Goal: Task Accomplishment & Management: Manage account settings

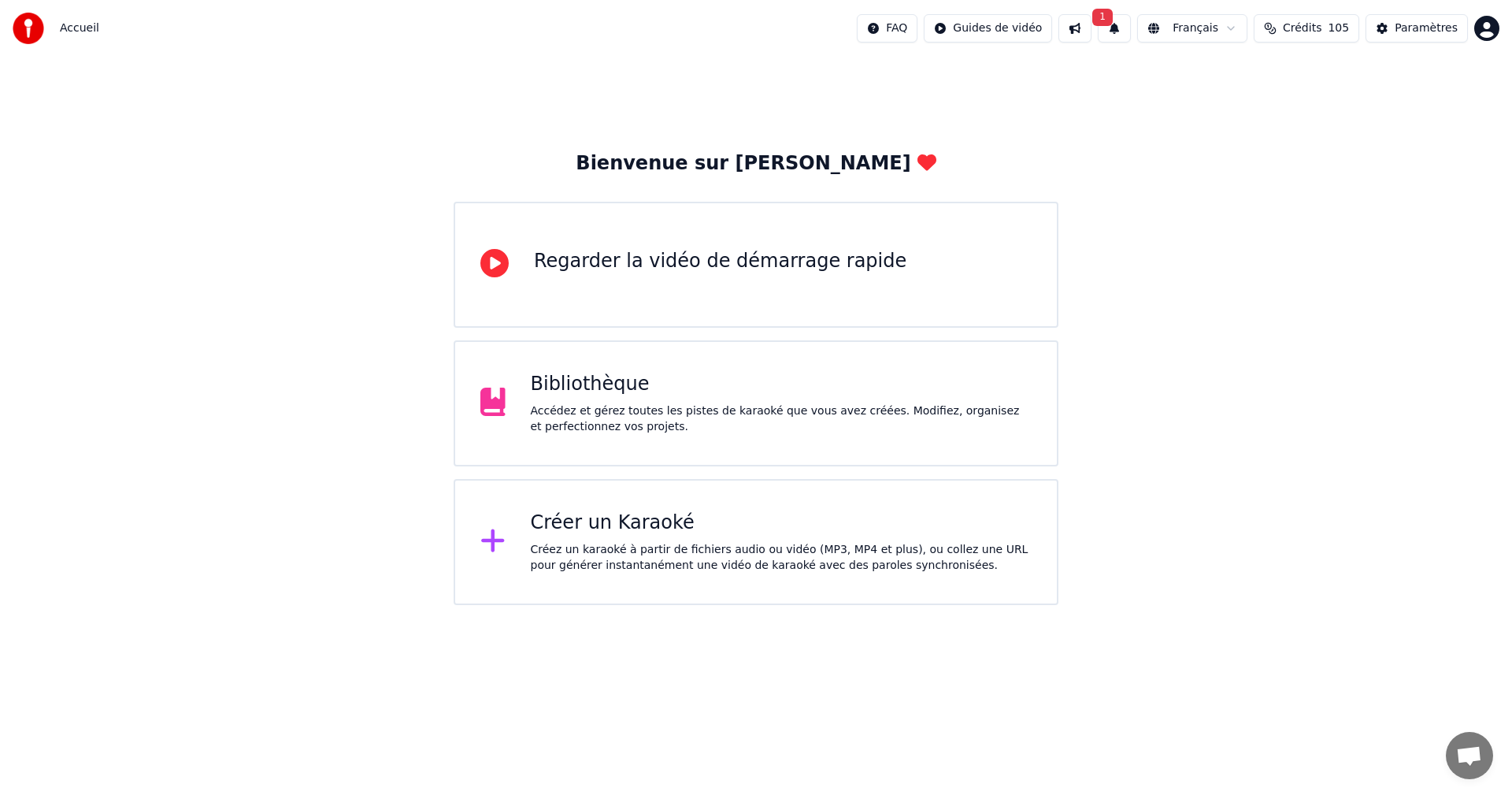
click at [1131, 34] on button "1" at bounding box center [1113, 28] width 33 height 28
click at [1261, 79] on button "Mettre à Jour" at bounding box center [1286, 78] width 98 height 28
click at [1234, 604] on html "Accueil FAQ Guides de vidéo Français Crédits 105 Paramètres Bienvenue sur Youka…" at bounding box center [756, 302] width 1512 height 604
click at [1402, 37] on button "Paramètres" at bounding box center [1417, 28] width 102 height 28
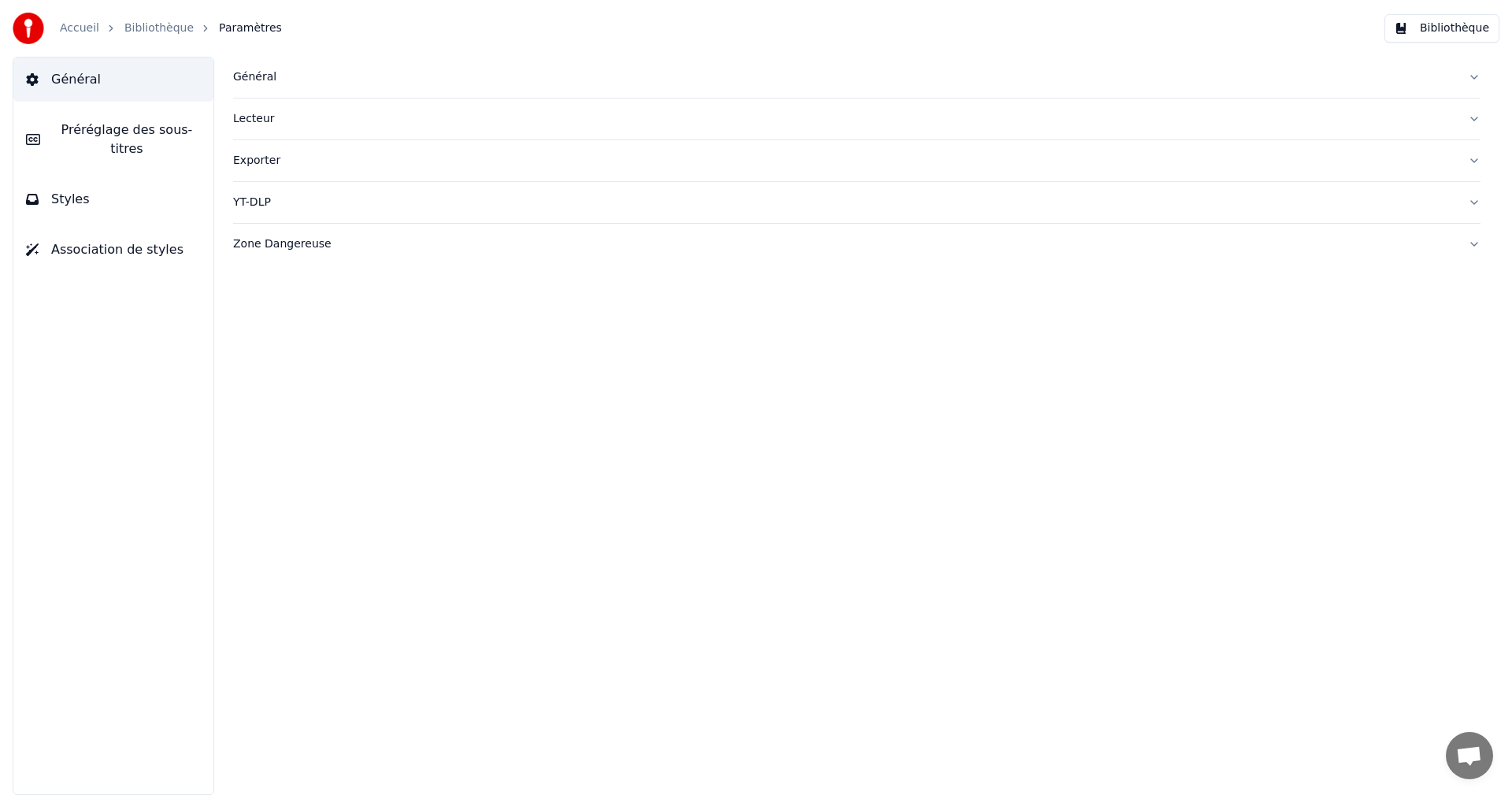
click at [84, 177] on button "Styles" at bounding box center [114, 199] width 200 height 44
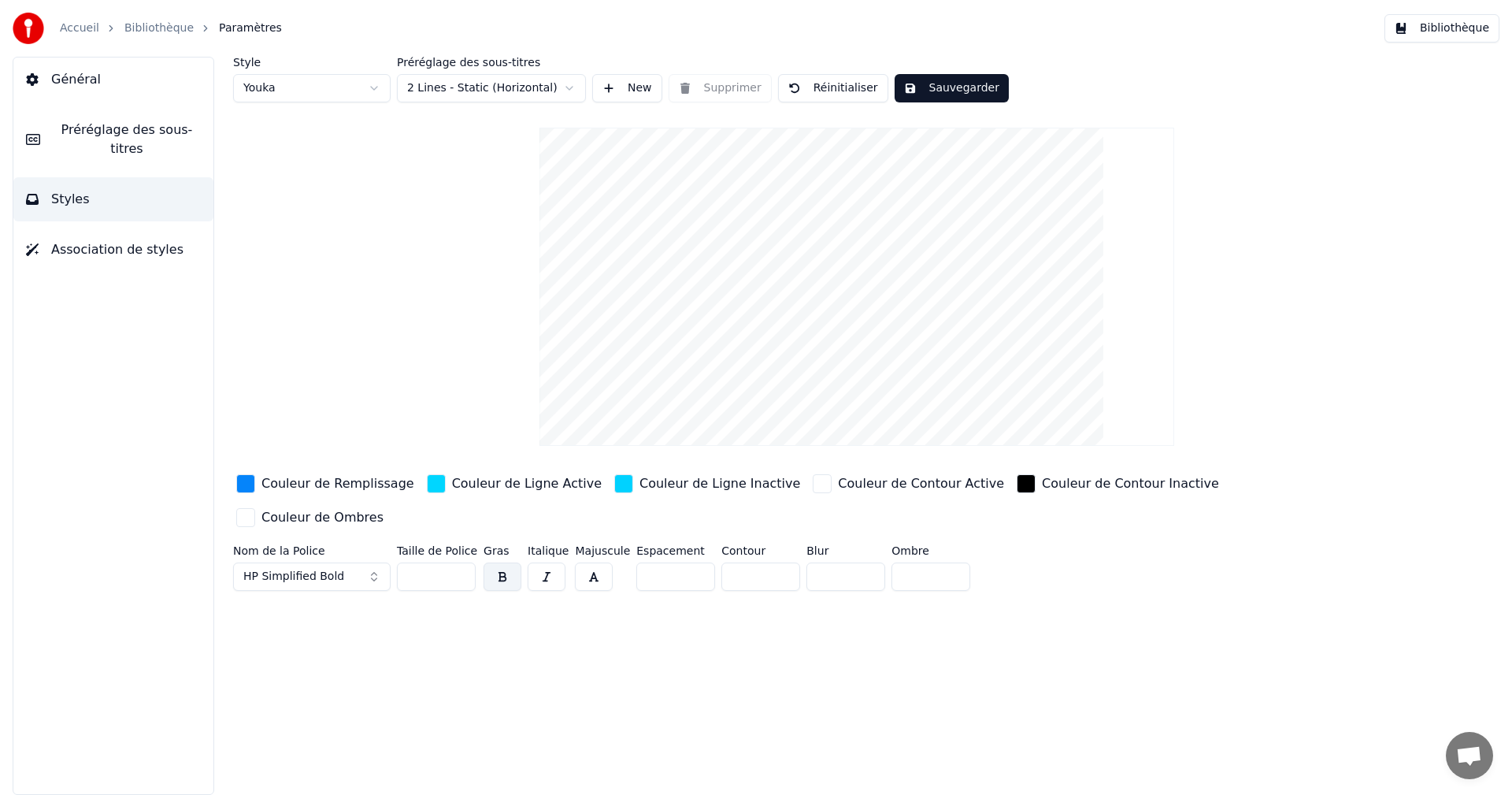
click at [1450, 30] on button "Bibliothèque" at bounding box center [1442, 28] width 115 height 28
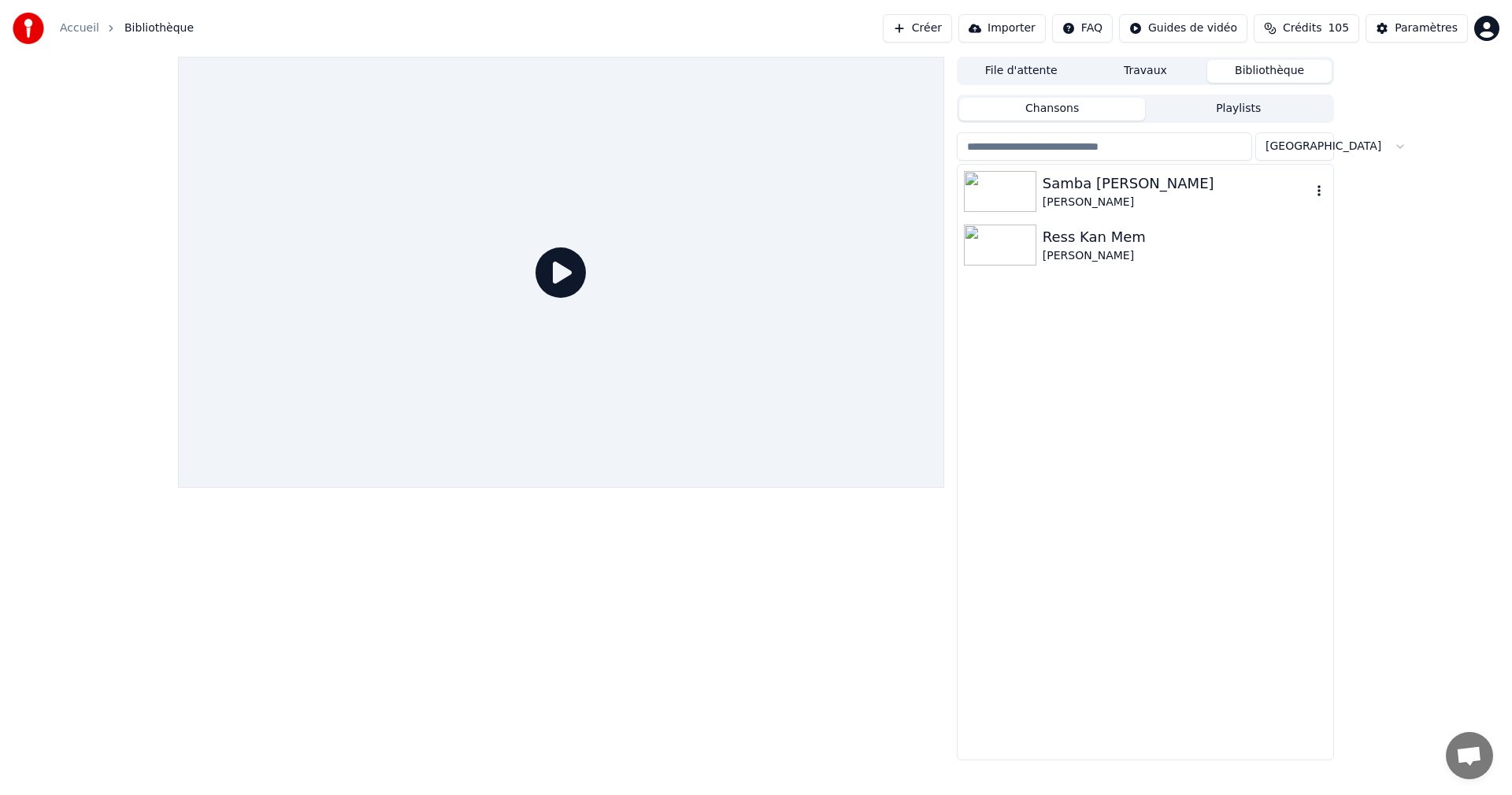
click at [1057, 196] on div "[PERSON_NAME]" at bounding box center [1176, 203] width 268 height 16
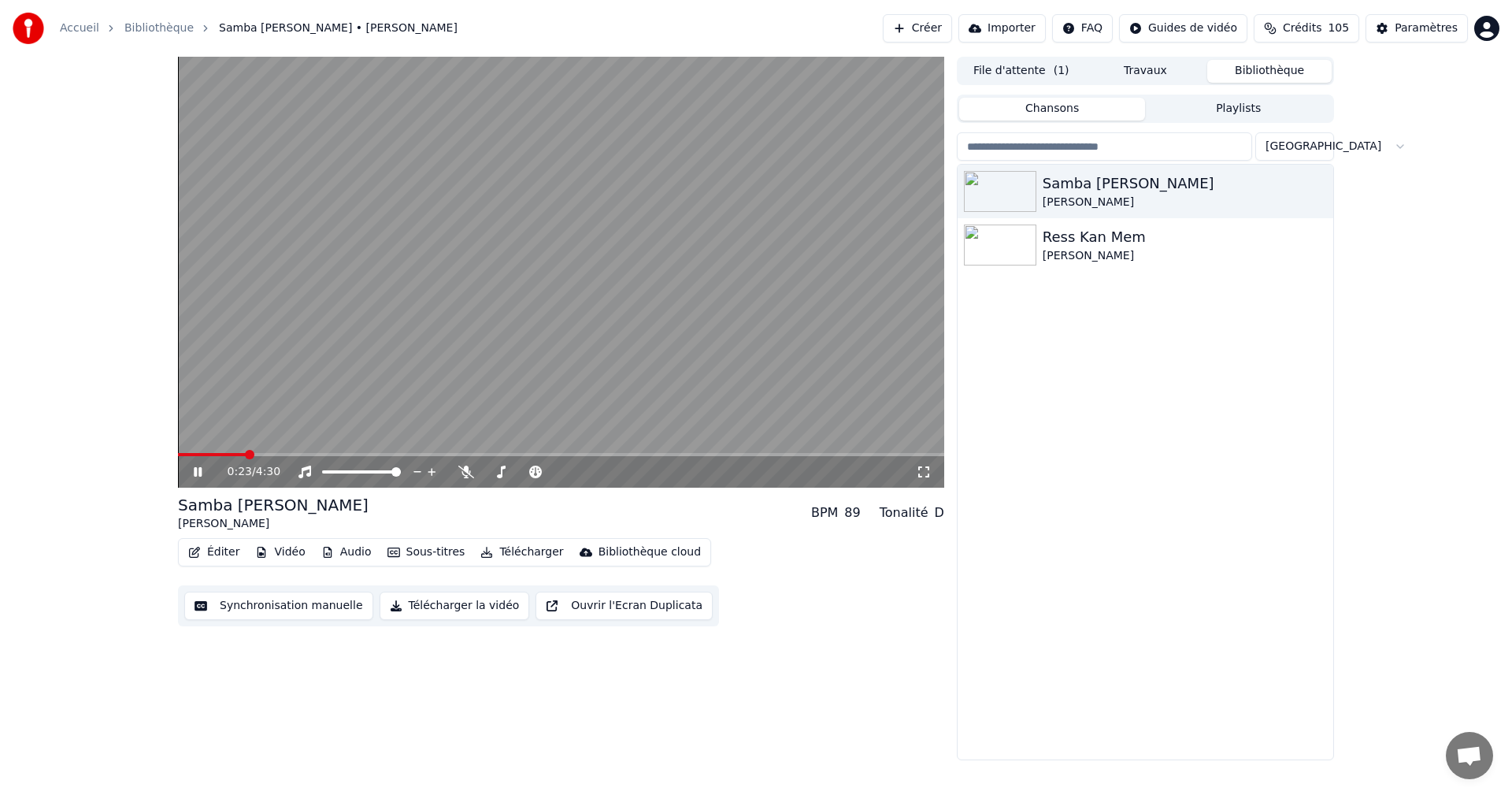
click at [199, 467] on icon at bounding box center [209, 472] width 37 height 13
click at [1431, 34] on div "Paramètres" at bounding box center [1426, 29] width 63 height 16
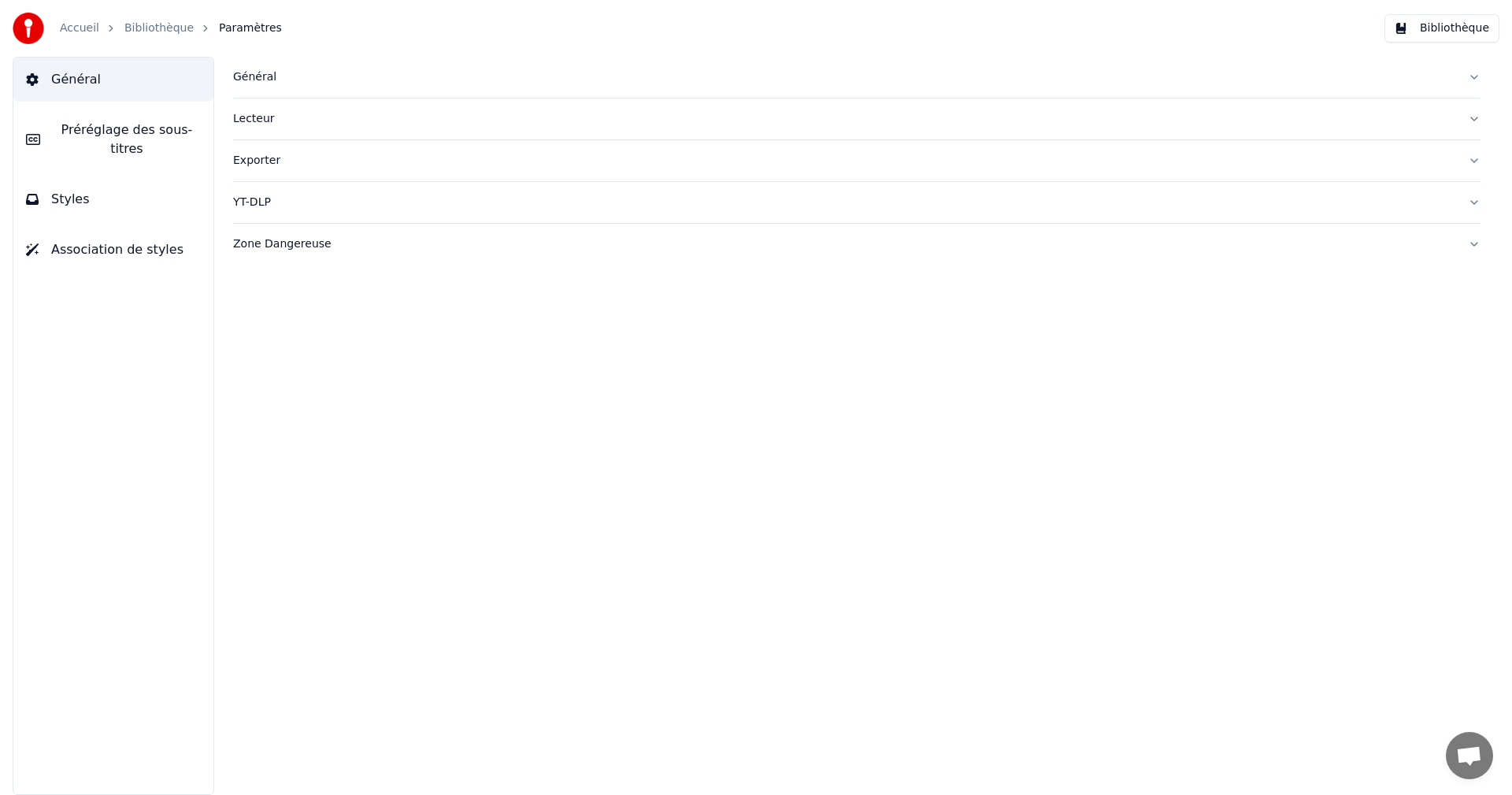
click at [150, 191] on button "Styles" at bounding box center [114, 199] width 200 height 44
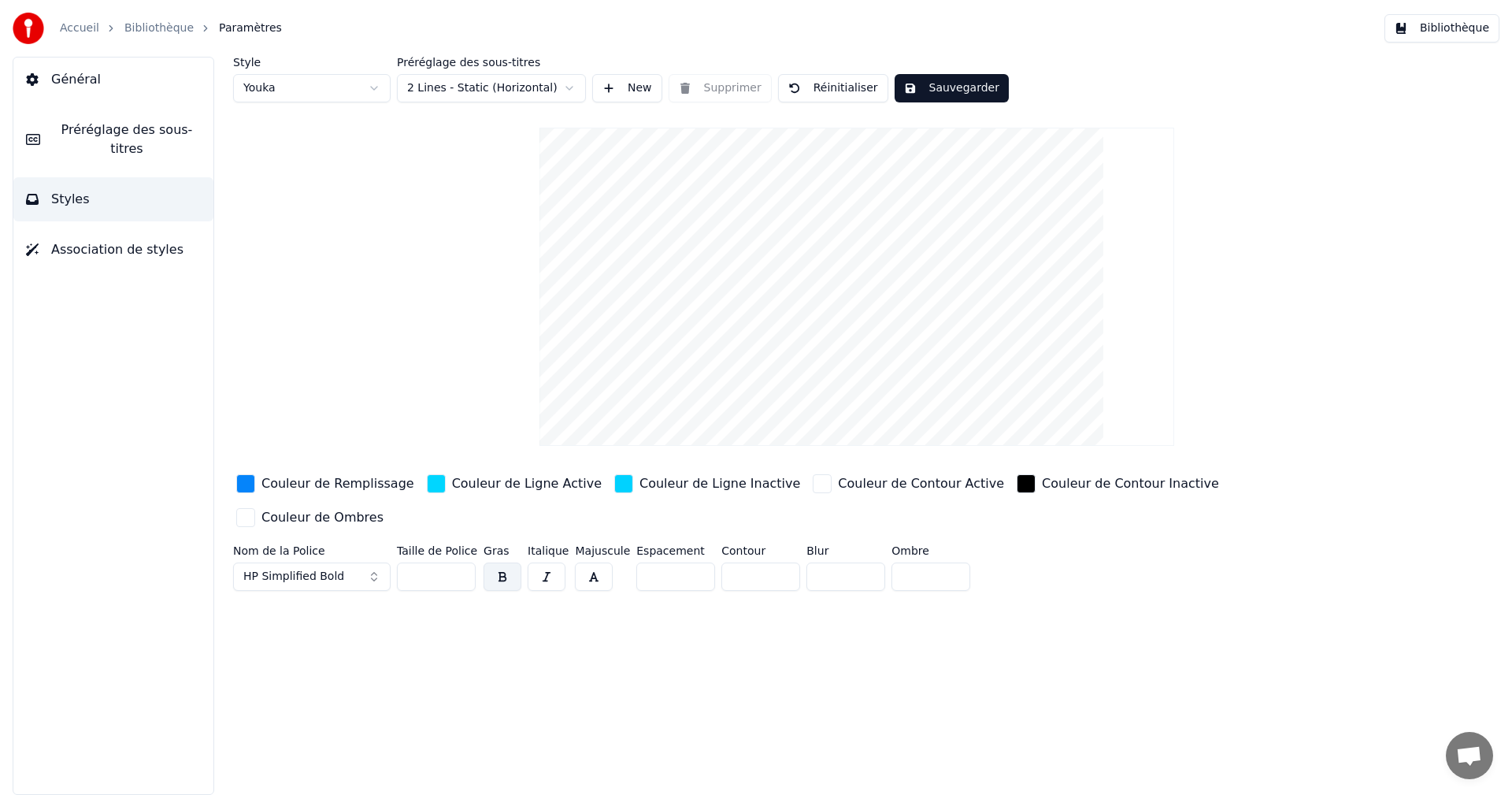
click at [860, 562] on input "*" at bounding box center [845, 576] width 78 height 28
type input "*"
click at [860, 562] on input "*" at bounding box center [845, 576] width 78 height 28
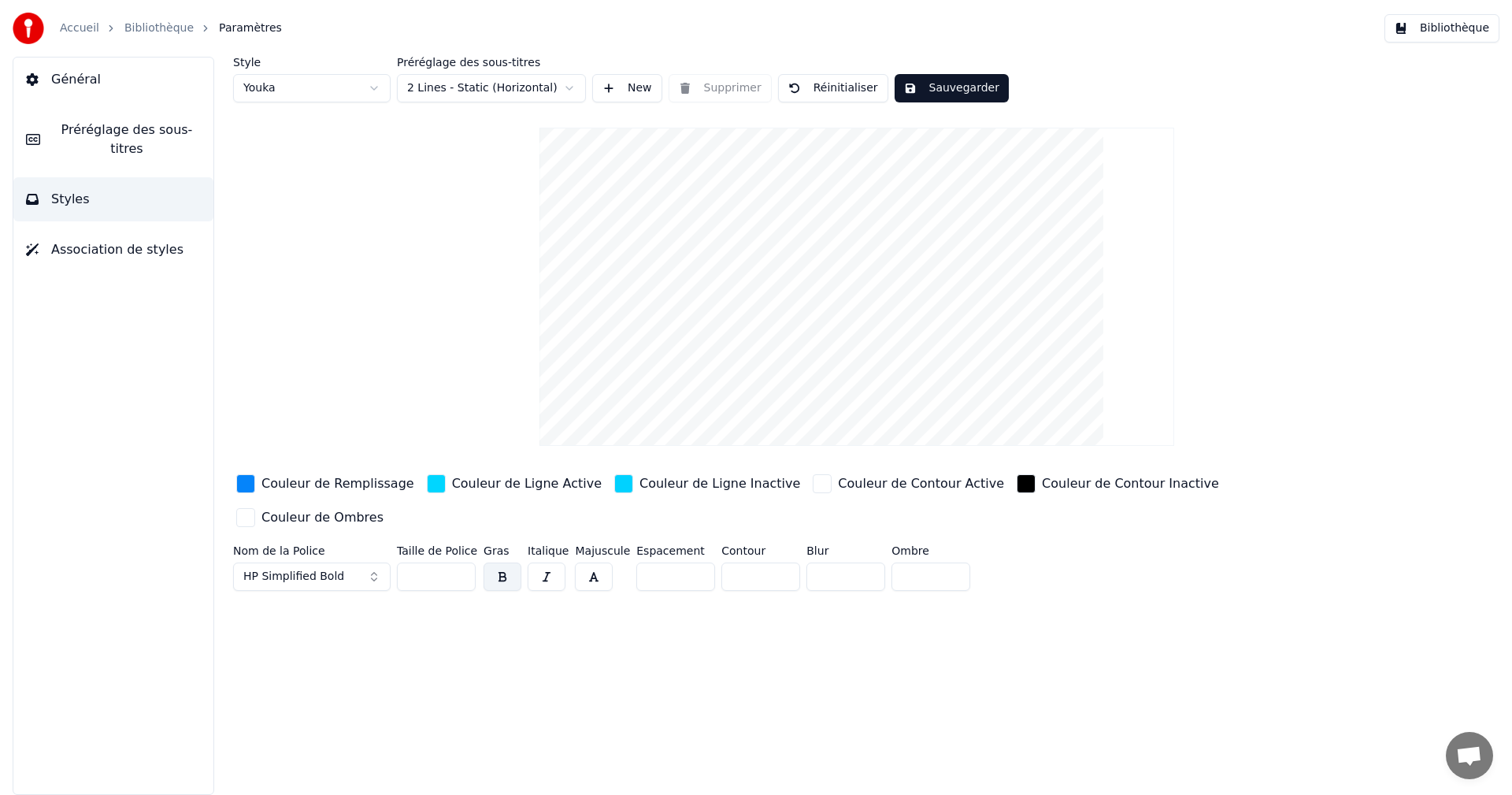
click at [971, 91] on button "Sauvegarder" at bounding box center [951, 87] width 114 height 28
click at [1450, 27] on button "Bibliothèque" at bounding box center [1442, 28] width 115 height 28
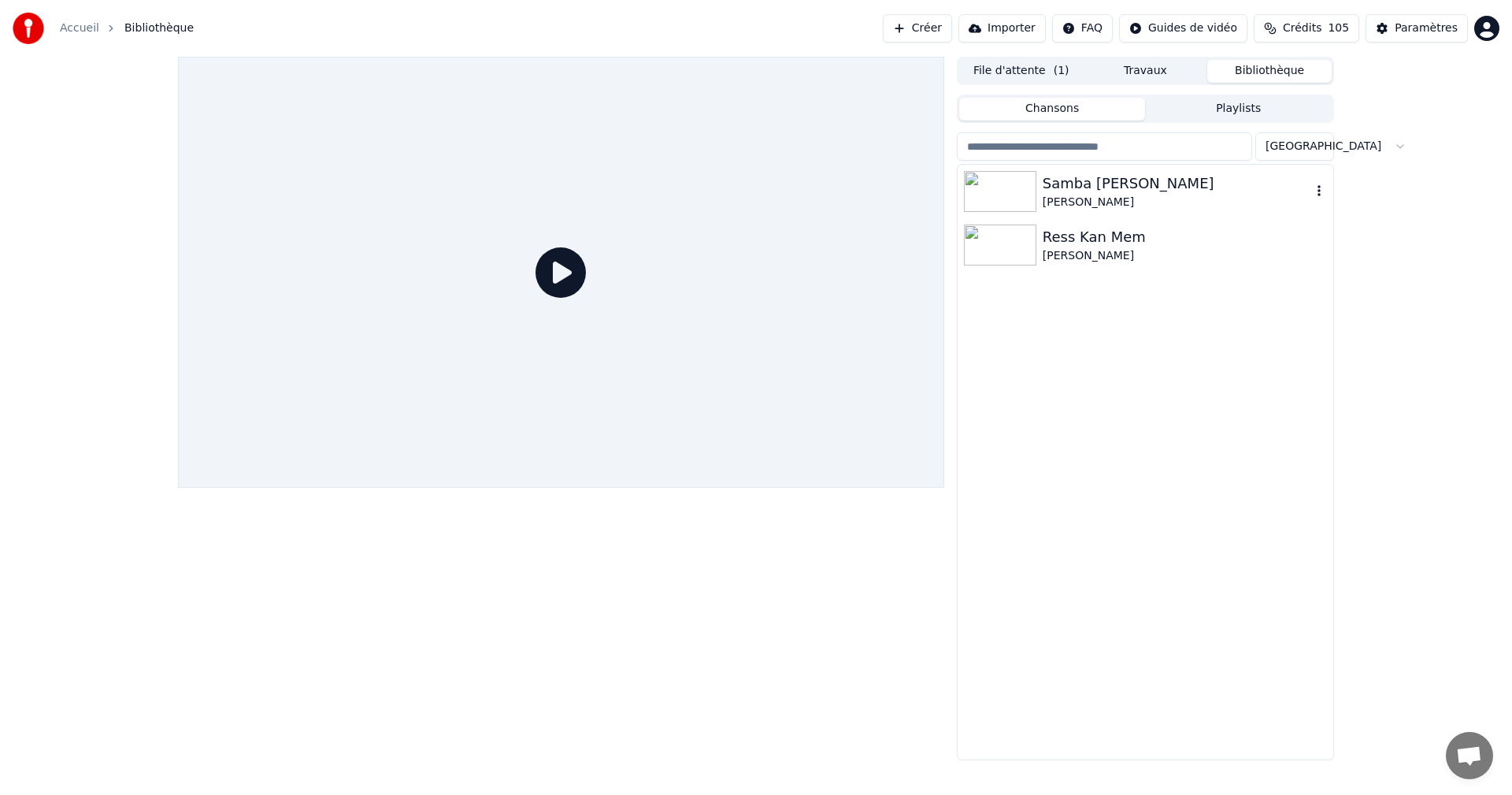
click at [1102, 205] on div "[PERSON_NAME]" at bounding box center [1176, 203] width 268 height 16
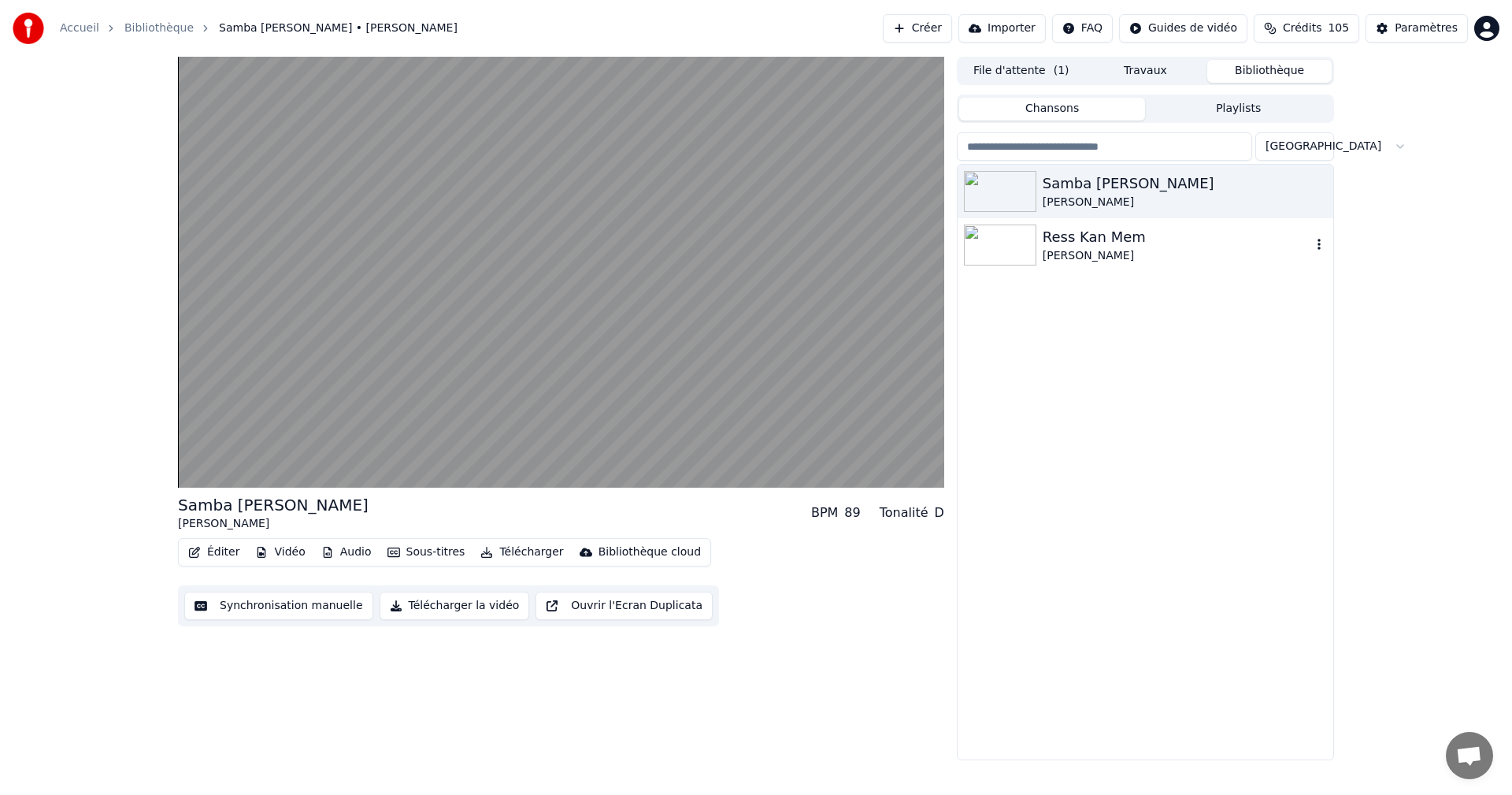
click at [1098, 255] on div "[PERSON_NAME]" at bounding box center [1176, 256] width 268 height 16
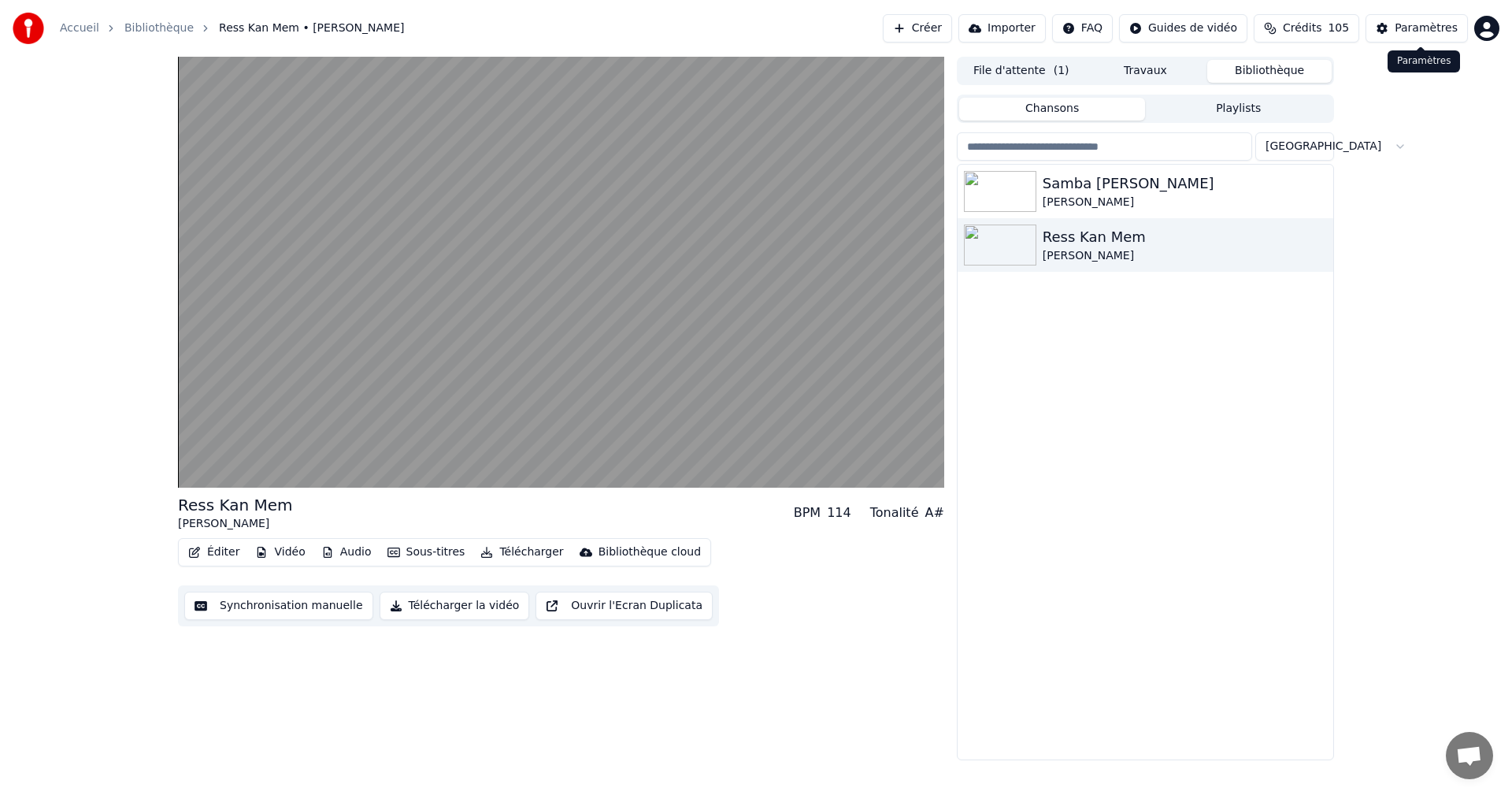
click at [1409, 25] on div "Paramètres" at bounding box center [1426, 29] width 63 height 16
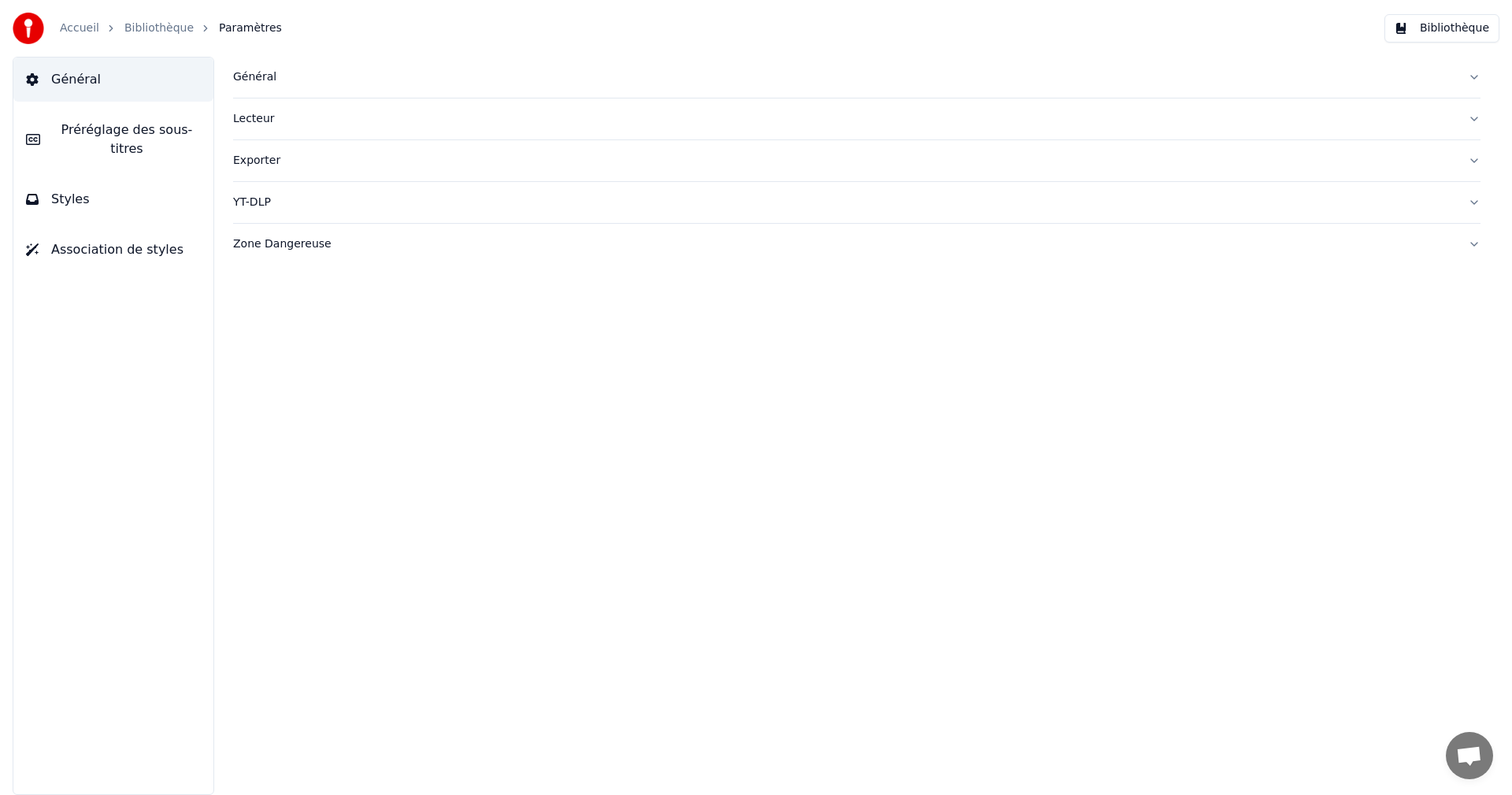
click at [181, 126] on span "Préréglage des sous-titres" at bounding box center [126, 139] width 148 height 38
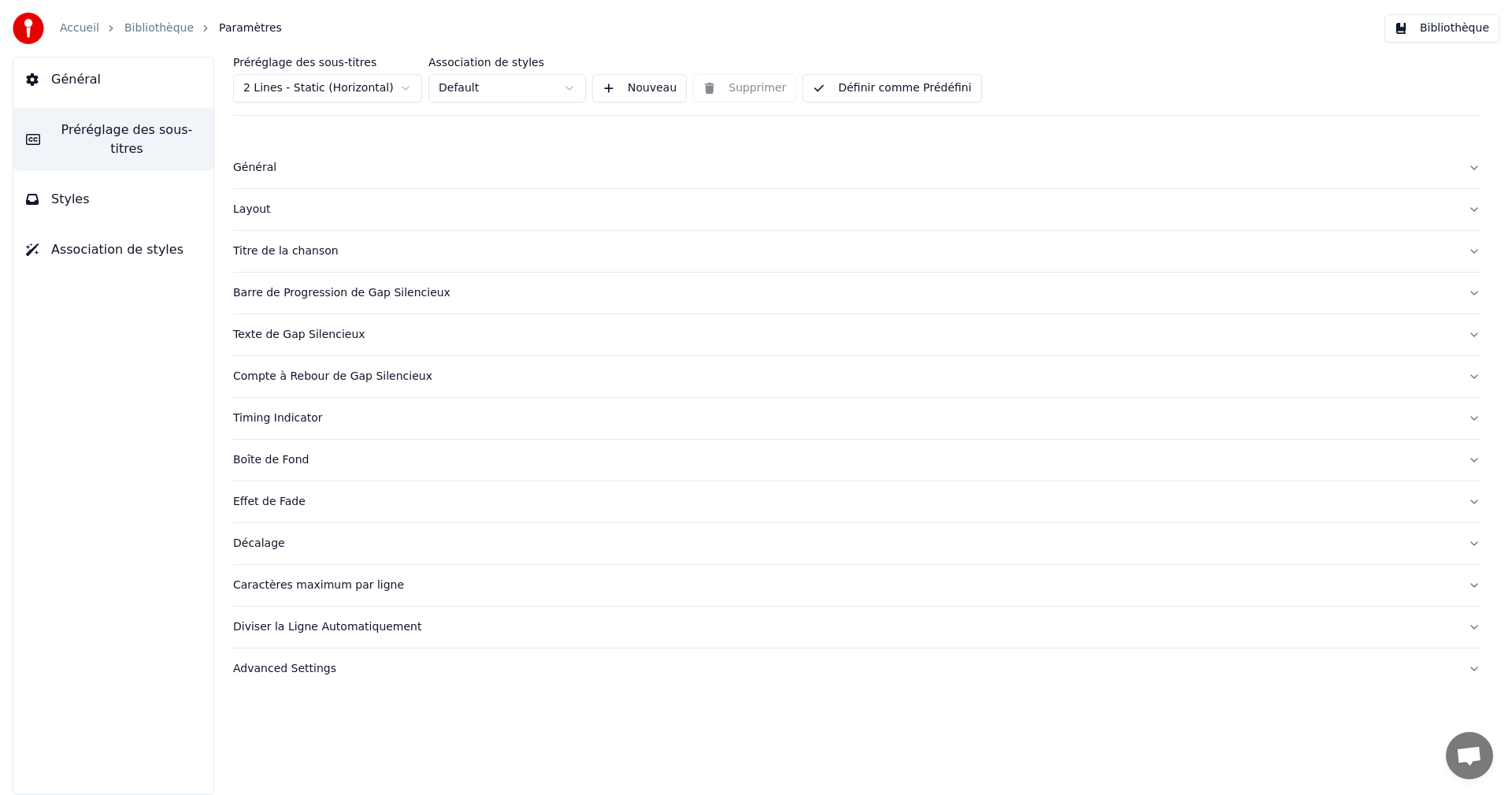
click at [98, 86] on button "Général" at bounding box center [114, 79] width 200 height 44
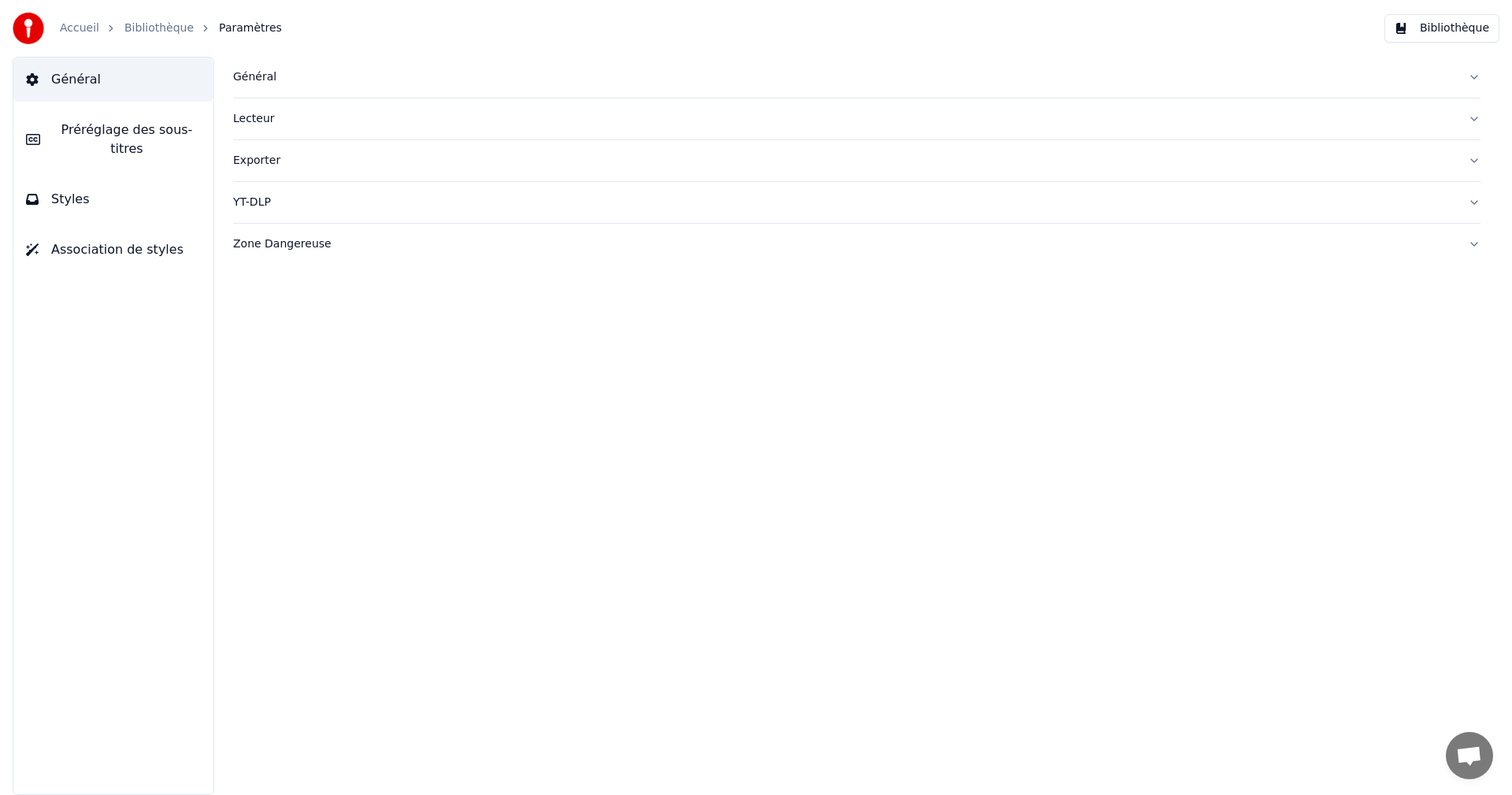
click at [109, 126] on span "Préréglage des sous-titres" at bounding box center [126, 139] width 148 height 38
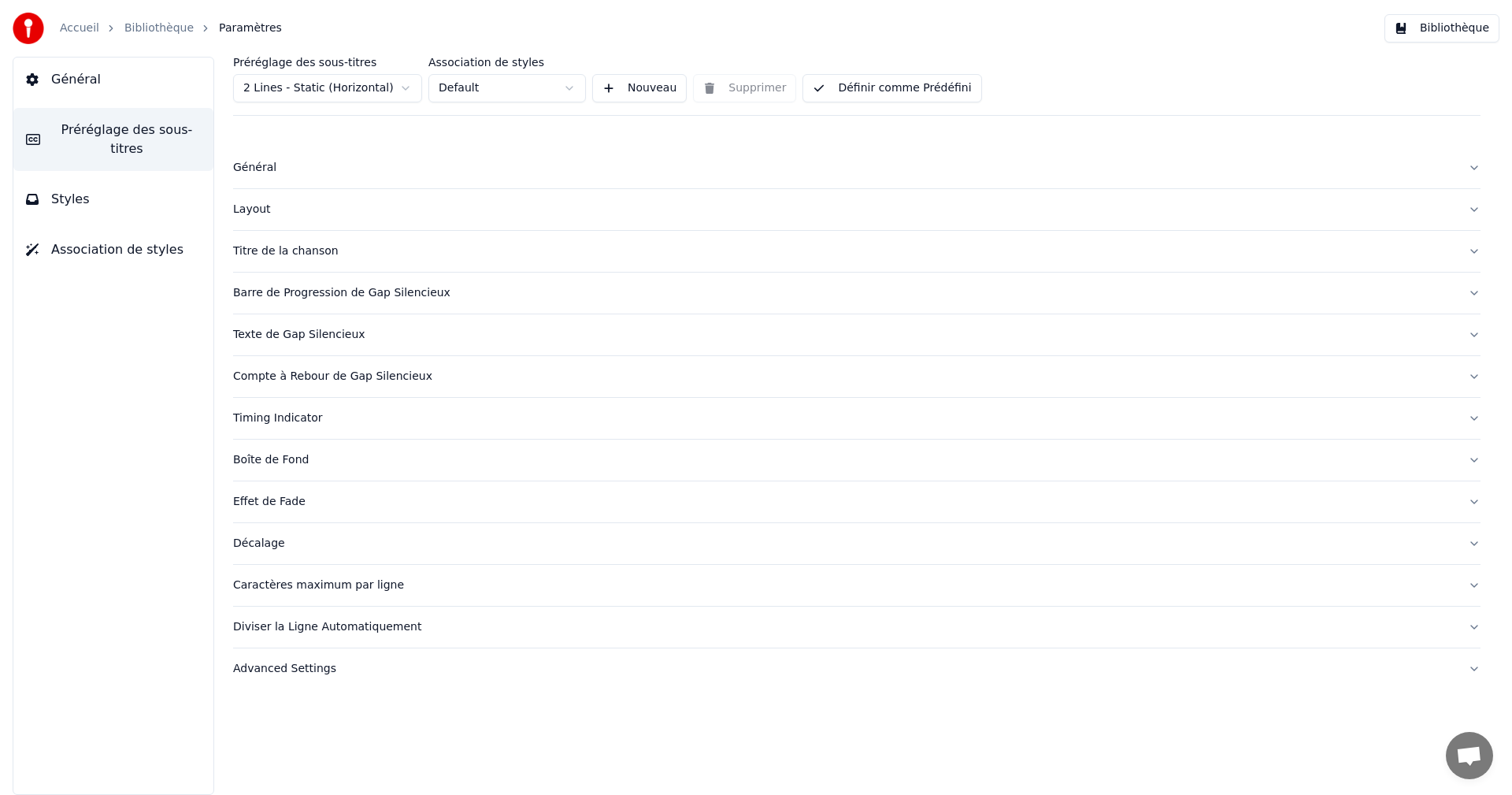
click at [113, 182] on button "Styles" at bounding box center [114, 199] width 200 height 44
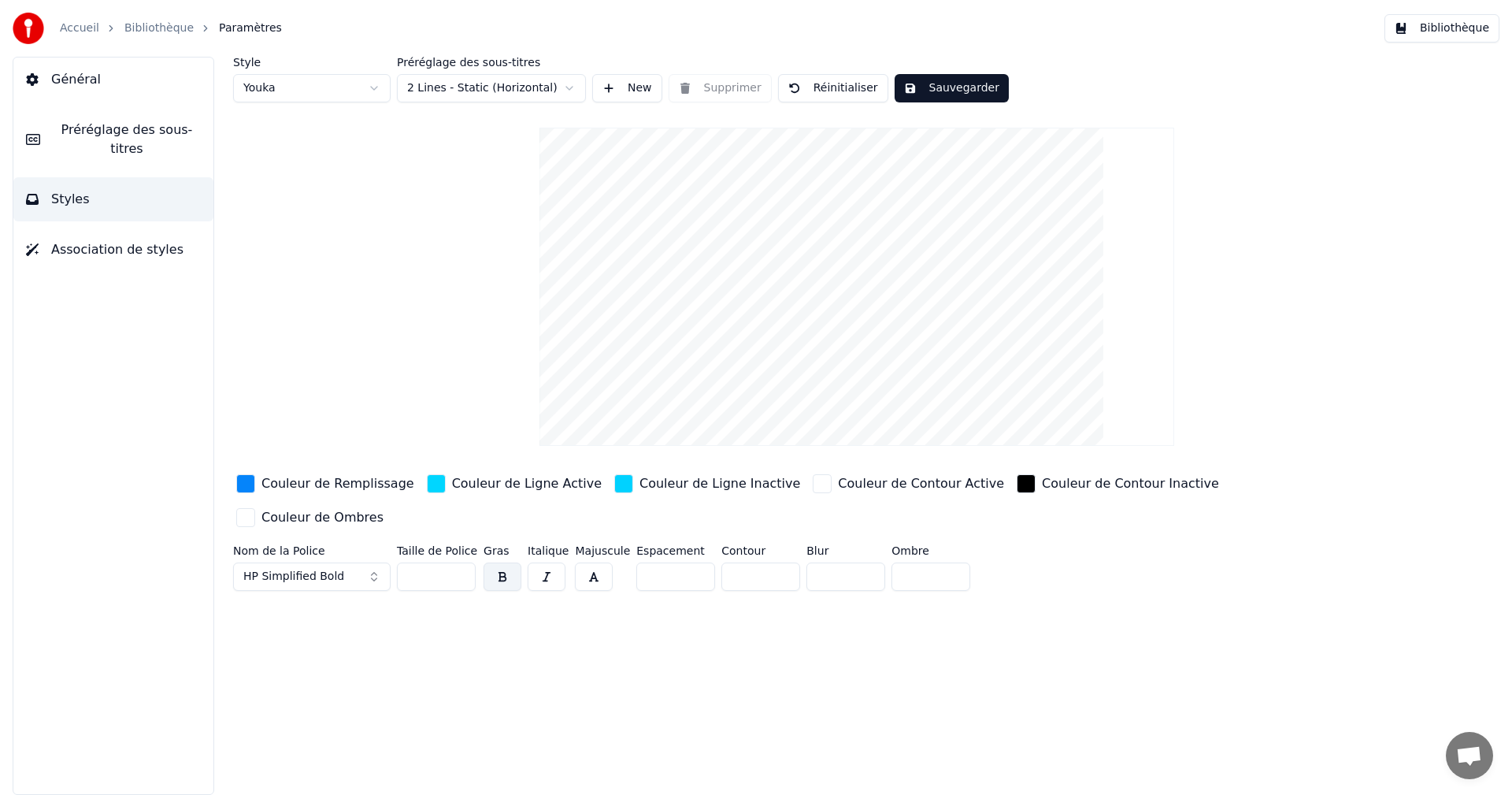
click at [121, 240] on span "Association de styles" at bounding box center [117, 250] width 132 height 19
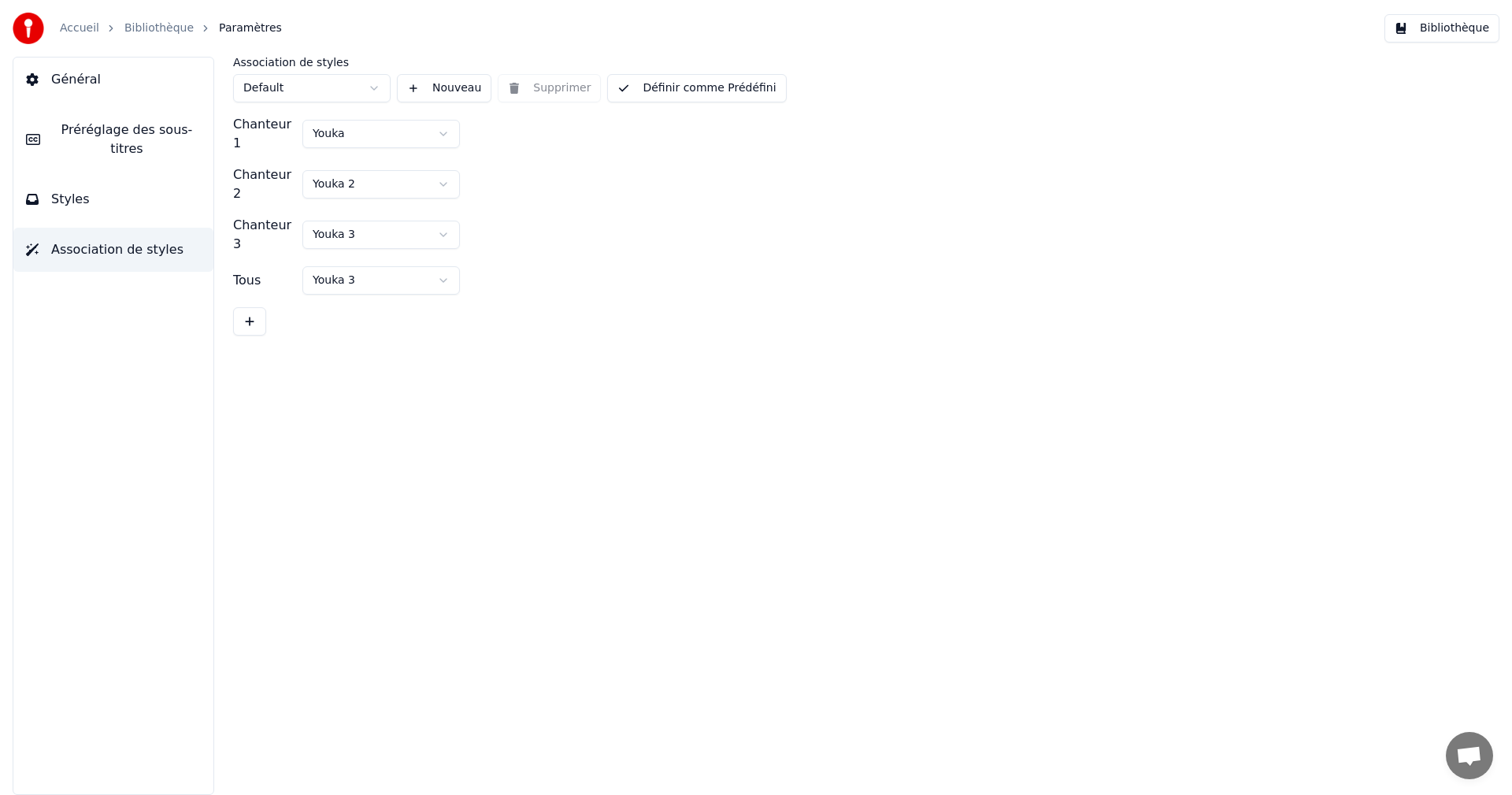
click at [121, 240] on span "Association de styles" at bounding box center [117, 250] width 132 height 19
click at [110, 185] on button "Styles" at bounding box center [114, 199] width 200 height 44
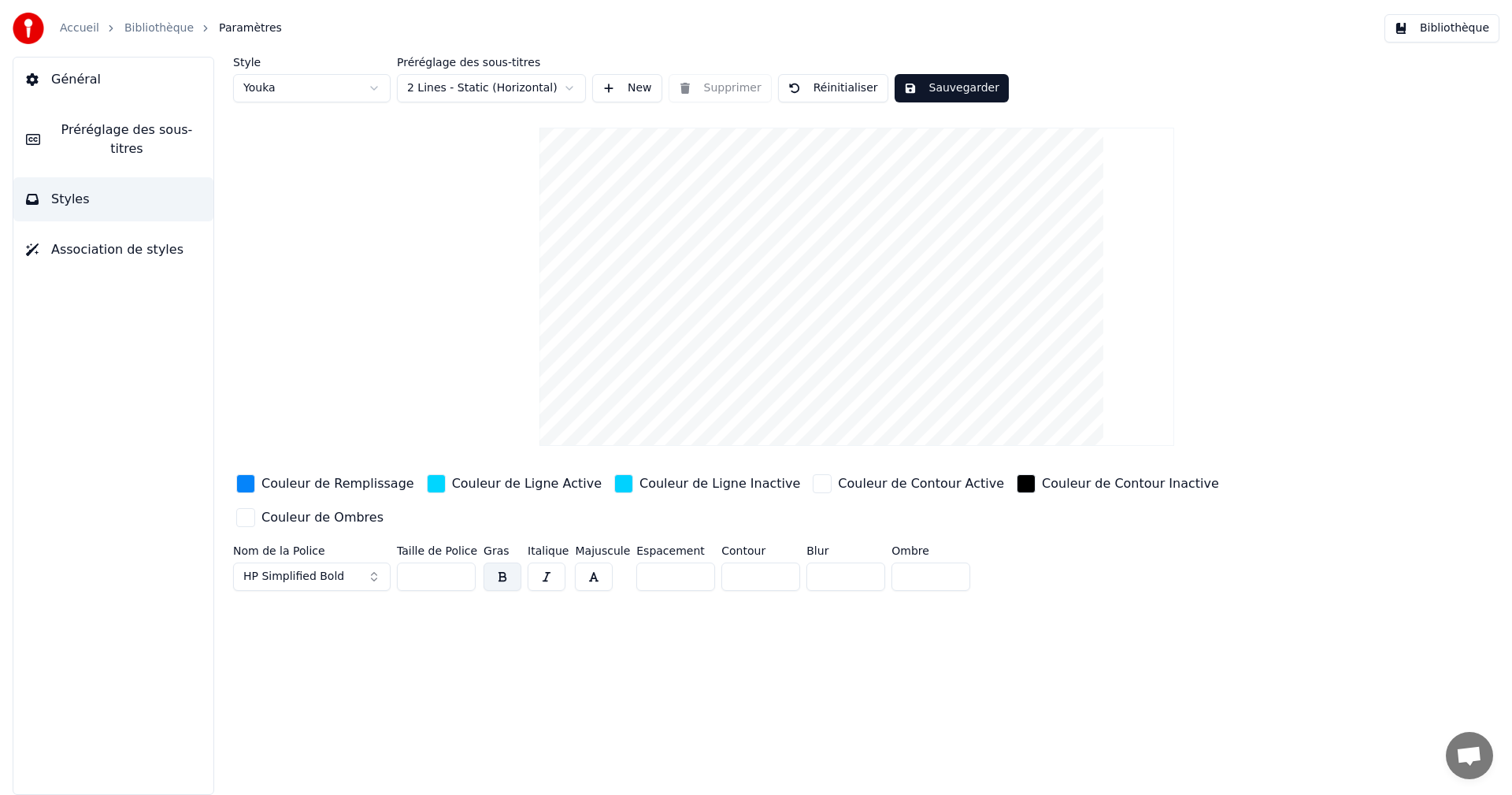
click at [857, 562] on input "*" at bounding box center [845, 576] width 78 height 28
type input "*"
click at [857, 562] on input "*" at bounding box center [845, 576] width 78 height 28
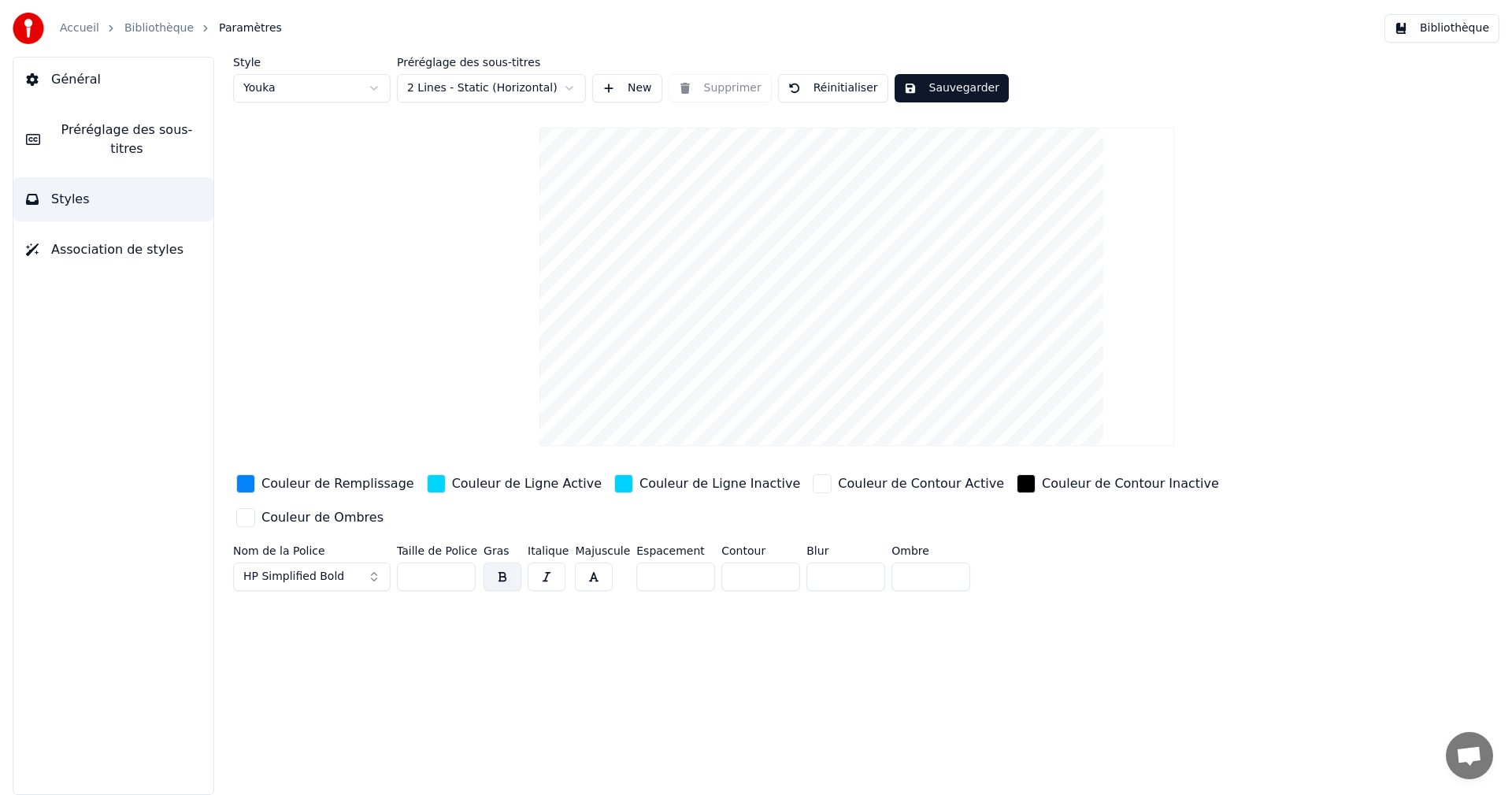
click at [122, 134] on span "Préréglage des sous-titres" at bounding box center [126, 139] width 148 height 38
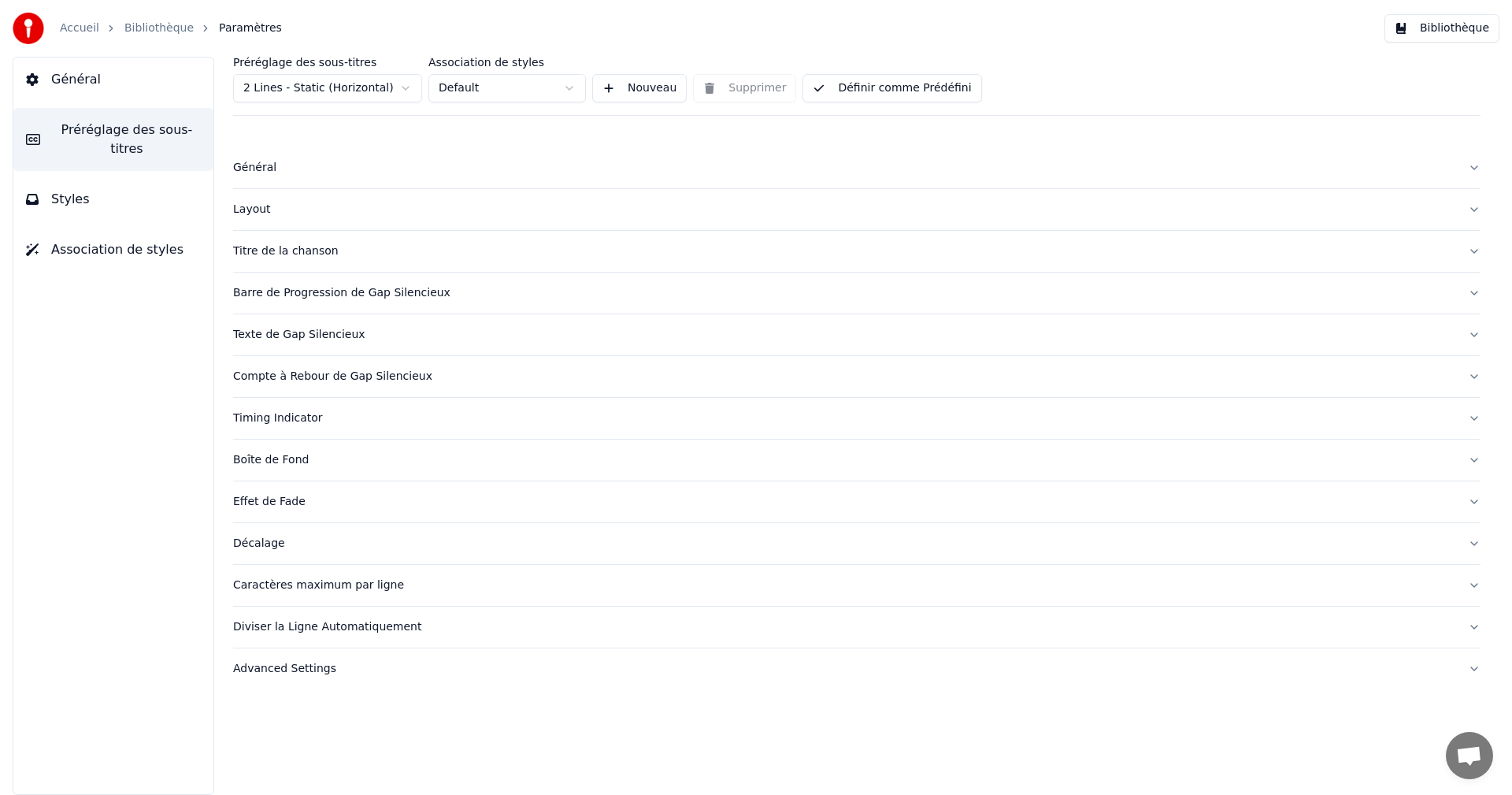
click at [255, 207] on div "Layout" at bounding box center [844, 210] width 1222 height 16
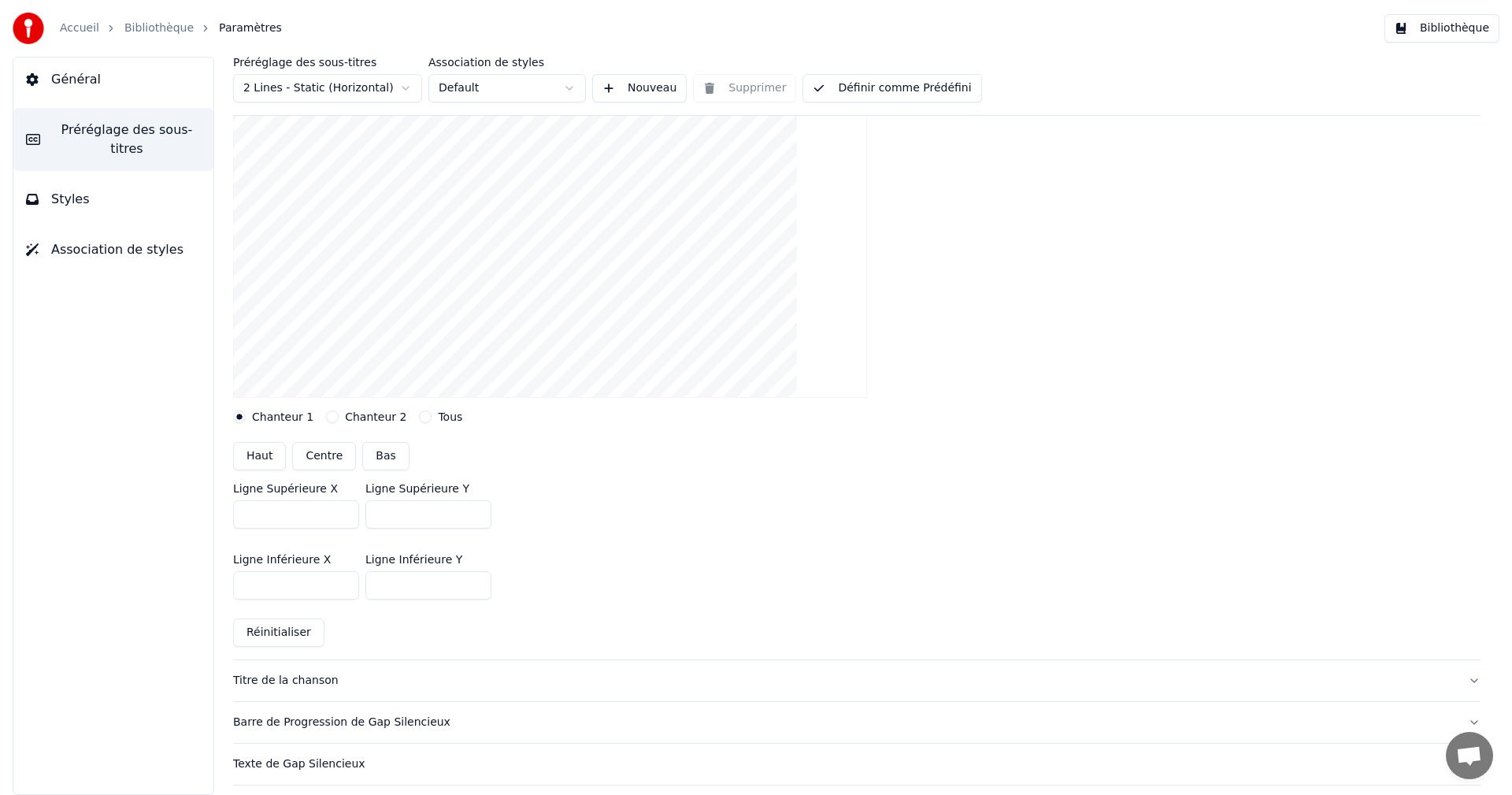
scroll to position [158, 0]
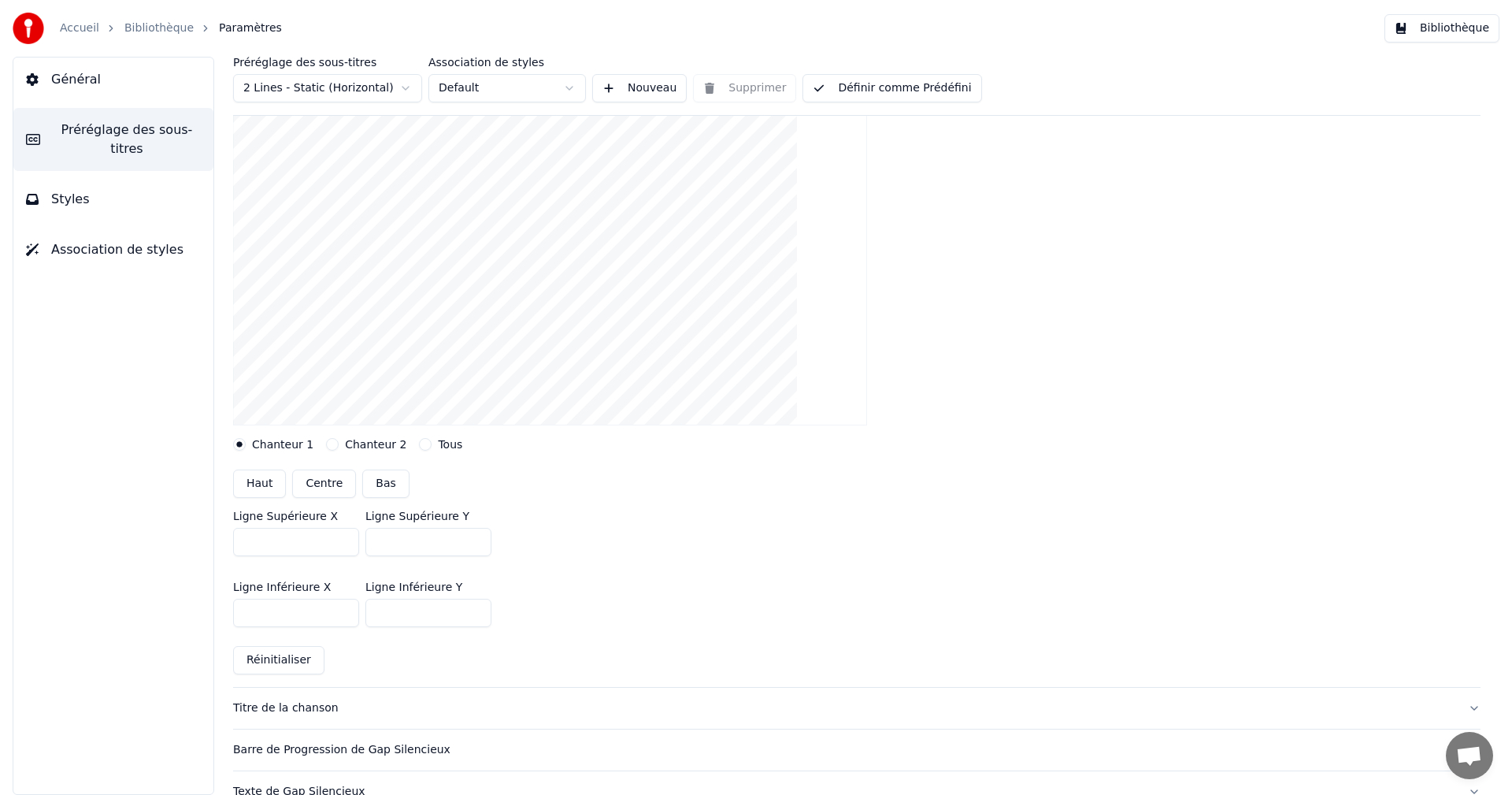
click at [343, 538] on input "***" at bounding box center [295, 541] width 126 height 28
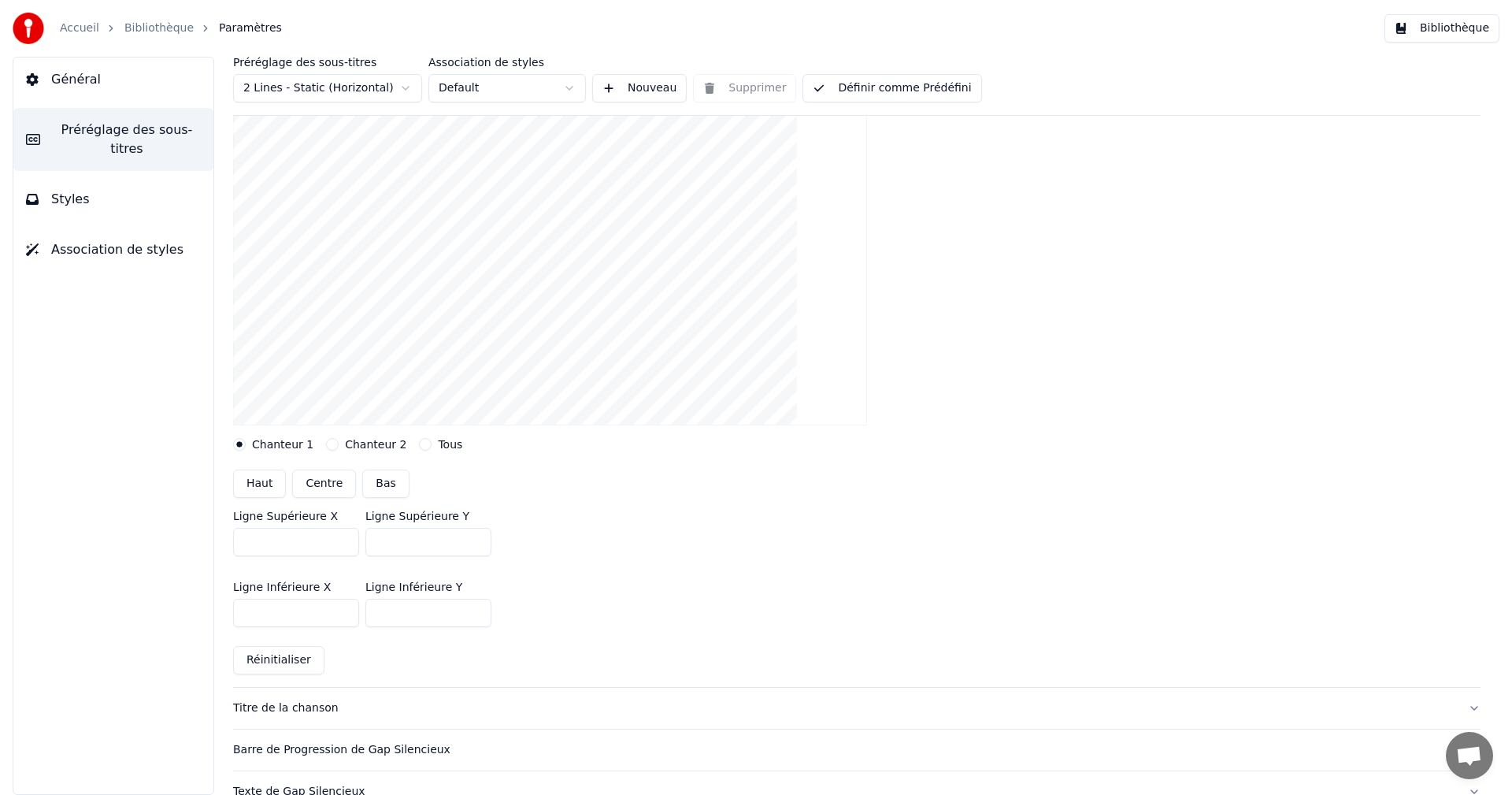
click at [343, 538] on input "***" at bounding box center [295, 541] width 126 height 28
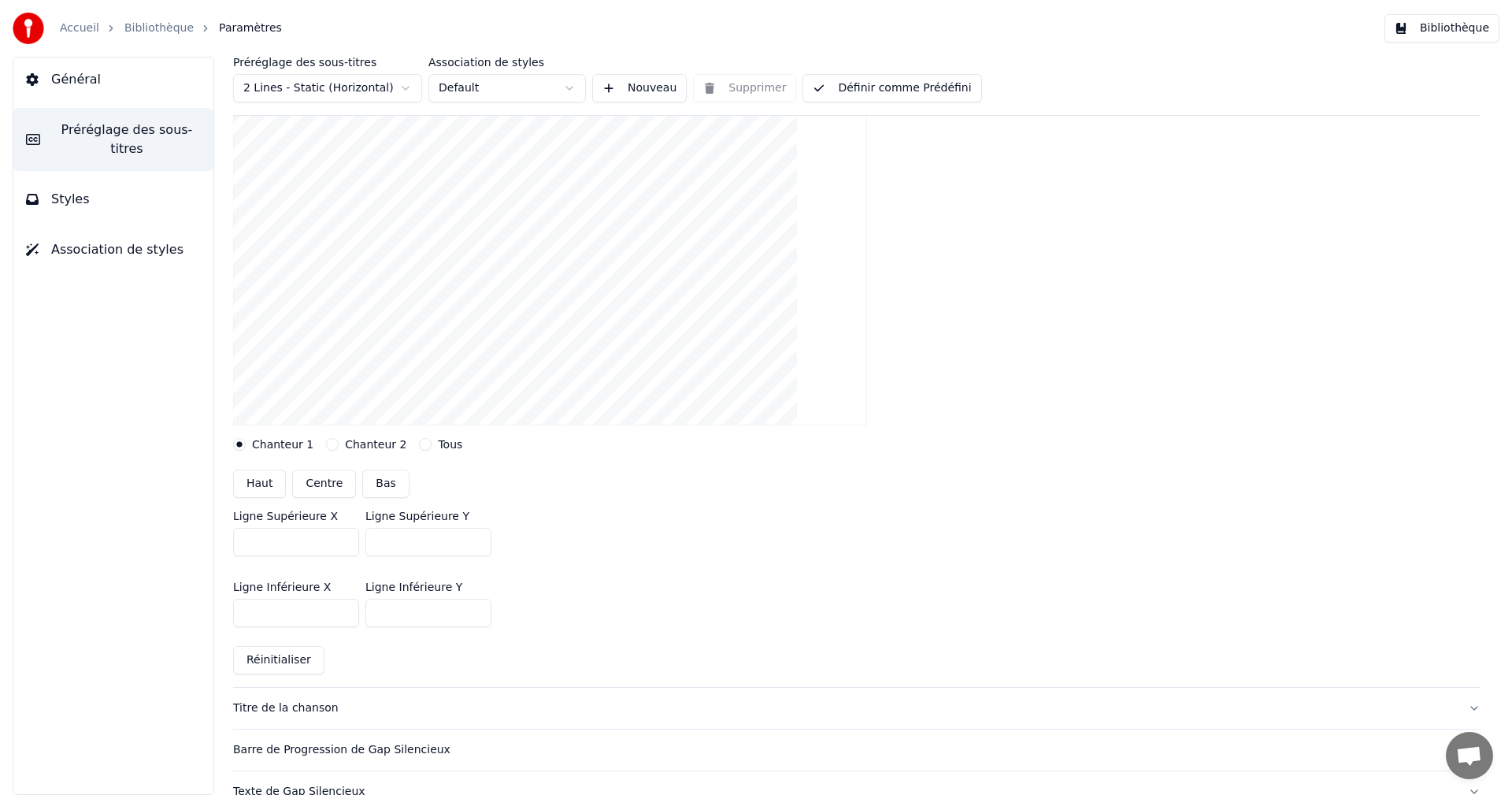
click at [343, 538] on input "***" at bounding box center [295, 541] width 126 height 28
type input "***"
click at [343, 538] on input "***" at bounding box center [295, 541] width 126 height 28
click at [471, 539] on input "***" at bounding box center [427, 541] width 126 height 28
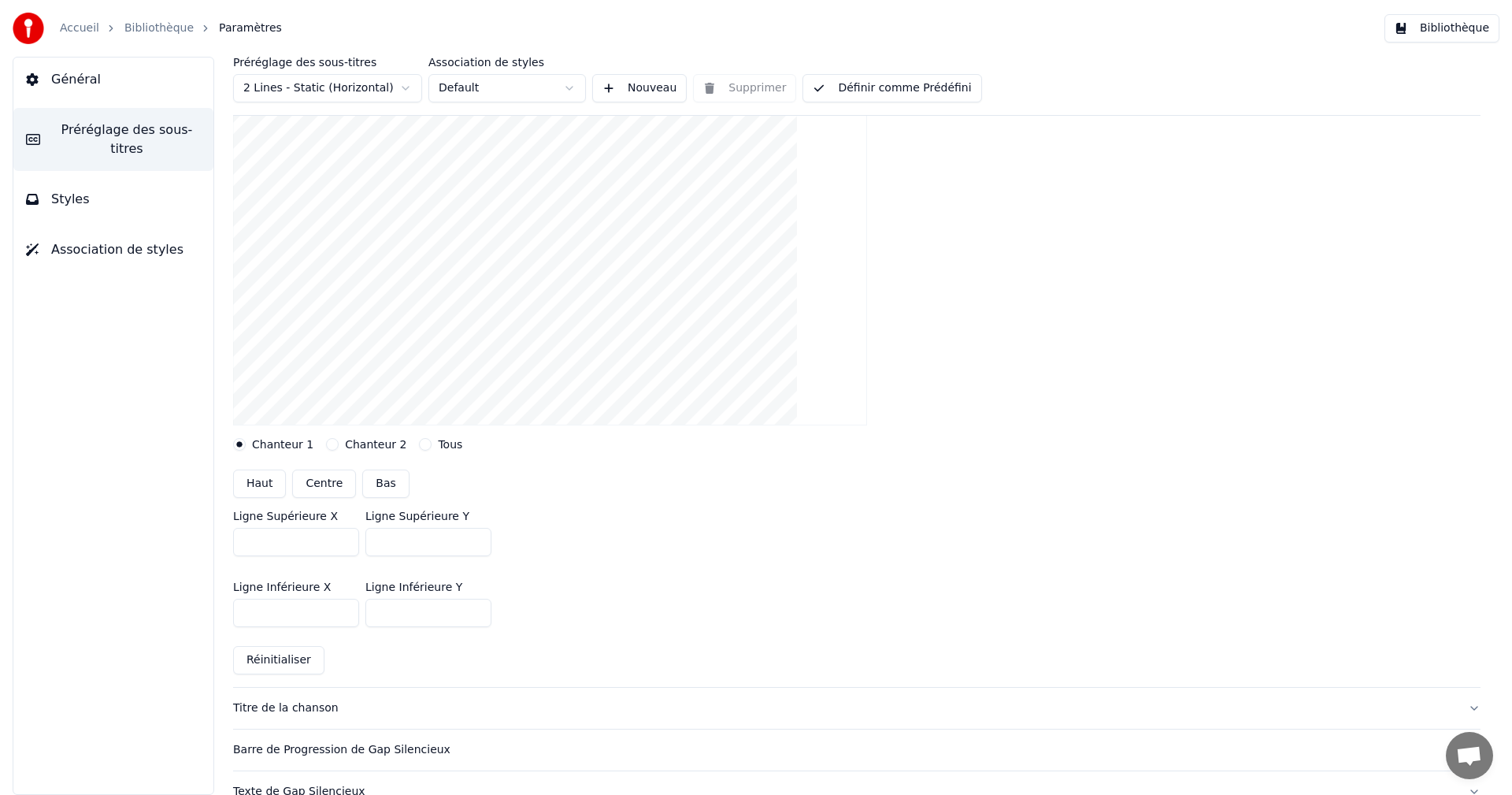
click at [470, 536] on input "***" at bounding box center [427, 541] width 126 height 28
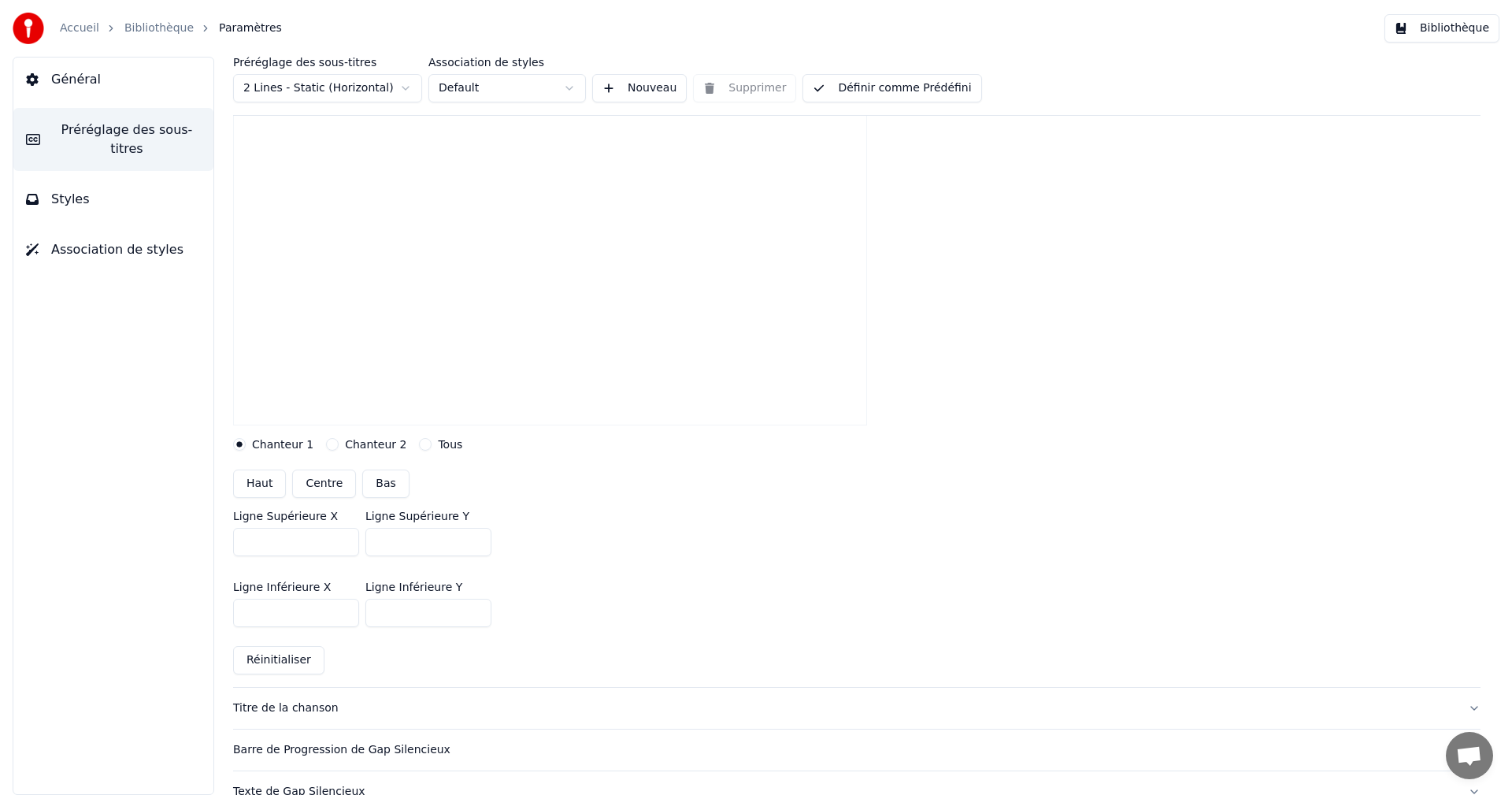
click at [470, 536] on input "***" at bounding box center [427, 541] width 126 height 28
type input "***"
click at [470, 536] on input "***" at bounding box center [427, 541] width 126 height 28
click at [886, 91] on button "Définir comme Prédéfini" at bounding box center [891, 87] width 178 height 28
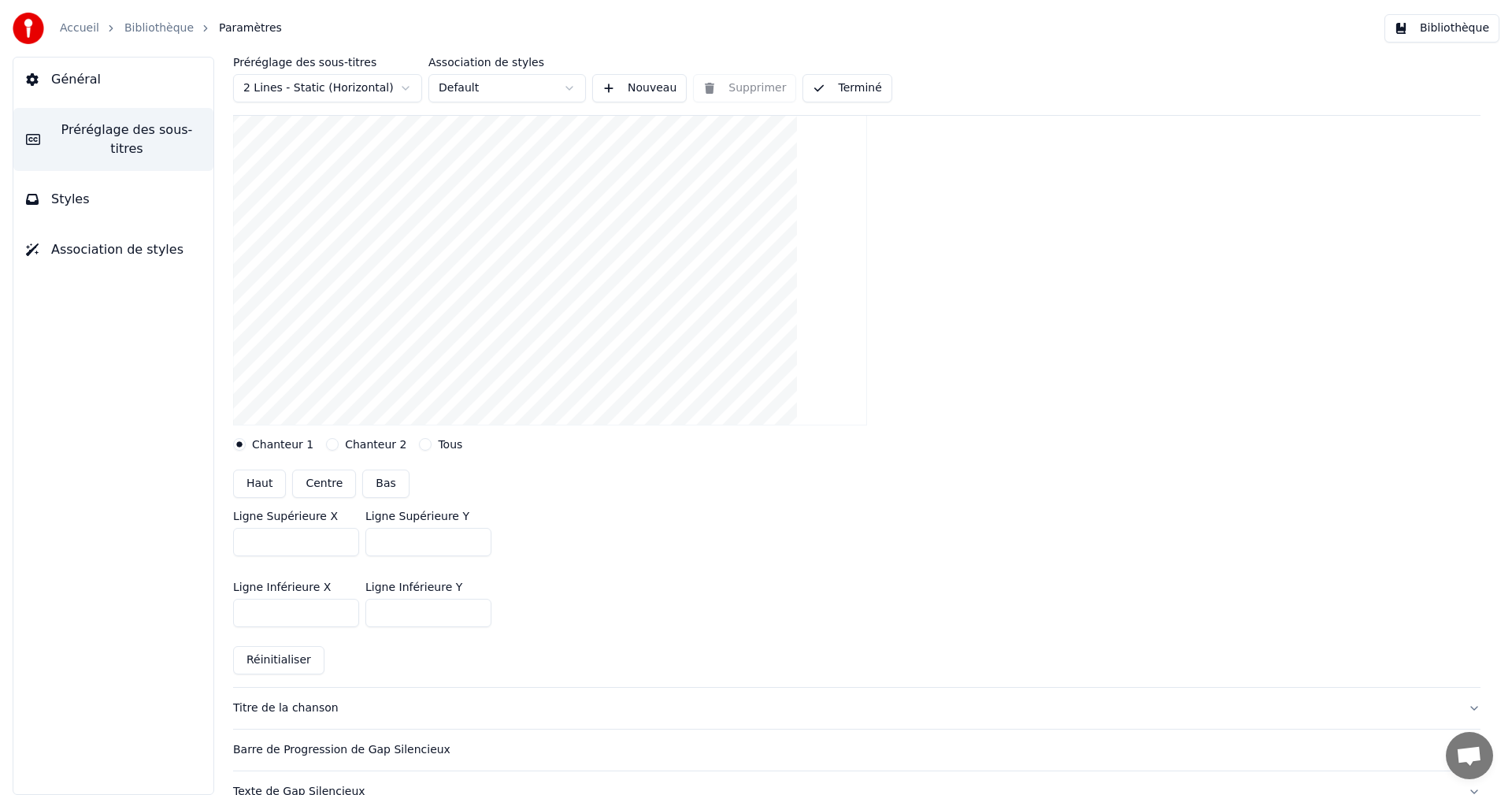
click at [1469, 29] on button "Bibliothèque" at bounding box center [1442, 28] width 115 height 28
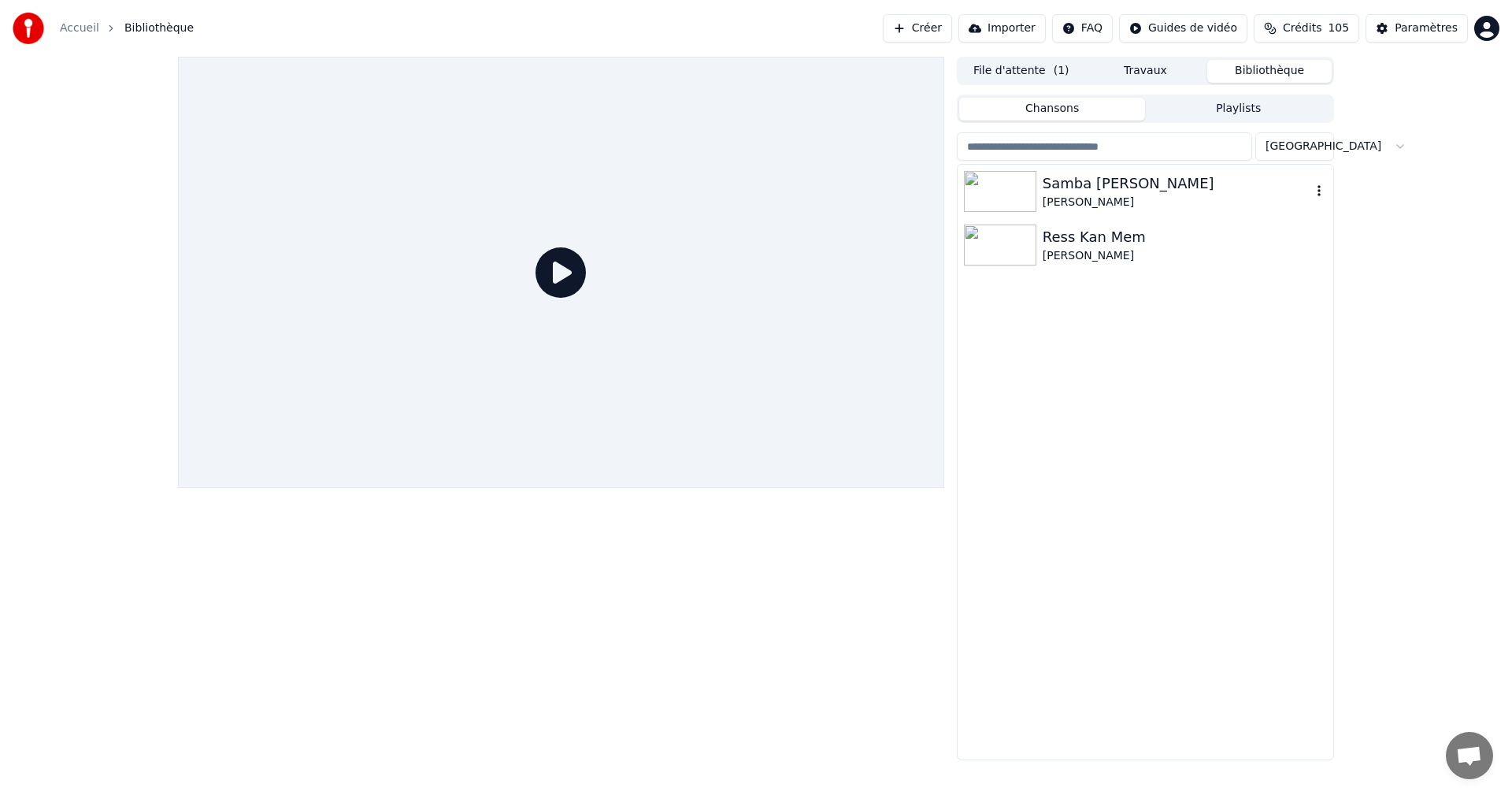
click at [1079, 199] on div "[PERSON_NAME]" at bounding box center [1176, 203] width 268 height 16
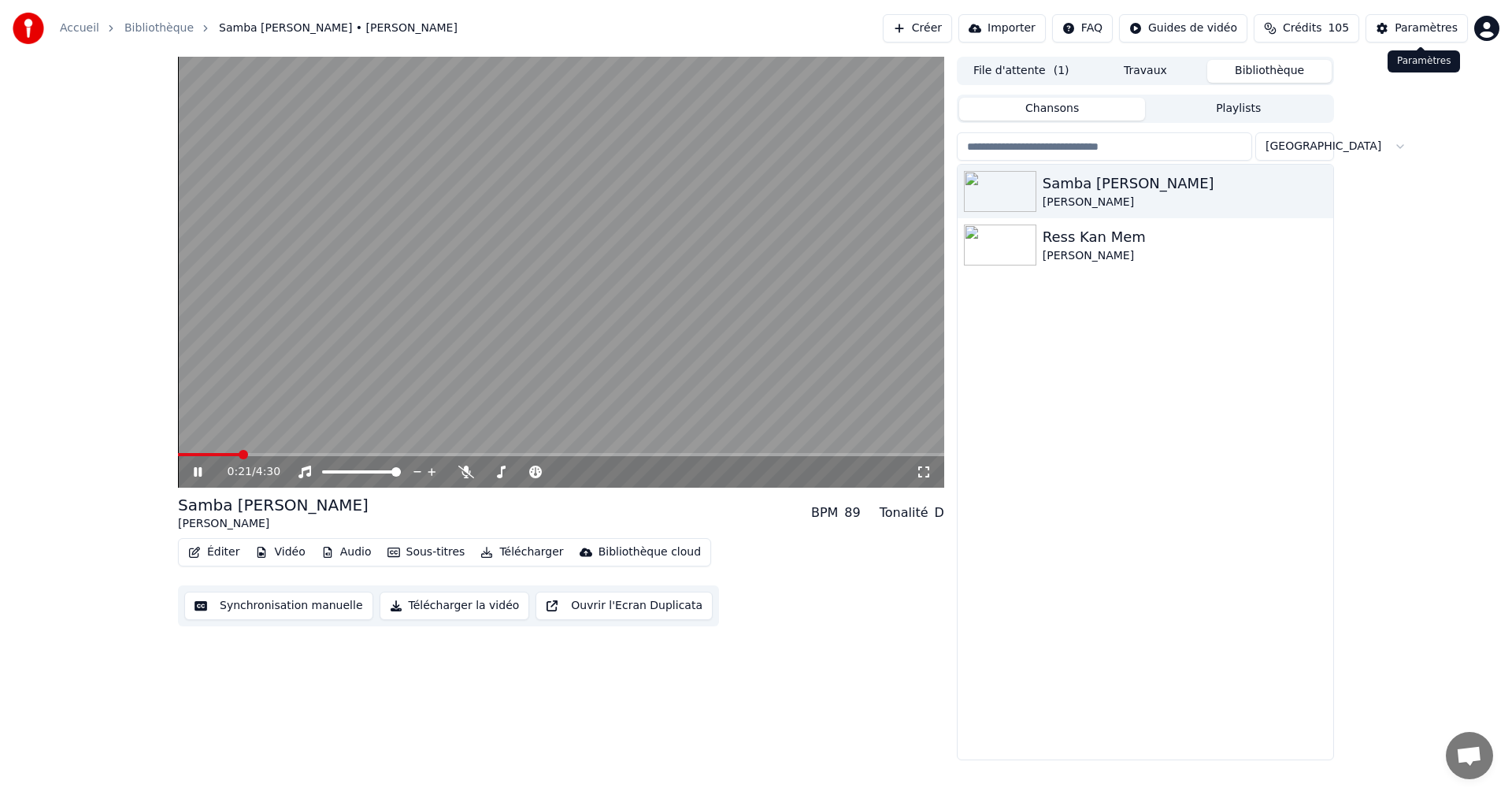
click at [1414, 24] on div "Paramètres" at bounding box center [1426, 29] width 63 height 16
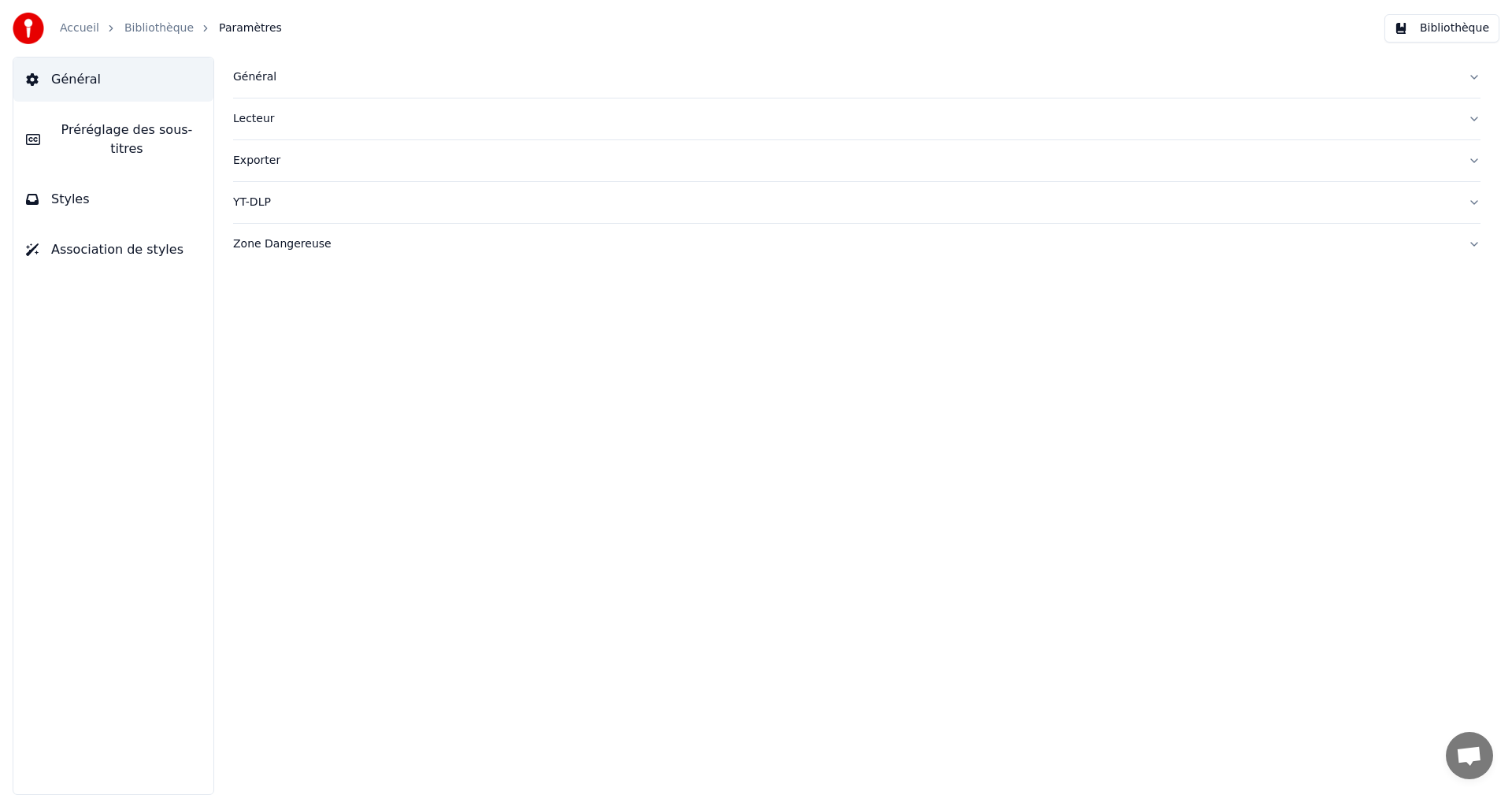
click at [144, 188] on button "Styles" at bounding box center [114, 199] width 200 height 44
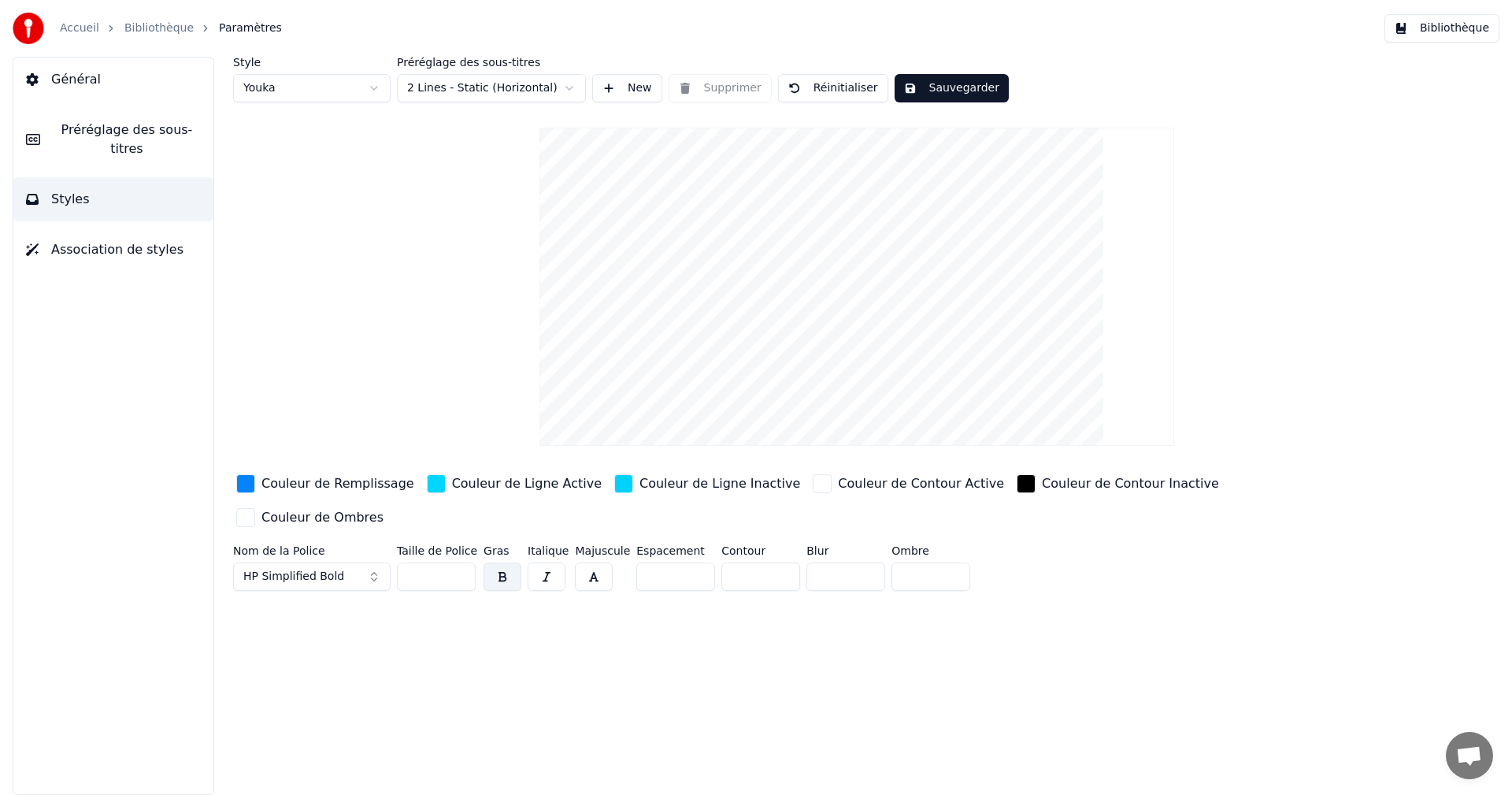
click at [122, 240] on span "Association de styles" at bounding box center [117, 250] width 132 height 19
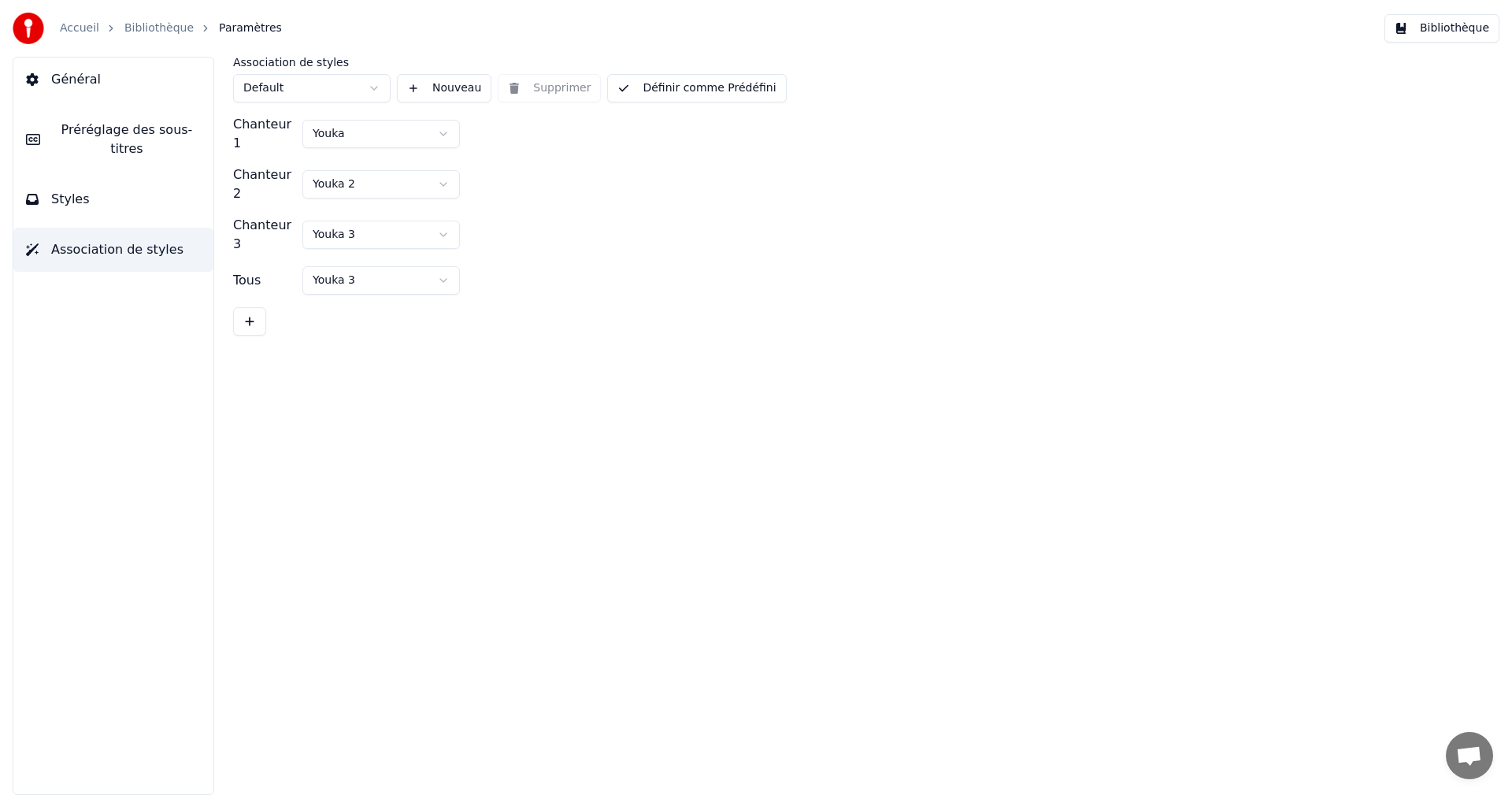
click at [155, 135] on span "Préréglage des sous-titres" at bounding box center [126, 139] width 148 height 38
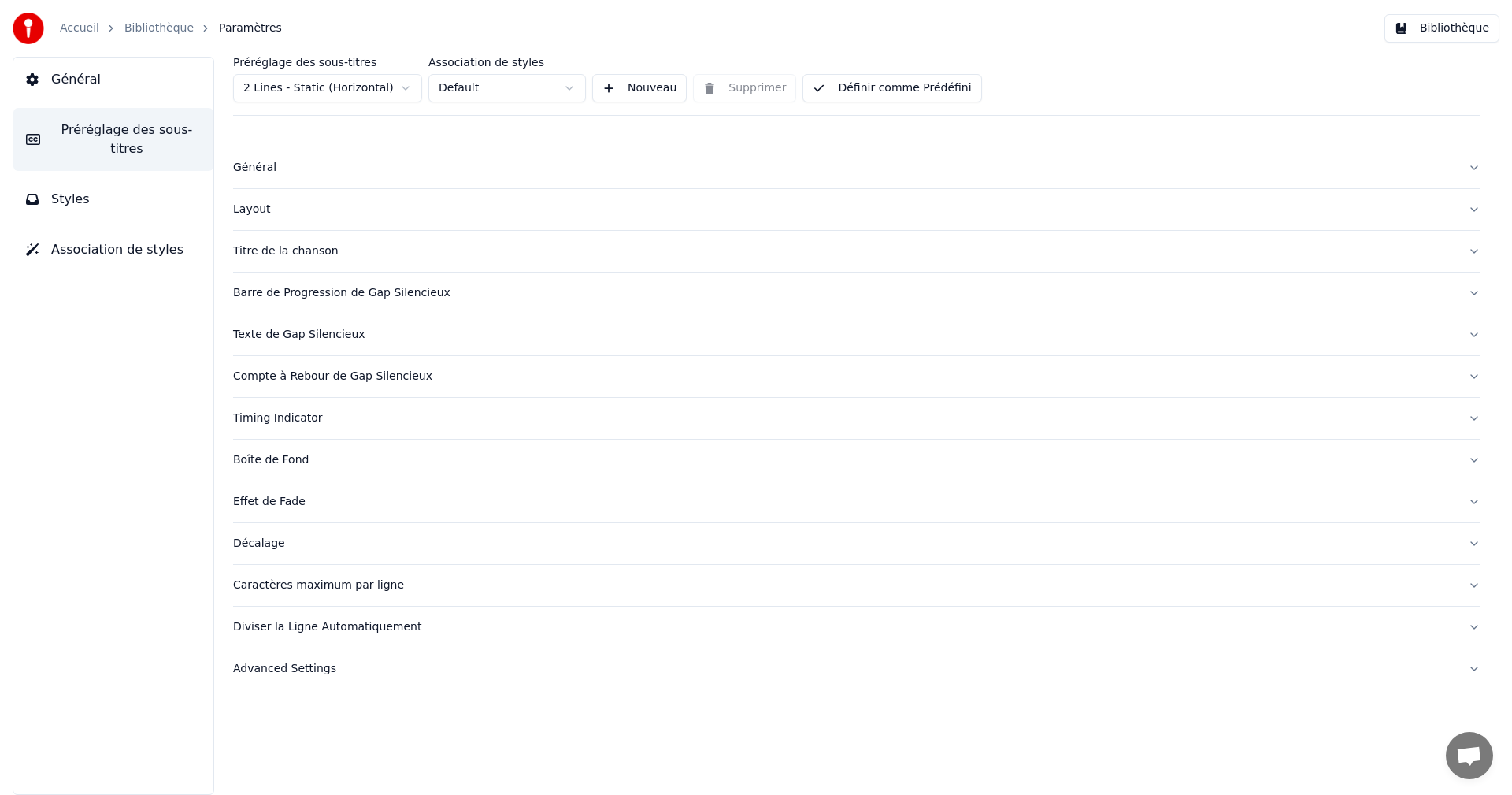
click at [238, 204] on div "Layout" at bounding box center [844, 210] width 1222 height 16
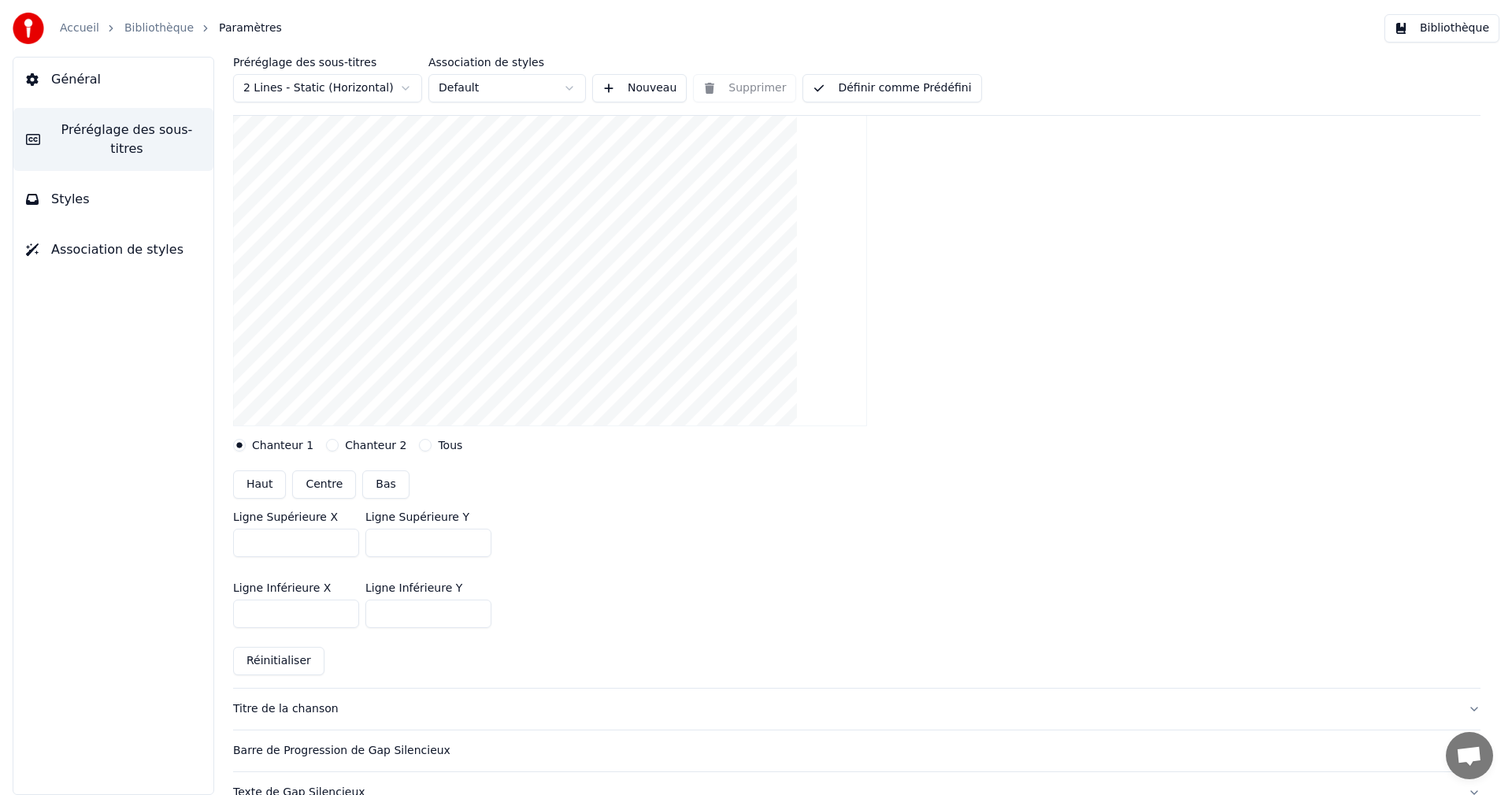
scroll to position [158, 0]
click at [284, 660] on button "Réinitialiser" at bounding box center [279, 660] width 91 height 28
type input "***"
click at [476, 609] on input "***" at bounding box center [427, 612] width 126 height 28
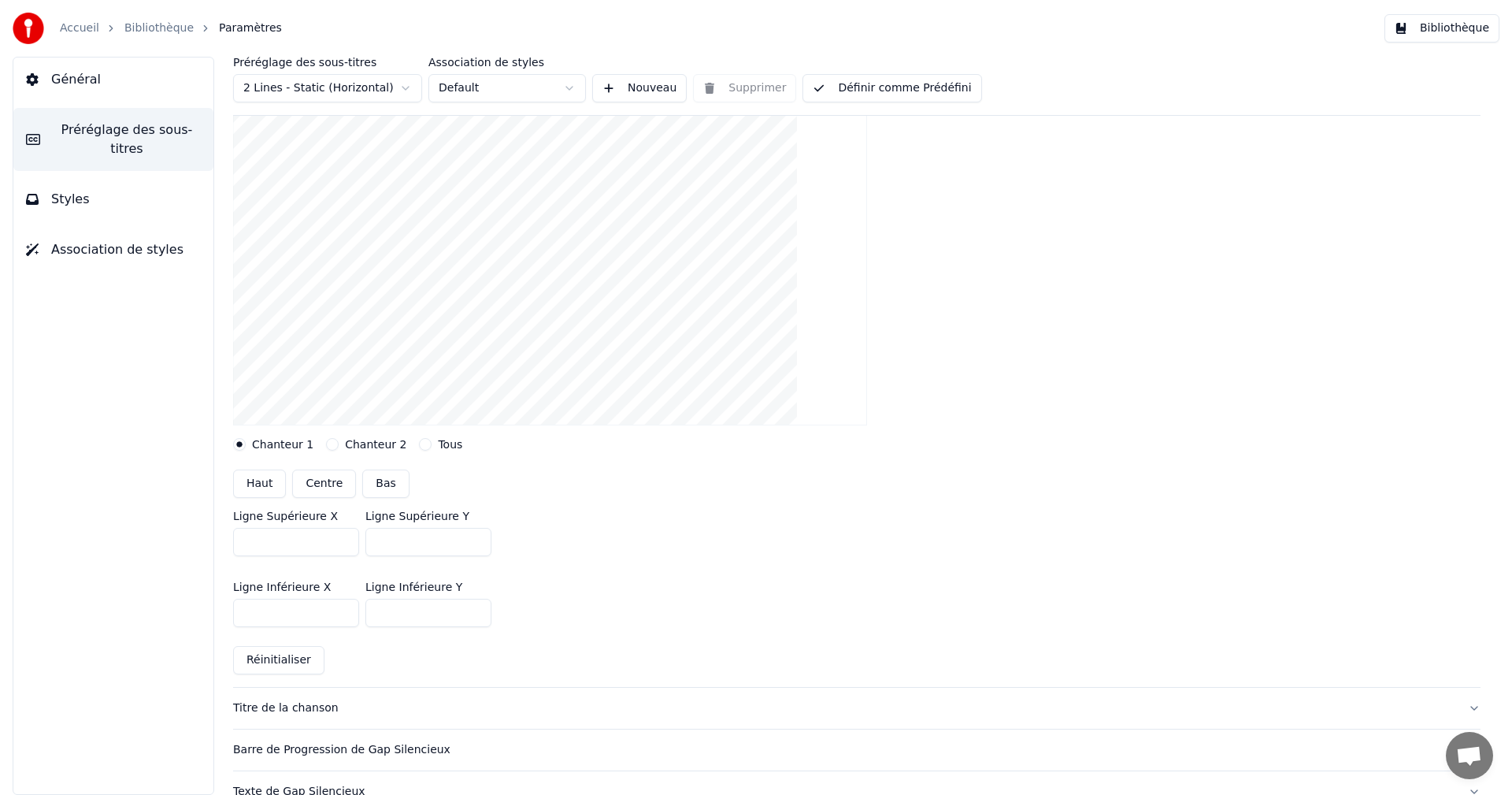
click at [476, 609] on input "***" at bounding box center [427, 612] width 126 height 28
click at [475, 616] on input "***" at bounding box center [427, 612] width 126 height 28
click at [281, 657] on button "Réinitialiser" at bounding box center [279, 660] width 91 height 28
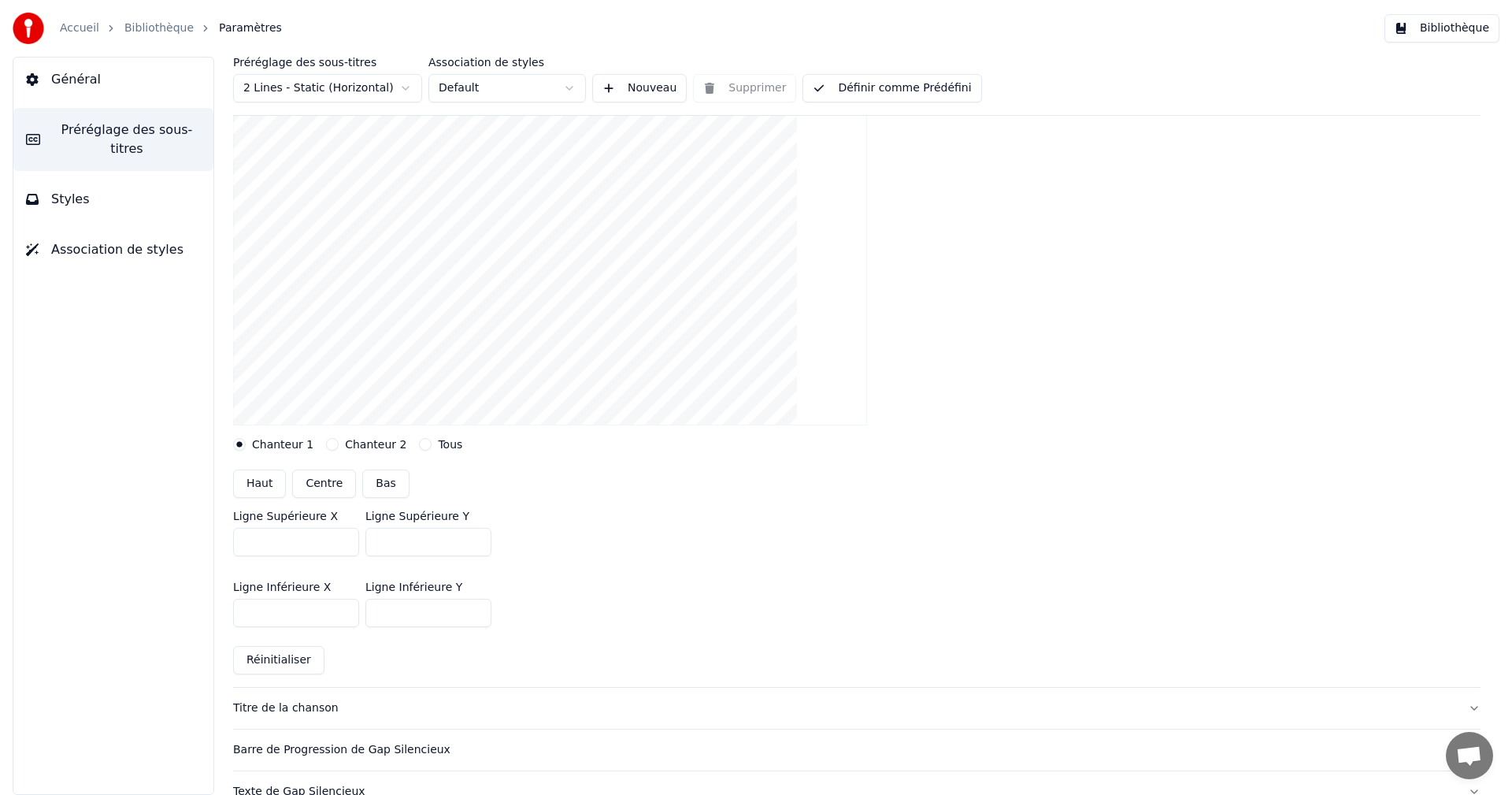
type input "***"
click at [343, 608] on input "***" at bounding box center [295, 612] width 126 height 28
click at [343, 608] on input "****" at bounding box center [295, 612] width 126 height 28
click at [298, 656] on button "Réinitialiser" at bounding box center [279, 660] width 91 height 28
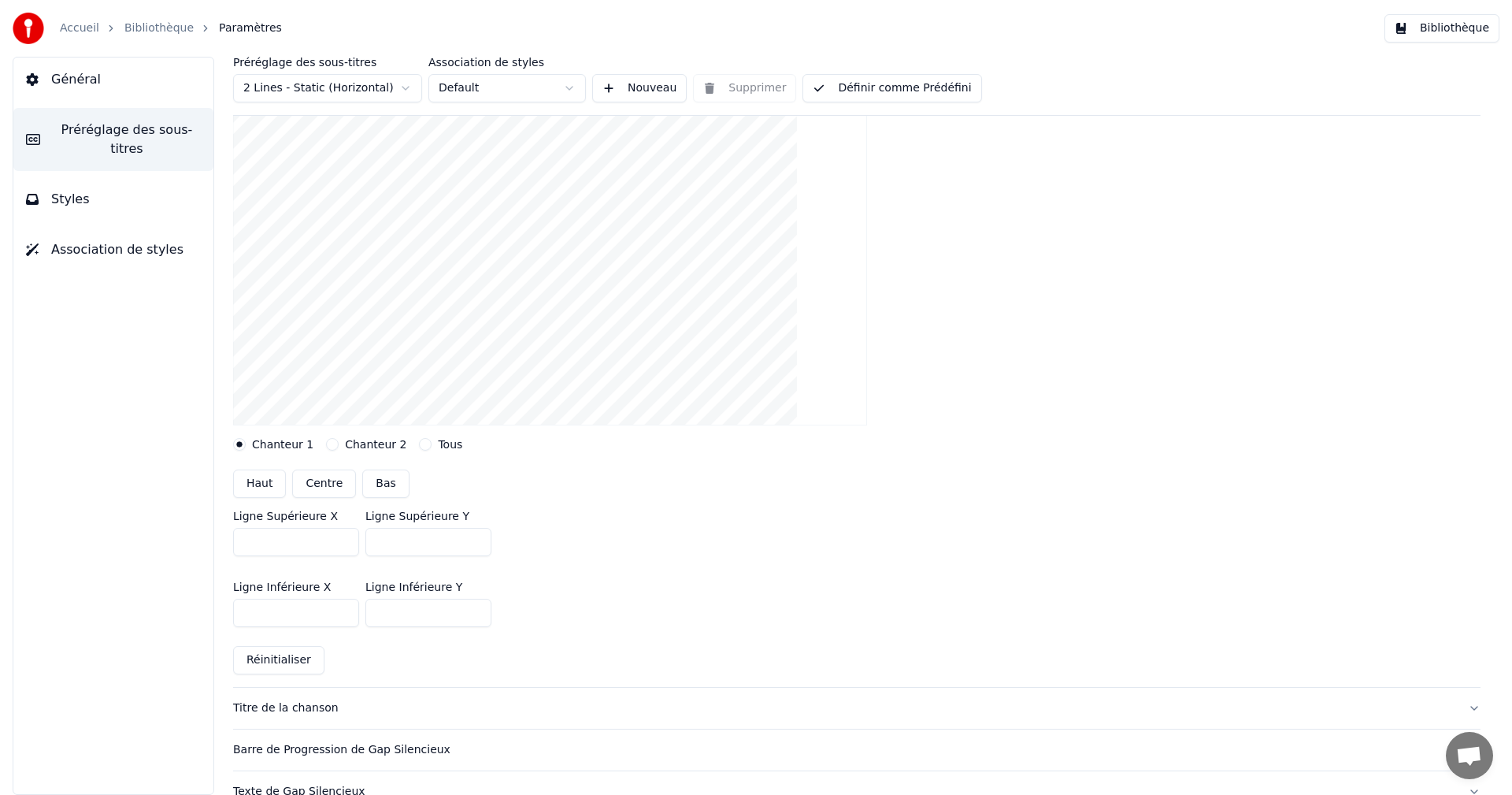
type input "***"
click at [317, 480] on button "Centre" at bounding box center [324, 483] width 64 height 28
type input "***"
click at [386, 484] on button "Bas" at bounding box center [386, 483] width 46 height 28
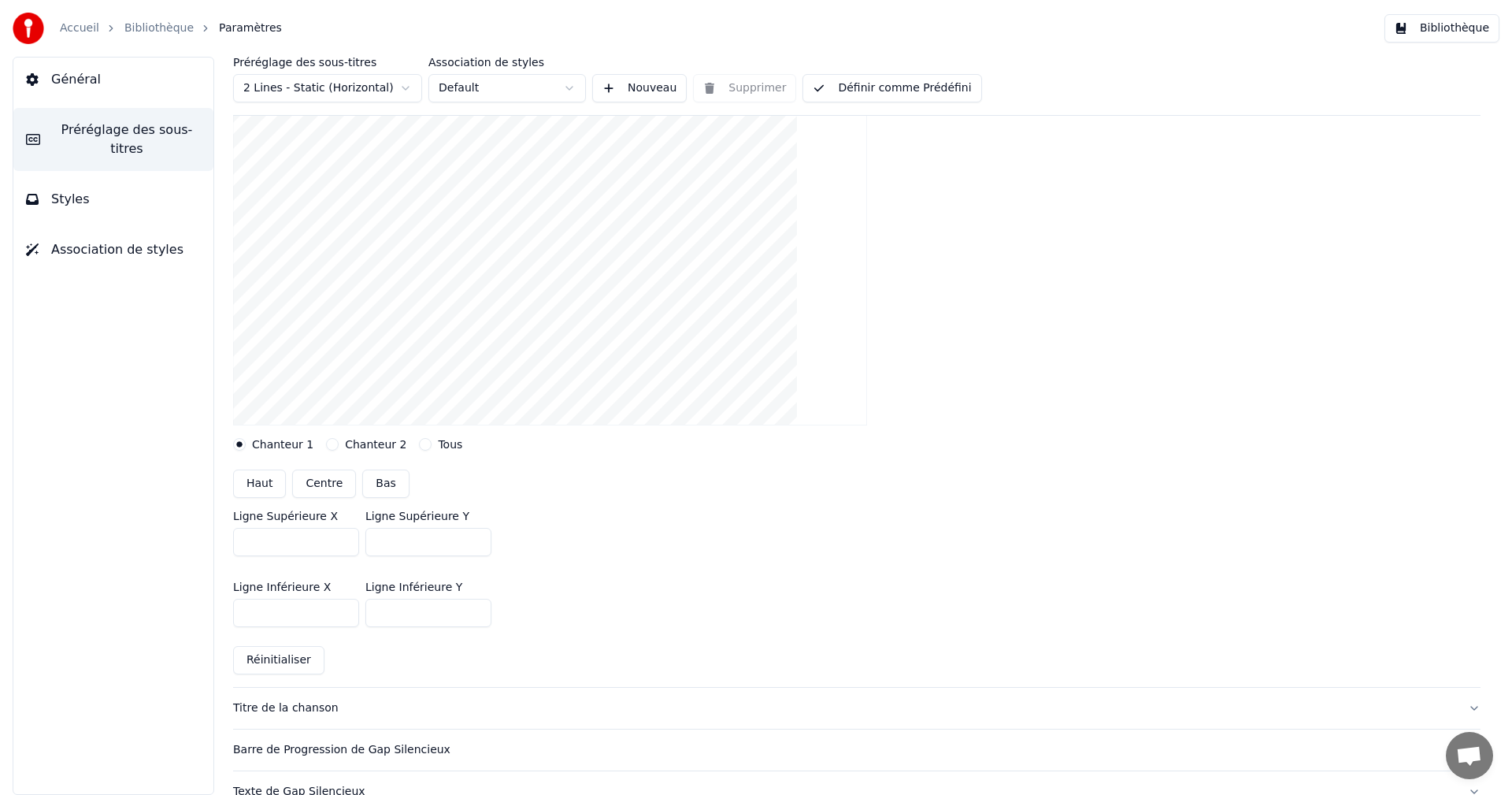
type input "***"
click at [828, 90] on button "Définir comme Prédéfini" at bounding box center [891, 87] width 178 height 28
click at [79, 78] on span "Général" at bounding box center [76, 80] width 50 height 19
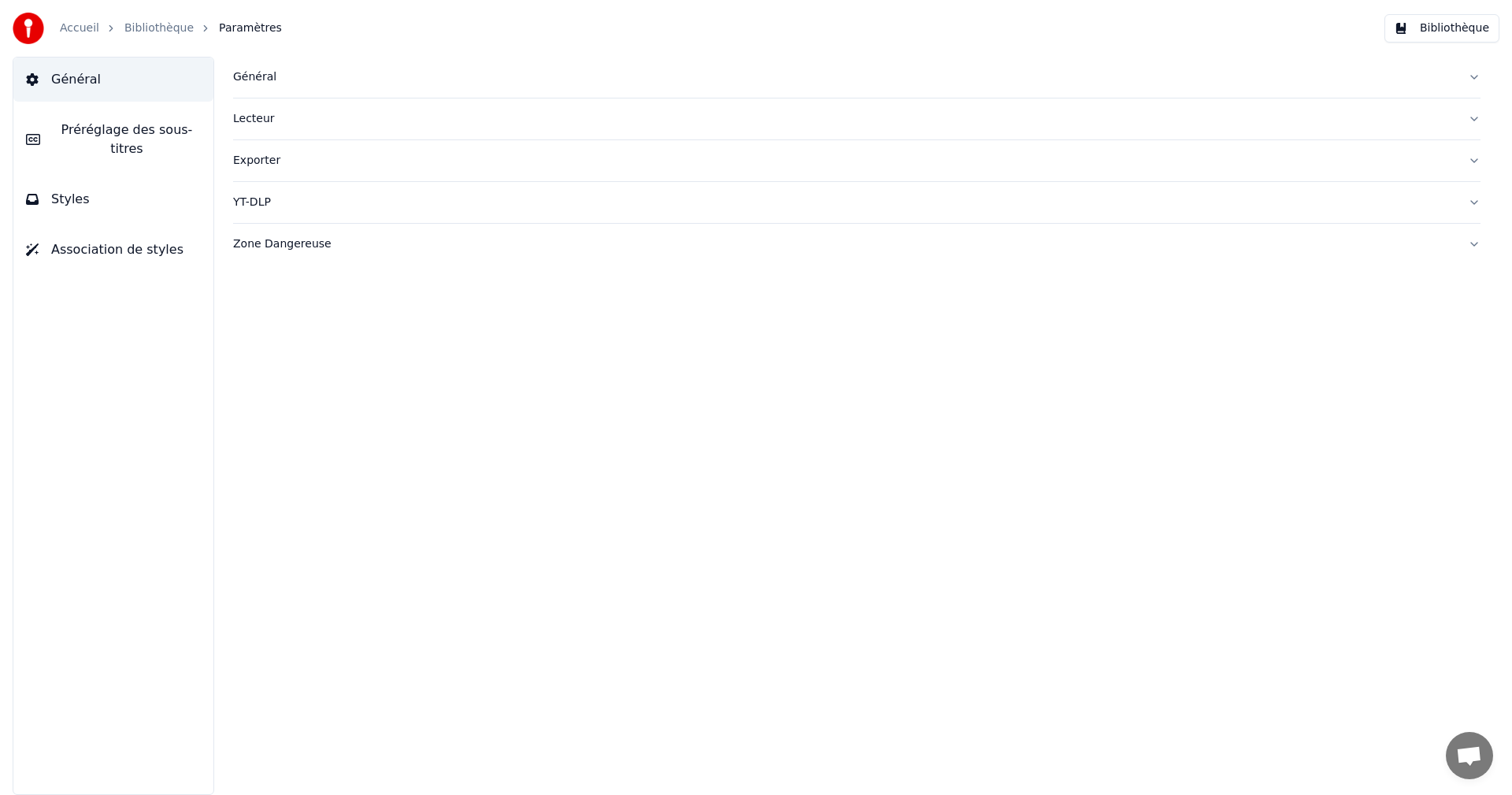
scroll to position [0, 0]
click at [259, 81] on div "Général" at bounding box center [844, 78] width 1222 height 16
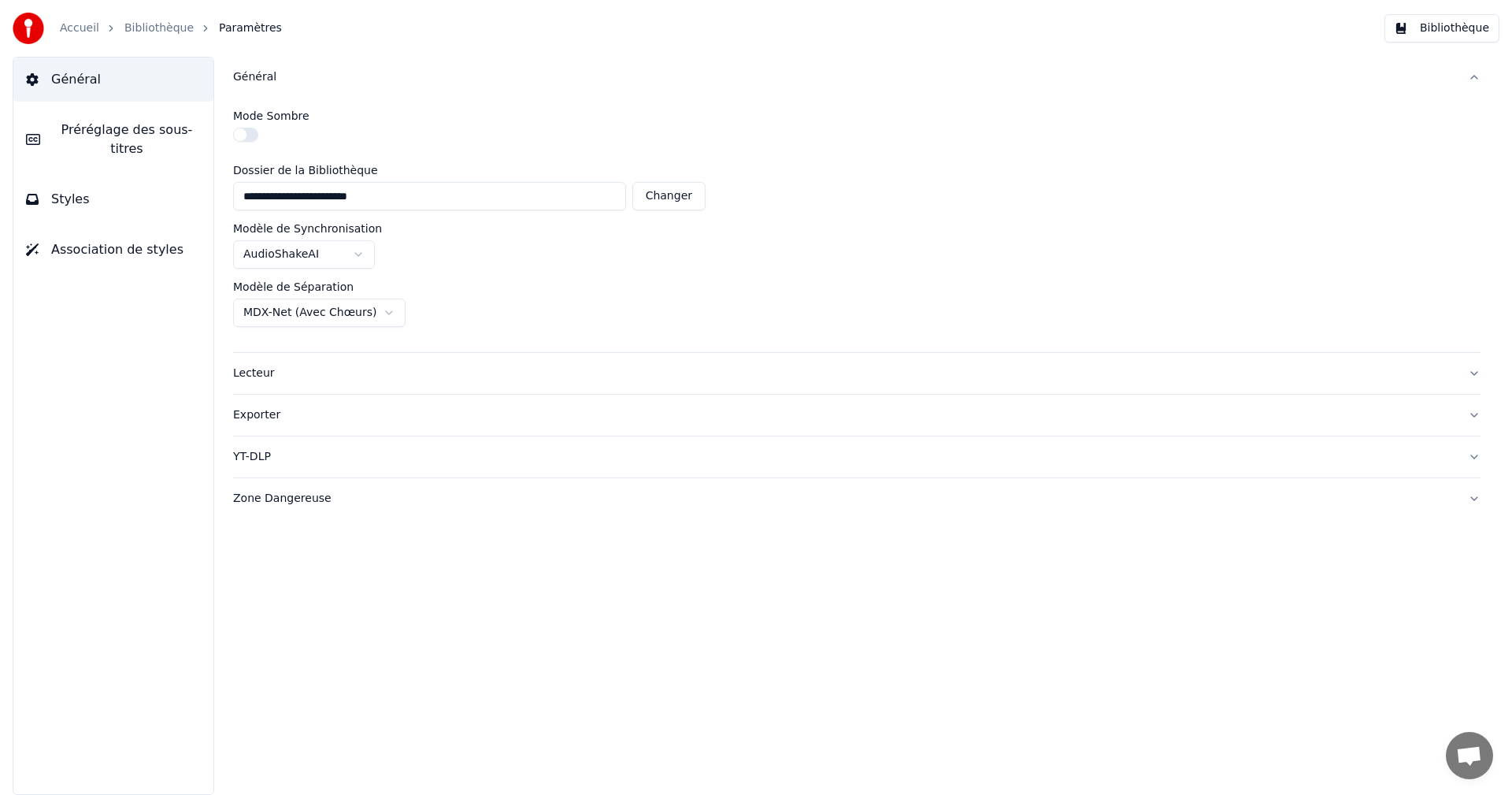
click at [254, 369] on div "Lecteur" at bounding box center [844, 373] width 1222 height 16
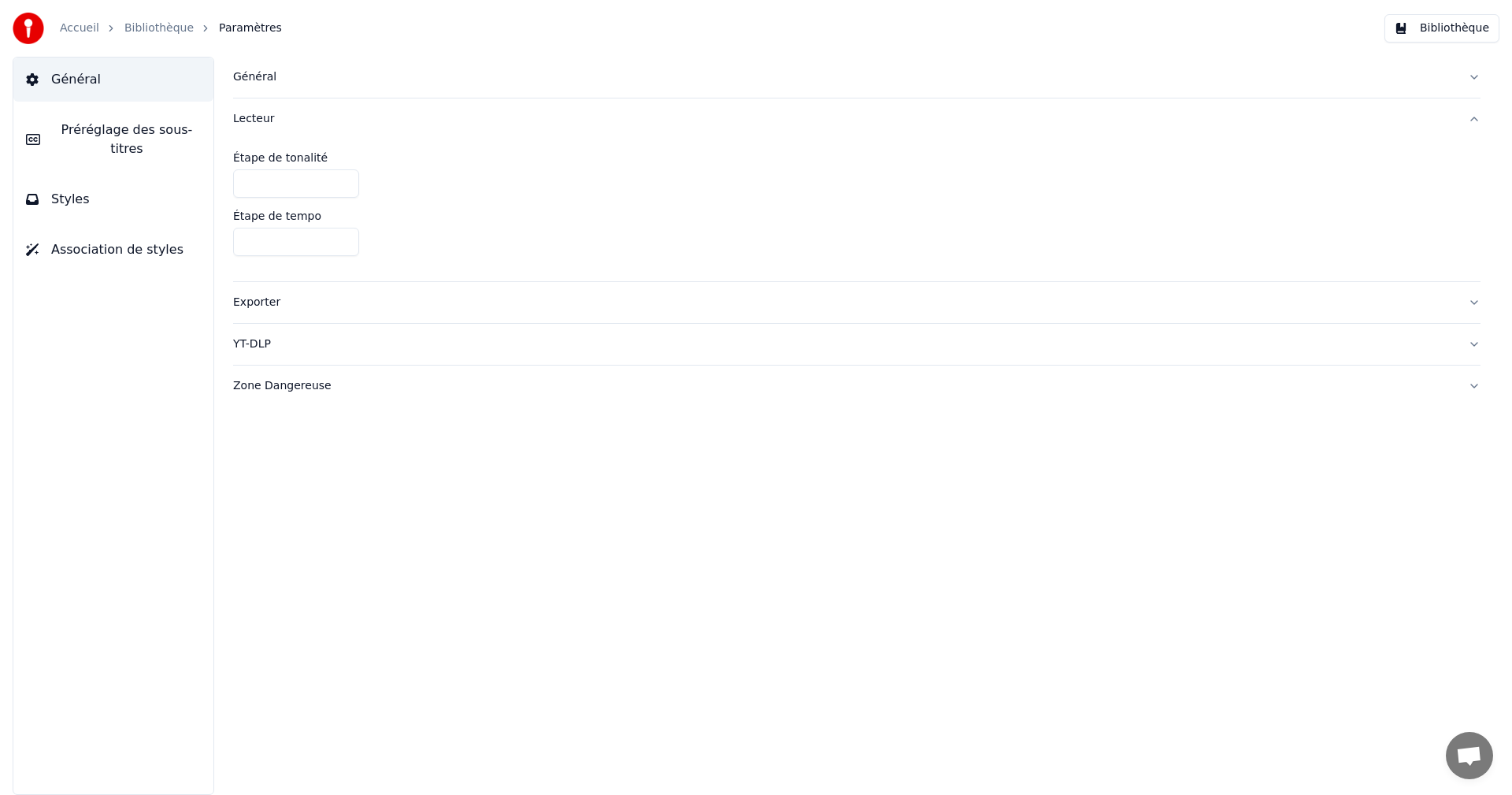
click at [259, 121] on div "Lecteur" at bounding box center [844, 119] width 1222 height 16
click at [257, 125] on div "Lecteur" at bounding box center [844, 119] width 1222 height 16
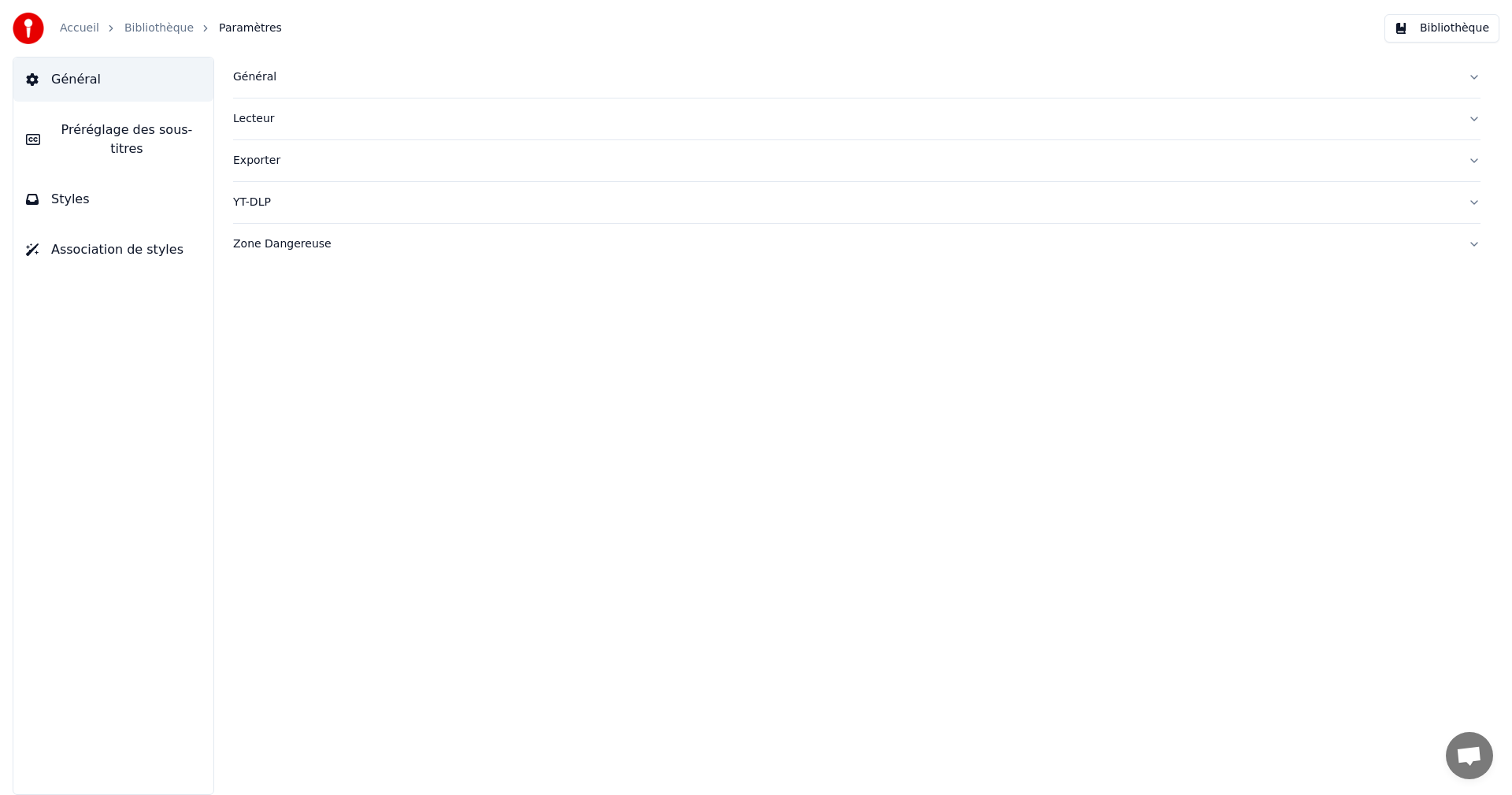
click at [251, 162] on div "Exporter" at bounding box center [844, 161] width 1222 height 16
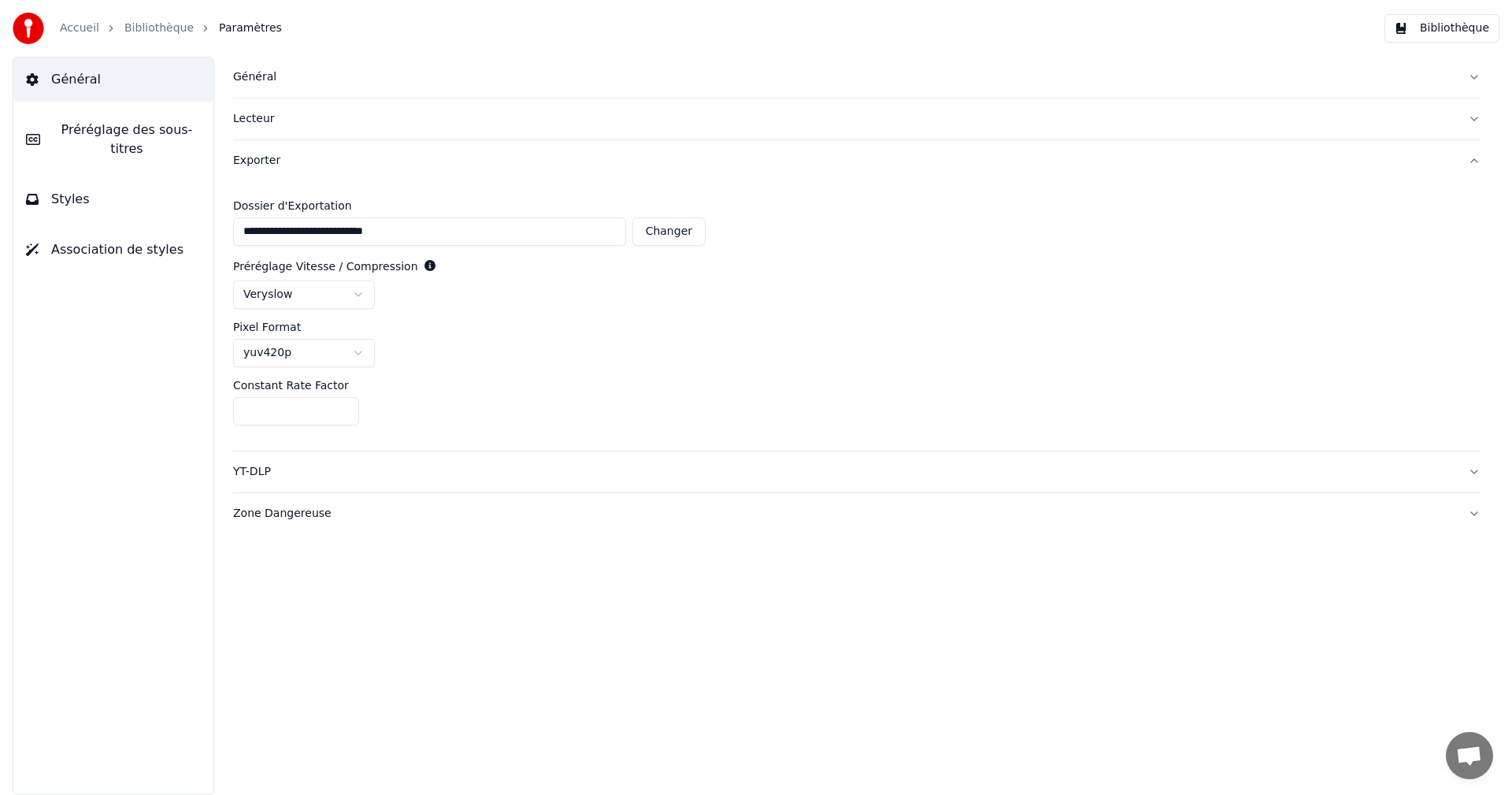
click at [251, 161] on div "Exporter" at bounding box center [844, 161] width 1222 height 16
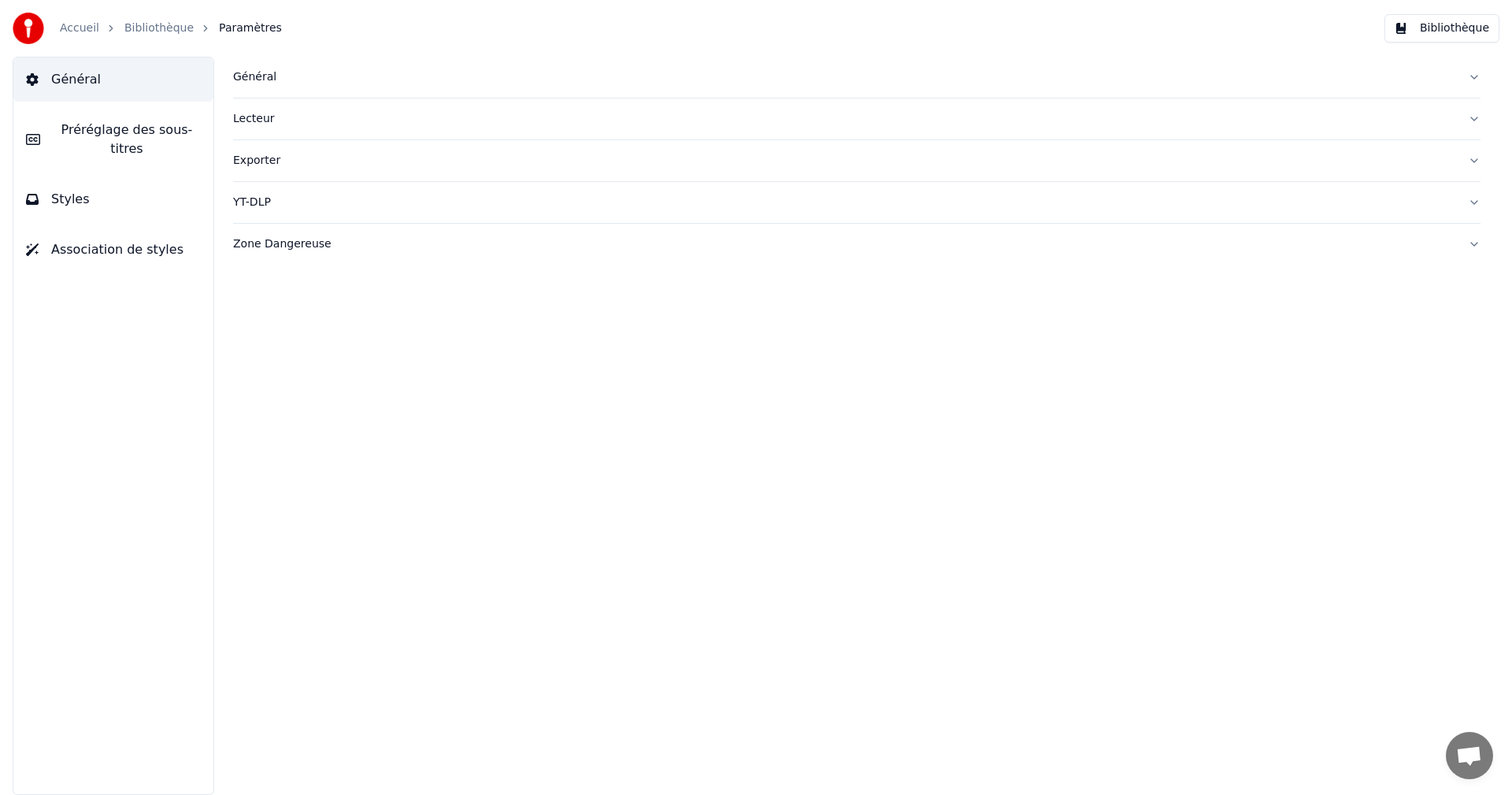
click at [195, 135] on span "Préréglage des sous-titres" at bounding box center [126, 139] width 148 height 38
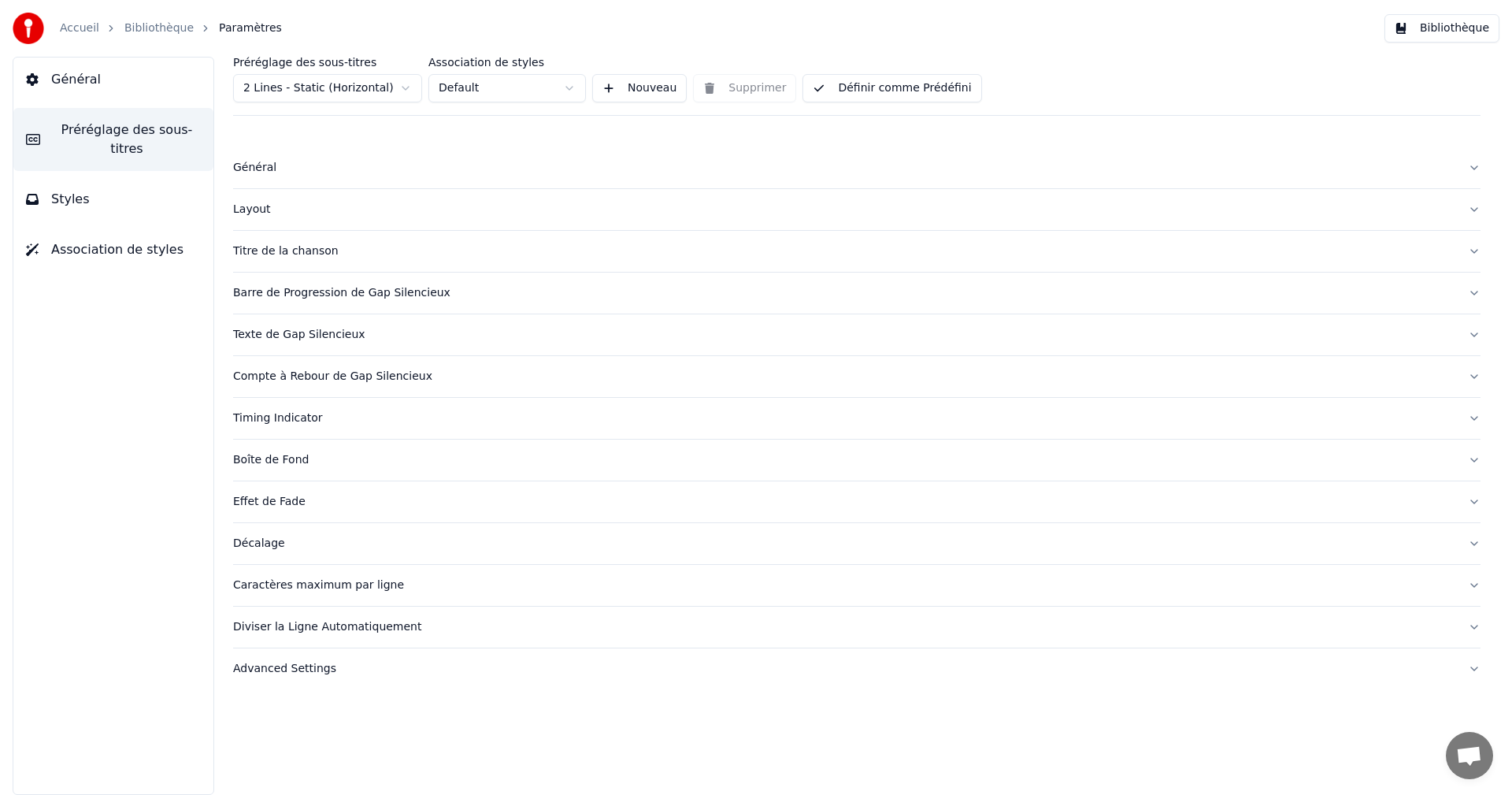
click at [148, 240] on span "Association de styles" at bounding box center [117, 250] width 132 height 19
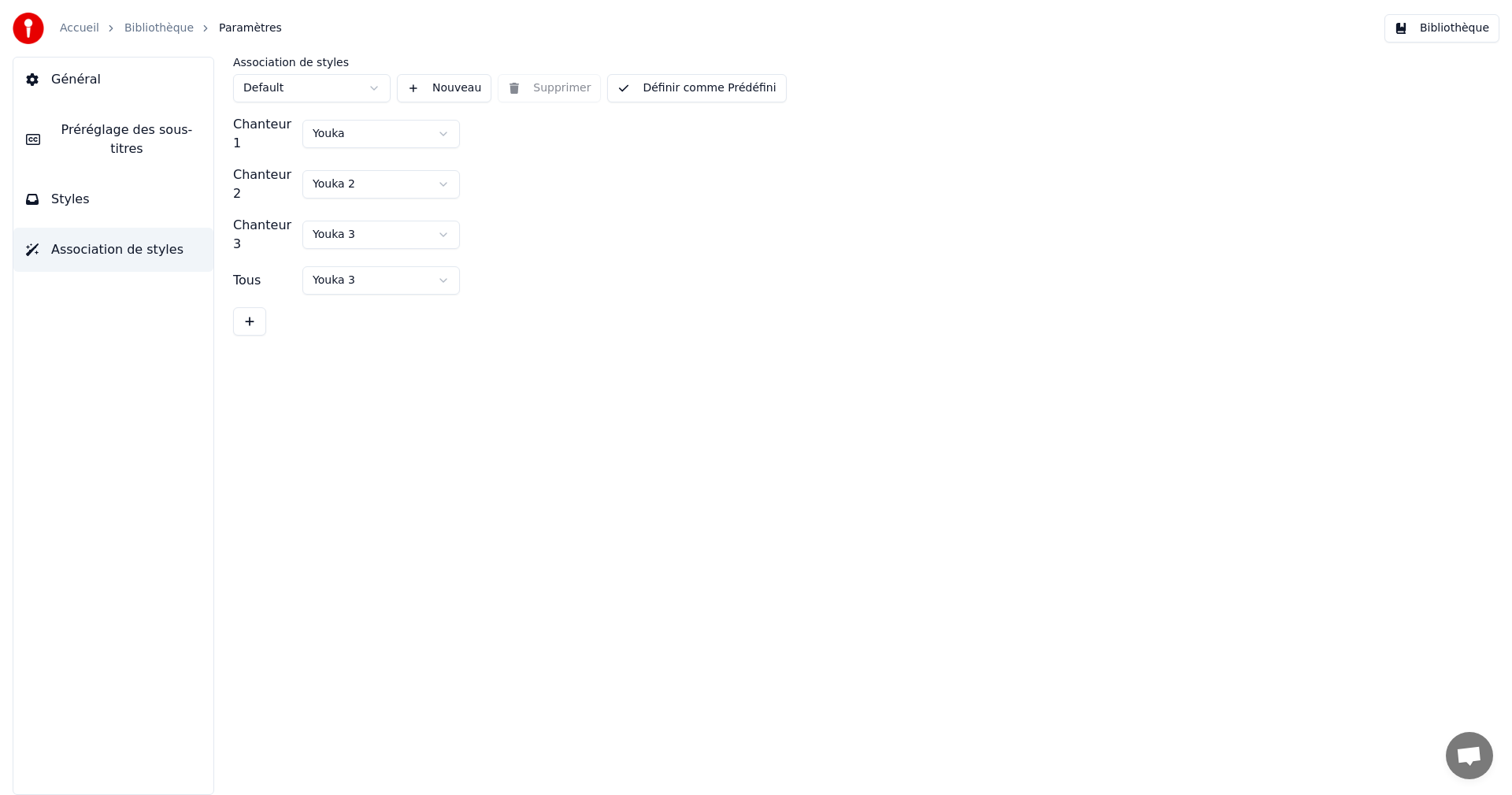
click at [148, 240] on span "Association de styles" at bounding box center [117, 250] width 132 height 19
click at [131, 184] on button "Styles" at bounding box center [114, 199] width 200 height 44
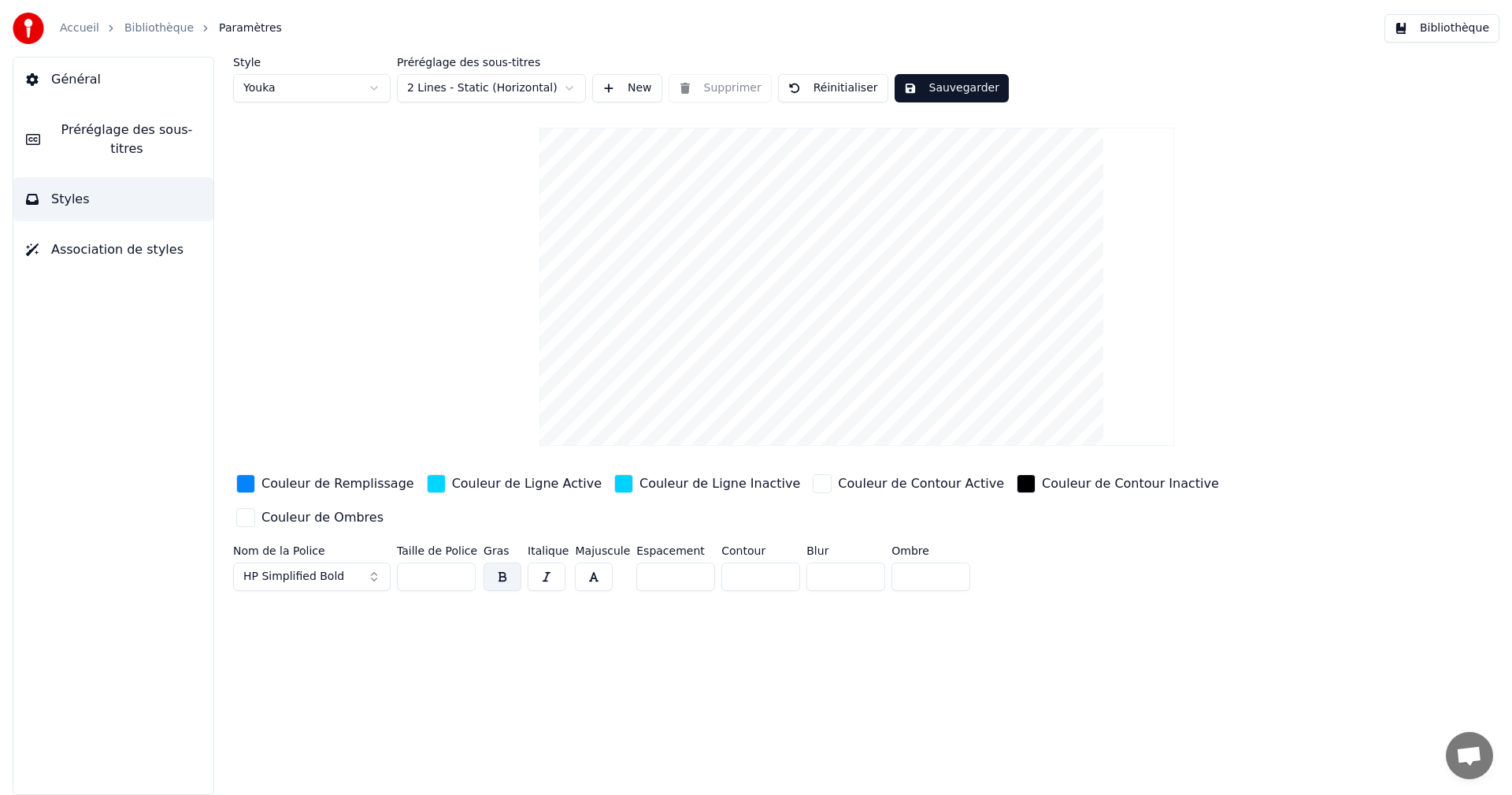
click at [689, 562] on input "*" at bounding box center [676, 576] width 78 height 28
type input "**"
click at [689, 562] on input "**" at bounding box center [676, 576] width 78 height 28
click at [954, 96] on button "Sauvegarder" at bounding box center [951, 87] width 114 height 28
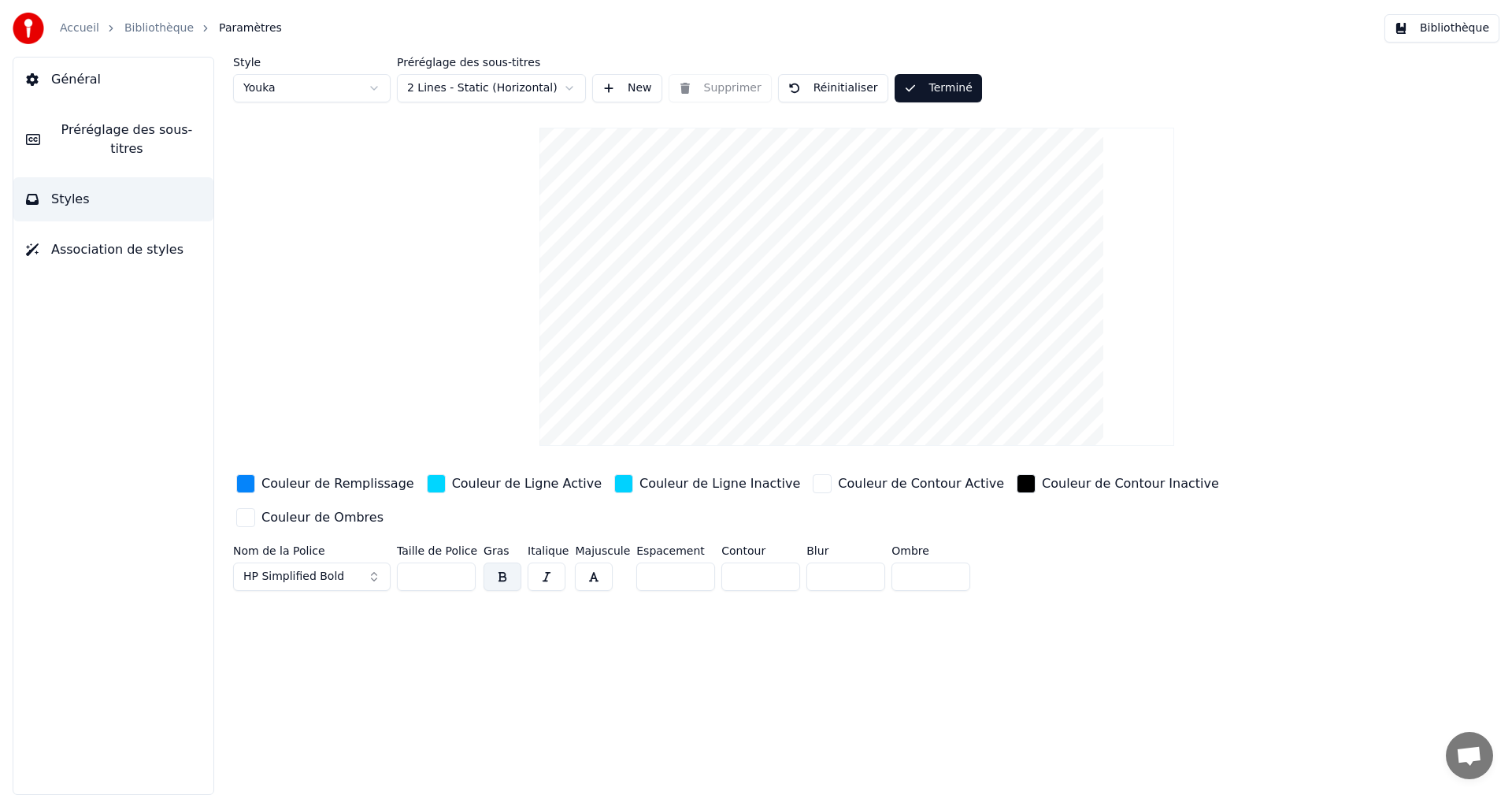
click at [1469, 28] on button "Bibliothèque" at bounding box center [1442, 28] width 115 height 28
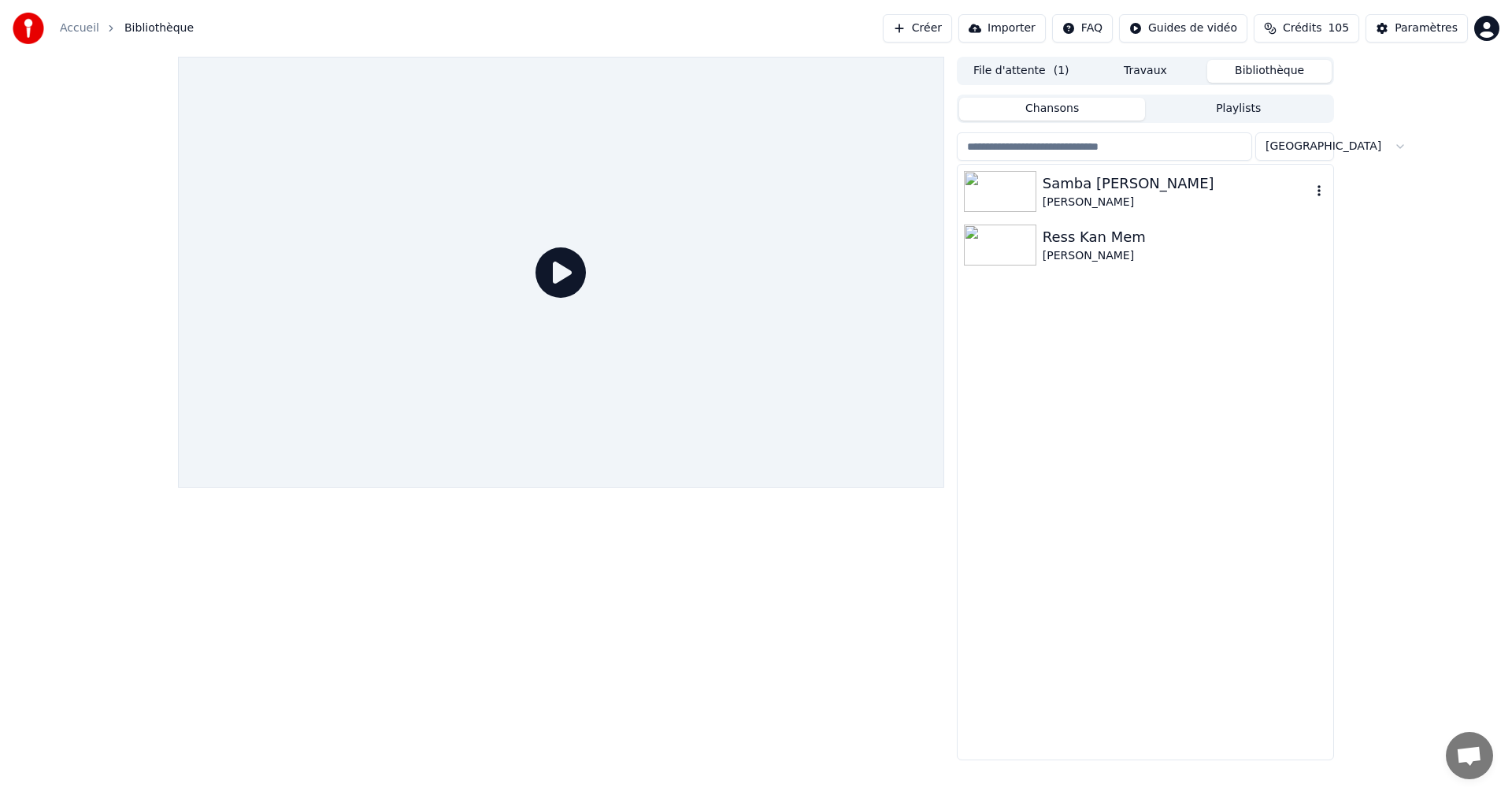
click at [1069, 187] on div "Samba [PERSON_NAME]" at bounding box center [1176, 183] width 268 height 22
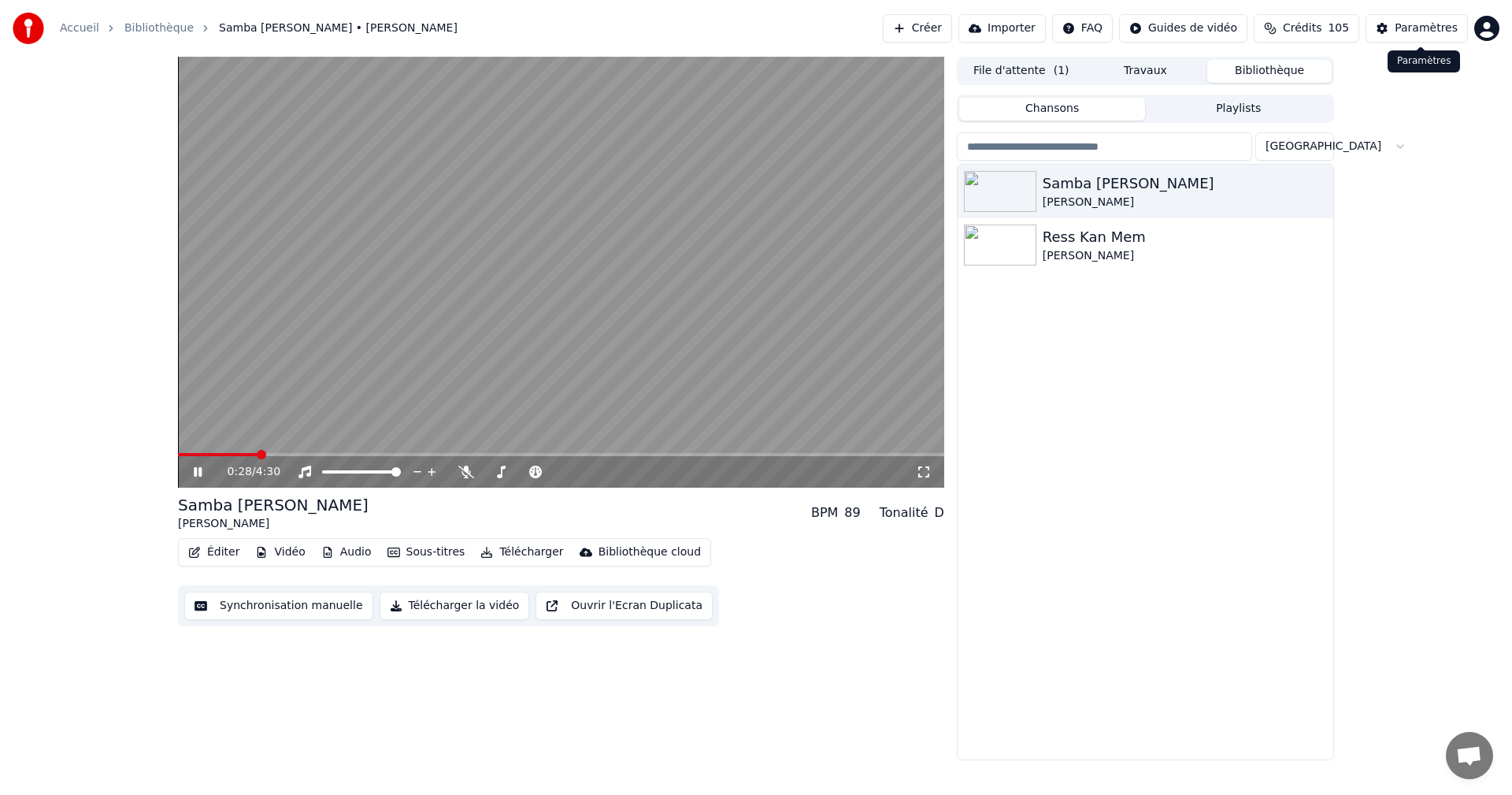
click at [1430, 24] on div "Paramètres" at bounding box center [1426, 29] width 63 height 16
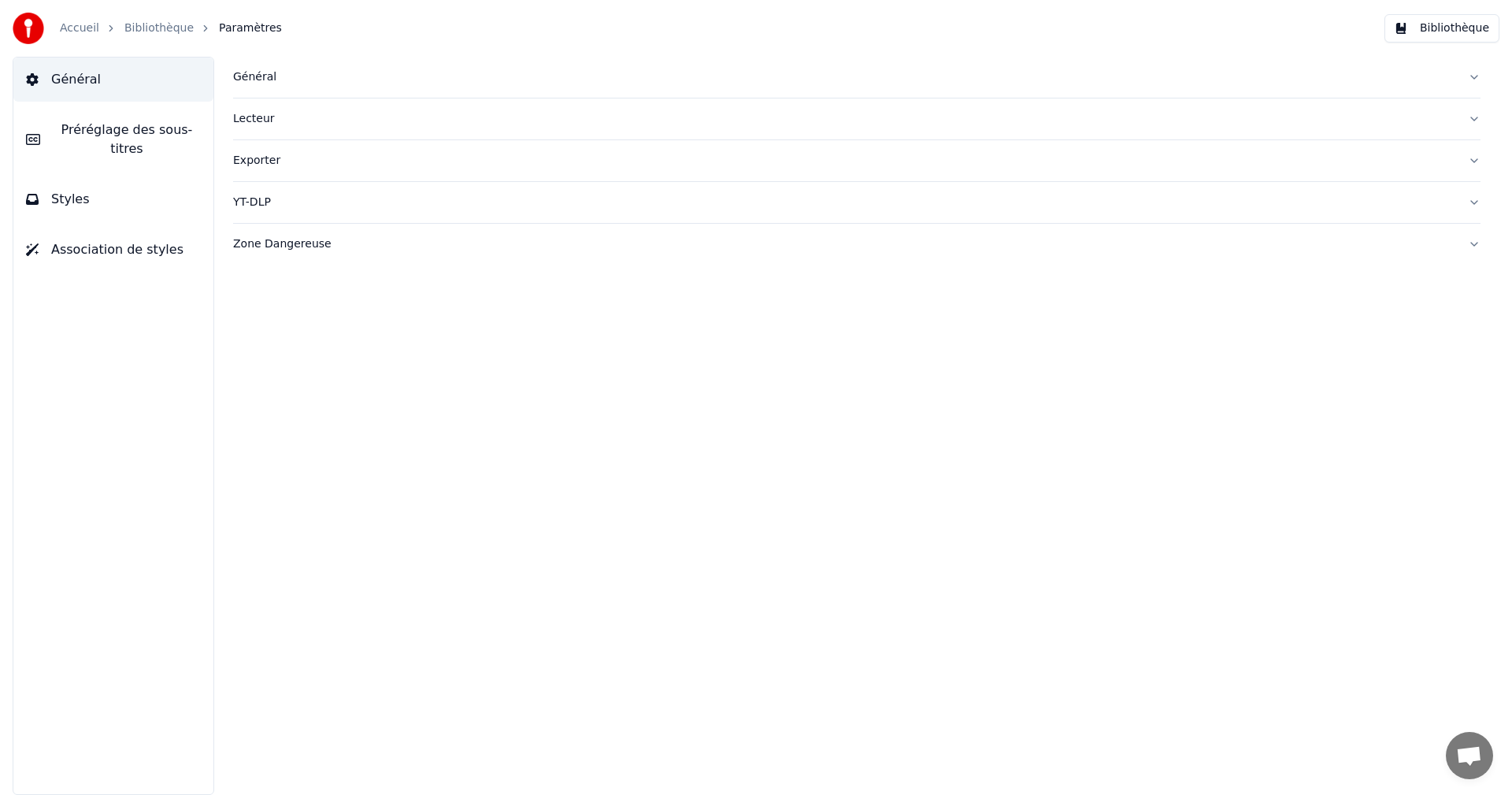
click at [67, 190] on span "Styles" at bounding box center [70, 199] width 38 height 19
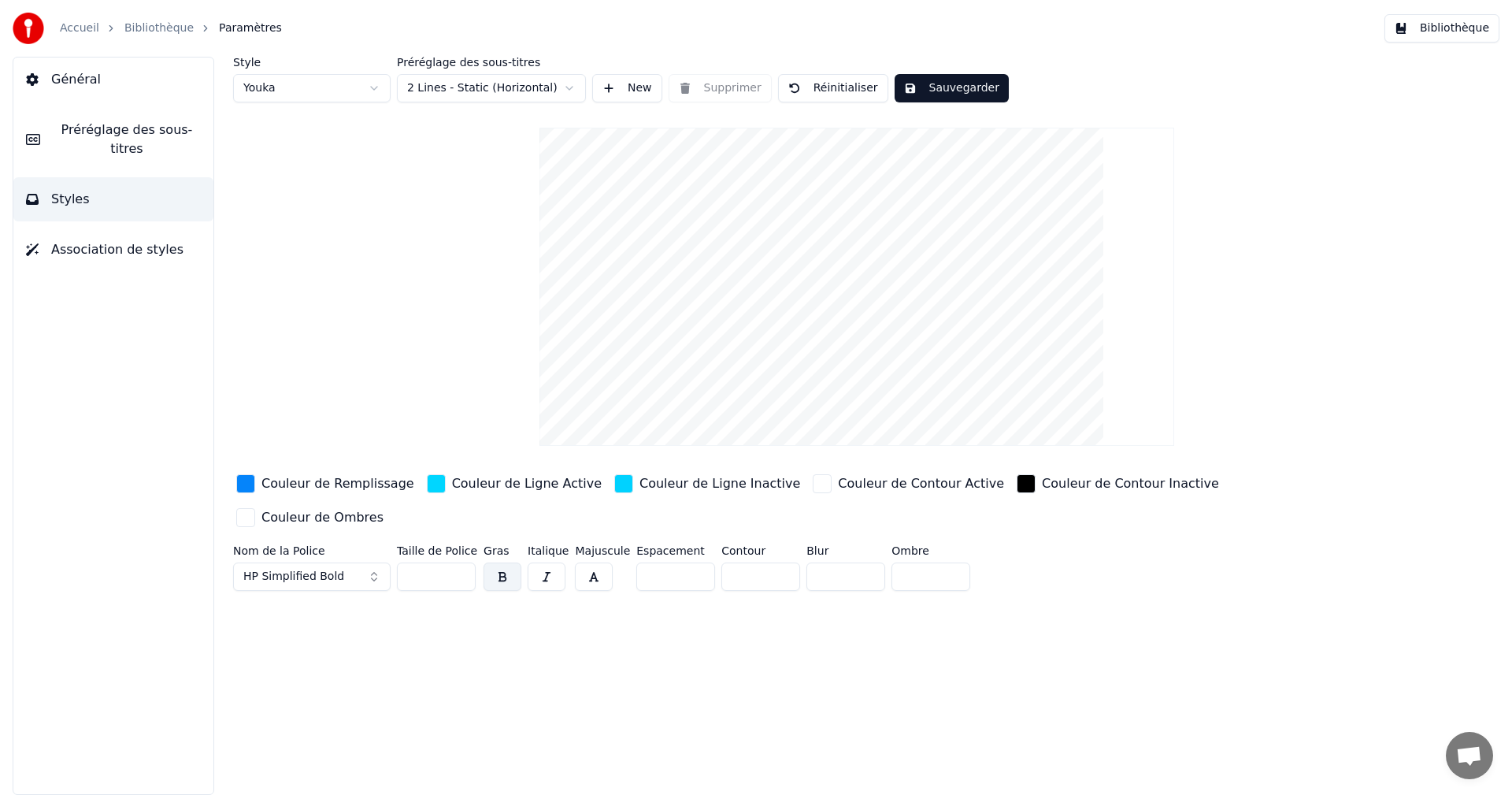
click at [687, 562] on input "*" at bounding box center [676, 576] width 78 height 28
type input "*"
click at [688, 562] on input "*" at bounding box center [676, 576] width 78 height 28
click at [944, 83] on button "Sauvegarder" at bounding box center [951, 87] width 114 height 28
click at [602, 562] on button "button" at bounding box center [593, 576] width 38 height 28
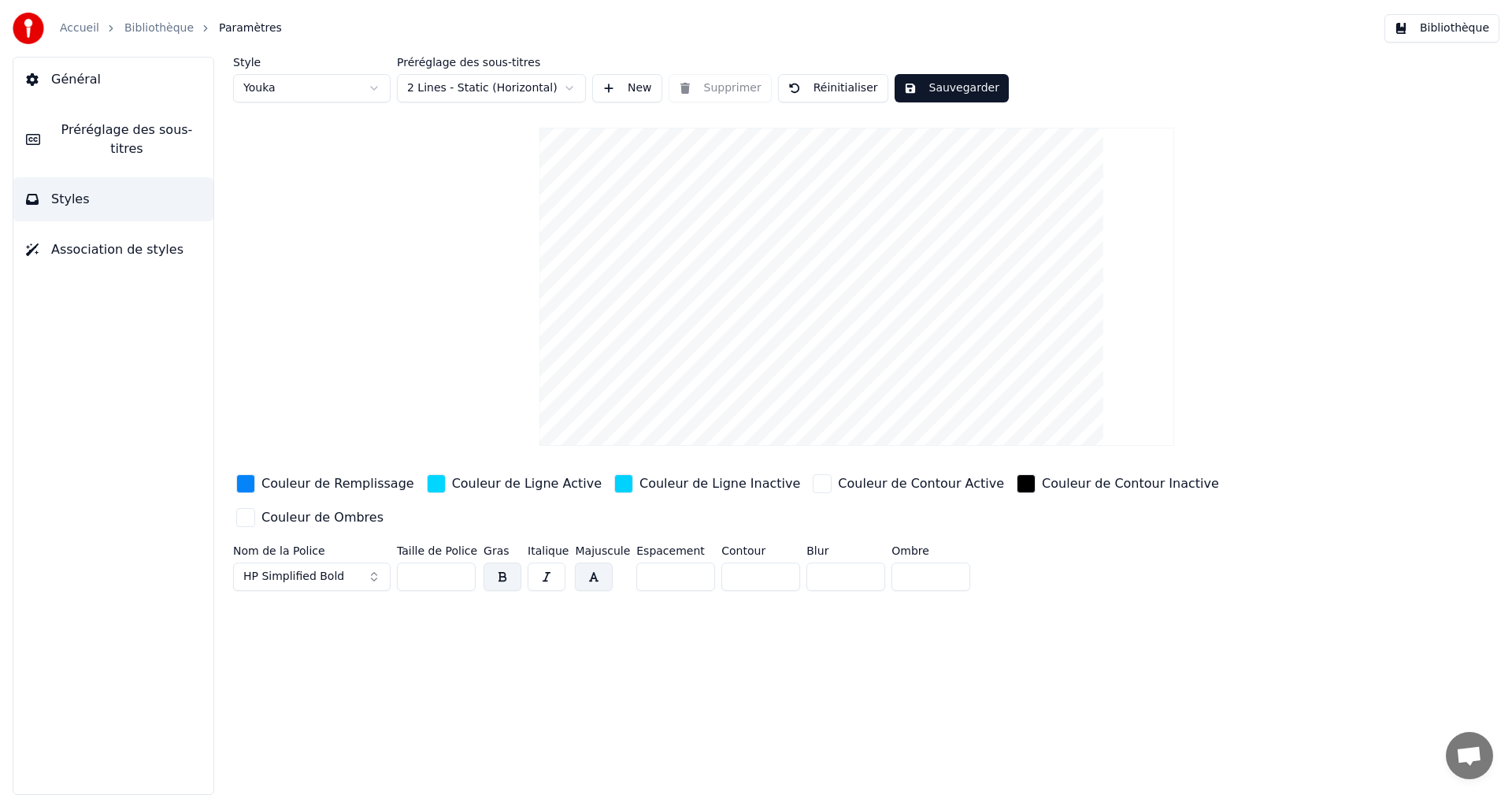
click at [975, 85] on button "Sauvegarder" at bounding box center [951, 87] width 114 height 28
click at [1450, 34] on button "Bibliothèque" at bounding box center [1442, 28] width 115 height 28
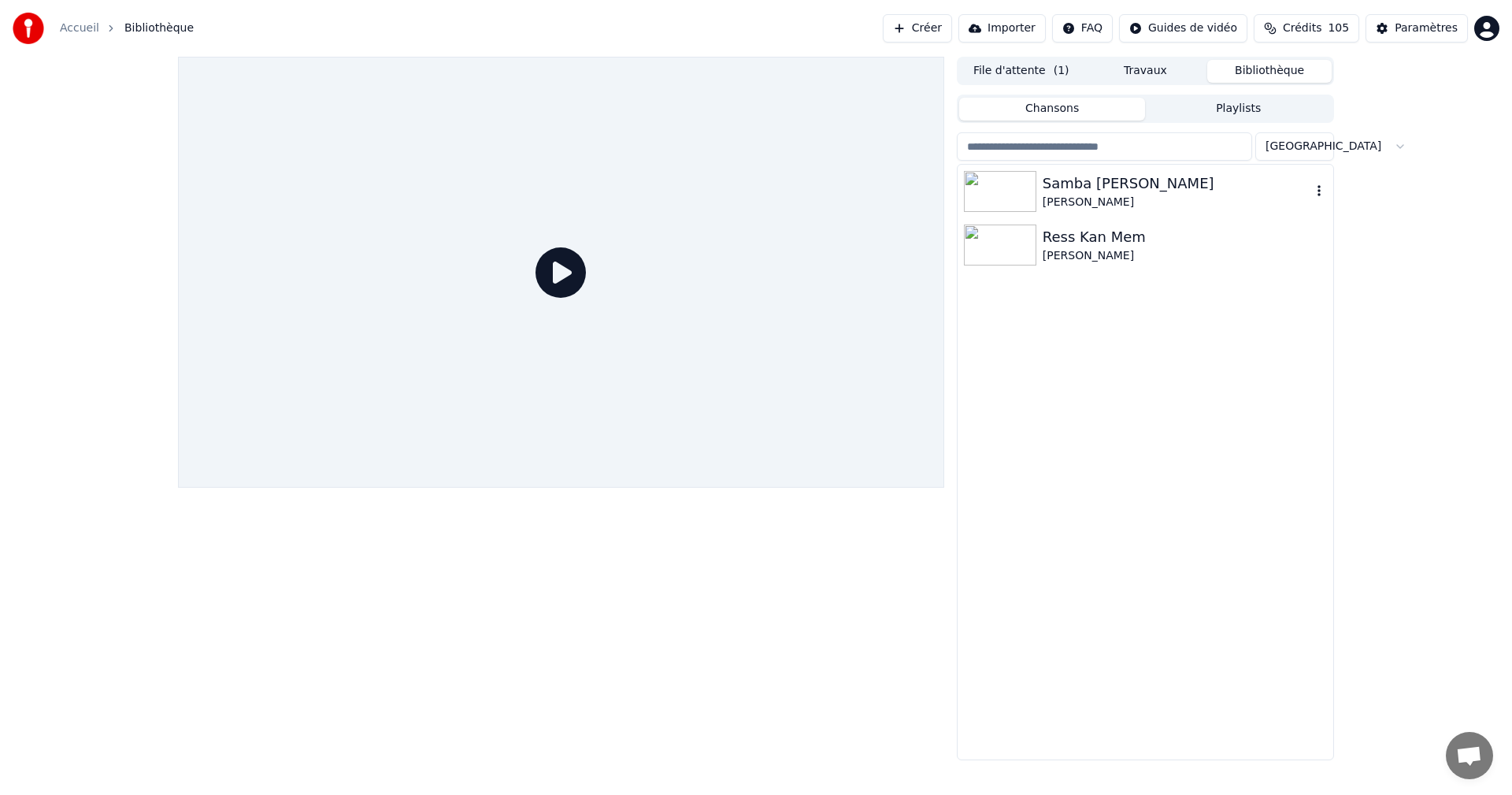
click at [1113, 198] on div "[PERSON_NAME]" at bounding box center [1176, 203] width 268 height 16
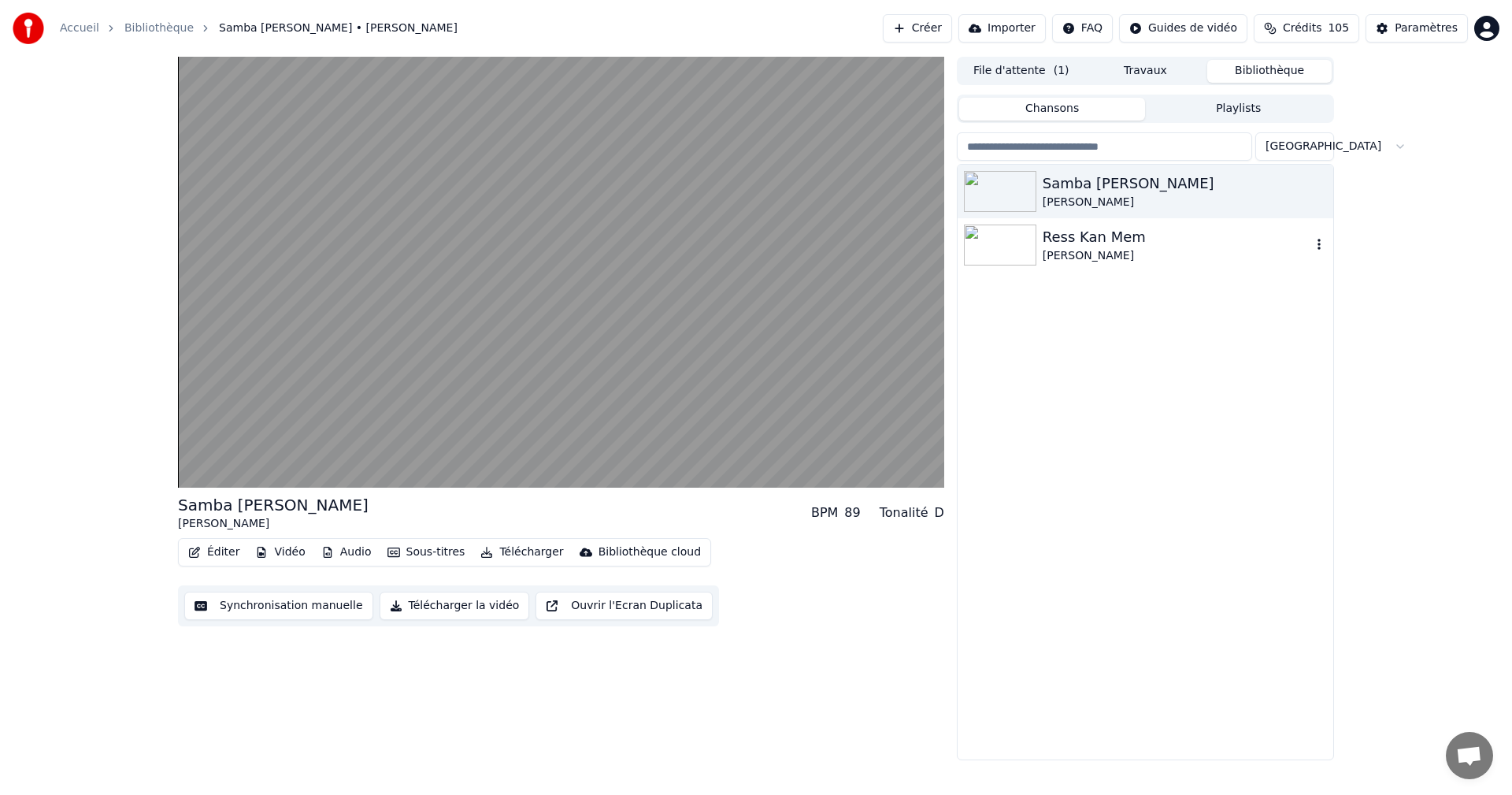
click at [1058, 249] on div "[PERSON_NAME]" at bounding box center [1176, 256] width 268 height 16
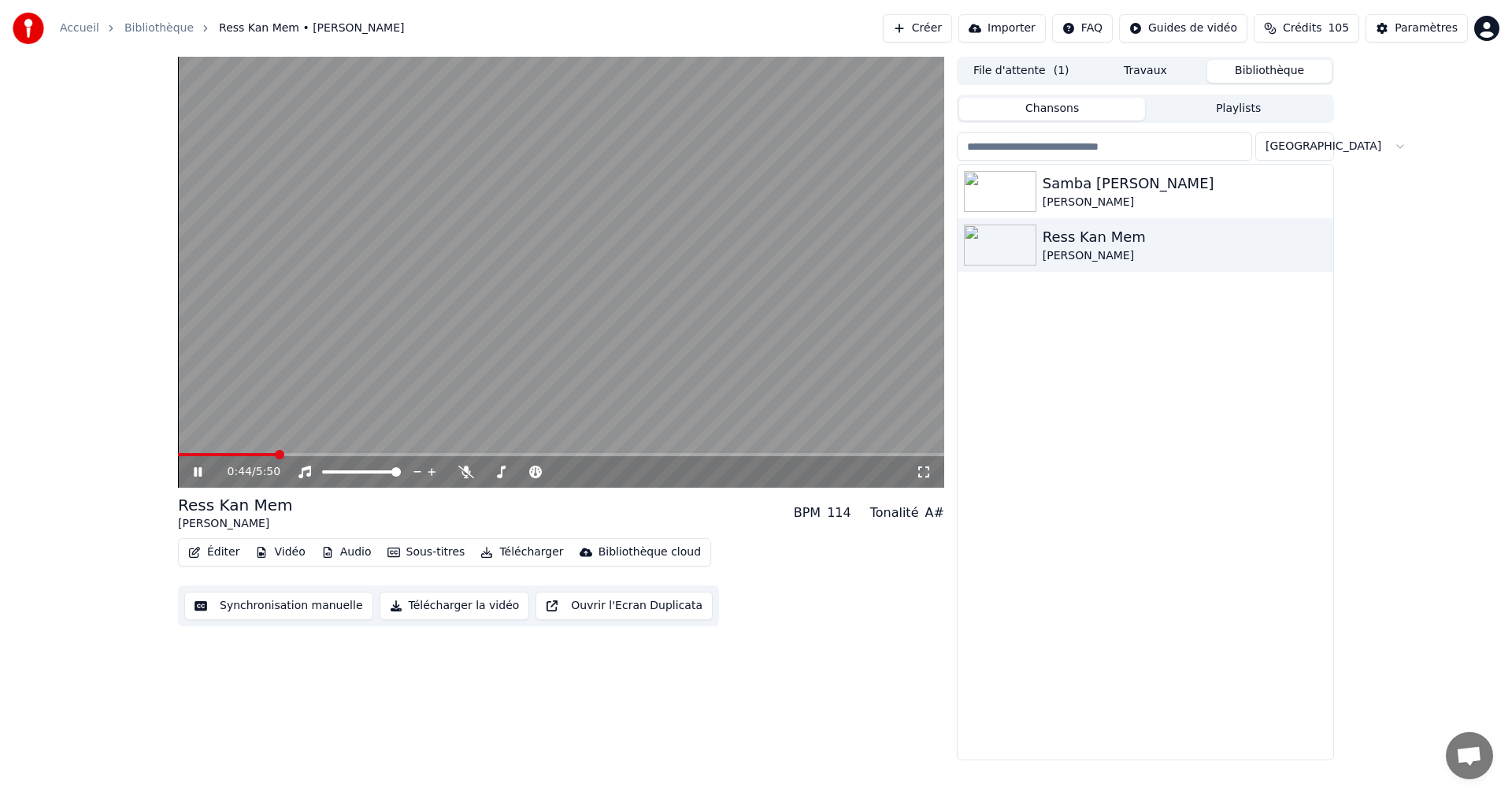
click at [928, 472] on icon at bounding box center [924, 472] width 16 height 13
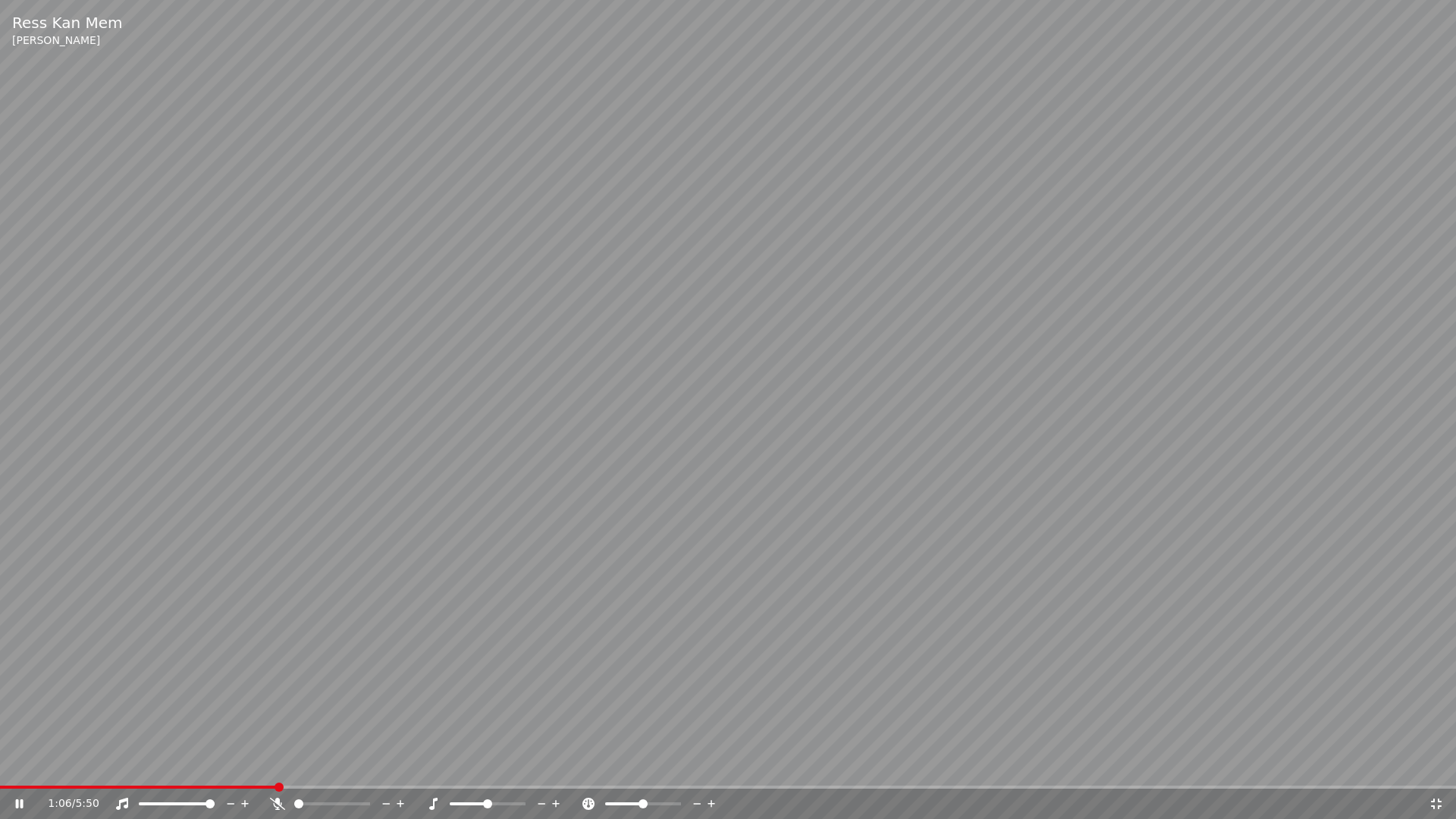
click at [1437, 765] on icon at bounding box center [1436, 804] width 15 height 12
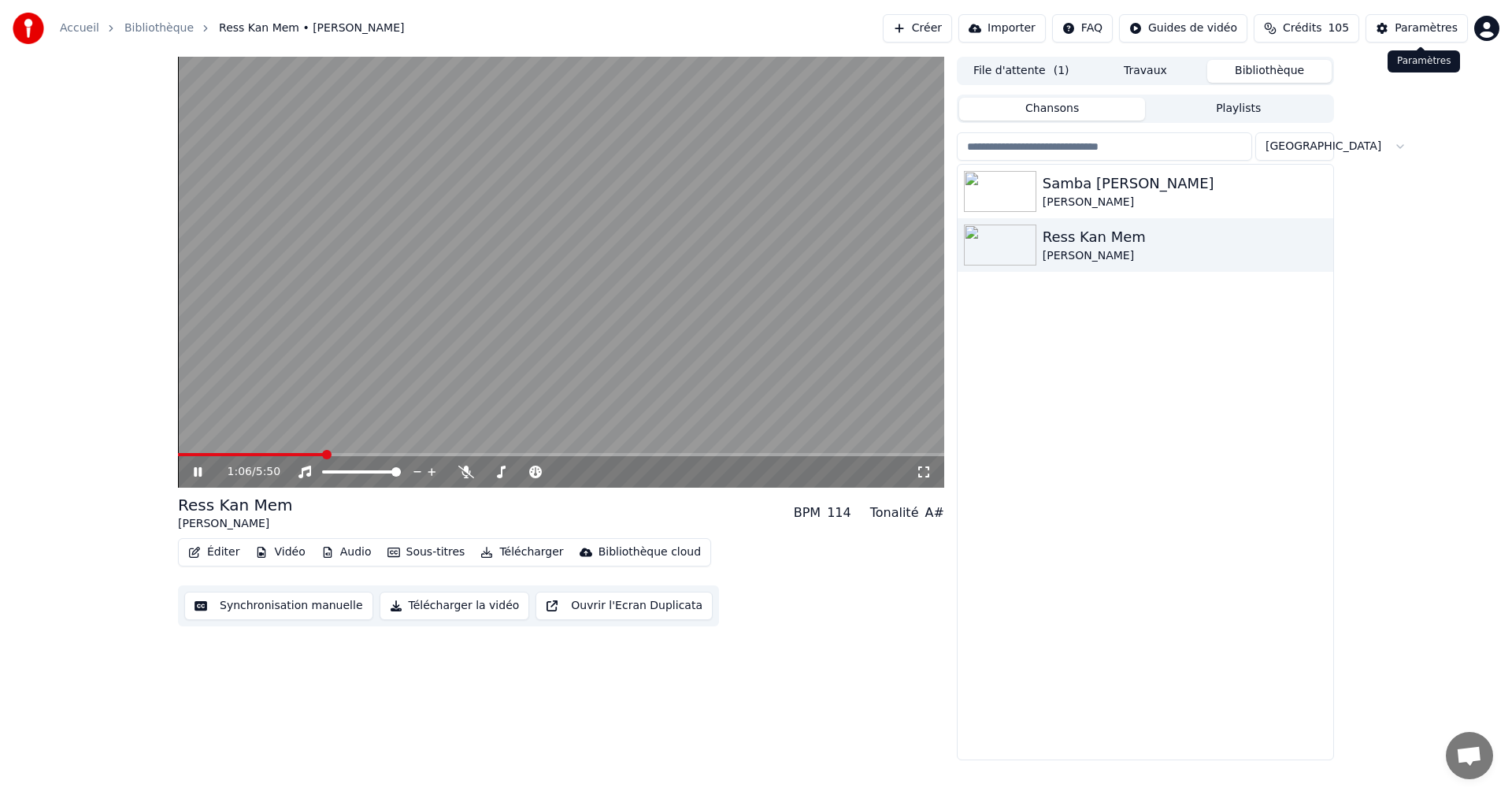
click at [1406, 24] on div "Paramètres" at bounding box center [1426, 29] width 63 height 16
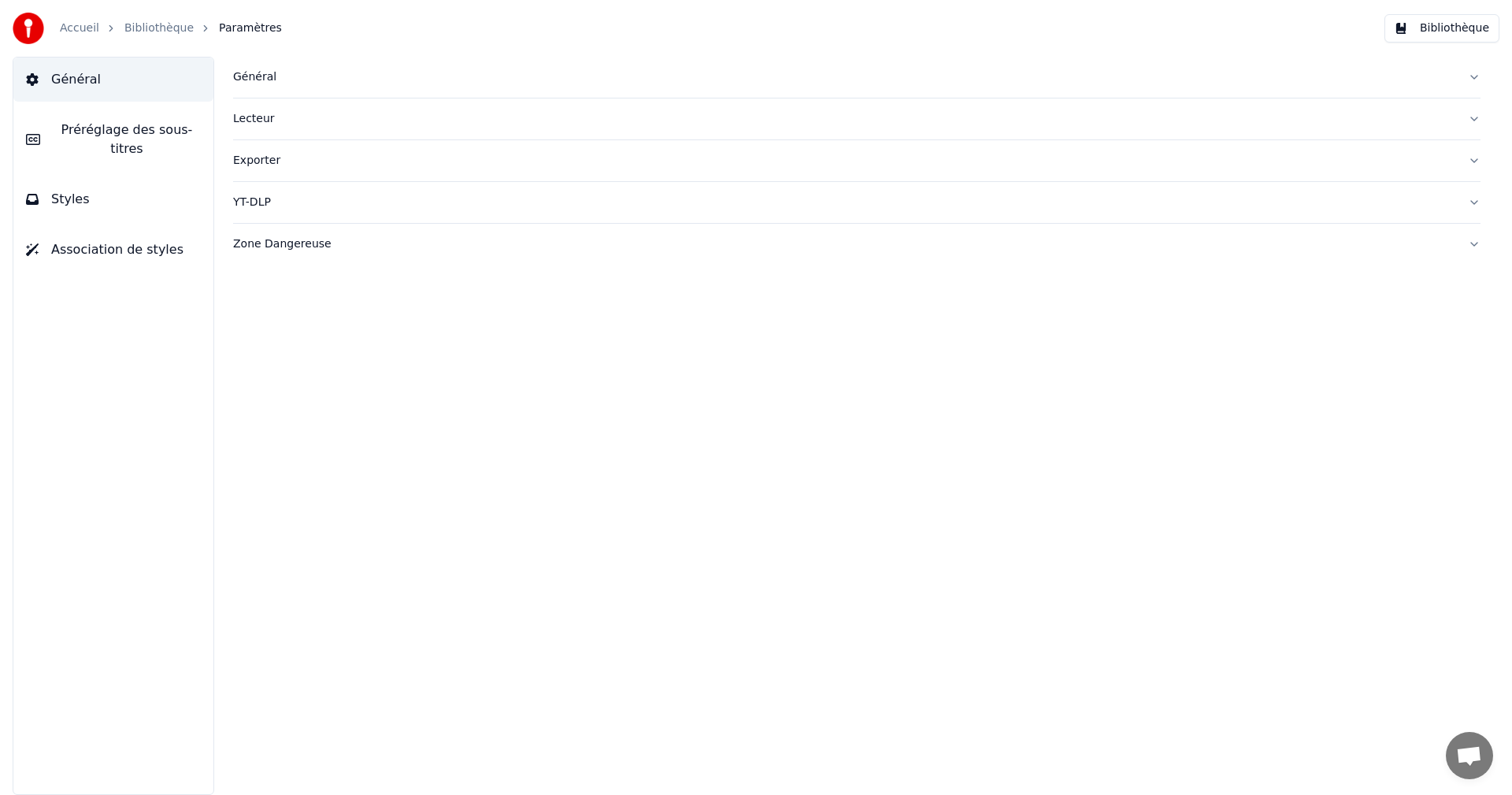
click at [108, 192] on button "Styles" at bounding box center [114, 199] width 200 height 44
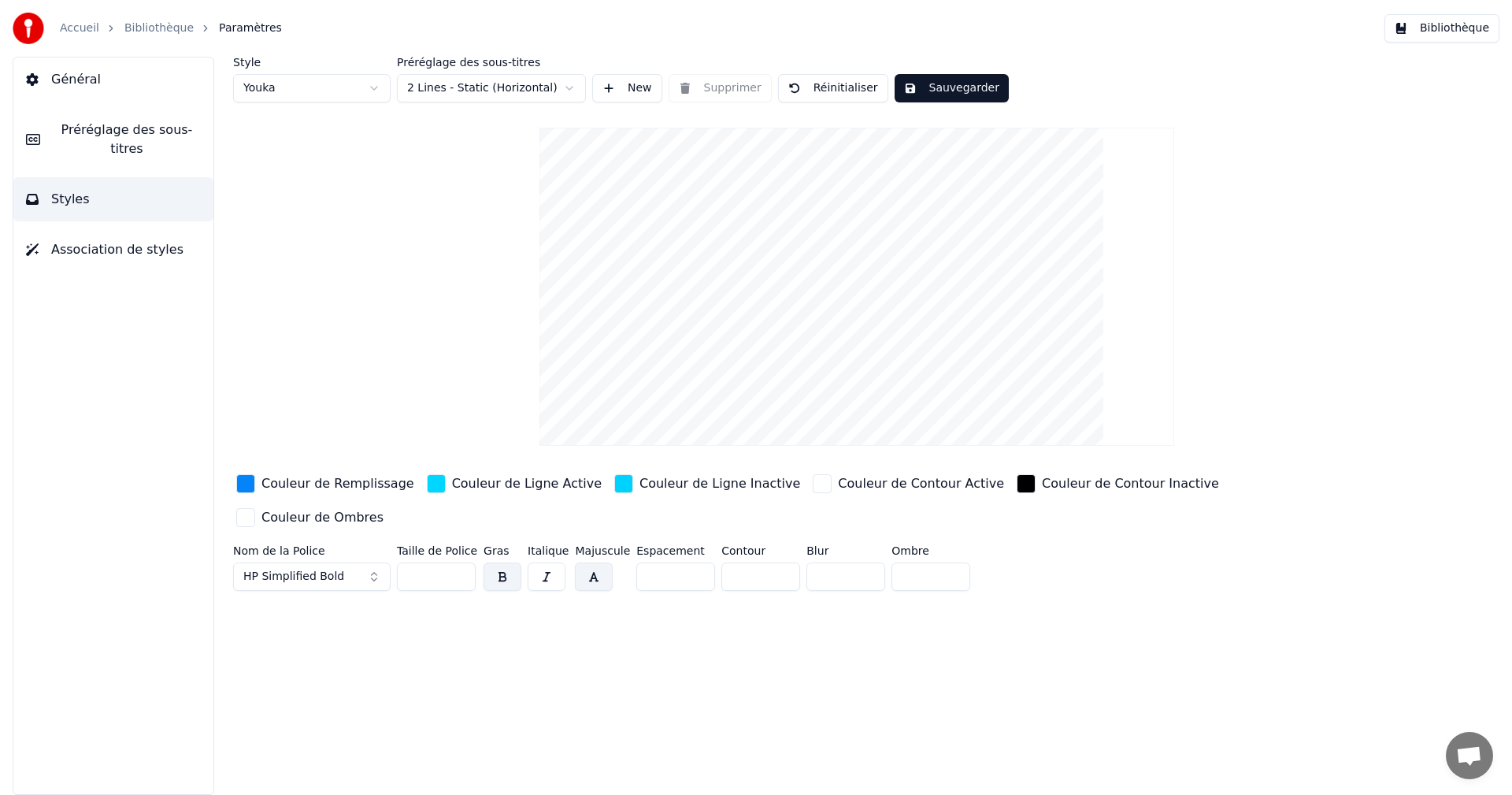
click at [460, 562] on input "**" at bounding box center [436, 576] width 78 height 28
type input "**"
click at [460, 562] on input "**" at bounding box center [436, 576] width 78 height 28
click at [917, 91] on button "Sauvegarder" at bounding box center [951, 87] width 114 height 28
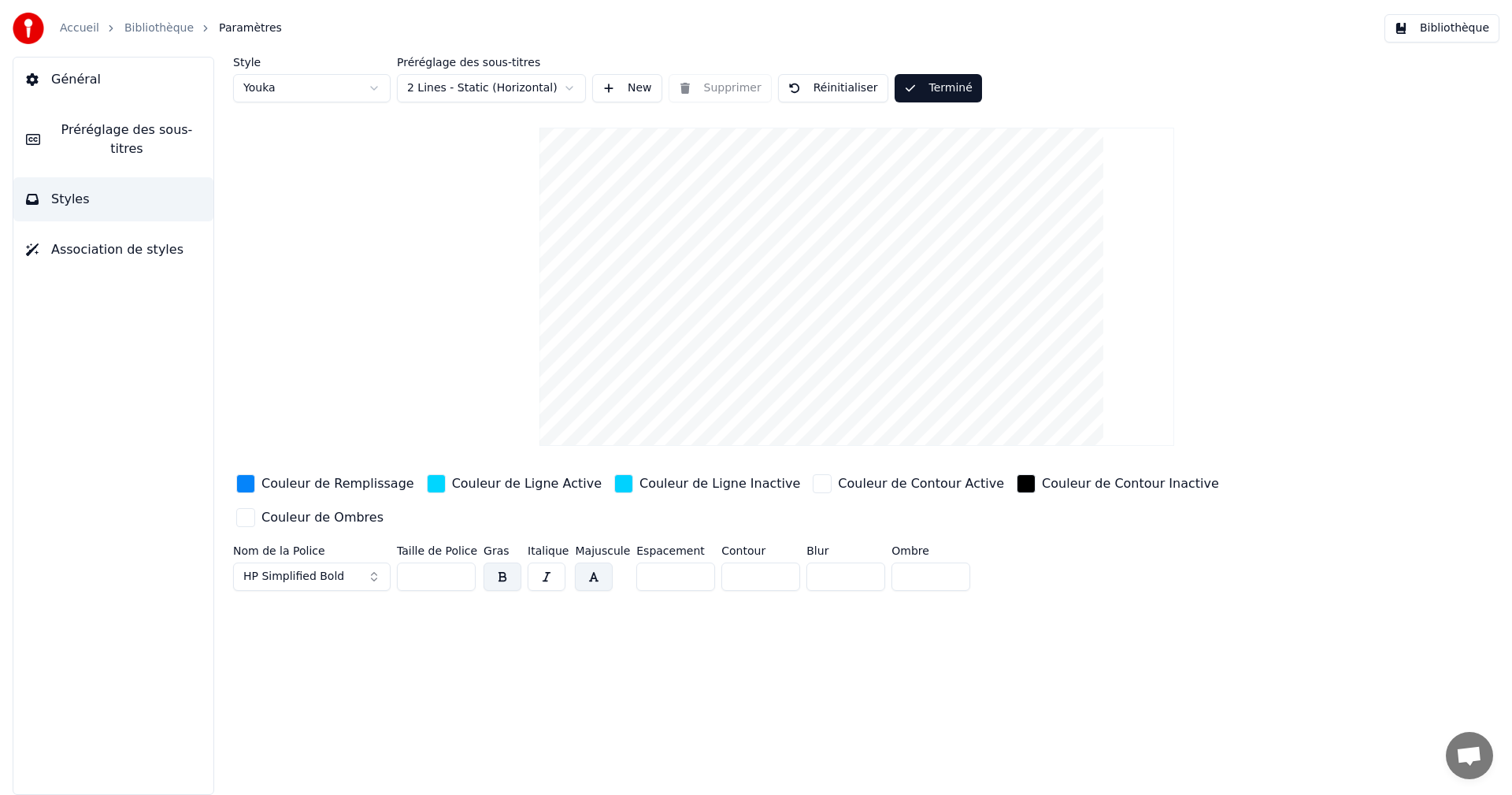
click at [1464, 30] on button "Bibliothèque" at bounding box center [1442, 28] width 115 height 28
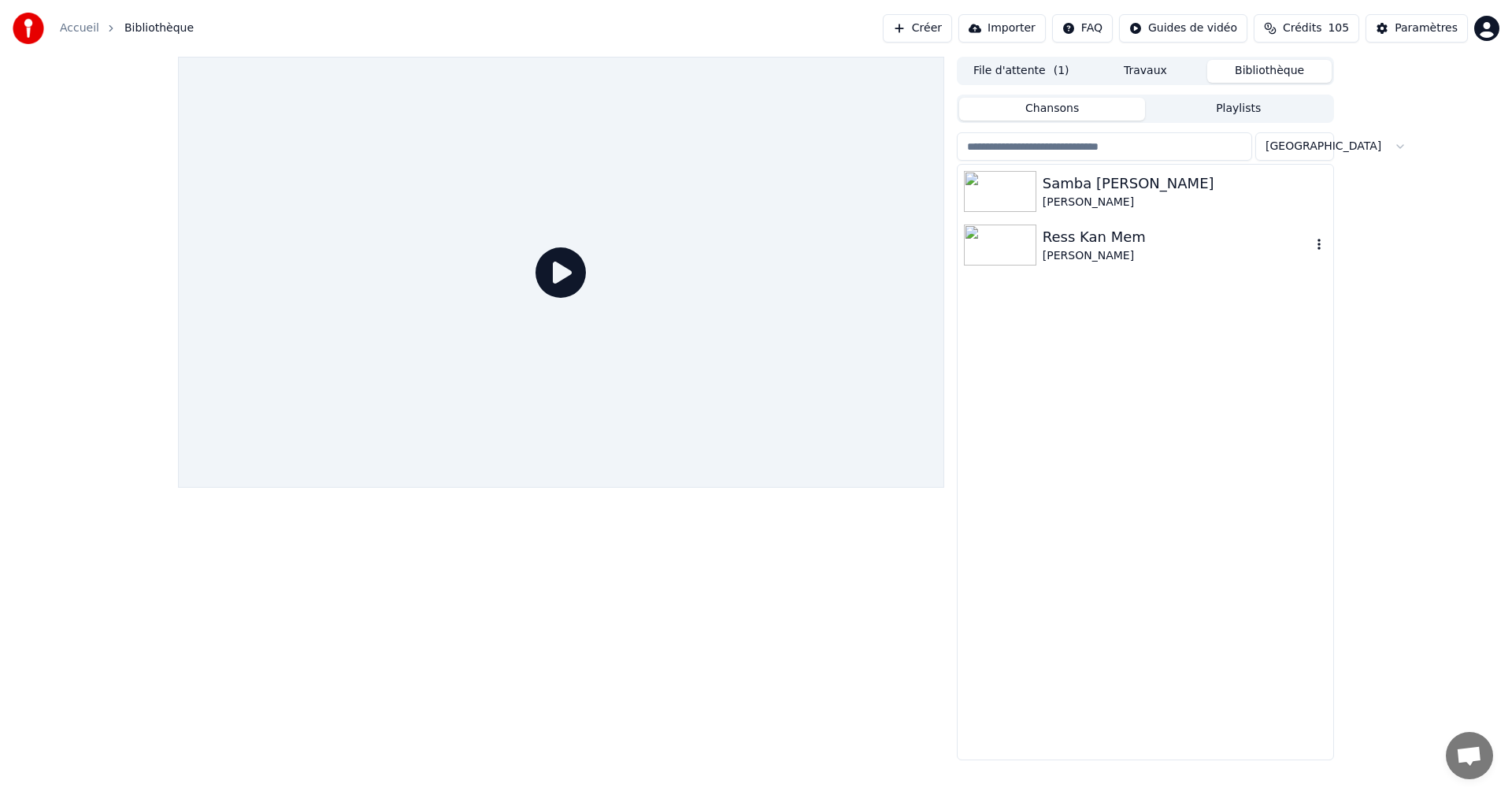
click at [1065, 251] on div "[PERSON_NAME]" at bounding box center [1176, 256] width 268 height 16
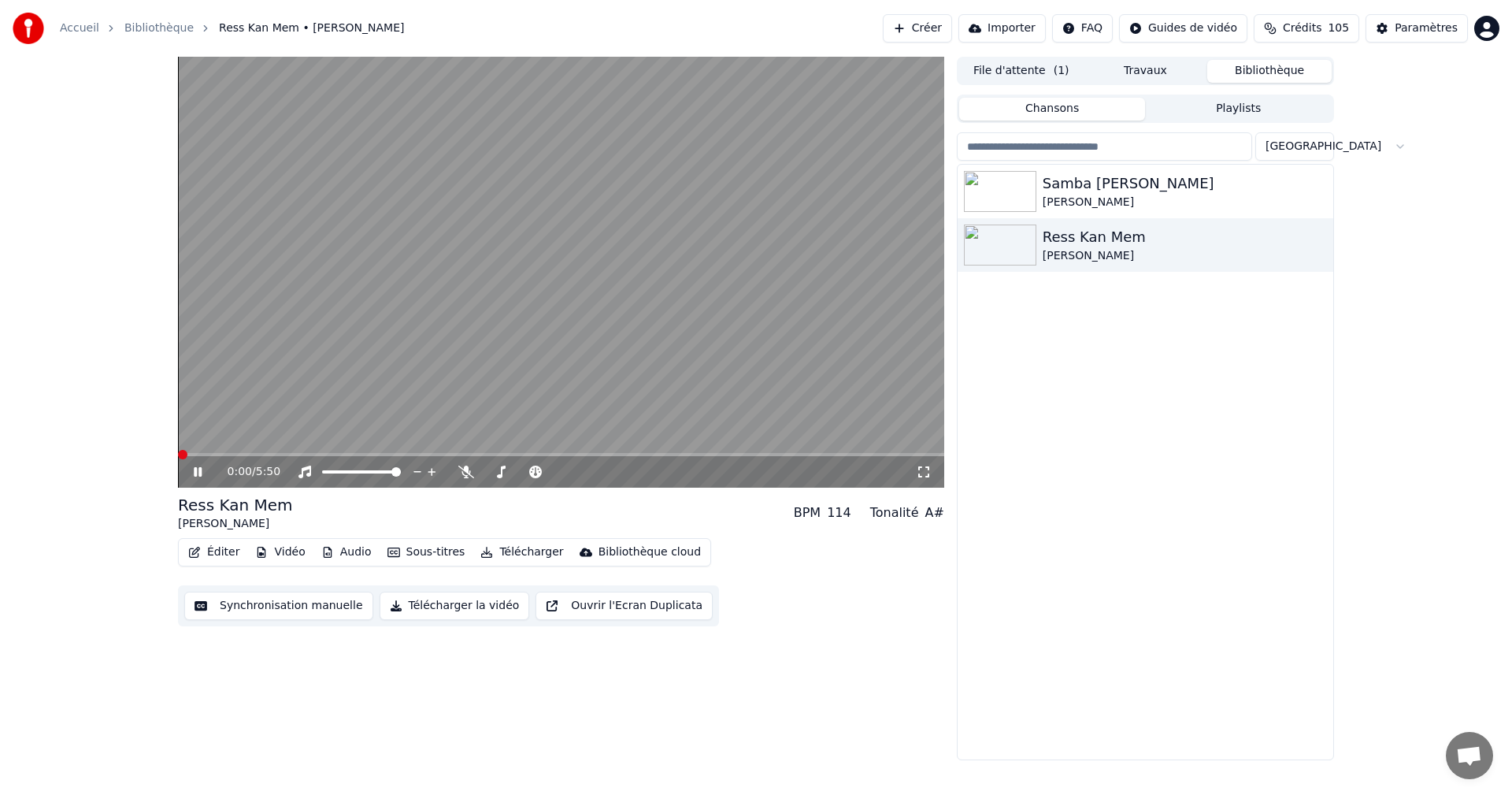
click at [924, 472] on icon at bounding box center [924, 472] width 16 height 13
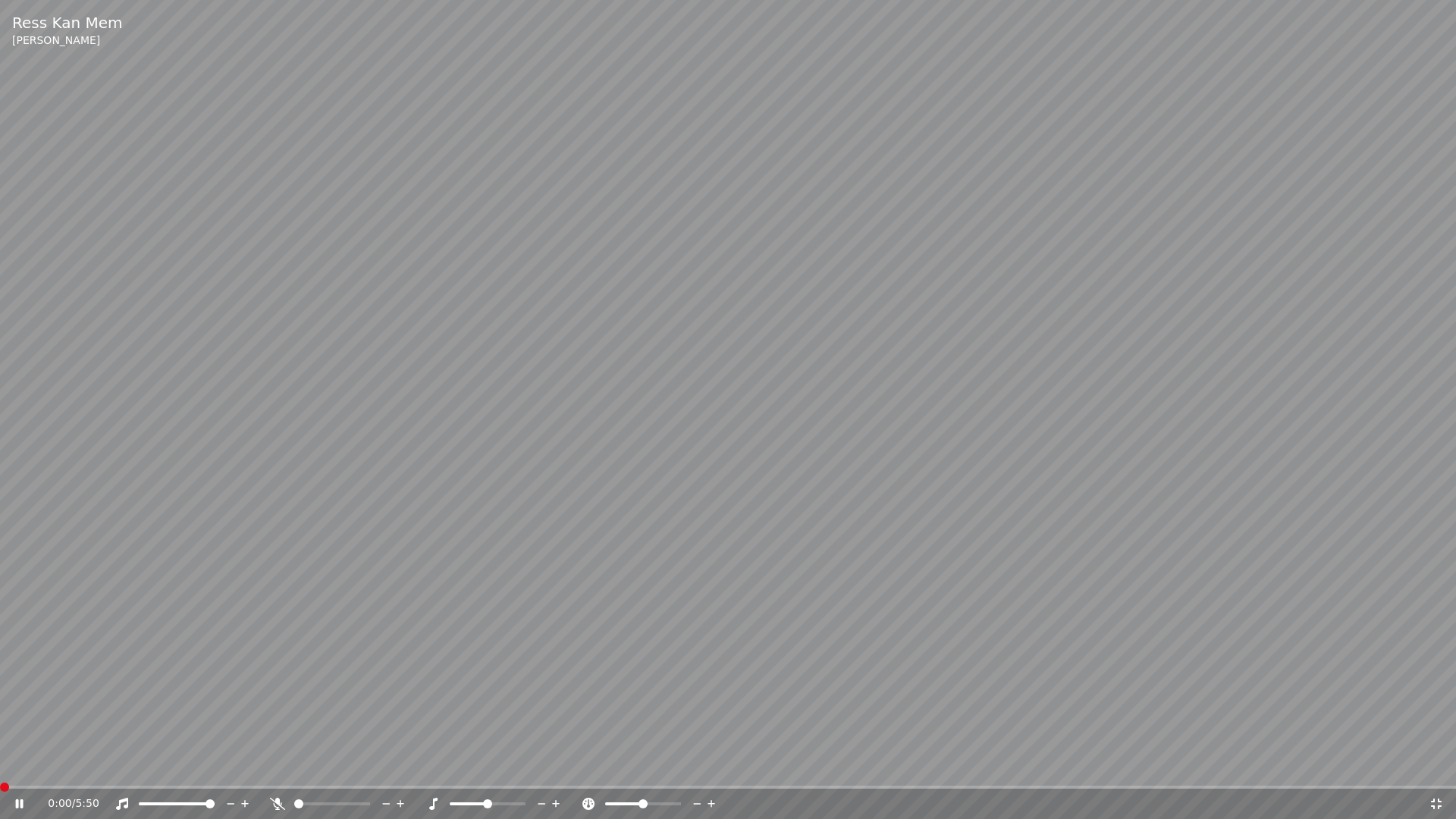
click at [281, 765] on icon at bounding box center [277, 804] width 15 height 12
click at [1436, 765] on icon at bounding box center [1436, 804] width 15 height 12
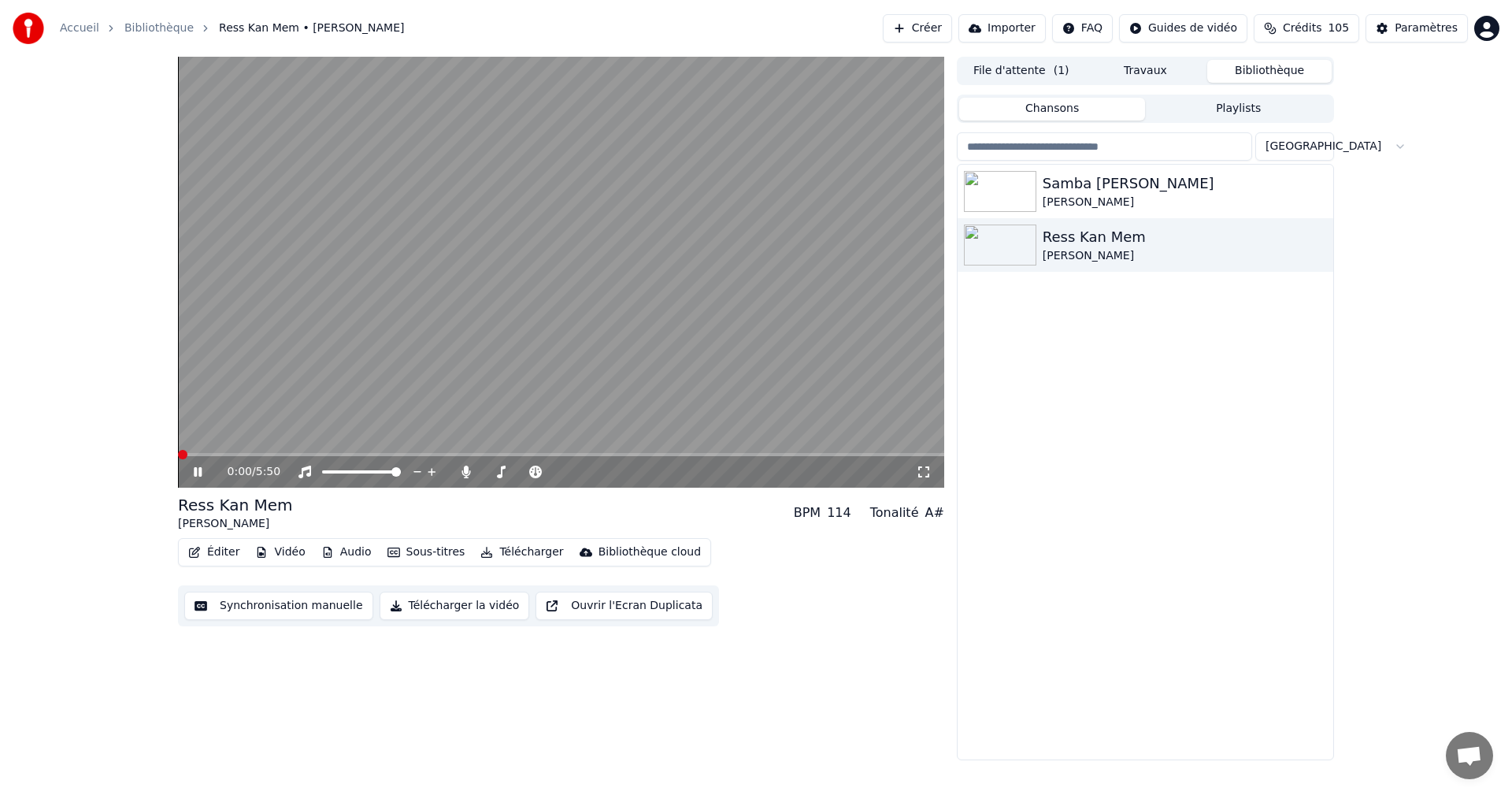
click at [195, 472] on icon at bounding box center [198, 472] width 8 height 10
click at [195, 472] on icon at bounding box center [198, 472] width 10 height 11
click at [195, 473] on icon at bounding box center [198, 472] width 8 height 10
click at [1085, 241] on div "Ress Kan Mem" at bounding box center [1176, 237] width 268 height 22
click at [1084, 242] on div "Ress Kan Mem" at bounding box center [1176, 237] width 268 height 22
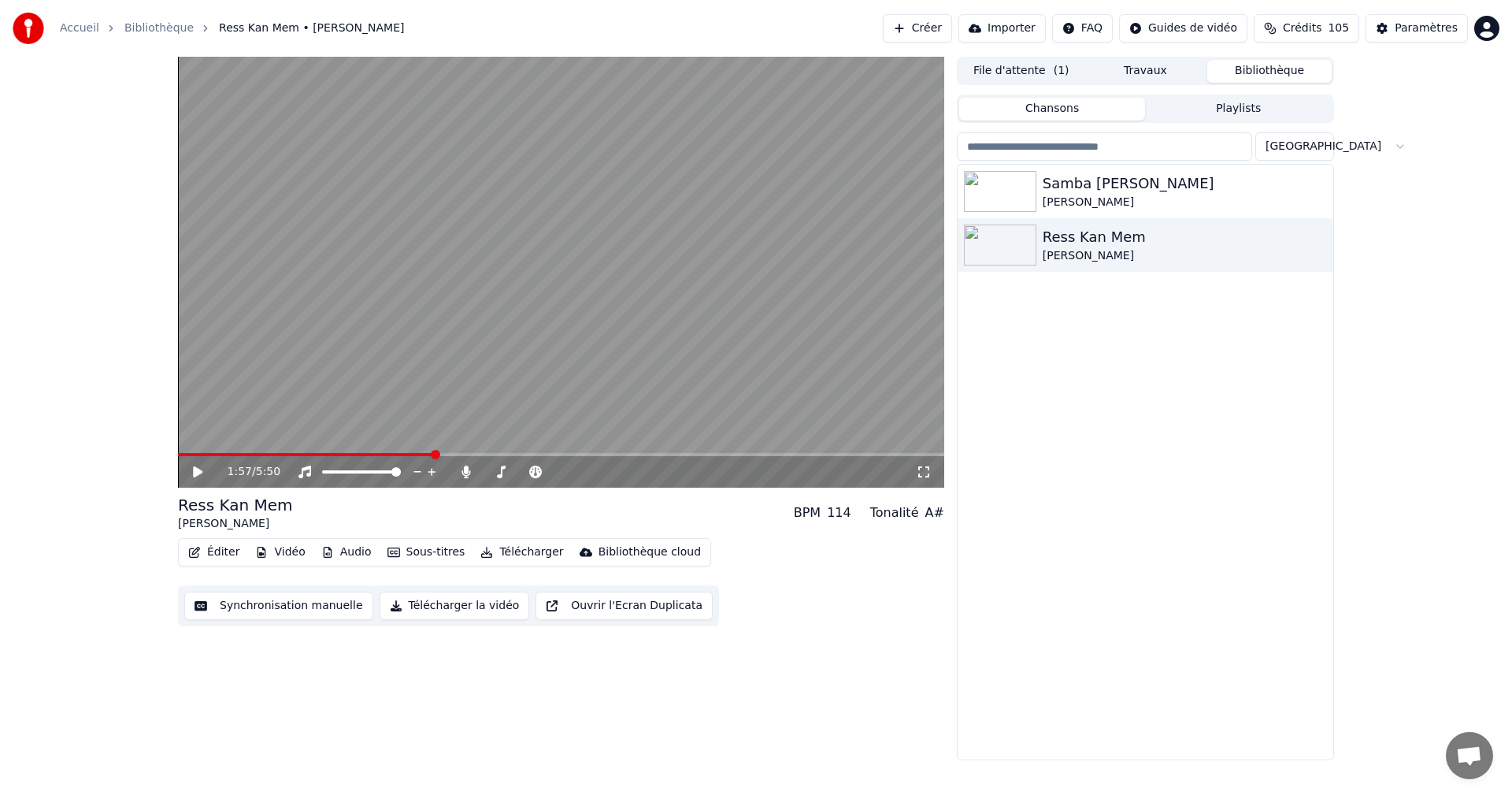
click at [919, 473] on icon at bounding box center [924, 472] width 16 height 13
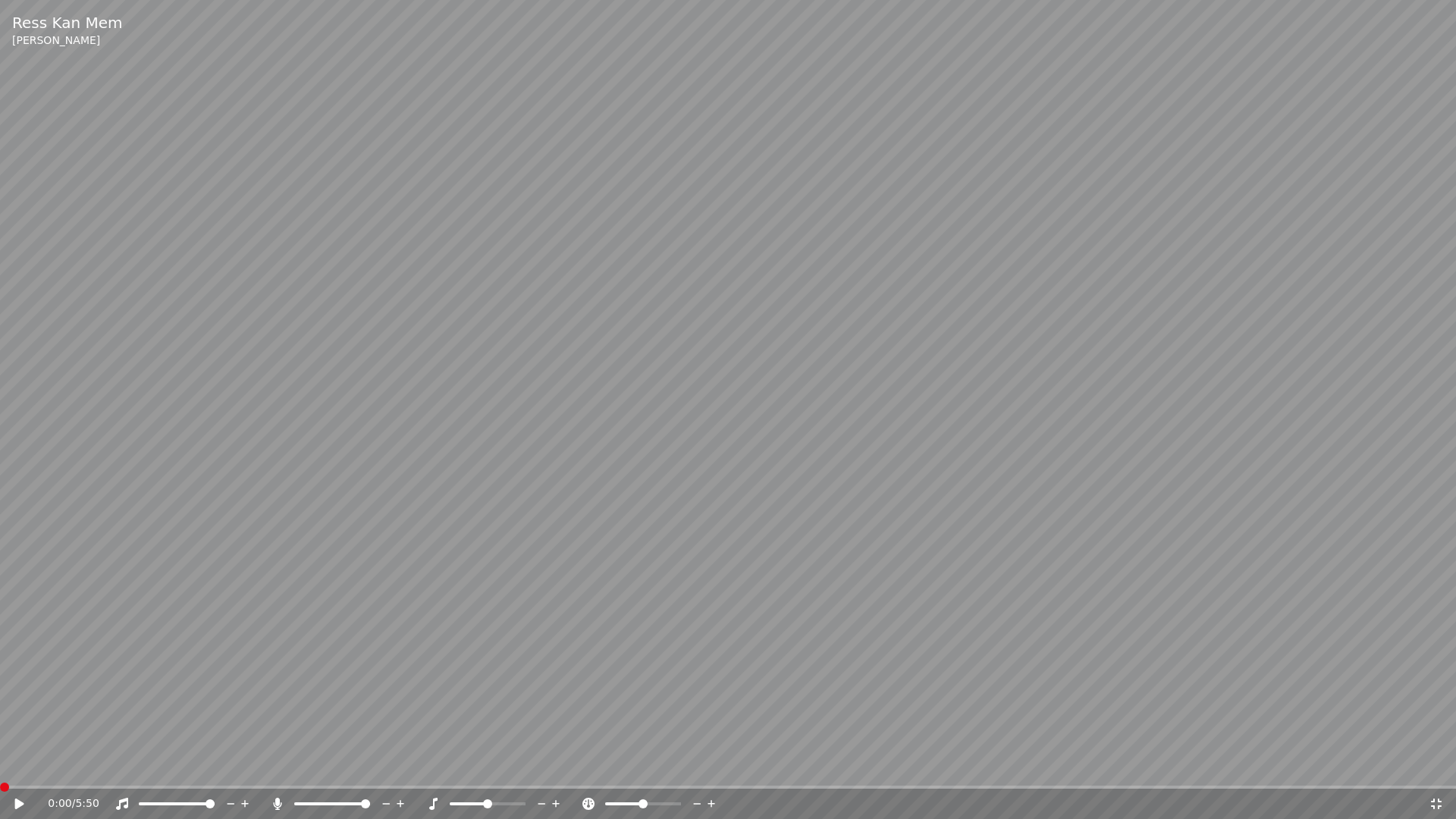
click at [0, 765] on span at bounding box center [5, 787] width 9 height 9
click at [21, 765] on icon at bounding box center [20, 804] width 9 height 11
click at [16, 765] on icon at bounding box center [20, 804] width 8 height 9
click at [1432, 765] on icon at bounding box center [1436, 804] width 11 height 11
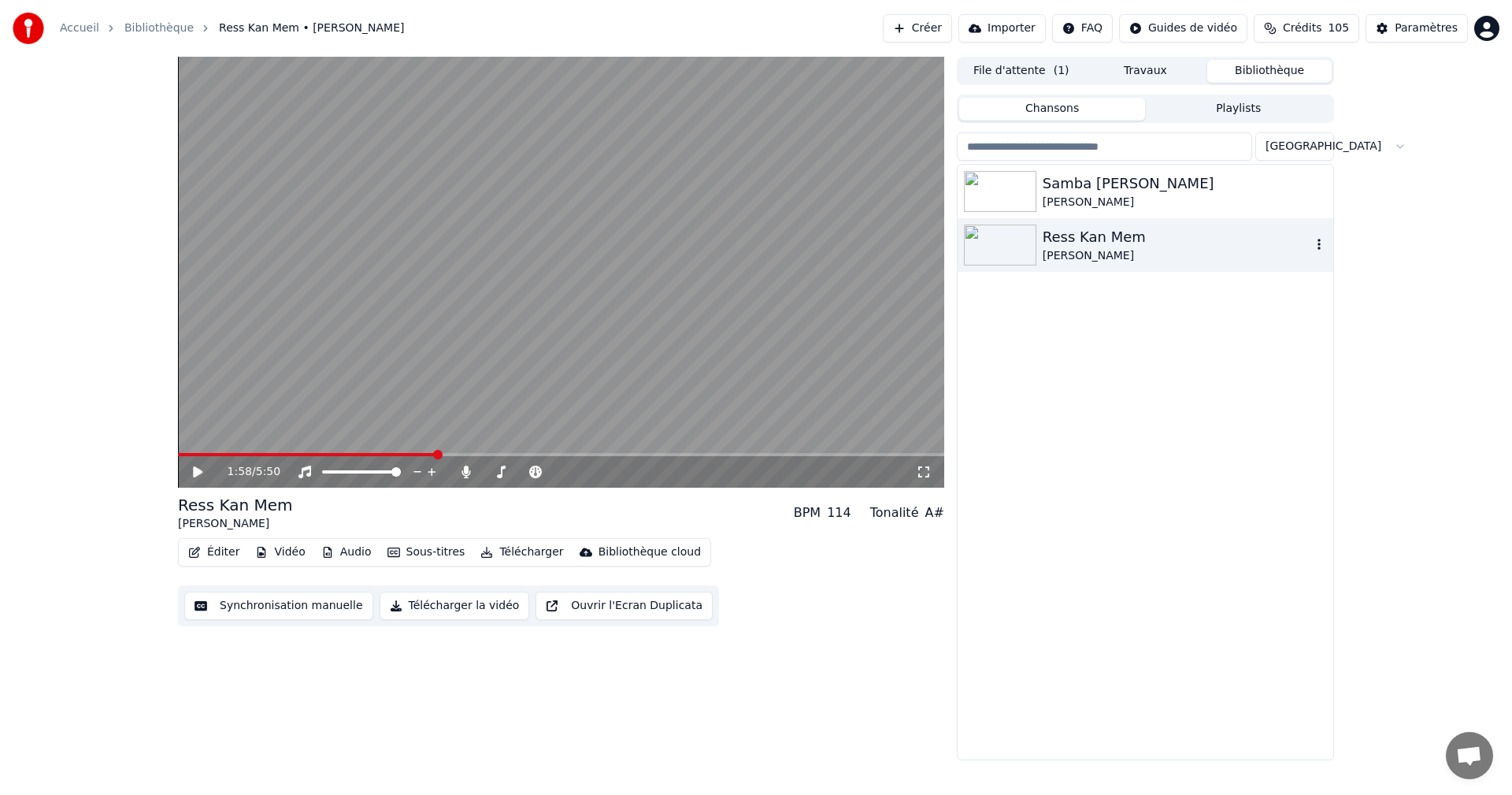
click at [1134, 244] on div "Ress Kan Mem" at bounding box center [1176, 237] width 268 height 22
click at [202, 474] on icon at bounding box center [209, 472] width 37 height 13
click at [192, 471] on icon at bounding box center [209, 472] width 37 height 13
click at [198, 471] on icon at bounding box center [198, 472] width 10 height 11
click at [202, 471] on icon at bounding box center [198, 472] width 8 height 10
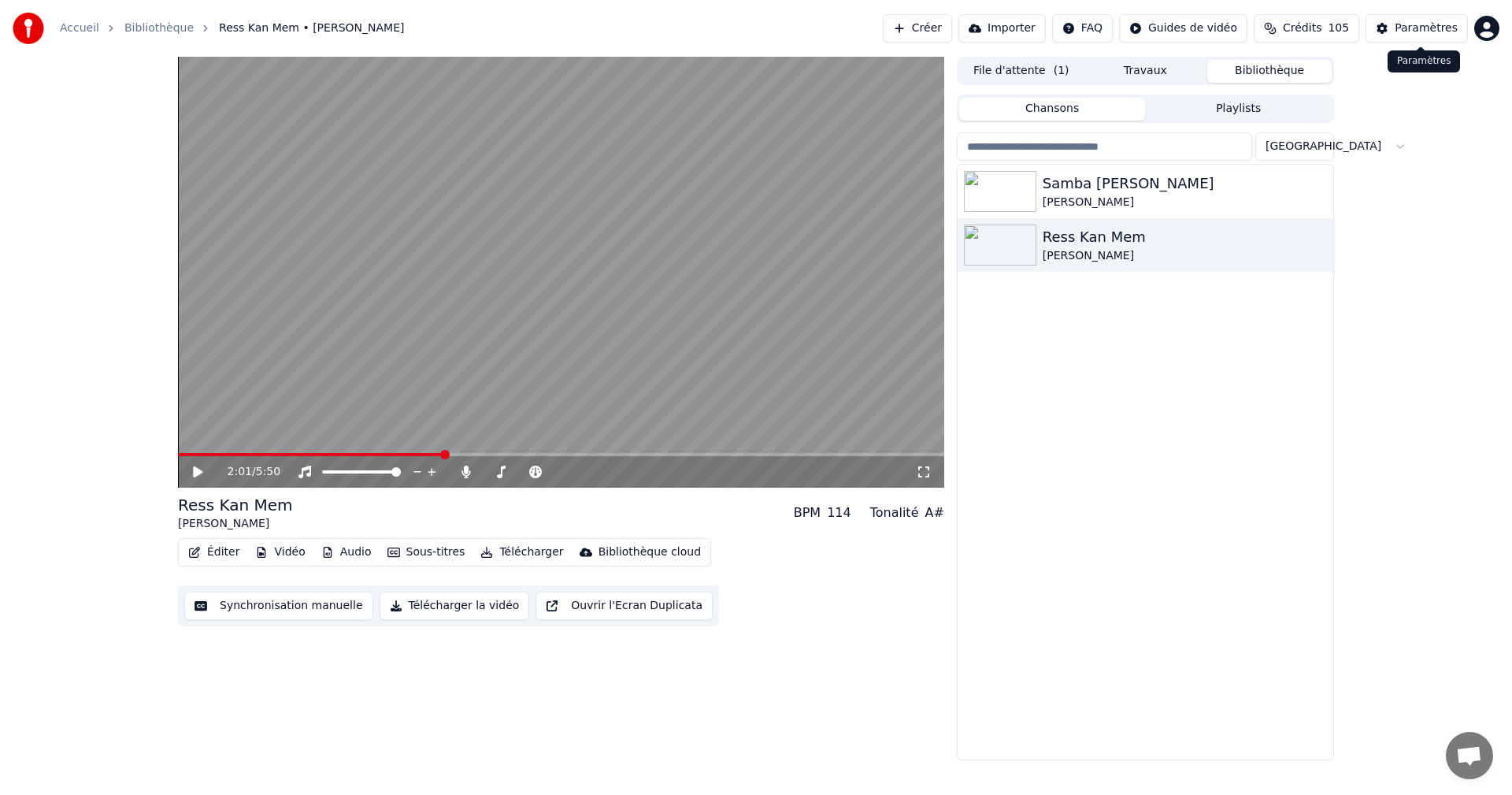
click at [1414, 27] on div "Paramètres" at bounding box center [1426, 29] width 63 height 16
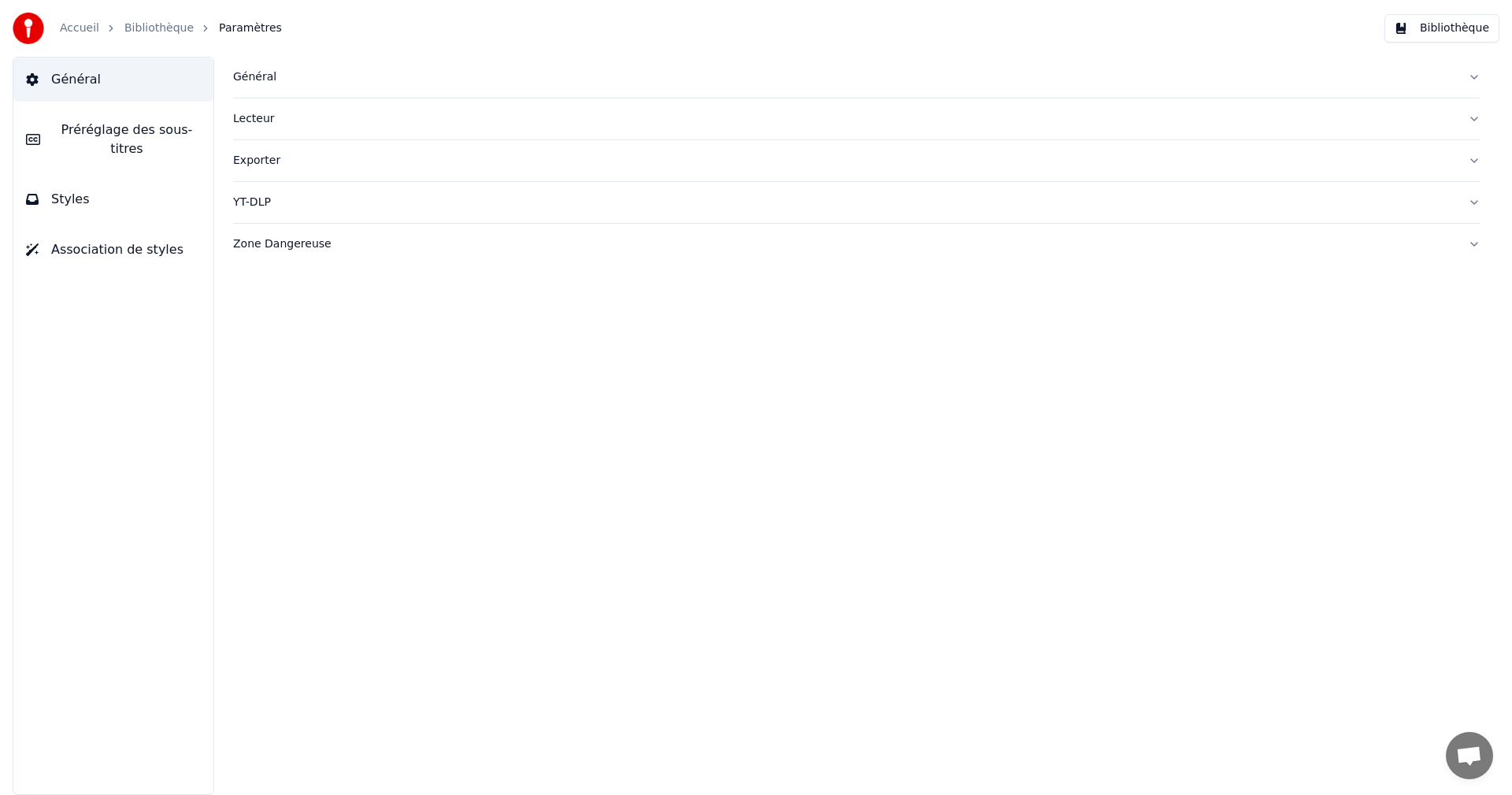
click at [91, 183] on button "Styles" at bounding box center [114, 199] width 200 height 44
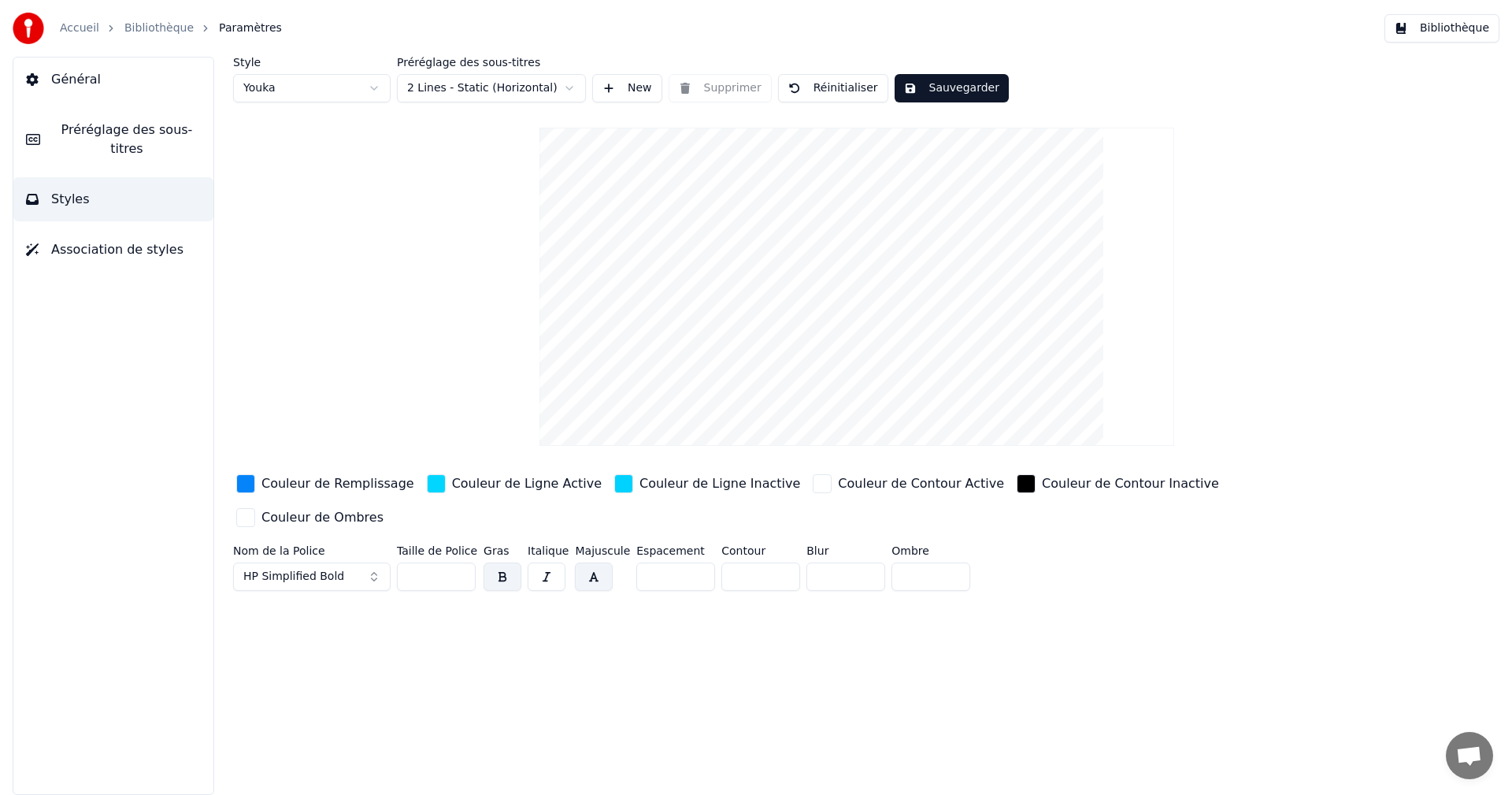
click at [372, 562] on button "HP Simplified Bold" at bounding box center [311, 576] width 158 height 28
click at [373, 562] on button "HP Simplified Bold" at bounding box center [311, 576] width 158 height 28
click at [323, 358] on div "Arial Black" at bounding box center [324, 359] width 112 height 16
click at [952, 87] on button "Sauvegarder" at bounding box center [951, 87] width 114 height 28
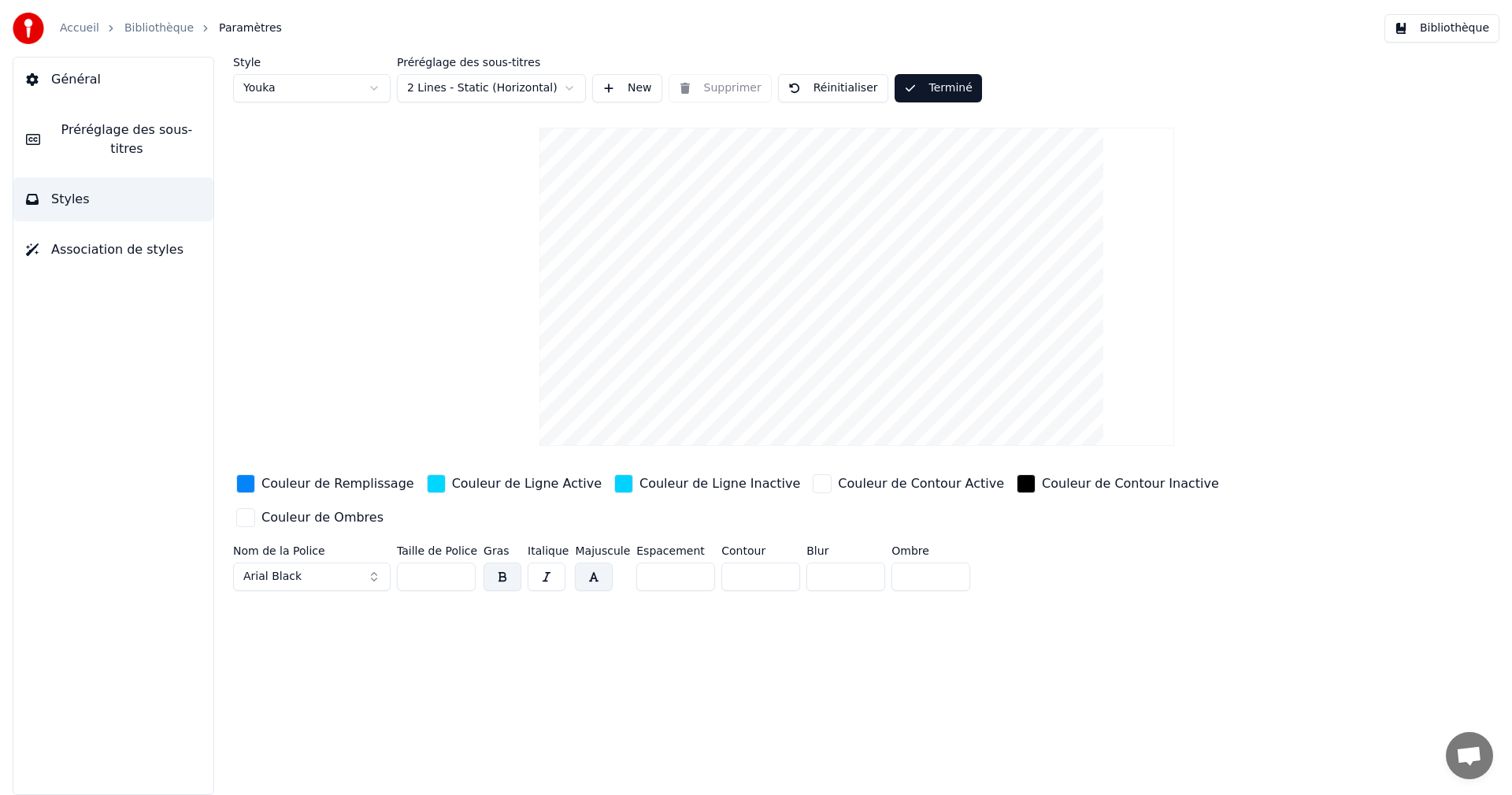
click at [1477, 34] on button "Bibliothèque" at bounding box center [1442, 28] width 115 height 28
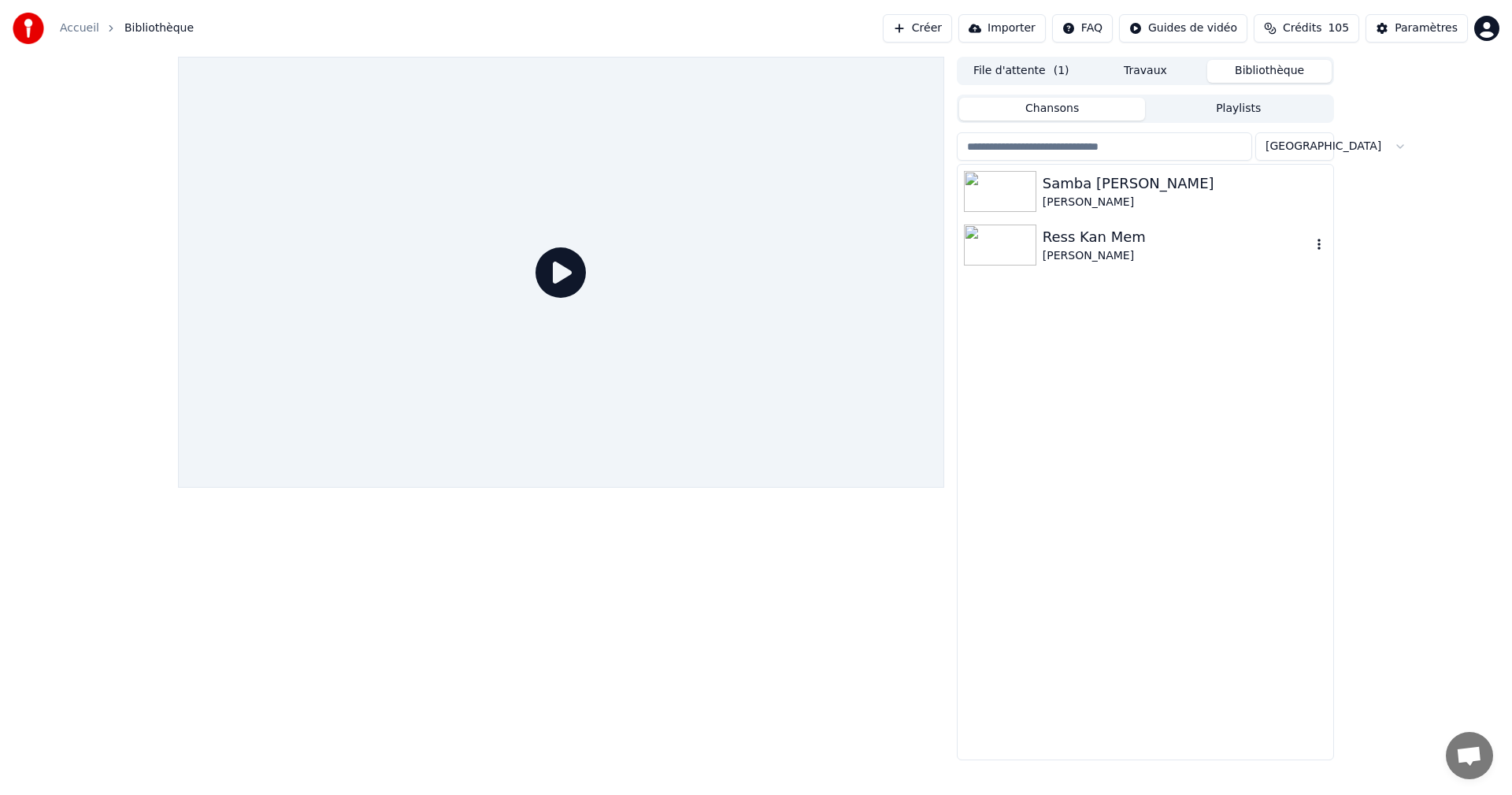
click at [1061, 248] on div "[PERSON_NAME]" at bounding box center [1176, 256] width 268 height 16
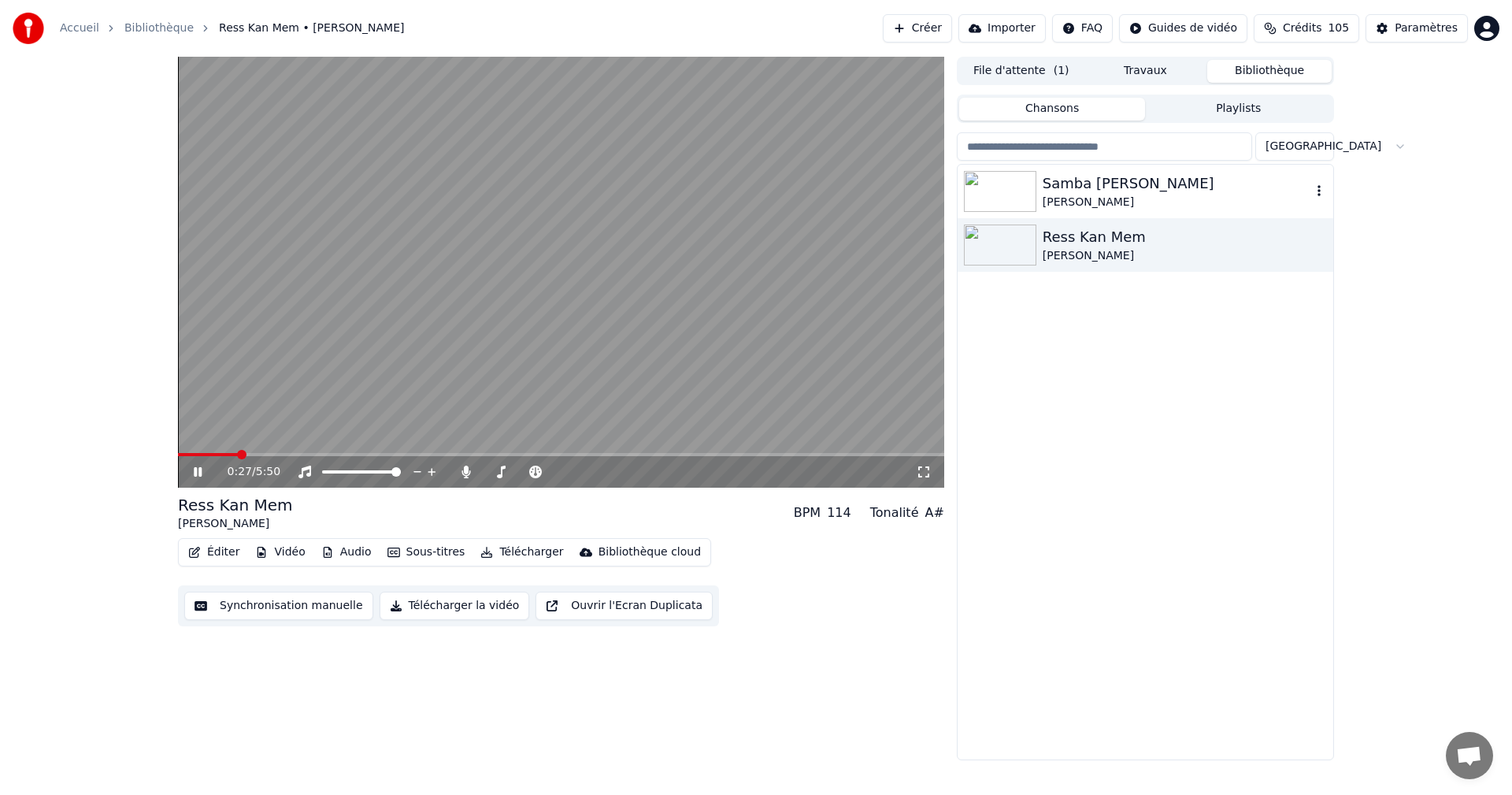
click at [1127, 184] on div "Samba [PERSON_NAME]" at bounding box center [1176, 183] width 268 height 22
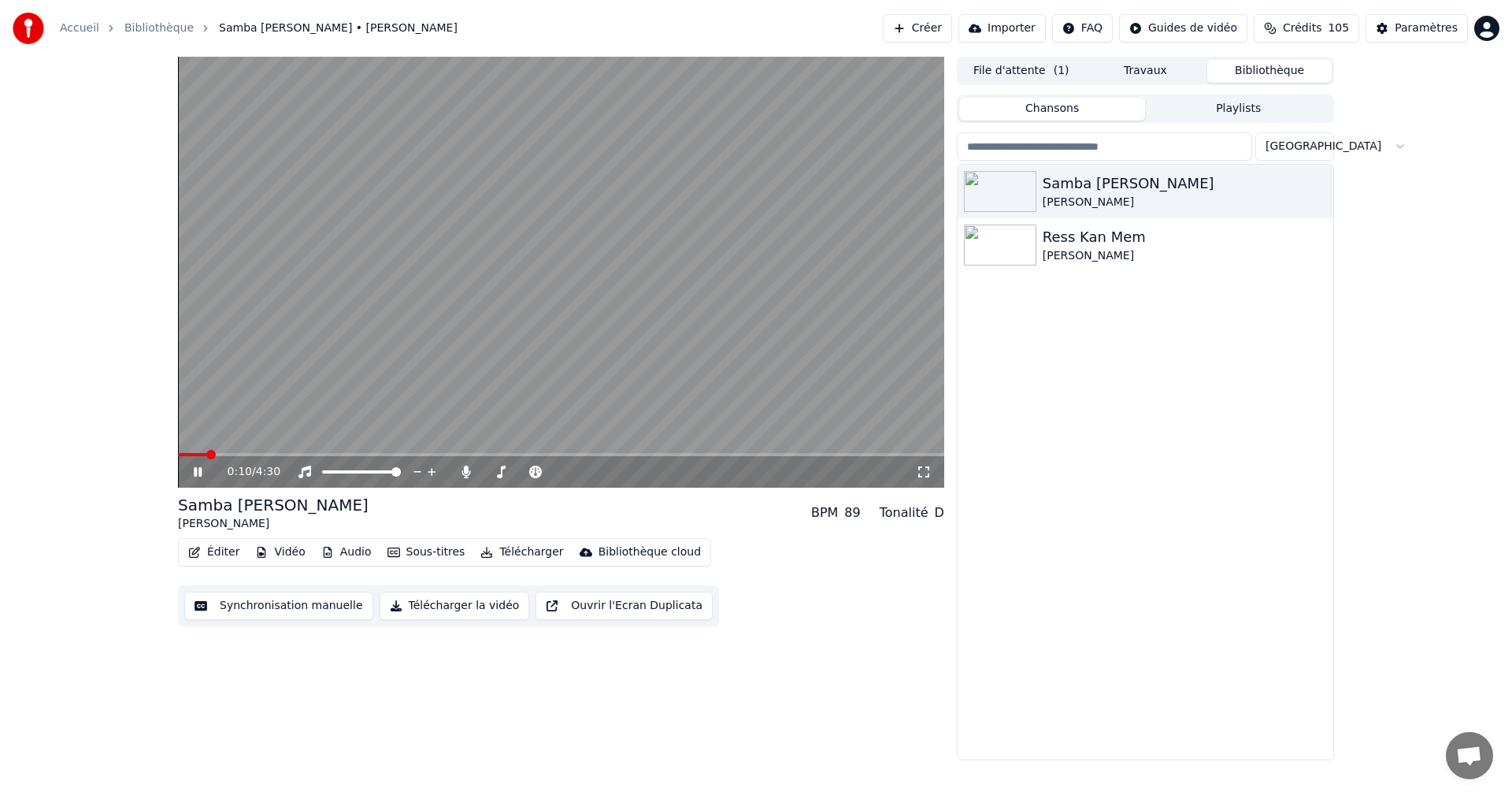
click at [920, 475] on icon at bounding box center [924, 472] width 16 height 13
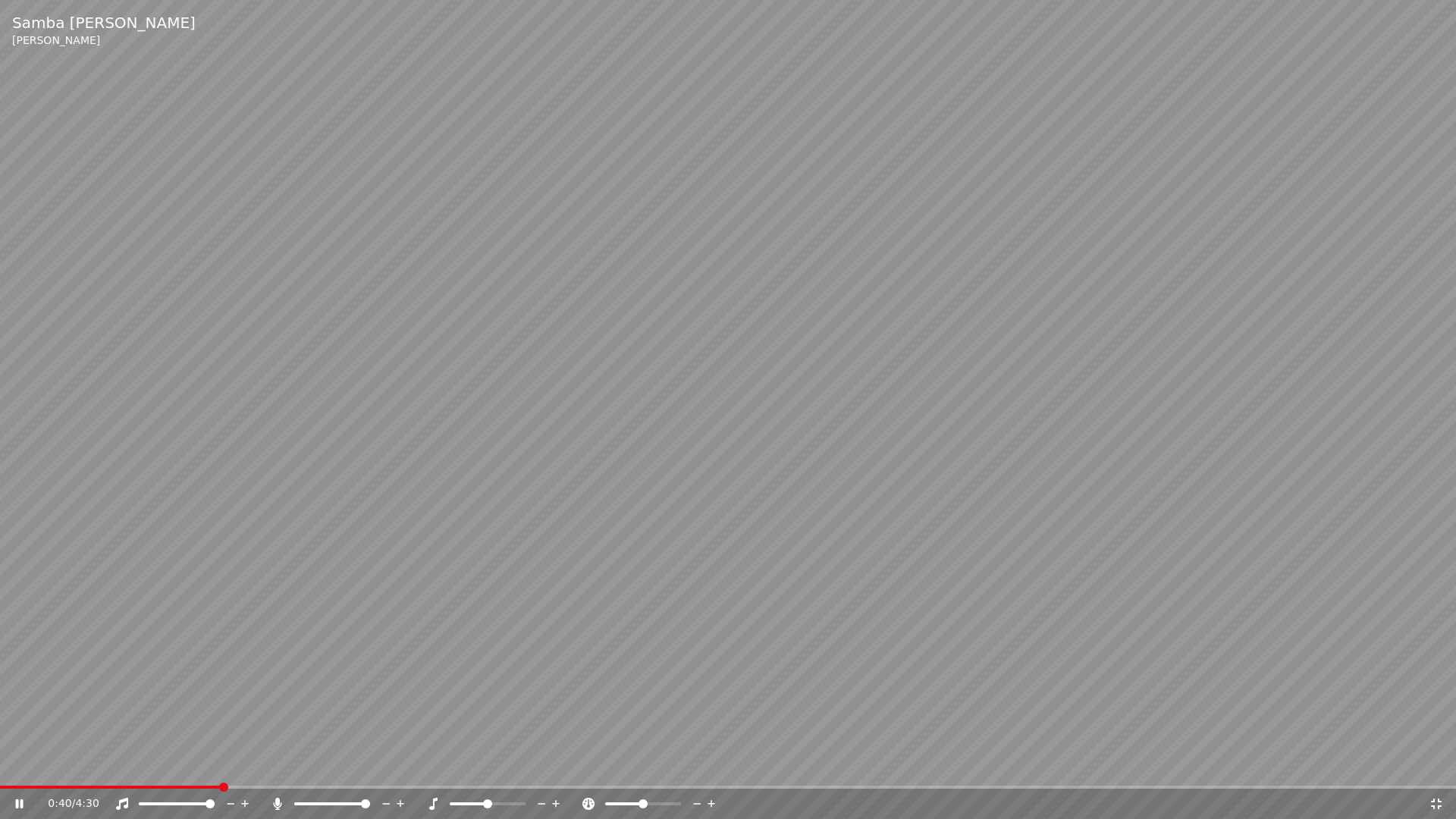
click at [1432, 765] on icon at bounding box center [1436, 804] width 11 height 11
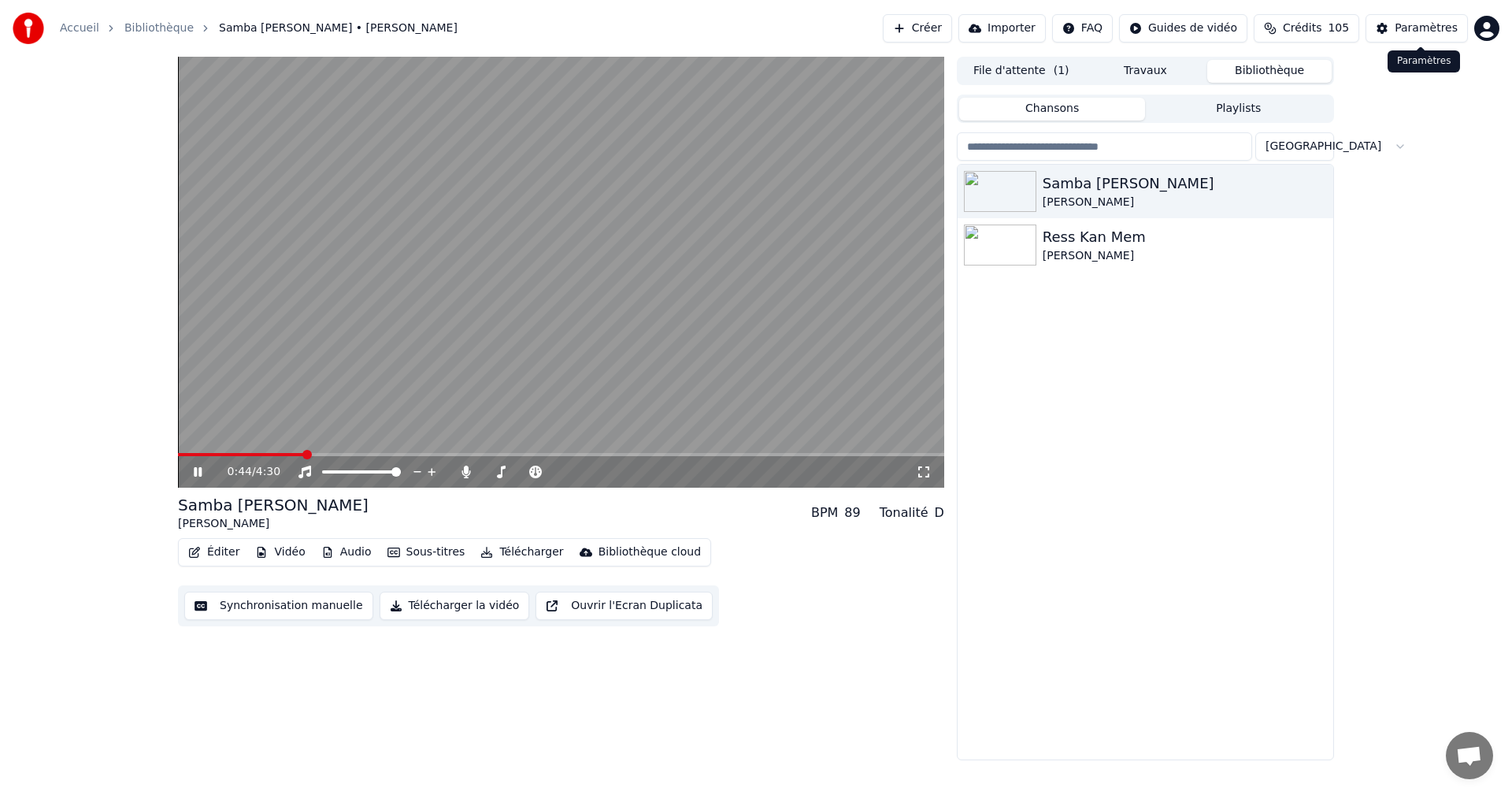
click at [1410, 28] on div "Paramètres" at bounding box center [1426, 29] width 63 height 16
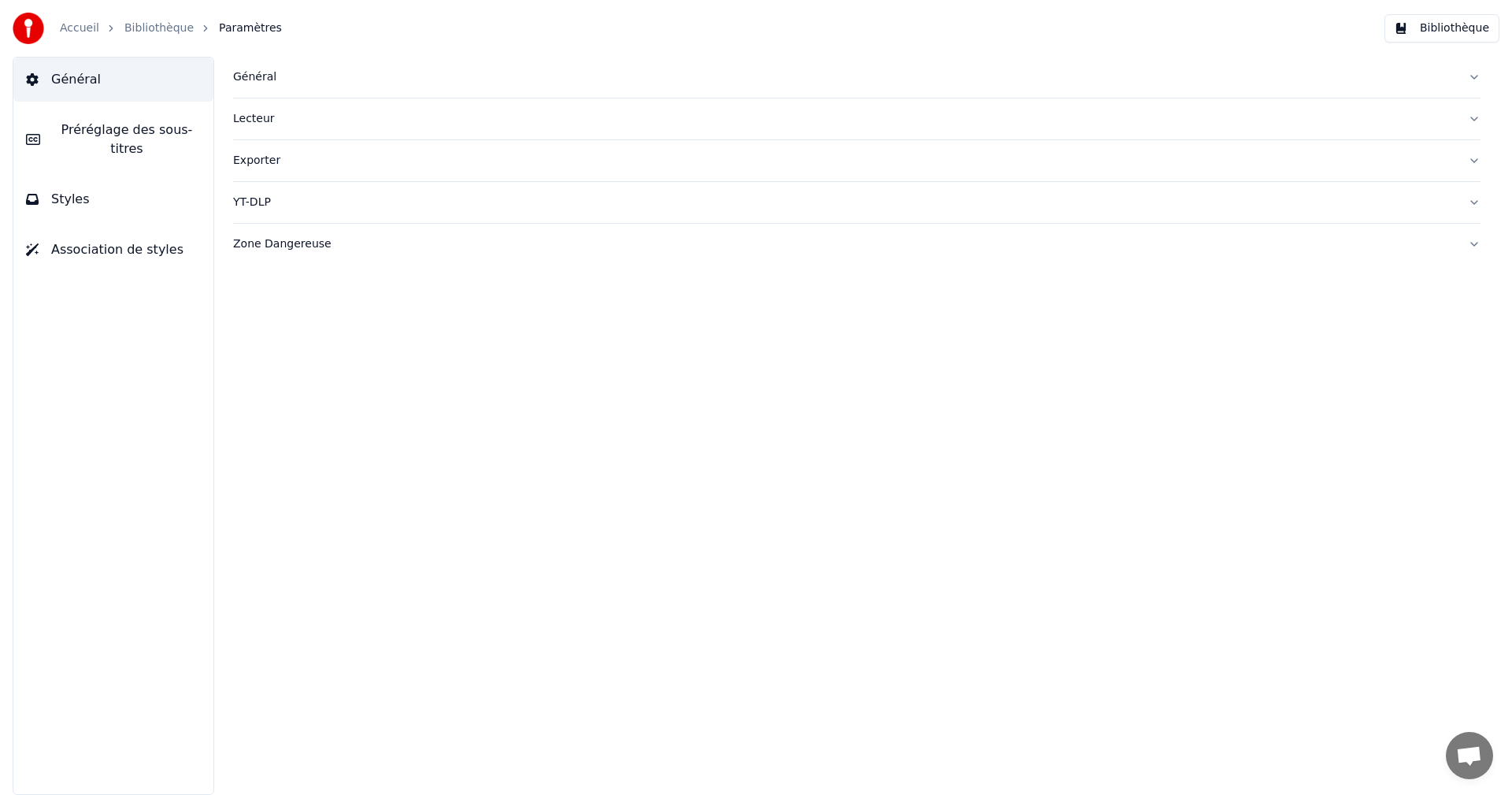
click at [180, 185] on button "Styles" at bounding box center [114, 199] width 200 height 44
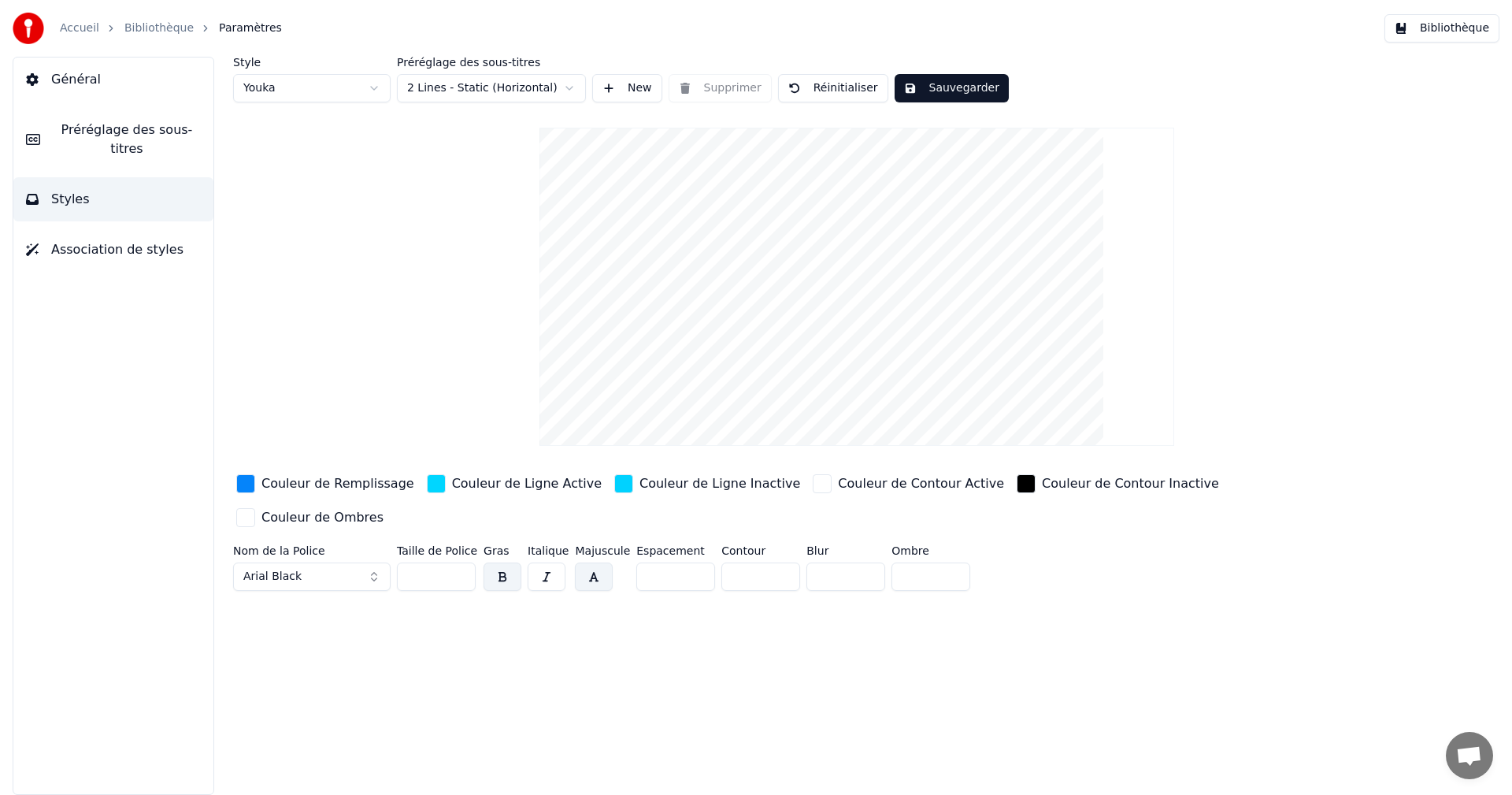
click at [374, 562] on button "Arial Black" at bounding box center [311, 576] width 158 height 28
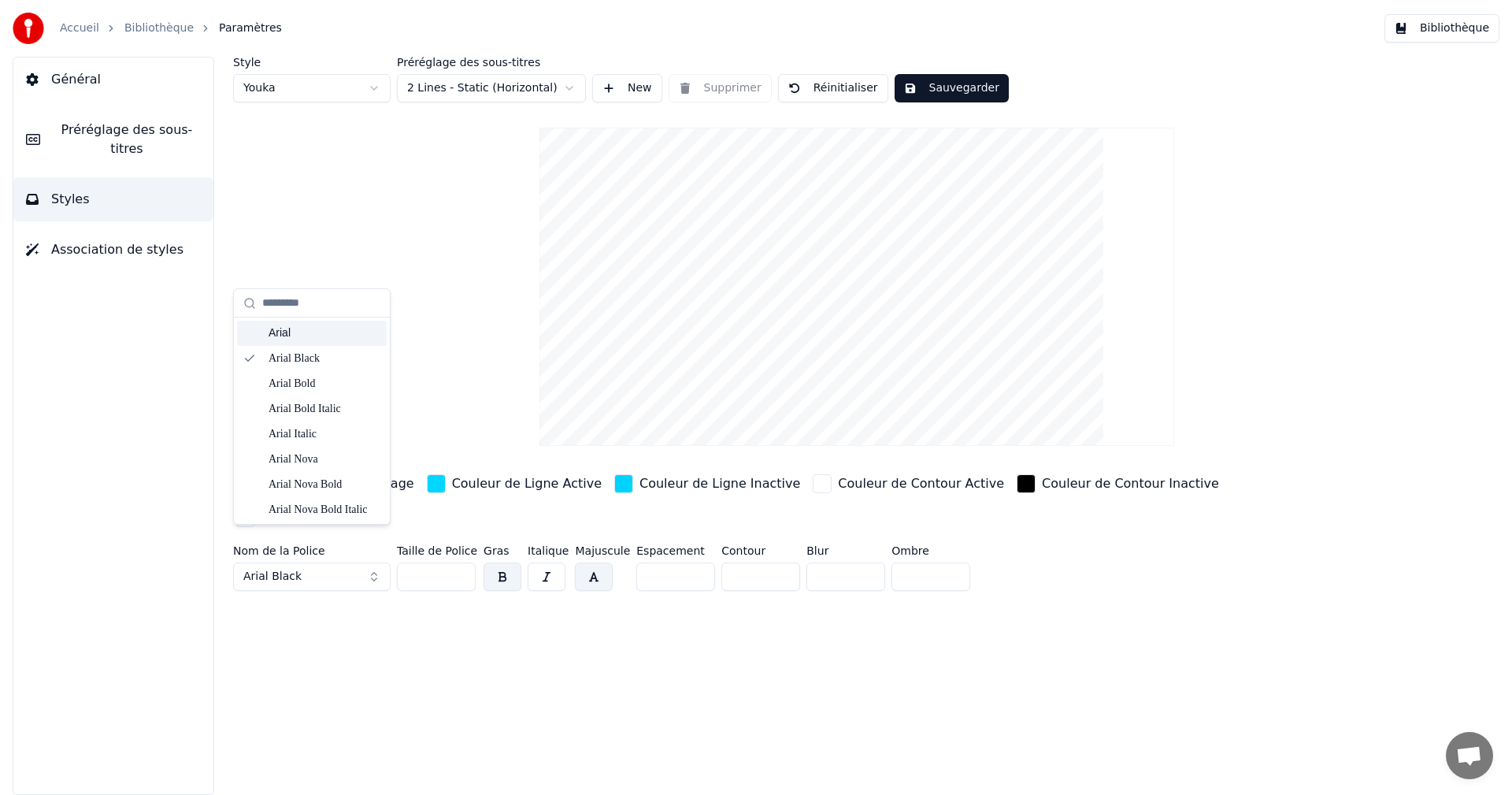
click at [311, 339] on div "Arial" at bounding box center [324, 333] width 112 height 16
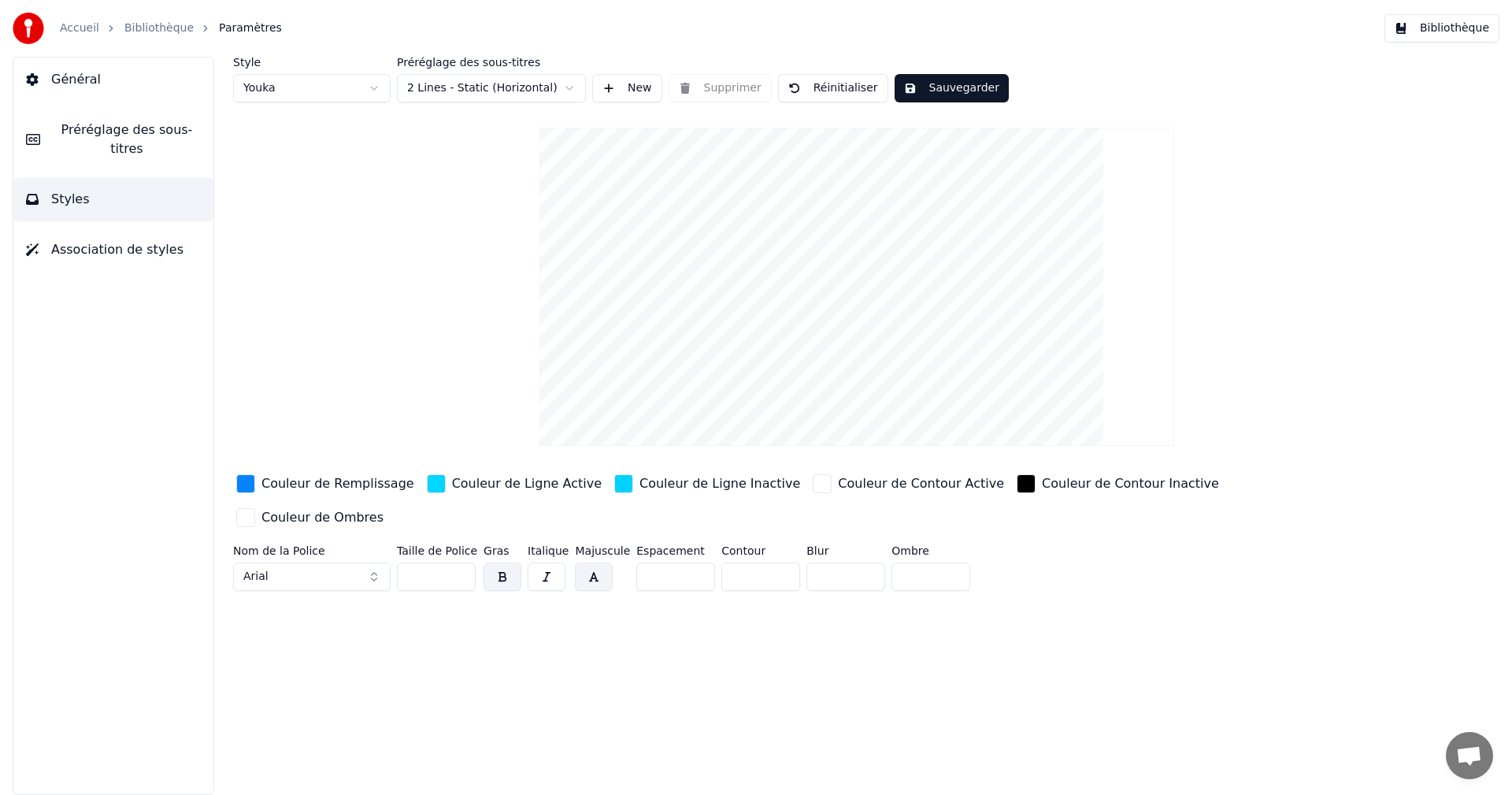
click at [942, 85] on button "Sauvegarder" at bounding box center [951, 87] width 114 height 28
click at [1458, 29] on button "Bibliothèque" at bounding box center [1442, 28] width 115 height 28
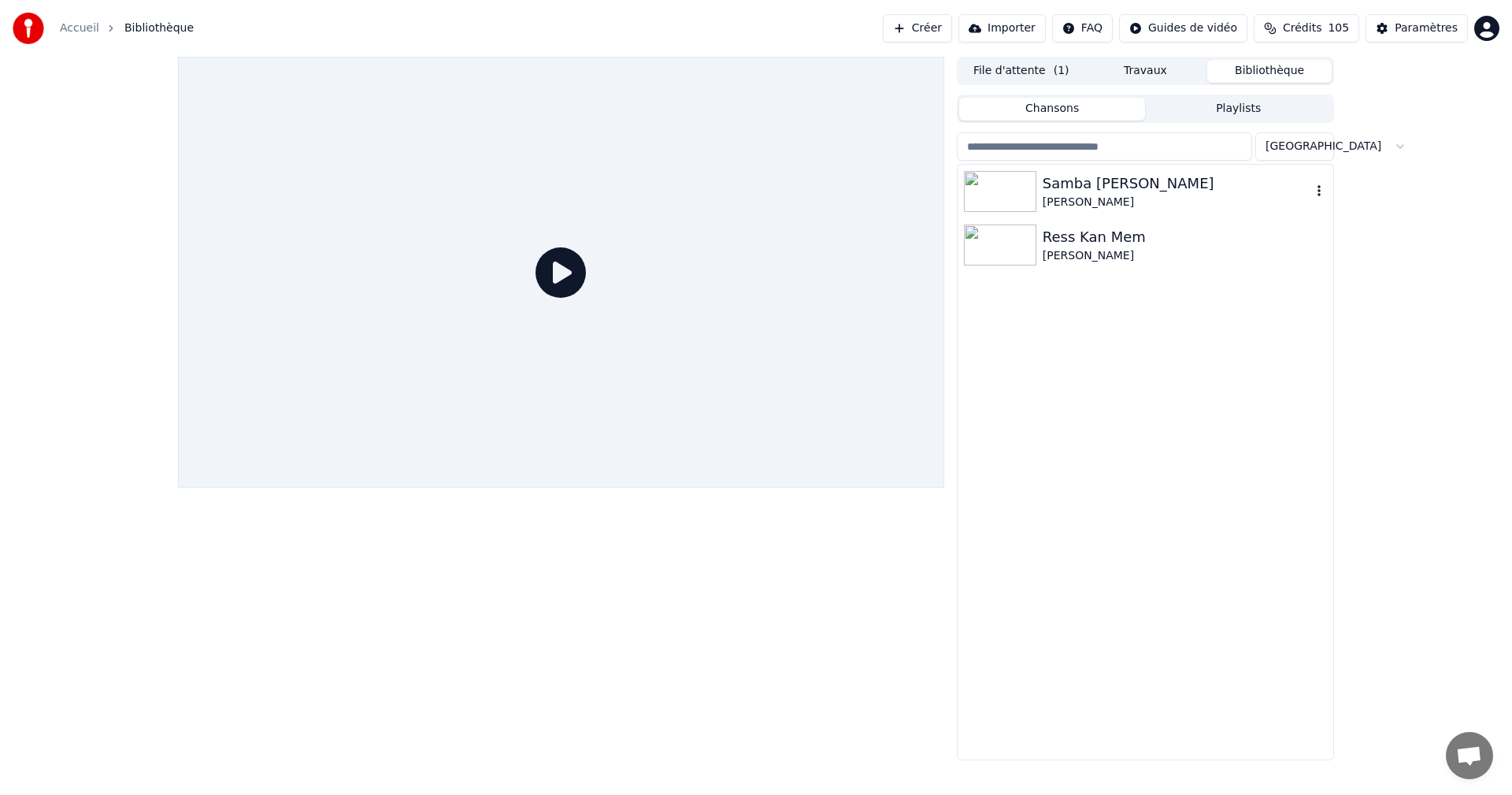
click at [1085, 191] on div "Samba [PERSON_NAME]" at bounding box center [1176, 183] width 268 height 22
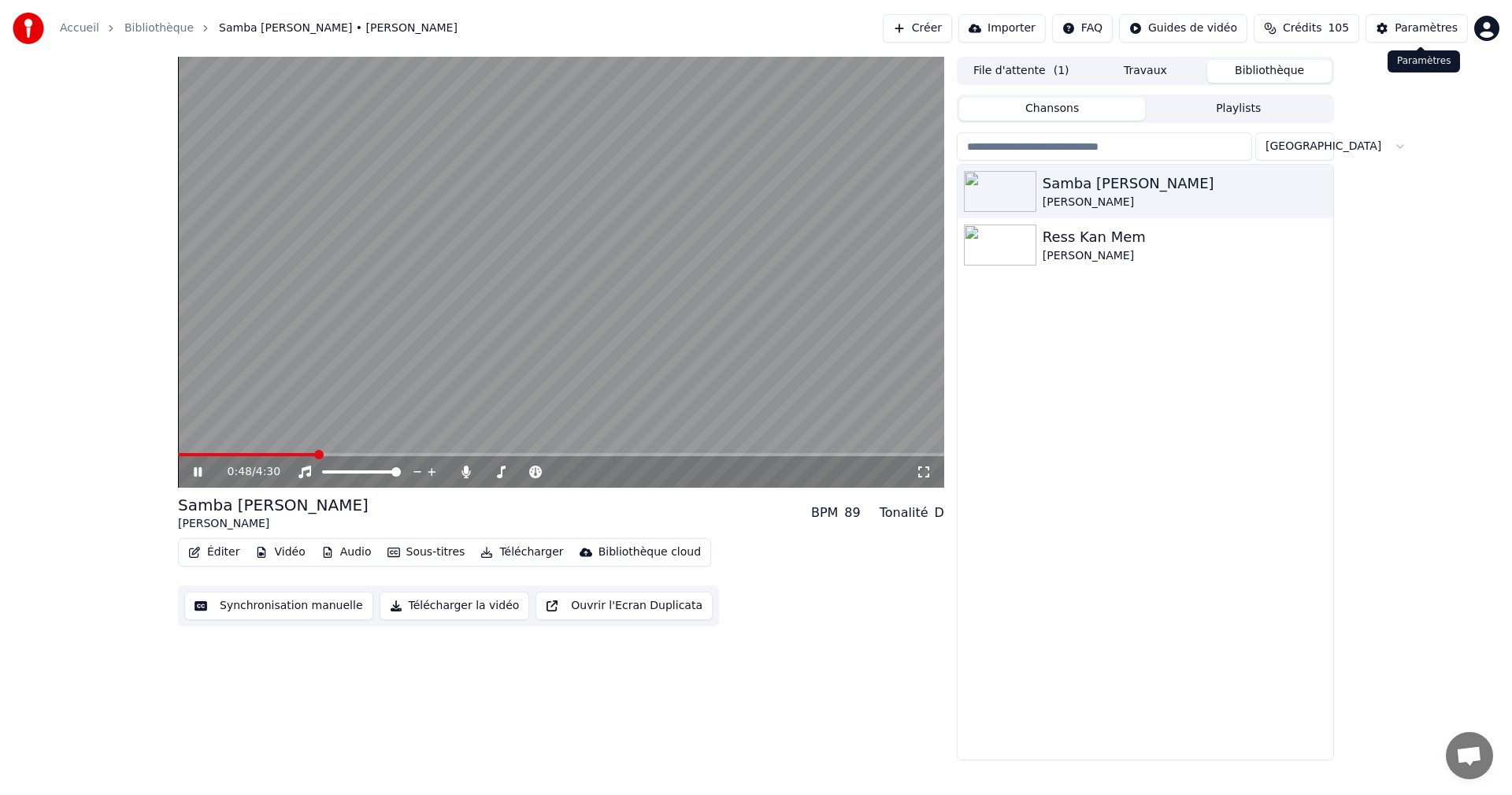
click at [1418, 26] on div "Paramètres" at bounding box center [1426, 29] width 63 height 16
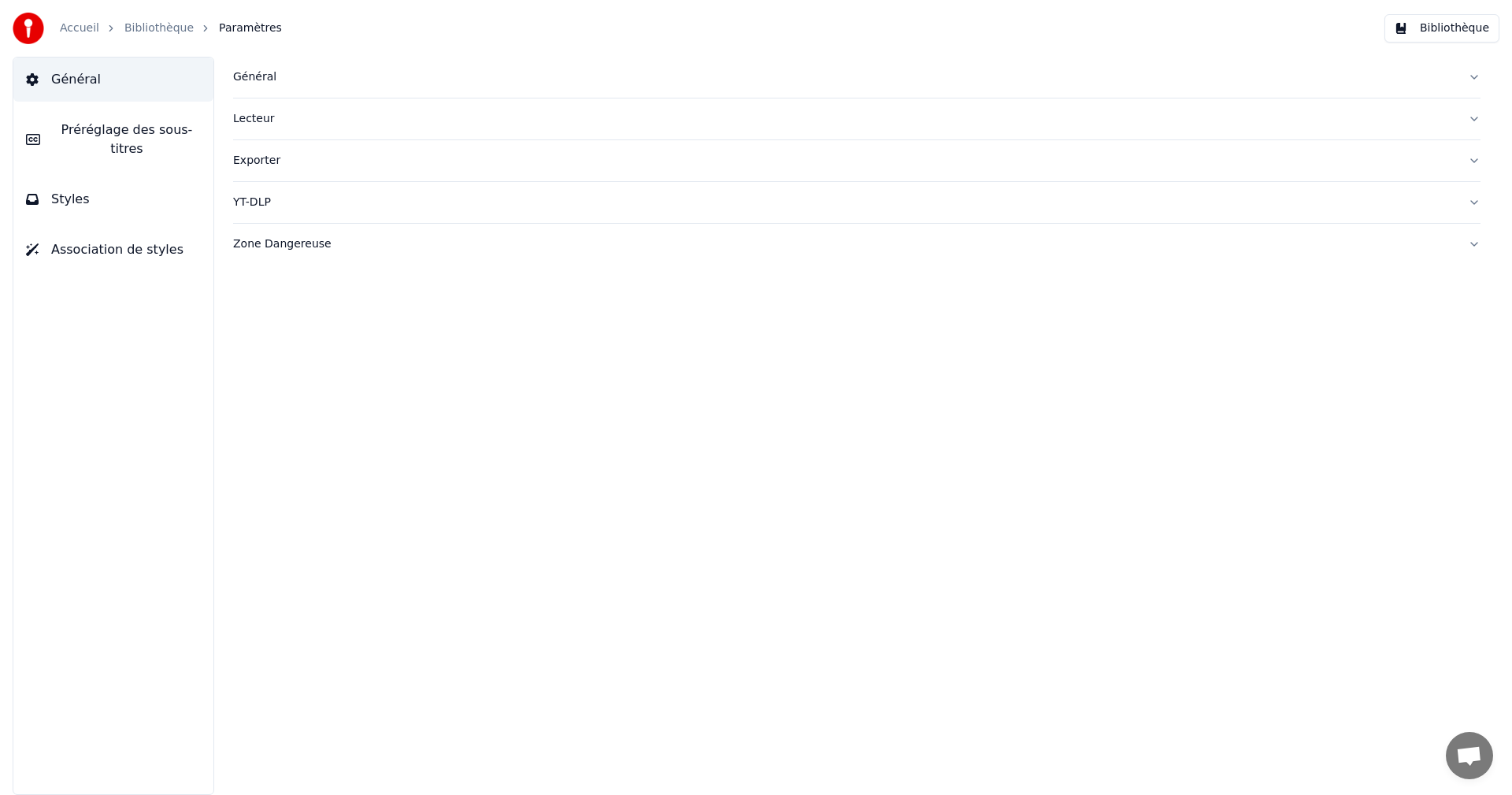
click at [110, 189] on button "Styles" at bounding box center [114, 199] width 200 height 44
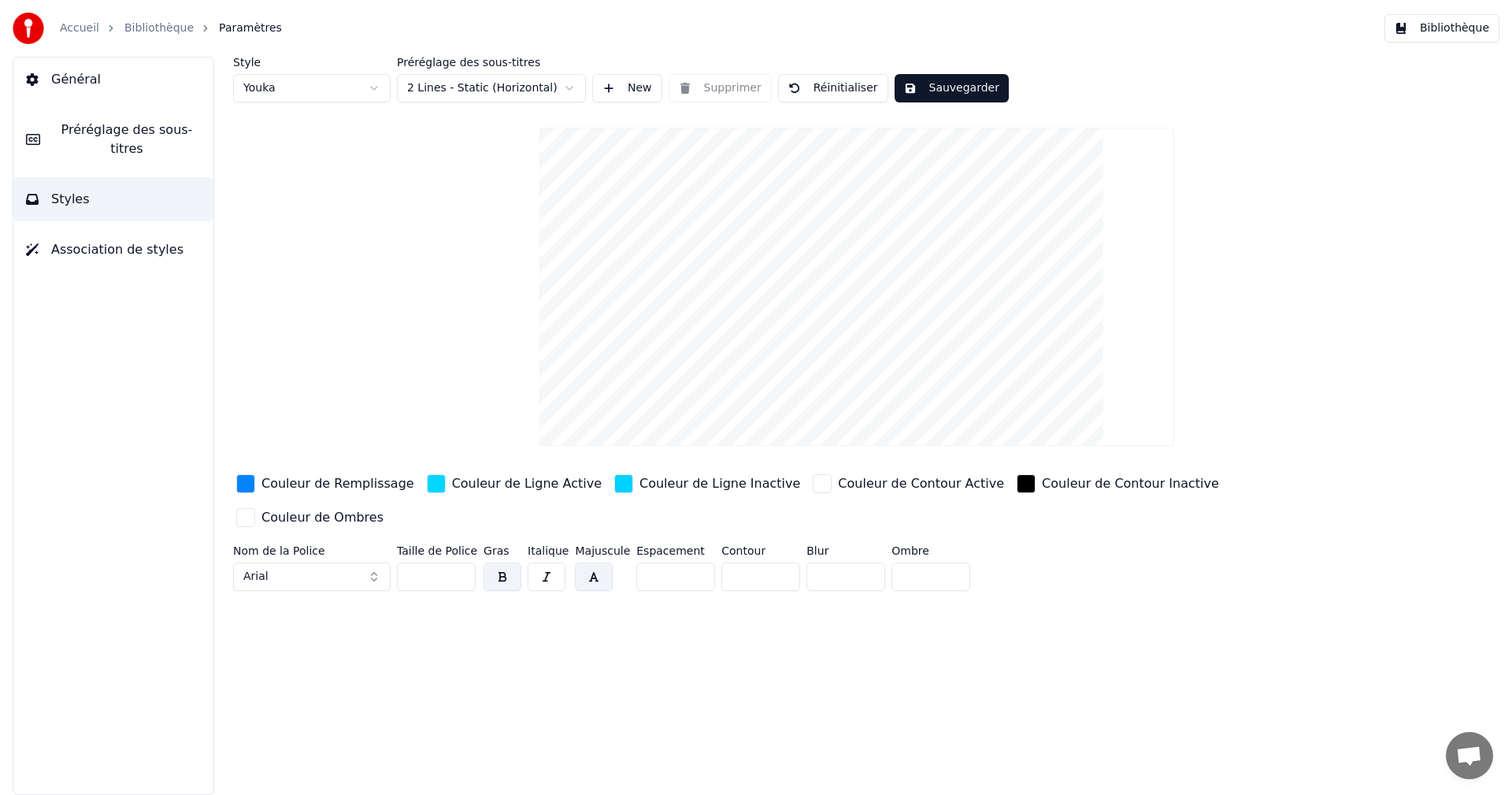
click at [595, 562] on button "button" at bounding box center [593, 576] width 38 height 28
click at [501, 562] on button "button" at bounding box center [502, 576] width 38 height 28
click at [588, 562] on button "button" at bounding box center [593, 576] width 38 height 28
click at [957, 85] on button "Sauvegarder" at bounding box center [951, 87] width 114 height 28
click at [1431, 34] on button "Bibliothèque" at bounding box center [1442, 28] width 115 height 28
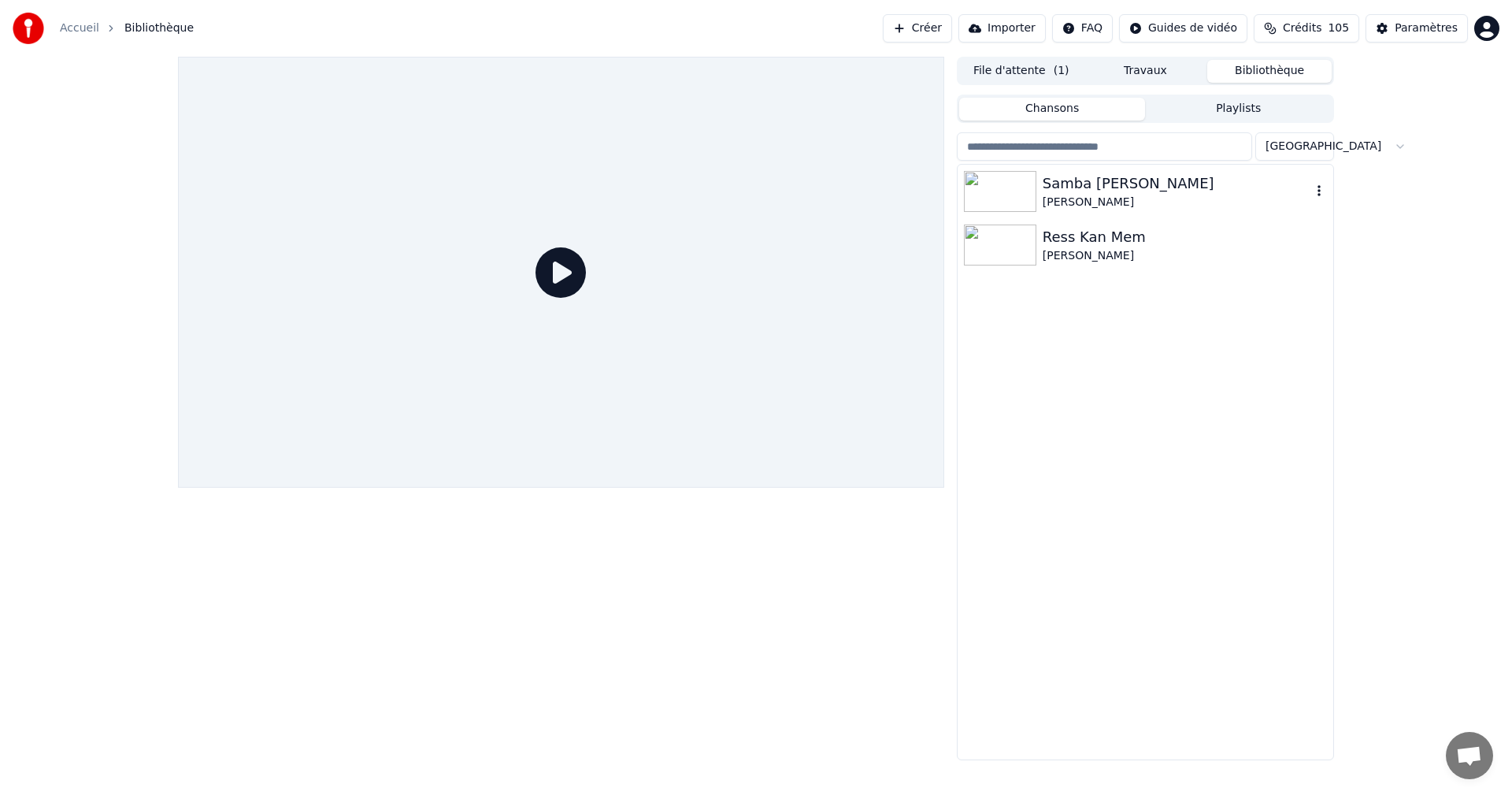
click at [1057, 204] on div "[PERSON_NAME]" at bounding box center [1176, 203] width 268 height 16
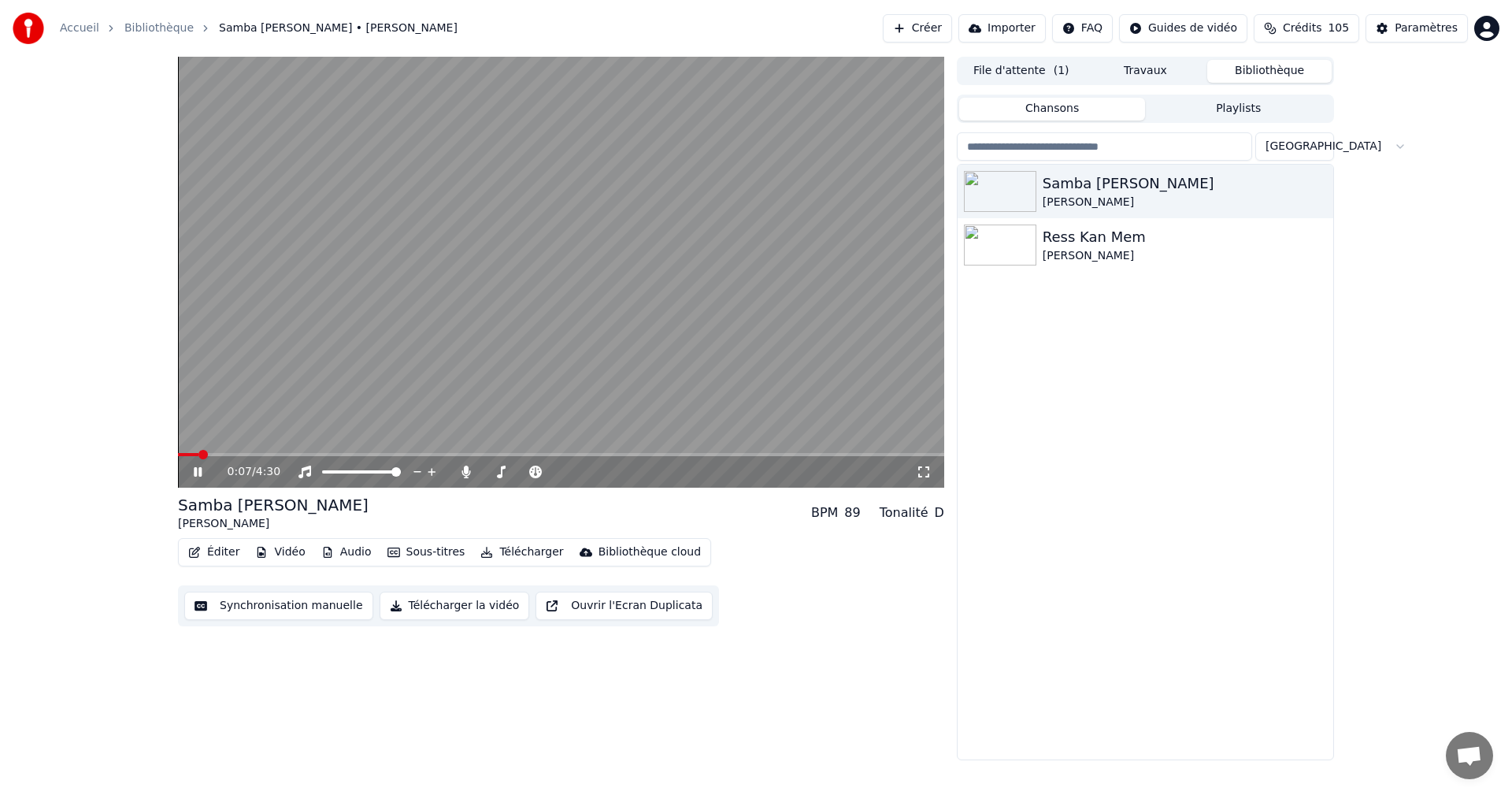
click at [923, 465] on icon at bounding box center [924, 472] width 16 height 13
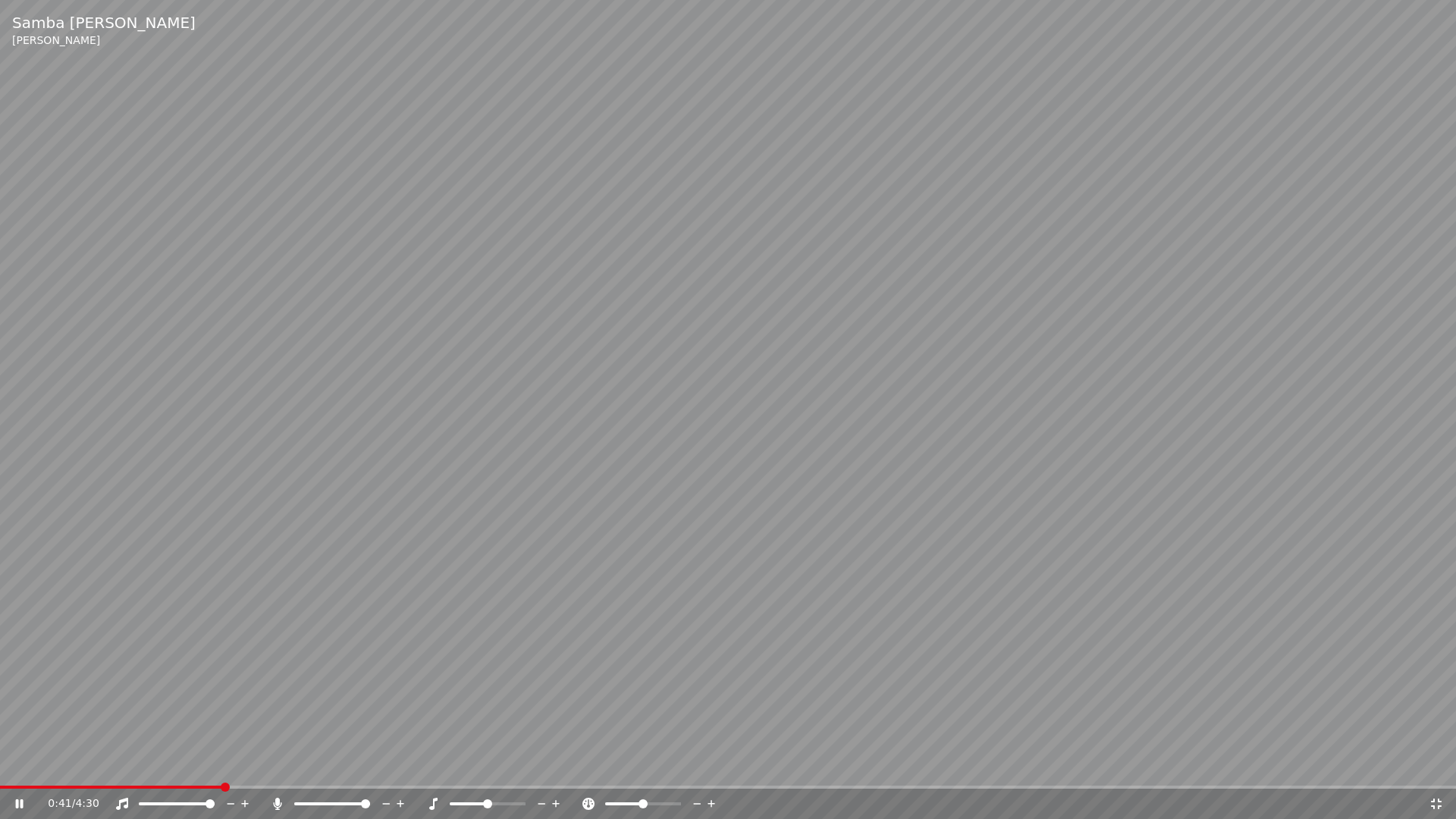
click at [1438, 765] on icon at bounding box center [1436, 804] width 11 height 11
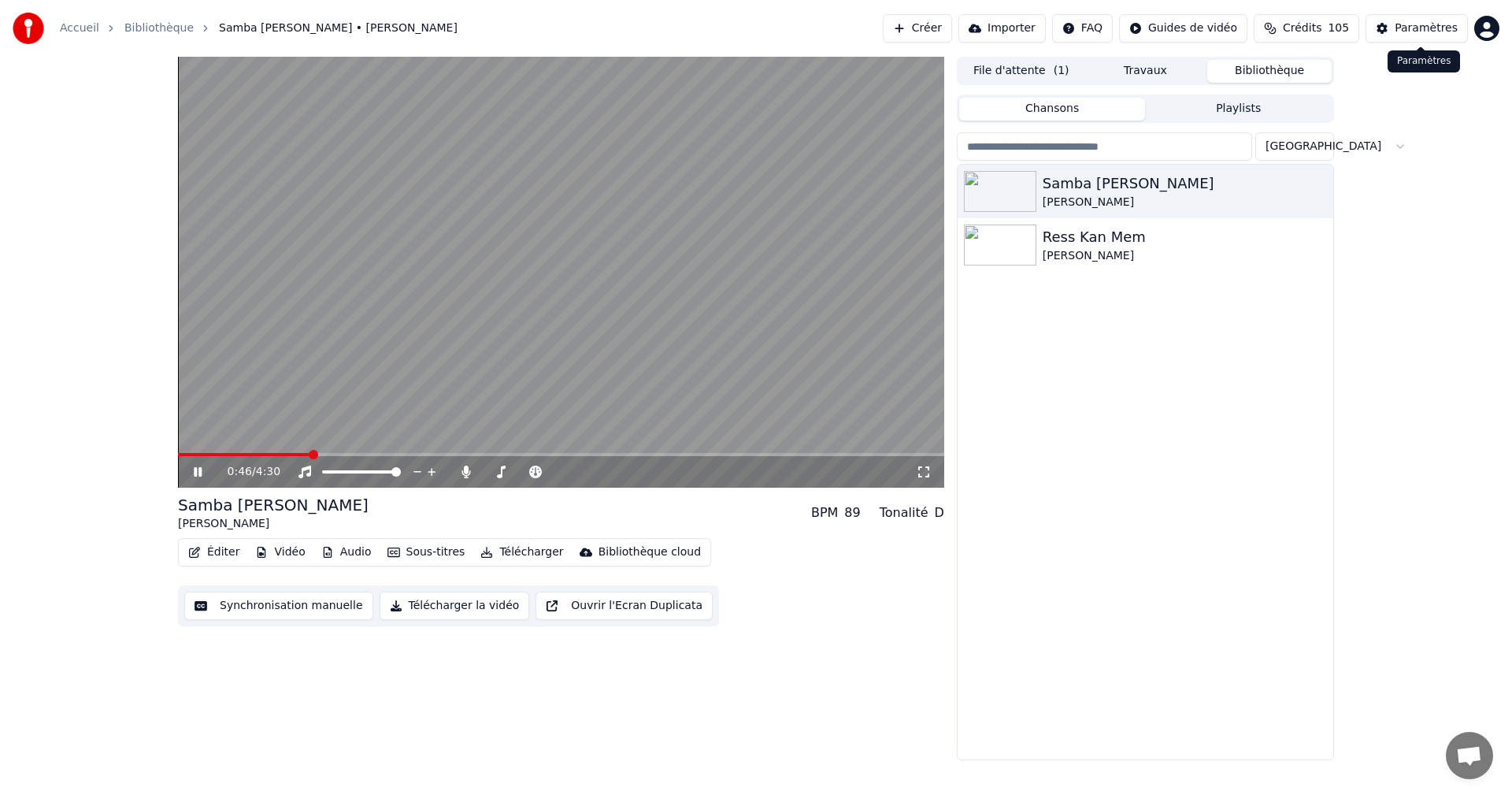
click at [1394, 28] on button "Paramètres" at bounding box center [1417, 28] width 102 height 28
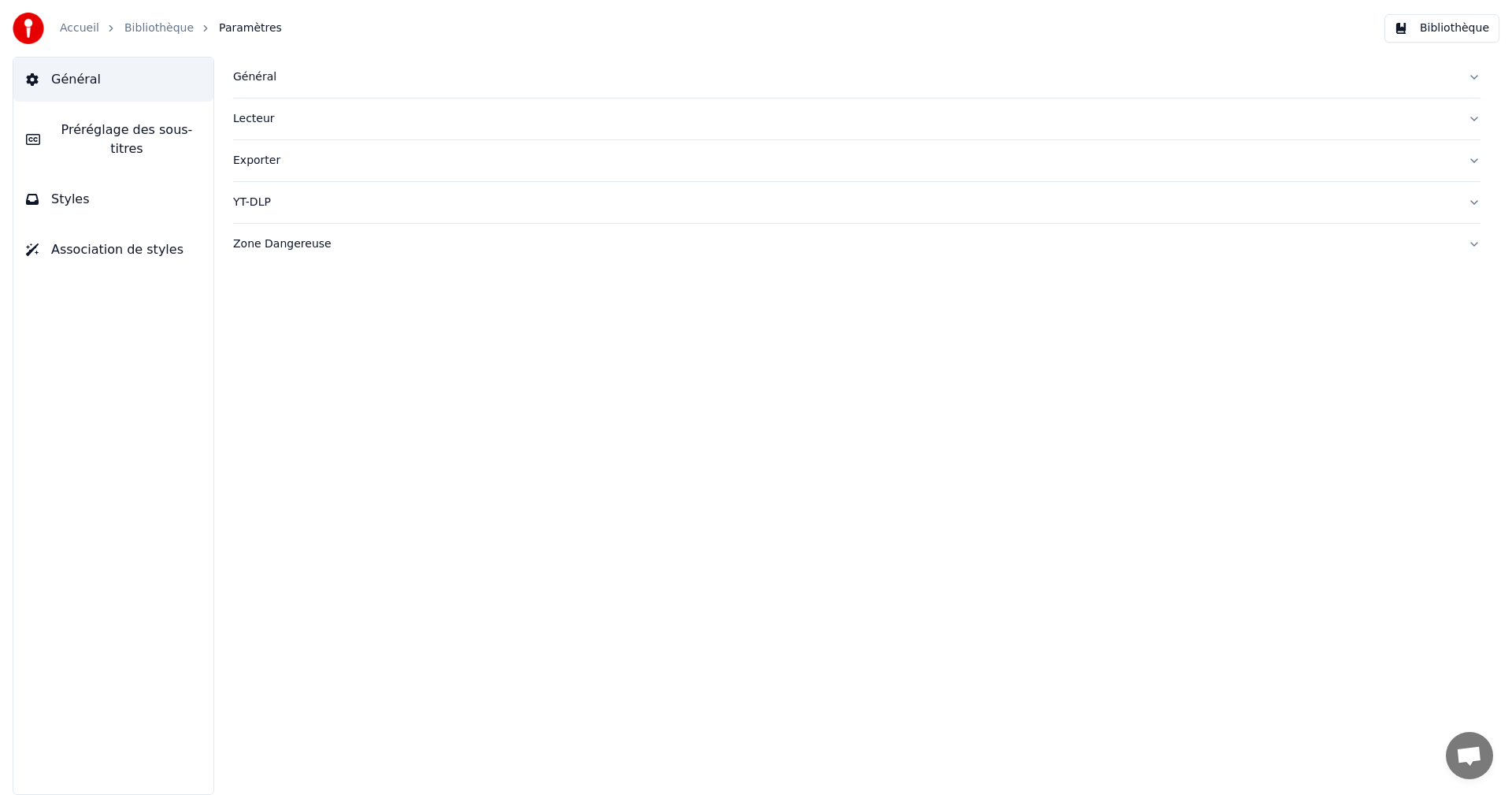
click at [144, 189] on button "Styles" at bounding box center [114, 199] width 200 height 44
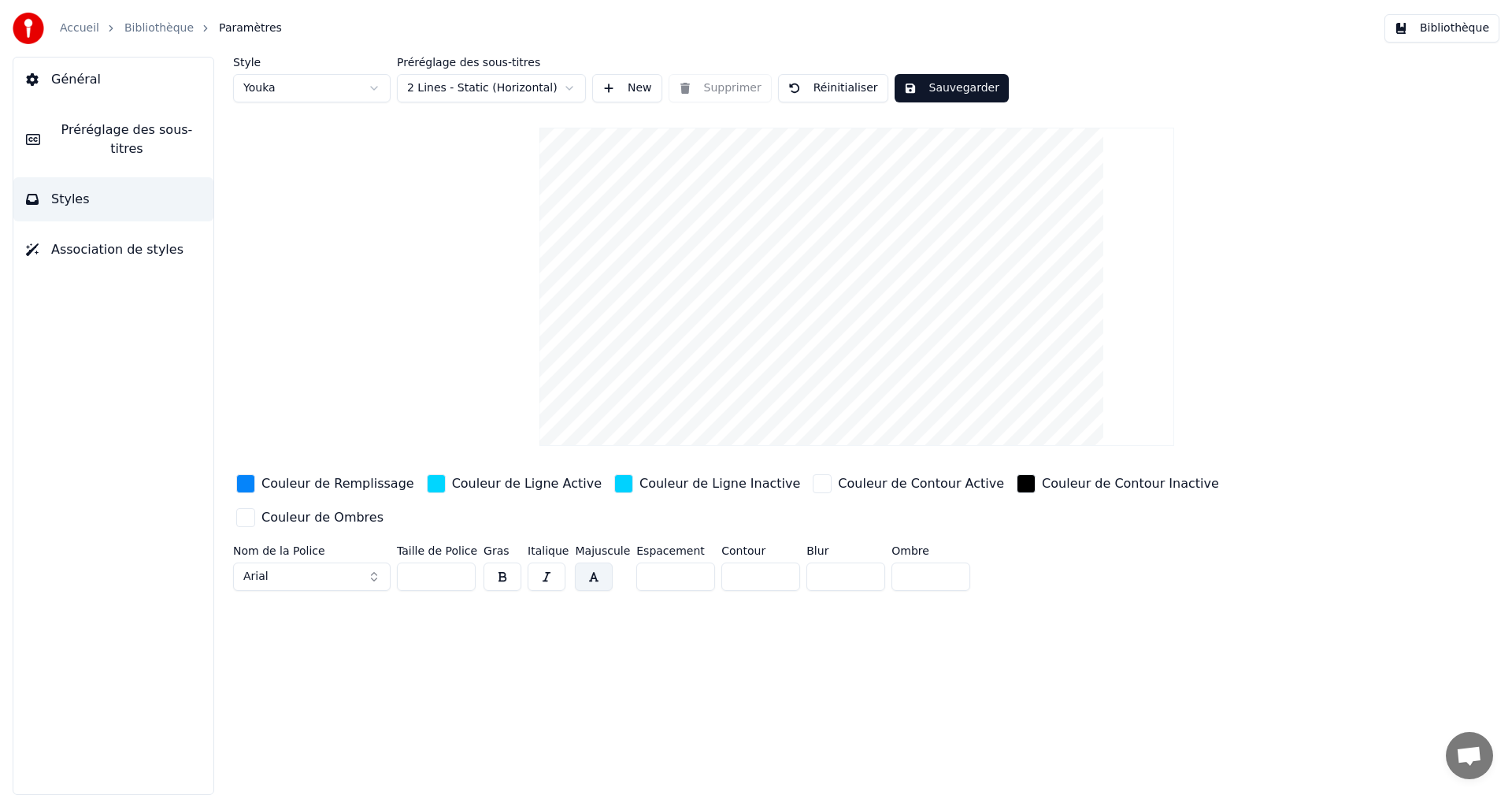
click at [510, 562] on button "button" at bounding box center [502, 576] width 38 height 28
click at [598, 562] on button "button" at bounding box center [593, 576] width 38 height 28
click at [378, 562] on button "Arial" at bounding box center [311, 576] width 158 height 28
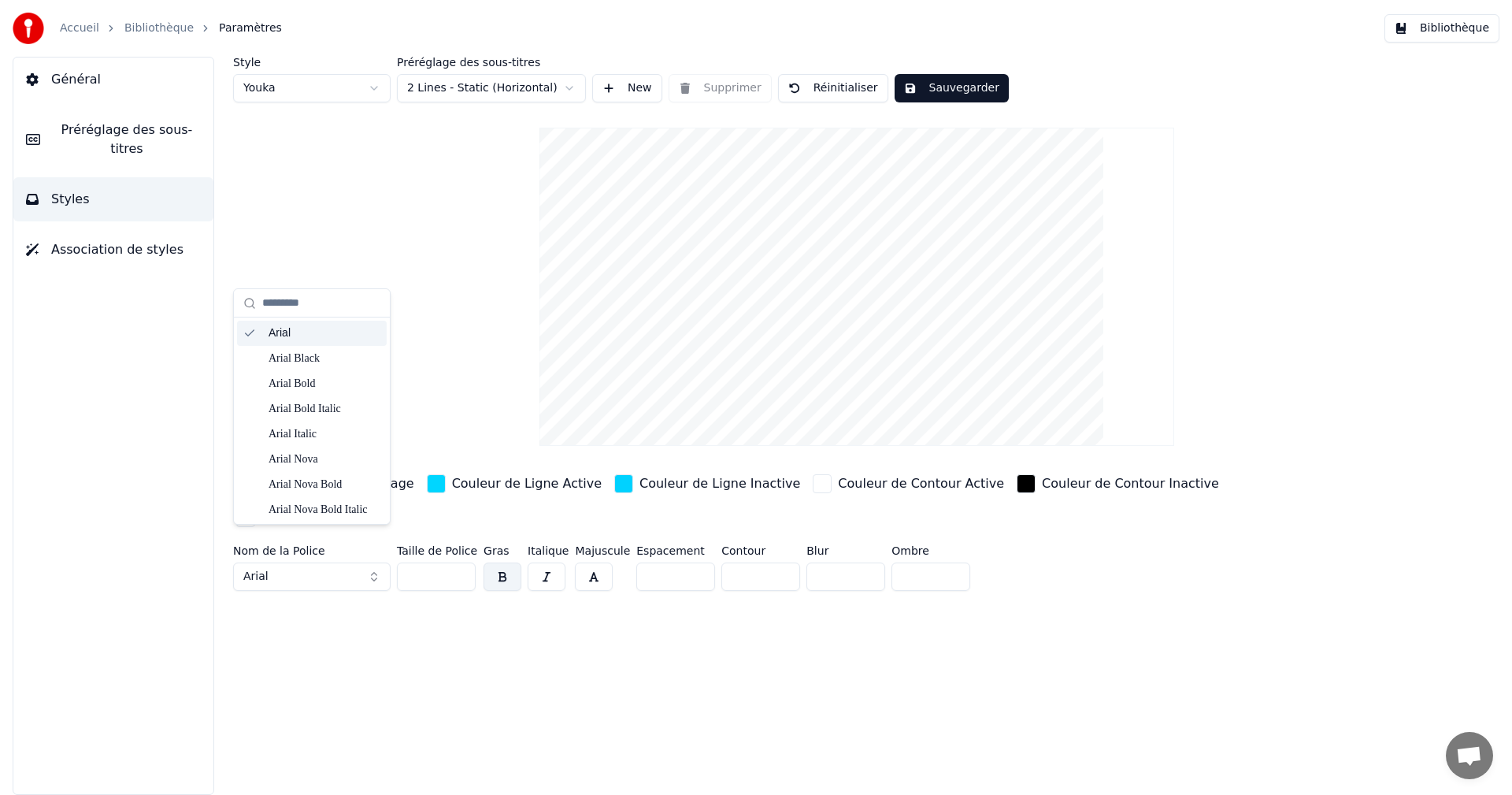
scroll to position [8289, 0]
click at [361, 413] on div "Yu Gothic UI Bold" at bounding box center [324, 408] width 112 height 16
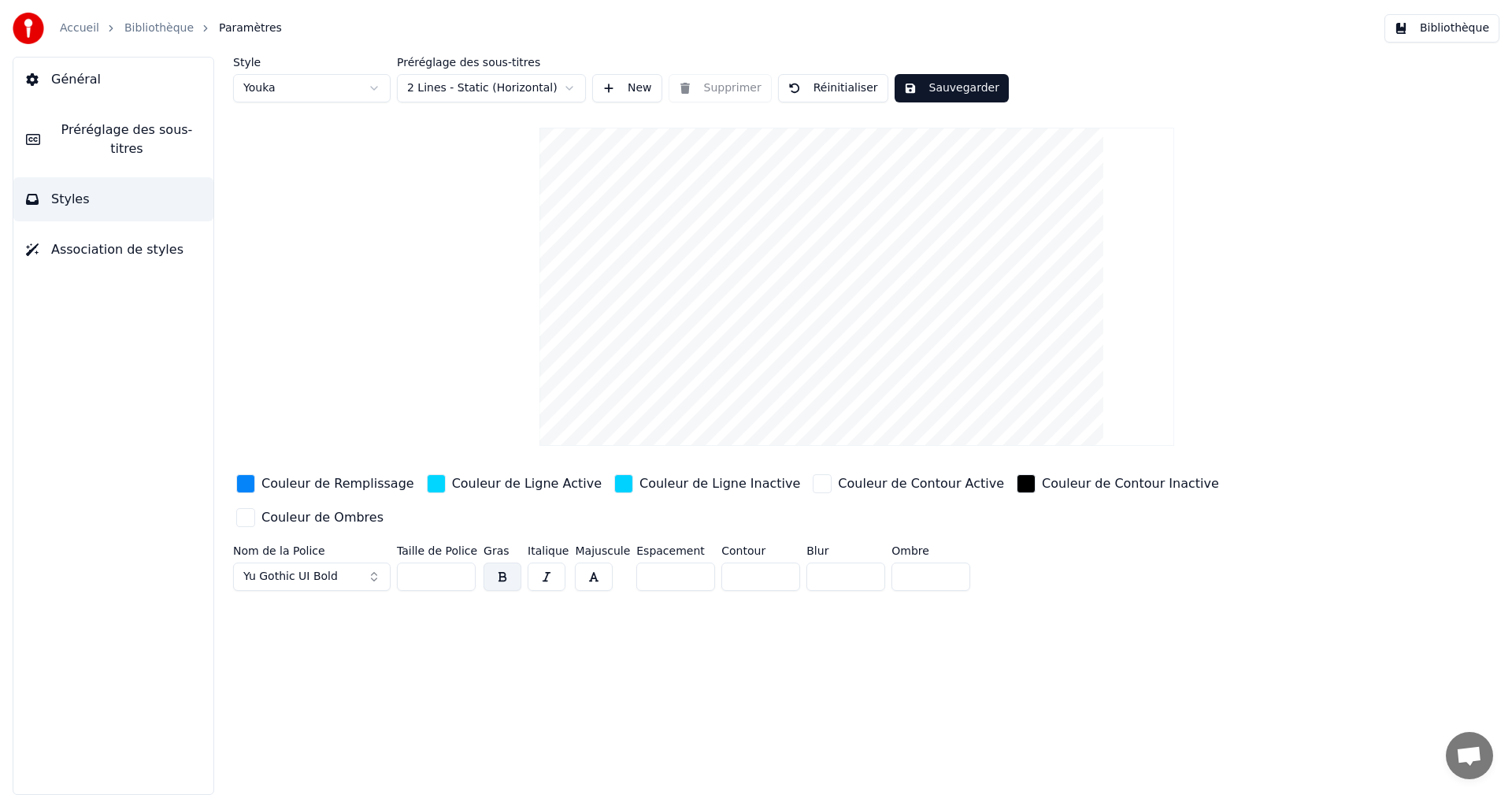
click at [371, 562] on button "Yu Gothic UI Bold" at bounding box center [311, 576] width 158 height 28
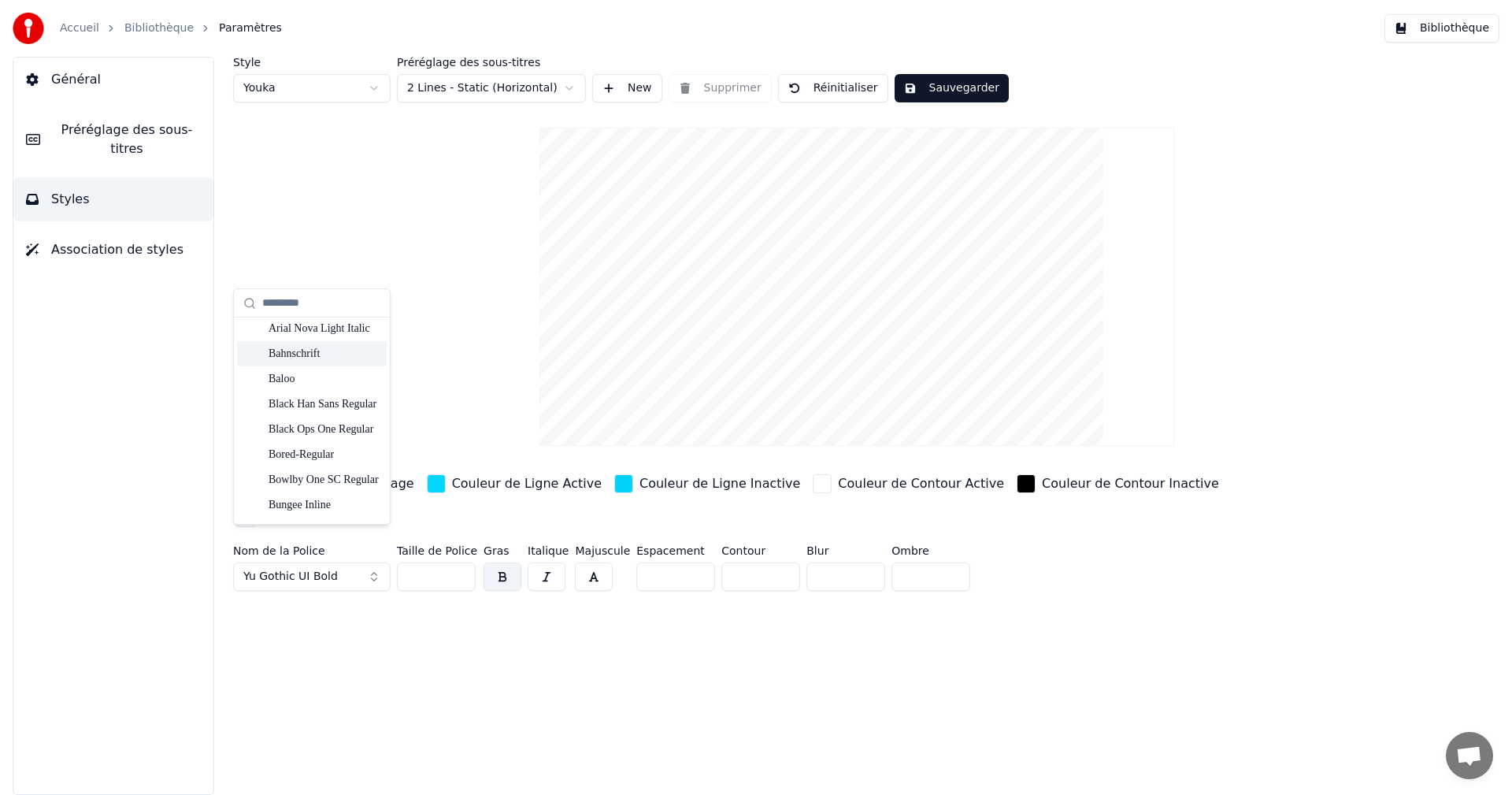
scroll to position [472, 0]
click at [350, 343] on div "Black Han Sans Regular" at bounding box center [324, 339] width 112 height 16
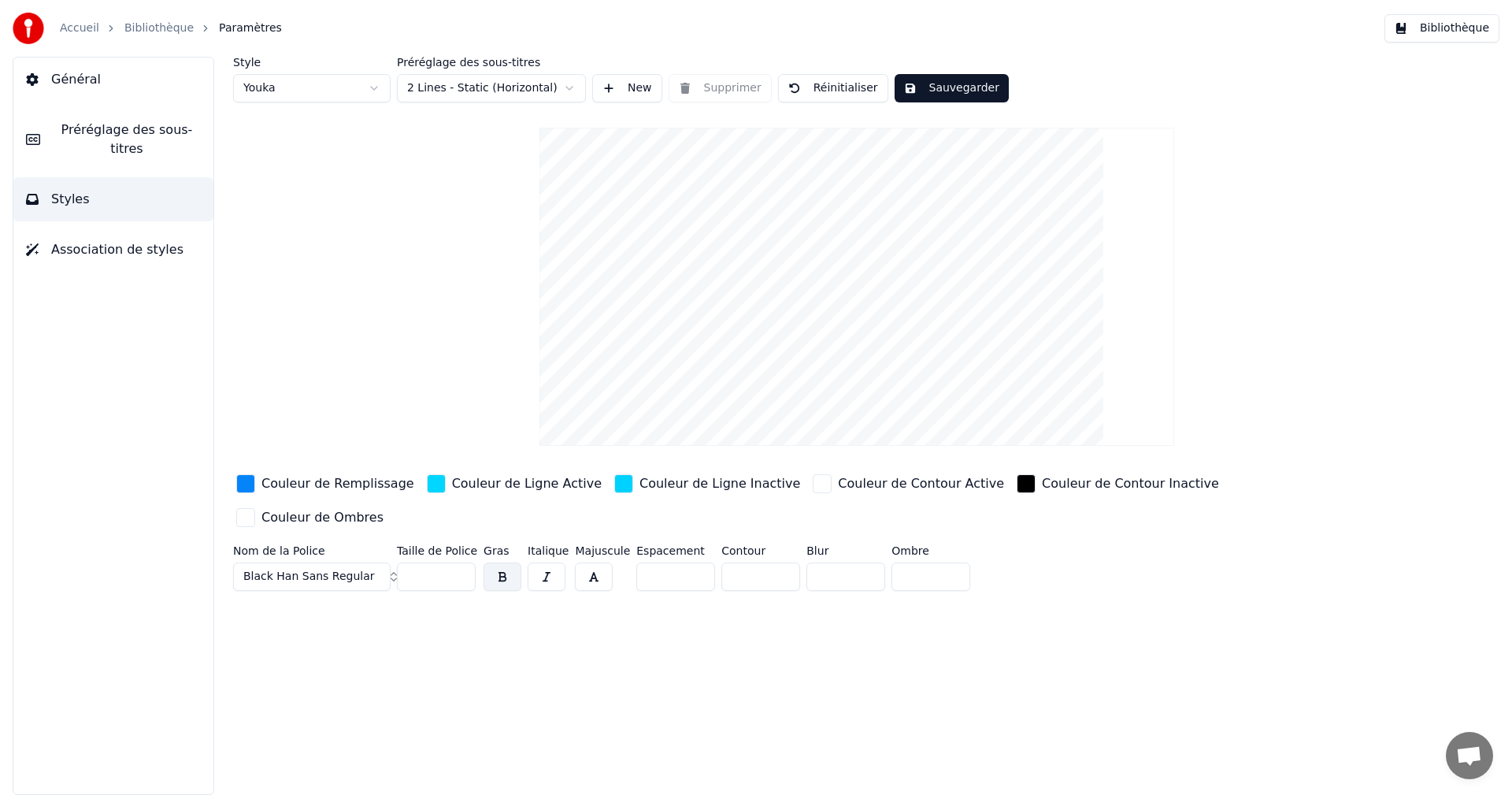
click at [459, 562] on input "**" at bounding box center [436, 576] width 78 height 28
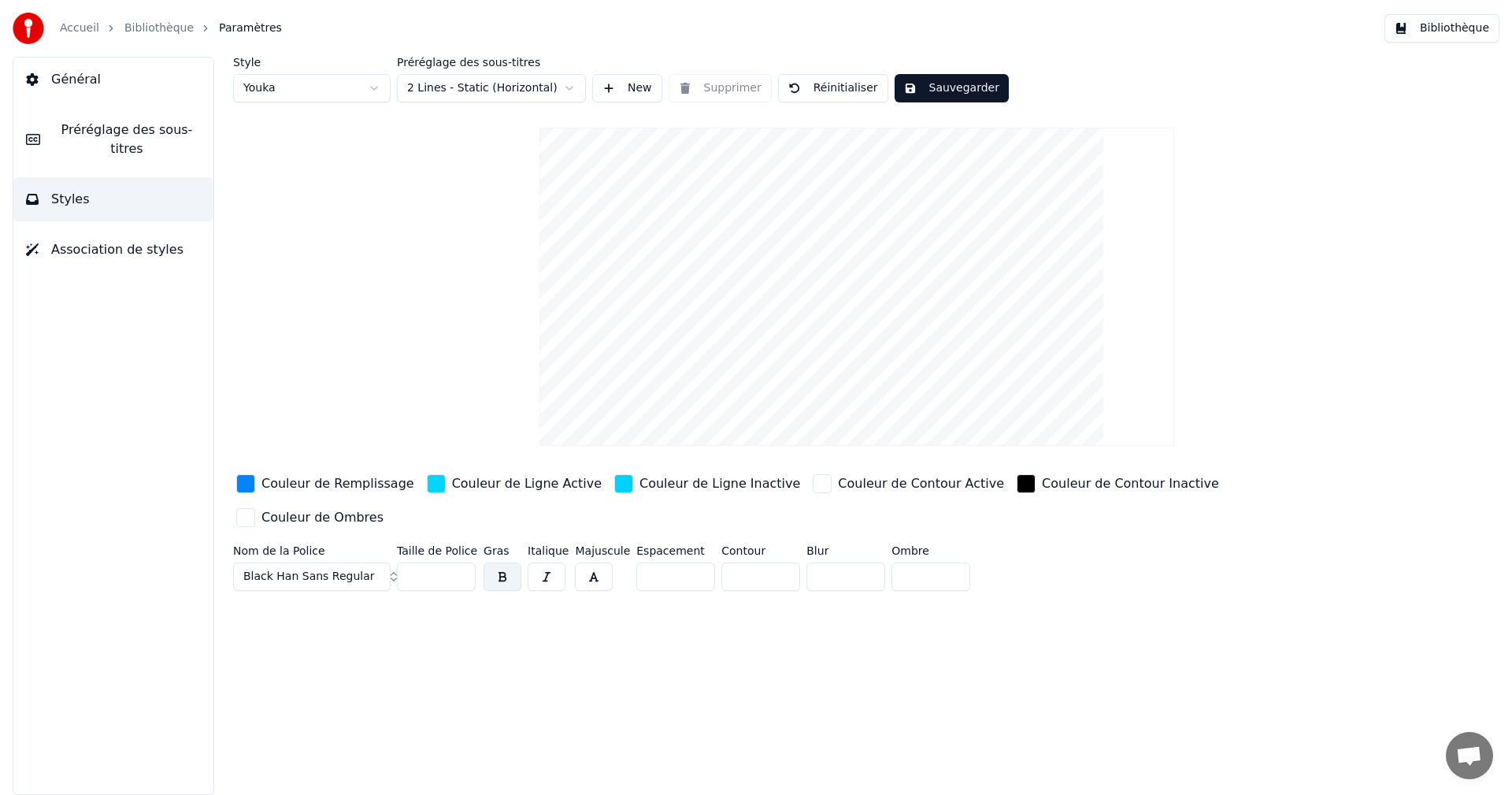
click at [459, 562] on input "**" at bounding box center [436, 576] width 78 height 28
click at [457, 562] on input "**" at bounding box center [436, 576] width 78 height 28
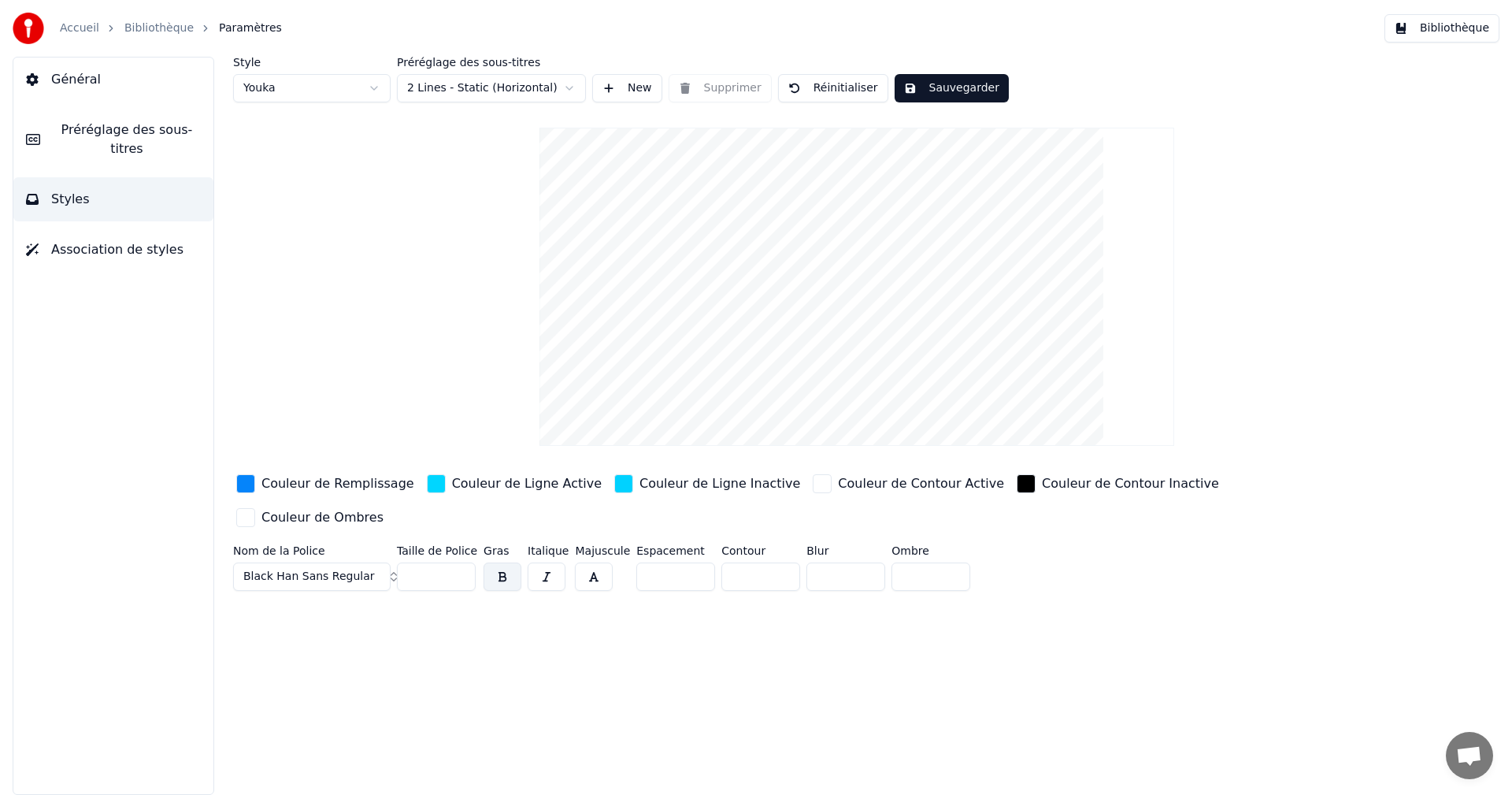
click at [457, 562] on input "**" at bounding box center [436, 576] width 78 height 28
type input "**"
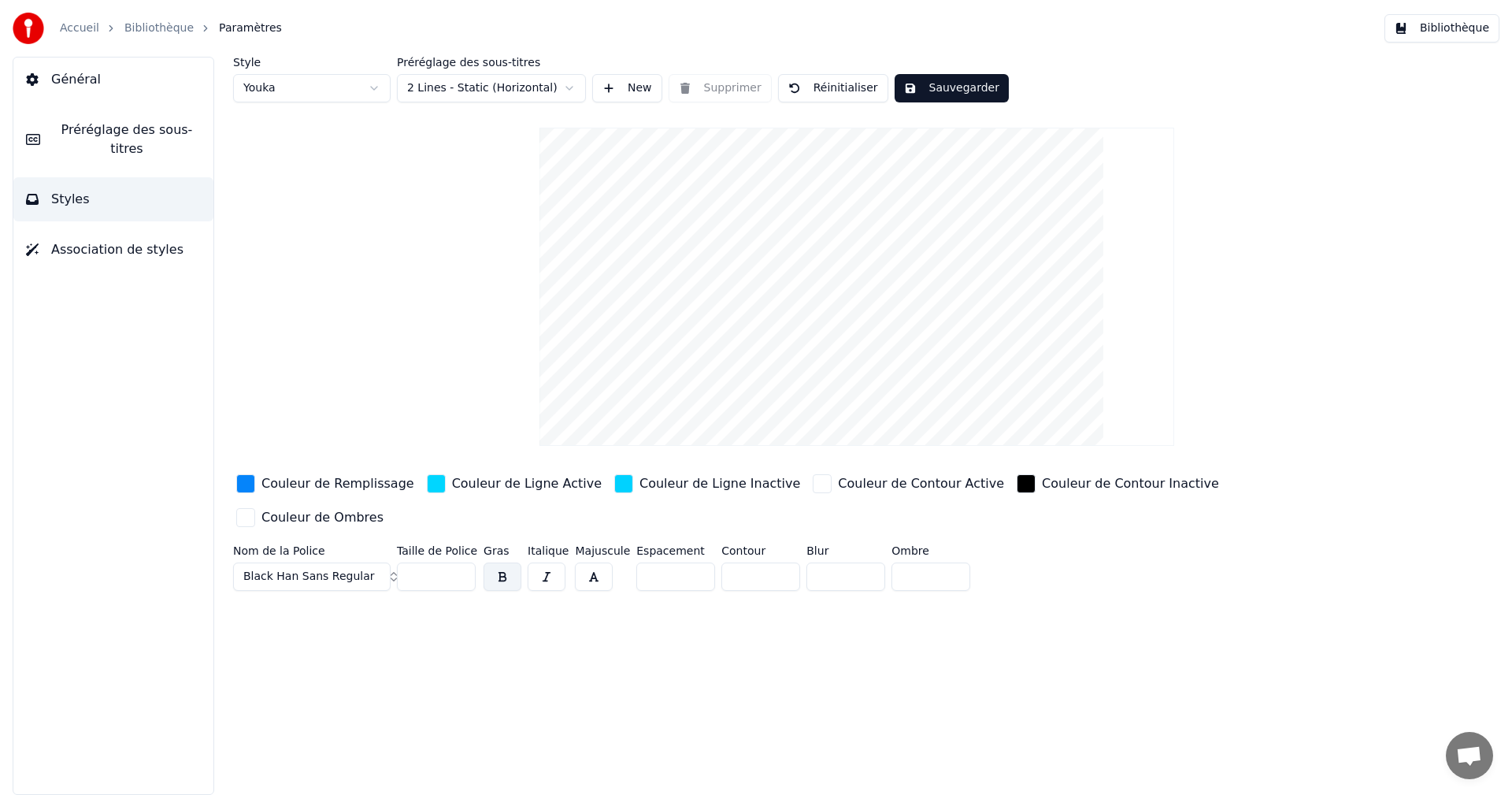
click at [457, 562] on input "**" at bounding box center [436, 576] width 78 height 28
click at [924, 87] on button "Sauvegarder" at bounding box center [951, 87] width 114 height 28
click at [1458, 33] on button "Bibliothèque" at bounding box center [1442, 28] width 115 height 28
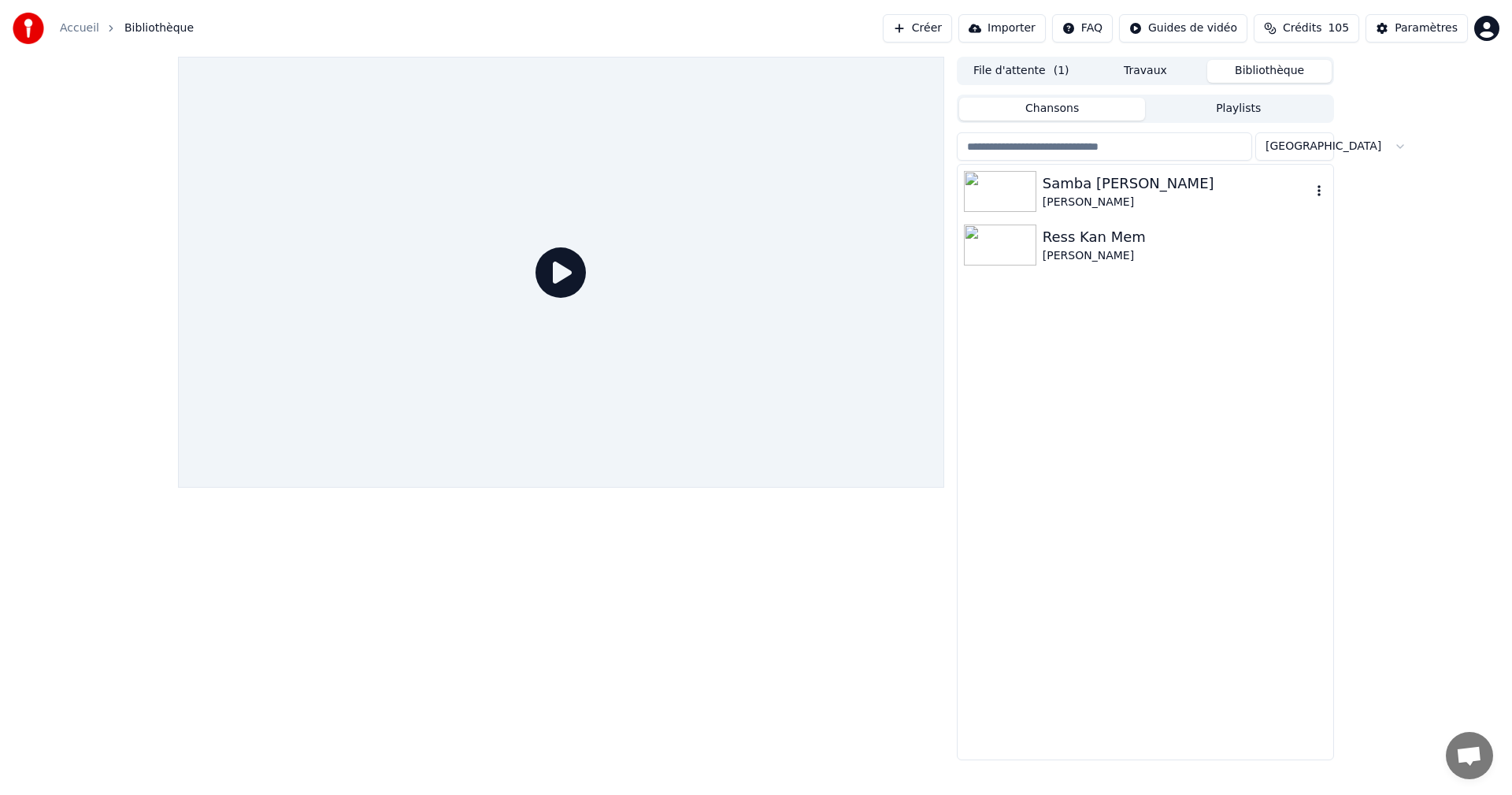
click at [1060, 195] on div "[PERSON_NAME]" at bounding box center [1176, 203] width 268 height 16
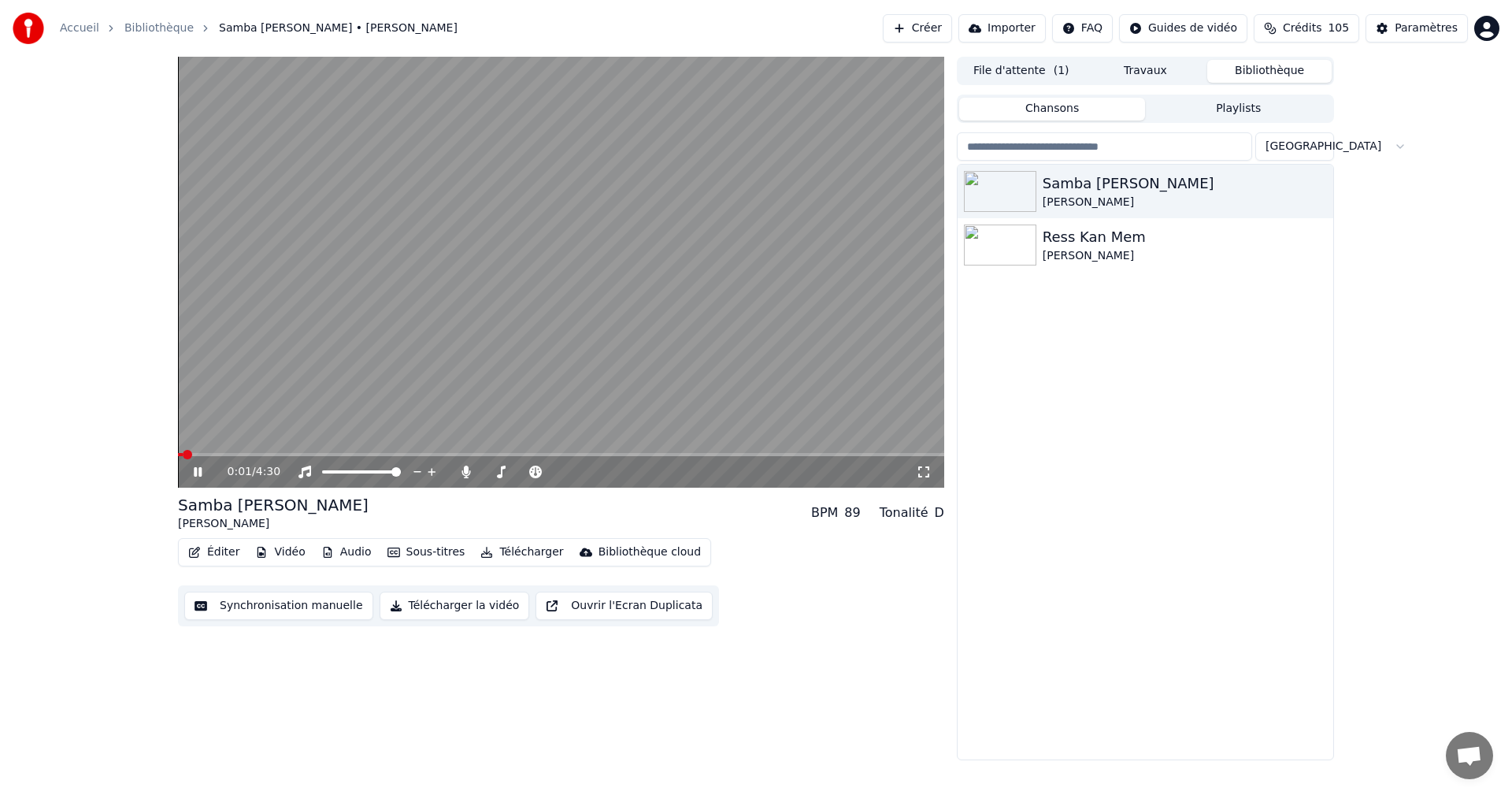
click at [924, 472] on icon at bounding box center [924, 472] width 16 height 13
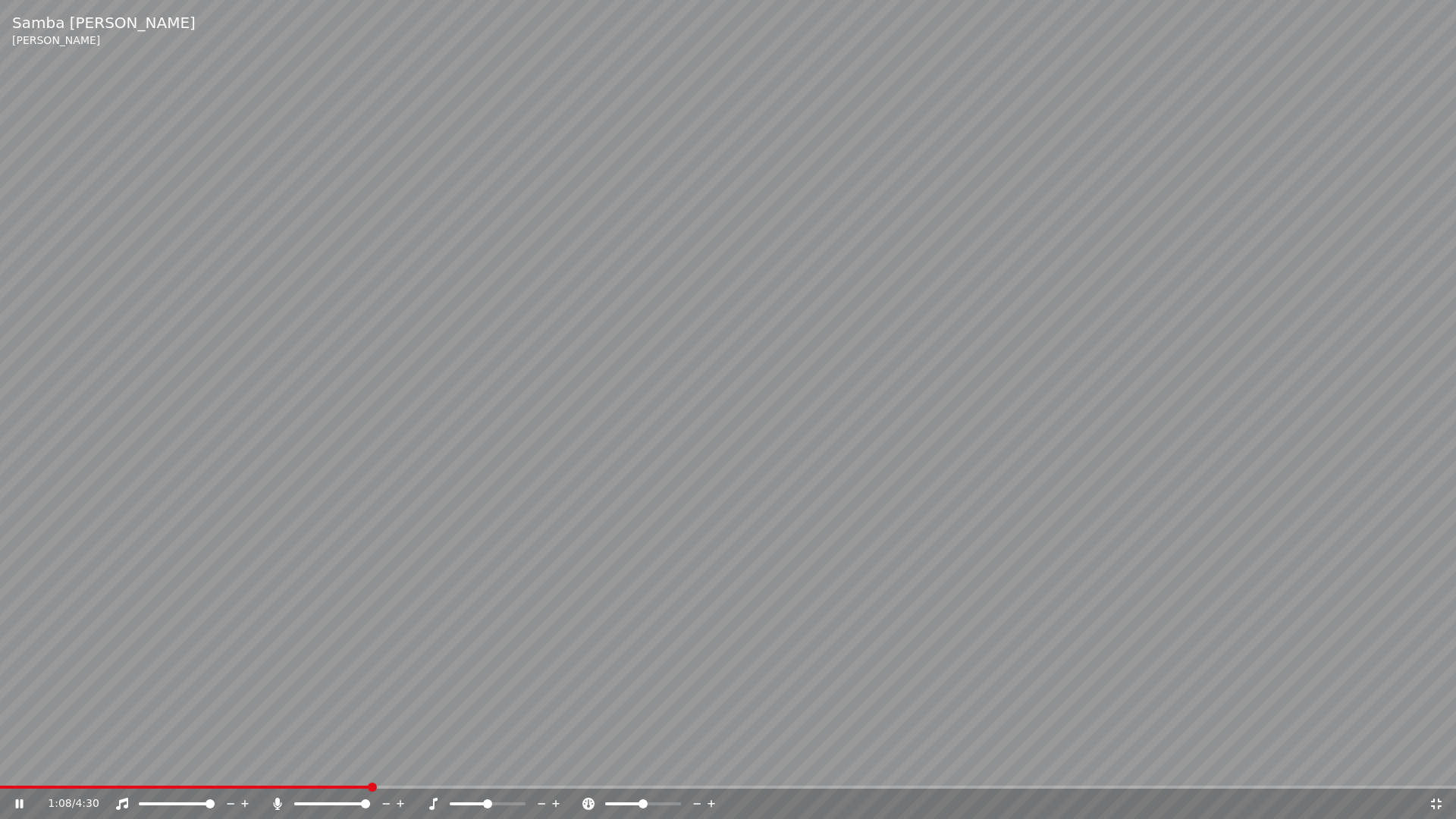
click at [1434, 765] on icon at bounding box center [1436, 804] width 11 height 11
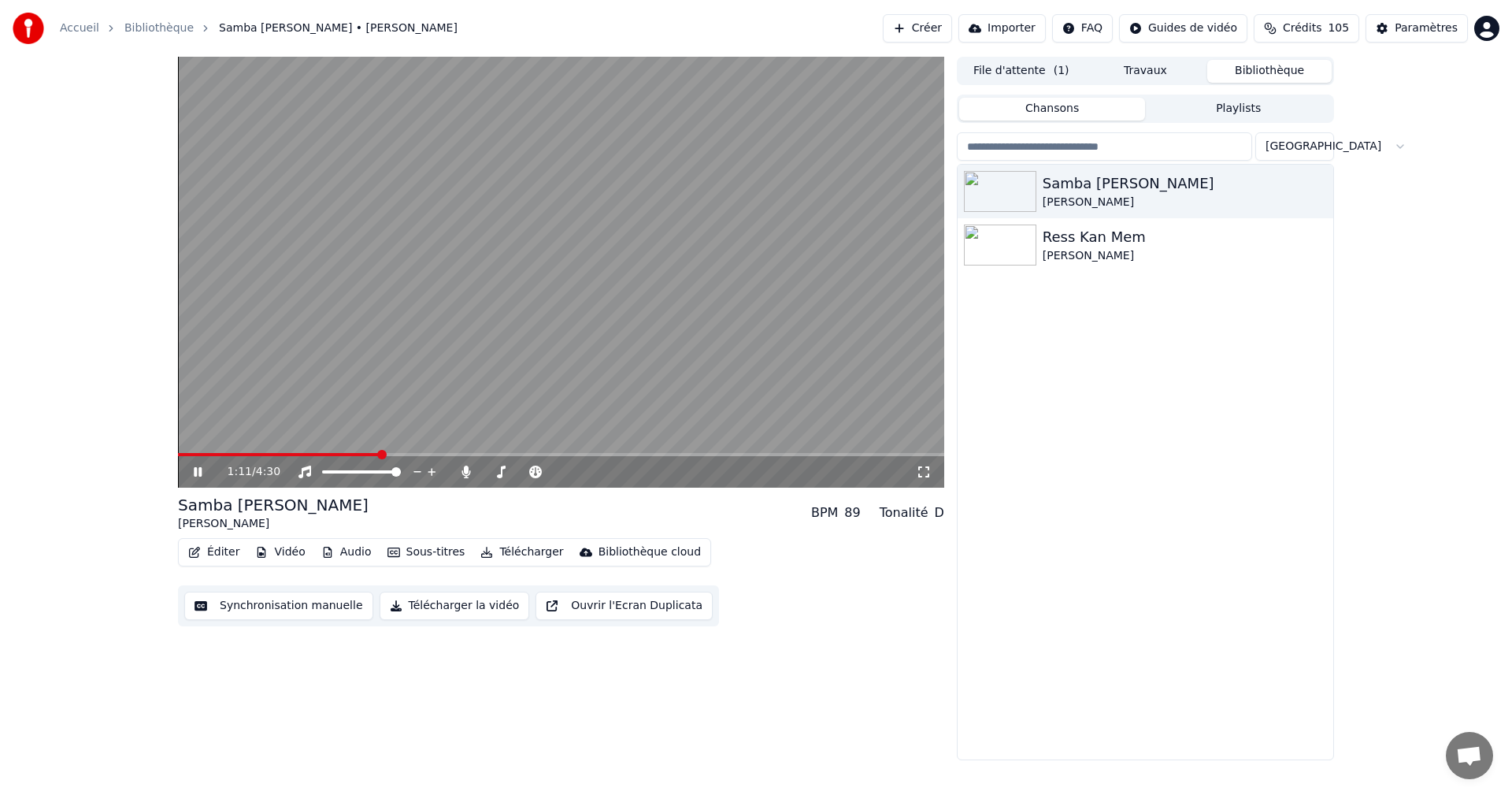
click at [199, 467] on icon at bounding box center [209, 472] width 37 height 13
click at [1077, 255] on div "[PERSON_NAME]" at bounding box center [1176, 256] width 268 height 16
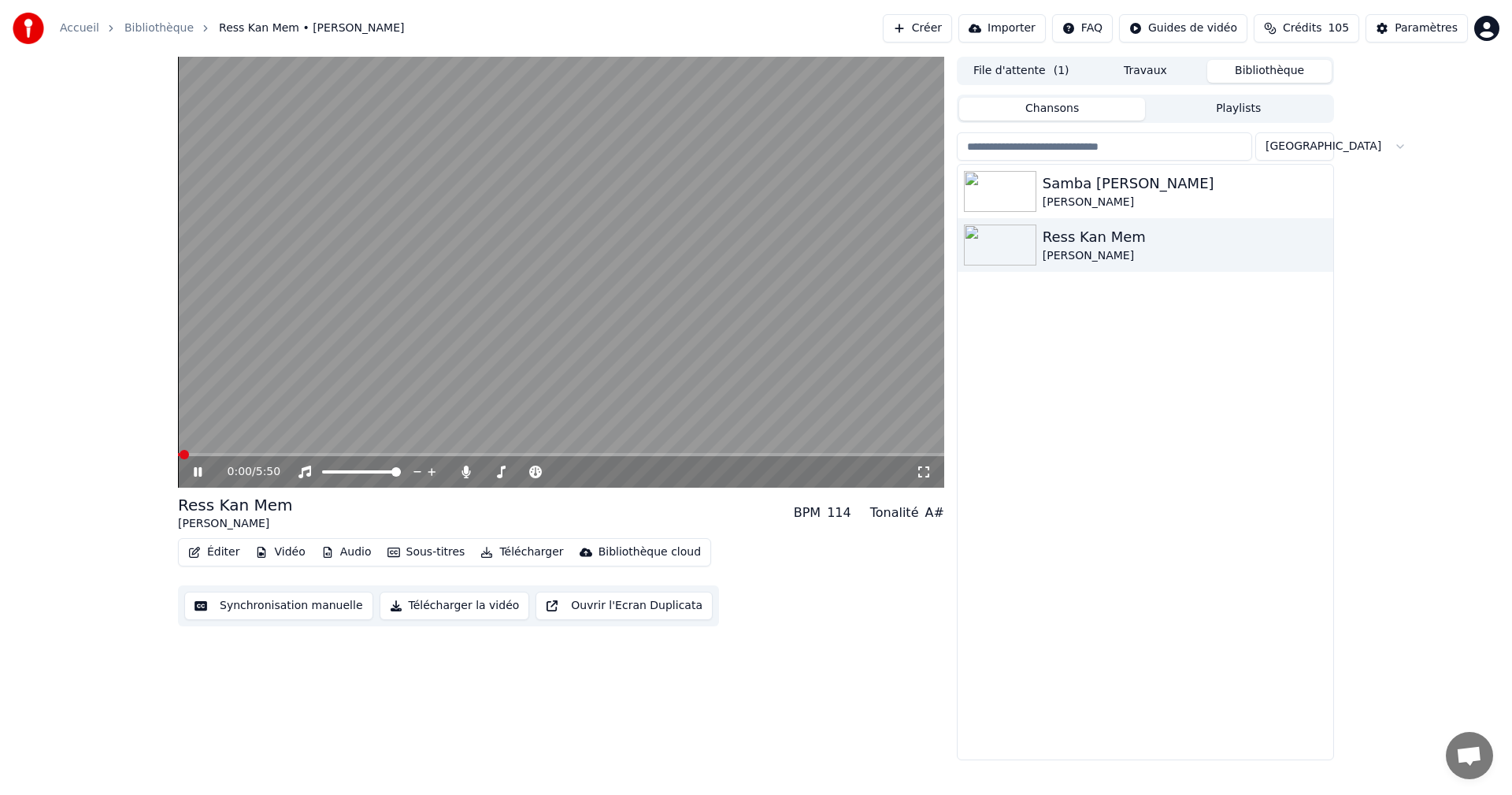
click at [928, 468] on icon at bounding box center [924, 472] width 11 height 11
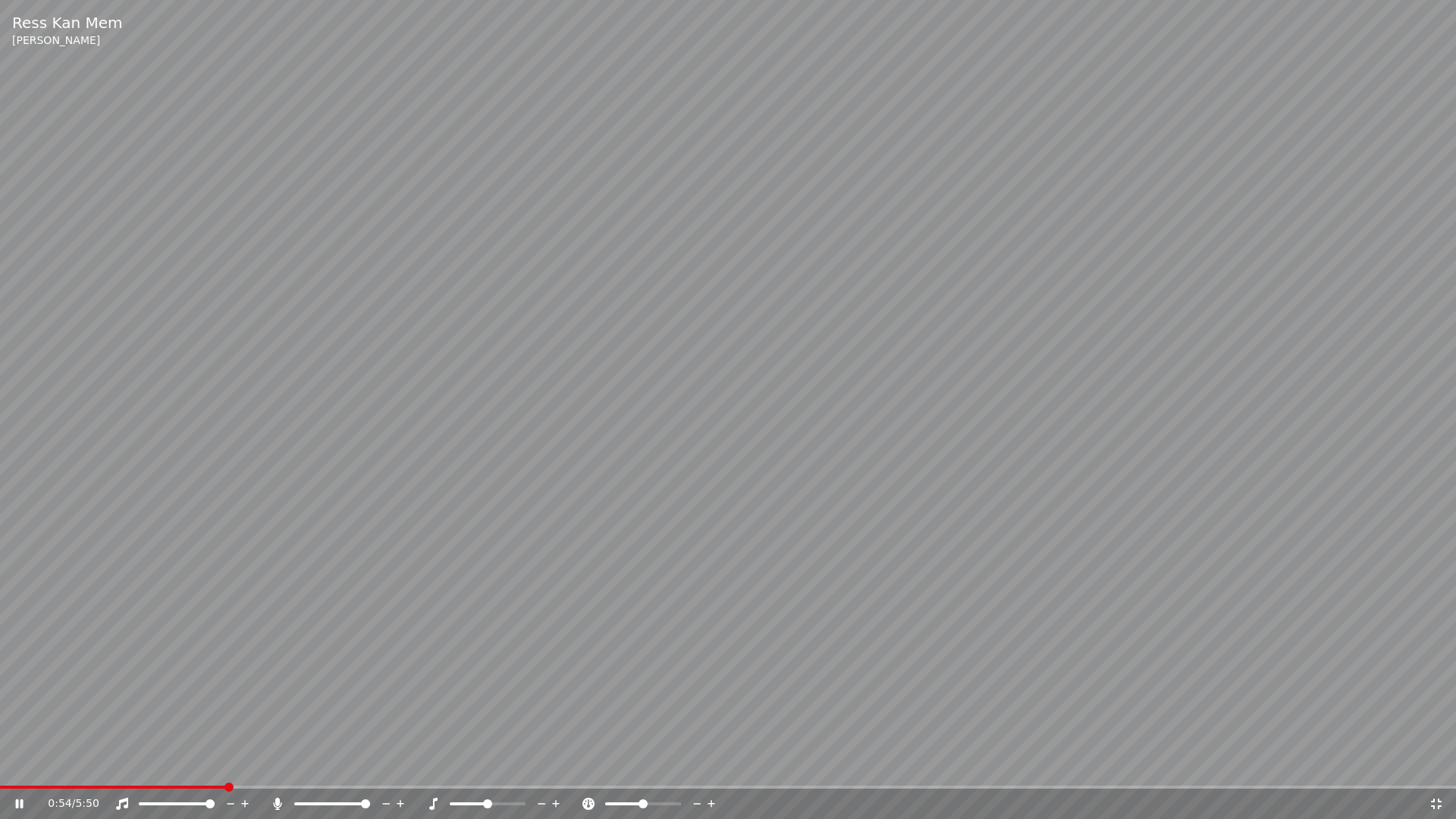
click at [1441, 765] on icon at bounding box center [1436, 804] width 15 height 12
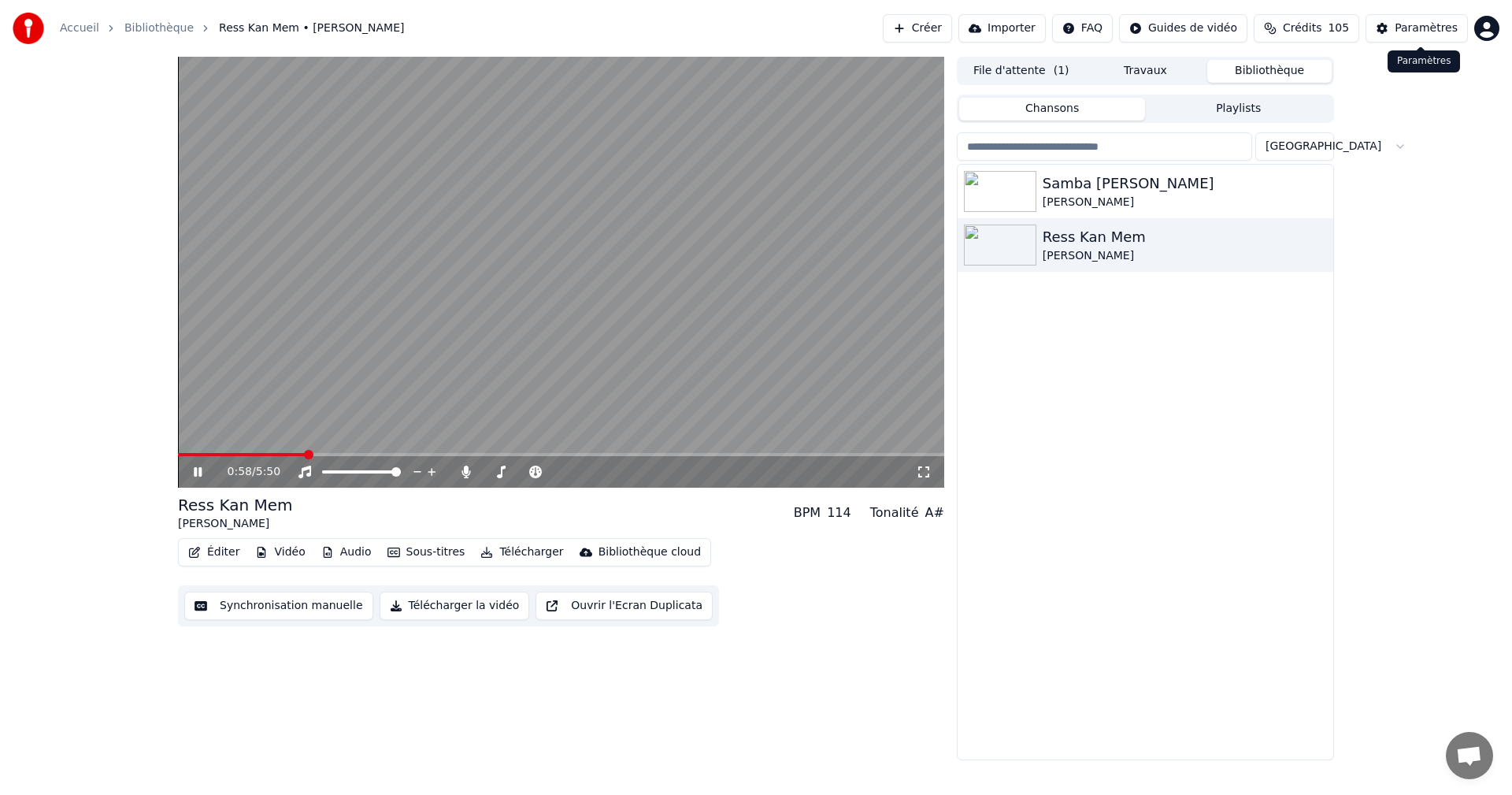
click at [1406, 28] on div "Paramètres" at bounding box center [1426, 29] width 63 height 16
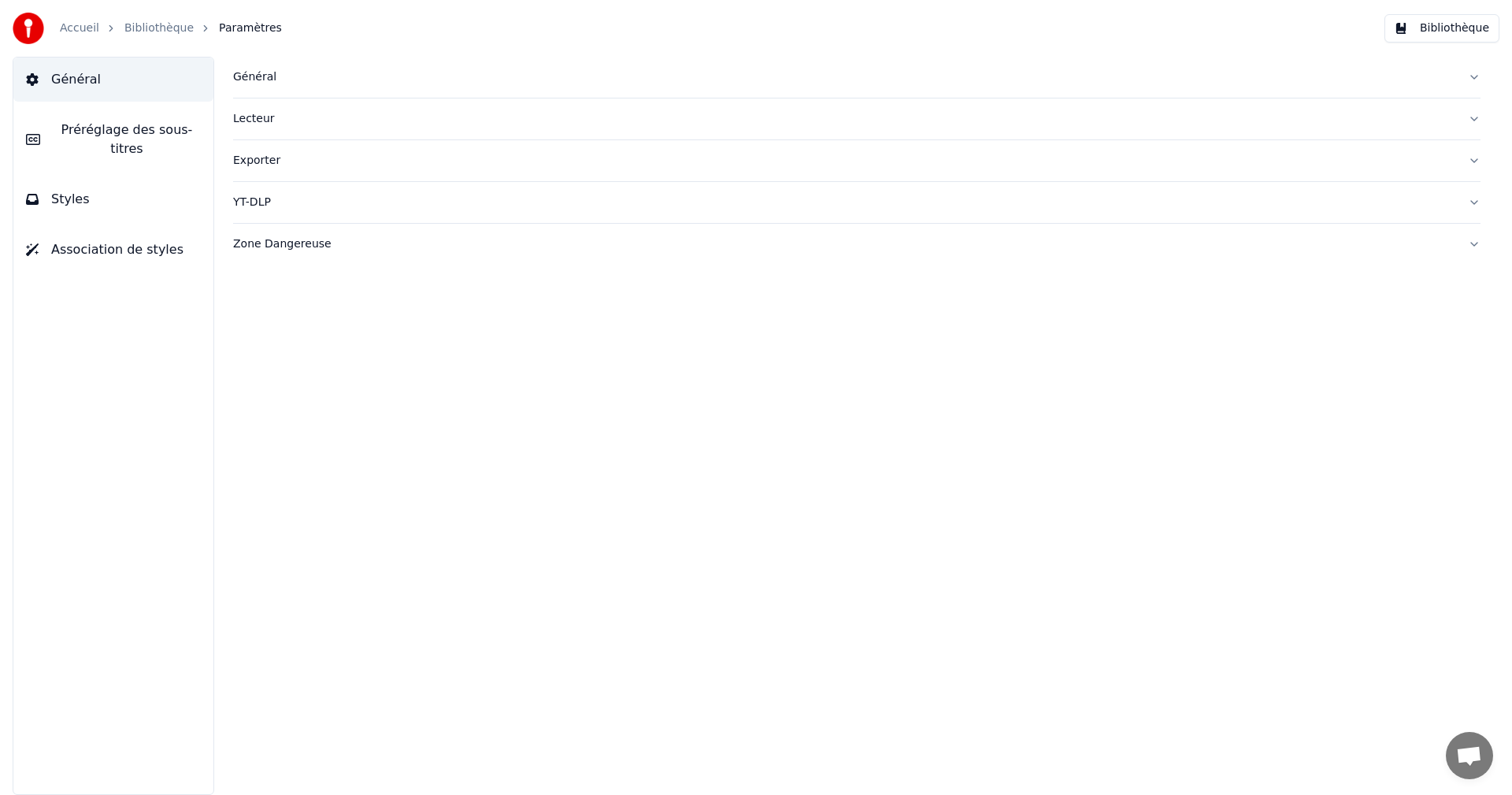
click at [60, 190] on span "Styles" at bounding box center [70, 199] width 38 height 19
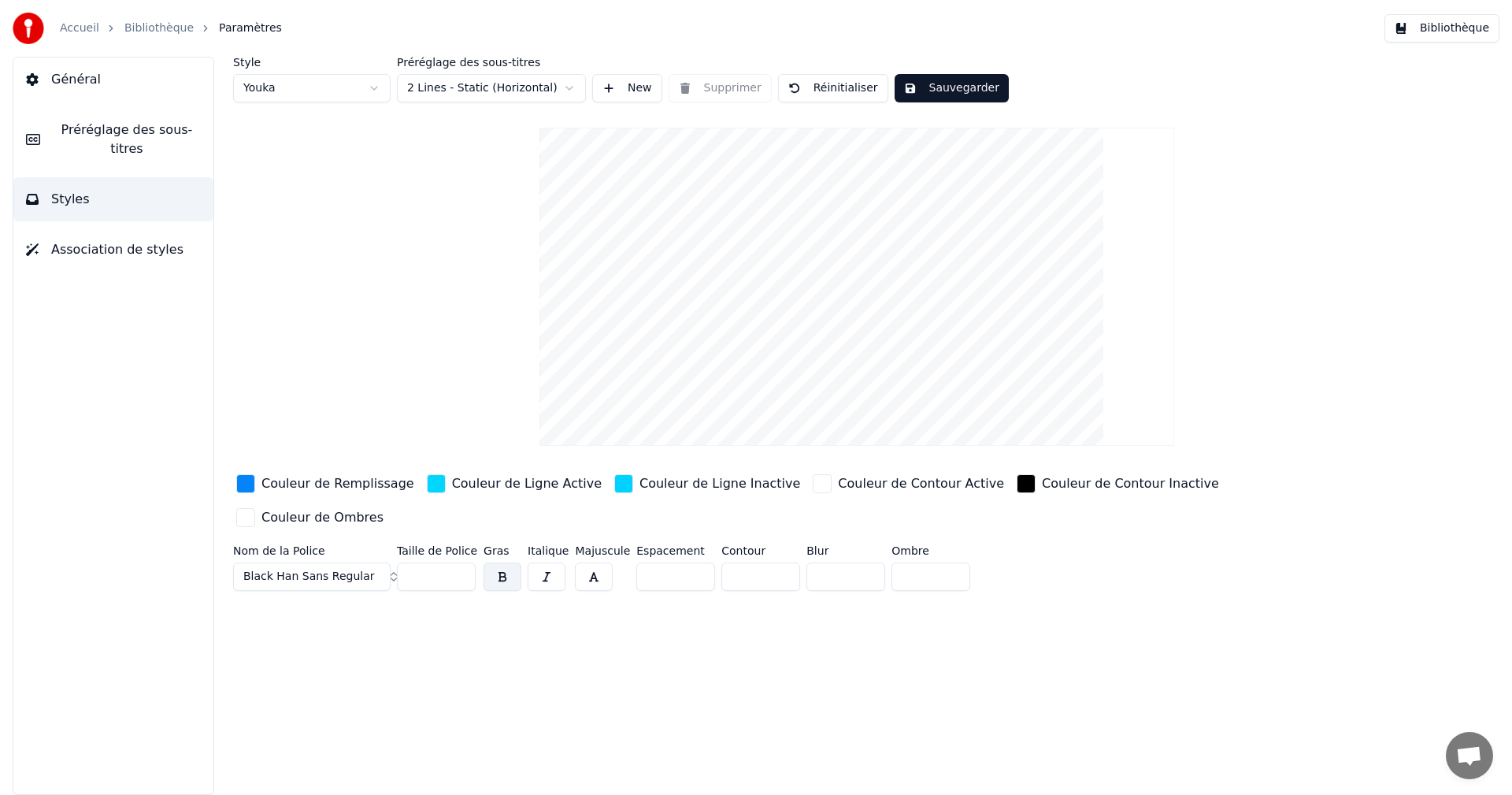
click at [379, 562] on button "Black Han Sans Regular" at bounding box center [311, 576] width 158 height 28
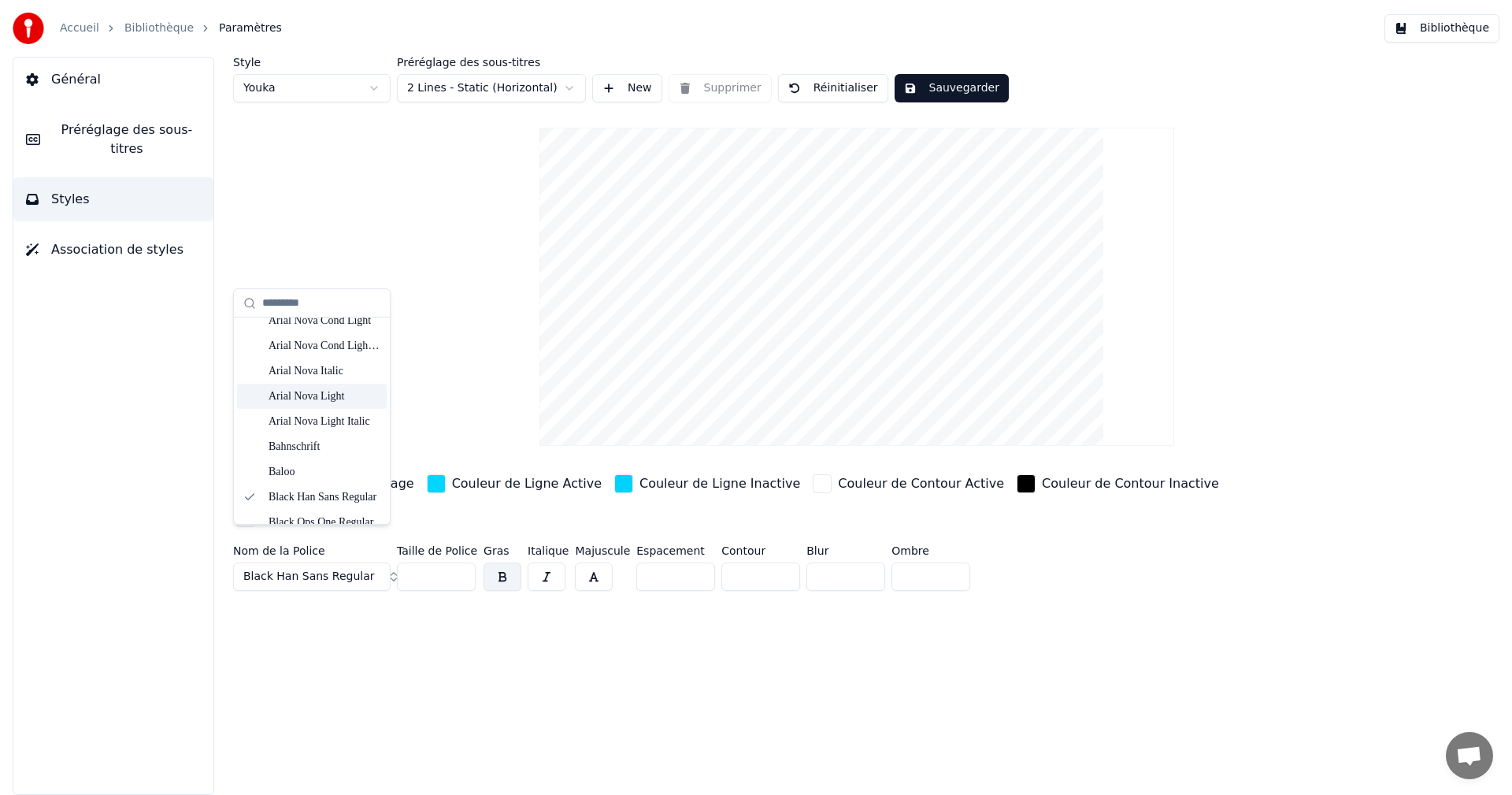
scroll to position [394, 0]
click at [331, 447] on div "Black Ops One Regular" at bounding box center [324, 444] width 112 height 16
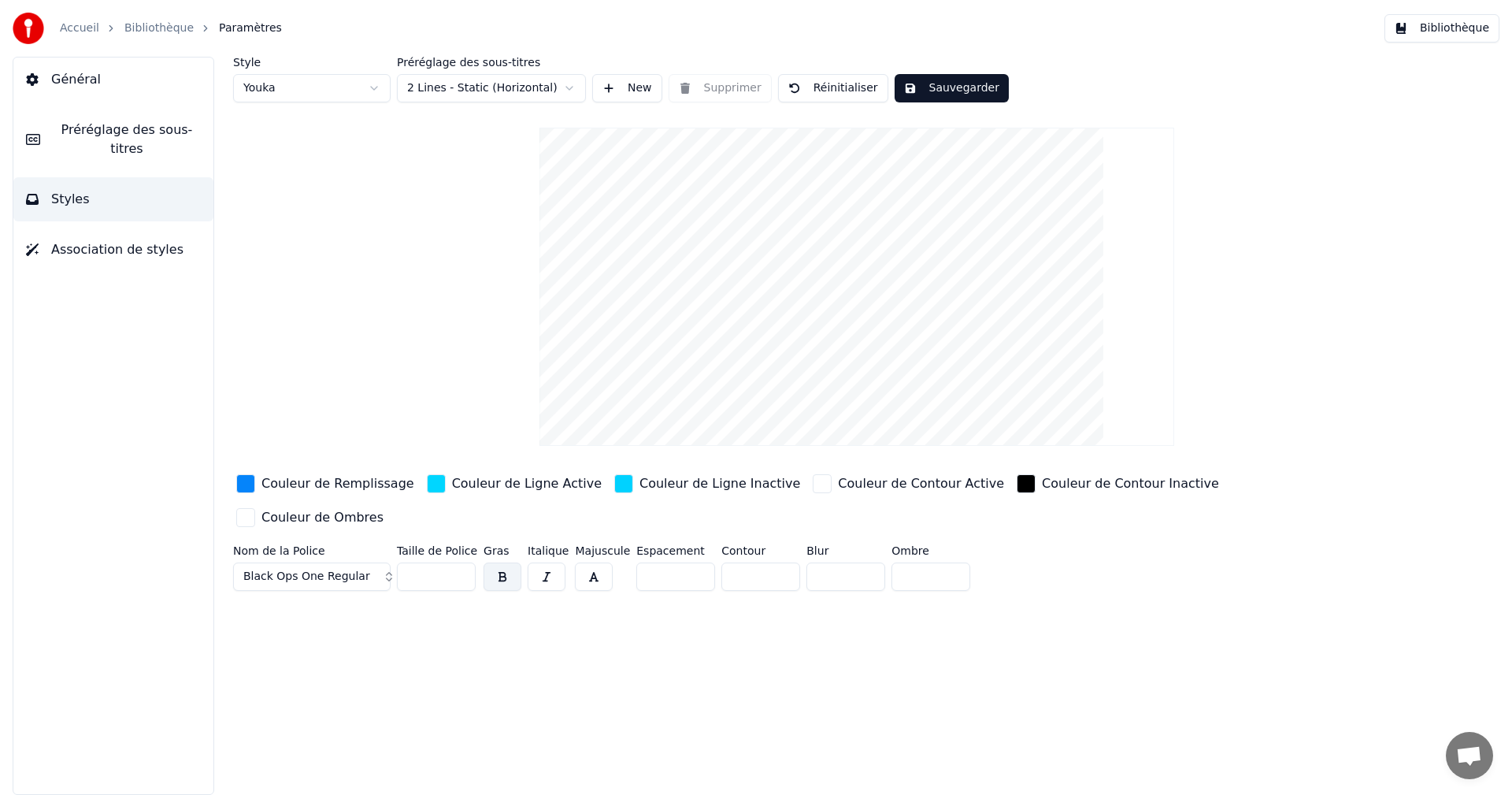
click at [952, 88] on button "Sauvegarder" at bounding box center [951, 87] width 114 height 28
click at [1453, 30] on button "Bibliothèque" at bounding box center [1442, 28] width 115 height 28
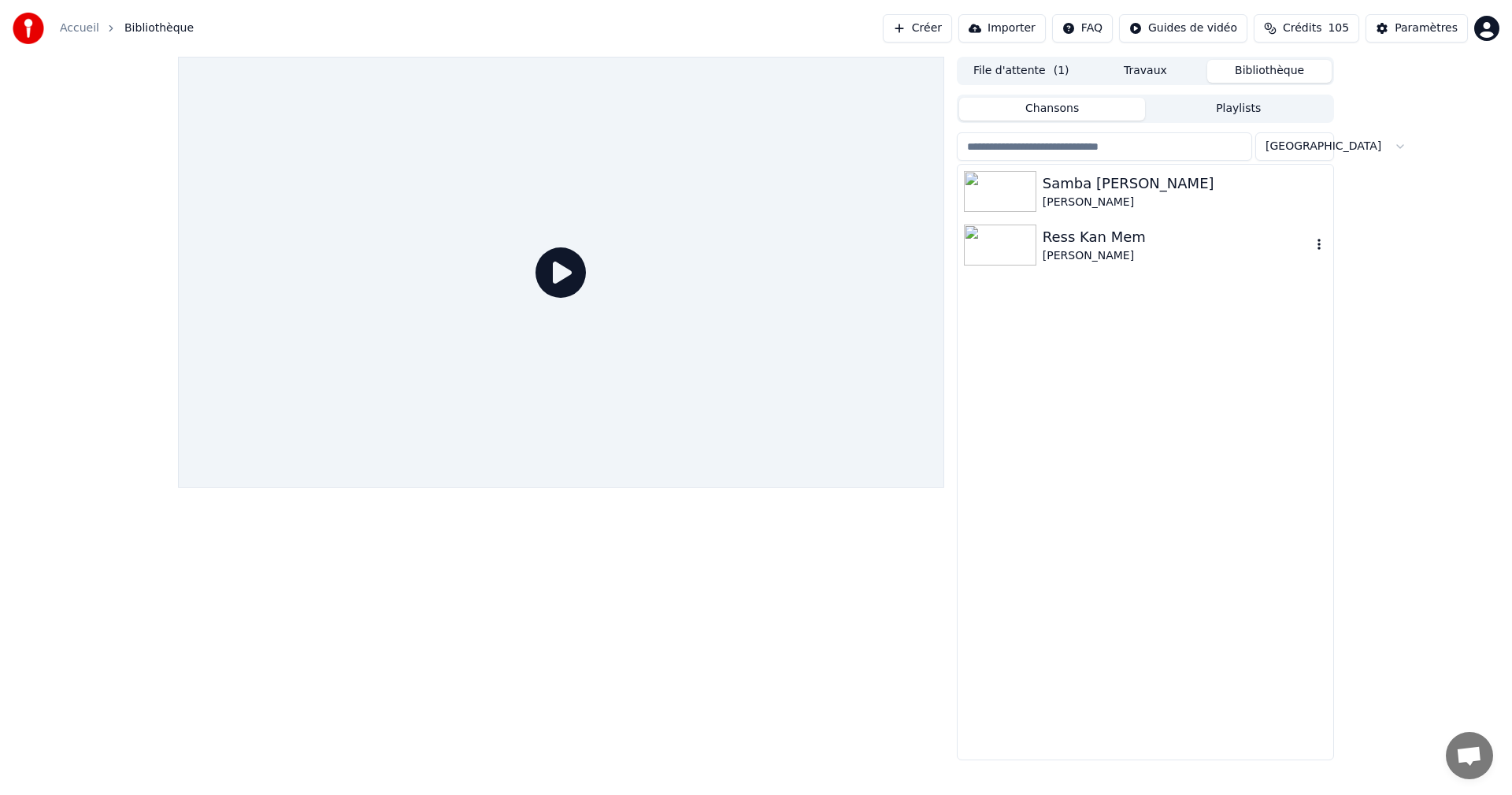
click at [1062, 243] on div "Ress Kan Mem" at bounding box center [1176, 237] width 268 height 22
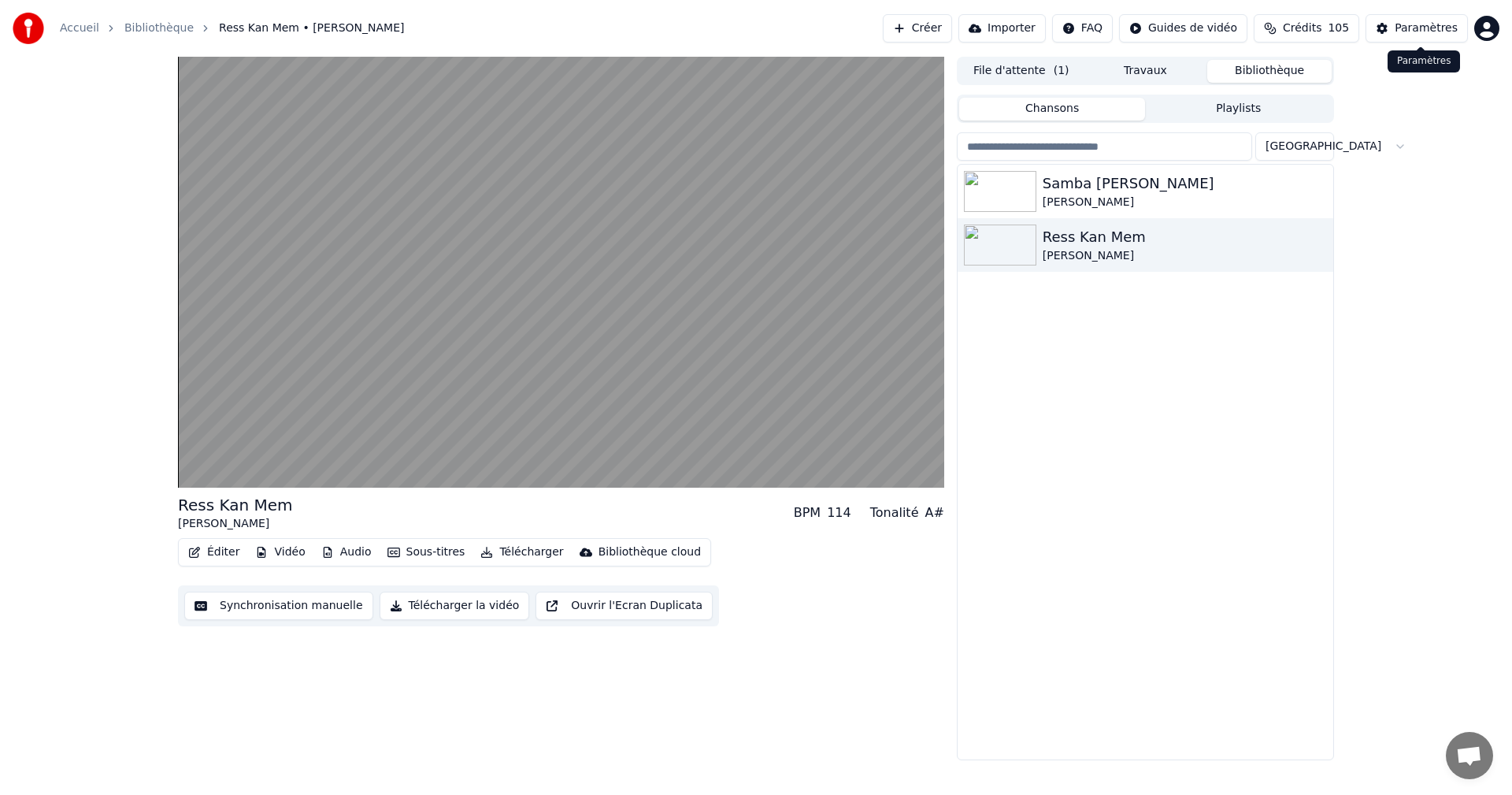
click at [1412, 25] on div "Paramètres" at bounding box center [1426, 29] width 63 height 16
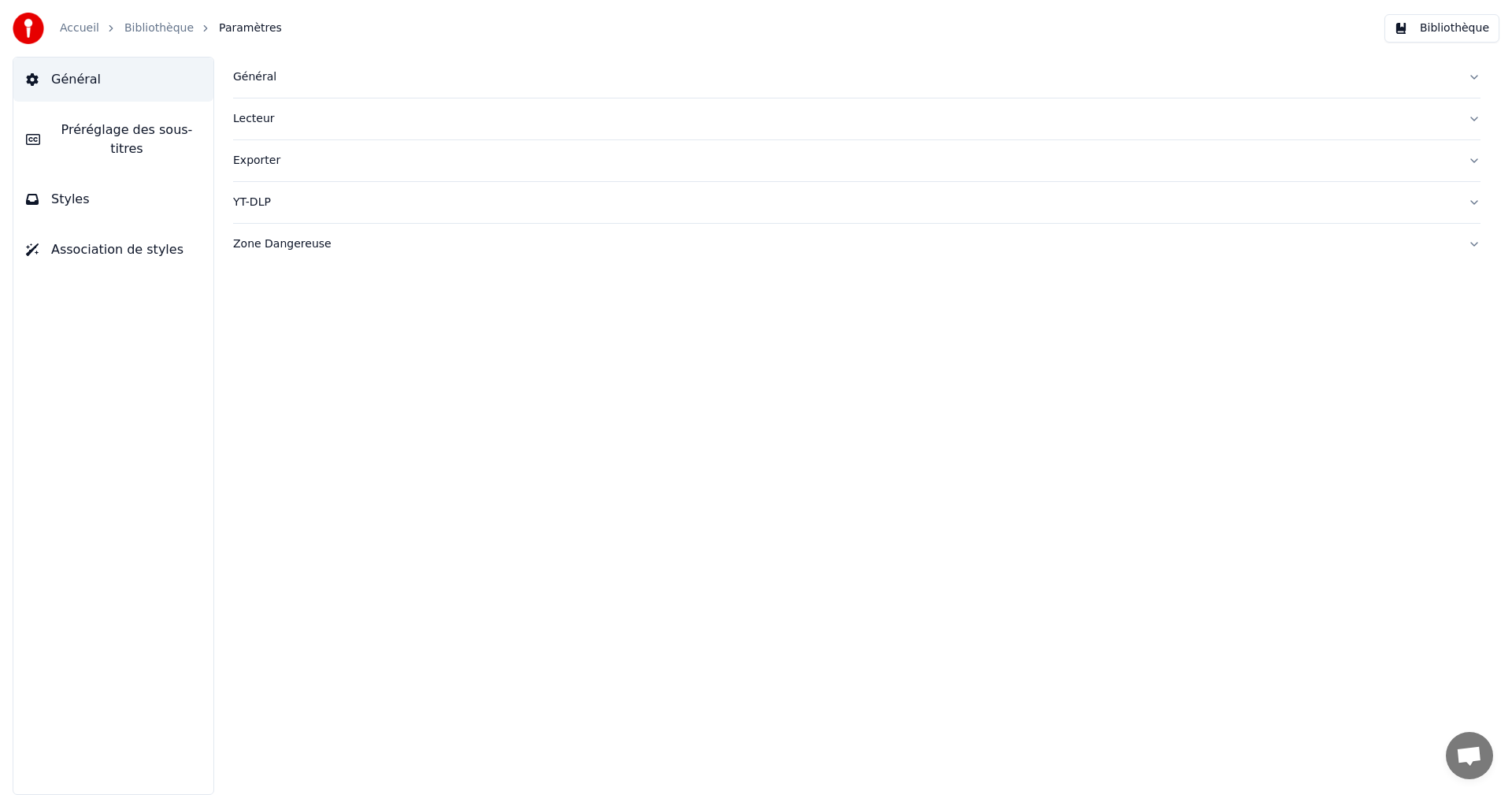
click at [91, 194] on button "Styles" at bounding box center [114, 199] width 200 height 44
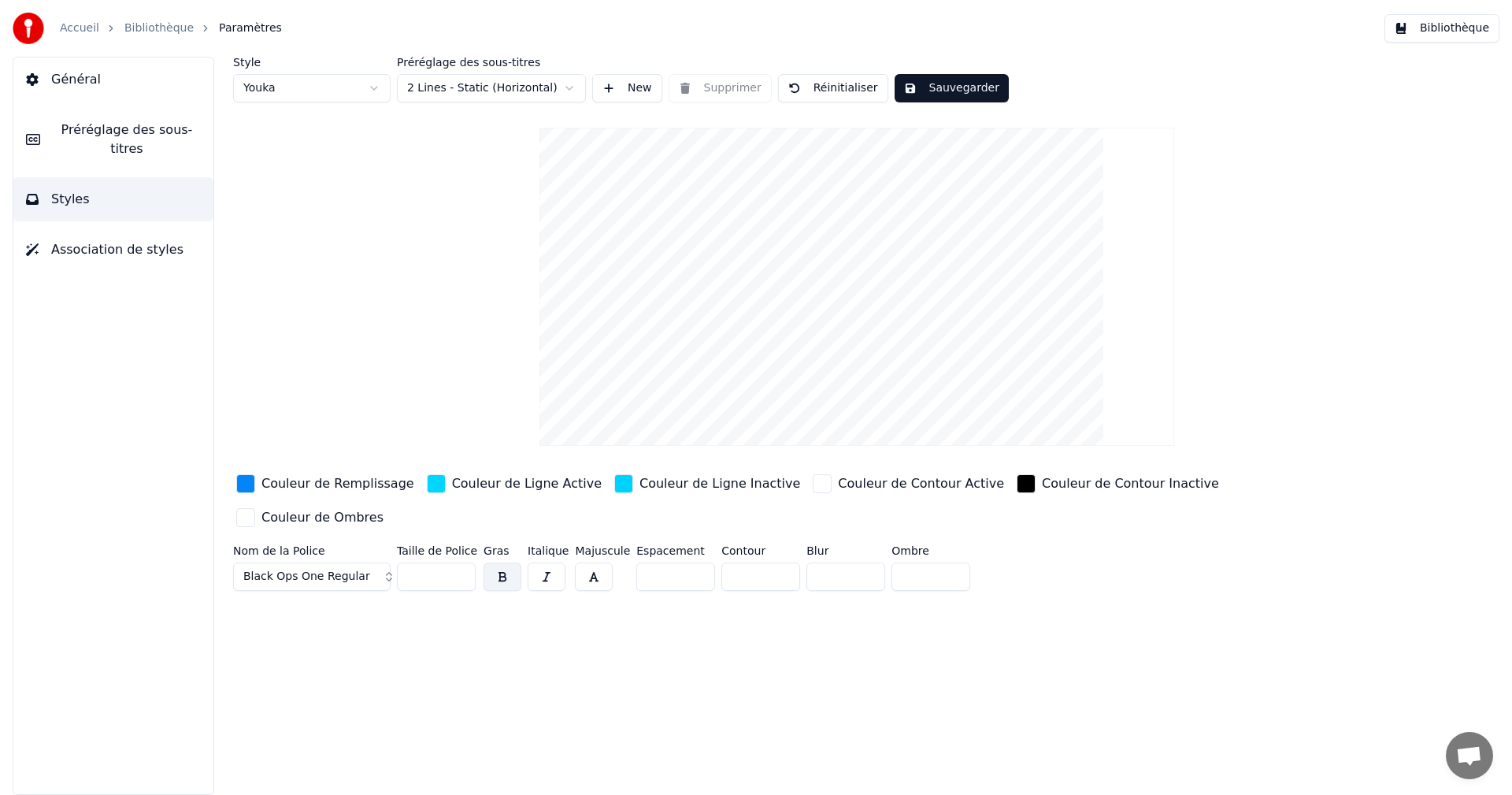
click at [380, 562] on button "Black Ops One Regular" at bounding box center [311, 576] width 158 height 28
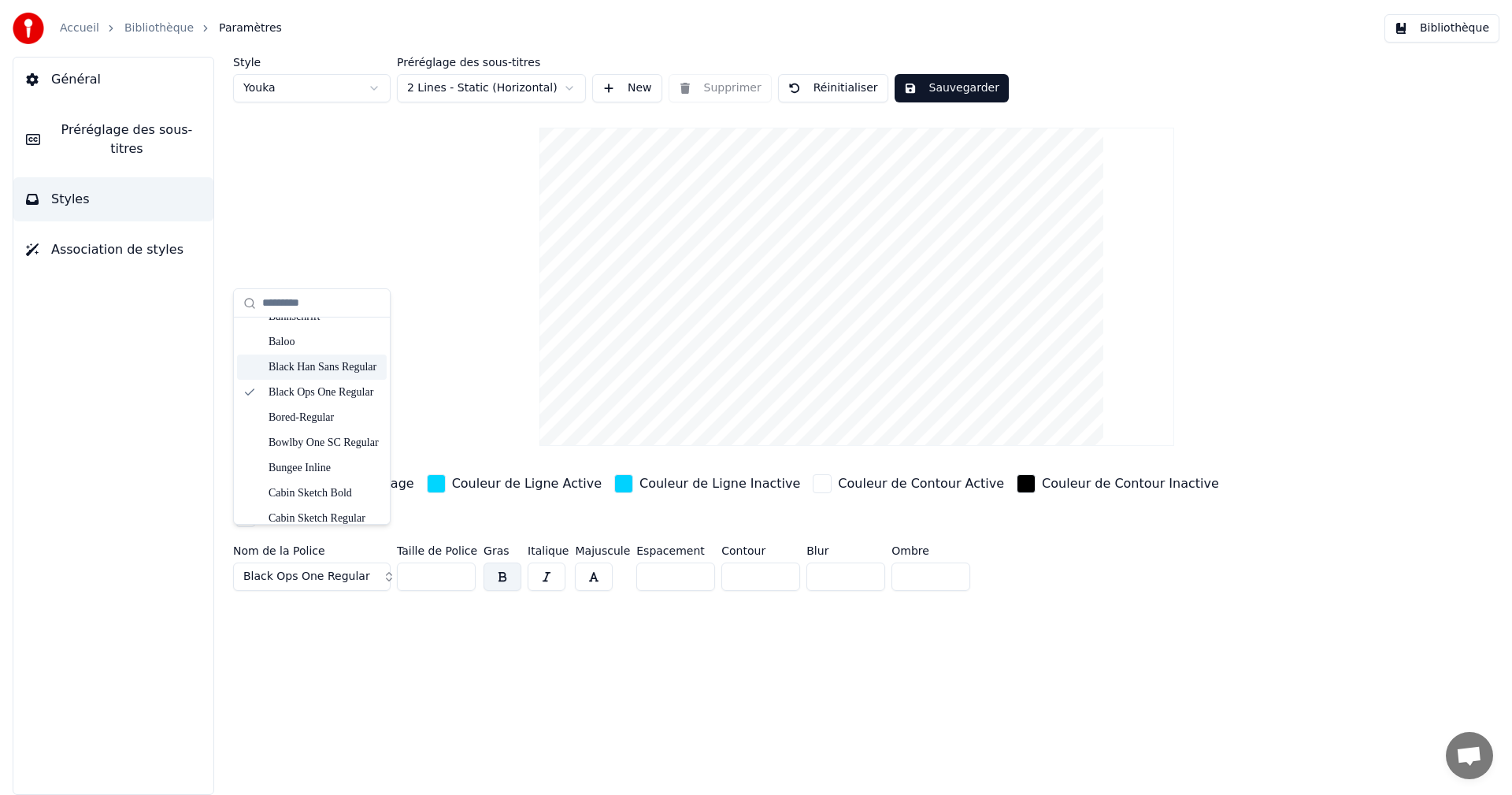
scroll to position [472, 0]
click at [335, 418] on div "Bowlby One SC Regular" at bounding box center [324, 416] width 112 height 16
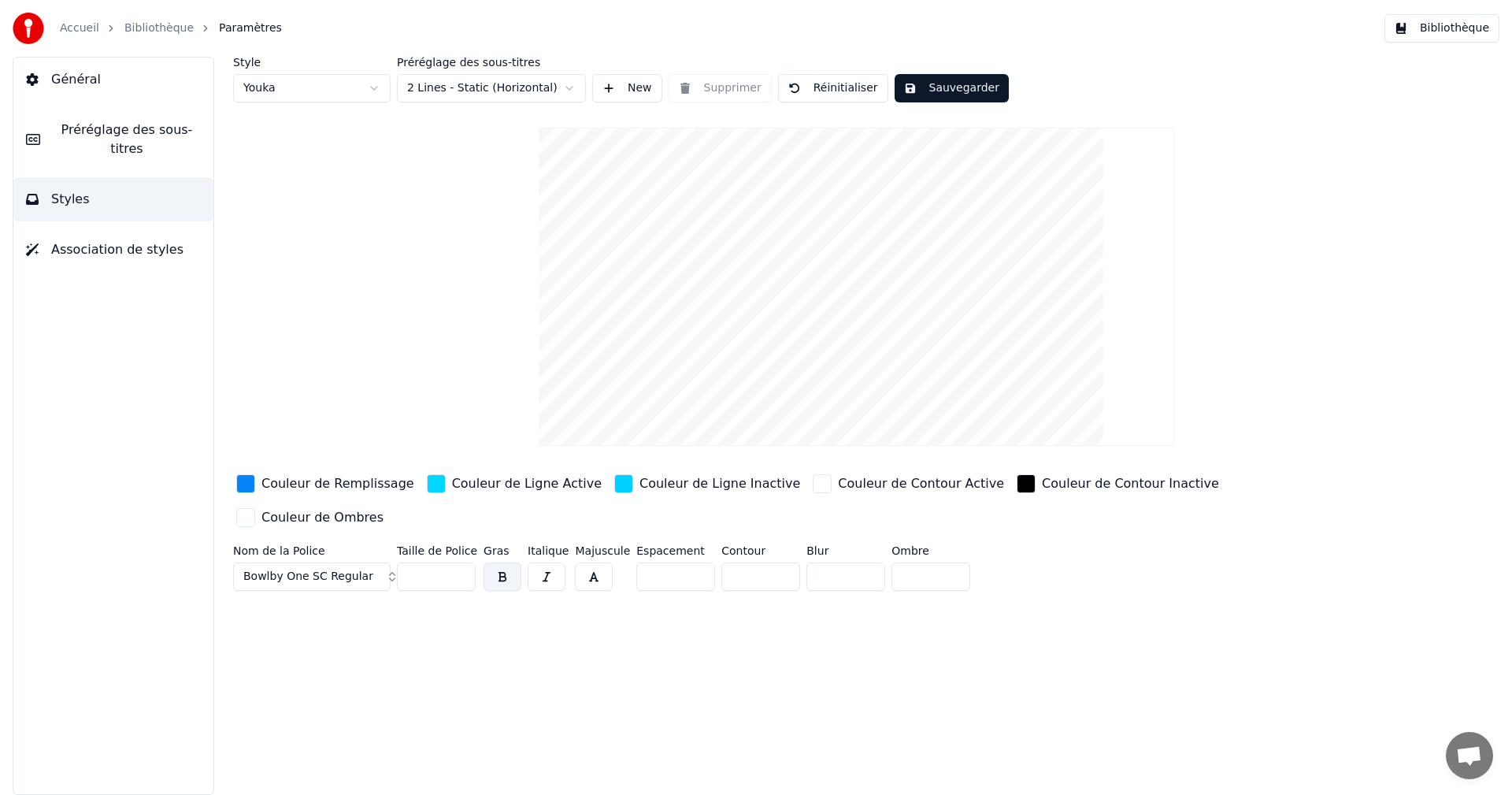
click at [379, 562] on button "Bowlby One SC Regular" at bounding box center [311, 576] width 158 height 28
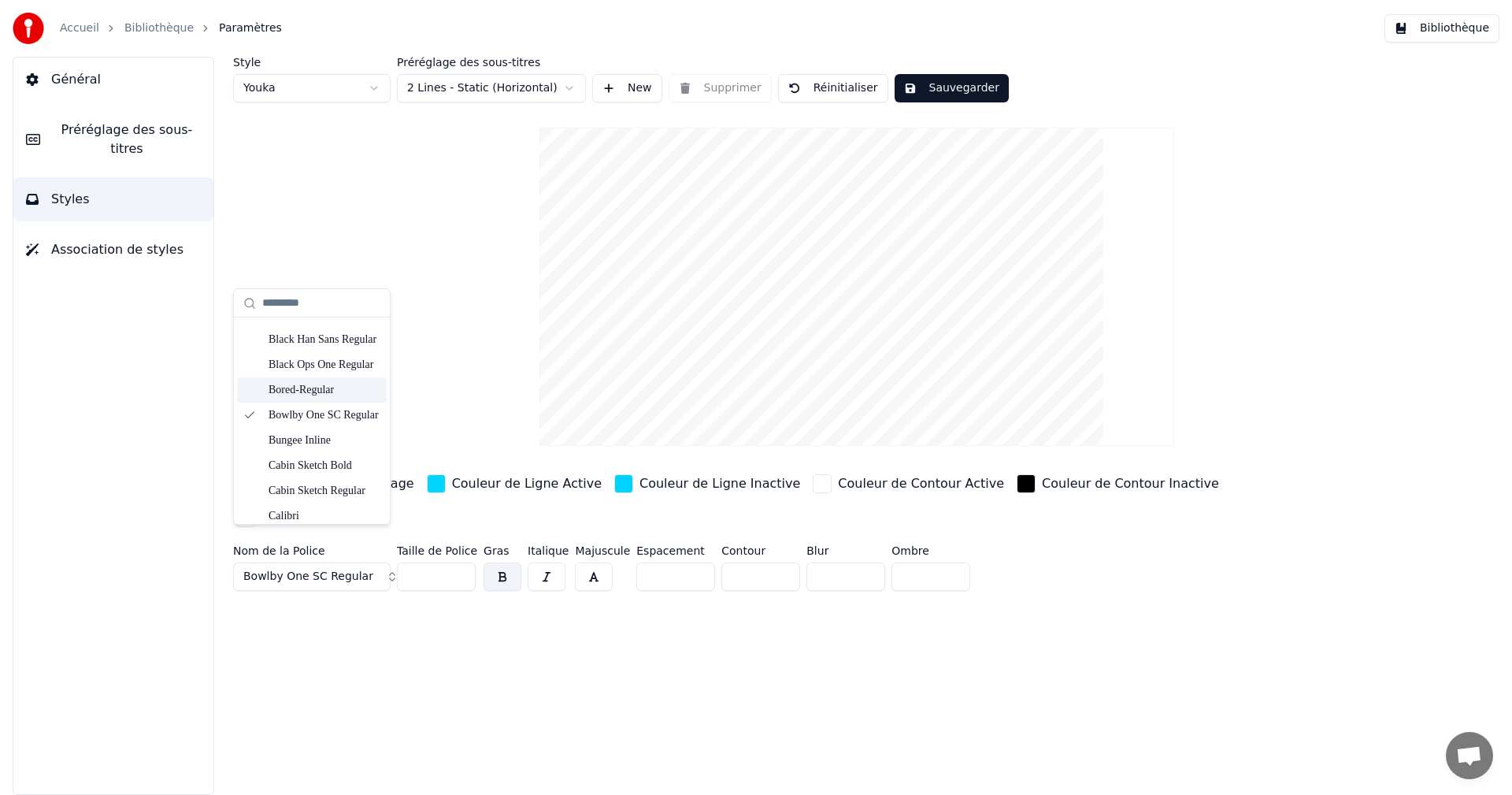
click at [322, 399] on div "Bored-Regular" at bounding box center [311, 389] width 150 height 25
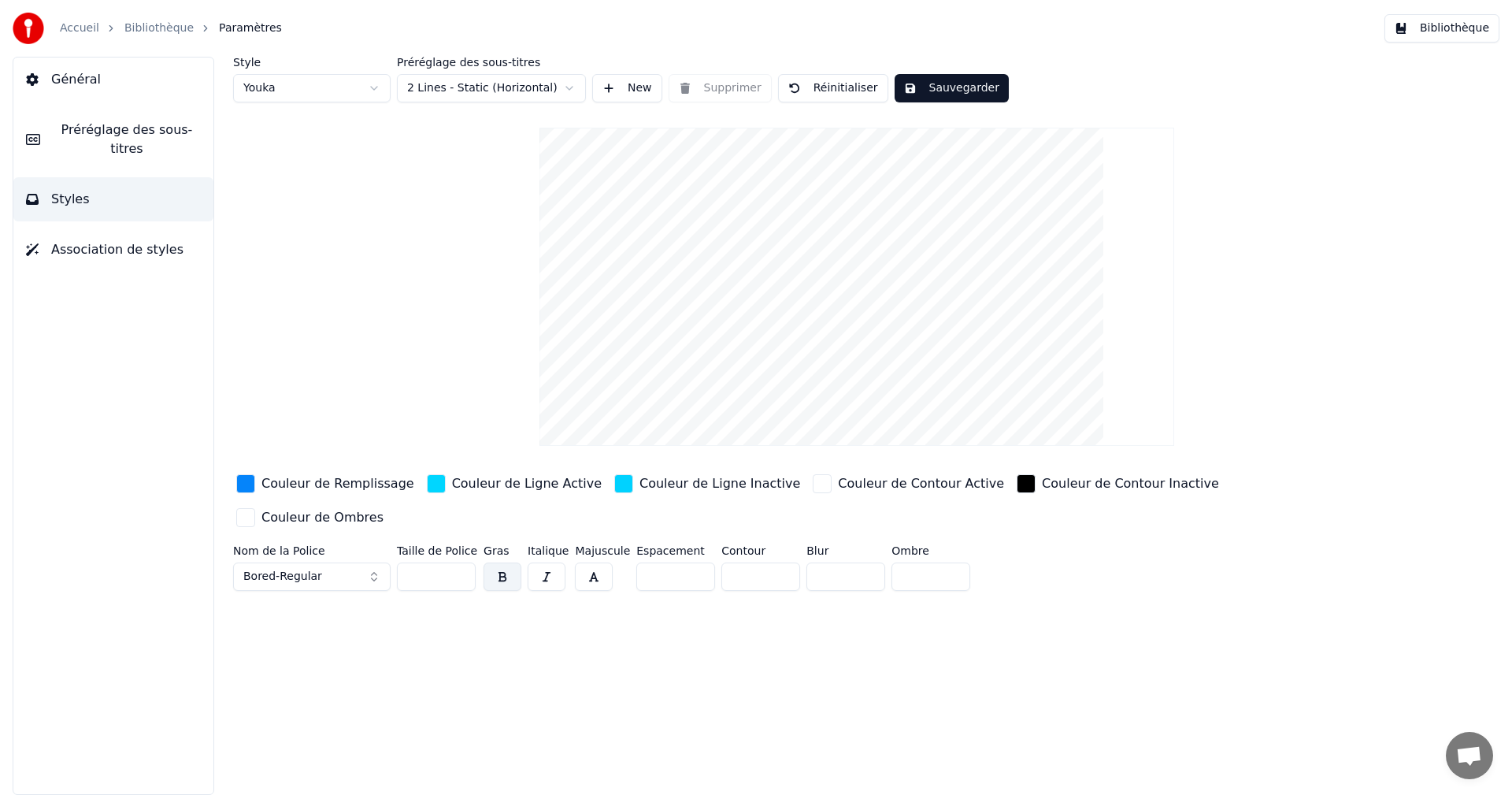
click at [377, 562] on button "Bored-Regular" at bounding box center [311, 576] width 158 height 28
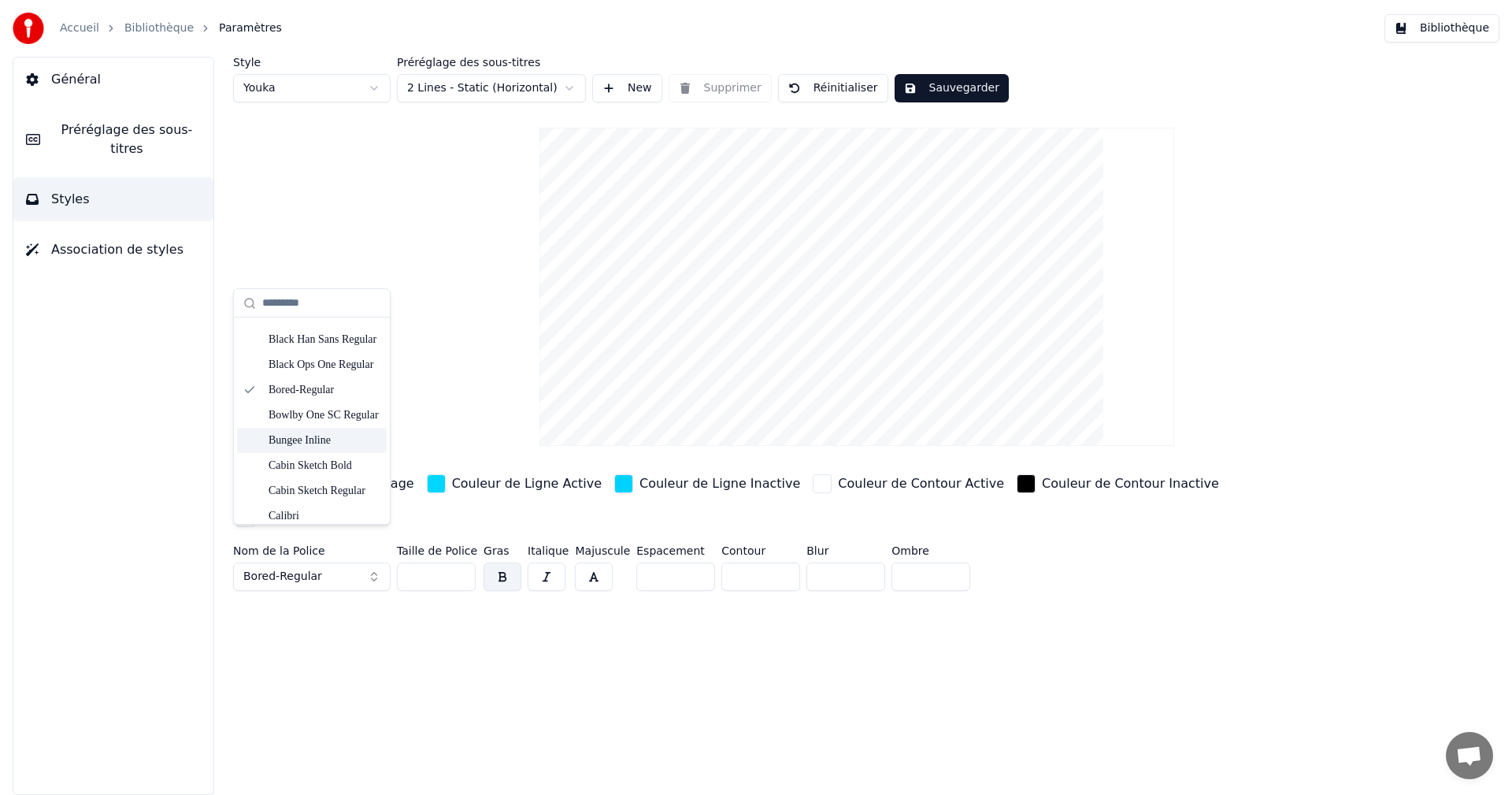
click at [331, 440] on div "Bungee Inline" at bounding box center [324, 440] width 112 height 16
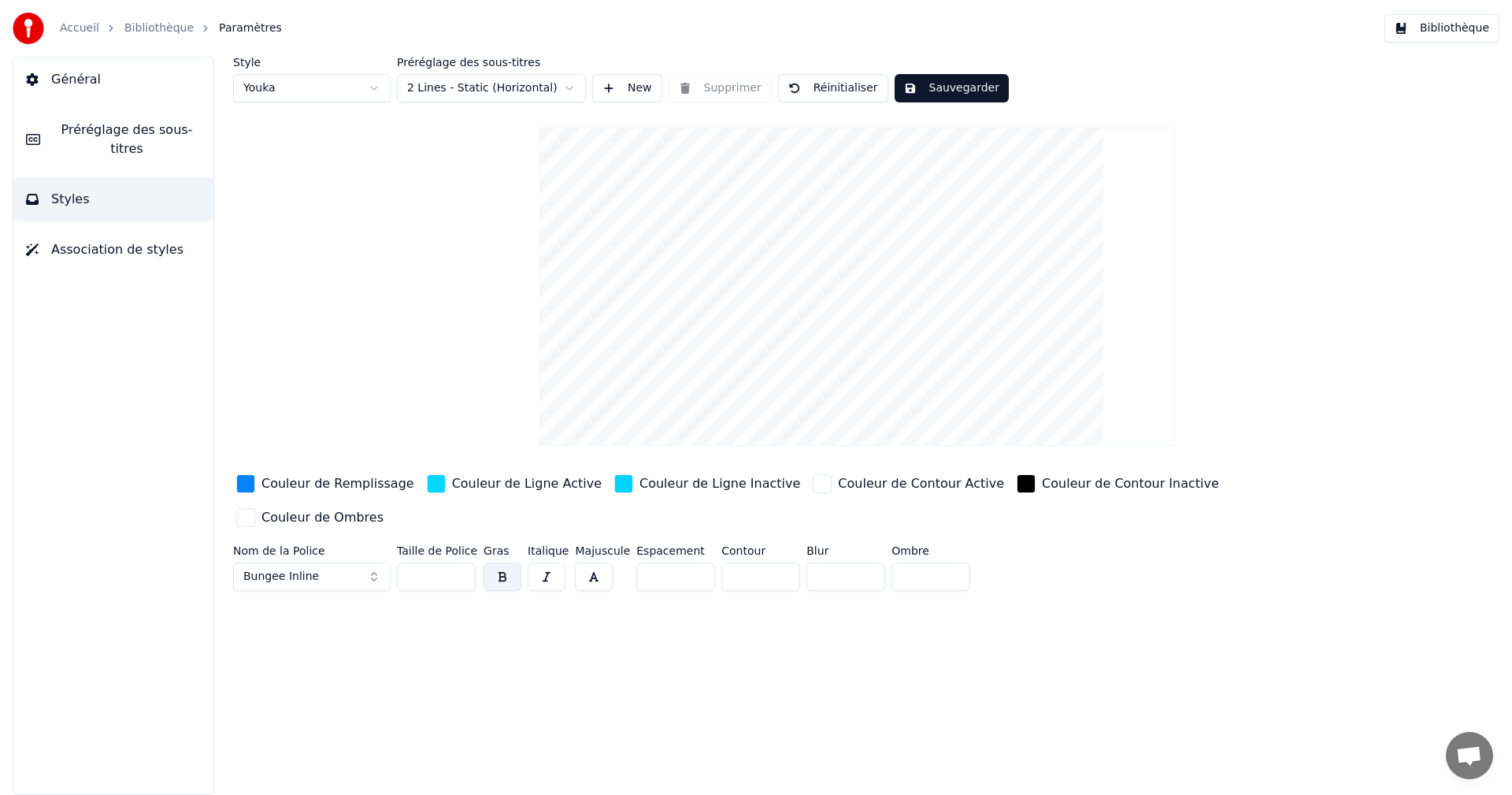
click at [371, 562] on button "Bungee Inline" at bounding box center [311, 576] width 158 height 28
click at [307, 360] on div "Arial Black" at bounding box center [324, 359] width 112 height 16
click at [461, 562] on input "**" at bounding box center [436, 576] width 78 height 28
type input "**"
click at [461, 562] on input "**" at bounding box center [436, 576] width 78 height 28
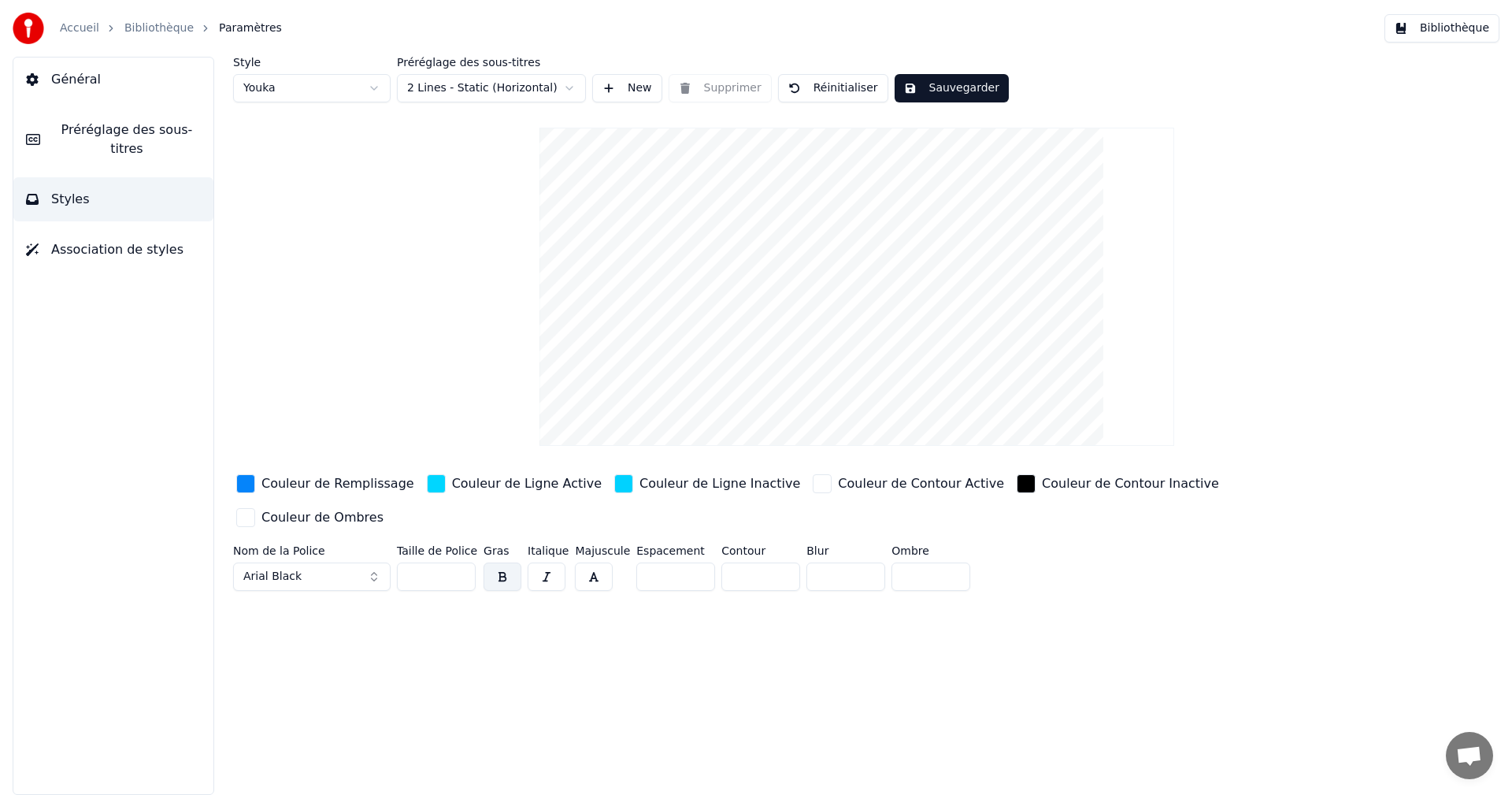
click at [934, 93] on button "Sauvegarder" at bounding box center [951, 87] width 114 height 28
click at [1467, 27] on button "Bibliothèque" at bounding box center [1442, 28] width 115 height 28
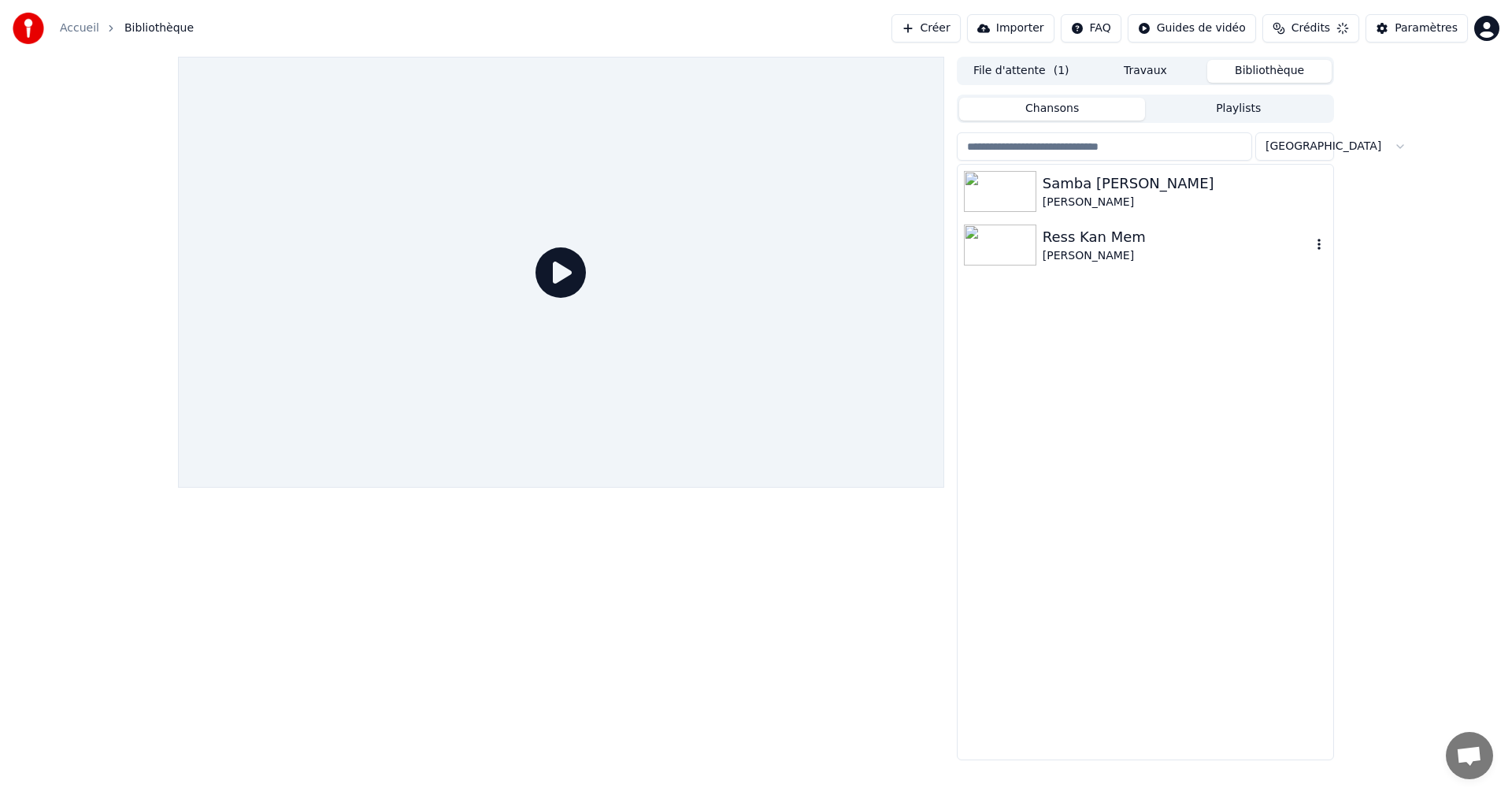
click at [1061, 245] on div "Ress Kan Mem" at bounding box center [1176, 237] width 268 height 22
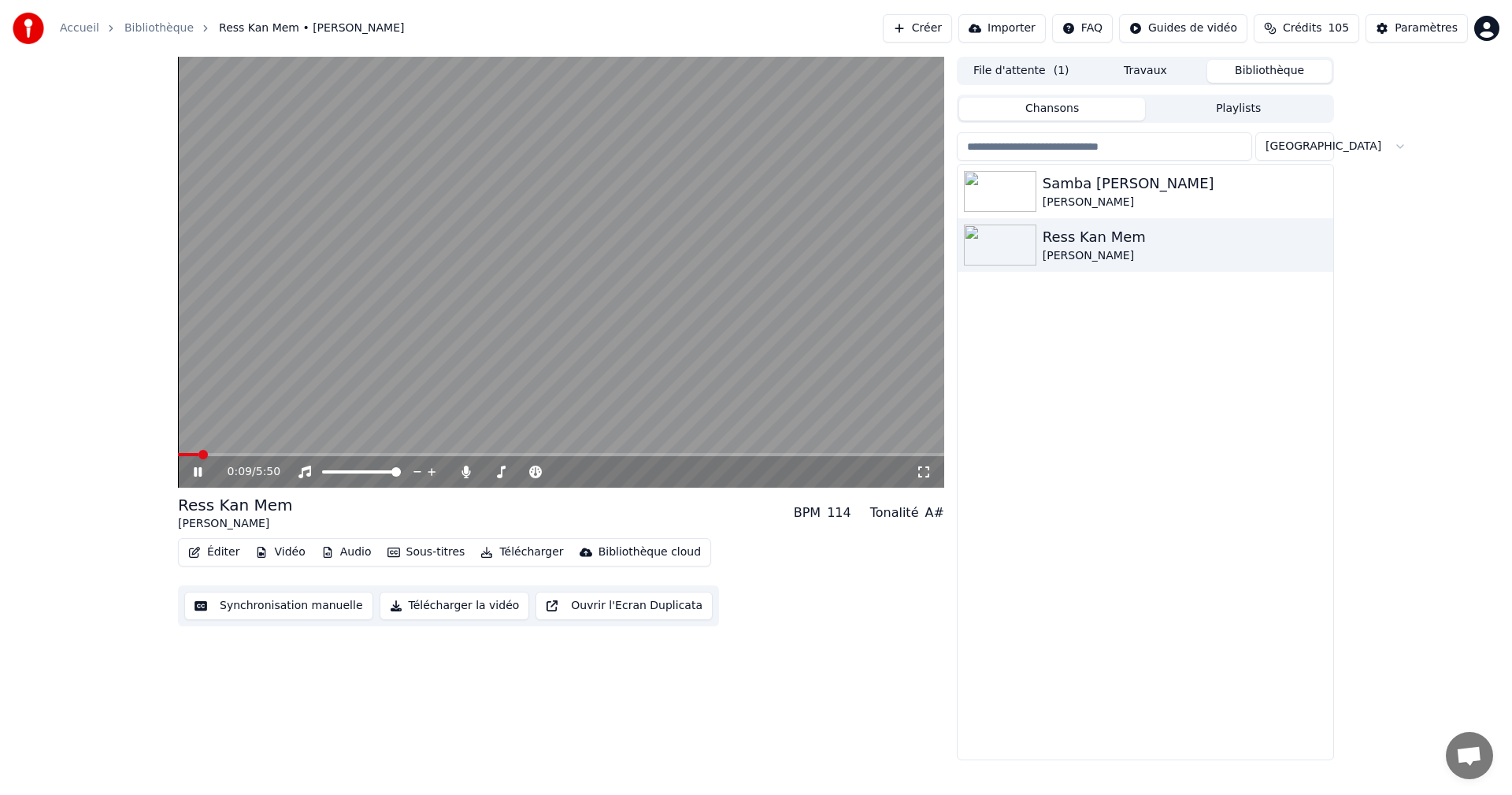
click at [201, 475] on icon at bounding box center [198, 472] width 8 height 10
click at [201, 475] on icon at bounding box center [209, 472] width 37 height 13
click at [1434, 24] on div "Paramètres" at bounding box center [1426, 29] width 63 height 16
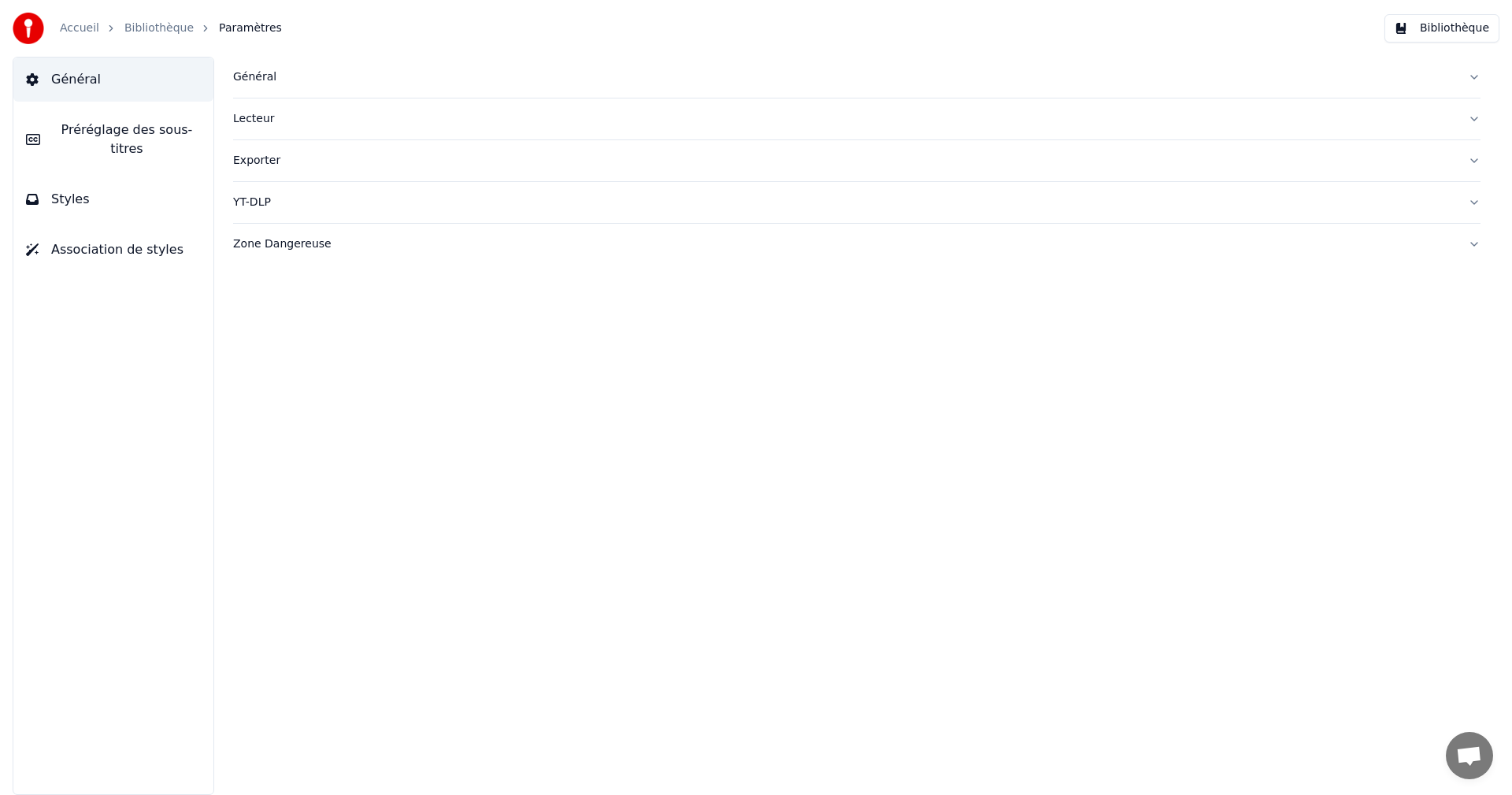
click at [105, 177] on button "Styles" at bounding box center [114, 199] width 200 height 44
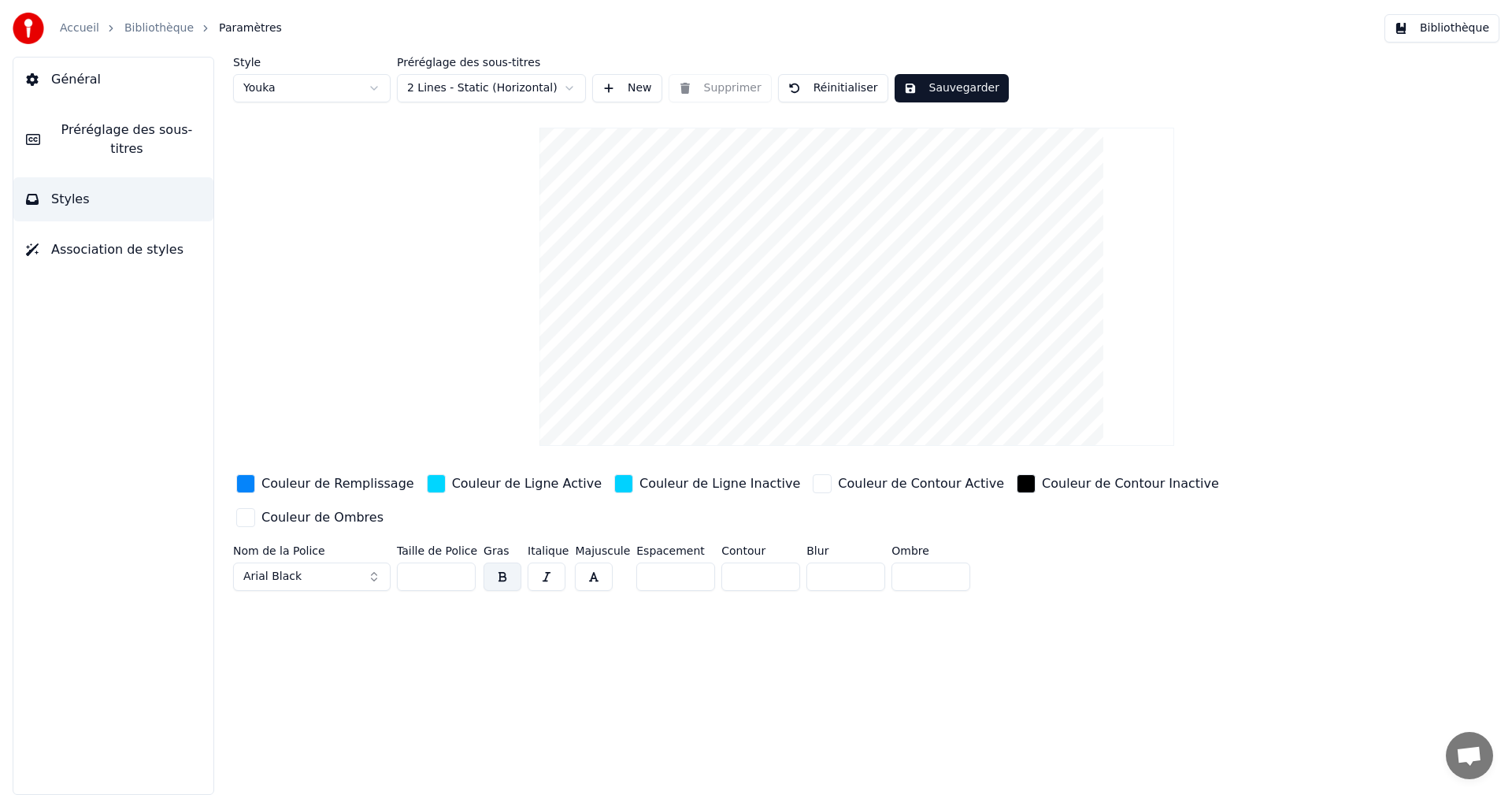
click at [372, 562] on button "Arial Black" at bounding box center [311, 576] width 158 height 28
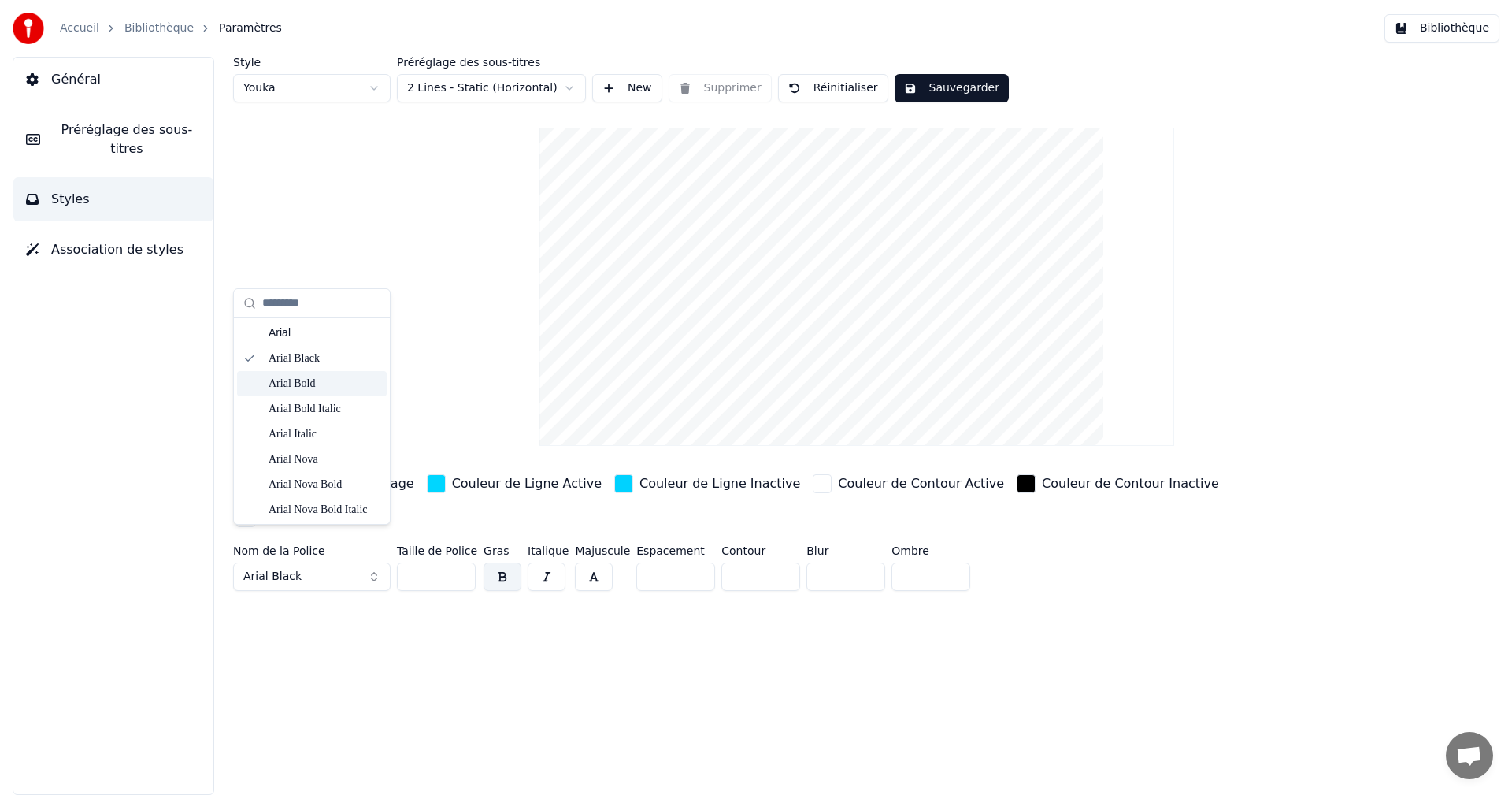
click at [319, 386] on div "Arial Bold" at bounding box center [324, 383] width 112 height 16
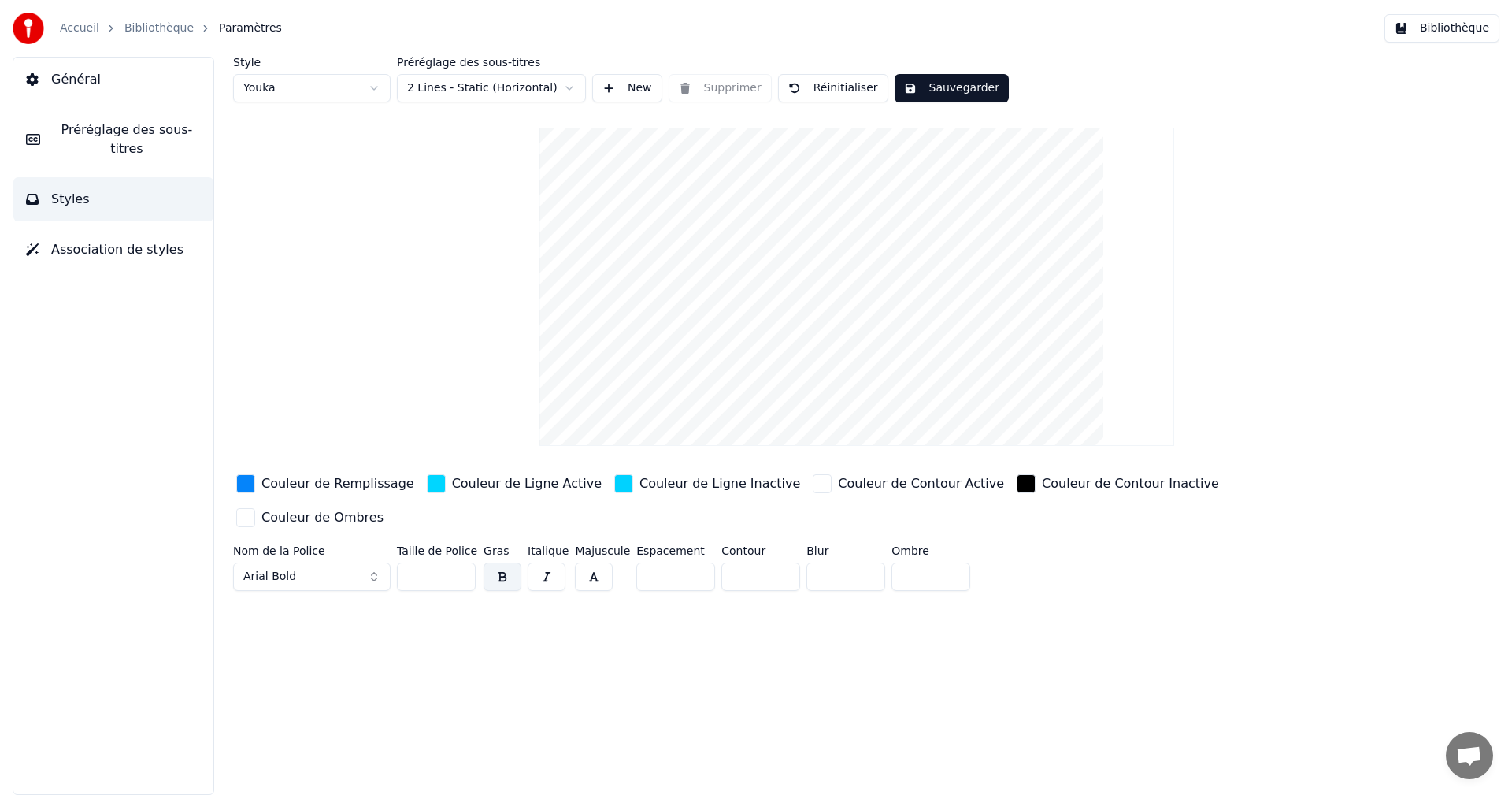
click at [960, 89] on button "Sauvegarder" at bounding box center [951, 87] width 114 height 28
click at [458, 562] on input "**" at bounding box center [436, 576] width 78 height 28
type input "**"
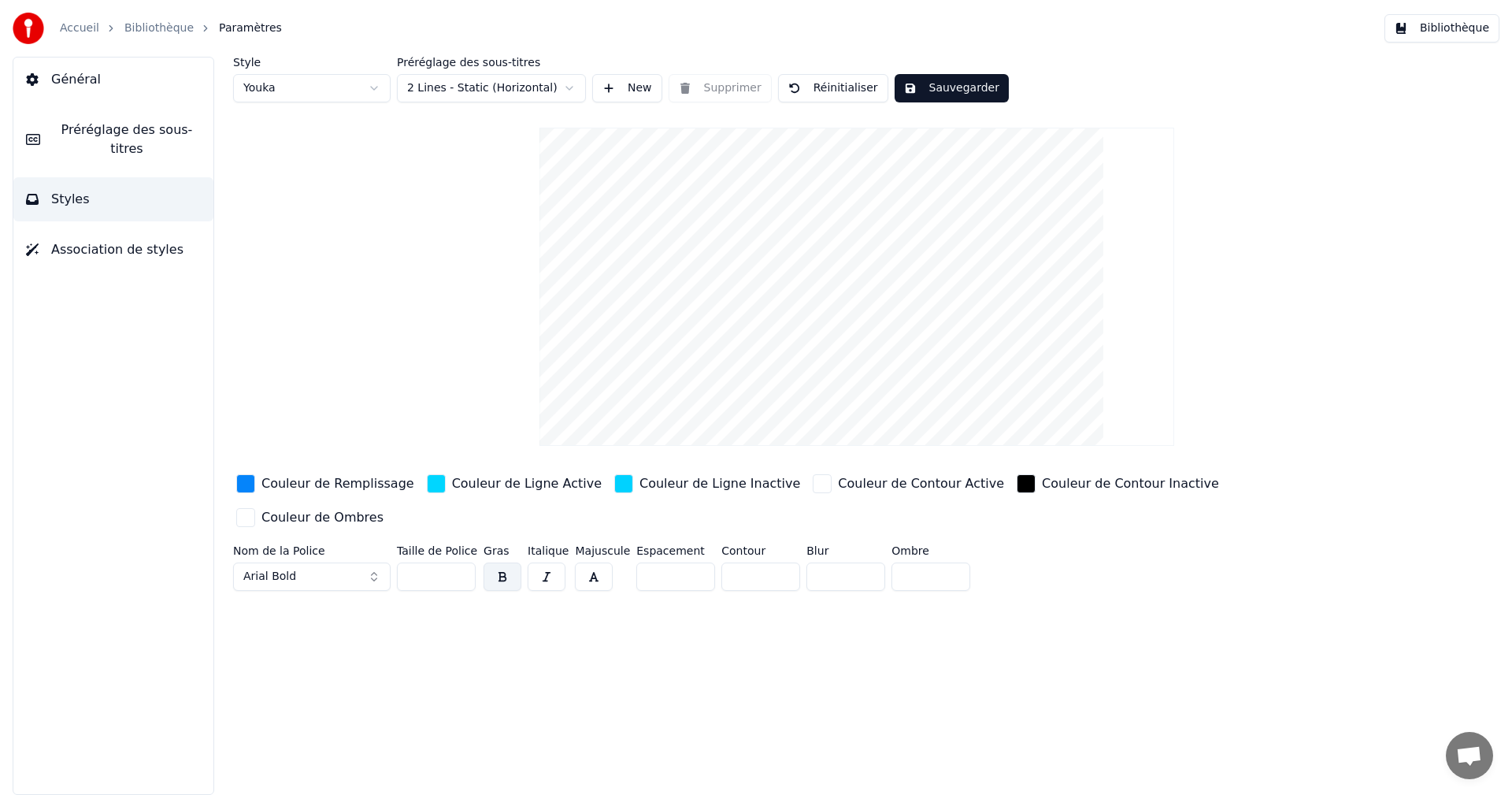
click at [458, 562] on input "**" at bounding box center [436, 576] width 78 height 28
click at [932, 85] on button "Sauvegarder" at bounding box center [951, 87] width 114 height 28
click at [1445, 34] on button "Bibliothèque" at bounding box center [1442, 28] width 115 height 28
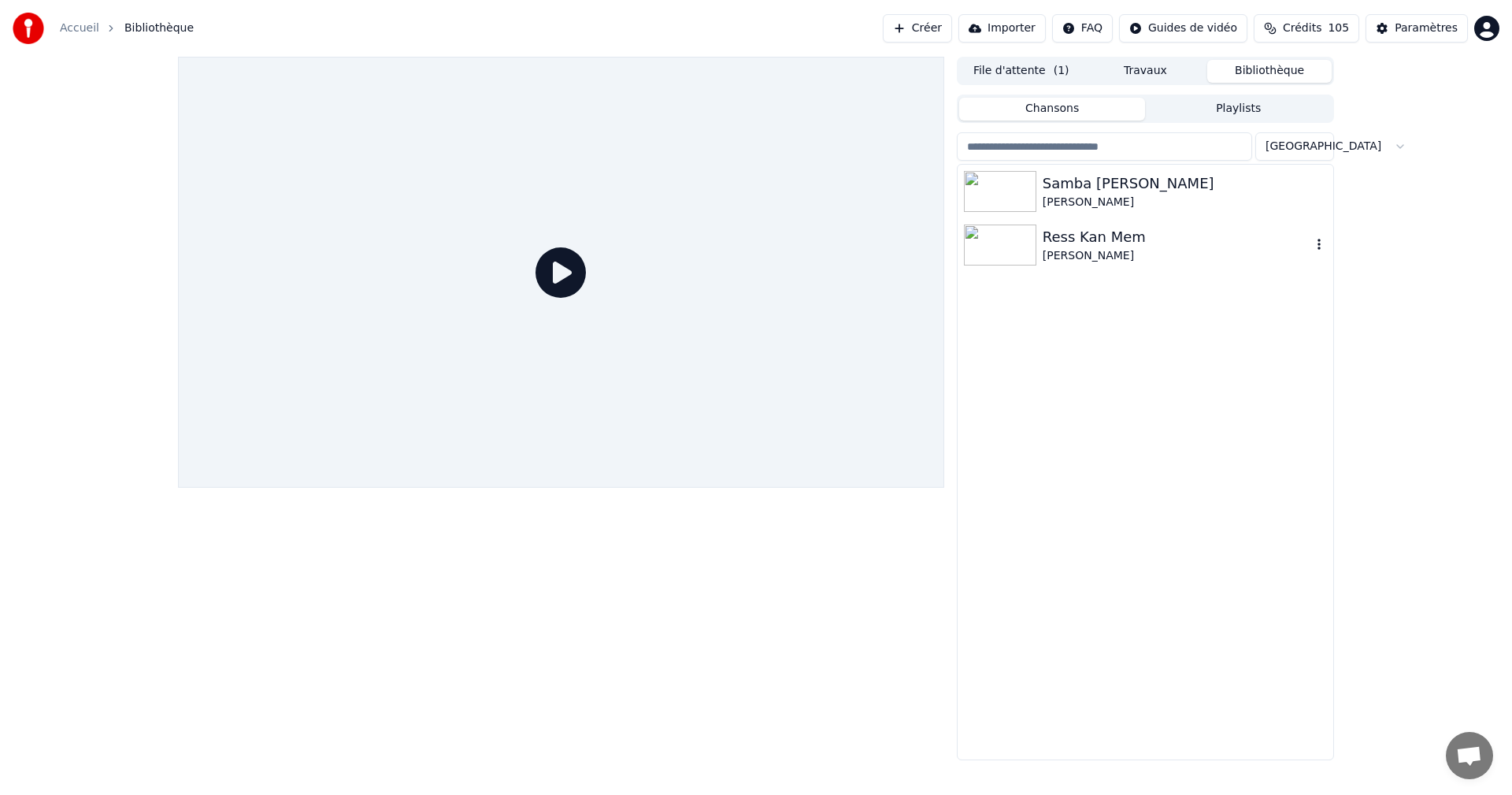
click at [1088, 256] on div "[PERSON_NAME]" at bounding box center [1176, 256] width 268 height 16
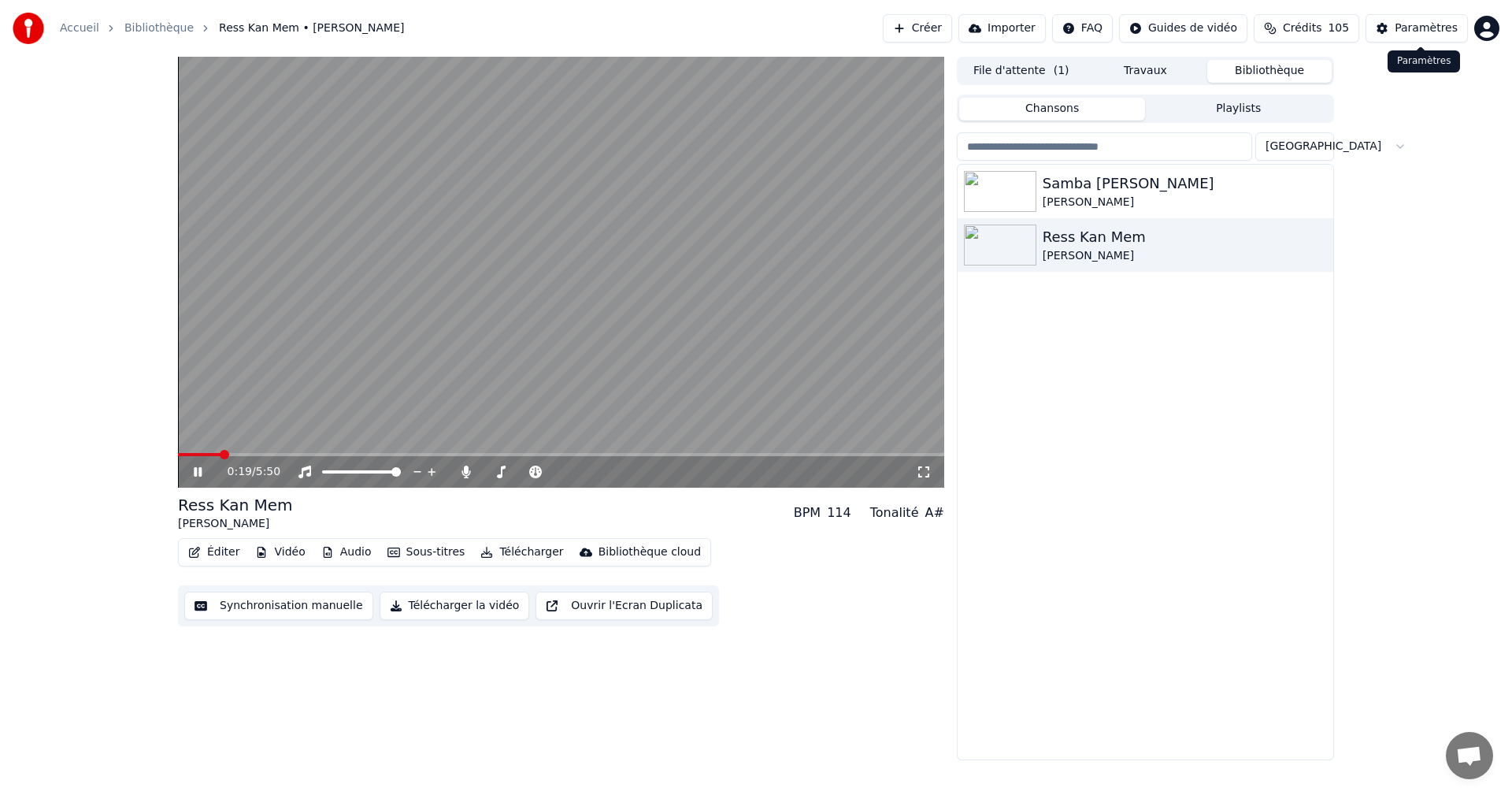
click at [1418, 29] on div "Paramètres" at bounding box center [1426, 29] width 63 height 16
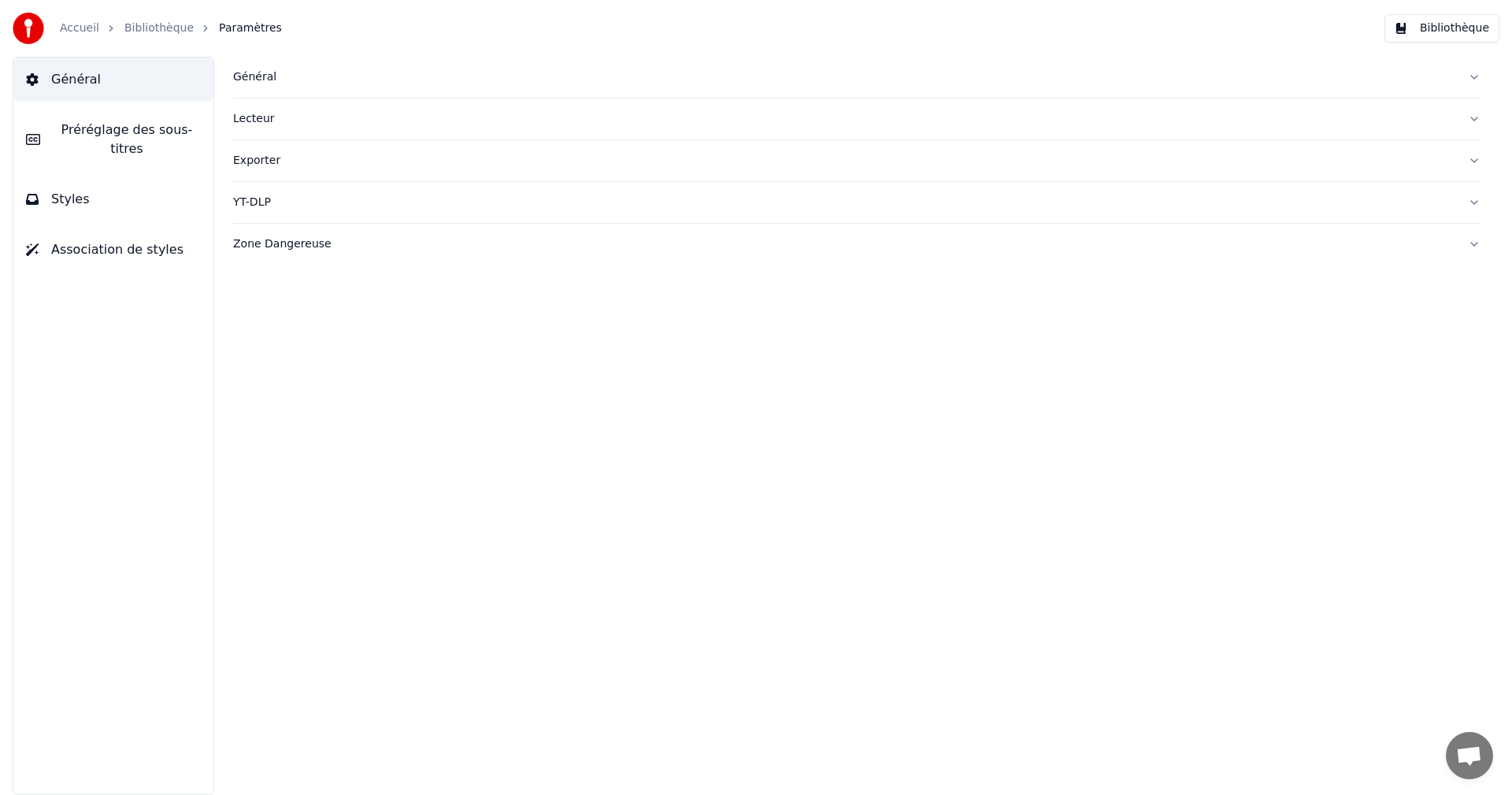
click at [96, 177] on button "Styles" at bounding box center [114, 199] width 200 height 44
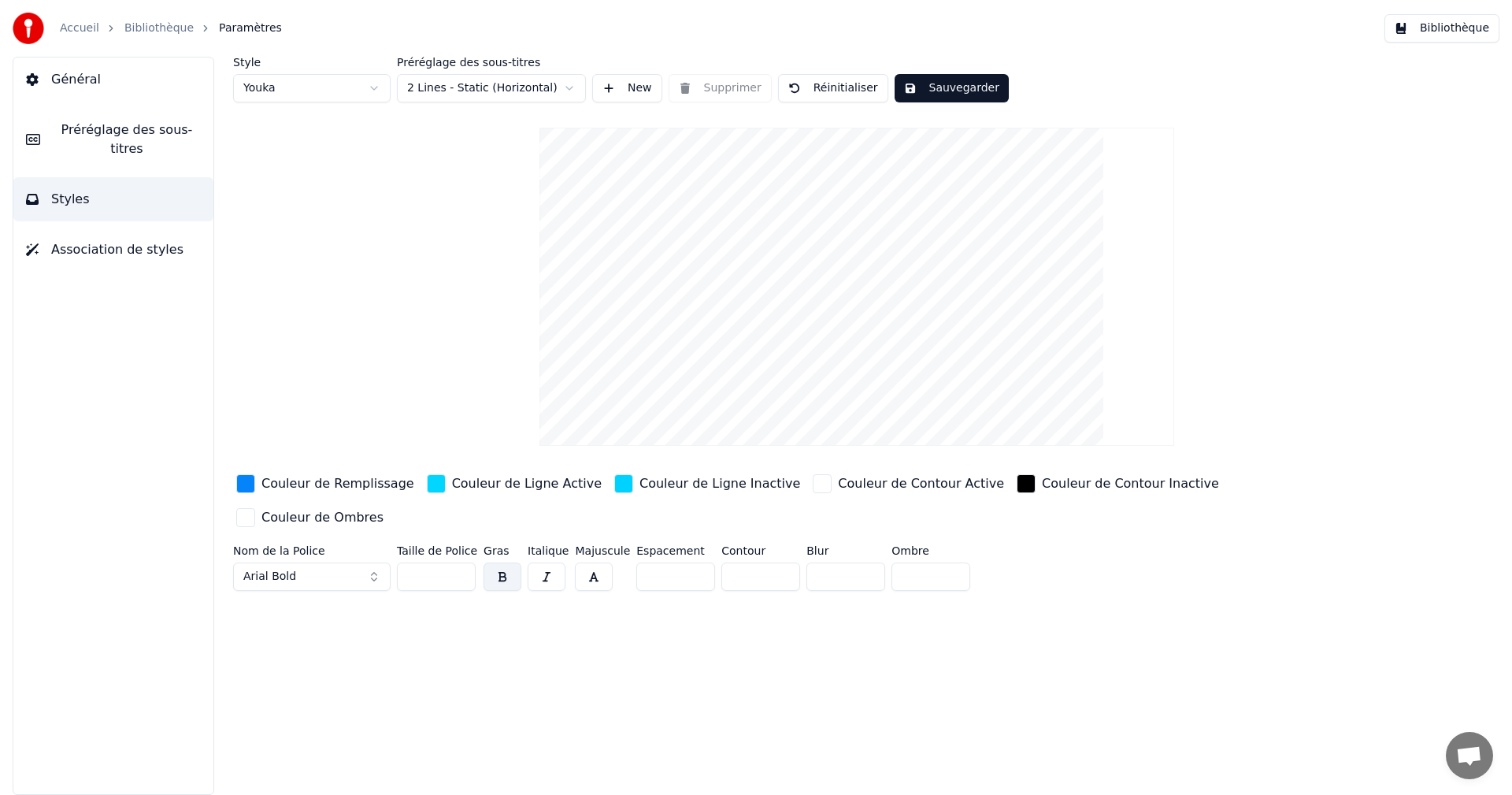
click at [373, 562] on button "Arial Bold" at bounding box center [311, 576] width 158 height 28
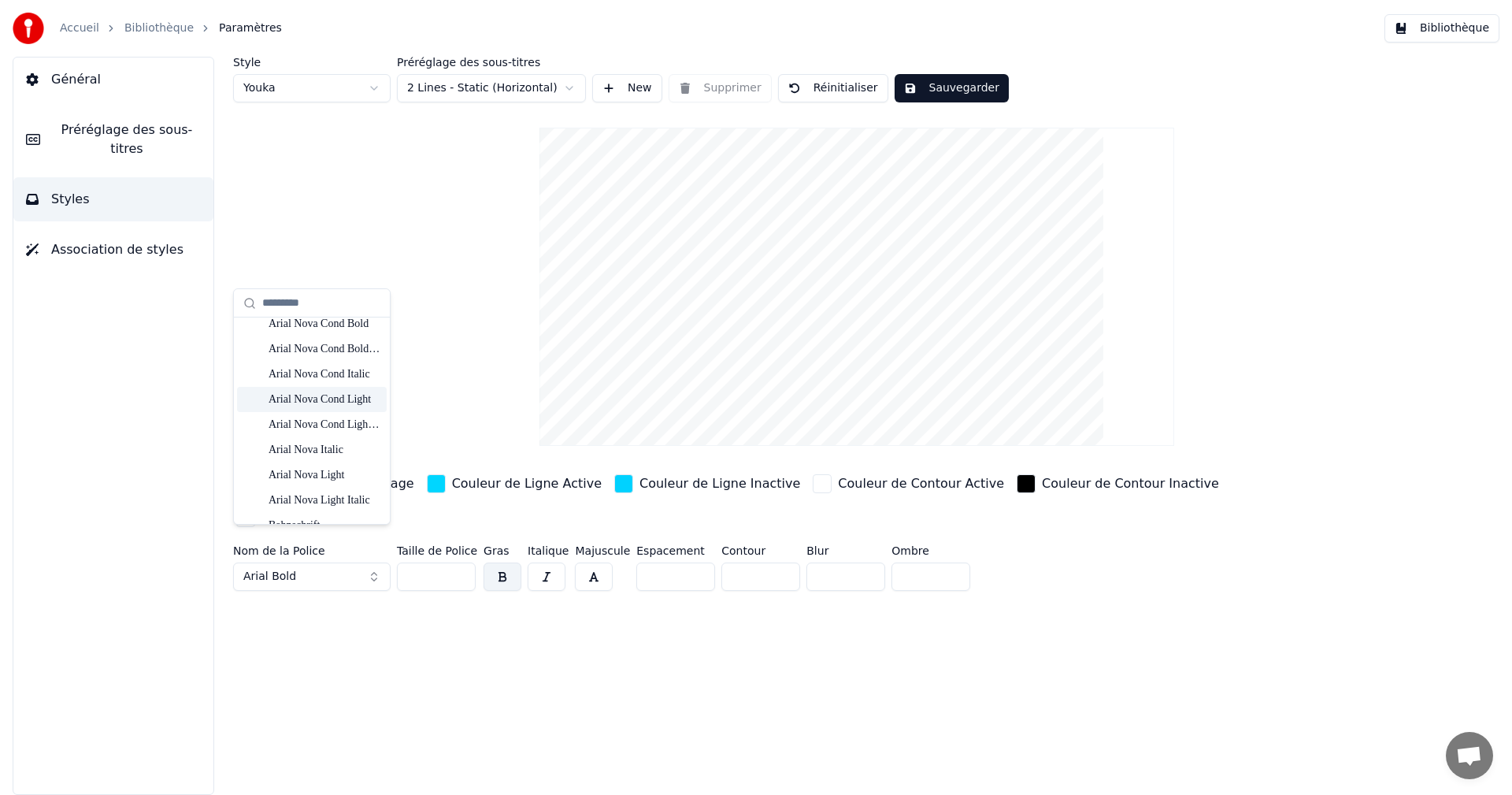
scroll to position [315, 0]
click at [299, 477] on div "Baloo" at bounding box center [324, 472] width 112 height 16
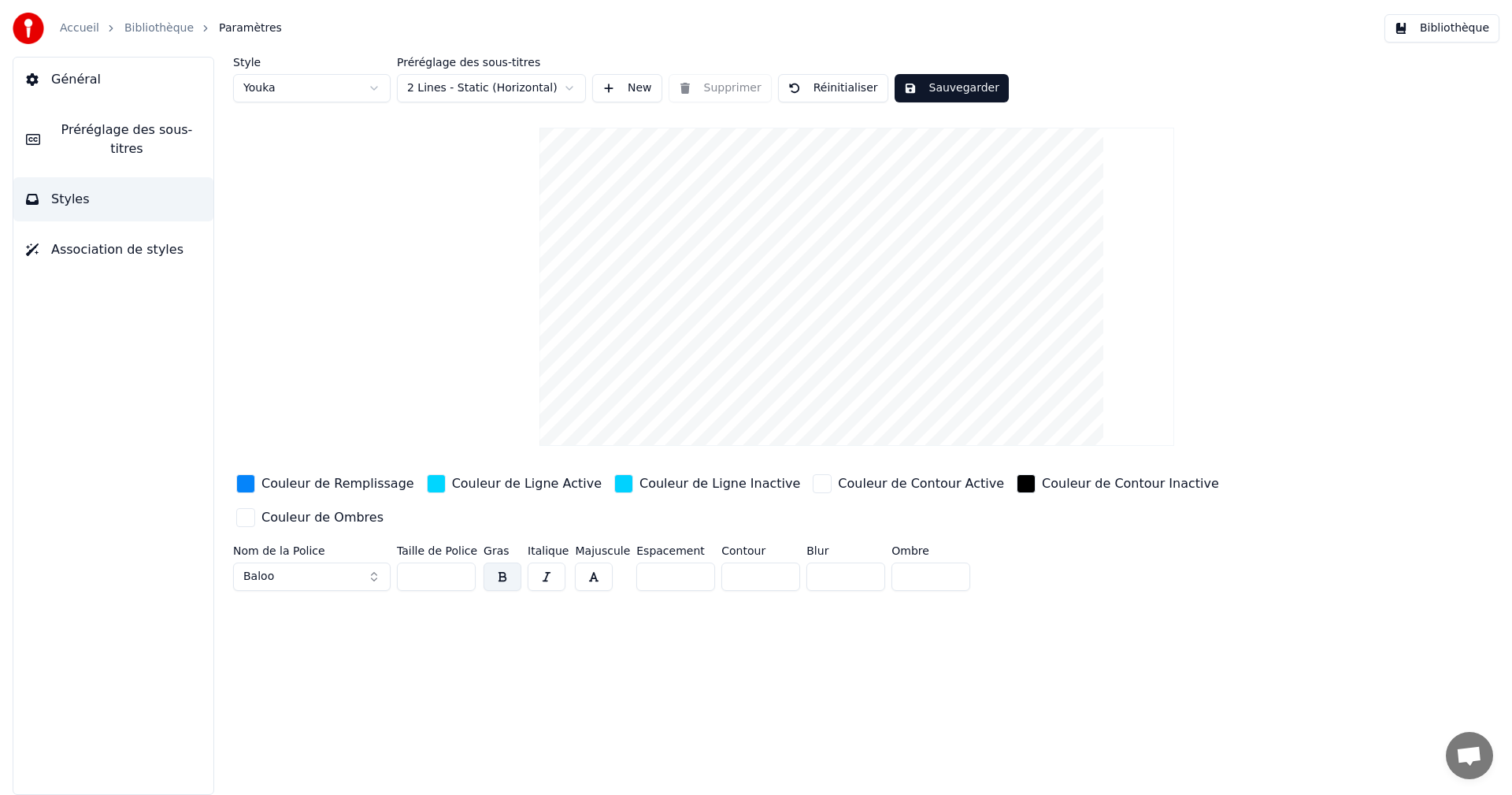
click at [375, 562] on button "Baloo" at bounding box center [311, 576] width 158 height 28
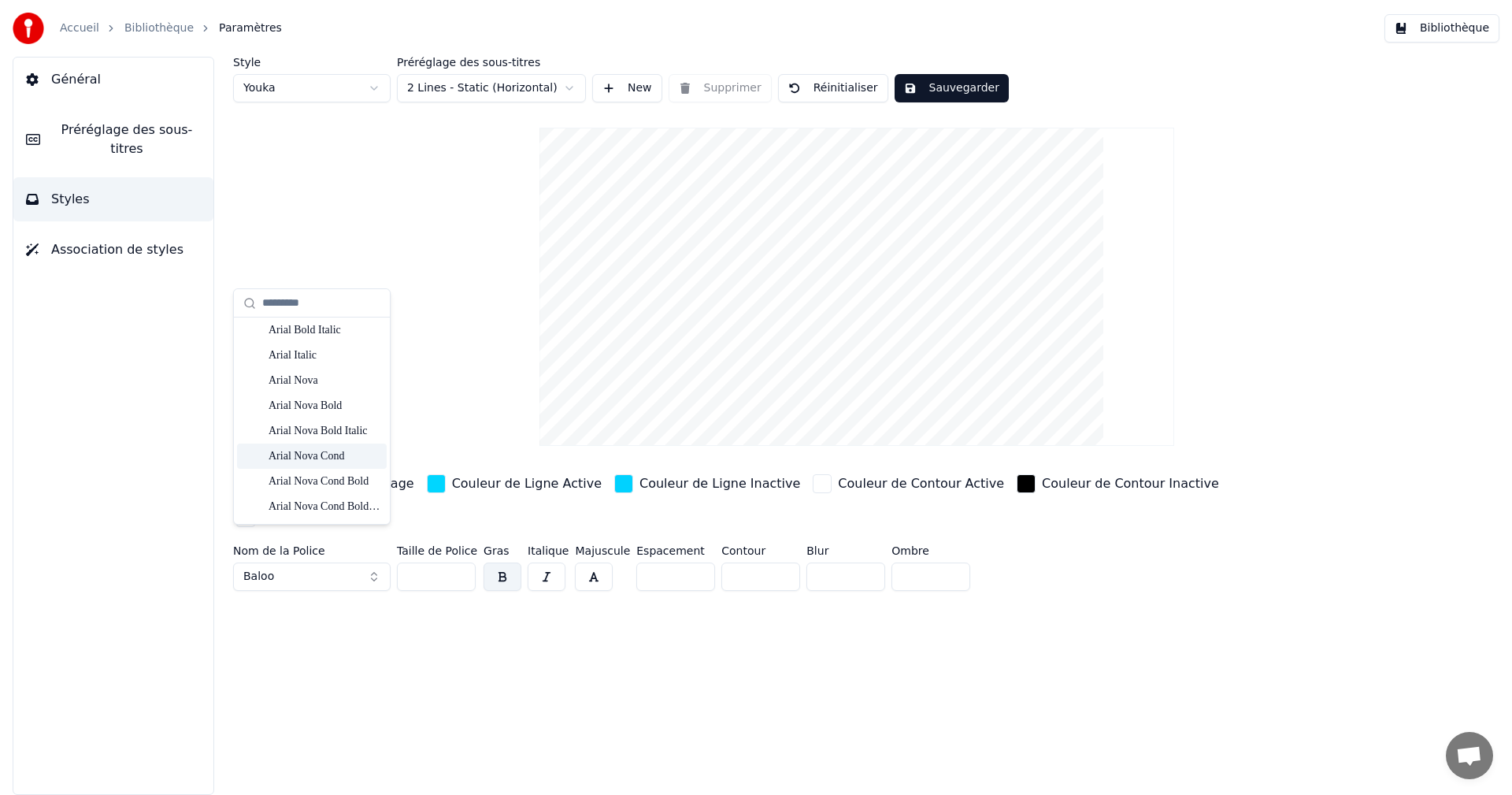
scroll to position [394, 0]
click at [342, 413] on div "Black Han Sans Regular" at bounding box center [324, 419] width 112 height 16
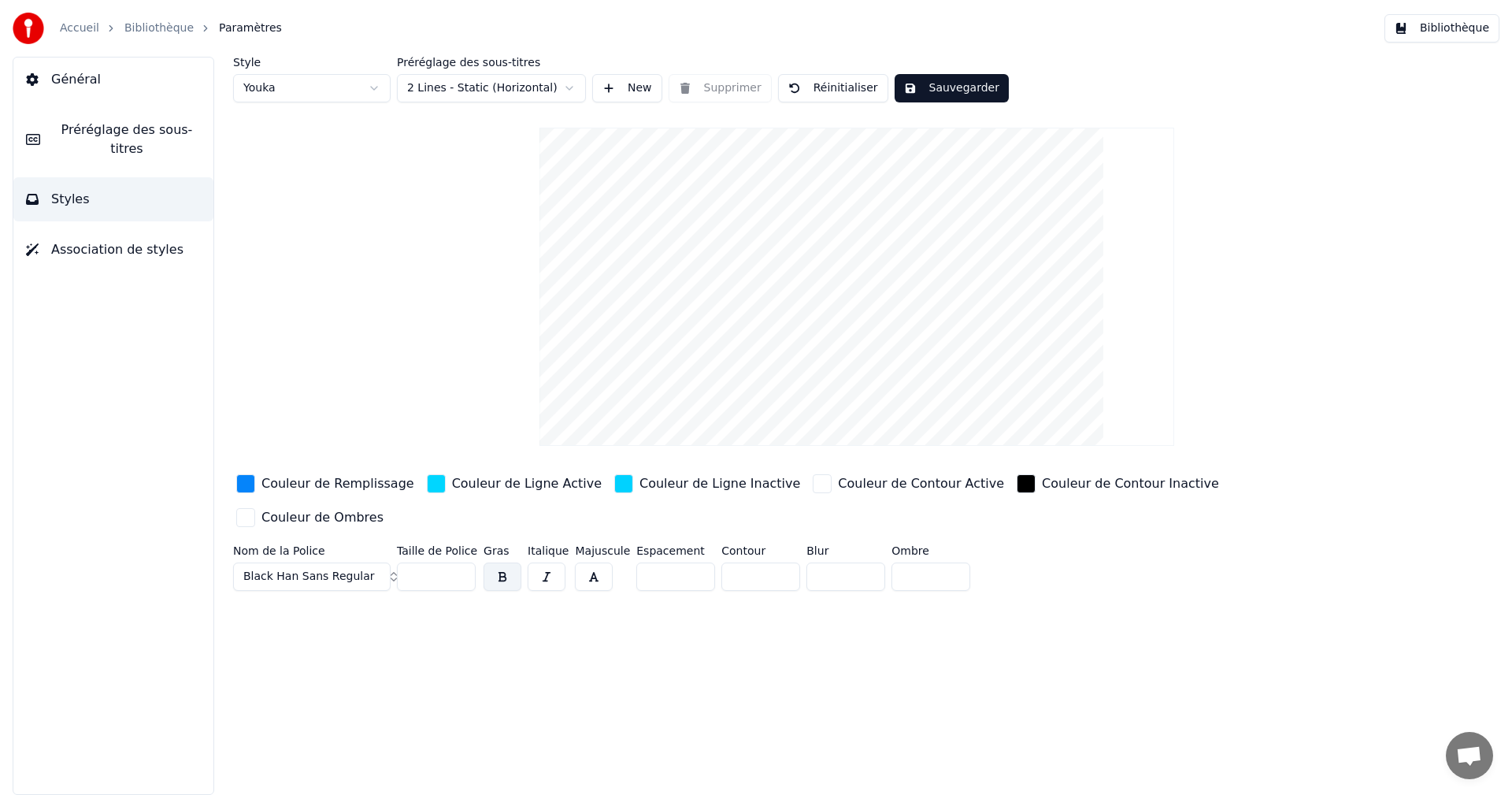
click at [460, 562] on input "**" at bounding box center [436, 576] width 78 height 28
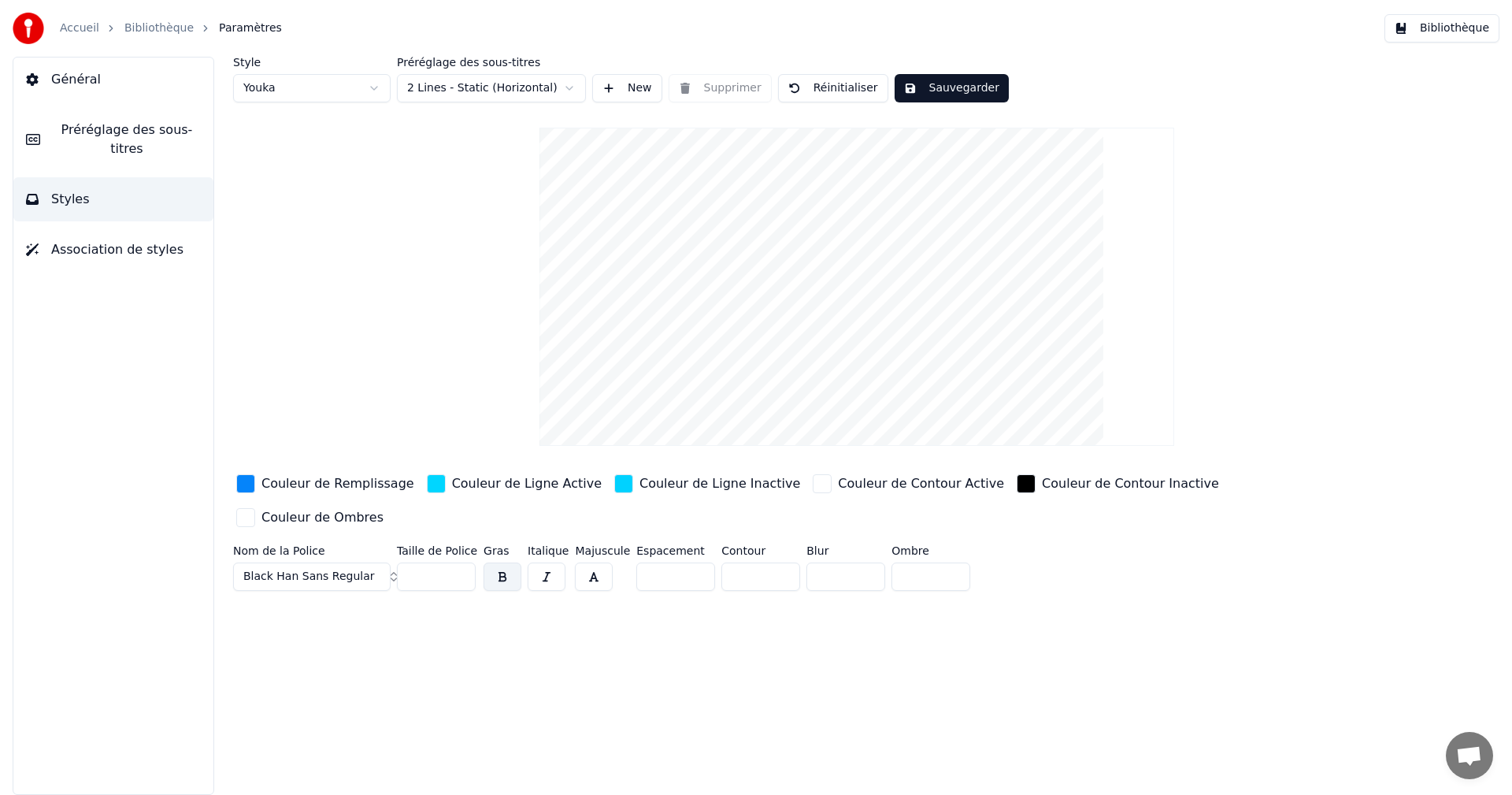
click at [460, 562] on input "**" at bounding box center [436, 576] width 78 height 28
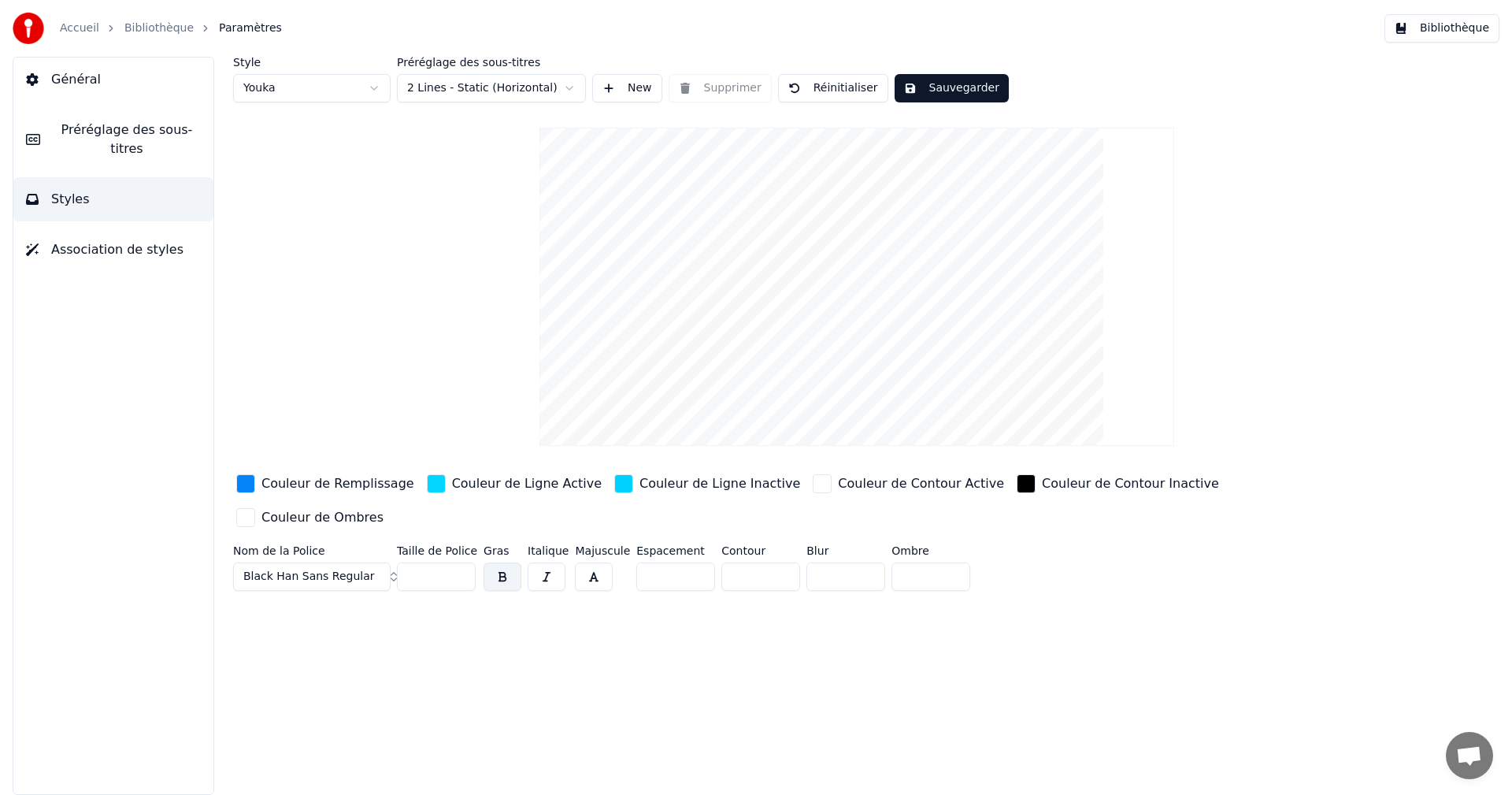
click at [460, 562] on input "**" at bounding box center [436, 576] width 78 height 28
click at [459, 562] on input "**" at bounding box center [436, 576] width 78 height 28
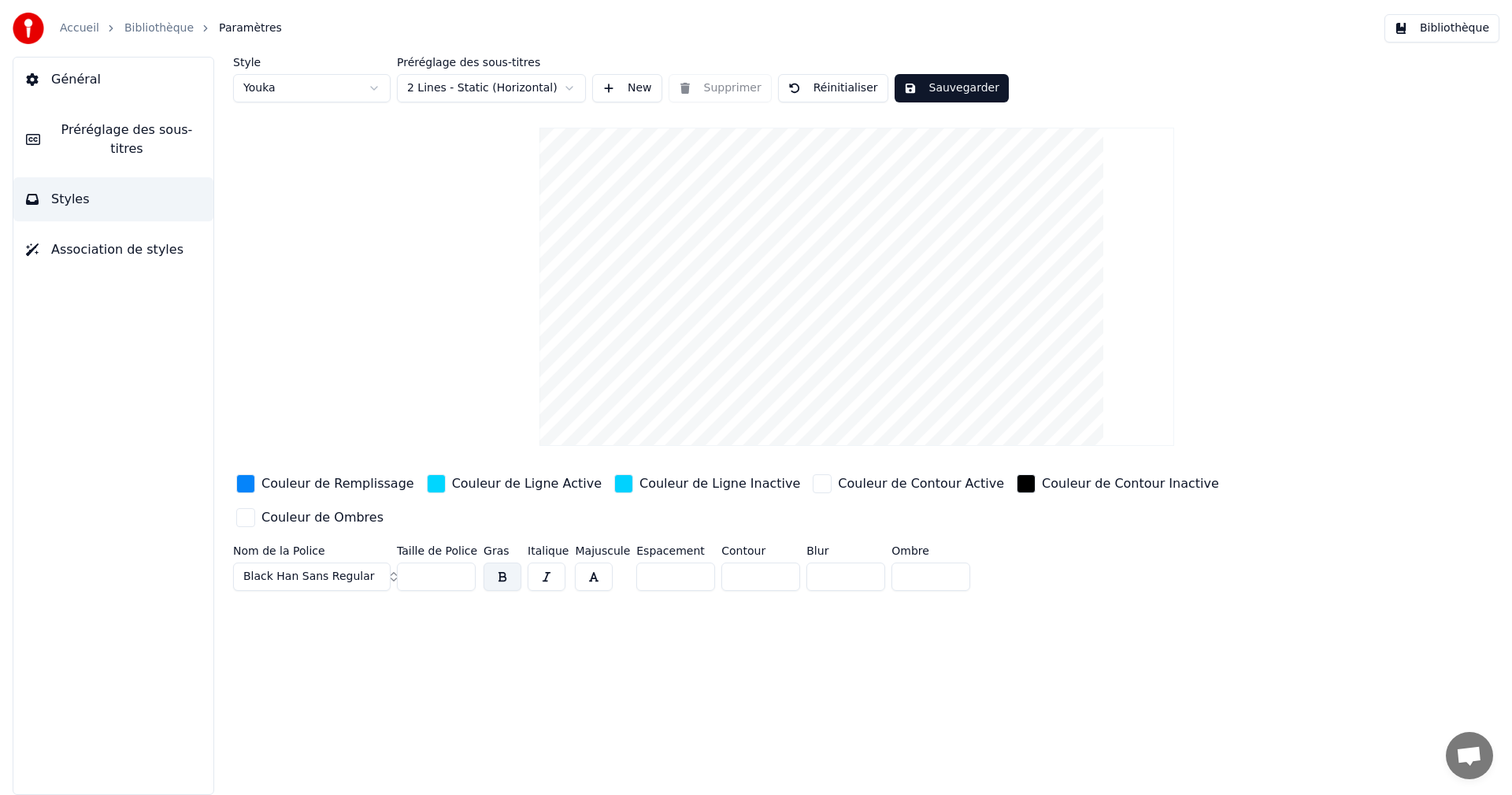
click at [459, 562] on input "**" at bounding box center [436, 576] width 78 height 28
type input "**"
click at [459, 562] on input "**" at bounding box center [436, 576] width 78 height 28
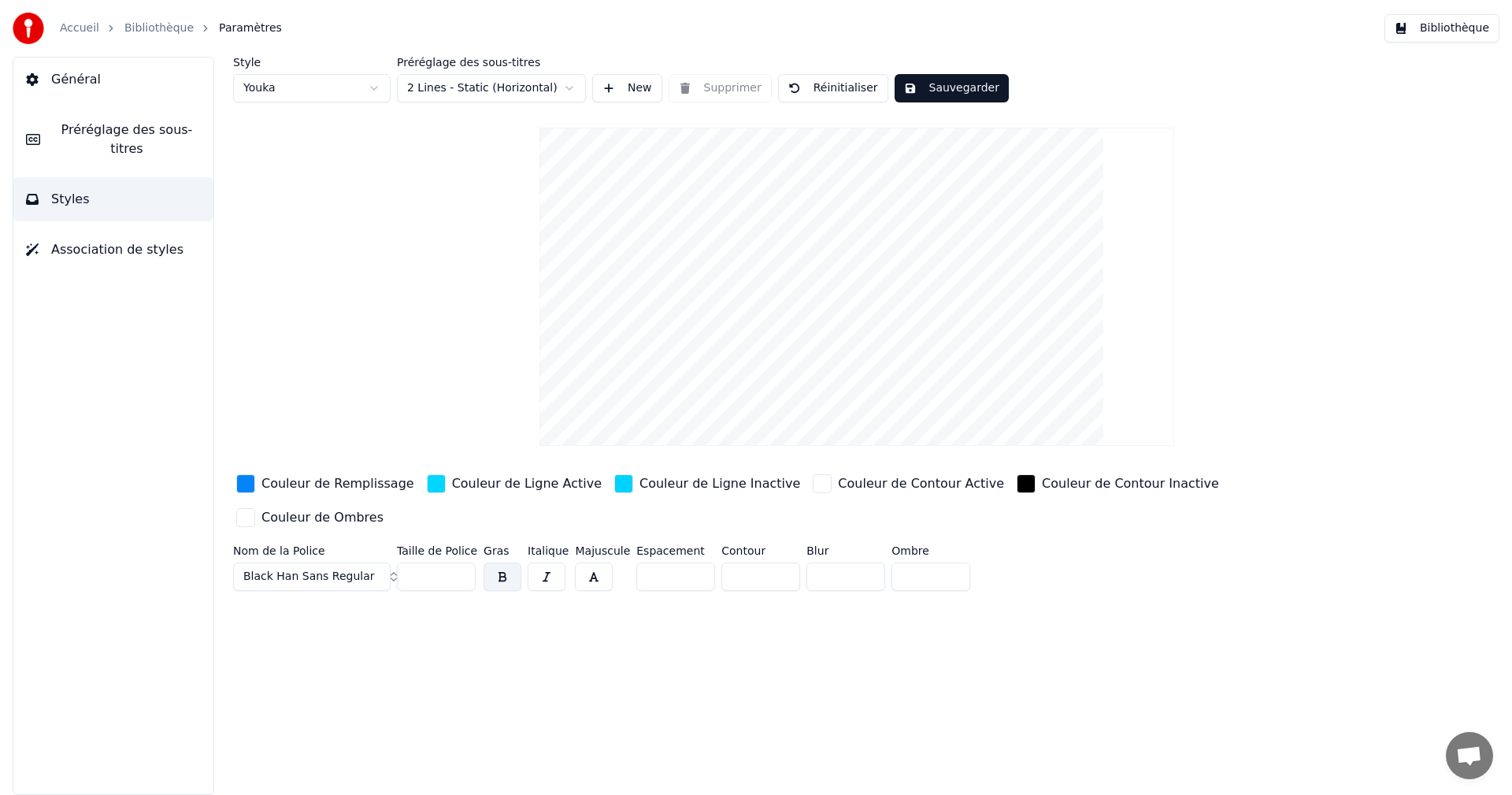
click at [942, 85] on button "Sauvegarder" at bounding box center [951, 87] width 114 height 28
click at [1480, 23] on button "Bibliothèque" at bounding box center [1442, 28] width 115 height 28
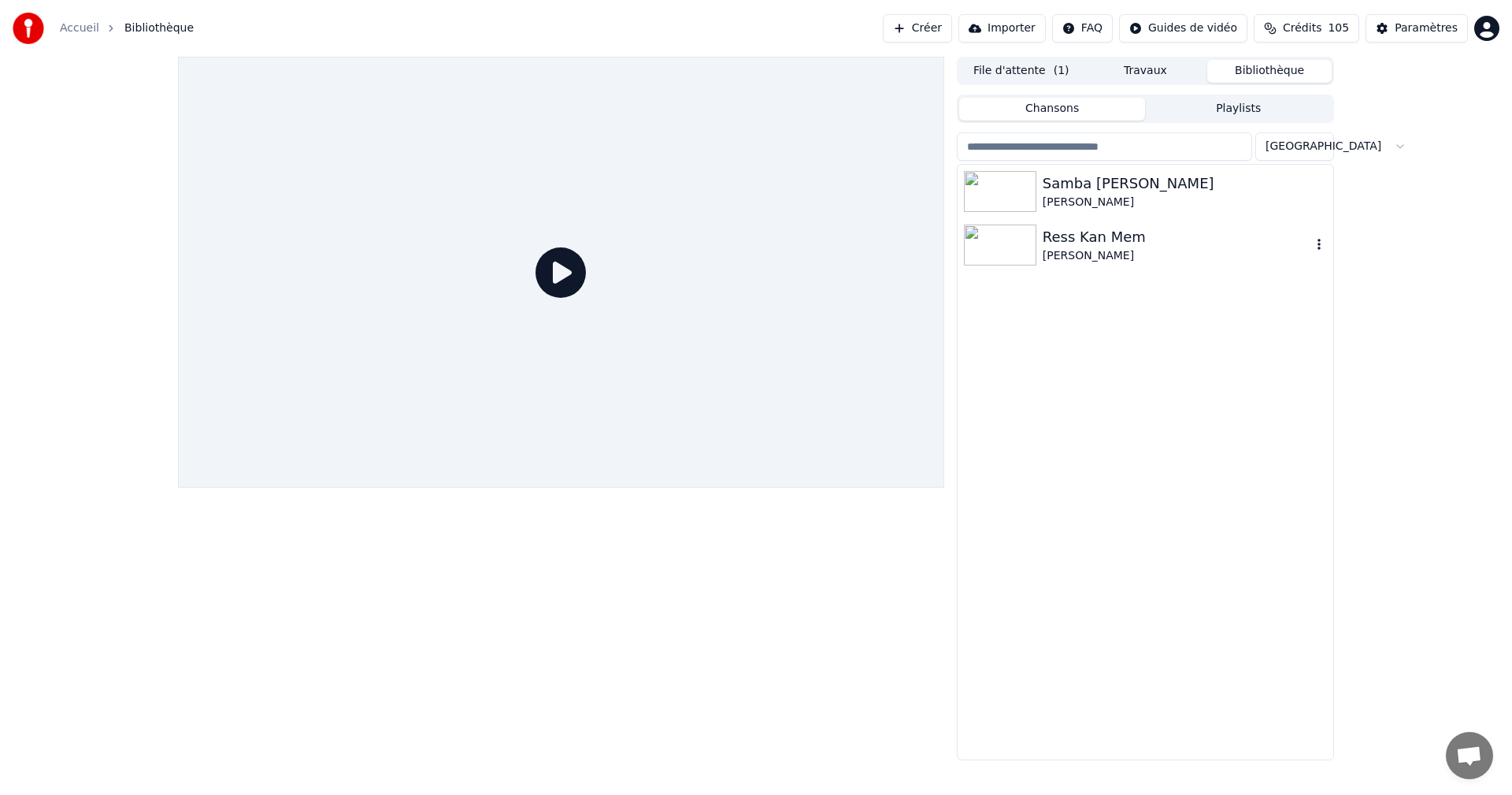
click at [1062, 235] on div "Ress Kan Mem" at bounding box center [1176, 237] width 268 height 22
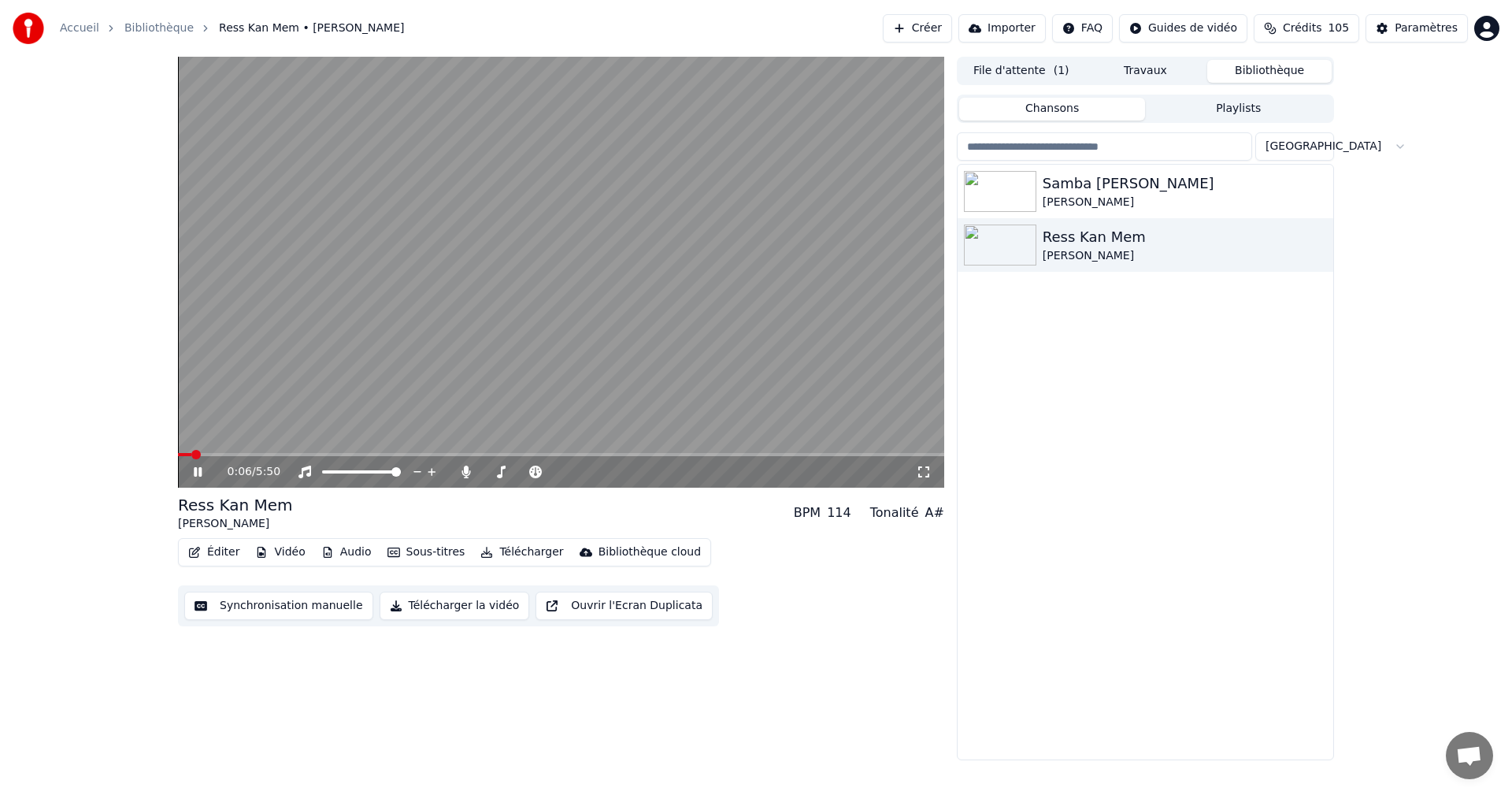
click at [200, 467] on icon at bounding box center [209, 472] width 37 height 13
click at [1429, 25] on div "Paramètres" at bounding box center [1426, 29] width 63 height 16
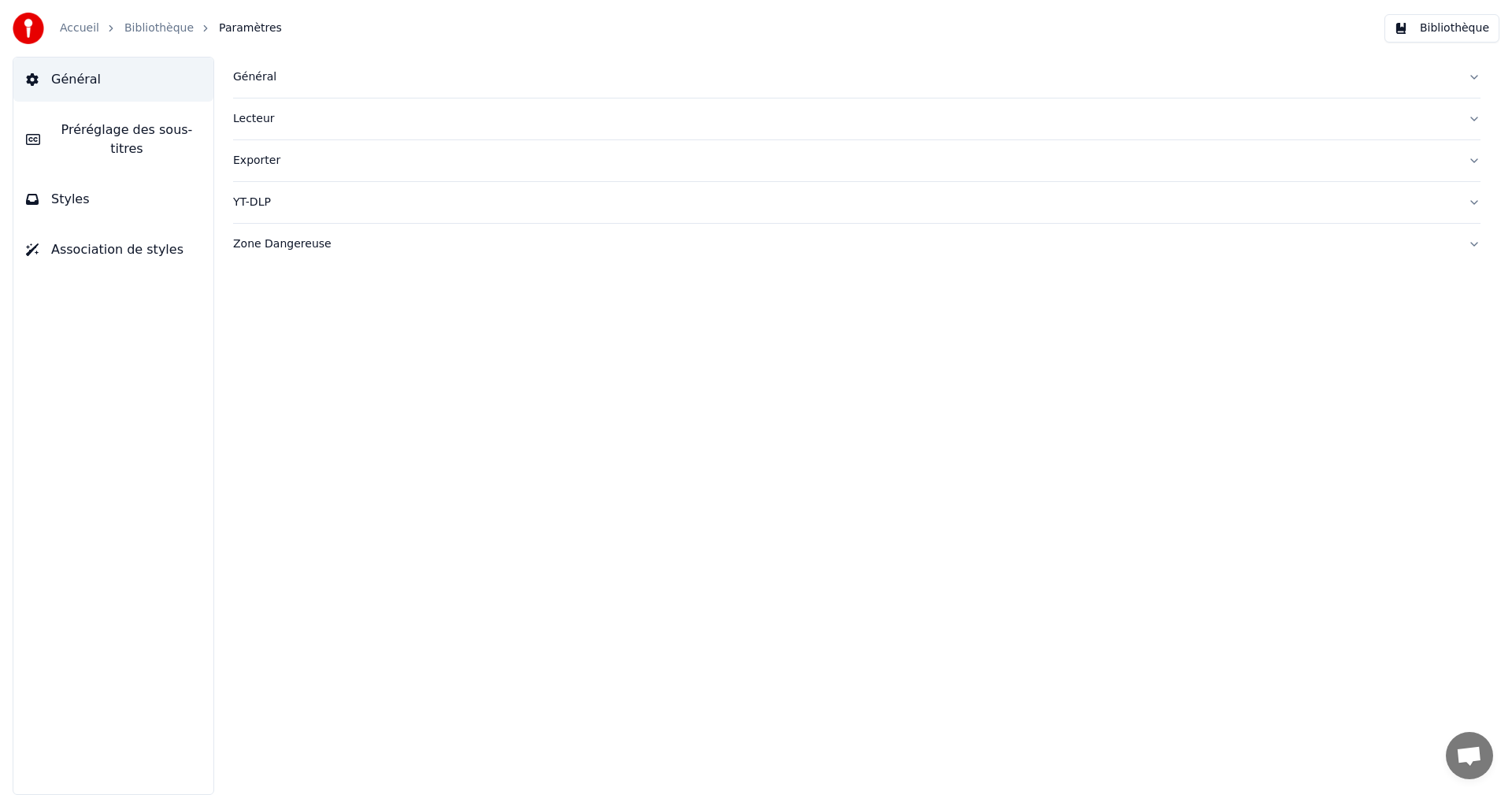
click at [113, 195] on button "Styles" at bounding box center [114, 199] width 200 height 44
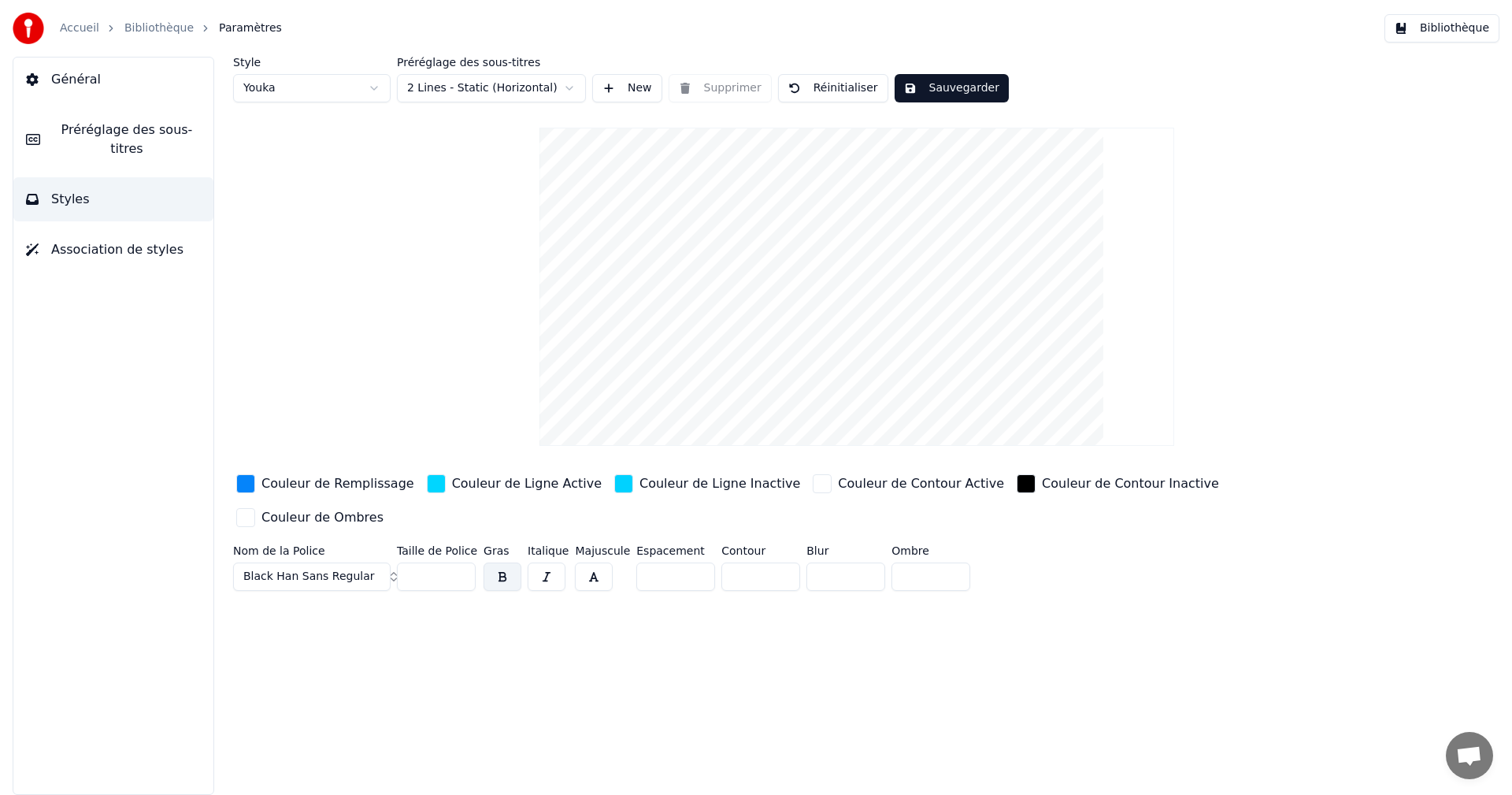
click at [379, 562] on button "Black Han Sans Regular" at bounding box center [311, 576] width 158 height 28
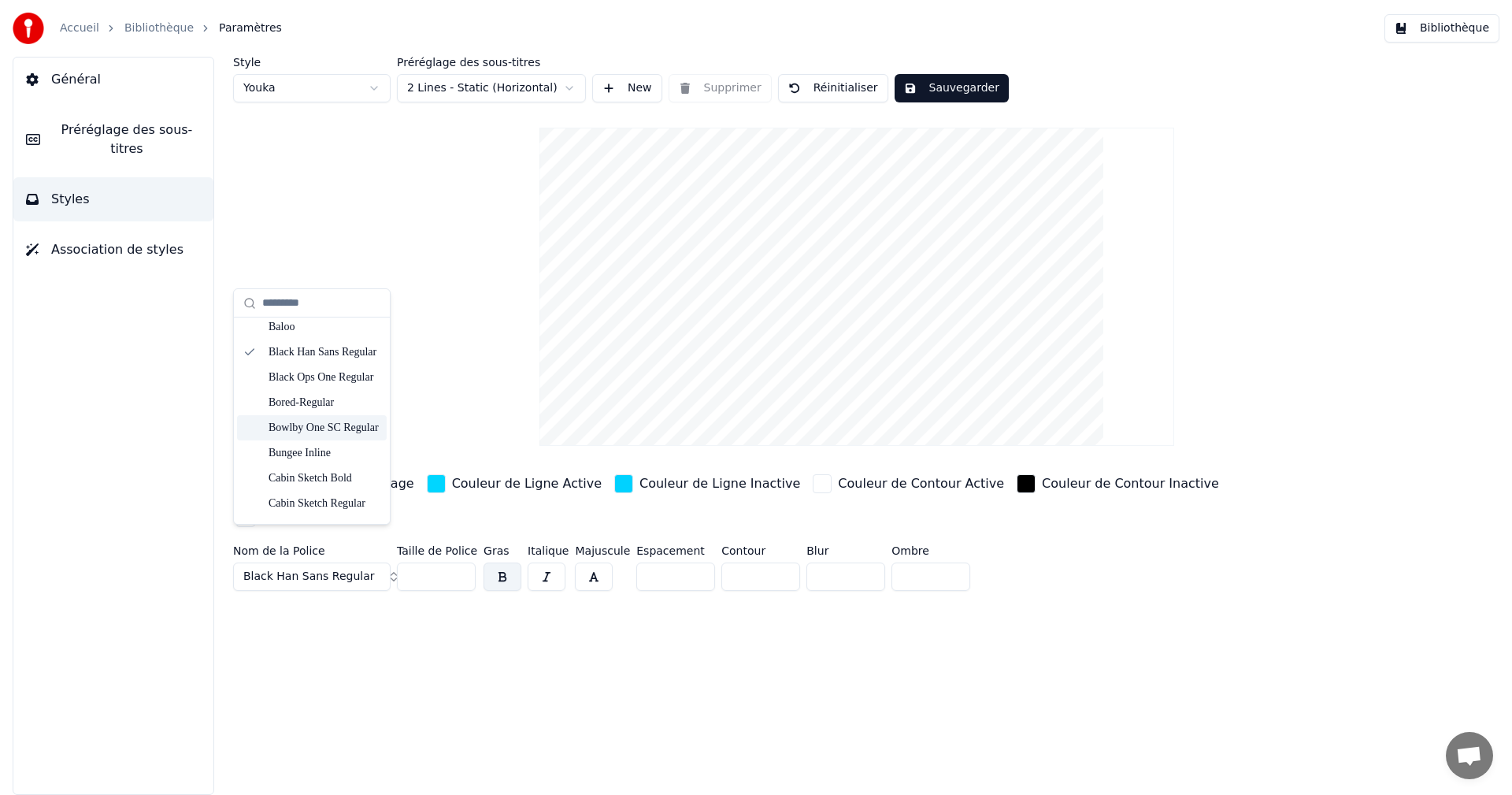
scroll to position [472, 0]
click at [341, 363] on div "Black Ops One Regular" at bounding box center [324, 365] width 112 height 16
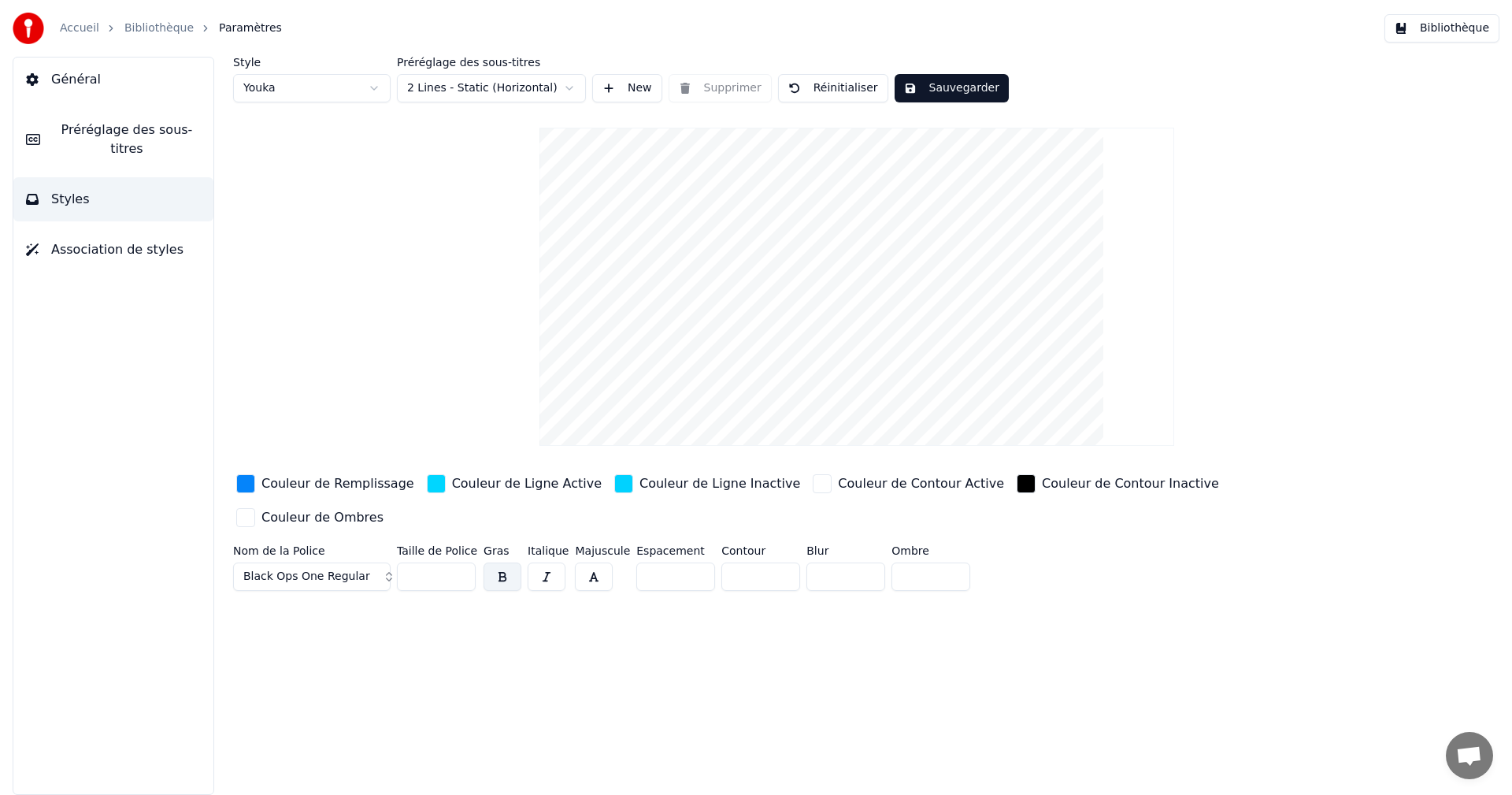
click at [456, 562] on input "**" at bounding box center [436, 576] width 78 height 28
type input "**"
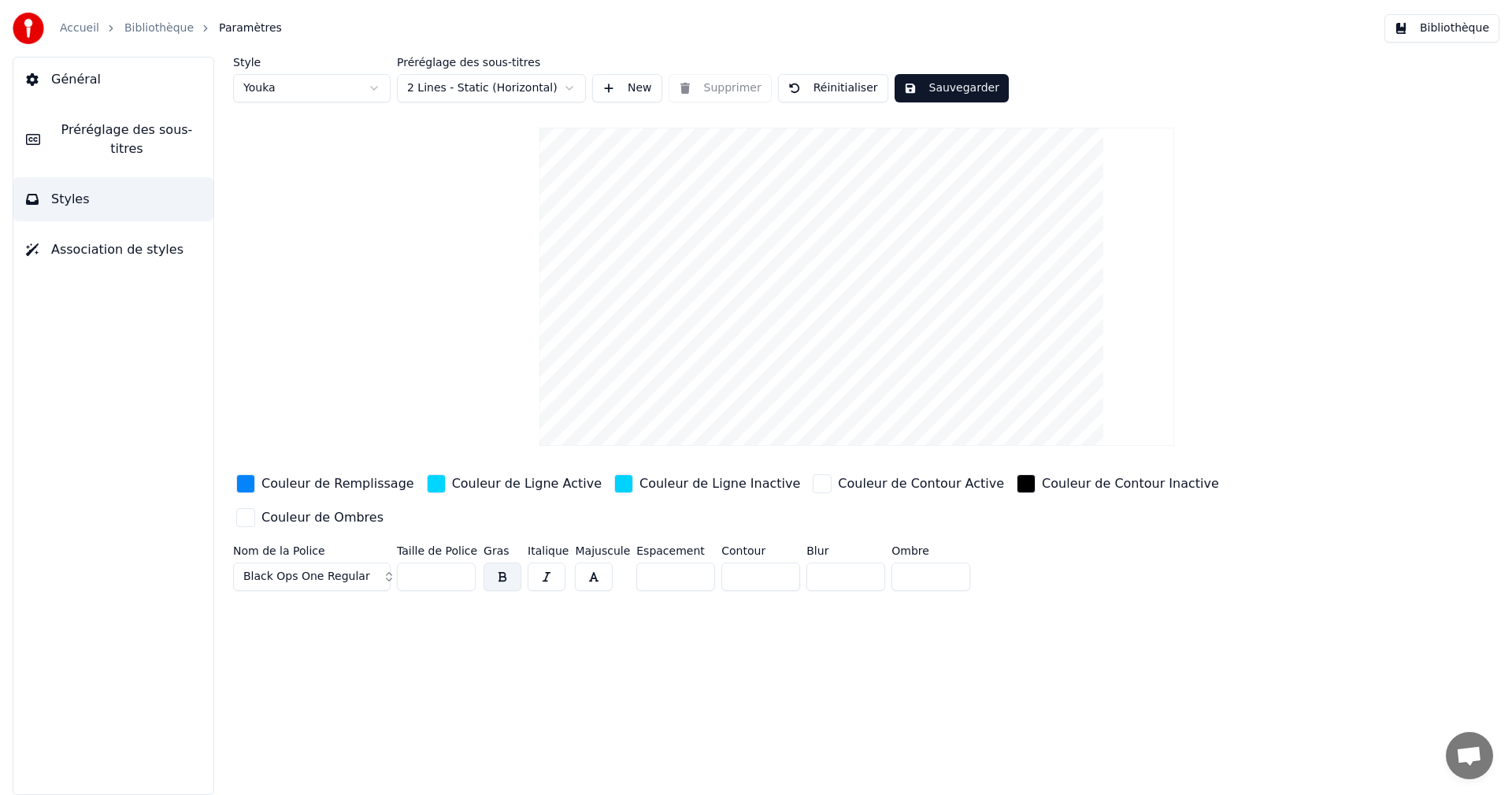
click at [456, 562] on input "**" at bounding box center [436, 576] width 78 height 28
click at [960, 90] on button "Sauvegarder" at bounding box center [951, 87] width 114 height 28
click at [1460, 29] on button "Bibliothèque" at bounding box center [1442, 28] width 115 height 28
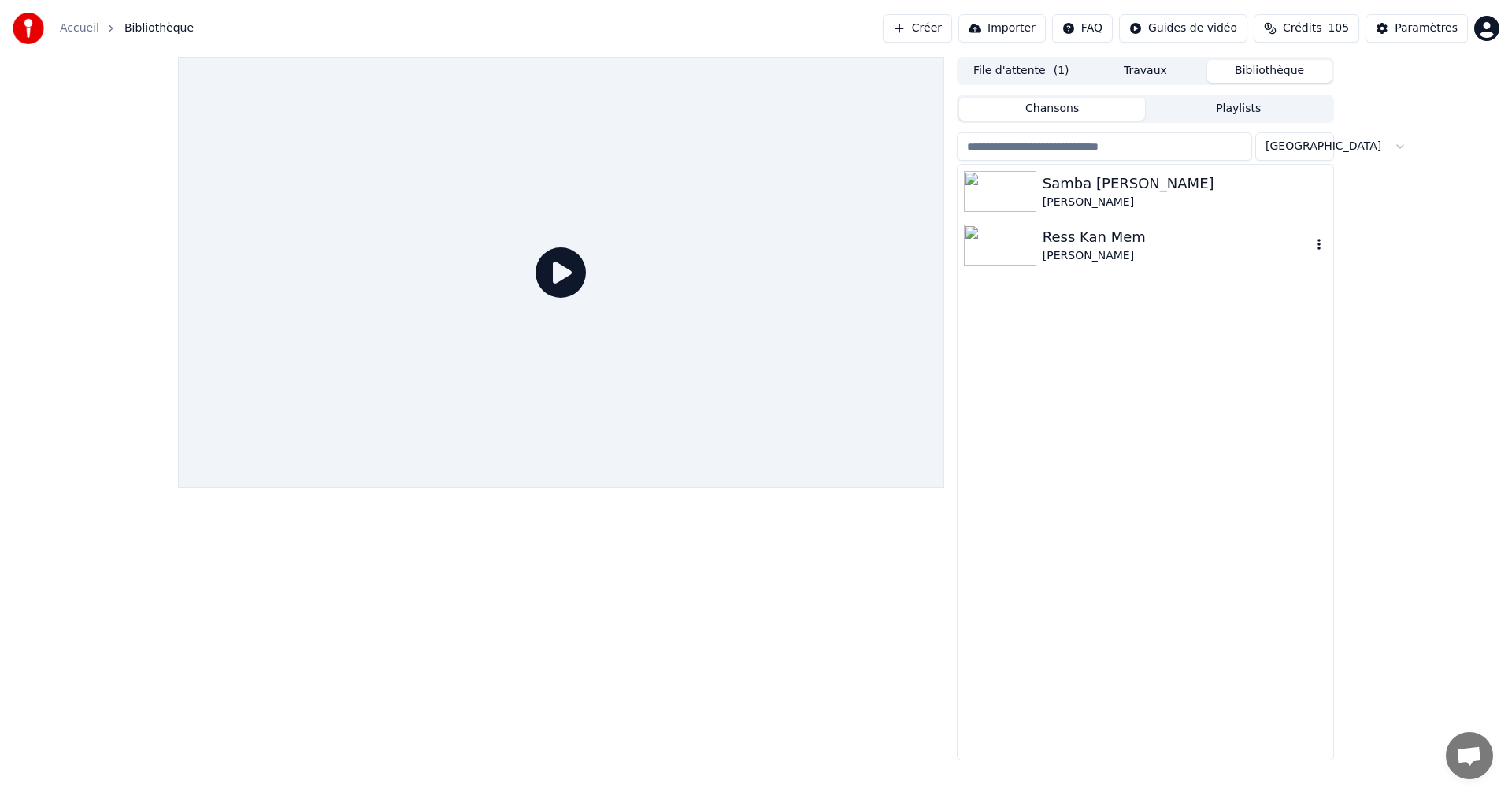
click at [1144, 237] on div "Ress Kan Mem" at bounding box center [1176, 237] width 268 height 22
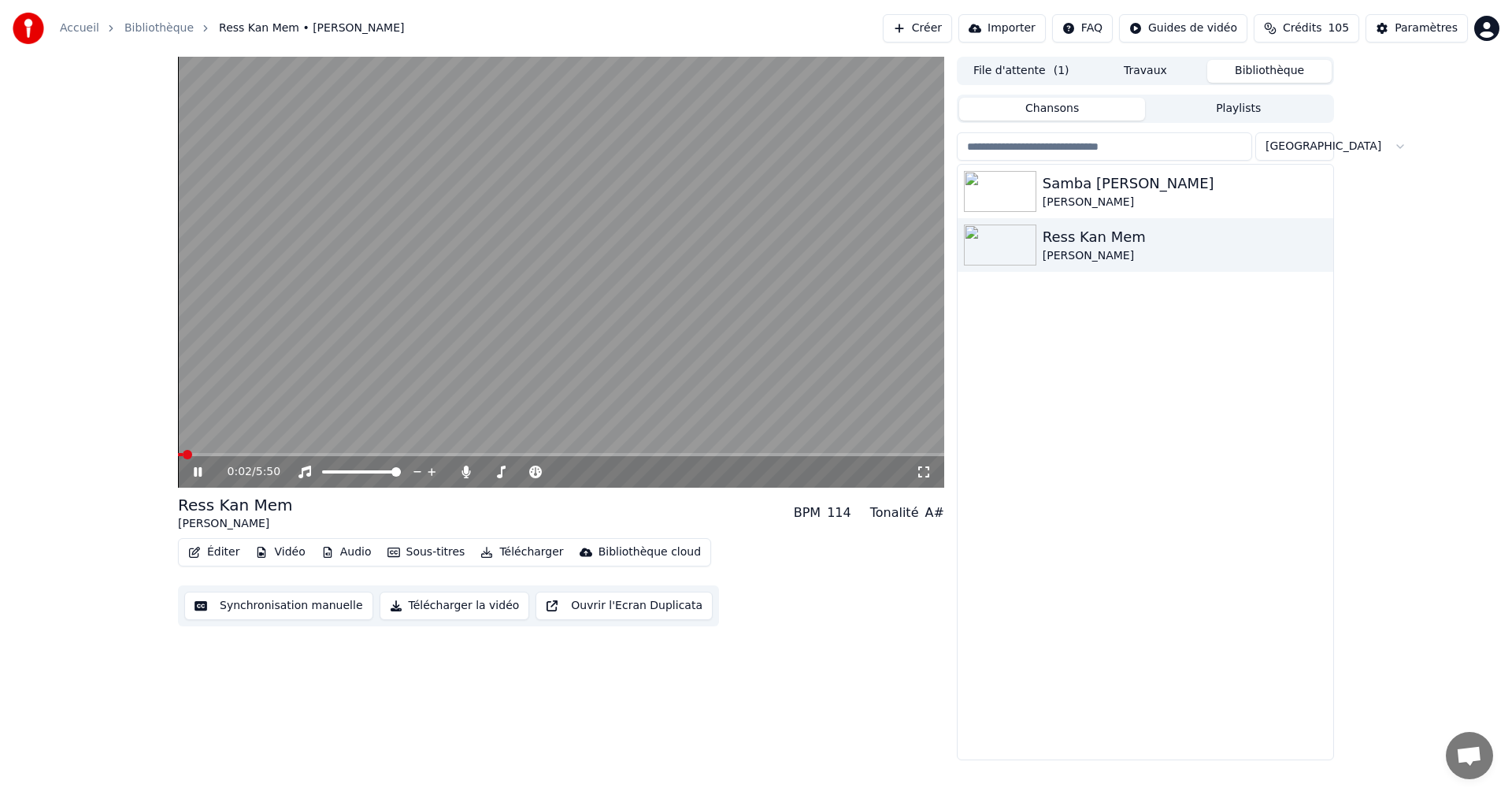
click at [199, 470] on icon at bounding box center [209, 472] width 37 height 13
click at [199, 470] on icon at bounding box center [198, 472] width 10 height 11
click at [1424, 26] on div "Paramètres" at bounding box center [1426, 29] width 63 height 16
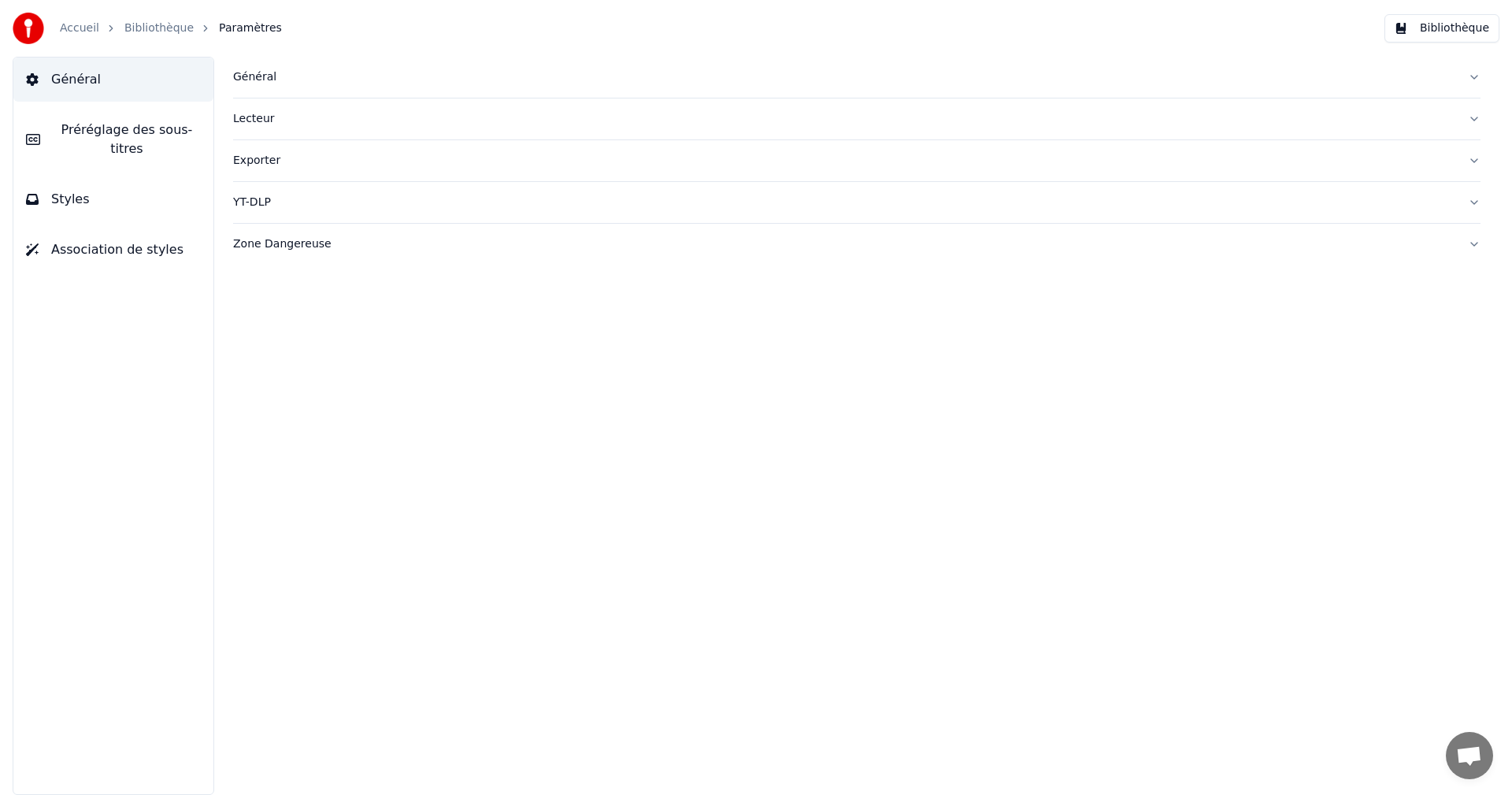
click at [174, 191] on button "Styles" at bounding box center [114, 199] width 200 height 44
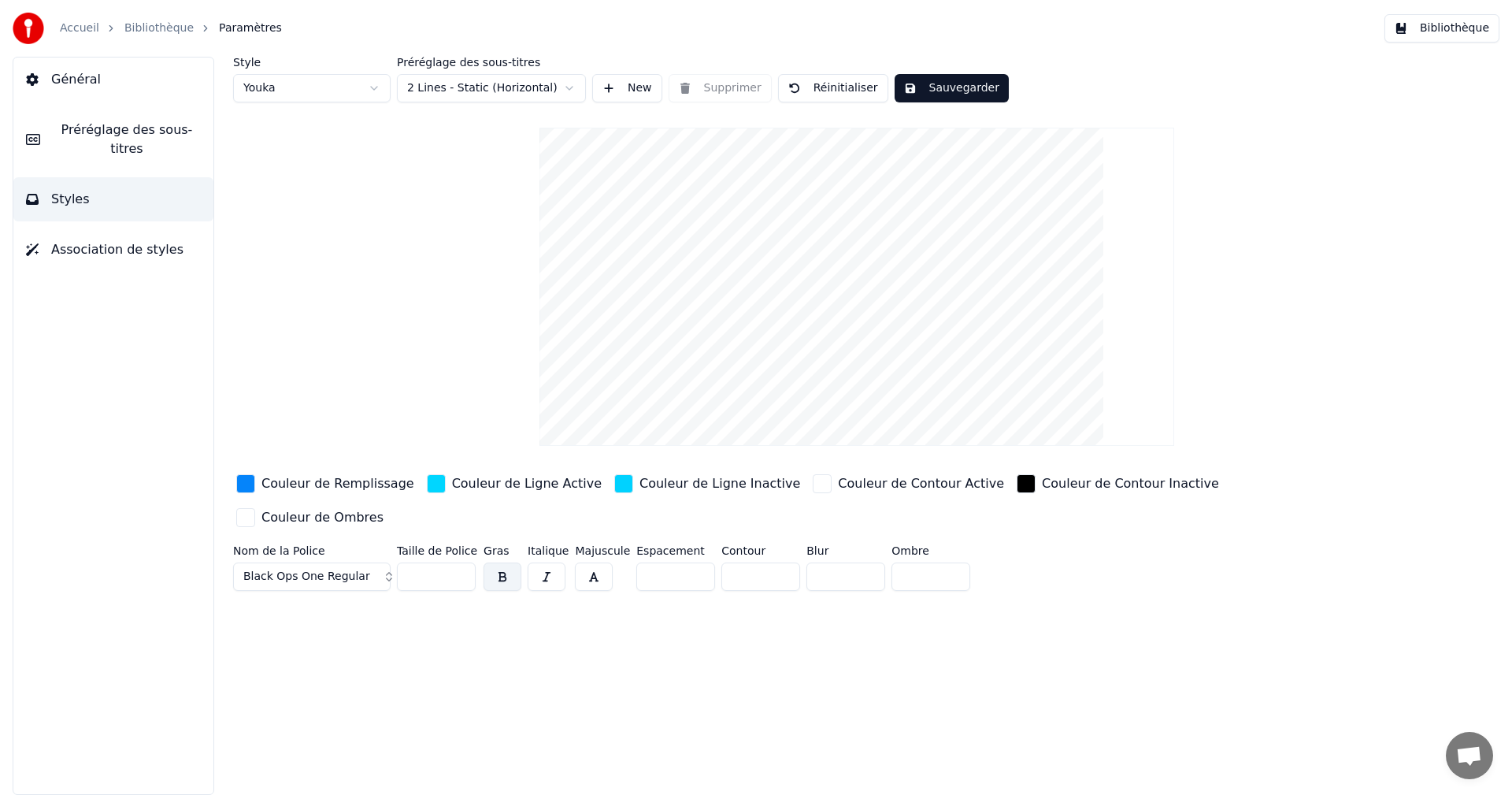
click at [376, 562] on button "Black Ops One Regular" at bounding box center [311, 576] width 158 height 28
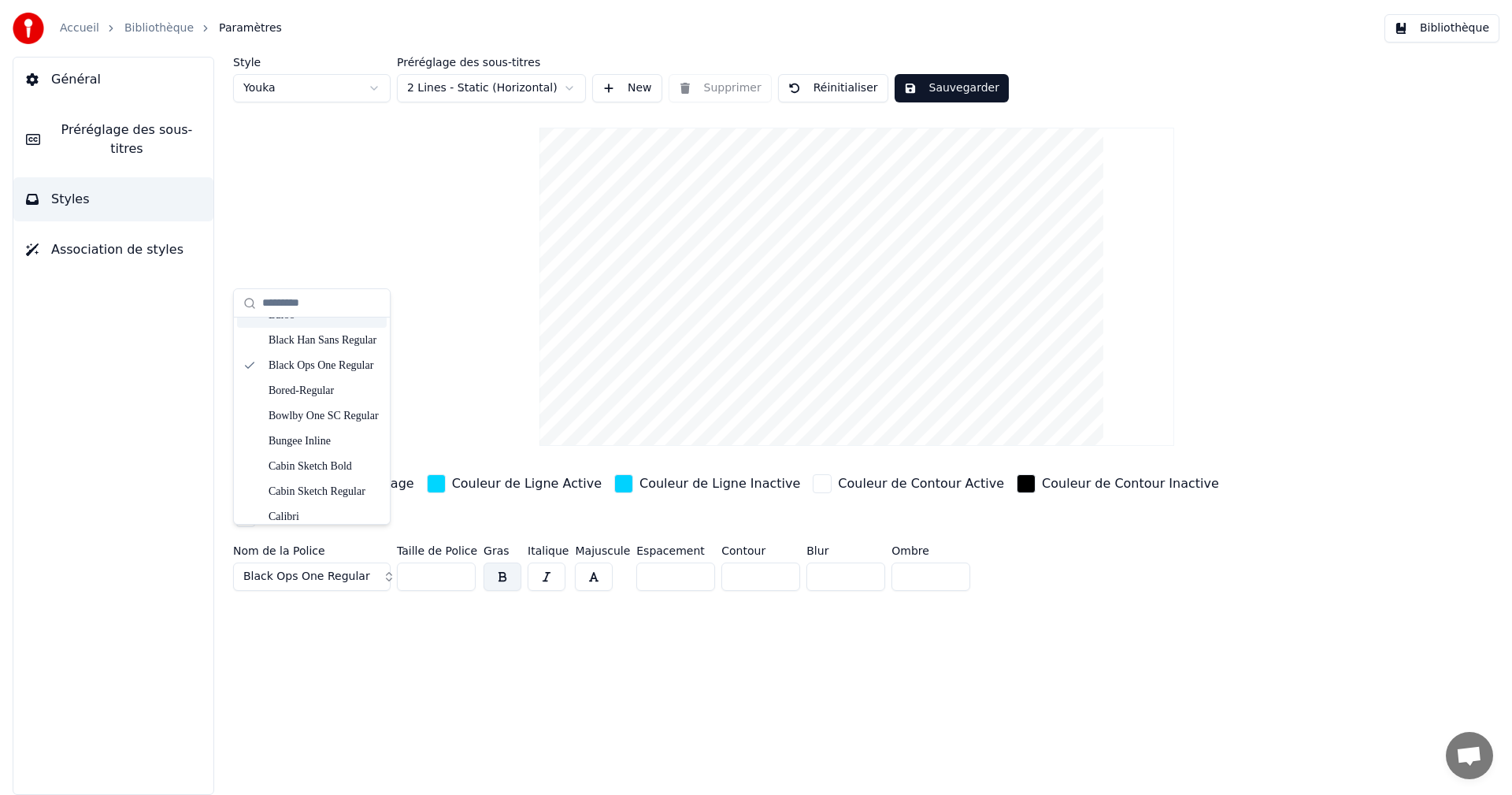
scroll to position [472, 0]
click at [344, 411] on div "Bowlby One SC Regular" at bounding box center [324, 416] width 112 height 16
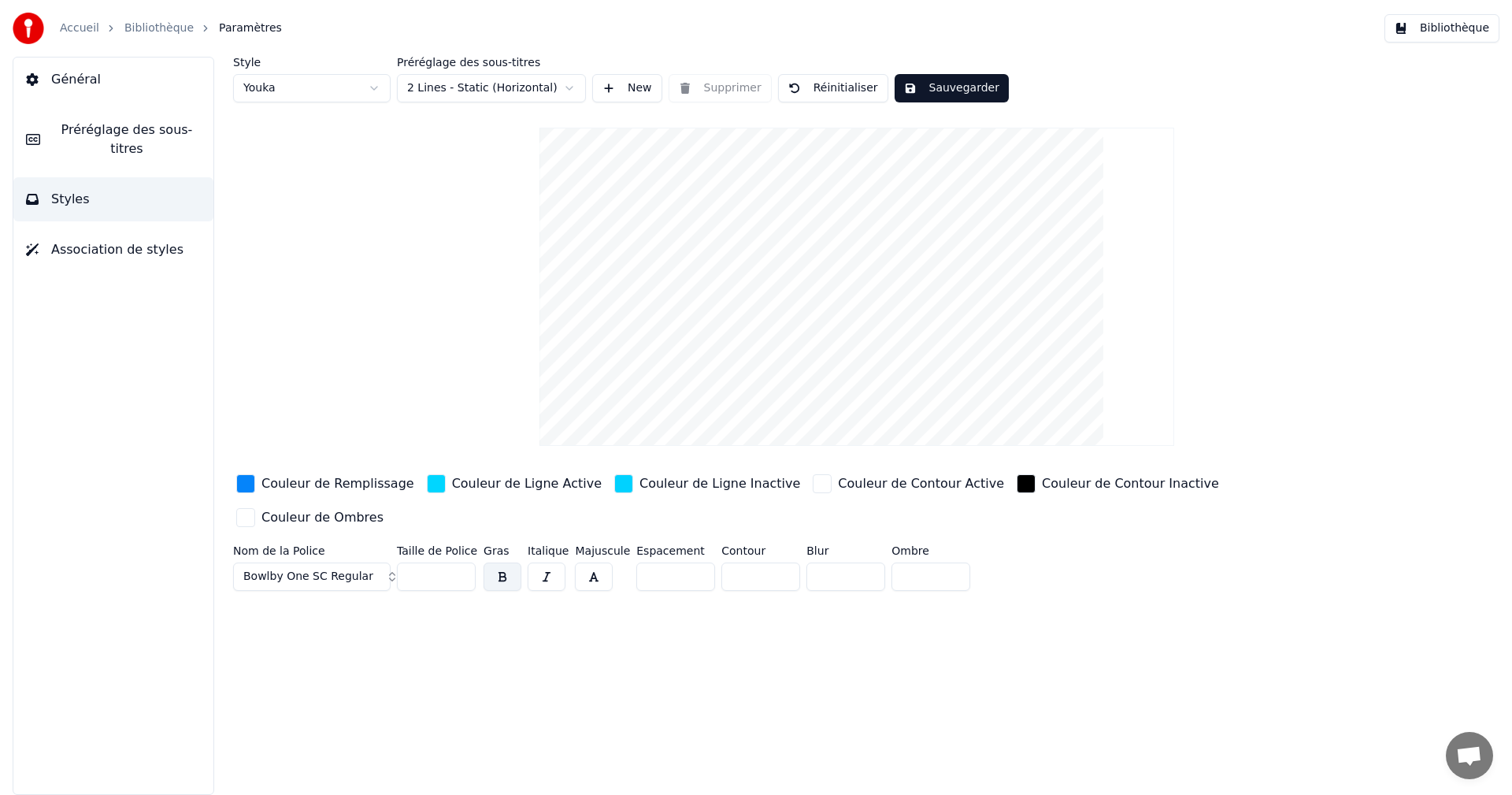
click at [932, 90] on button "Sauvegarder" at bounding box center [951, 87] width 114 height 28
click at [1438, 29] on button "Bibliothèque" at bounding box center [1442, 28] width 115 height 28
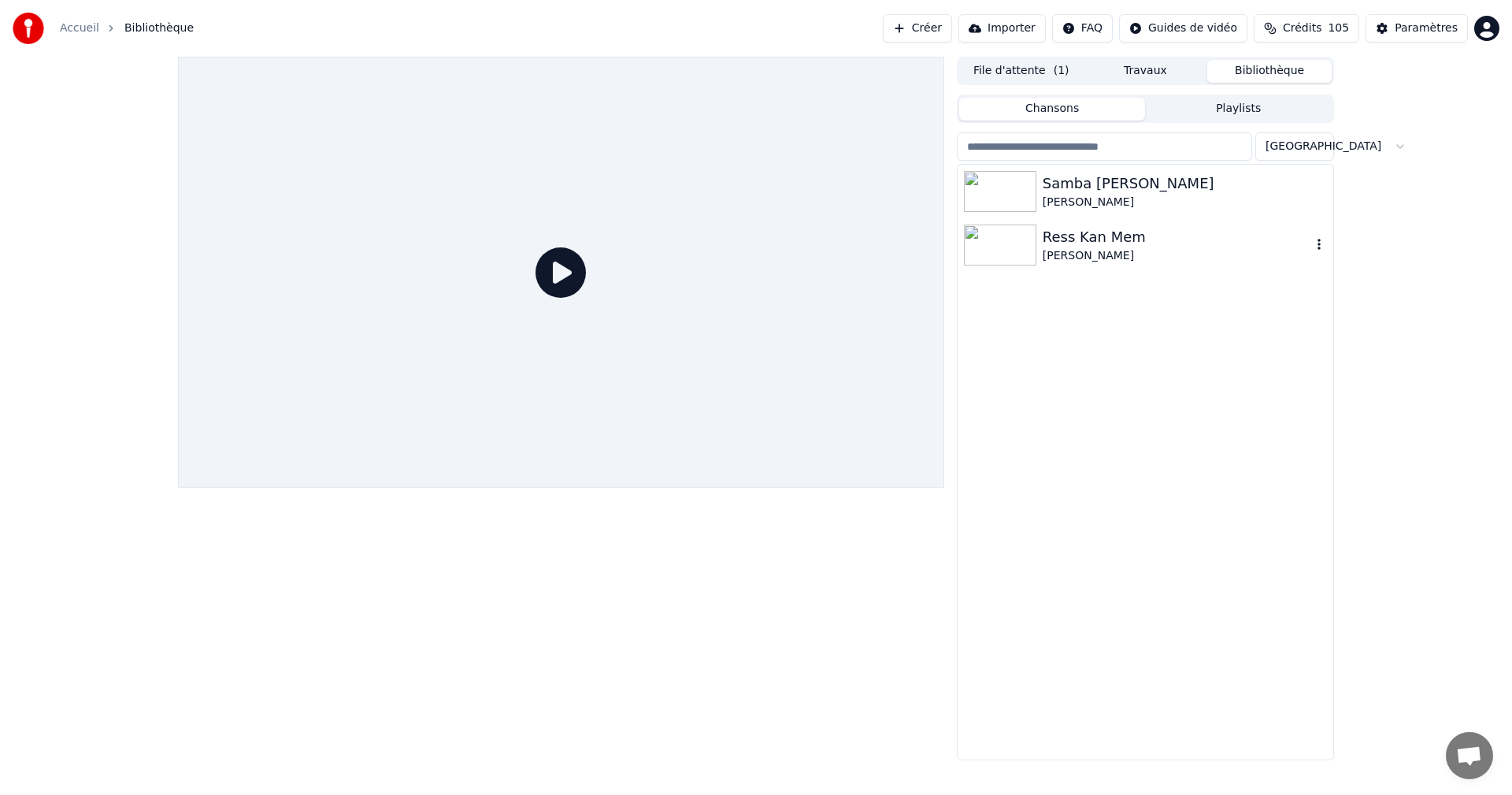
click at [1101, 252] on div "[PERSON_NAME]" at bounding box center [1176, 256] width 268 height 16
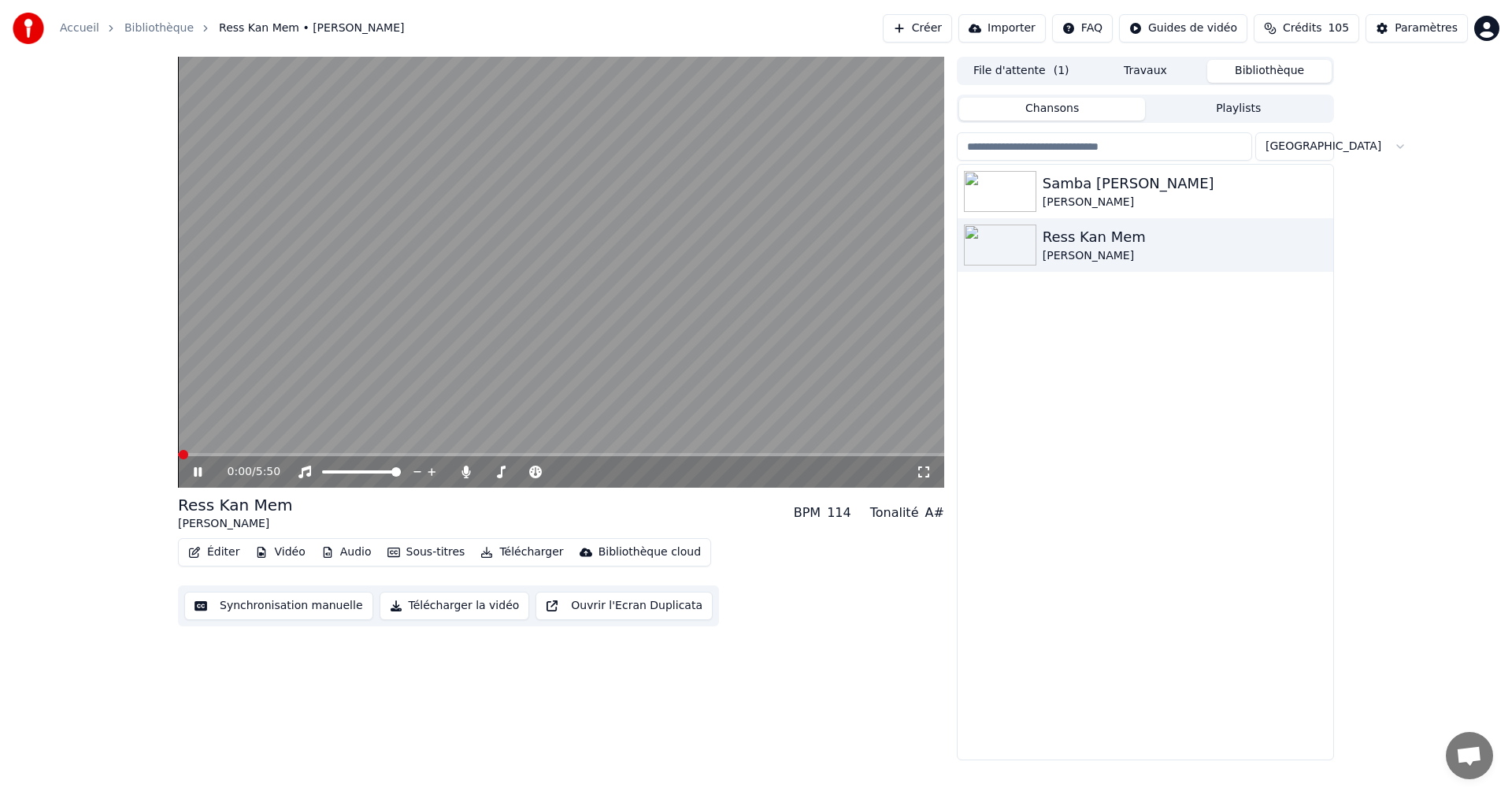
click at [195, 471] on icon at bounding box center [198, 472] width 8 height 10
click at [195, 471] on icon at bounding box center [198, 472] width 10 height 11
click at [922, 470] on icon at bounding box center [924, 472] width 16 height 13
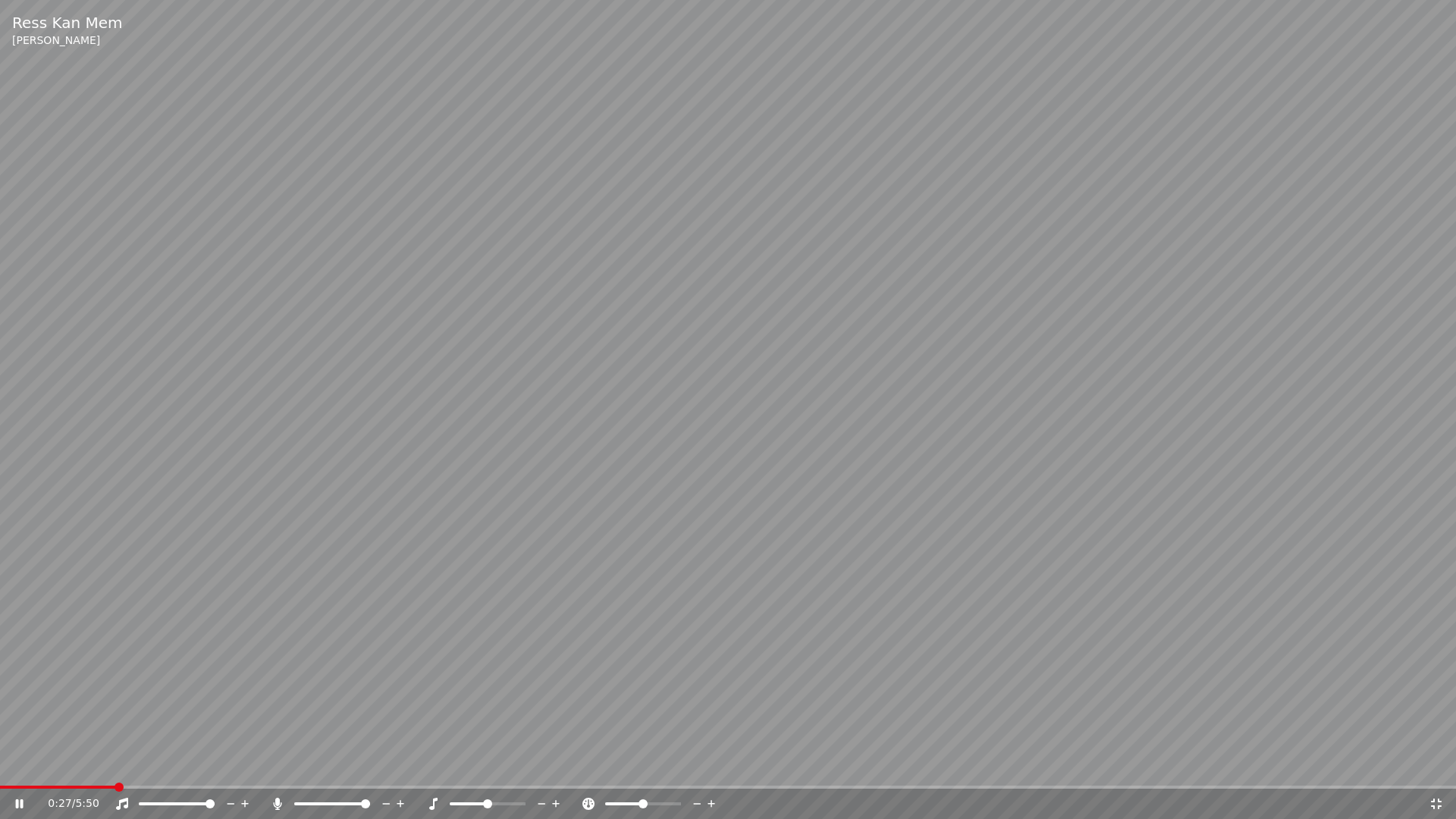
click at [15, 765] on icon at bounding box center [30, 804] width 35 height 12
click at [15, 765] on icon at bounding box center [20, 804] width 9 height 11
click at [1436, 765] on icon at bounding box center [1436, 804] width 15 height 12
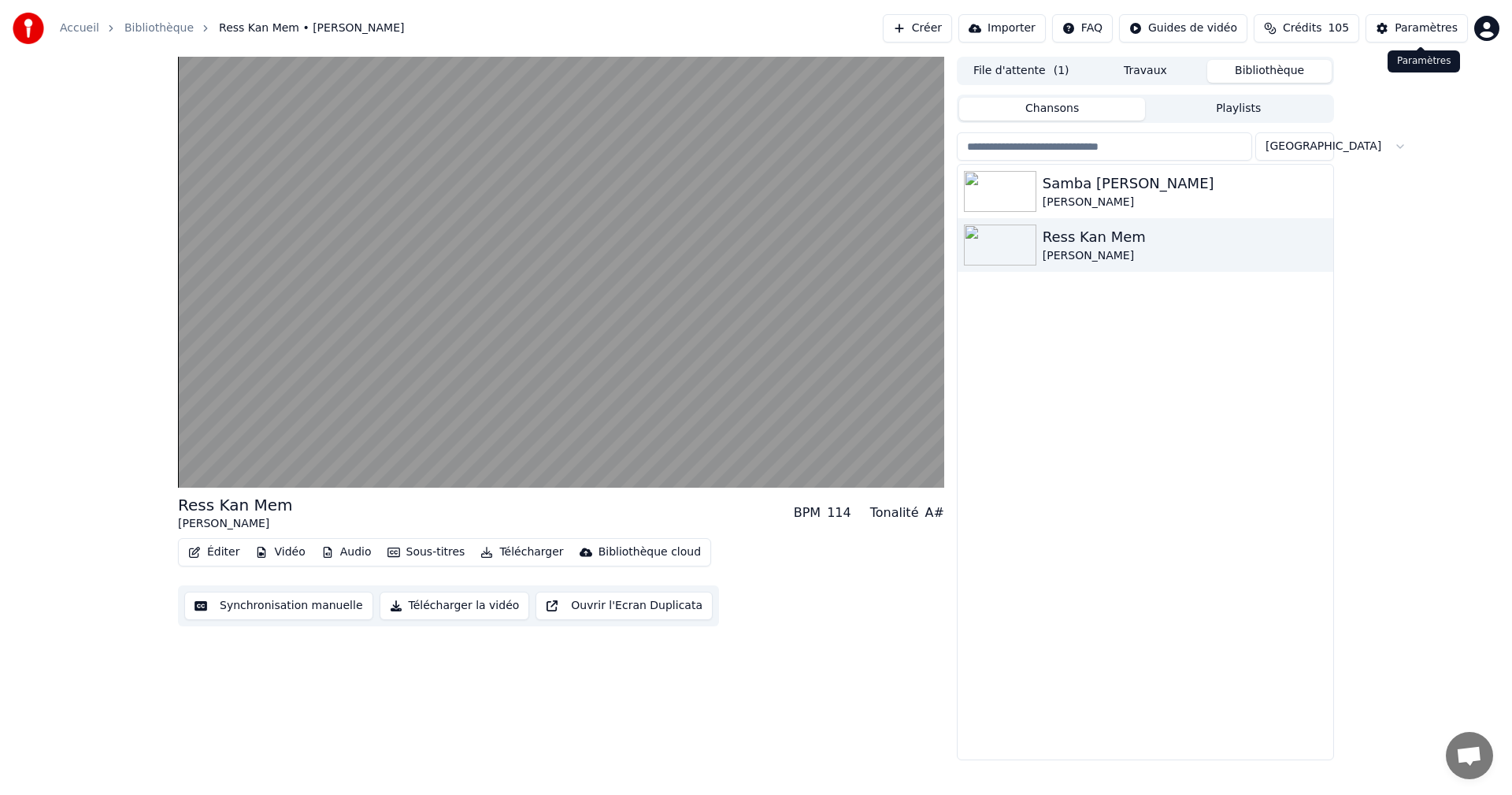
click at [1426, 24] on div "Paramètres" at bounding box center [1426, 29] width 63 height 16
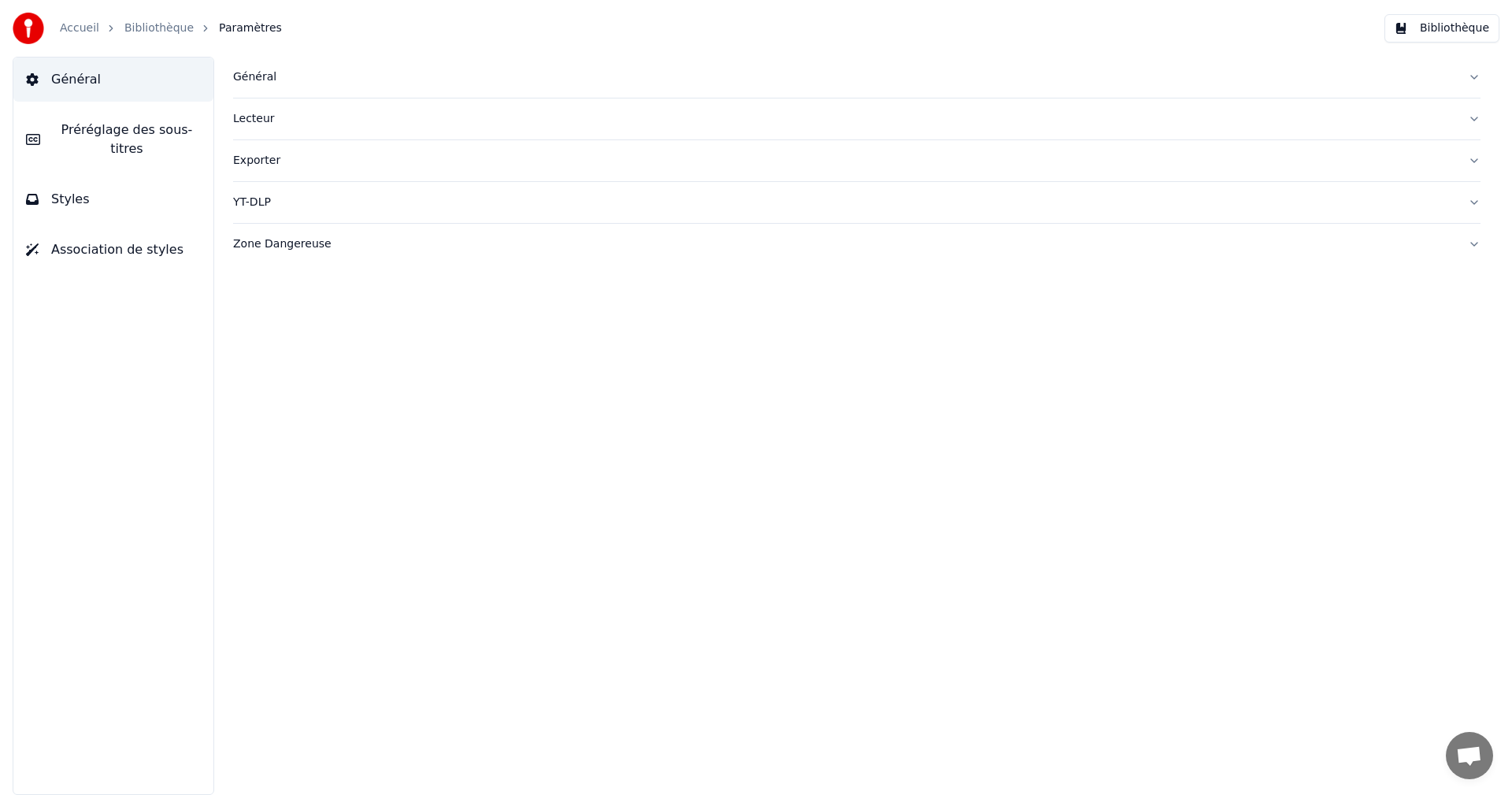
click at [102, 177] on button "Styles" at bounding box center [114, 199] width 200 height 44
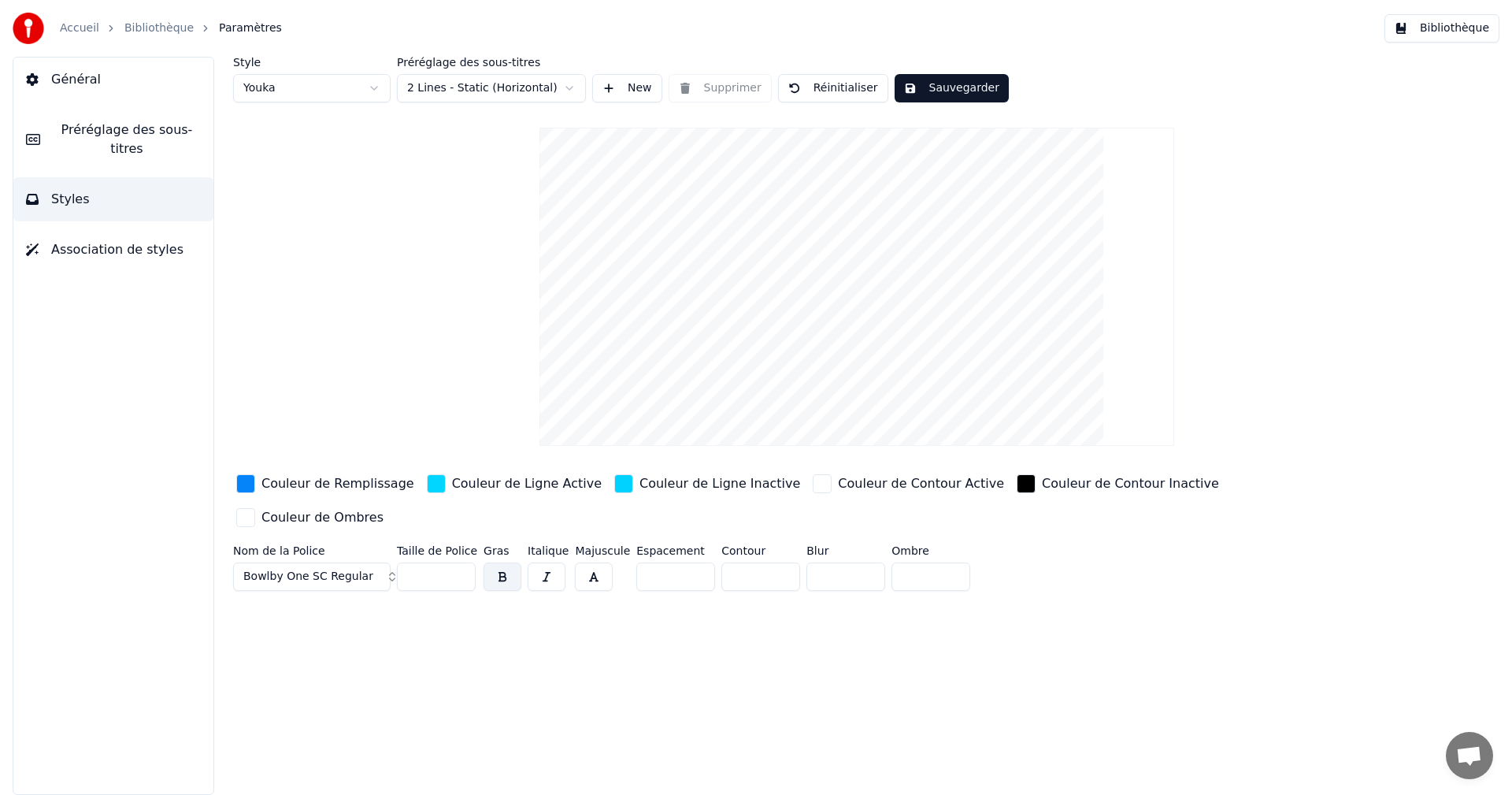
click at [812, 484] on div "button" at bounding box center [822, 484] width 19 height 19
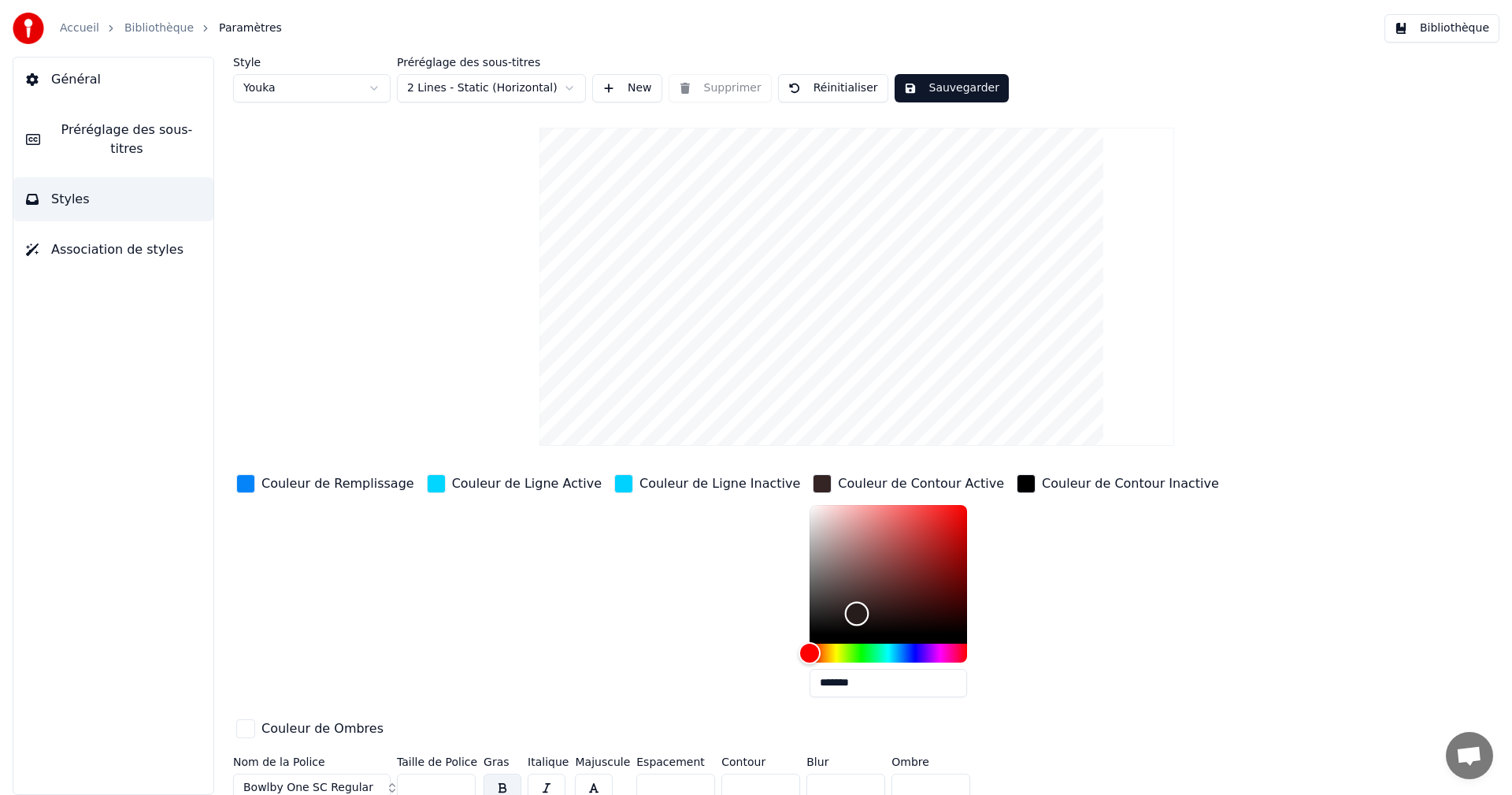
type input "*******"
drag, startPoint x: 748, startPoint y: 504, endPoint x: 753, endPoint y: 644, distance: 140.1
click at [798, 644] on div "Color" at bounding box center [810, 633] width 24 height 24
click at [805, 640] on div "Color" at bounding box center [817, 633] width 24 height 24
click at [1017, 485] on div "button" at bounding box center [1026, 484] width 19 height 19
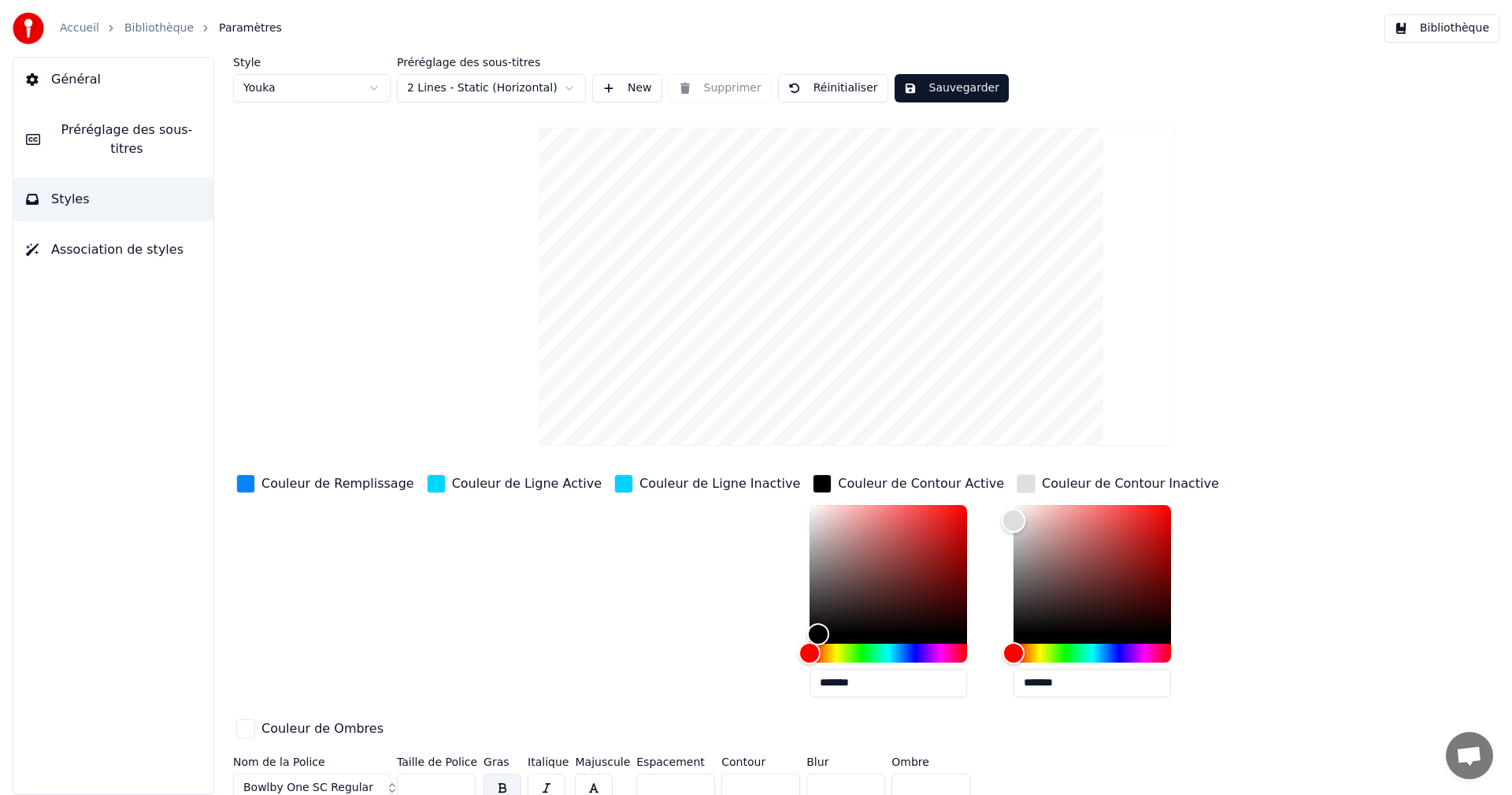
type input "*******"
drag, startPoint x: 941, startPoint y: 636, endPoint x: 937, endPoint y: 503, distance: 133.1
click at [1001, 503] on div "Color" at bounding box center [1013, 504] width 24 height 24
click at [963, 86] on button "Sauvegarder" at bounding box center [951, 87] width 114 height 28
click at [1439, 28] on button "Bibliothèque" at bounding box center [1442, 28] width 115 height 28
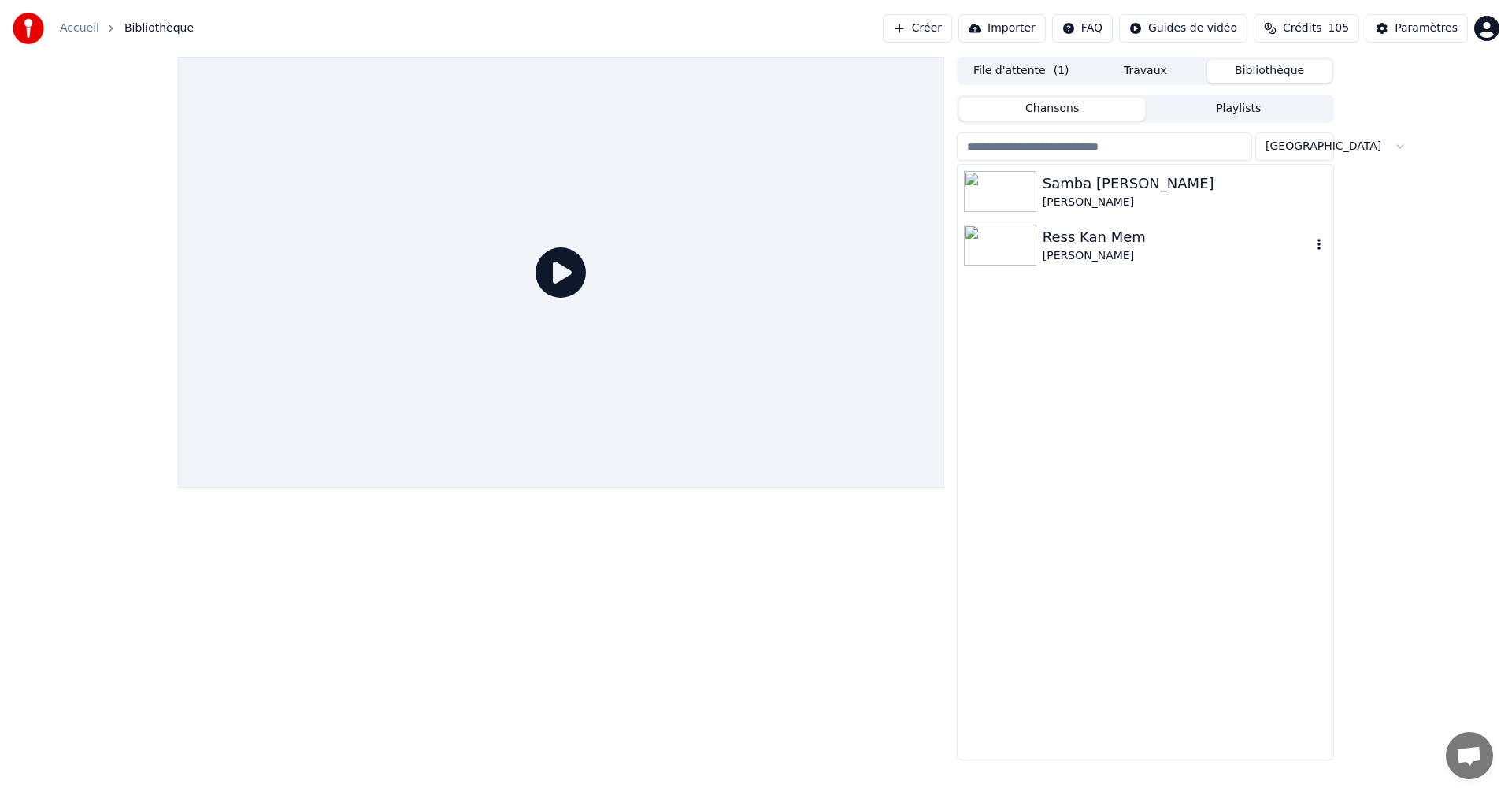
click at [1093, 235] on div "Ress Kan Mem" at bounding box center [1176, 237] width 268 height 22
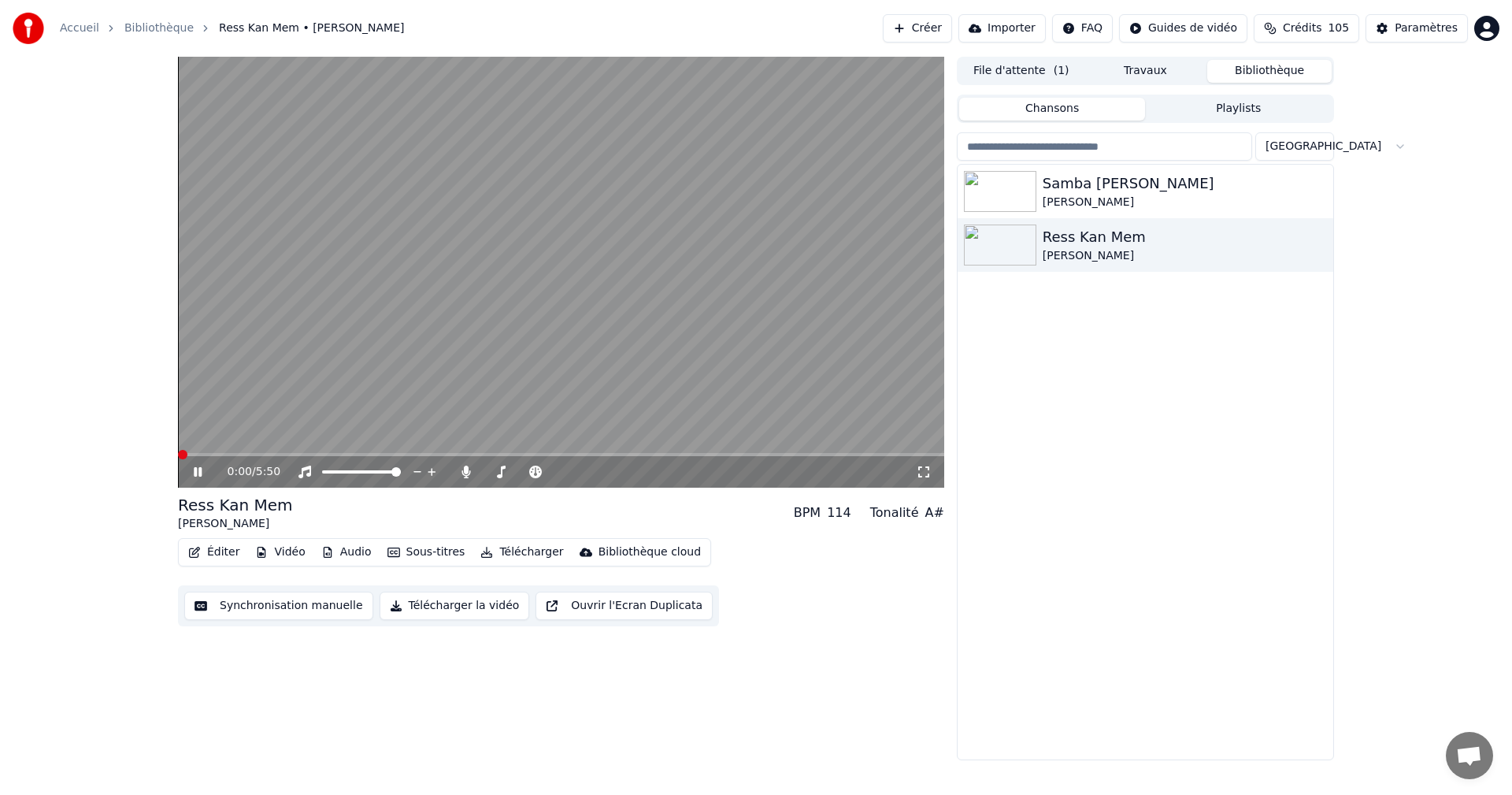
click at [191, 468] on icon at bounding box center [209, 472] width 37 height 13
click at [191, 469] on icon at bounding box center [209, 472] width 37 height 13
click at [924, 471] on icon at bounding box center [924, 472] width 16 height 13
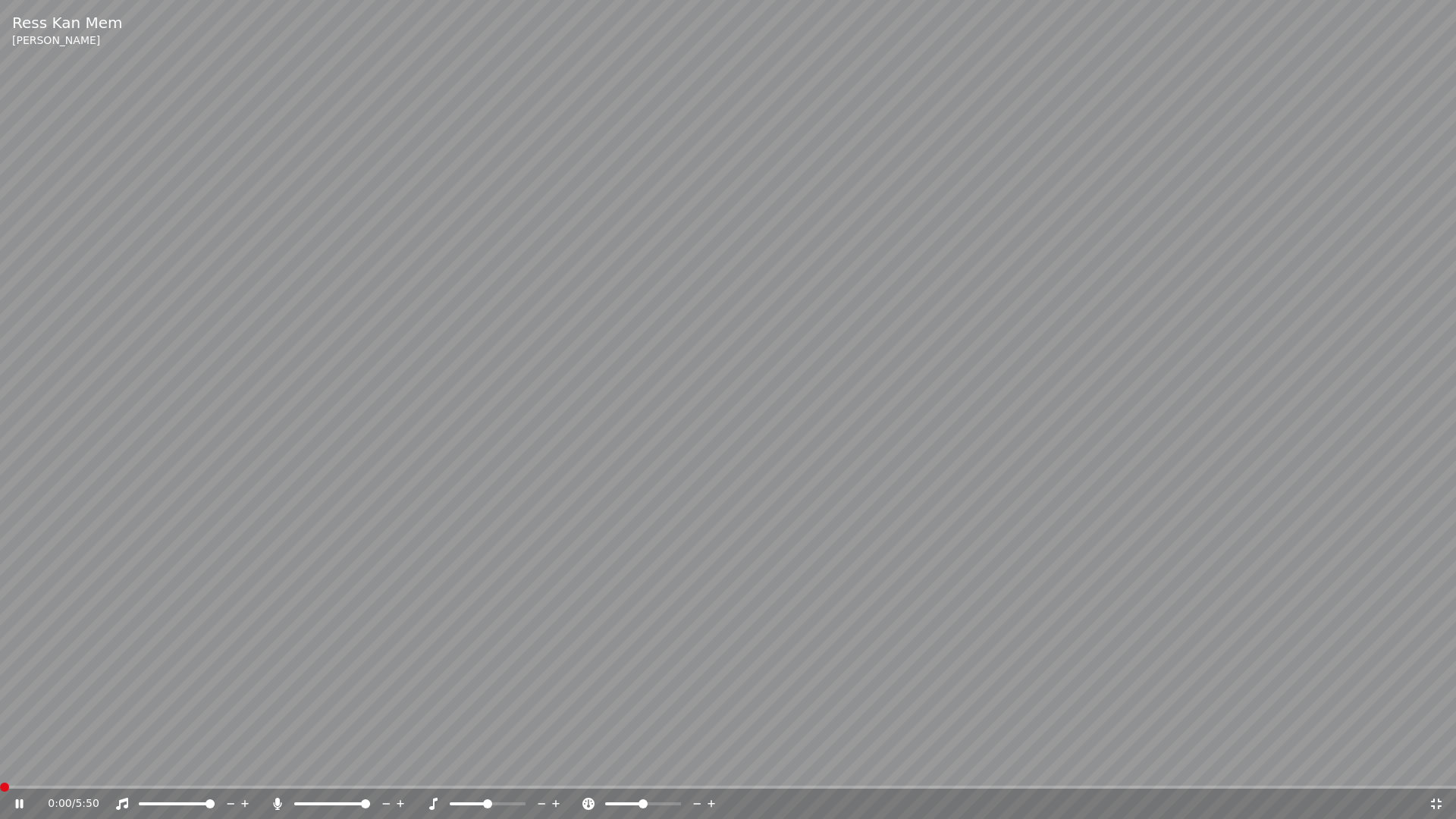
click at [19, 765] on icon at bounding box center [30, 804] width 35 height 12
click at [19, 765] on icon at bounding box center [20, 804] width 9 height 11
click at [1434, 765] on icon at bounding box center [1436, 804] width 11 height 11
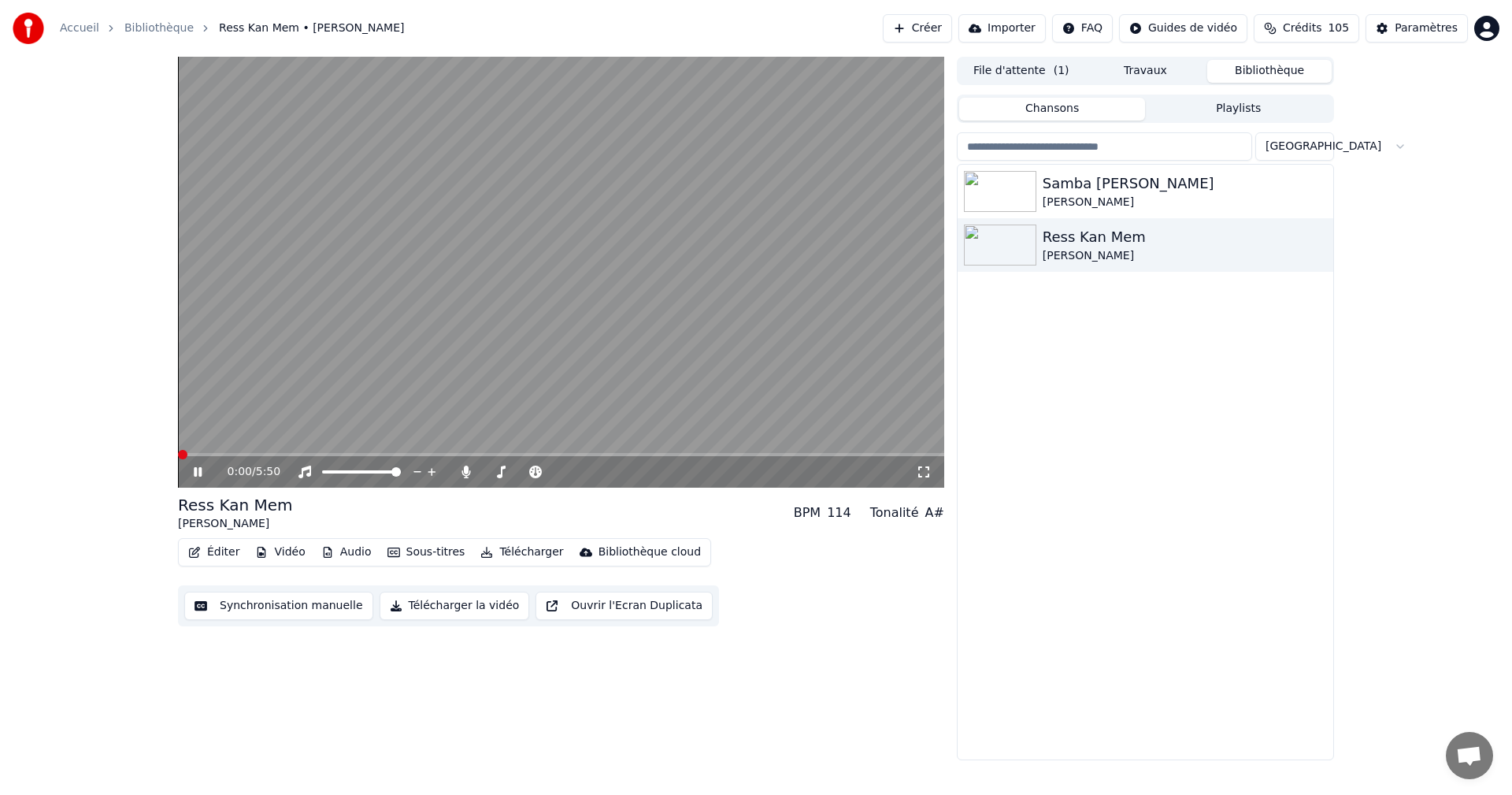
click at [198, 469] on icon at bounding box center [209, 472] width 37 height 13
click at [1425, 34] on div "Paramètres" at bounding box center [1426, 29] width 63 height 16
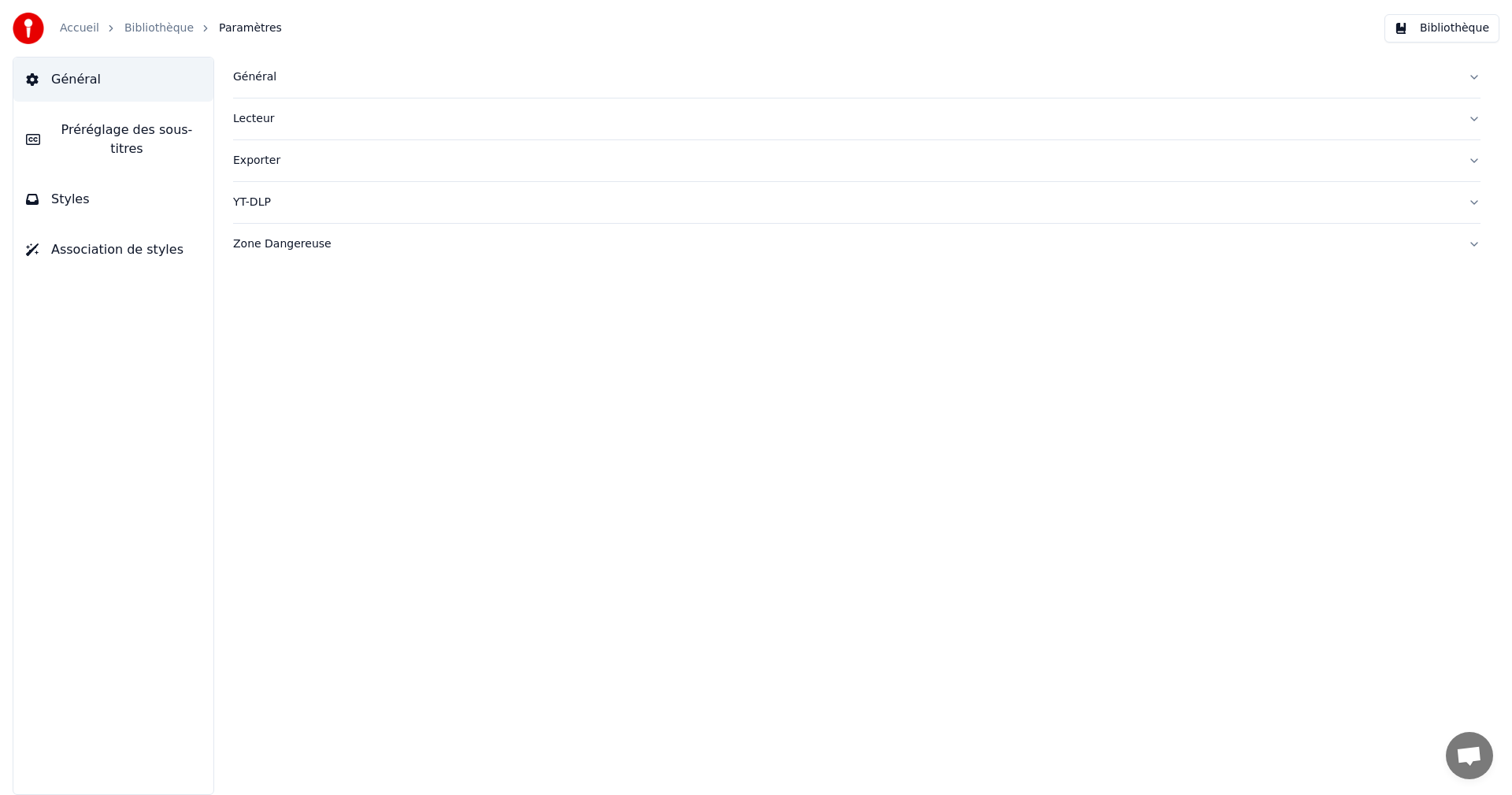
click at [142, 191] on button "Styles" at bounding box center [114, 199] width 200 height 44
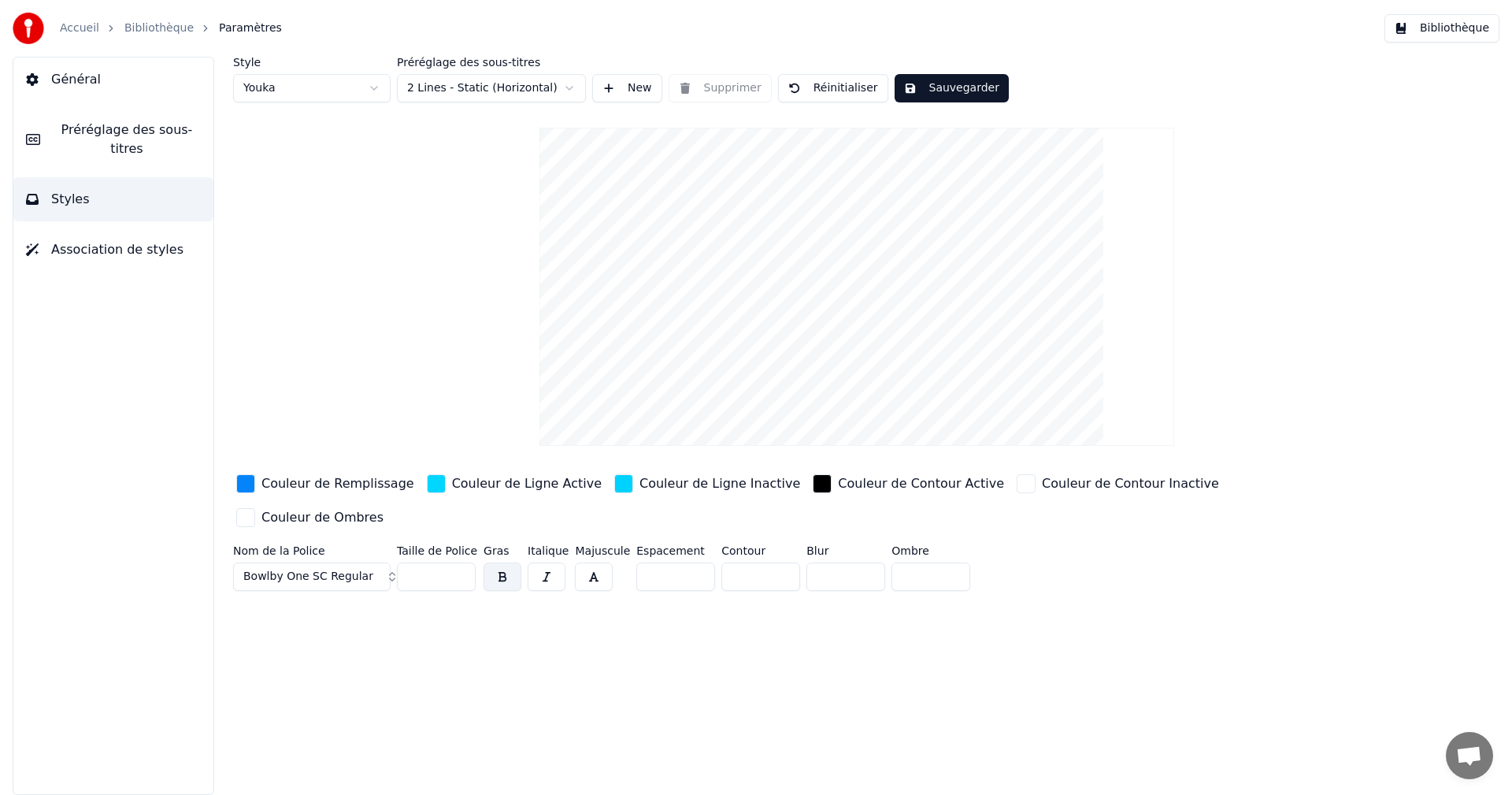
click at [862, 562] on input "*" at bounding box center [845, 576] width 78 height 28
type input "*"
click at [862, 562] on input "*" at bounding box center [845, 576] width 78 height 28
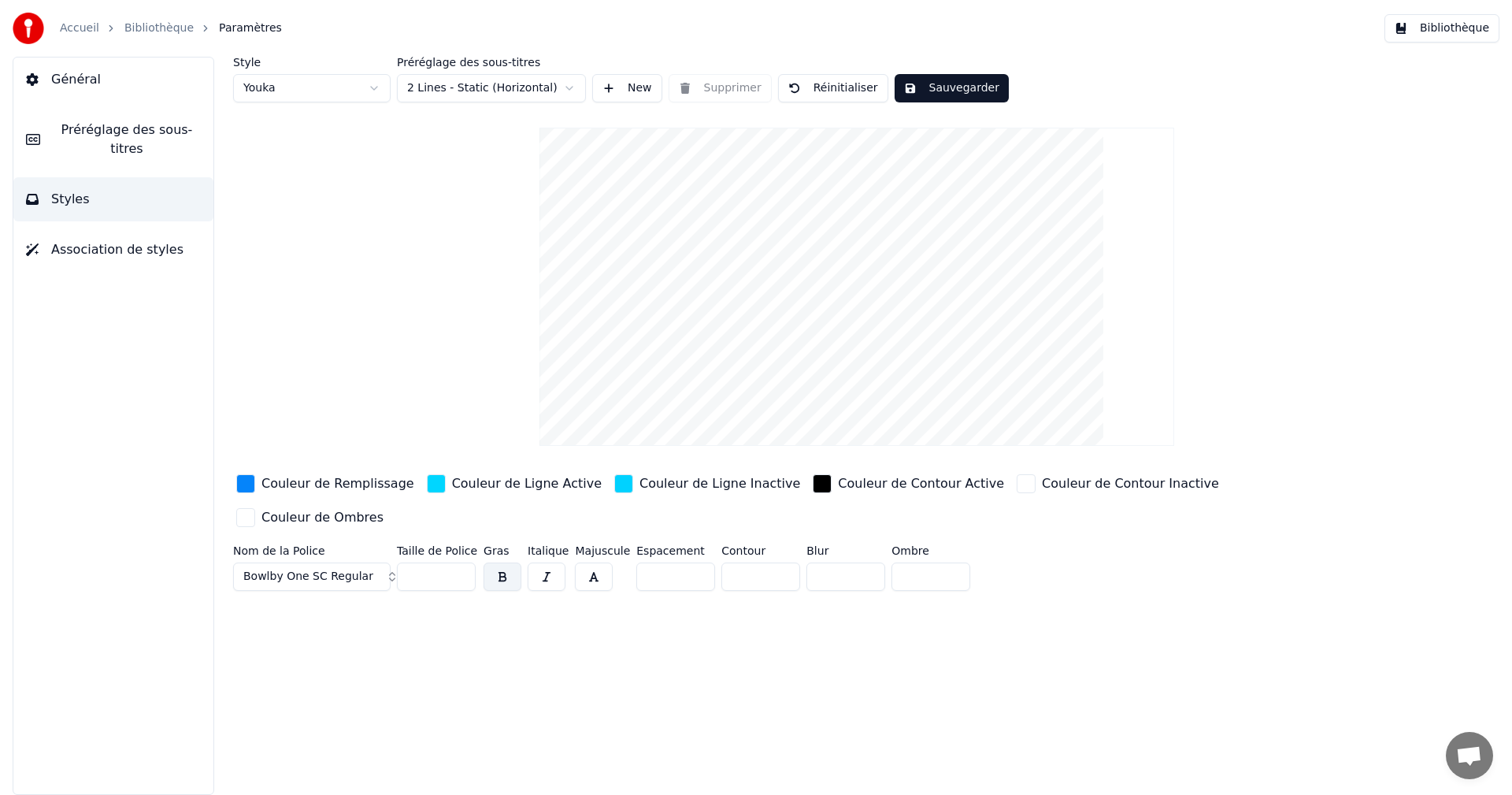
click at [947, 562] on input "*" at bounding box center [931, 576] width 78 height 28
click at [946, 562] on input "*" at bounding box center [931, 576] width 78 height 28
type input "*"
click at [946, 562] on input "*" at bounding box center [931, 576] width 78 height 28
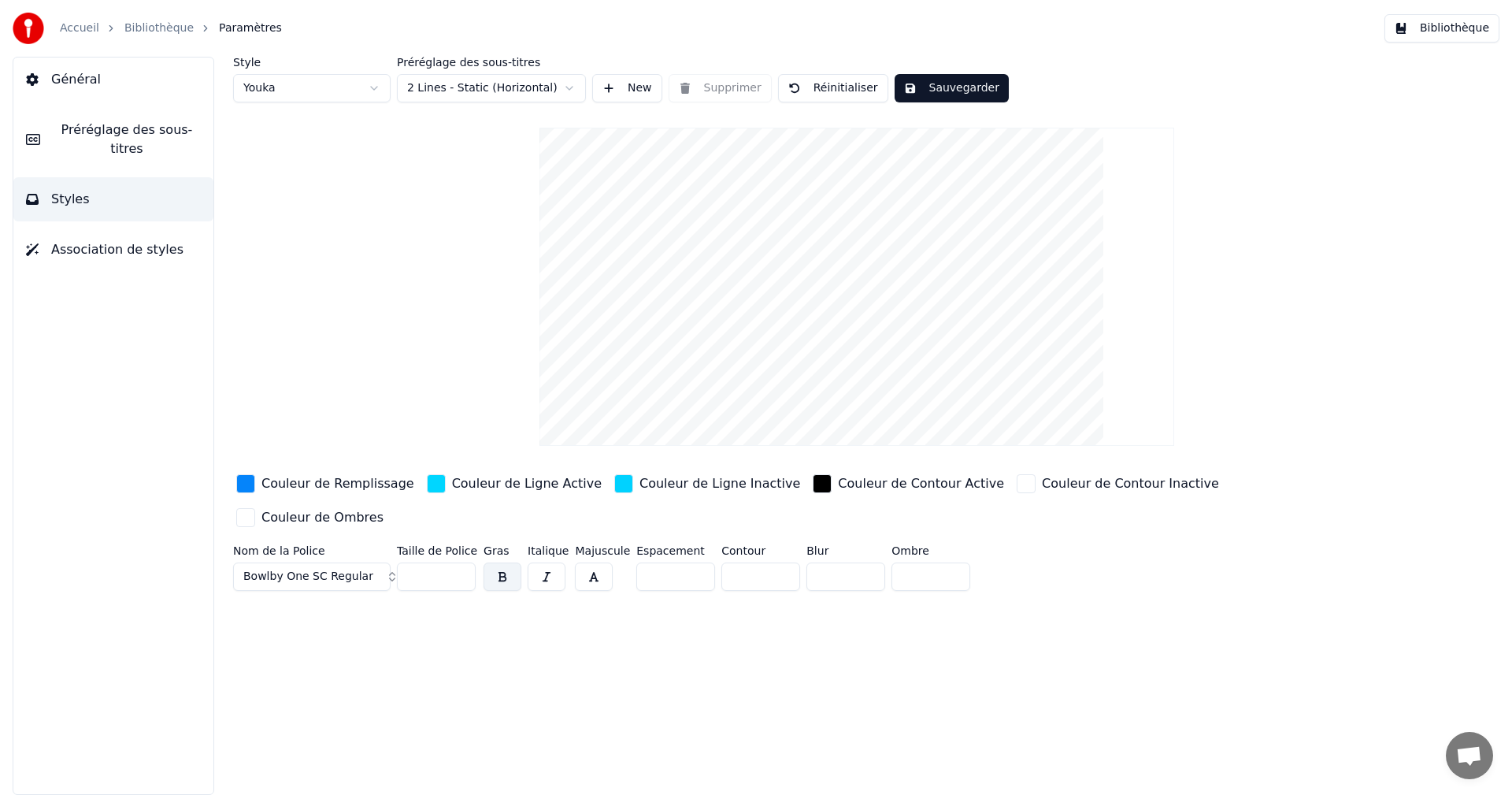
click at [940, 90] on button "Sauvegarder" at bounding box center [951, 87] width 114 height 28
click at [1461, 32] on button "Bibliothèque" at bounding box center [1442, 28] width 115 height 28
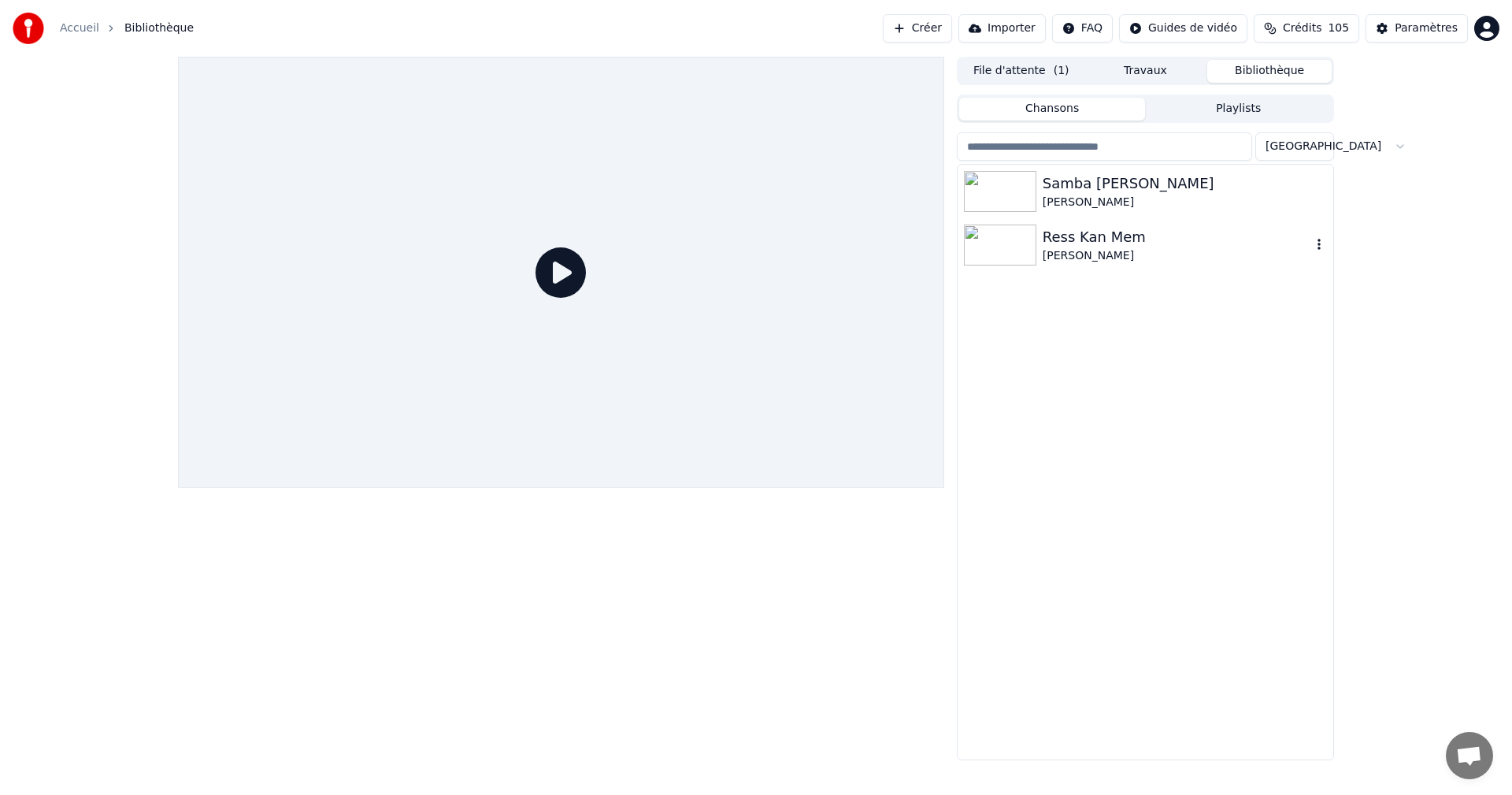
click at [1081, 237] on div "Ress Kan Mem" at bounding box center [1176, 237] width 268 height 22
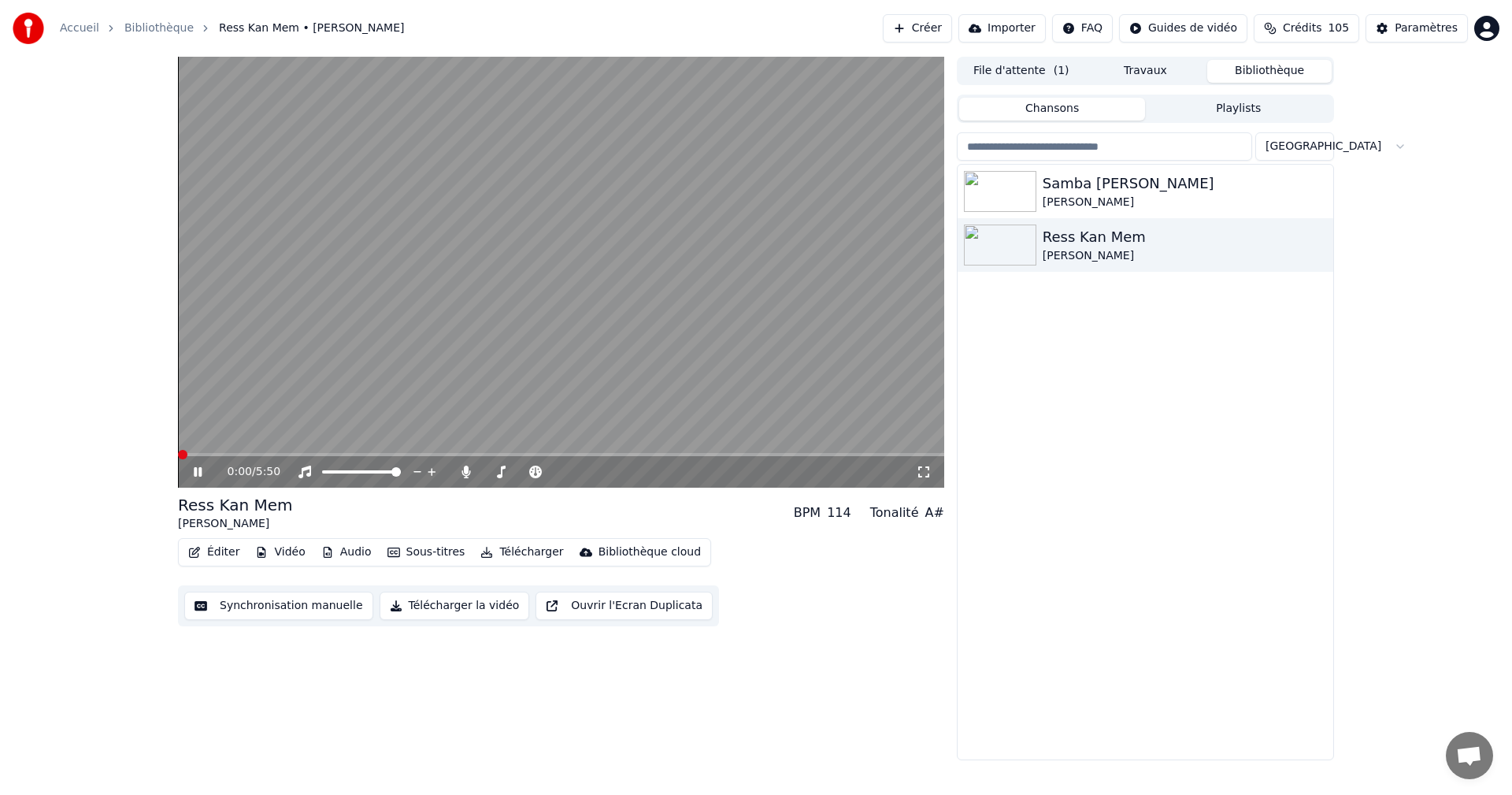
click at [192, 468] on icon at bounding box center [209, 472] width 37 height 13
click at [193, 468] on icon at bounding box center [209, 472] width 37 height 13
click at [199, 472] on icon at bounding box center [198, 472] width 8 height 10
click at [199, 472] on icon at bounding box center [198, 472] width 10 height 11
click at [201, 472] on icon at bounding box center [198, 472] width 8 height 10
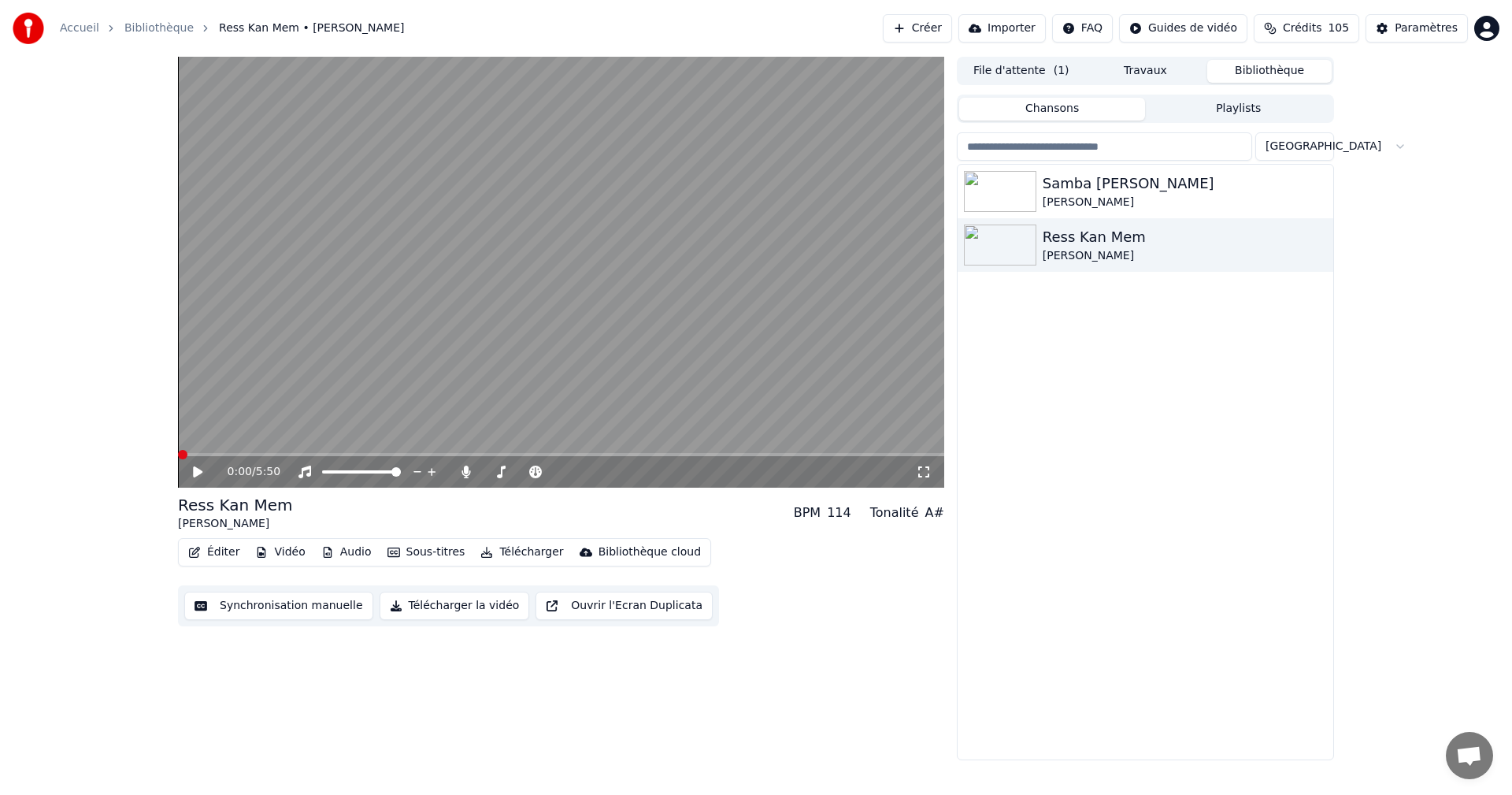
click at [928, 468] on icon at bounding box center [924, 472] width 11 height 11
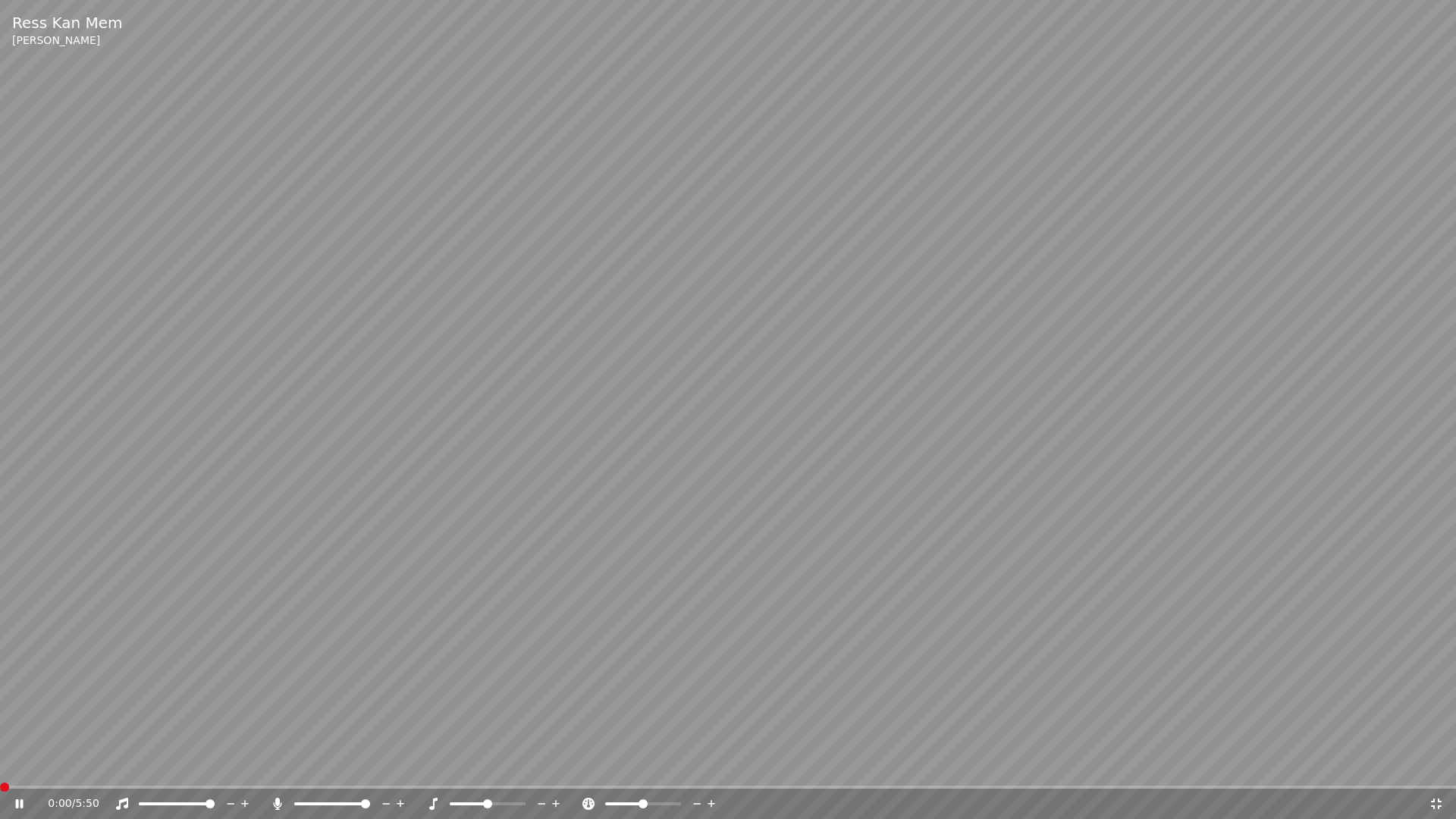
click at [1437, 765] on icon at bounding box center [1436, 804] width 15 height 12
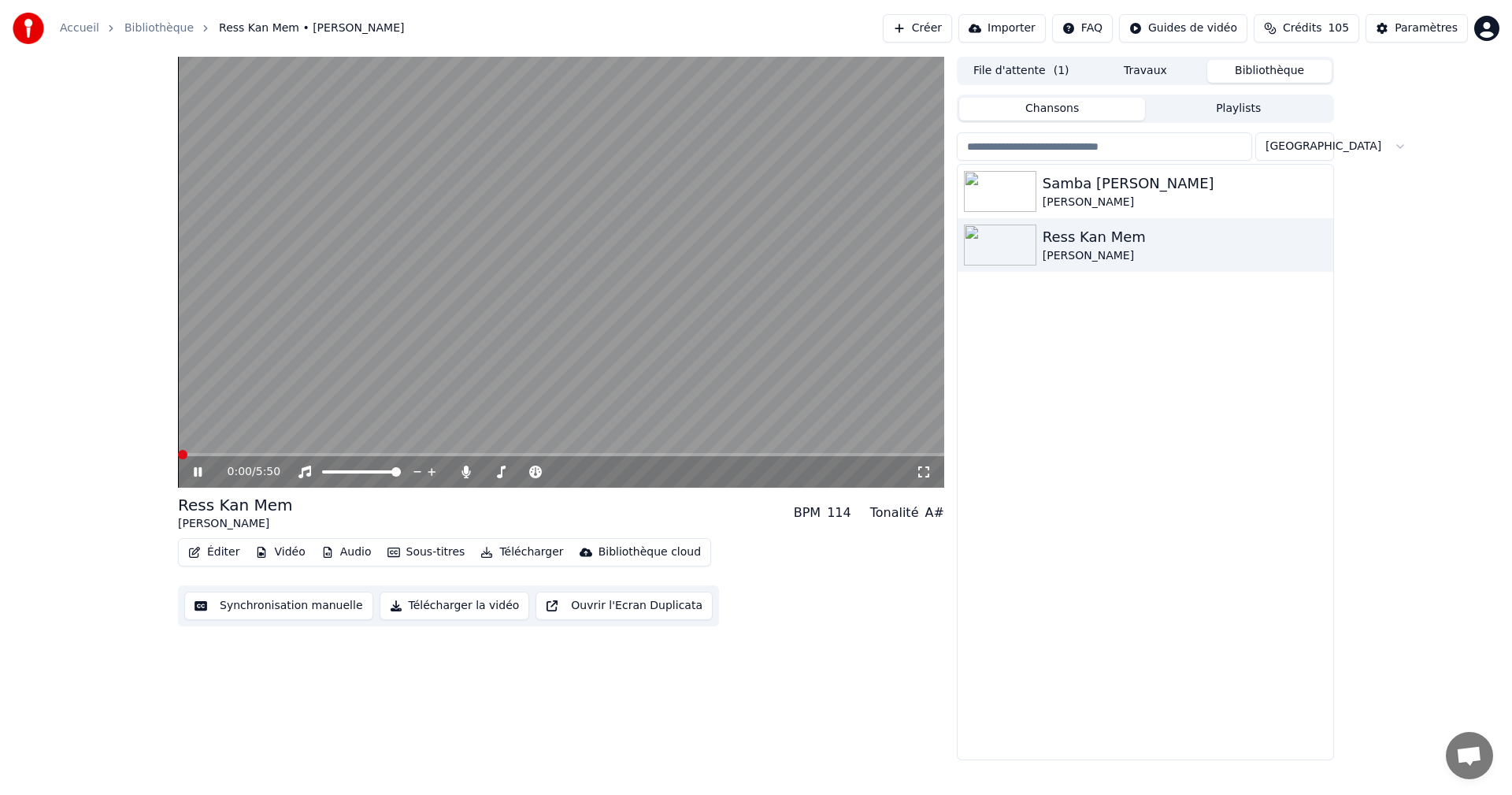
click at [199, 472] on icon at bounding box center [209, 472] width 37 height 13
click at [1438, 35] on div "Paramètres" at bounding box center [1426, 29] width 63 height 16
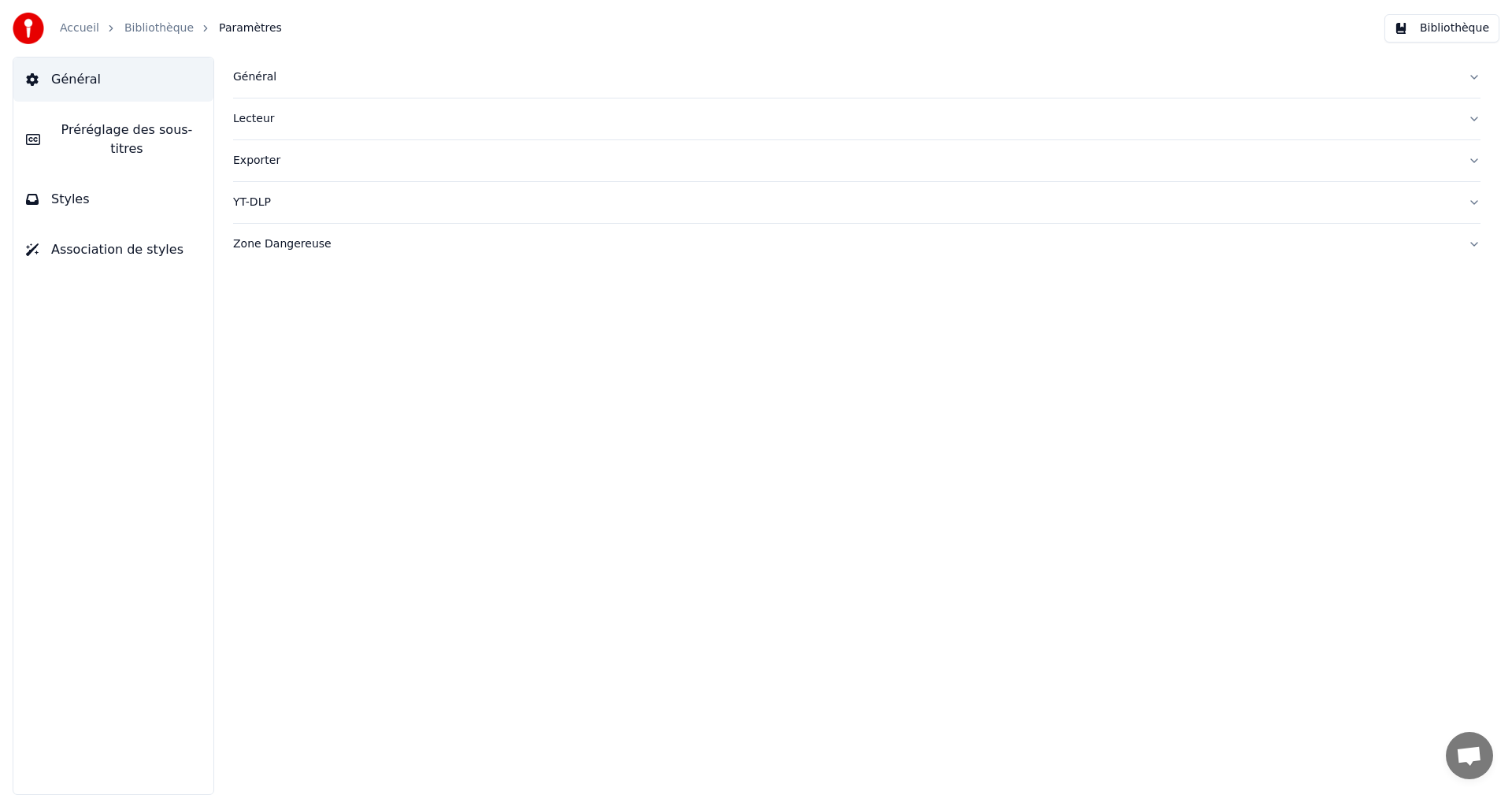
click at [196, 177] on button "Styles" at bounding box center [114, 199] width 200 height 44
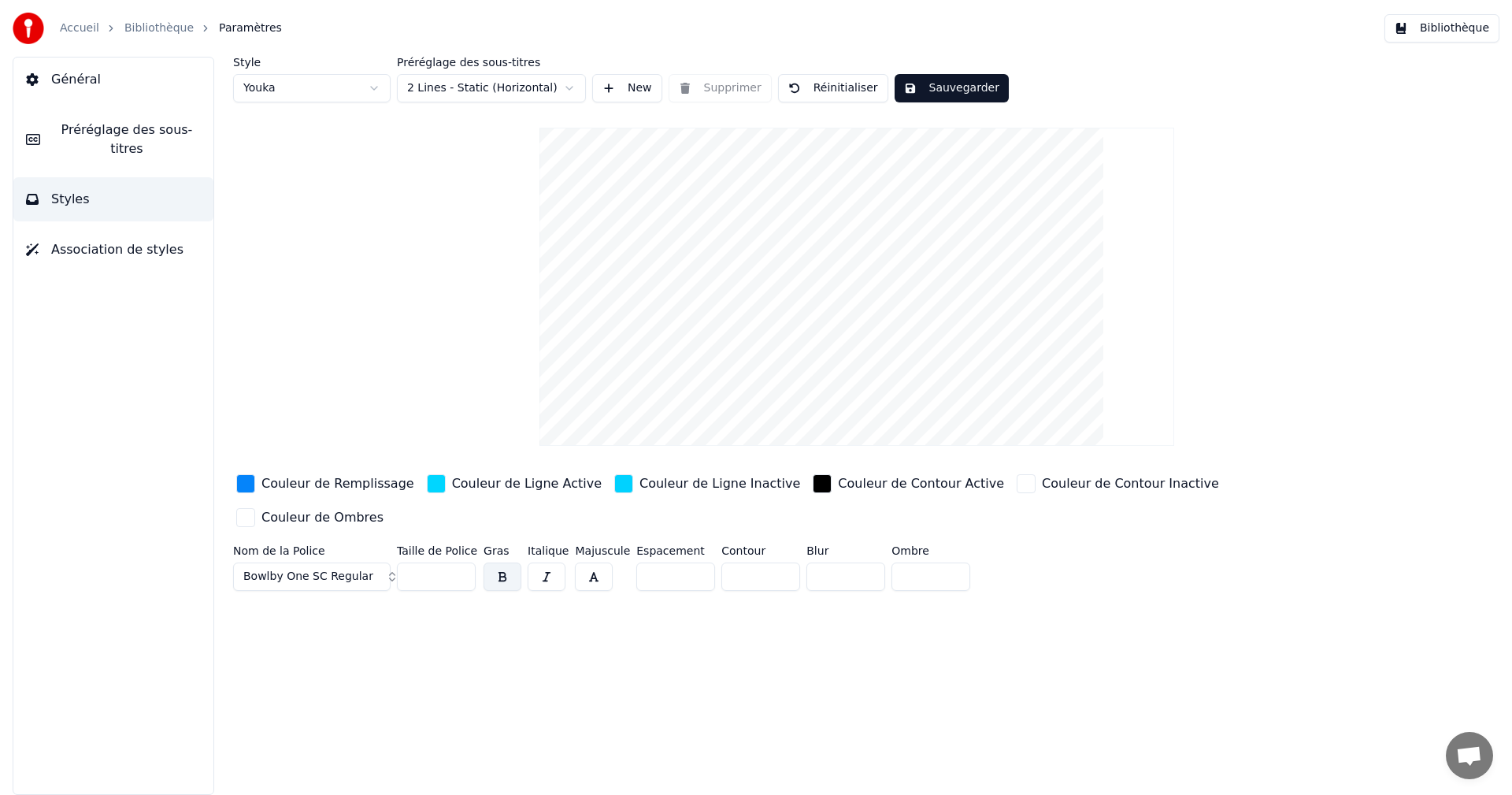
click at [383, 508] on div "Couleur de Ombres" at bounding box center [323, 517] width 122 height 19
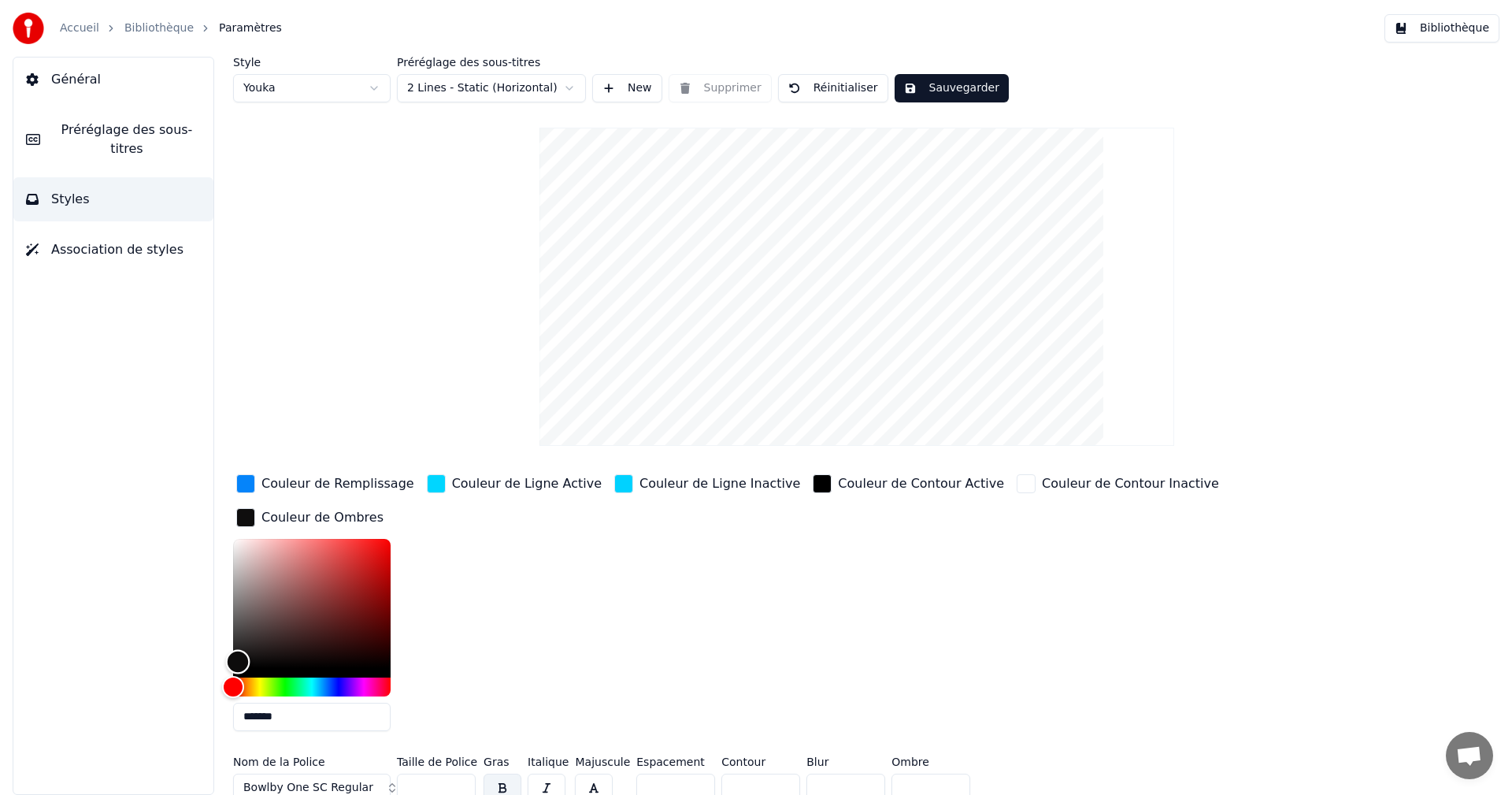
type input "*******"
drag, startPoint x: 230, startPoint y: 535, endPoint x: 235, endPoint y: 675, distance: 140.1
click at [235, 675] on div "Color" at bounding box center [235, 667] width 24 height 24
click at [950, 82] on button "Sauvegarder" at bounding box center [951, 87] width 114 height 28
click at [1466, 29] on button "Bibliothèque" at bounding box center [1442, 28] width 115 height 28
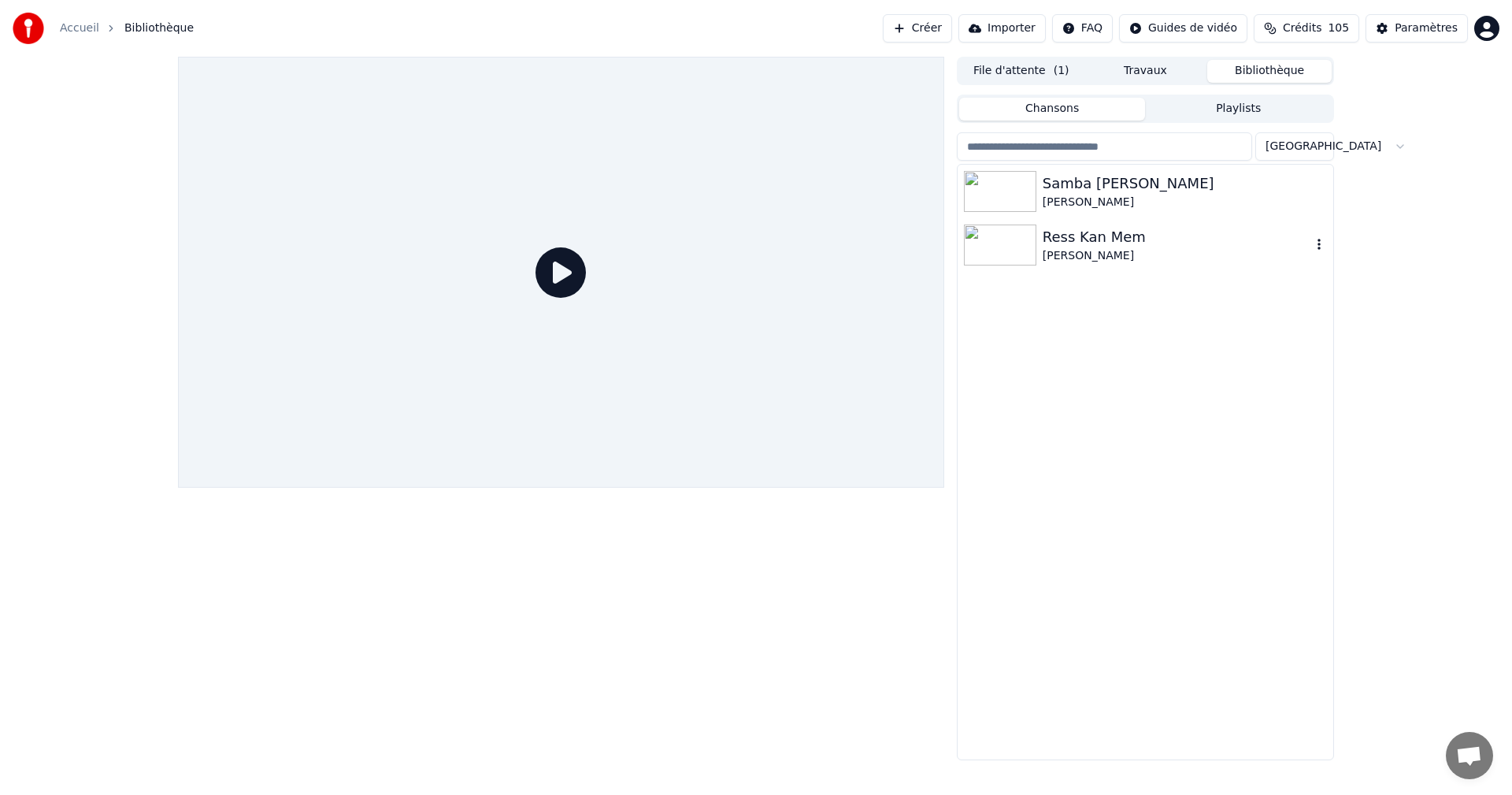
click at [1085, 231] on div "Ress Kan Mem" at bounding box center [1176, 237] width 268 height 22
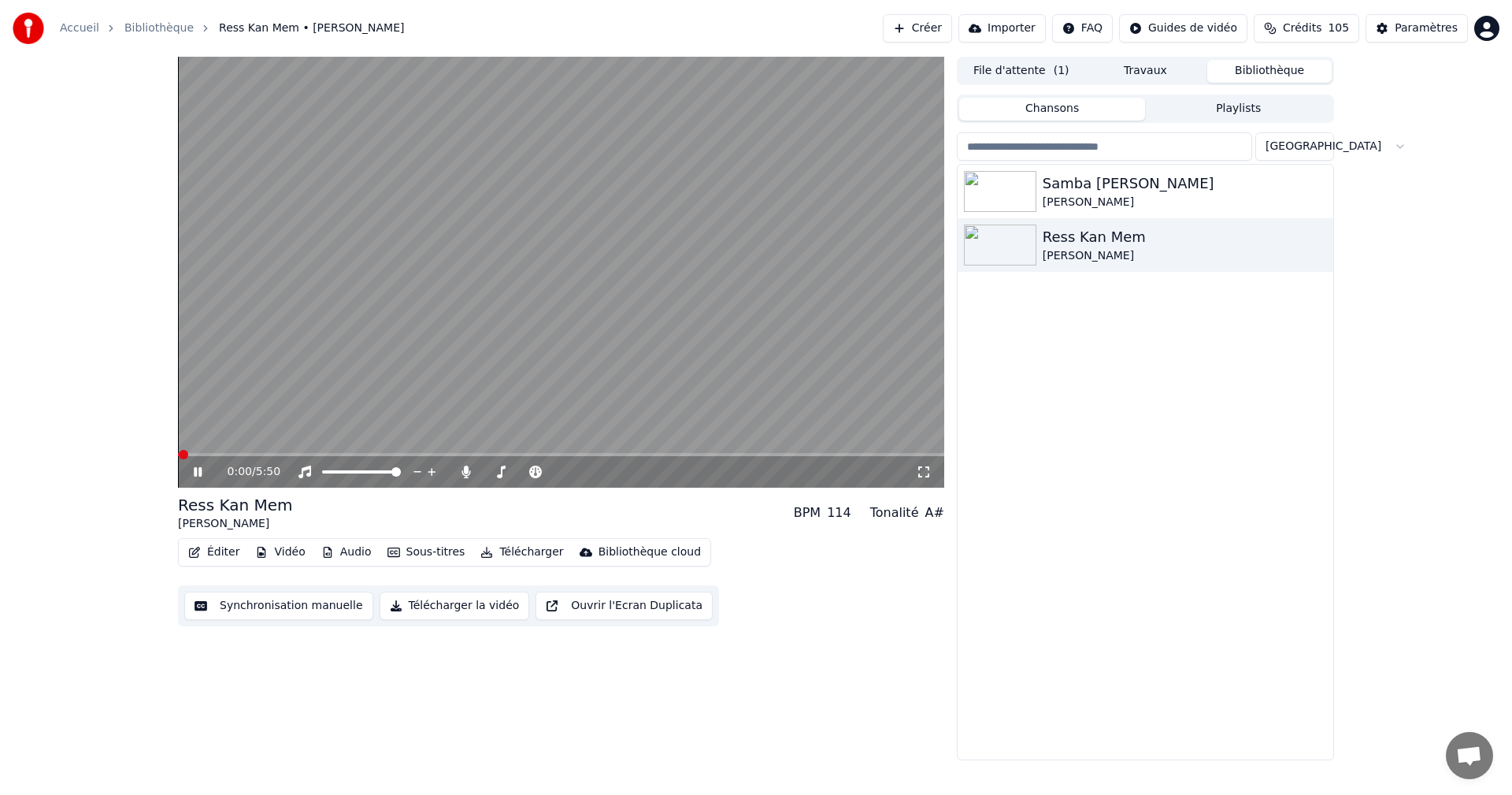
click at [196, 470] on icon at bounding box center [198, 472] width 8 height 10
click at [196, 471] on icon at bounding box center [198, 472] width 10 height 11
click at [197, 470] on icon at bounding box center [198, 472] width 8 height 10
click at [1434, 28] on div "Paramètres" at bounding box center [1426, 29] width 63 height 16
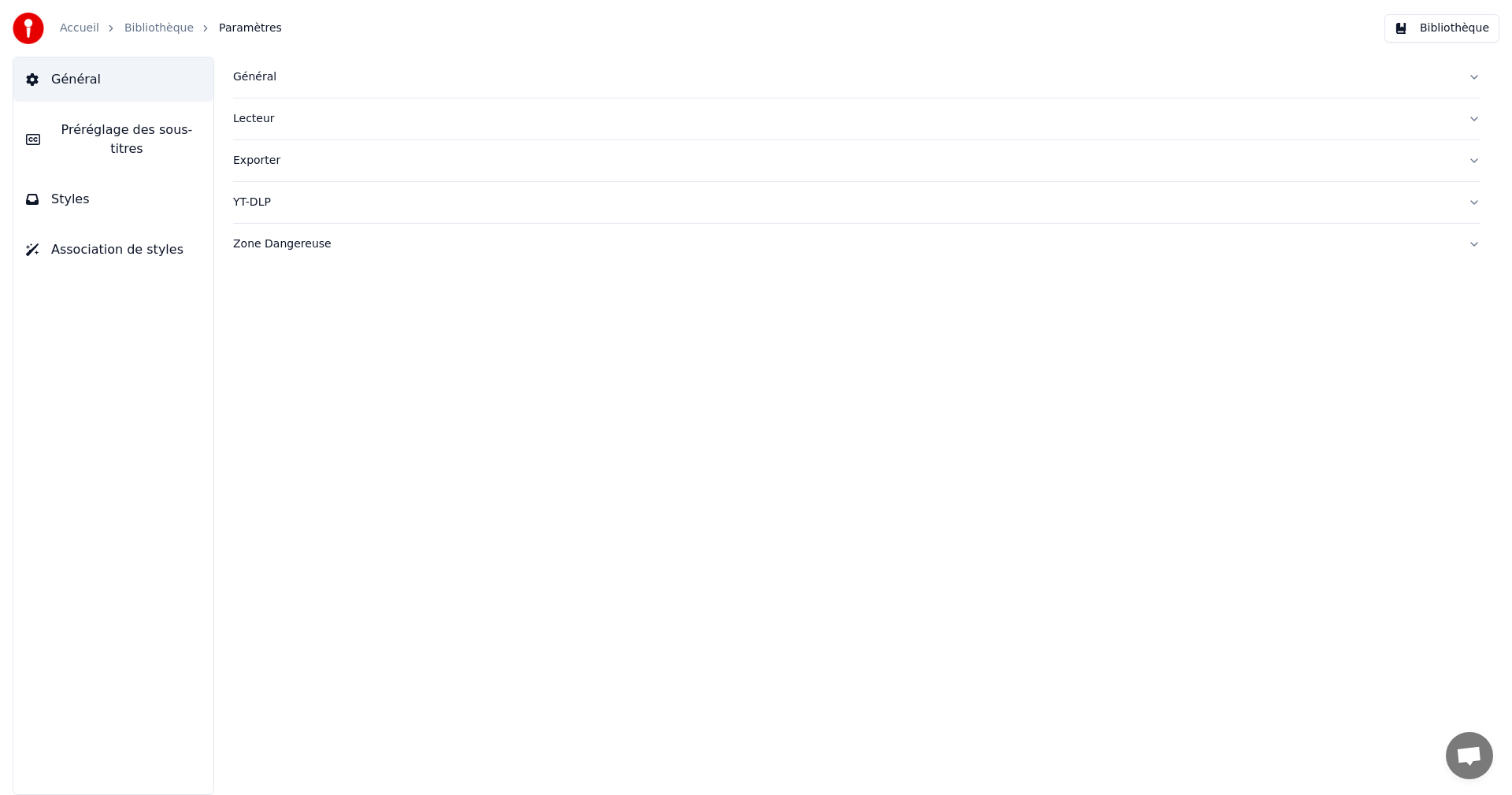
click at [122, 191] on button "Styles" at bounding box center [114, 199] width 200 height 44
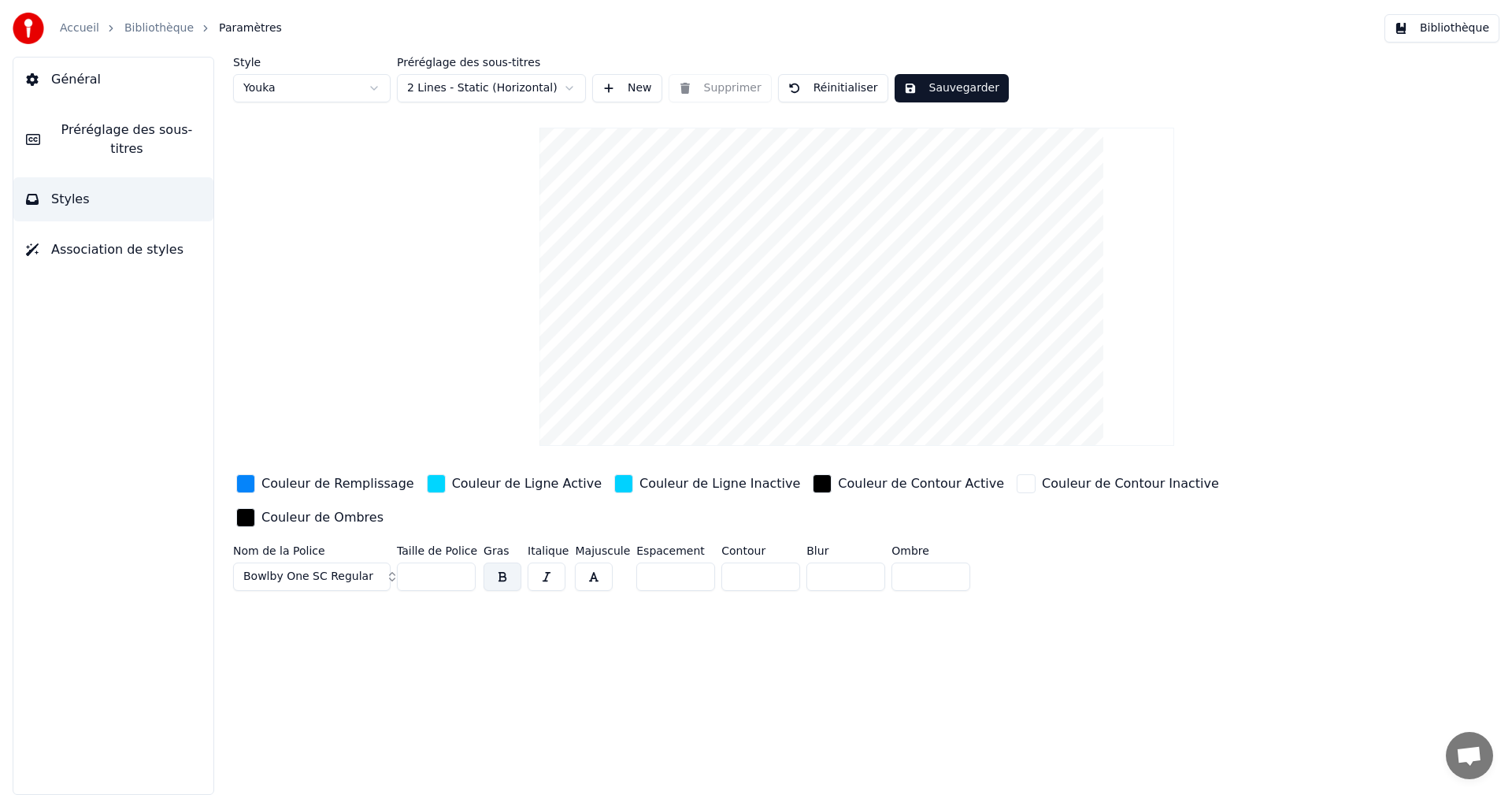
click at [945, 562] on input "*" at bounding box center [931, 576] width 78 height 28
click at [942, 562] on input "*" at bounding box center [931, 576] width 78 height 28
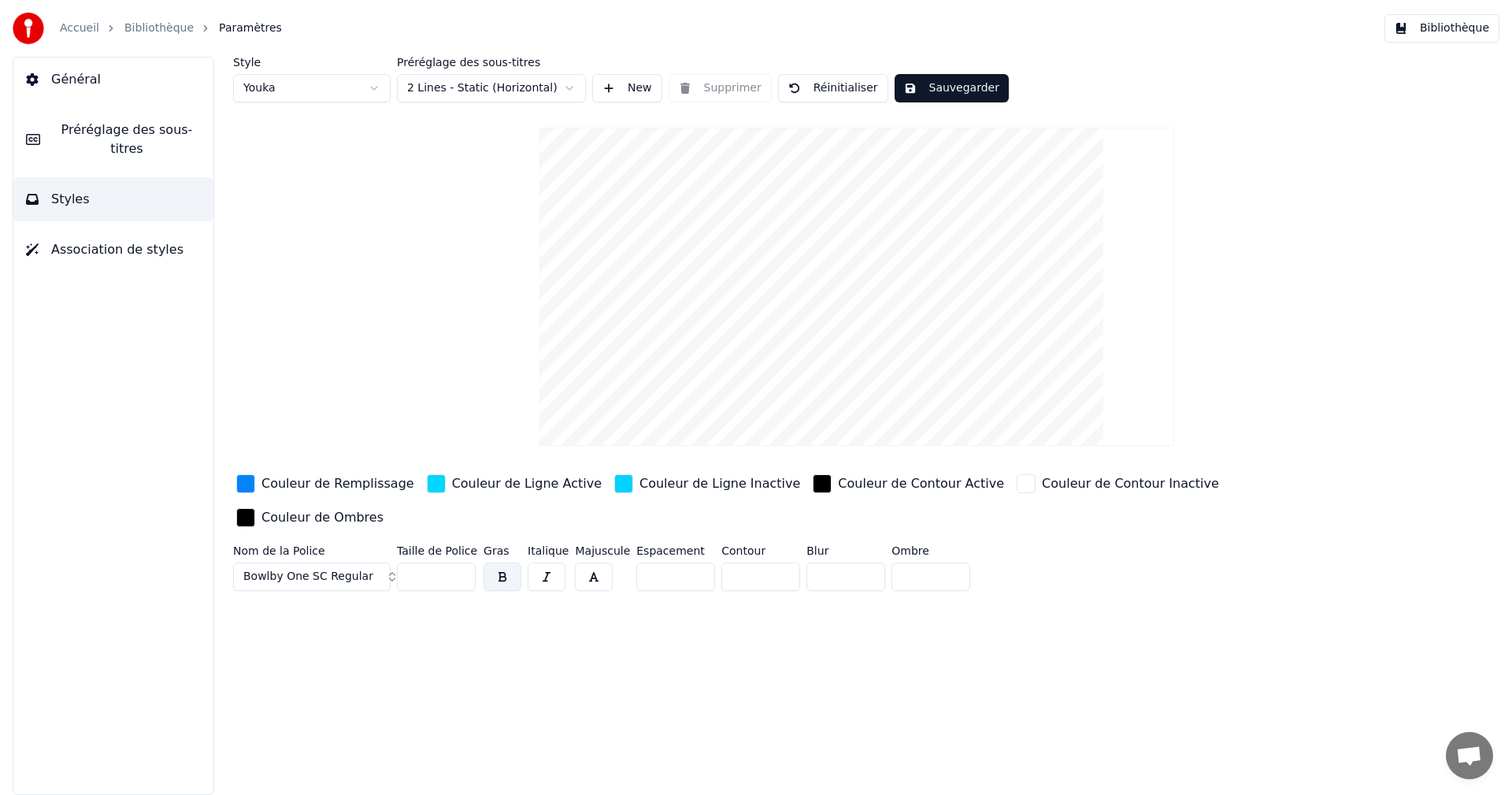
click at [942, 562] on input "**" at bounding box center [931, 576] width 78 height 28
click at [944, 562] on input "**" at bounding box center [931, 576] width 78 height 28
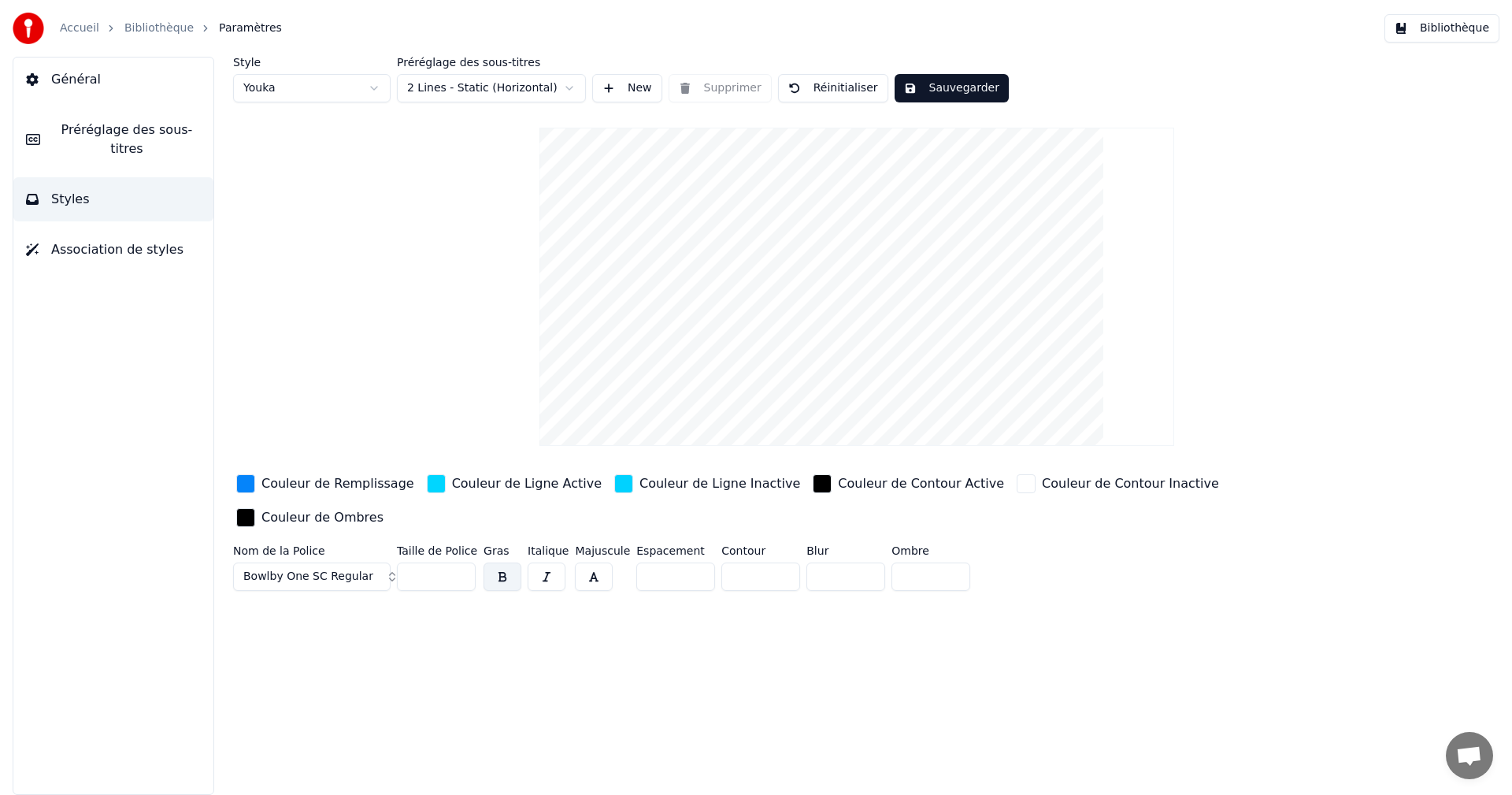
type input "*"
click at [944, 562] on input "*" at bounding box center [931, 576] width 78 height 28
click at [778, 562] on input "*" at bounding box center [760, 576] width 78 height 28
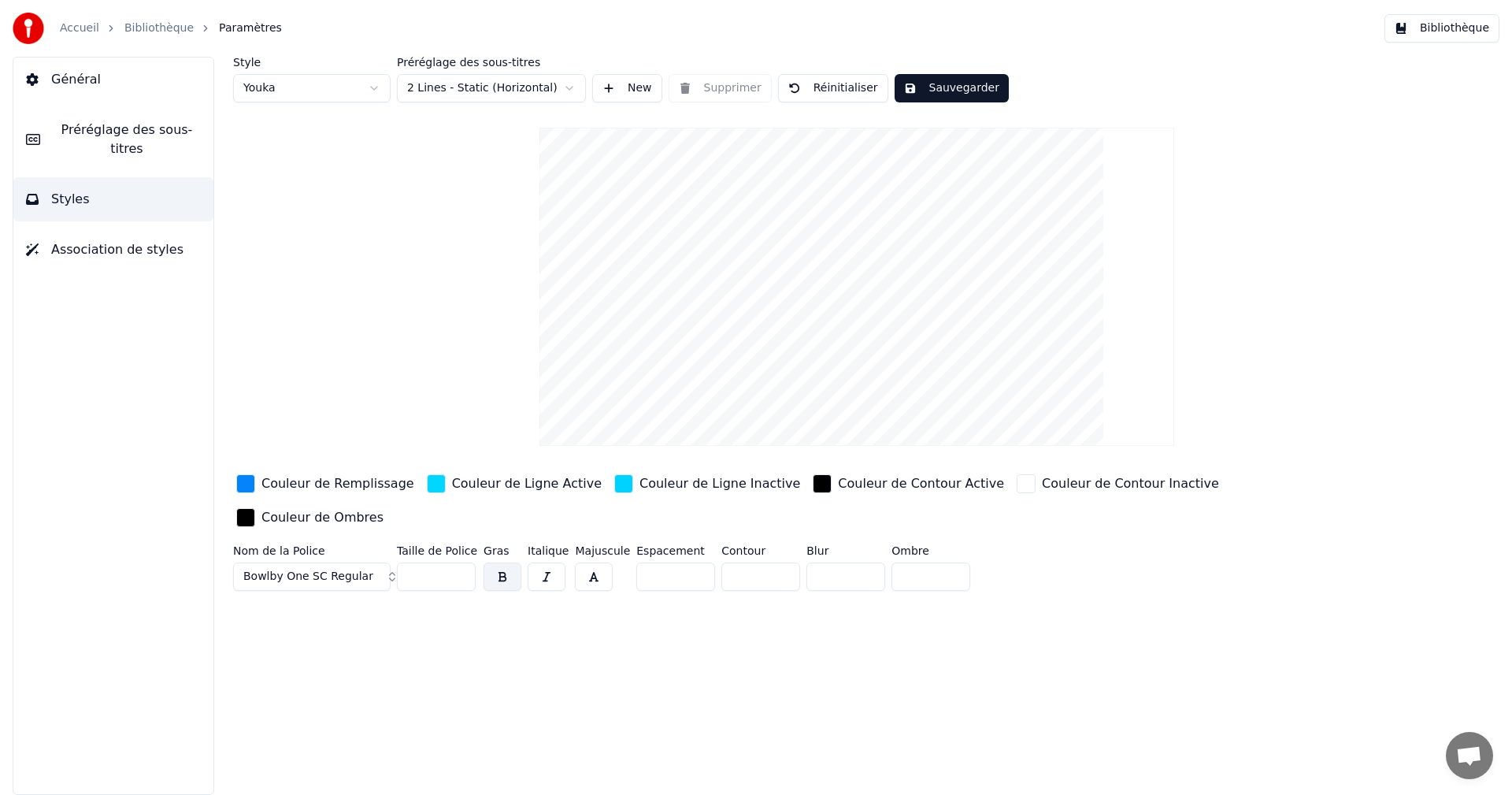
type input "*"
click at [775, 562] on input "*" at bounding box center [760, 576] width 78 height 28
click at [944, 92] on button "Sauvegarder" at bounding box center [951, 87] width 114 height 28
click at [1462, 28] on button "Bibliothèque" at bounding box center [1442, 28] width 115 height 28
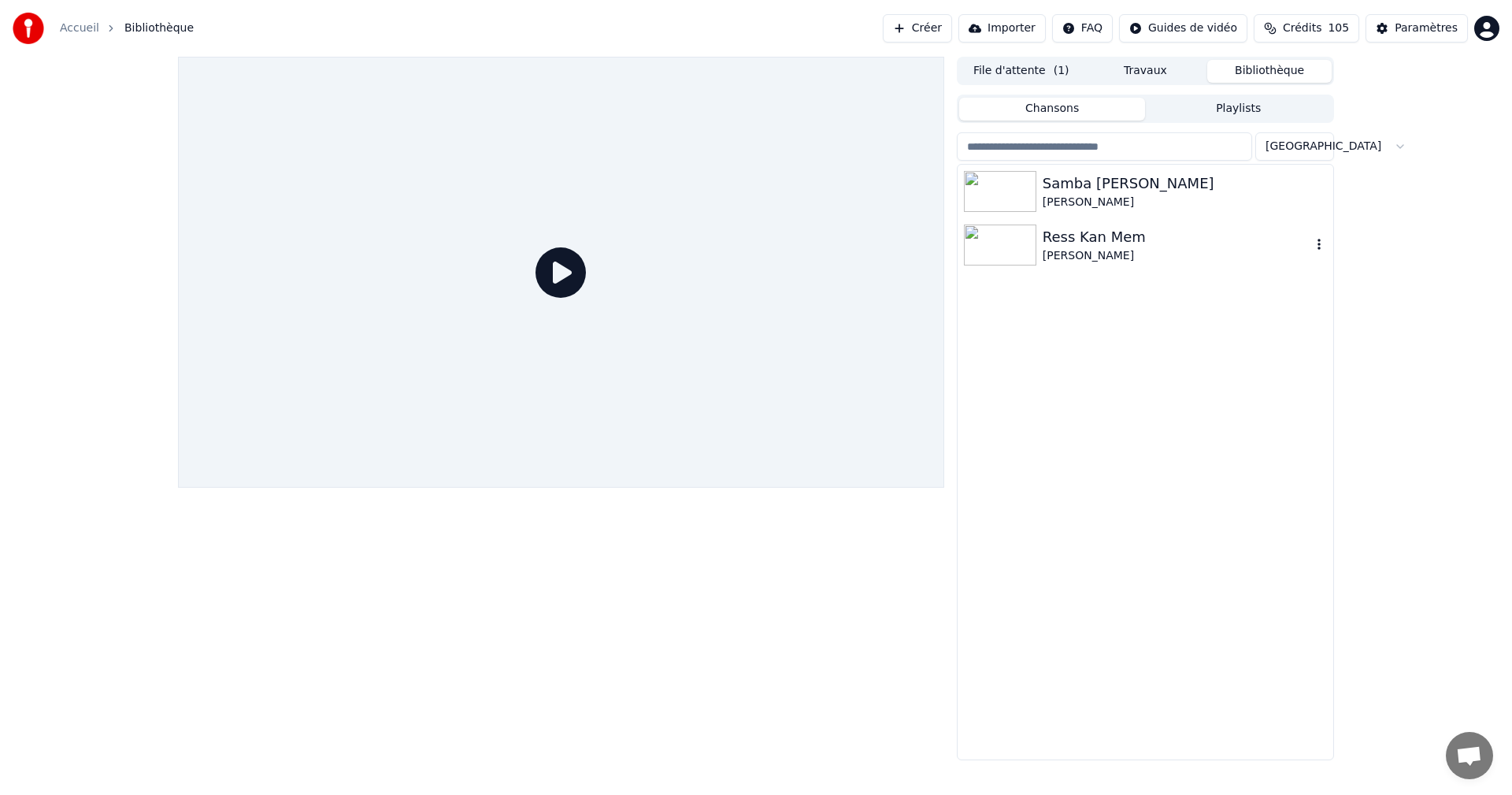
click at [1119, 237] on div "Ress Kan Mem" at bounding box center [1176, 237] width 268 height 22
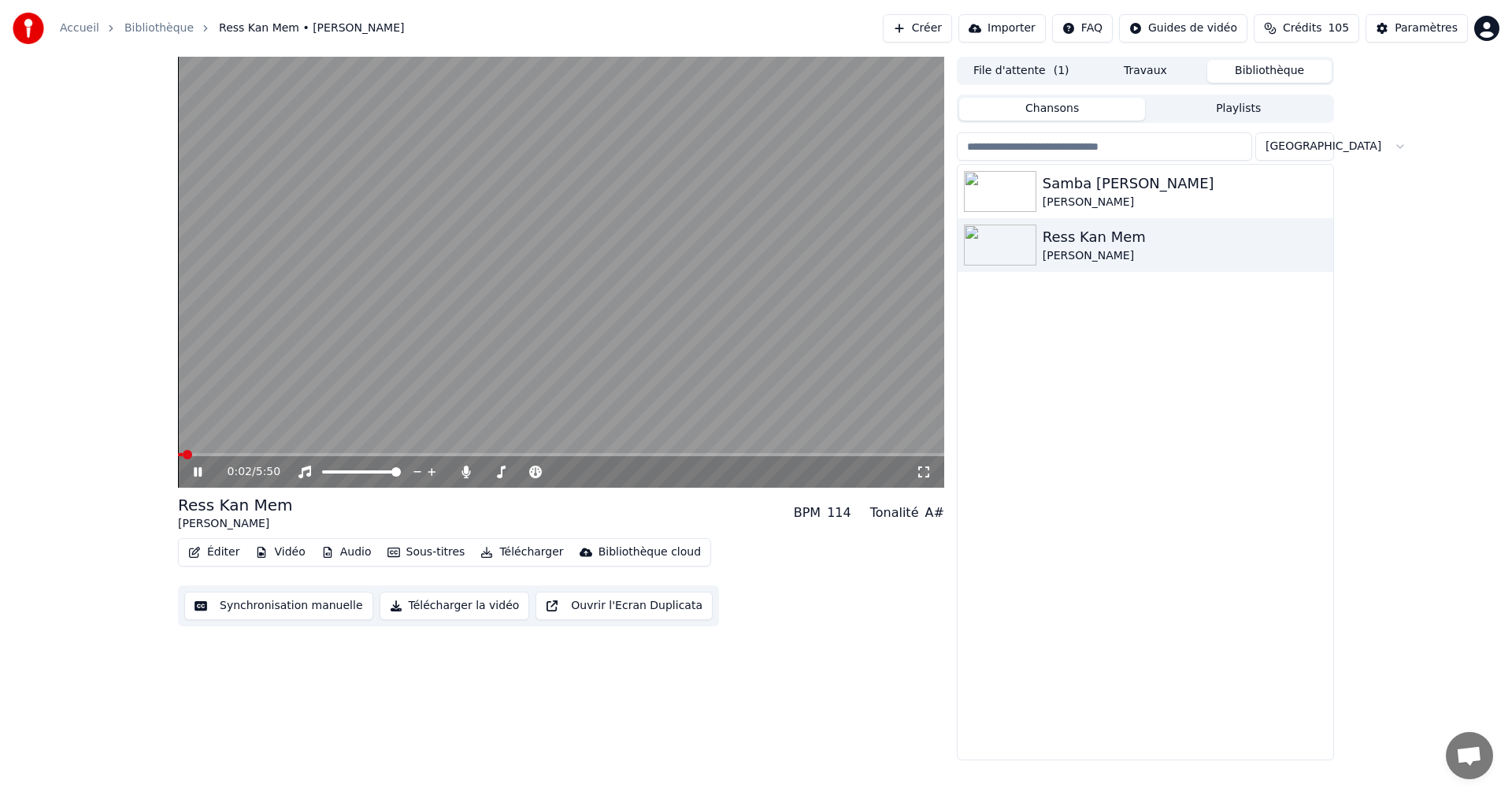
click at [198, 472] on icon at bounding box center [209, 472] width 37 height 13
click at [198, 472] on icon at bounding box center [198, 472] width 10 height 11
click at [925, 464] on div "0:22 / 5:50" at bounding box center [560, 472] width 753 height 16
click at [925, 468] on icon at bounding box center [924, 472] width 16 height 13
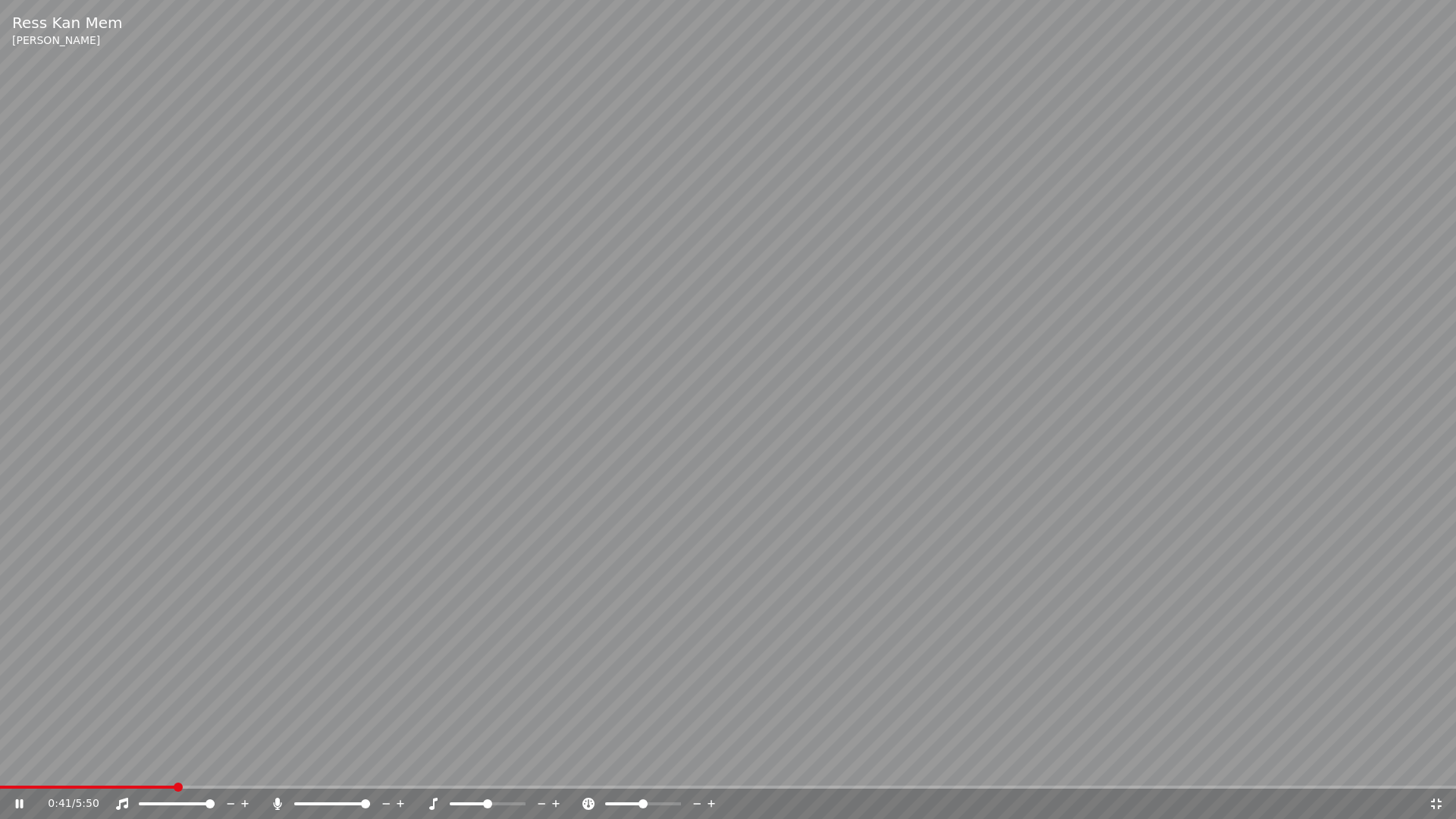
click at [22, 765] on icon at bounding box center [30, 804] width 35 height 12
click at [24, 765] on icon at bounding box center [30, 804] width 35 height 12
click at [1439, 765] on icon at bounding box center [1436, 804] width 11 height 11
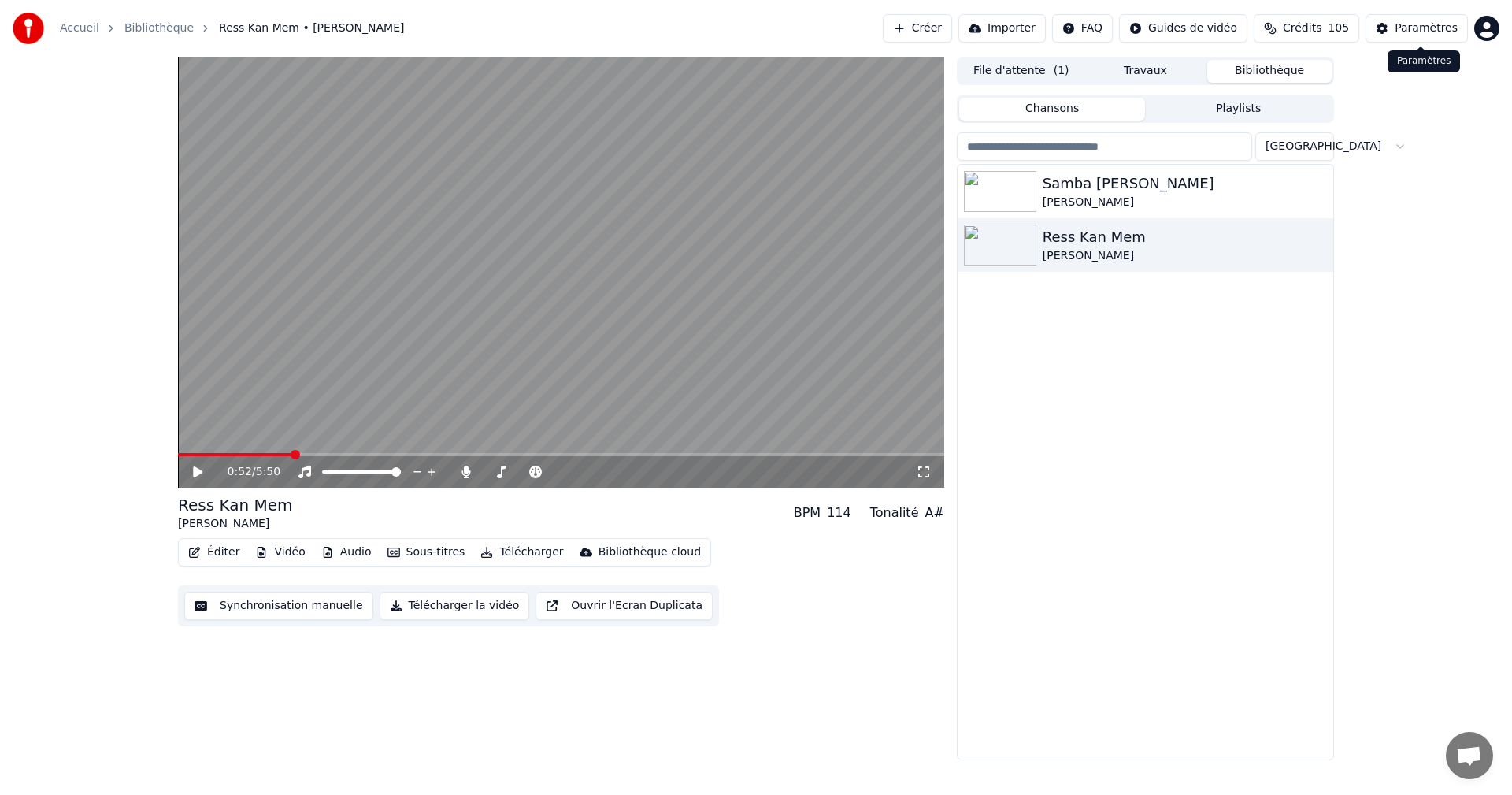
click at [1418, 26] on div "Paramètres" at bounding box center [1426, 29] width 63 height 16
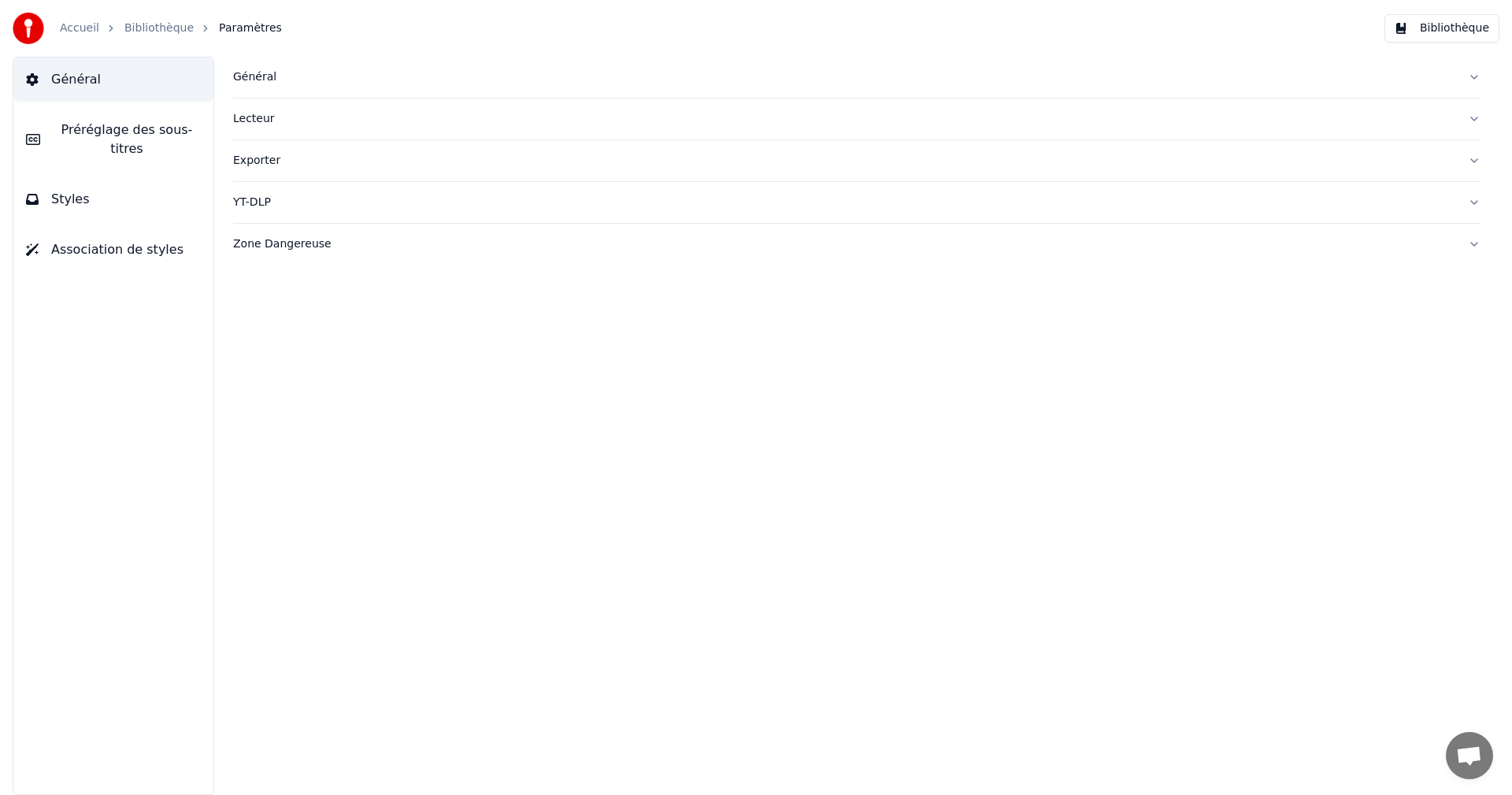
click at [110, 194] on button "Styles" at bounding box center [114, 199] width 200 height 44
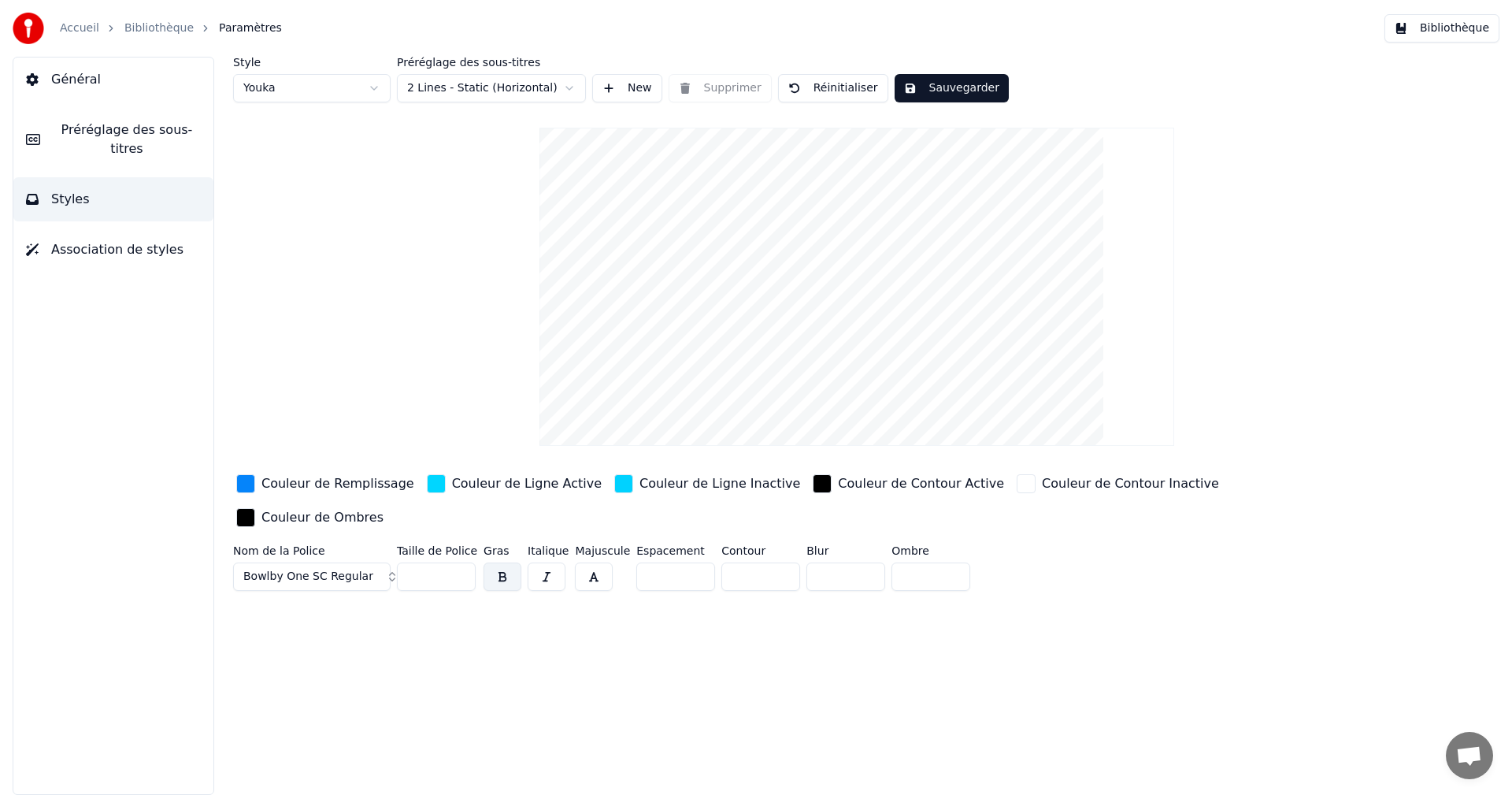
click at [373, 489] on div "Couleur de Remplissage" at bounding box center [338, 484] width 153 height 19
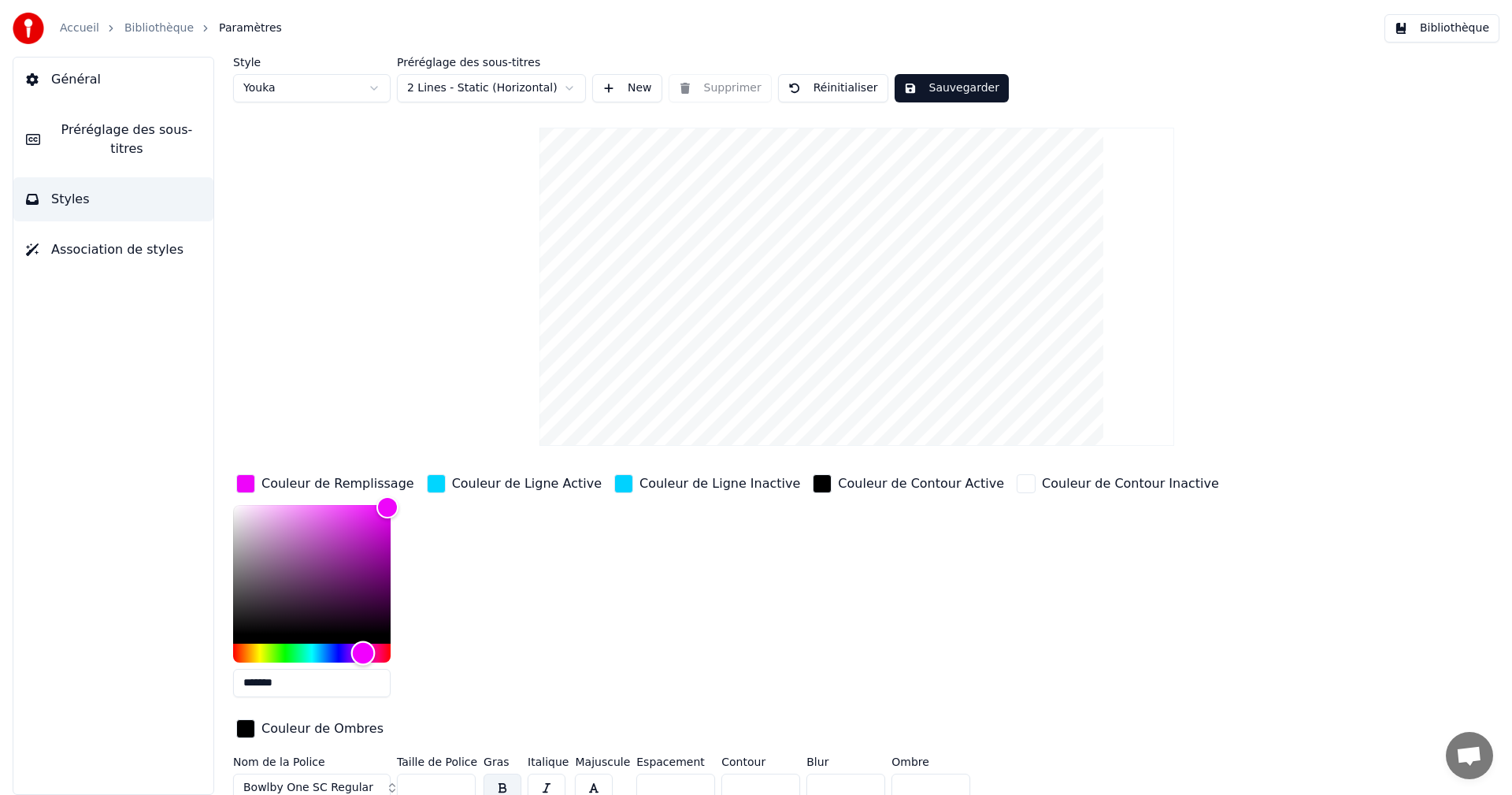
type input "*******"
drag, startPoint x: 328, startPoint y: 654, endPoint x: 363, endPoint y: 657, distance: 35.1
click at [363, 657] on div "Hue" at bounding box center [363, 652] width 24 height 24
click at [501, 480] on div "Couleur de Ligne Active" at bounding box center [527, 484] width 150 height 19
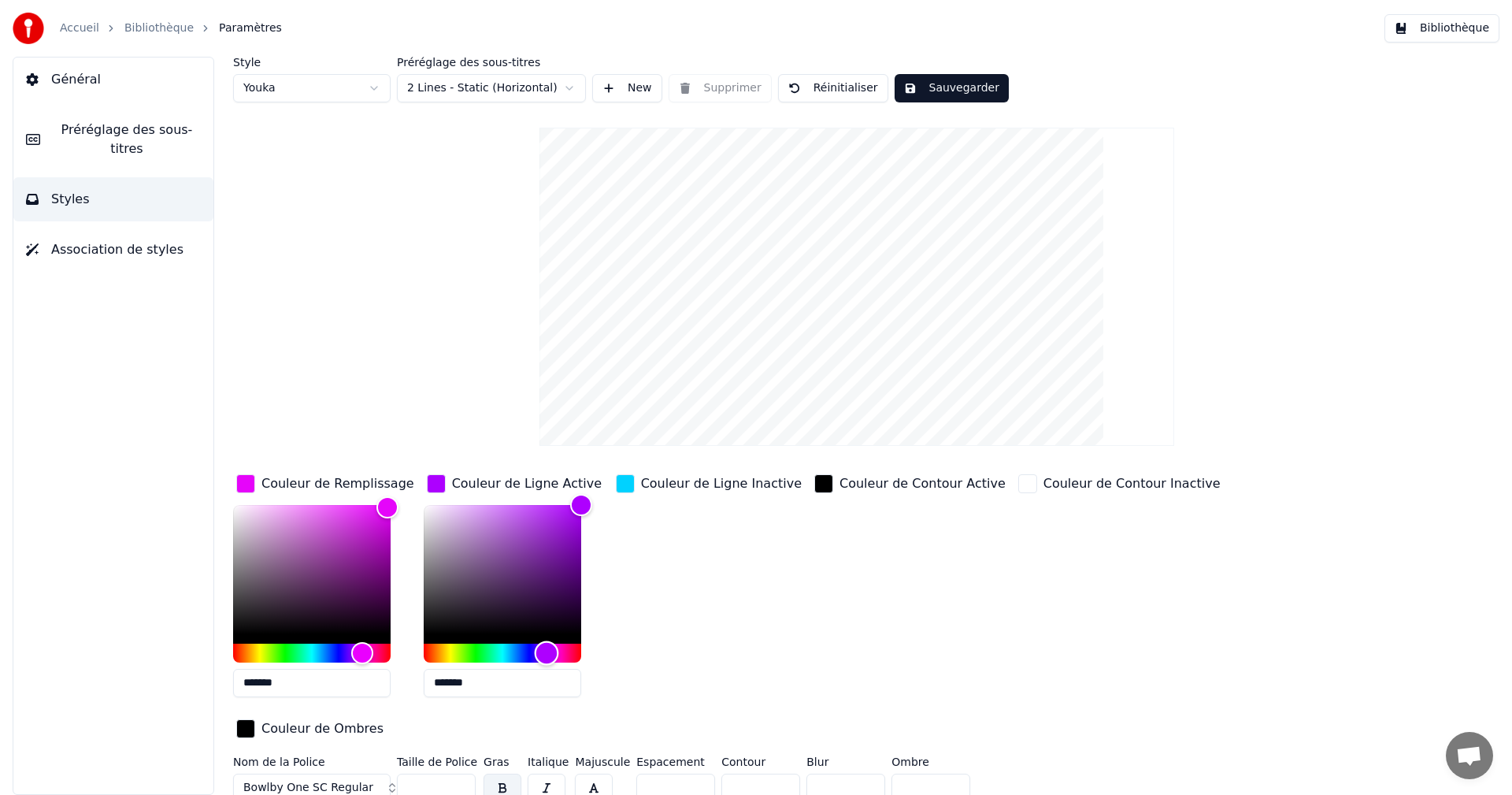
type input "*******"
drag, startPoint x: 508, startPoint y: 652, endPoint x: 547, endPoint y: 655, distance: 39.1
click at [547, 655] on div "Hue" at bounding box center [547, 652] width 24 height 24
click at [682, 482] on div "Couleur de Ligne Inactive" at bounding box center [721, 484] width 161 height 19
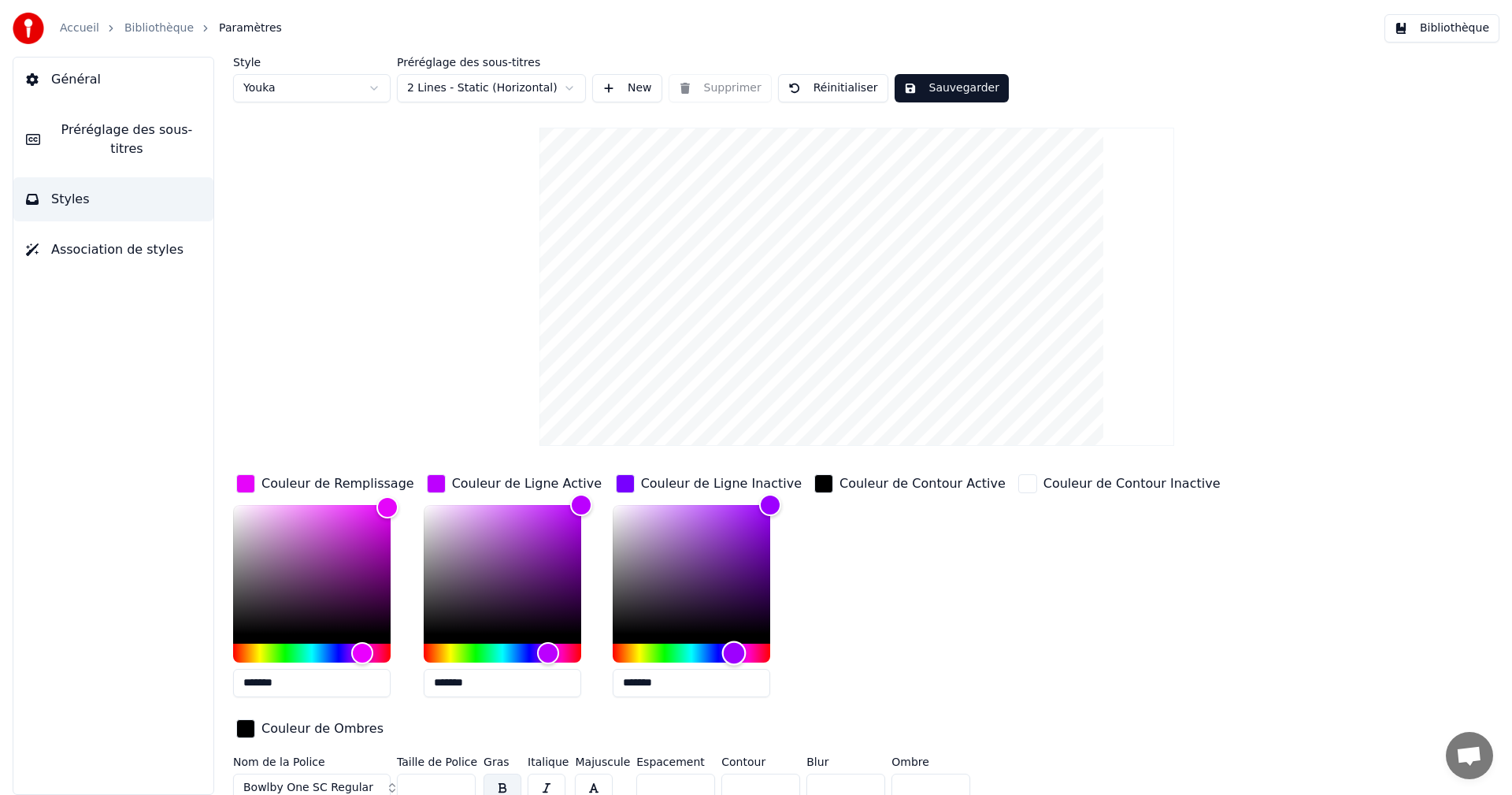
type input "*******"
drag, startPoint x: 694, startPoint y: 644, endPoint x: 736, endPoint y: 649, distance: 42.3
click at [736, 649] on div "Hue" at bounding box center [737, 652] width 24 height 24
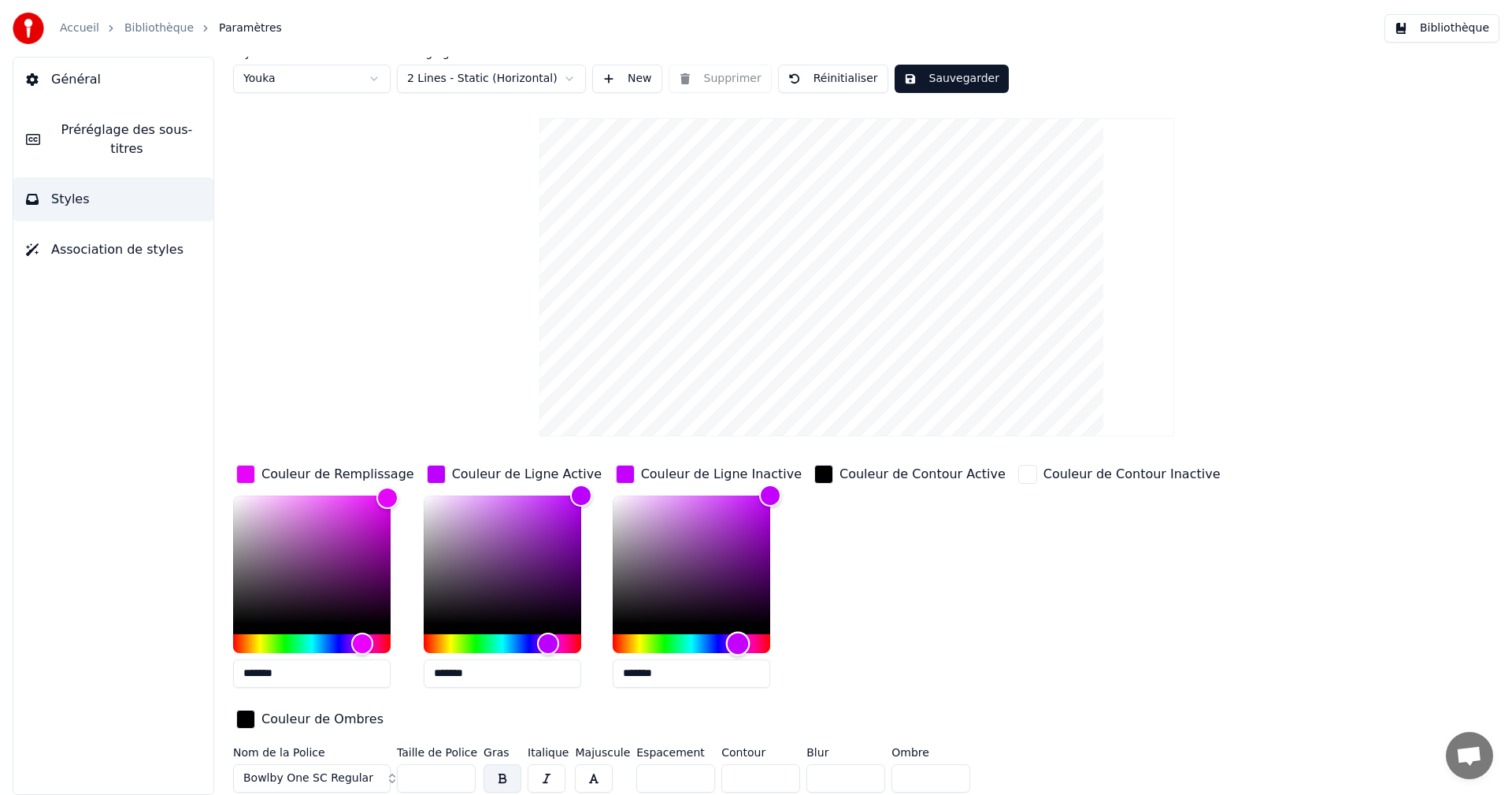
scroll to position [12, 0]
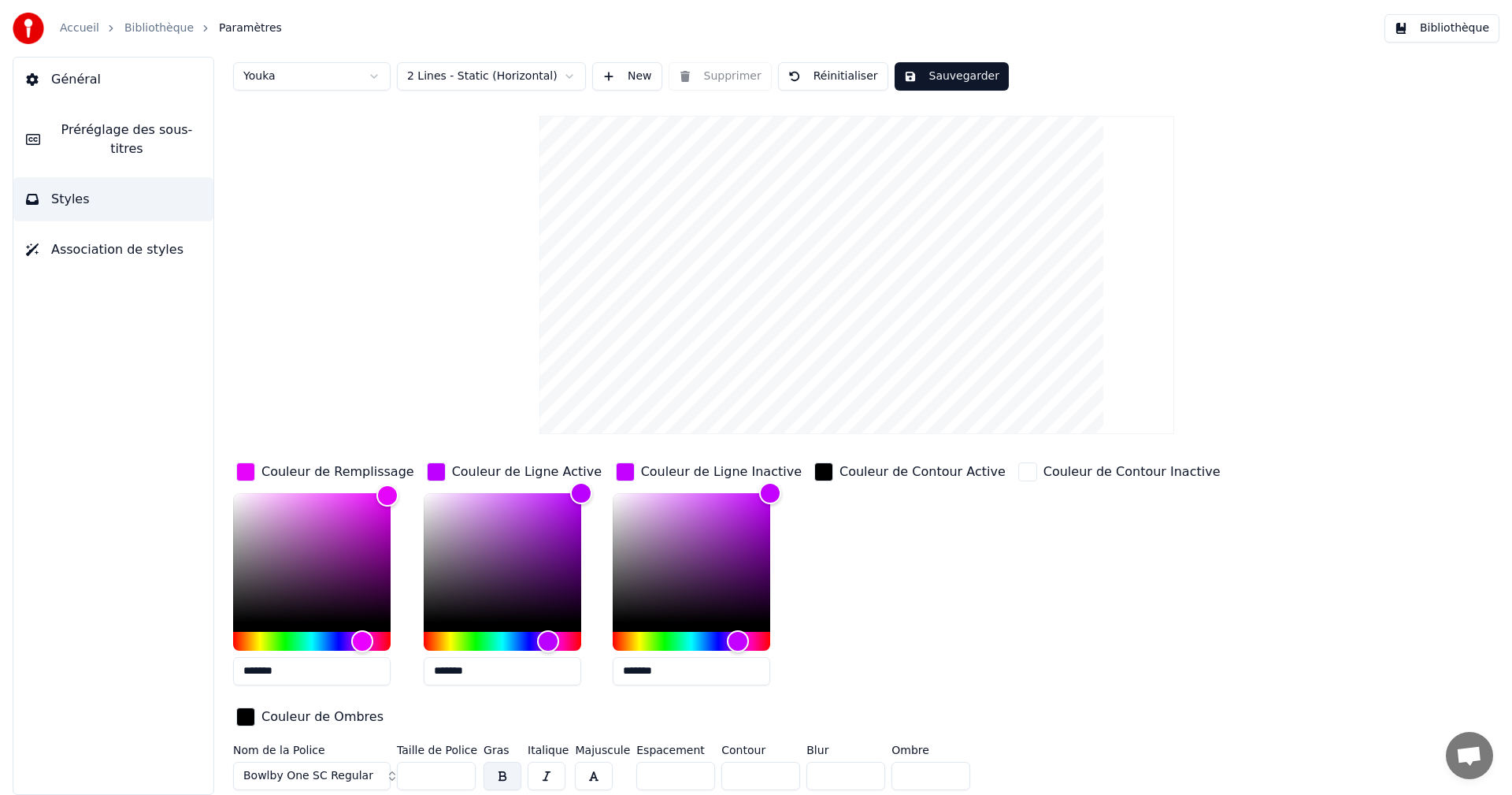
click at [956, 76] on button "Sauvegarder" at bounding box center [951, 76] width 114 height 28
click at [1461, 24] on button "Bibliothèque" at bounding box center [1442, 28] width 115 height 28
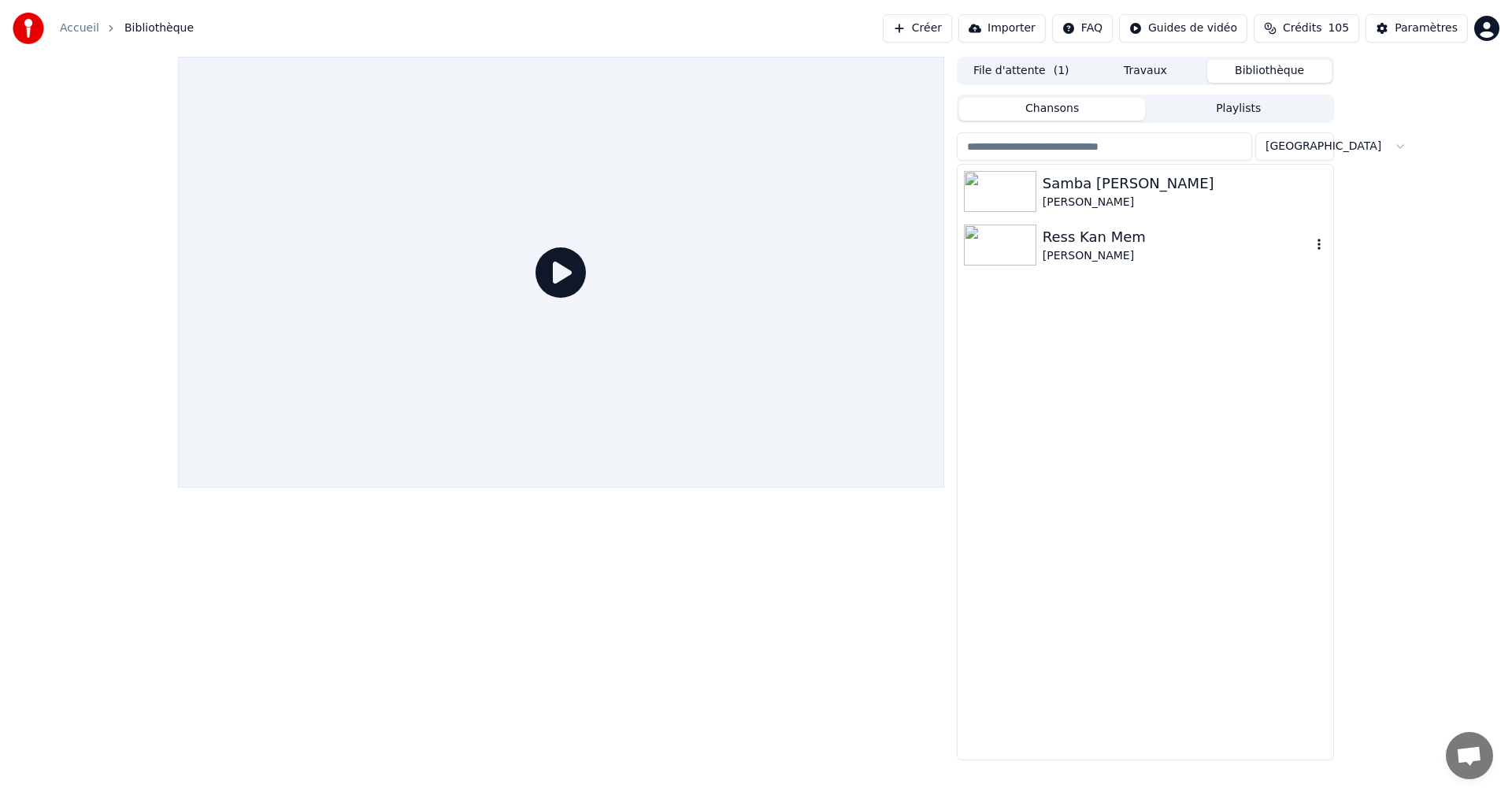
click at [1121, 251] on div "[PERSON_NAME]" at bounding box center [1176, 256] width 268 height 16
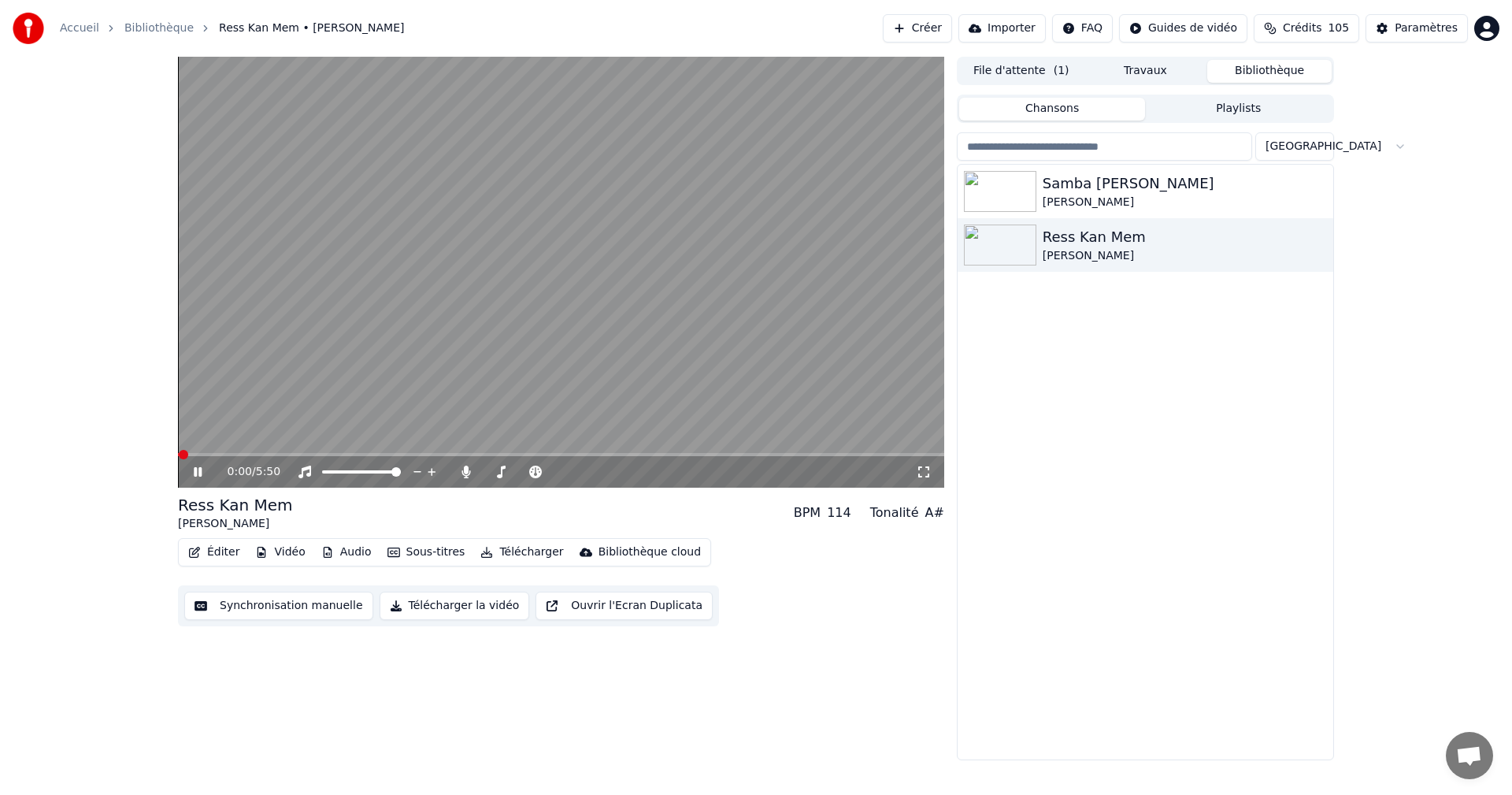
click at [197, 470] on icon at bounding box center [198, 472] width 8 height 10
click at [918, 474] on icon at bounding box center [924, 472] width 11 height 11
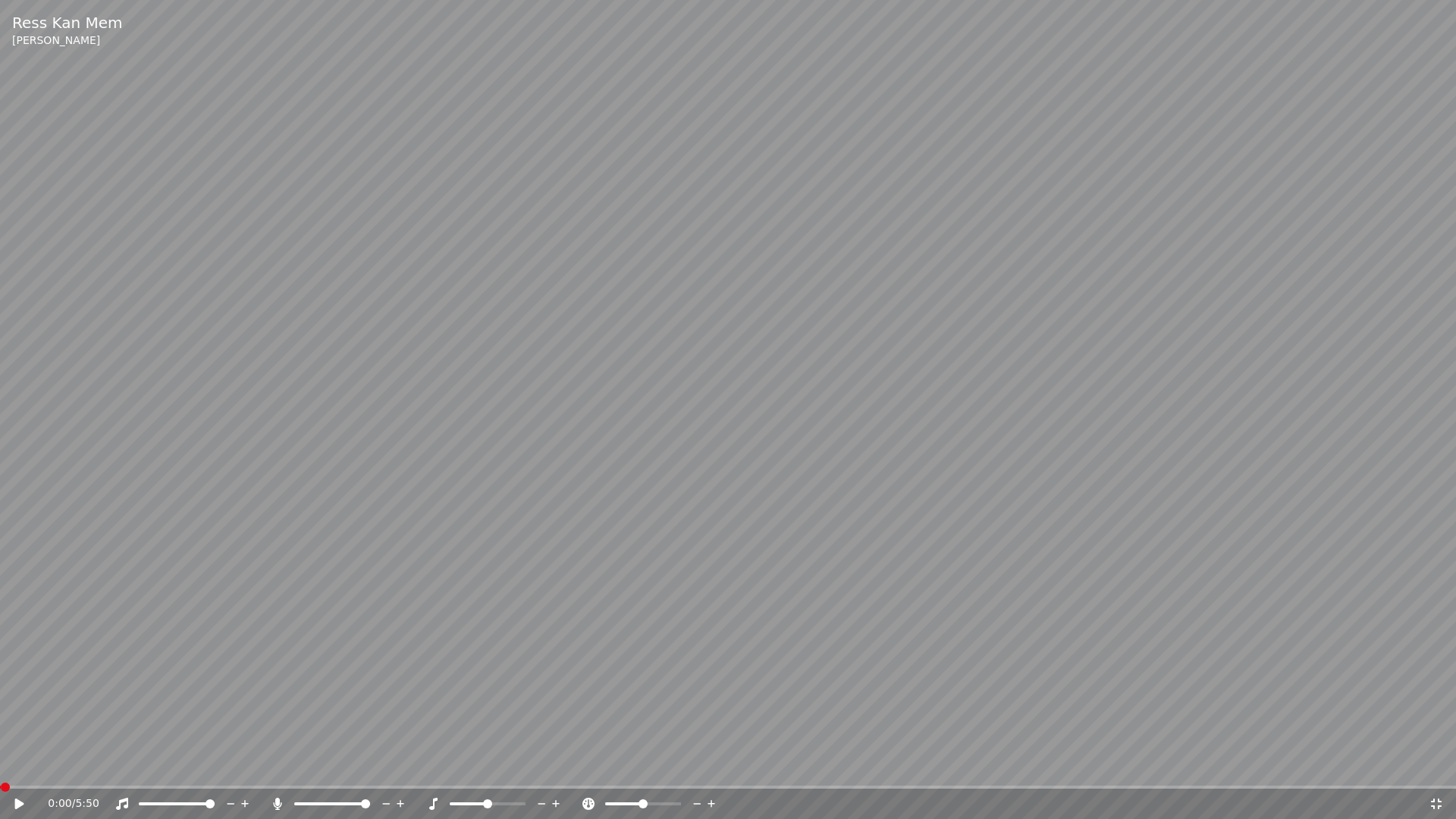
click at [21, 765] on icon at bounding box center [30, 804] width 35 height 12
click at [1435, 765] on icon at bounding box center [1436, 804] width 15 height 12
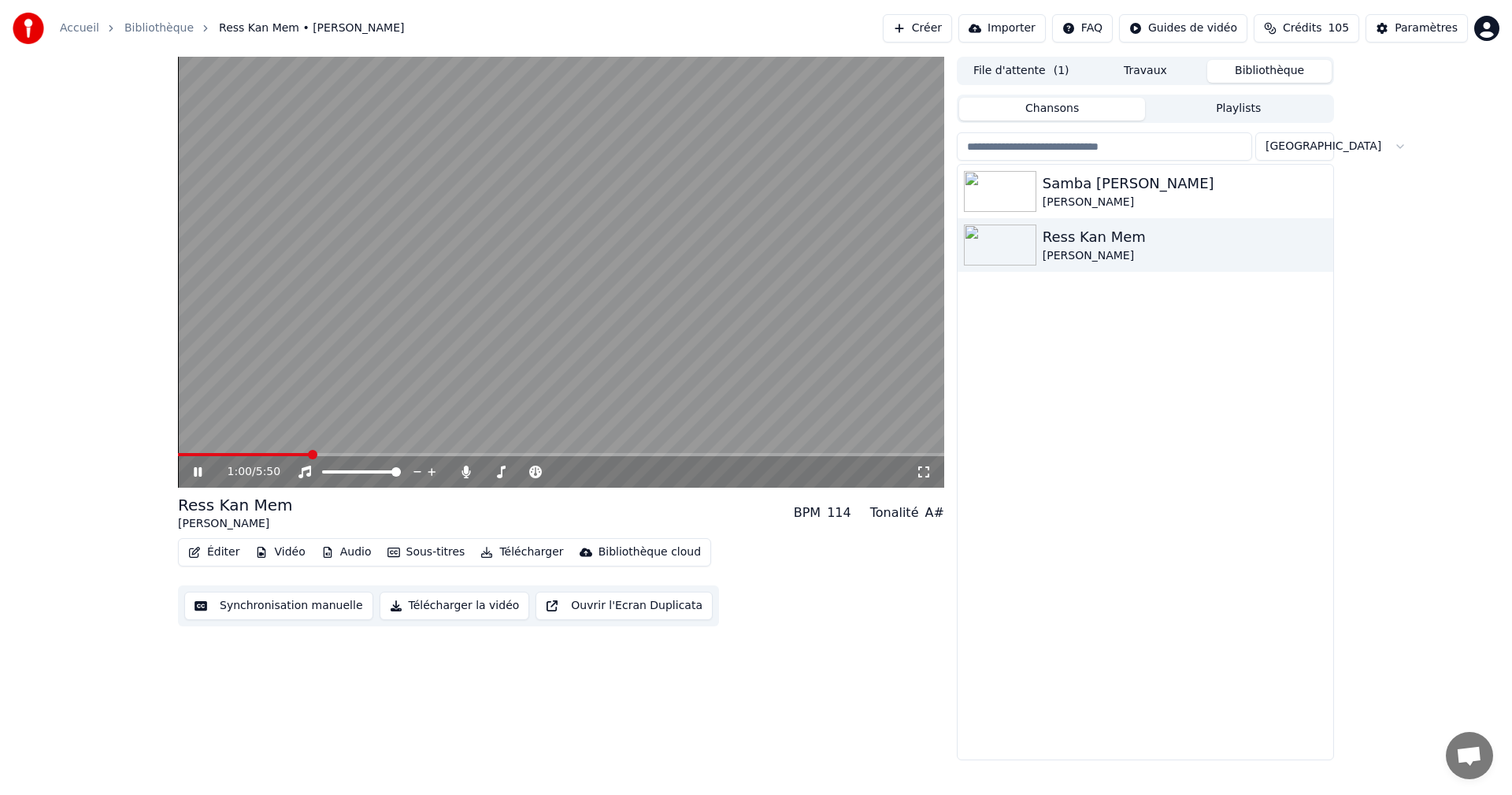
click at [192, 469] on icon at bounding box center [209, 472] width 37 height 13
click at [1444, 24] on div "Paramètres" at bounding box center [1426, 29] width 63 height 16
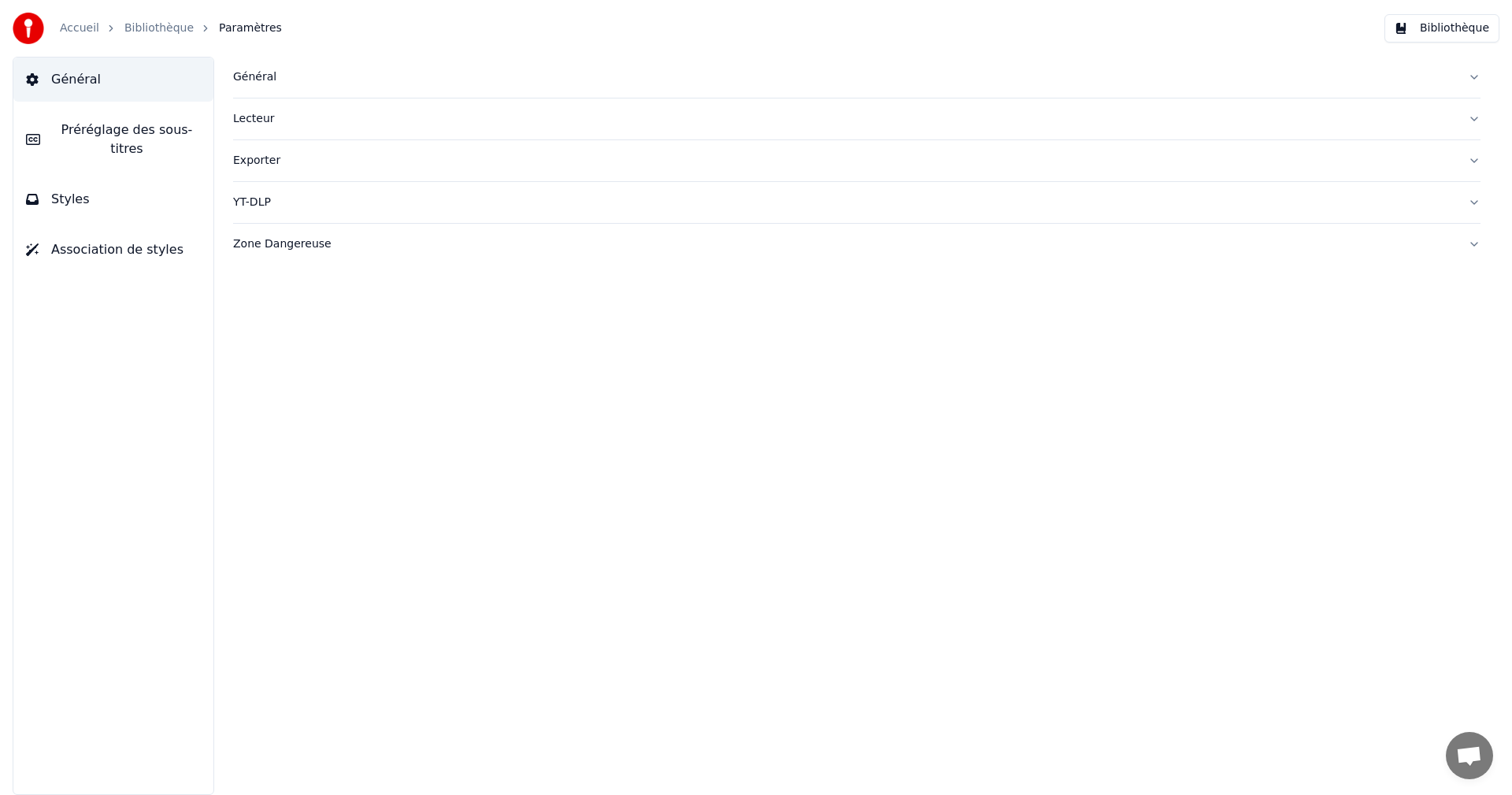
click at [127, 189] on button "Styles" at bounding box center [114, 199] width 200 height 44
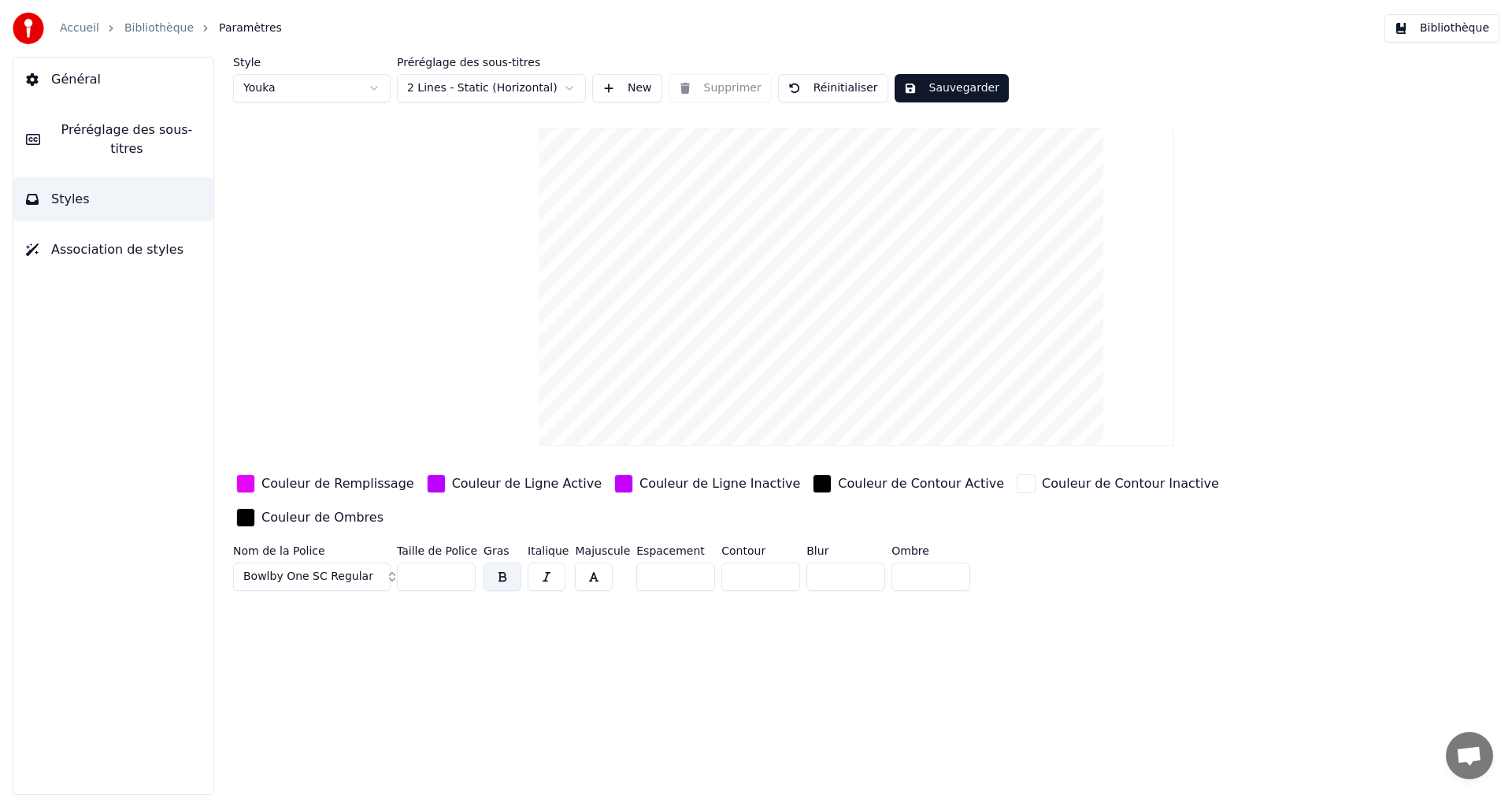
click at [776, 562] on input "*" at bounding box center [760, 576] width 78 height 28
type input "*"
click at [776, 562] on input "*" at bounding box center [760, 576] width 78 height 28
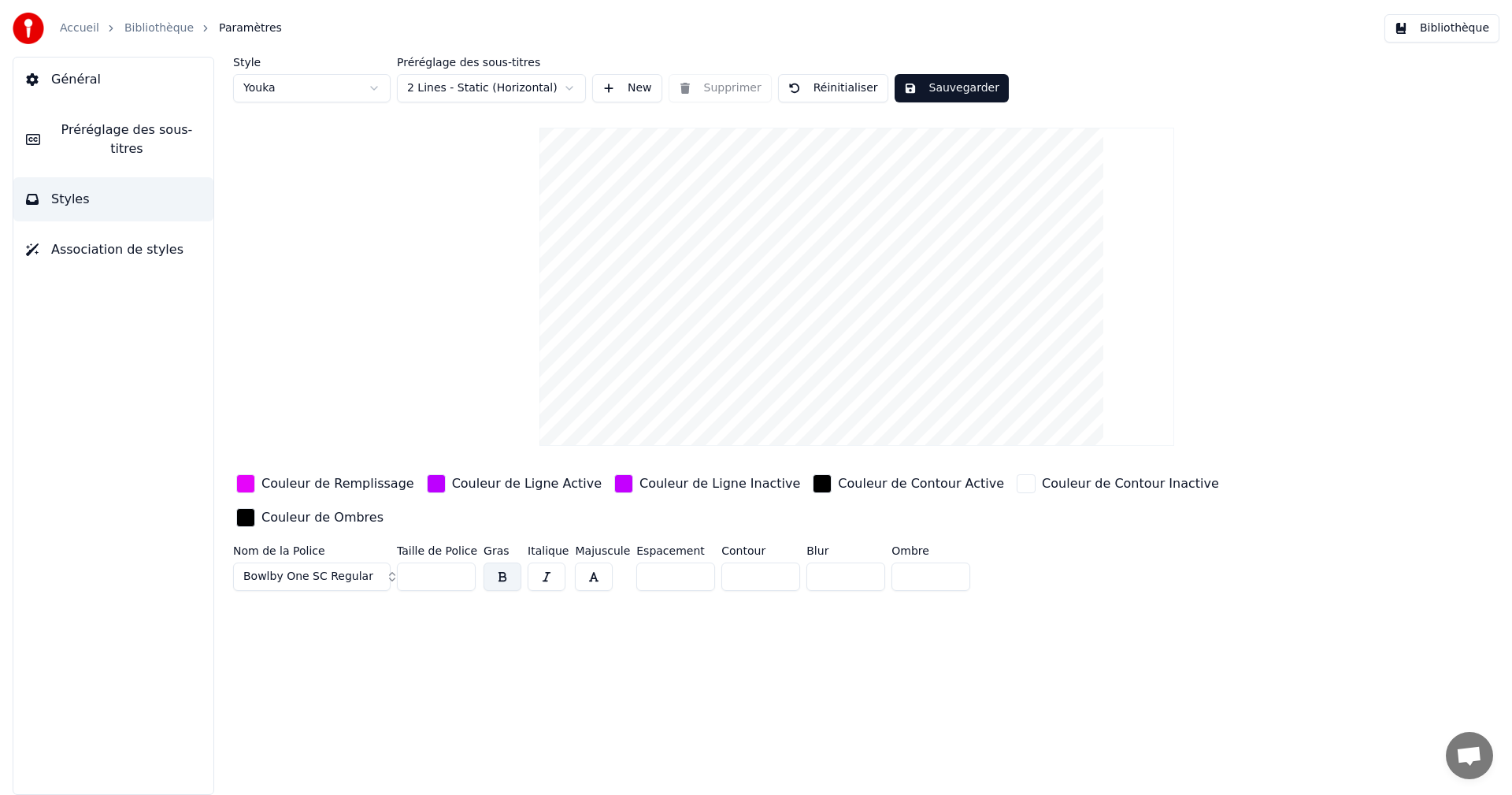
click at [944, 562] on input "*" at bounding box center [931, 576] width 78 height 28
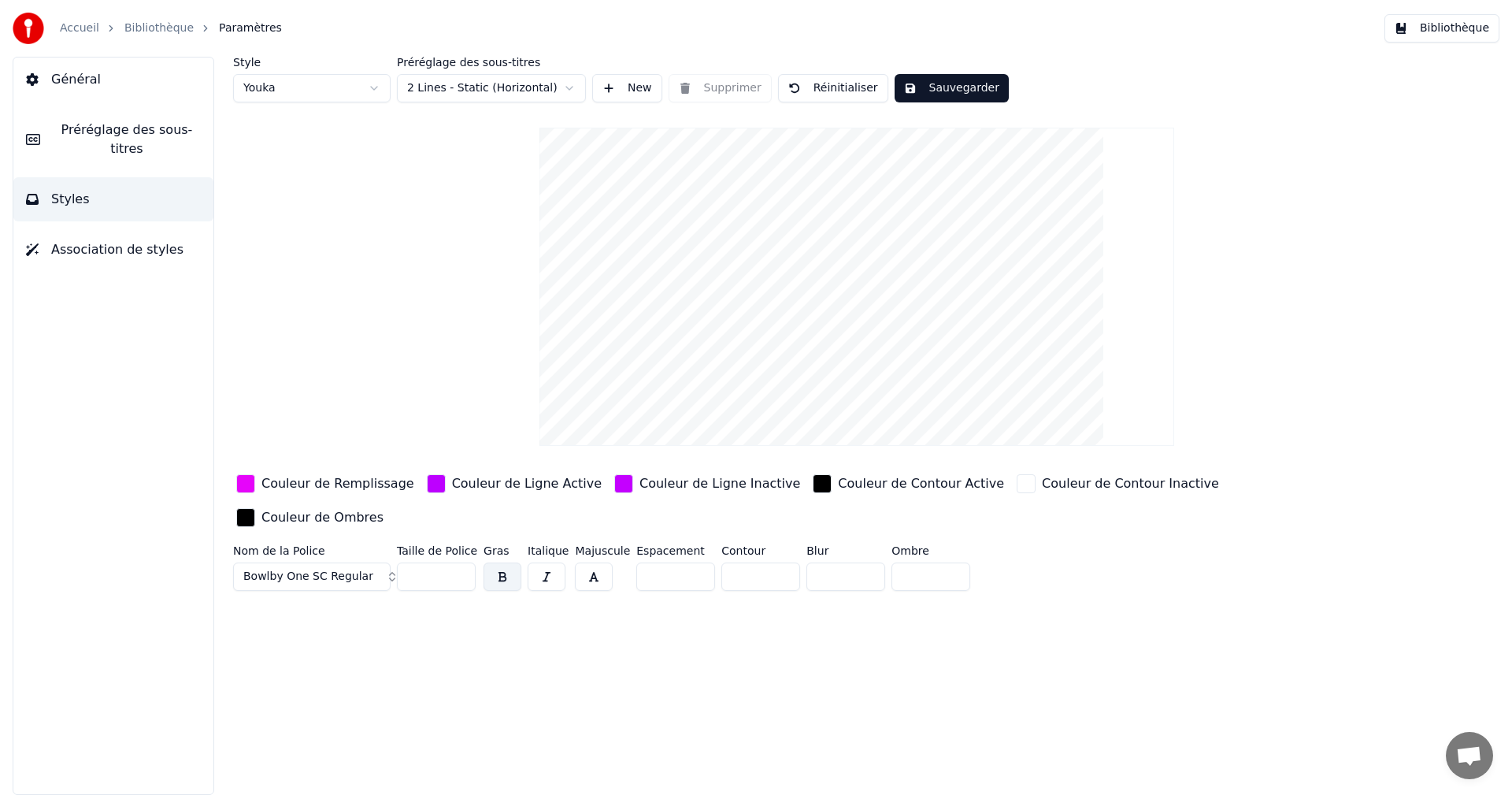
click at [944, 562] on input "*" at bounding box center [931, 576] width 78 height 28
type input "*"
click at [944, 562] on input "*" at bounding box center [931, 576] width 78 height 28
click at [937, 85] on button "Sauvegarder" at bounding box center [951, 87] width 114 height 28
click at [1430, 30] on button "Bibliothèque" at bounding box center [1442, 28] width 115 height 28
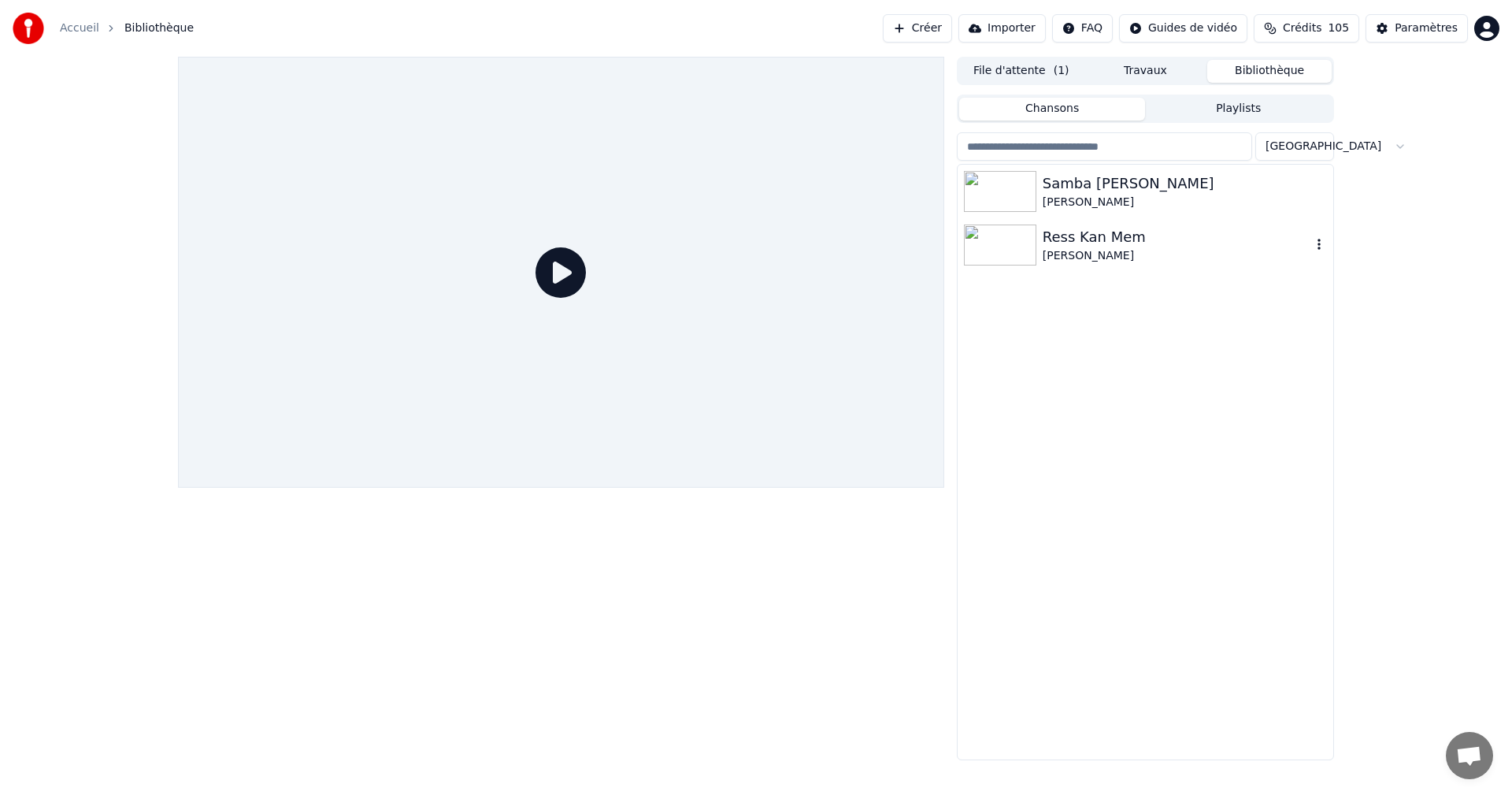
click at [1095, 239] on div "Ress Kan Mem" at bounding box center [1176, 237] width 268 height 22
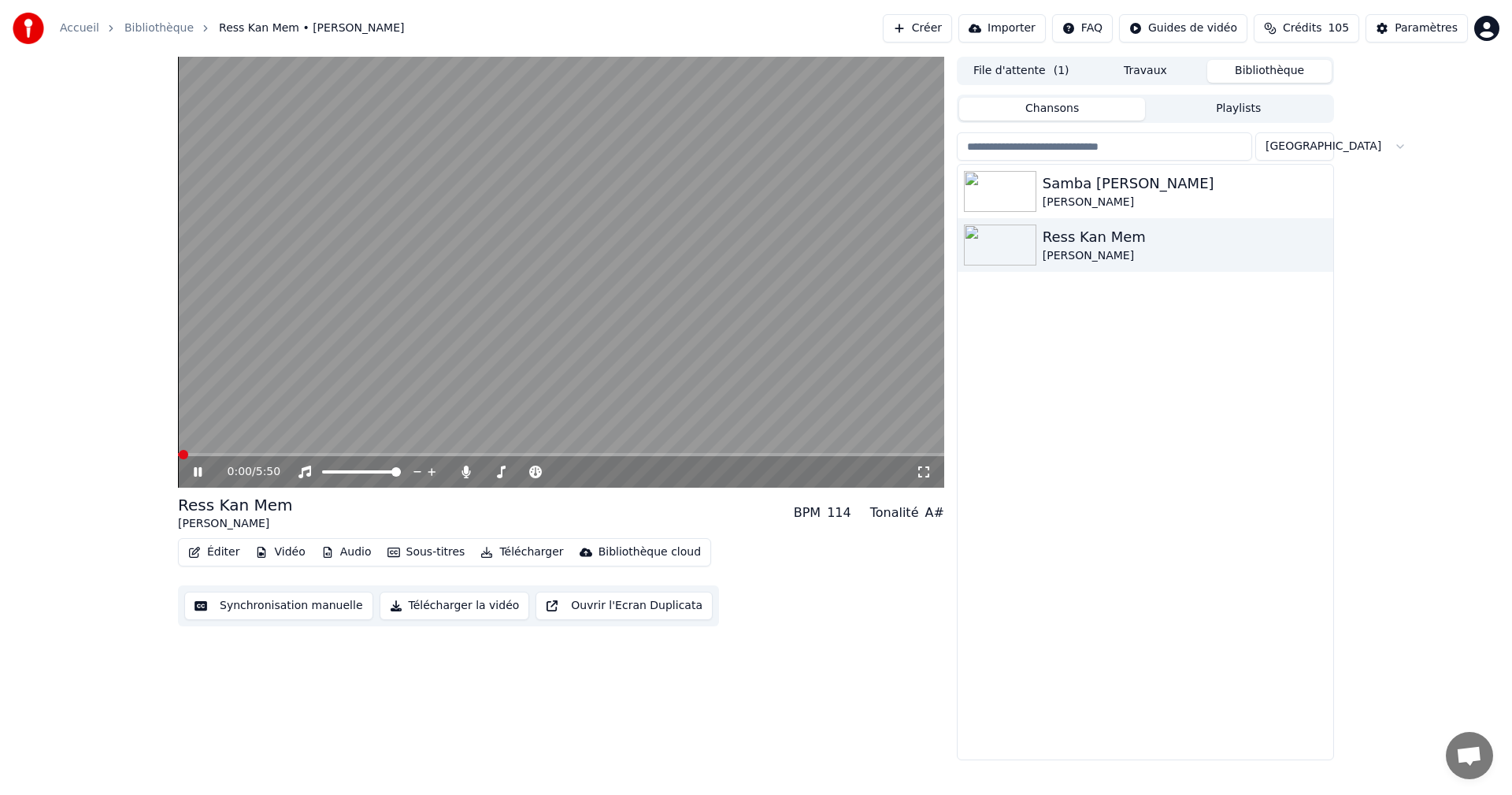
click at [199, 469] on icon at bounding box center [209, 472] width 37 height 13
click at [199, 469] on icon at bounding box center [198, 472] width 10 height 11
click at [199, 469] on icon at bounding box center [209, 472] width 37 height 13
click at [920, 469] on icon at bounding box center [924, 472] width 16 height 13
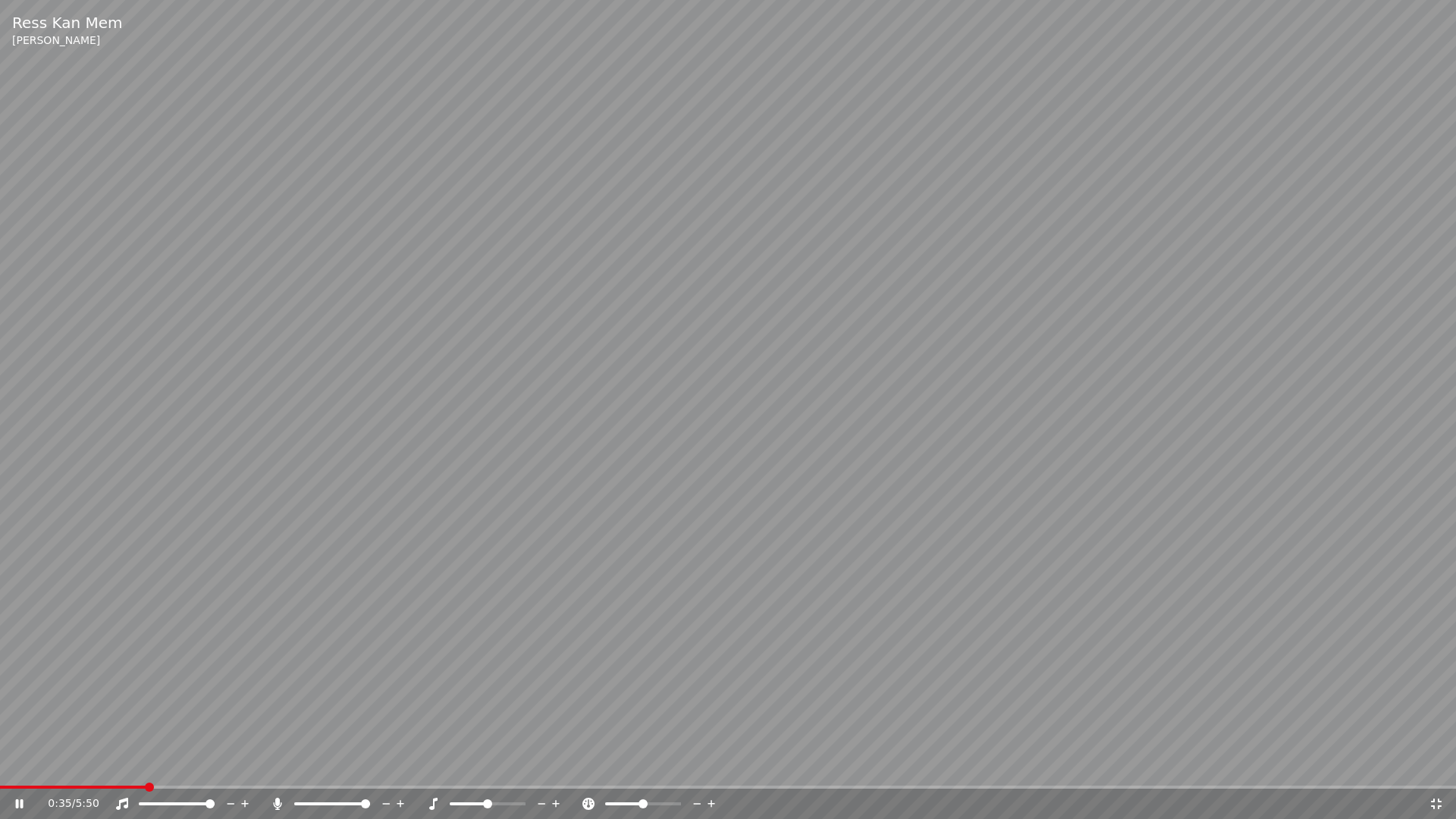
click at [1432, 765] on icon at bounding box center [1436, 804] width 15 height 12
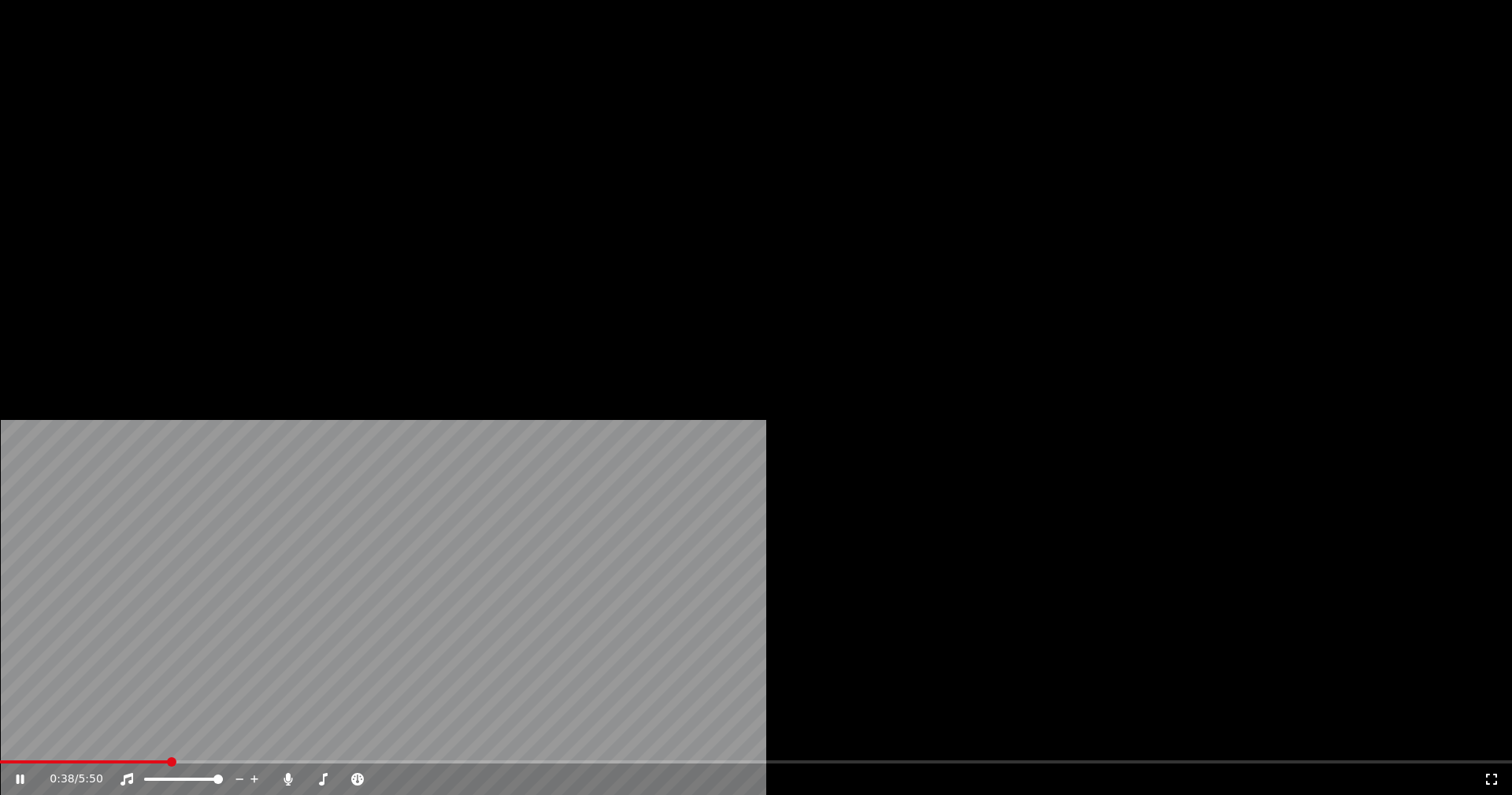
click at [50, 773] on icon at bounding box center [31, 779] width 37 height 13
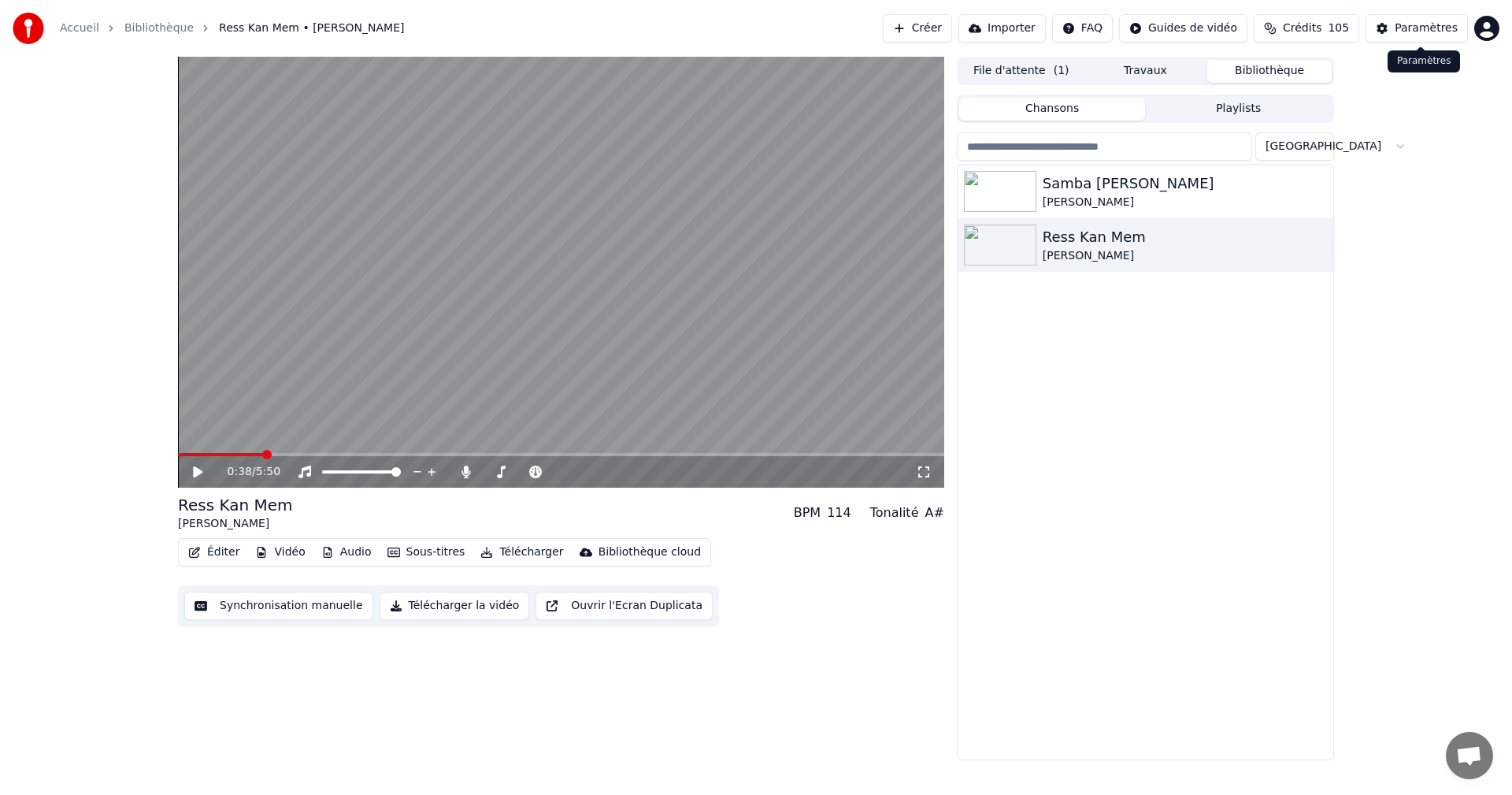
click at [1404, 34] on div "Paramètres" at bounding box center [1426, 29] width 63 height 16
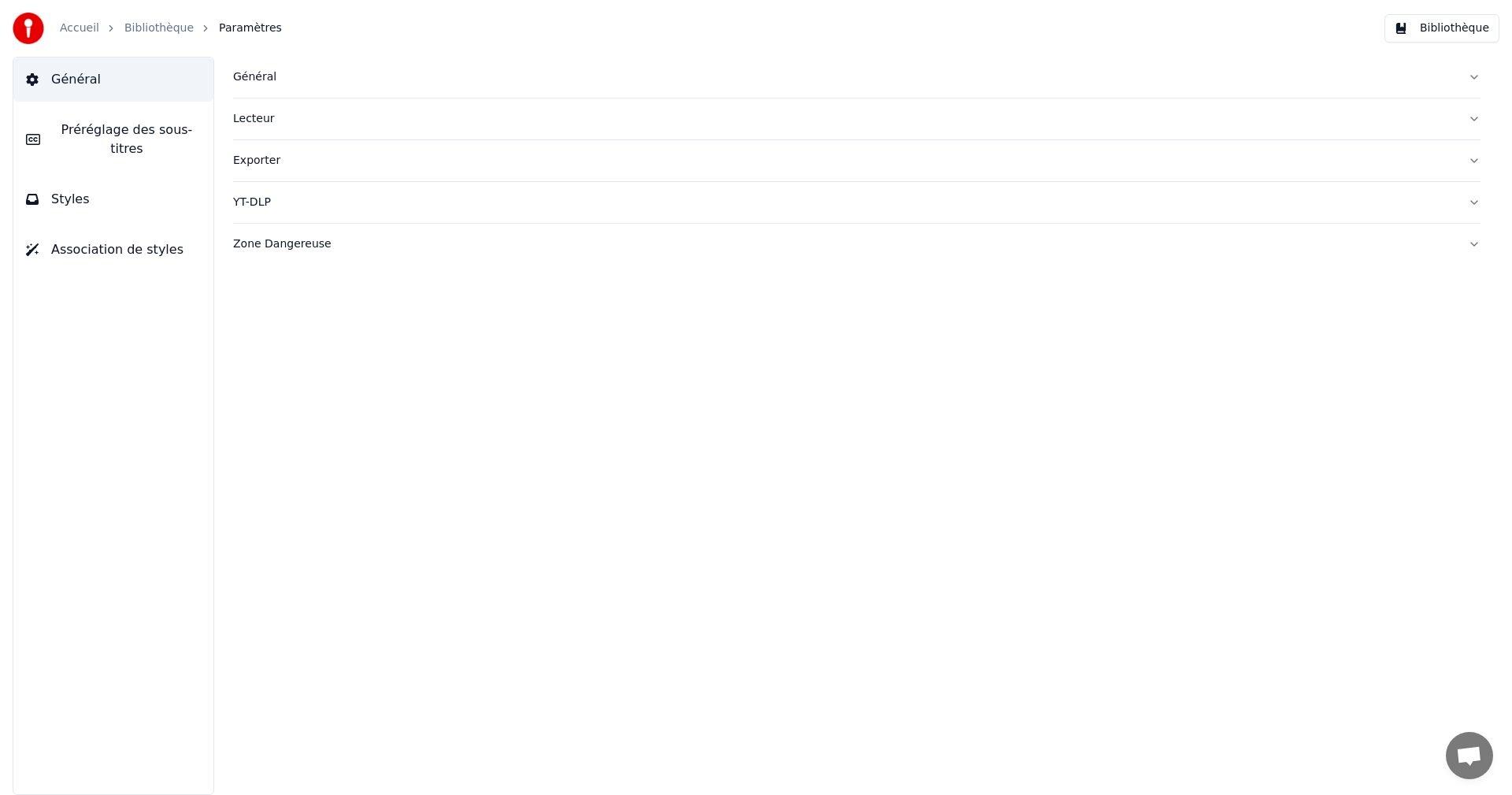
click at [157, 195] on button "Styles" at bounding box center [114, 199] width 200 height 44
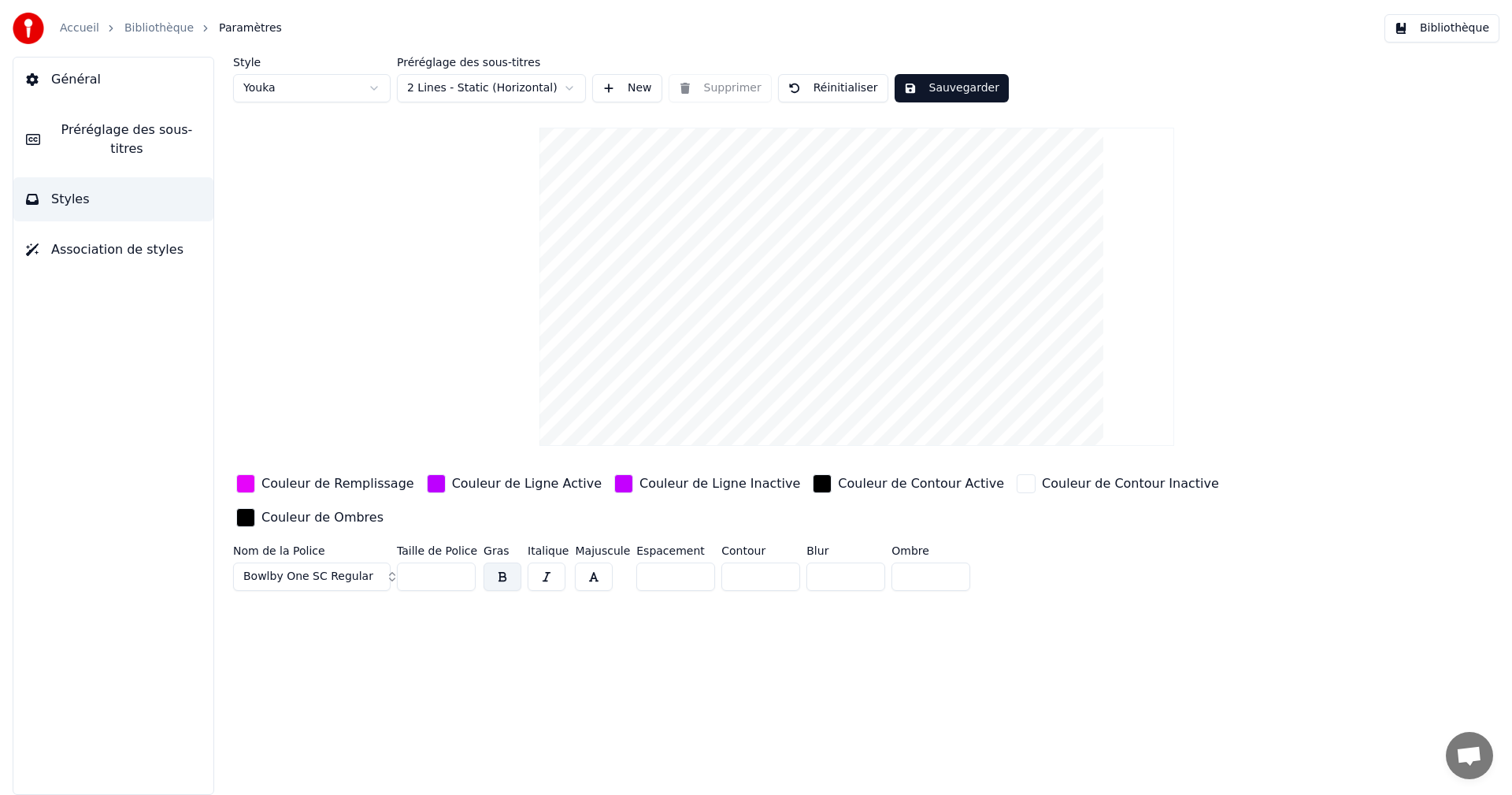
click at [777, 562] on input "*" at bounding box center [760, 576] width 78 height 28
type input "*"
click at [777, 562] on input "*" at bounding box center [760, 576] width 78 height 28
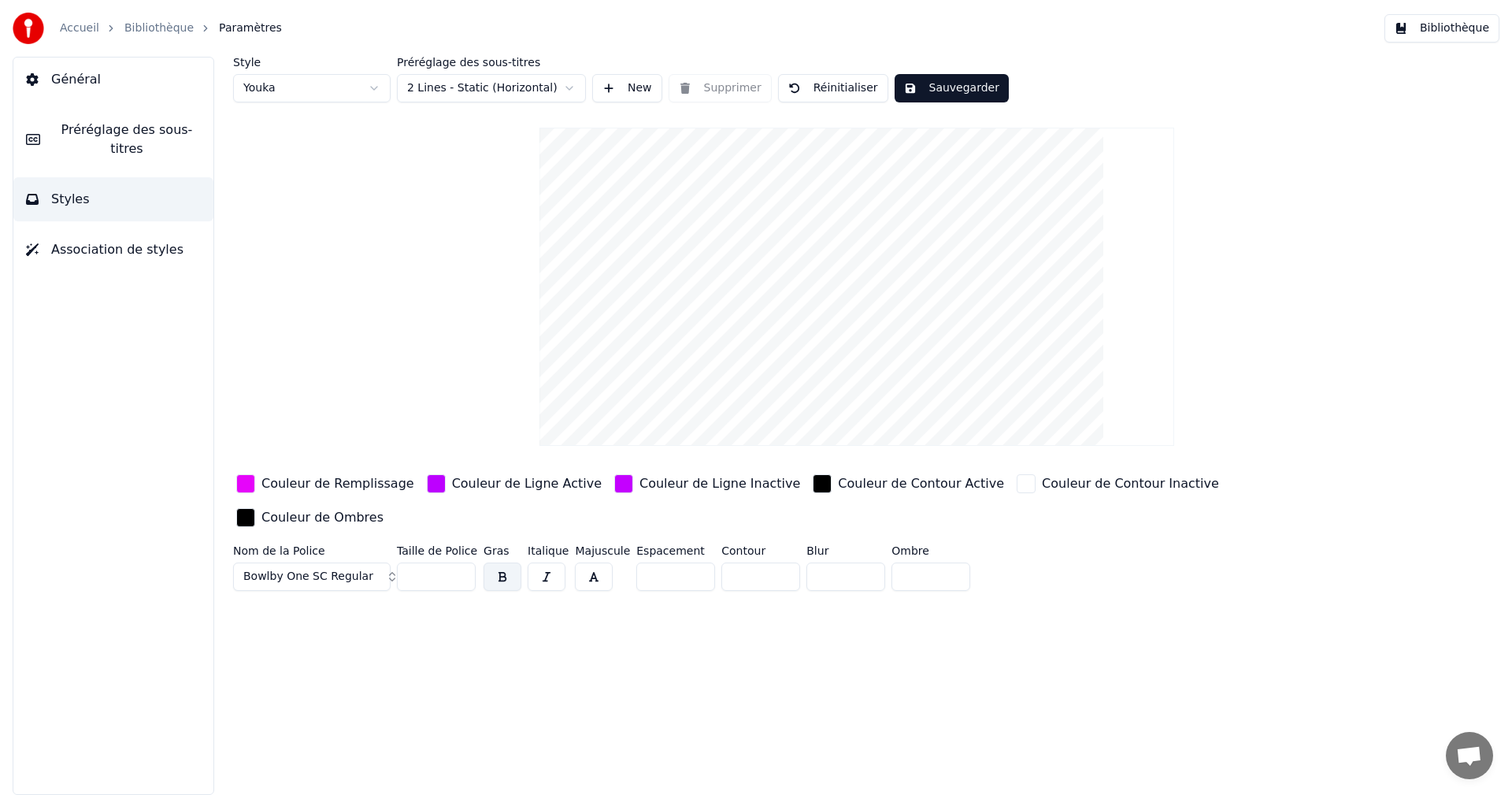
click at [965, 88] on button "Sauvegarder" at bounding box center [951, 87] width 114 height 28
click at [1441, 30] on button "Bibliothèque" at bounding box center [1442, 28] width 115 height 28
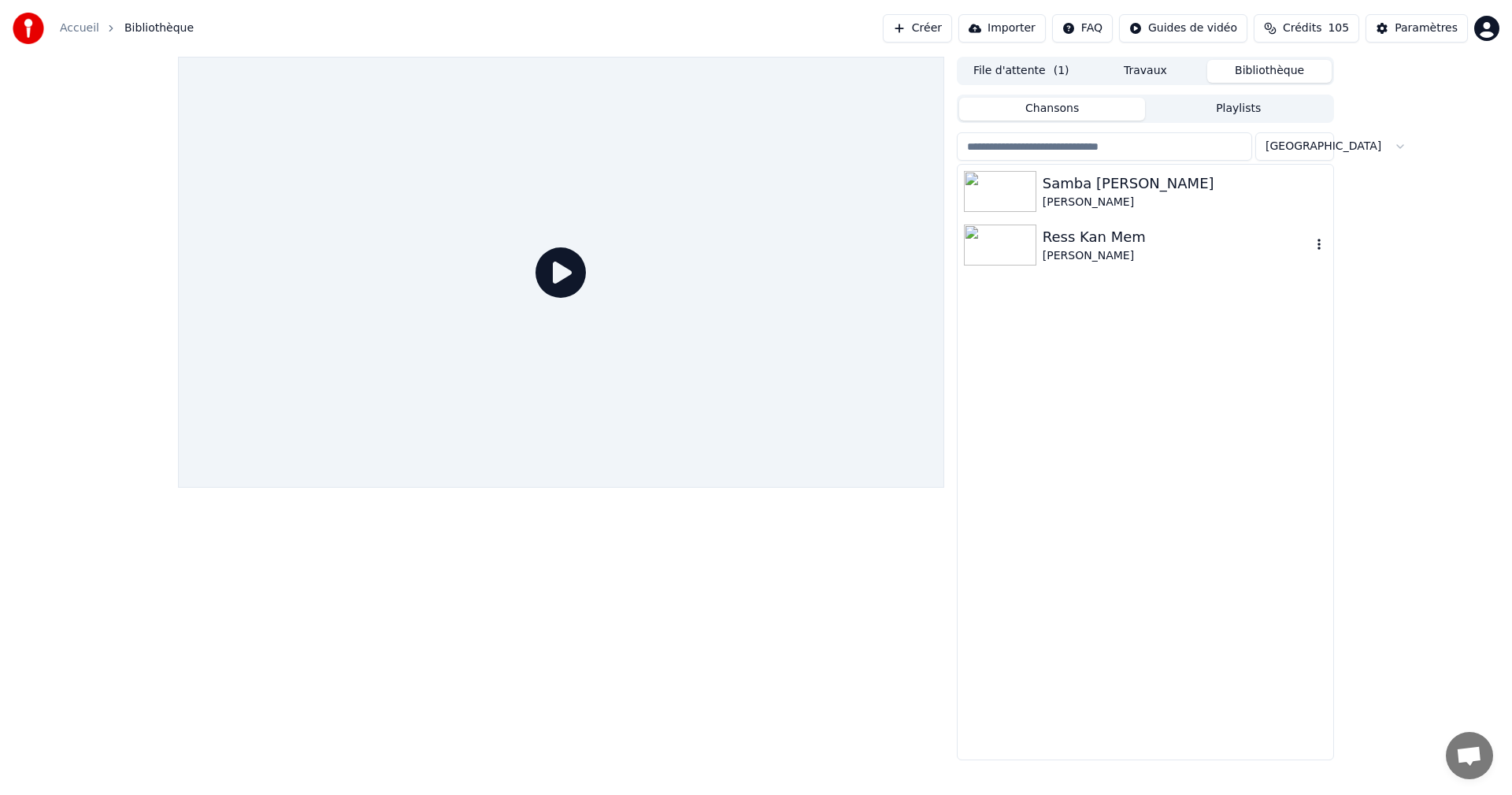
click at [1101, 252] on div "[PERSON_NAME]" at bounding box center [1176, 256] width 268 height 16
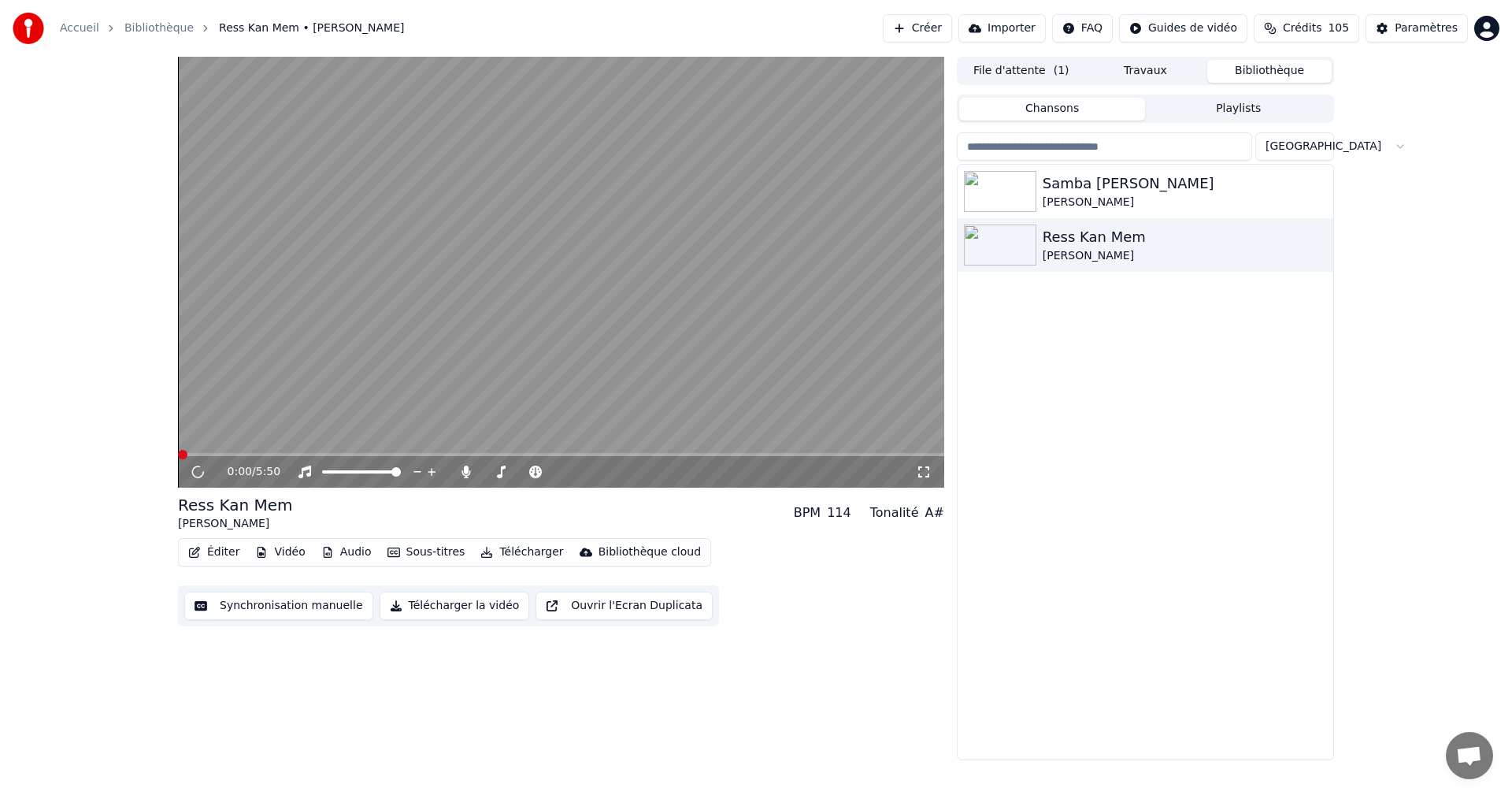
click at [920, 471] on icon at bounding box center [924, 472] width 16 height 13
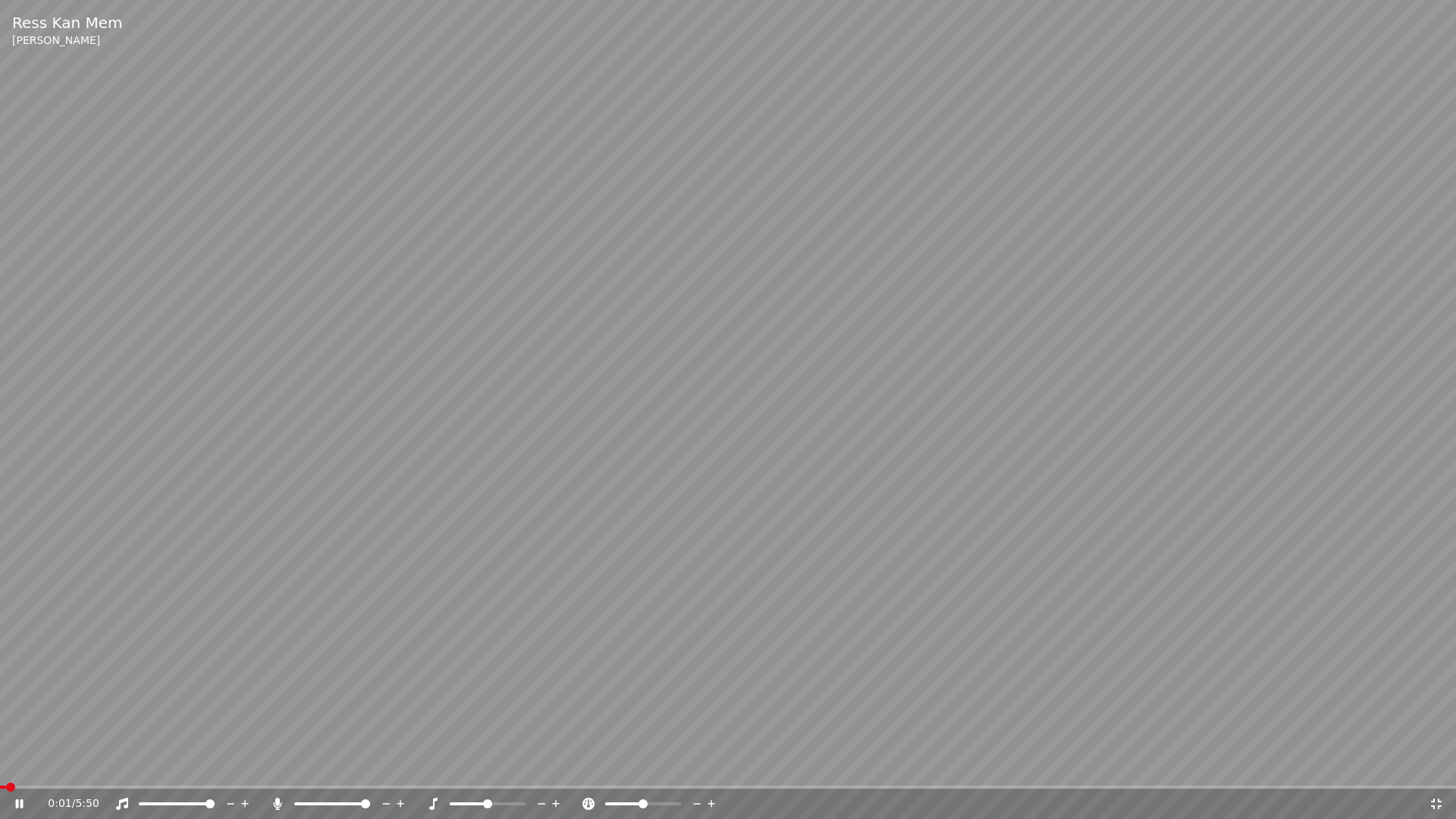
click at [21, 765] on icon at bounding box center [20, 804] width 8 height 9
click at [21, 765] on icon at bounding box center [20, 804] width 9 height 11
click at [1435, 765] on icon at bounding box center [1436, 804] width 15 height 12
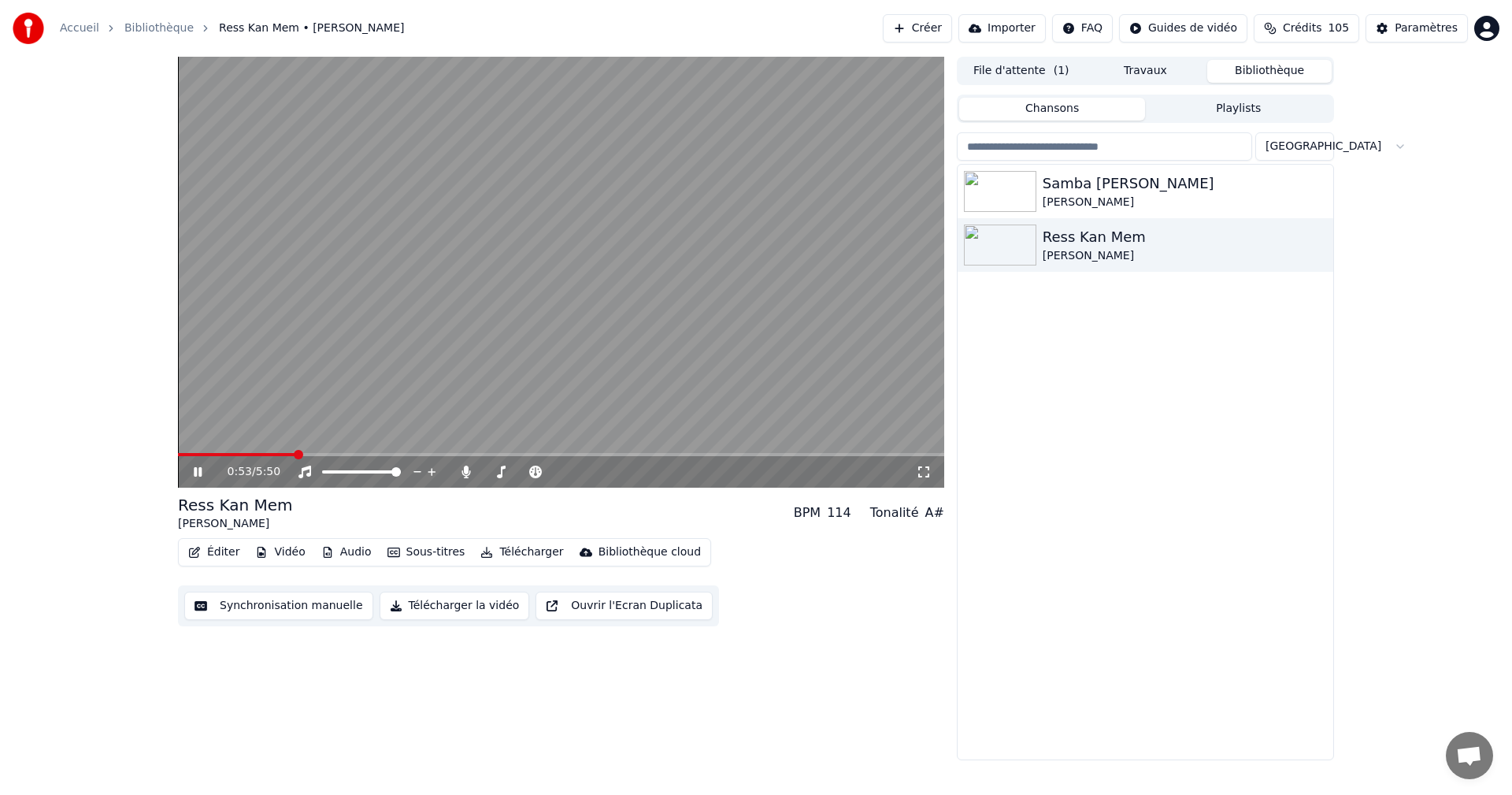
click at [197, 470] on icon at bounding box center [198, 472] width 8 height 10
click at [1427, 23] on div "Paramètres" at bounding box center [1426, 29] width 63 height 16
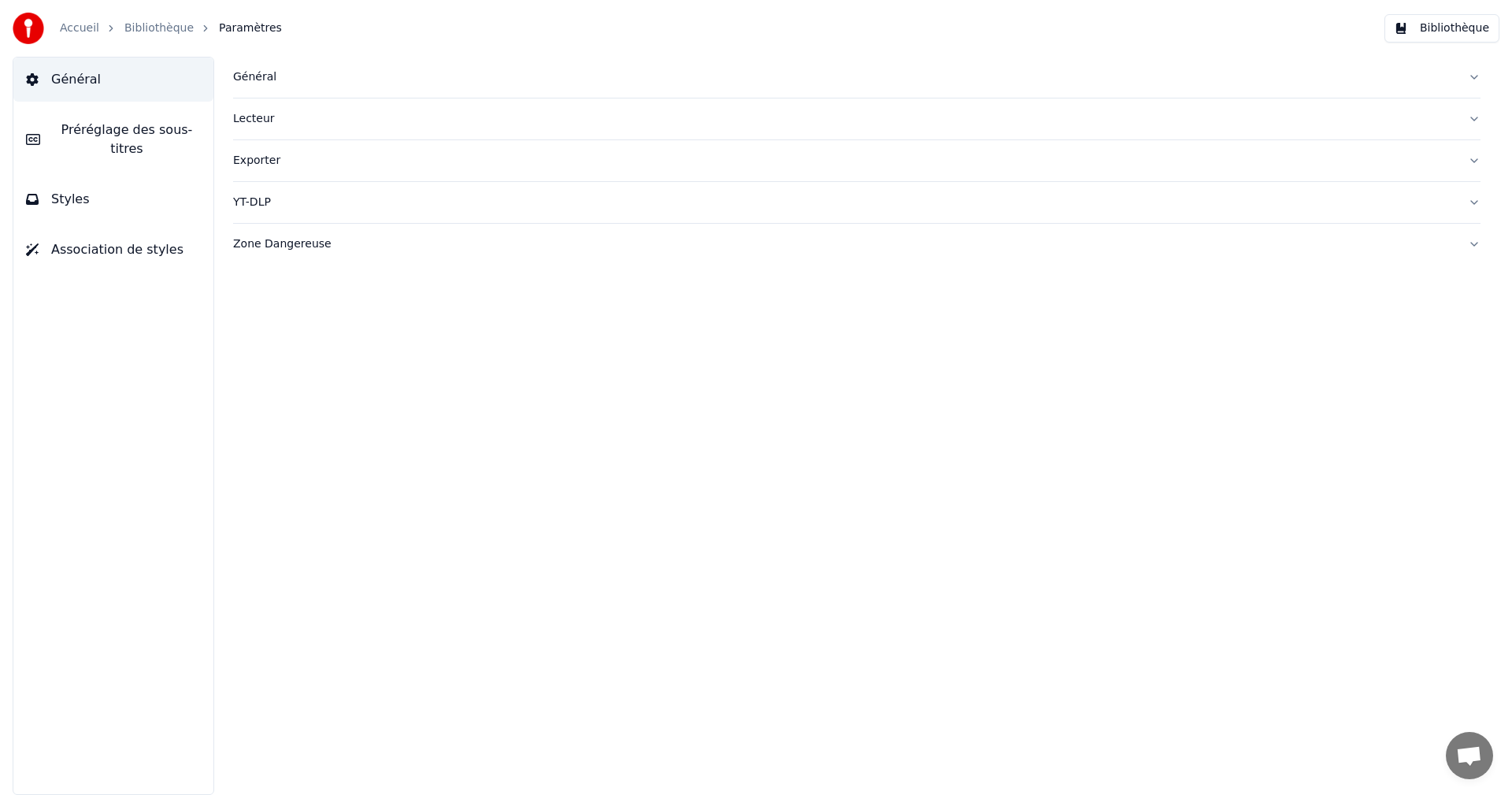
click at [133, 191] on button "Styles" at bounding box center [114, 199] width 200 height 44
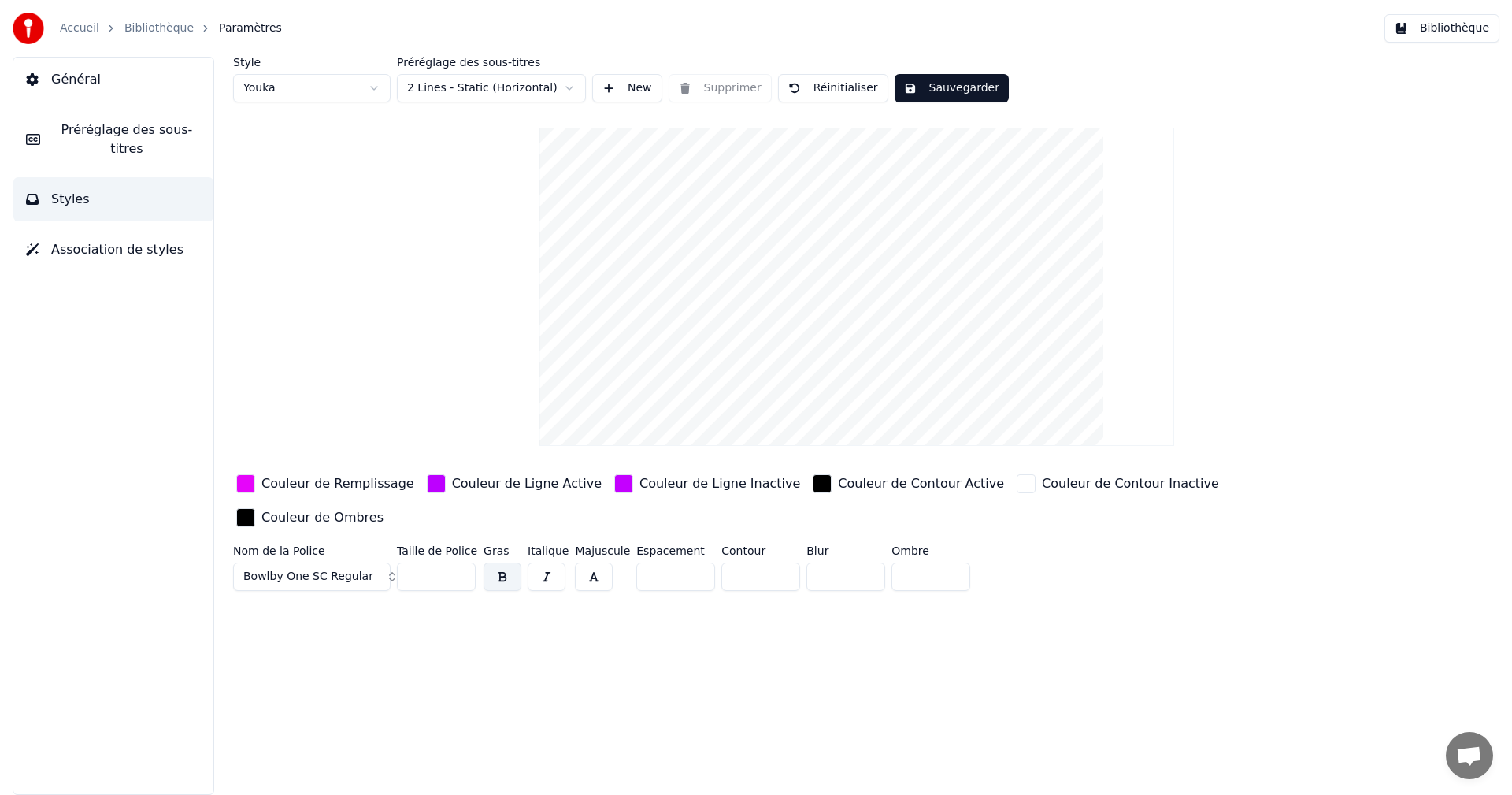
click at [507, 562] on button "button" at bounding box center [502, 576] width 38 height 28
click at [951, 87] on button "Sauvegarder" at bounding box center [951, 87] width 114 height 28
click at [1447, 32] on button "Bibliothèque" at bounding box center [1442, 28] width 115 height 28
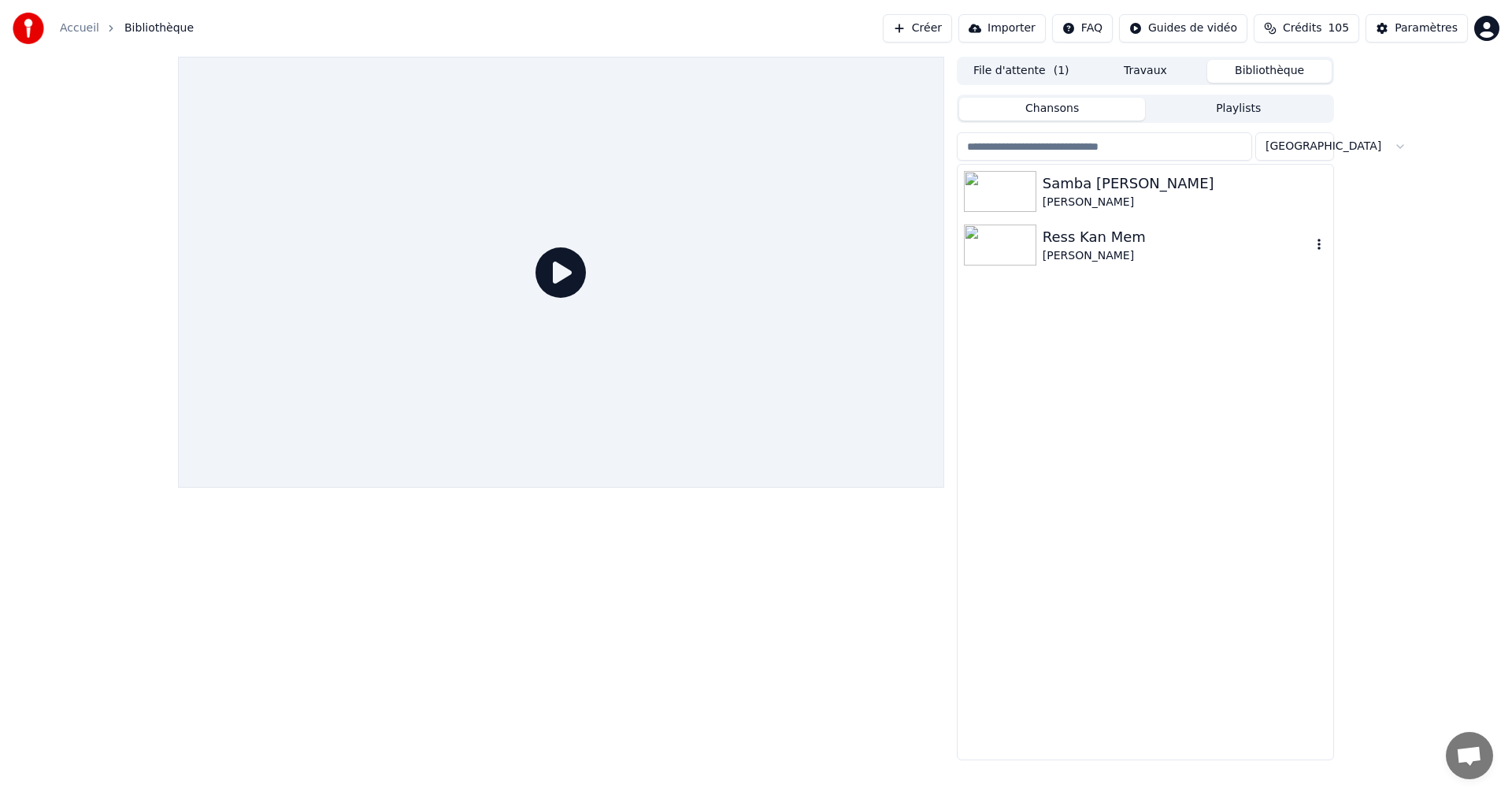
click at [1121, 235] on div "Ress Kan Mem" at bounding box center [1176, 237] width 268 height 22
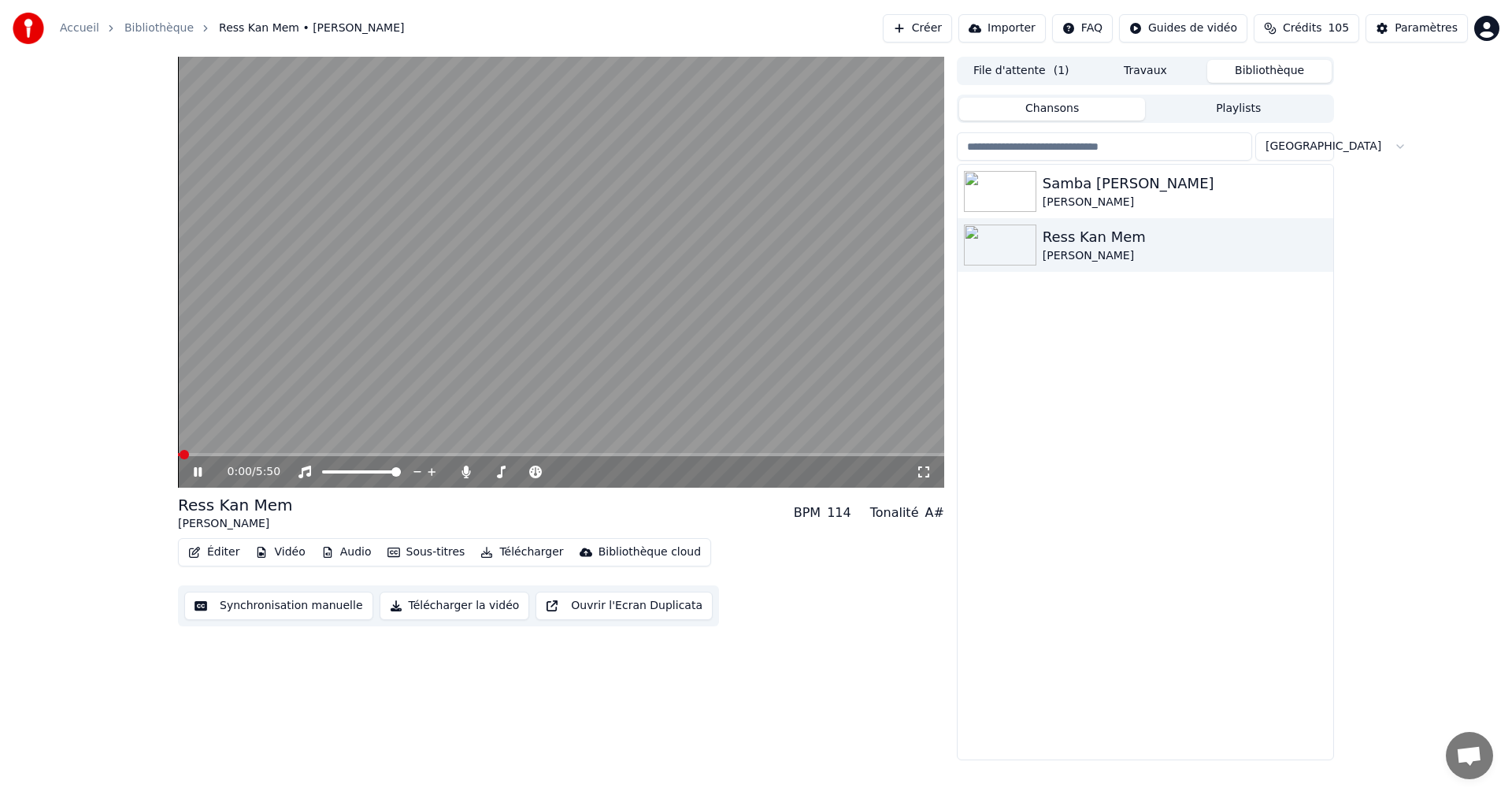
click at [199, 471] on icon at bounding box center [198, 472] width 8 height 10
drag, startPoint x: 923, startPoint y: 471, endPoint x: 920, endPoint y: 486, distance: 15.3
click at [922, 470] on icon at bounding box center [924, 472] width 16 height 13
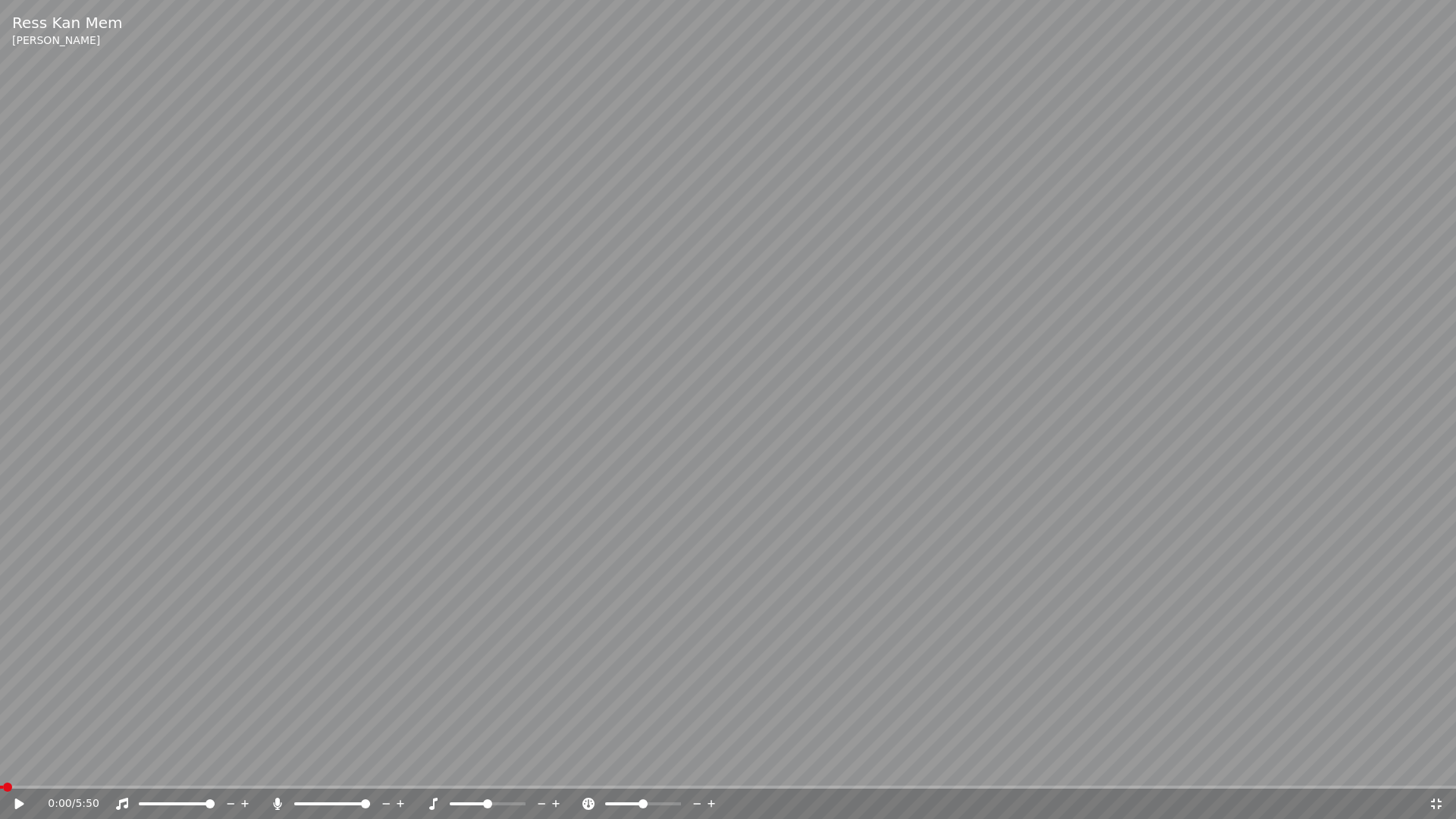
click at [21, 765] on icon at bounding box center [30, 804] width 35 height 12
click at [1431, 765] on icon at bounding box center [1436, 804] width 15 height 12
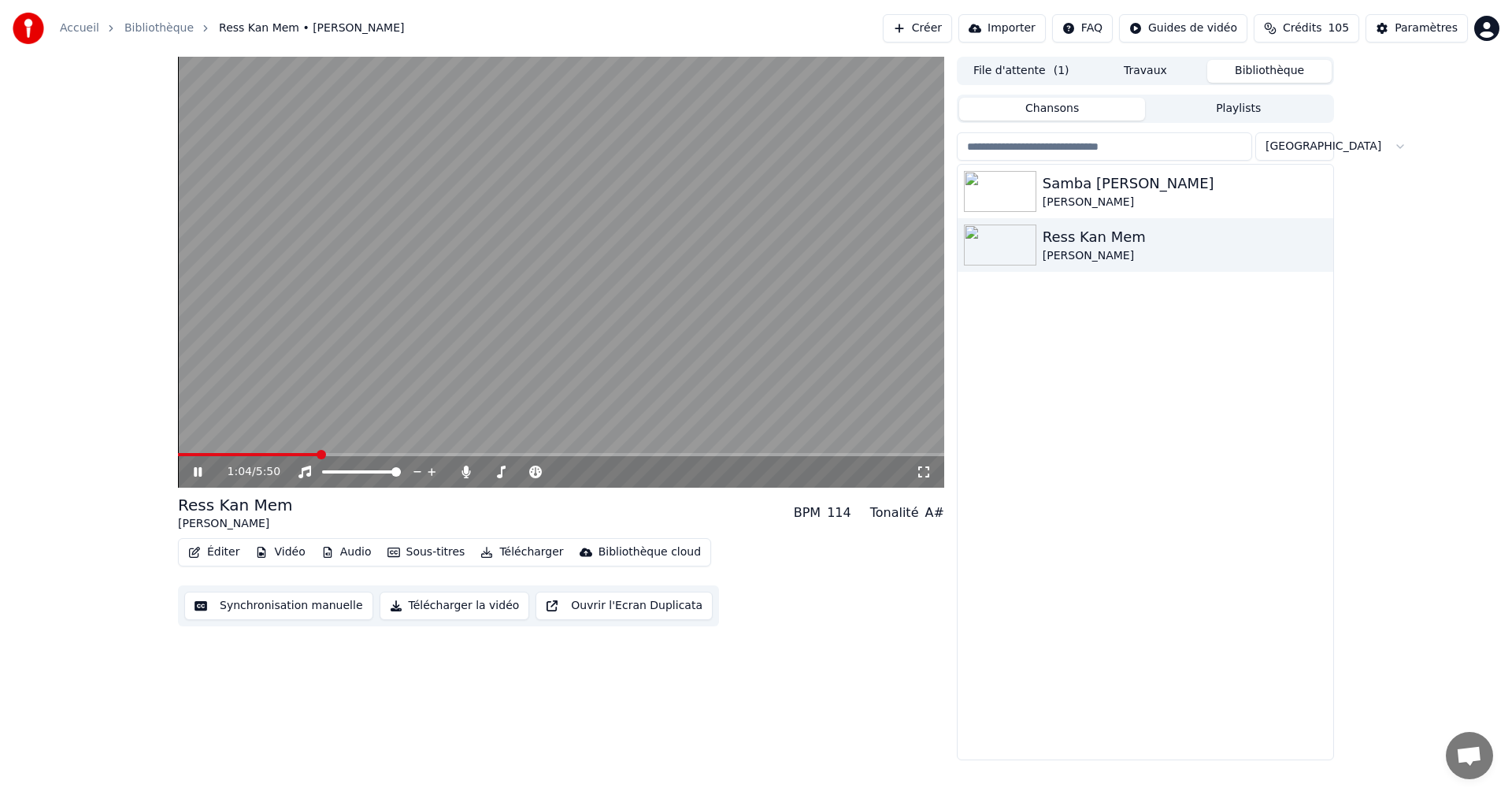
click at [199, 468] on icon at bounding box center [209, 472] width 37 height 13
click at [1409, 25] on div "Paramètres" at bounding box center [1426, 29] width 63 height 16
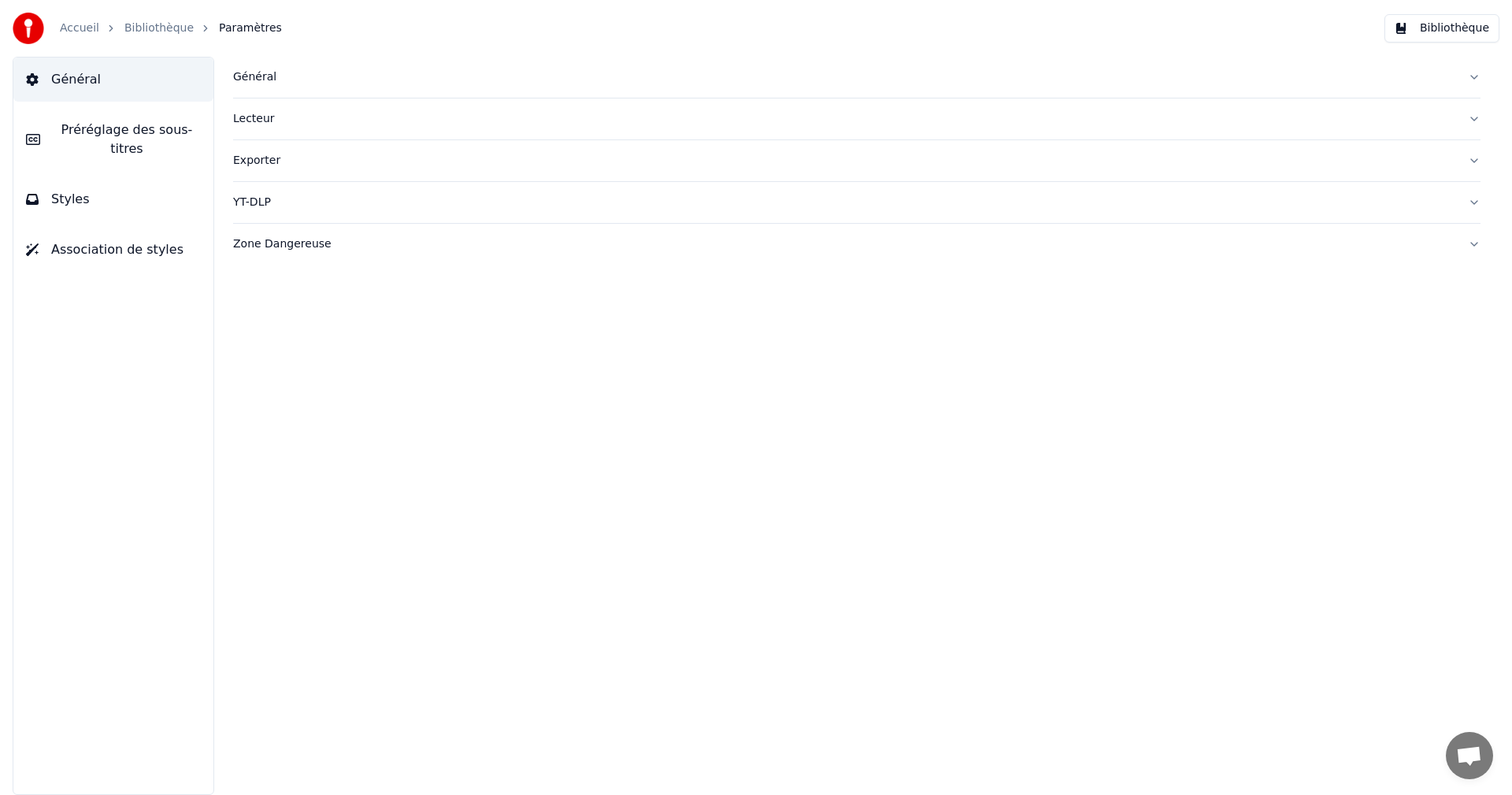
click at [96, 133] on span "Préréglage des sous-titres" at bounding box center [126, 139] width 148 height 38
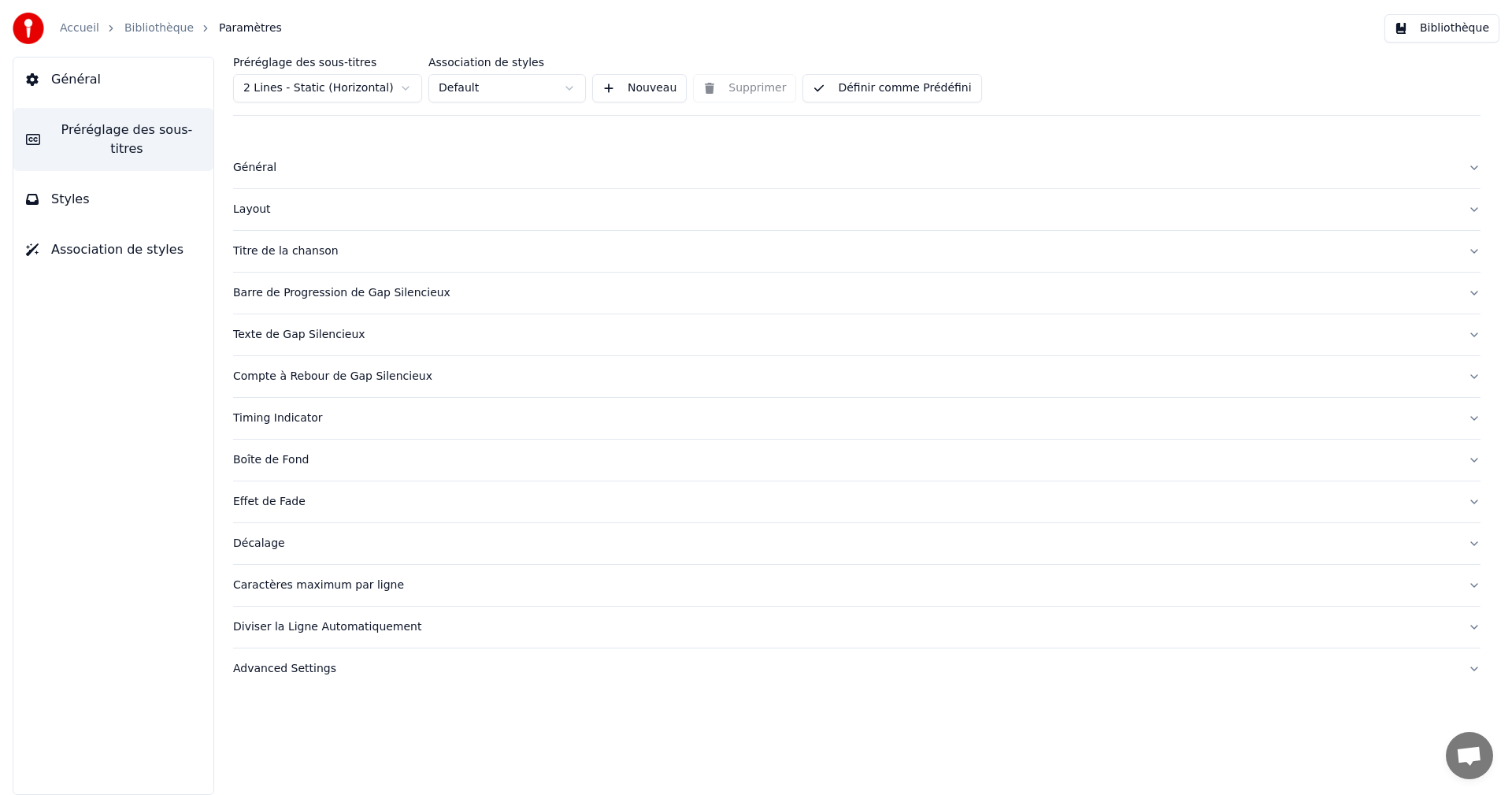
click at [289, 588] on div "Caractères maximum par ligne" at bounding box center [844, 585] width 1222 height 16
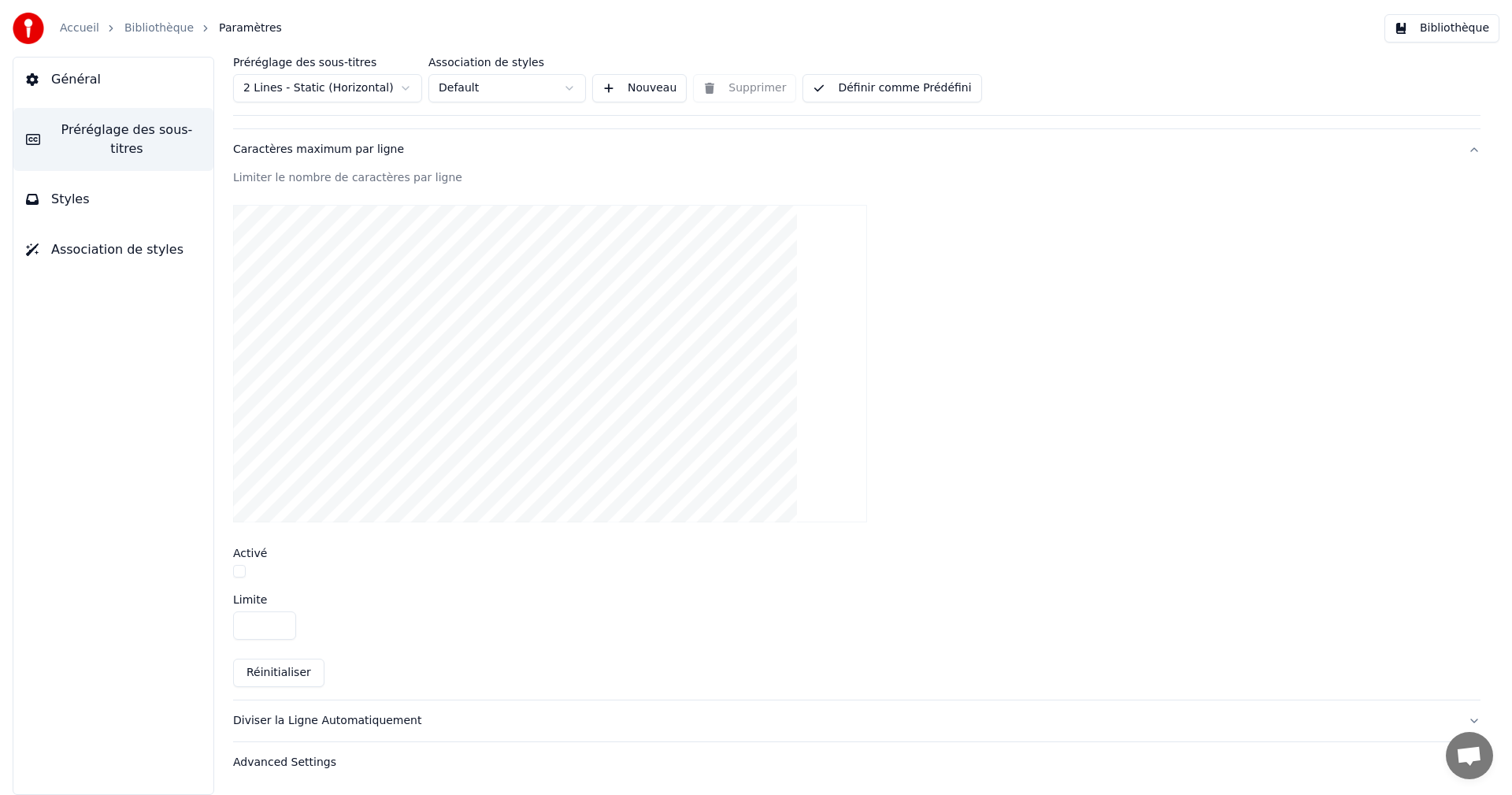
scroll to position [278, 0]
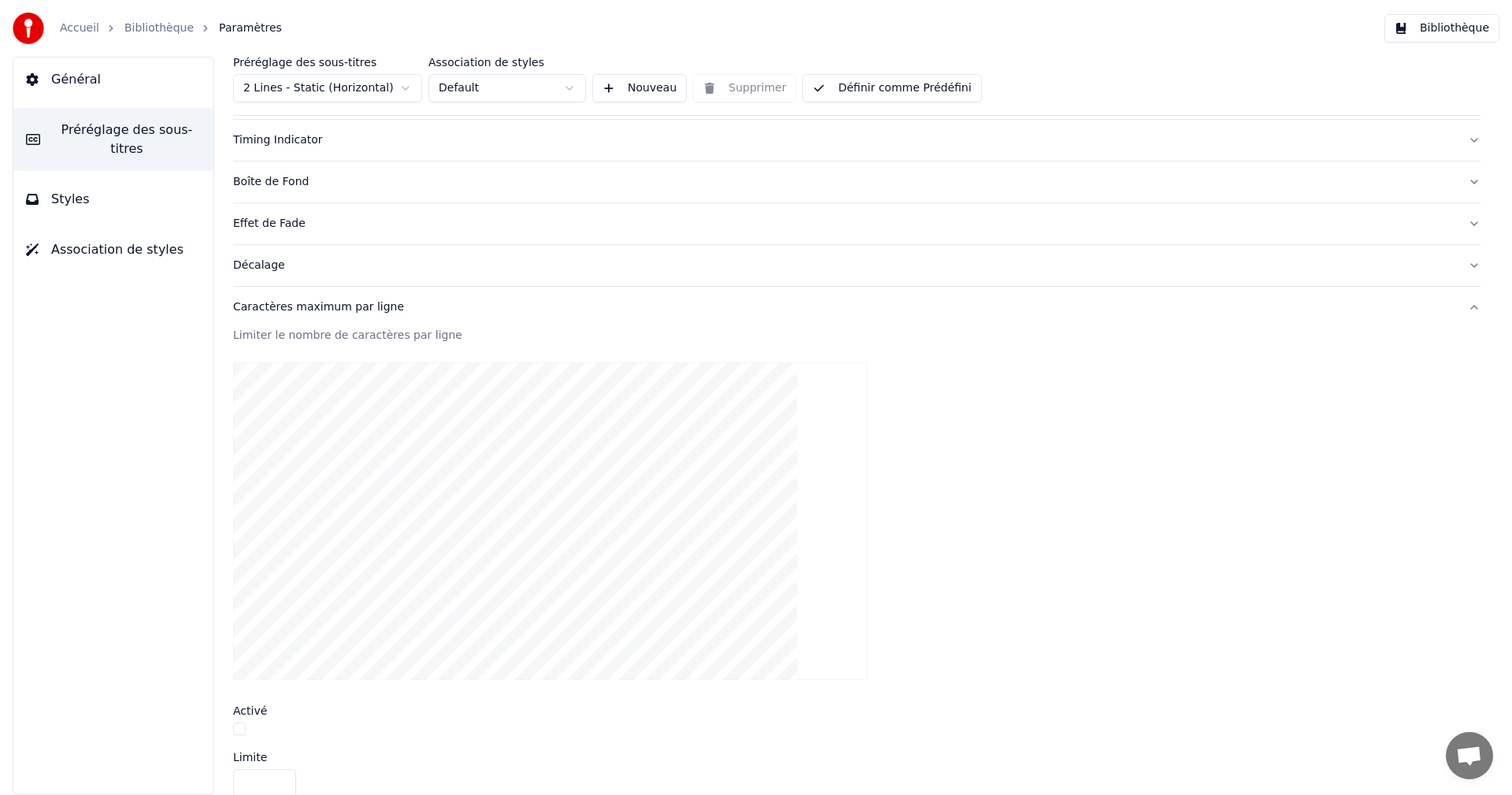
click at [321, 309] on div "Caractères maximum par ligne" at bounding box center [844, 307] width 1222 height 16
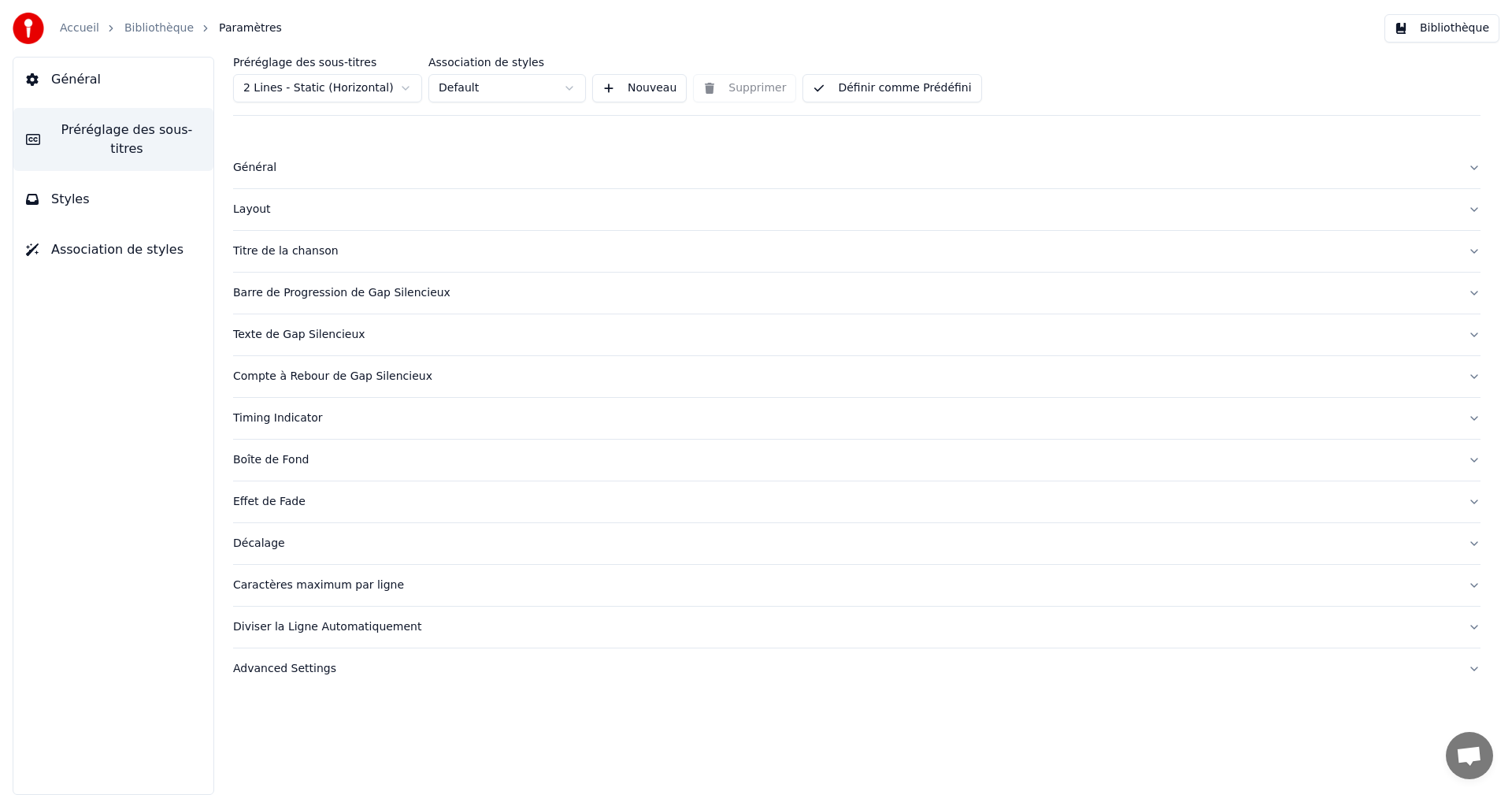
click at [317, 621] on div "Diviser la Ligne Automatiquement" at bounding box center [844, 627] width 1222 height 16
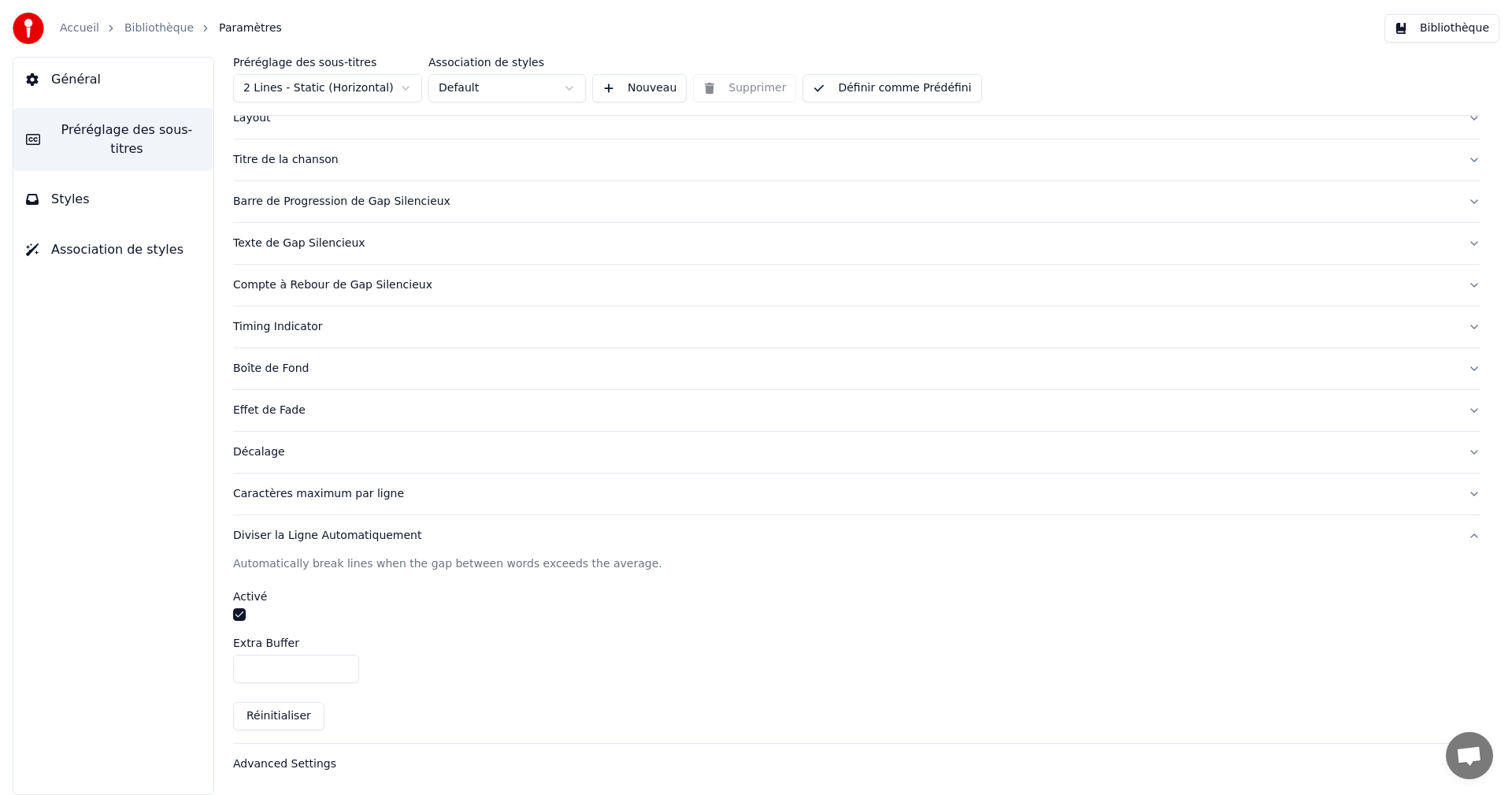
scroll to position [93, 0]
click at [237, 612] on button "button" at bounding box center [239, 612] width 13 height 13
click at [1446, 24] on button "Bibliothèque" at bounding box center [1442, 28] width 115 height 28
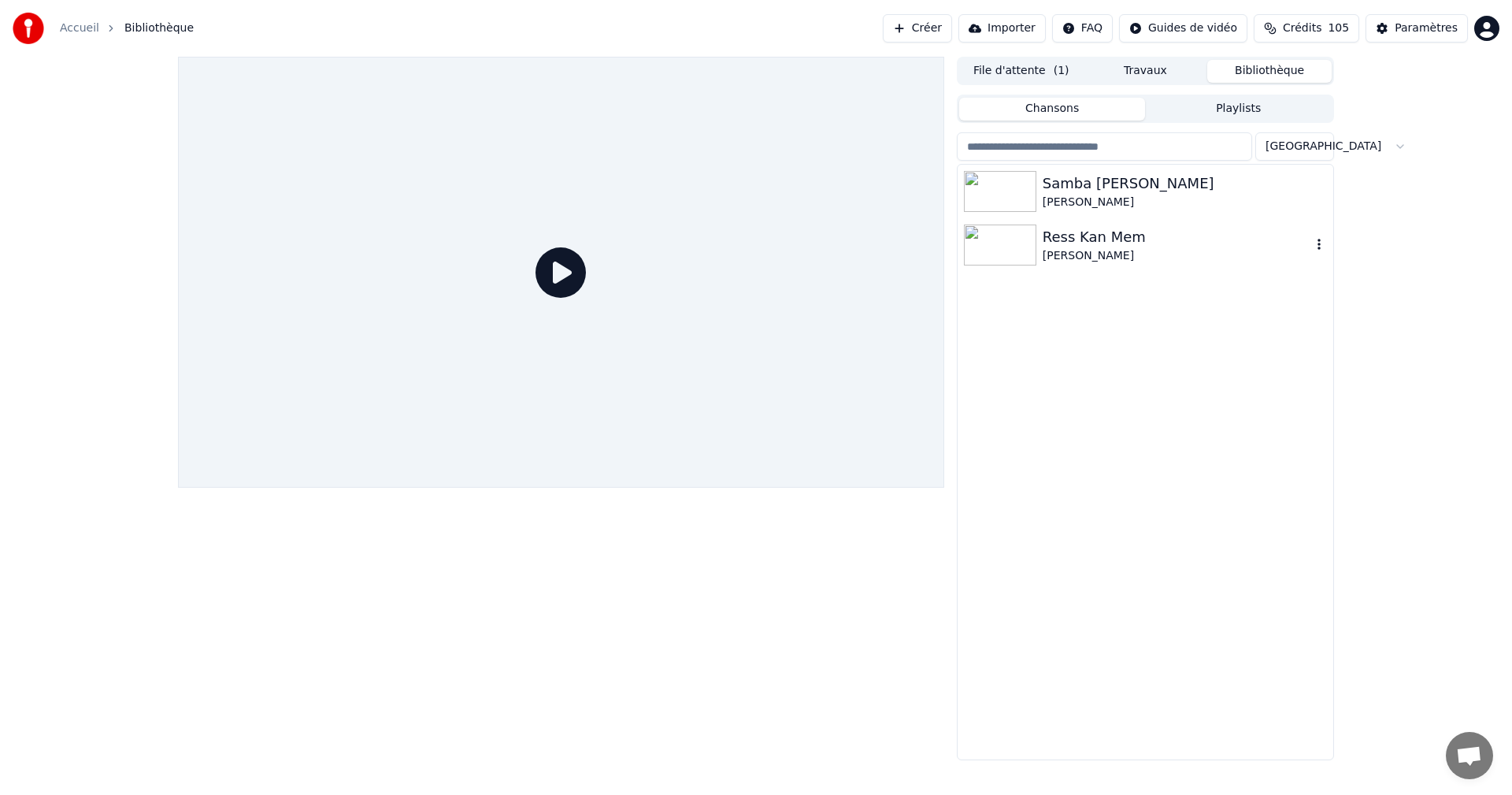
click at [1077, 239] on div "Ress Kan Mem" at bounding box center [1176, 237] width 268 height 22
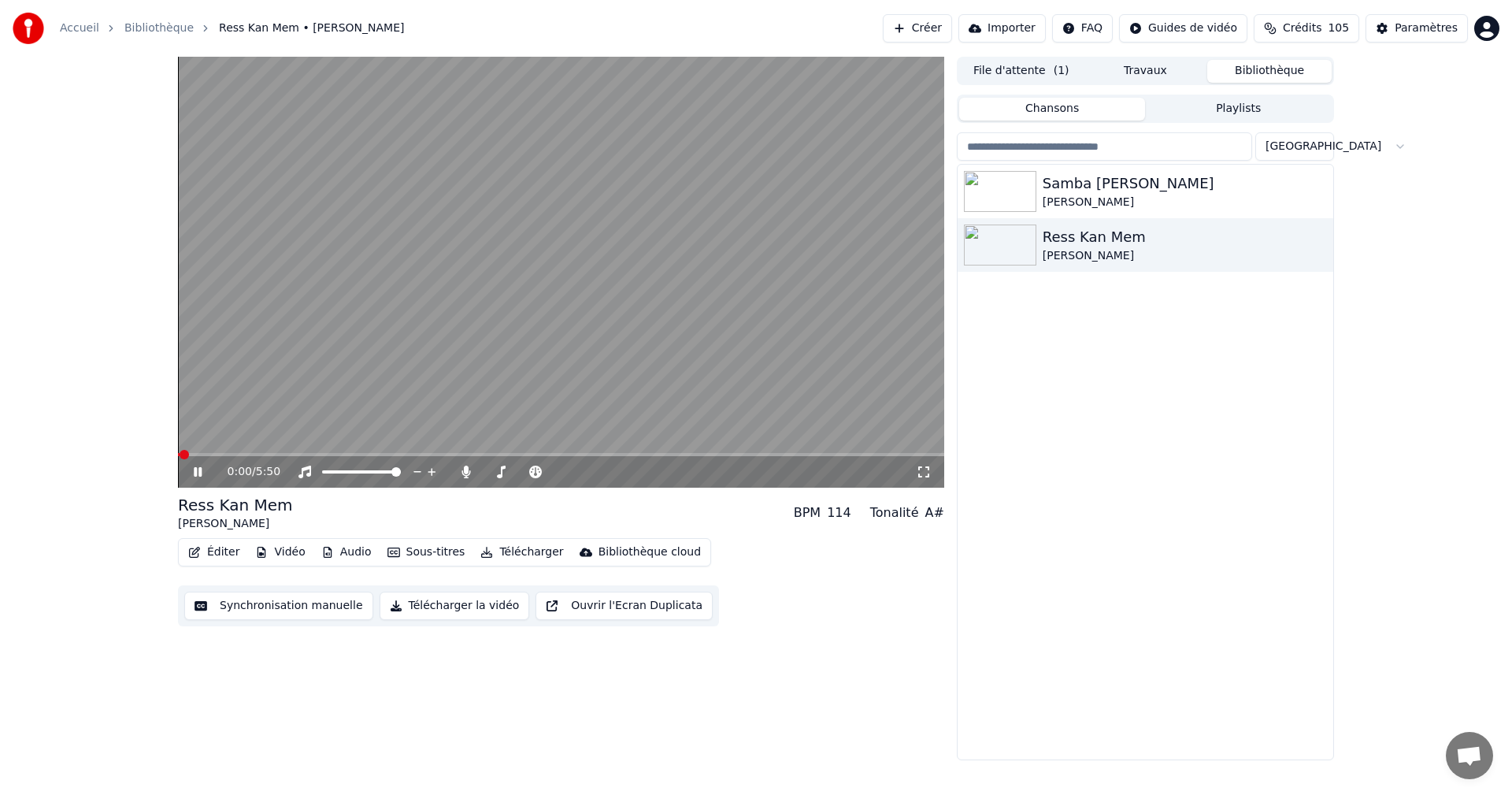
click at [200, 471] on icon at bounding box center [198, 472] width 8 height 10
click at [200, 471] on icon at bounding box center [198, 472] width 10 height 11
click at [924, 476] on icon at bounding box center [924, 472] width 16 height 13
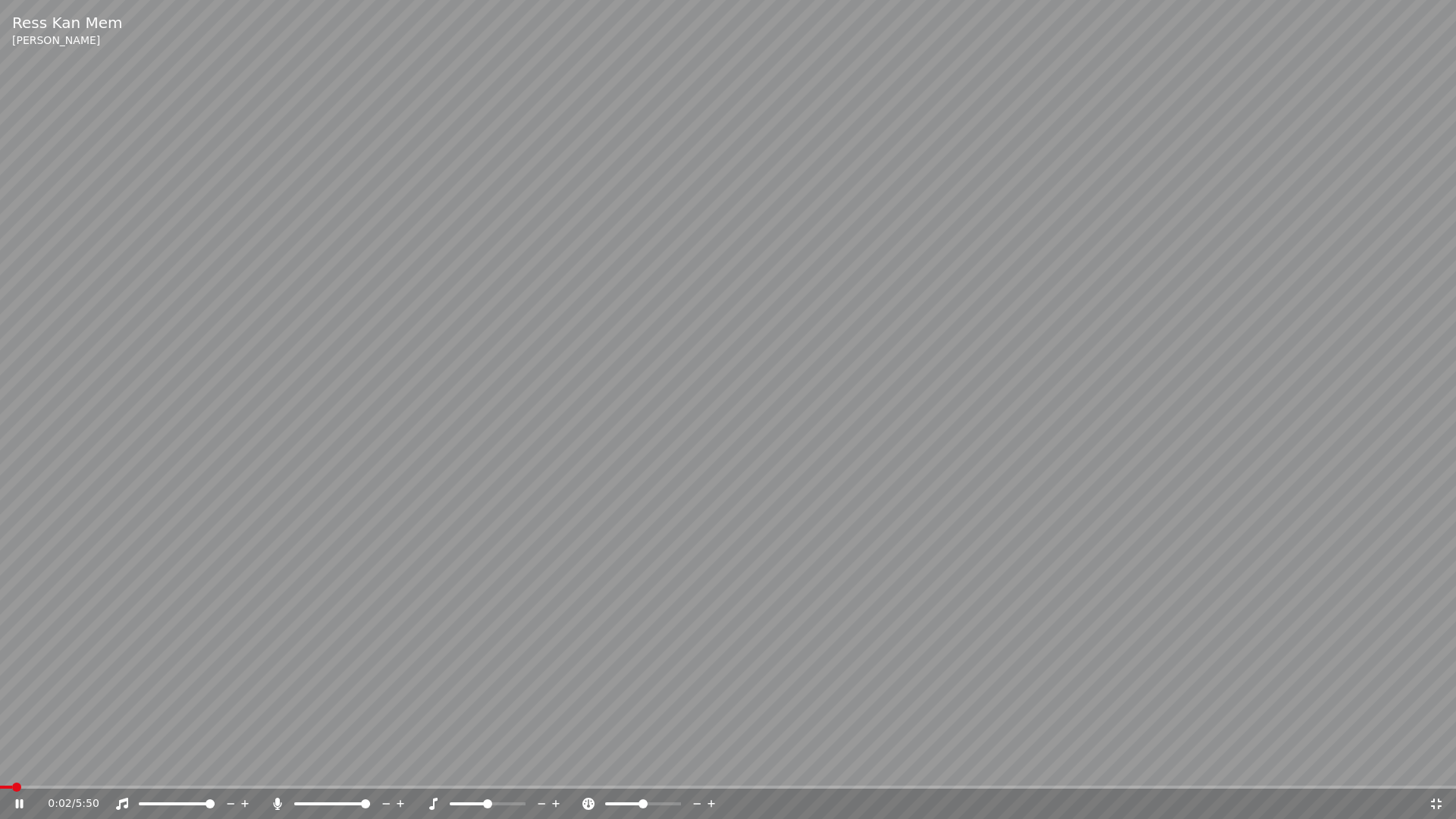
click at [22, 765] on icon at bounding box center [20, 804] width 8 height 9
click at [22, 765] on icon at bounding box center [20, 804] width 9 height 11
click at [21, 765] on icon at bounding box center [20, 804] width 8 height 9
click at [21, 765] on icon at bounding box center [20, 804] width 9 height 11
click at [1435, 765] on icon at bounding box center [1436, 804] width 15 height 12
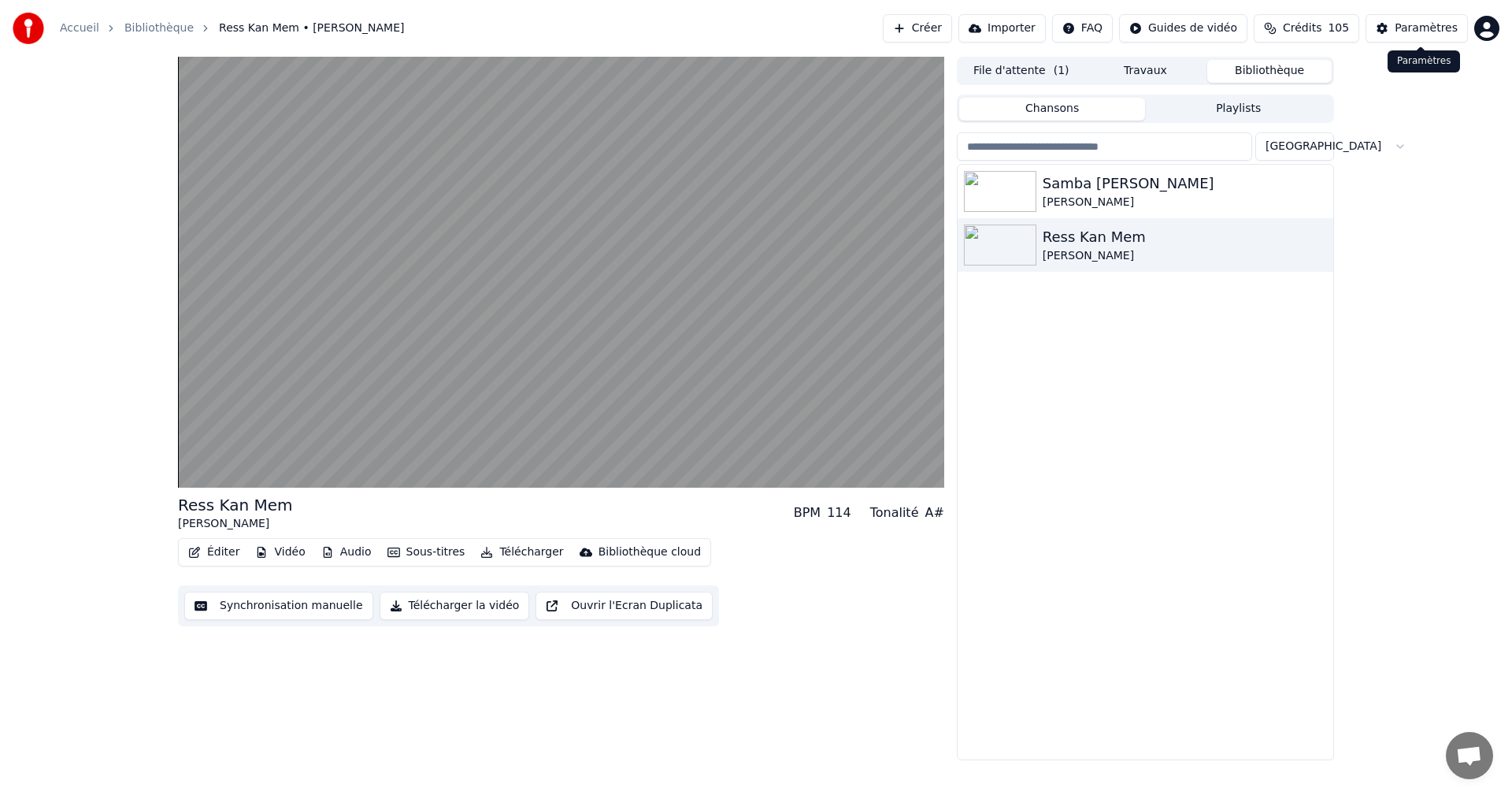
click at [1410, 30] on div "Paramètres" at bounding box center [1426, 29] width 63 height 16
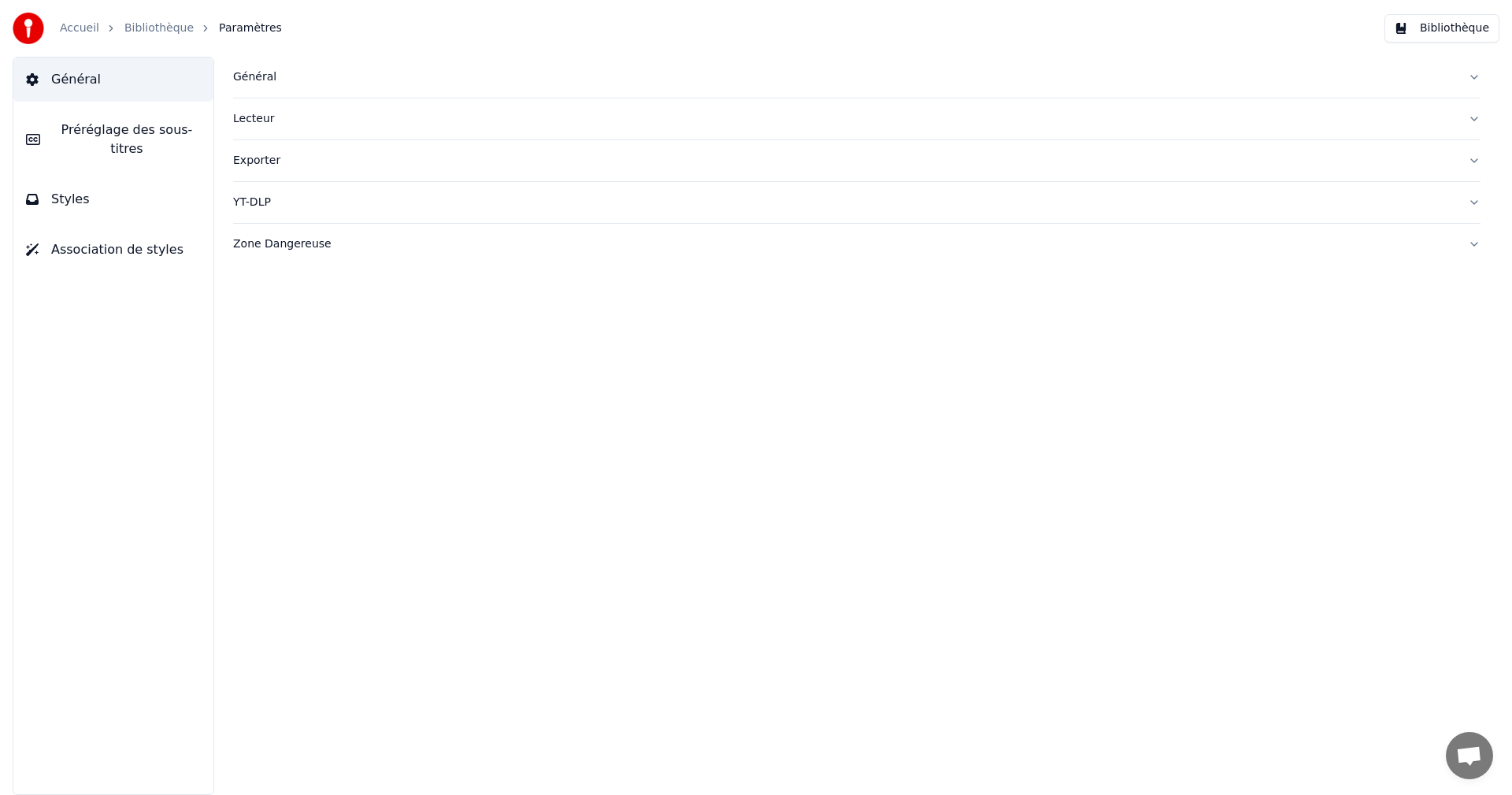
click at [66, 190] on button "Styles" at bounding box center [114, 199] width 200 height 44
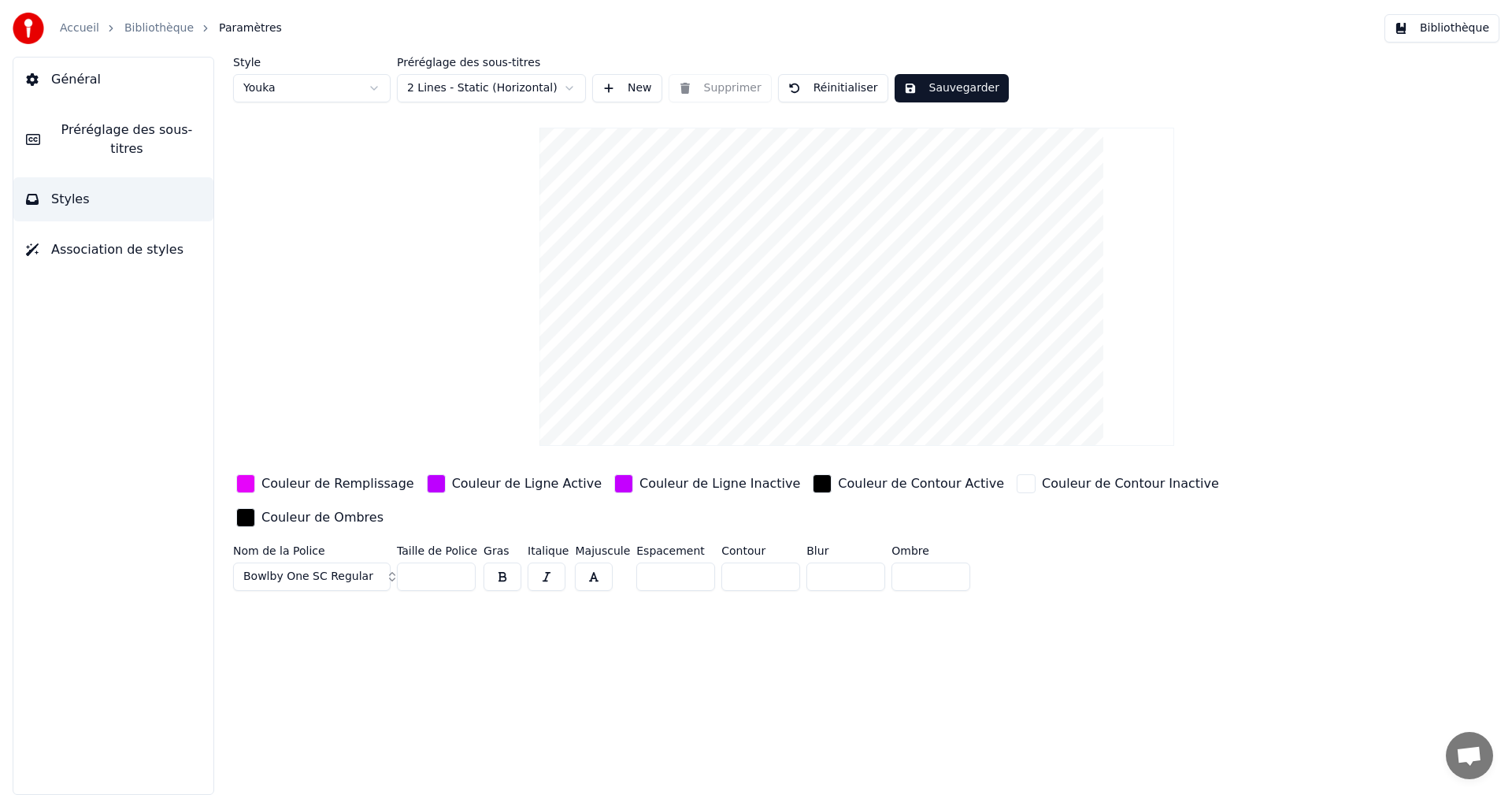
click at [147, 133] on span "Préréglage des sous-titres" at bounding box center [126, 139] width 148 height 38
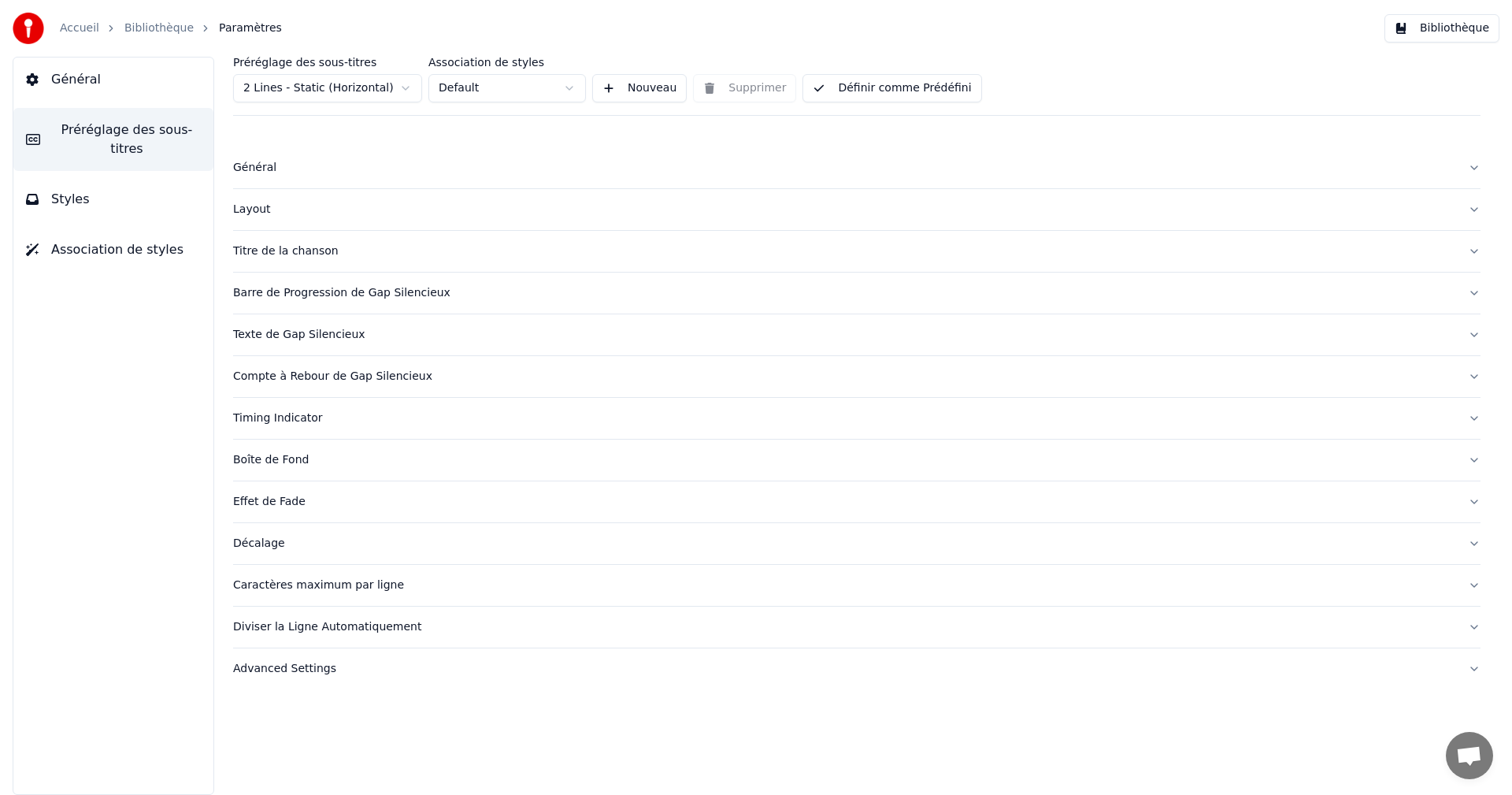
click at [330, 623] on div "Diviser la Ligne Automatiquement" at bounding box center [844, 627] width 1222 height 16
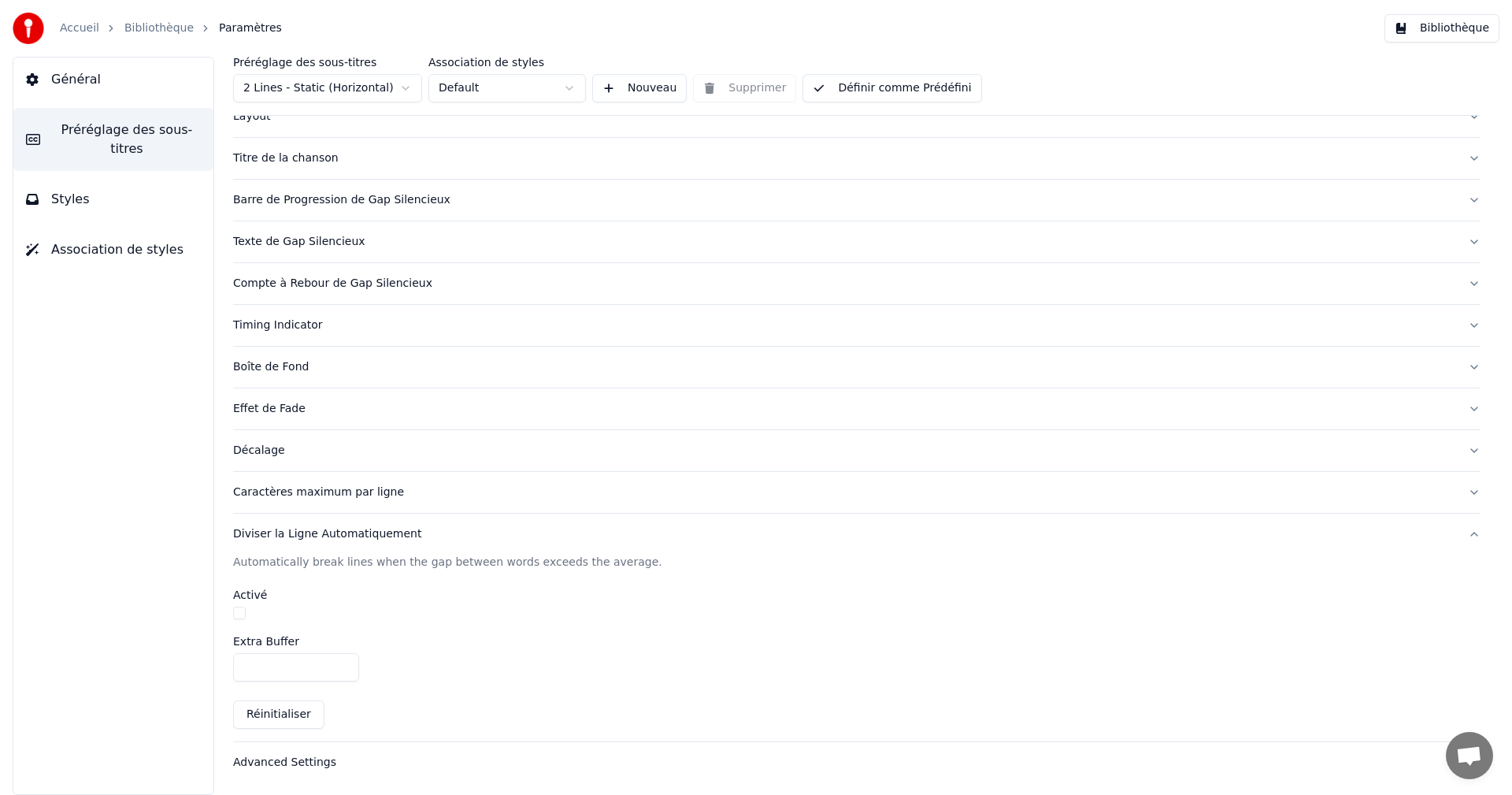
drag, startPoint x: 240, startPoint y: 612, endPoint x: 251, endPoint y: 614, distance: 11.2
click at [241, 612] on button "button" at bounding box center [239, 612] width 13 height 13
click at [313, 495] on div "Caractères maximum par ligne" at bounding box center [844, 492] width 1222 height 16
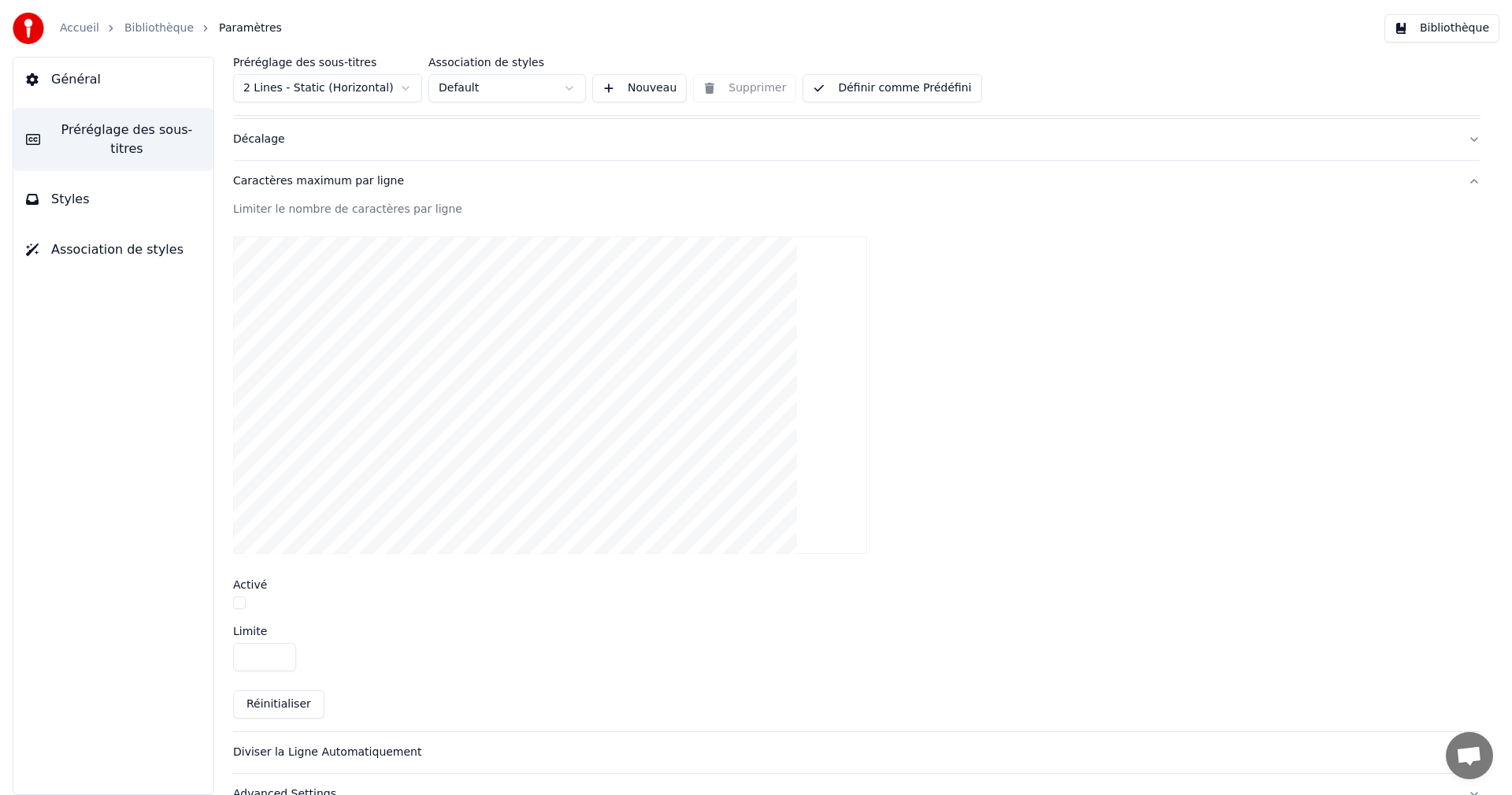
scroll to position [408, 0]
drag, startPoint x: 241, startPoint y: 597, endPoint x: 251, endPoint y: 597, distance: 10.0
click at [243, 598] on button "button" at bounding box center [239, 599] width 13 height 13
click at [1474, 22] on button "Bibliothèque" at bounding box center [1442, 28] width 115 height 28
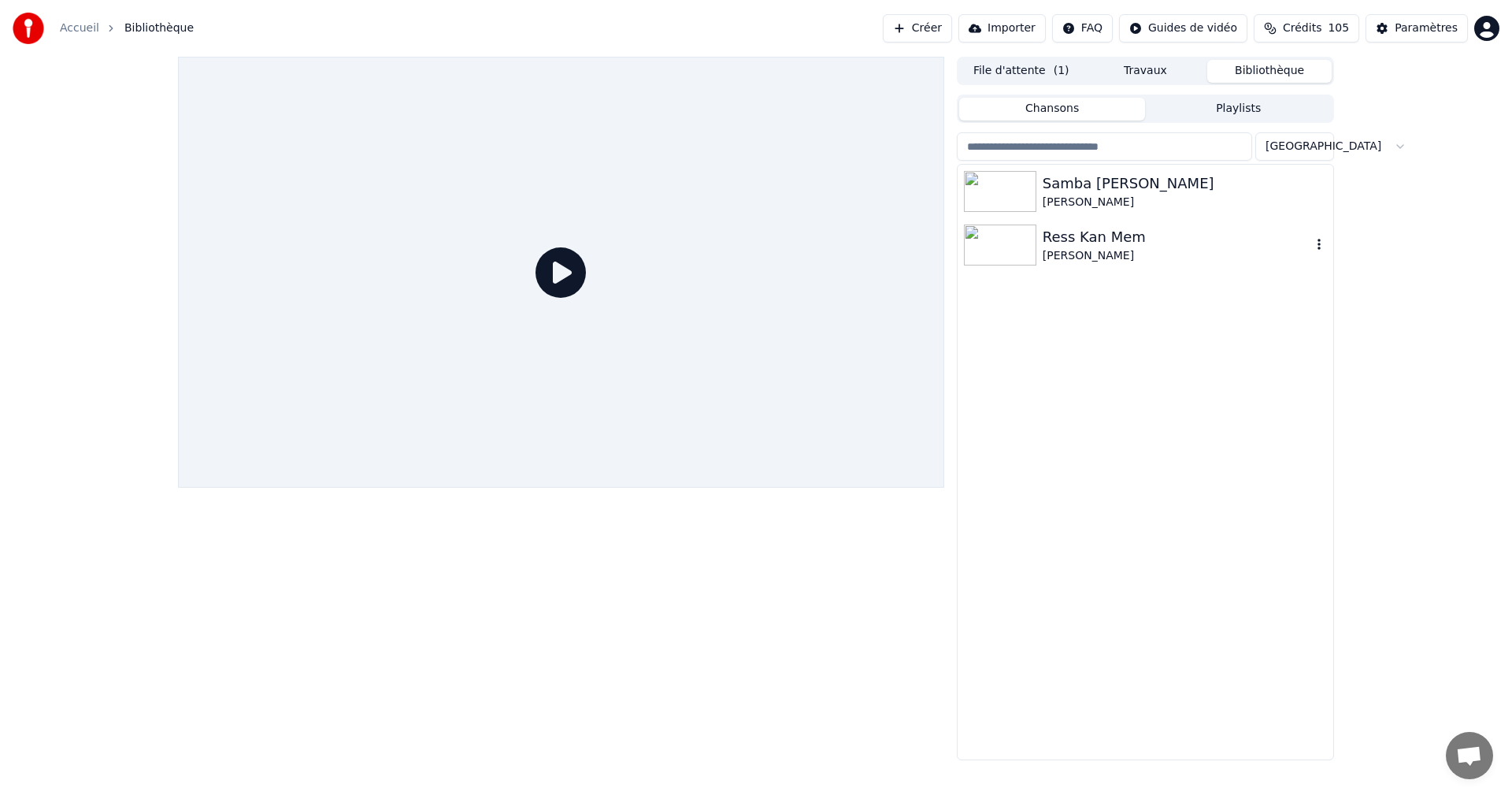
click at [1100, 255] on div "[PERSON_NAME]" at bounding box center [1176, 256] width 268 height 16
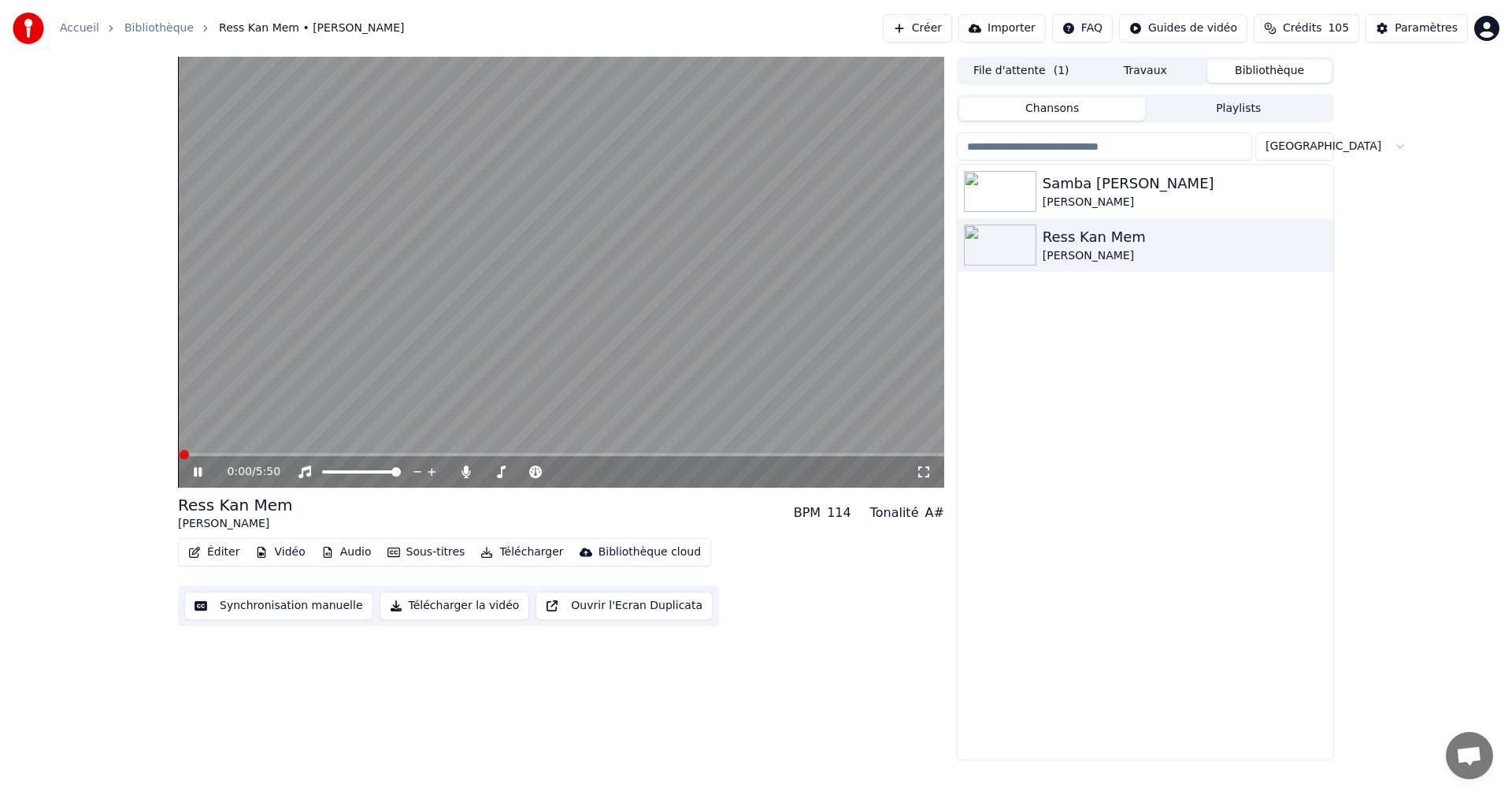
click at [194, 472] on icon at bounding box center [209, 472] width 37 height 13
click at [195, 472] on icon at bounding box center [198, 472] width 10 height 11
click at [921, 468] on icon at bounding box center [924, 472] width 11 height 11
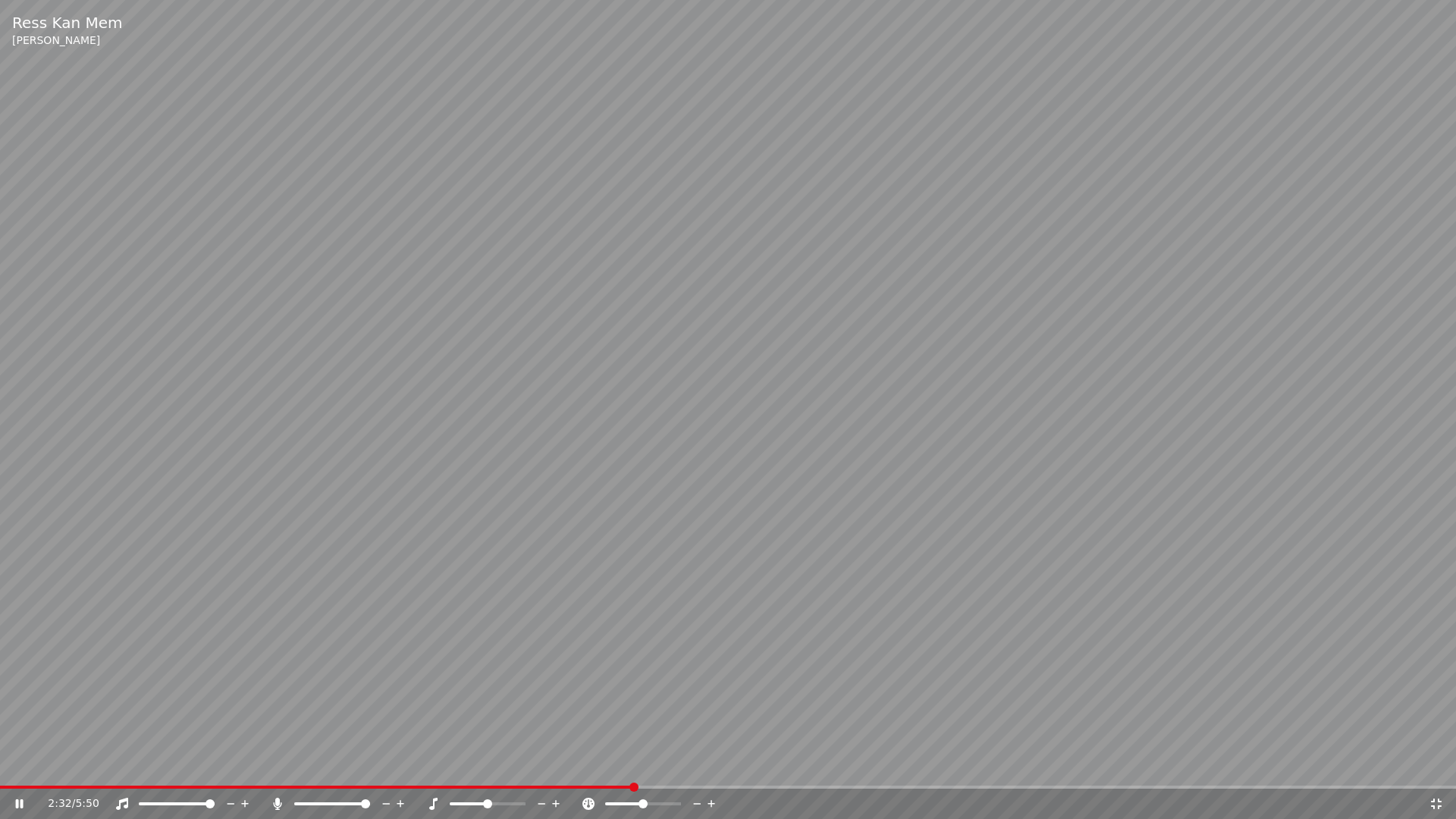
click at [1440, 765] on icon at bounding box center [1436, 804] width 11 height 11
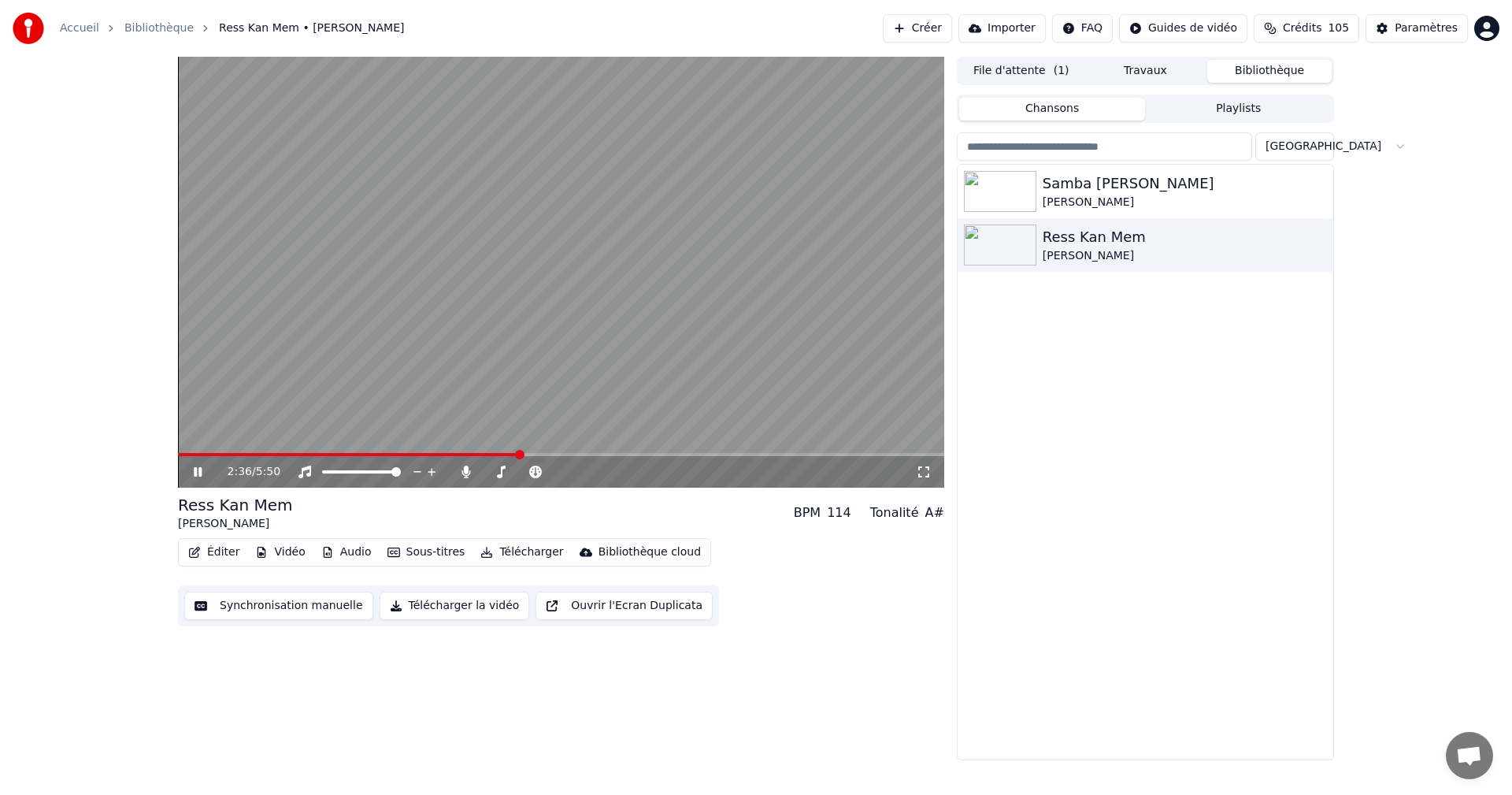
click at [195, 464] on div "2:36 / 5:50" at bounding box center [560, 472] width 753 height 16
click at [195, 469] on icon at bounding box center [198, 472] width 8 height 10
click at [1430, 27] on div "Paramètres" at bounding box center [1426, 29] width 63 height 16
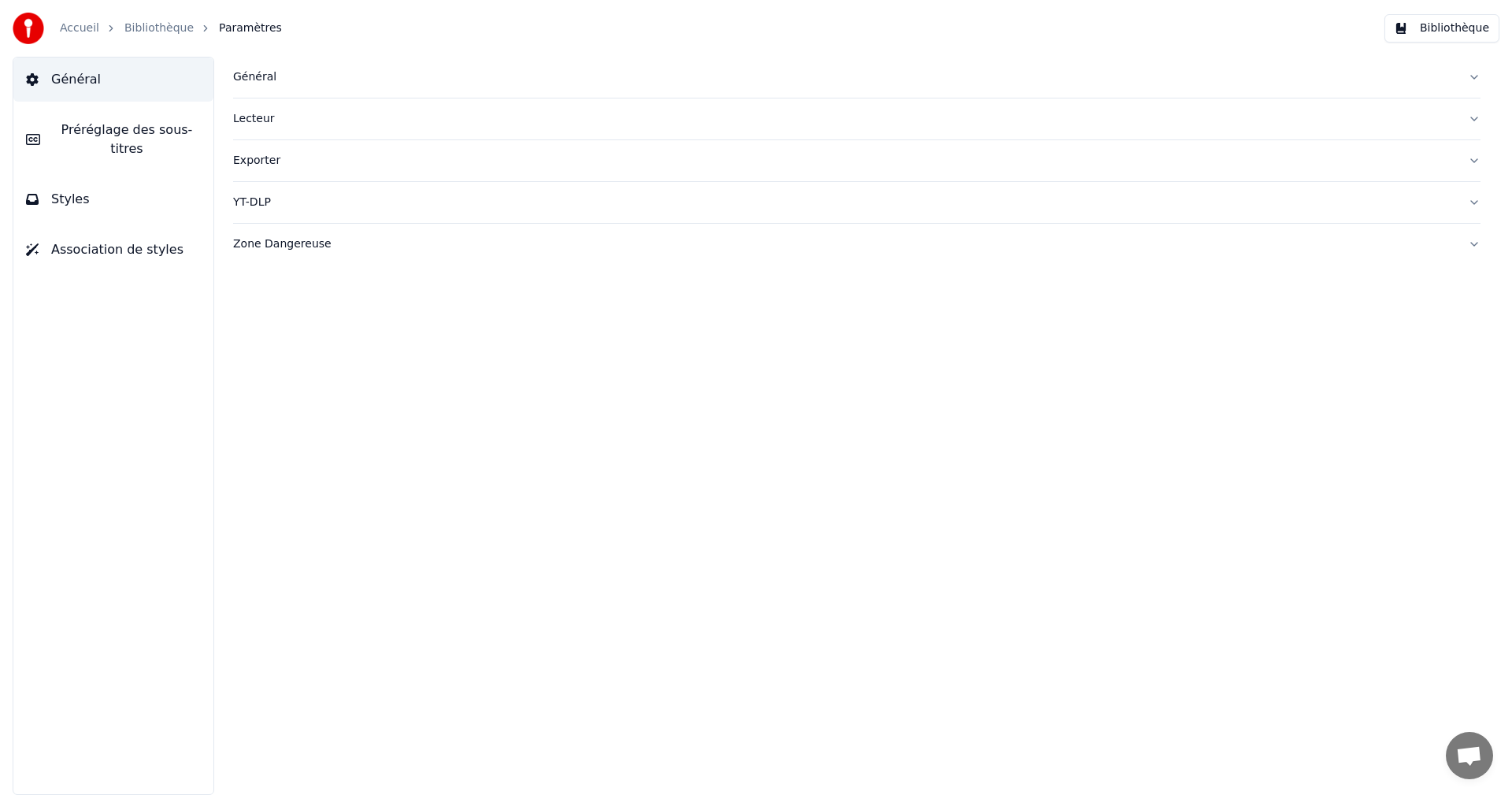
click at [150, 189] on button "Styles" at bounding box center [114, 199] width 200 height 44
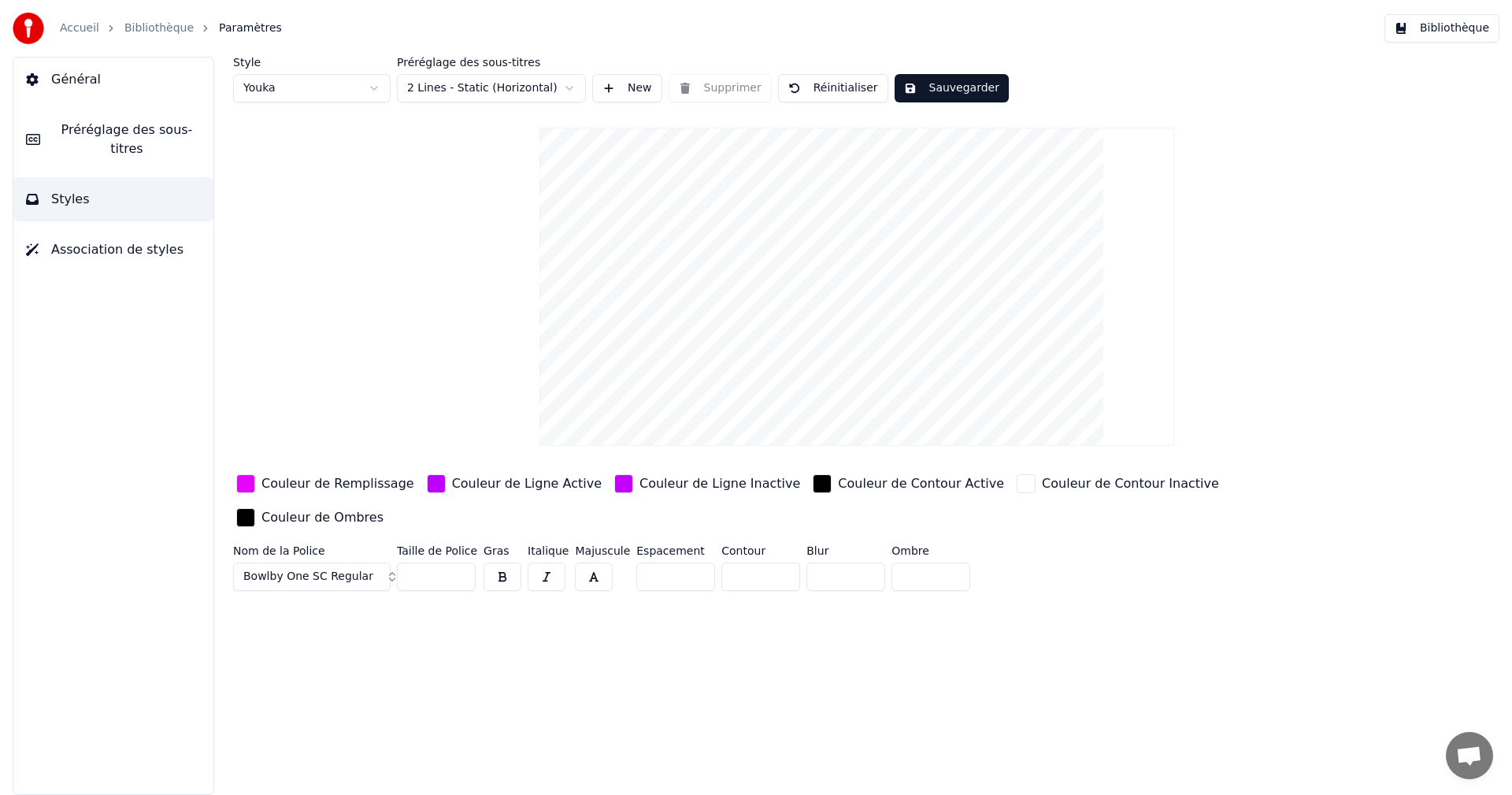
click at [459, 562] on input "**" at bounding box center [436, 576] width 78 height 28
type input "**"
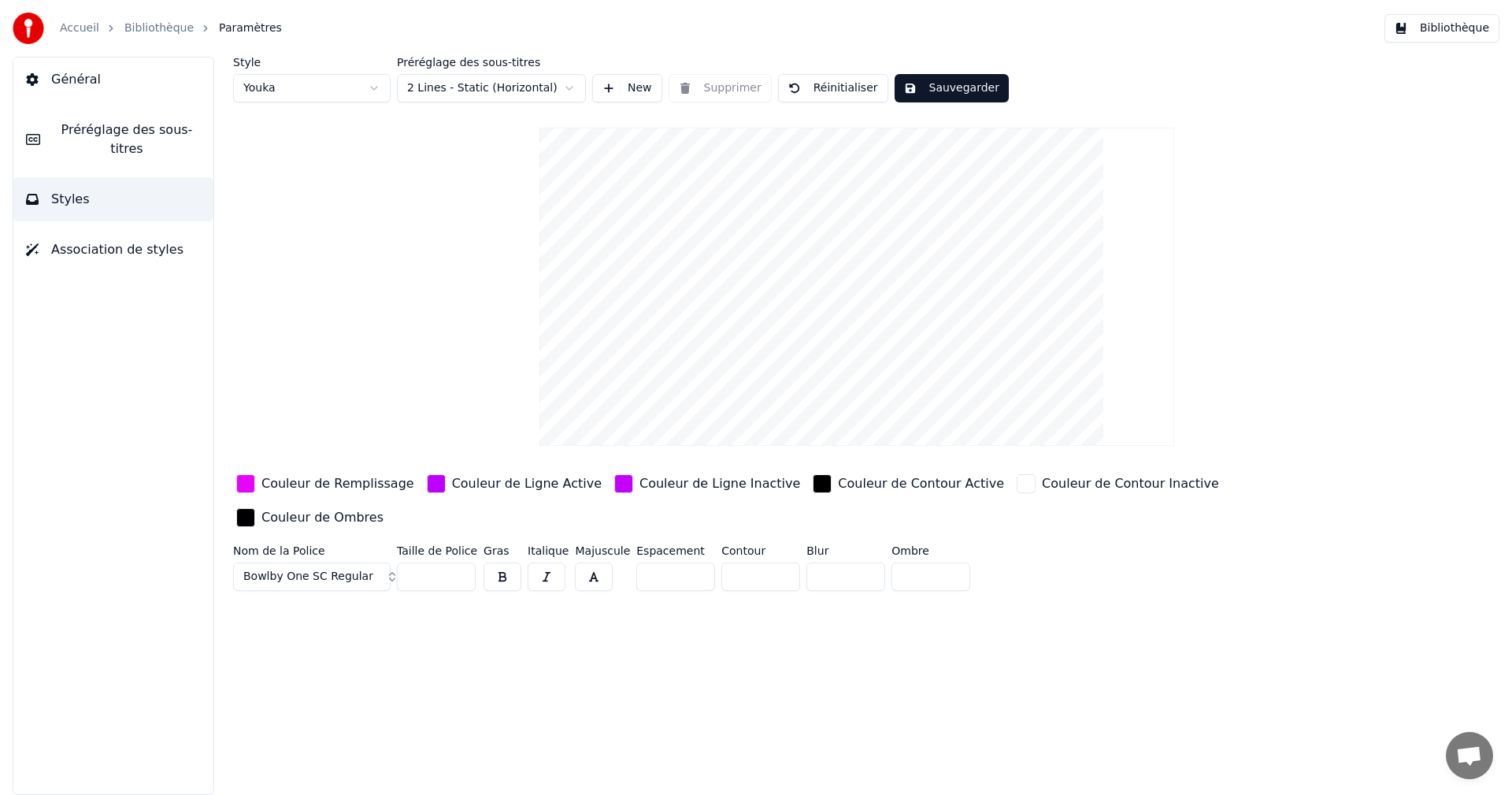
click at [459, 562] on input "**" at bounding box center [436, 576] width 78 height 28
click at [920, 85] on button "Sauvegarder" at bounding box center [951, 87] width 114 height 28
click at [1463, 24] on button "Bibliothèque" at bounding box center [1442, 28] width 115 height 28
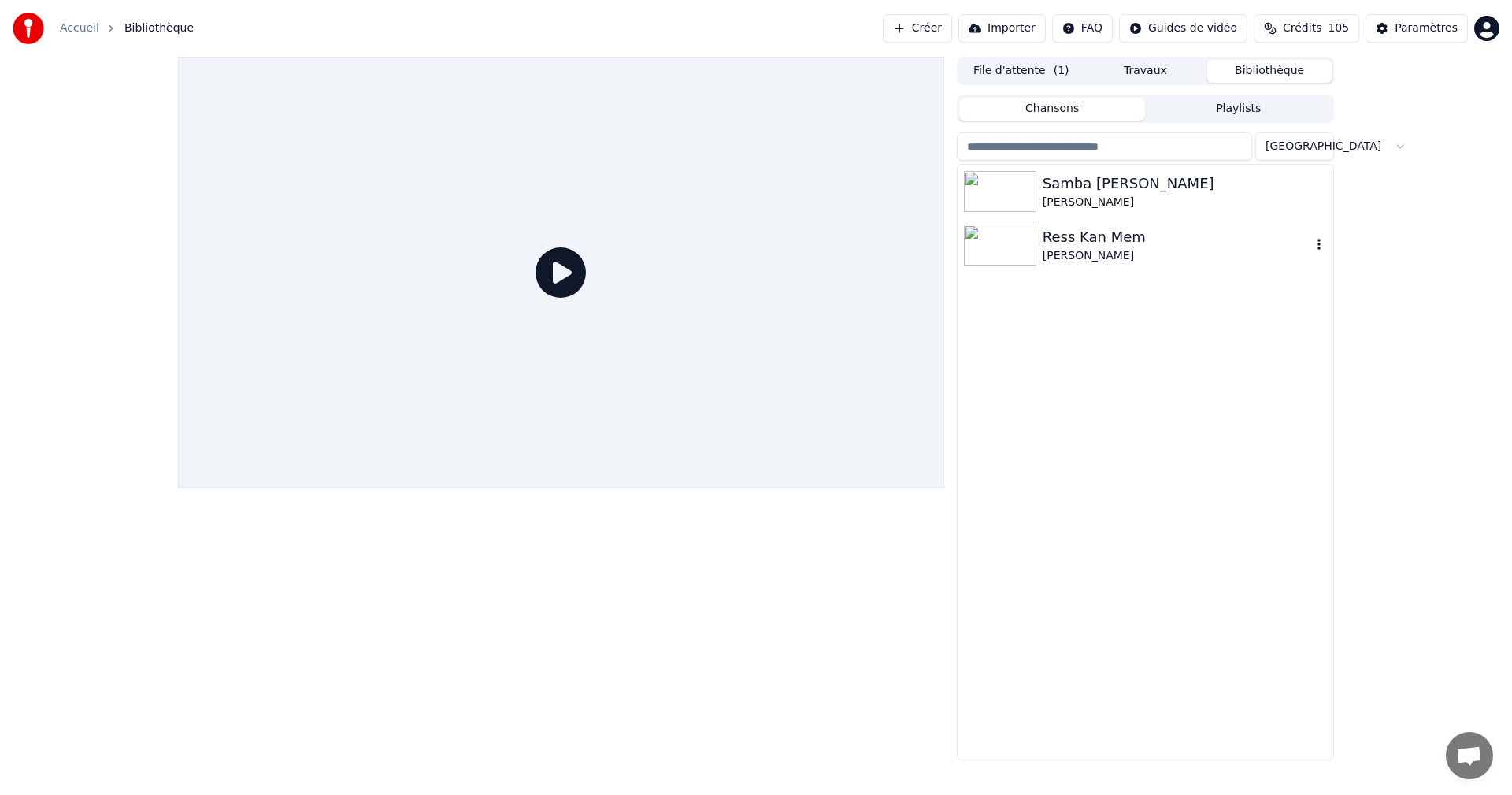
click at [1111, 241] on div "Ress Kan Mem" at bounding box center [1176, 237] width 268 height 22
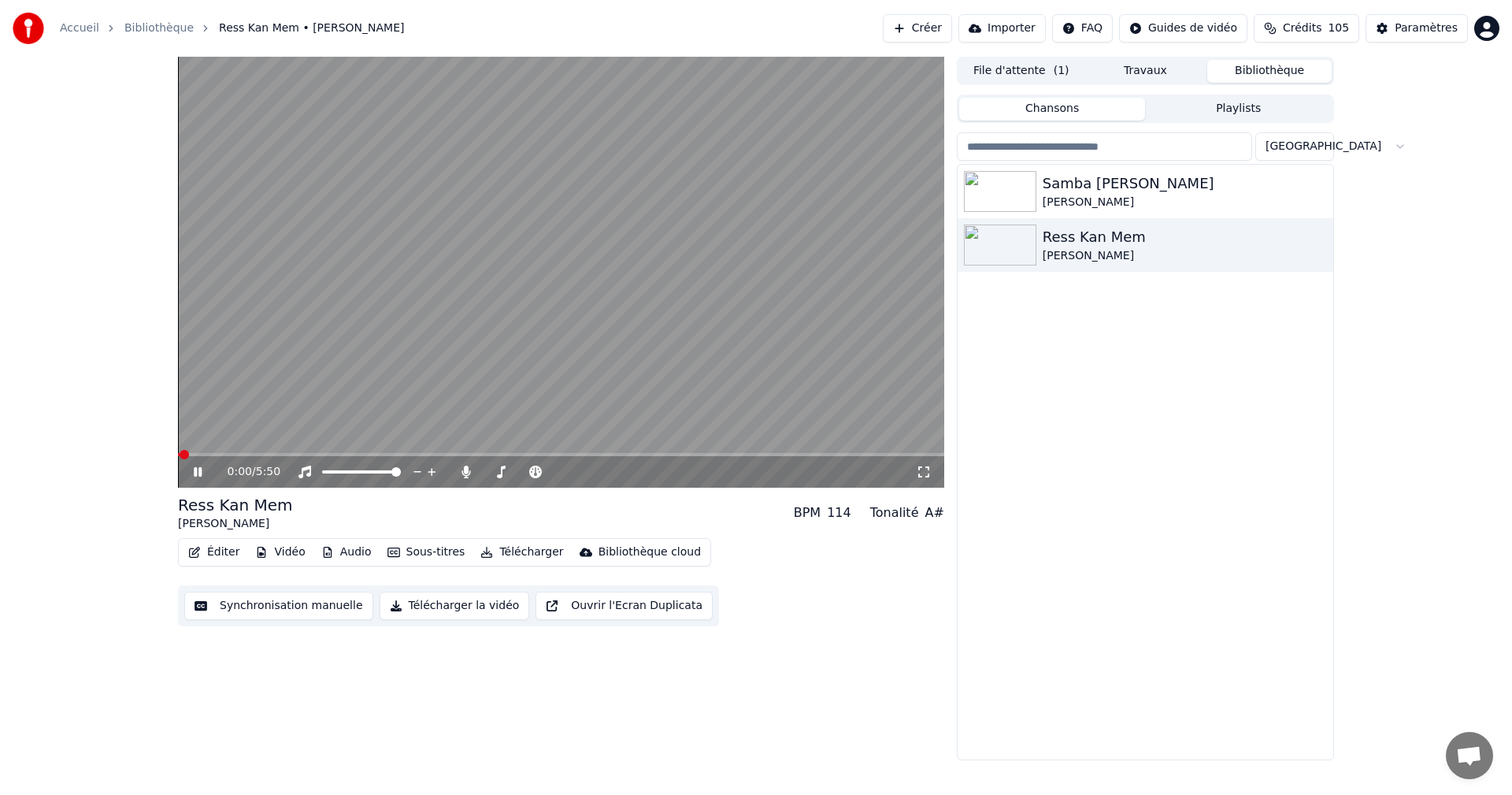
click at [195, 469] on icon at bounding box center [198, 472] width 8 height 10
click at [919, 469] on icon at bounding box center [924, 472] width 11 height 11
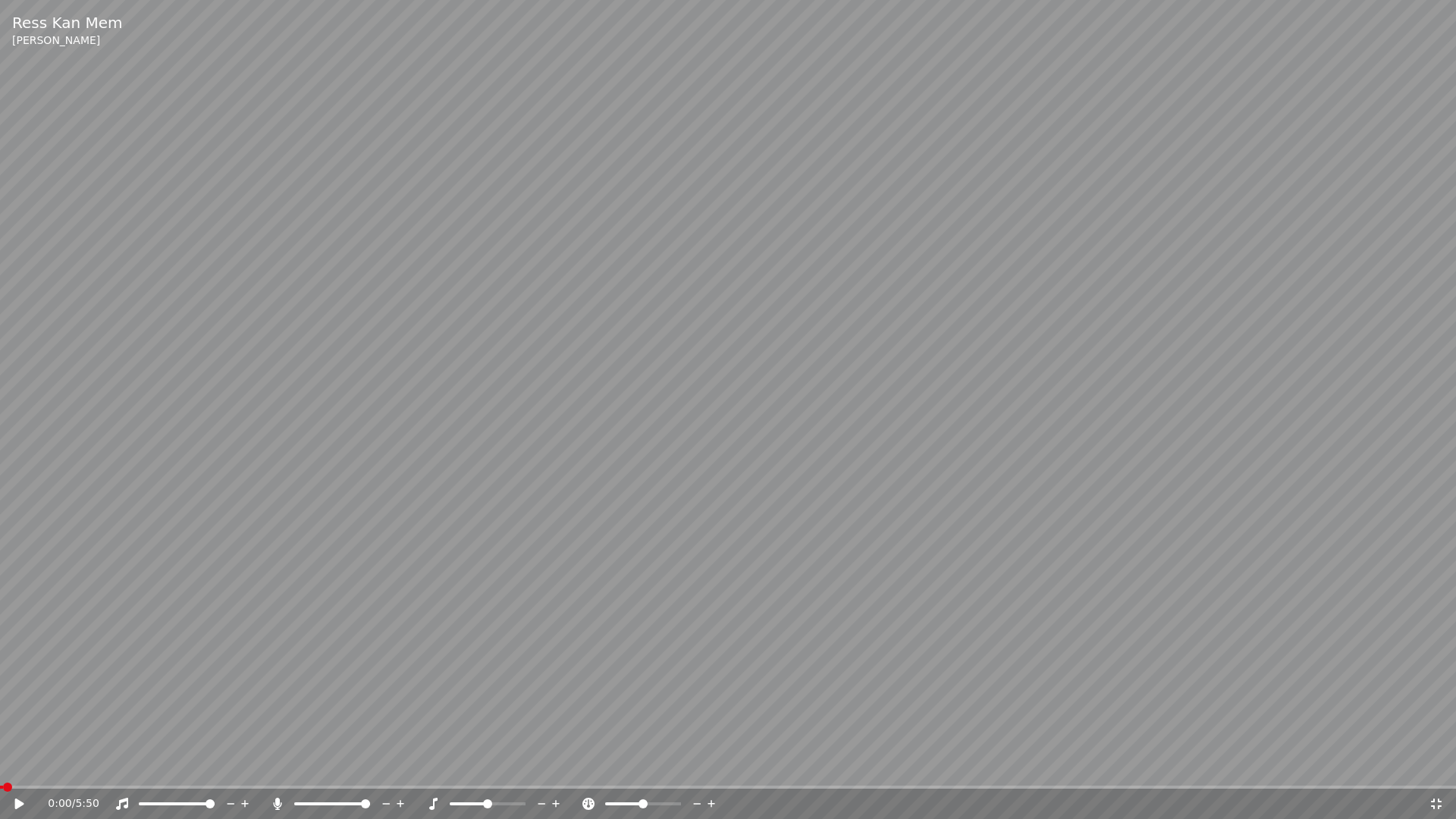
click at [22, 765] on icon at bounding box center [30, 804] width 35 height 12
click at [1438, 765] on icon at bounding box center [1436, 804] width 11 height 11
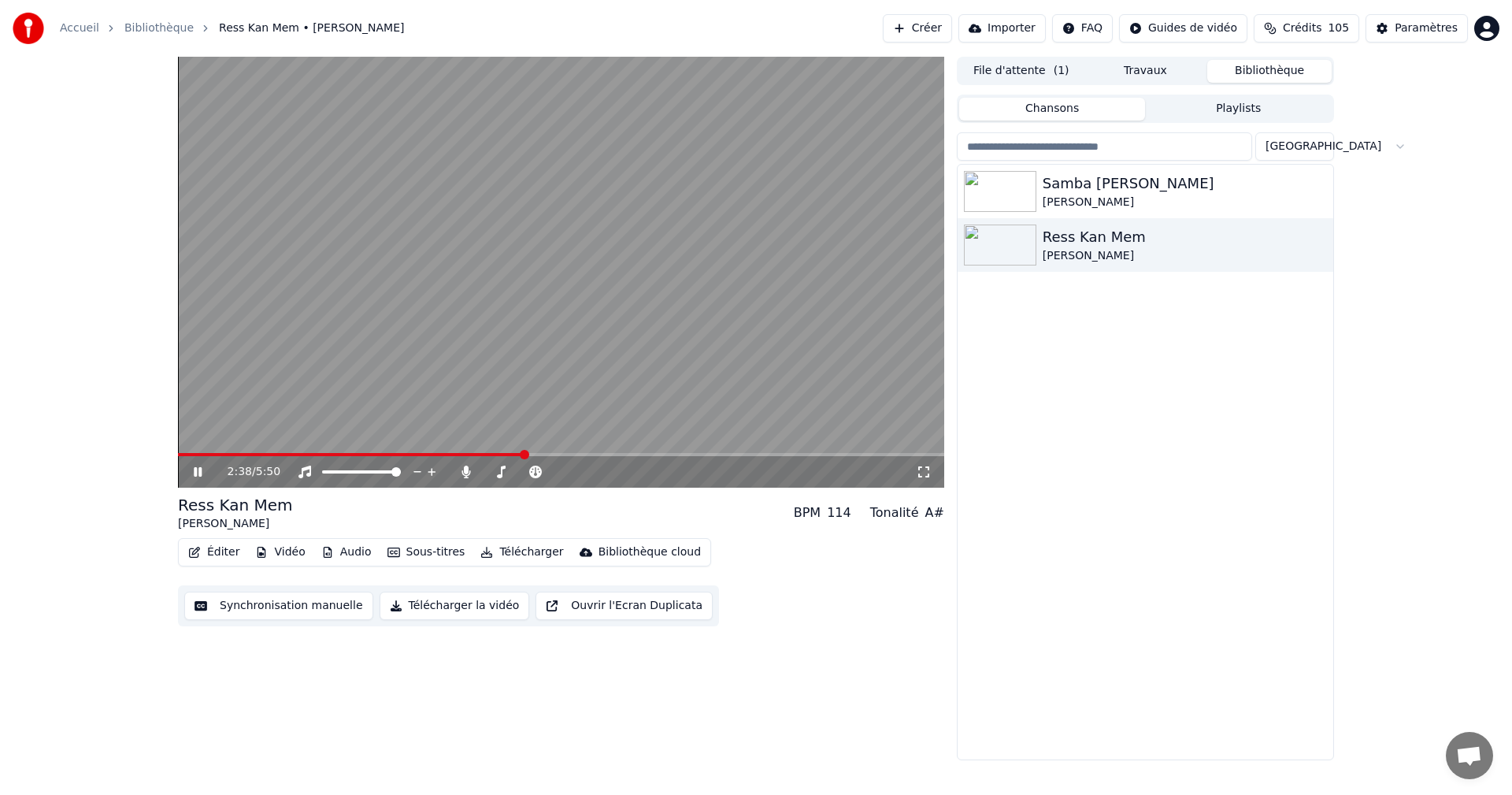
click at [201, 470] on icon at bounding box center [198, 472] width 8 height 10
click at [1434, 31] on div "Paramètres" at bounding box center [1426, 29] width 63 height 16
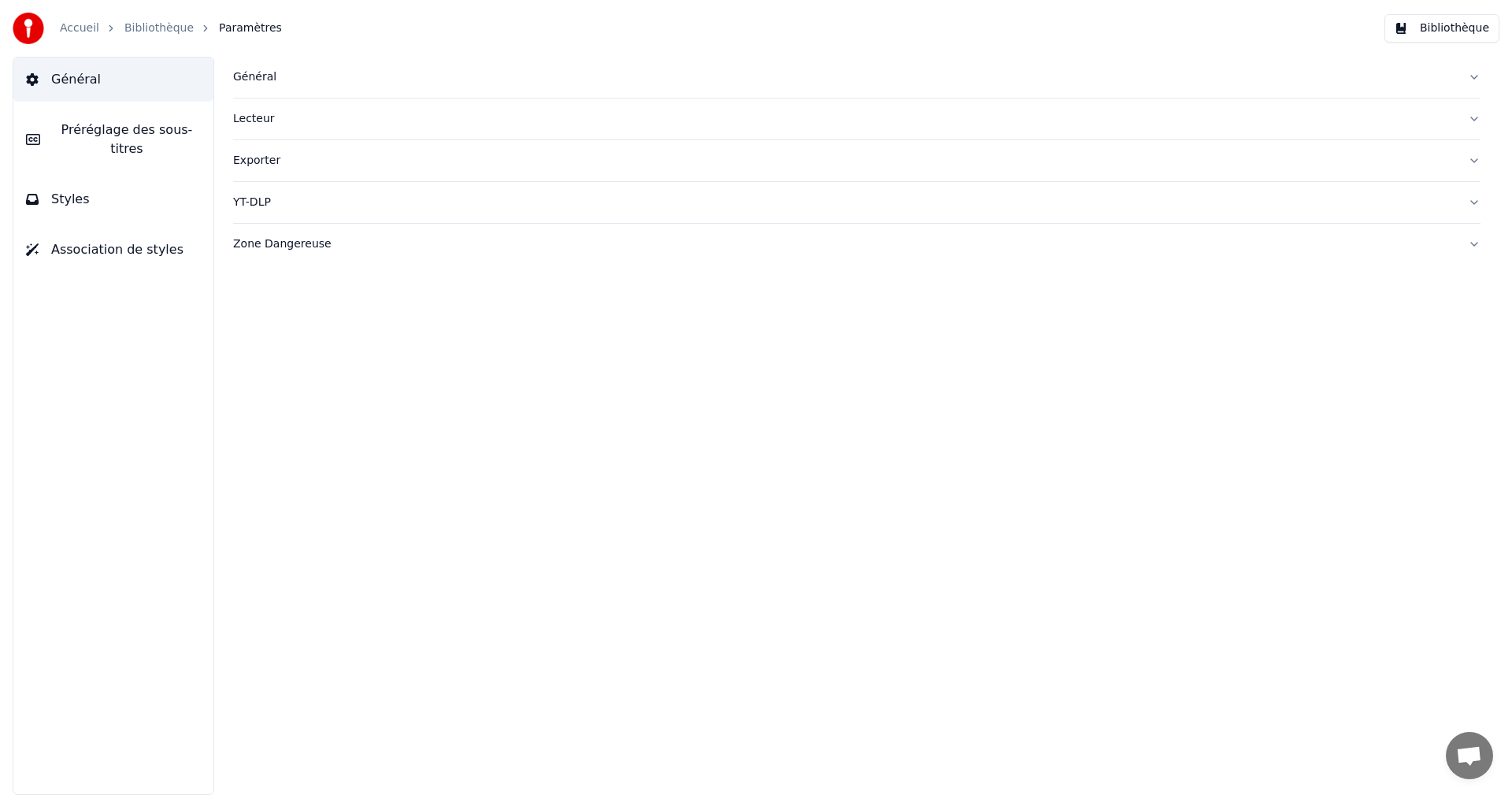
click at [75, 190] on span "Styles" at bounding box center [70, 199] width 38 height 19
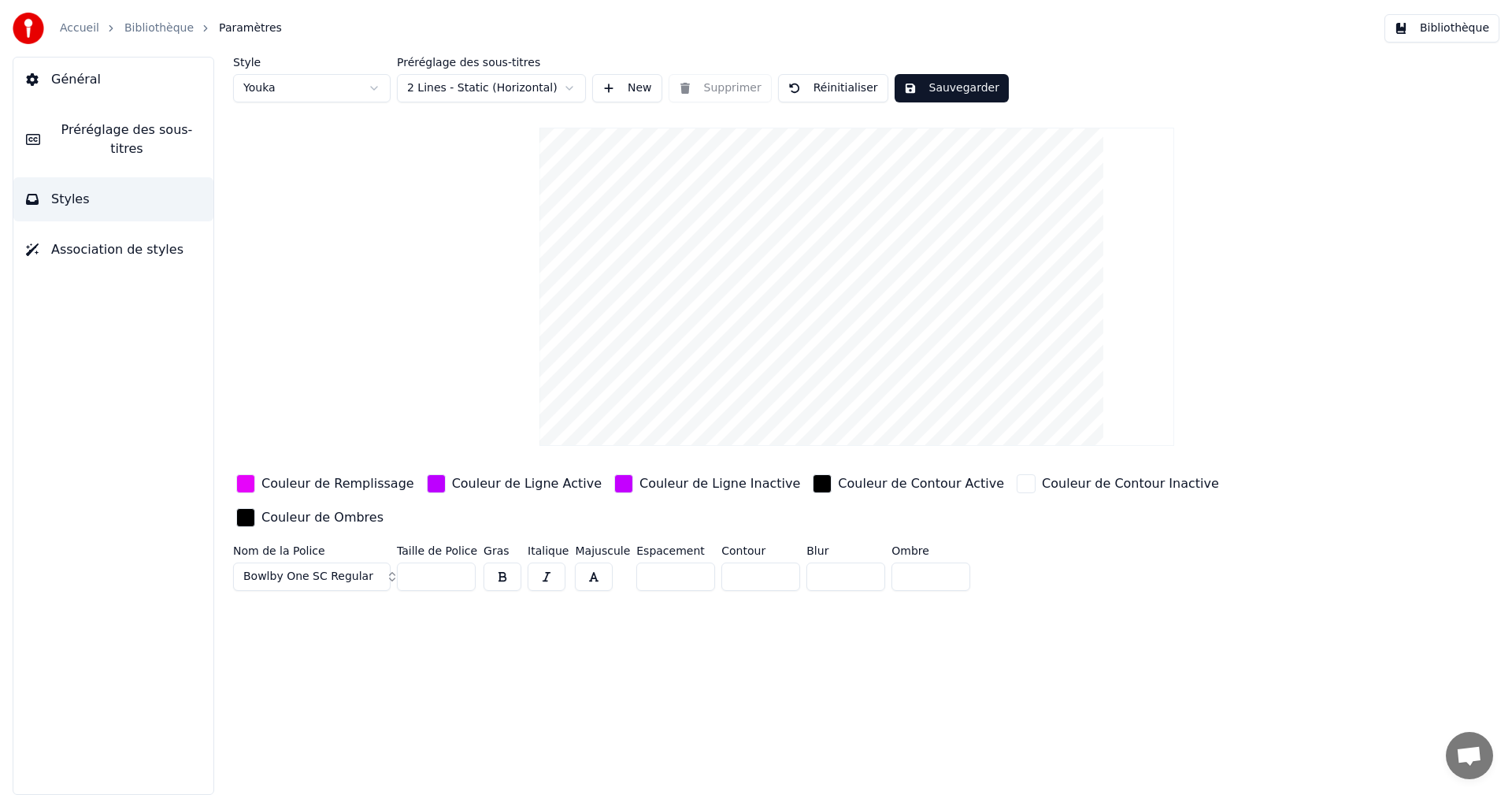
click at [459, 562] on input "**" at bounding box center [436, 576] width 78 height 28
type input "**"
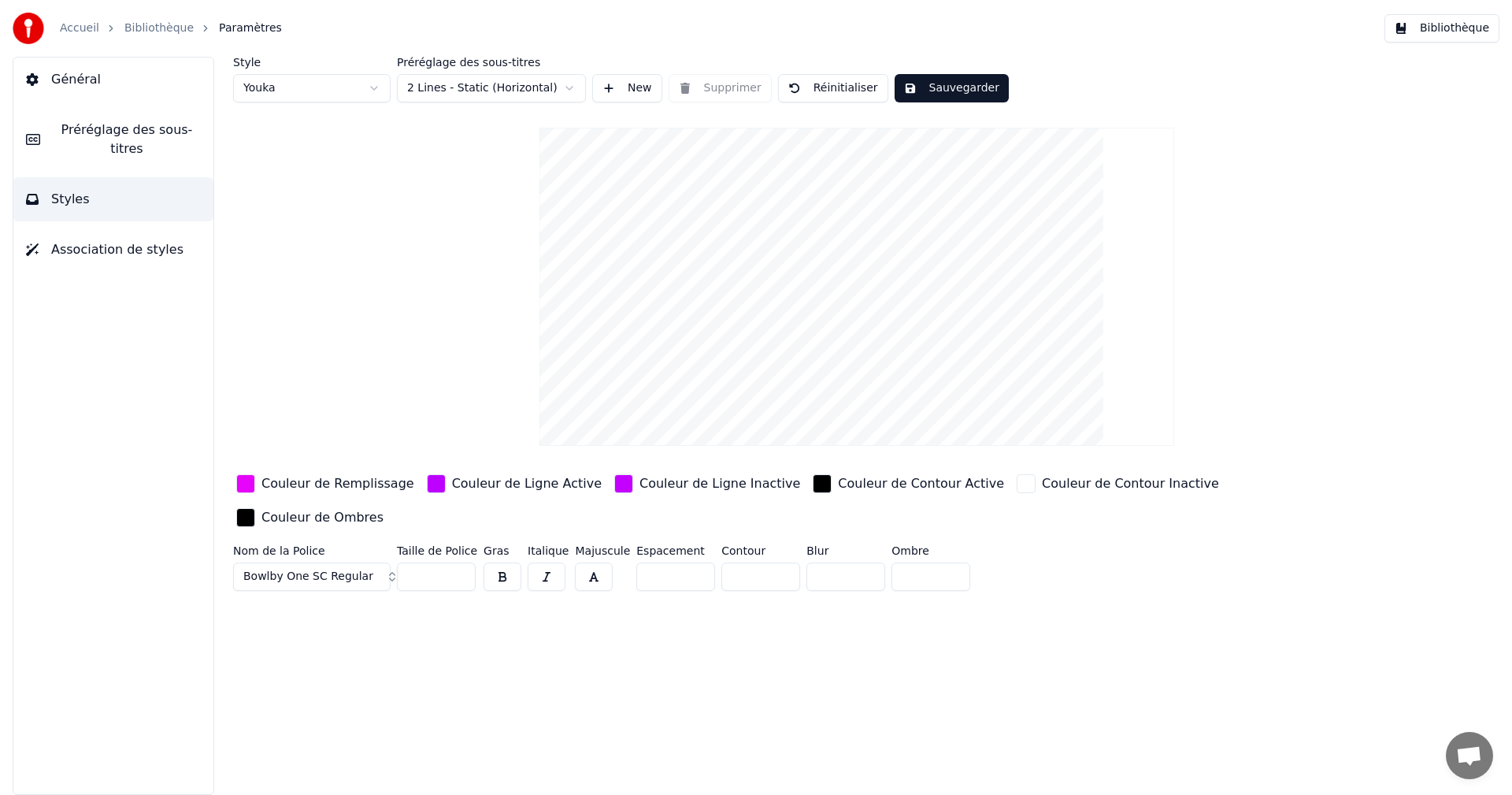
click at [459, 562] on input "**" at bounding box center [436, 576] width 78 height 28
click at [922, 90] on button "Sauvegarder" at bounding box center [951, 87] width 114 height 28
click at [1474, 29] on button "Bibliothèque" at bounding box center [1442, 28] width 115 height 28
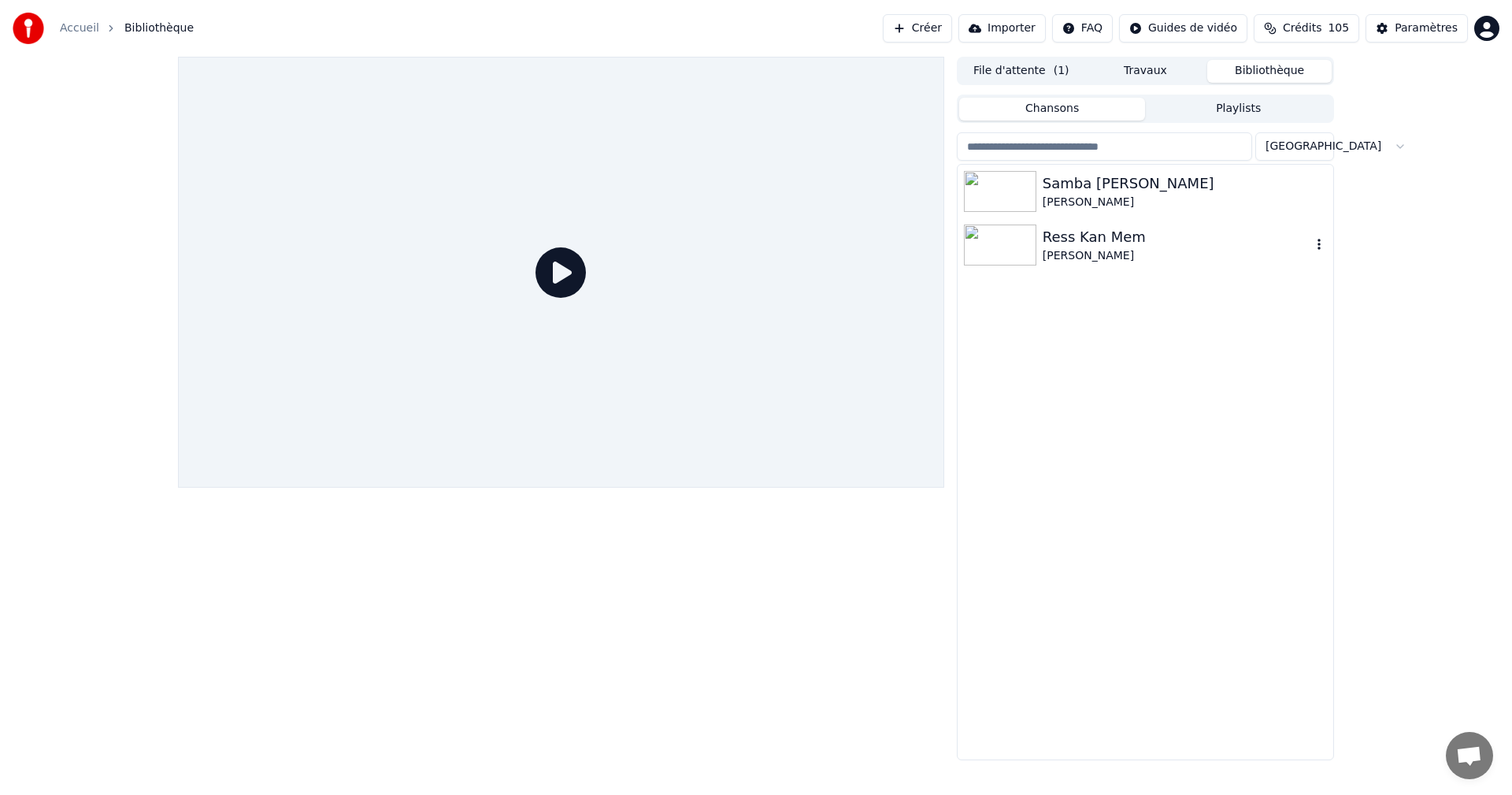
click at [1101, 250] on div "Ress Kan Mem [PERSON_NAME]" at bounding box center [1176, 244] width 268 height 38
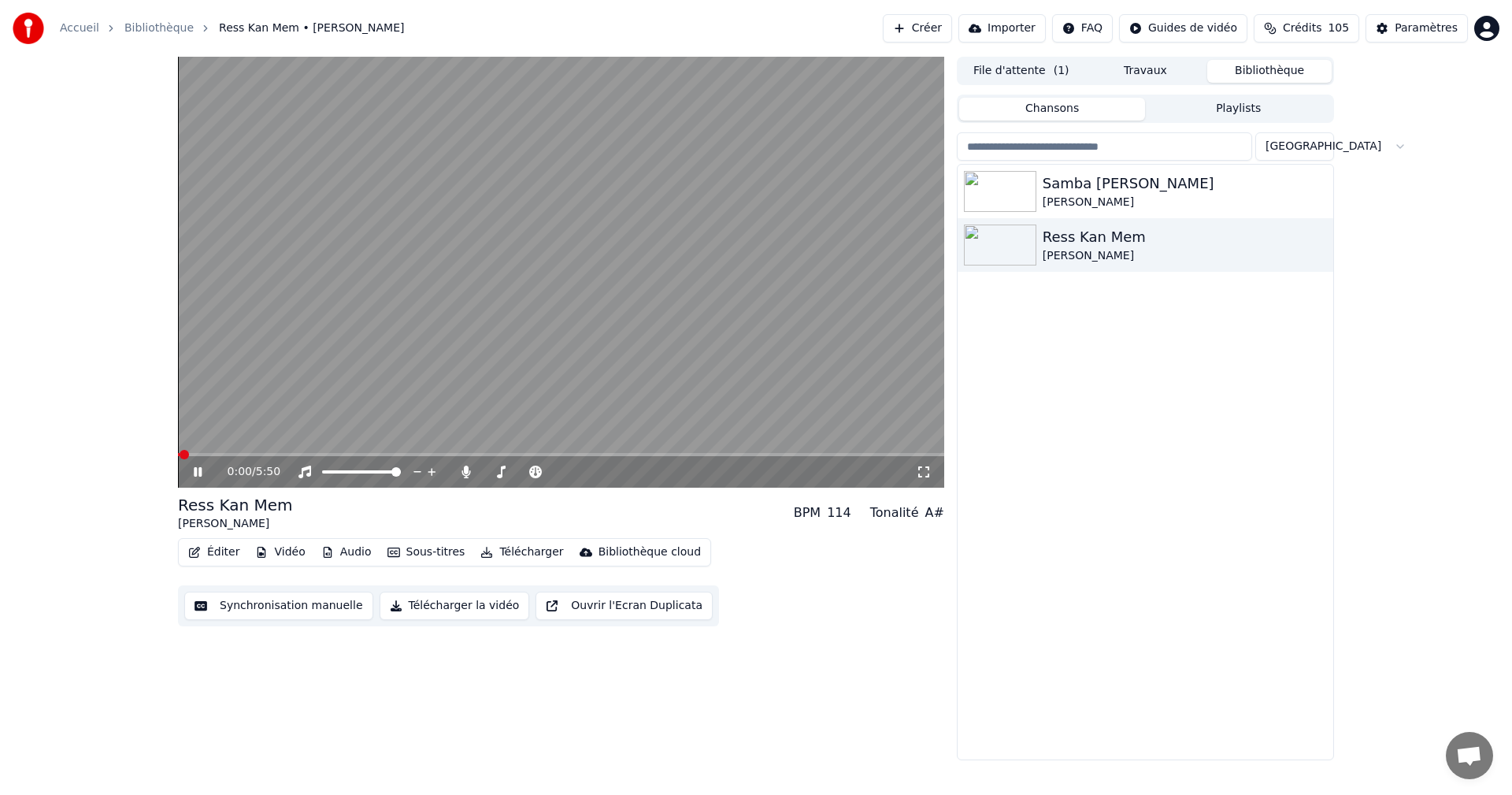
click at [195, 470] on icon at bounding box center [198, 472] width 8 height 10
click at [926, 476] on icon at bounding box center [924, 472] width 16 height 13
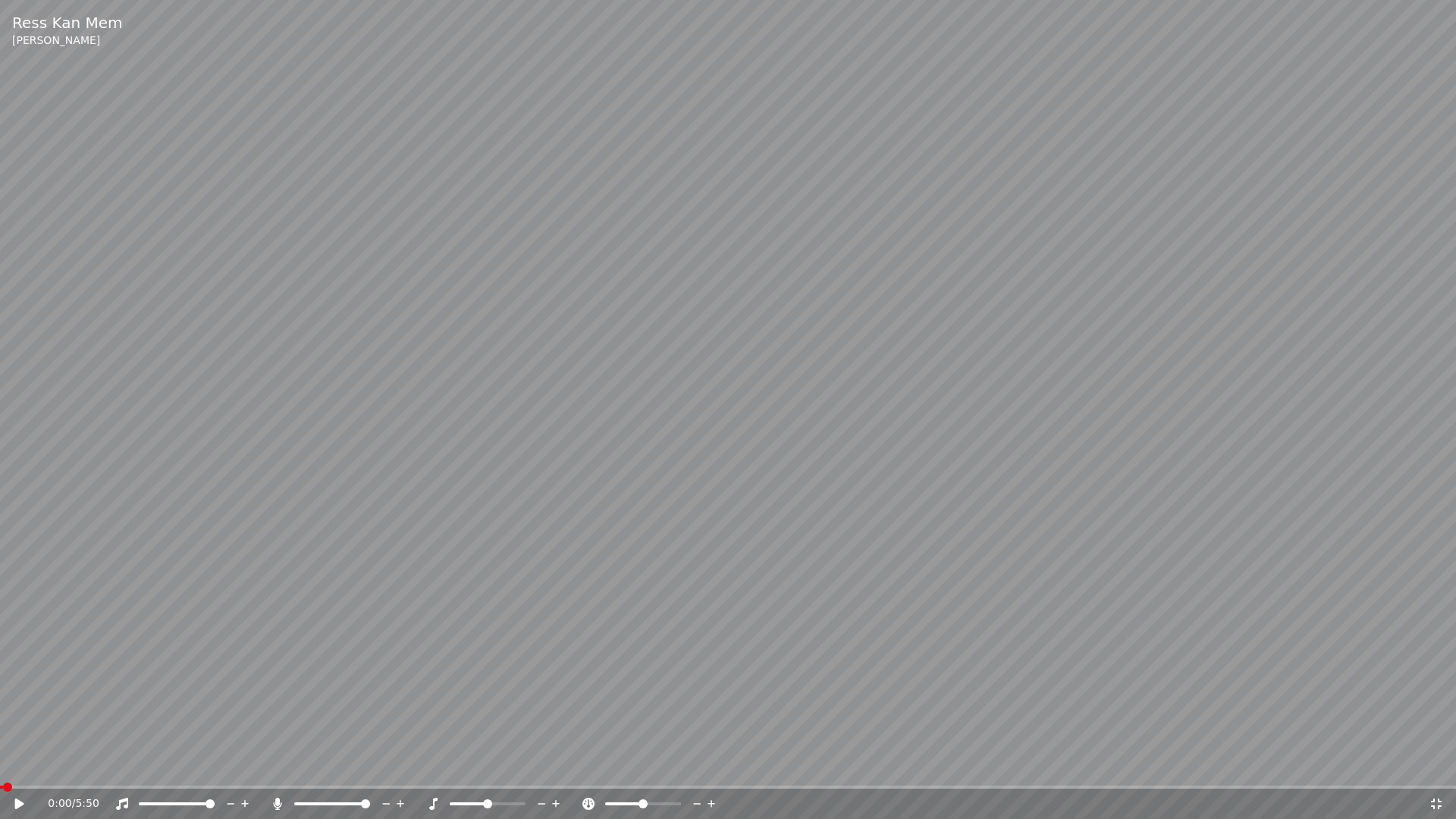
click at [20, 765] on icon at bounding box center [20, 804] width 9 height 11
click at [1436, 765] on icon at bounding box center [1436, 804] width 15 height 12
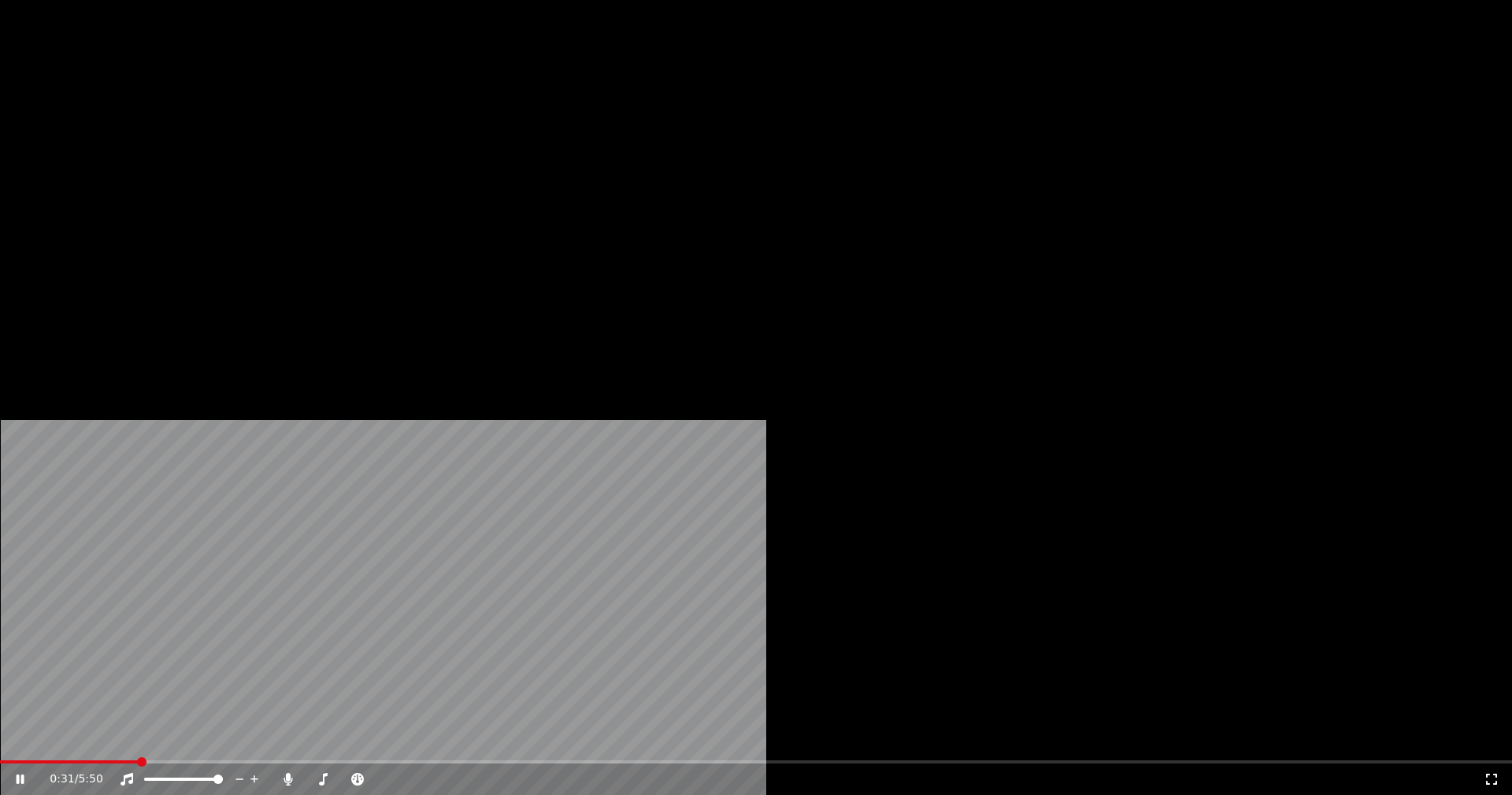
click at [24, 774] on icon at bounding box center [21, 779] width 8 height 10
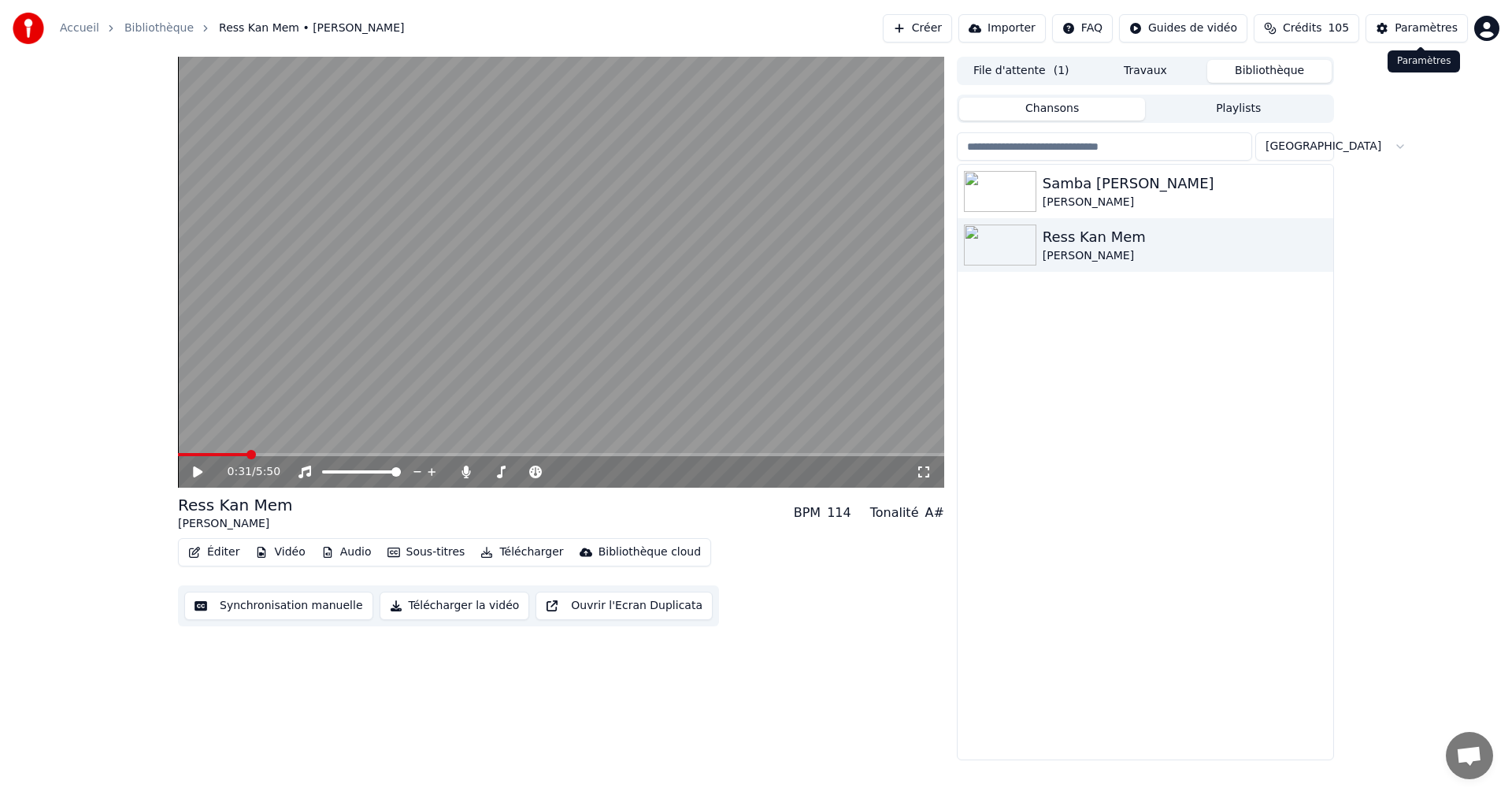
click at [1414, 31] on div "Paramètres" at bounding box center [1426, 29] width 63 height 16
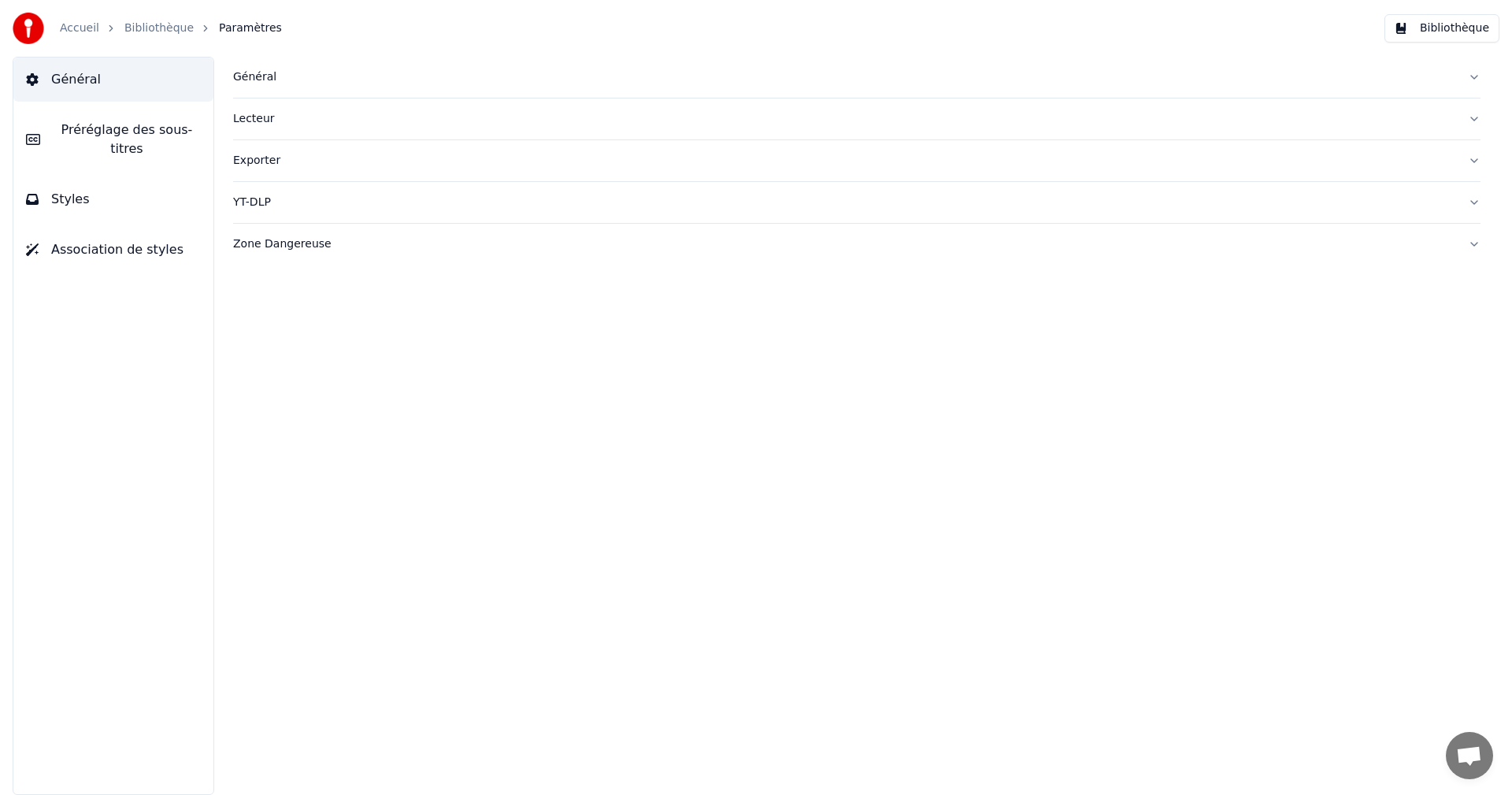
click at [121, 192] on button "Styles" at bounding box center [114, 199] width 200 height 44
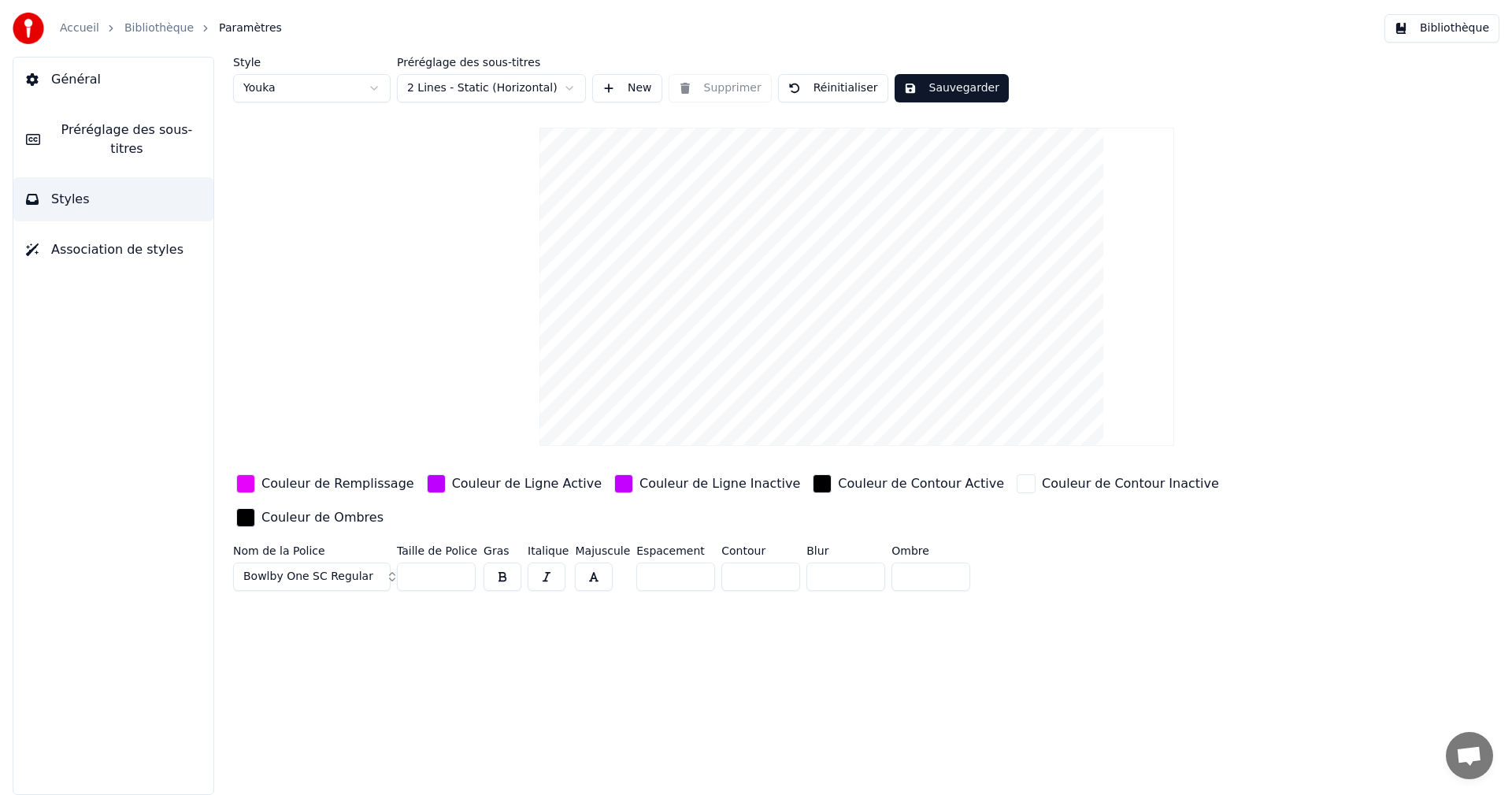
click at [461, 562] on input "**" at bounding box center [436, 576] width 78 height 28
type input "**"
click at [461, 562] on input "**" at bounding box center [436, 576] width 78 height 28
click at [947, 89] on button "Sauvegarder" at bounding box center [951, 87] width 114 height 28
click at [1443, 24] on button "Bibliothèque" at bounding box center [1442, 28] width 115 height 28
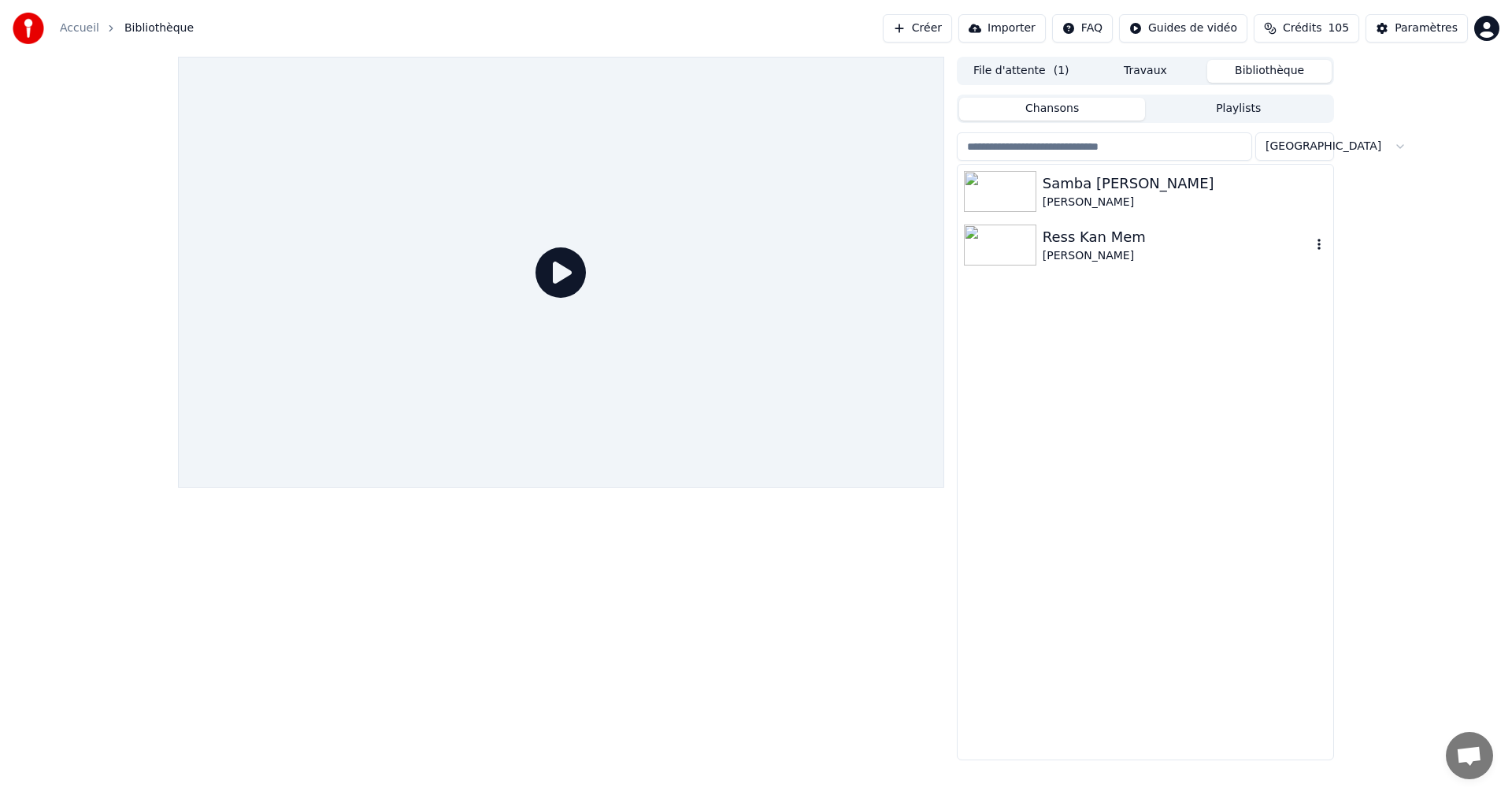
click at [1061, 240] on div "Ress Kan Mem" at bounding box center [1176, 237] width 268 height 22
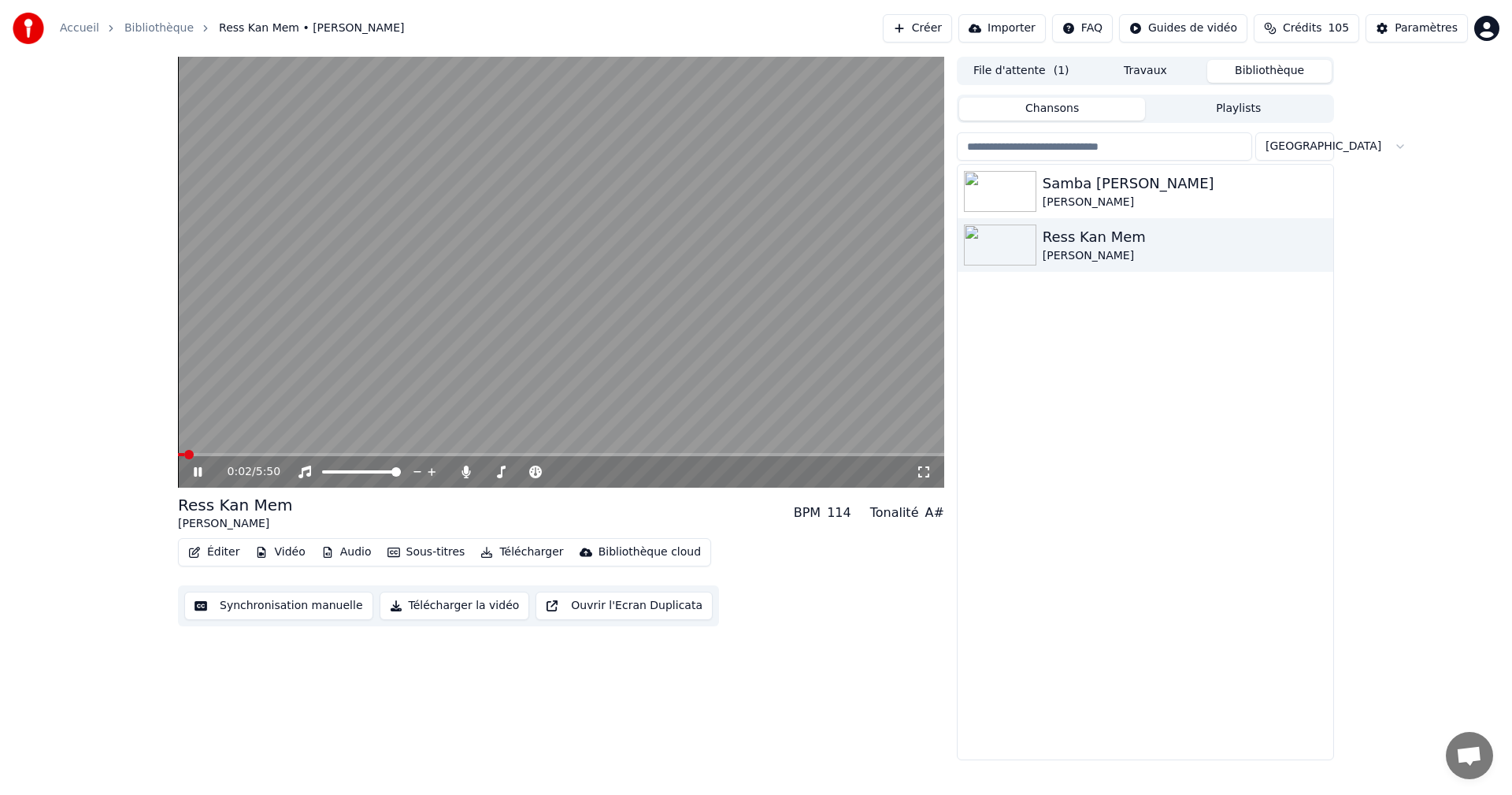
click at [197, 467] on icon at bounding box center [209, 472] width 37 height 13
click at [919, 467] on icon at bounding box center [924, 472] width 11 height 11
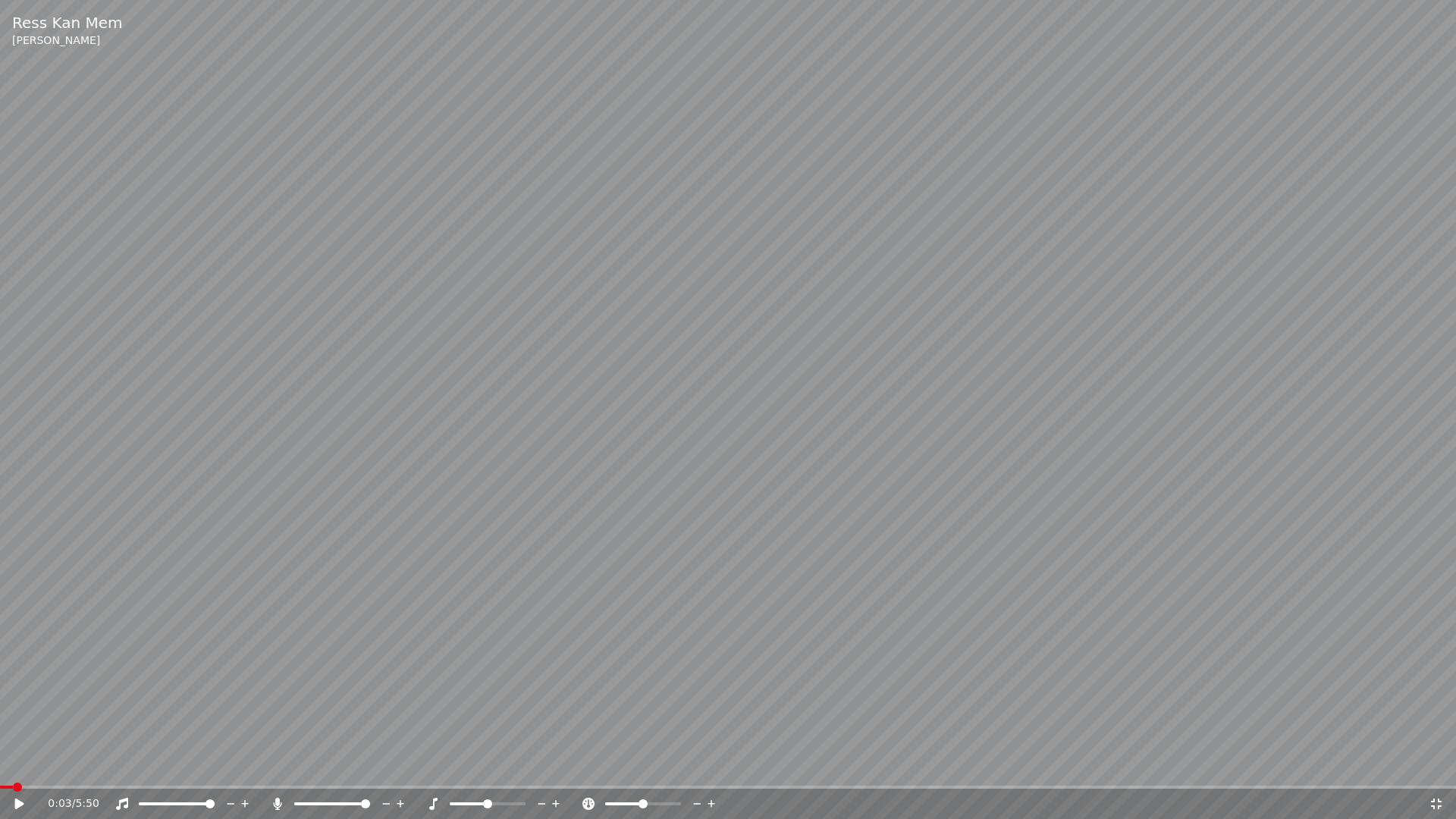
click at [20, 765] on icon at bounding box center [20, 804] width 9 height 11
click at [1438, 765] on icon at bounding box center [1436, 804] width 15 height 12
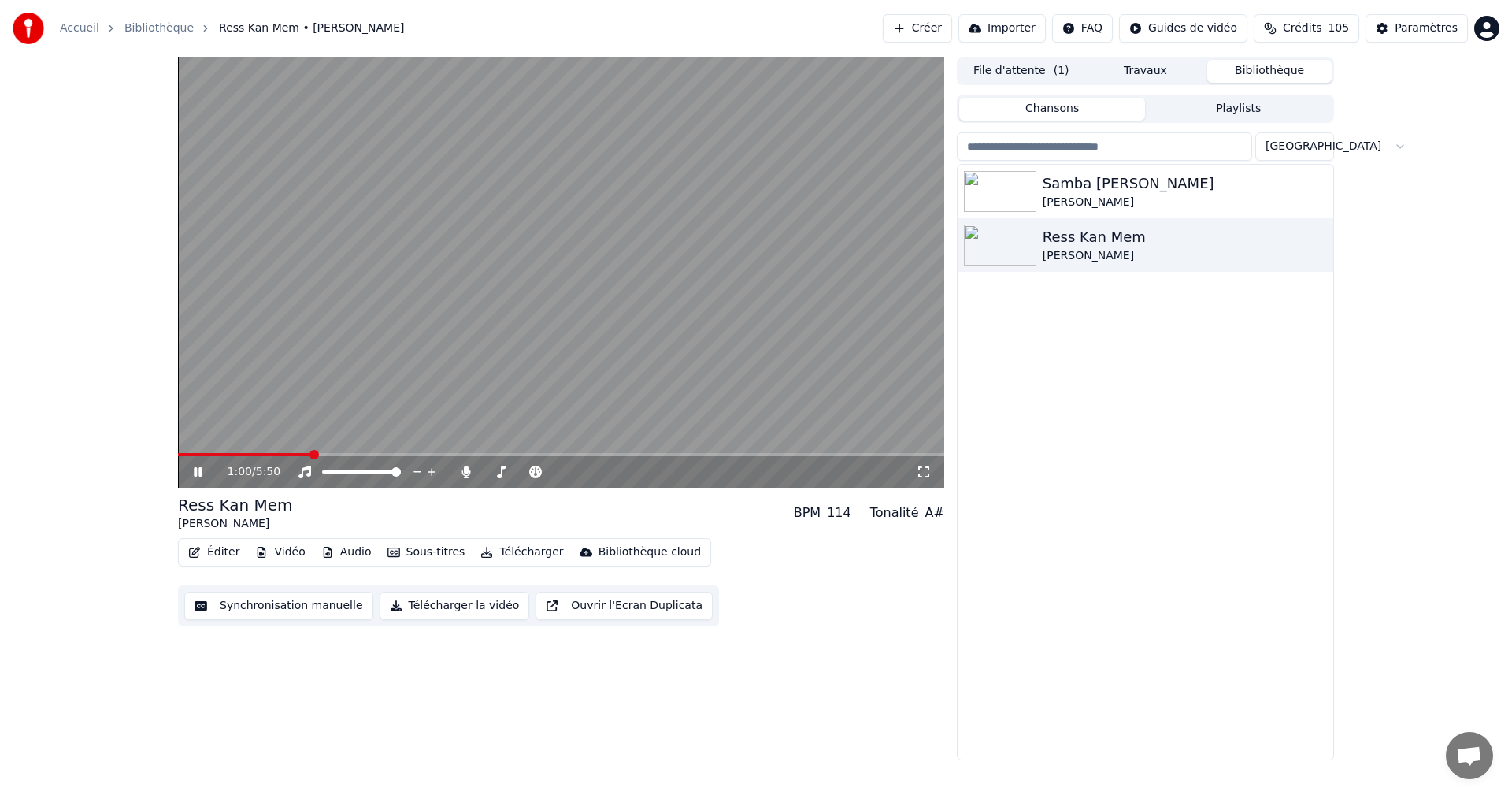
click at [199, 471] on icon at bounding box center [209, 472] width 37 height 13
click at [1429, 29] on div "Paramètres" at bounding box center [1426, 29] width 63 height 16
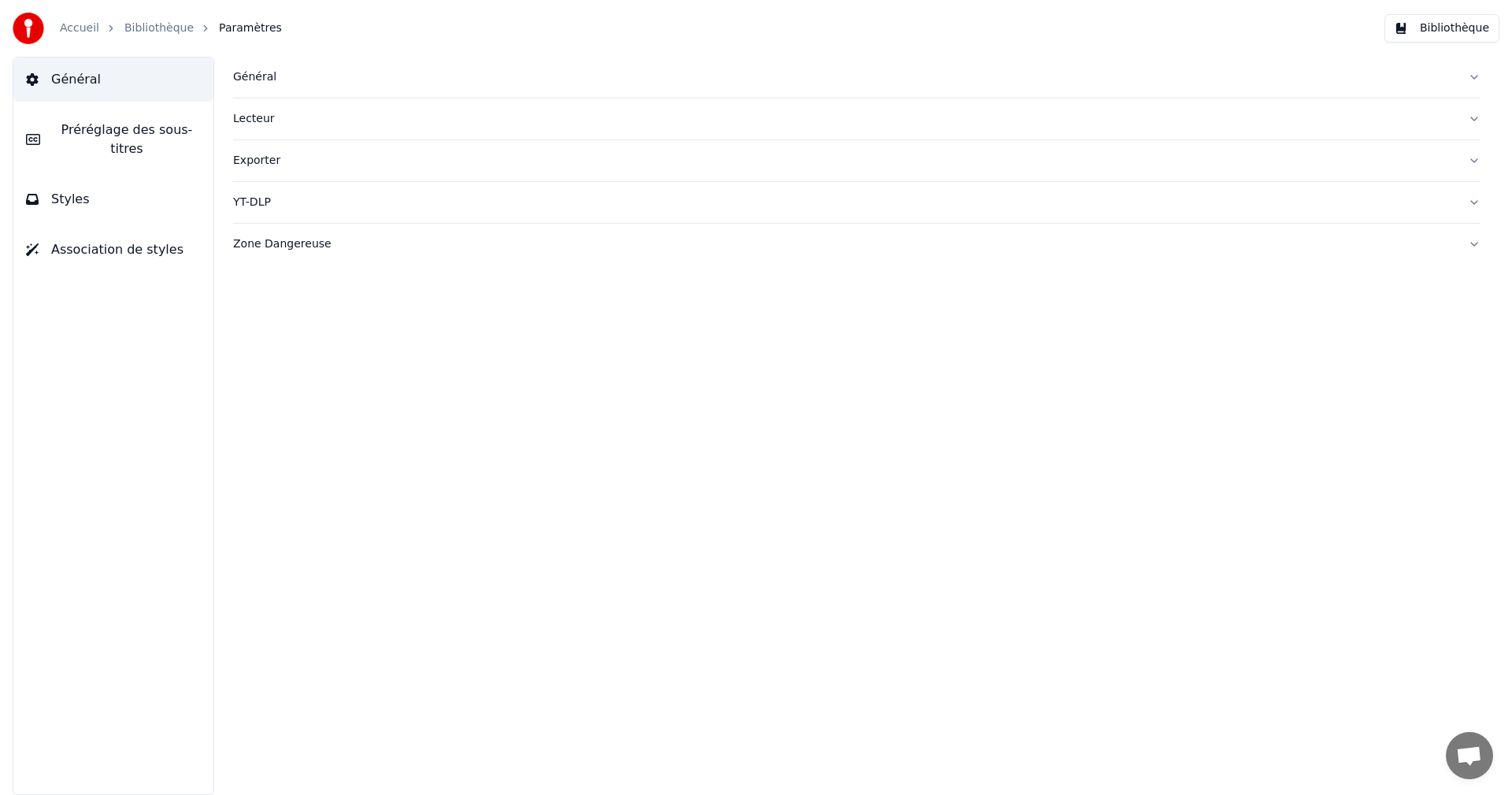
click at [171, 189] on button "Styles" at bounding box center [114, 199] width 200 height 44
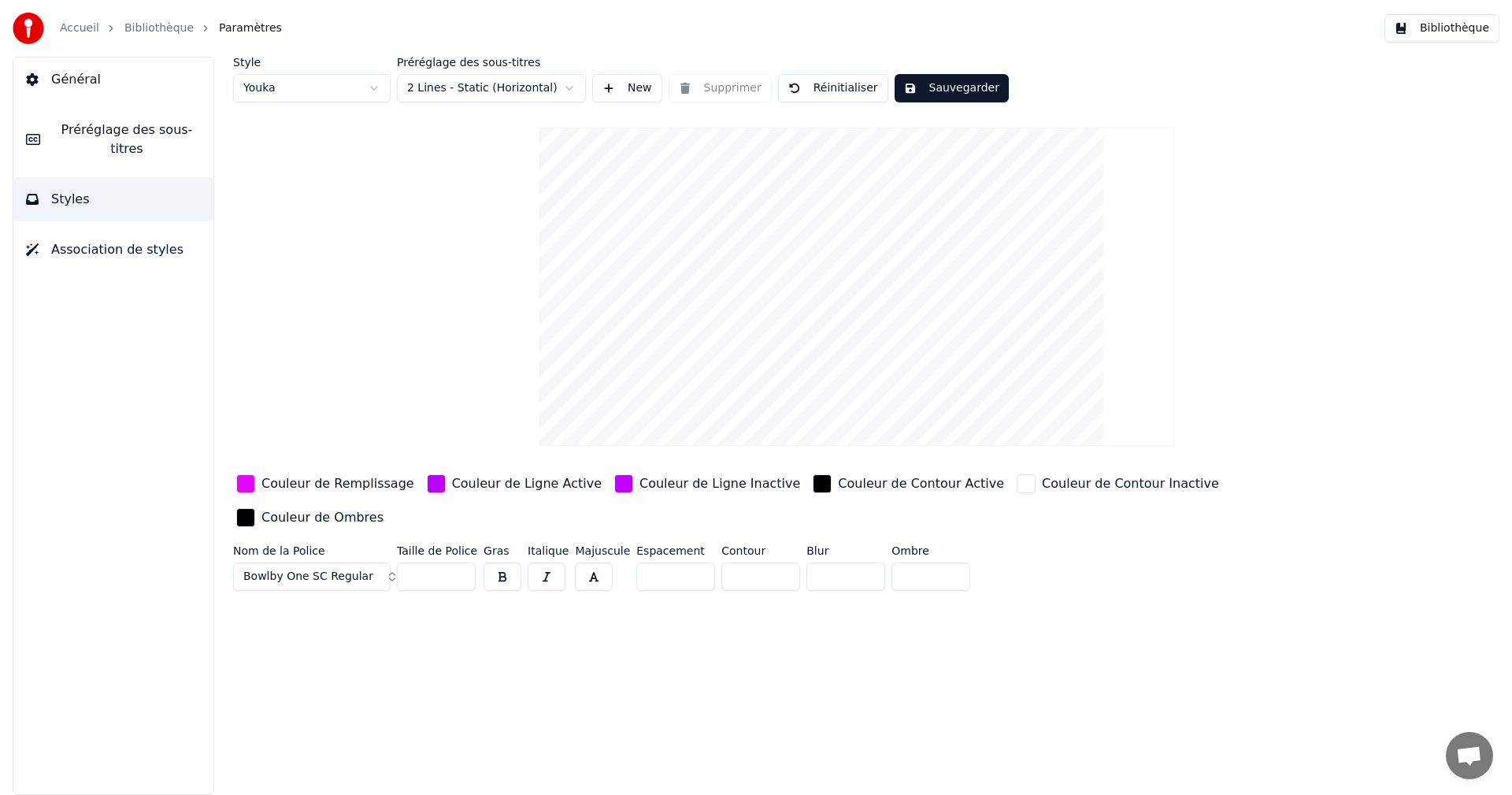
click at [458, 562] on input "**" at bounding box center [436, 576] width 78 height 28
type input "**"
click at [458, 562] on input "**" at bounding box center [436, 576] width 78 height 28
click at [940, 84] on button "Sauvegarder" at bounding box center [951, 87] width 114 height 28
click at [1468, 28] on button "Bibliothèque" at bounding box center [1442, 28] width 115 height 28
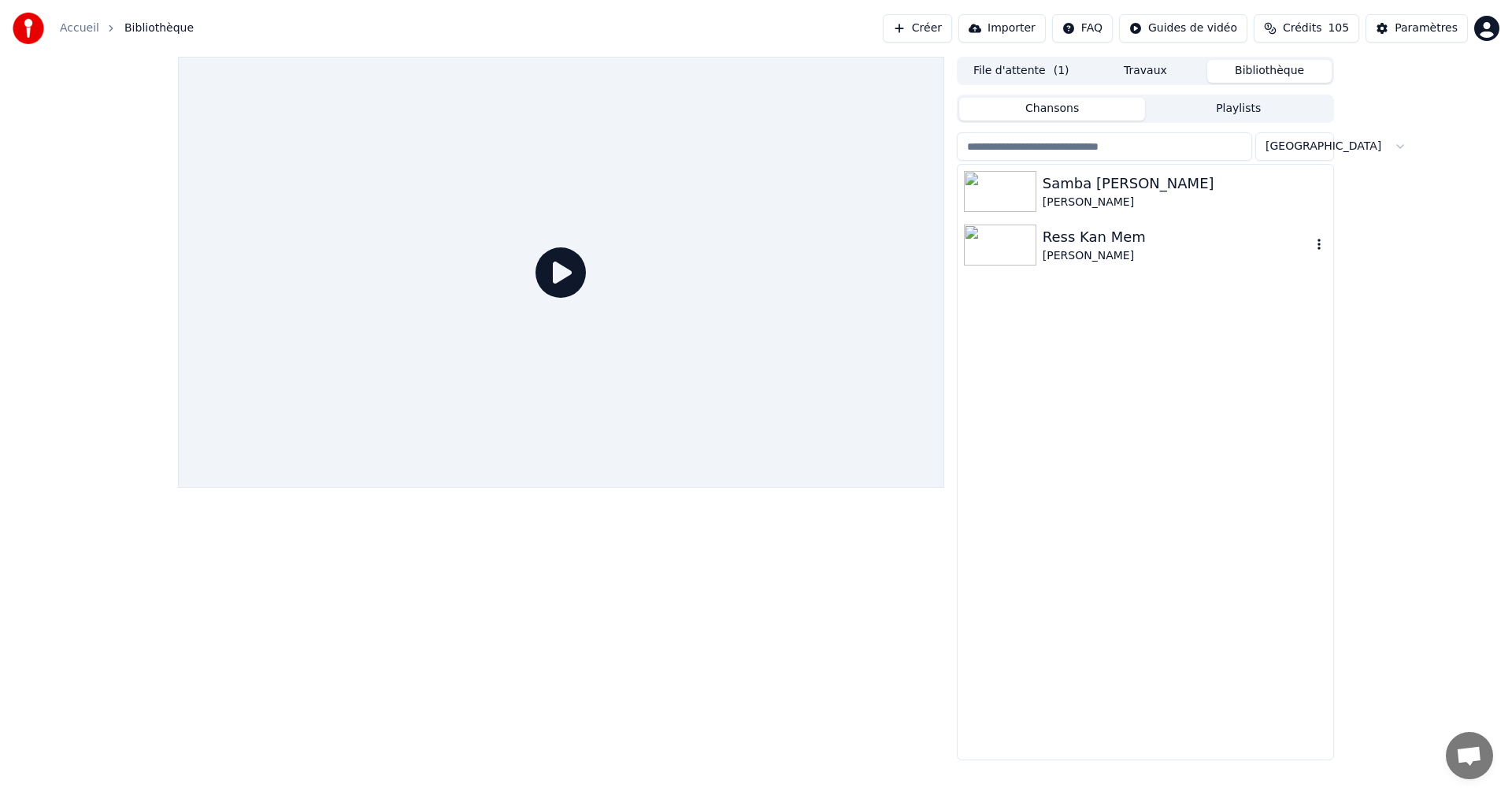
click at [1066, 241] on div "Ress Kan Mem" at bounding box center [1176, 237] width 268 height 22
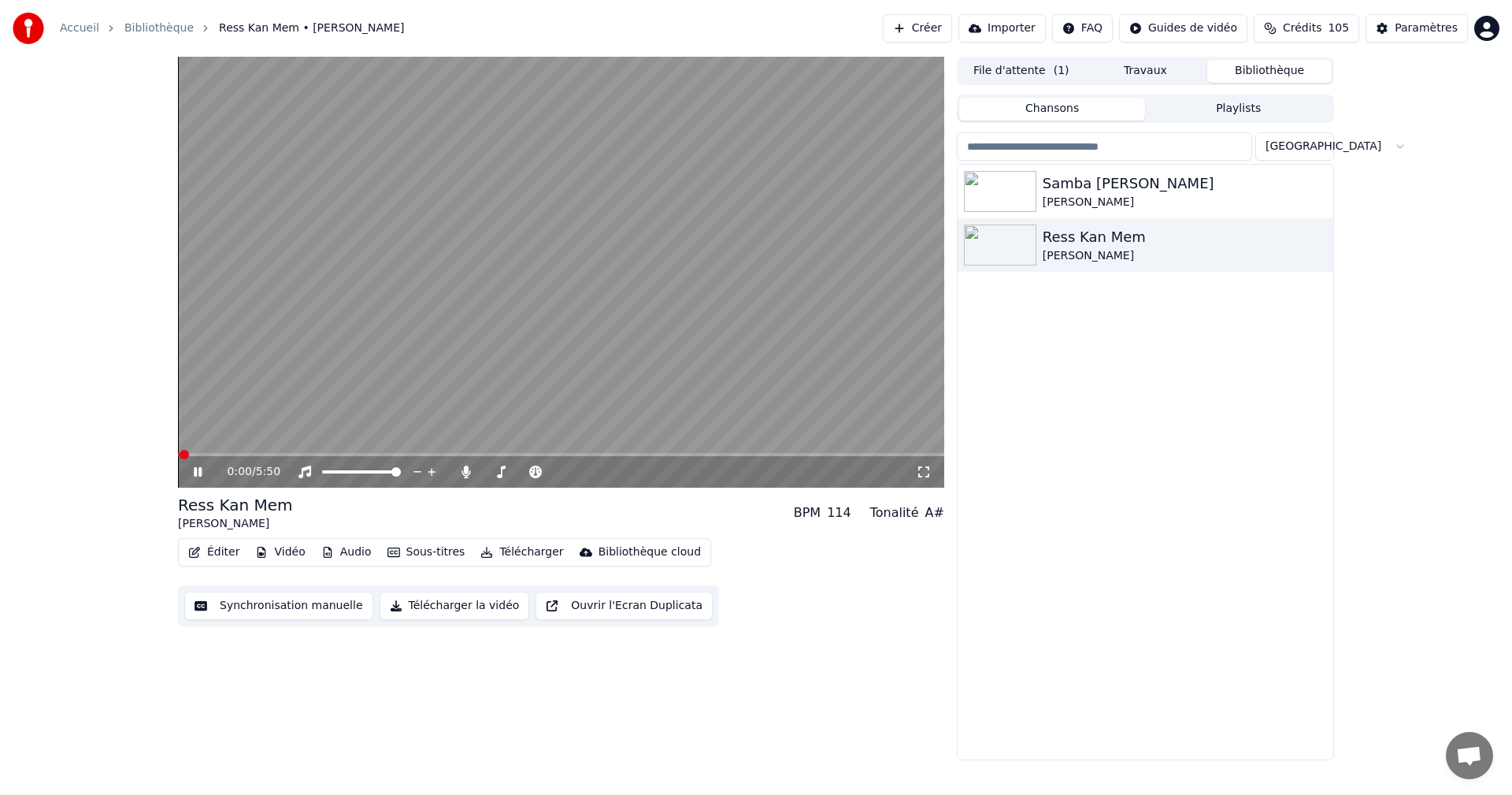
click at [195, 469] on icon at bounding box center [198, 472] width 8 height 10
click at [201, 470] on icon at bounding box center [198, 472] width 10 height 11
click at [198, 470] on icon at bounding box center [209, 472] width 37 height 13
click at [1439, 24] on div "Paramètres" at bounding box center [1426, 29] width 63 height 16
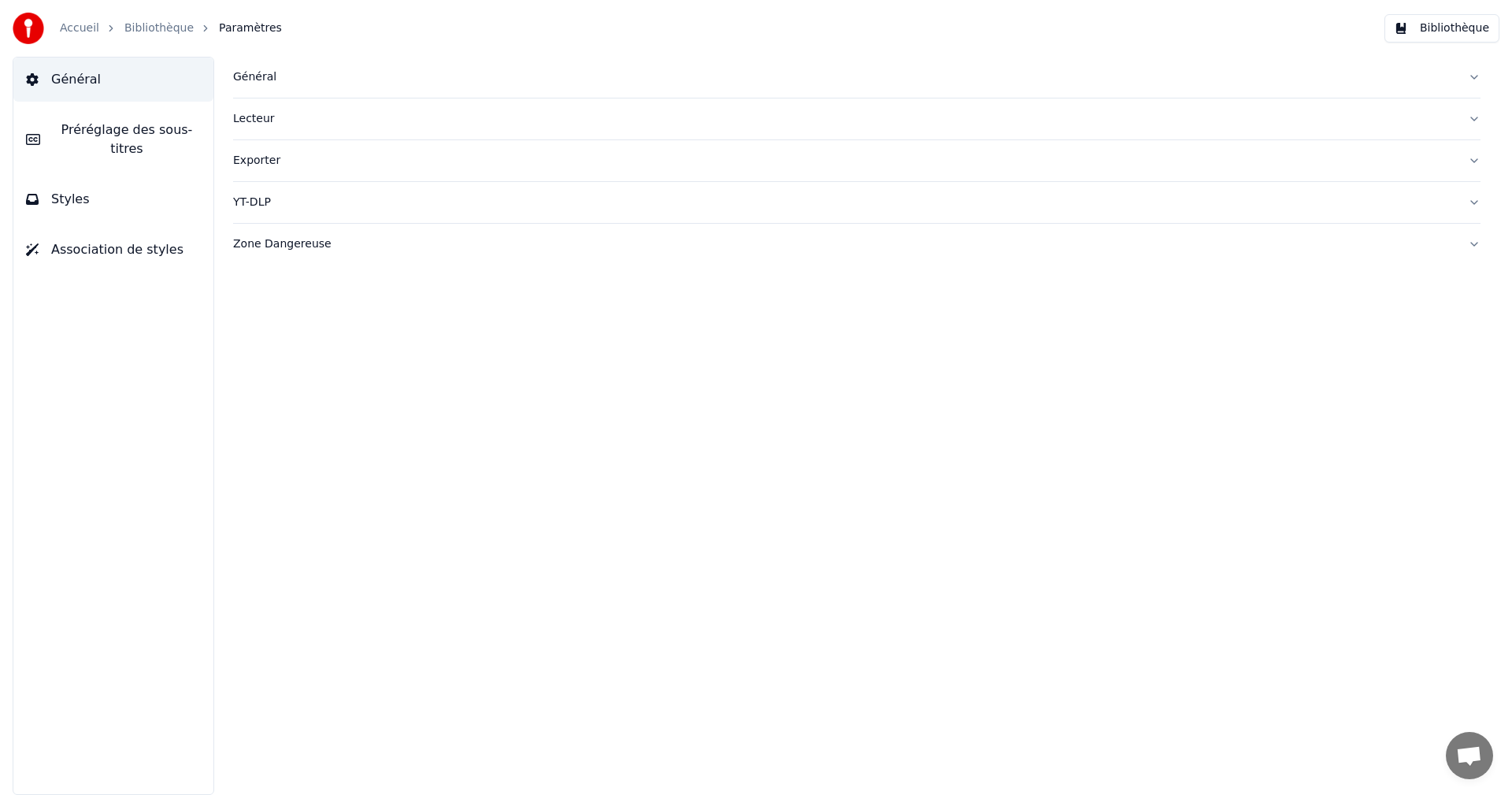
click at [105, 190] on button "Styles" at bounding box center [114, 199] width 200 height 44
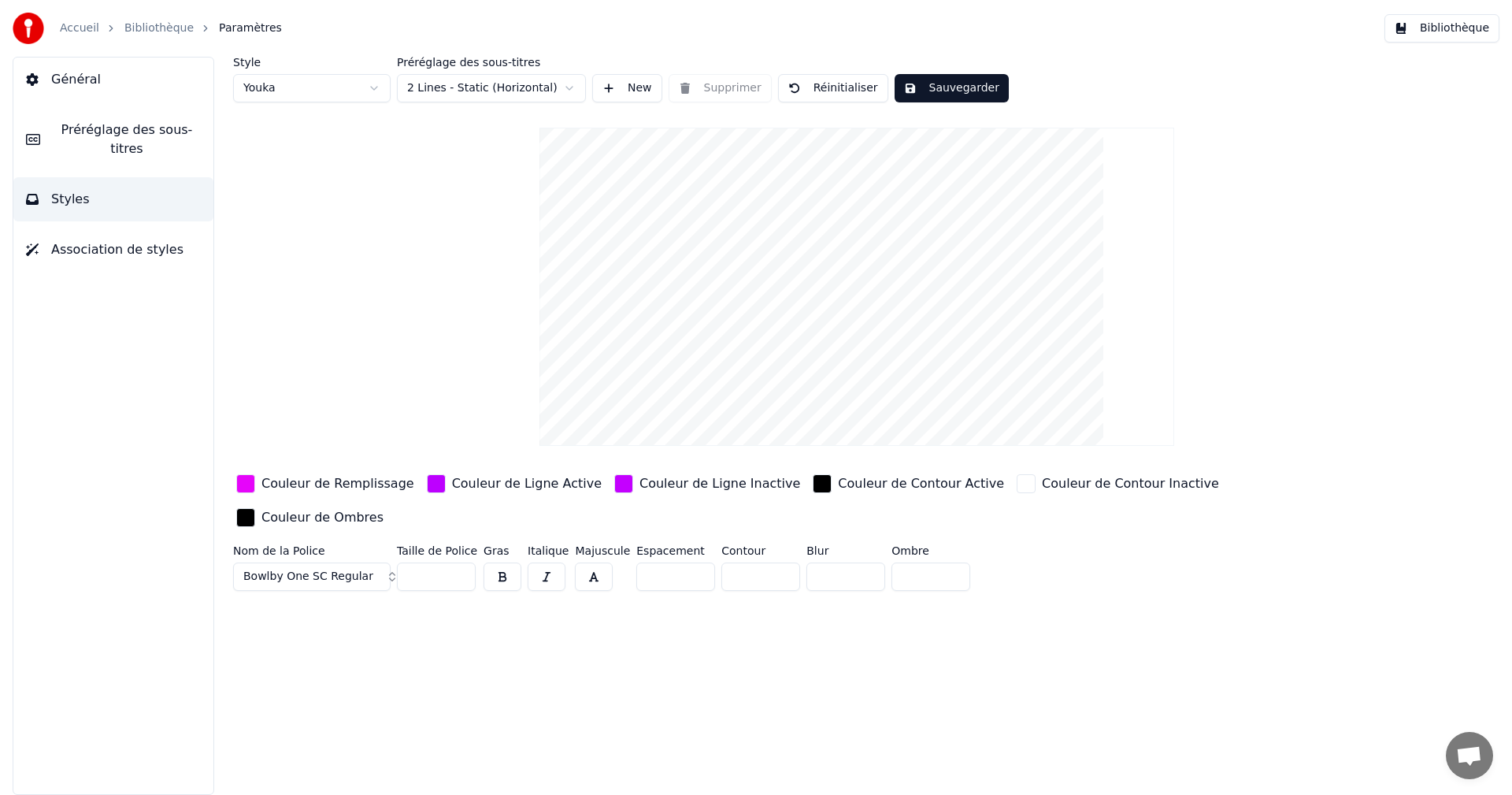
type input "**"
click at [459, 562] on input "**" at bounding box center [436, 576] width 78 height 28
click at [936, 82] on button "Sauvegarder" at bounding box center [951, 87] width 114 height 28
click at [1474, 26] on button "Bibliothèque" at bounding box center [1442, 28] width 115 height 28
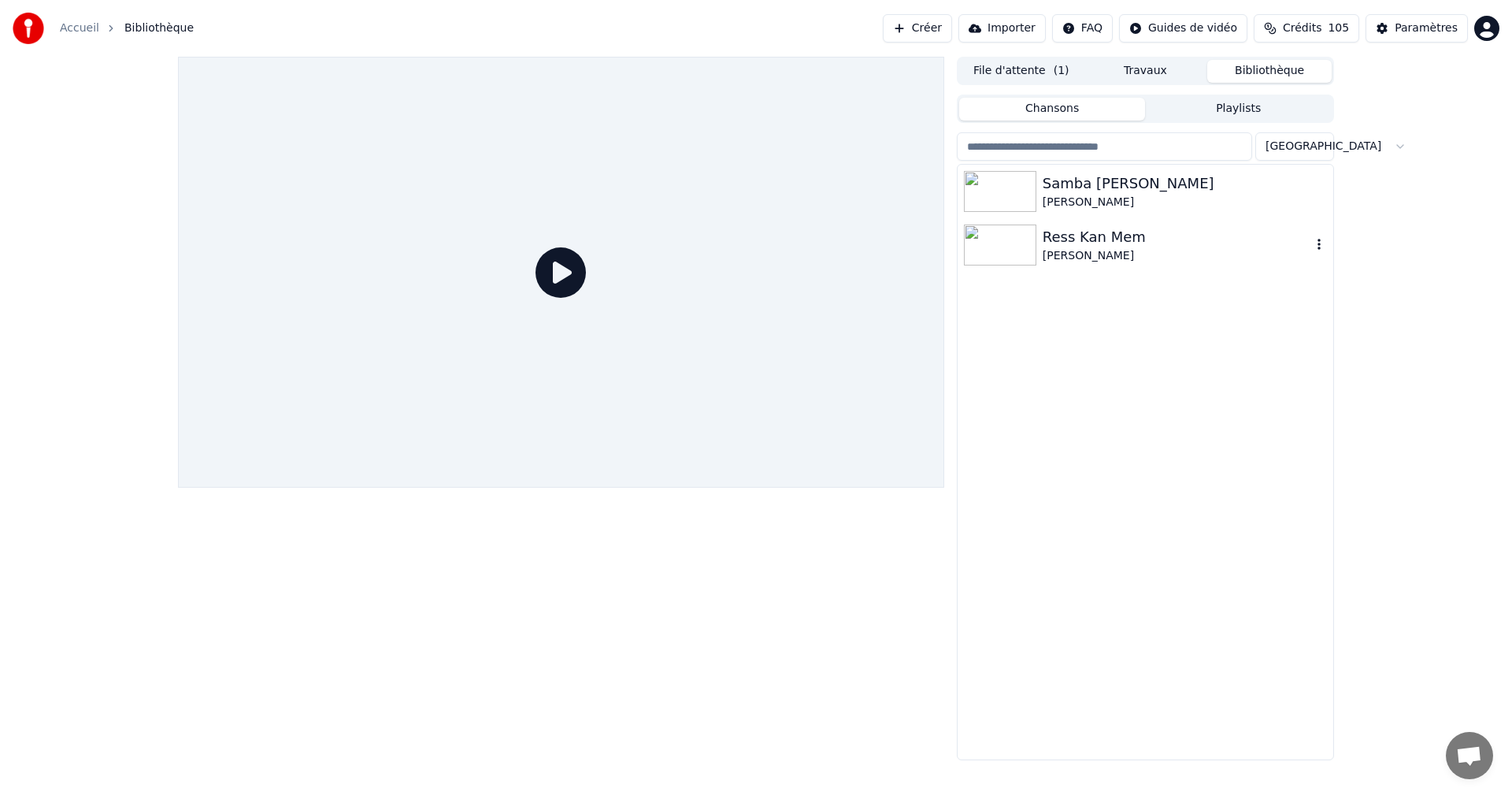
click at [1056, 240] on div "Ress Kan Mem" at bounding box center [1176, 237] width 268 height 22
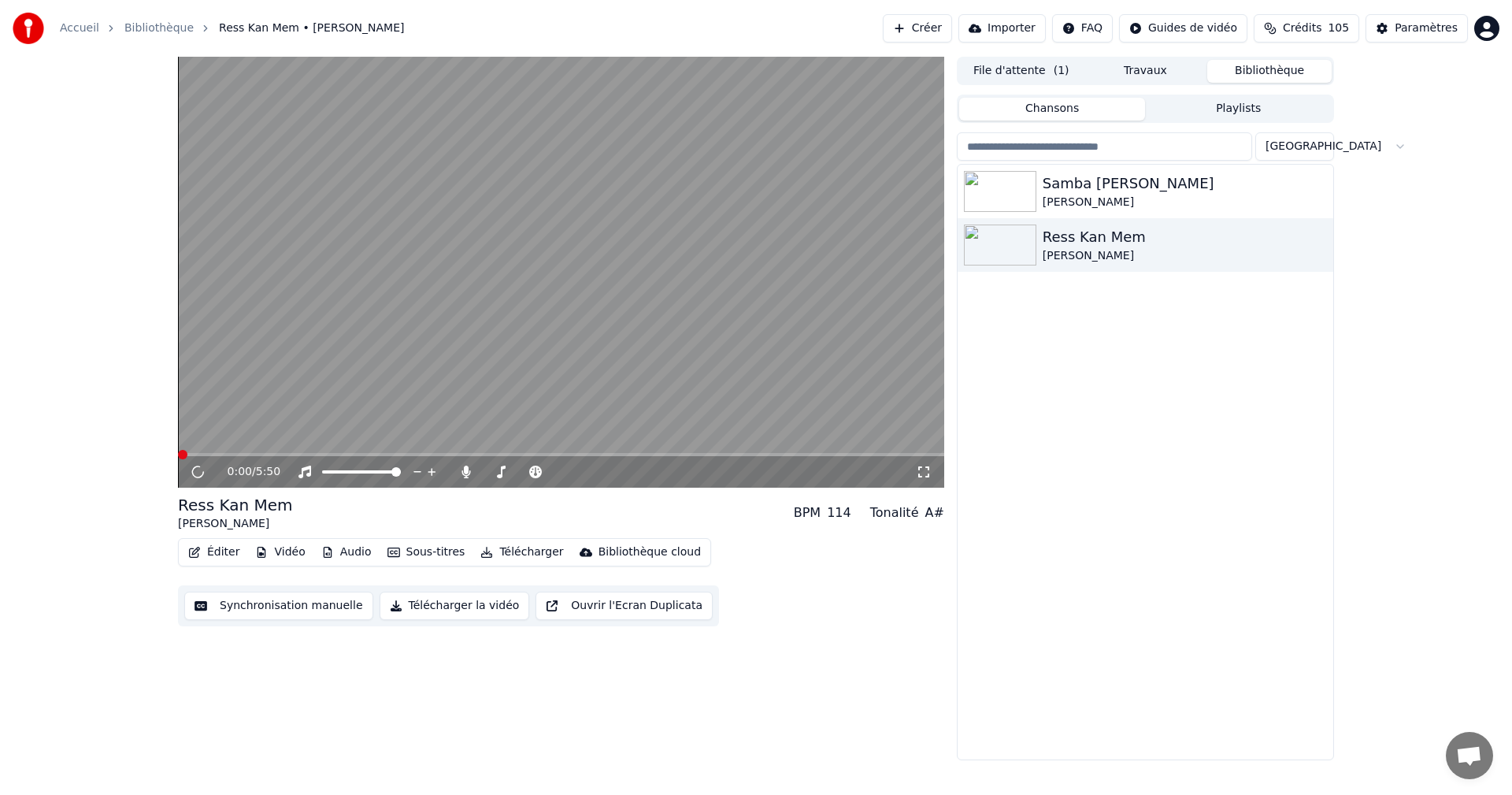
click at [195, 475] on icon at bounding box center [198, 472] width 17 height 18
click at [195, 472] on icon at bounding box center [198, 472] width 8 height 10
click at [928, 473] on icon at bounding box center [924, 472] width 16 height 13
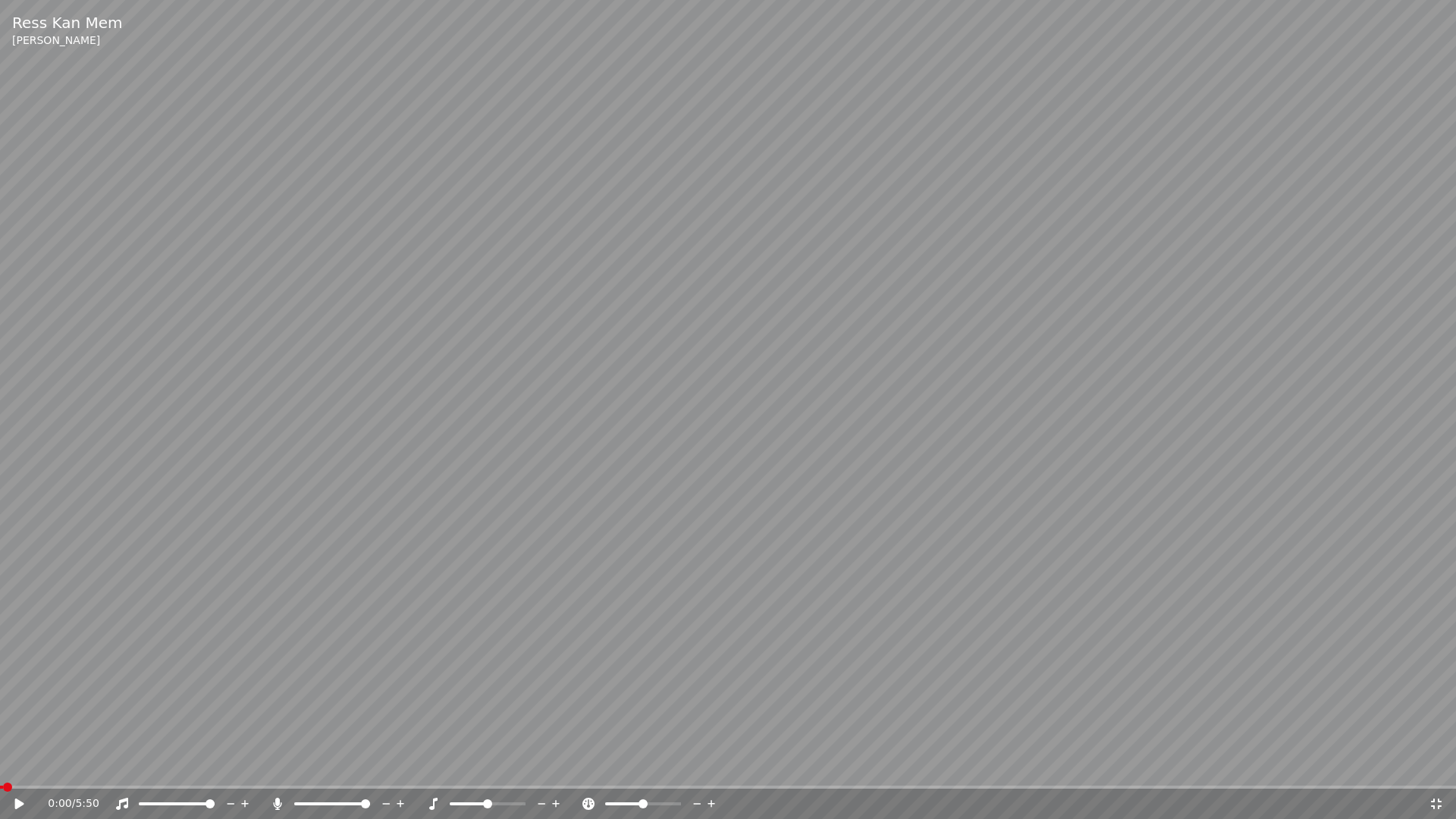
click at [17, 765] on icon at bounding box center [20, 804] width 9 height 11
click at [18, 765] on icon at bounding box center [20, 804] width 8 height 9
click at [1438, 765] on icon at bounding box center [1436, 804] width 11 height 11
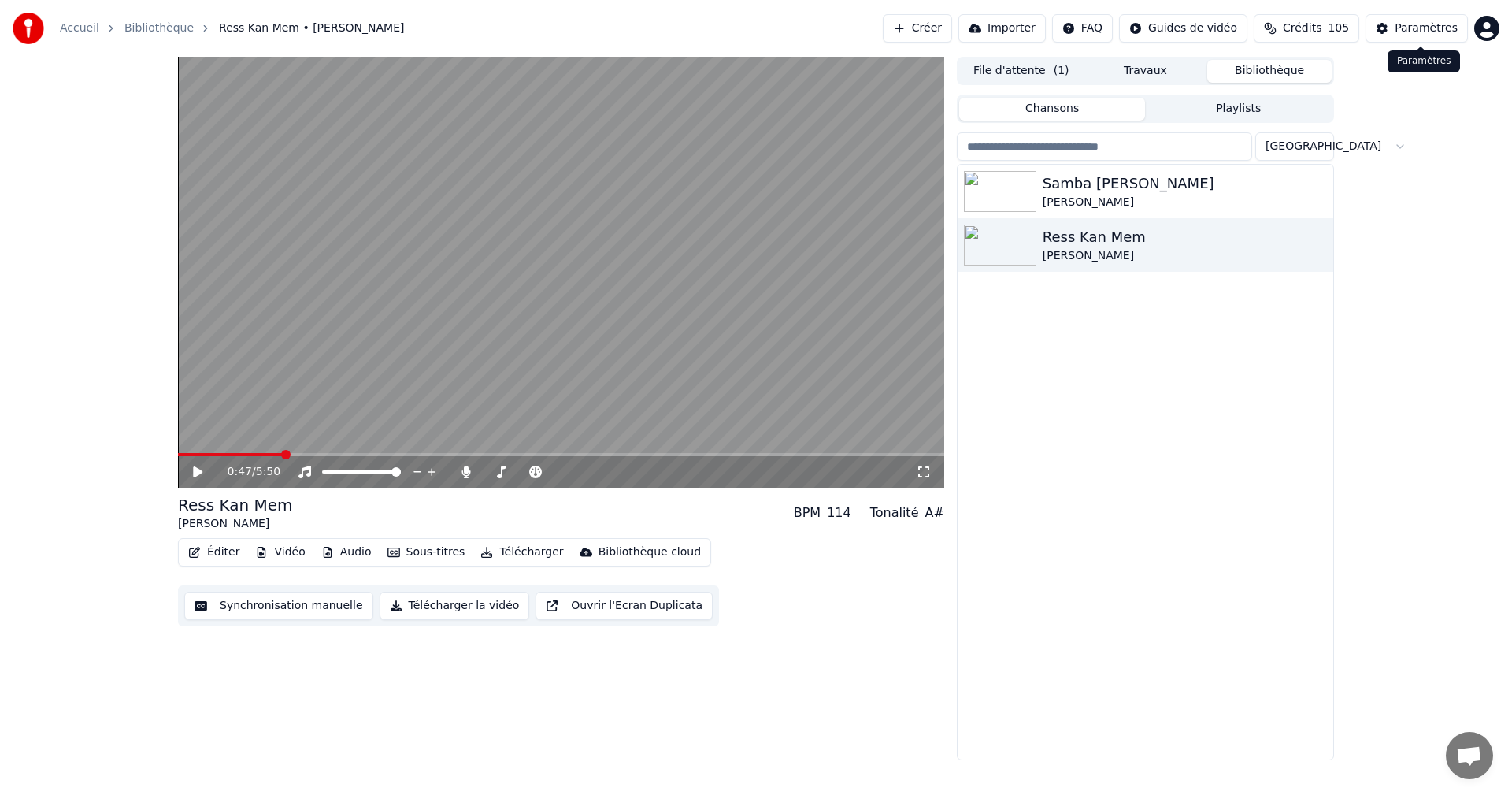
click at [1442, 24] on div "Paramètres" at bounding box center [1426, 29] width 63 height 16
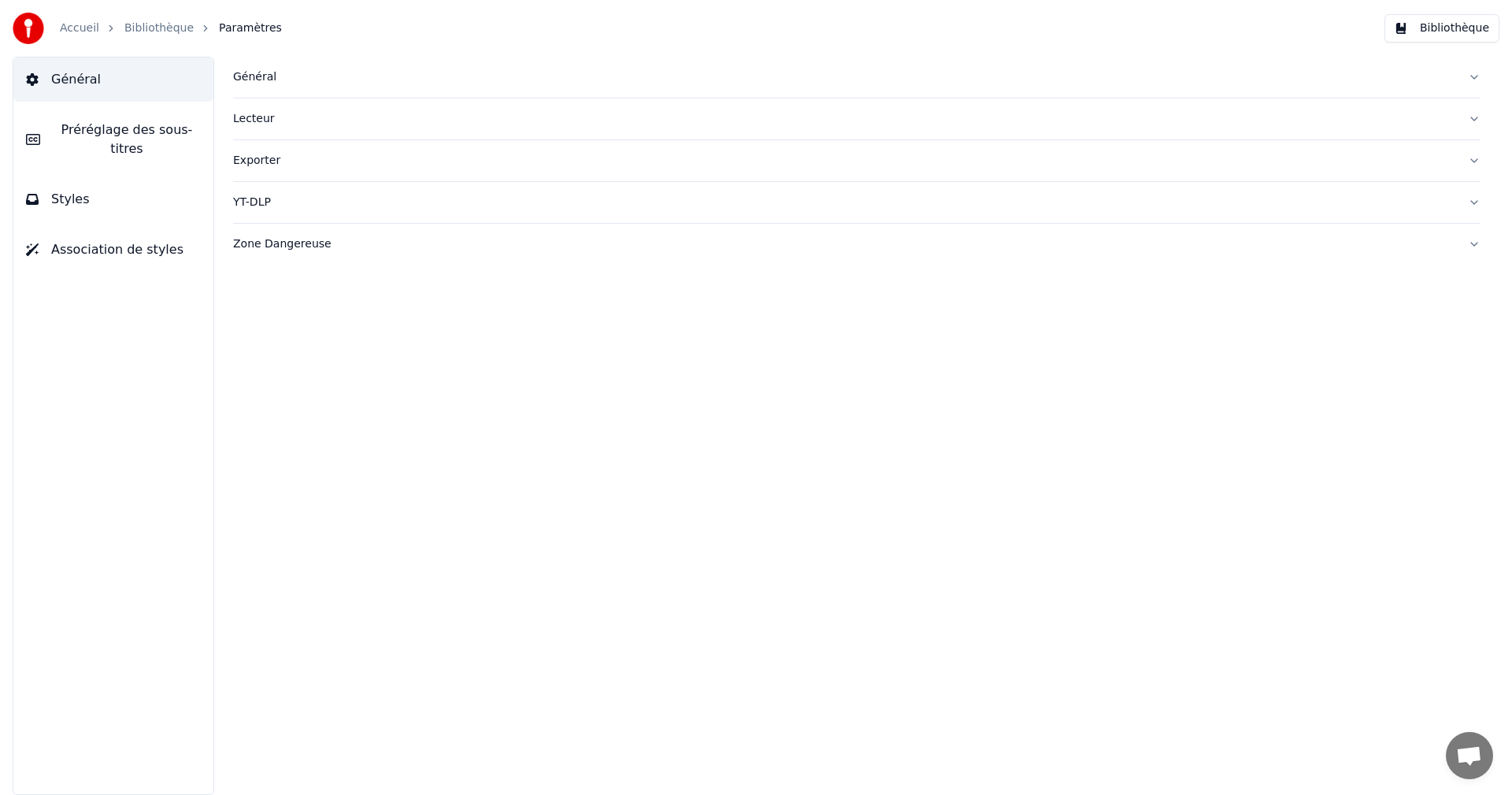
click at [136, 183] on button "Styles" at bounding box center [114, 199] width 200 height 44
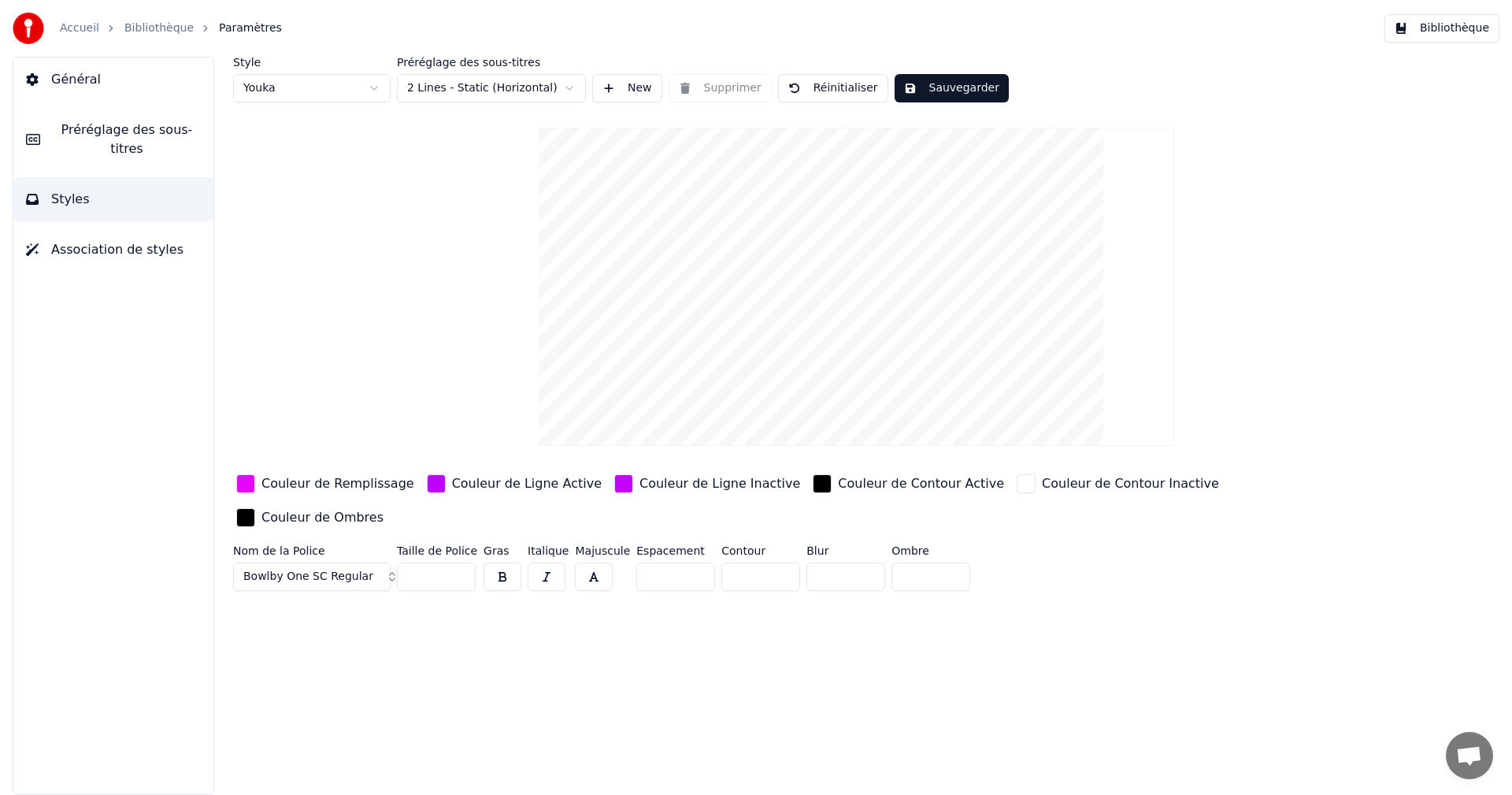
click at [772, 562] on input "*" at bounding box center [760, 576] width 78 height 28
type input "*"
click at [772, 562] on input "*" at bounding box center [760, 576] width 78 height 28
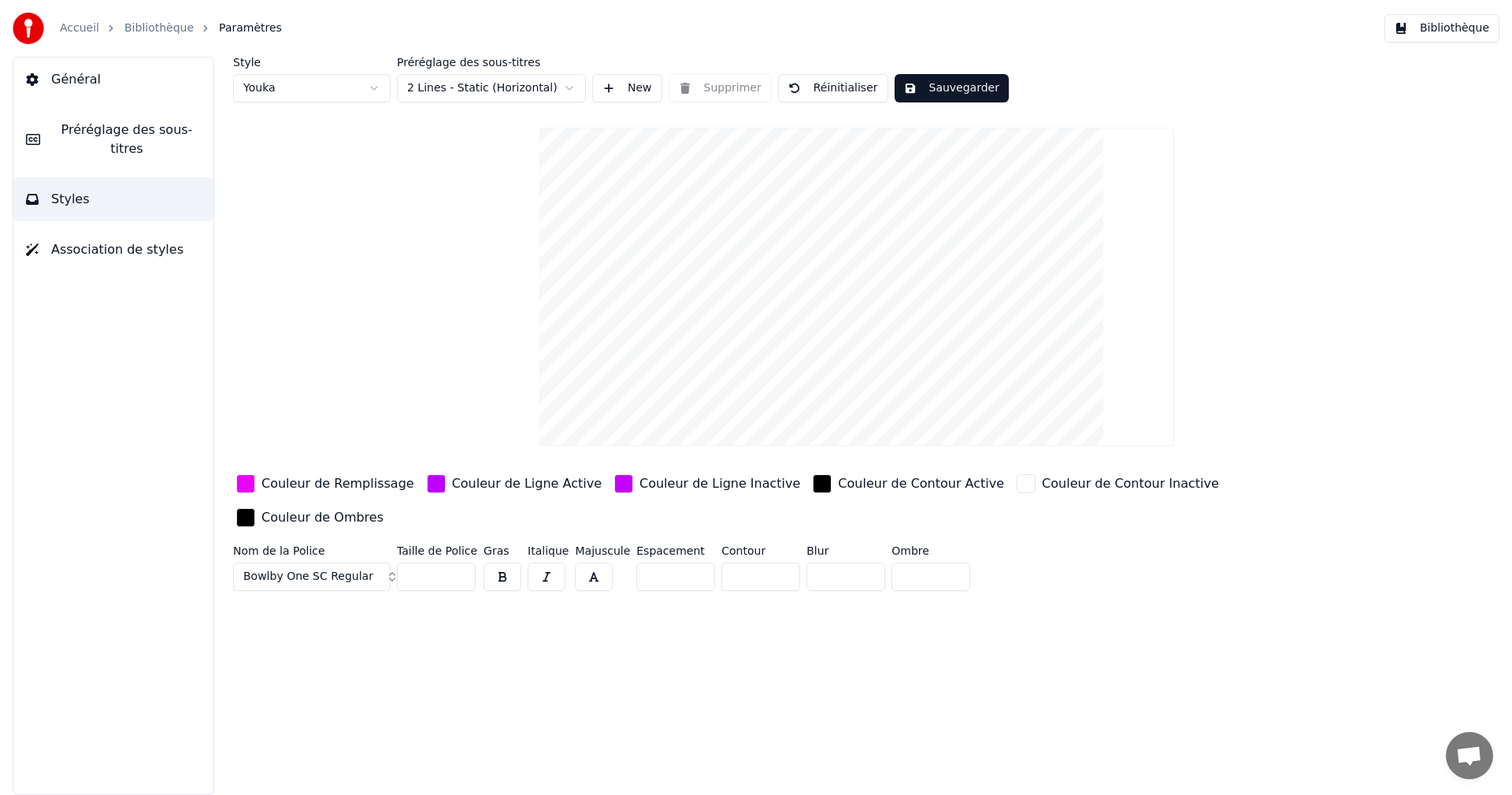
click at [955, 85] on button "Sauvegarder" at bounding box center [951, 87] width 114 height 28
click at [1437, 24] on button "Bibliothèque" at bounding box center [1442, 28] width 115 height 28
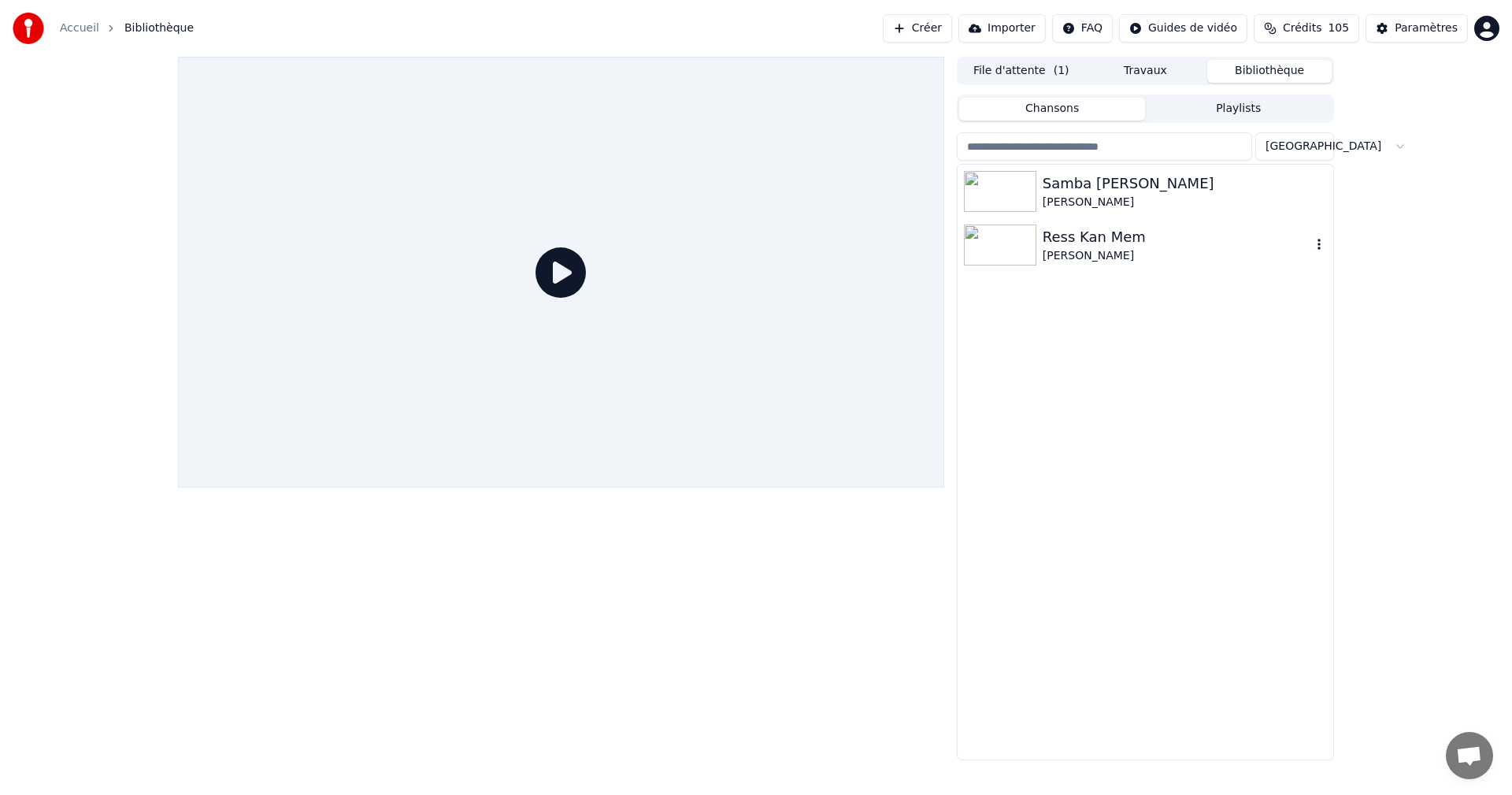
click at [1065, 249] on div "[PERSON_NAME]" at bounding box center [1176, 256] width 268 height 16
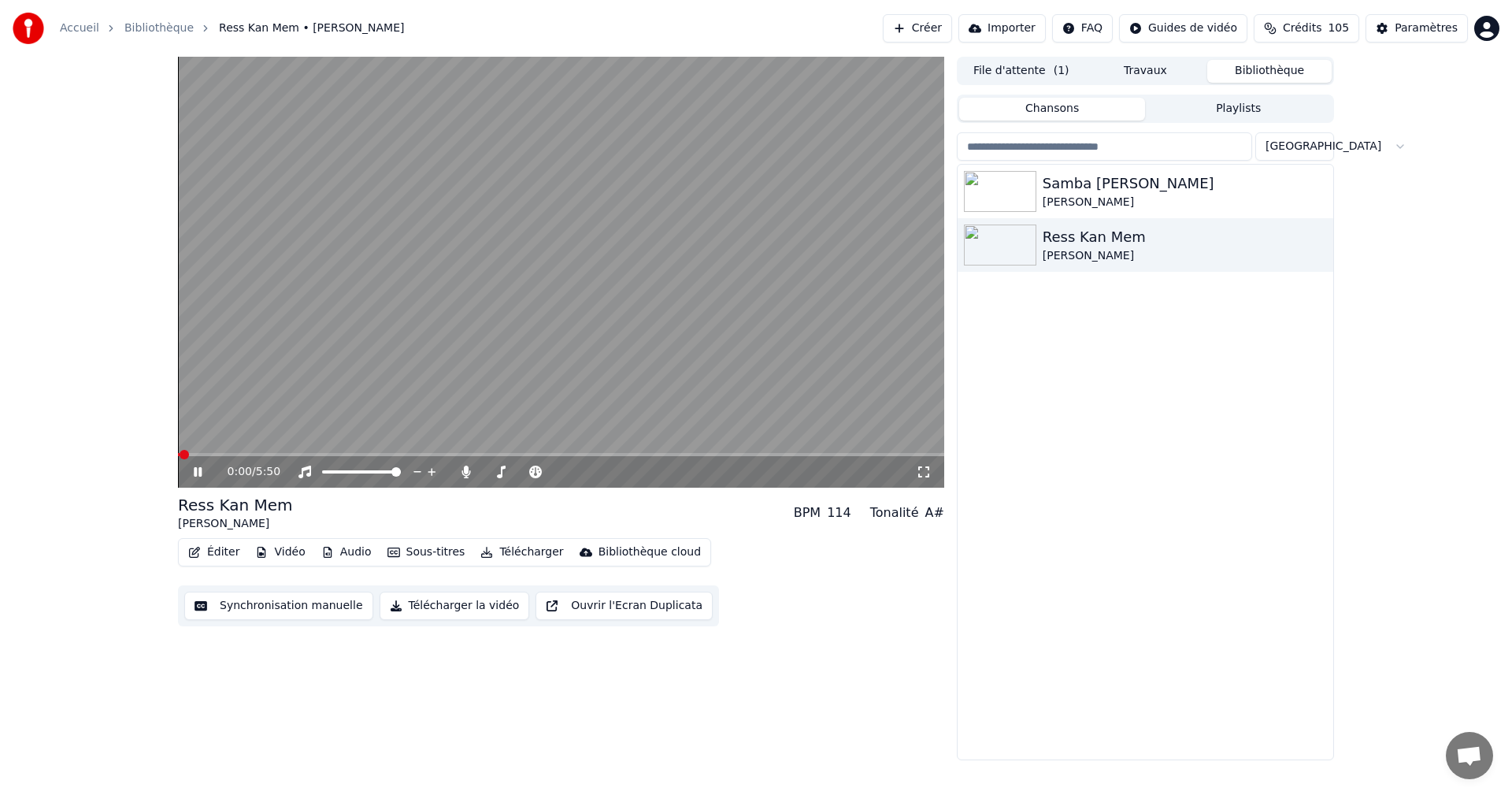
click at [196, 470] on icon at bounding box center [198, 472] width 8 height 10
click at [196, 470] on icon at bounding box center [198, 472] width 10 height 11
click at [196, 469] on icon at bounding box center [198, 472] width 8 height 10
click at [925, 473] on icon at bounding box center [924, 472] width 16 height 13
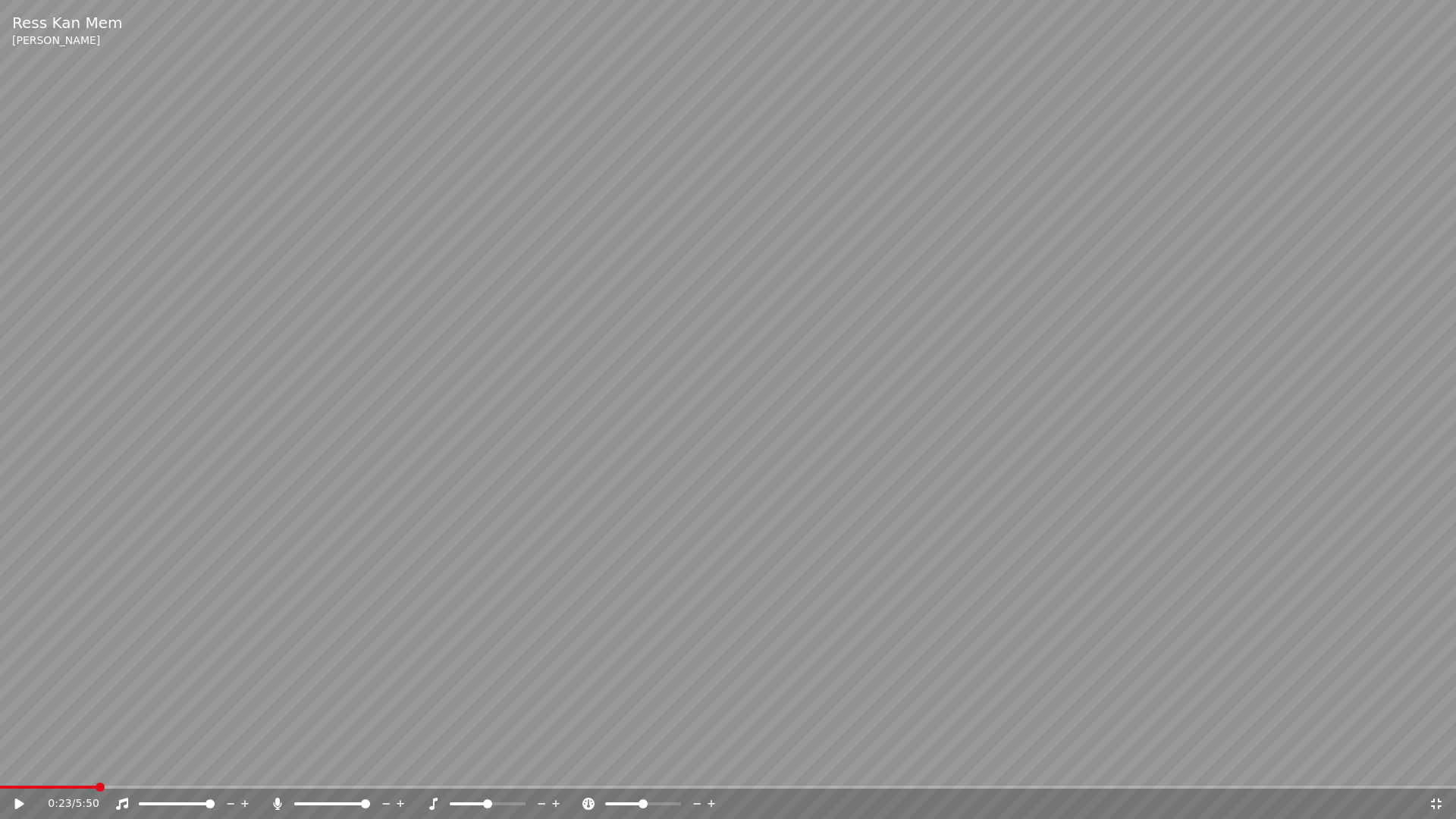
click at [21, 765] on icon at bounding box center [30, 804] width 35 height 12
click at [1439, 765] on icon at bounding box center [1436, 804] width 15 height 12
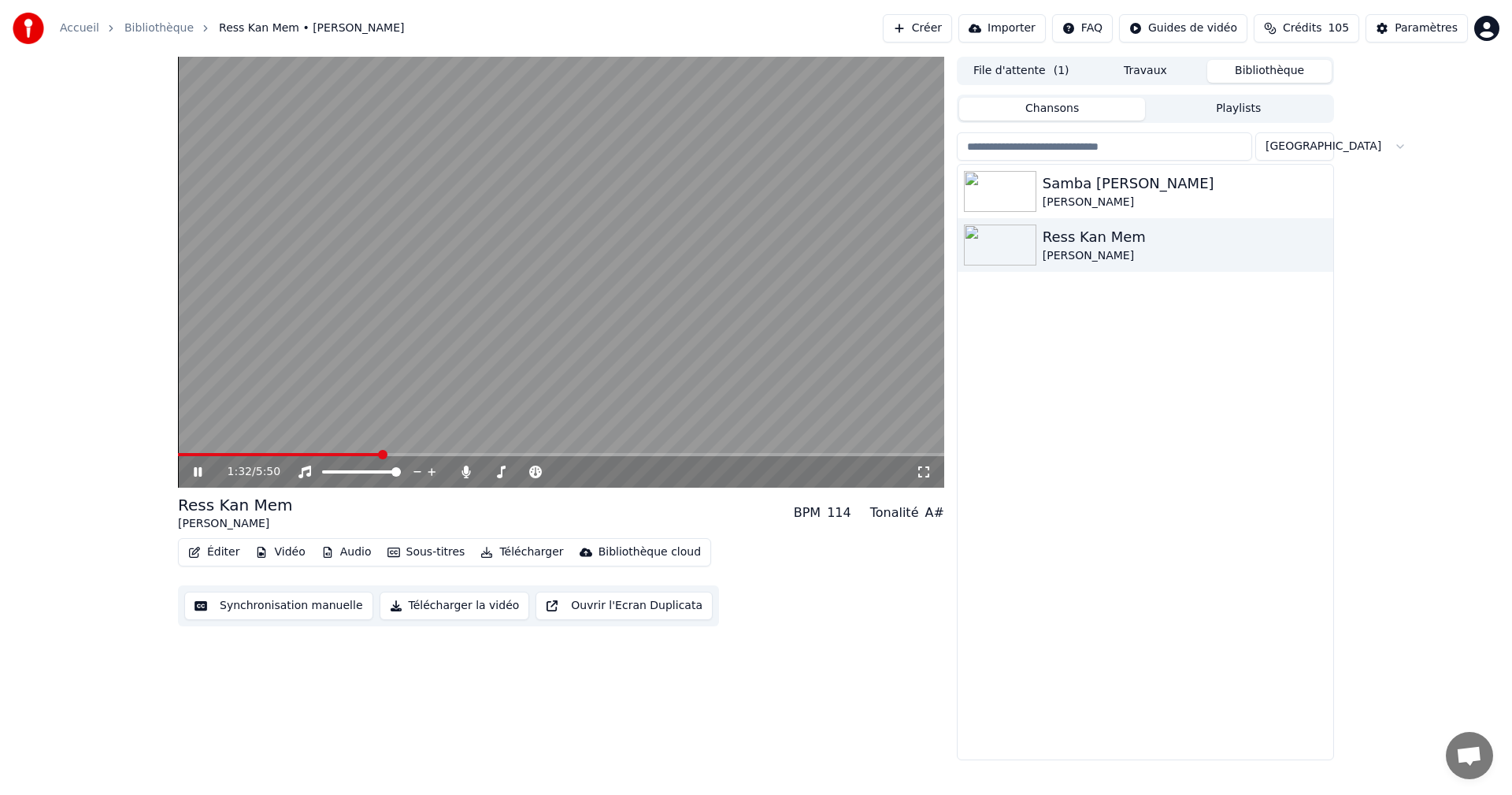
click at [194, 468] on icon at bounding box center [209, 472] width 37 height 13
click at [1407, 29] on div "Paramètres" at bounding box center [1426, 29] width 63 height 16
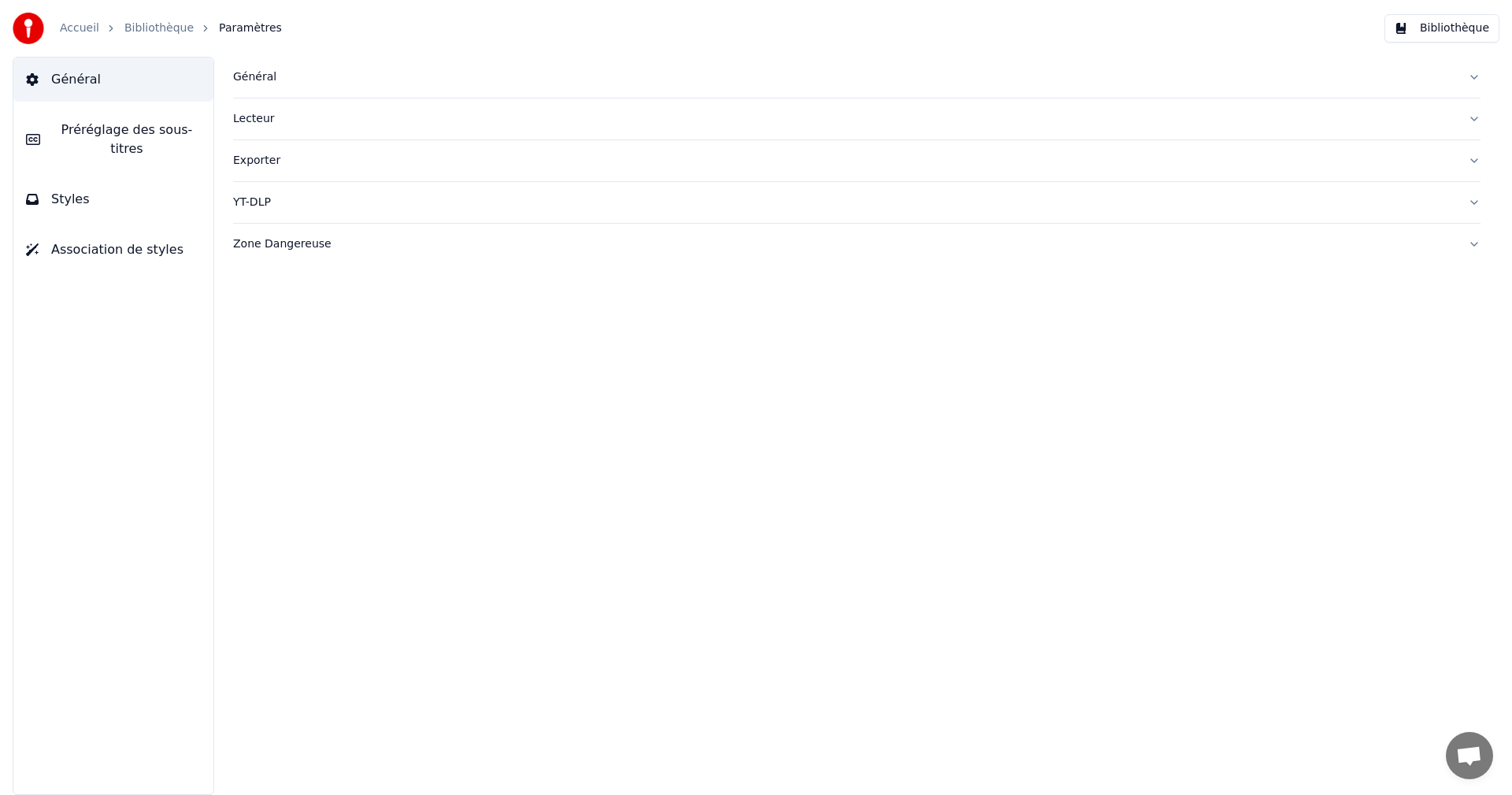
click at [190, 177] on button "Styles" at bounding box center [114, 199] width 200 height 44
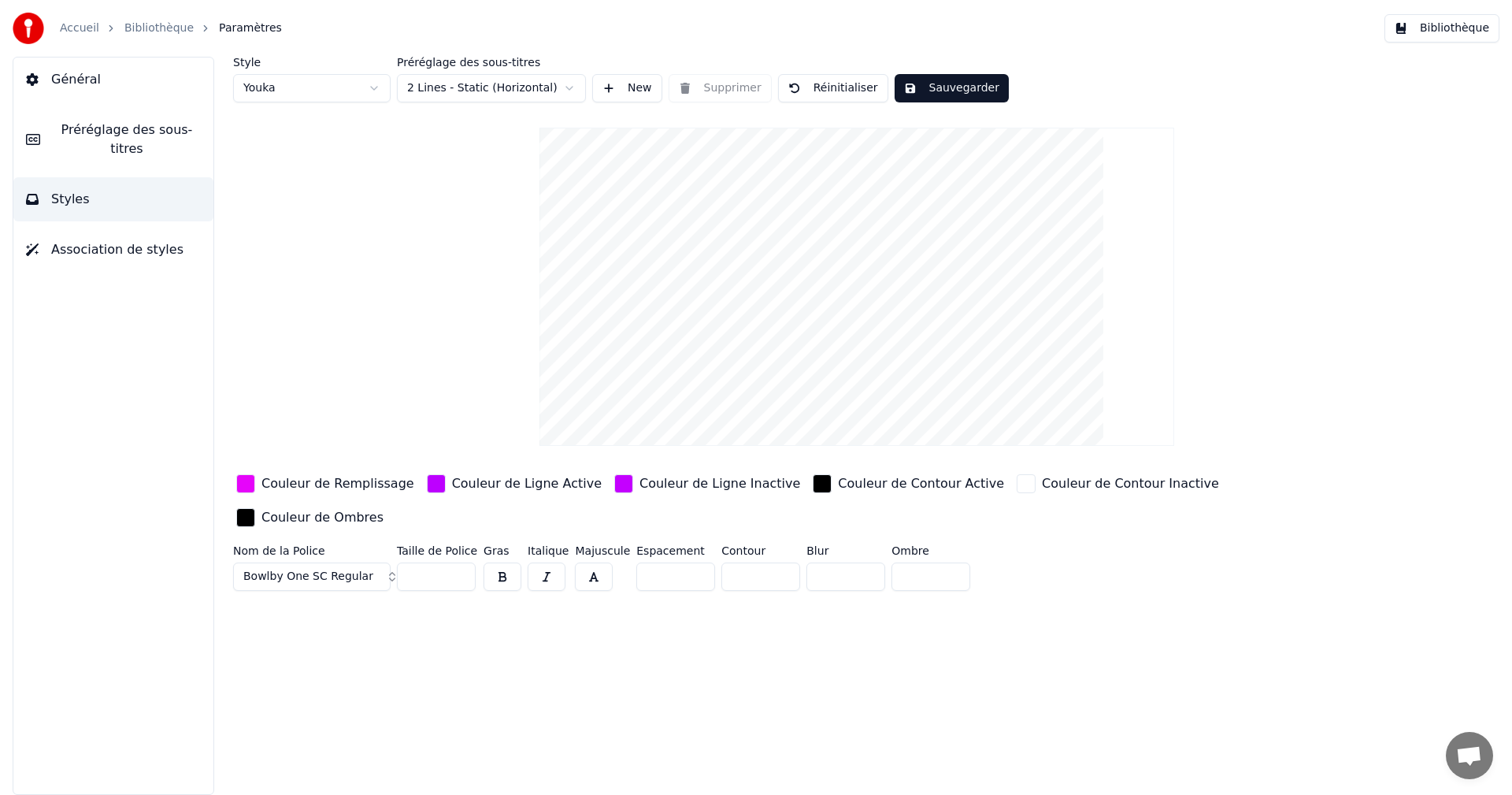
type input "*"
click at [773, 562] on input "*" at bounding box center [760, 576] width 78 height 28
click at [301, 487] on div "Couleur de Remplissage" at bounding box center [338, 484] width 153 height 19
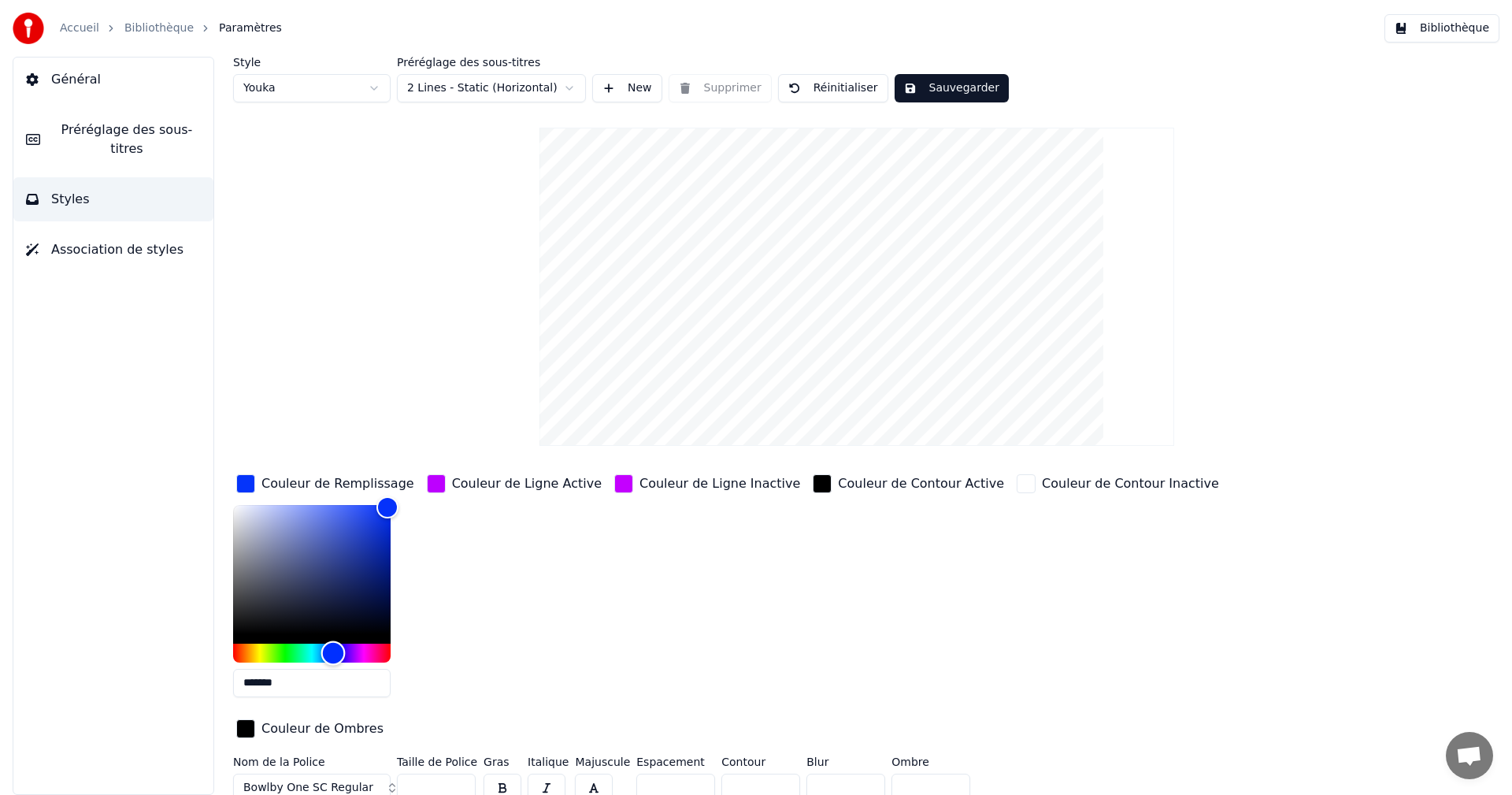
type input "*******"
drag, startPoint x: 362, startPoint y: 655, endPoint x: 332, endPoint y: 655, distance: 30.0
click at [332, 655] on div "Hue" at bounding box center [332, 652] width 24 height 24
click at [507, 484] on div "Couleur de Ligne Active" at bounding box center [527, 484] width 150 height 19
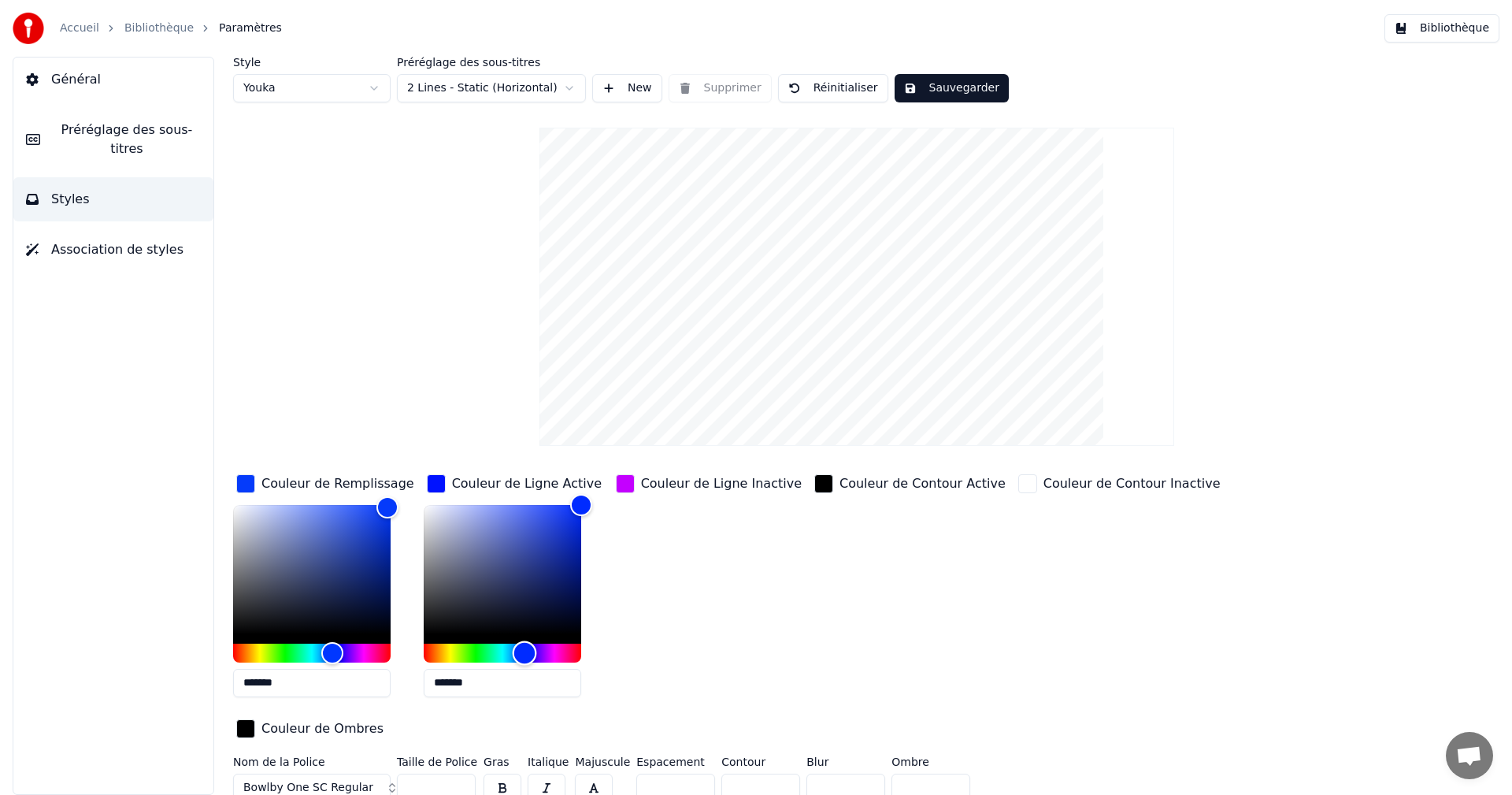
type input "*******"
drag, startPoint x: 548, startPoint y: 652, endPoint x: 519, endPoint y: 652, distance: 29.0
click at [519, 652] on div "Hue" at bounding box center [520, 652] width 24 height 24
click at [740, 484] on div "Couleur de Ligne Inactive" at bounding box center [721, 484] width 161 height 19
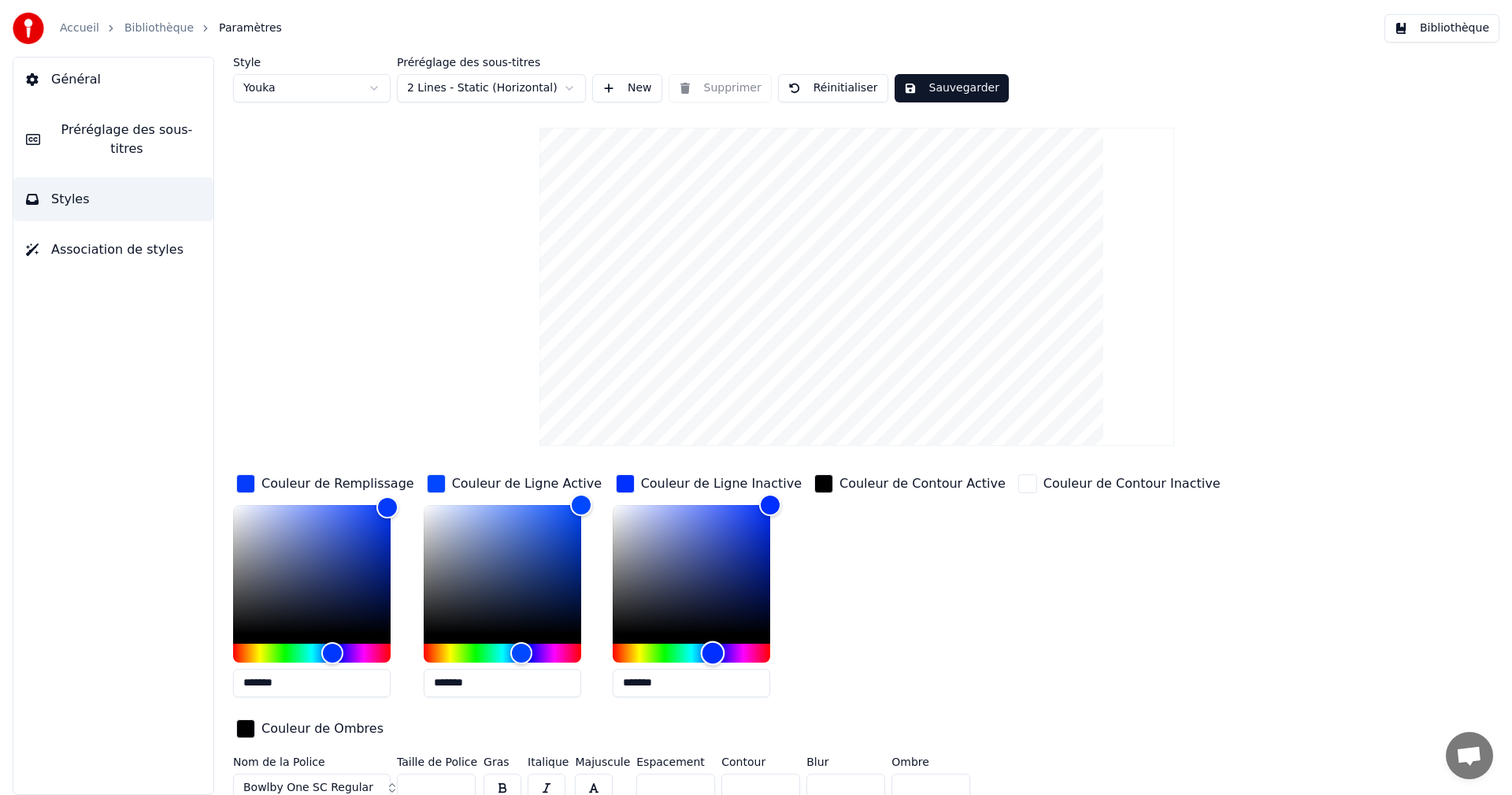
type input "*******"
drag, startPoint x: 736, startPoint y: 653, endPoint x: 708, endPoint y: 654, distance: 28.0
click at [708, 654] on div "Hue" at bounding box center [709, 652] width 24 height 24
drag, startPoint x: 446, startPoint y: 682, endPoint x: 534, endPoint y: 687, distance: 88.1
click at [541, 687] on input "*******" at bounding box center [502, 682] width 158 height 28
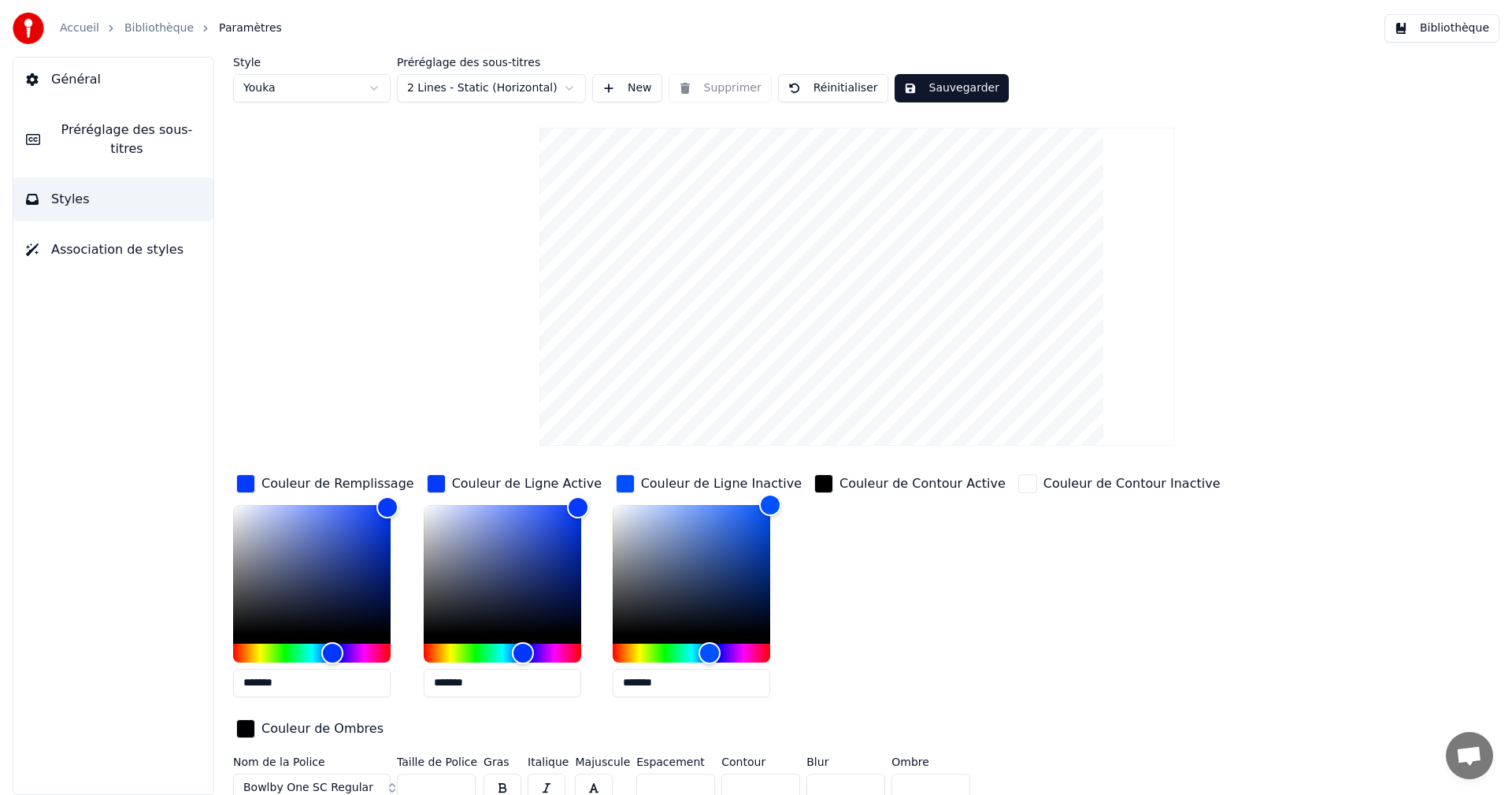
type input "*******"
drag, startPoint x: 636, startPoint y: 684, endPoint x: 703, endPoint y: 690, distance: 67.3
click at [703, 690] on input "*******" at bounding box center [691, 682] width 158 height 28
type input "*******"
click at [946, 86] on button "Sauvegarder" at bounding box center [951, 87] width 114 height 28
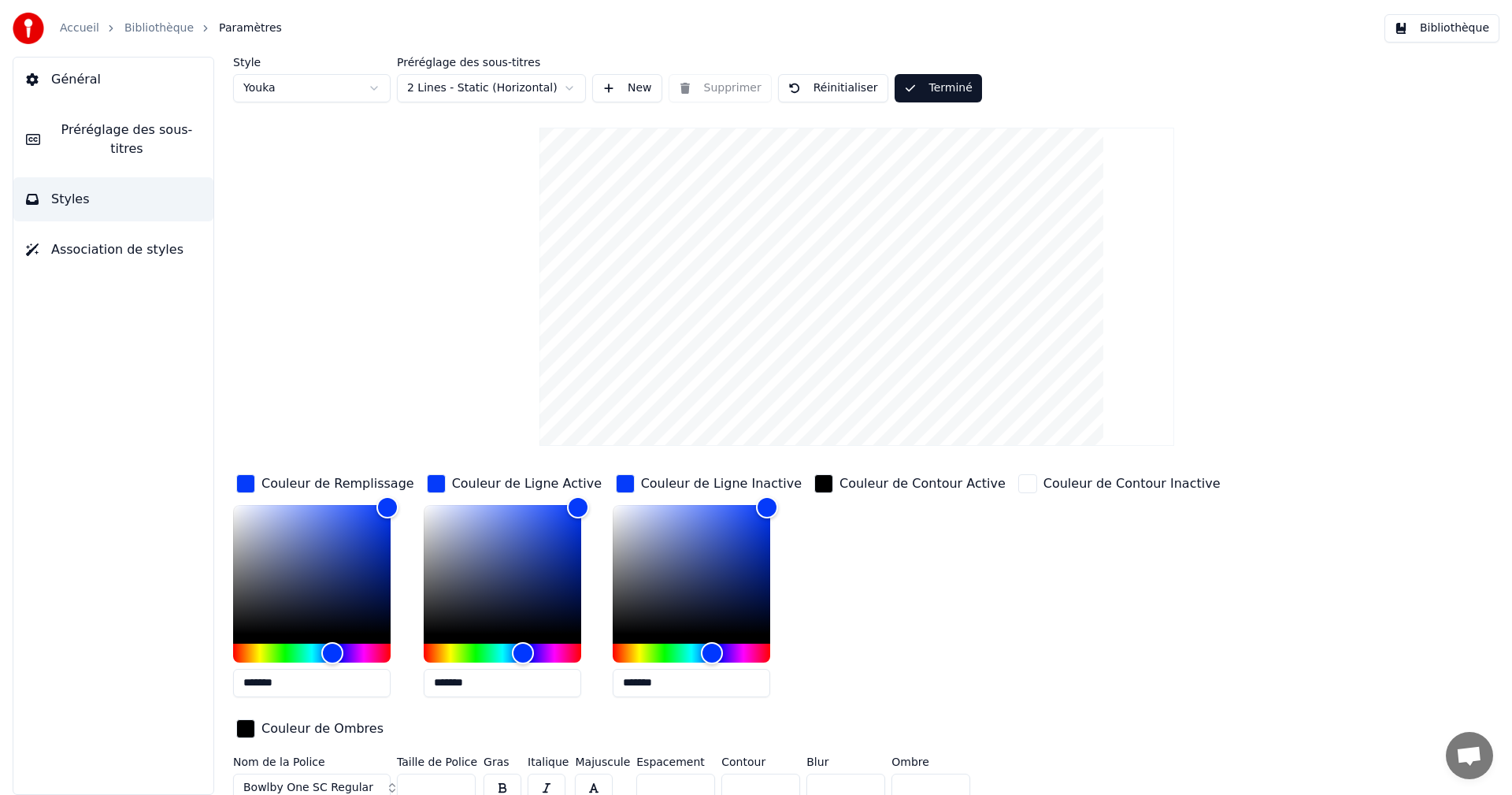
click at [1446, 25] on button "Bibliothèque" at bounding box center [1442, 28] width 115 height 28
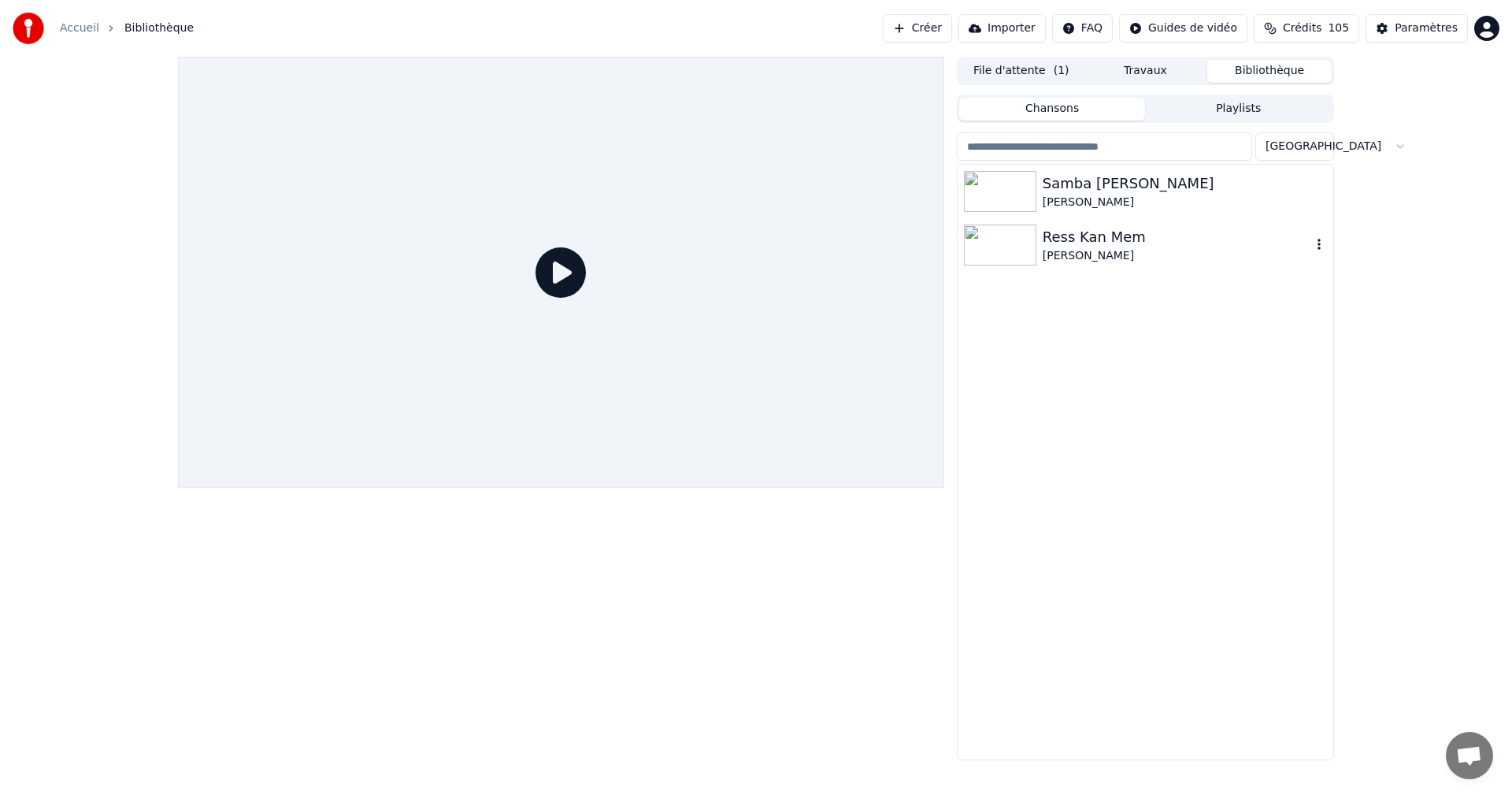
click at [1059, 235] on div "Ress Kan Mem" at bounding box center [1176, 237] width 268 height 22
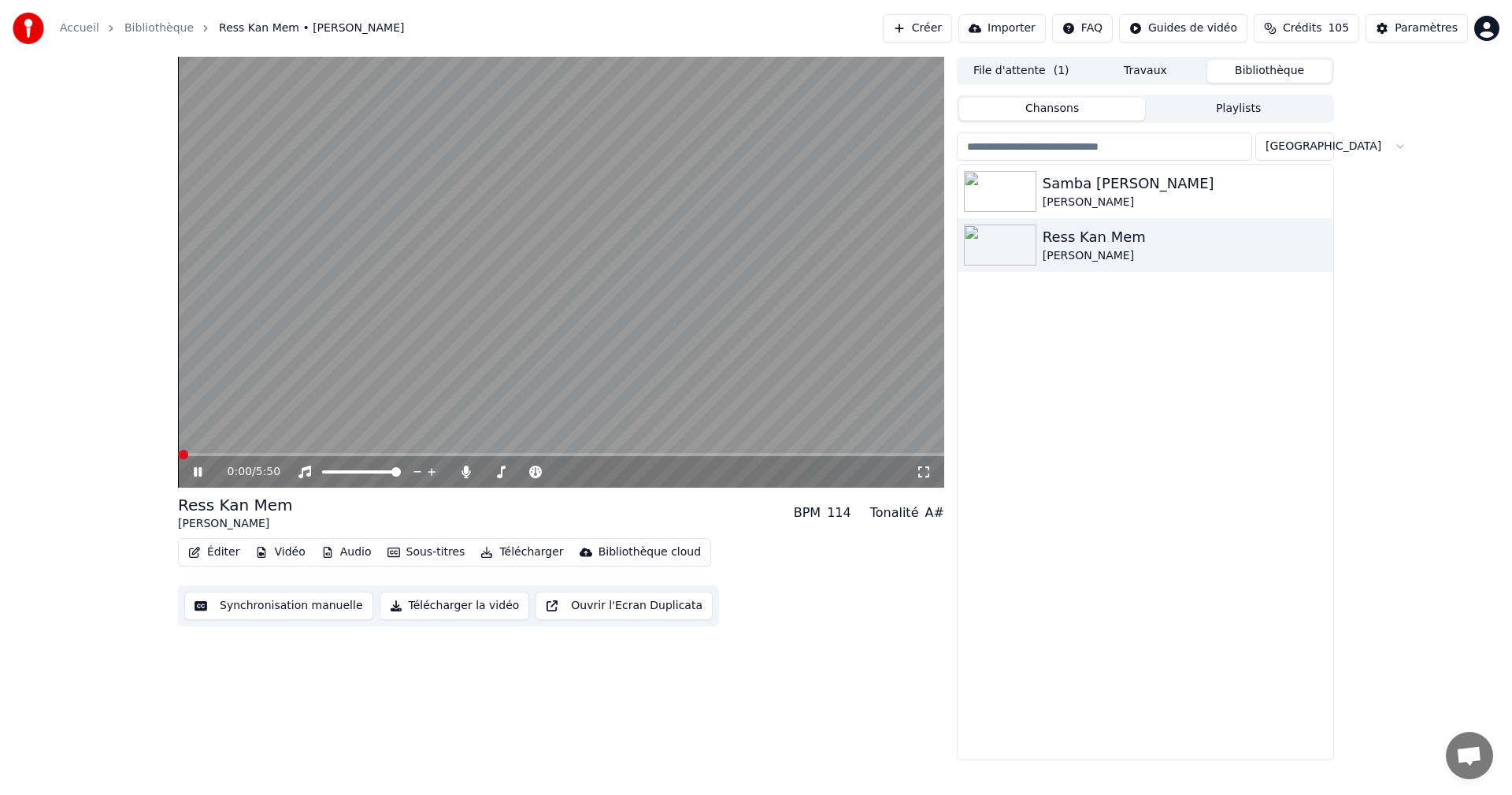
click at [200, 470] on icon at bounding box center [198, 472] width 8 height 10
click at [921, 470] on icon at bounding box center [924, 472] width 16 height 13
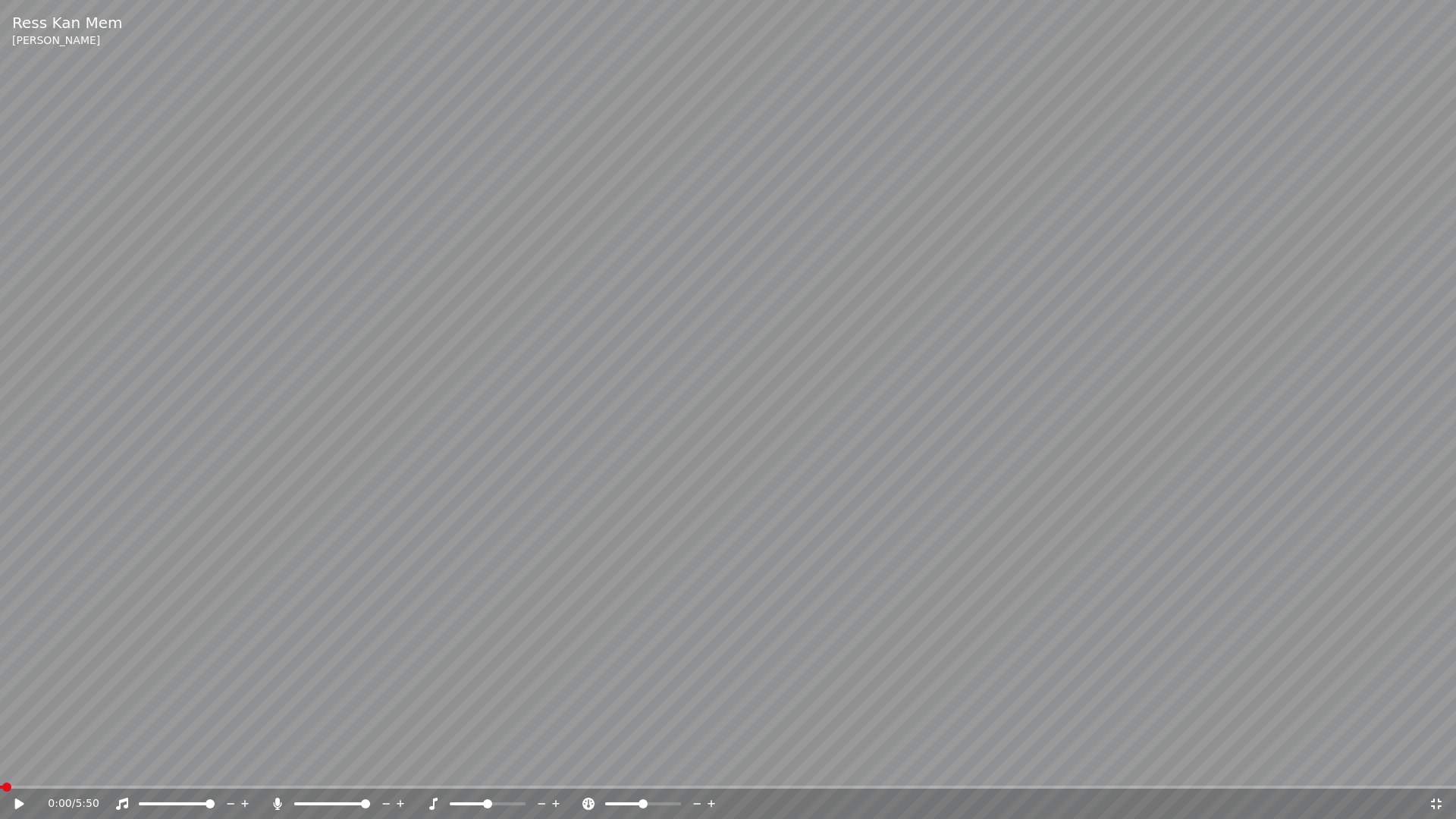
click at [19, 765] on icon at bounding box center [20, 804] width 9 height 11
click at [1432, 765] on icon at bounding box center [1436, 804] width 15 height 12
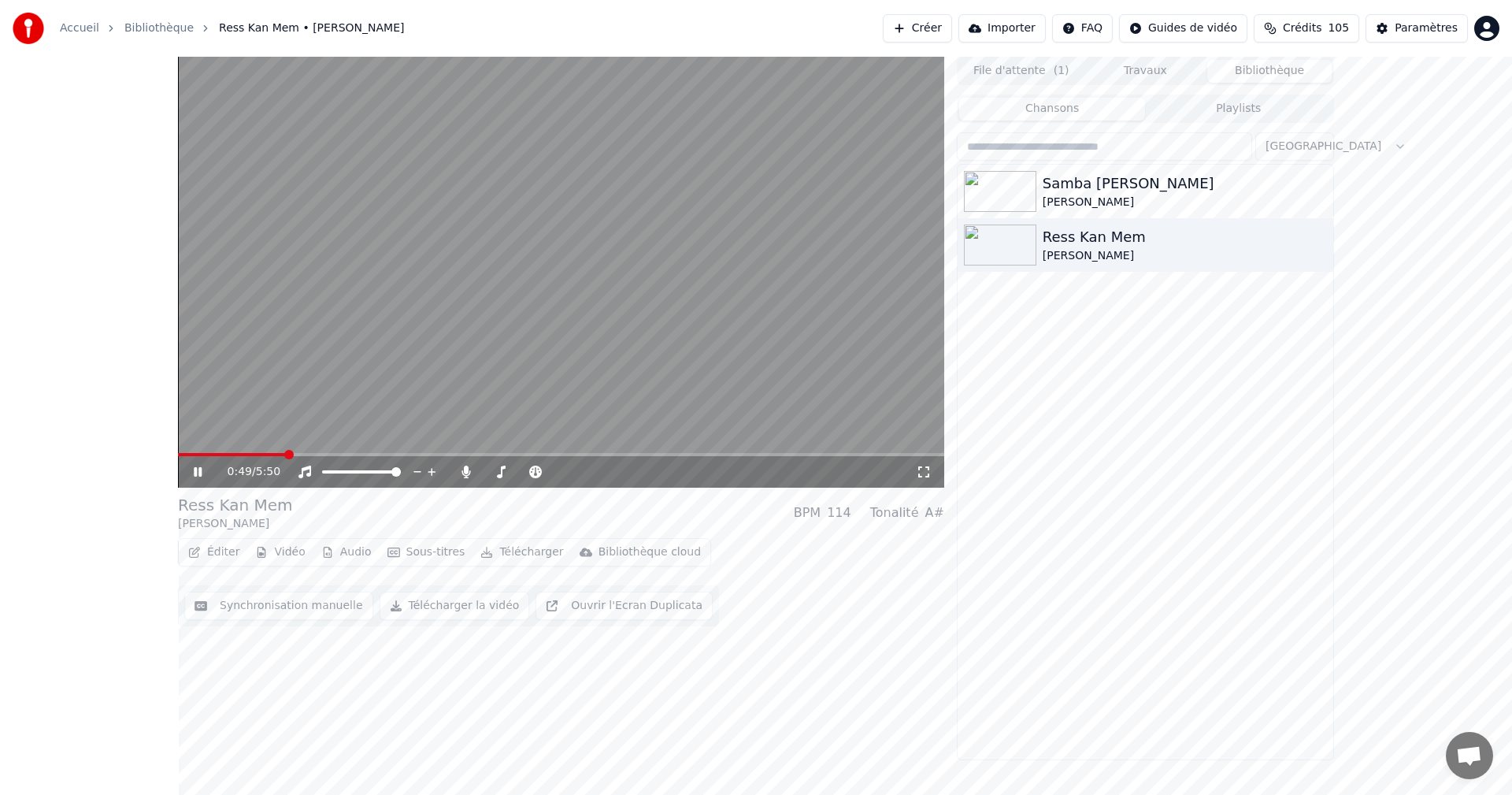
click at [1490, 777] on div "Accueil Bibliothèque Ress Kan Mem • [PERSON_NAME] Créer Importer FAQ Guides de …" at bounding box center [756, 397] width 1512 height 795
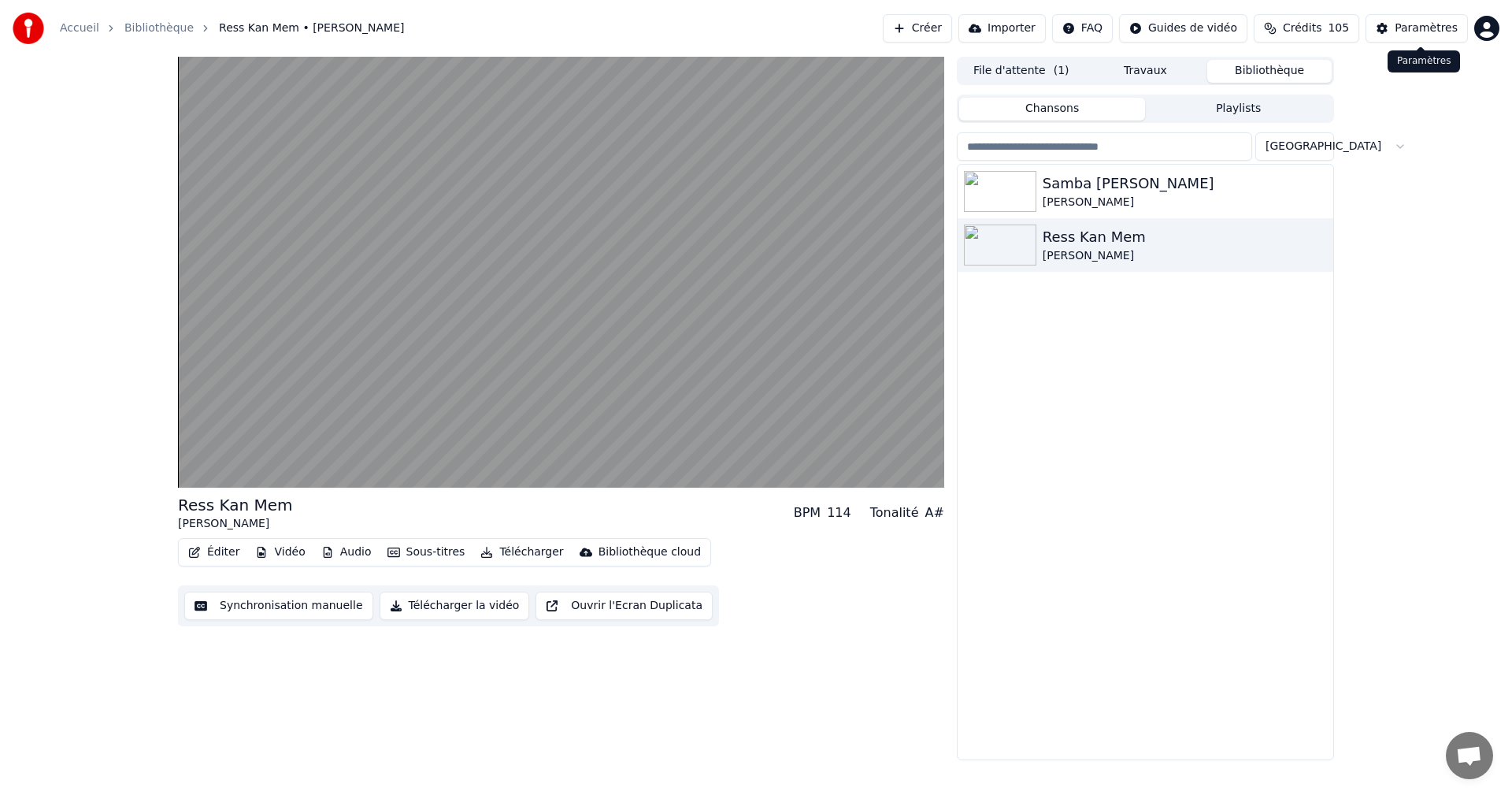
click at [1432, 27] on div "Paramètres" at bounding box center [1426, 29] width 63 height 16
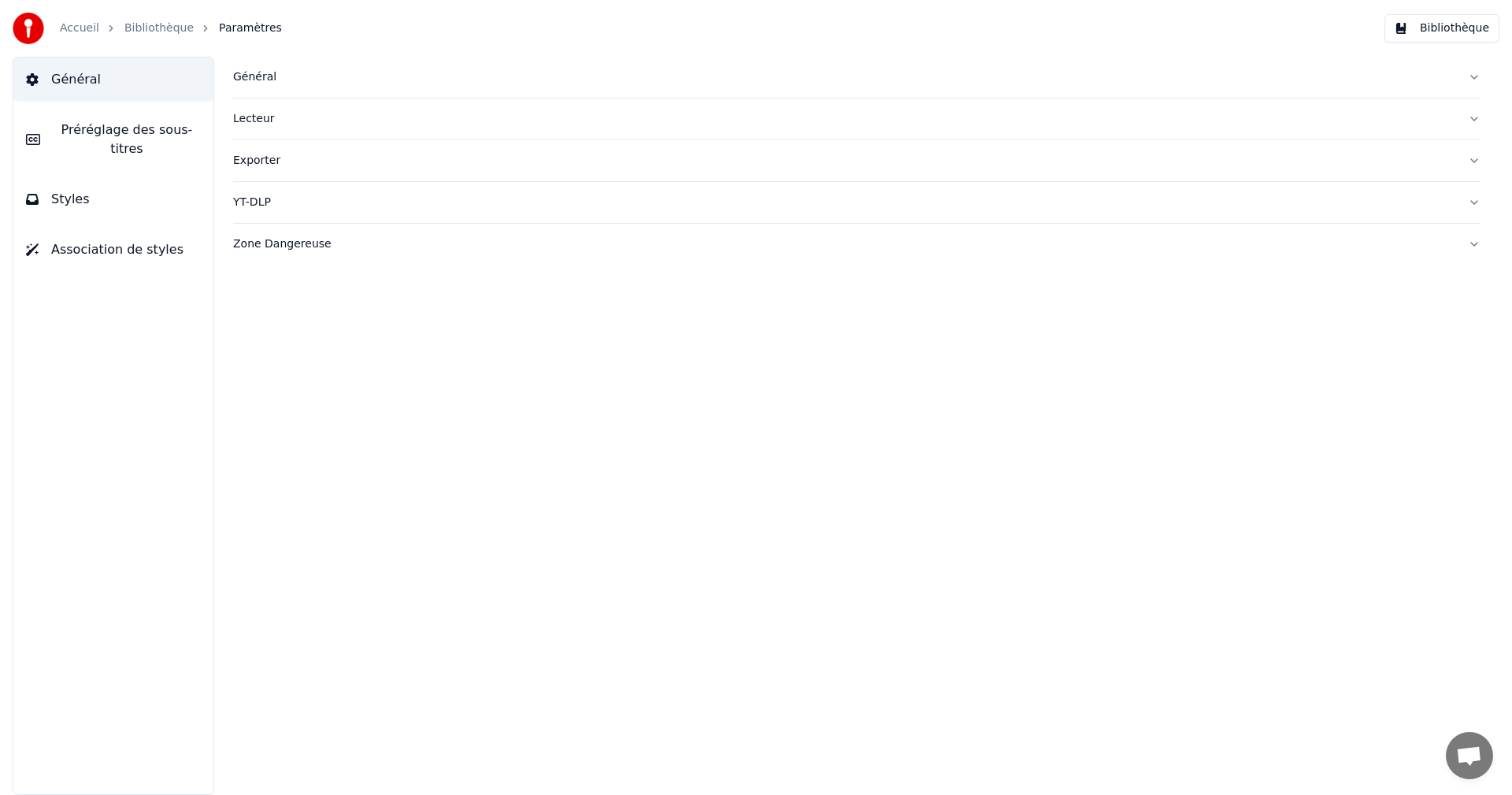
click at [94, 187] on button "Styles" at bounding box center [114, 199] width 200 height 44
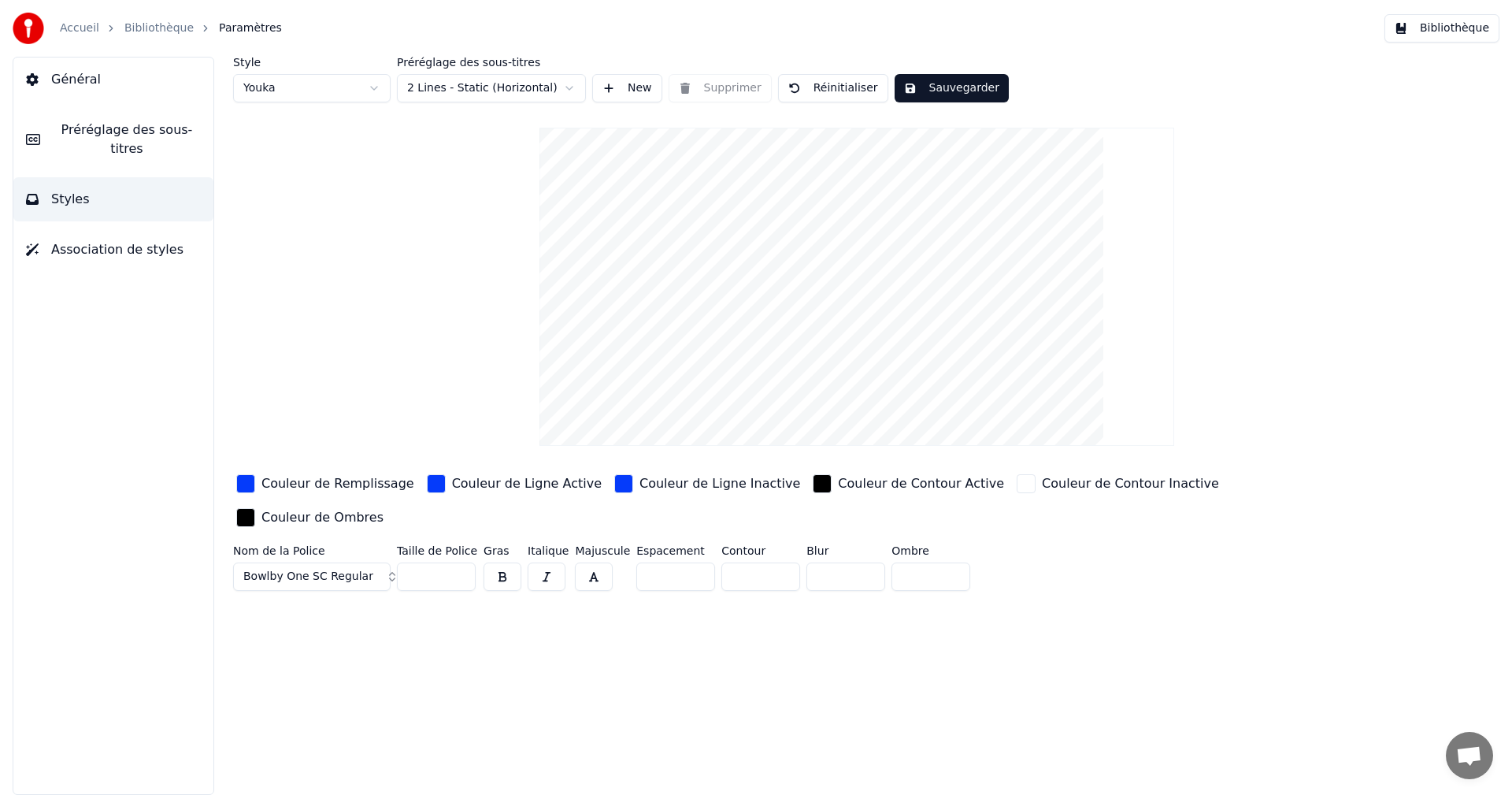
click at [339, 483] on div "Couleur de Remplissage" at bounding box center [338, 484] width 153 height 19
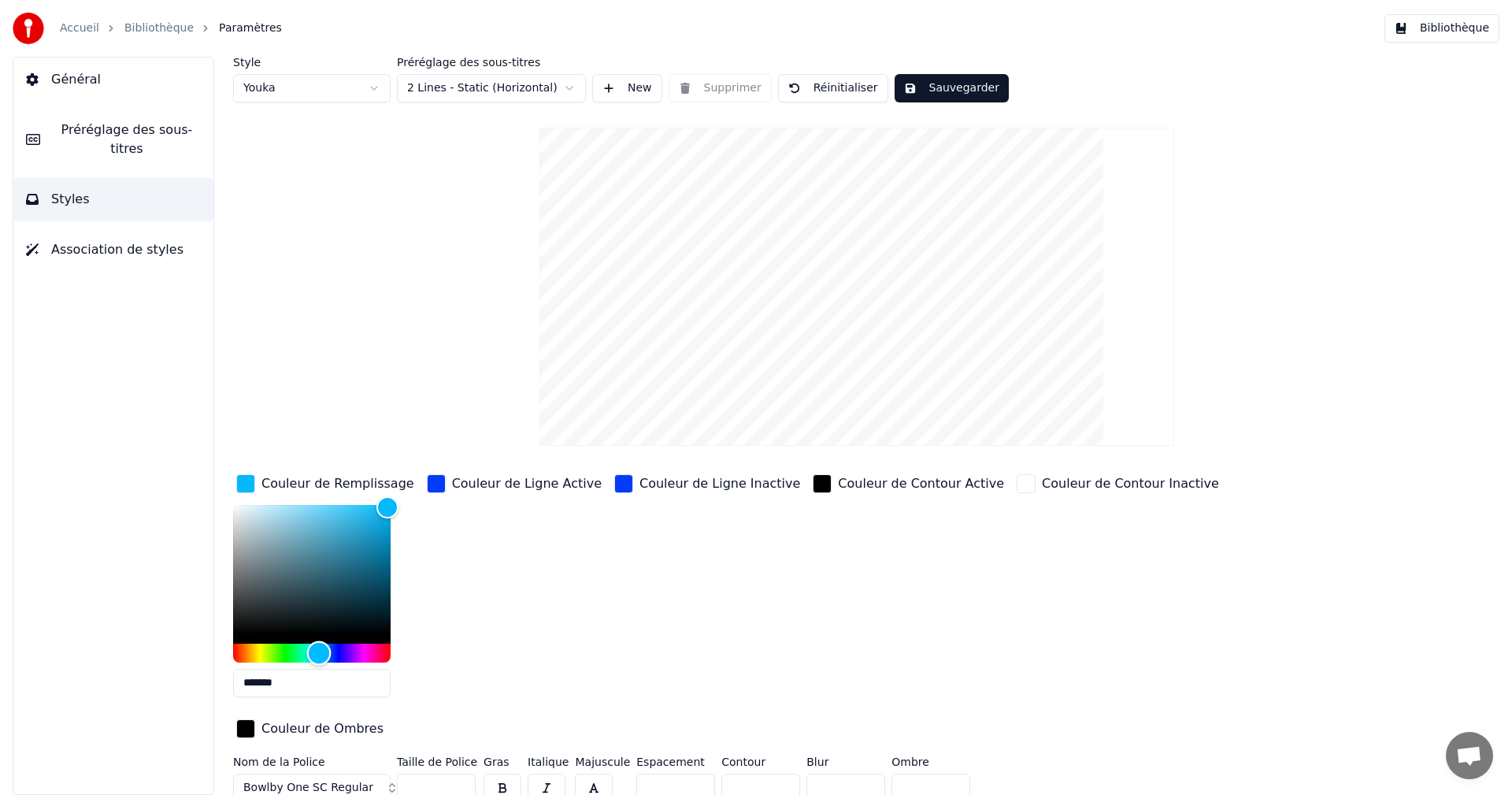
type input "*******"
drag, startPoint x: 327, startPoint y: 655, endPoint x: 318, endPoint y: 653, distance: 9.2
click at [318, 653] on div "Hue" at bounding box center [319, 652] width 24 height 24
click at [943, 86] on button "Sauvegarder" at bounding box center [951, 87] width 114 height 28
click at [1461, 30] on button "Bibliothèque" at bounding box center [1442, 28] width 115 height 28
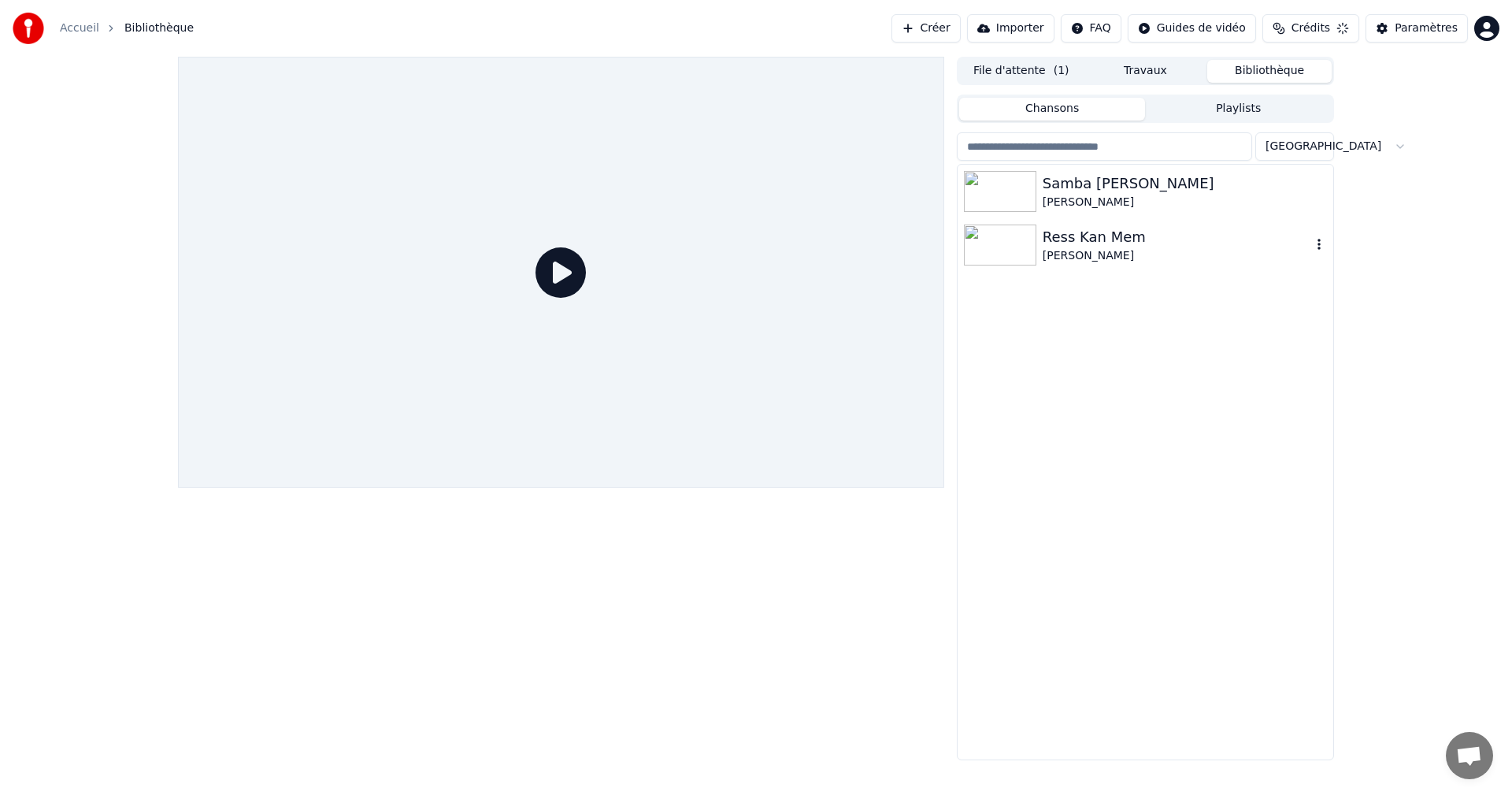
click at [1065, 239] on div "Ress Kan Mem" at bounding box center [1176, 237] width 268 height 22
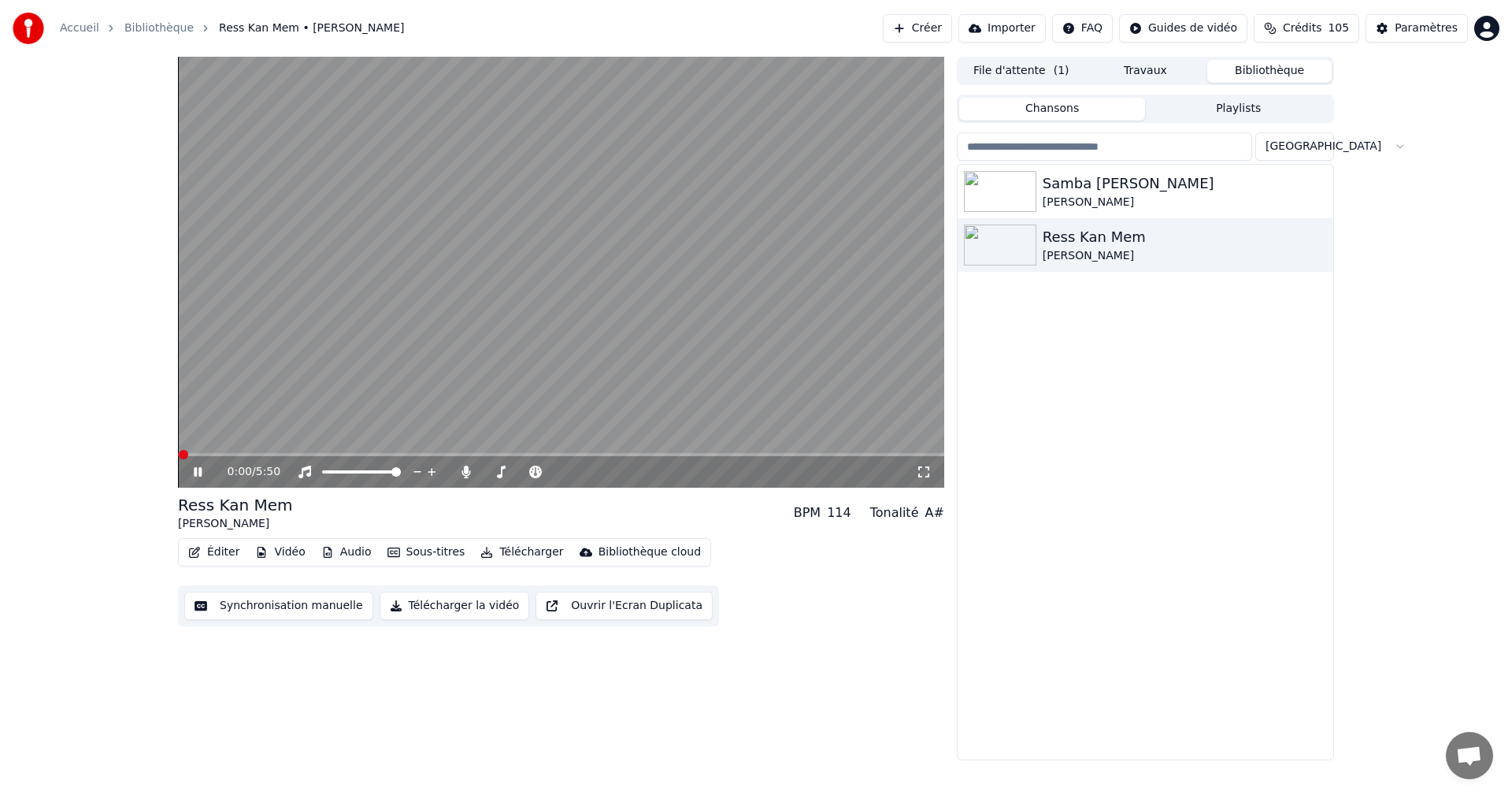
click at [199, 473] on icon at bounding box center [209, 472] width 37 height 13
click at [199, 473] on icon at bounding box center [198, 472] width 10 height 11
click at [196, 470] on icon at bounding box center [198, 472] width 8 height 10
click at [914, 472] on div "0:20 / 5:50" at bounding box center [572, 472] width 688 height 16
click at [918, 472] on icon at bounding box center [924, 472] width 16 height 13
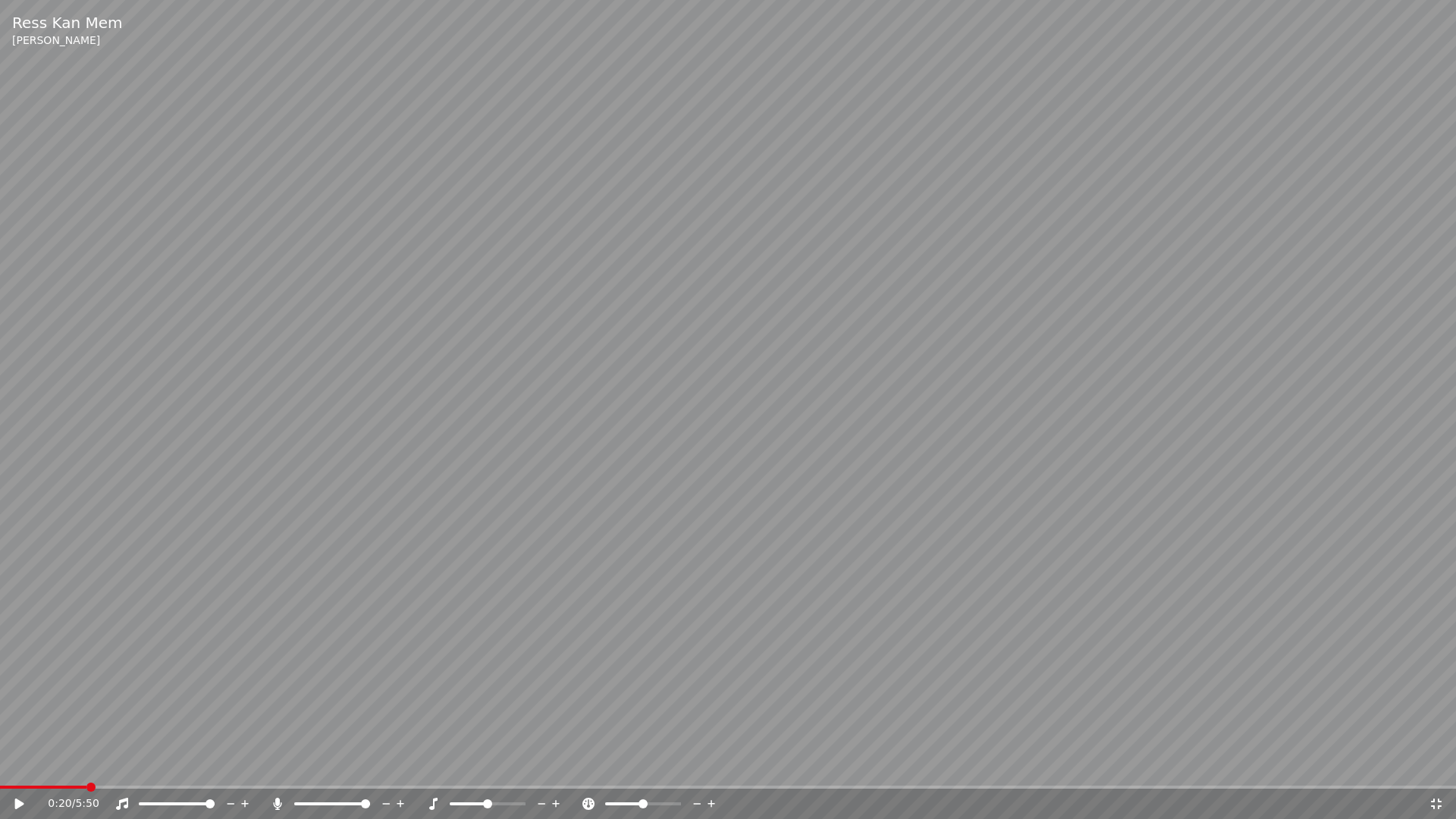
click at [21, 765] on icon at bounding box center [20, 804] width 9 height 11
click at [1437, 765] on icon at bounding box center [1436, 804] width 15 height 12
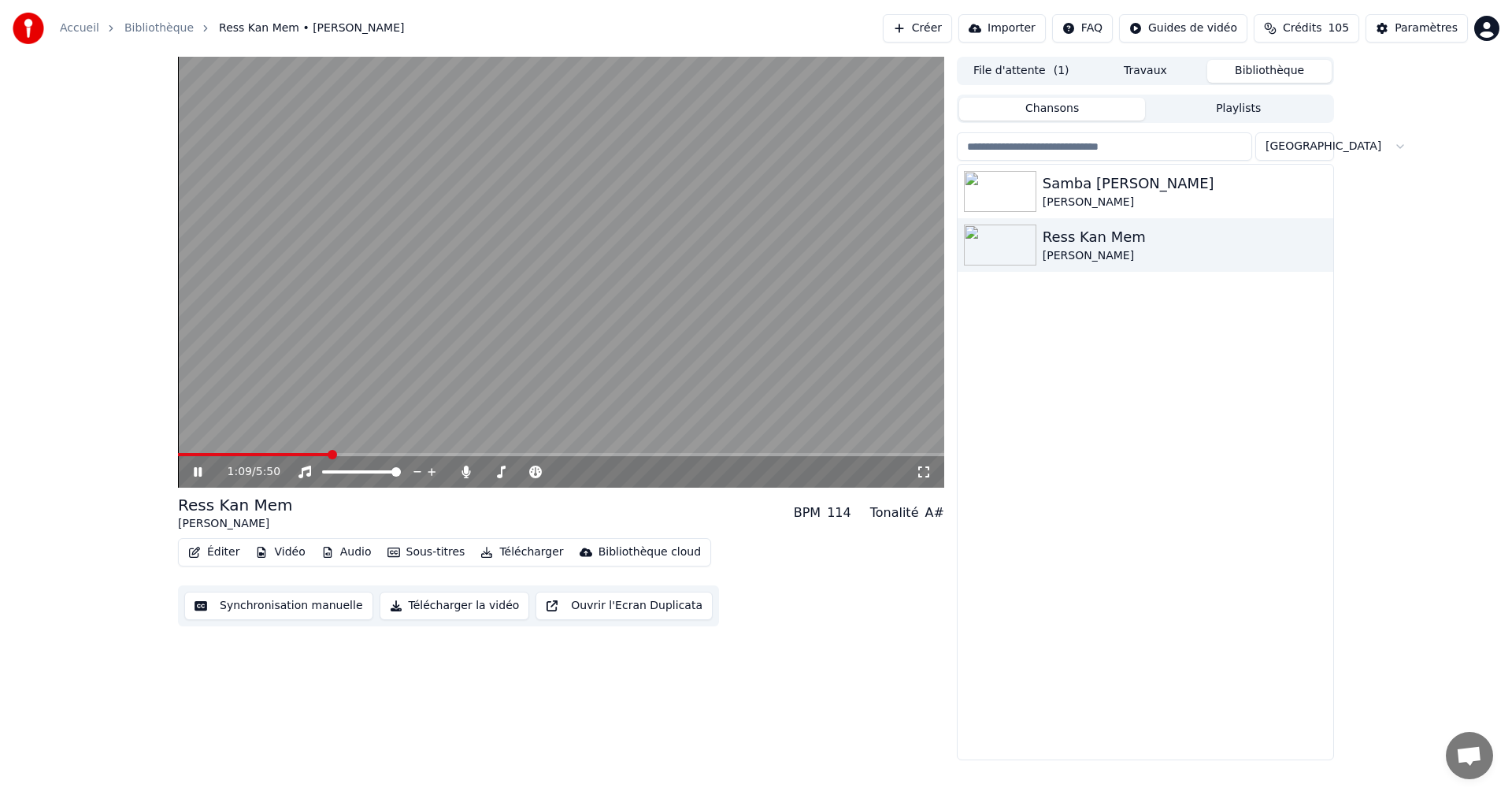
click at [202, 469] on icon at bounding box center [198, 472] width 8 height 10
click at [178, 450] on span at bounding box center [182, 455] width 10 height 10
click at [198, 470] on icon at bounding box center [198, 472] width 10 height 11
click at [196, 475] on icon at bounding box center [198, 472] width 8 height 10
click at [1141, 204] on div "[PERSON_NAME]" at bounding box center [1176, 203] width 268 height 16
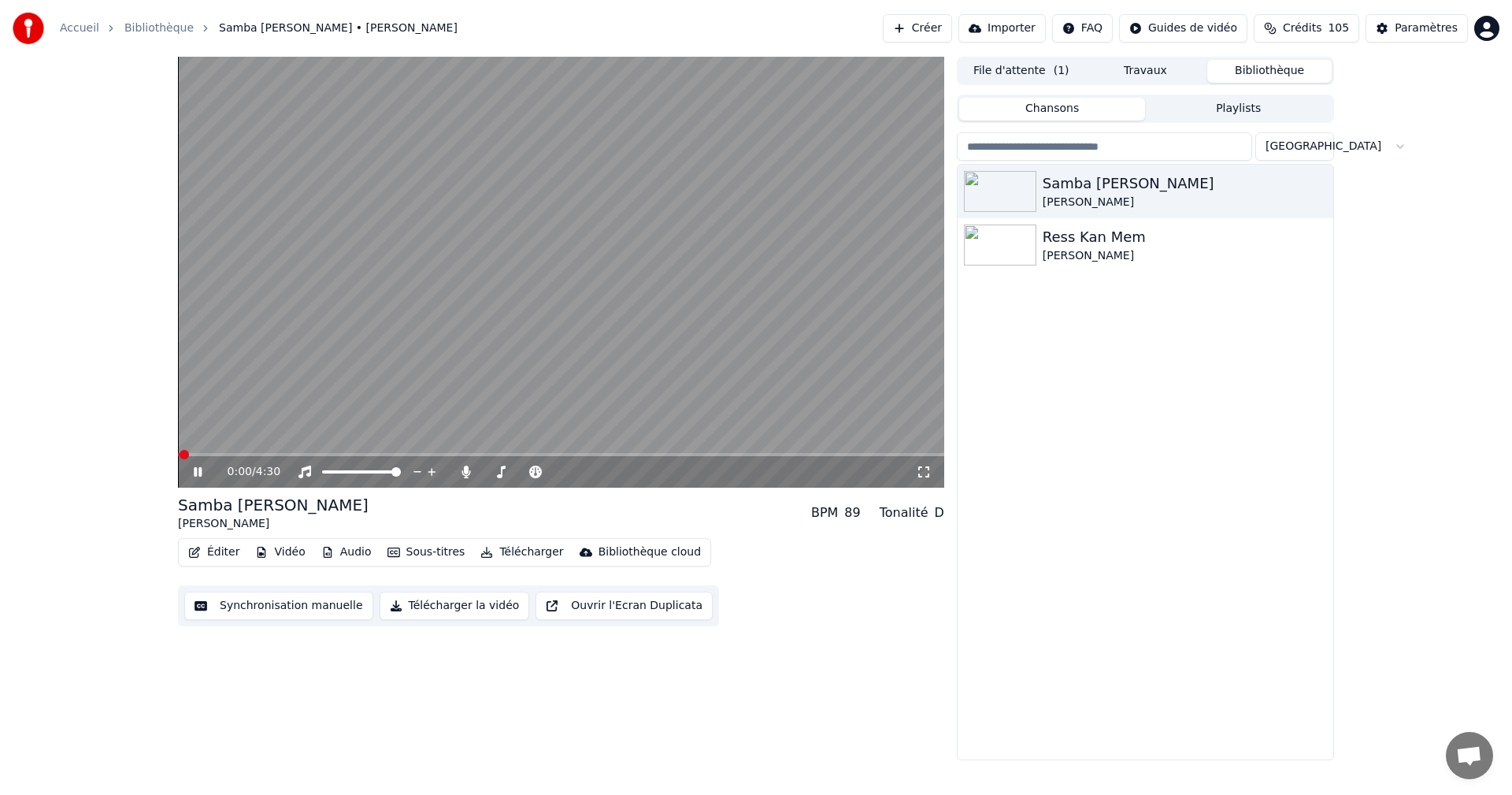
click at [194, 468] on icon at bounding box center [209, 472] width 37 height 13
click at [923, 470] on icon at bounding box center [924, 472] width 16 height 13
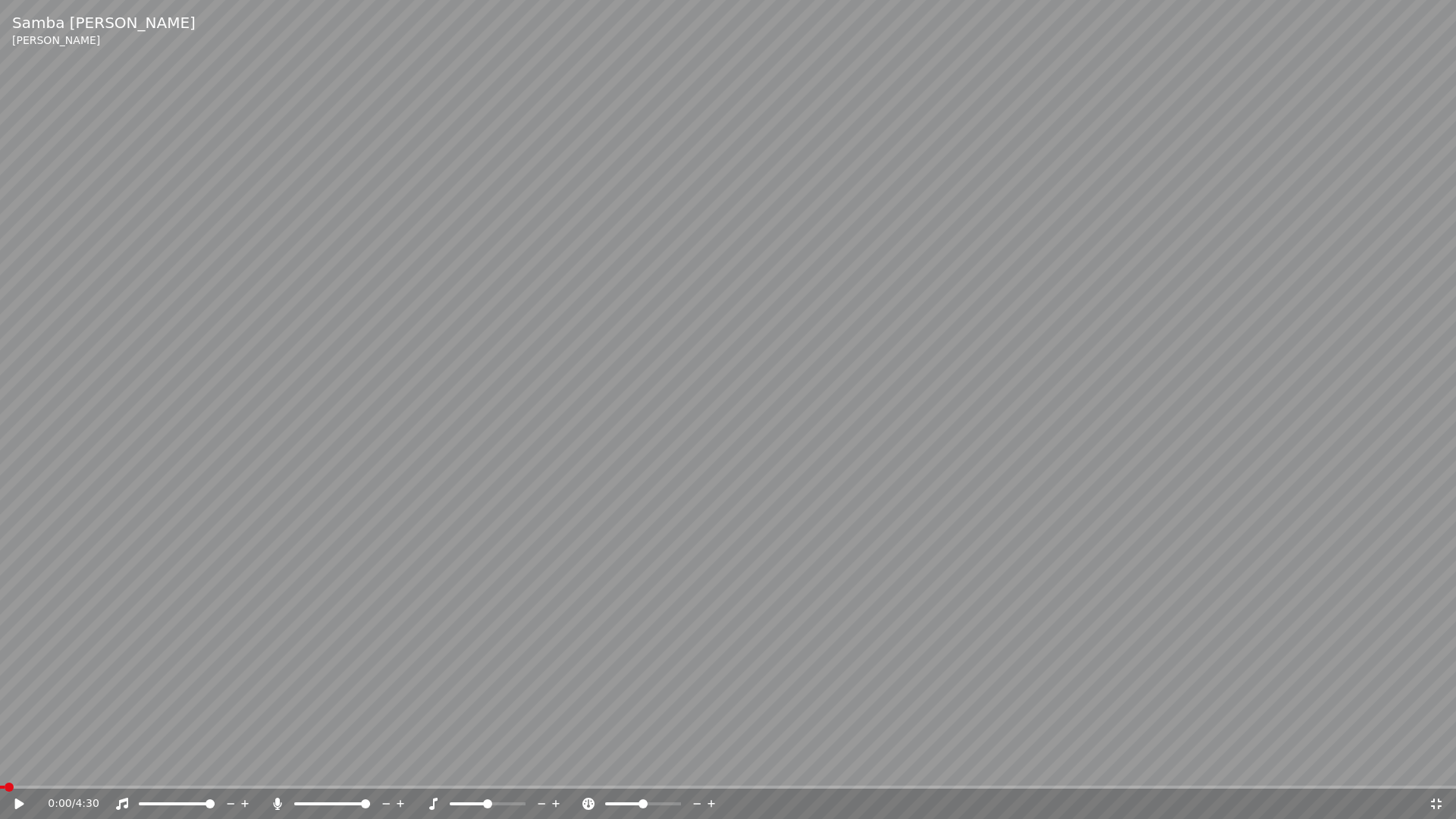
click at [20, 765] on icon at bounding box center [20, 804] width 9 height 11
click at [1437, 765] on icon at bounding box center [1436, 804] width 15 height 12
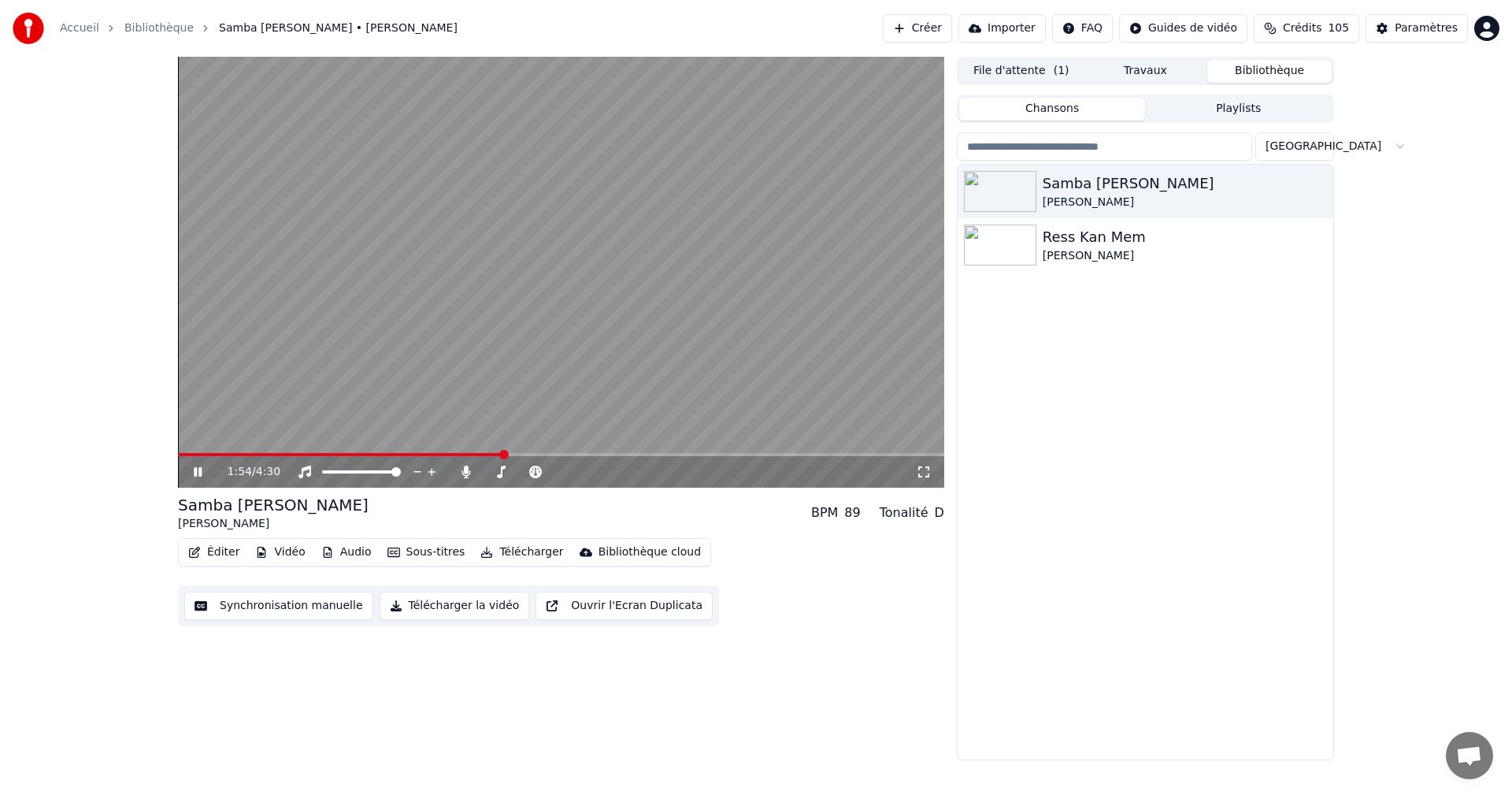
click at [192, 466] on icon at bounding box center [209, 472] width 37 height 13
click at [952, 29] on button "Créer" at bounding box center [917, 28] width 70 height 28
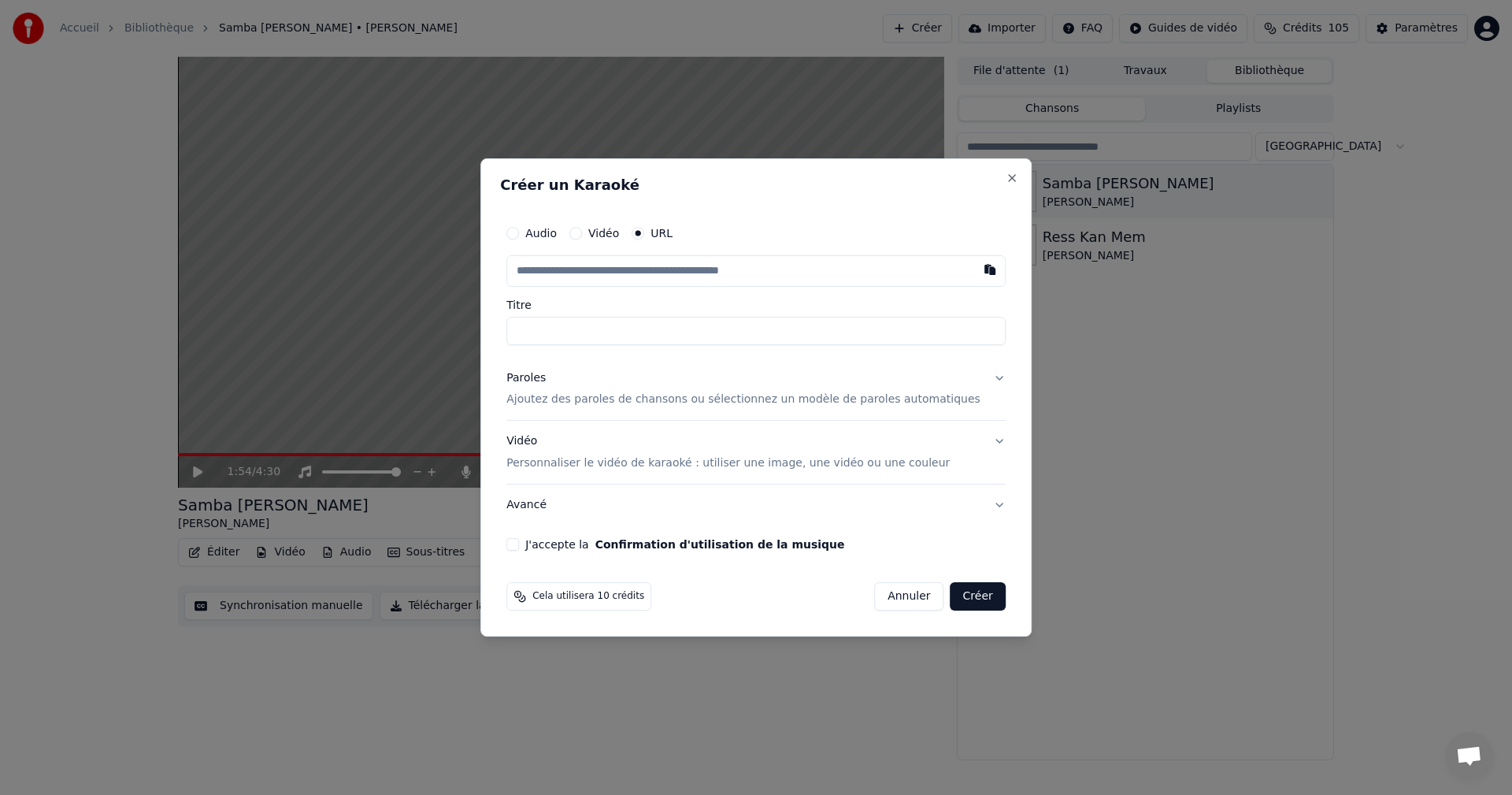
click at [599, 270] on input "text" at bounding box center [756, 271] width 499 height 31
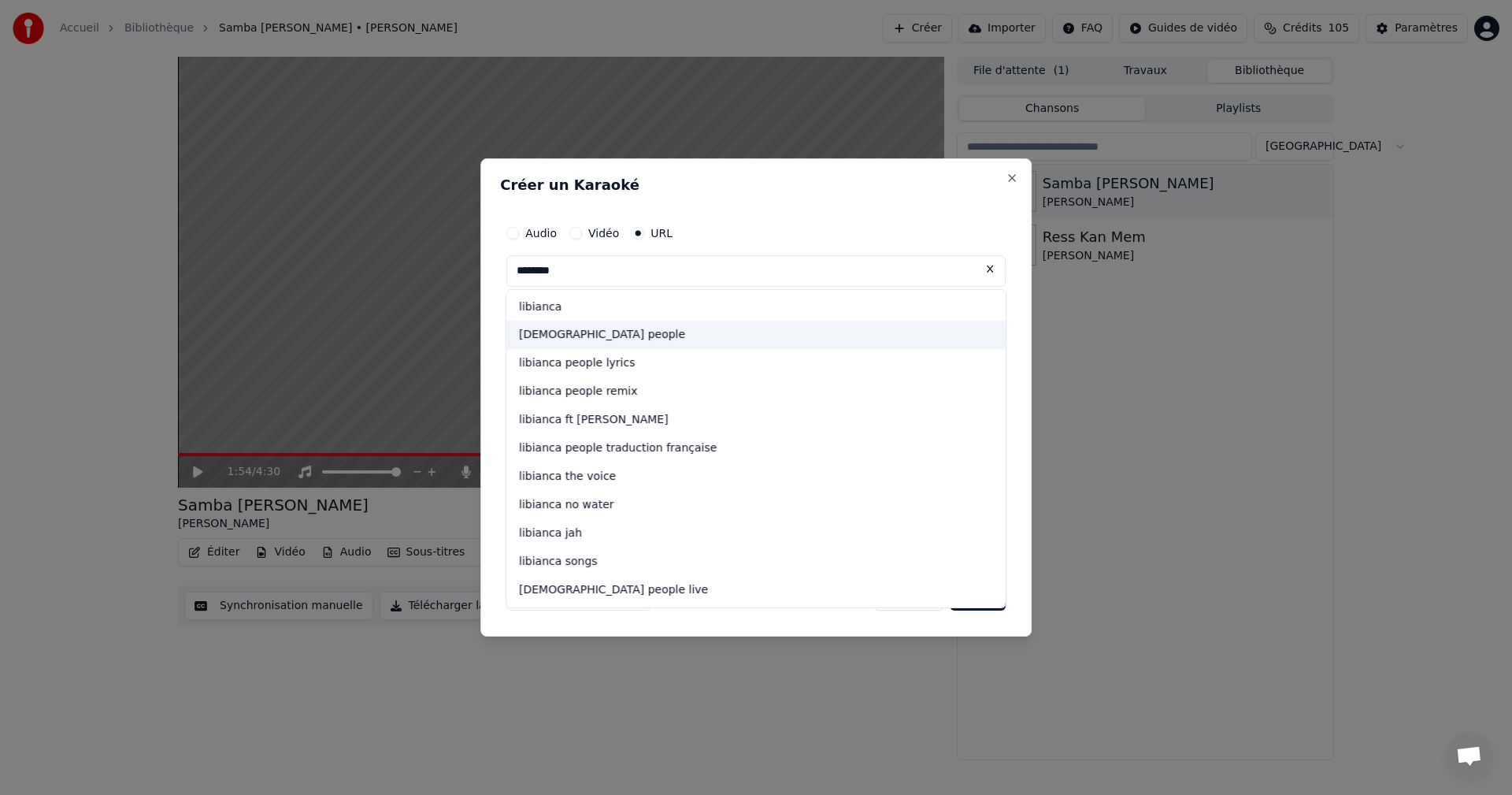
click at [628, 337] on div "[DEMOGRAPHIC_DATA] people" at bounding box center [756, 335] width 499 height 28
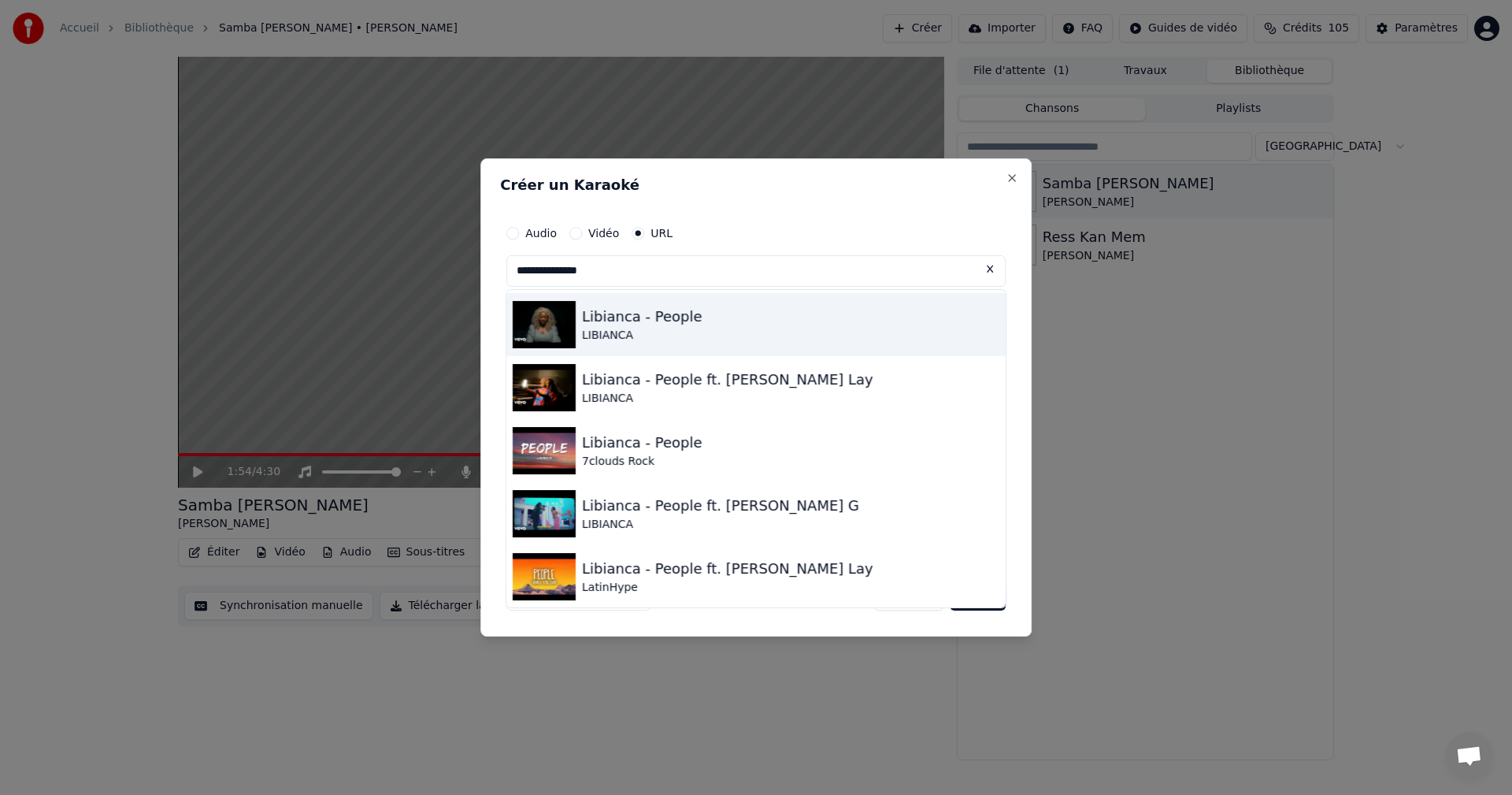
click at [636, 333] on div "LIBIANCA" at bounding box center [642, 335] width 121 height 16
type input "**********"
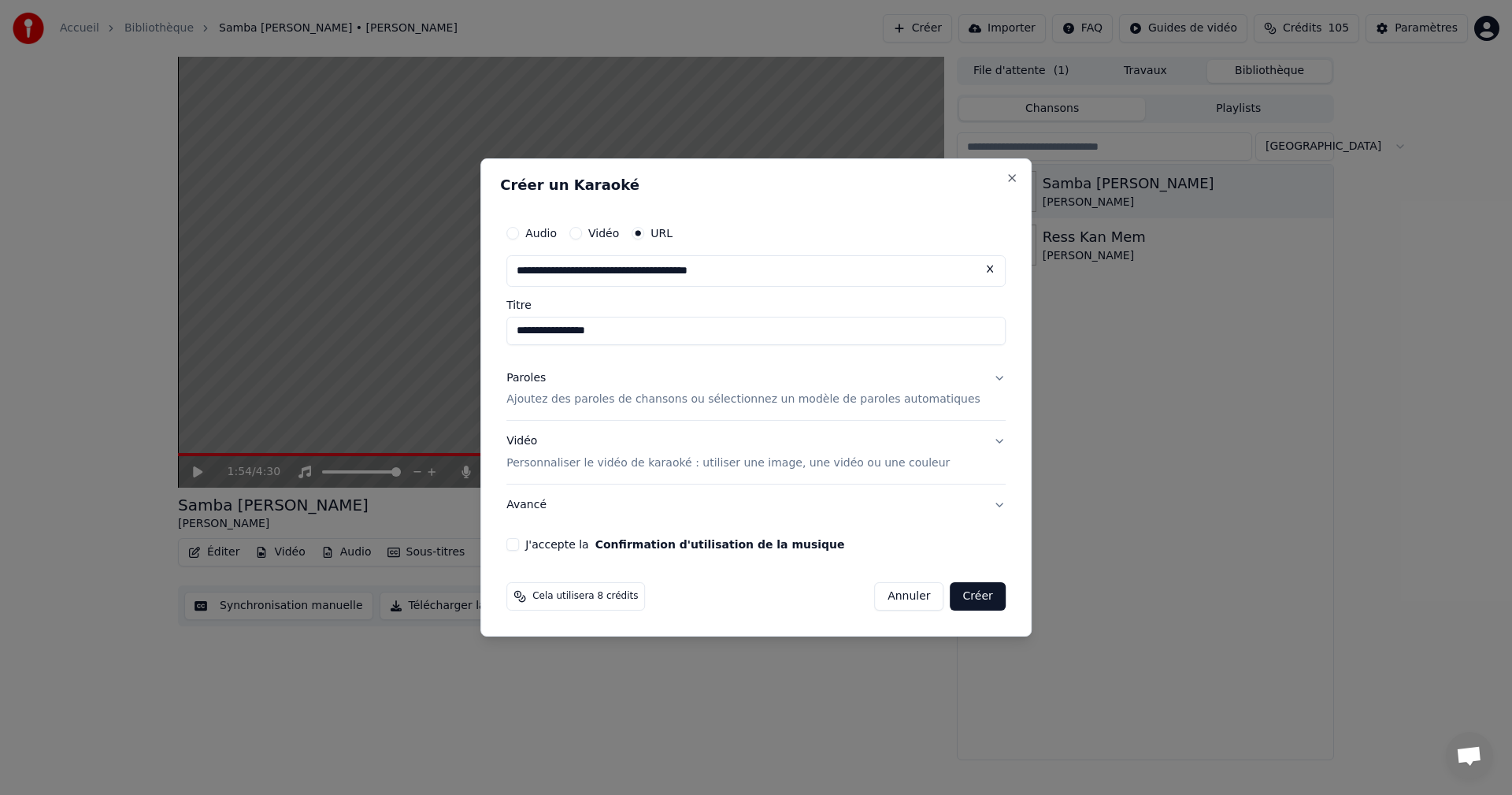
click at [519, 548] on button "J'accepte la Confirmation d'utilisation de la musique" at bounding box center [513, 544] width 13 height 13
click at [956, 598] on button "Créer" at bounding box center [977, 596] width 55 height 28
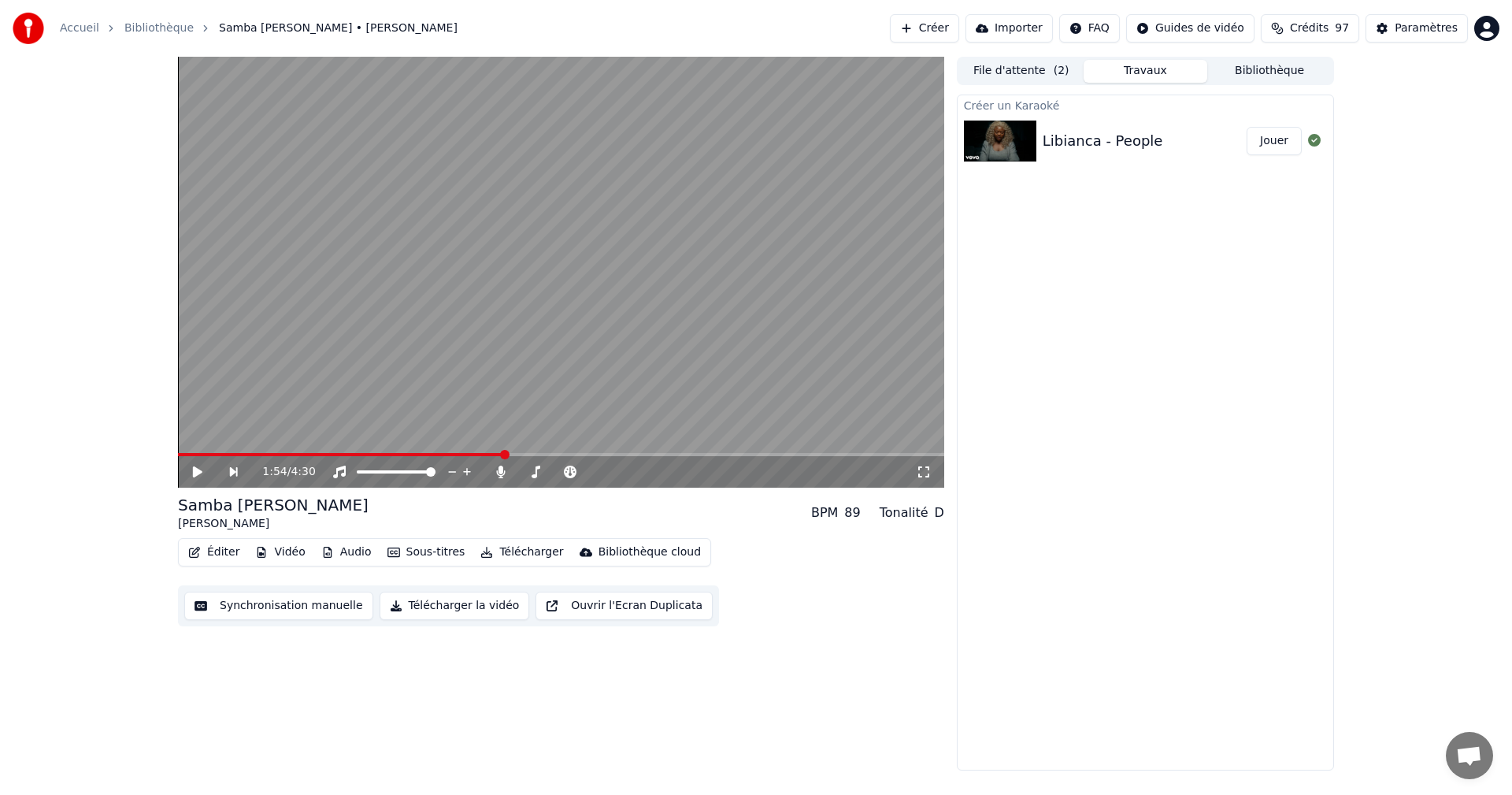
click at [1281, 140] on button "Jouer" at bounding box center [1273, 140] width 55 height 28
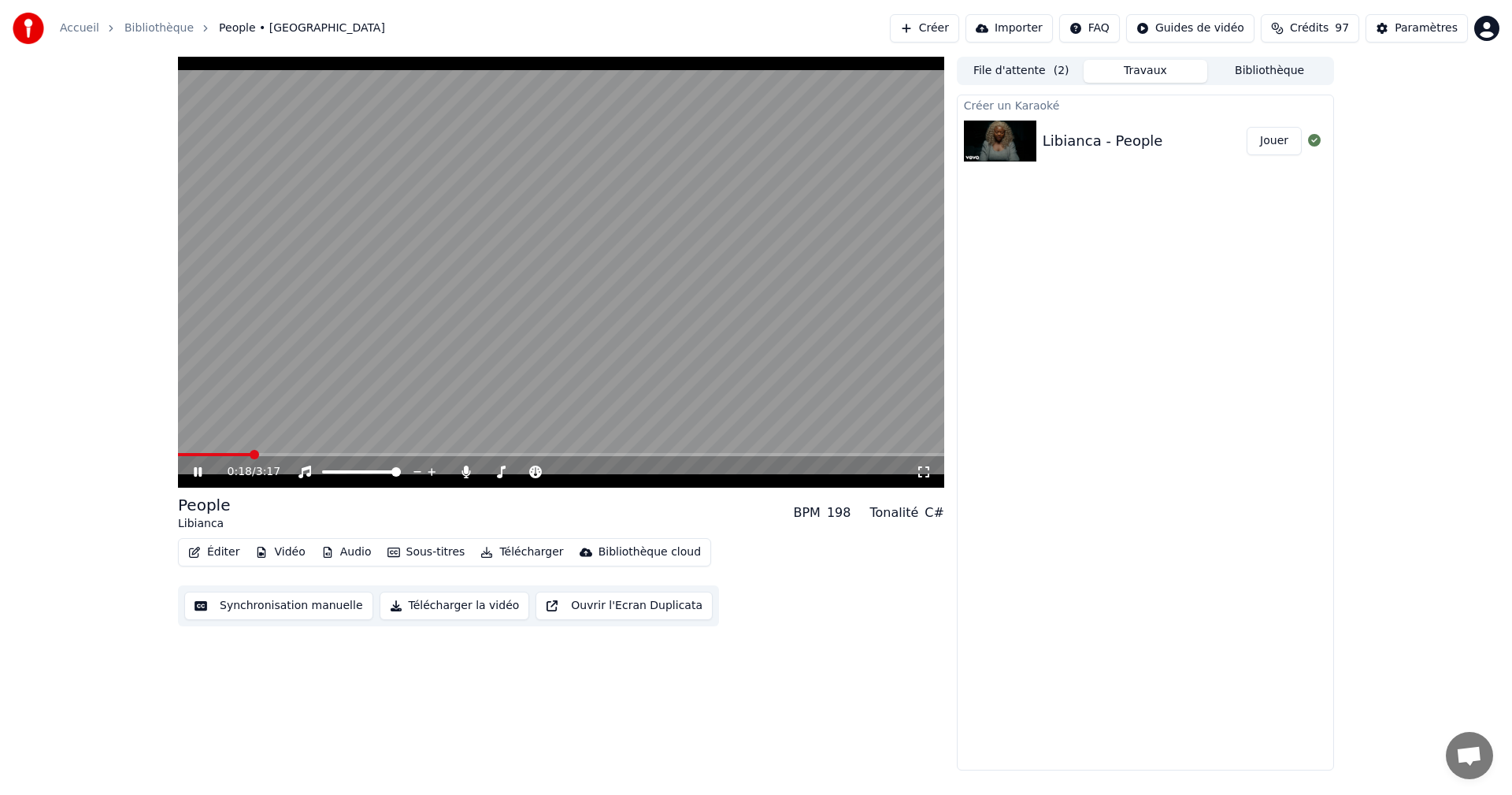
click at [916, 468] on icon at bounding box center [924, 472] width 16 height 13
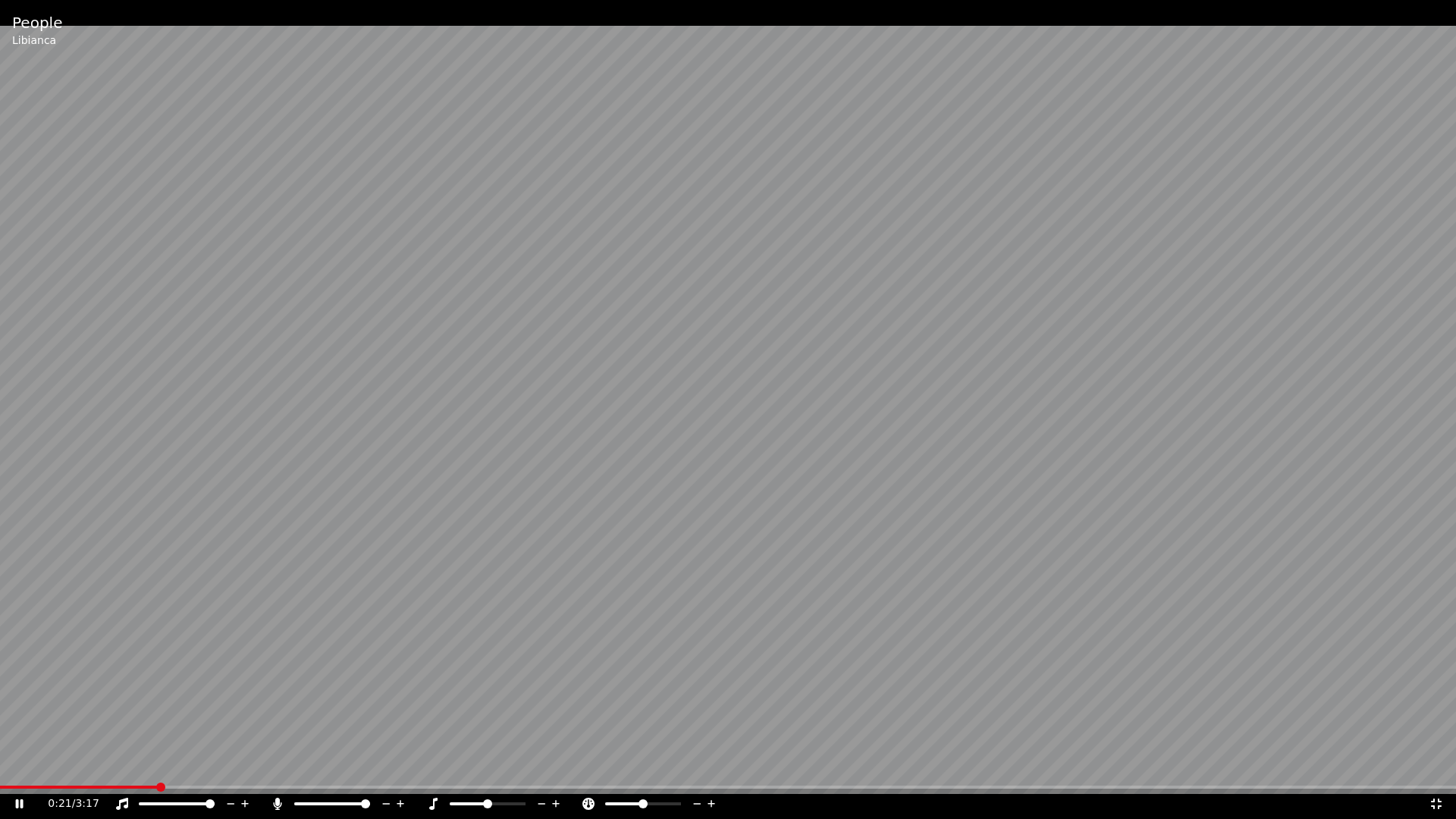
click at [22, 765] on icon at bounding box center [20, 804] width 8 height 9
click at [22, 765] on icon at bounding box center [20, 804] width 9 height 11
click at [1435, 765] on div "2:40 / 3:17" at bounding box center [728, 804] width 1444 height 15
click at [1437, 765] on icon at bounding box center [1436, 804] width 15 height 12
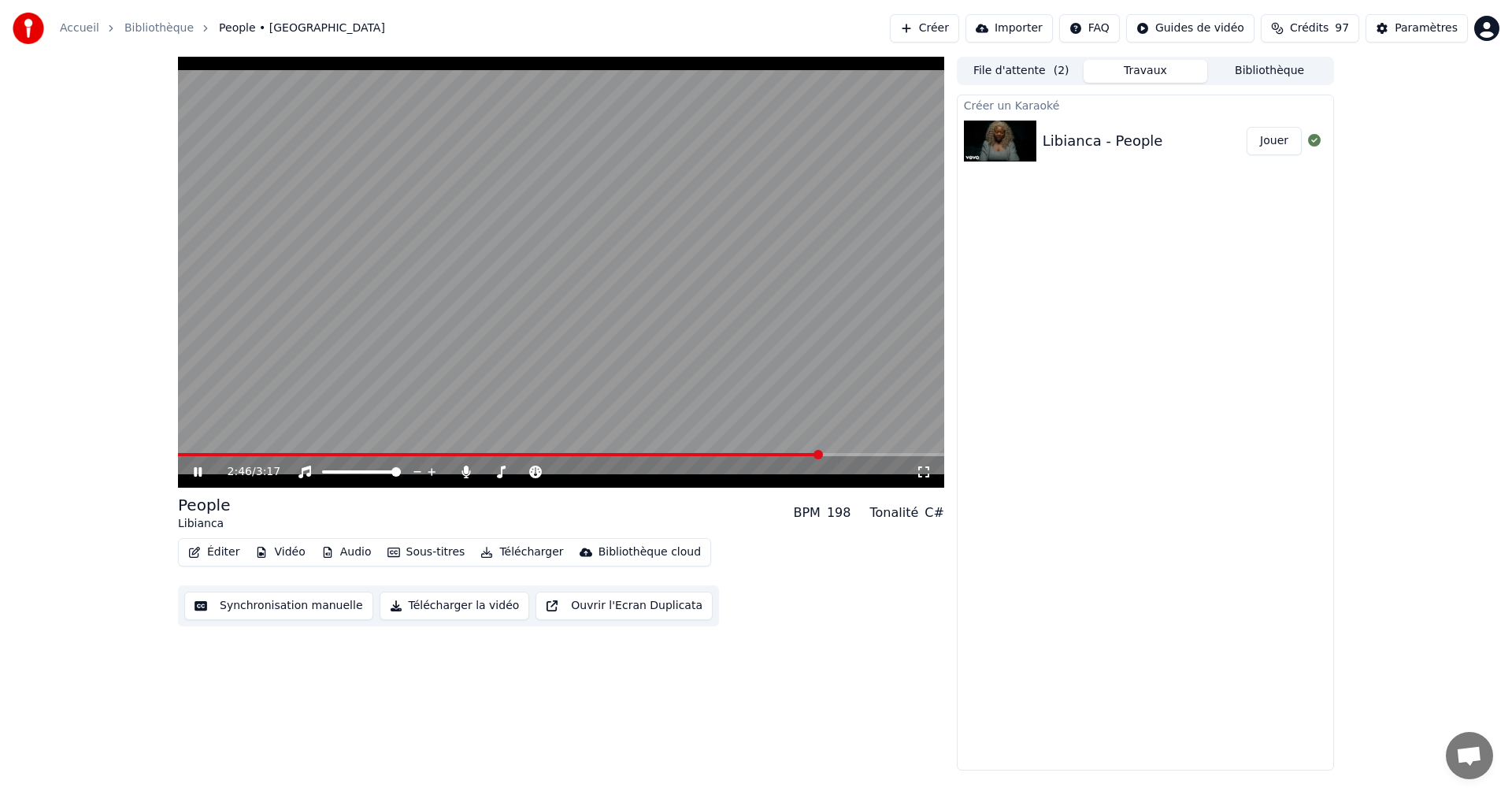
click at [199, 473] on icon at bounding box center [198, 472] width 8 height 10
click at [1435, 30] on div "Paramètres" at bounding box center [1426, 29] width 63 height 16
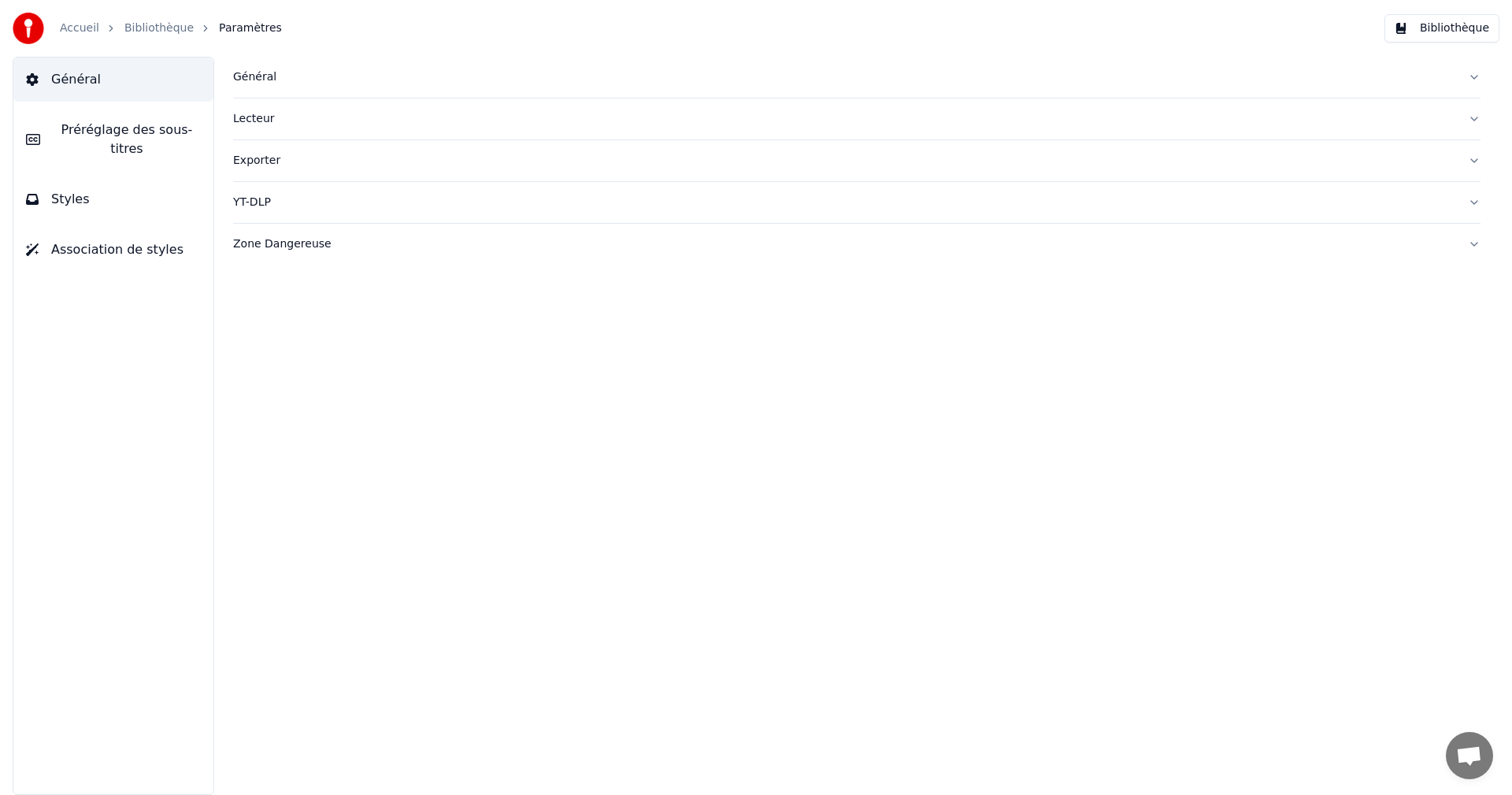
click at [159, 188] on button "Styles" at bounding box center [114, 199] width 200 height 44
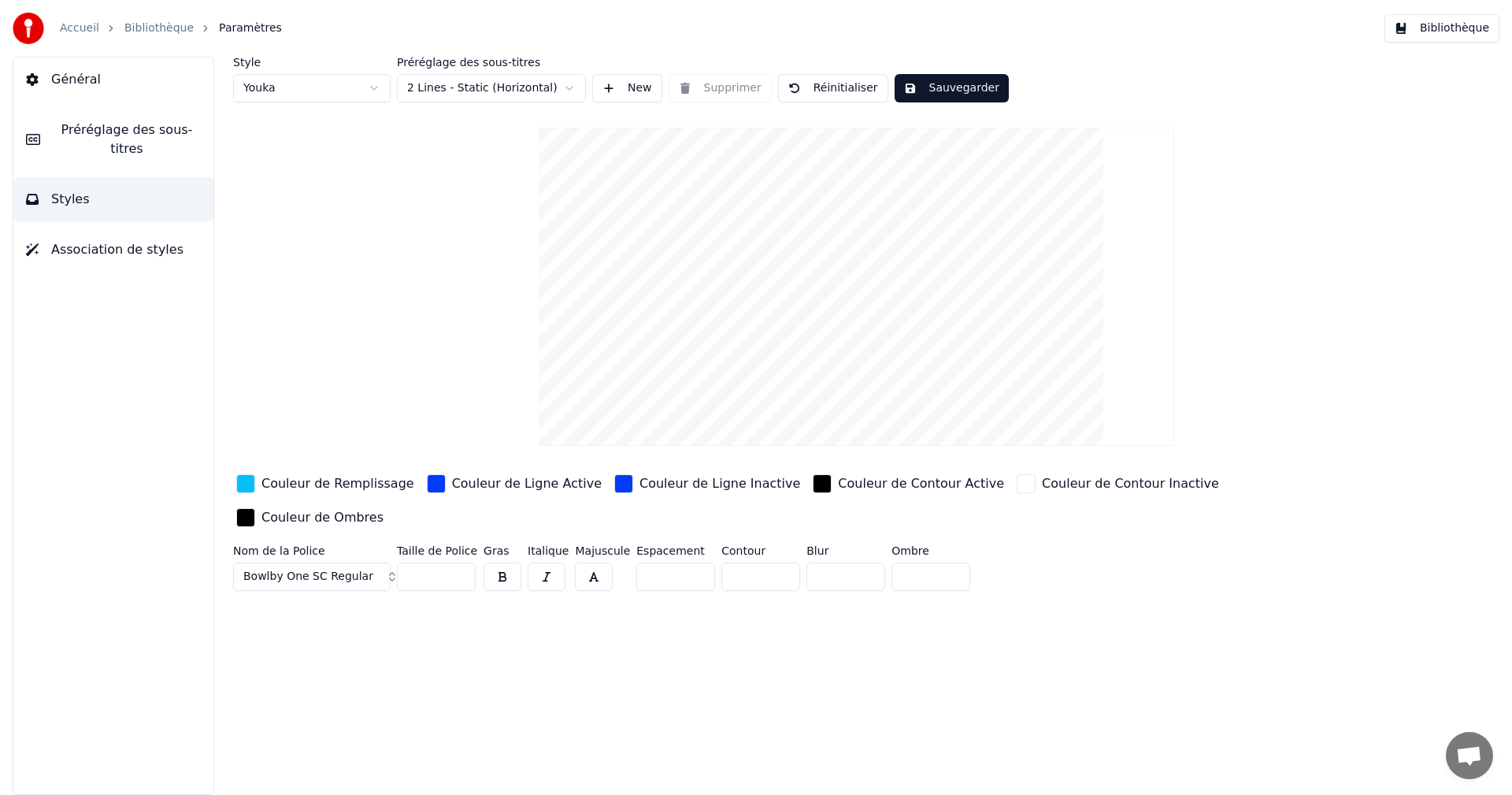
click at [169, 128] on span "Préréglage des sous-titres" at bounding box center [126, 139] width 148 height 38
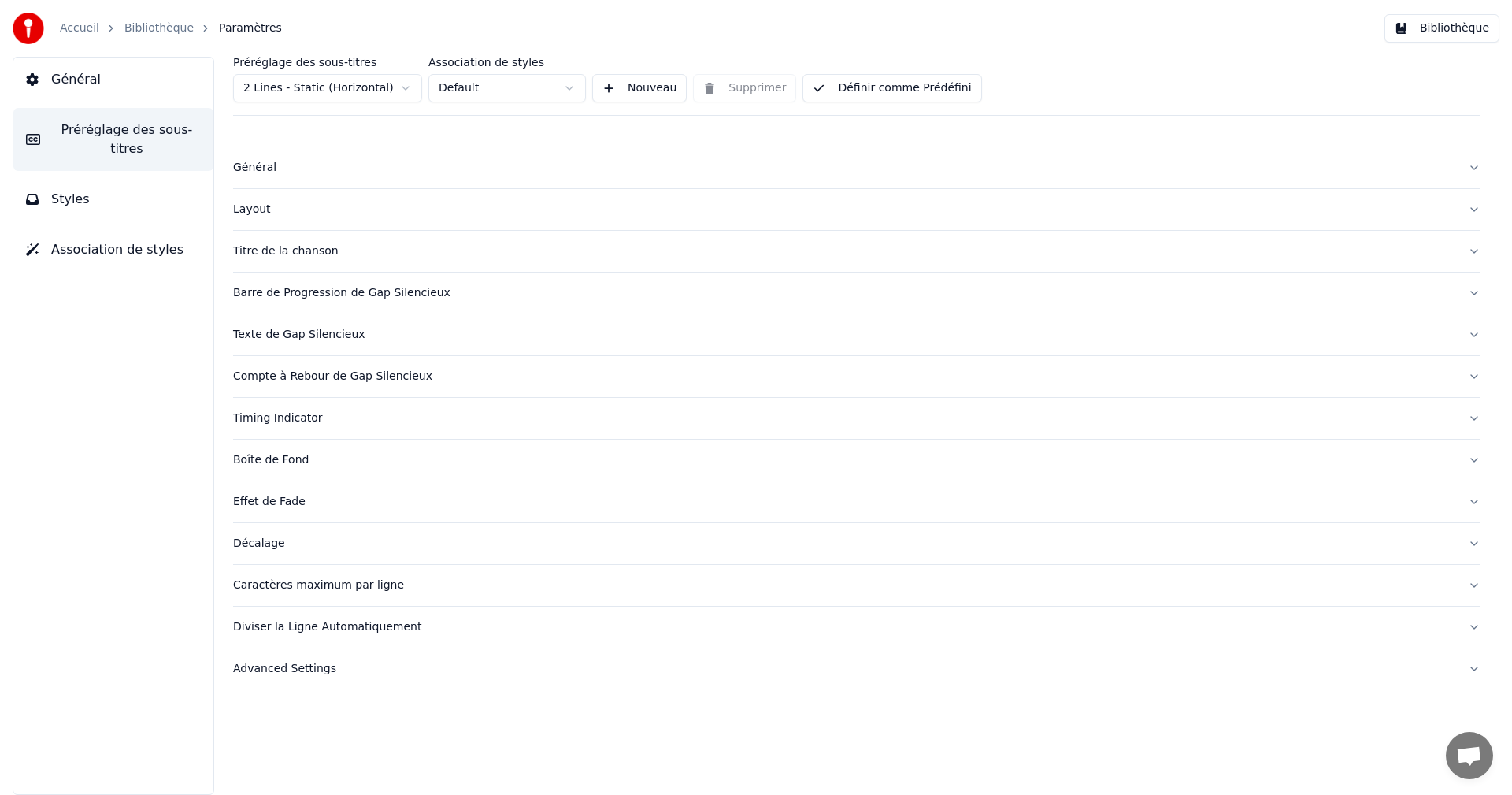
click at [314, 585] on div "Caractères maximum par ligne" at bounding box center [844, 585] width 1222 height 16
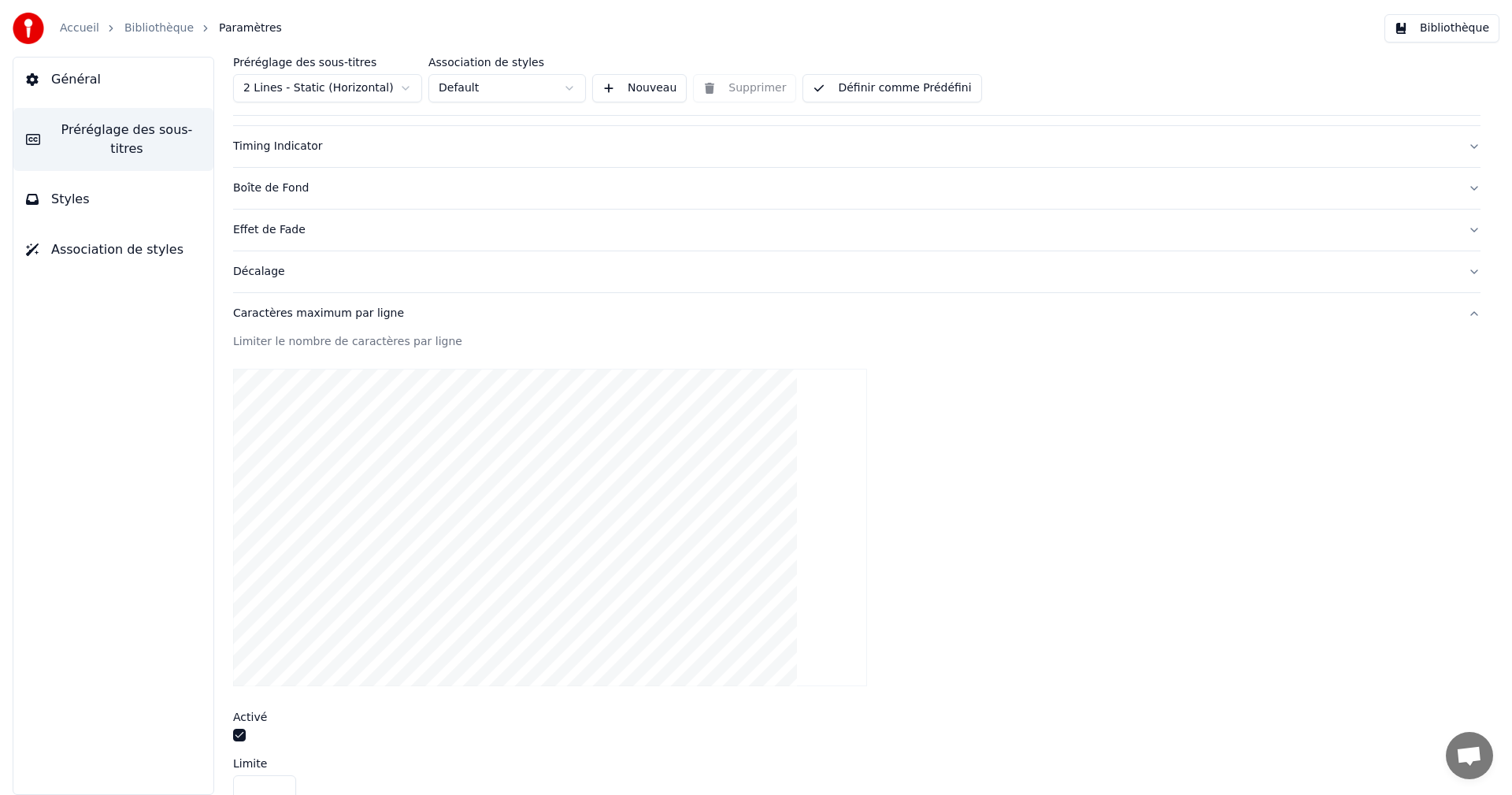
scroll to position [315, 0]
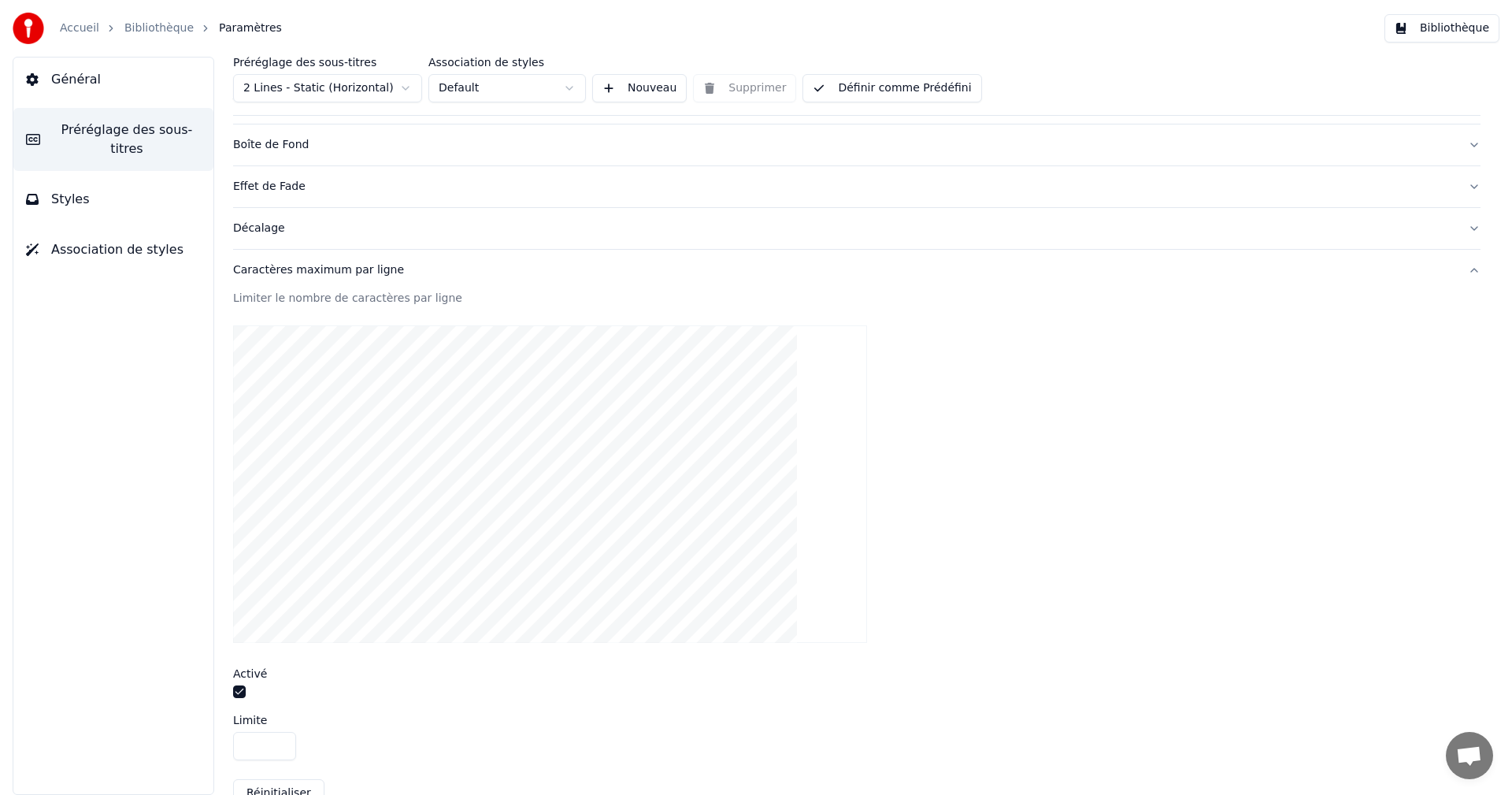
click at [239, 693] on button "button" at bounding box center [239, 692] width 13 height 13
click at [345, 266] on div "Caractères maximum par ligne" at bounding box center [844, 271] width 1222 height 16
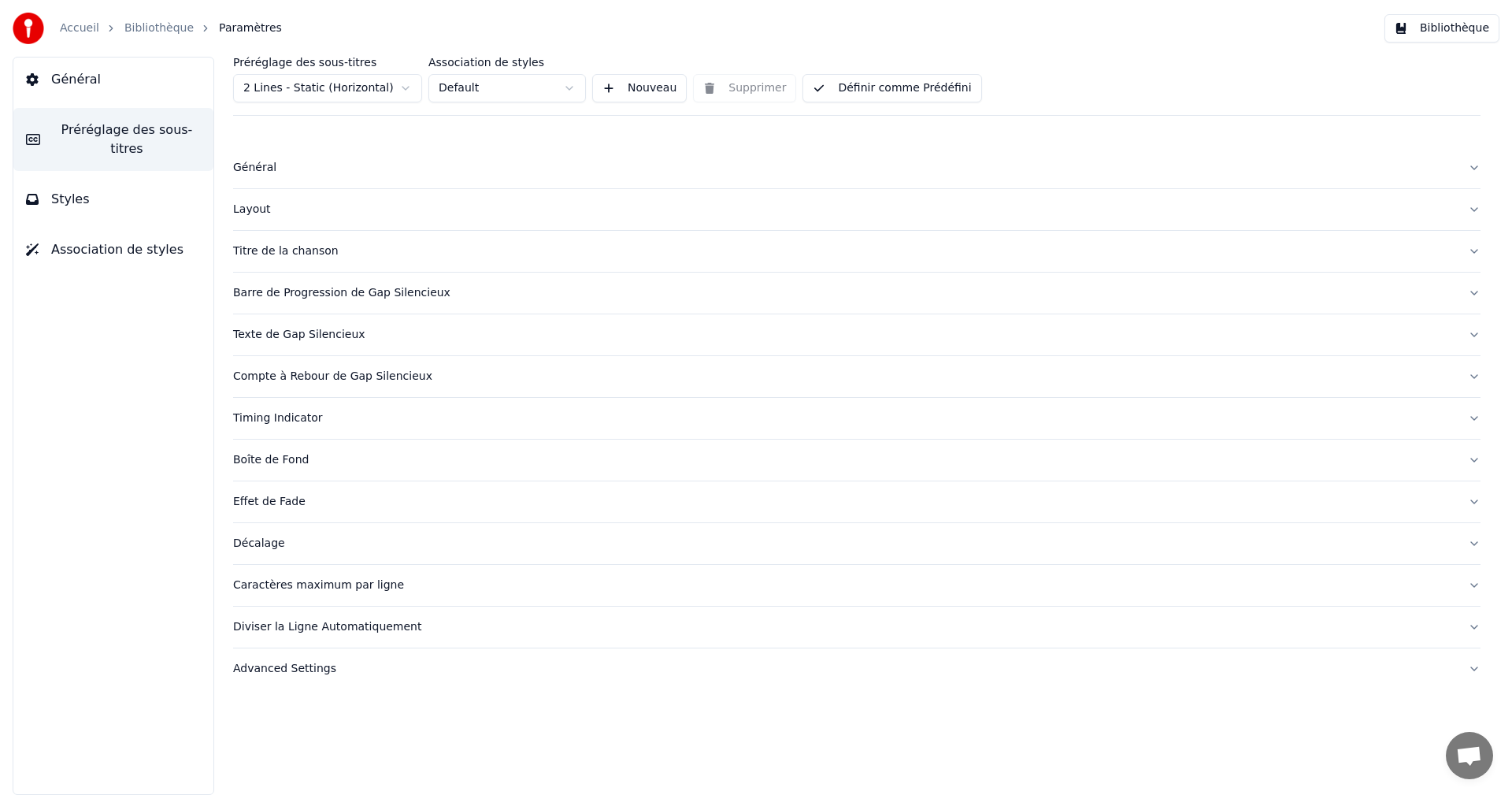
click at [327, 585] on div "Caractères maximum par ligne" at bounding box center [844, 585] width 1222 height 16
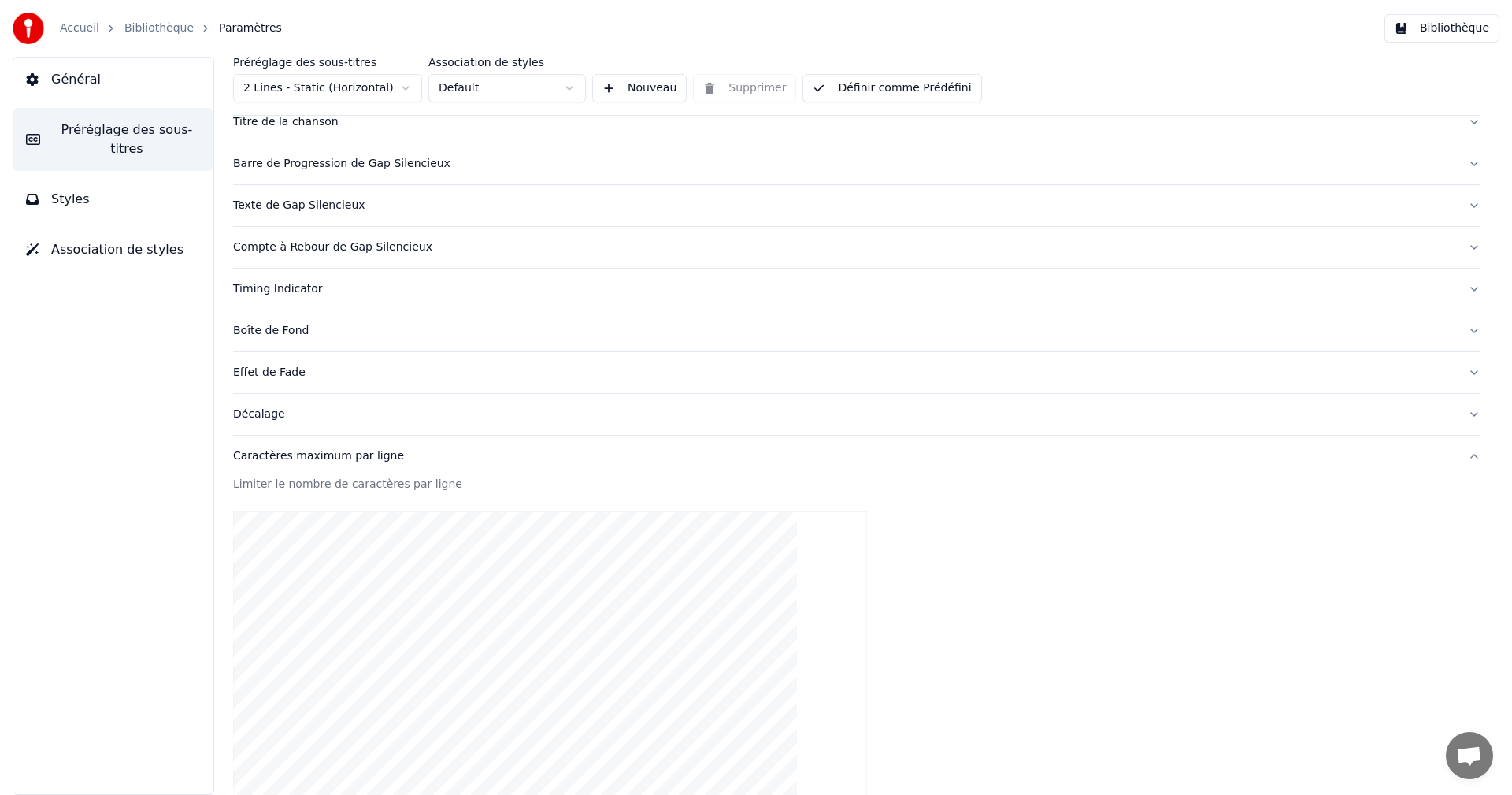
scroll to position [315, 0]
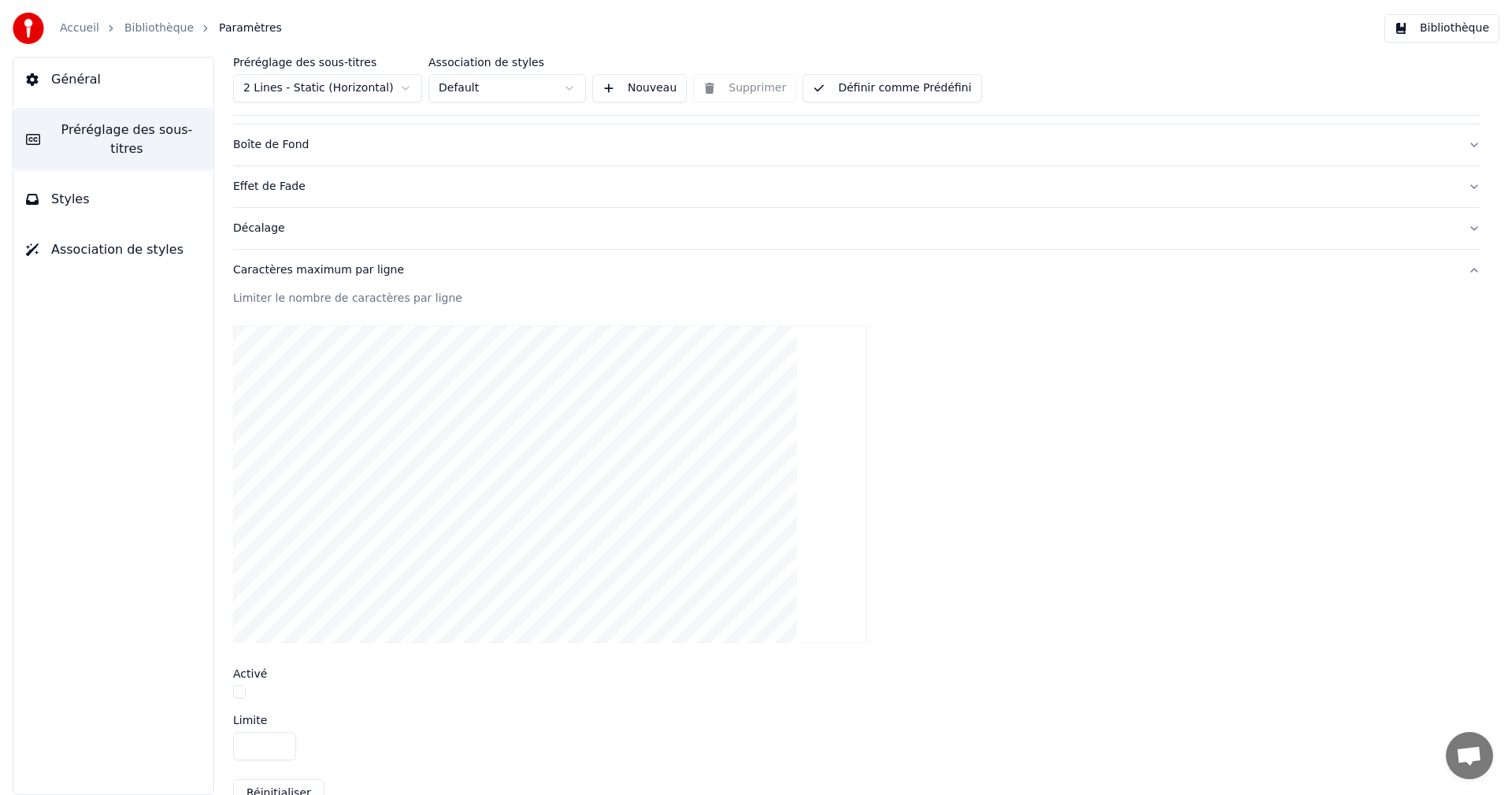
click at [319, 266] on div "Caractères maximum par ligne" at bounding box center [844, 271] width 1222 height 16
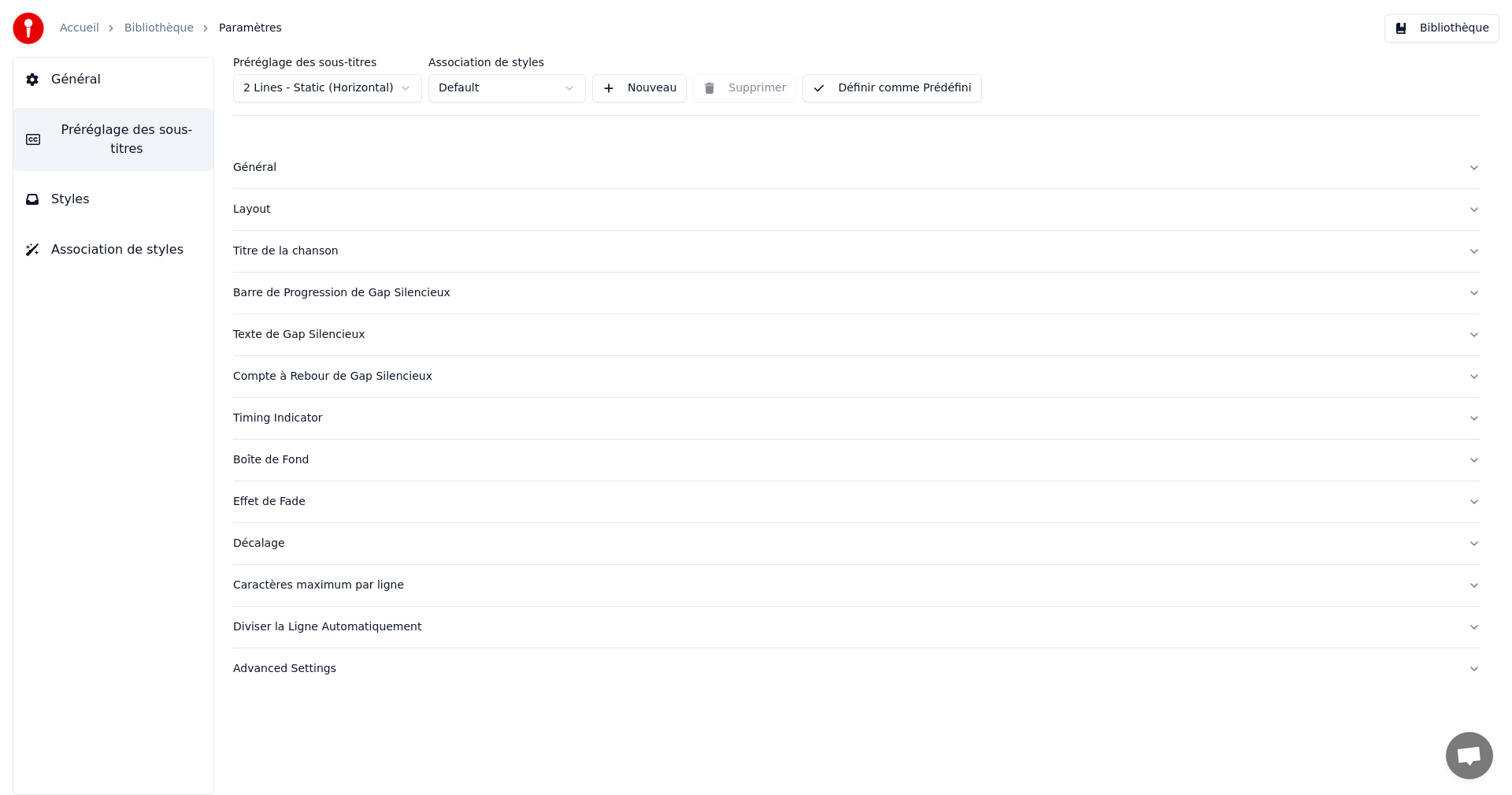
click at [300, 624] on div "Diviser la Ligne Automatiquement" at bounding box center [844, 627] width 1222 height 16
click at [1449, 26] on button "Bibliothèque" at bounding box center [1442, 28] width 115 height 28
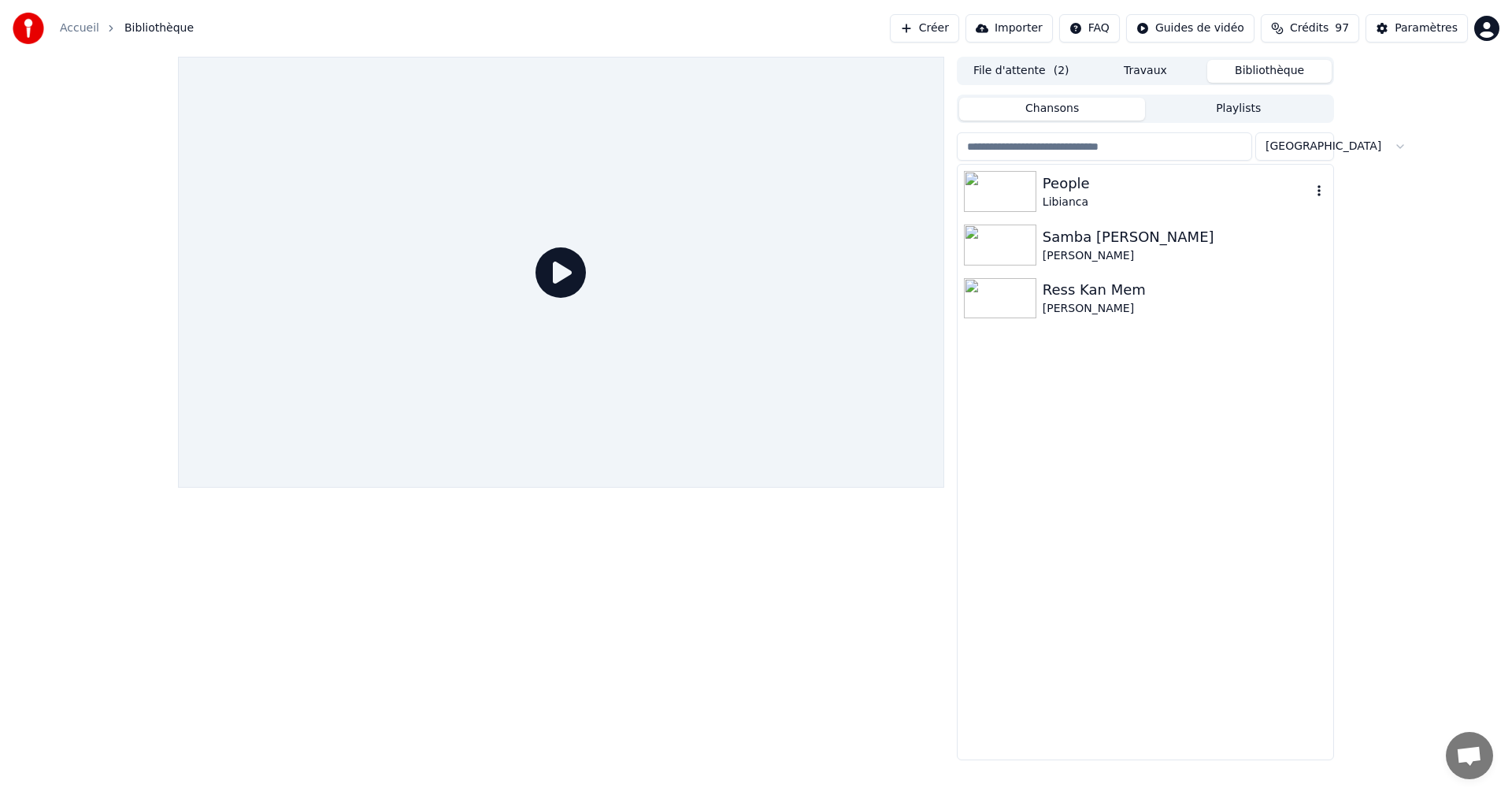
click at [1108, 195] on div "Libianca" at bounding box center [1176, 203] width 268 height 16
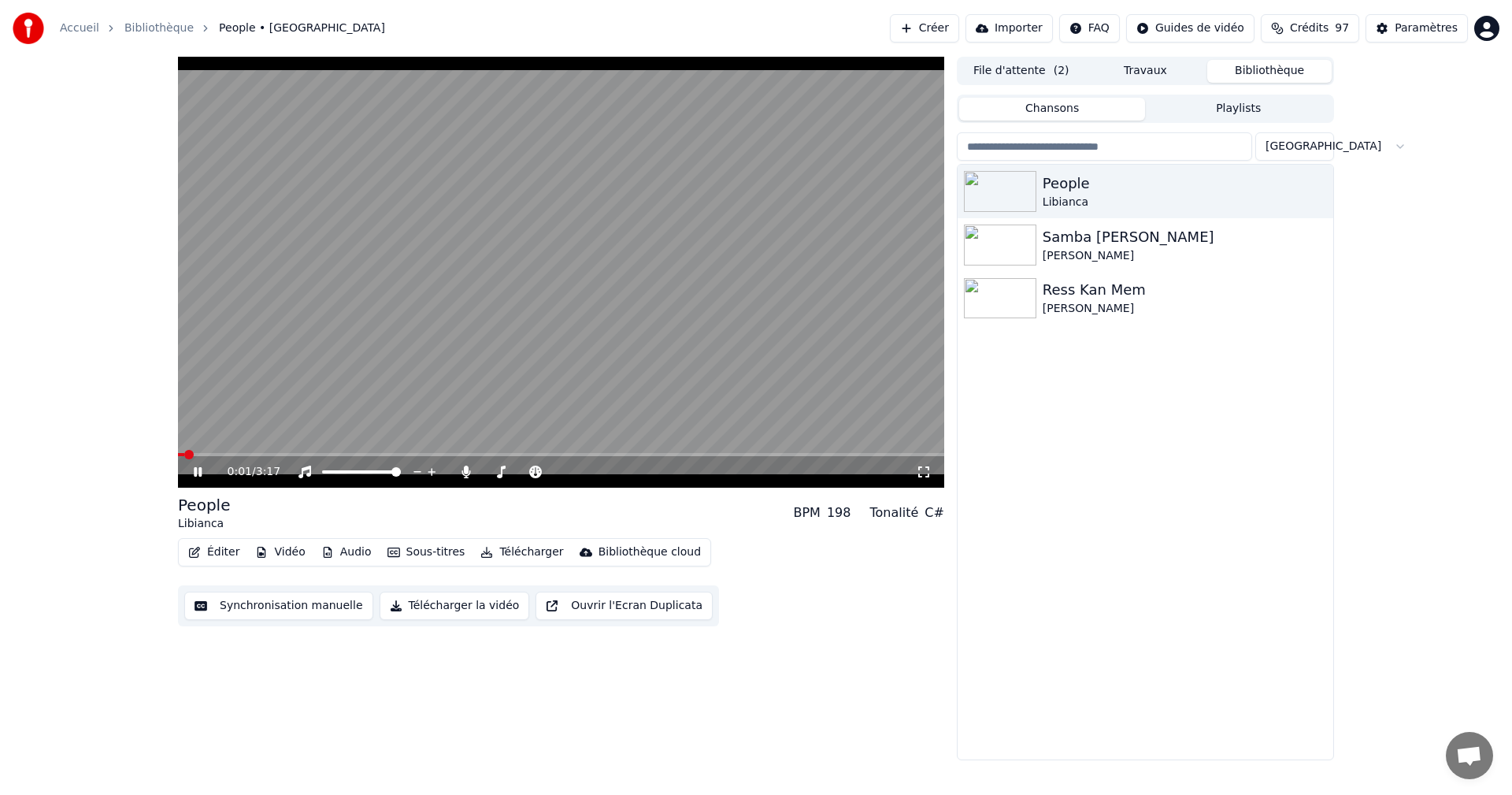
click at [924, 470] on icon at bounding box center [924, 472] width 16 height 13
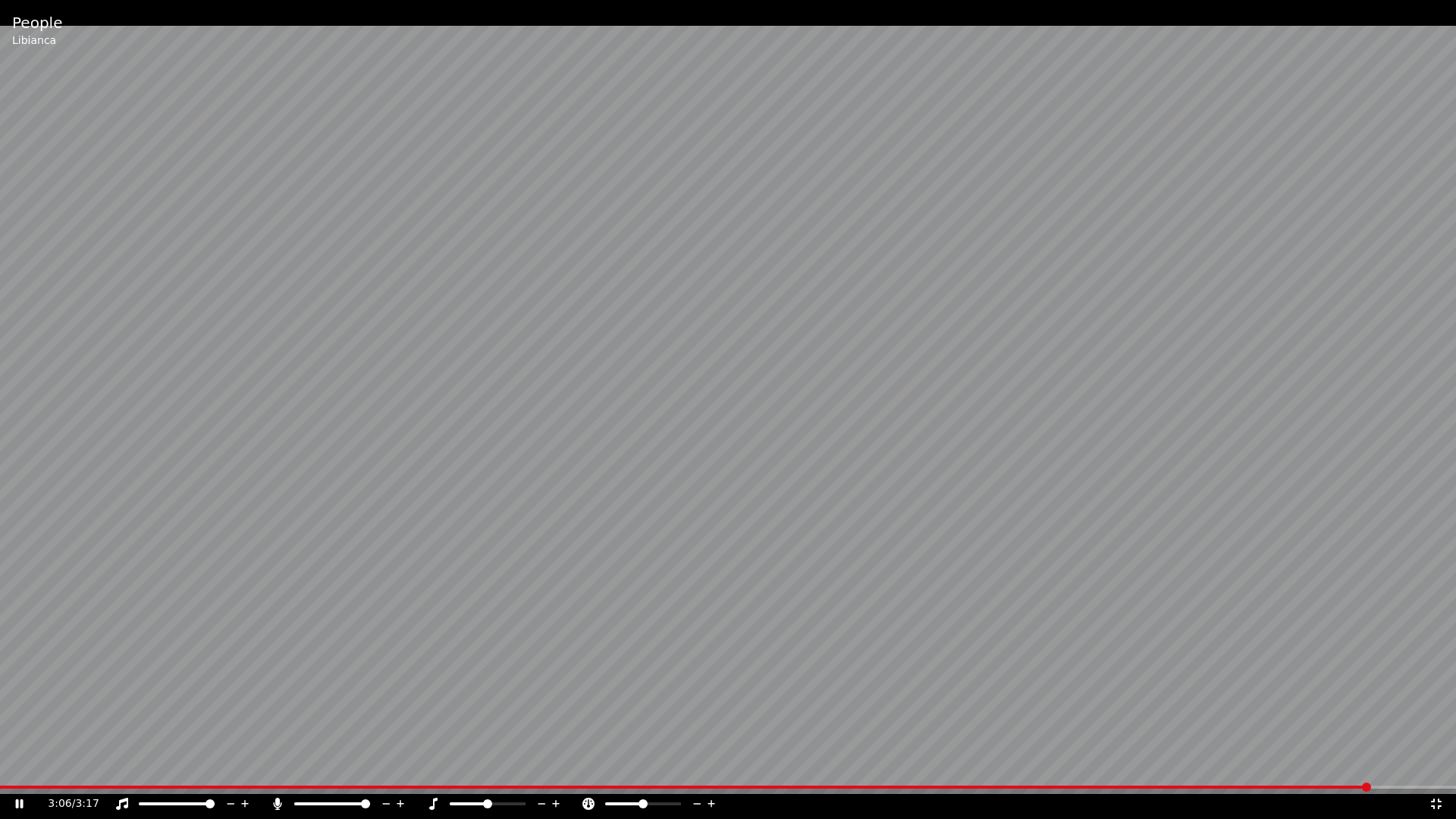
click at [1439, 765] on icon at bounding box center [1436, 804] width 15 height 12
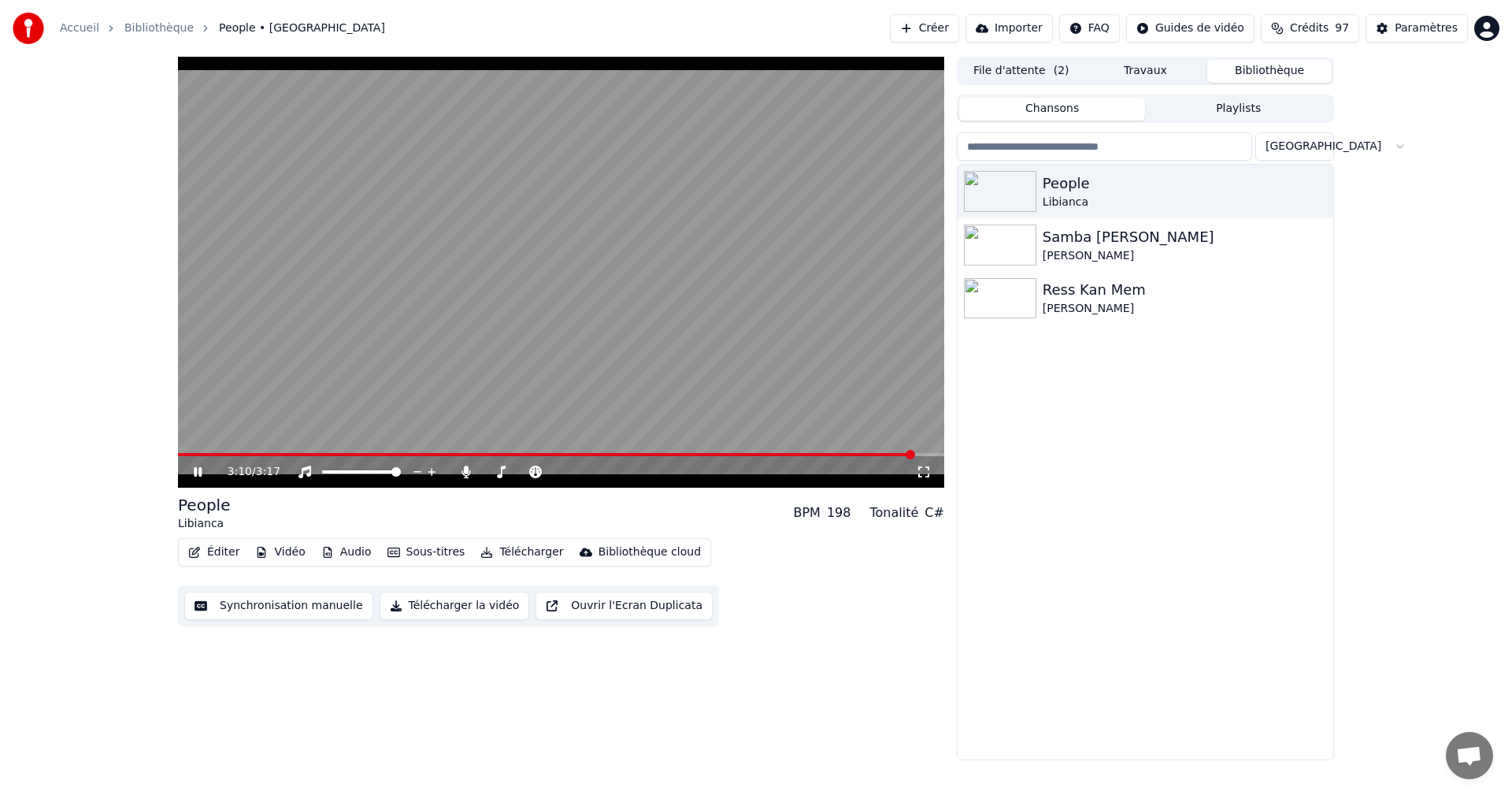
click at [197, 469] on icon at bounding box center [198, 472] width 8 height 10
click at [1417, 27] on div "Paramètres" at bounding box center [1426, 29] width 63 height 16
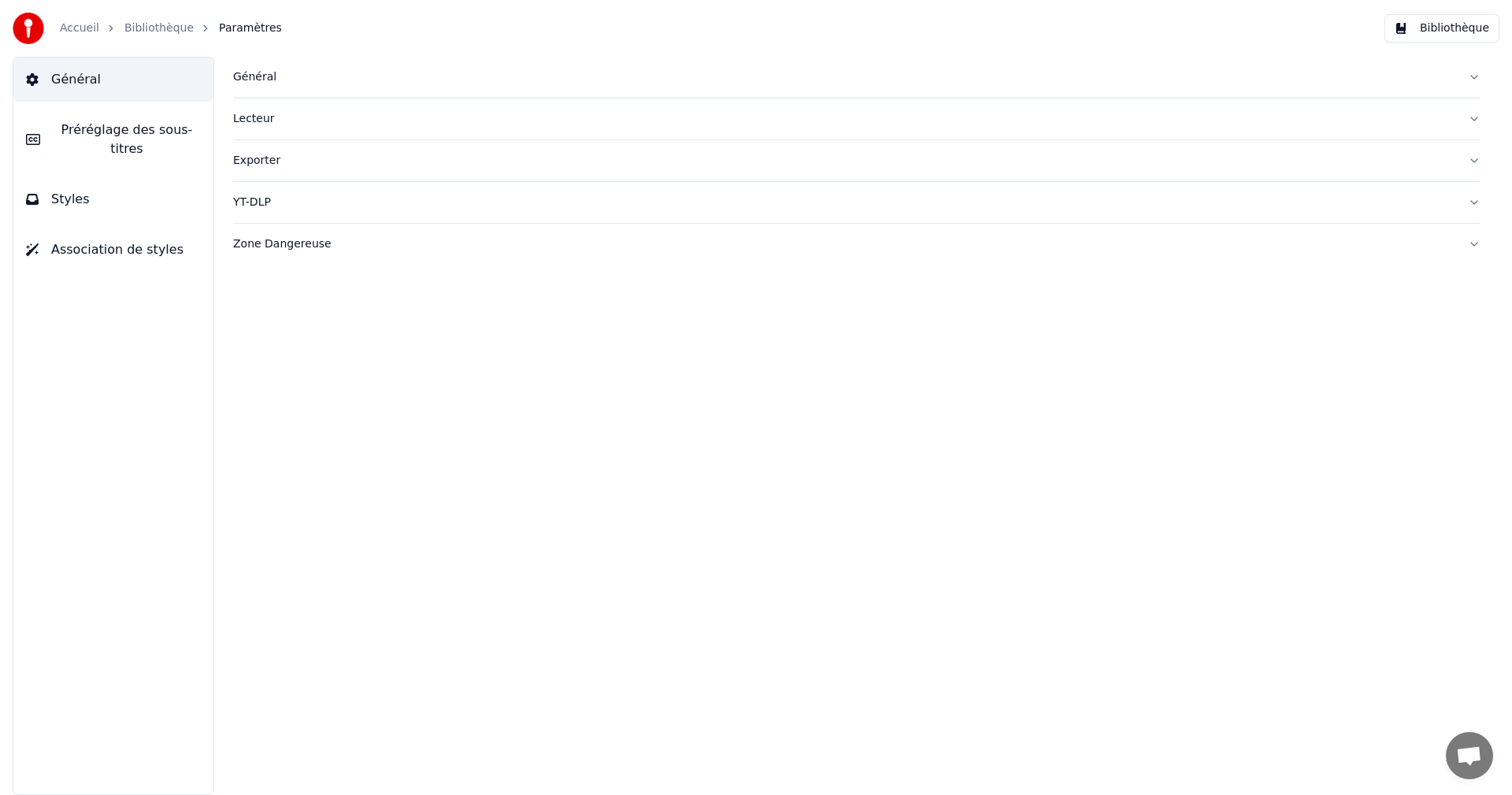
click at [171, 177] on button "Styles" at bounding box center [114, 199] width 200 height 44
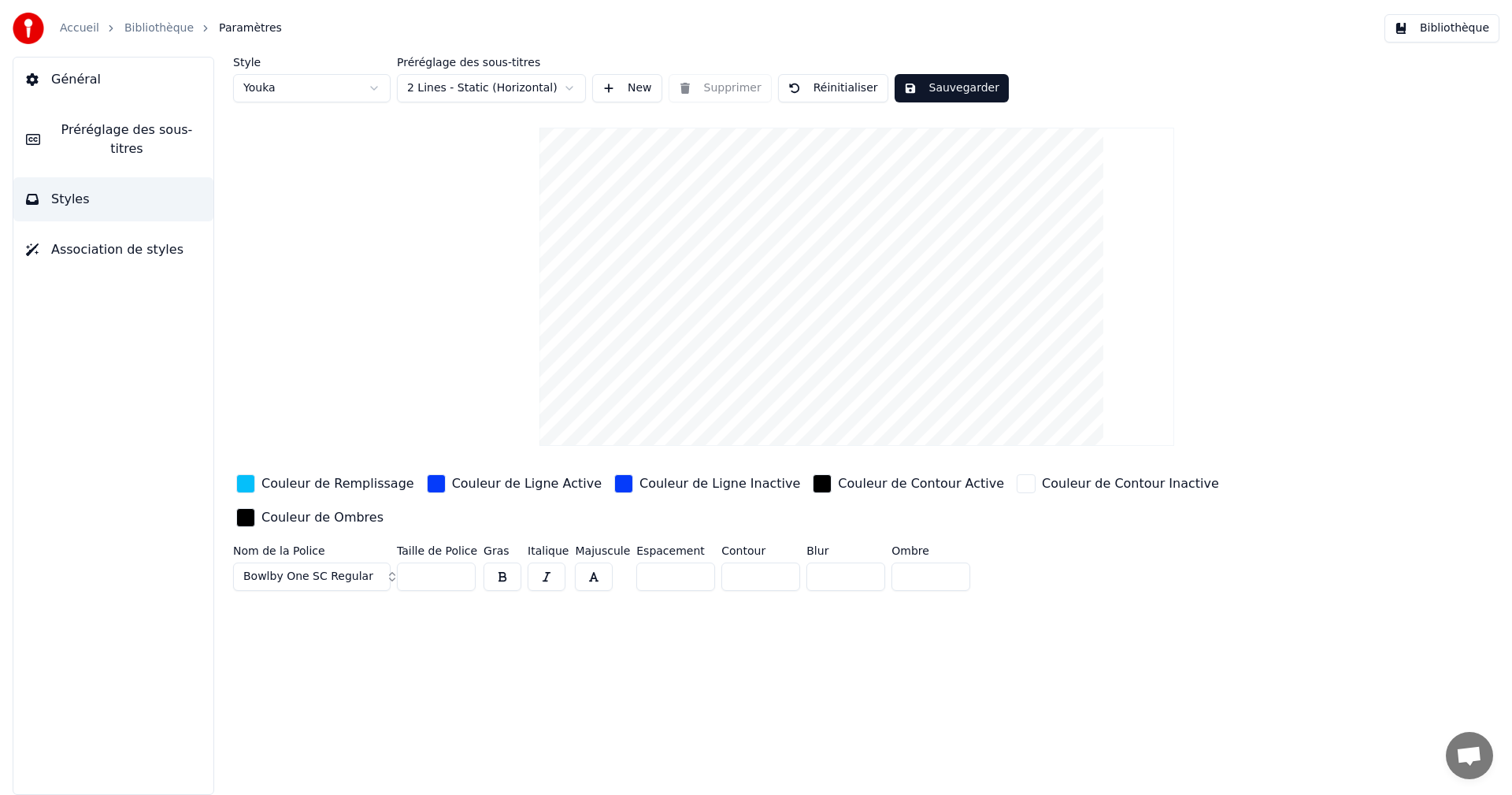
click at [461, 562] on input "**" at bounding box center [436, 576] width 78 height 28
type input "**"
click at [459, 562] on input "**" at bounding box center [436, 576] width 78 height 28
click at [916, 81] on button "Sauvegarder" at bounding box center [951, 87] width 114 height 28
click at [1491, 26] on button "Bibliothèque" at bounding box center [1442, 28] width 115 height 28
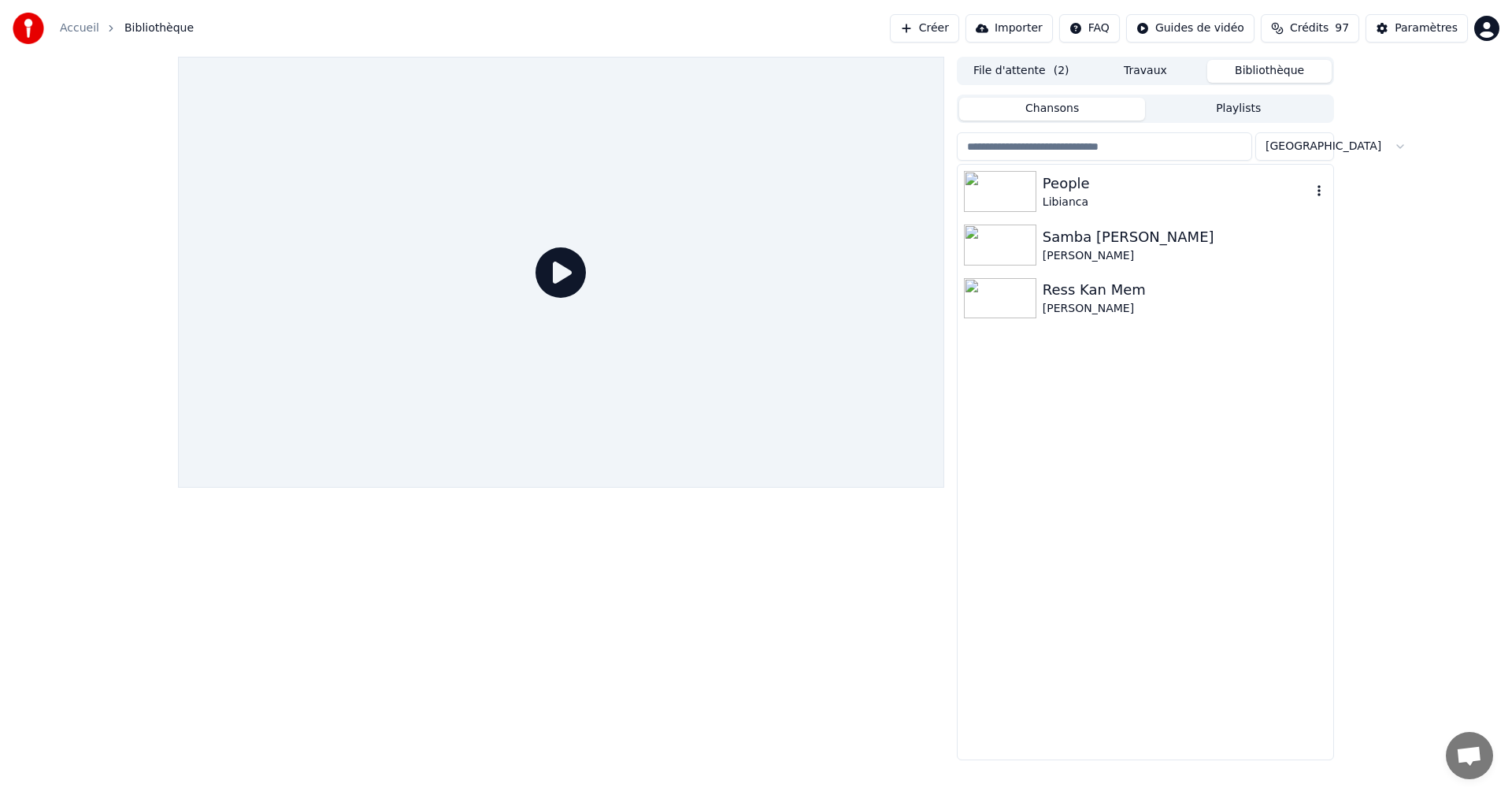
click at [1061, 192] on div "People" at bounding box center [1176, 183] width 268 height 22
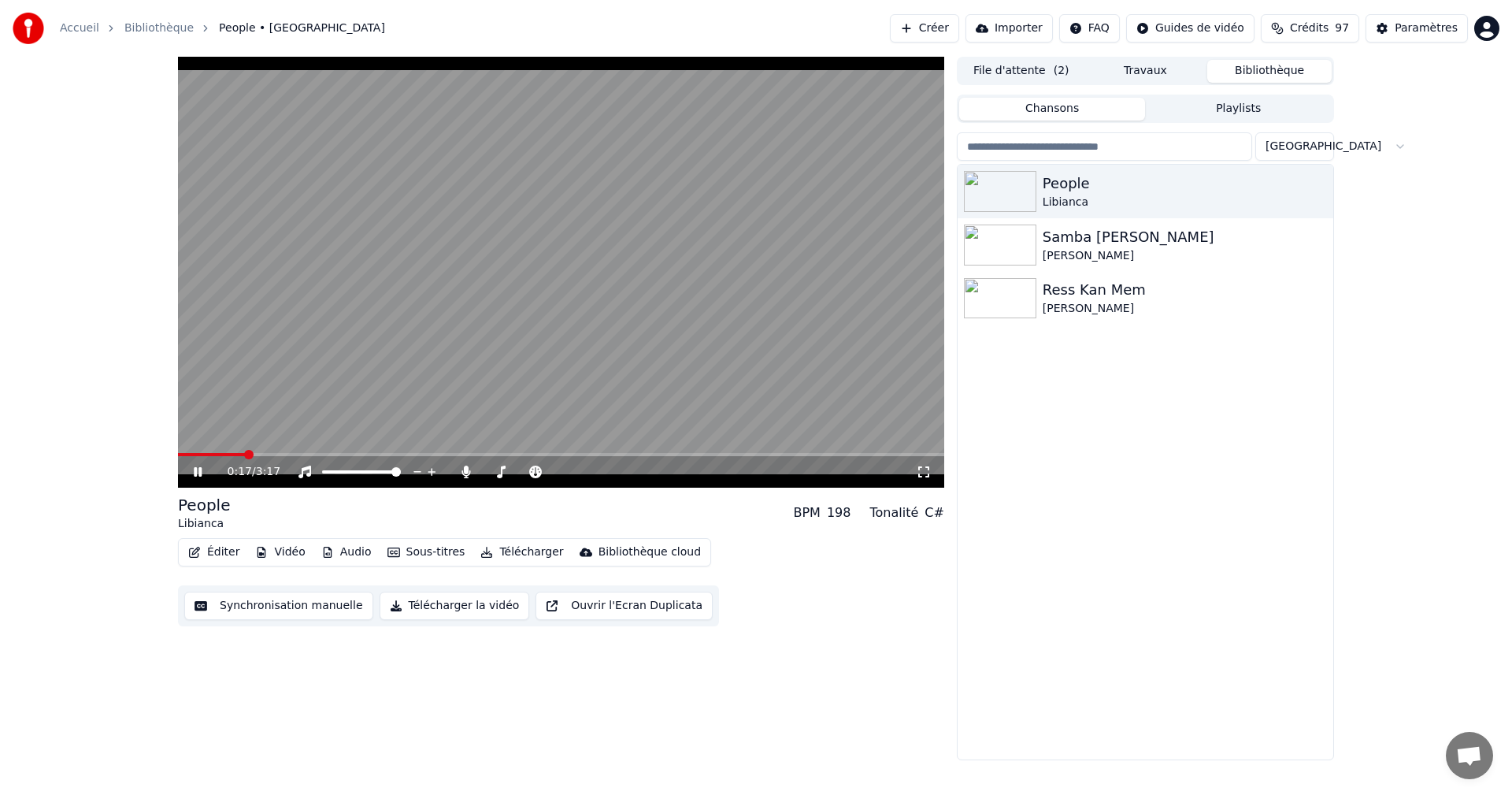
click at [198, 469] on icon at bounding box center [209, 472] width 37 height 13
click at [925, 474] on icon at bounding box center [924, 472] width 16 height 13
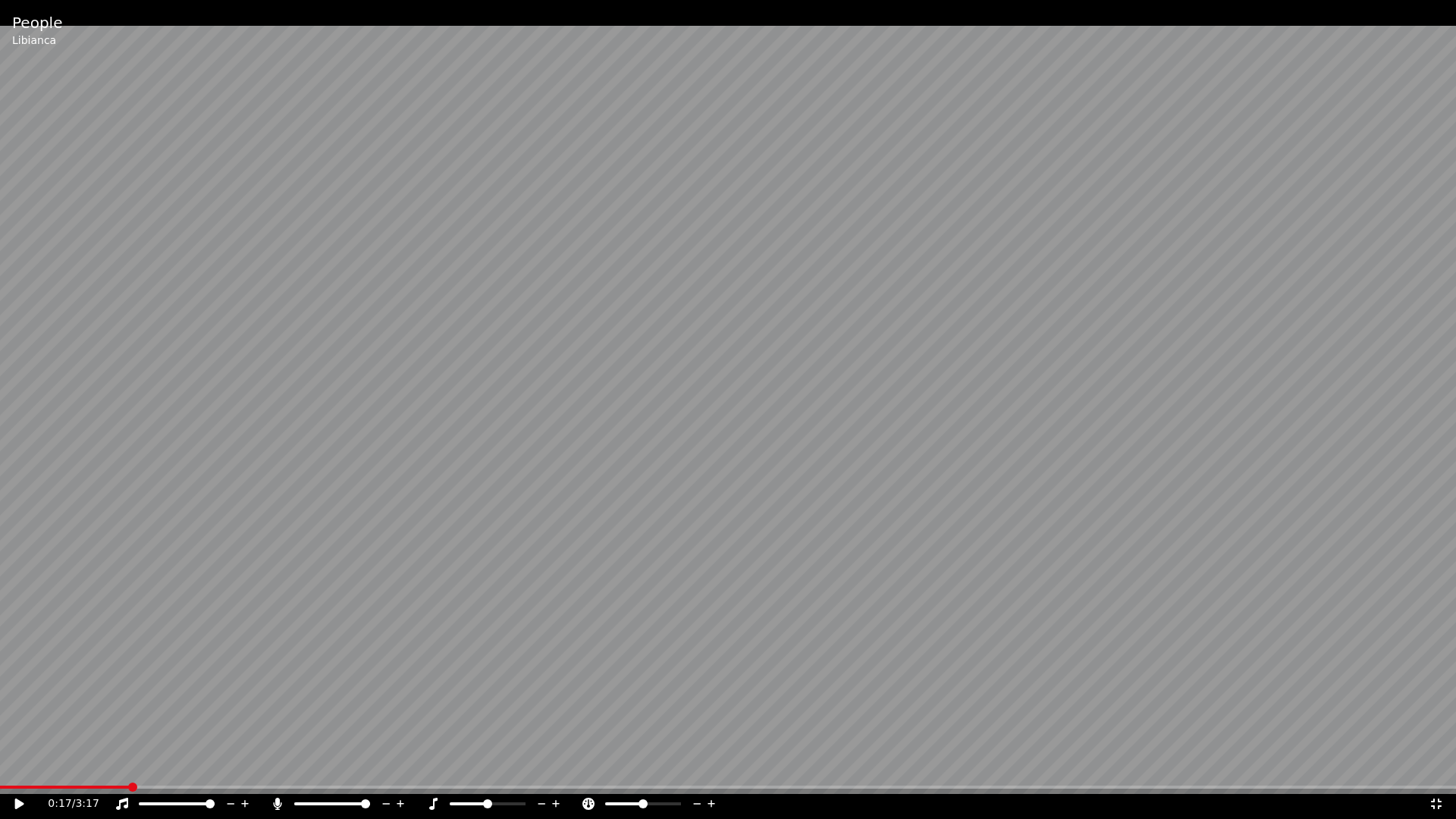
click at [21, 765] on icon at bounding box center [20, 804] width 9 height 11
click at [1431, 765] on icon at bounding box center [1436, 804] width 15 height 12
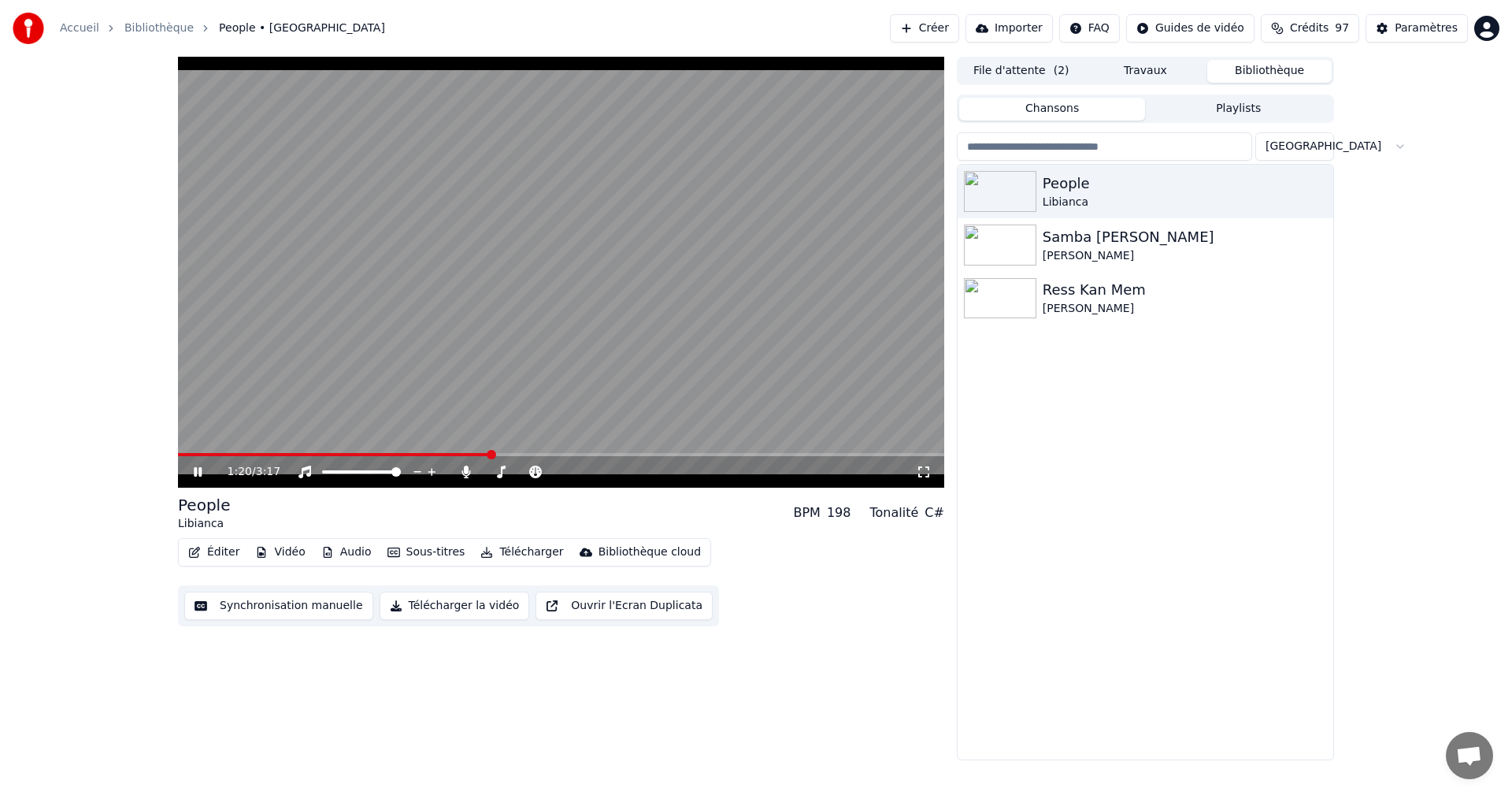
click at [200, 473] on icon at bounding box center [198, 472] width 8 height 10
click at [1437, 24] on div "Paramètres" at bounding box center [1426, 29] width 63 height 16
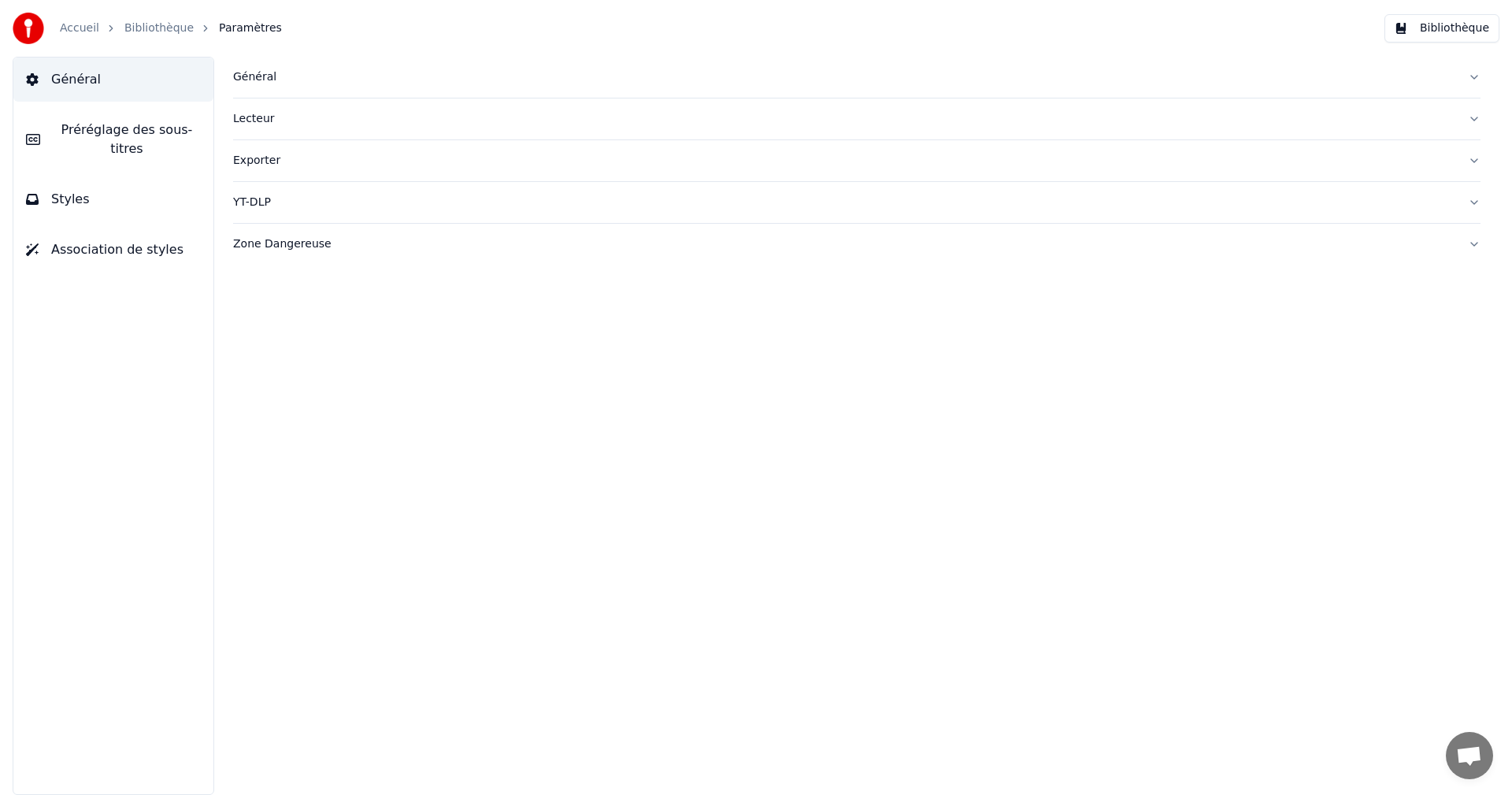
click at [99, 194] on button "Styles" at bounding box center [114, 199] width 200 height 44
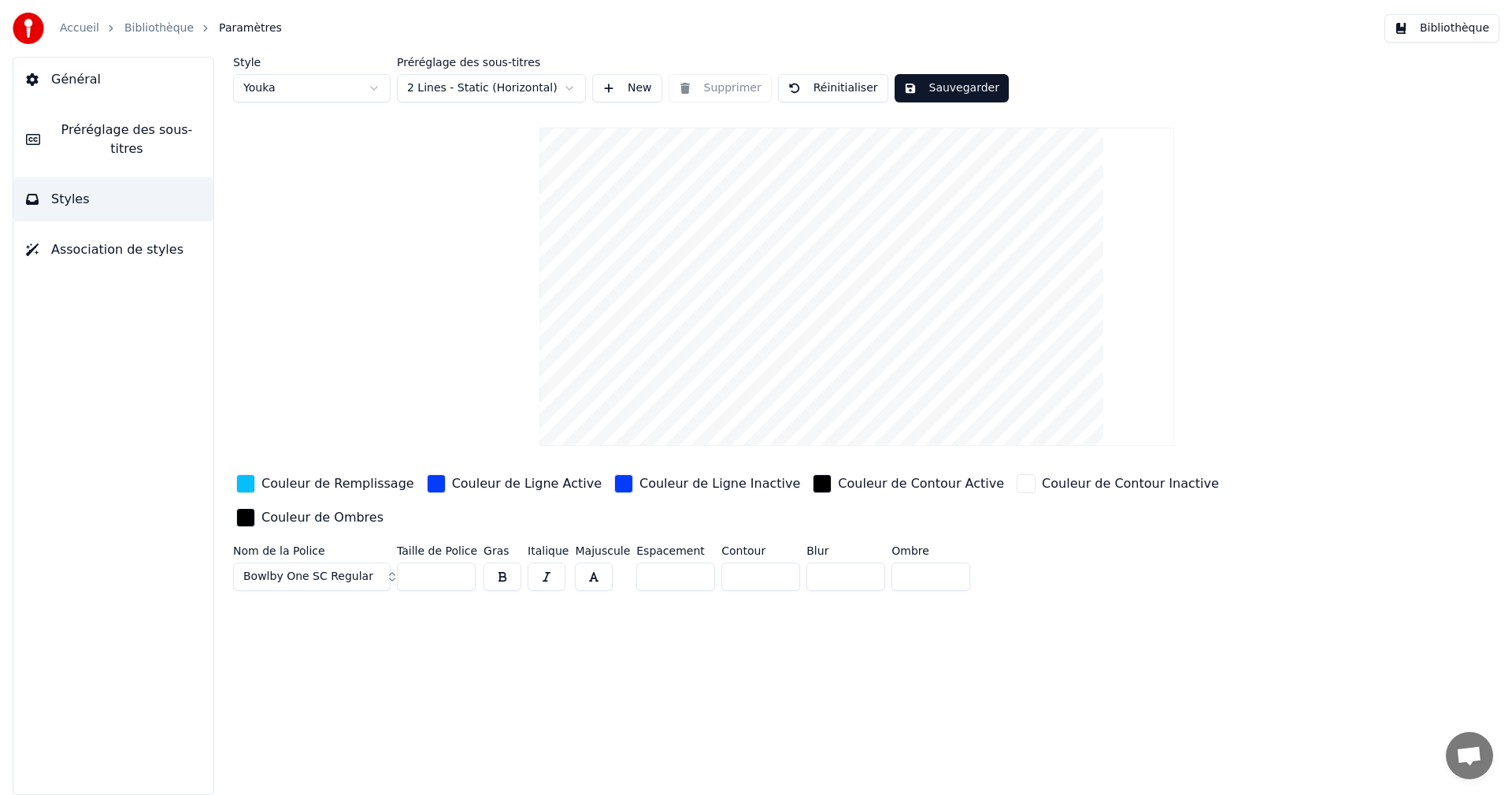
click at [458, 562] on input "**" at bounding box center [436, 576] width 78 height 28
type input "**"
click at [458, 562] on input "**" at bounding box center [436, 576] width 78 height 28
click at [509, 562] on button "button" at bounding box center [502, 576] width 38 height 28
click at [938, 86] on button "Sauvegarder" at bounding box center [951, 87] width 114 height 28
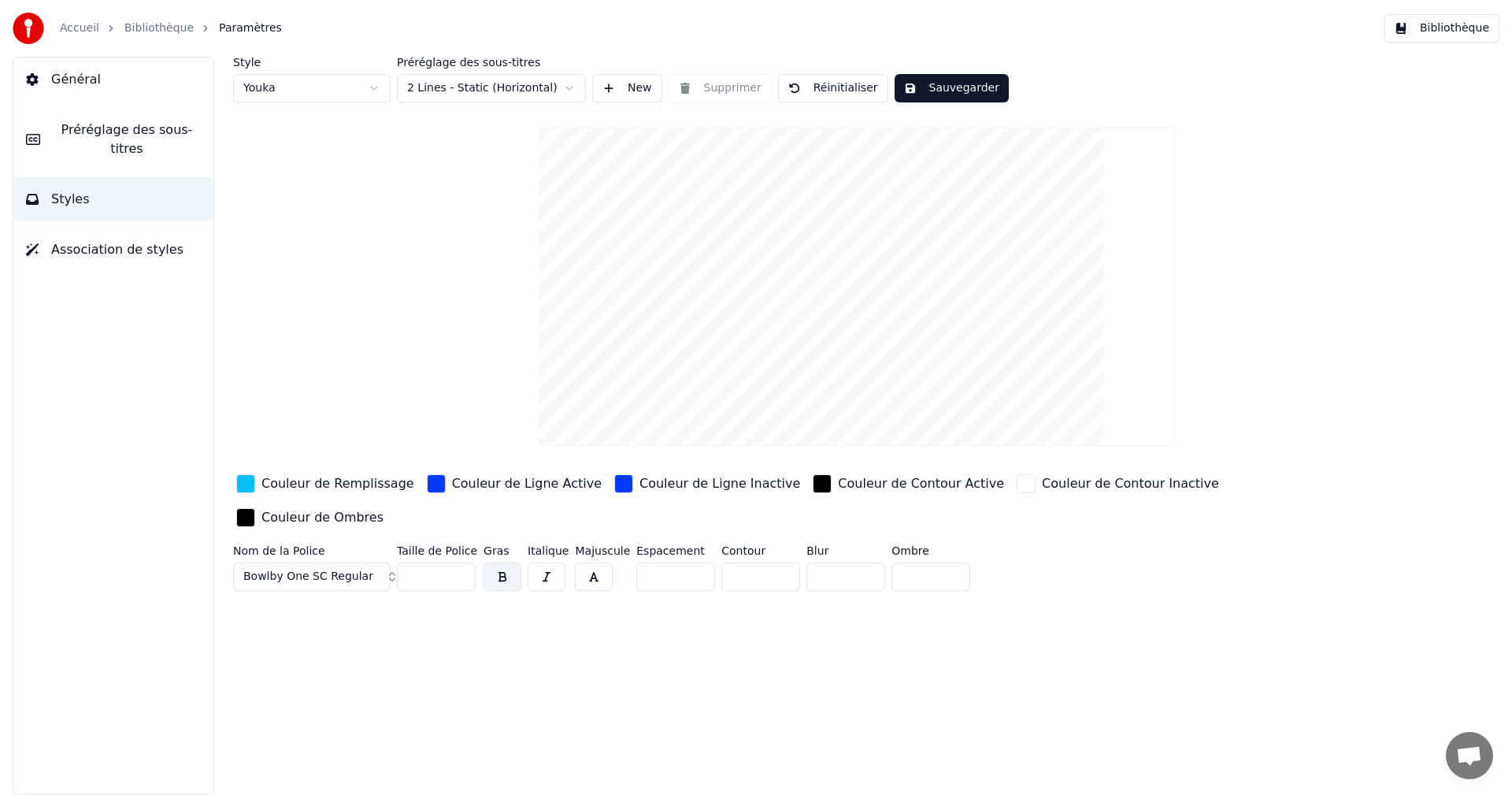
click at [1434, 28] on button "Bibliothèque" at bounding box center [1442, 28] width 115 height 28
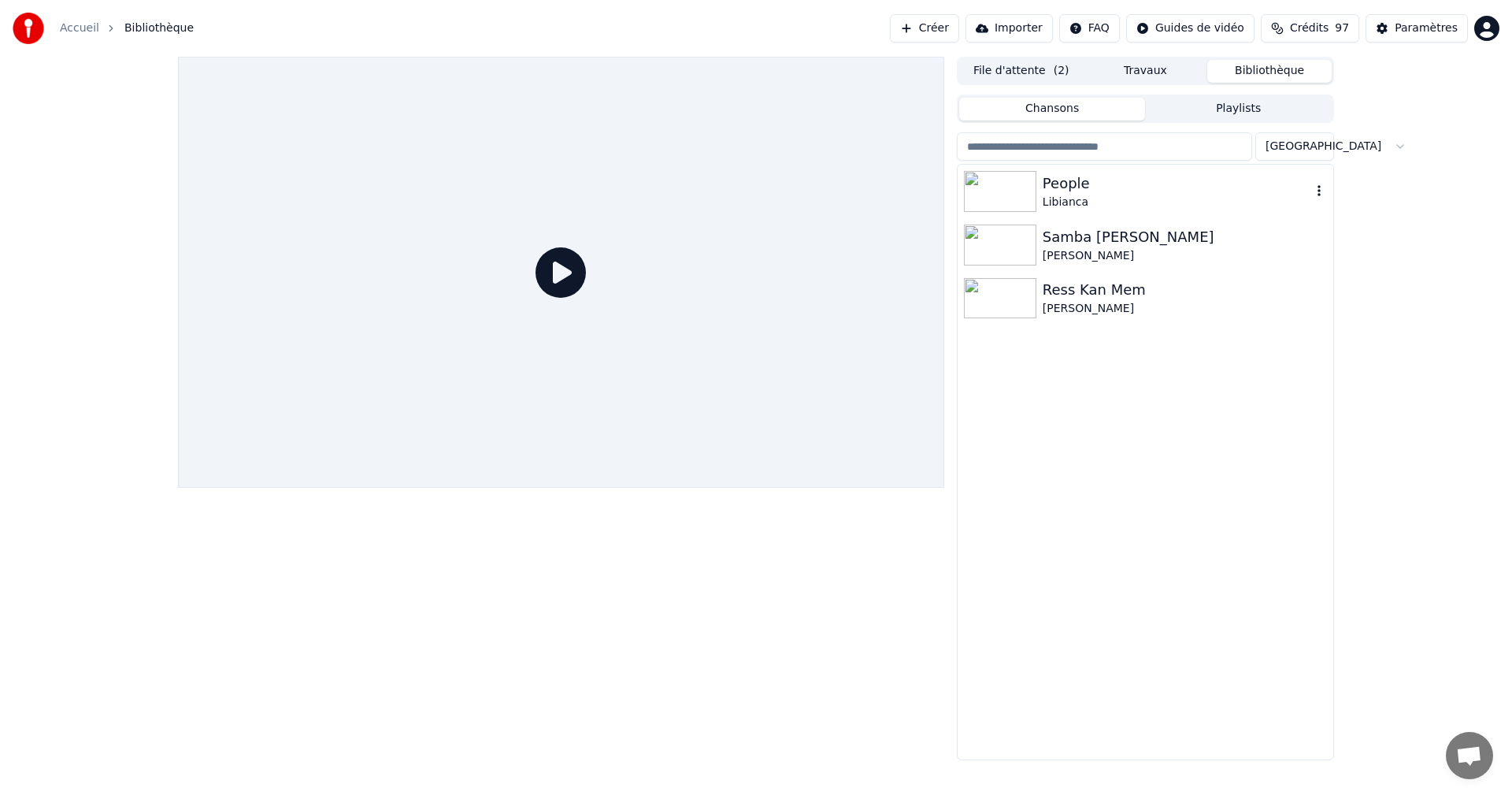
click at [1111, 195] on div "Libianca" at bounding box center [1176, 203] width 268 height 16
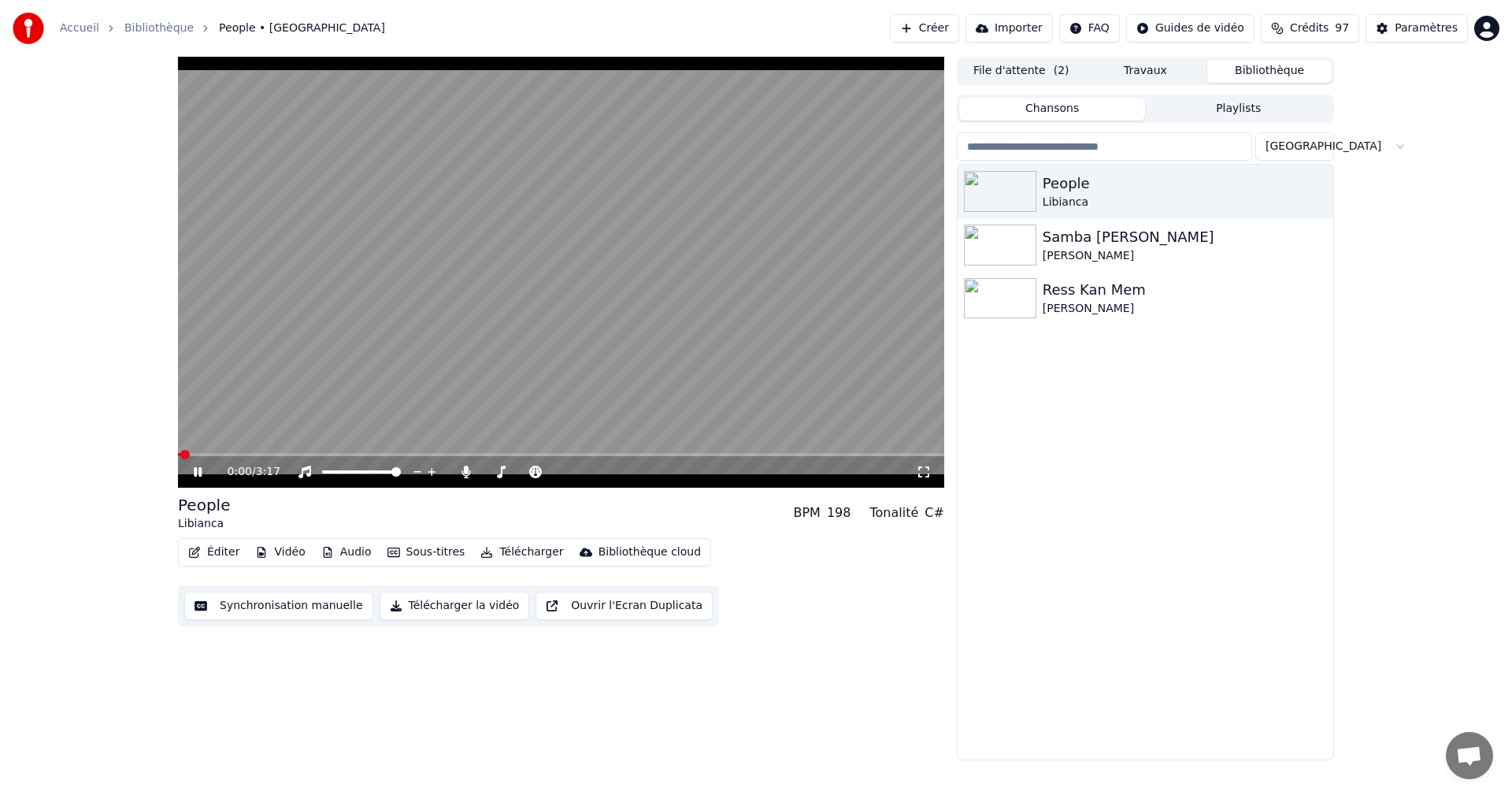
click at [200, 471] on icon at bounding box center [198, 472] width 8 height 10
click at [200, 470] on icon at bounding box center [198, 472] width 10 height 11
click at [198, 468] on icon at bounding box center [209, 472] width 37 height 13
click at [922, 471] on icon at bounding box center [924, 472] width 16 height 13
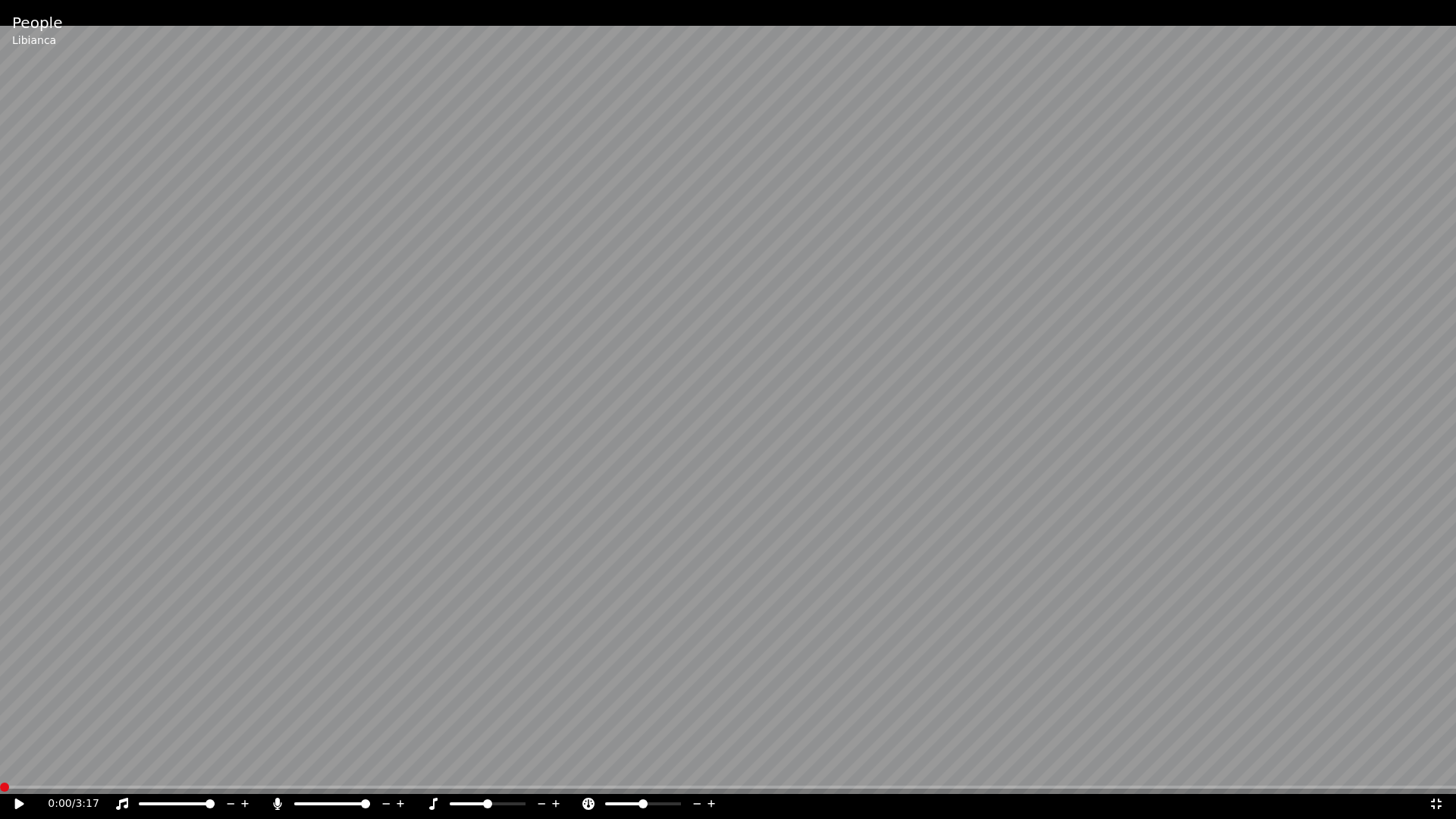
click at [0, 765] on span at bounding box center [5, 787] width 9 height 9
click at [17, 765] on icon at bounding box center [20, 804] width 9 height 11
click at [277, 765] on icon at bounding box center [277, 804] width 8 height 12
click at [1435, 765] on icon at bounding box center [1436, 804] width 15 height 12
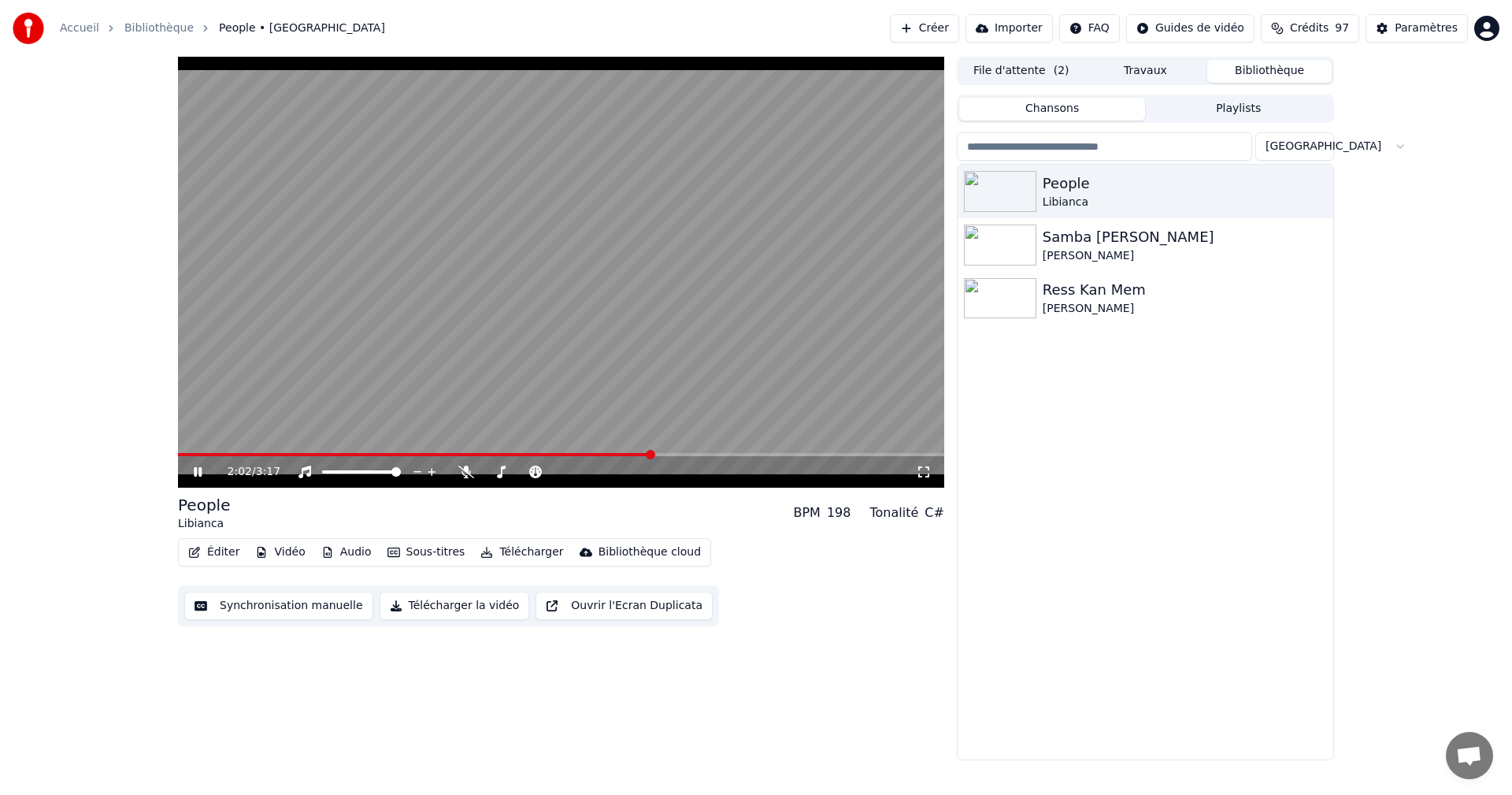
click at [199, 470] on icon at bounding box center [198, 472] width 8 height 10
click at [1440, 28] on div "Paramètres" at bounding box center [1426, 29] width 63 height 16
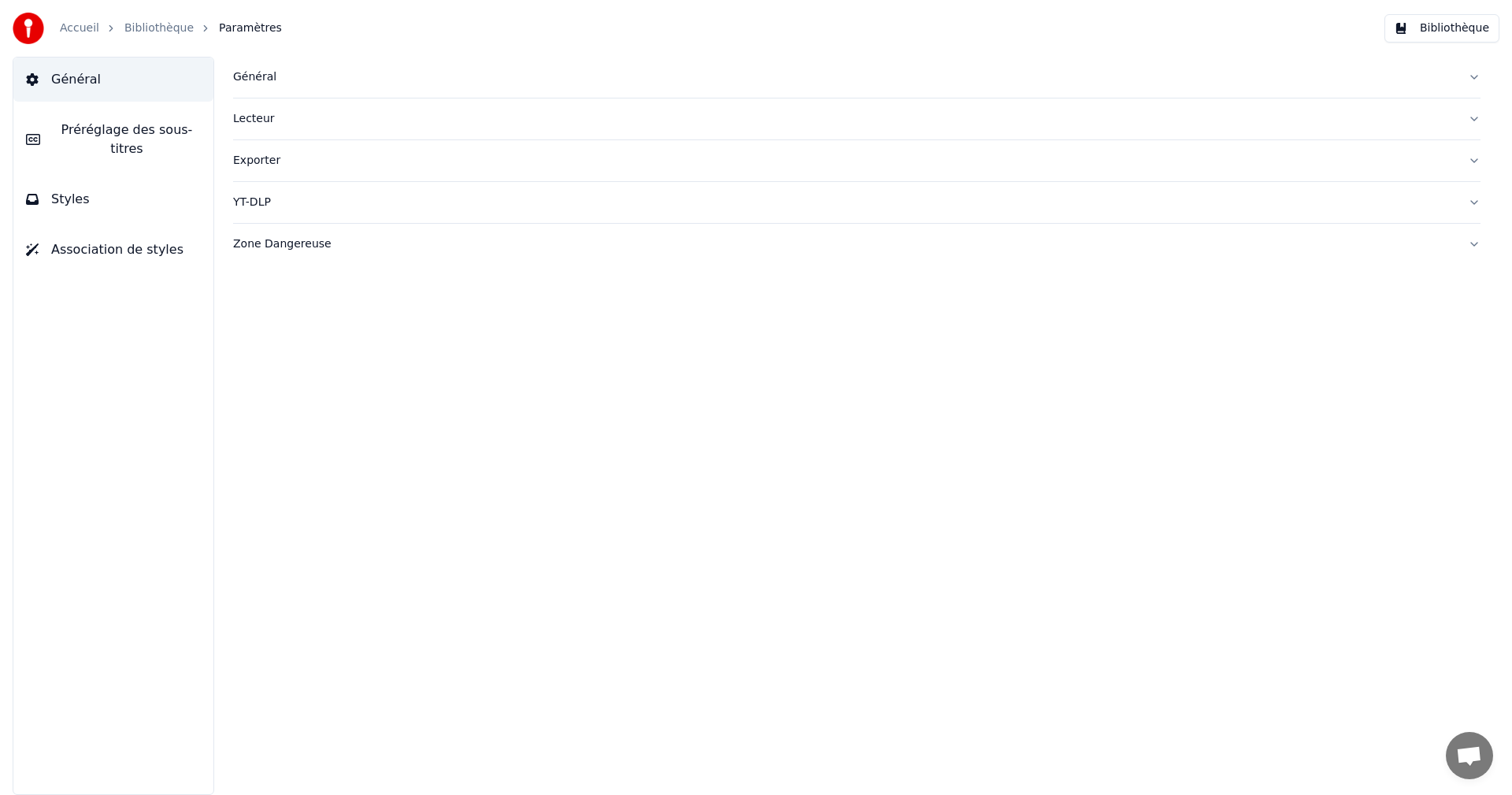
click at [148, 189] on button "Styles" at bounding box center [114, 199] width 200 height 44
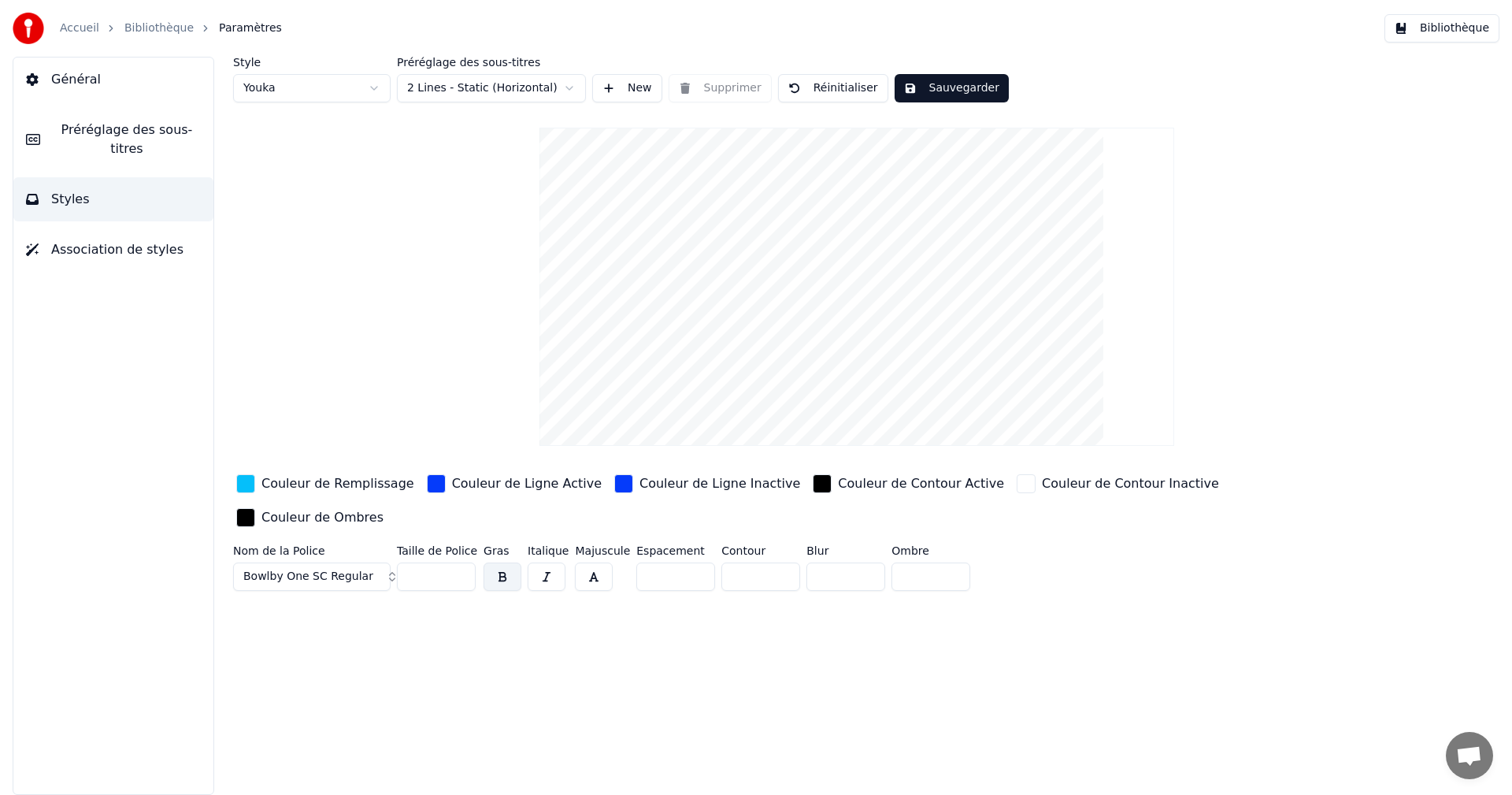
click at [364, 488] on div "Couleur de Remplissage" at bounding box center [338, 484] width 153 height 19
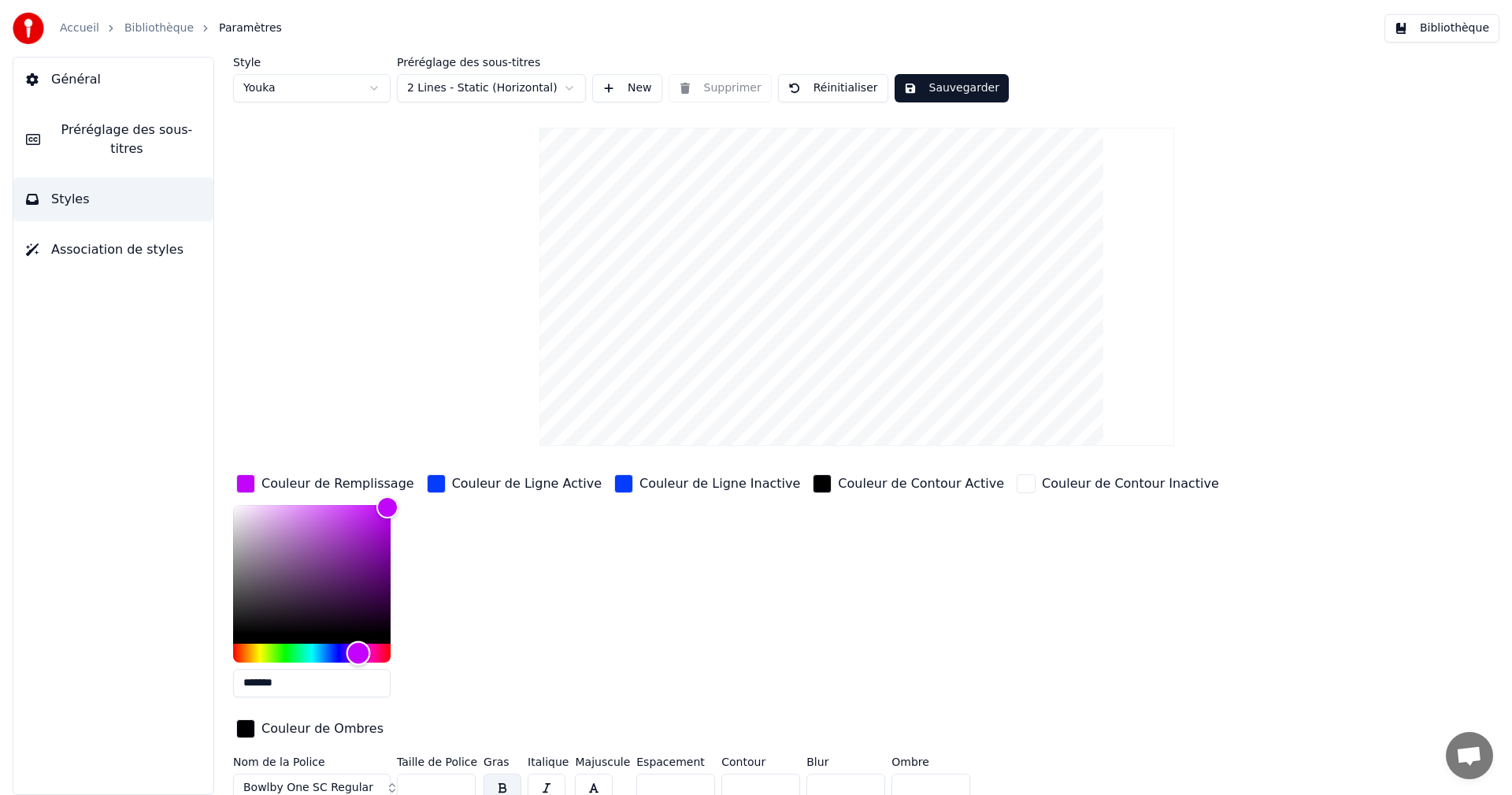
type input "*******"
drag, startPoint x: 319, startPoint y: 652, endPoint x: 361, endPoint y: 652, distance: 42.0
click at [361, 652] on div "Hue" at bounding box center [361, 652] width 24 height 24
click at [453, 489] on div "Couleur de Ligne Active" at bounding box center [527, 484] width 150 height 19
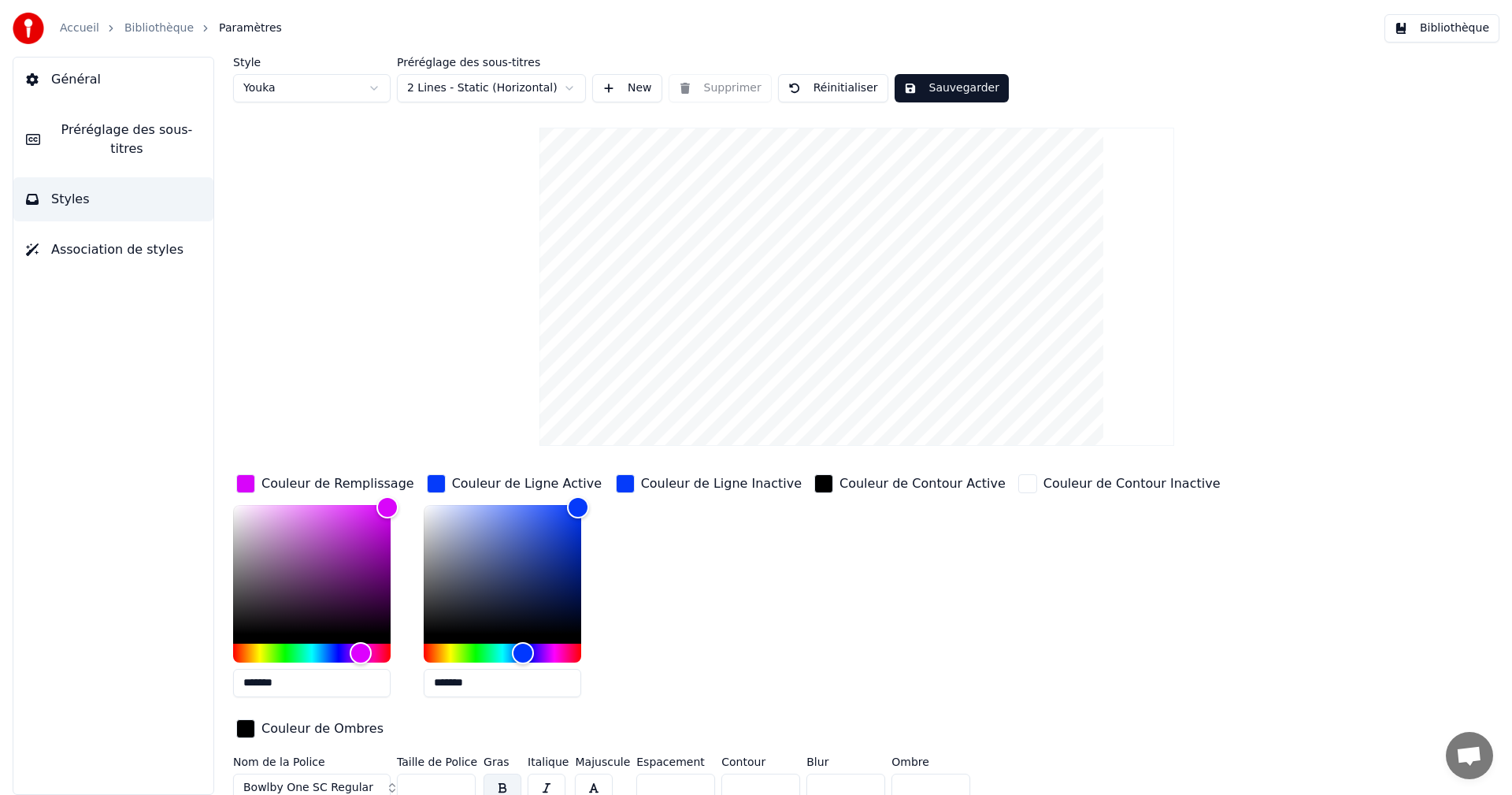
drag, startPoint x: 472, startPoint y: 683, endPoint x: 411, endPoint y: 684, distance: 61.0
click at [407, 684] on div "Couleur de Remplissage ******* Couleur de Ligne Active ******* Couleur de Ligne…" at bounding box center [762, 607] width 1058 height 272
click at [890, 652] on div "Couleur de Contour Active" at bounding box center [909, 590] width 198 height 239
drag, startPoint x: 439, startPoint y: 685, endPoint x: 482, endPoint y: 692, distance: 43.6
click at [482, 692] on input "*******" at bounding box center [502, 682] width 158 height 28
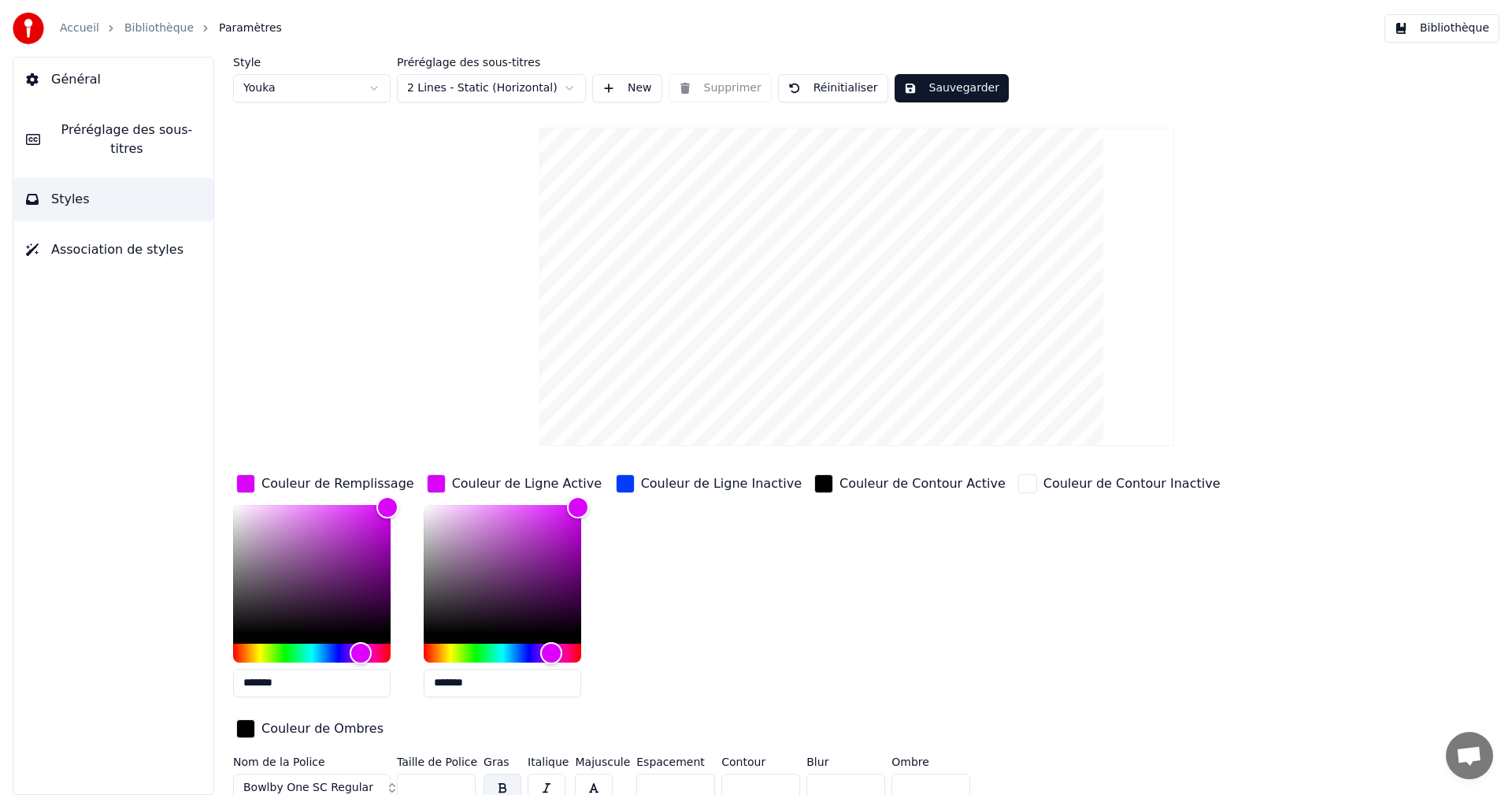
type input "*******"
click at [711, 480] on div "Couleur de Ligne Inactive" at bounding box center [721, 484] width 161 height 19
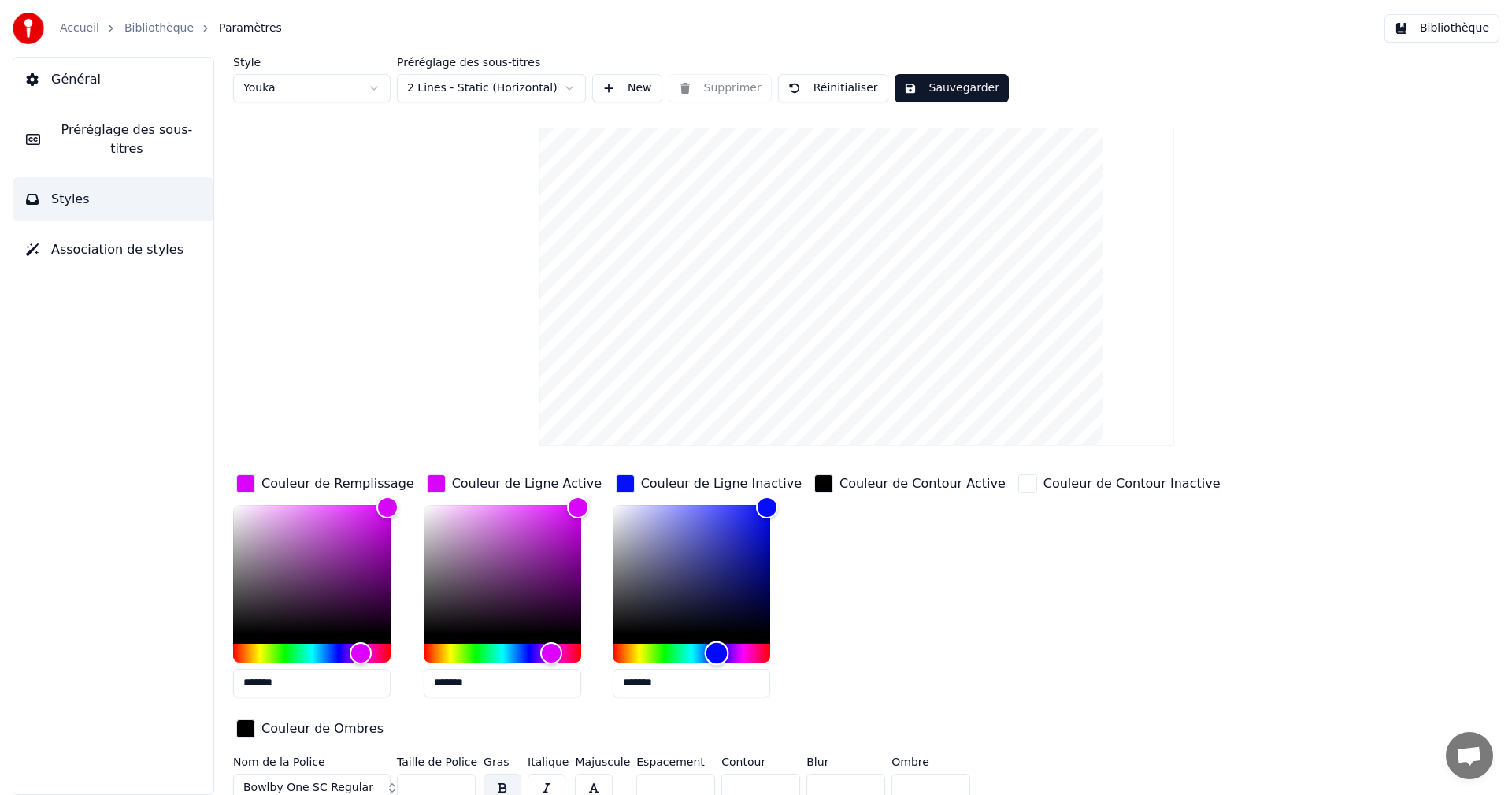
click at [715, 652] on div "Hue" at bounding box center [716, 652] width 24 height 24
drag, startPoint x: 630, startPoint y: 690, endPoint x: 716, endPoint y: 690, distance: 86.0
click at [716, 690] on input "*******" at bounding box center [691, 682] width 158 height 28
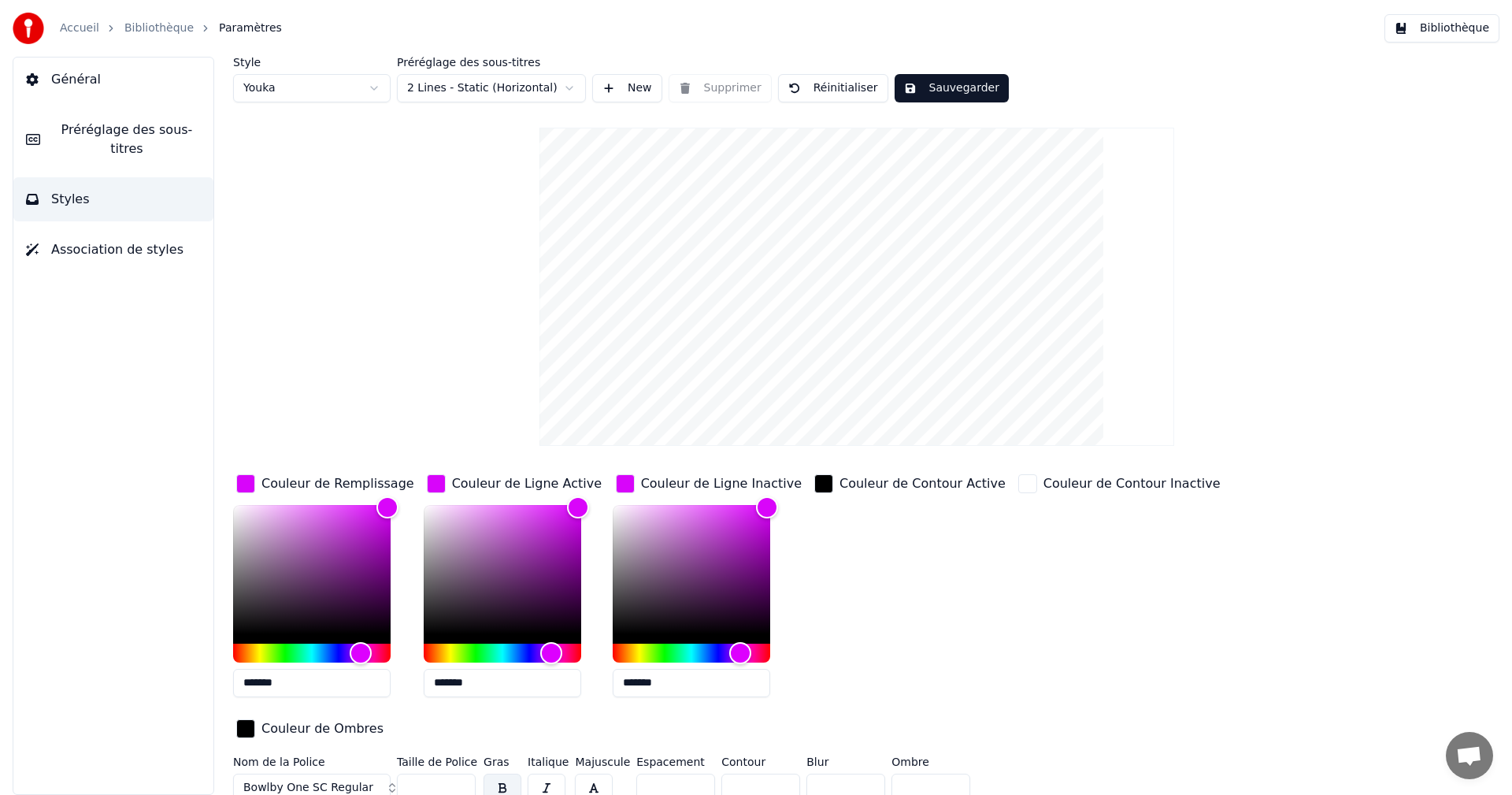
type input "*******"
click at [926, 84] on button "Sauvegarder" at bounding box center [951, 87] width 114 height 28
click at [1430, 26] on button "Bibliothèque" at bounding box center [1442, 28] width 115 height 28
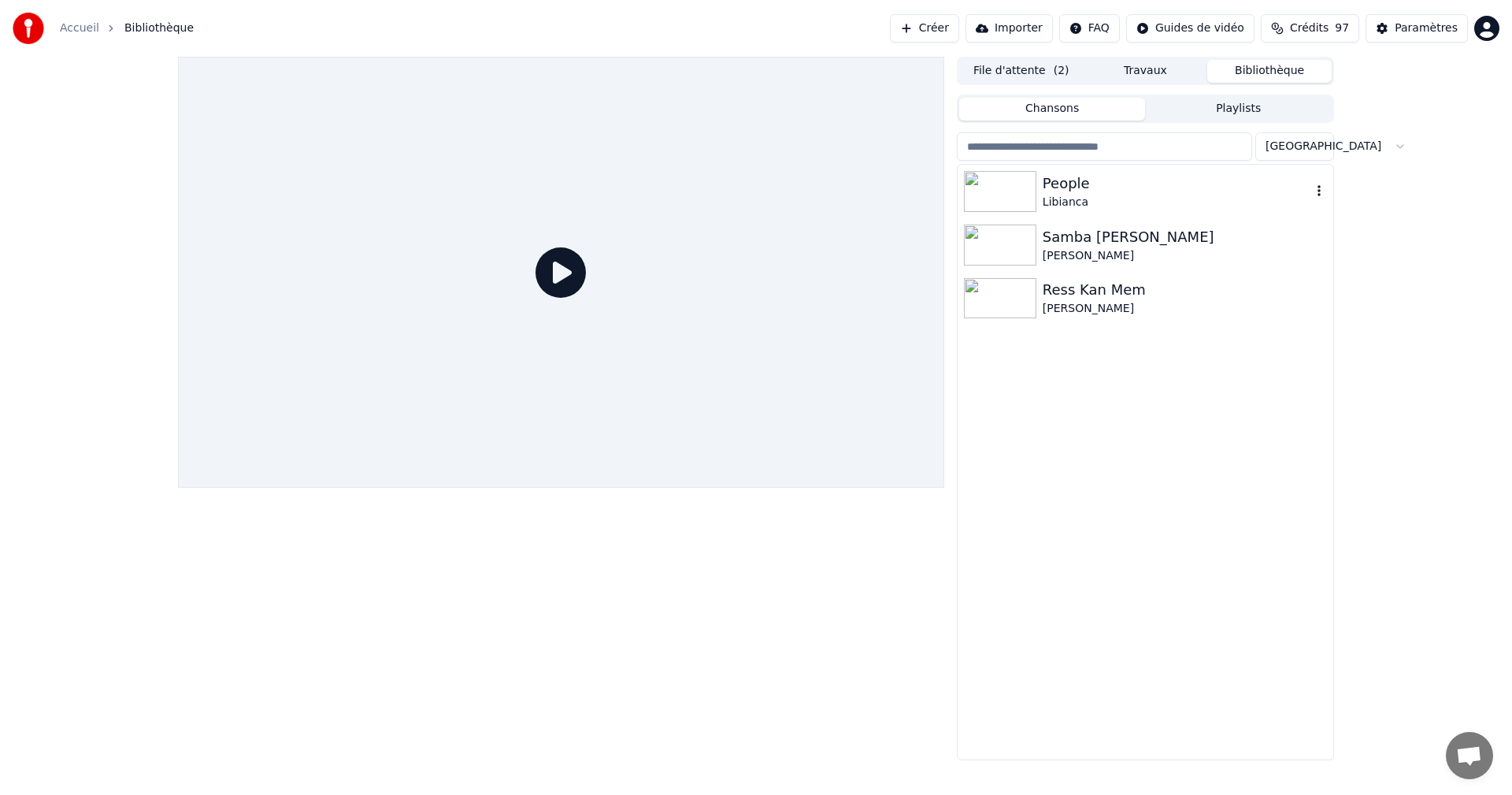
click at [1095, 186] on div "People" at bounding box center [1176, 183] width 268 height 22
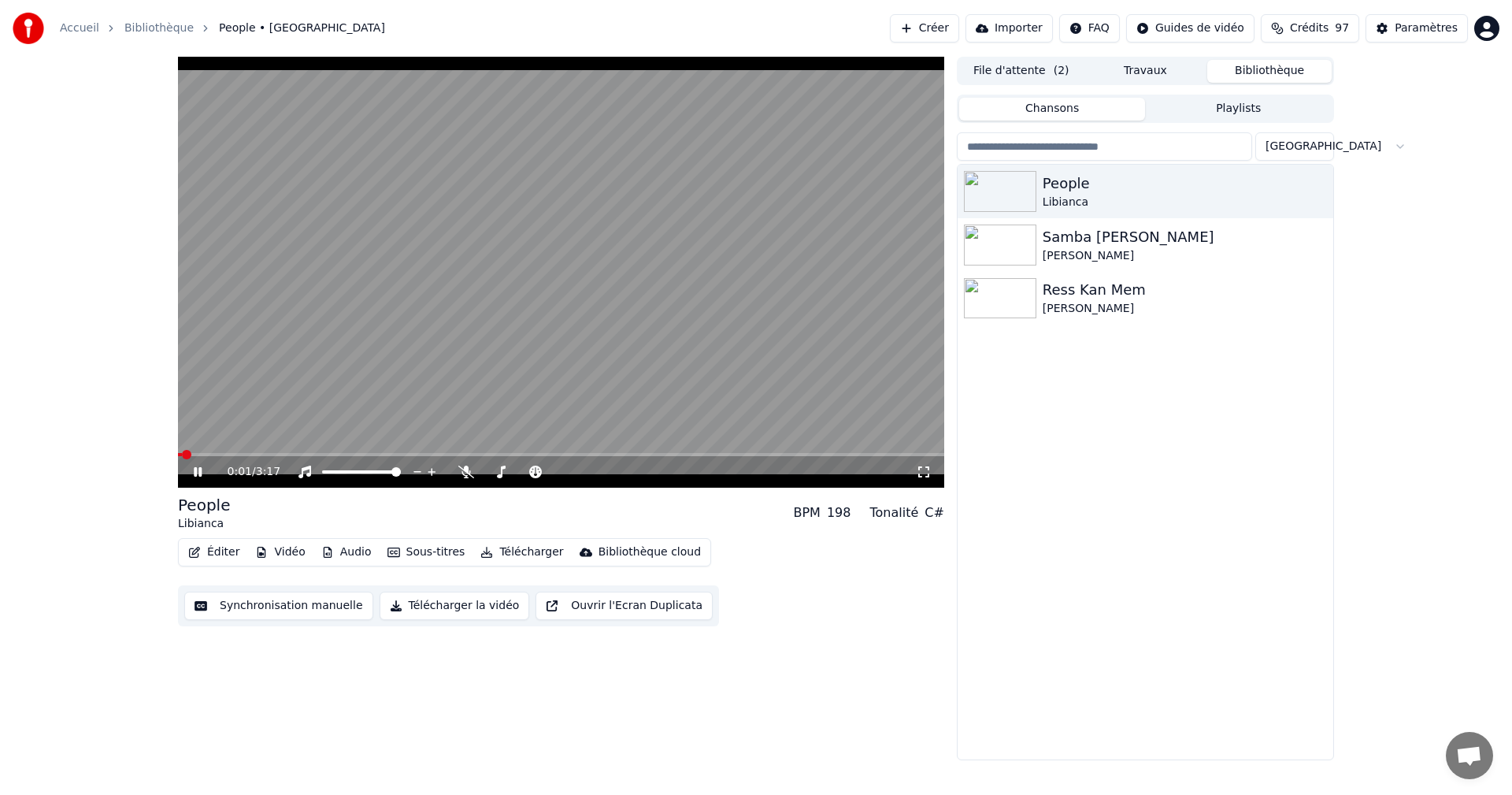
click at [199, 472] on icon at bounding box center [209, 472] width 37 height 13
click at [924, 470] on icon at bounding box center [924, 472] width 16 height 13
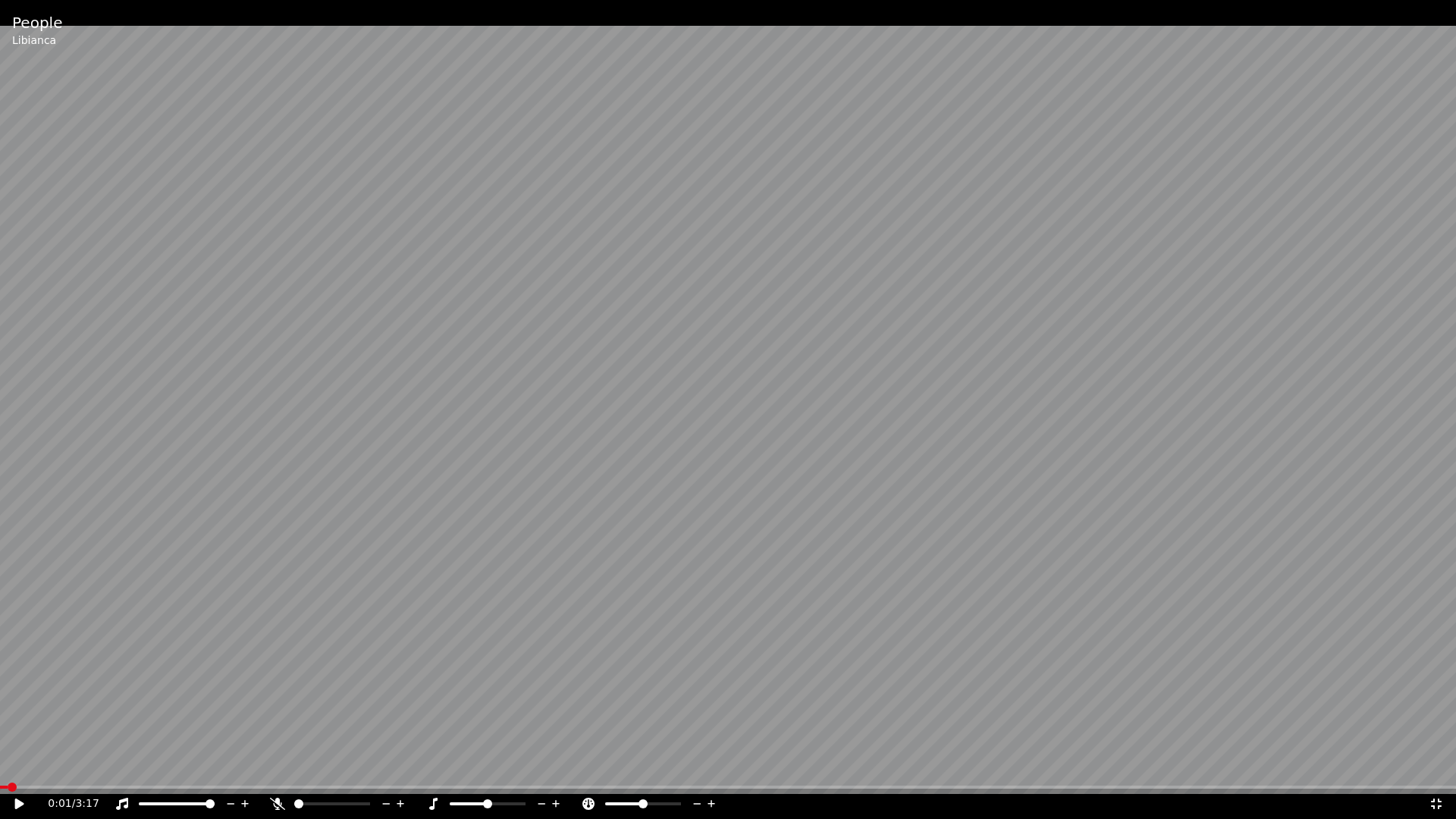
click at [19, 765] on icon at bounding box center [20, 804] width 9 height 11
click at [277, 765] on icon at bounding box center [277, 804] width 15 height 12
click at [1438, 765] on icon at bounding box center [1436, 804] width 15 height 12
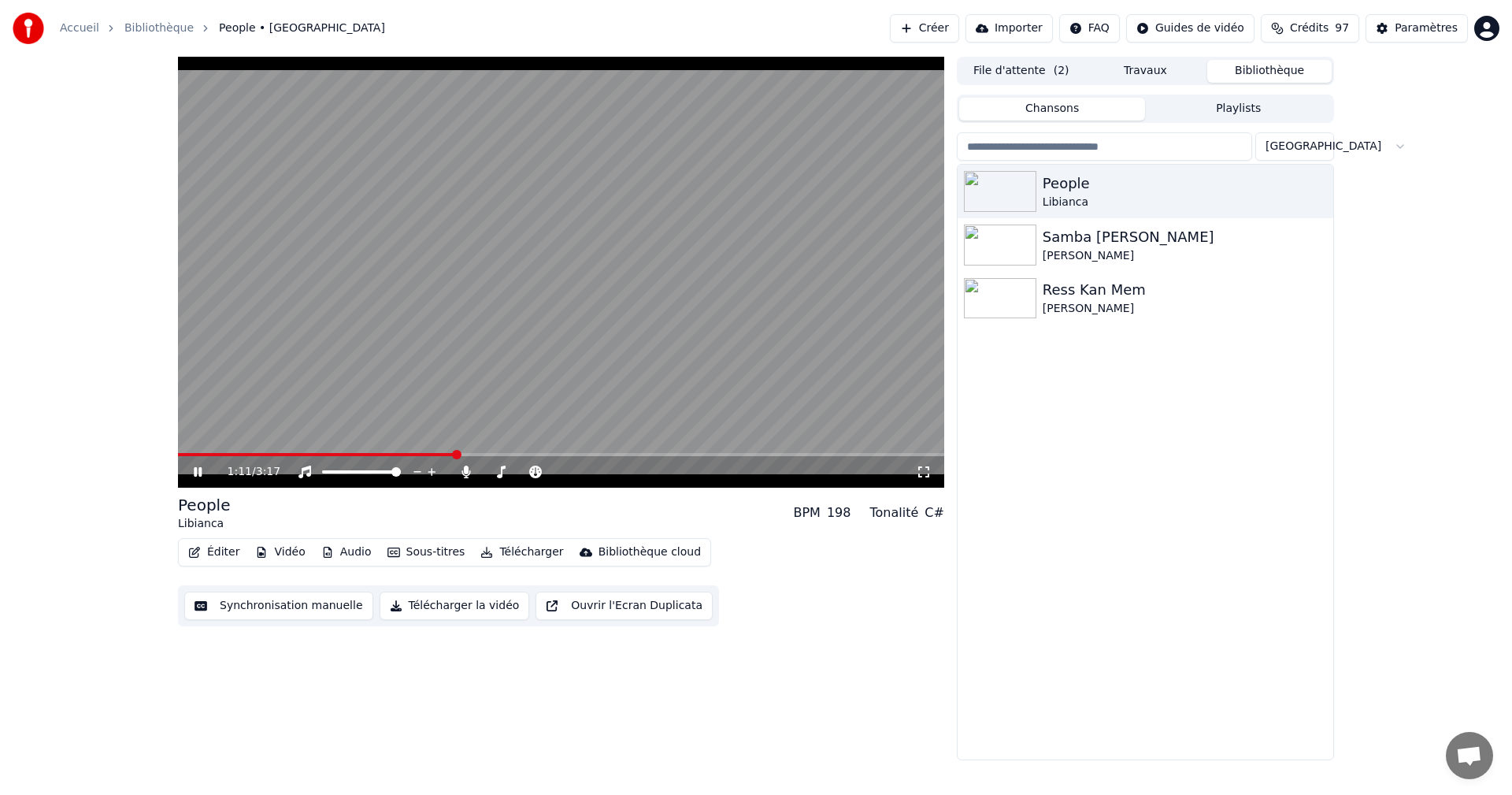
click at [193, 471] on icon at bounding box center [209, 472] width 37 height 13
click at [1428, 27] on div "Paramètres" at bounding box center [1426, 29] width 63 height 16
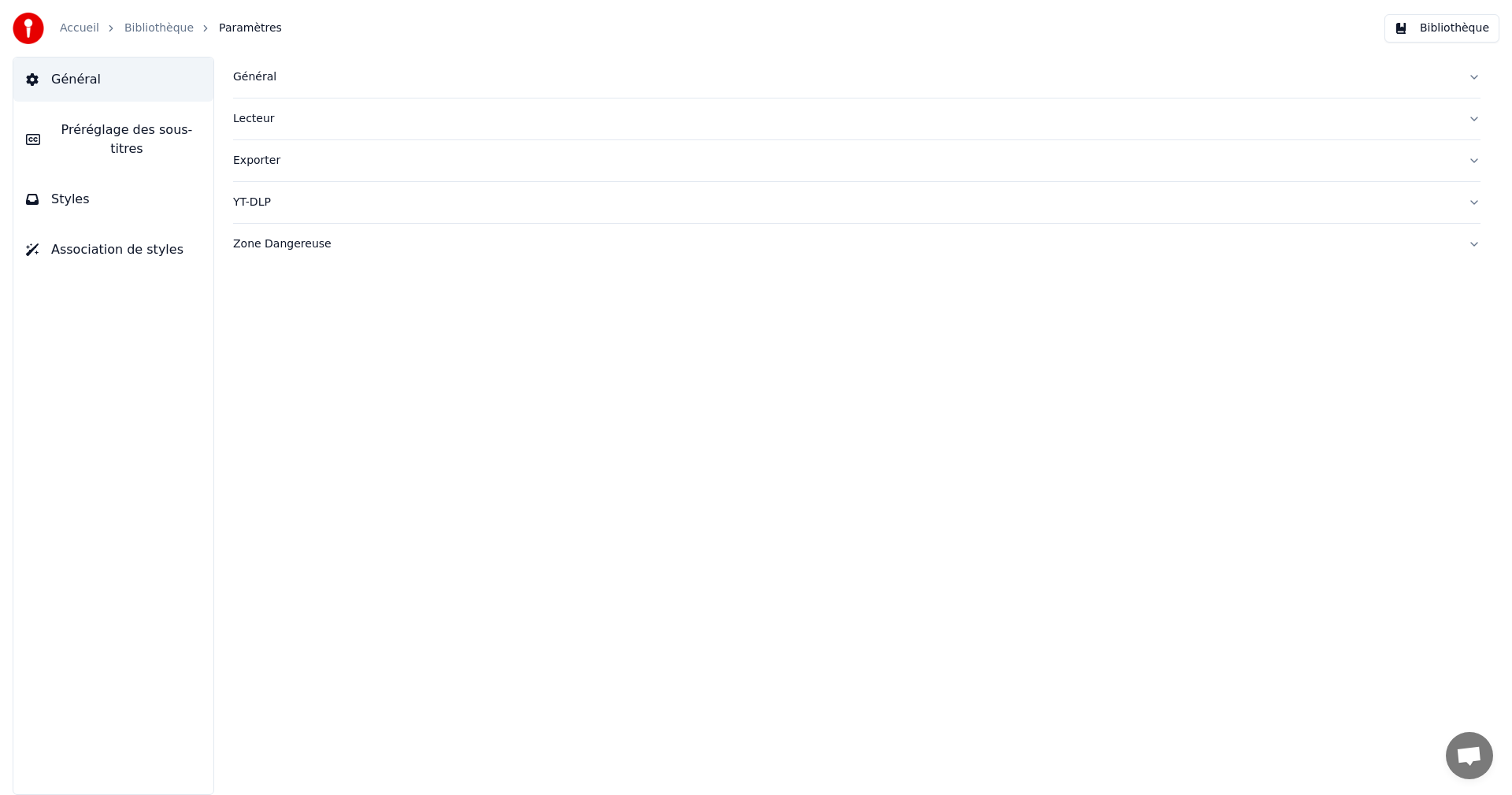
click at [150, 187] on button "Styles" at bounding box center [114, 199] width 200 height 44
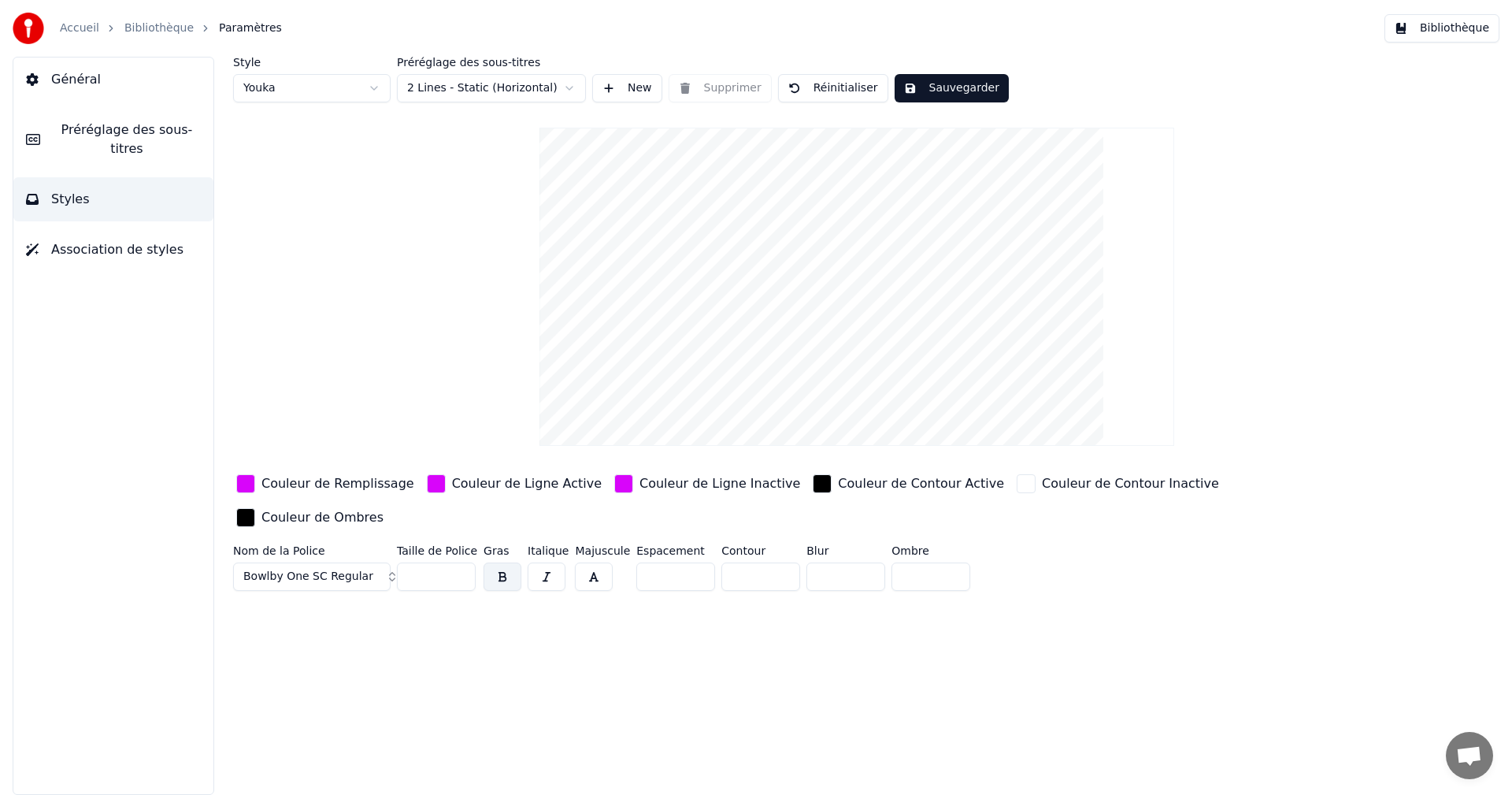
click at [314, 488] on div "Couleur de Remplissage" at bounding box center [338, 484] width 153 height 19
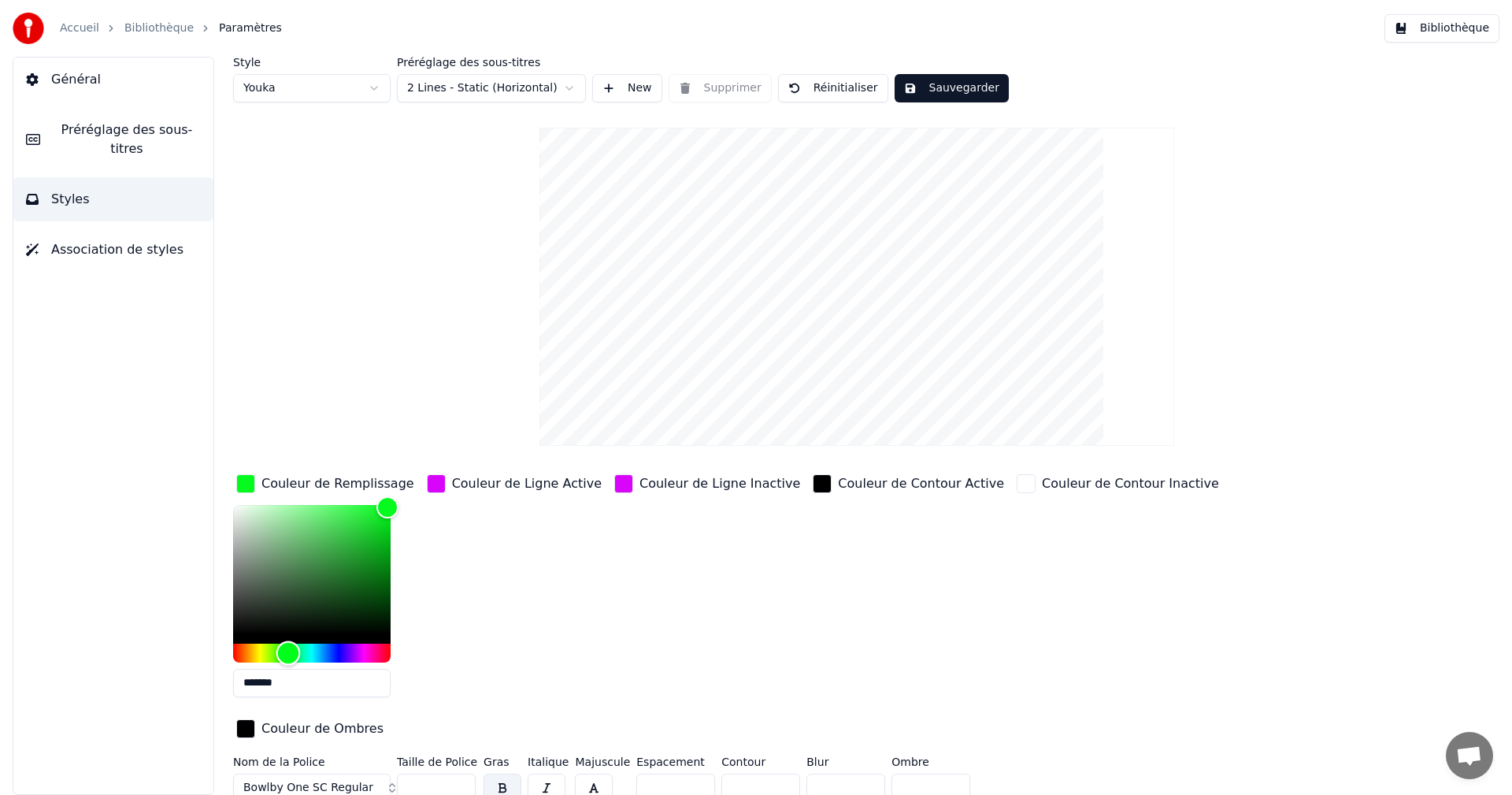
type input "*******"
drag, startPoint x: 358, startPoint y: 652, endPoint x: 284, endPoint y: 656, distance: 74.1
click at [284, 656] on div "Hue" at bounding box center [284, 652] width 24 height 24
click at [532, 487] on div "Couleur de Ligne Active" at bounding box center [527, 484] width 150 height 19
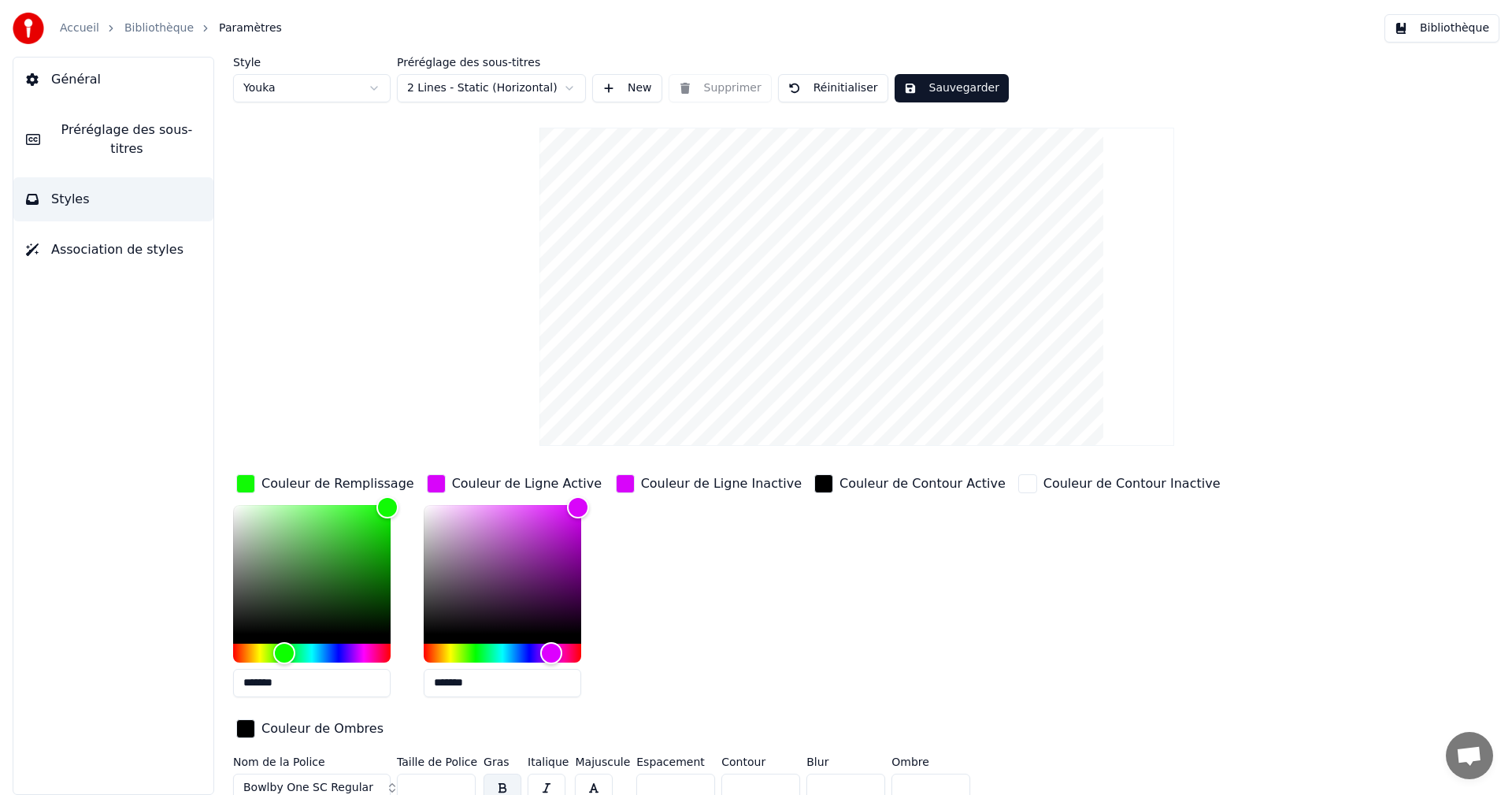
drag, startPoint x: 443, startPoint y: 685, endPoint x: 514, endPoint y: 685, distance: 71.0
click at [514, 685] on input "*******" at bounding box center [502, 682] width 158 height 28
drag, startPoint x: 440, startPoint y: 685, endPoint x: 530, endPoint y: 684, distance: 90.0
click at [530, 684] on input "*******" at bounding box center [502, 682] width 158 height 28
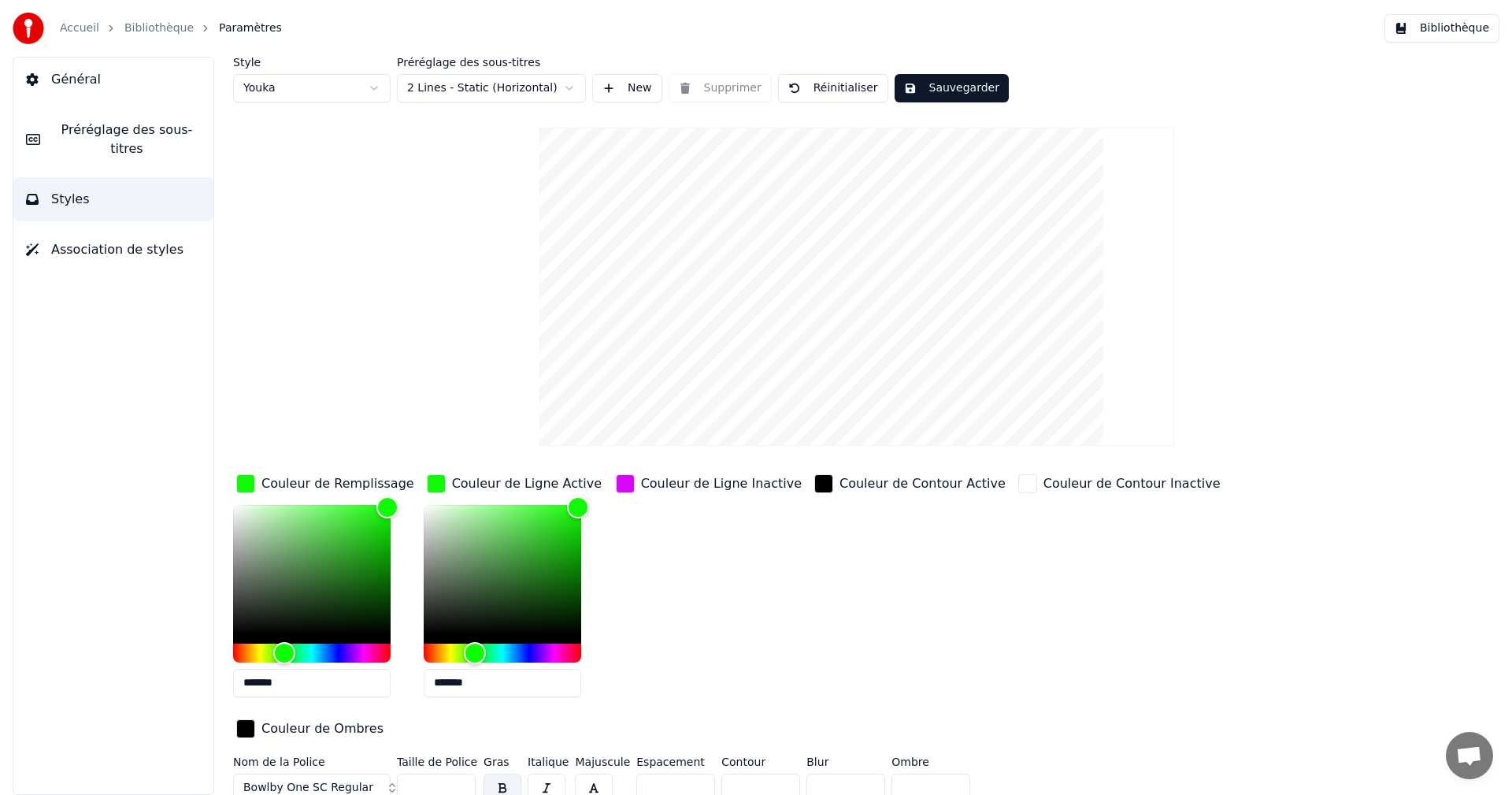
type input "*******"
click at [729, 482] on div "Couleur de Ligne Inactive" at bounding box center [721, 484] width 161 height 19
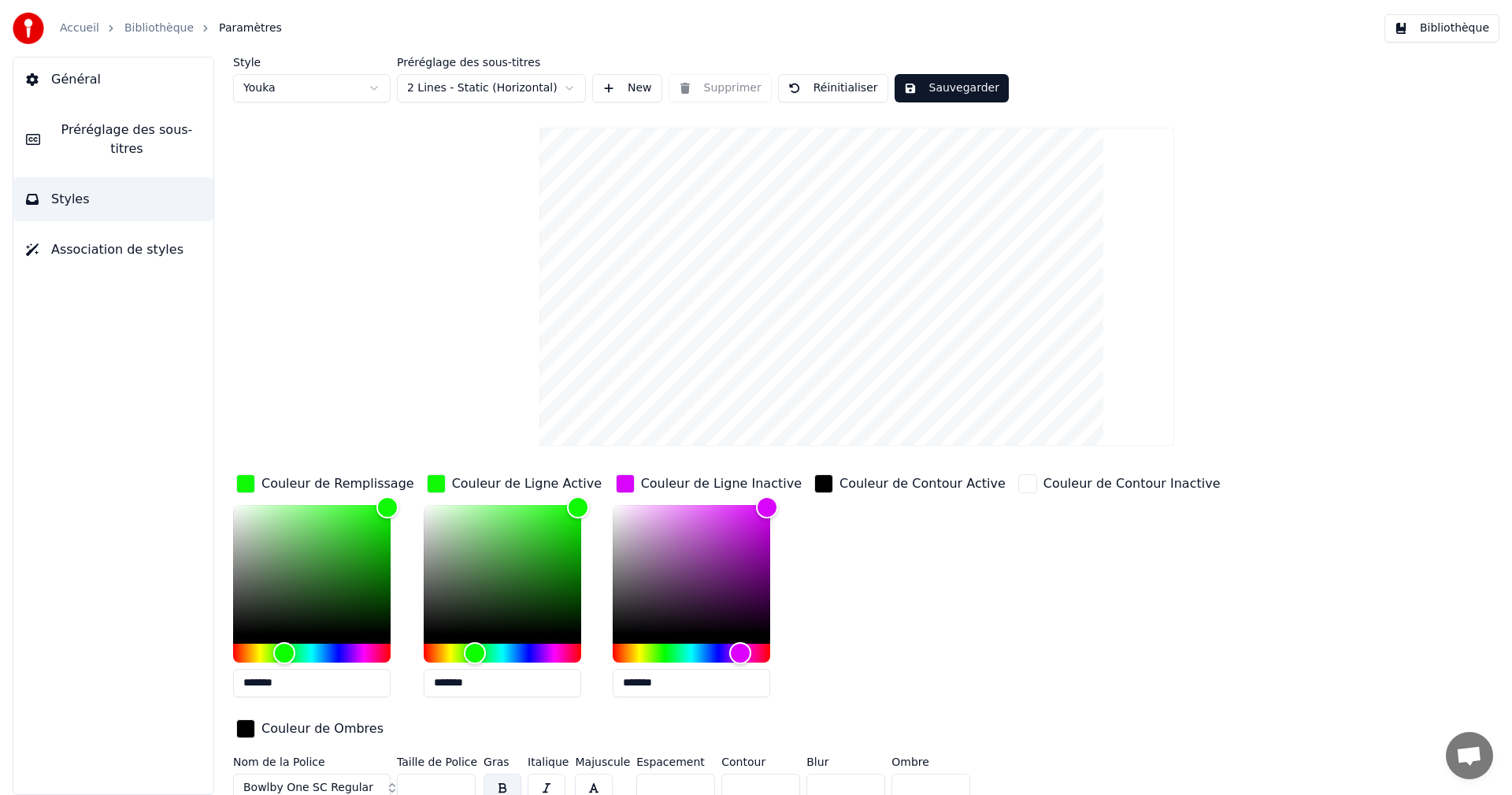
drag, startPoint x: 629, startPoint y: 684, endPoint x: 693, endPoint y: 687, distance: 64.1
click at [693, 687] on input "*******" at bounding box center [691, 682] width 158 height 28
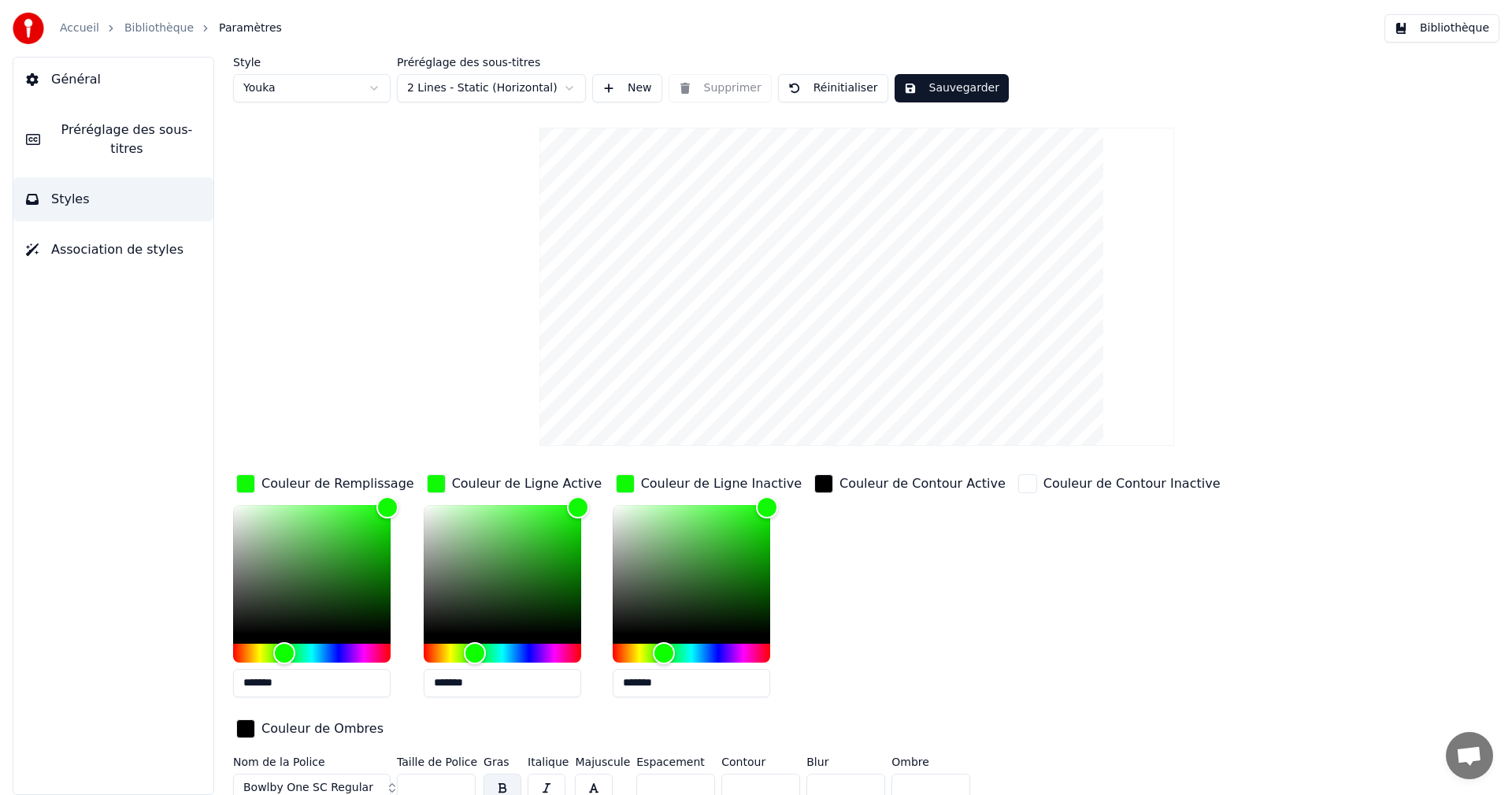
type input "*******"
click at [966, 86] on button "Sauvegarder" at bounding box center [951, 87] width 114 height 28
click at [1452, 30] on button "Bibliothèque" at bounding box center [1442, 28] width 115 height 28
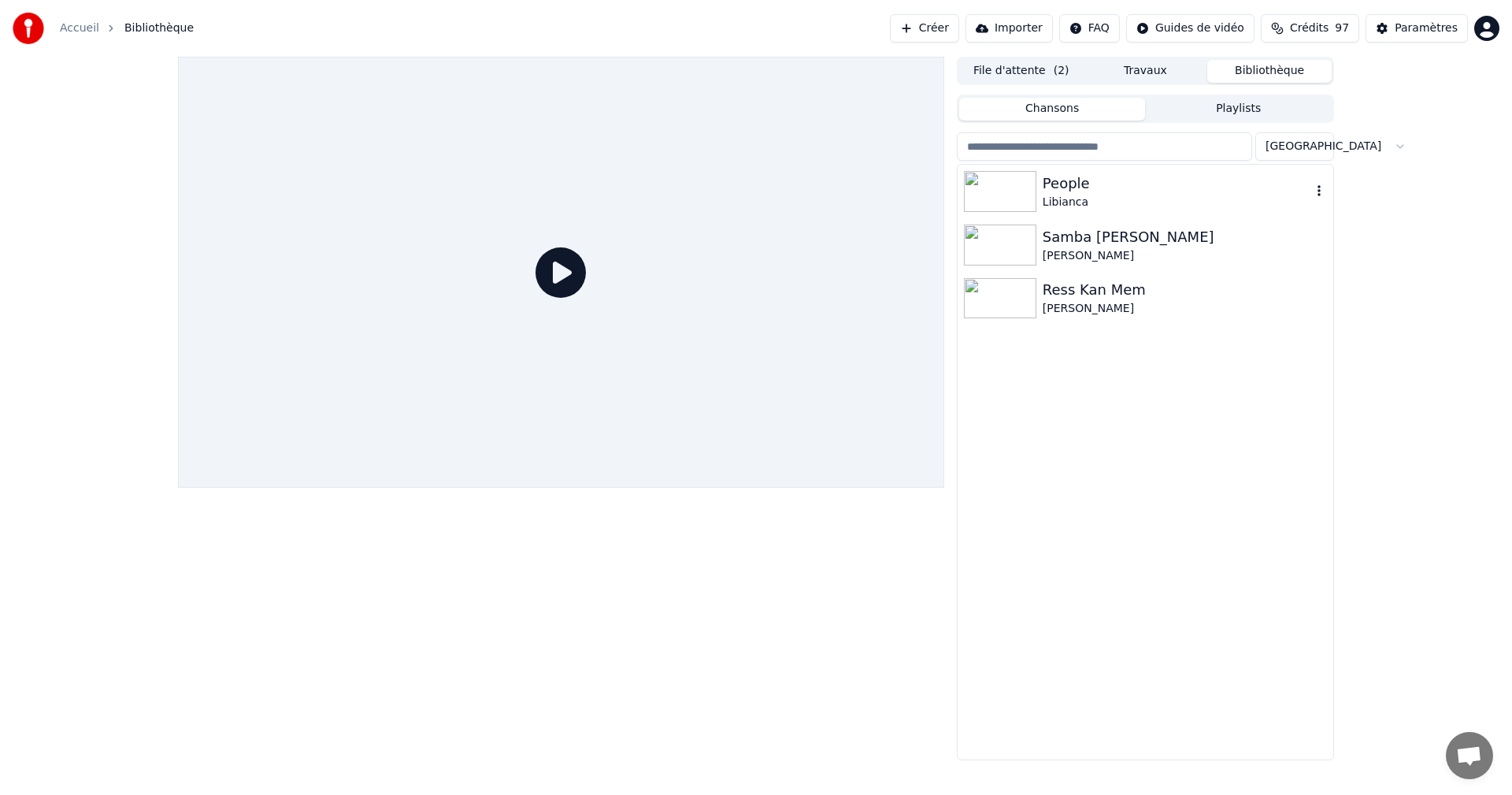
click at [1092, 199] on div "Libianca" at bounding box center [1176, 203] width 268 height 16
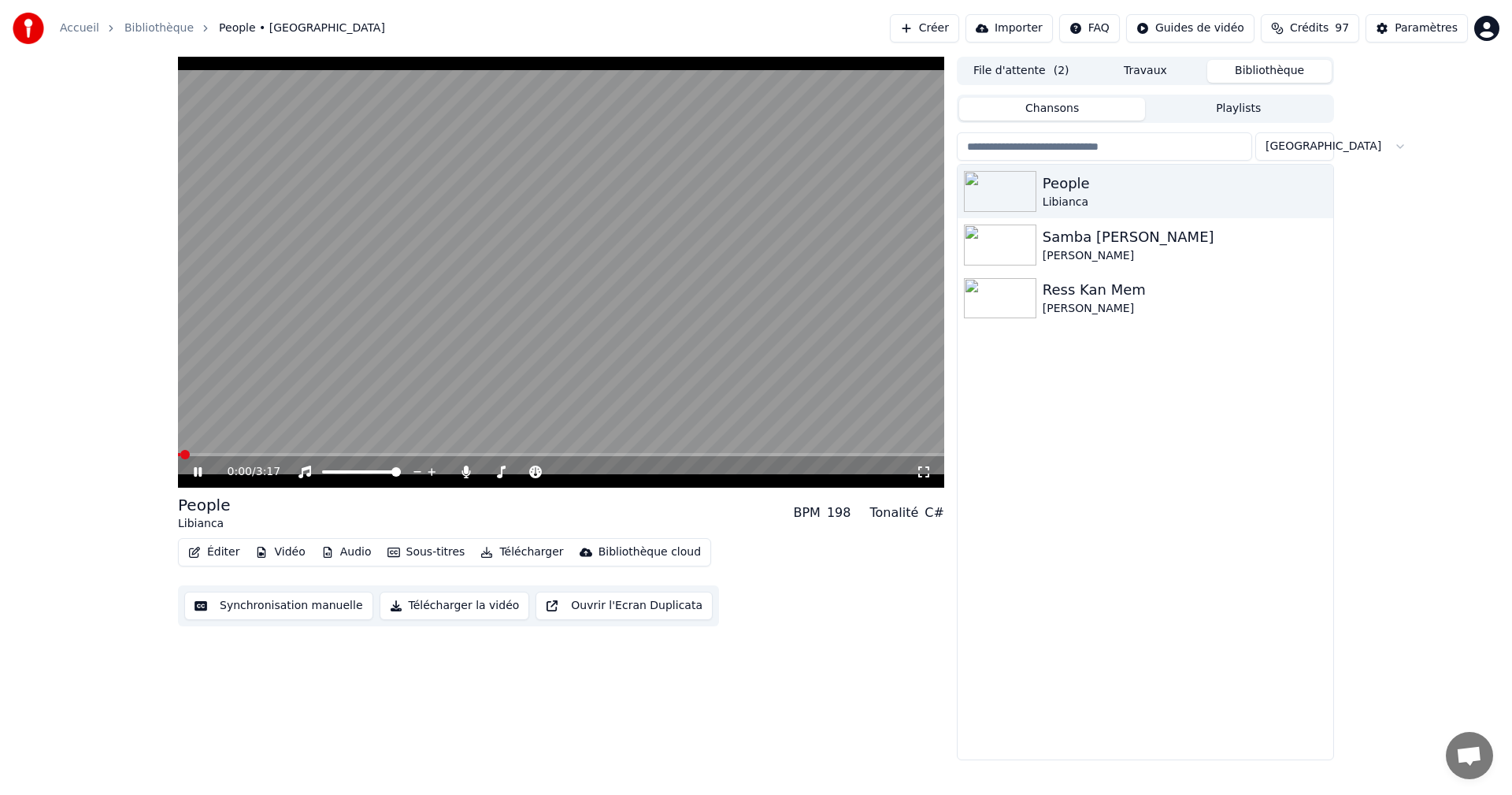
click at [196, 474] on icon at bounding box center [198, 472] width 8 height 10
click at [196, 474] on icon at bounding box center [198, 472] width 10 height 11
click at [197, 473] on icon at bounding box center [198, 472] width 8 height 10
click at [923, 477] on icon at bounding box center [924, 472] width 16 height 13
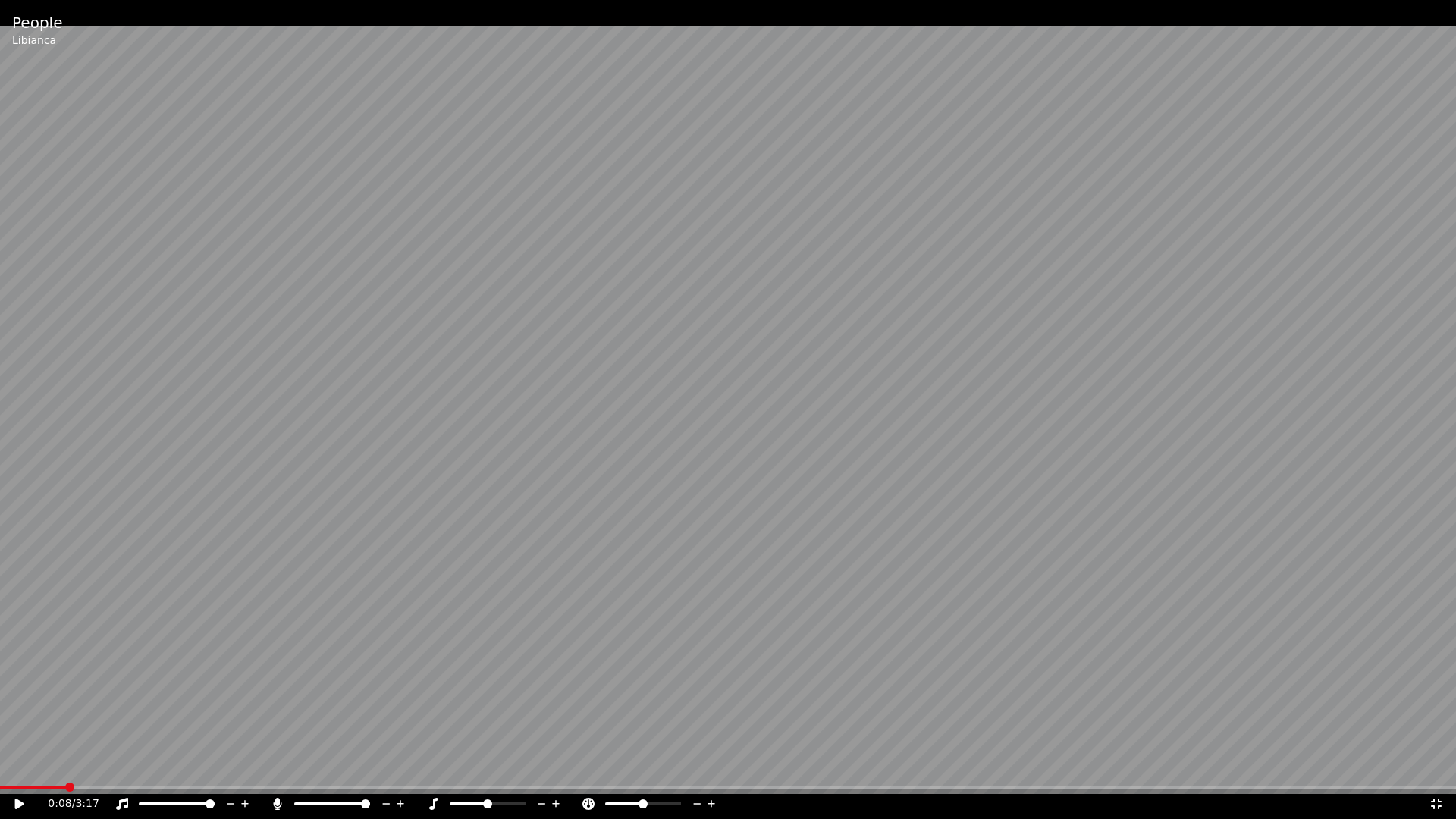
click at [22, 765] on icon at bounding box center [30, 804] width 35 height 12
click at [1436, 765] on icon at bounding box center [1436, 804] width 15 height 12
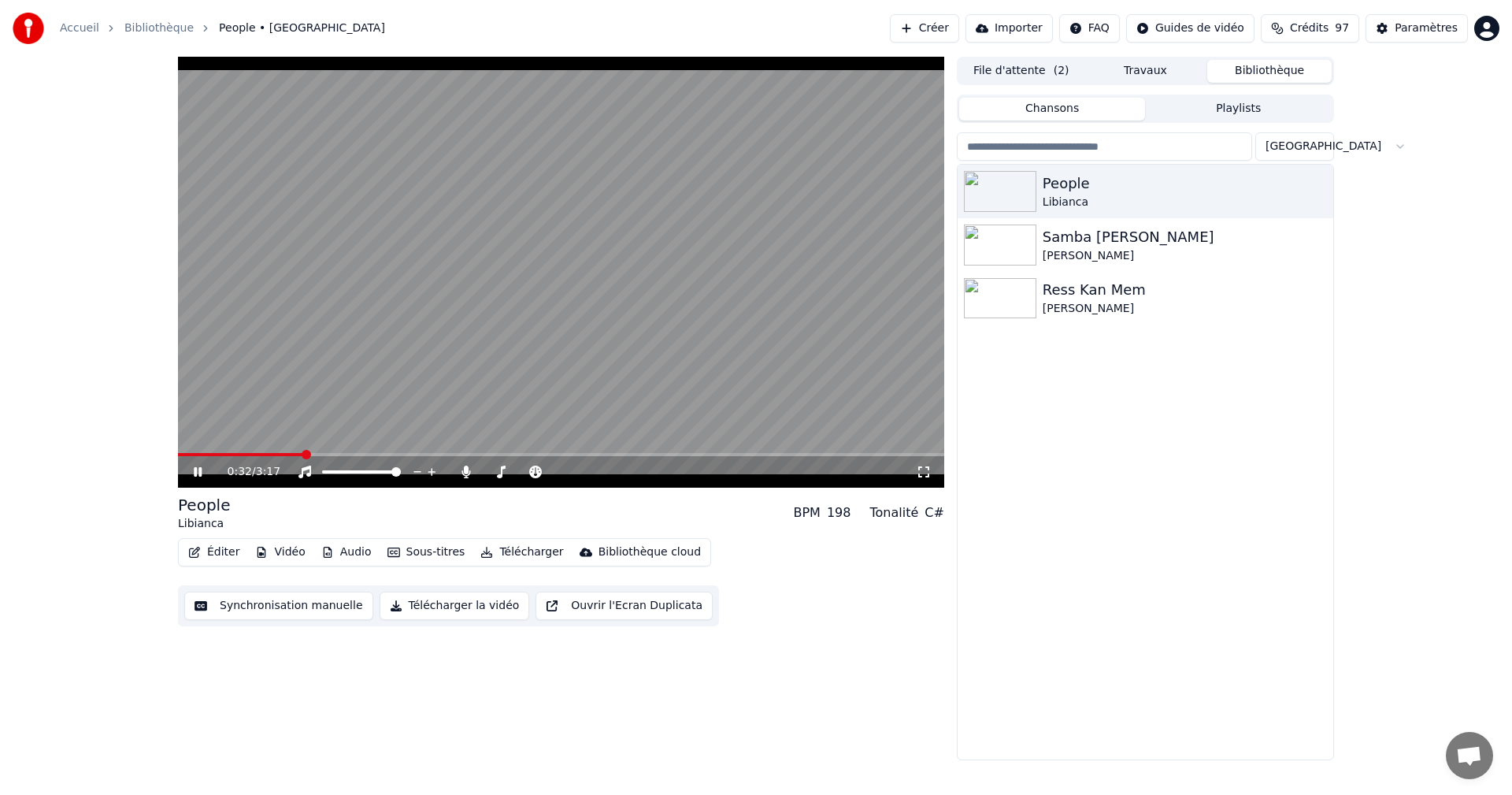
click at [200, 470] on icon at bounding box center [198, 472] width 8 height 10
click at [1414, 25] on div "Paramètres" at bounding box center [1426, 29] width 63 height 16
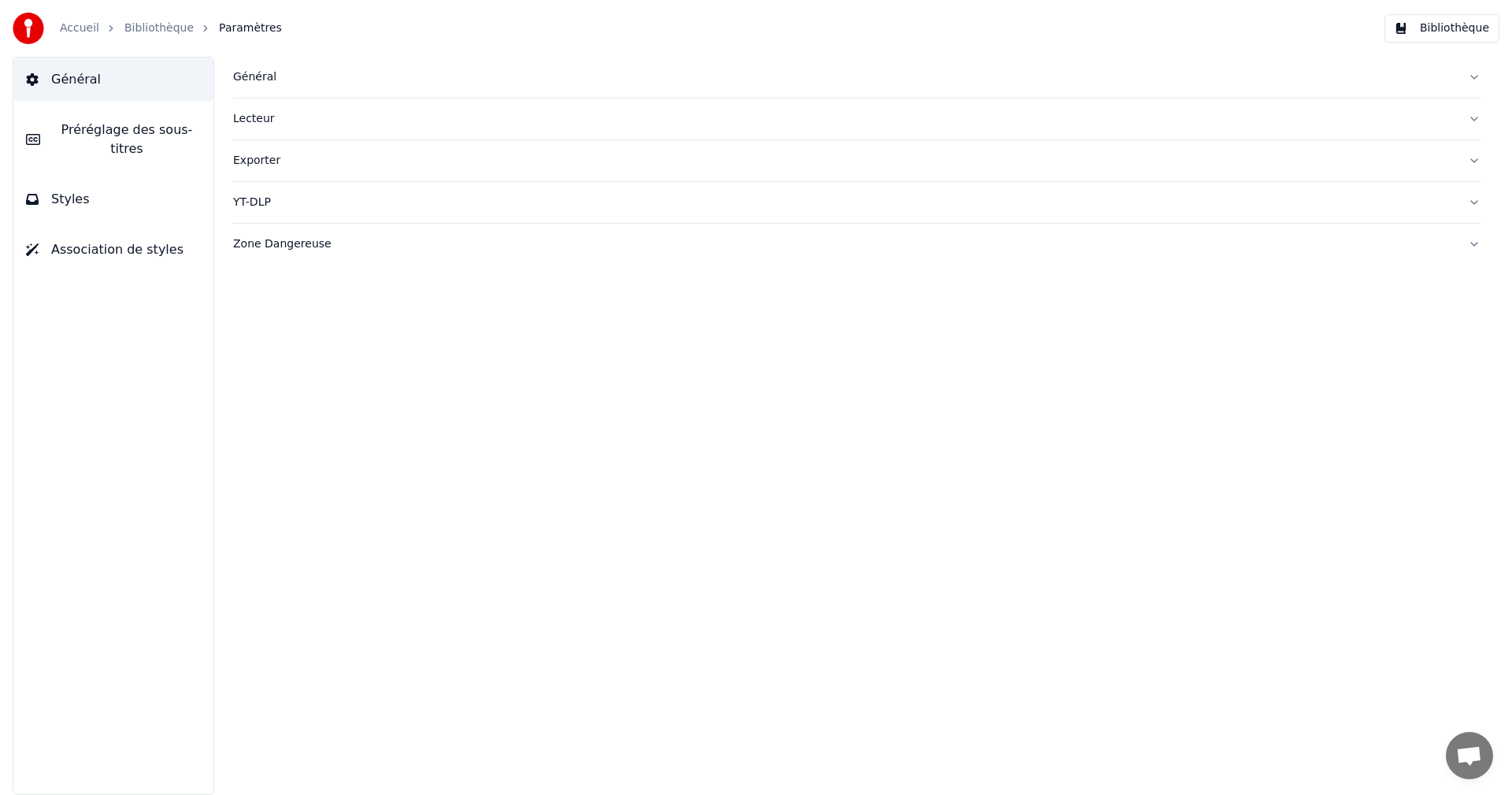
click at [77, 190] on span "Styles" at bounding box center [70, 199] width 38 height 19
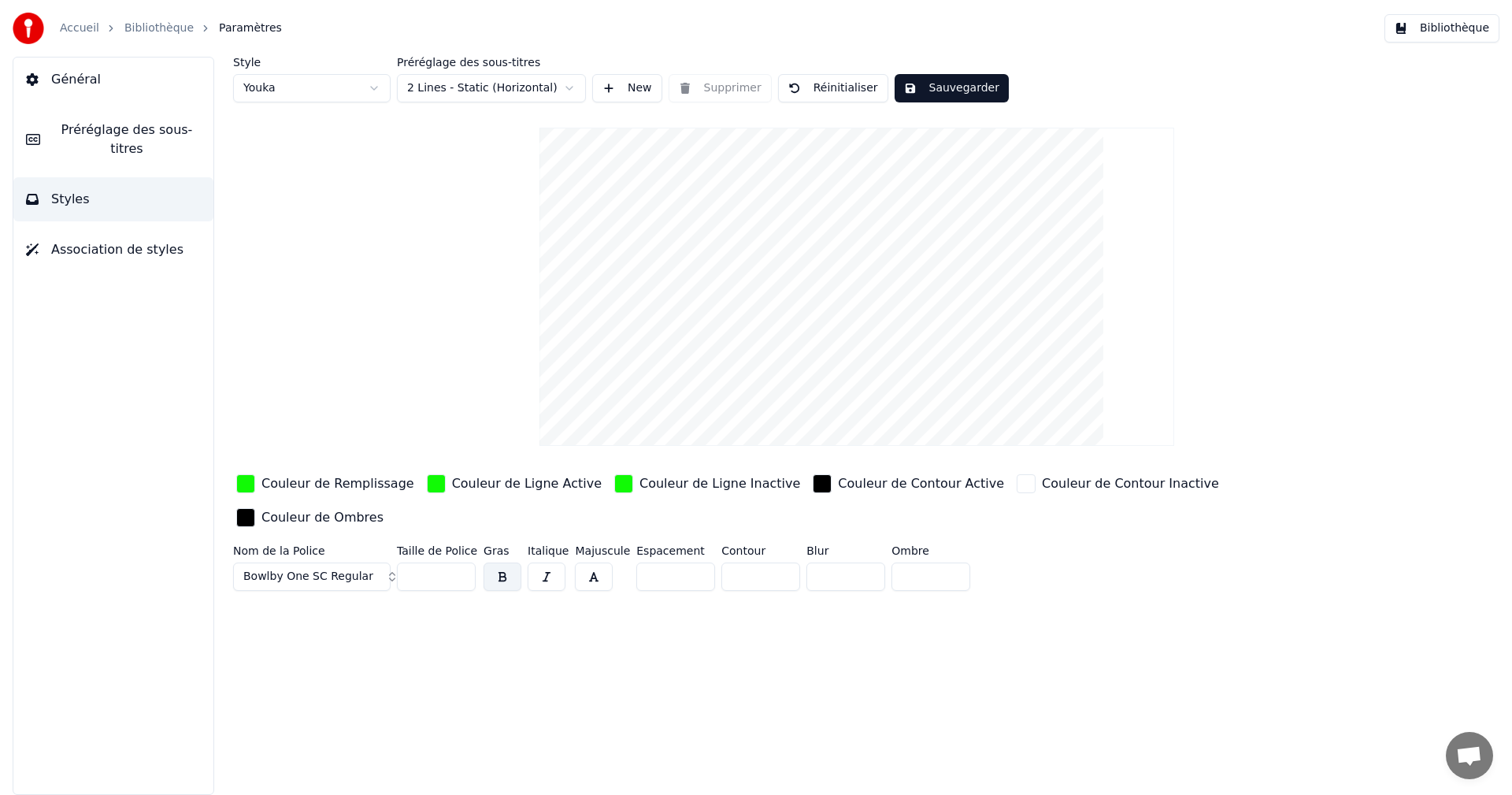
click at [333, 480] on div "Couleur de Remplissage" at bounding box center [338, 484] width 153 height 19
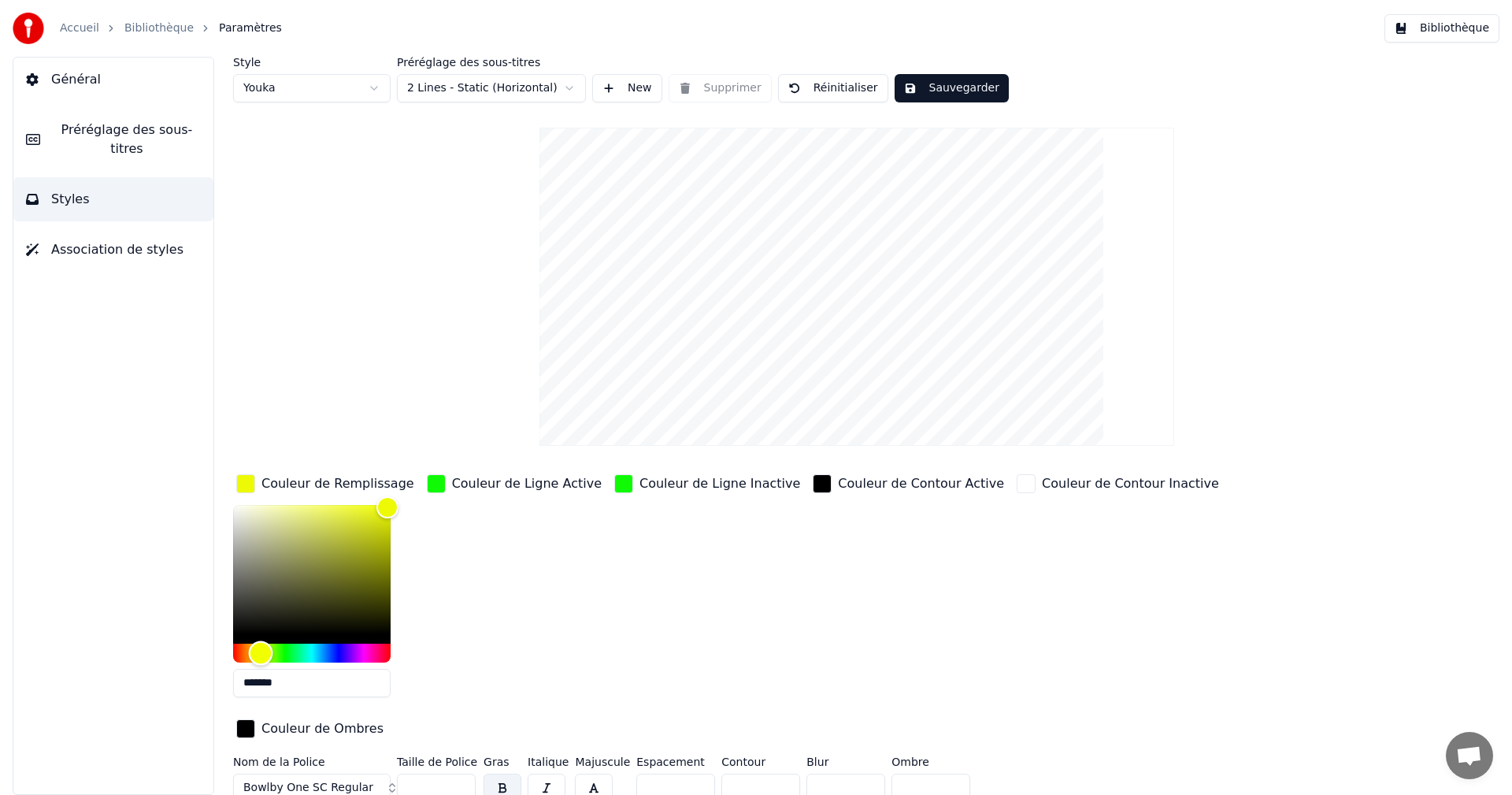
type input "*******"
drag, startPoint x: 287, startPoint y: 647, endPoint x: 259, endPoint y: 654, distance: 28.9
click at [259, 654] on div "Hue" at bounding box center [259, 652] width 24 height 24
click at [485, 484] on div "Couleur de Ligne Active" at bounding box center [527, 484] width 150 height 19
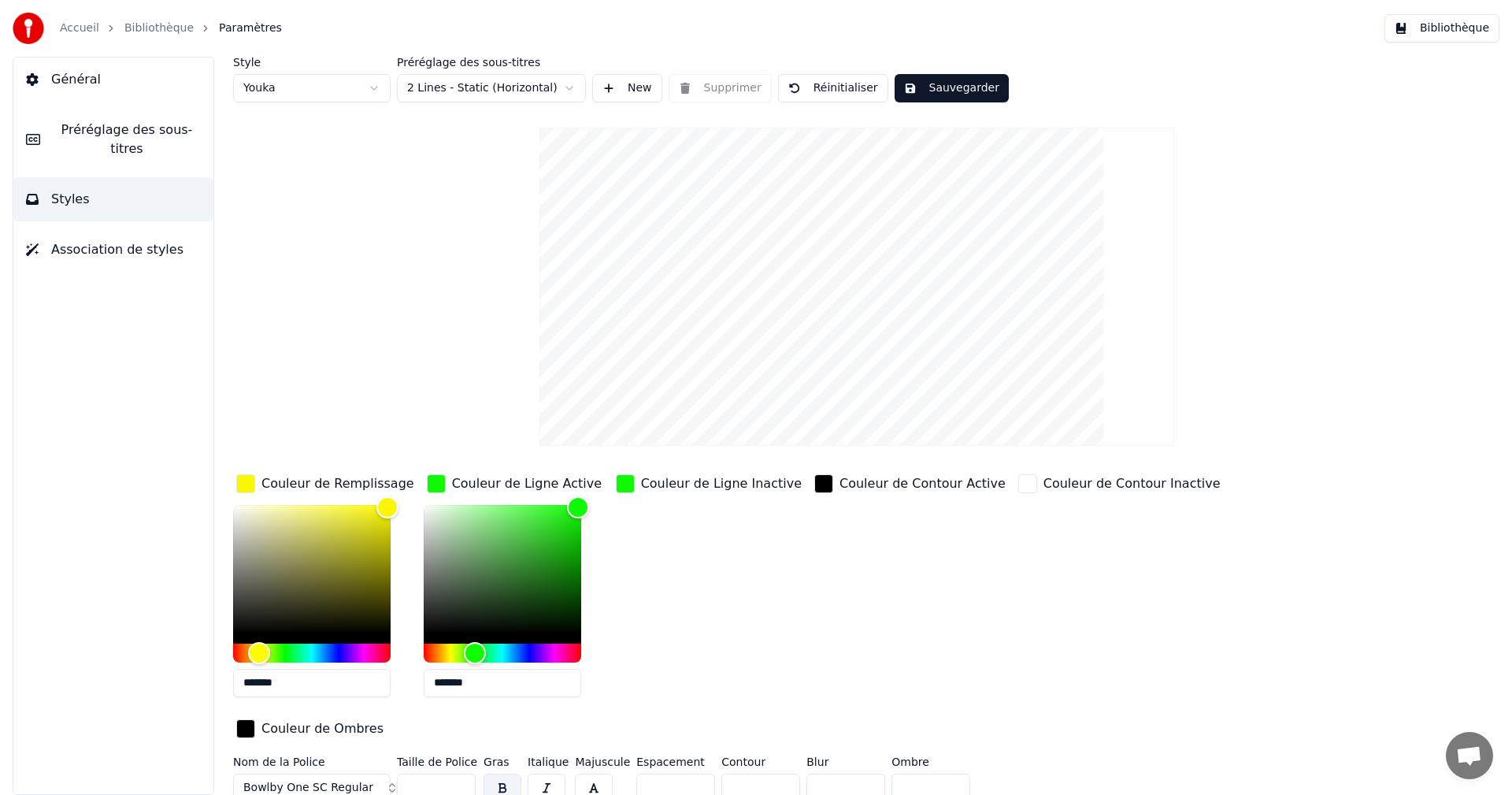
drag, startPoint x: 442, startPoint y: 681, endPoint x: 559, endPoint y: 692, distance: 117.5
click at [559, 692] on input "*******" at bounding box center [502, 682] width 158 height 28
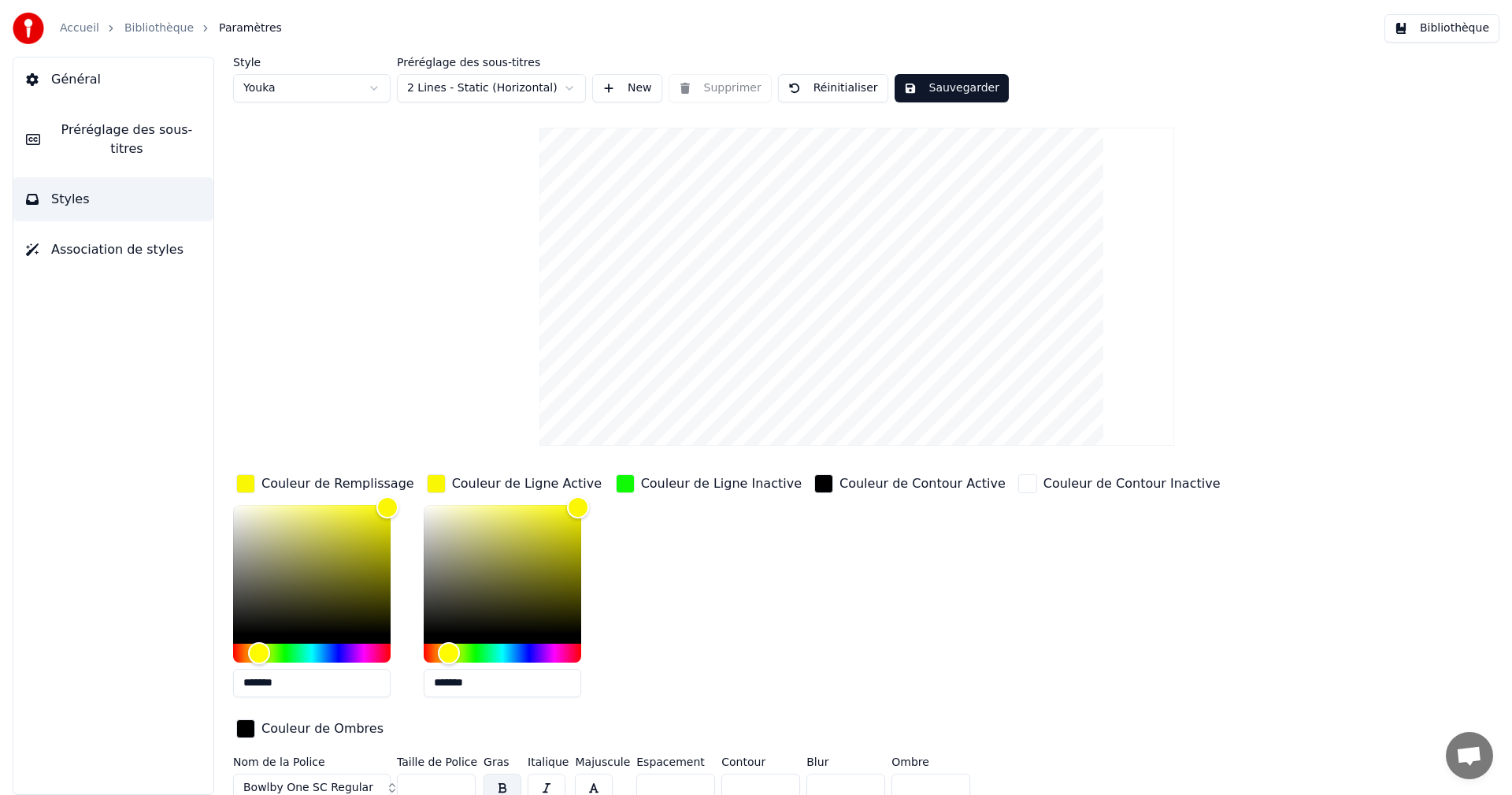
type input "*******"
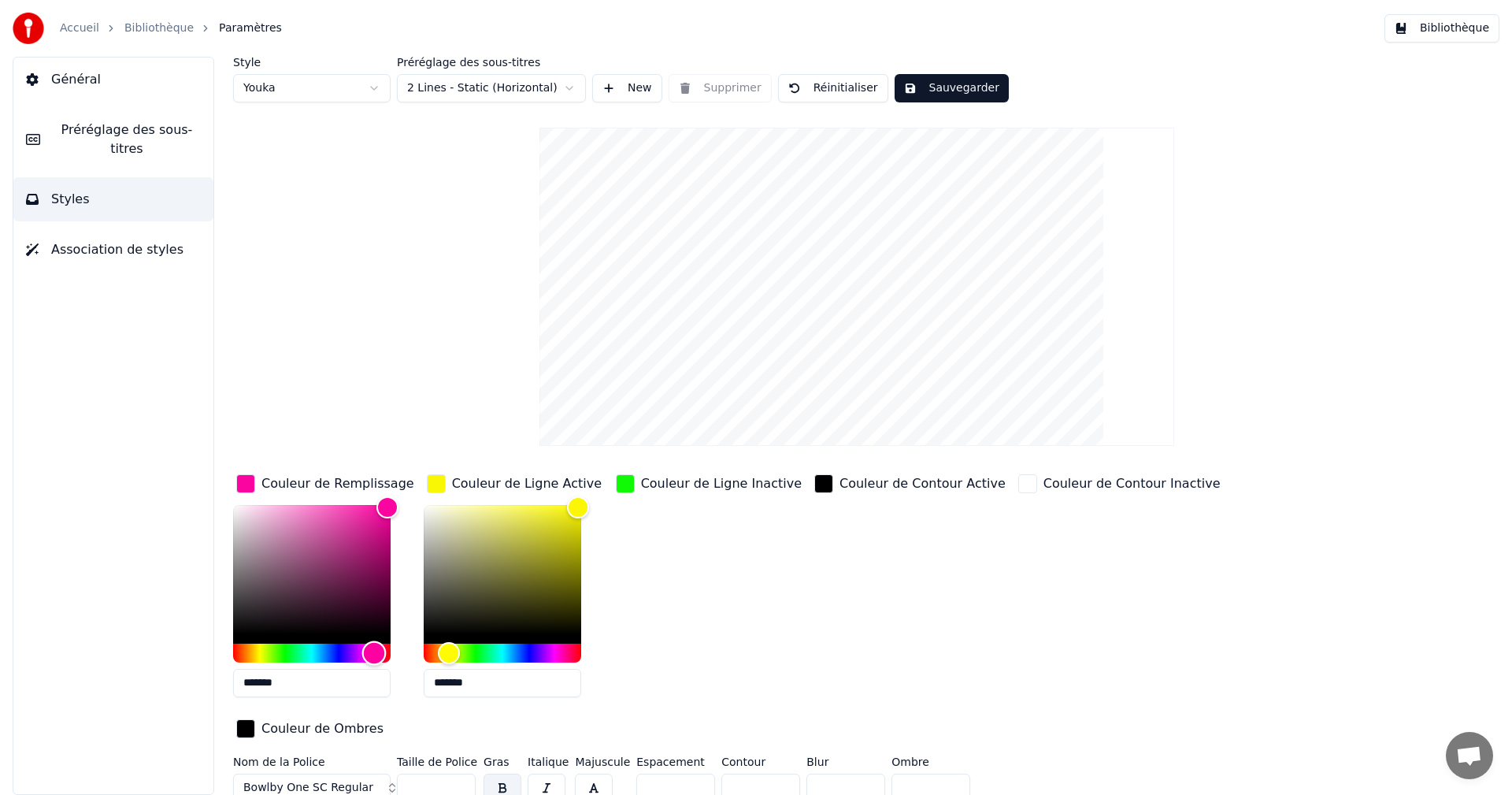
type input "*******"
drag, startPoint x: 254, startPoint y: 651, endPoint x: 375, endPoint y: 652, distance: 121.0
click at [375, 652] on div "Hue" at bounding box center [375, 652] width 24 height 24
drag, startPoint x: 450, startPoint y: 683, endPoint x: 489, endPoint y: 681, distance: 39.1
click at [489, 681] on input "*******" at bounding box center [502, 682] width 158 height 28
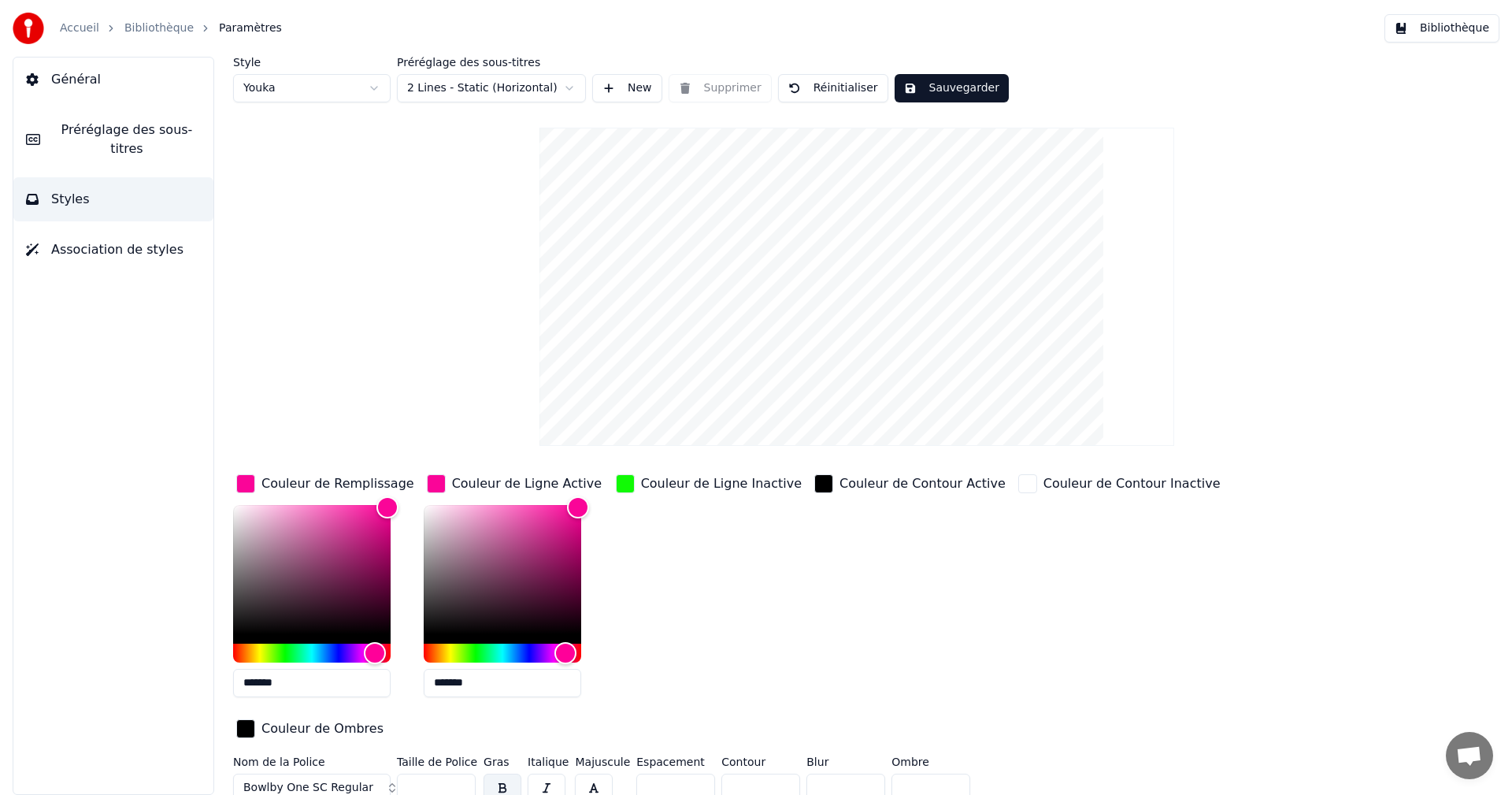
type input "*******"
click at [696, 478] on div "Couleur de Ligne Inactive" at bounding box center [721, 484] width 161 height 19
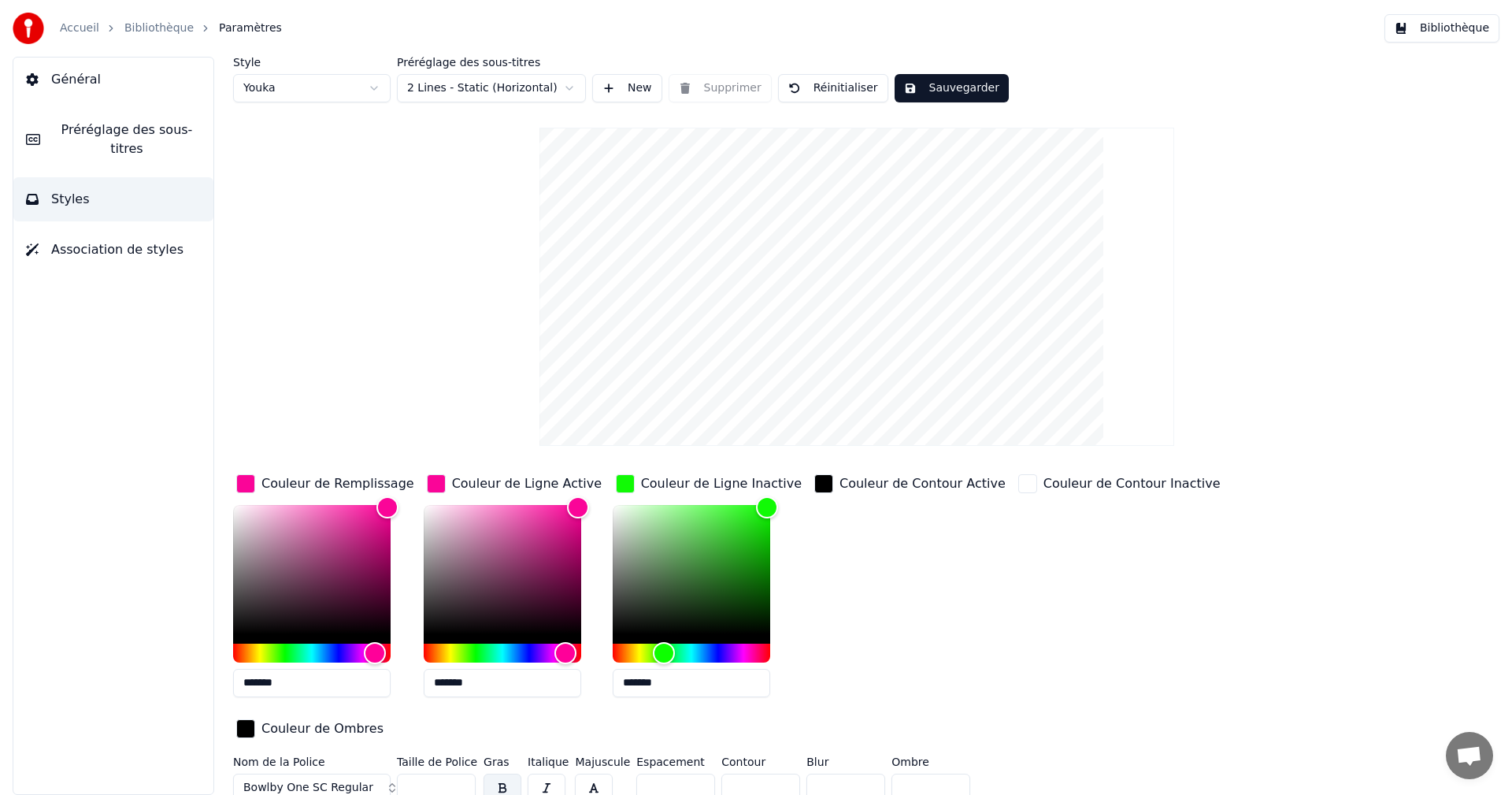
drag, startPoint x: 630, startPoint y: 683, endPoint x: 687, endPoint y: 685, distance: 57.0
click at [687, 685] on input "*******" at bounding box center [691, 682] width 158 height 28
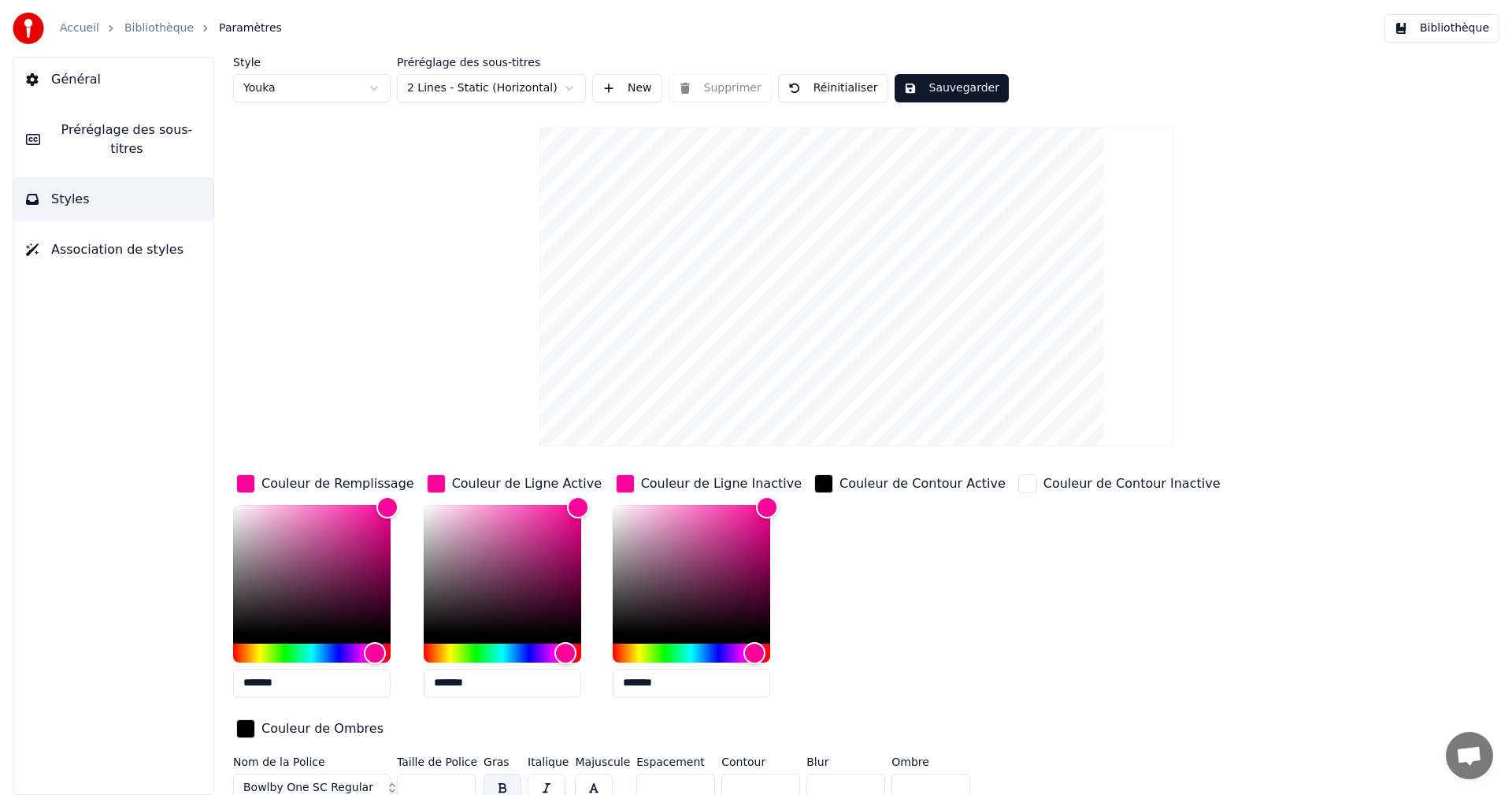
type input "*******"
click at [953, 90] on button "Sauvegarder" at bounding box center [951, 87] width 114 height 28
click at [1451, 29] on button "Bibliothèque" at bounding box center [1442, 28] width 115 height 28
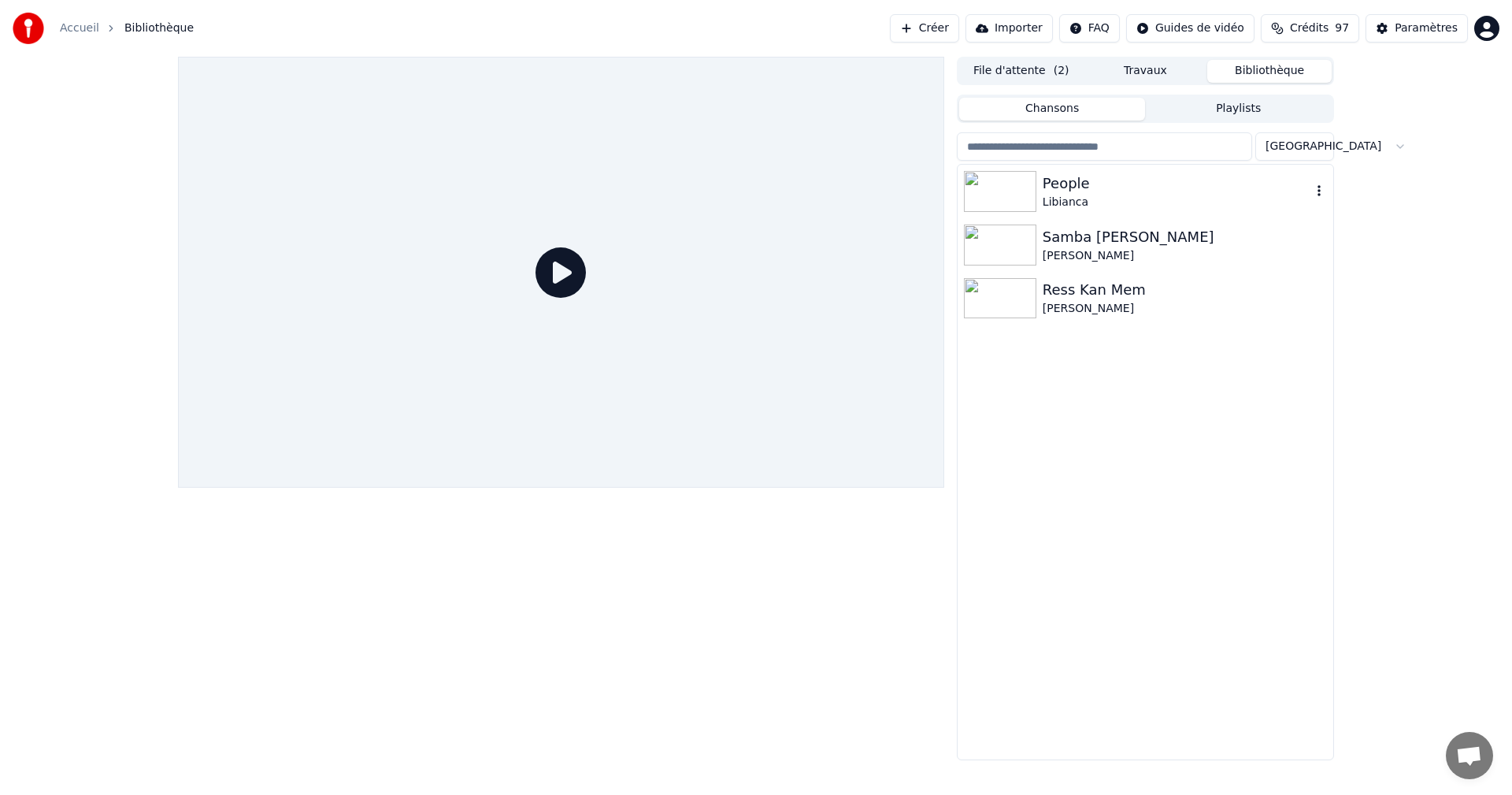
click at [1112, 190] on div "People" at bounding box center [1176, 183] width 268 height 22
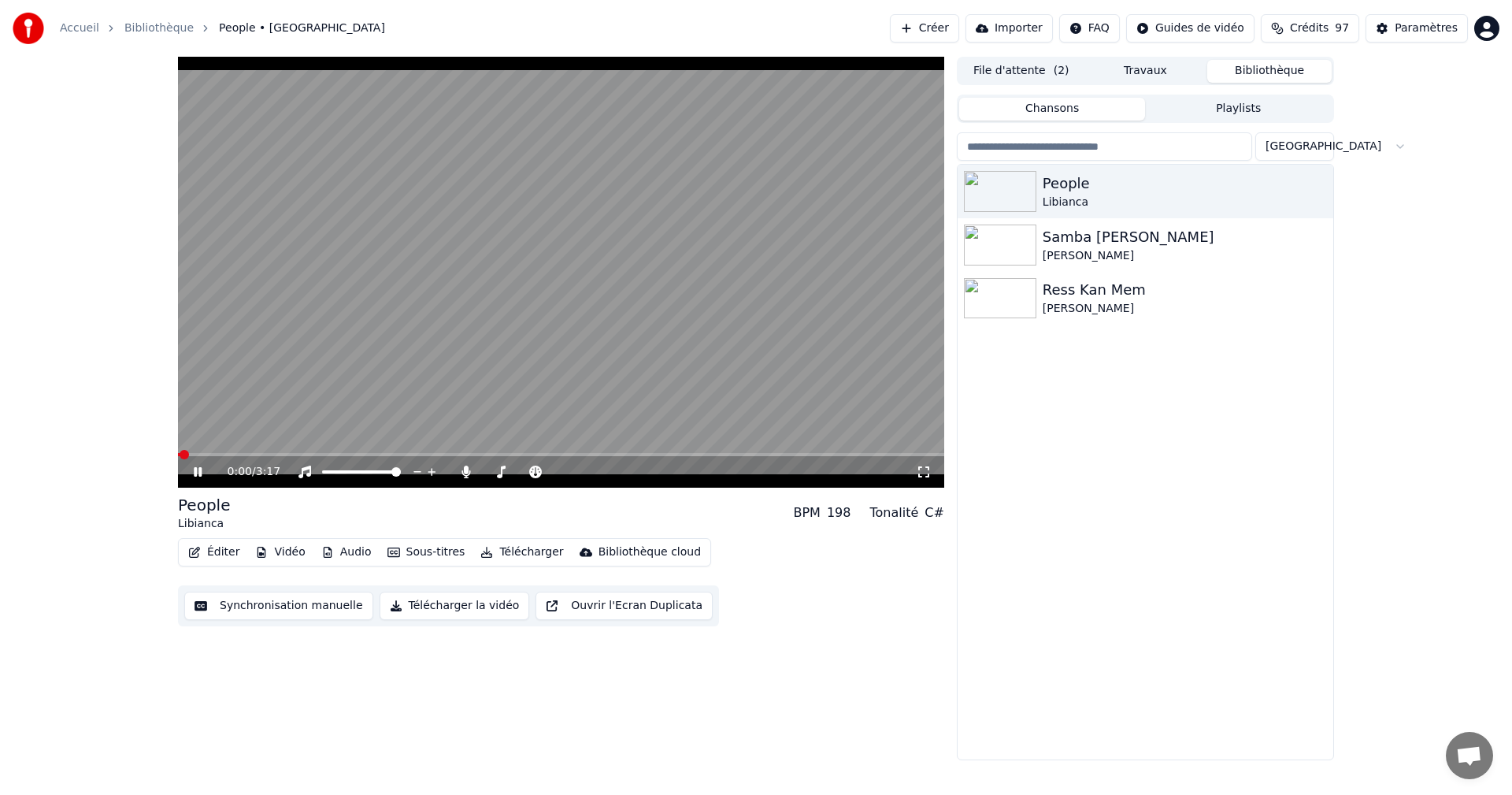
click at [200, 473] on icon at bounding box center [198, 472] width 8 height 10
click at [199, 471] on icon at bounding box center [198, 472] width 10 height 11
click at [198, 470] on icon at bounding box center [209, 472] width 37 height 13
click at [926, 472] on icon at bounding box center [924, 472] width 16 height 13
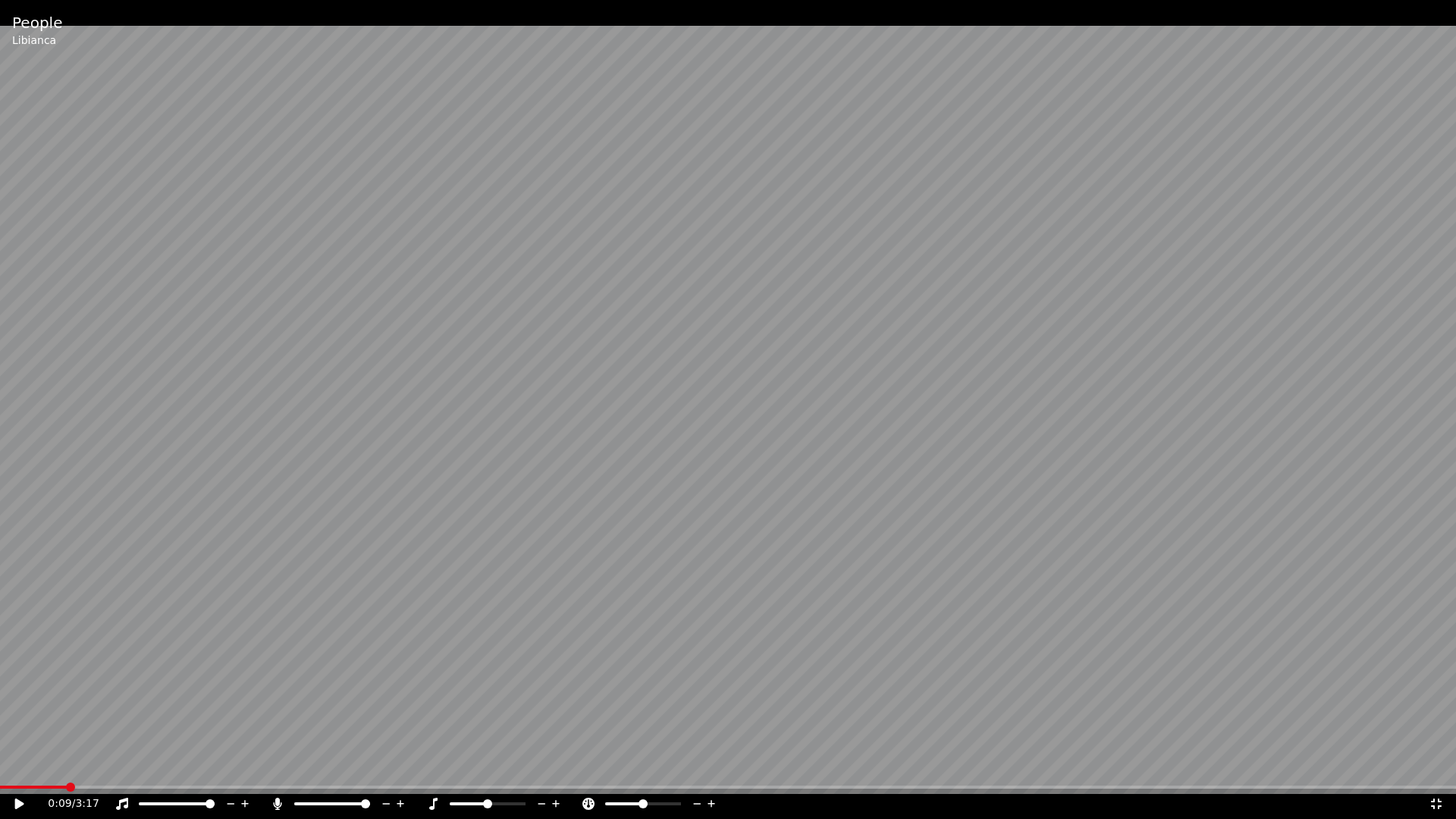
click at [24, 765] on icon at bounding box center [30, 804] width 35 height 12
click at [1440, 765] on icon at bounding box center [1436, 804] width 11 height 11
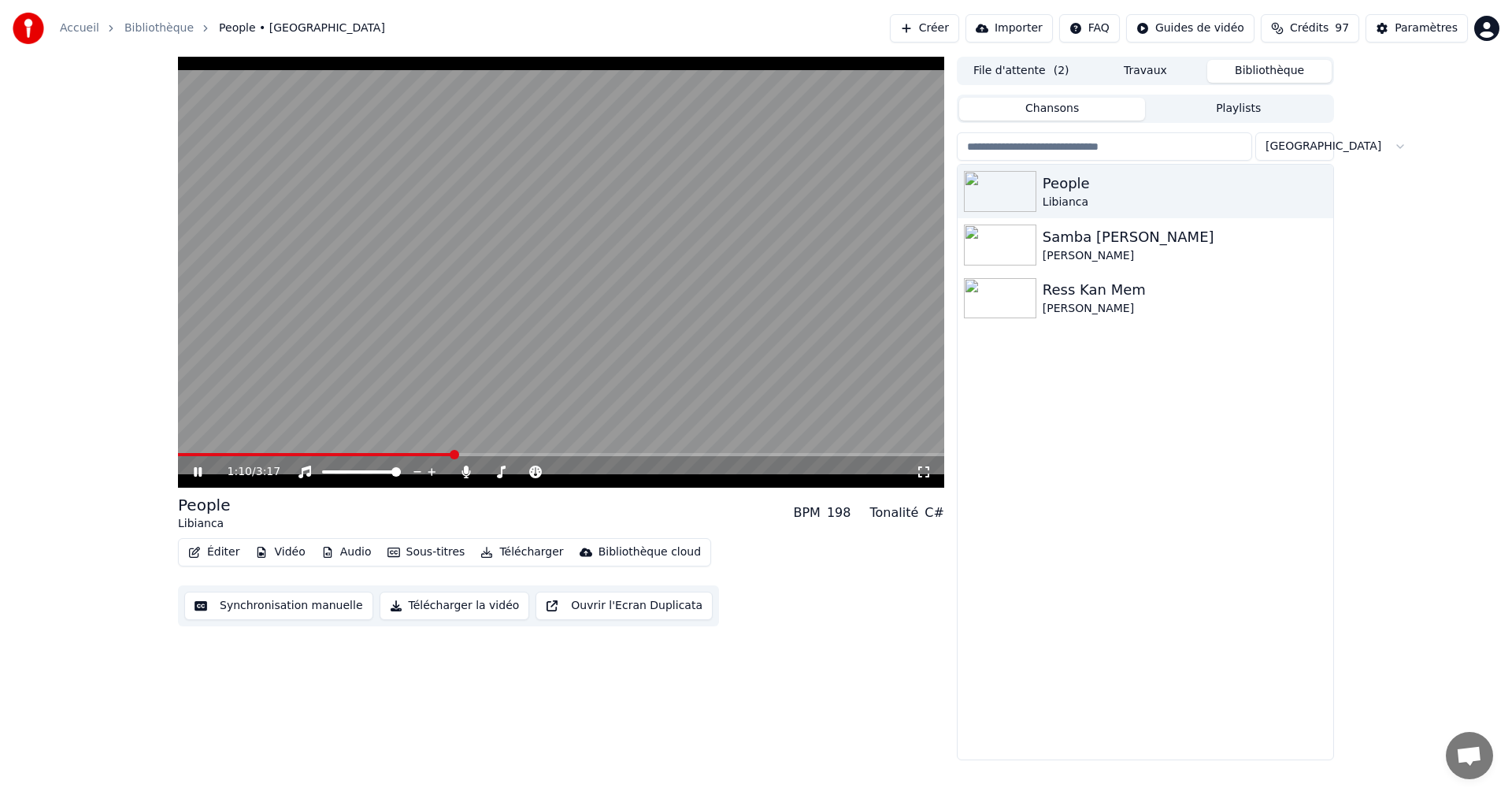
click at [198, 474] on icon at bounding box center [209, 472] width 37 height 13
click at [1395, 35] on button "Paramètres" at bounding box center [1417, 28] width 102 height 28
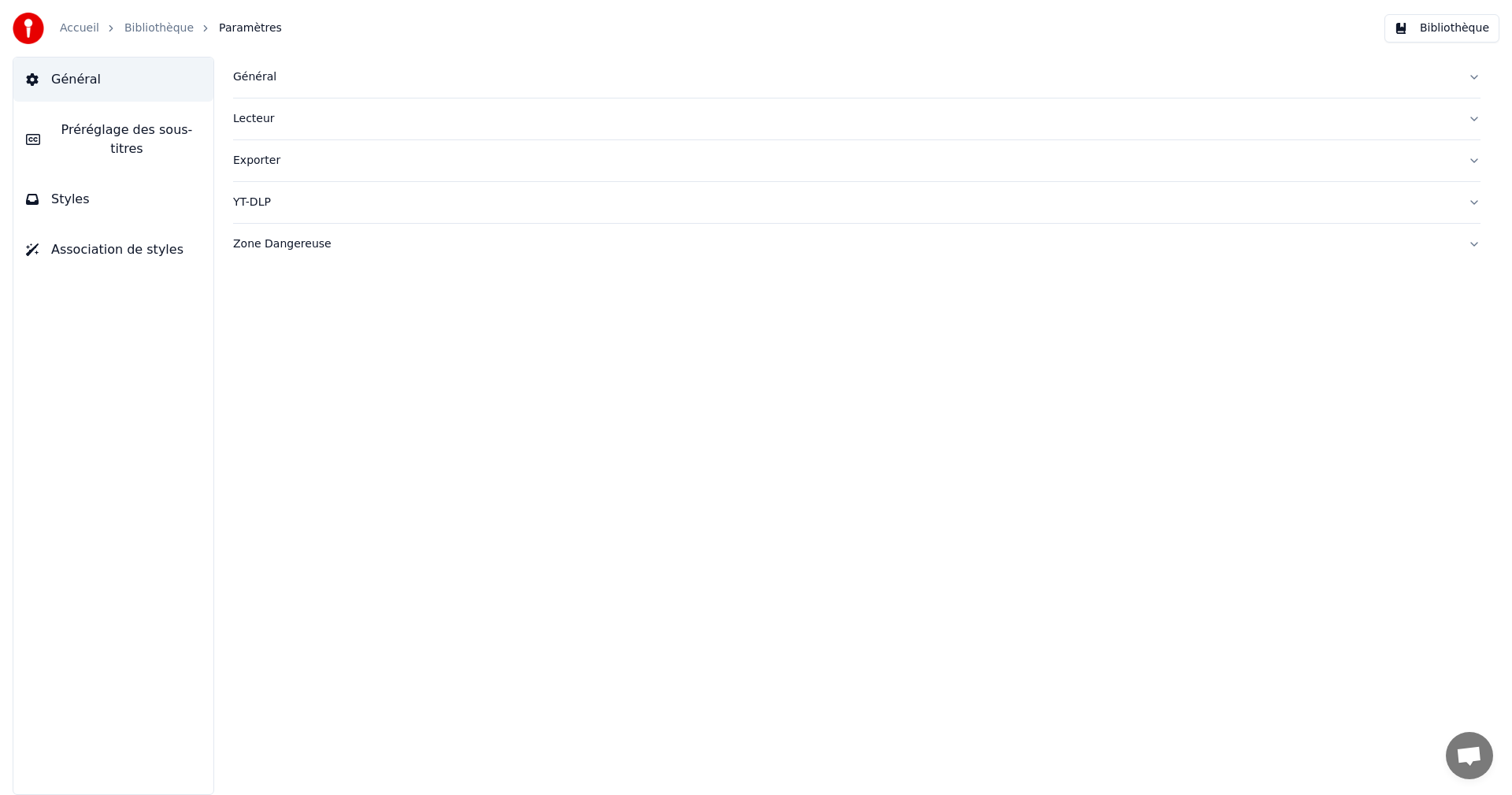
click at [80, 190] on span "Styles" at bounding box center [70, 199] width 38 height 19
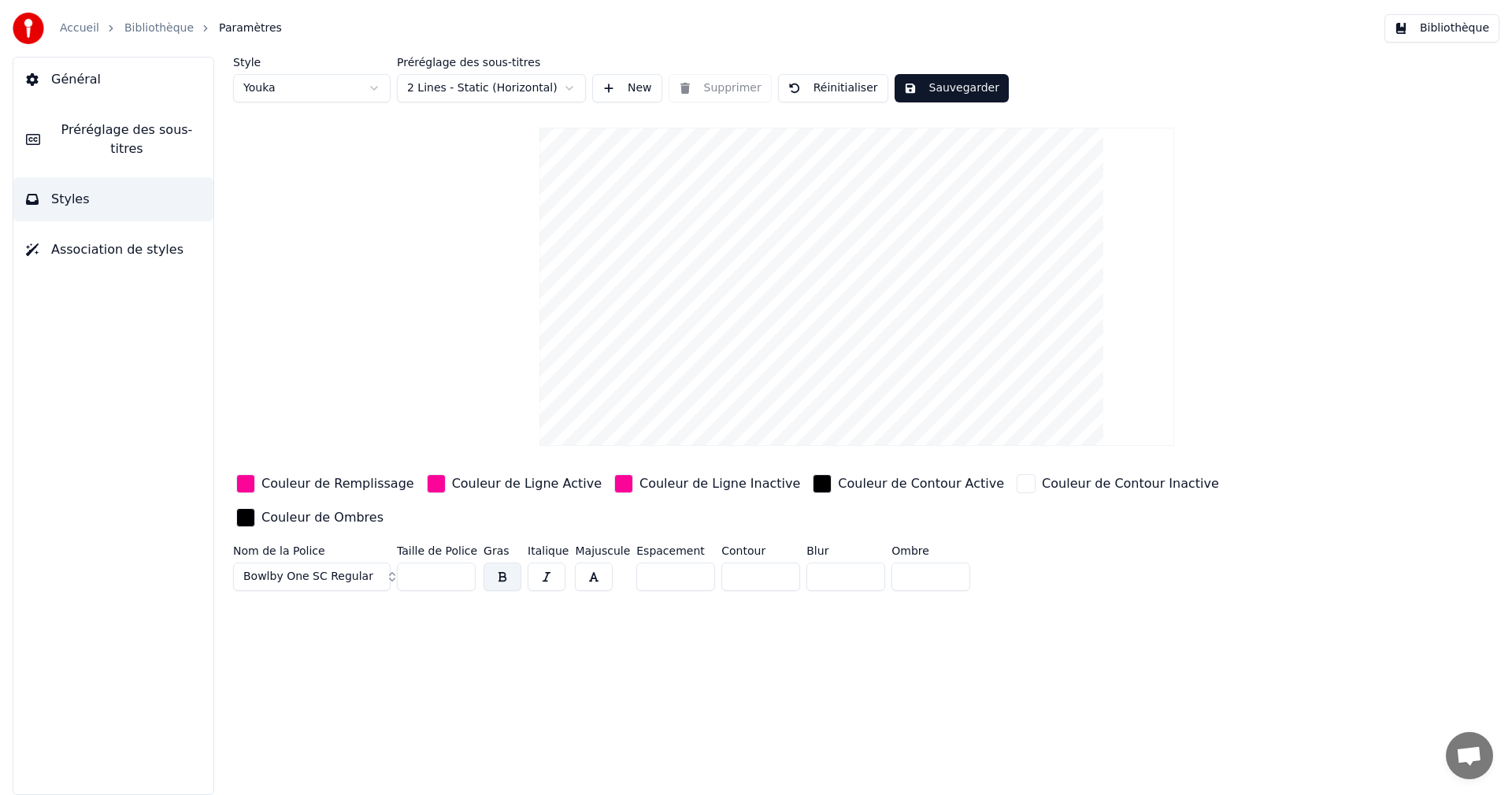
click at [380, 562] on button "Bowlby One SC Regular" at bounding box center [311, 576] width 158 height 28
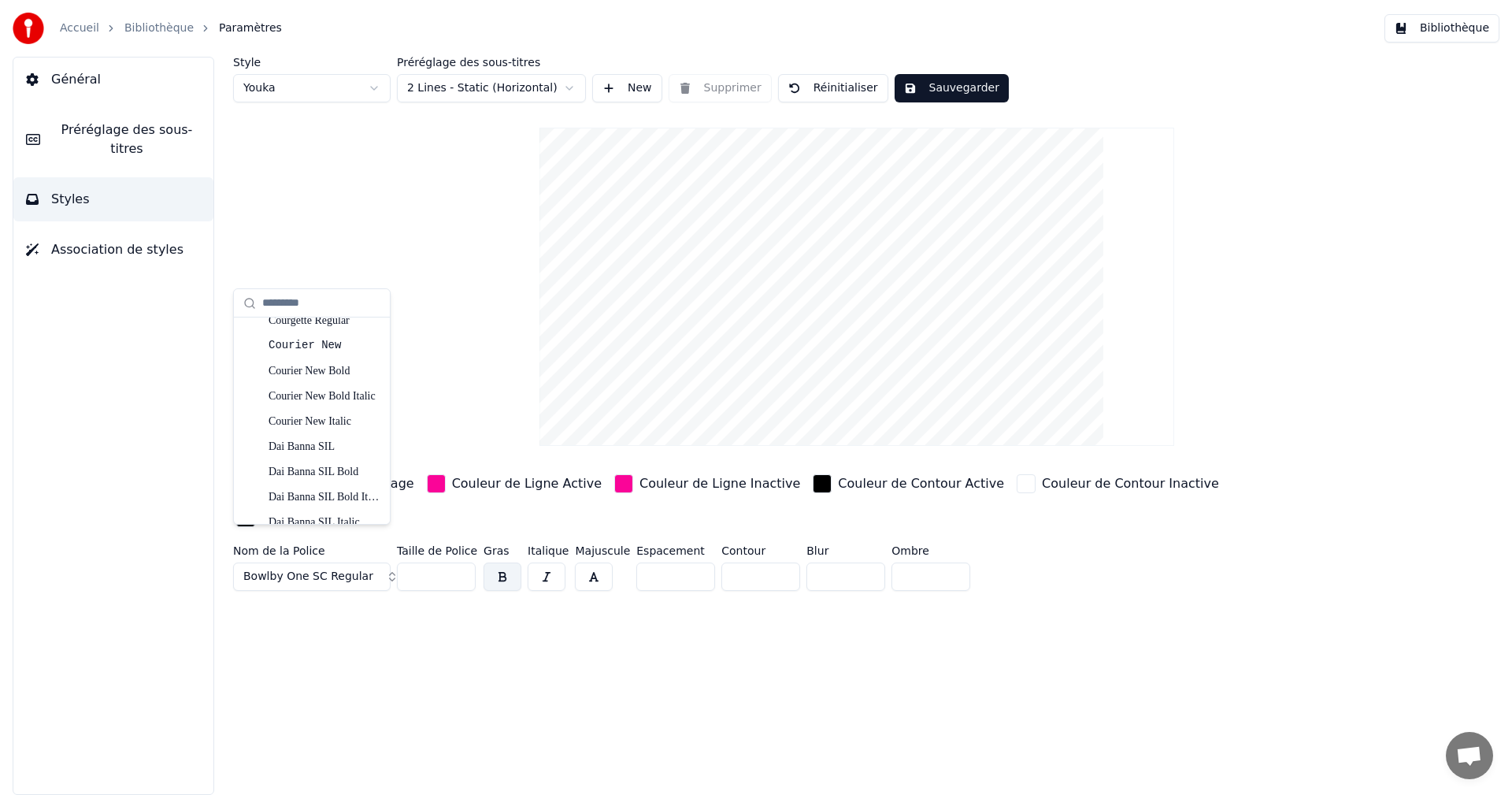
scroll to position [1689, 0]
click at [311, 511] on div "Doppio One Regular" at bounding box center [324, 508] width 112 height 16
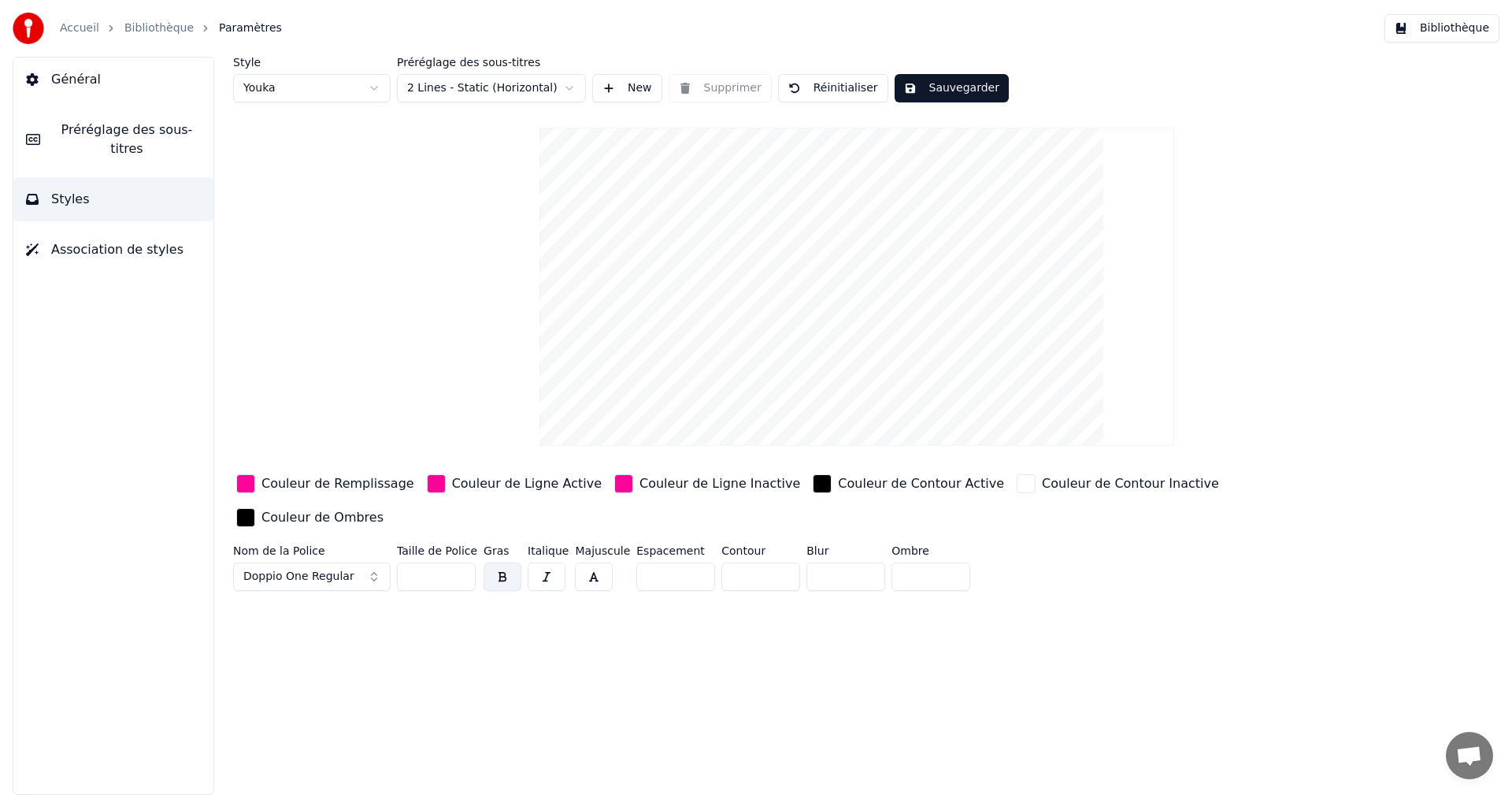
click at [967, 86] on button "Sauvegarder" at bounding box center [951, 87] width 114 height 28
click at [1414, 30] on button "Bibliothèque" at bounding box center [1442, 28] width 115 height 28
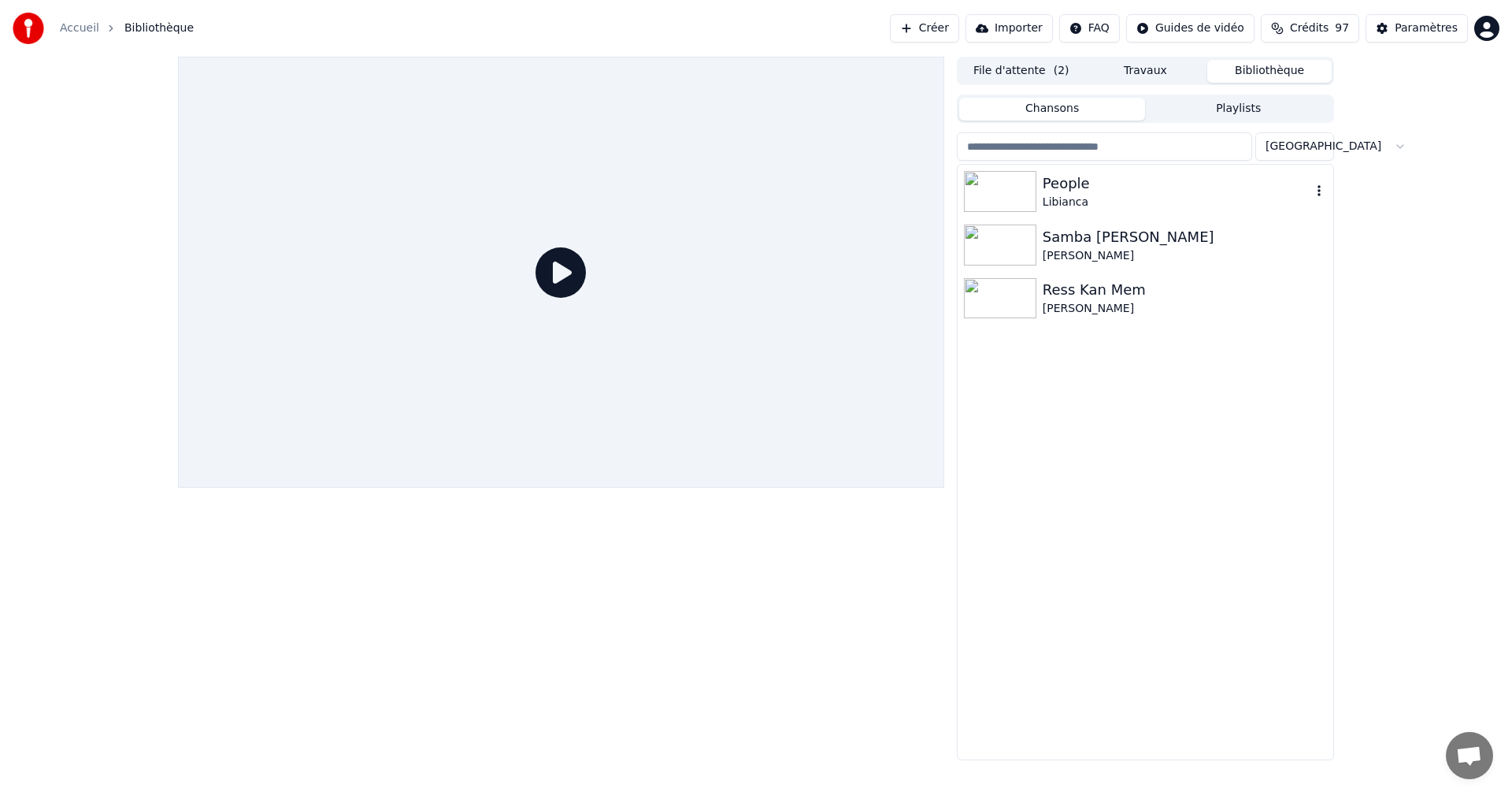
click at [1098, 187] on div "People" at bounding box center [1176, 183] width 268 height 22
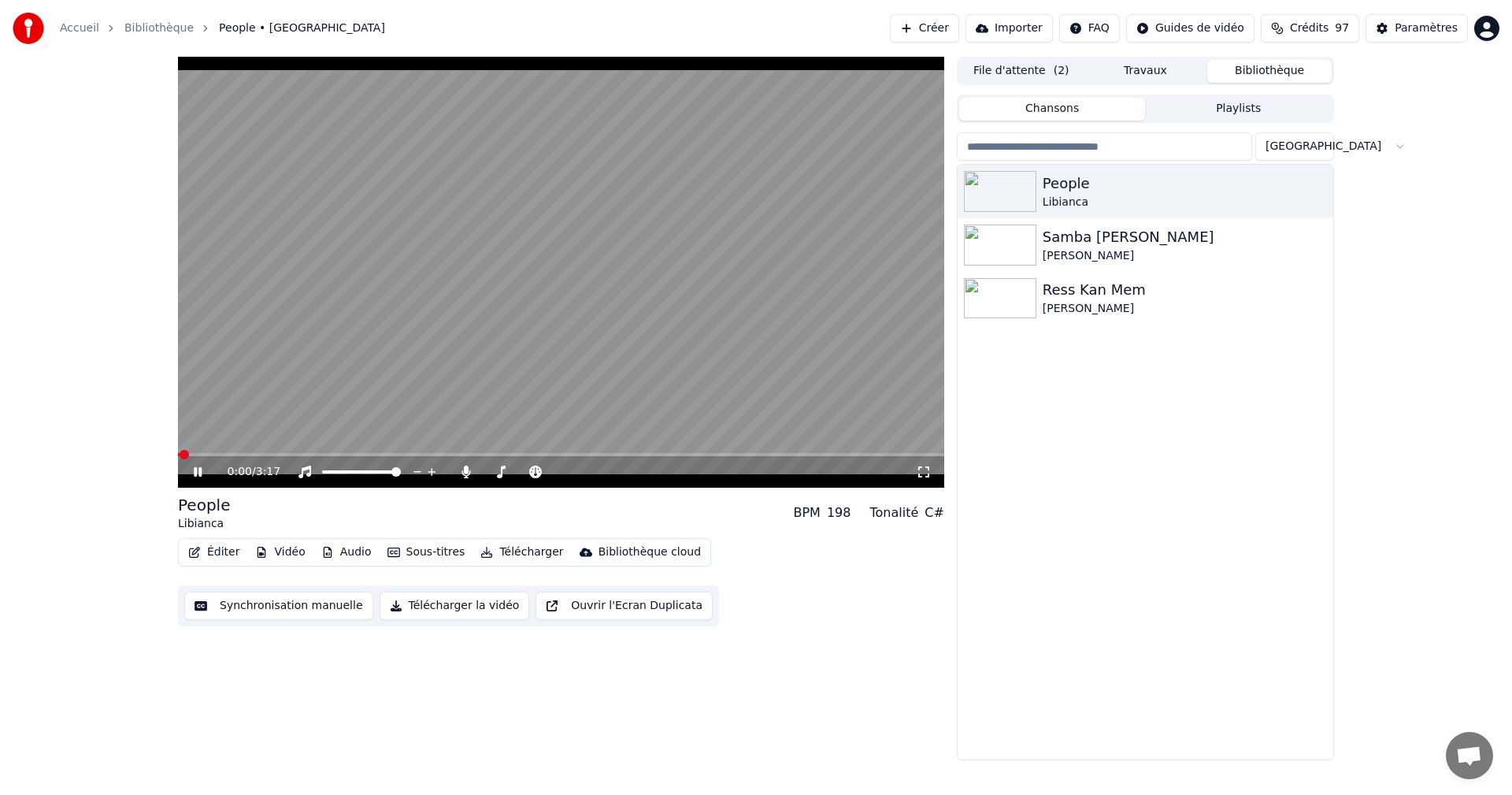
click at [197, 472] on icon at bounding box center [198, 472] width 8 height 10
click at [197, 472] on icon at bounding box center [198, 472] width 10 height 11
click at [199, 470] on icon at bounding box center [209, 472] width 37 height 13
click at [924, 468] on icon at bounding box center [924, 472] width 16 height 13
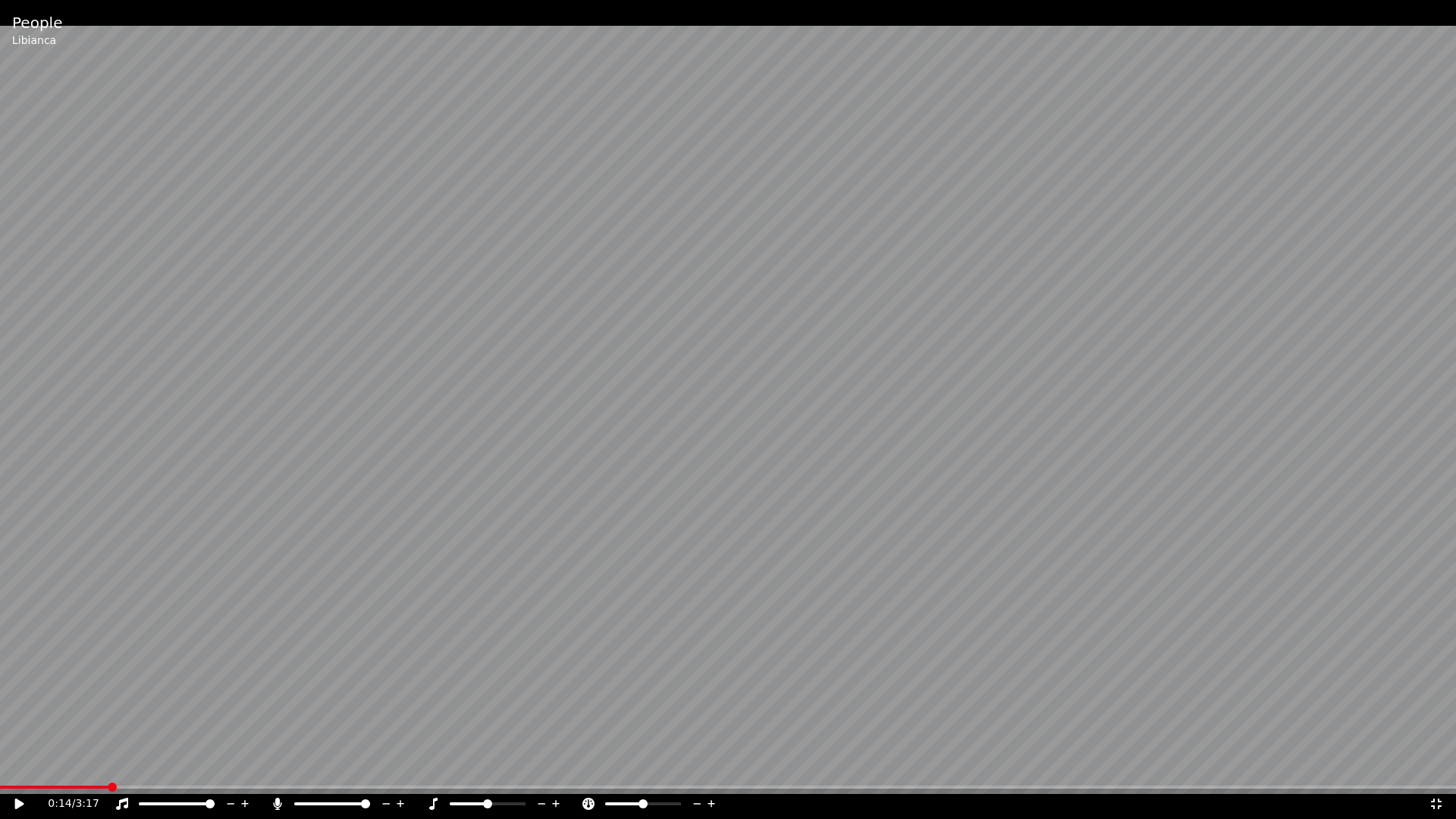
click at [21, 765] on icon at bounding box center [20, 804] width 9 height 11
click at [22, 765] on icon at bounding box center [30, 804] width 35 height 12
click at [272, 765] on span at bounding box center [275, 787] width 9 height 9
click at [39, 765] on span at bounding box center [41, 787] width 9 height 9
click at [20, 765] on icon at bounding box center [20, 804] width 9 height 11
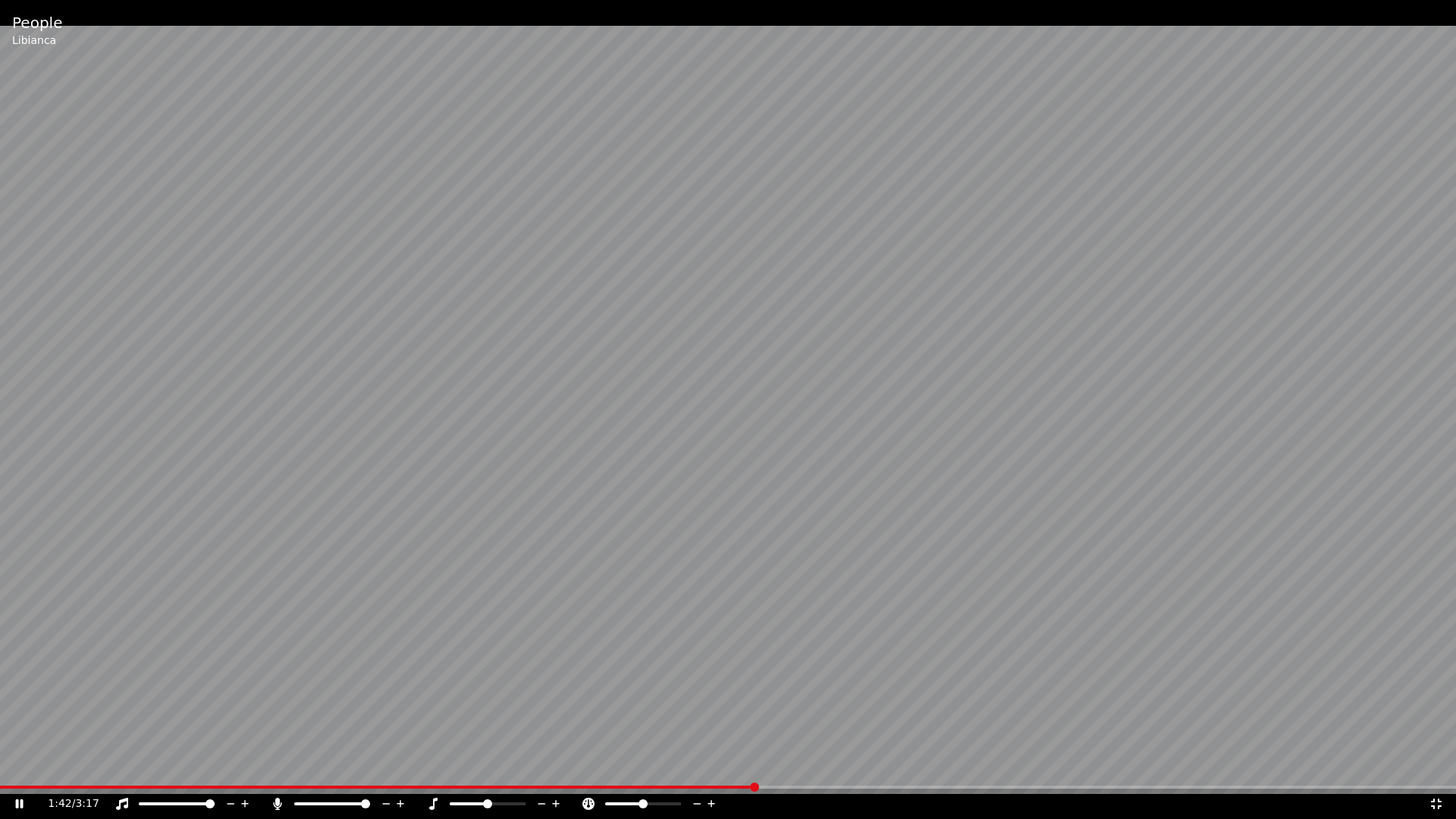
click at [1438, 765] on icon at bounding box center [1436, 804] width 15 height 12
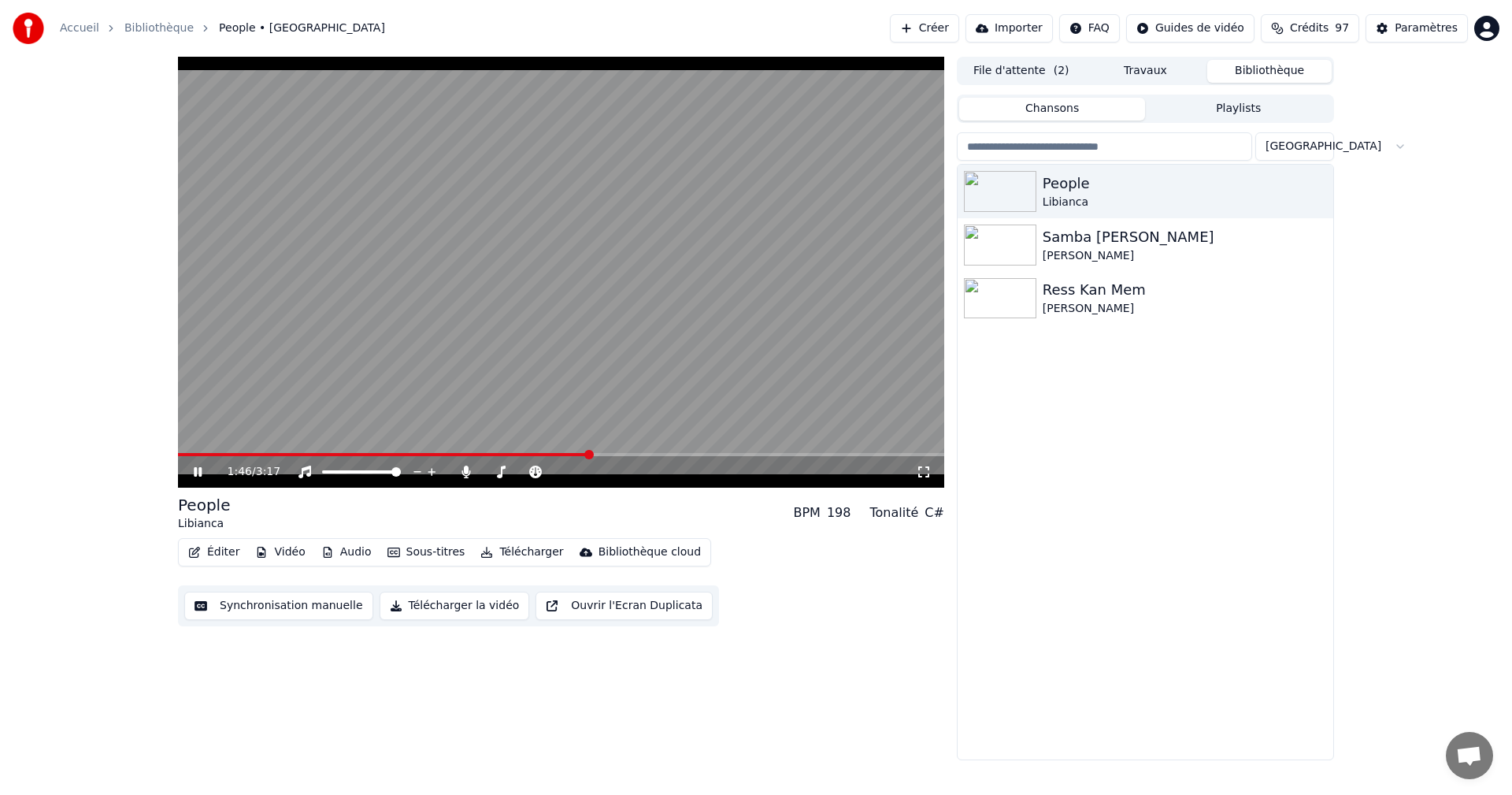
click at [200, 468] on icon at bounding box center [198, 472] width 8 height 10
click at [1427, 27] on div "Paramètres" at bounding box center [1426, 29] width 63 height 16
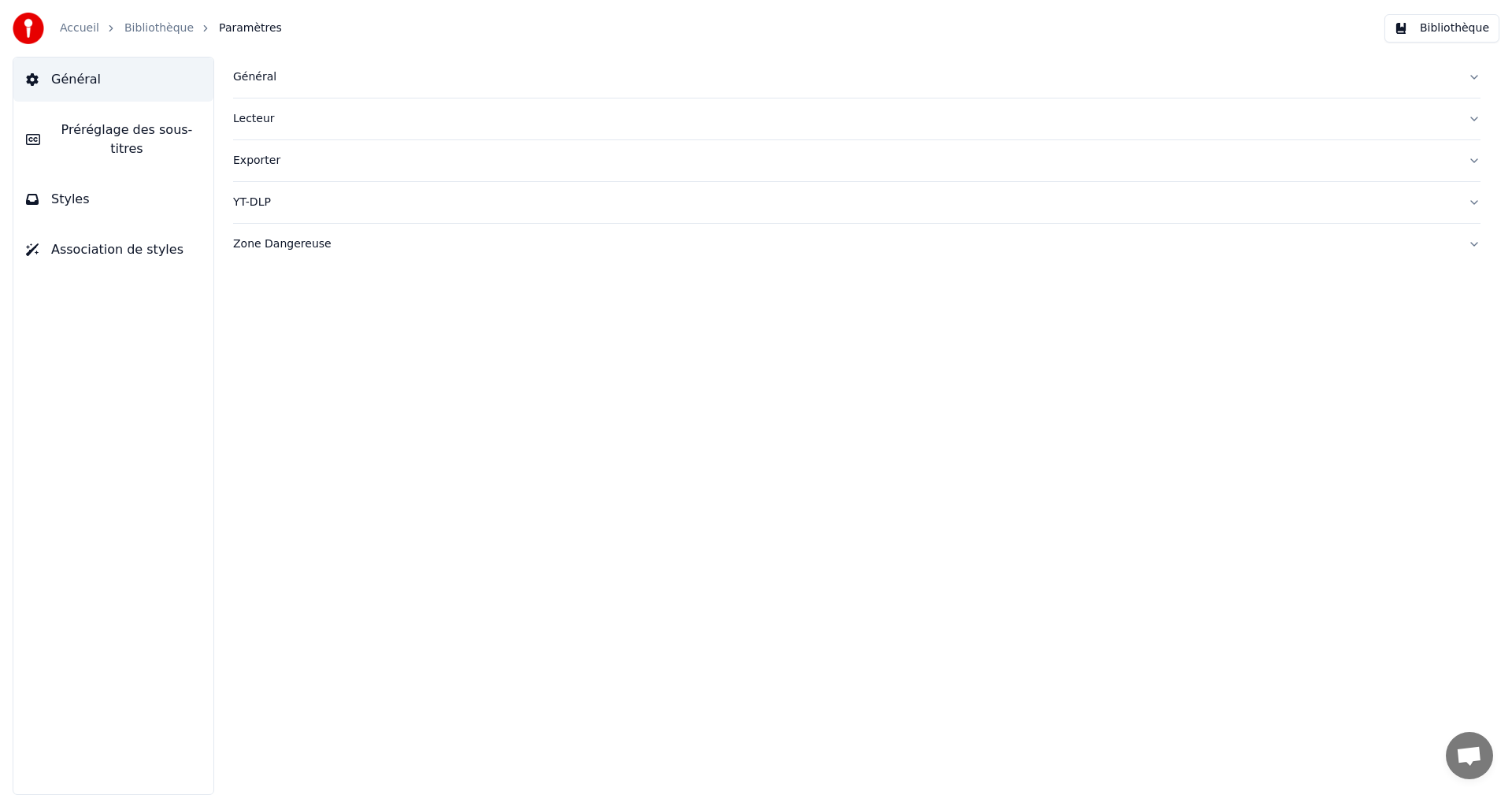
click at [176, 187] on button "Styles" at bounding box center [114, 199] width 200 height 44
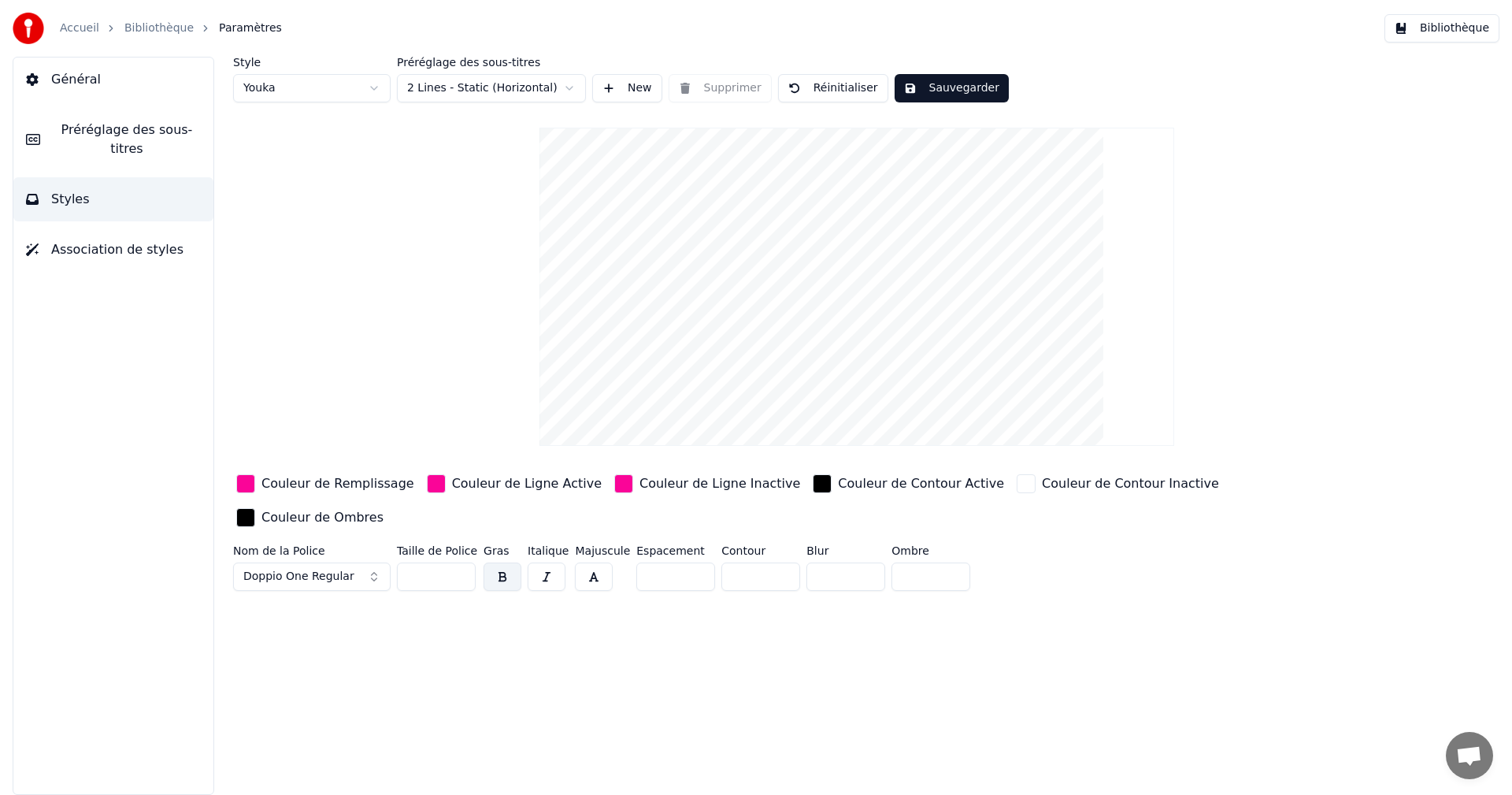
click at [374, 562] on button "Doppio One Regular" at bounding box center [311, 576] width 158 height 28
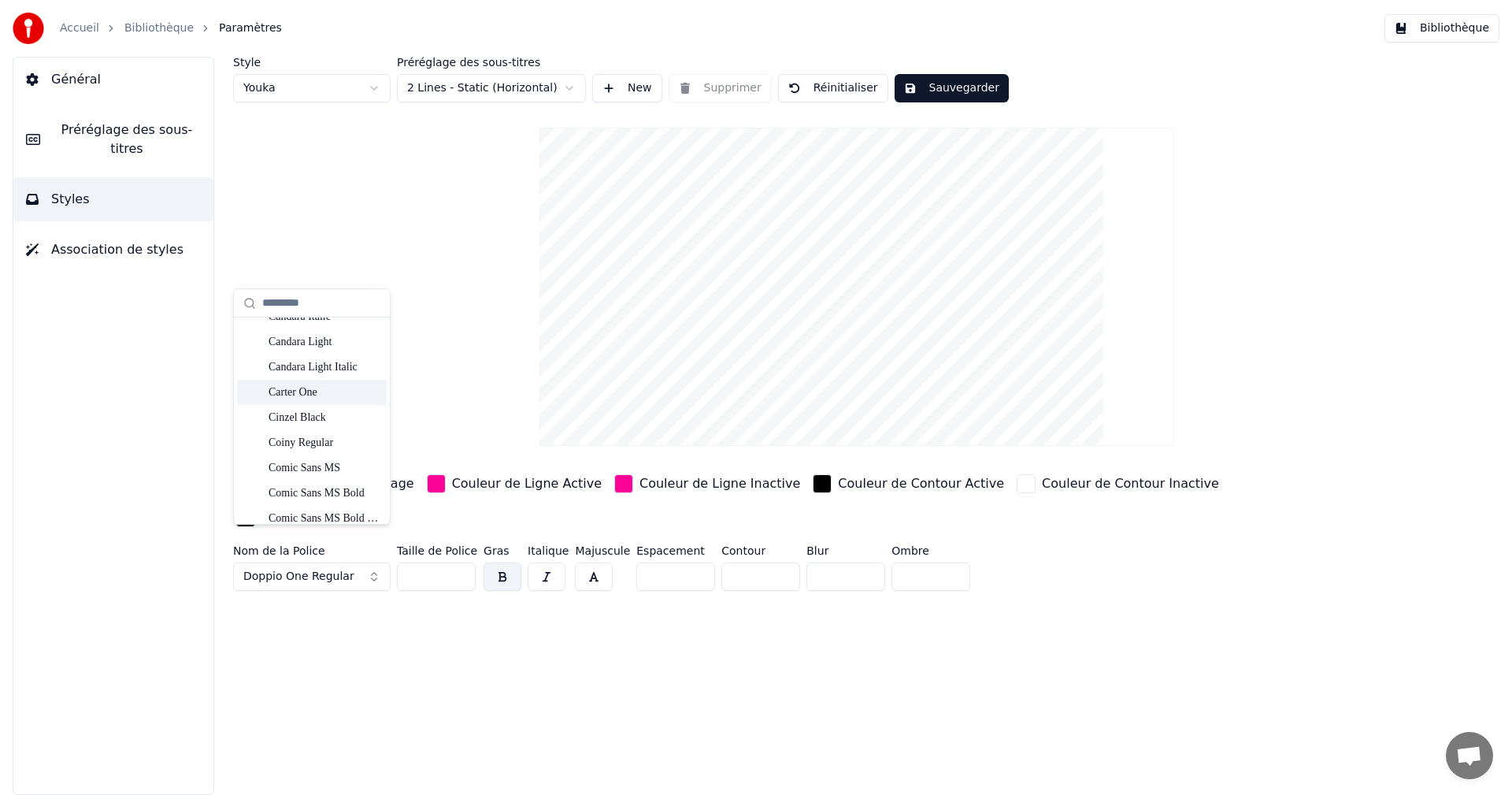
scroll to position [1102, 0]
click at [336, 364] on div "Coiny Regular" at bounding box center [324, 364] width 112 height 16
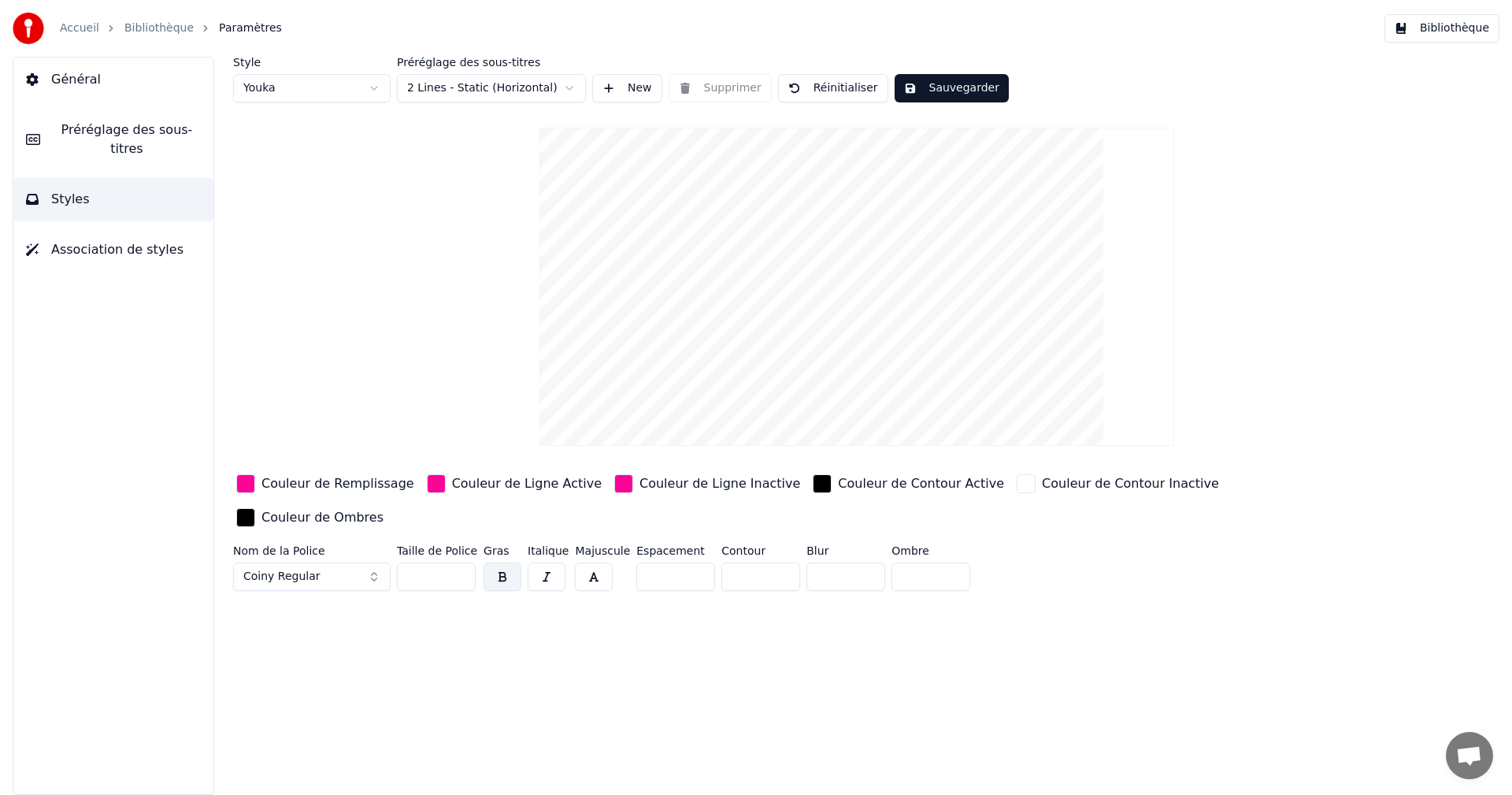
click at [376, 562] on button "Coiny Regular" at bounding box center [311, 576] width 158 height 28
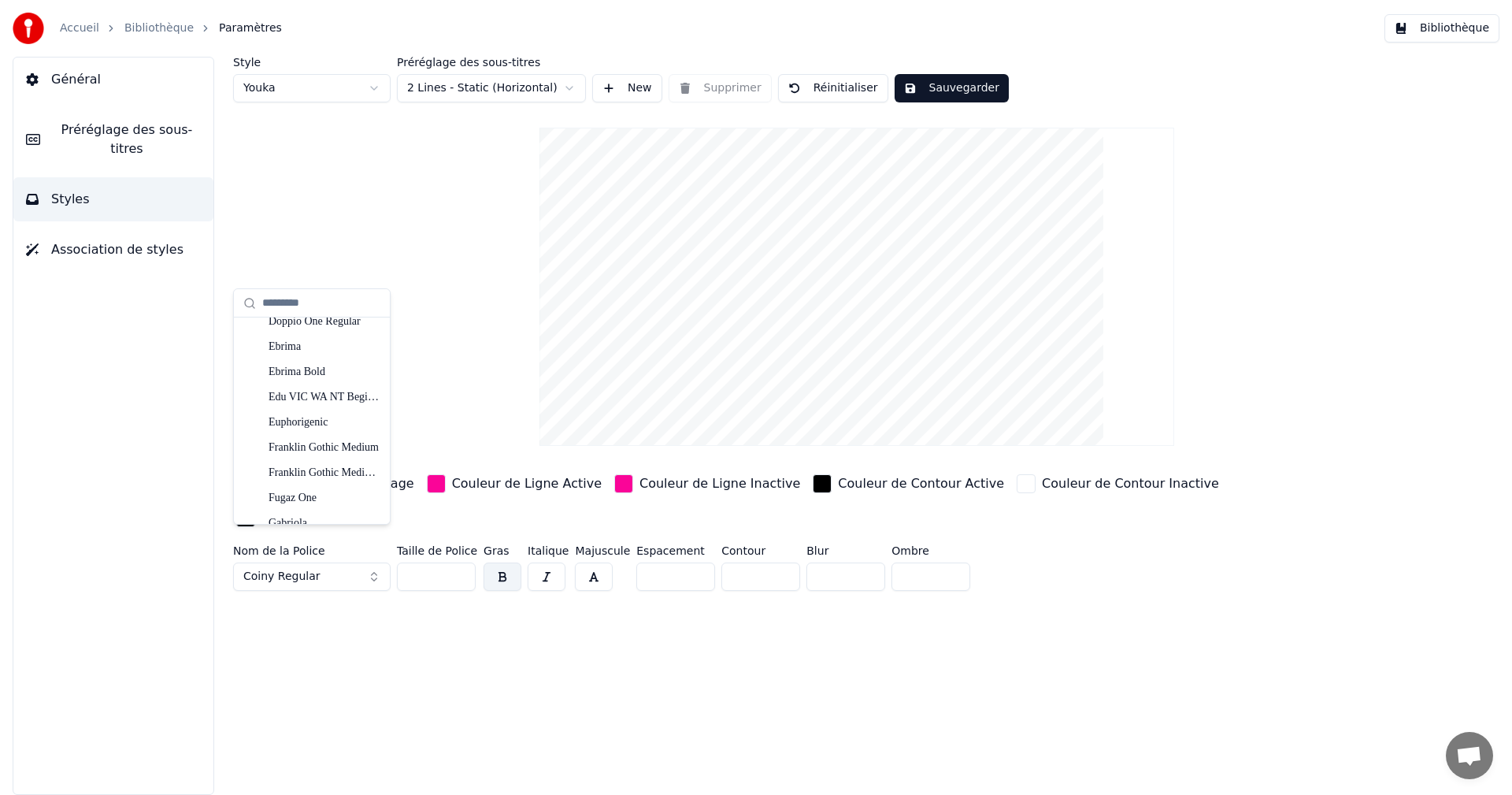
scroll to position [1890, 0]
click at [309, 484] on div "Fugaz One" at bounding box center [324, 484] width 112 height 16
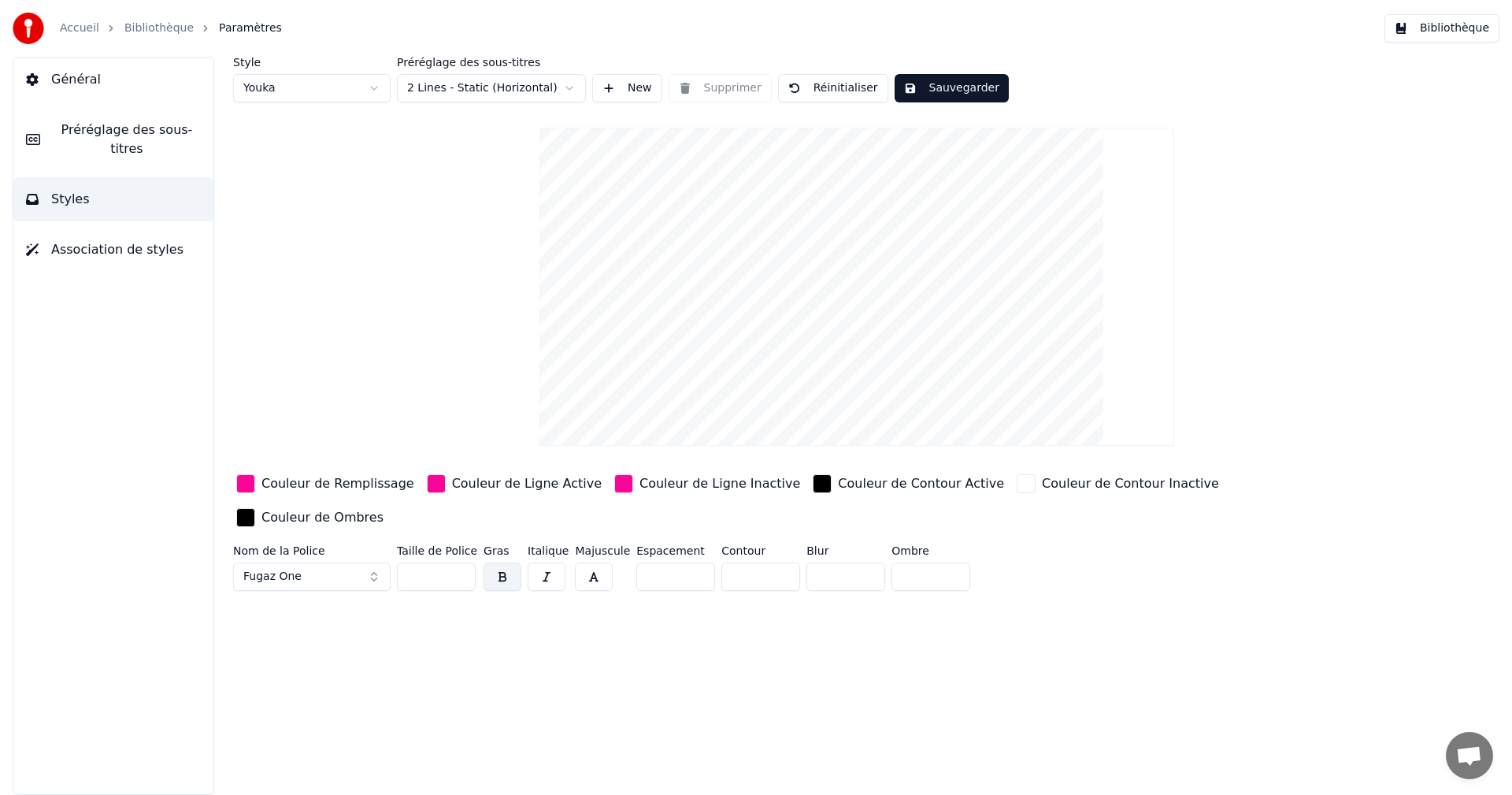
click at [375, 562] on button "Fugaz One" at bounding box center [311, 576] width 158 height 28
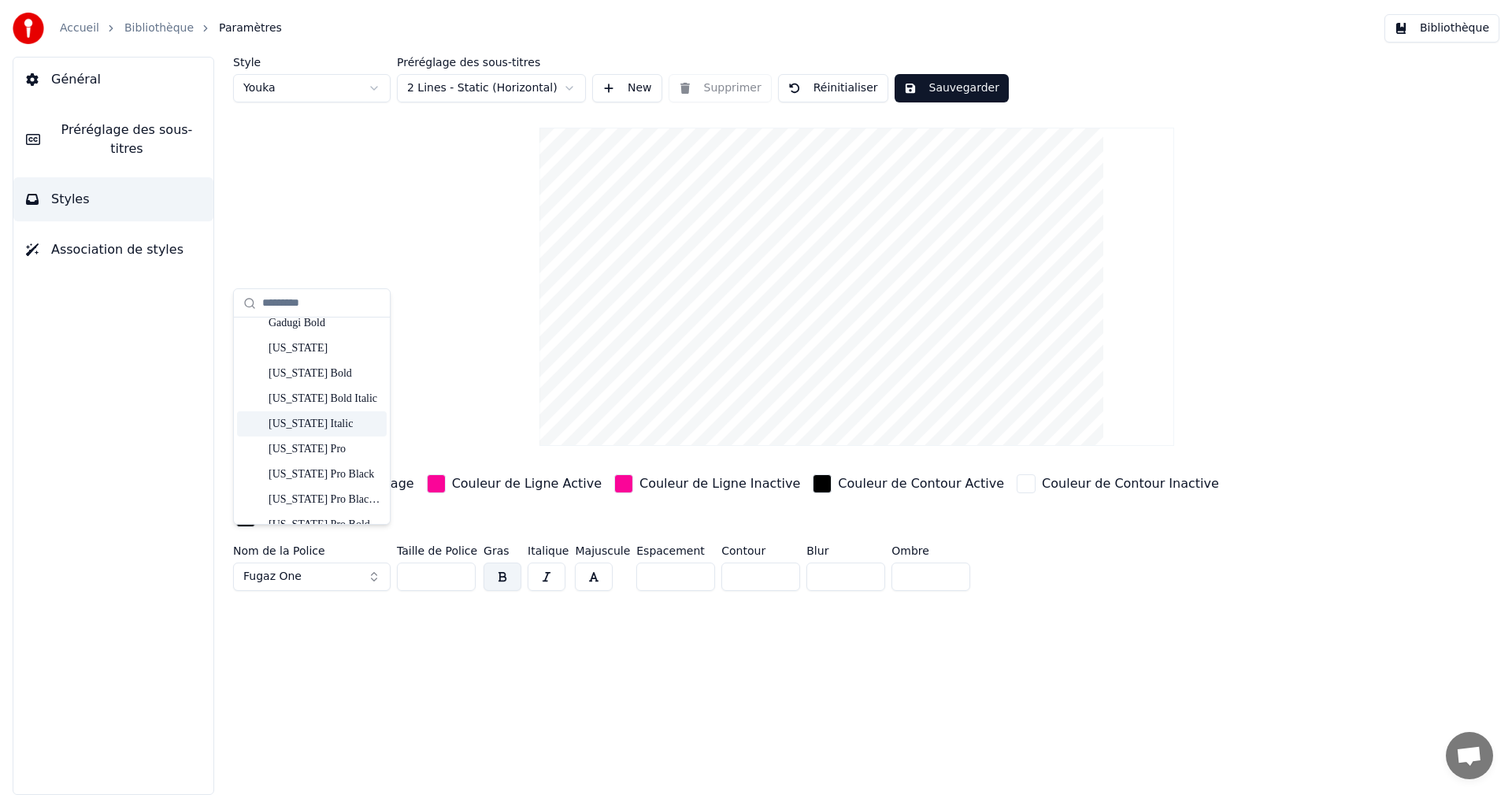
scroll to position [2205, 0]
click at [338, 393] on div "[US_STATE] Pro Black" at bounding box center [324, 395] width 112 height 16
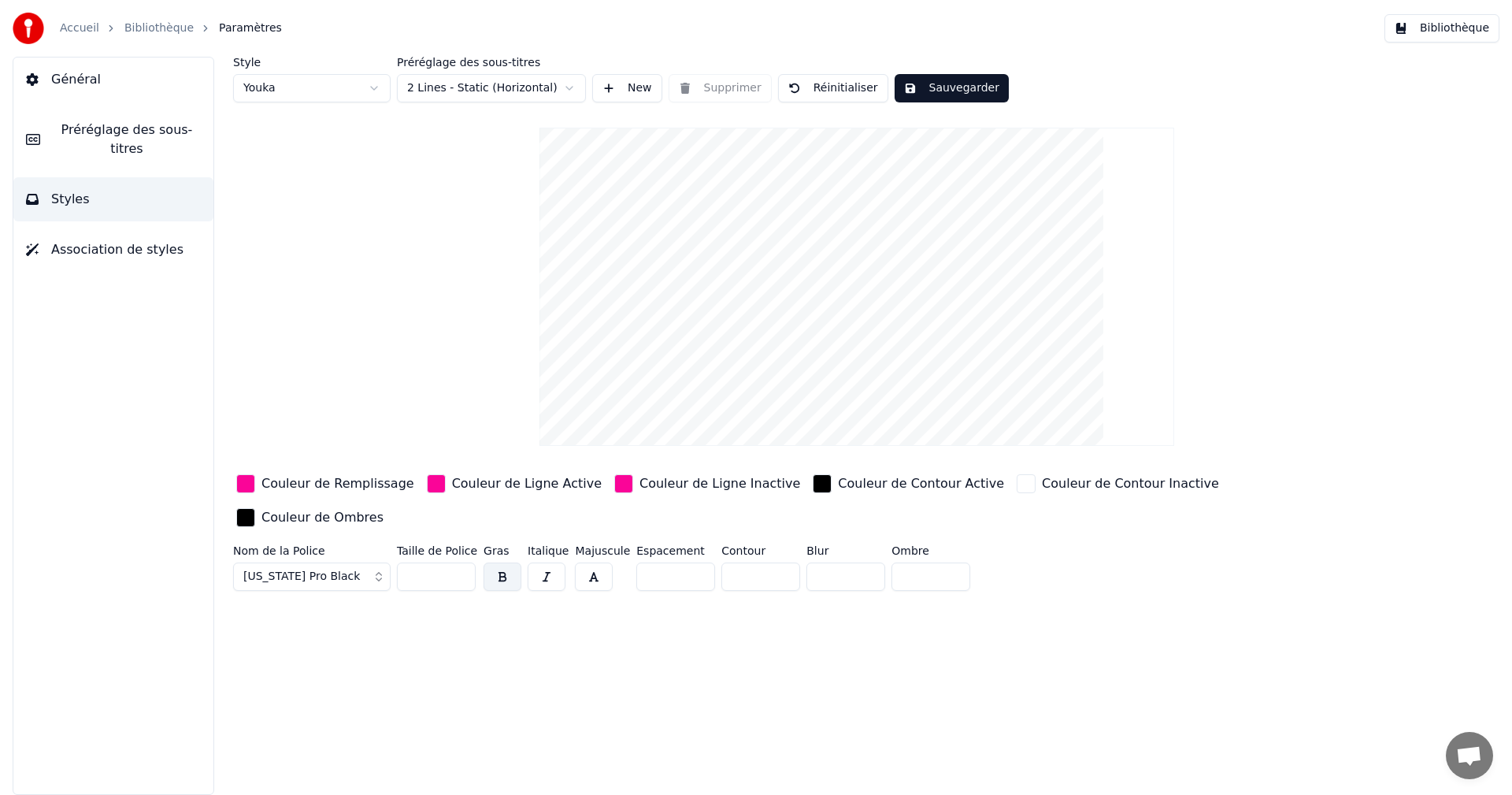
click at [929, 95] on button "Sauvegarder" at bounding box center [951, 87] width 114 height 28
click at [1451, 28] on button "Bibliothèque" at bounding box center [1442, 28] width 115 height 28
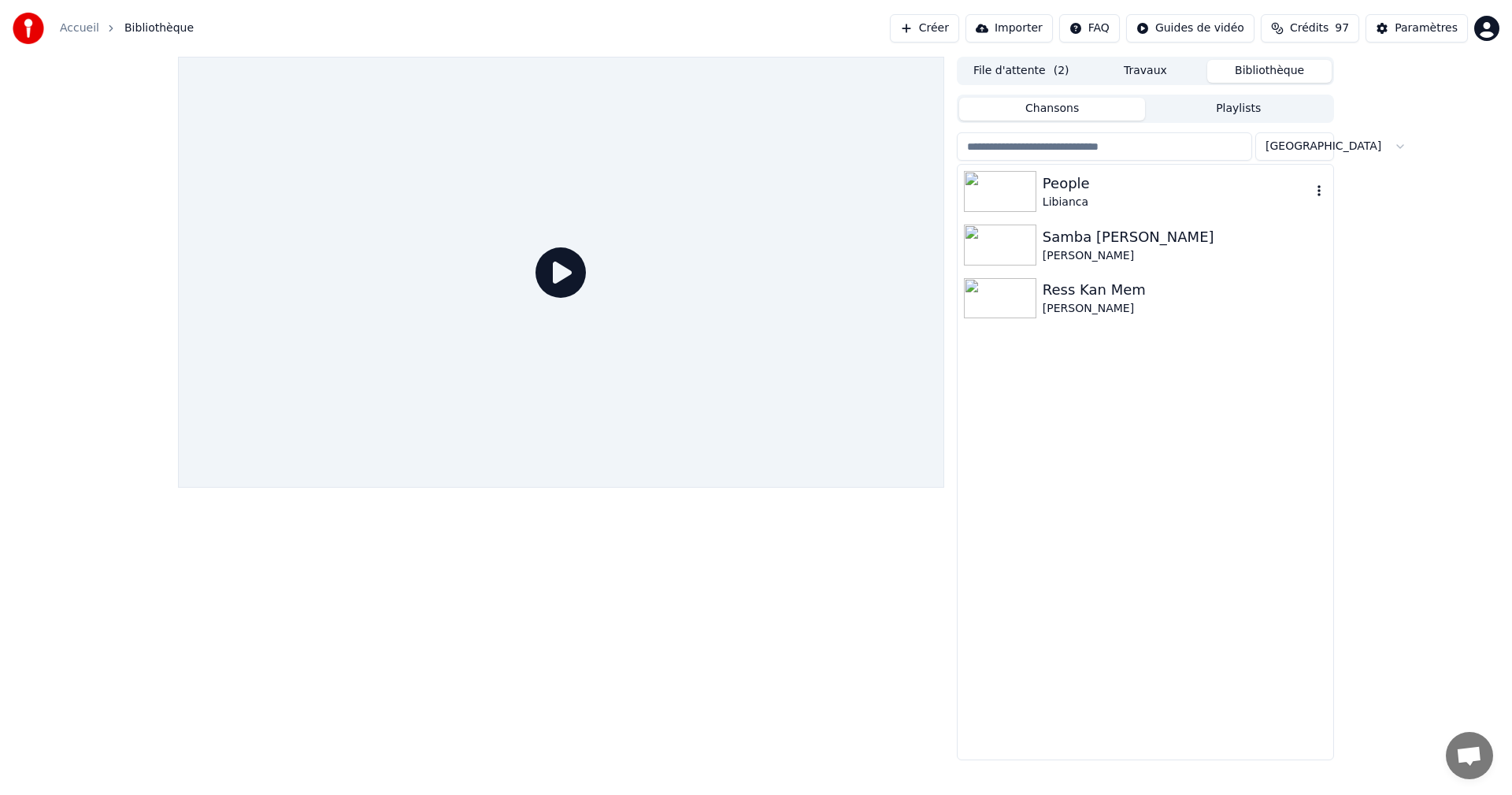
click at [1083, 205] on div "Libianca" at bounding box center [1176, 203] width 268 height 16
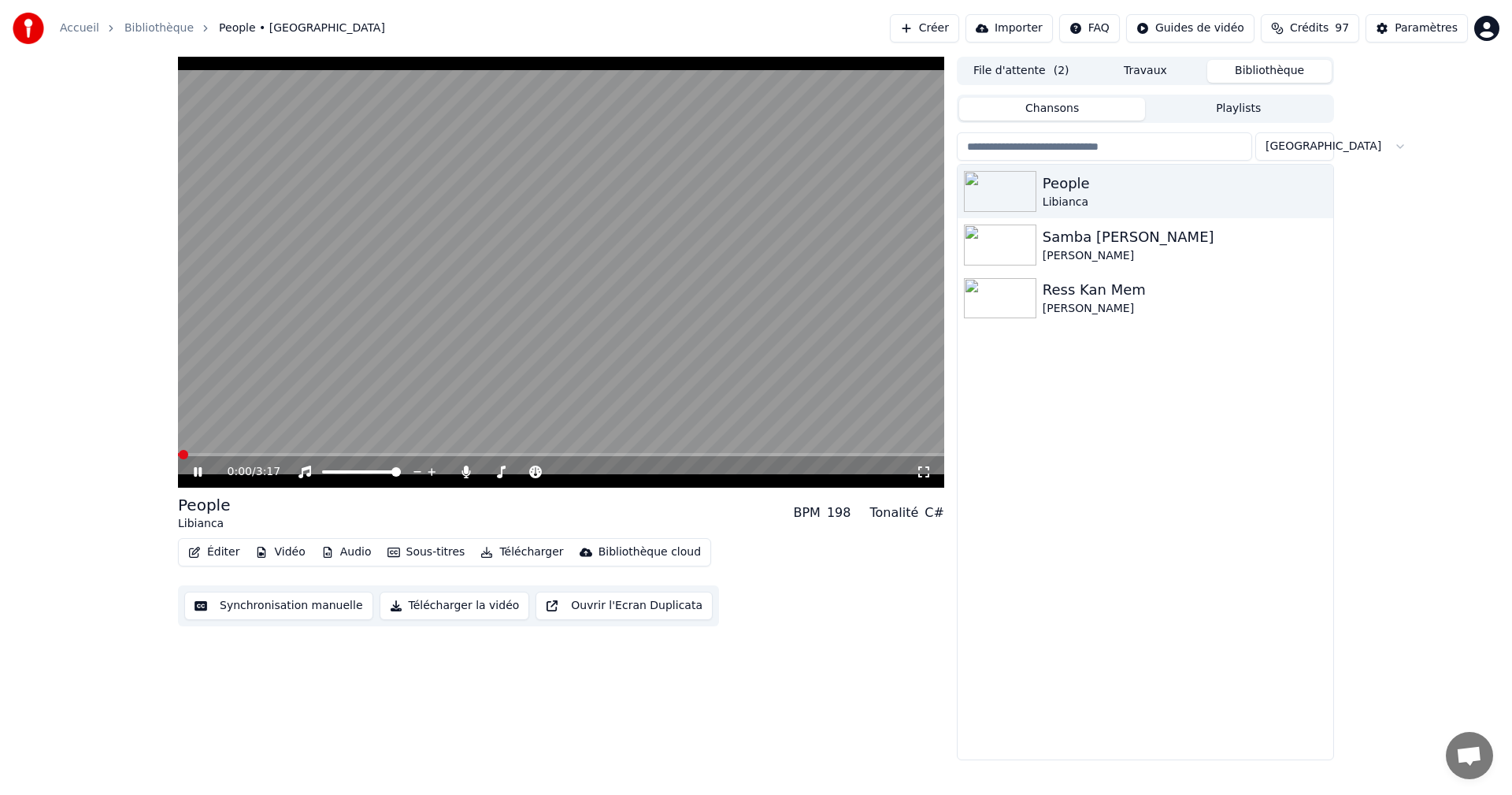
click at [199, 468] on icon at bounding box center [209, 472] width 37 height 13
click at [1440, 26] on div "Paramètres" at bounding box center [1426, 29] width 63 height 16
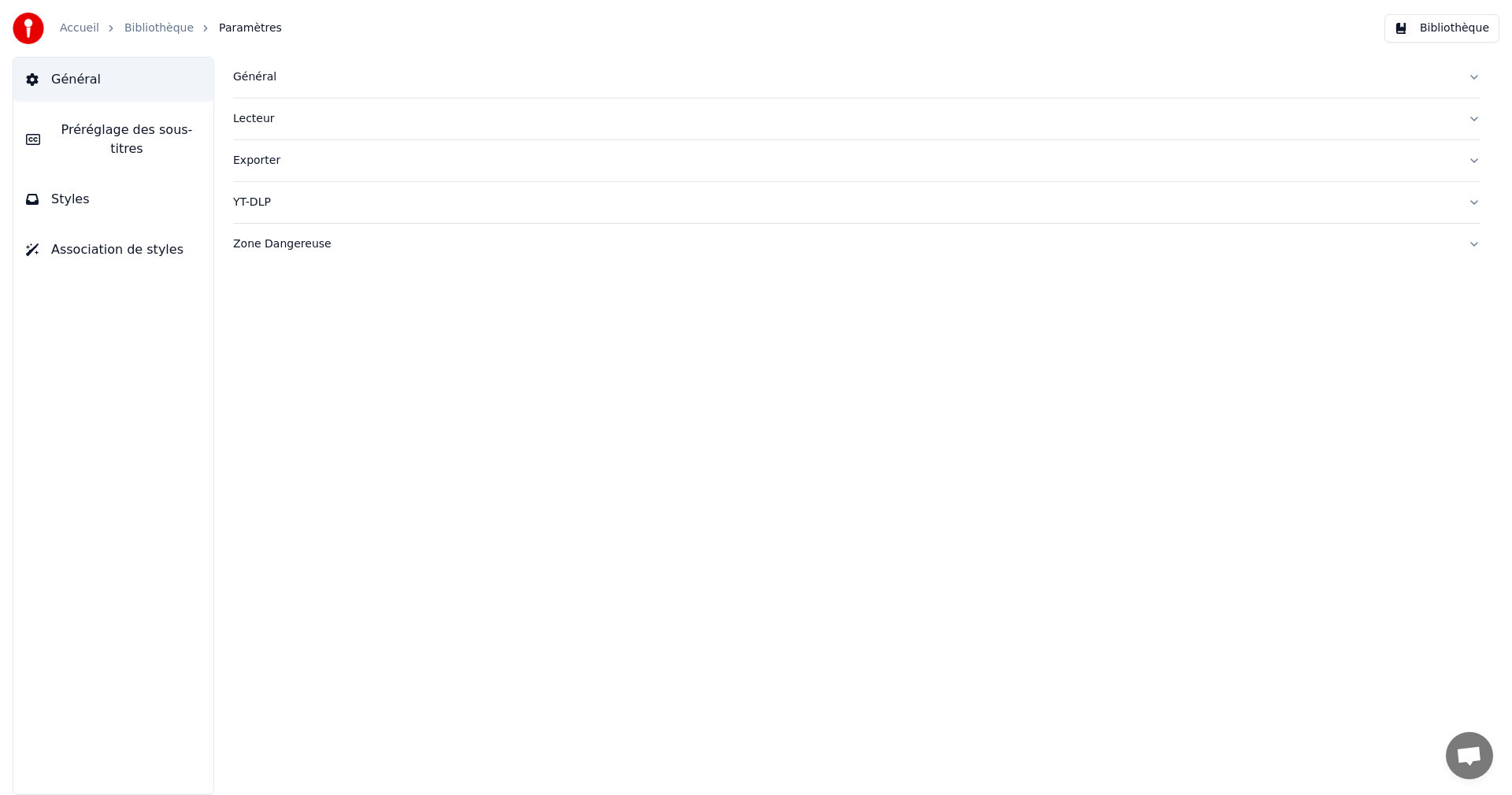
click at [117, 186] on button "Styles" at bounding box center [114, 199] width 200 height 44
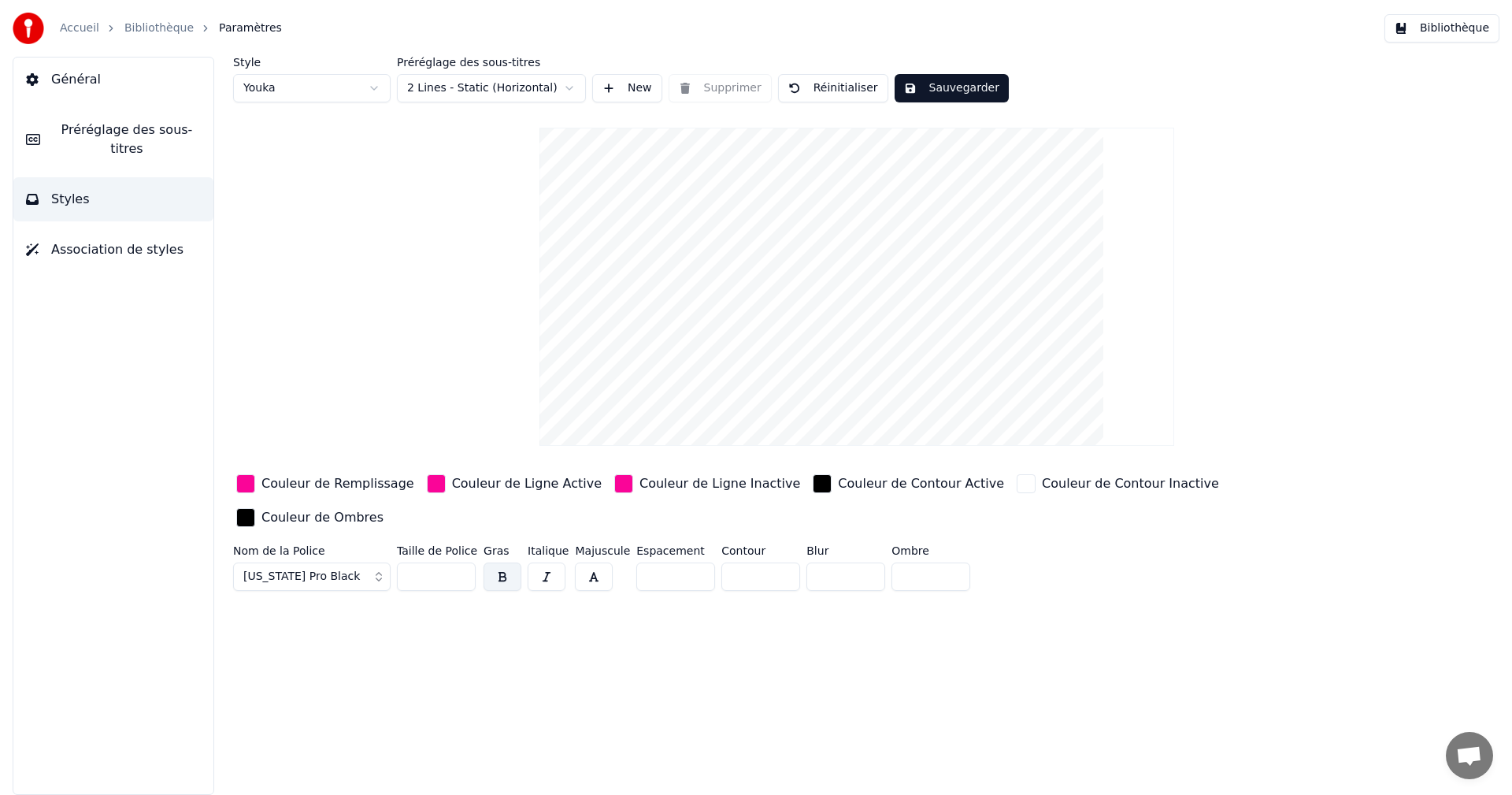
click at [372, 562] on button "[US_STATE] Pro Black" at bounding box center [311, 576] width 158 height 28
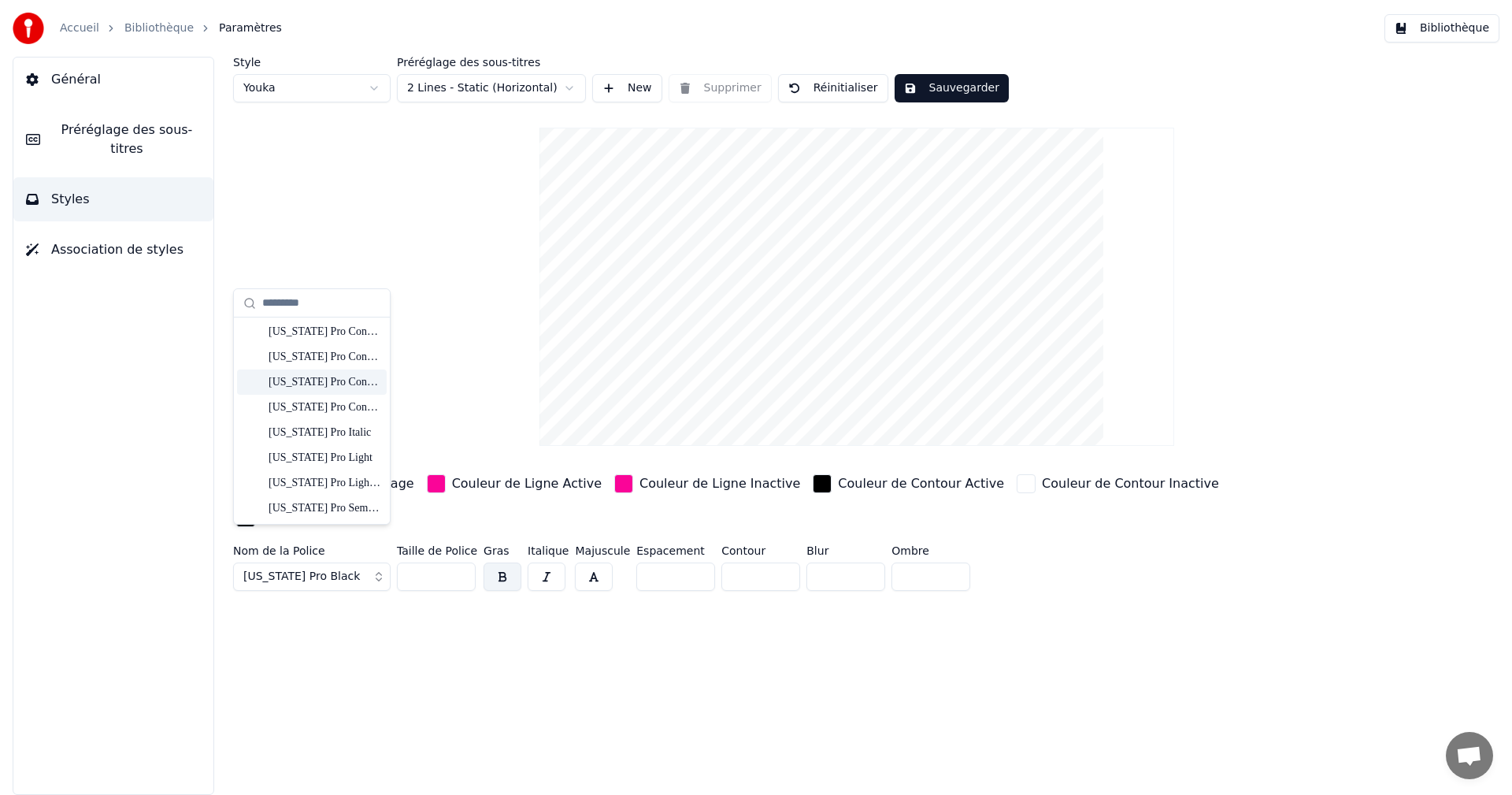
scroll to position [2599, 0]
click at [347, 436] on div "[US_STATE] Pro Semibold" at bounding box center [324, 429] width 112 height 16
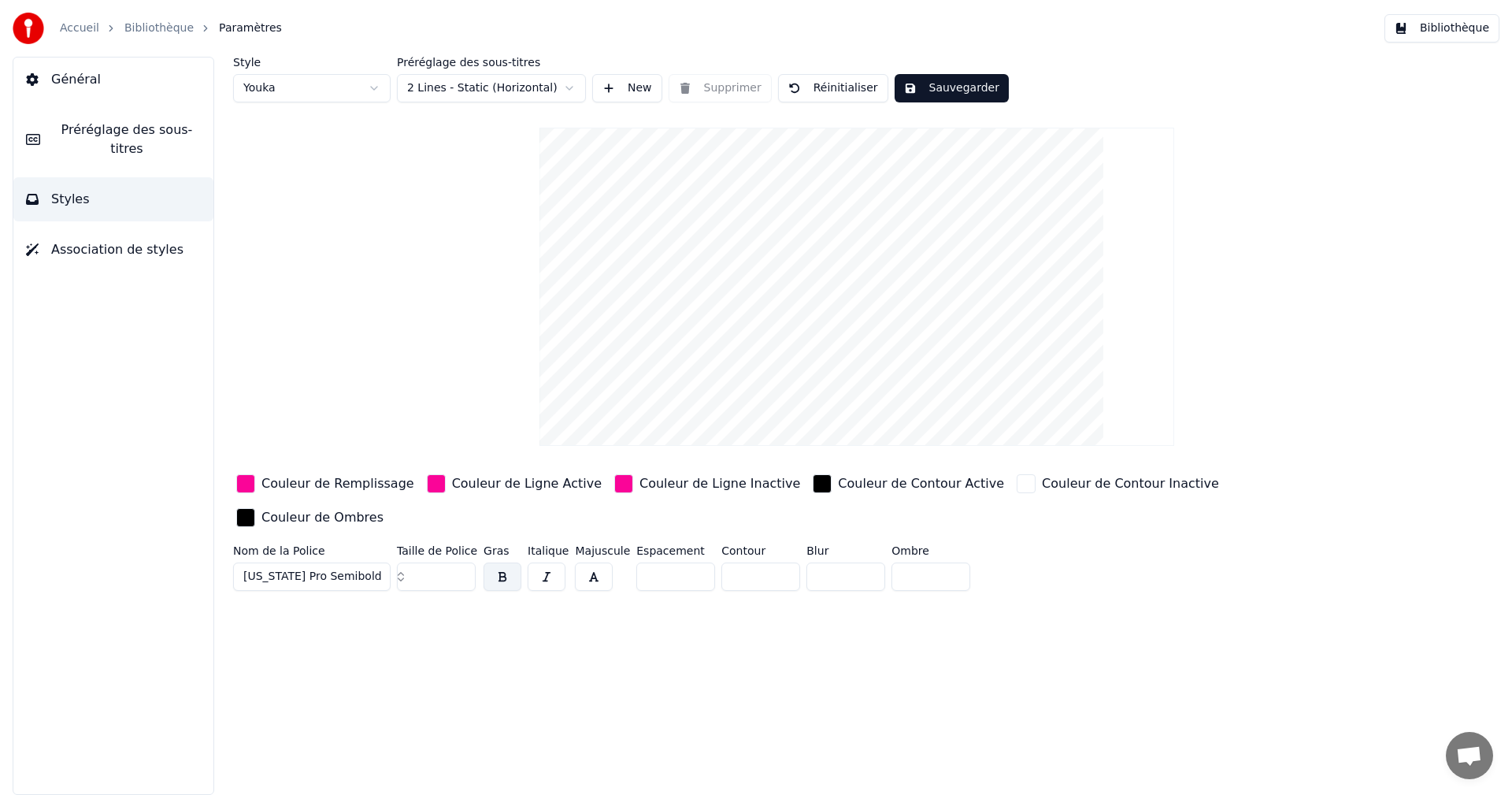
click at [949, 87] on button "Sauvegarder" at bounding box center [951, 87] width 114 height 28
click at [1465, 26] on button "Bibliothèque" at bounding box center [1442, 28] width 115 height 28
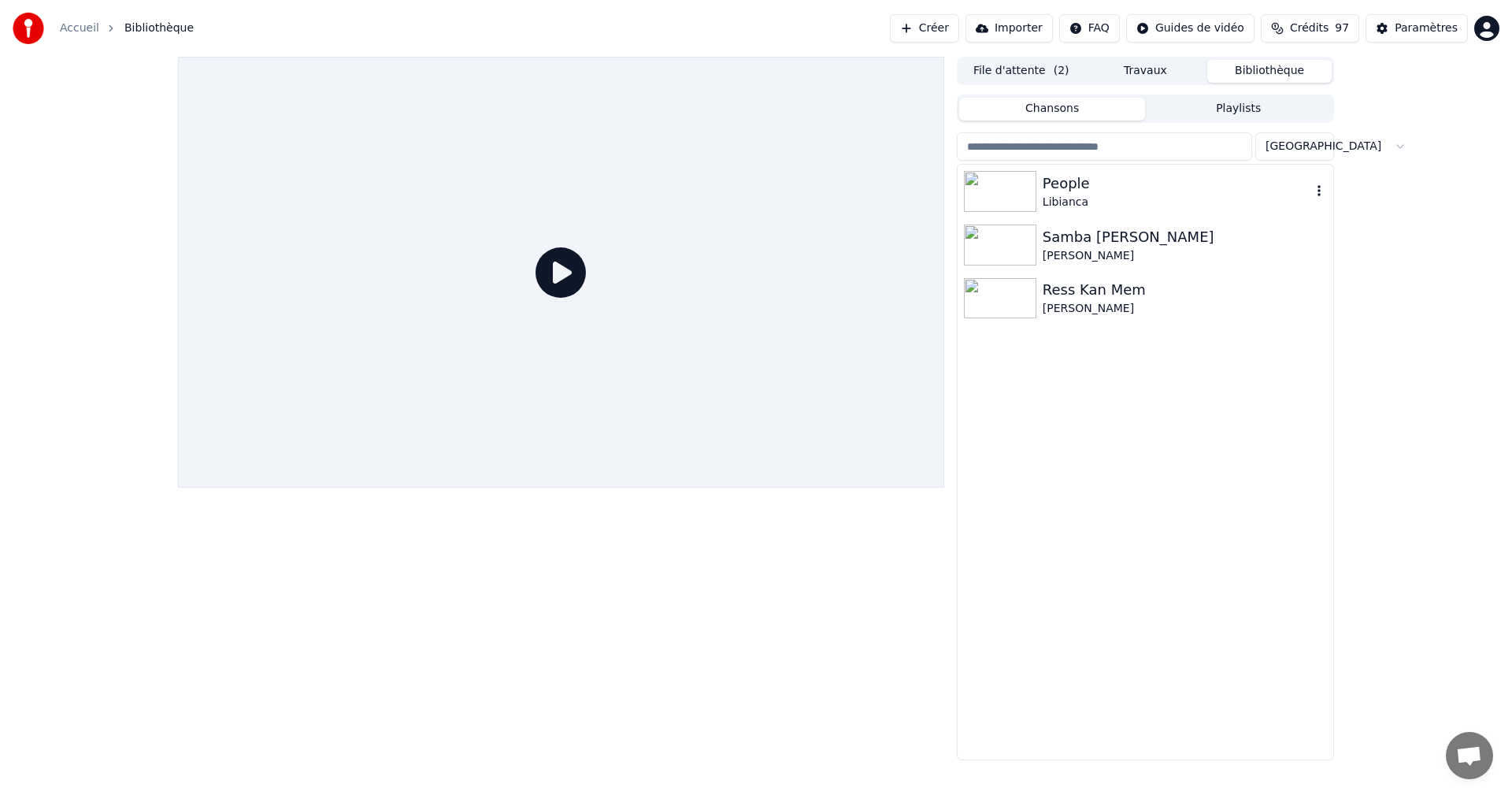
click at [1085, 182] on div "People" at bounding box center [1176, 183] width 268 height 22
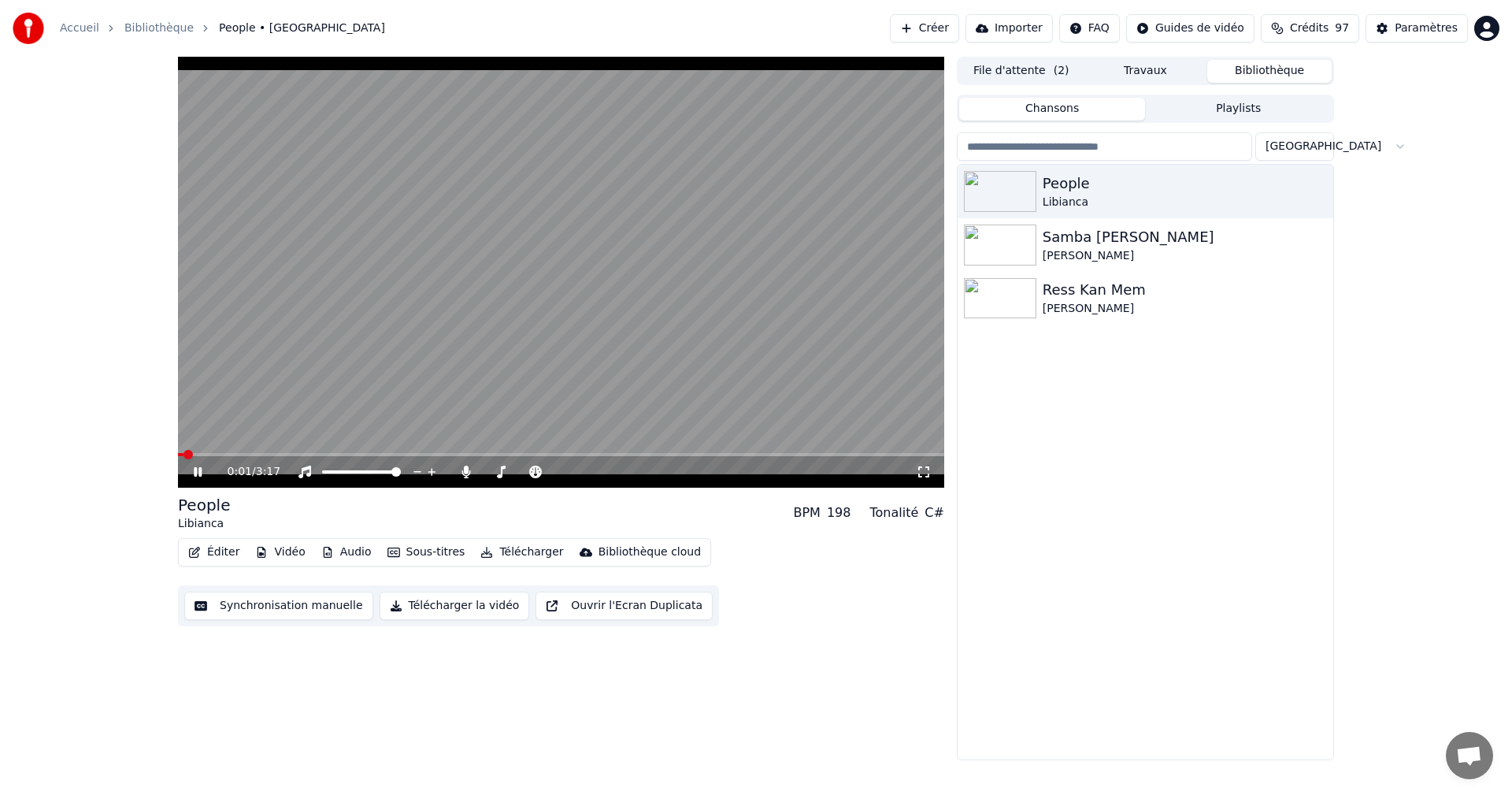
click at [199, 470] on icon at bounding box center [198, 472] width 8 height 10
click at [199, 470] on icon at bounding box center [198, 472] width 10 height 11
click at [199, 470] on icon at bounding box center [198, 472] width 8 height 10
click at [1431, 31] on div "Paramètres" at bounding box center [1426, 29] width 63 height 16
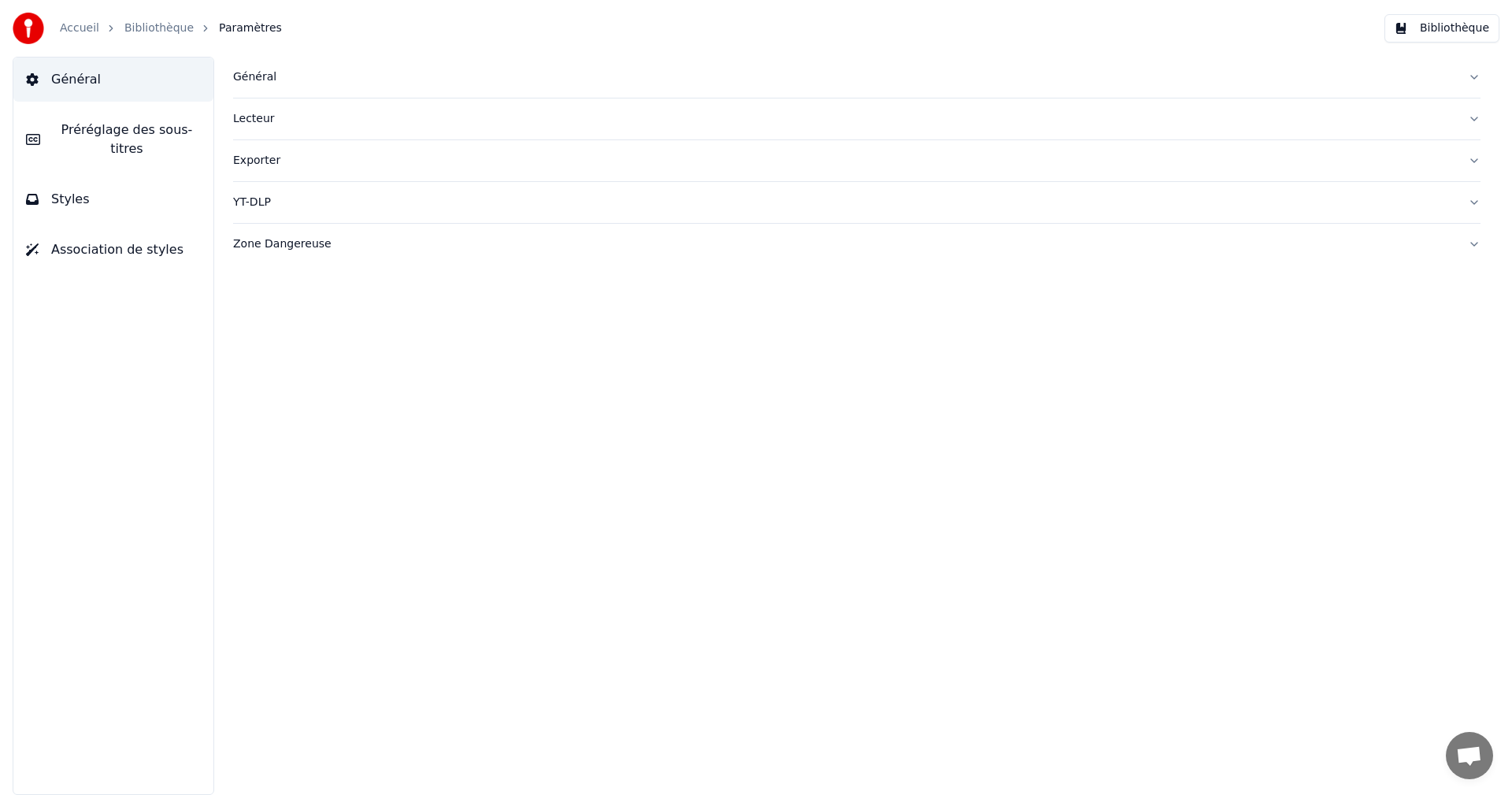
click at [183, 177] on button "Styles" at bounding box center [114, 199] width 200 height 44
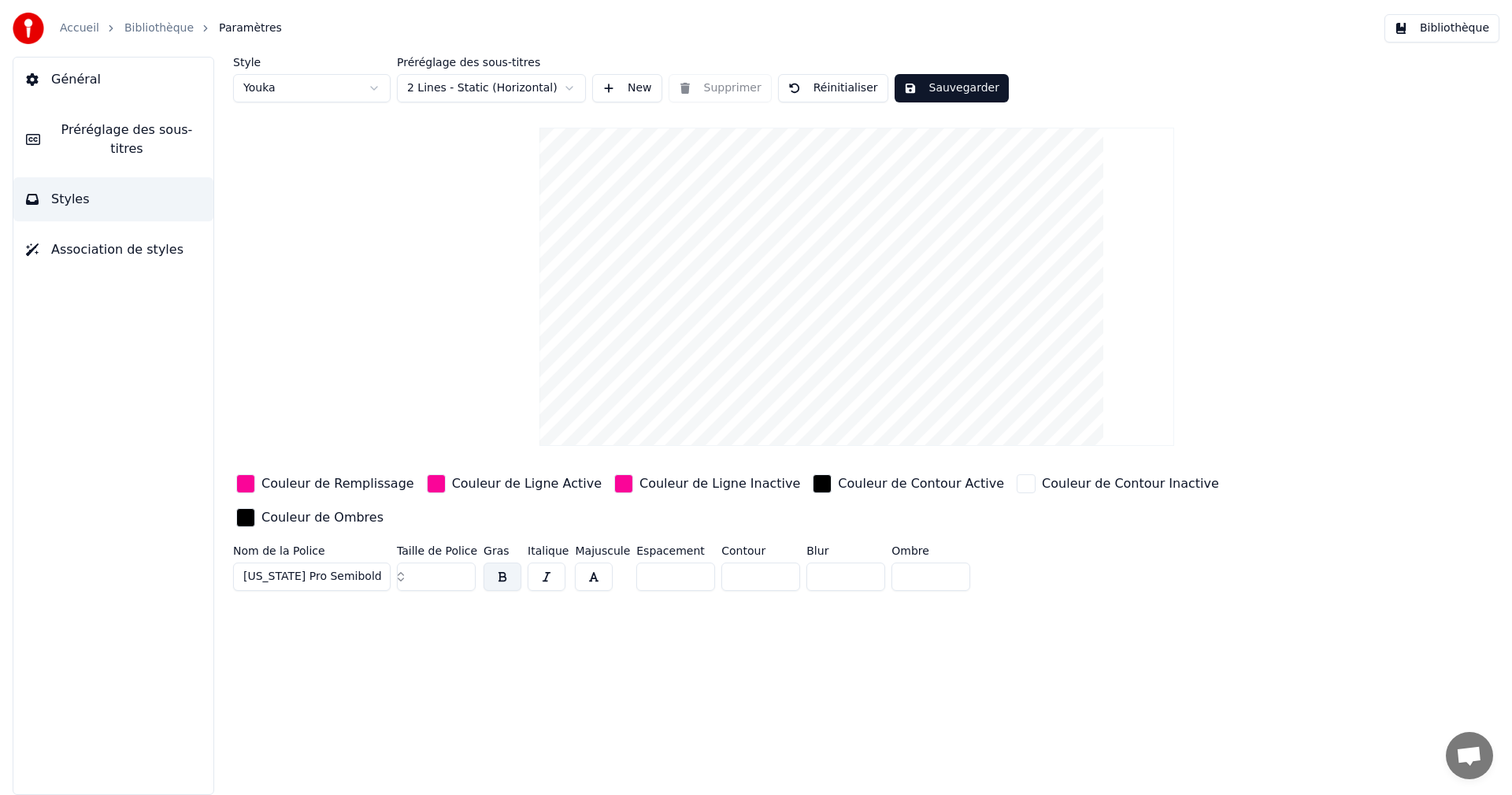
click at [373, 562] on button "[US_STATE] Pro Semibold" at bounding box center [311, 576] width 158 height 28
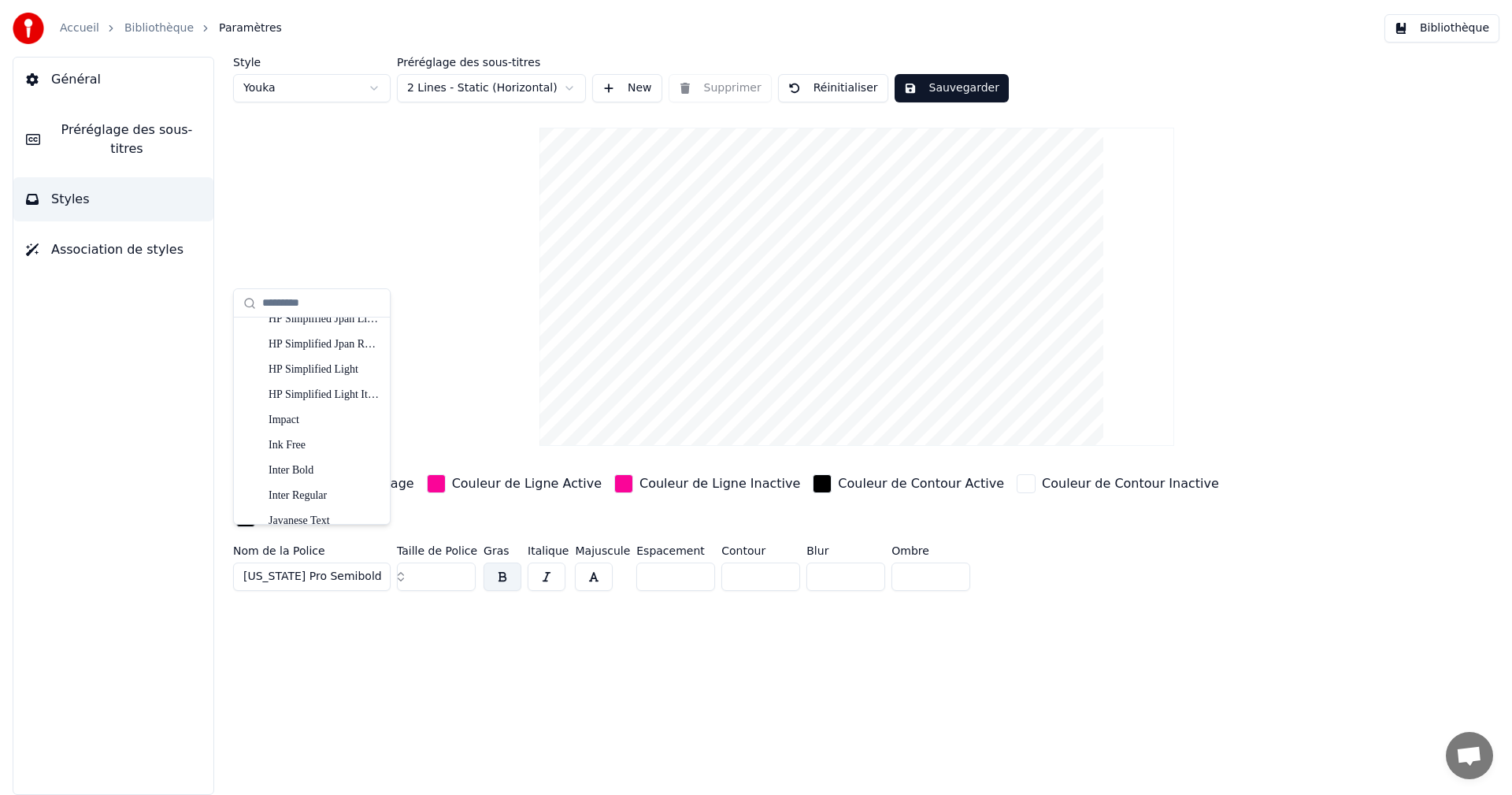
scroll to position [3387, 0]
click at [322, 375] on div "Impact" at bounding box center [324, 372] width 112 height 16
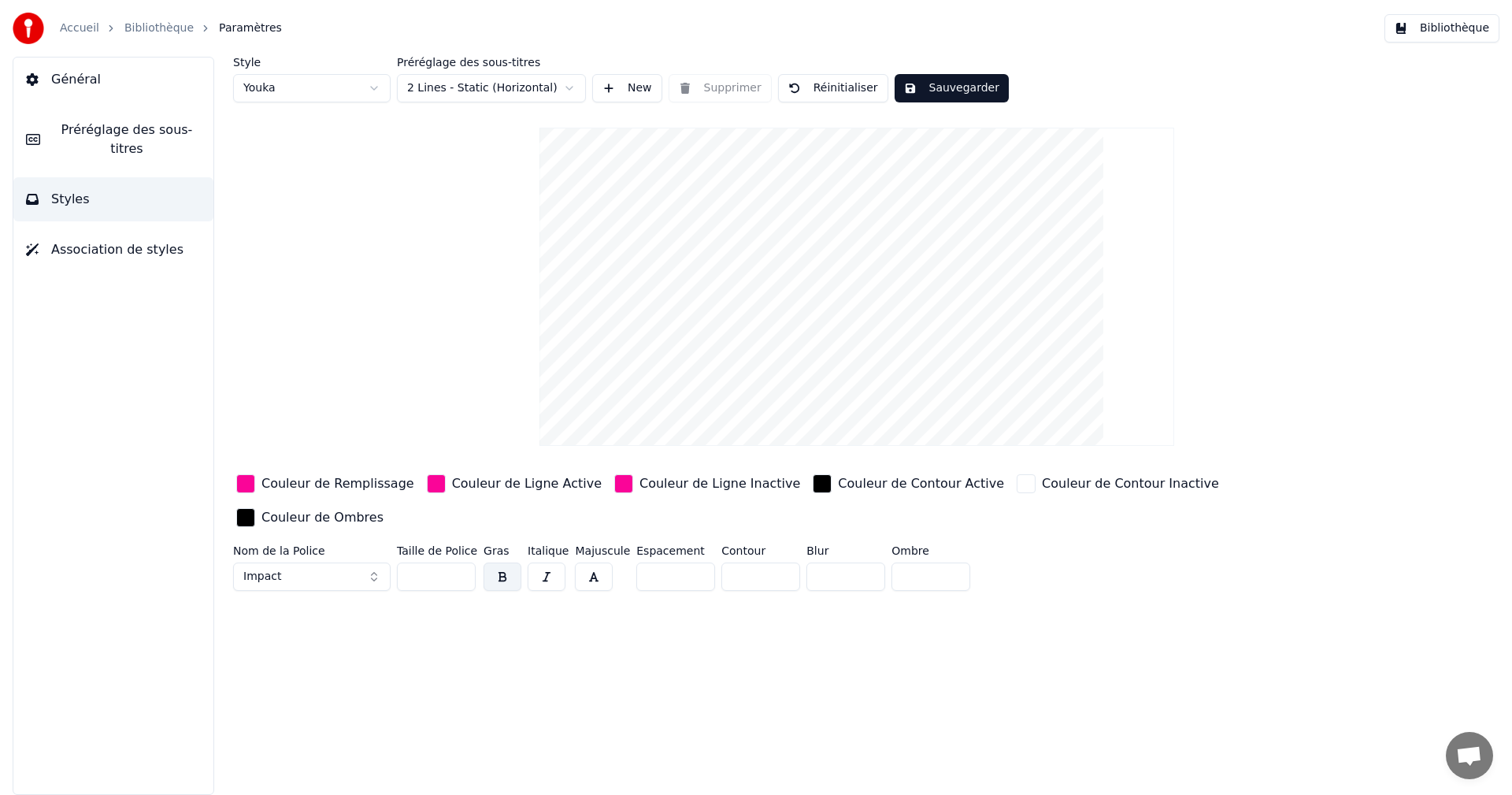
click at [376, 562] on button "Impact" at bounding box center [311, 576] width 158 height 28
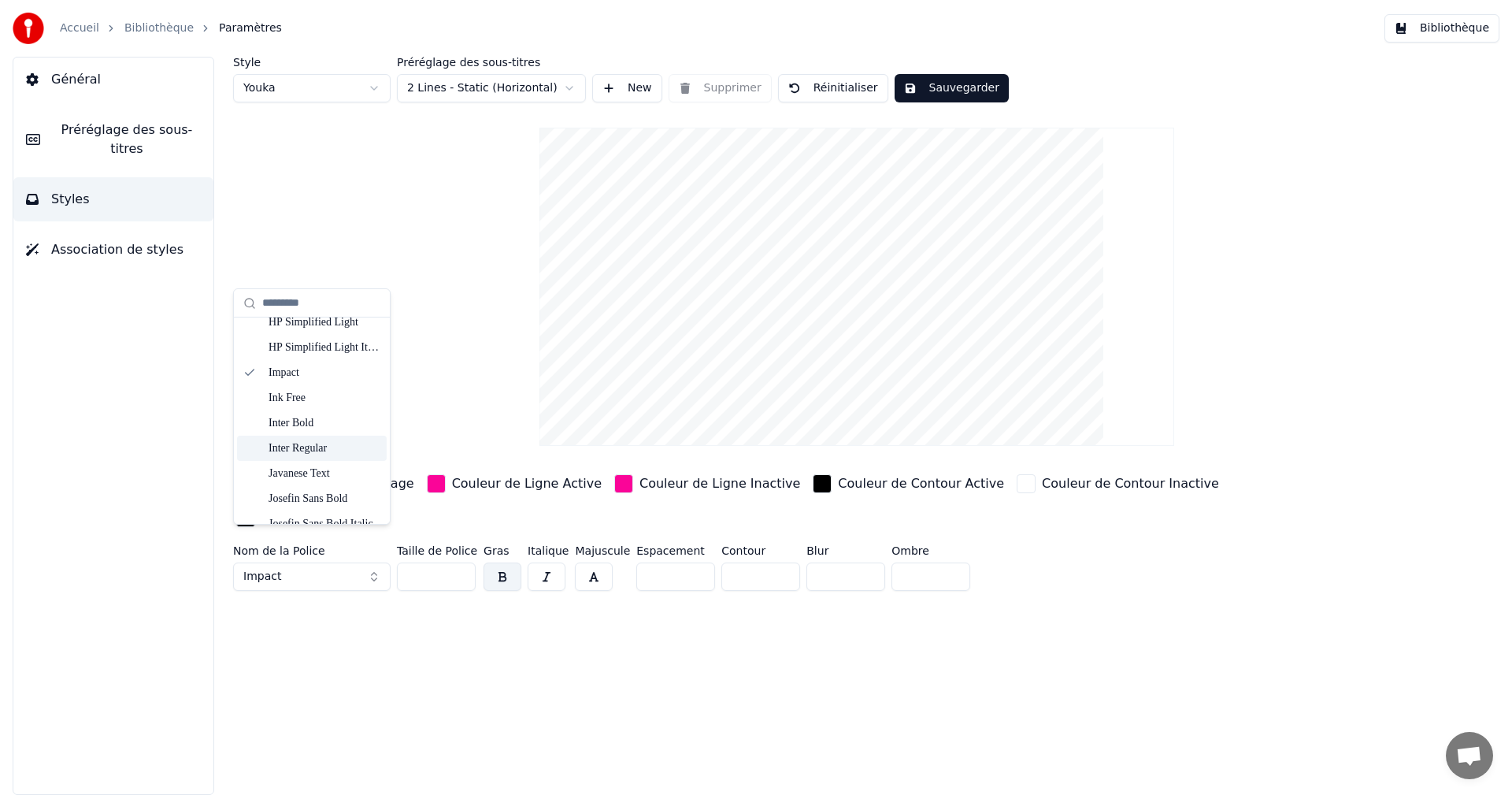
click at [337, 454] on div "Inter Regular" at bounding box center [324, 448] width 112 height 16
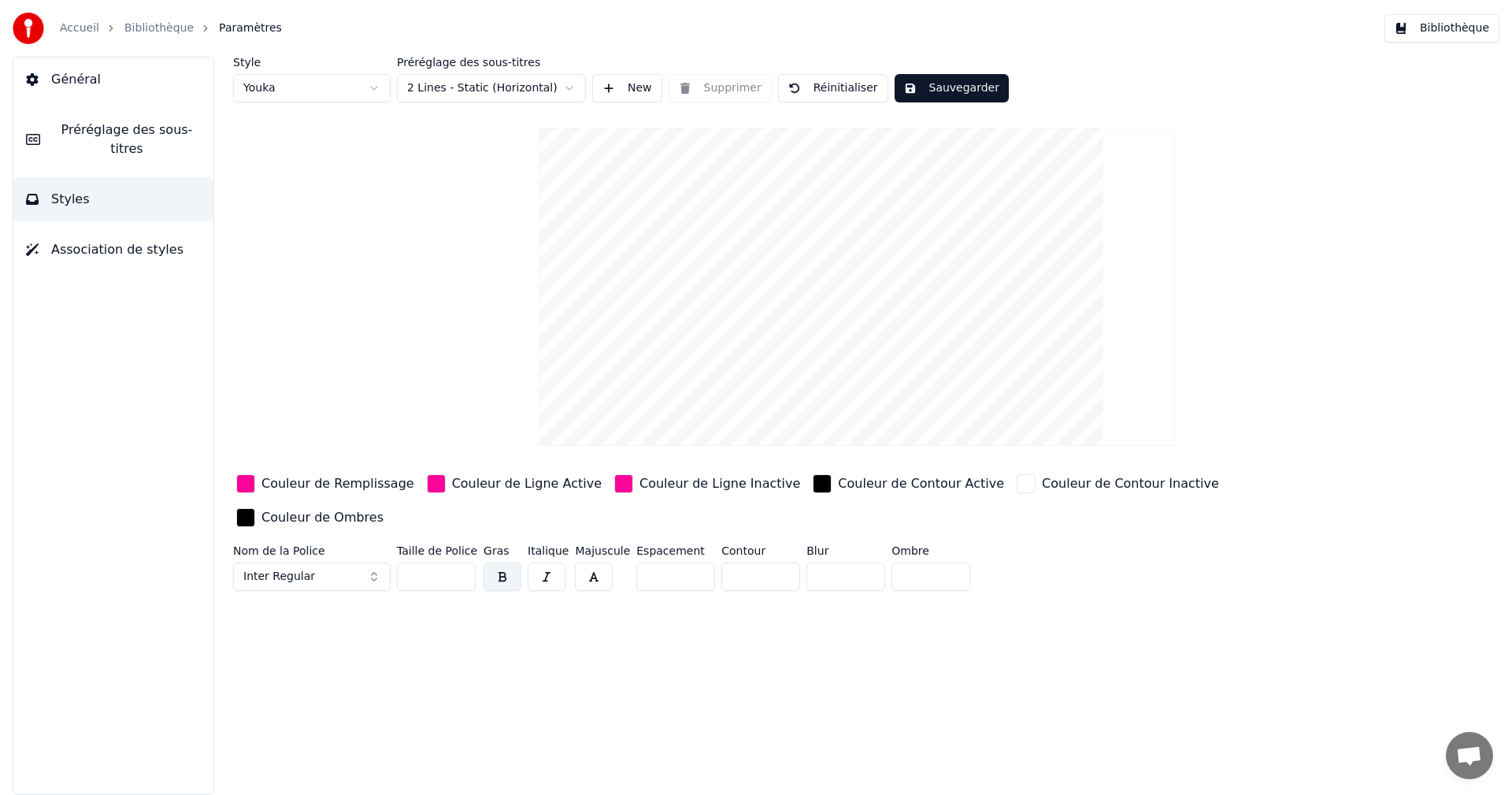
click at [369, 562] on button "Inter Regular" at bounding box center [311, 576] width 158 height 28
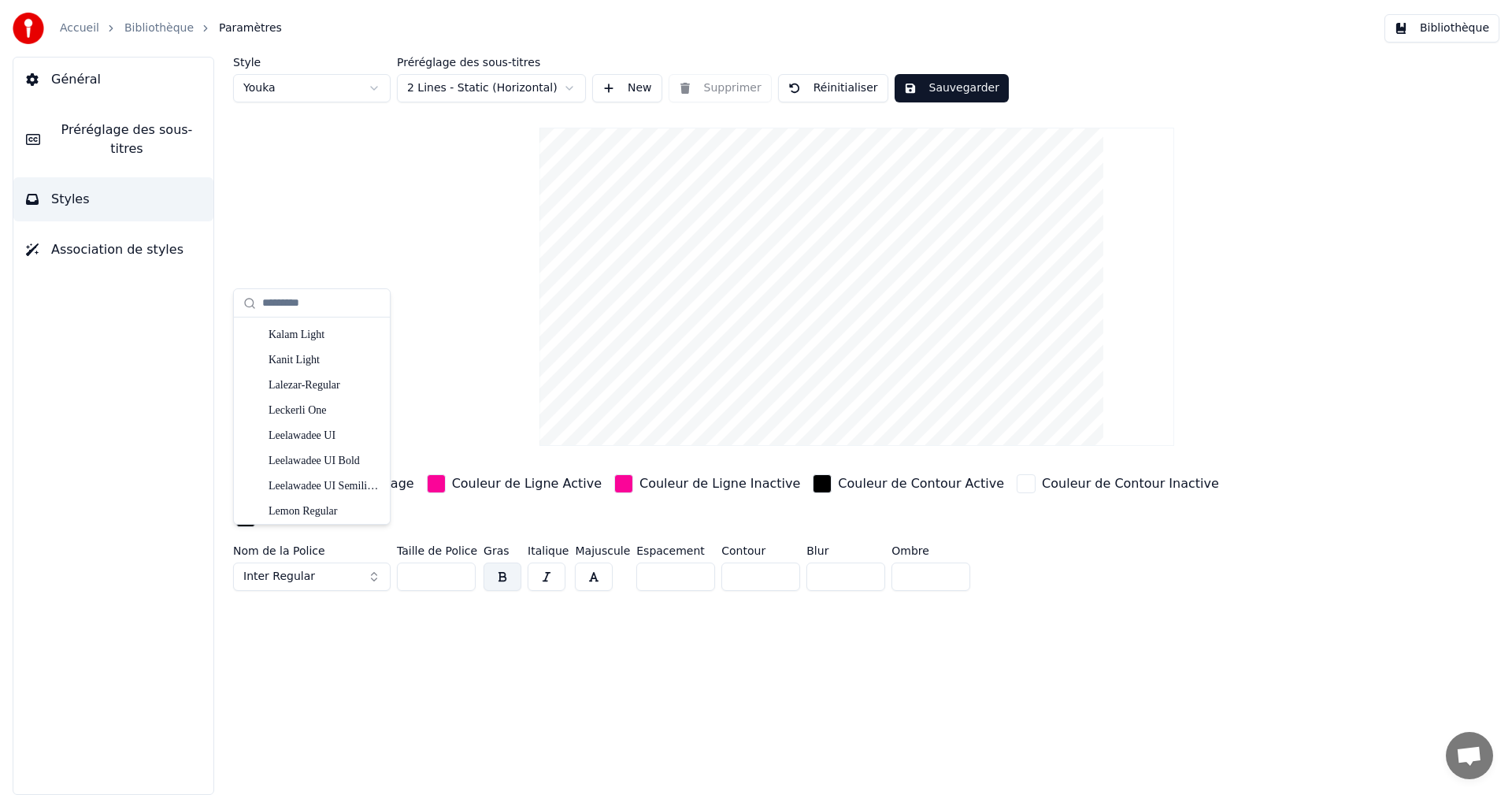
scroll to position [3780, 0]
click at [339, 453] on div "Limelight Regular" at bounding box center [324, 458] width 112 height 16
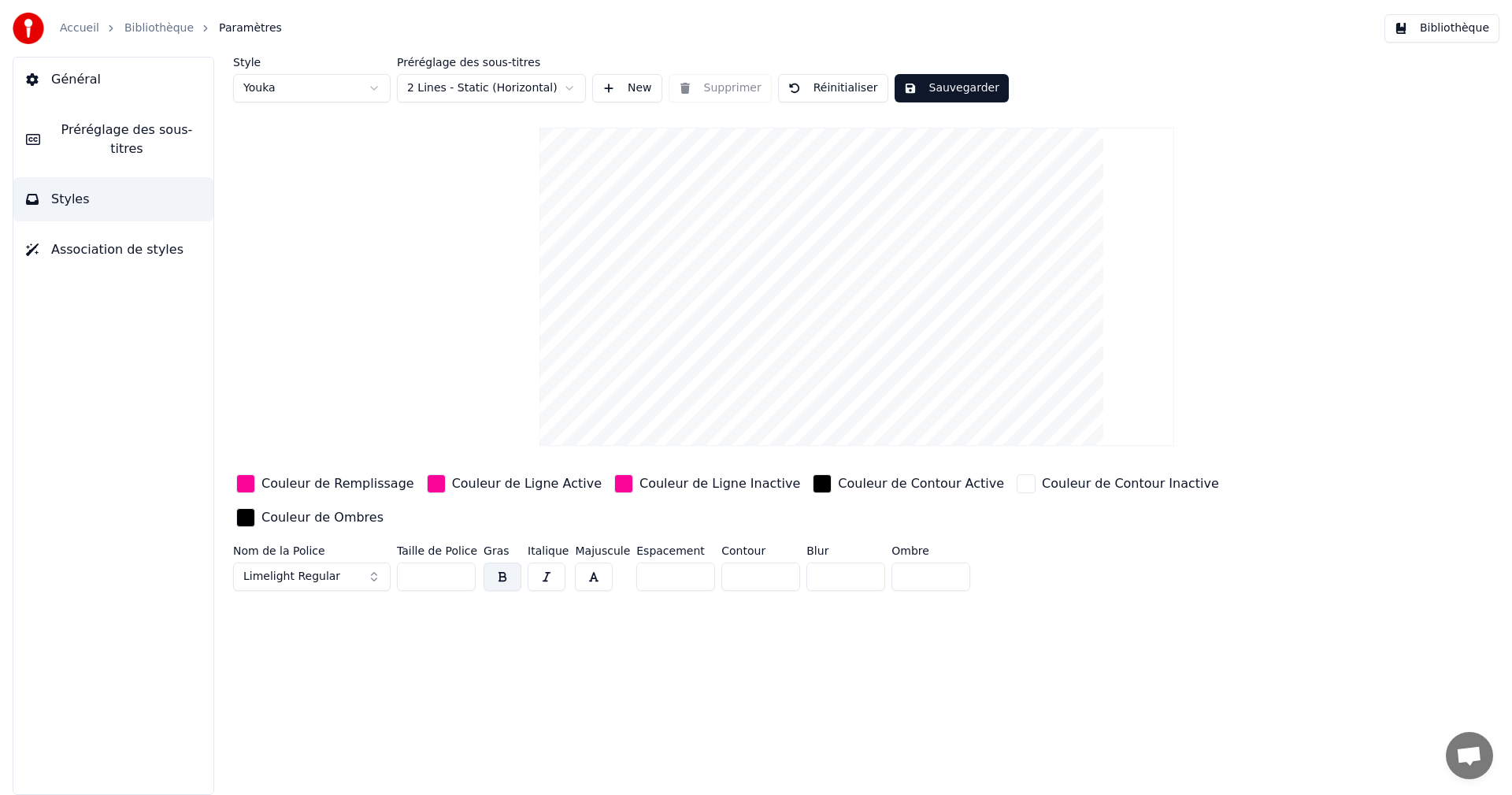
click at [938, 86] on button "Sauvegarder" at bounding box center [951, 87] width 114 height 28
click at [1440, 31] on button "Bibliothèque" at bounding box center [1442, 28] width 115 height 28
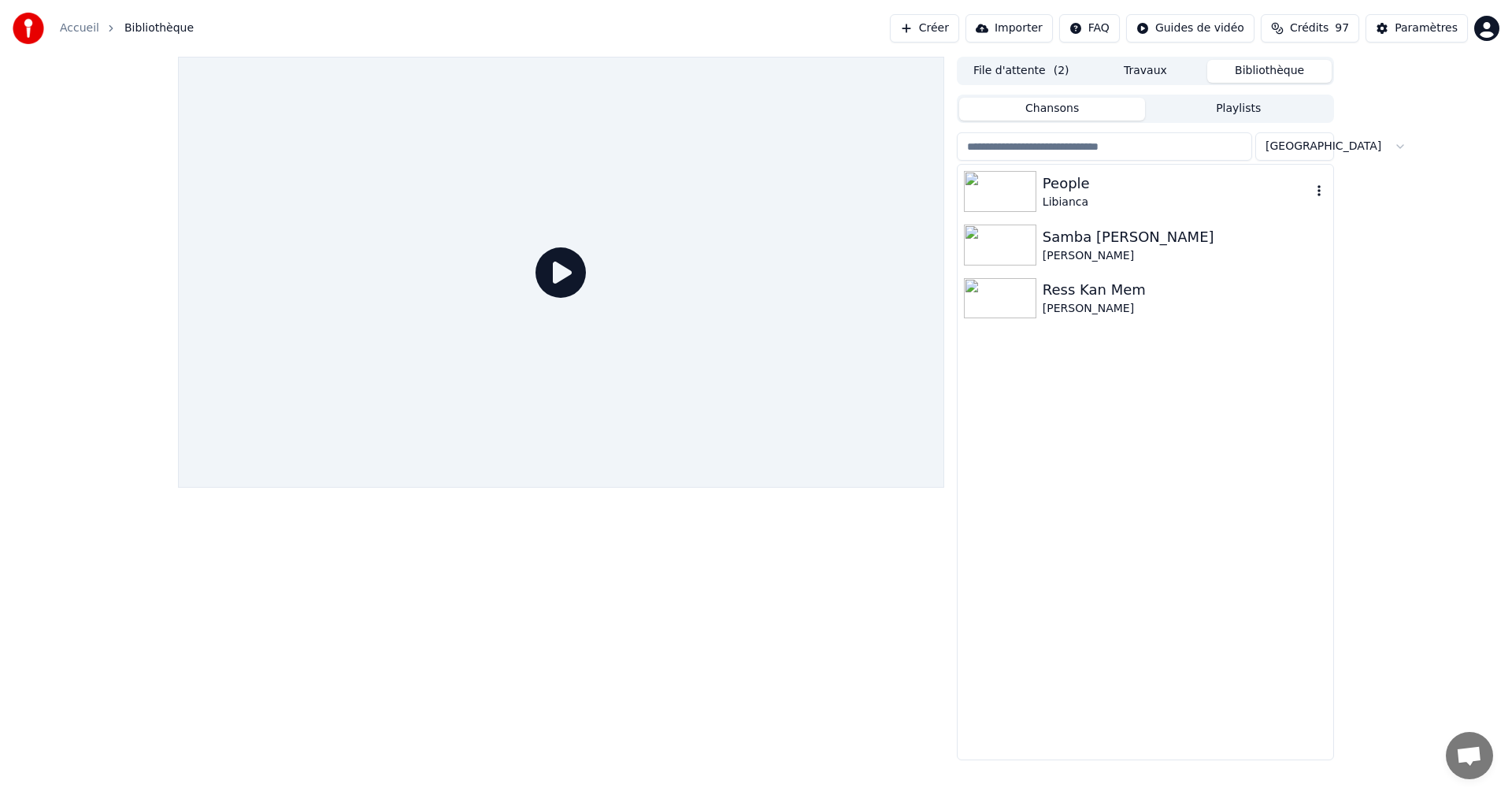
click at [1062, 195] on div "Libianca" at bounding box center [1176, 203] width 268 height 16
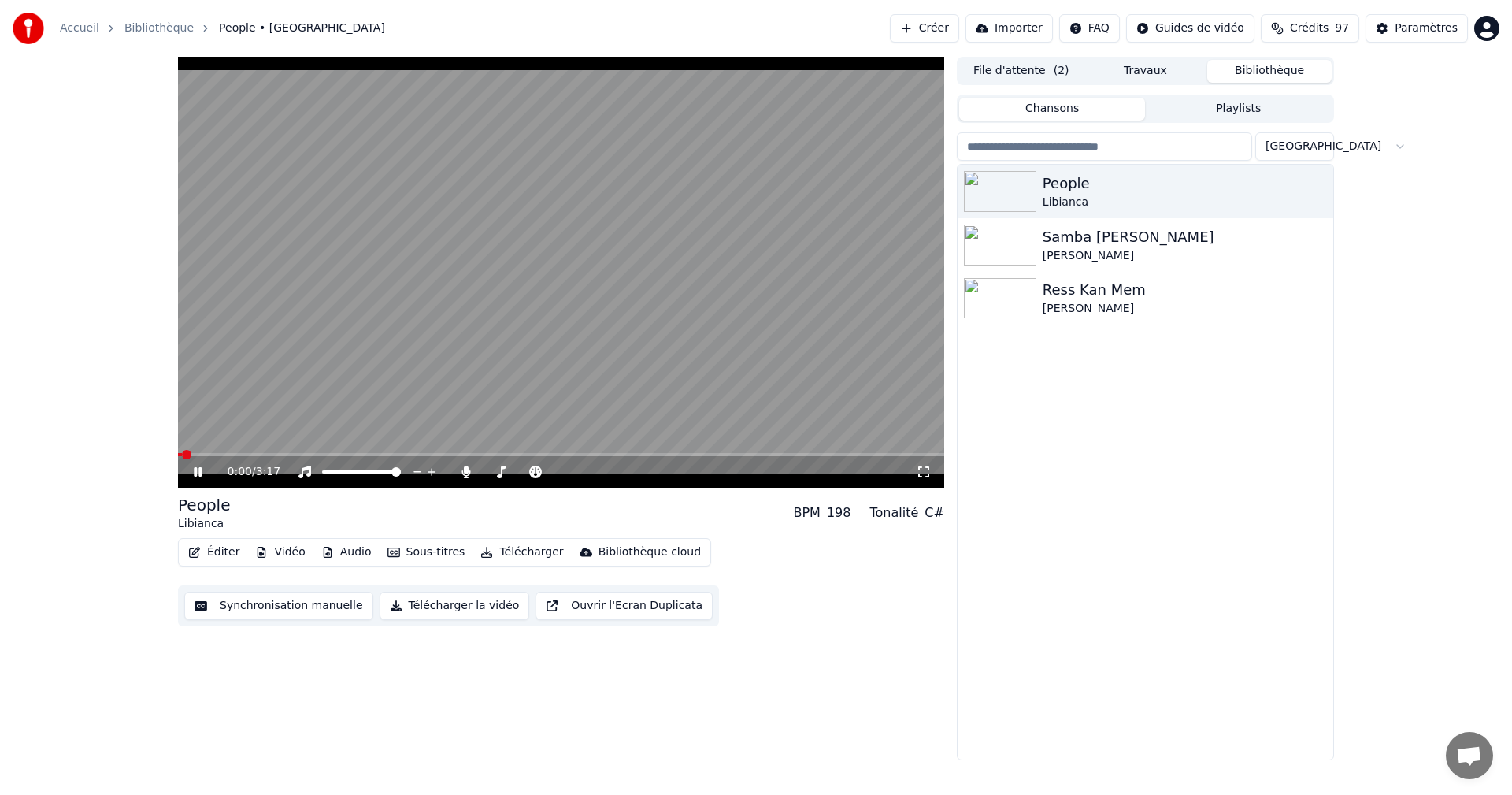
click at [196, 465] on icon at bounding box center [209, 472] width 37 height 13
click at [197, 465] on icon at bounding box center [209, 472] width 37 height 13
click at [1426, 37] on button "Paramètres" at bounding box center [1417, 28] width 102 height 28
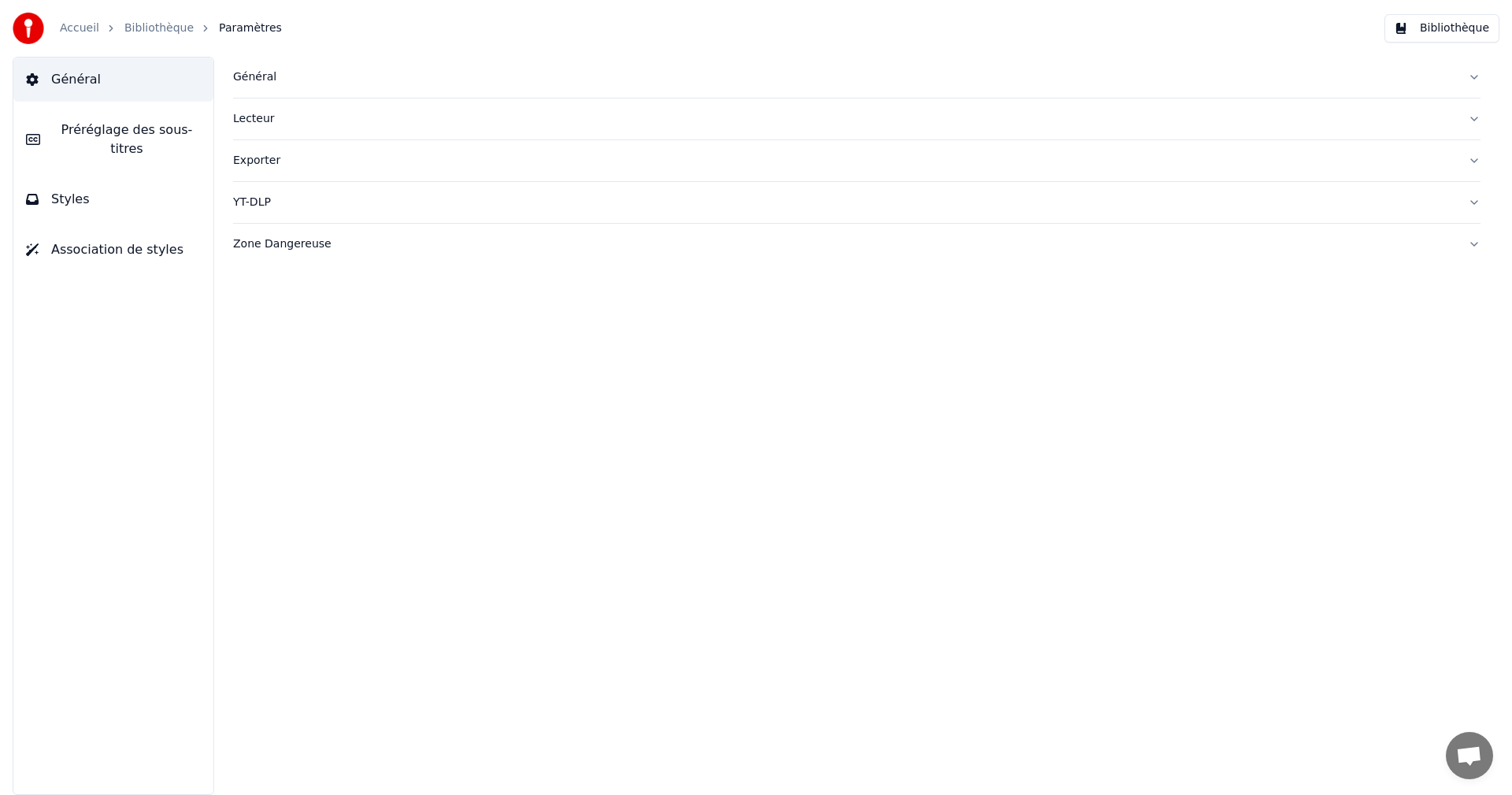
click at [82, 190] on span "Styles" at bounding box center [70, 199] width 38 height 19
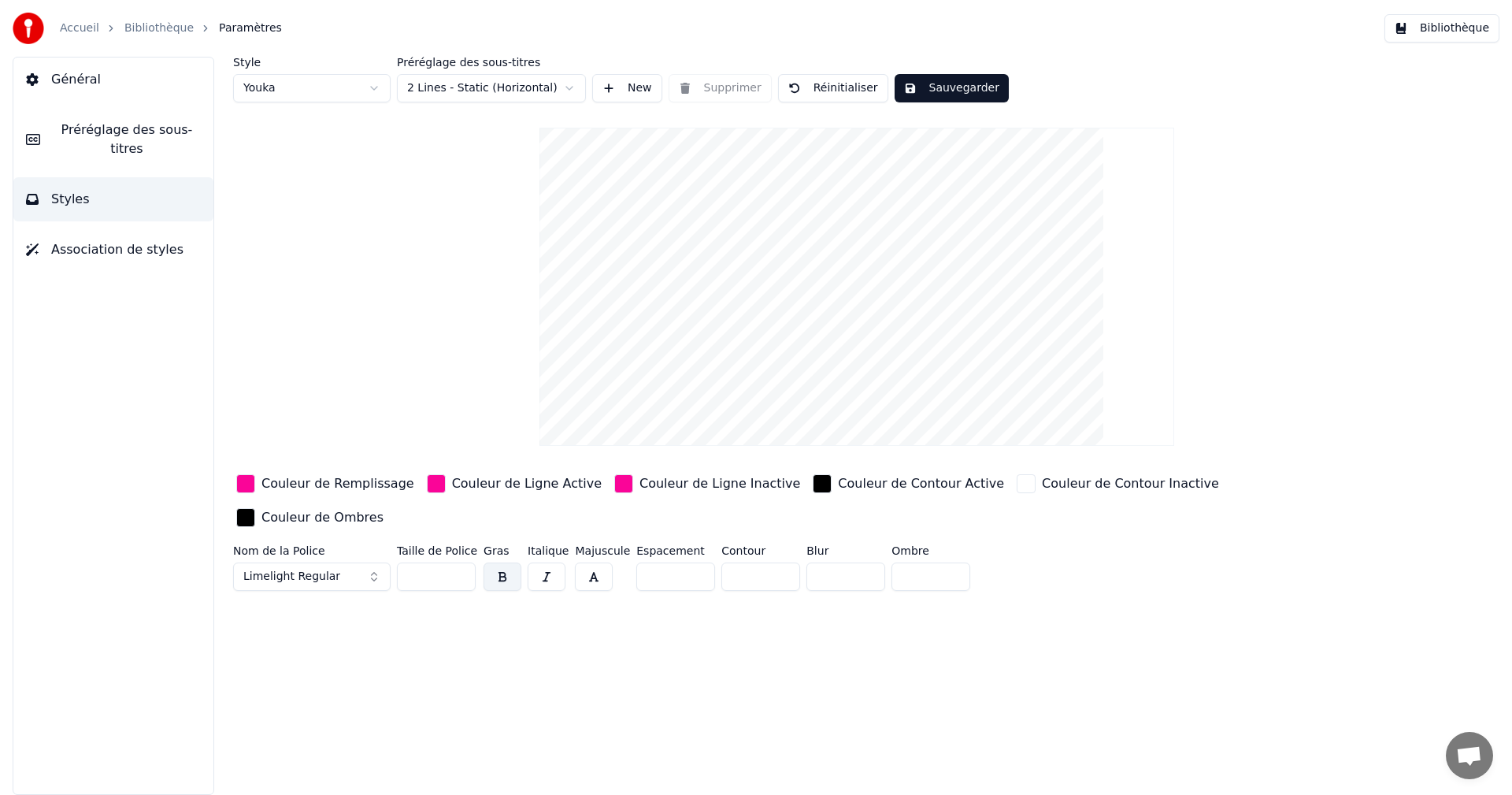
click at [375, 562] on button "Limelight Regular" at bounding box center [311, 576] width 158 height 28
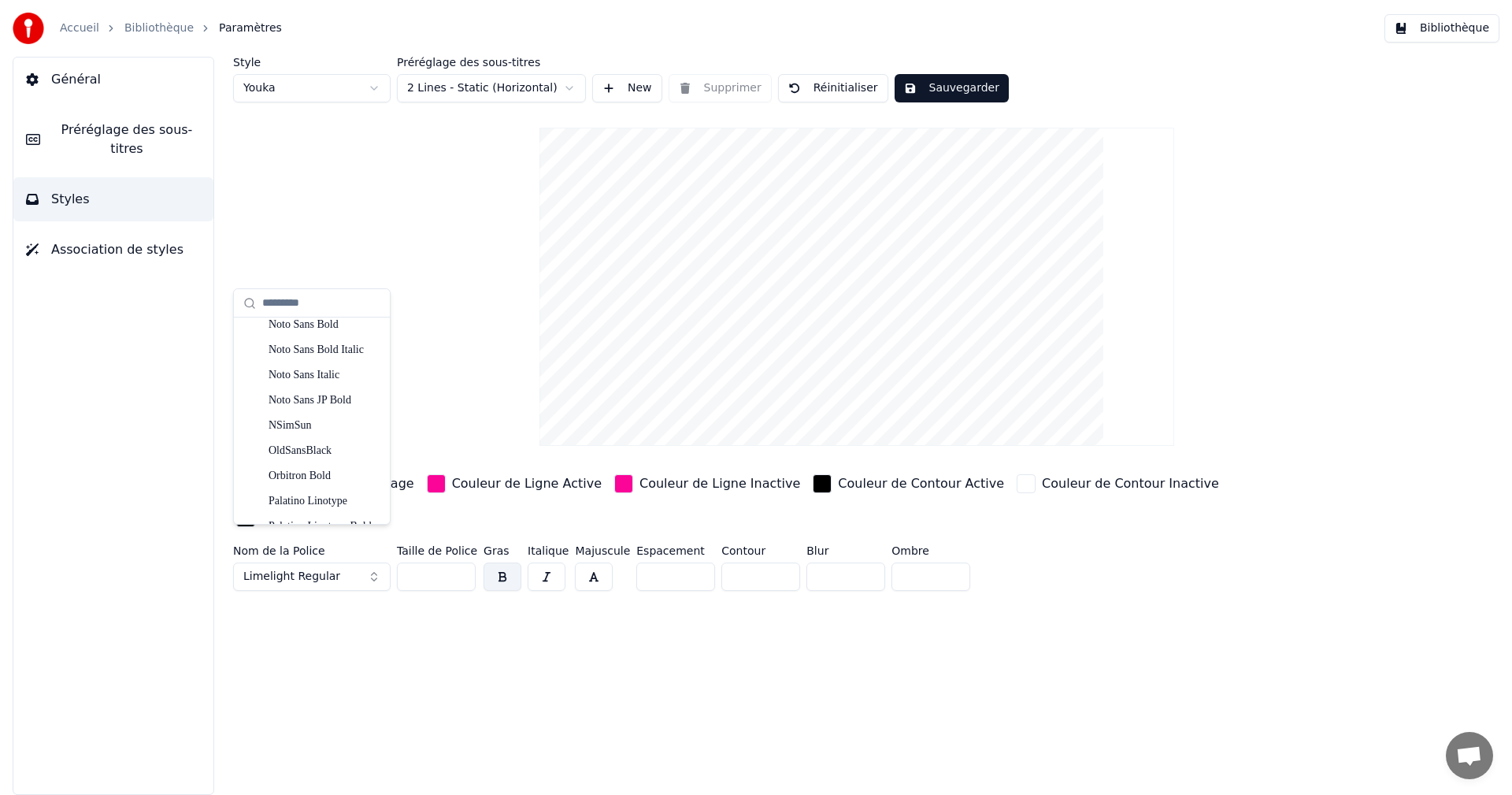
scroll to position [5277, 0]
click at [307, 365] on div "OldSansBlack" at bounding box center [324, 371] width 112 height 16
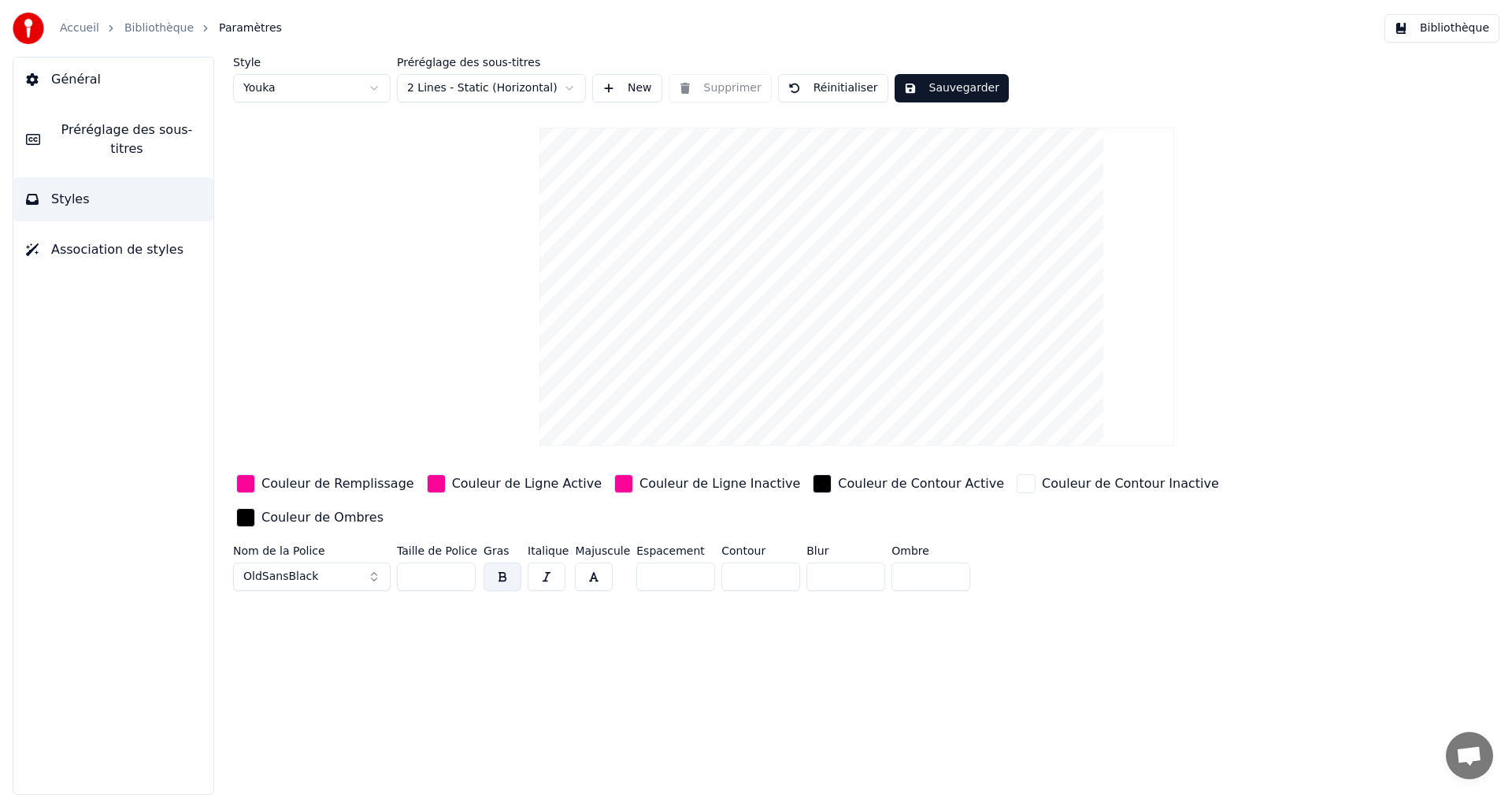
click at [953, 86] on button "Sauvegarder" at bounding box center [951, 87] width 114 height 28
click at [1453, 34] on button "Bibliothèque" at bounding box center [1442, 28] width 115 height 28
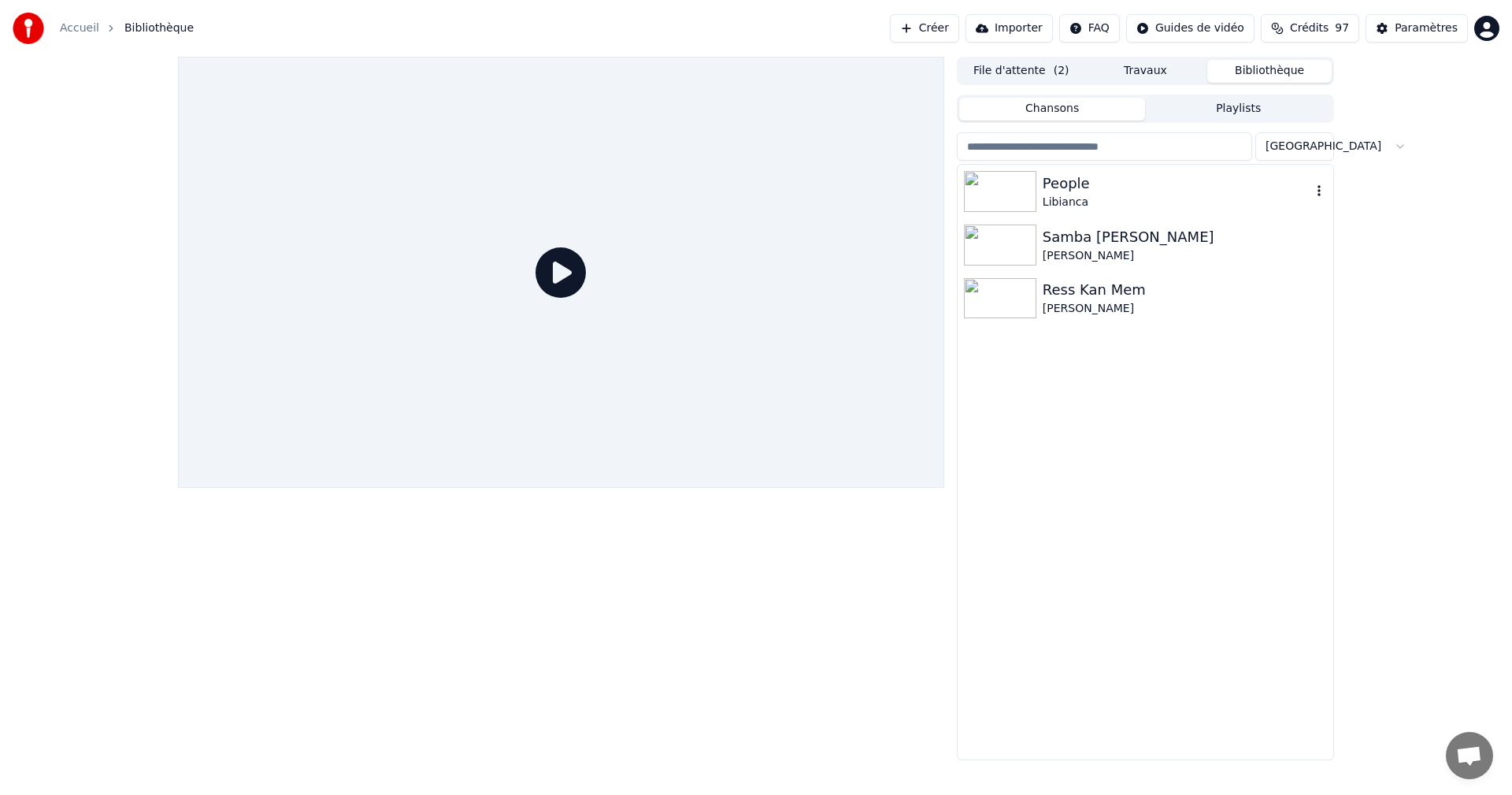
click at [1087, 179] on div "People" at bounding box center [1176, 183] width 268 height 22
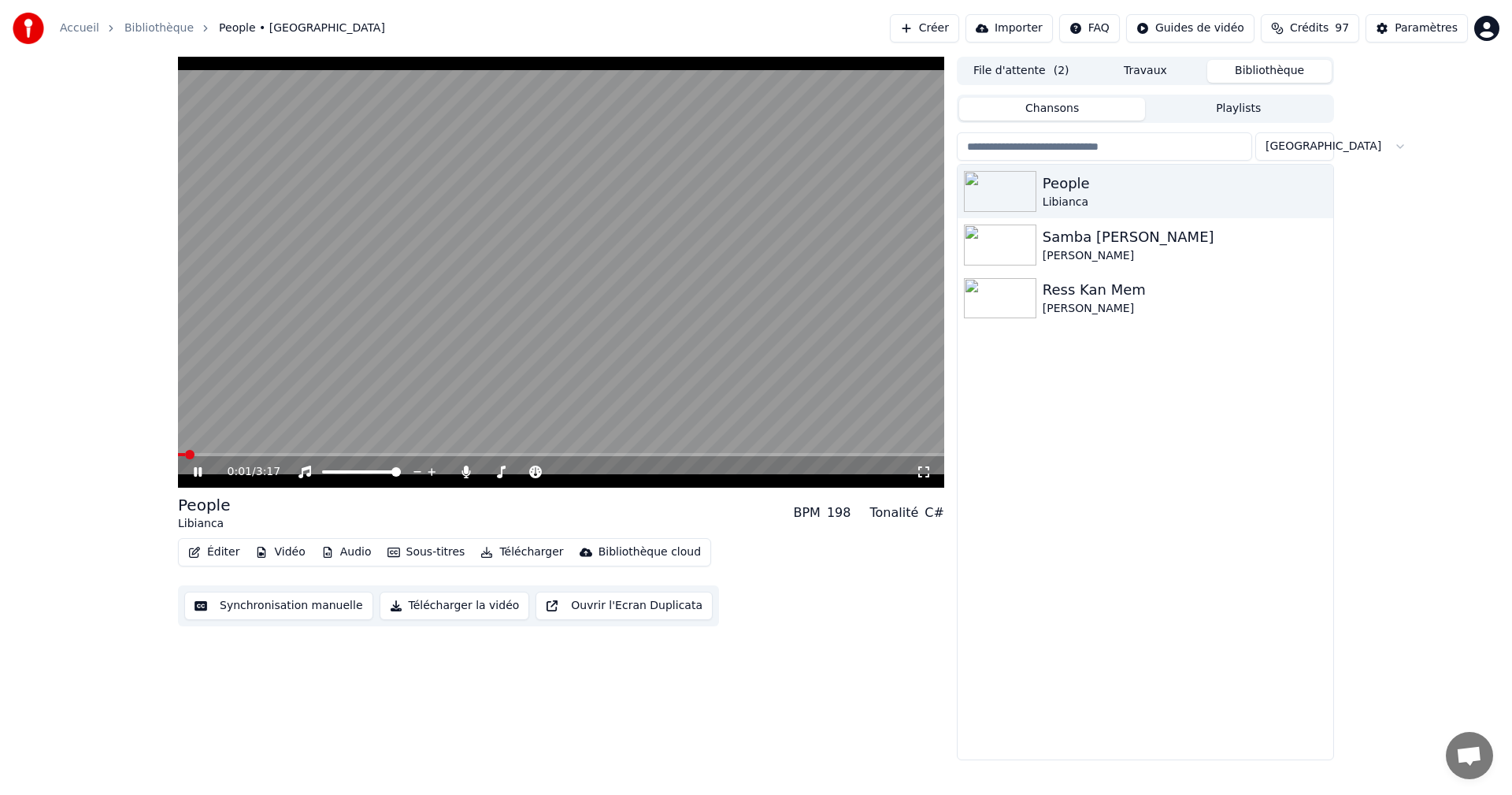
click at [201, 470] on icon at bounding box center [198, 472] width 8 height 10
click at [201, 470] on icon at bounding box center [198, 472] width 10 height 11
click at [215, 456] on span at bounding box center [560, 455] width 766 height 3
click at [200, 469] on icon at bounding box center [198, 472] width 8 height 10
click at [923, 473] on icon at bounding box center [924, 472] width 16 height 13
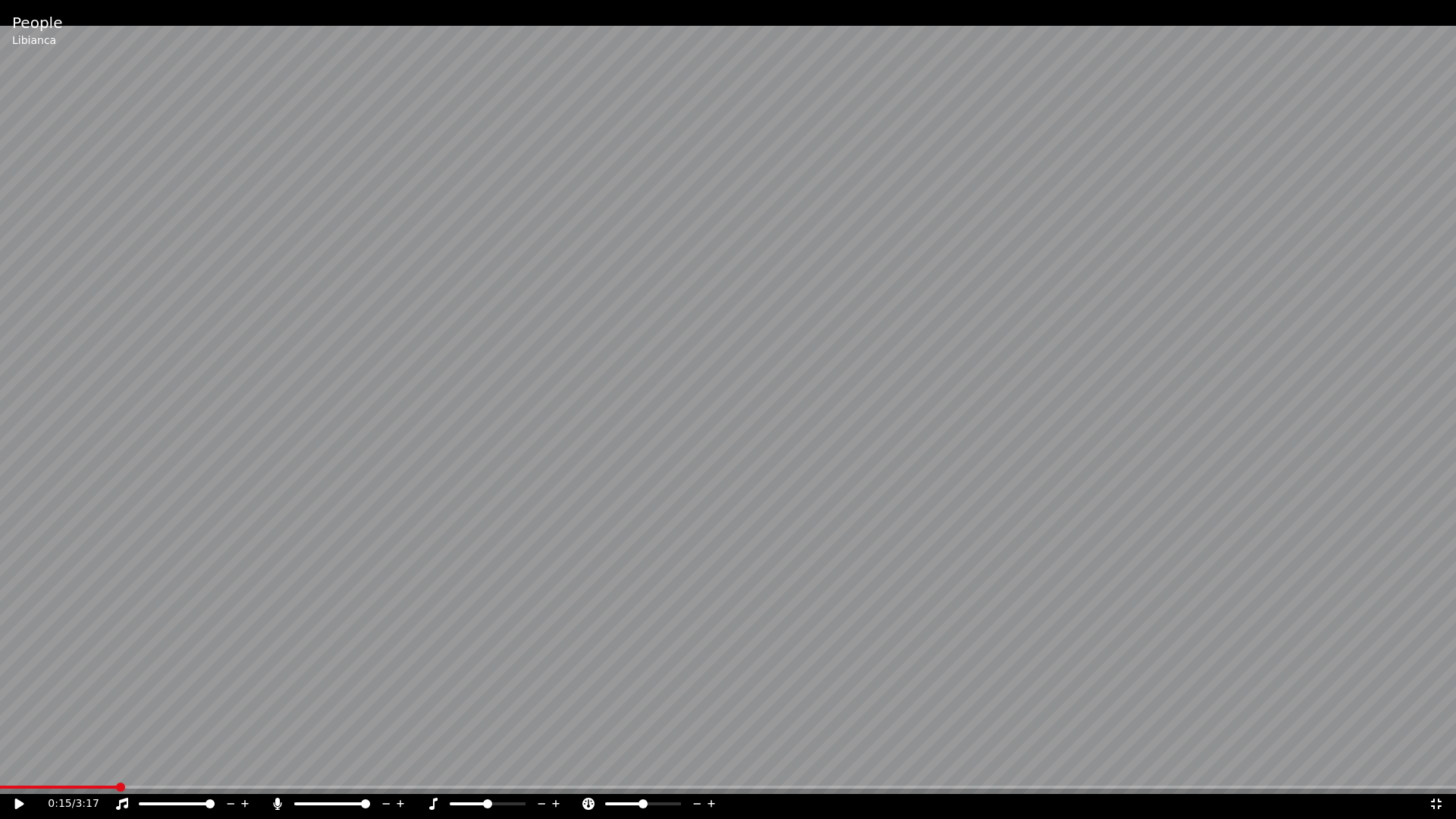
click at [21, 765] on icon at bounding box center [30, 804] width 35 height 12
click at [21, 765] on icon at bounding box center [20, 804] width 8 height 9
click at [44, 765] on span at bounding box center [49, 787] width 9 height 9
click at [18, 765] on icon at bounding box center [20, 804] width 9 height 11
click at [1435, 765] on video at bounding box center [728, 410] width 1456 height 819
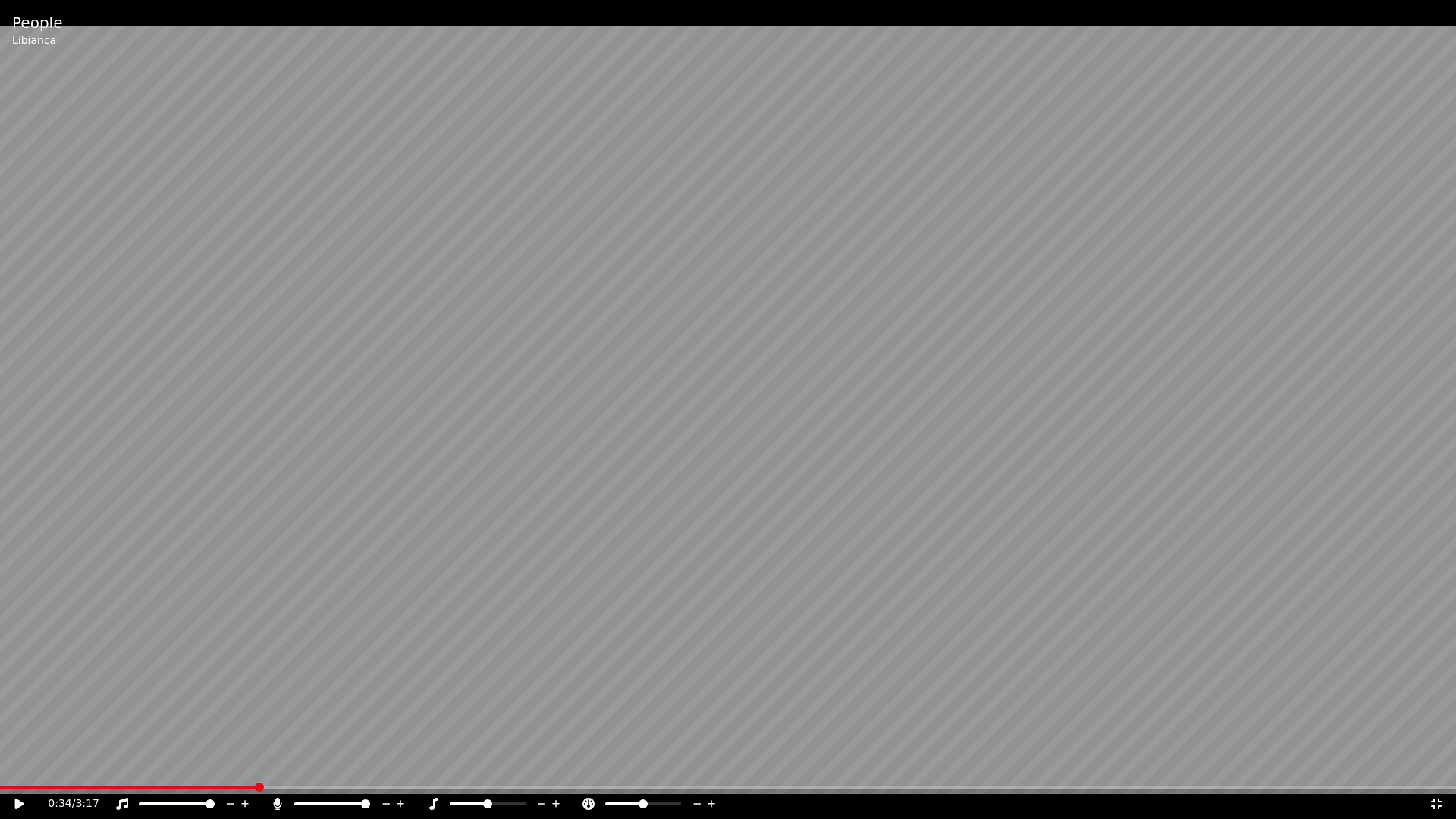
click at [1437, 765] on icon at bounding box center [1436, 804] width 15 height 12
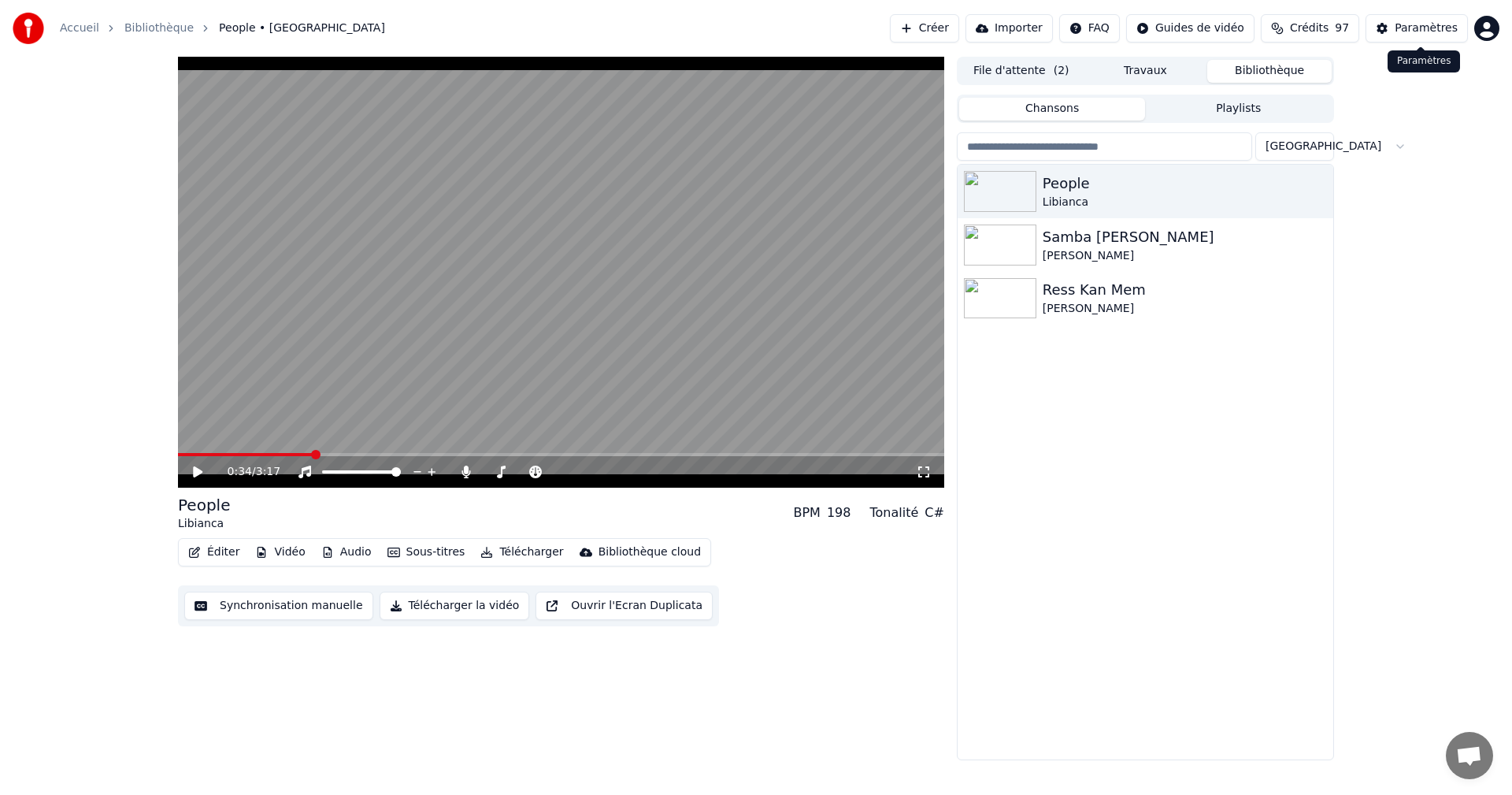
click at [1432, 34] on div "Paramètres" at bounding box center [1426, 29] width 63 height 16
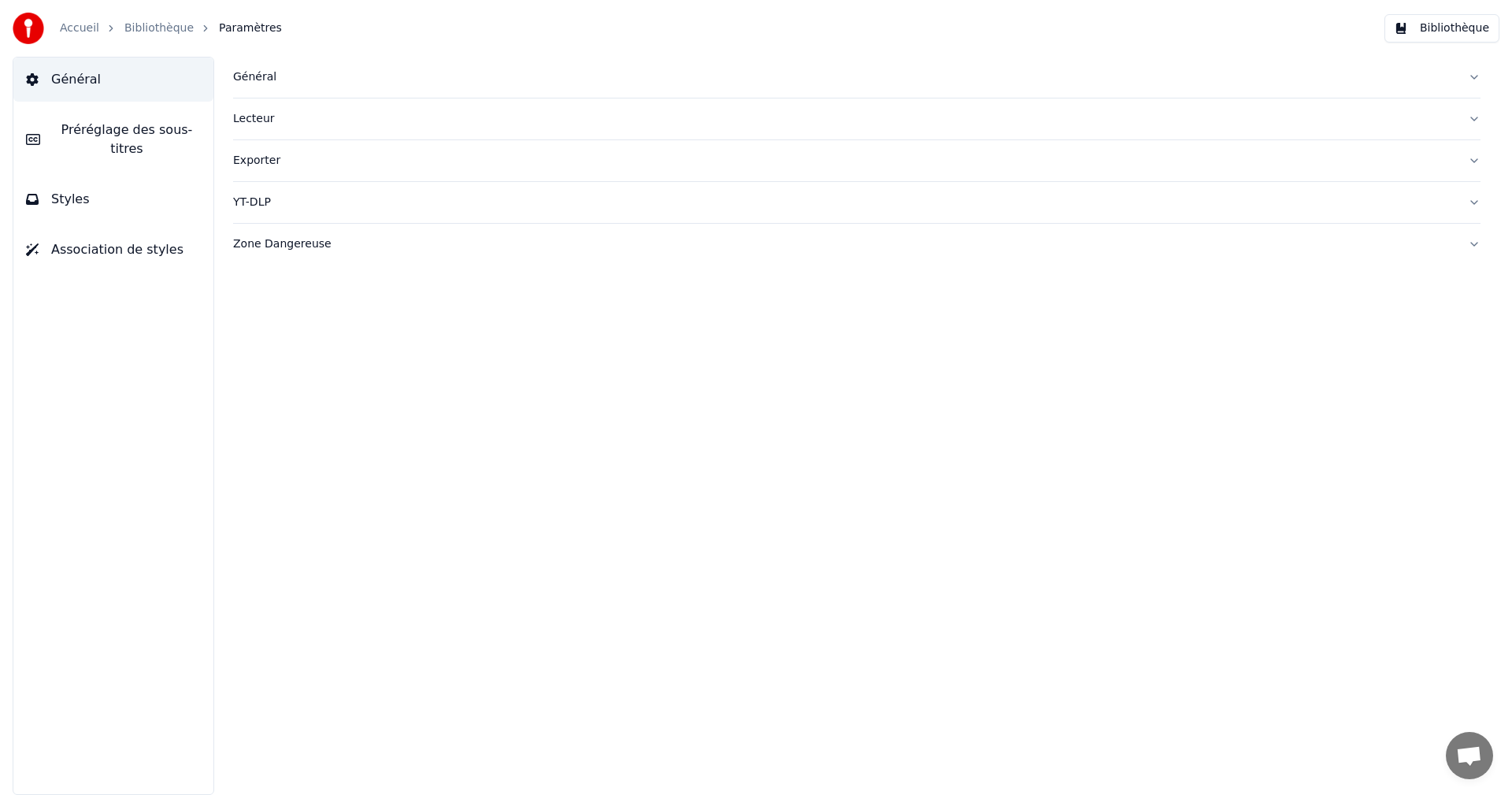
click at [191, 193] on button "Styles" at bounding box center [114, 199] width 200 height 44
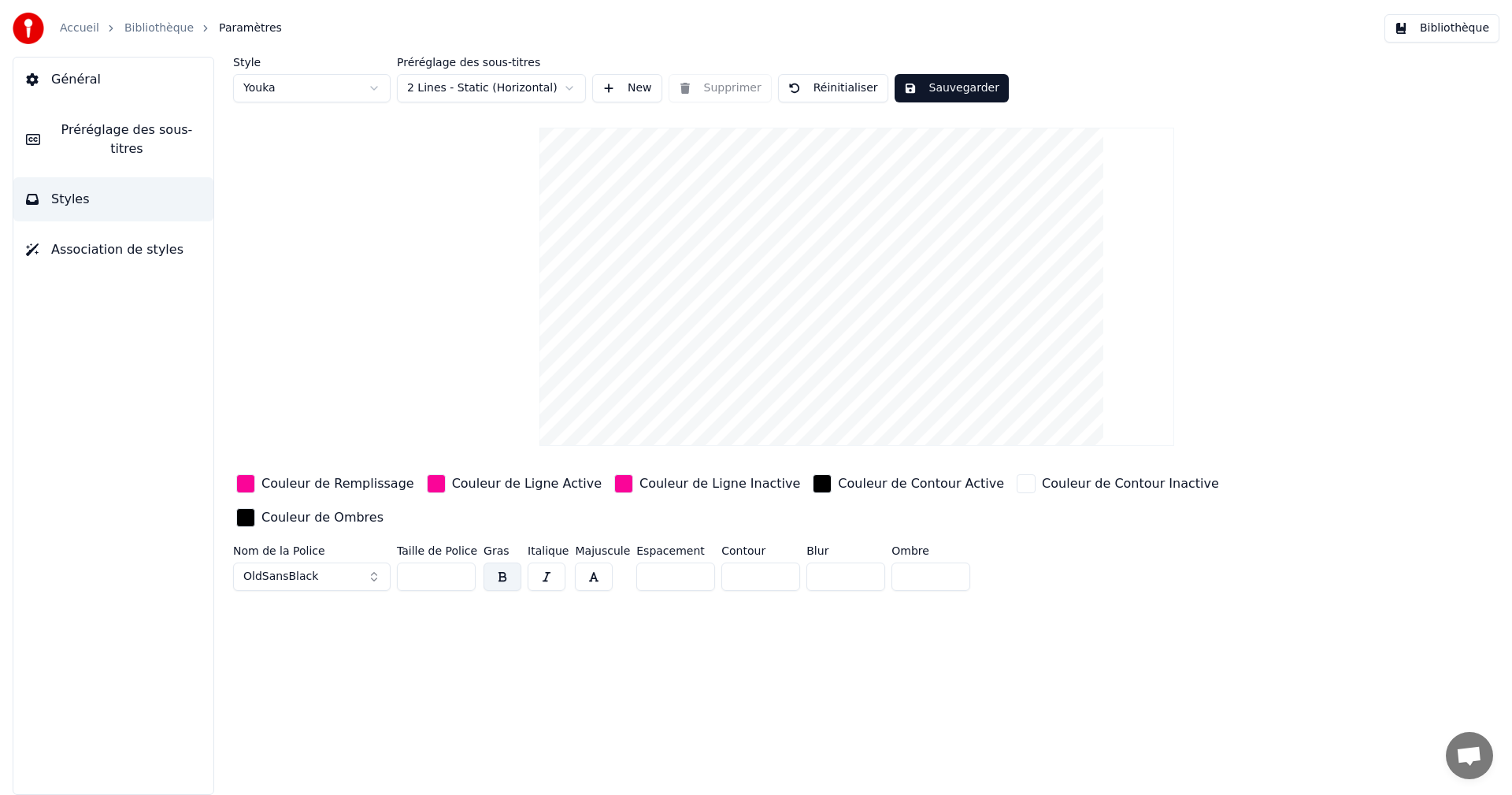
click at [462, 562] on input "**" at bounding box center [436, 576] width 78 height 28
type input "**"
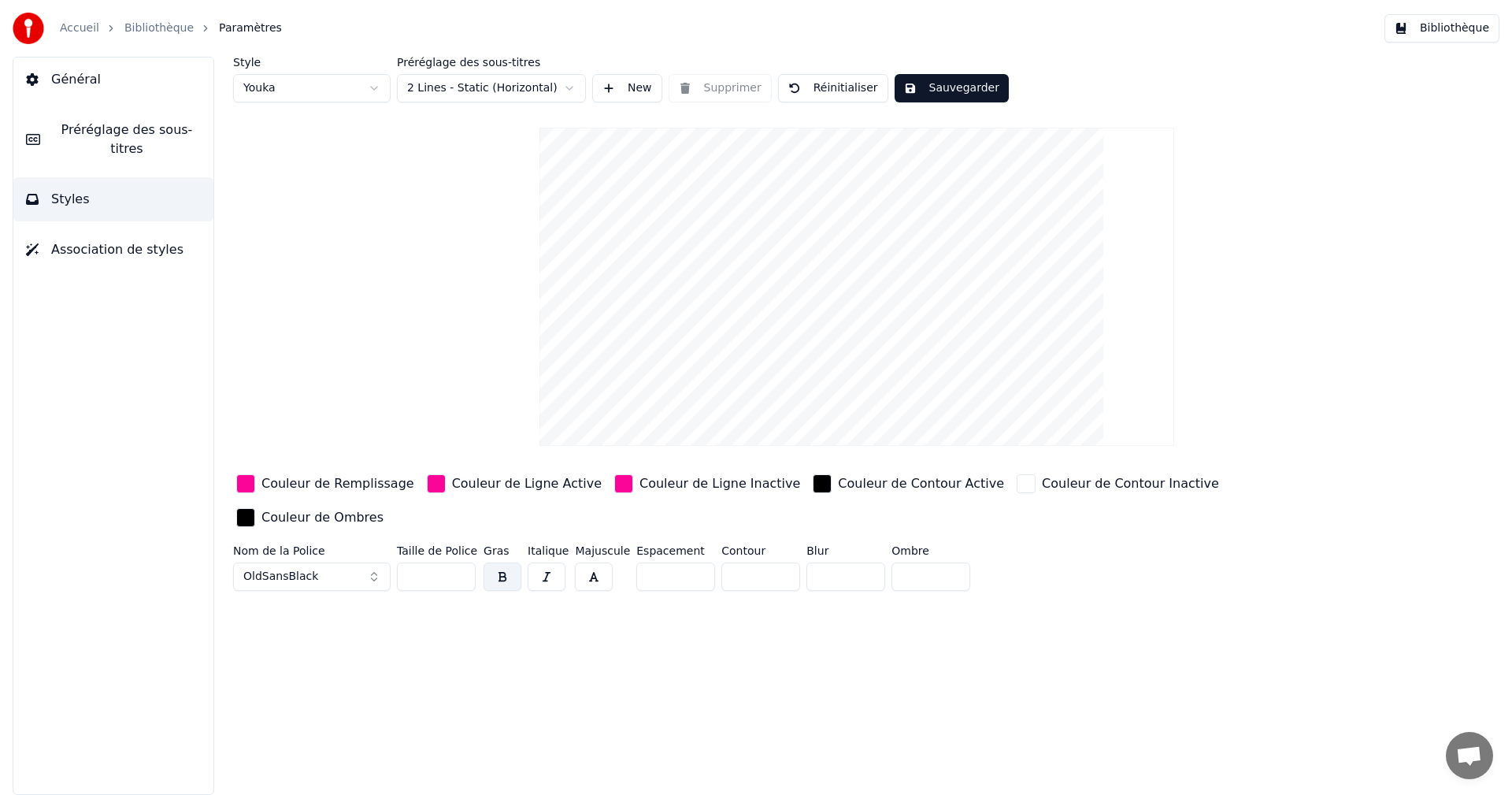
click at [462, 562] on input "**" at bounding box center [436, 576] width 78 height 28
click at [953, 94] on button "Sauvegarder" at bounding box center [951, 87] width 114 height 28
click at [1458, 25] on button "Bibliothèque" at bounding box center [1442, 28] width 115 height 28
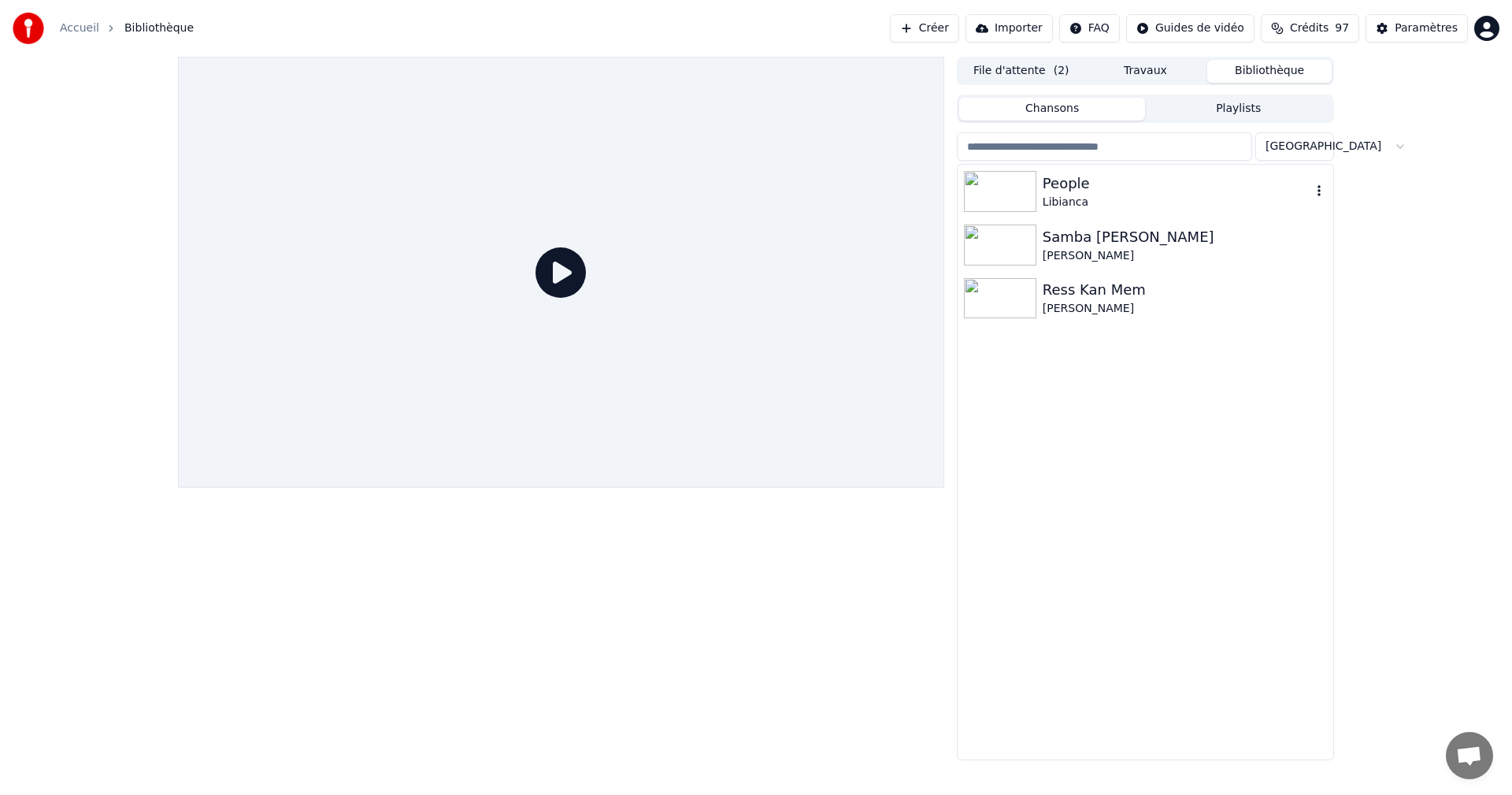
click at [1097, 193] on div "People" at bounding box center [1176, 183] width 268 height 22
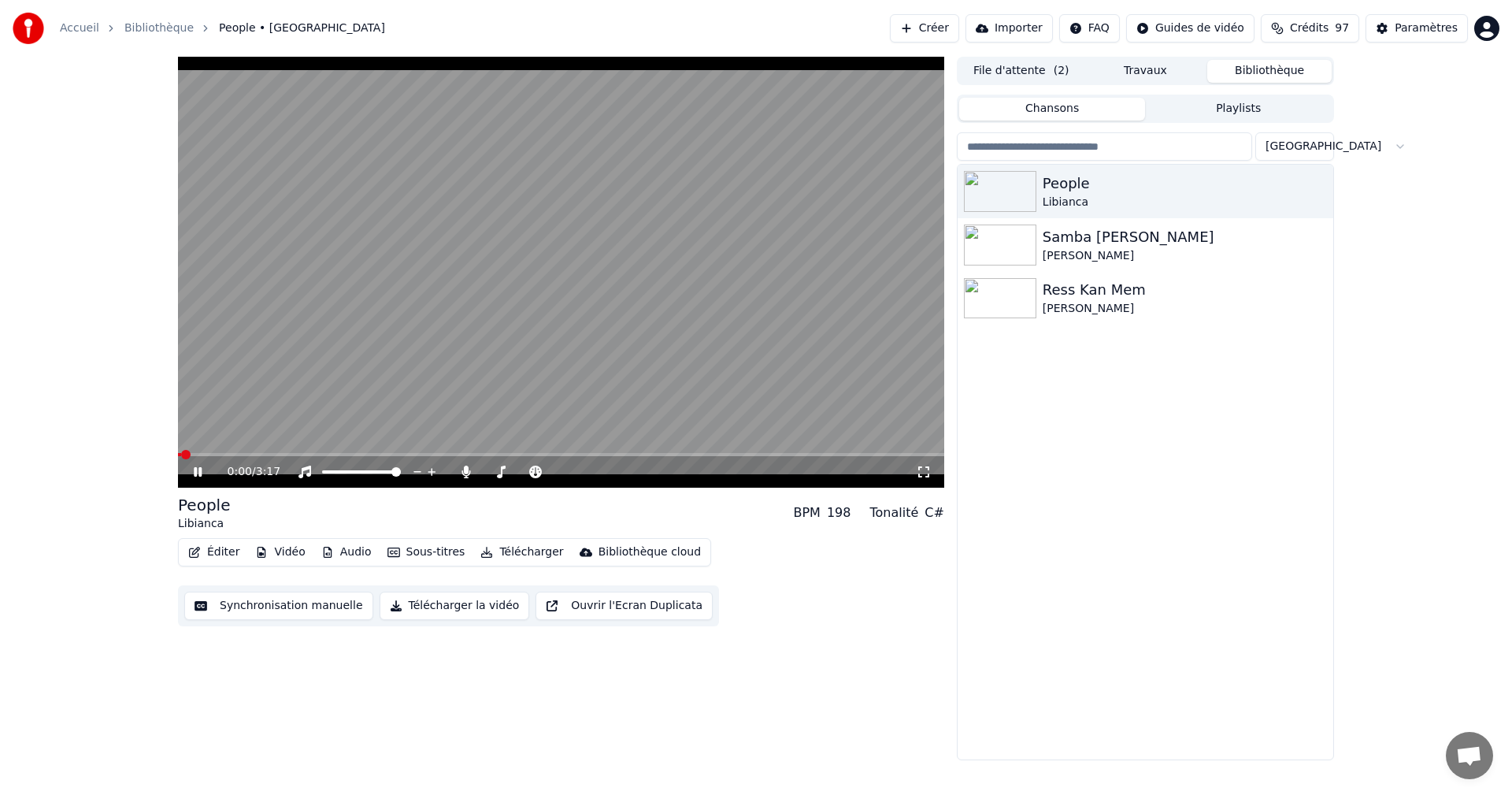
click at [201, 468] on icon at bounding box center [198, 472] width 8 height 10
click at [201, 468] on icon at bounding box center [209, 472] width 37 height 13
click at [199, 468] on icon at bounding box center [198, 472] width 8 height 10
click at [919, 473] on icon at bounding box center [924, 472] width 16 height 13
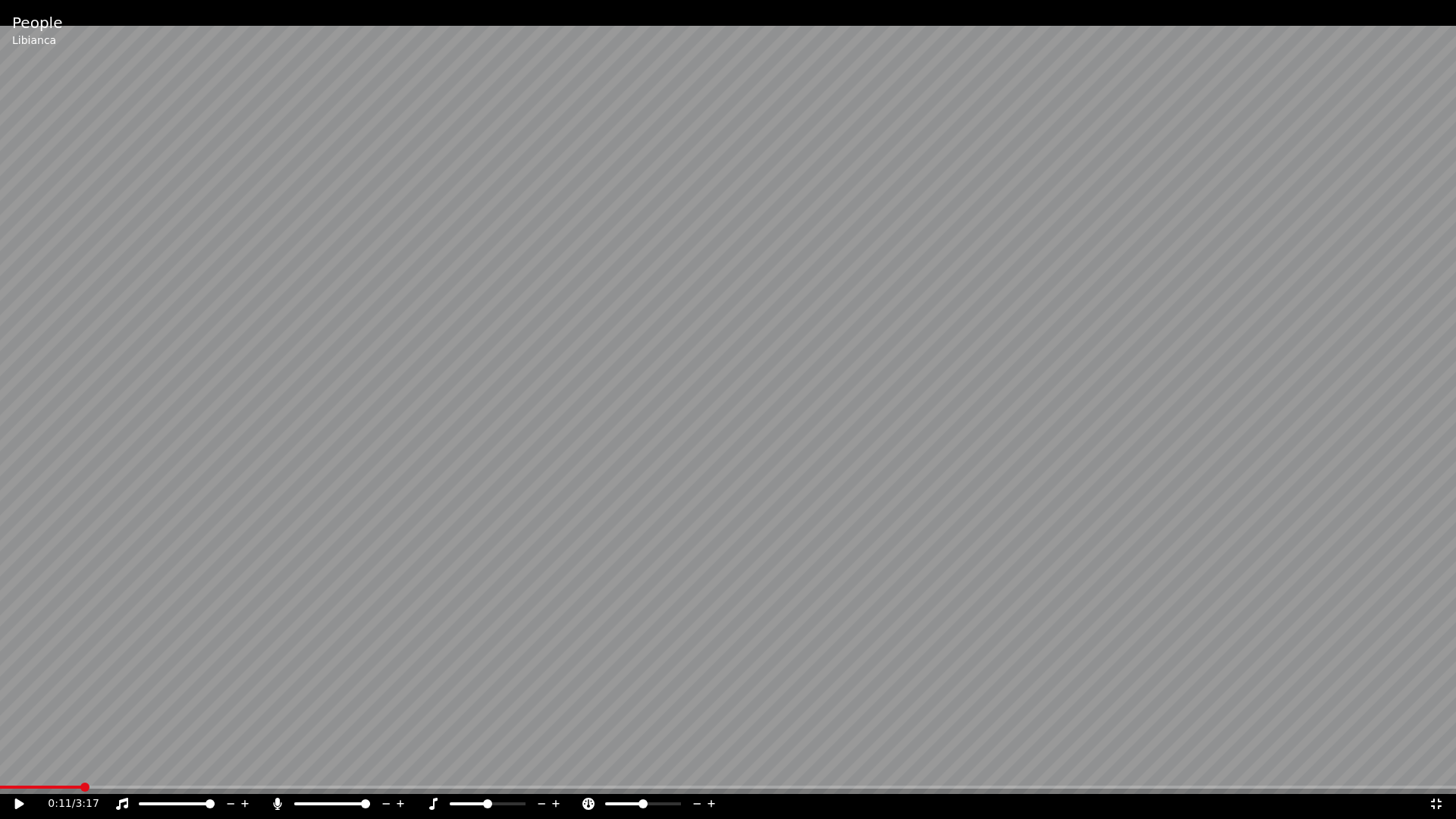
click at [80, 765] on span at bounding box center [85, 787] width 9 height 9
click at [12, 765] on icon at bounding box center [30, 804] width 35 height 12
click at [1440, 765] on icon at bounding box center [1436, 804] width 11 height 11
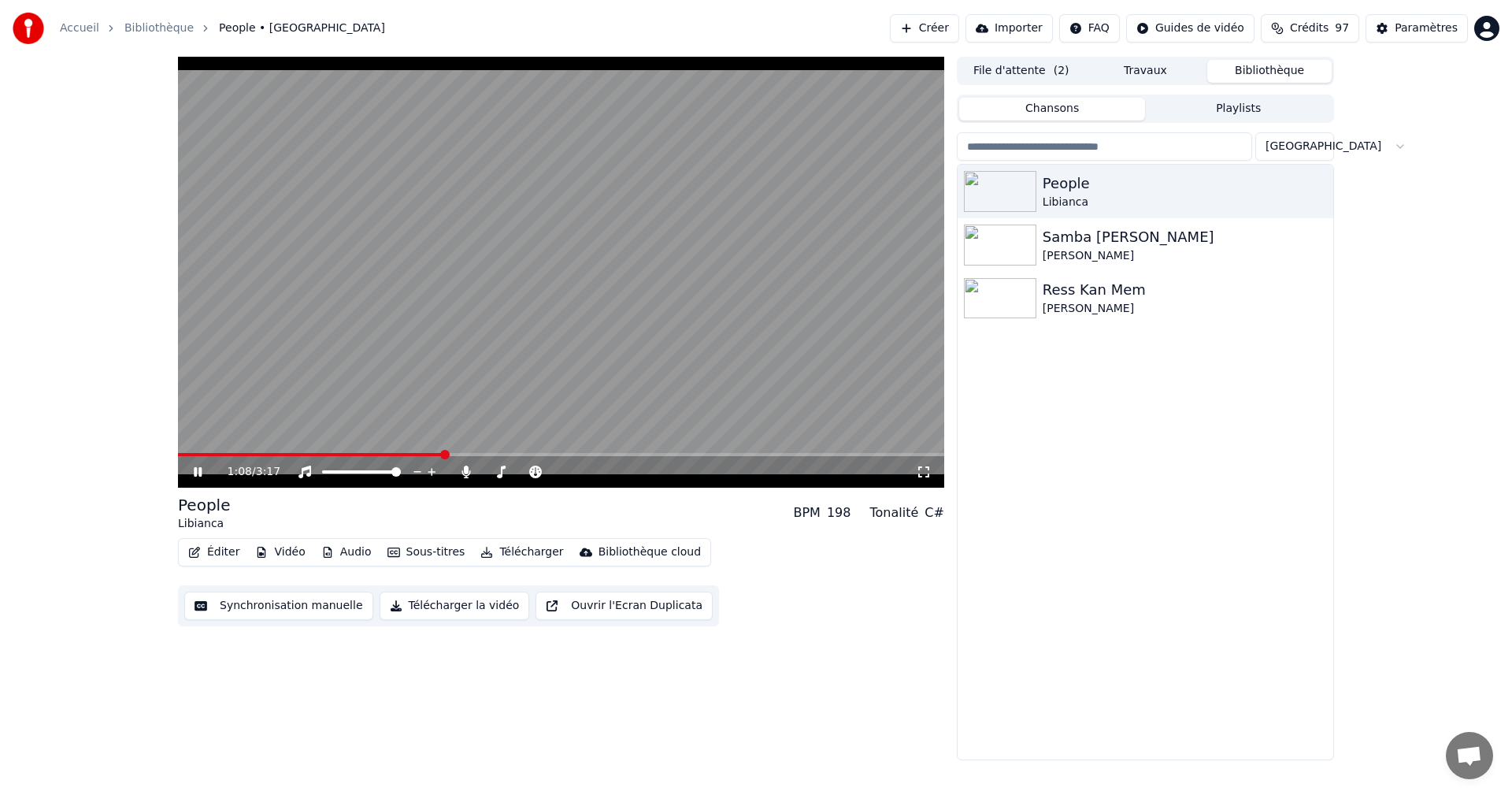
click at [197, 467] on icon at bounding box center [209, 472] width 37 height 13
click at [1432, 26] on div "Paramètres" at bounding box center [1426, 29] width 63 height 16
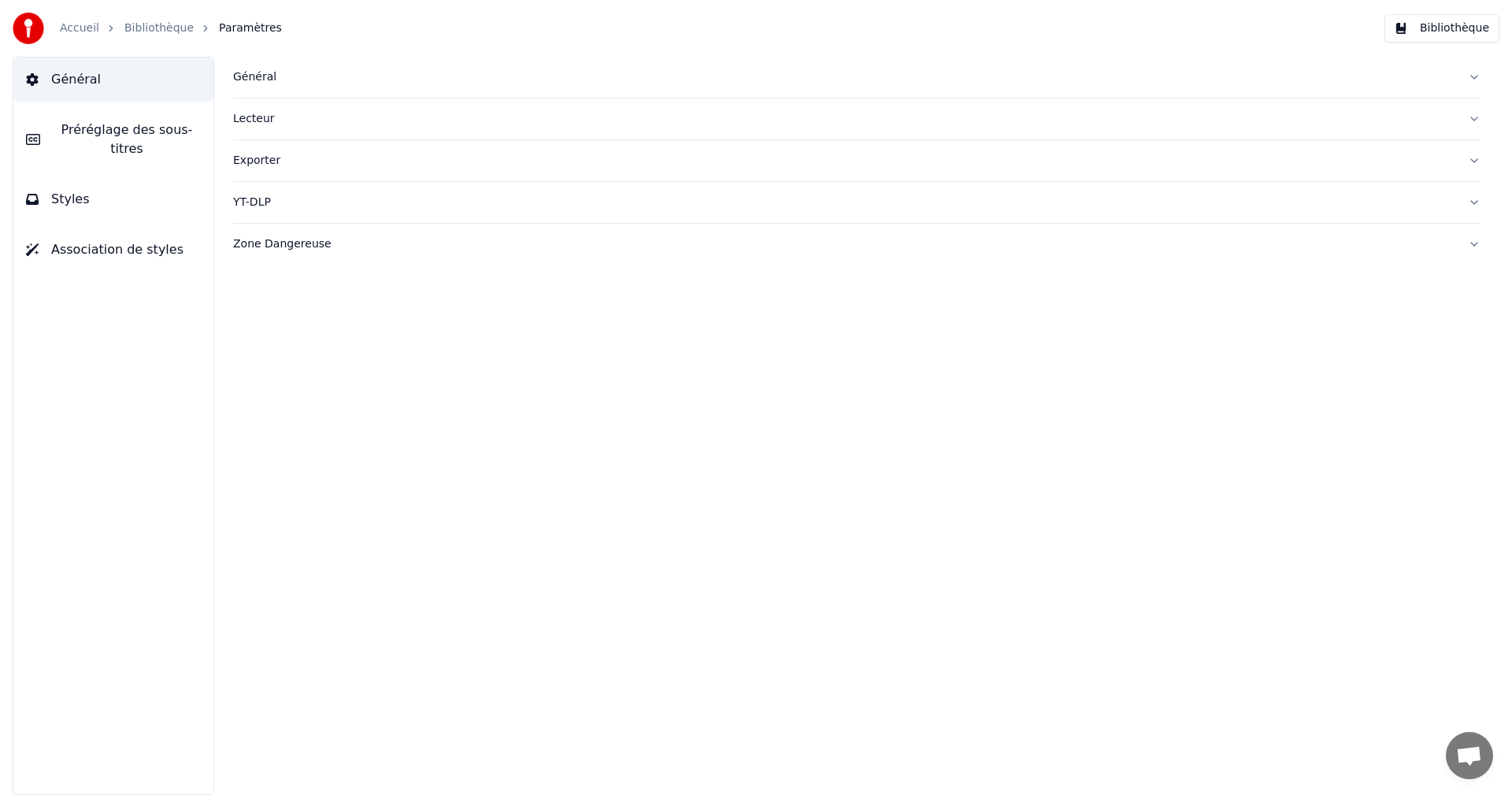
click at [119, 178] on button "Styles" at bounding box center [114, 199] width 200 height 44
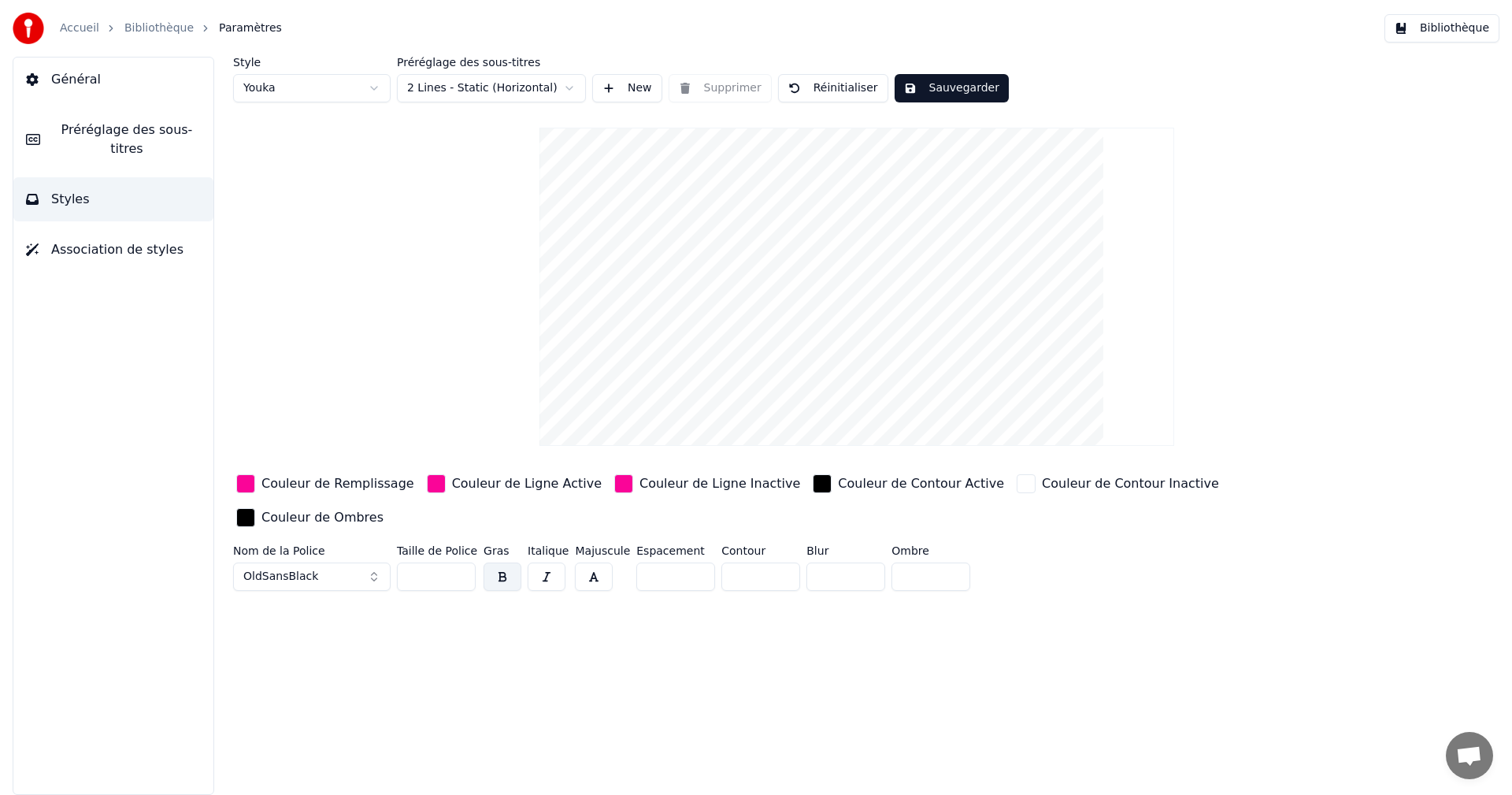
click at [331, 483] on div "Couleur de Remplissage" at bounding box center [338, 484] width 153 height 19
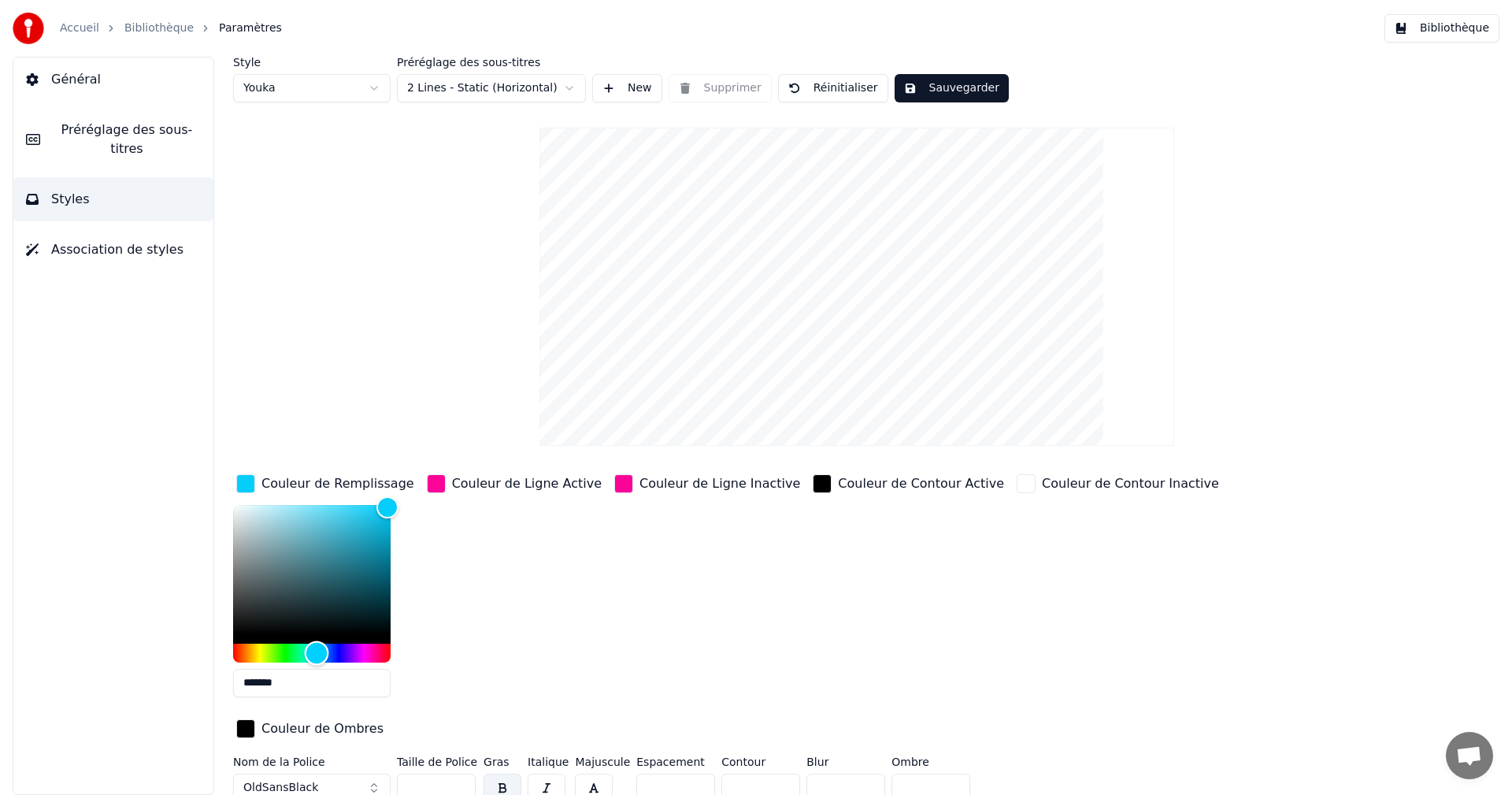
type input "*******"
drag, startPoint x: 374, startPoint y: 650, endPoint x: 318, endPoint y: 647, distance: 56.1
click at [318, 647] on div "Hue" at bounding box center [319, 652] width 24 height 24
click at [472, 487] on div "Couleur de Ligne Active" at bounding box center [527, 484] width 150 height 19
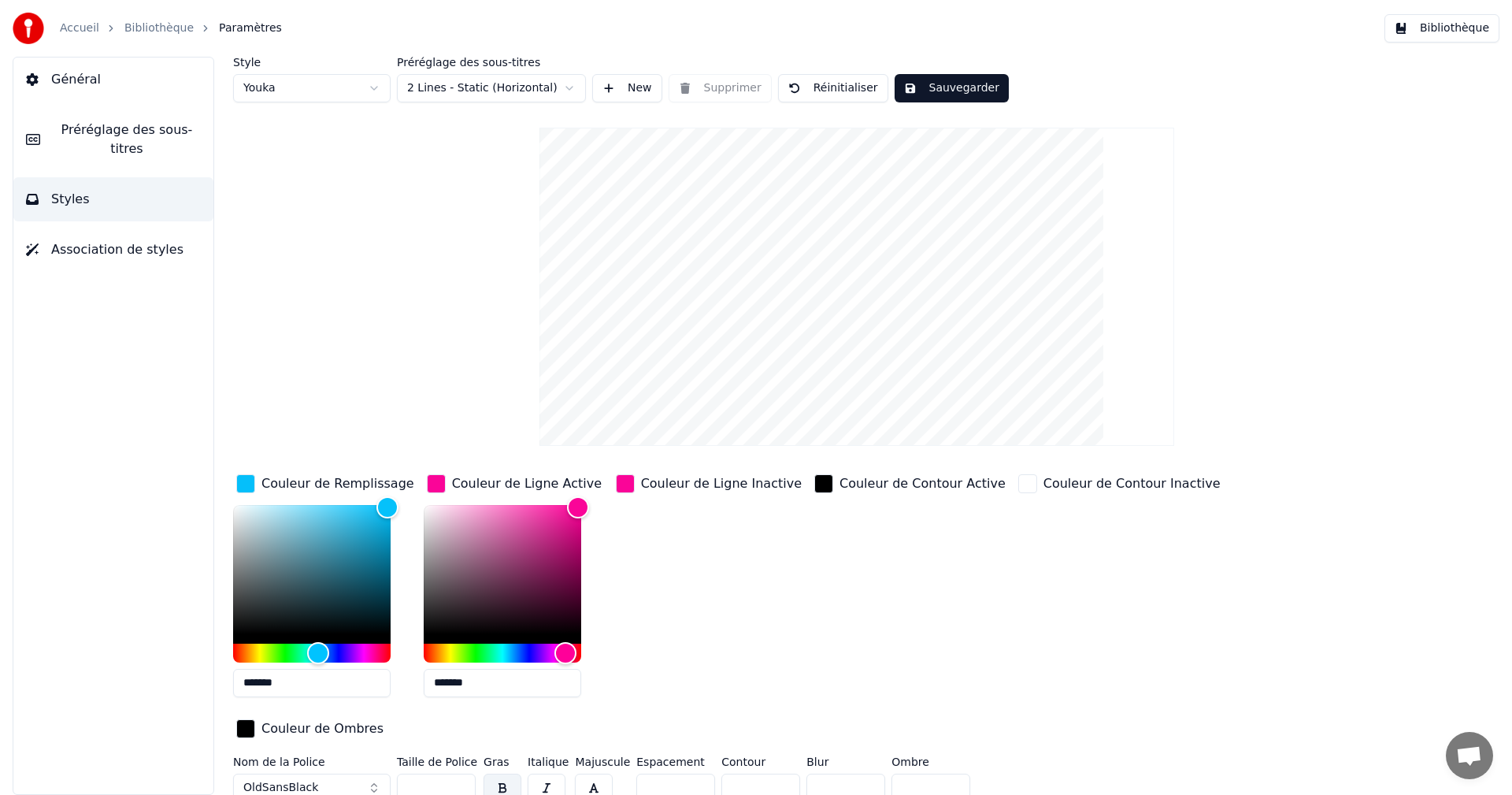
drag, startPoint x: 439, startPoint y: 681, endPoint x: 506, endPoint y: 689, distance: 67.5
click at [506, 689] on input "*******" at bounding box center [502, 682] width 158 height 28
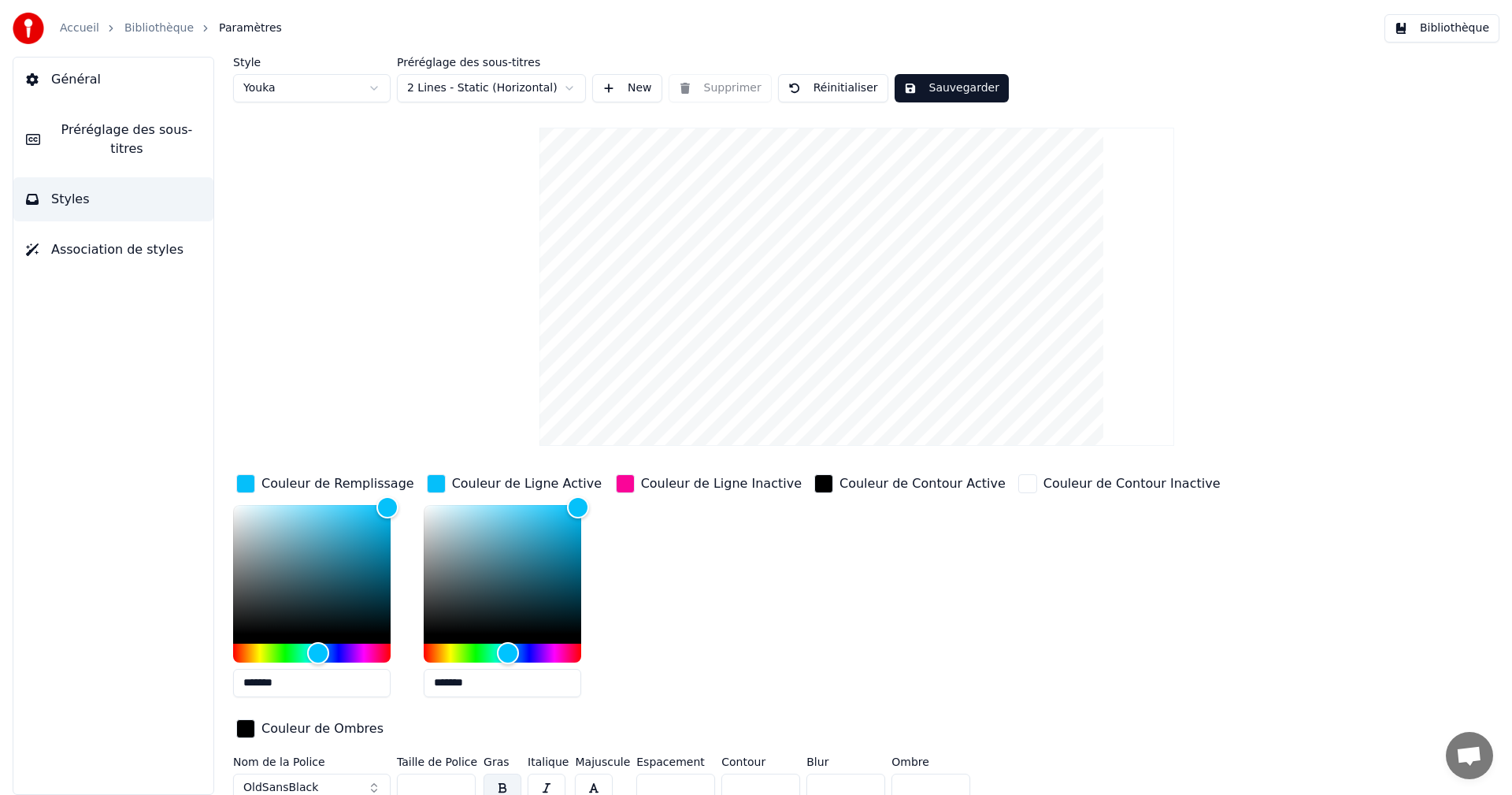
type input "*******"
click at [727, 486] on div "Couleur de Ligne Inactive" at bounding box center [721, 484] width 161 height 19
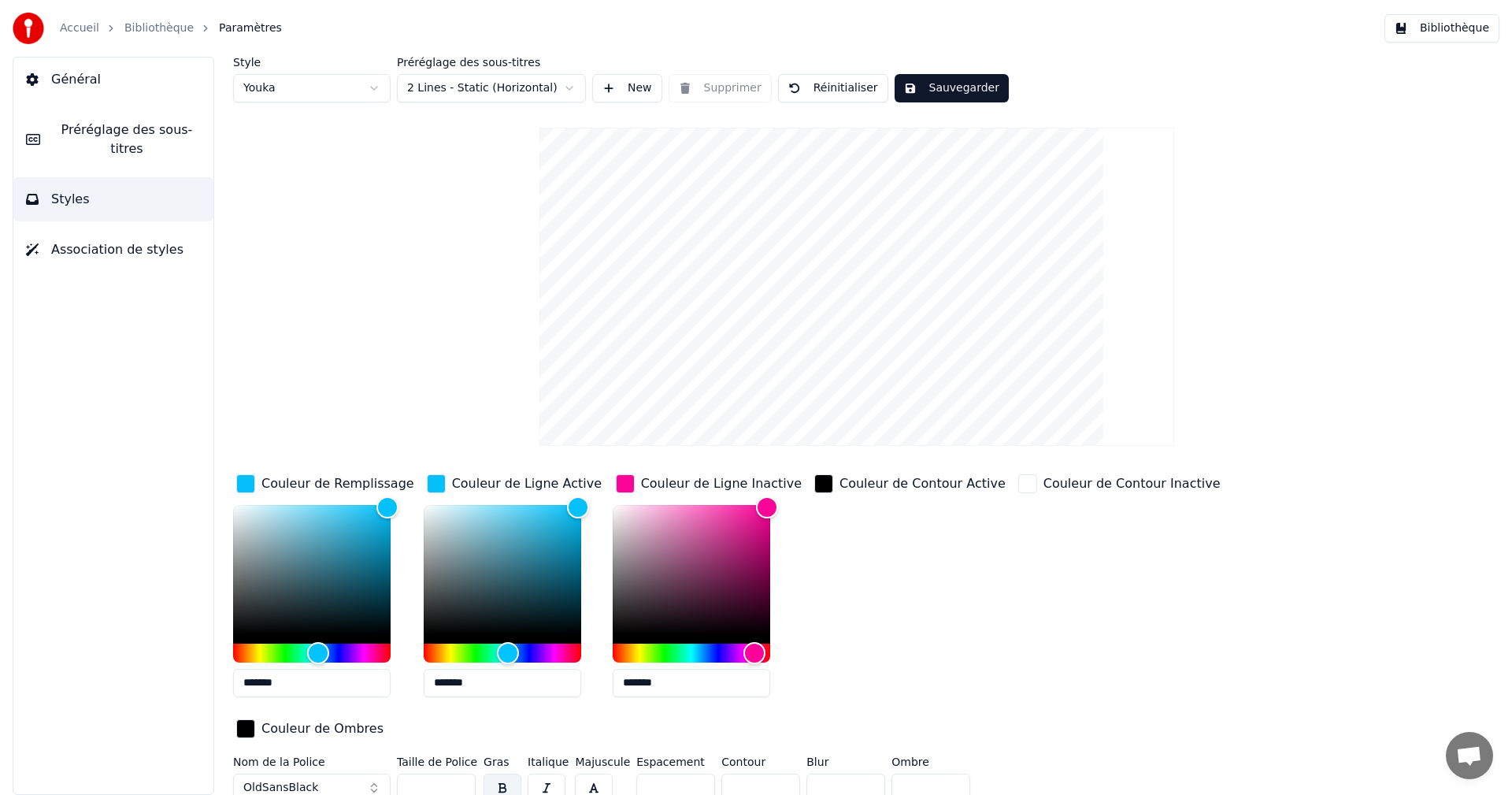
drag, startPoint x: 627, startPoint y: 681, endPoint x: 755, endPoint y: 692, distance: 128.5
click at [755, 692] on input "*******" at bounding box center [691, 682] width 158 height 28
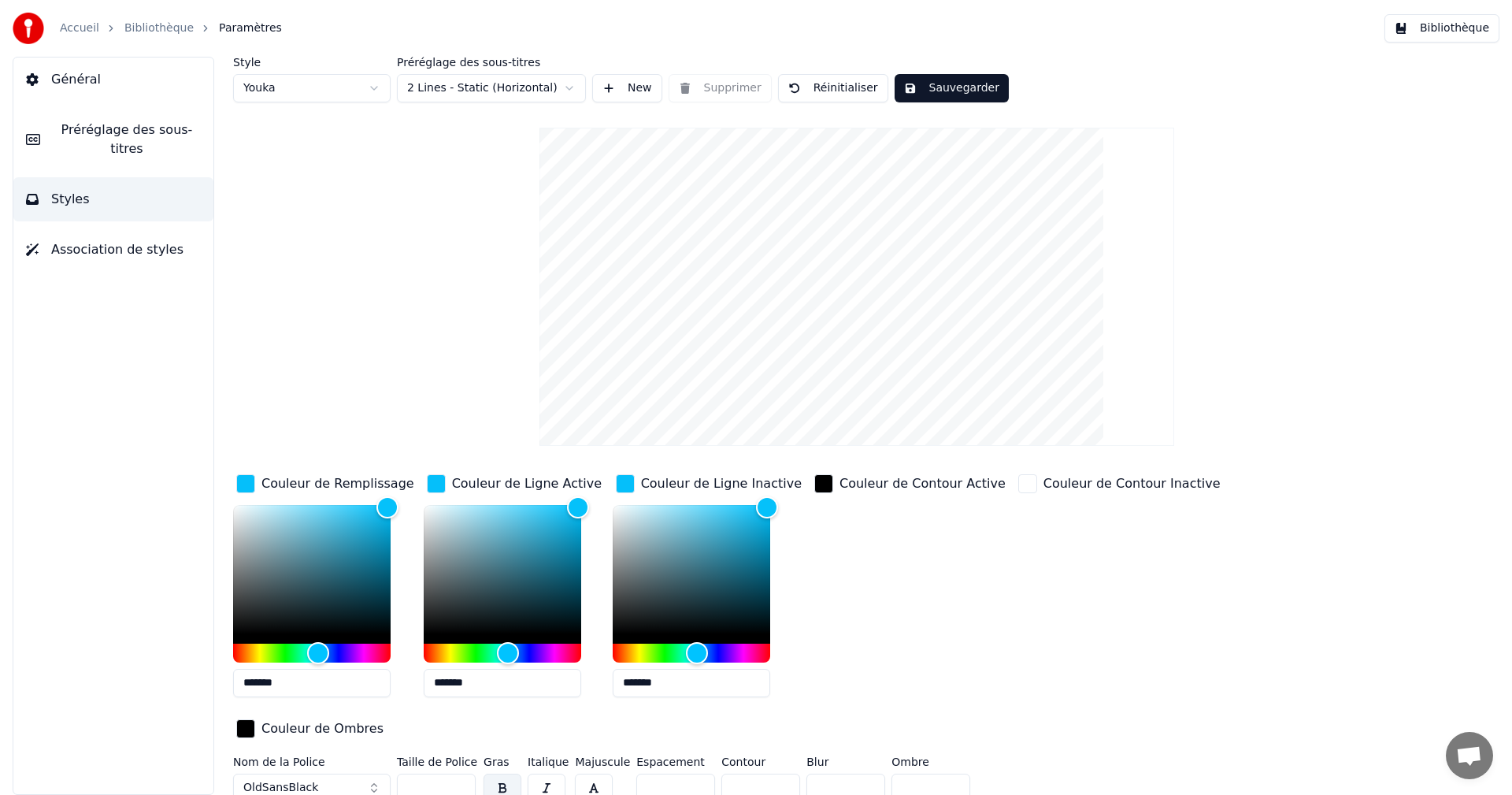
type input "*******"
click at [956, 86] on button "Sauvegarder" at bounding box center [951, 87] width 114 height 28
click at [1458, 30] on button "Bibliothèque" at bounding box center [1442, 28] width 115 height 28
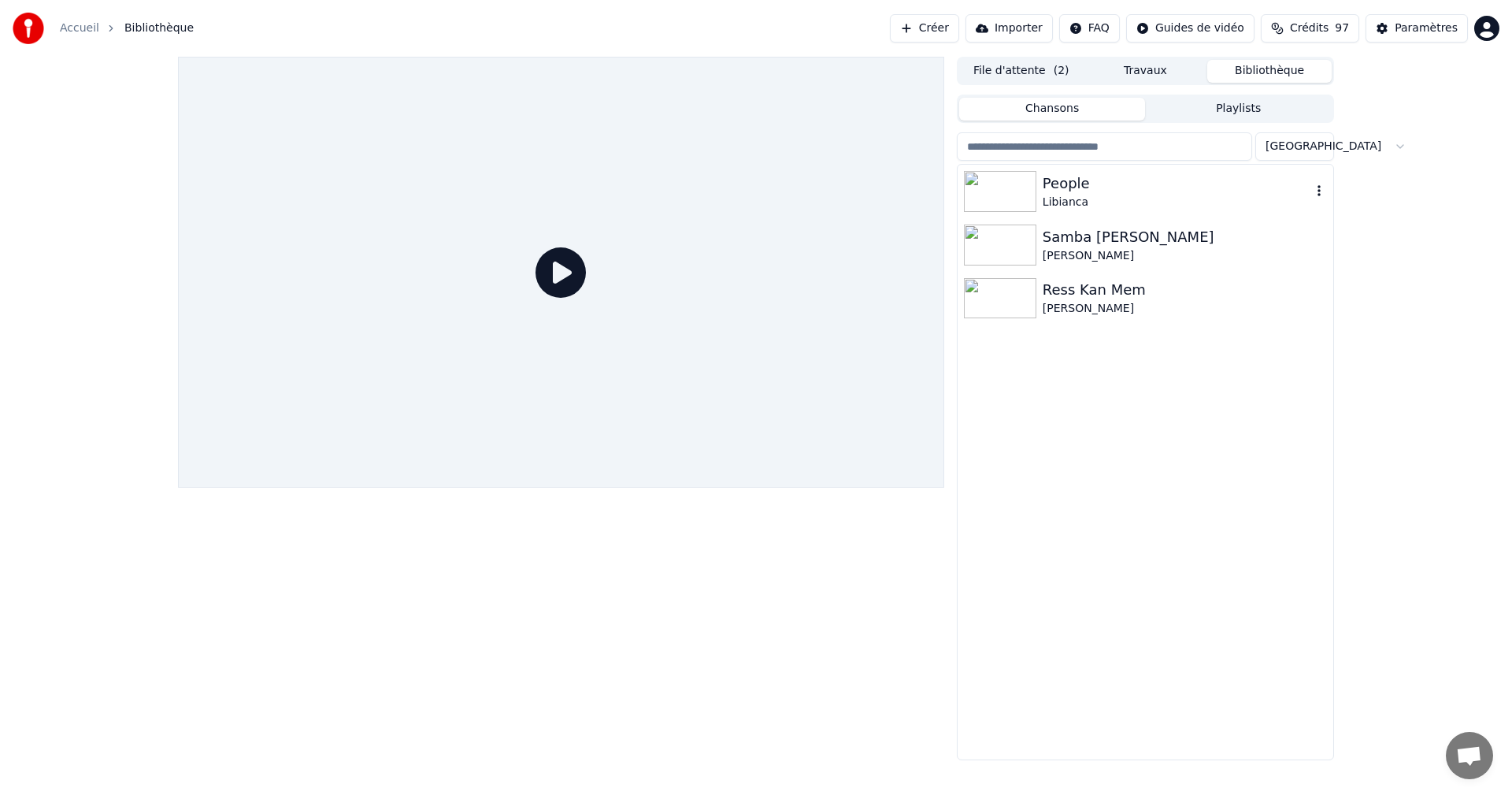
click at [1092, 190] on div "People" at bounding box center [1176, 183] width 268 height 22
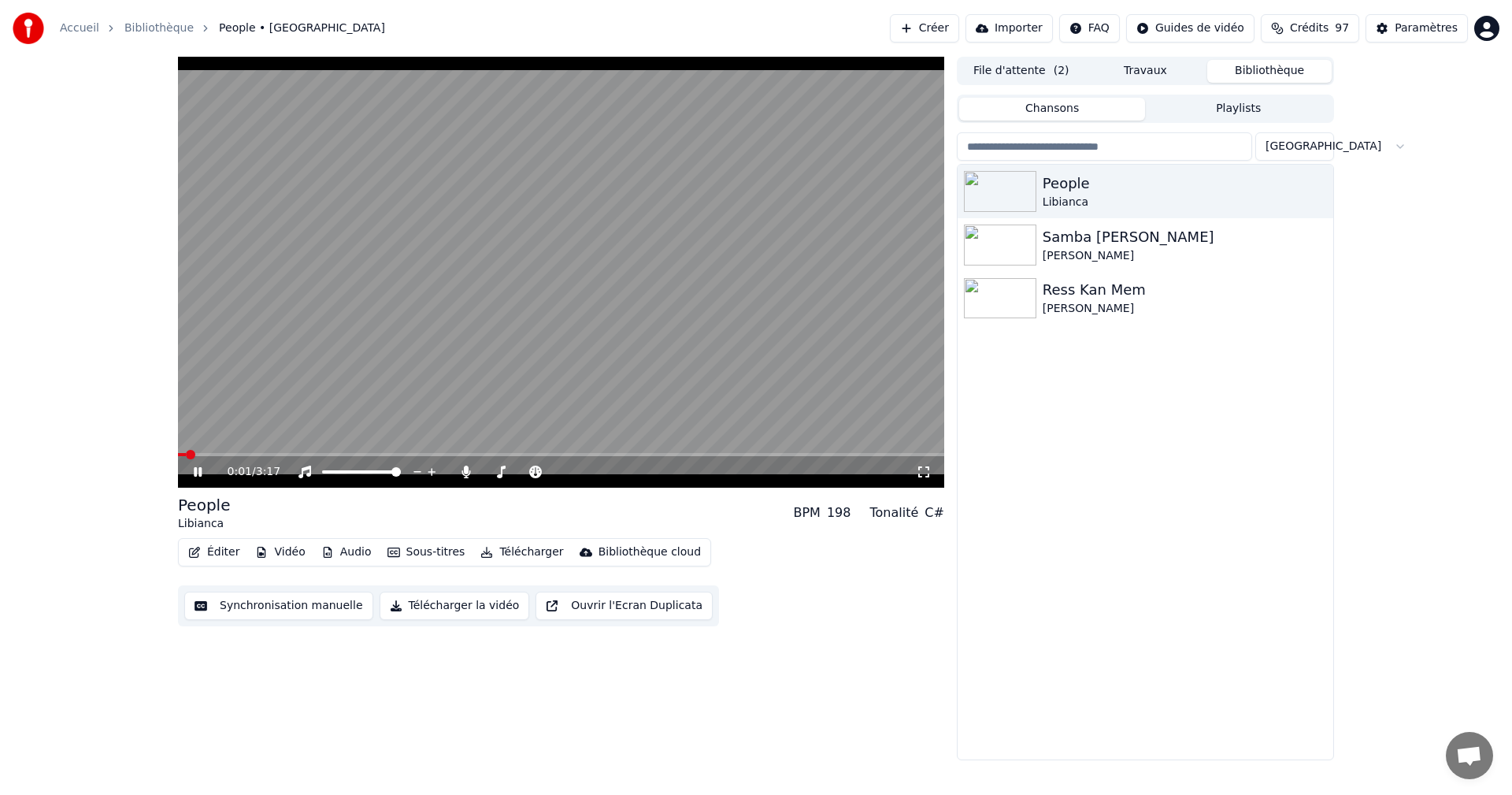
click at [195, 470] on icon at bounding box center [198, 472] width 8 height 10
click at [919, 468] on icon at bounding box center [924, 472] width 11 height 11
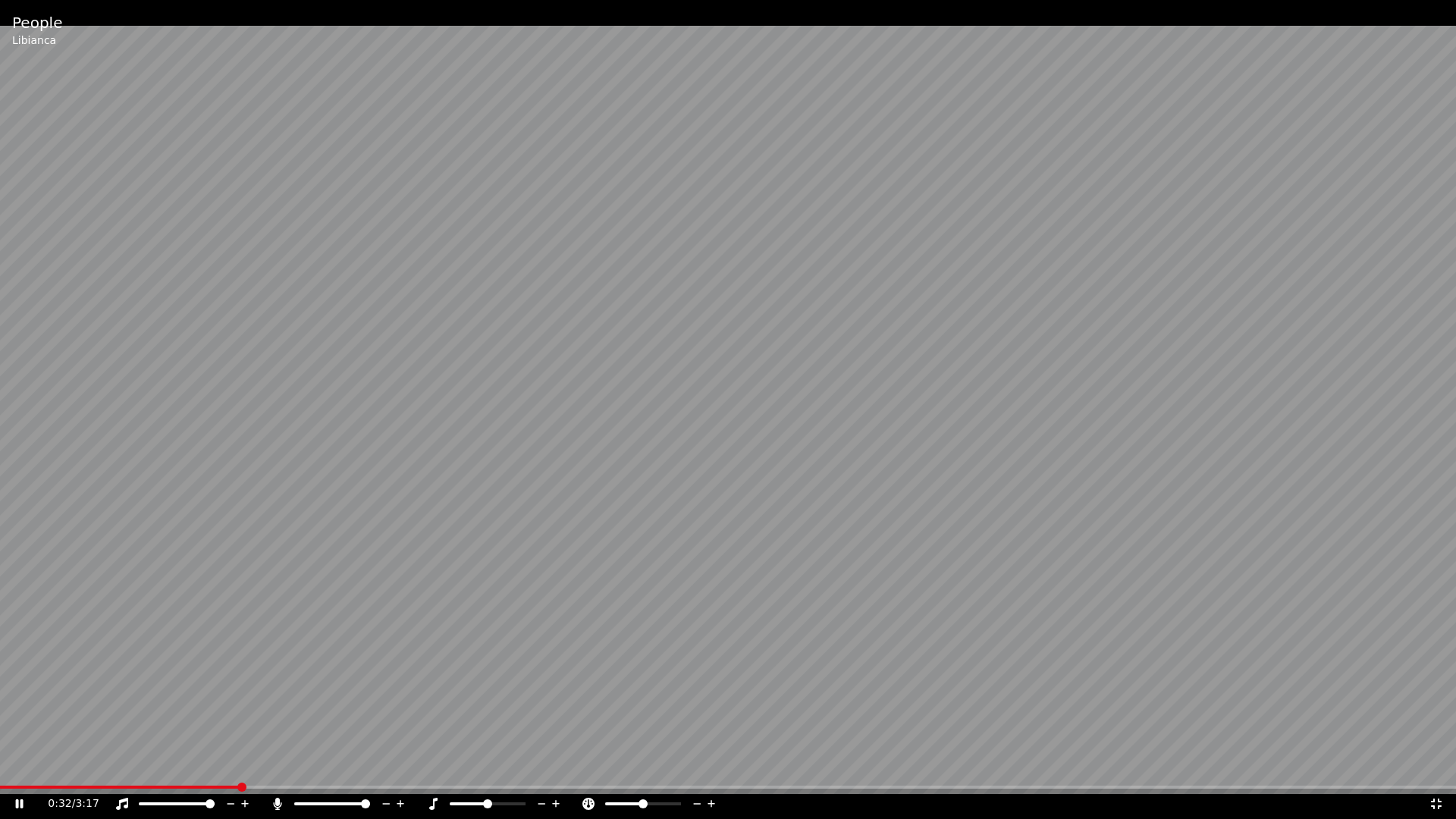
click at [1433, 765] on icon at bounding box center [1436, 804] width 11 height 11
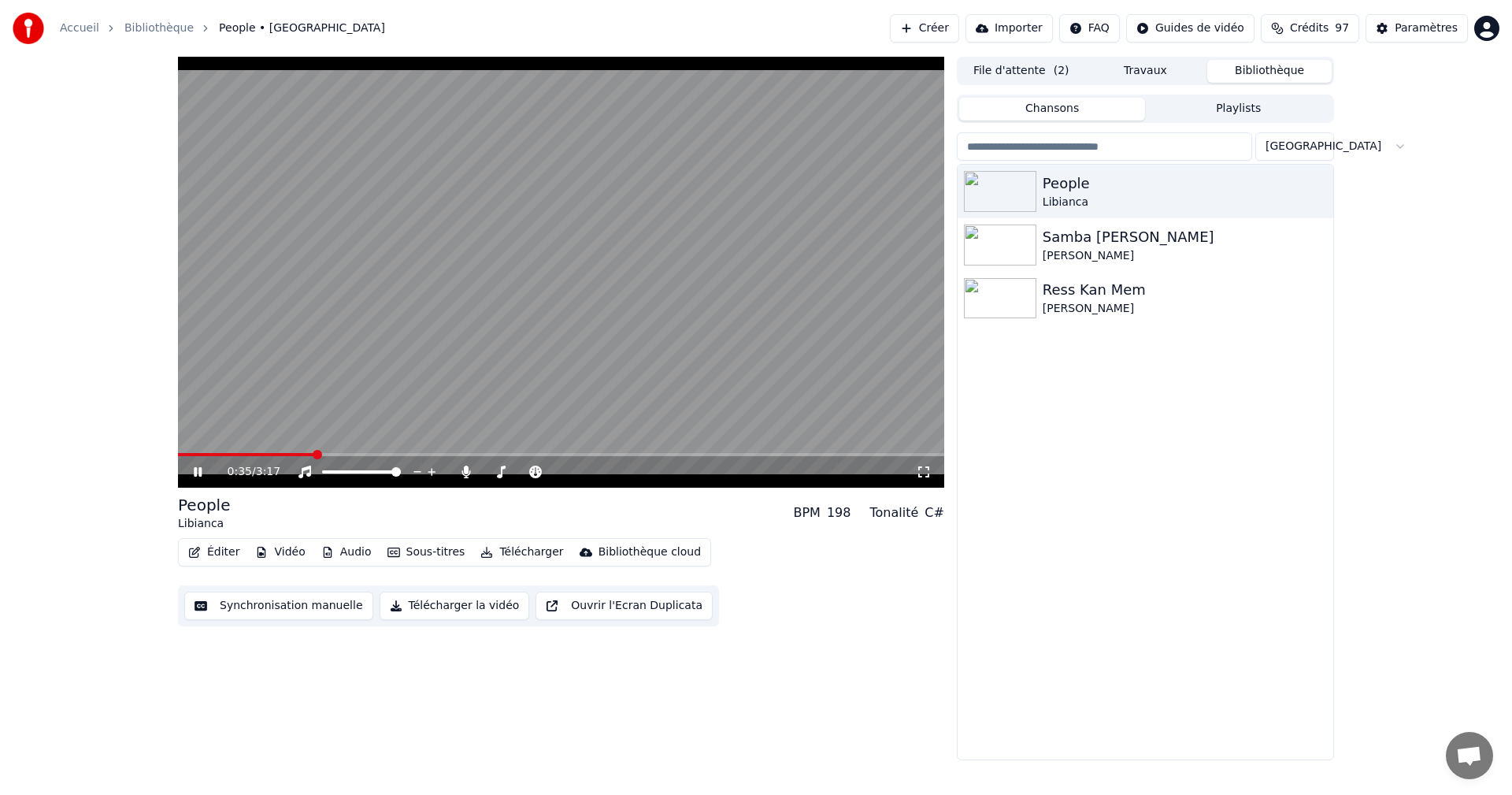
click at [196, 466] on icon at bounding box center [209, 472] width 37 height 13
click at [1073, 295] on div "Ress Kan Mem" at bounding box center [1176, 290] width 268 height 22
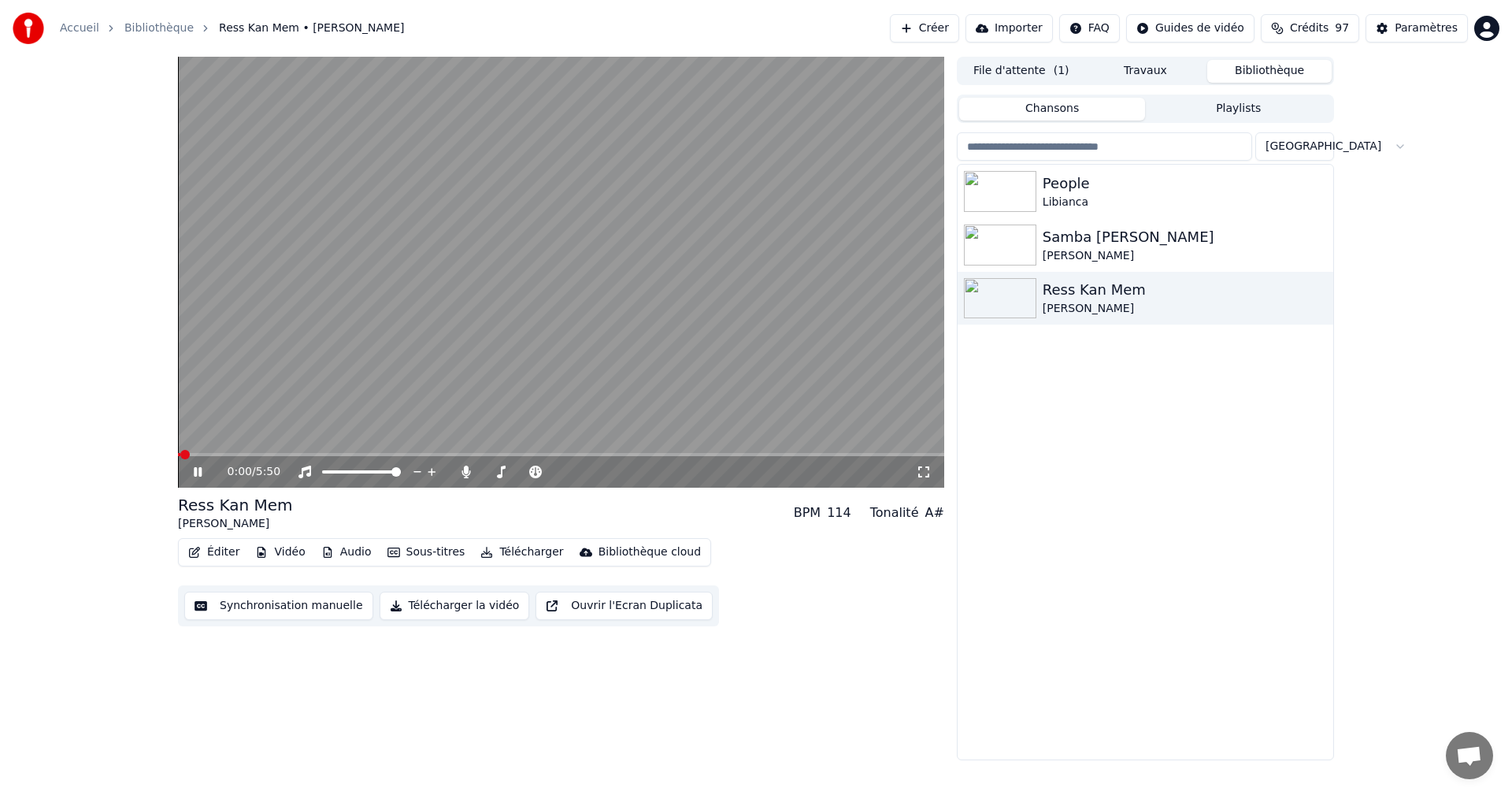
click at [197, 472] on icon at bounding box center [198, 472] width 8 height 10
click at [927, 471] on icon at bounding box center [924, 472] width 16 height 13
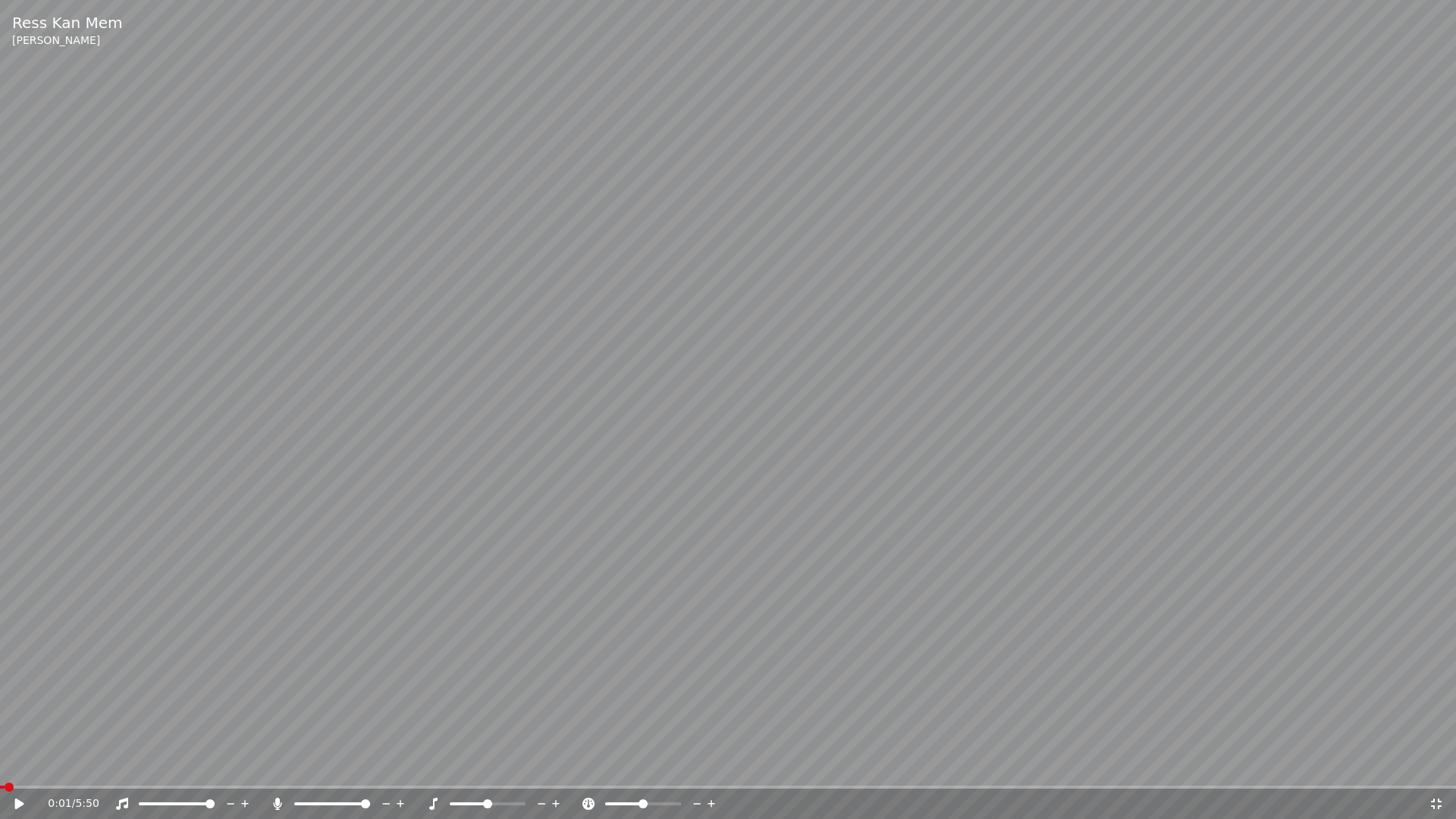
click at [18, 765] on icon at bounding box center [20, 804] width 9 height 11
click at [1438, 765] on icon at bounding box center [1436, 804] width 15 height 12
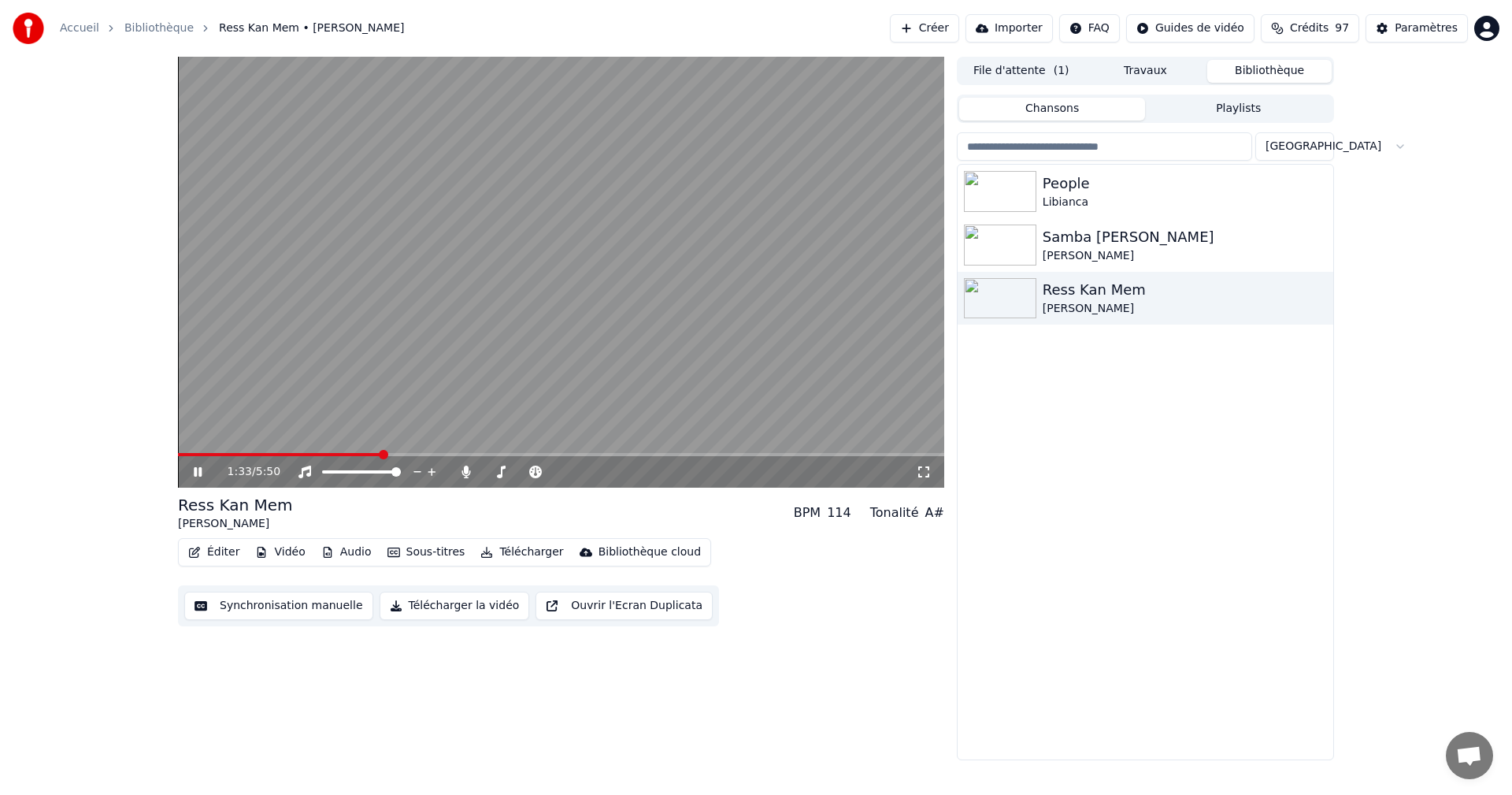
click at [194, 468] on icon at bounding box center [209, 472] width 37 height 13
click at [1418, 38] on button "Paramètres" at bounding box center [1417, 28] width 102 height 28
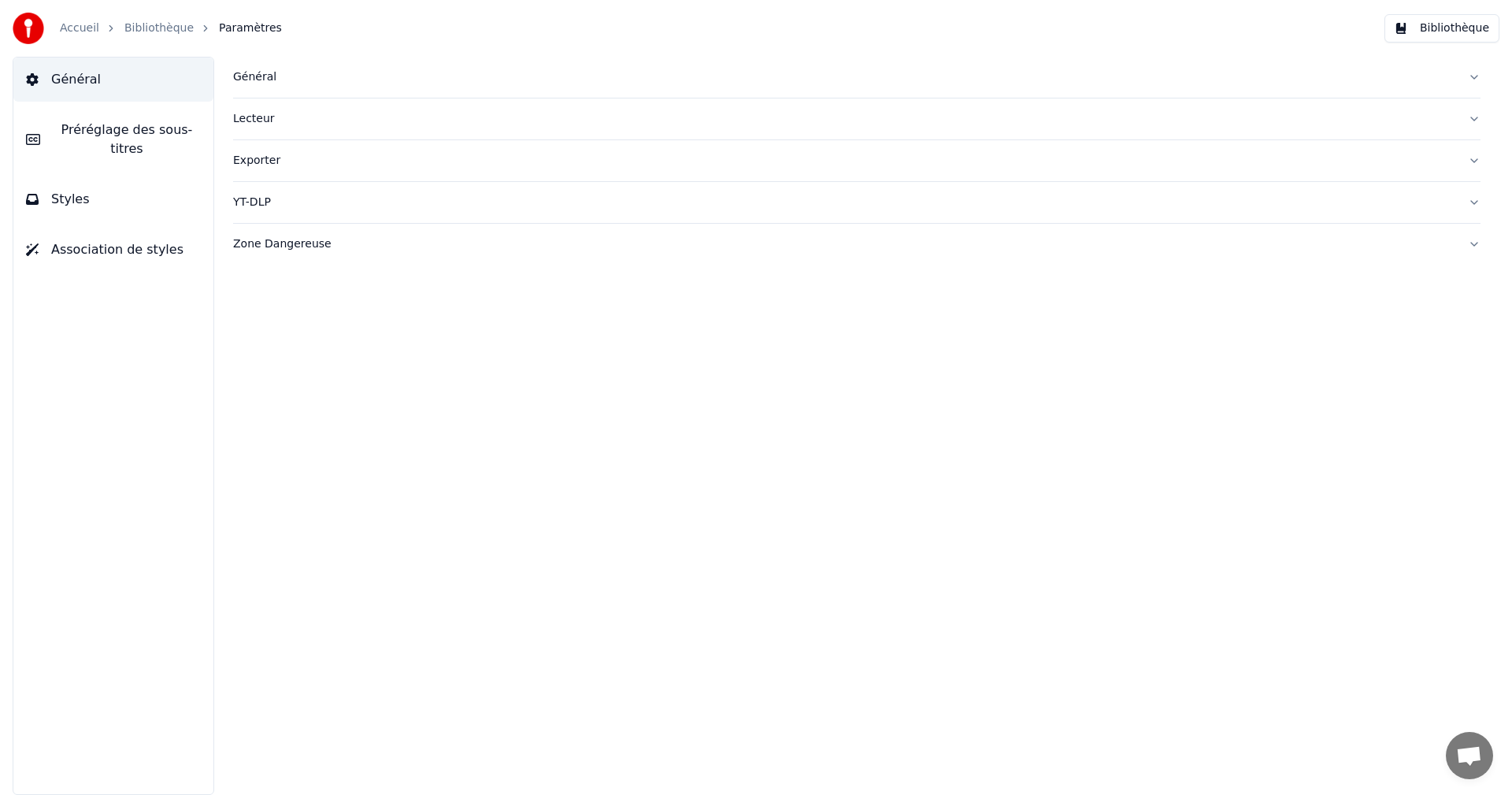
click at [146, 130] on span "Préréglage des sous-titres" at bounding box center [126, 139] width 148 height 38
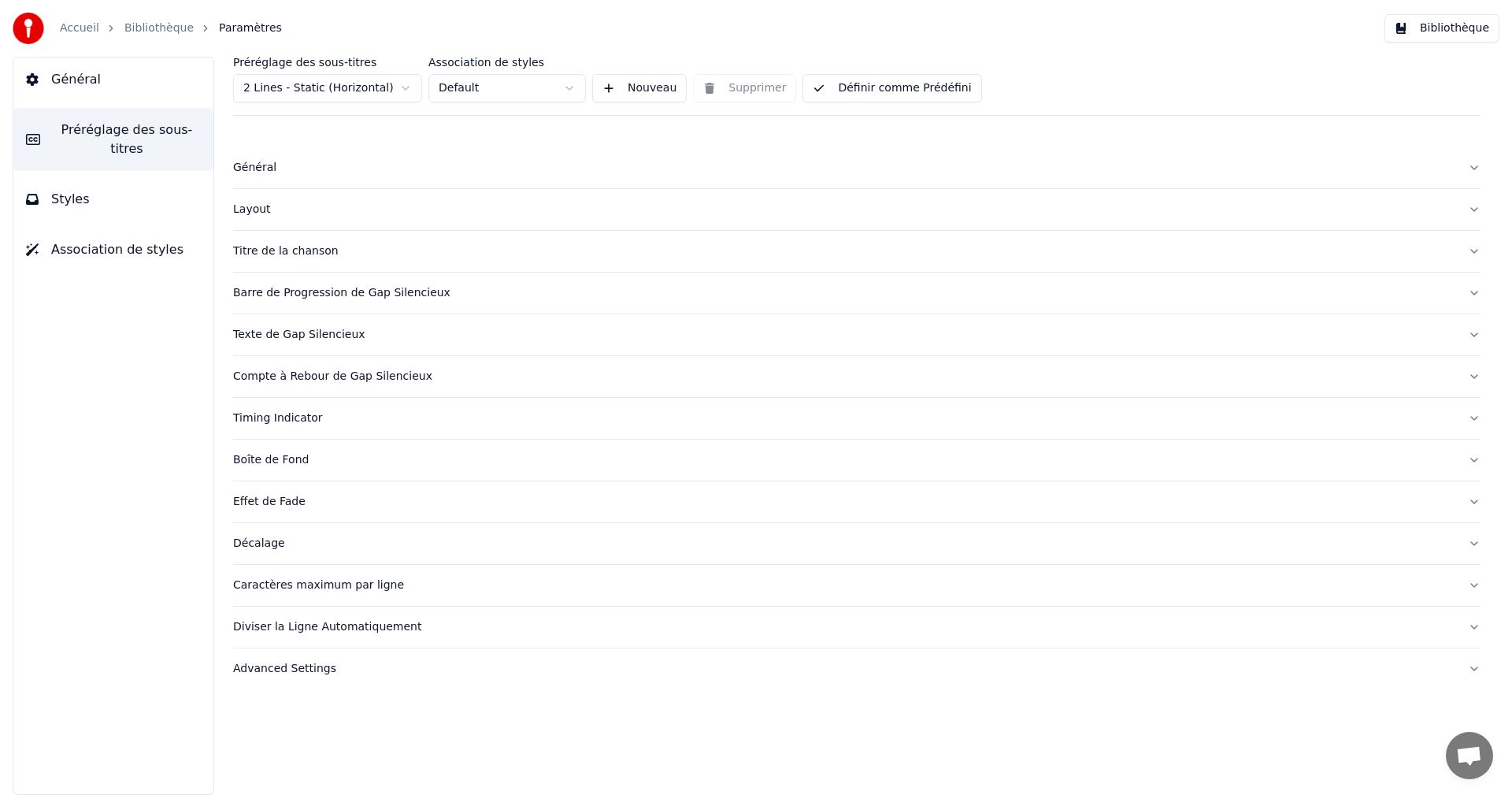
click at [282, 583] on div "Caractères maximum par ligne" at bounding box center [844, 585] width 1222 height 16
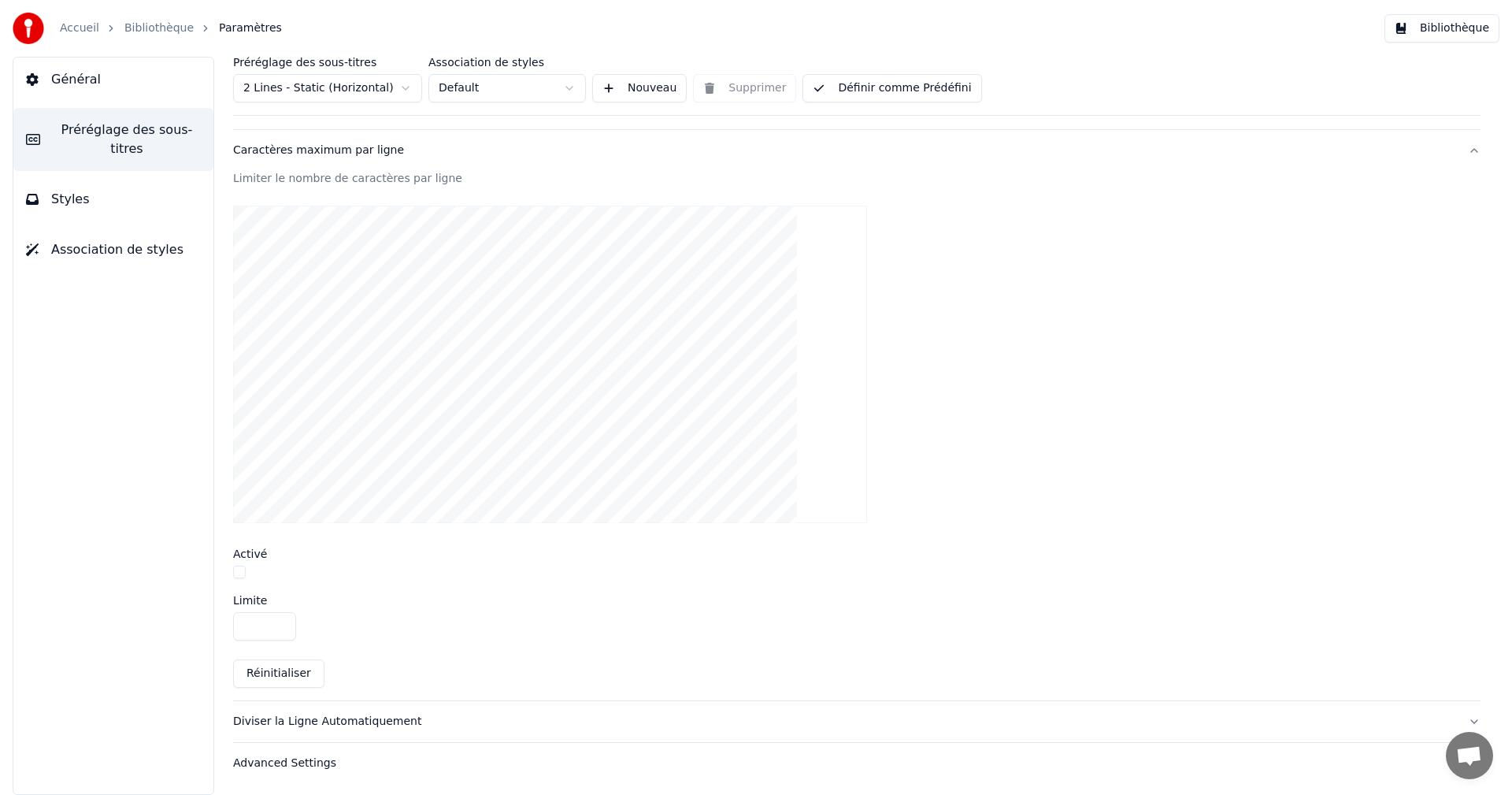
scroll to position [436, 0]
click at [239, 572] on button "button" at bounding box center [239, 571] width 13 height 13
click at [1439, 29] on button "Bibliothèque" at bounding box center [1442, 28] width 115 height 28
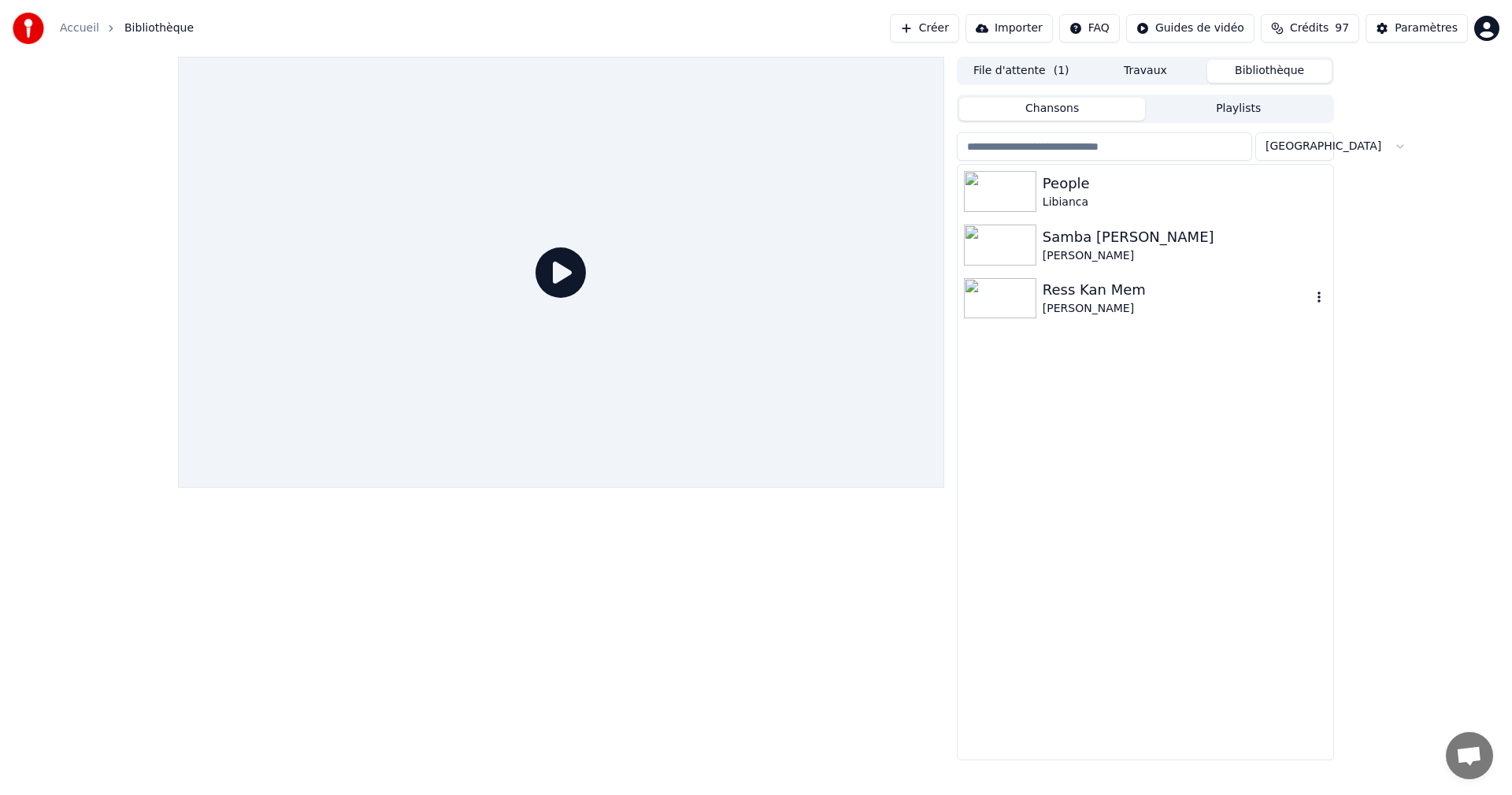
click at [1097, 299] on div "Ress Kan Mem" at bounding box center [1176, 290] width 268 height 22
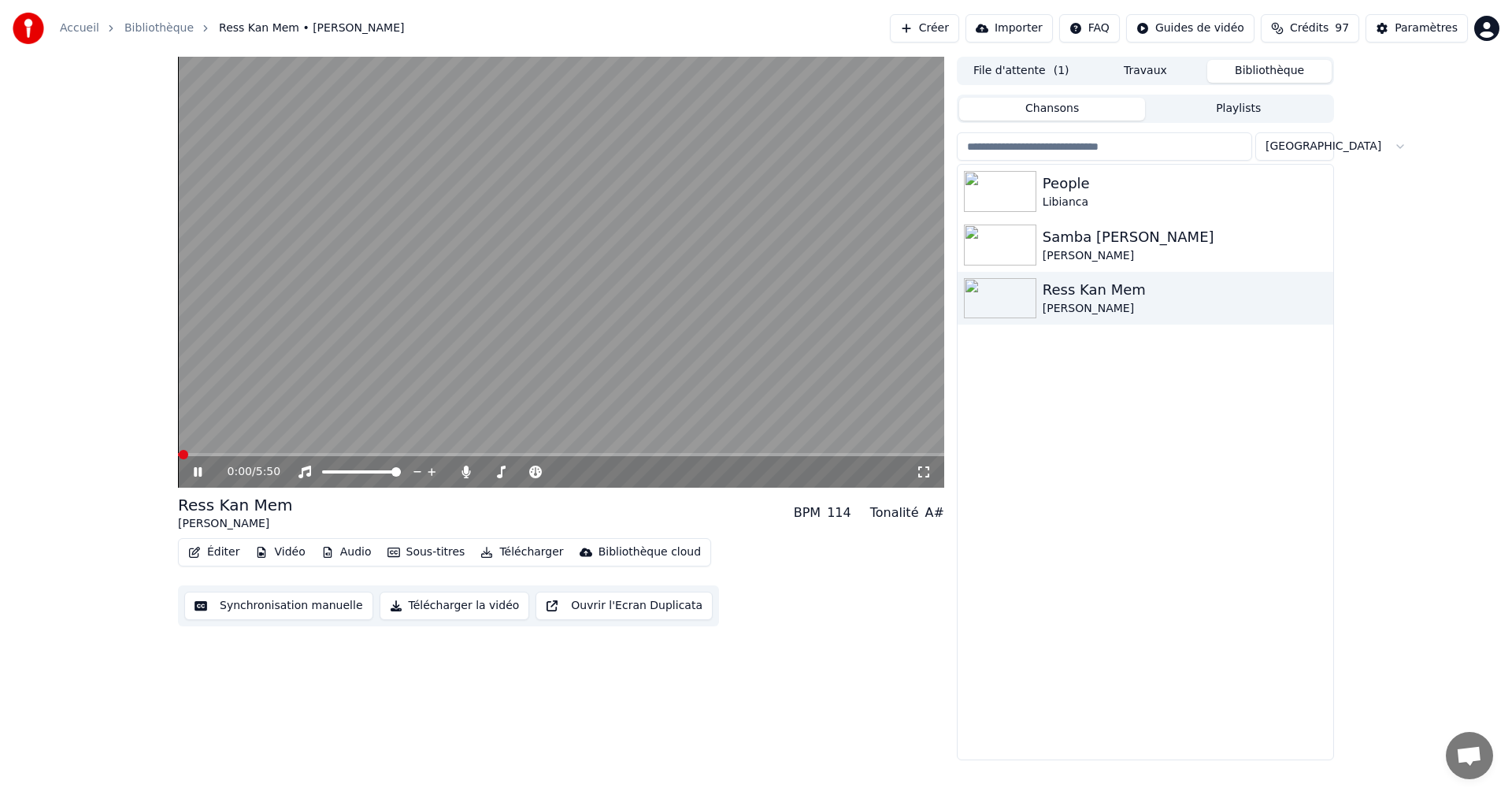
click at [194, 469] on icon at bounding box center [209, 472] width 37 height 13
click at [927, 469] on icon at bounding box center [924, 472] width 16 height 13
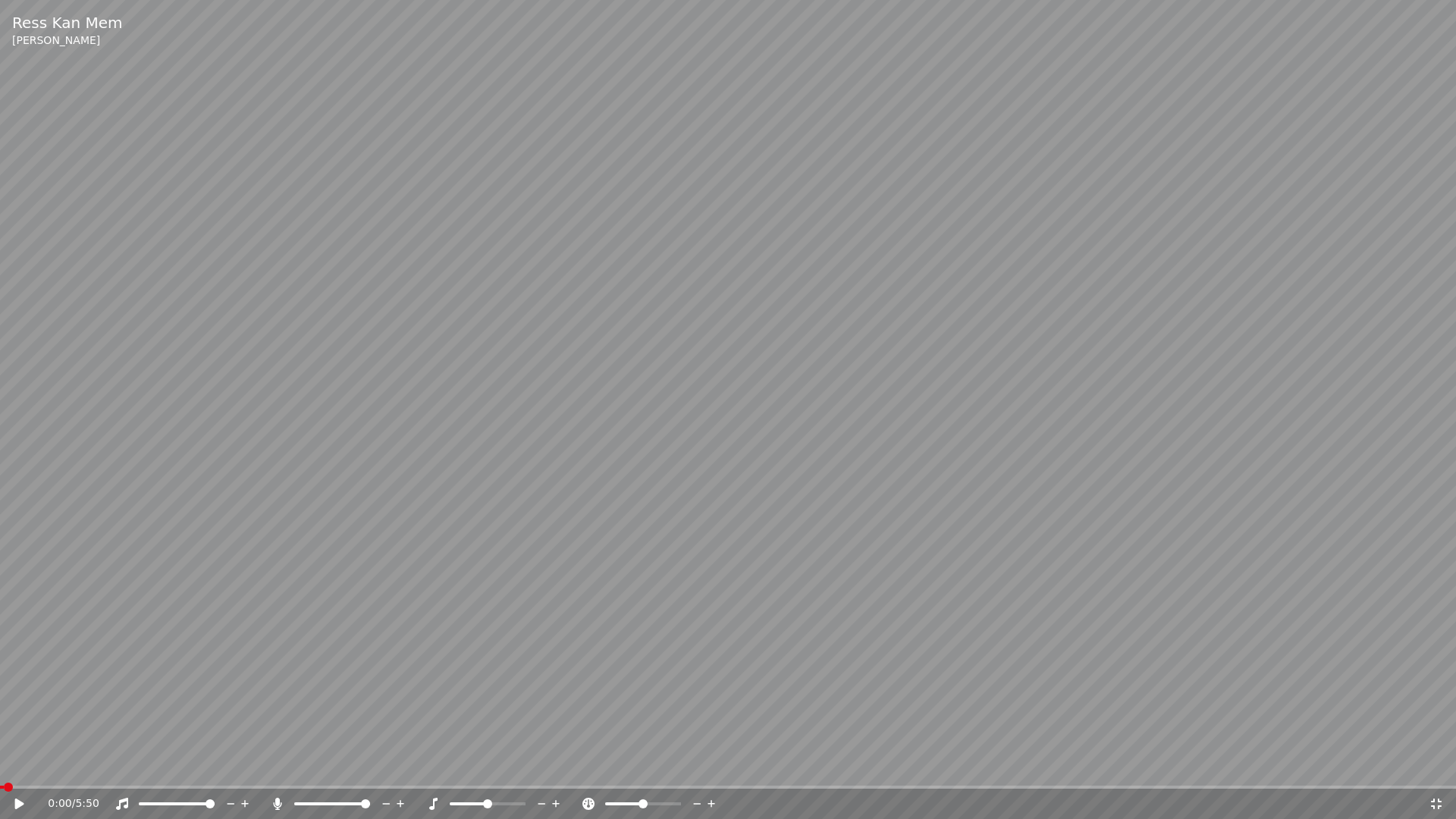
click at [21, 765] on icon at bounding box center [30, 804] width 35 height 12
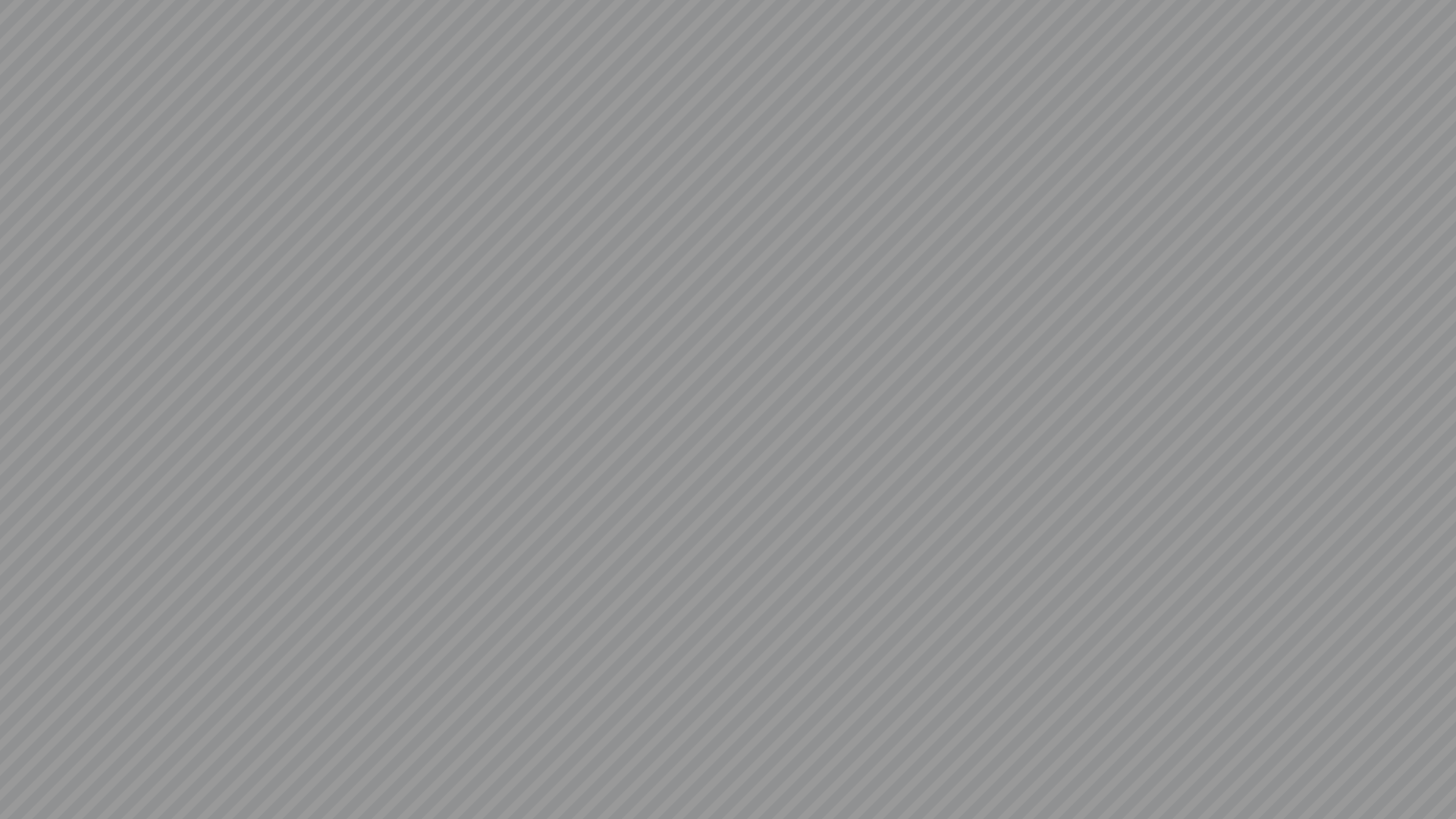
click at [1432, 765] on video at bounding box center [728, 410] width 1456 height 819
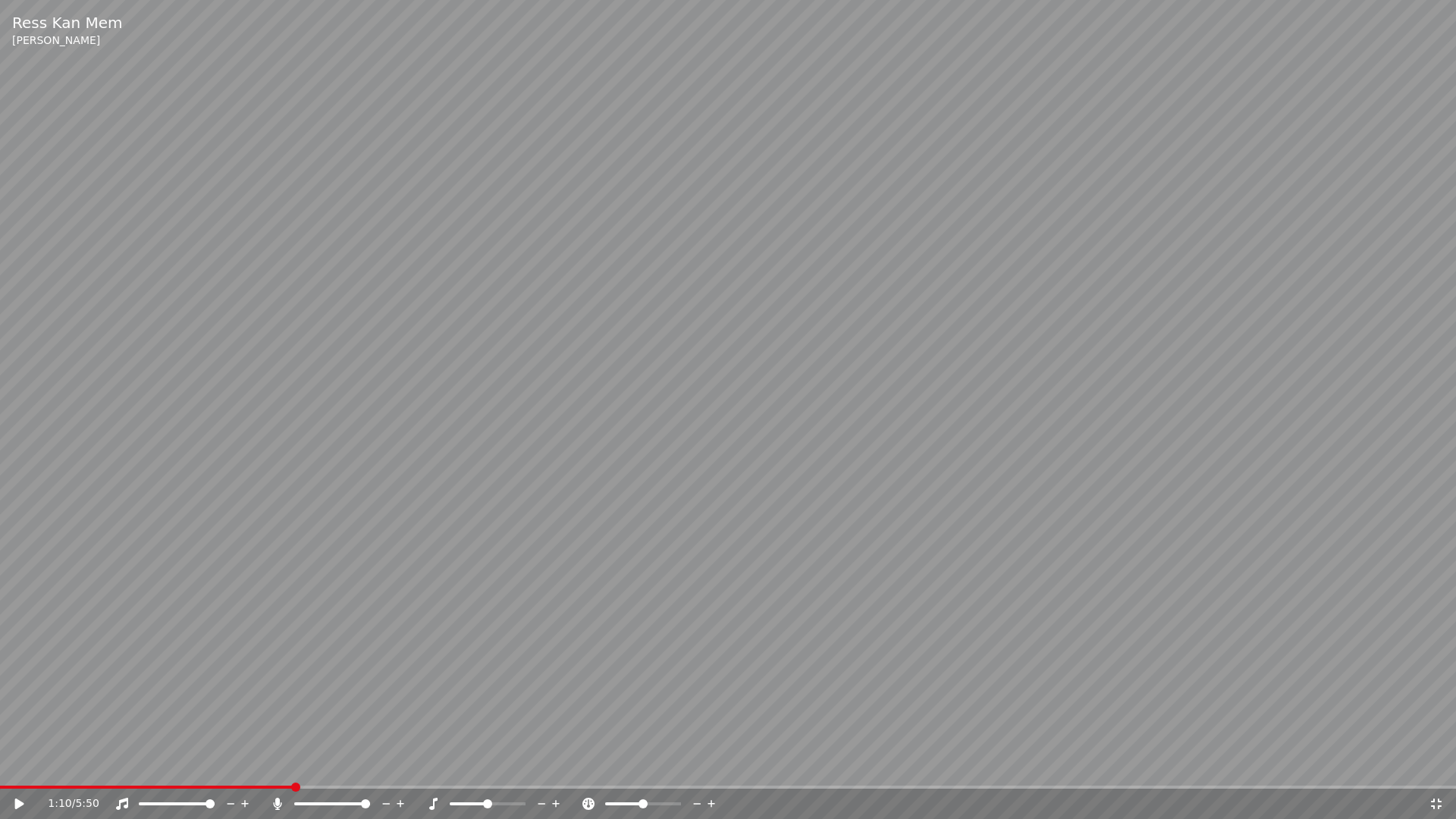
click at [20, 765] on icon at bounding box center [30, 804] width 35 height 12
click at [23, 765] on icon at bounding box center [20, 804] width 8 height 9
click at [23, 765] on icon at bounding box center [30, 804] width 35 height 12
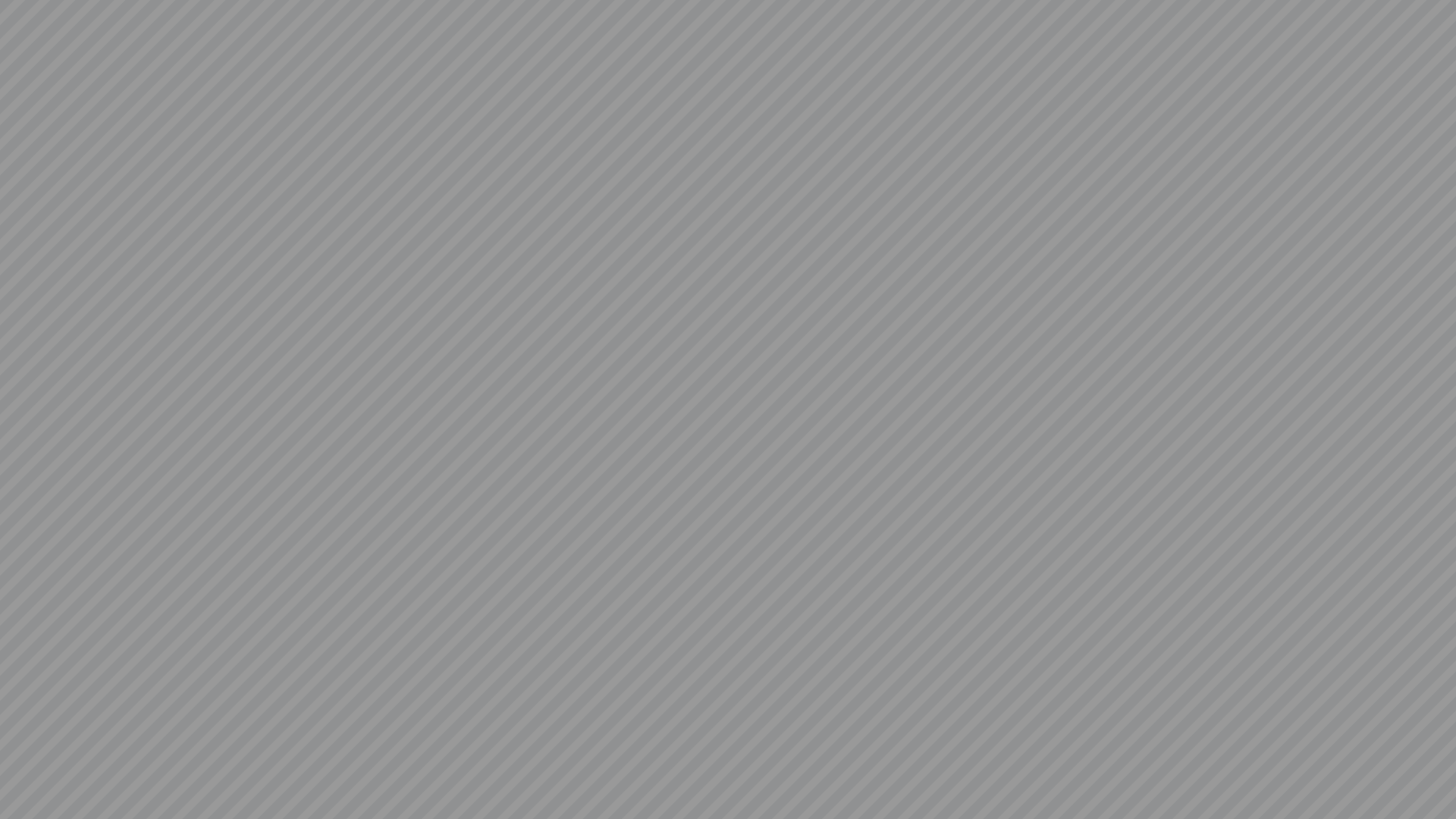
click at [23, 765] on video at bounding box center [728, 410] width 1456 height 819
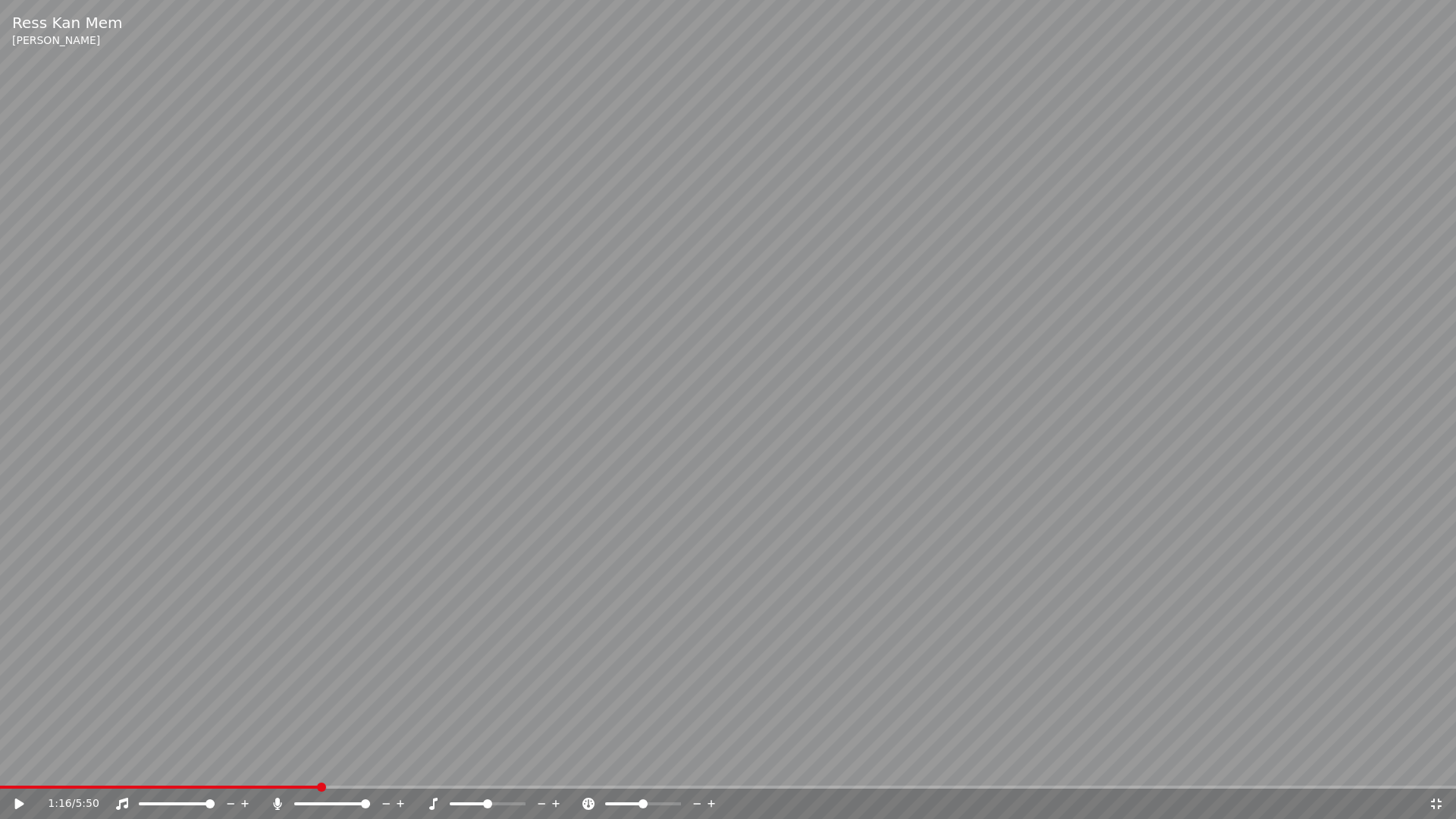
click at [1434, 765] on icon at bounding box center [1436, 804] width 15 height 12
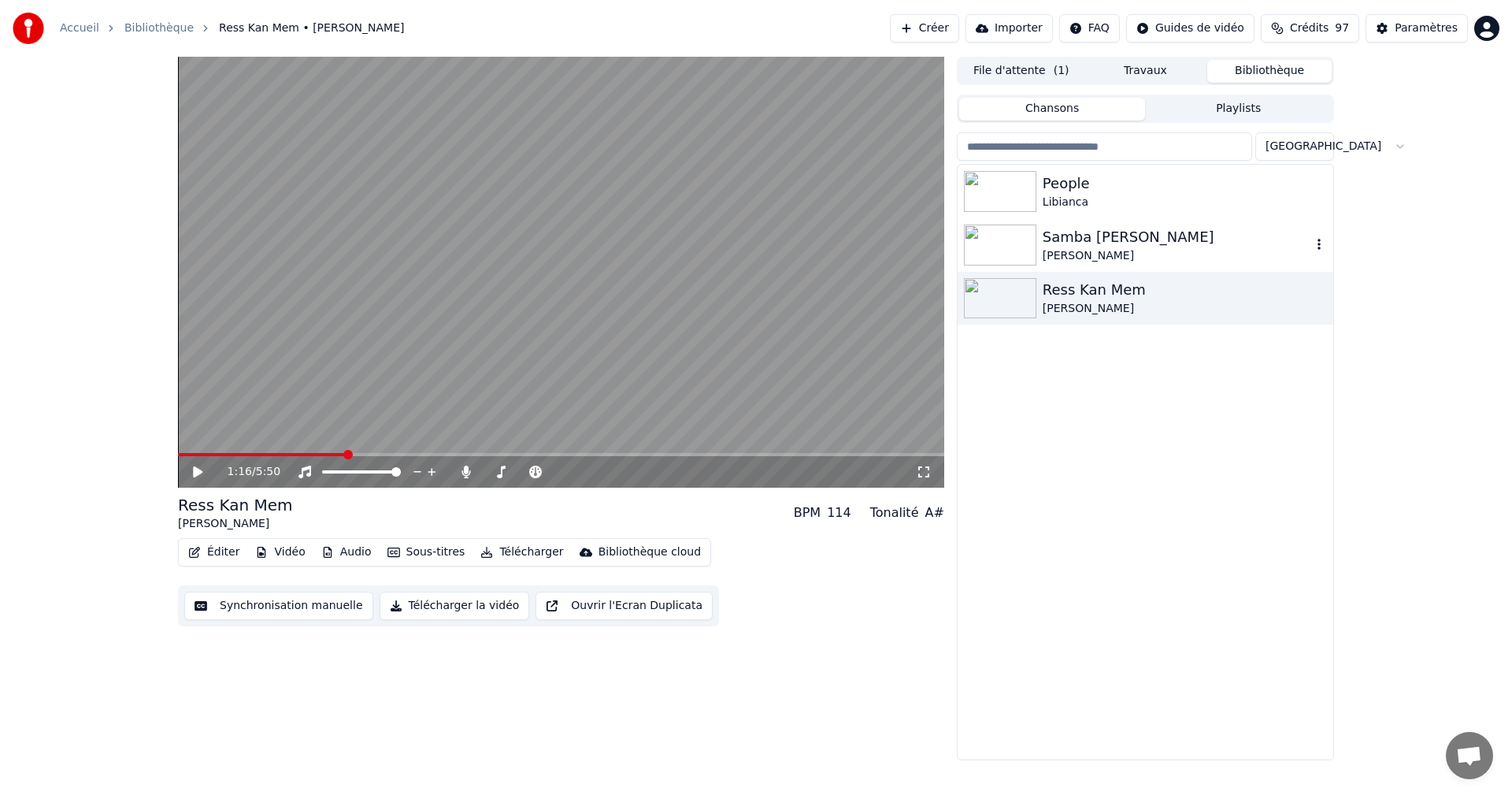
click at [1096, 239] on div "Samba [PERSON_NAME]" at bounding box center [1176, 237] width 268 height 22
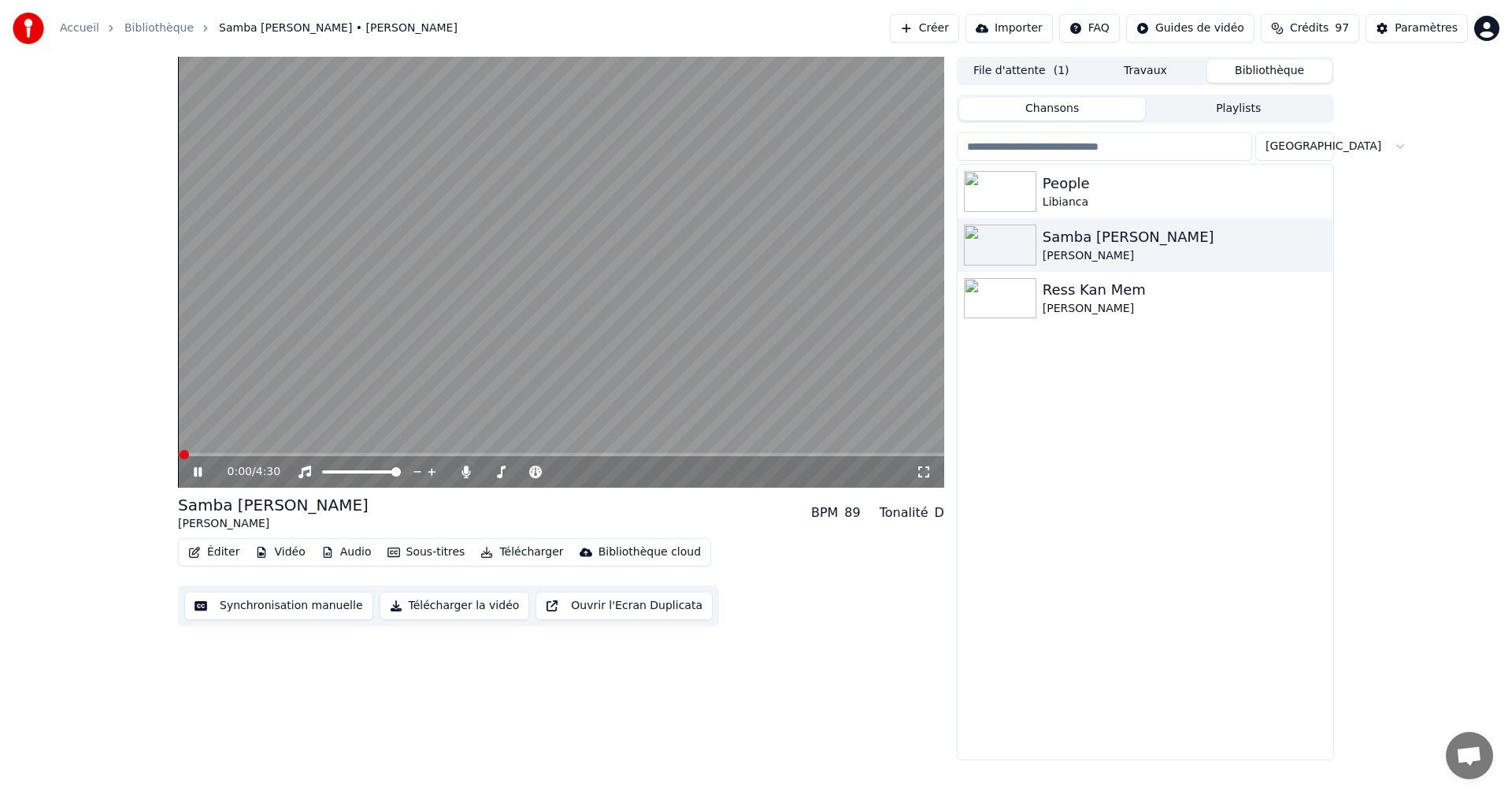
click at [200, 470] on icon at bounding box center [198, 472] width 8 height 10
click at [923, 475] on icon at bounding box center [924, 472] width 16 height 13
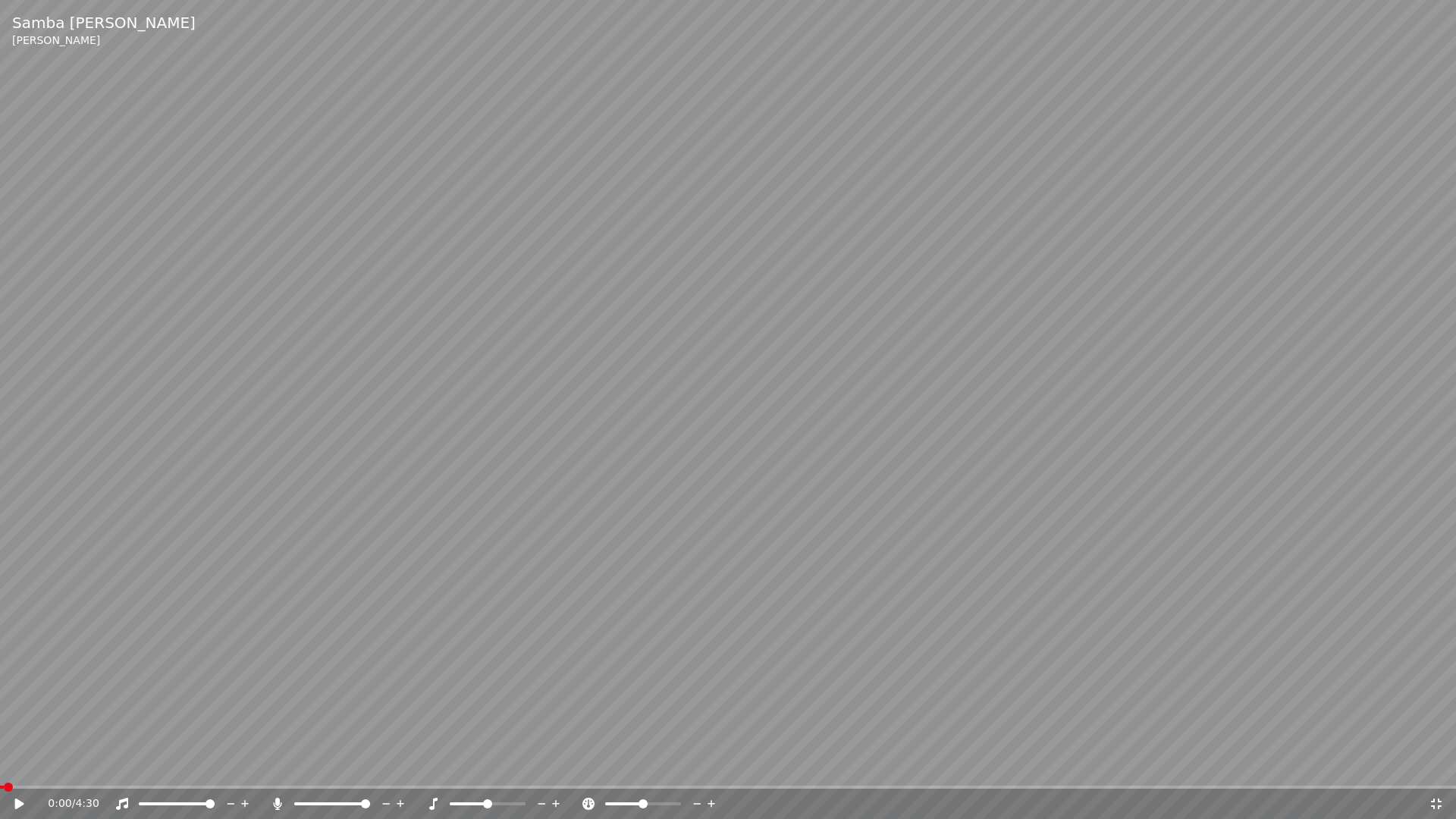
click at [22, 765] on icon at bounding box center [30, 804] width 35 height 12
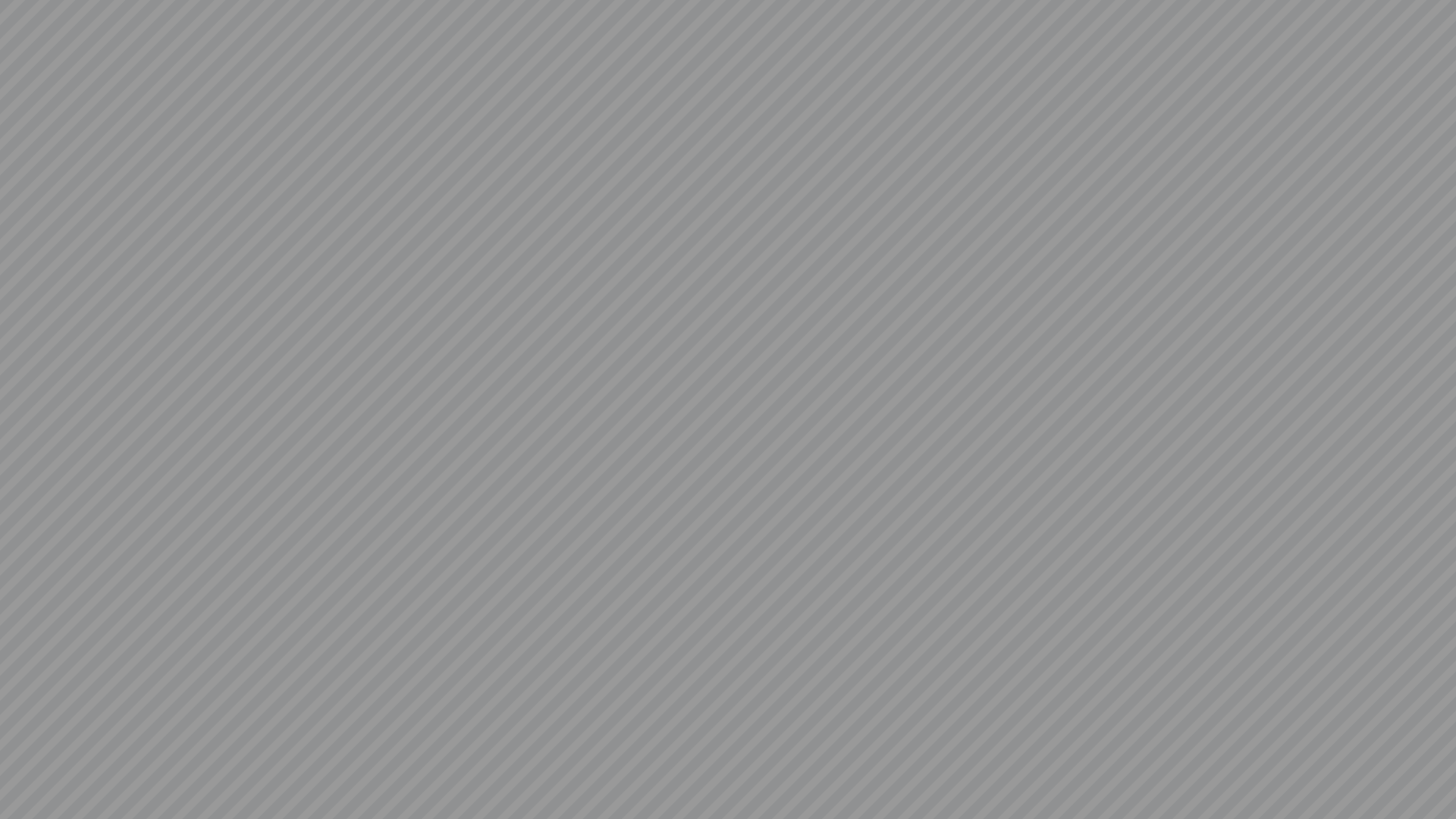
click at [1436, 765] on video at bounding box center [728, 410] width 1456 height 819
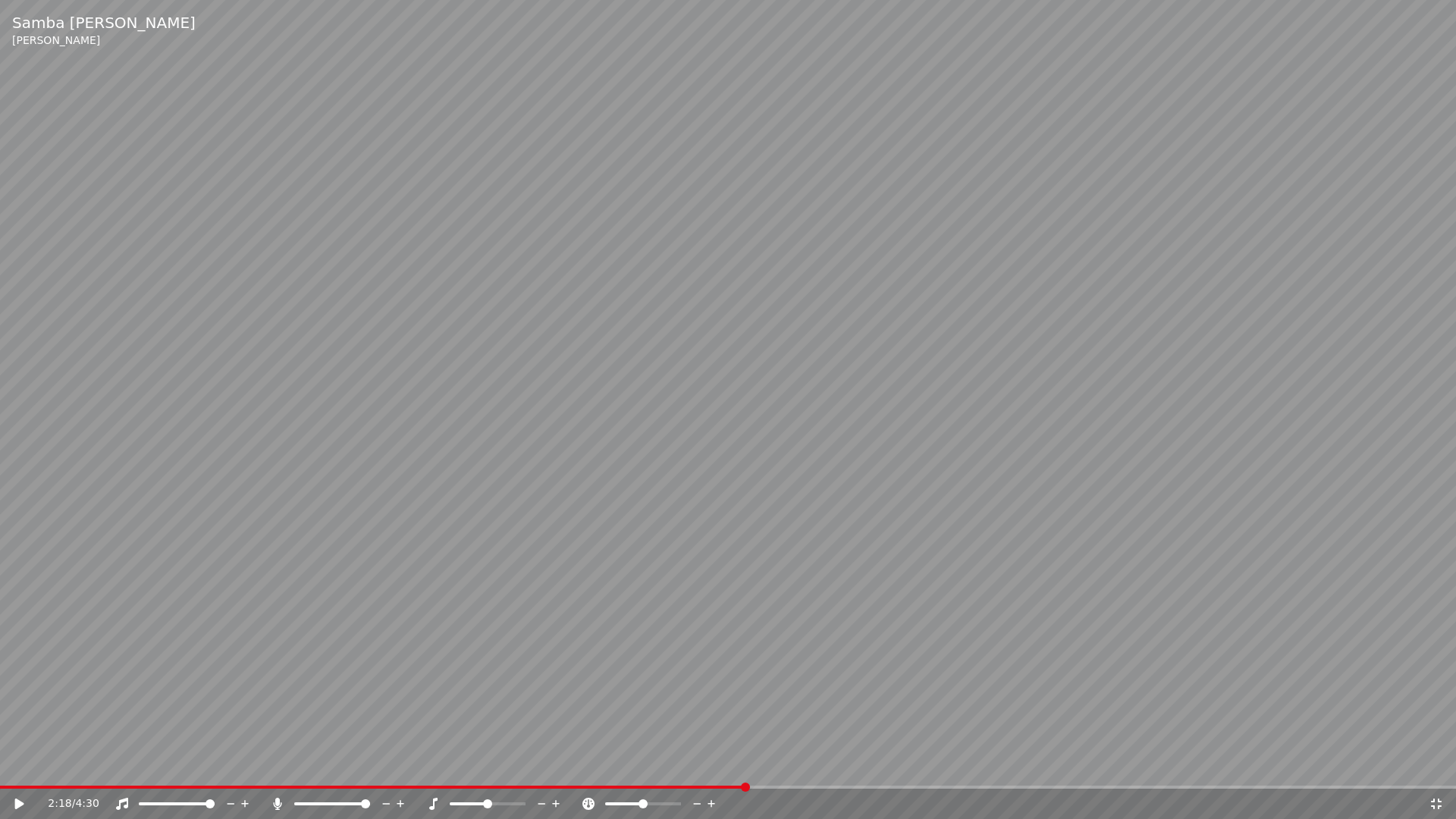
click at [1436, 765] on icon at bounding box center [1436, 804] width 15 height 12
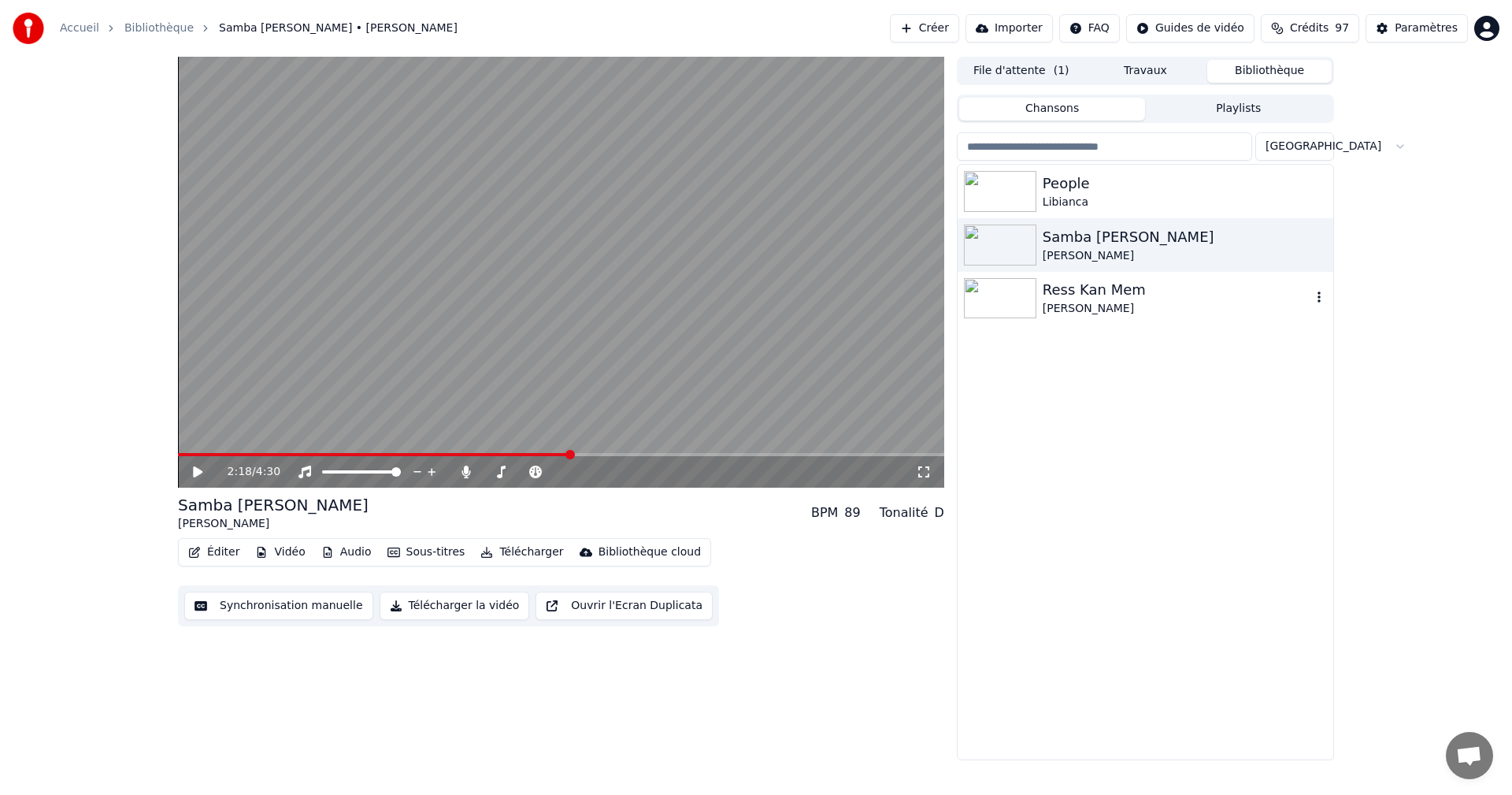
click at [1117, 305] on div "[PERSON_NAME]" at bounding box center [1176, 309] width 268 height 16
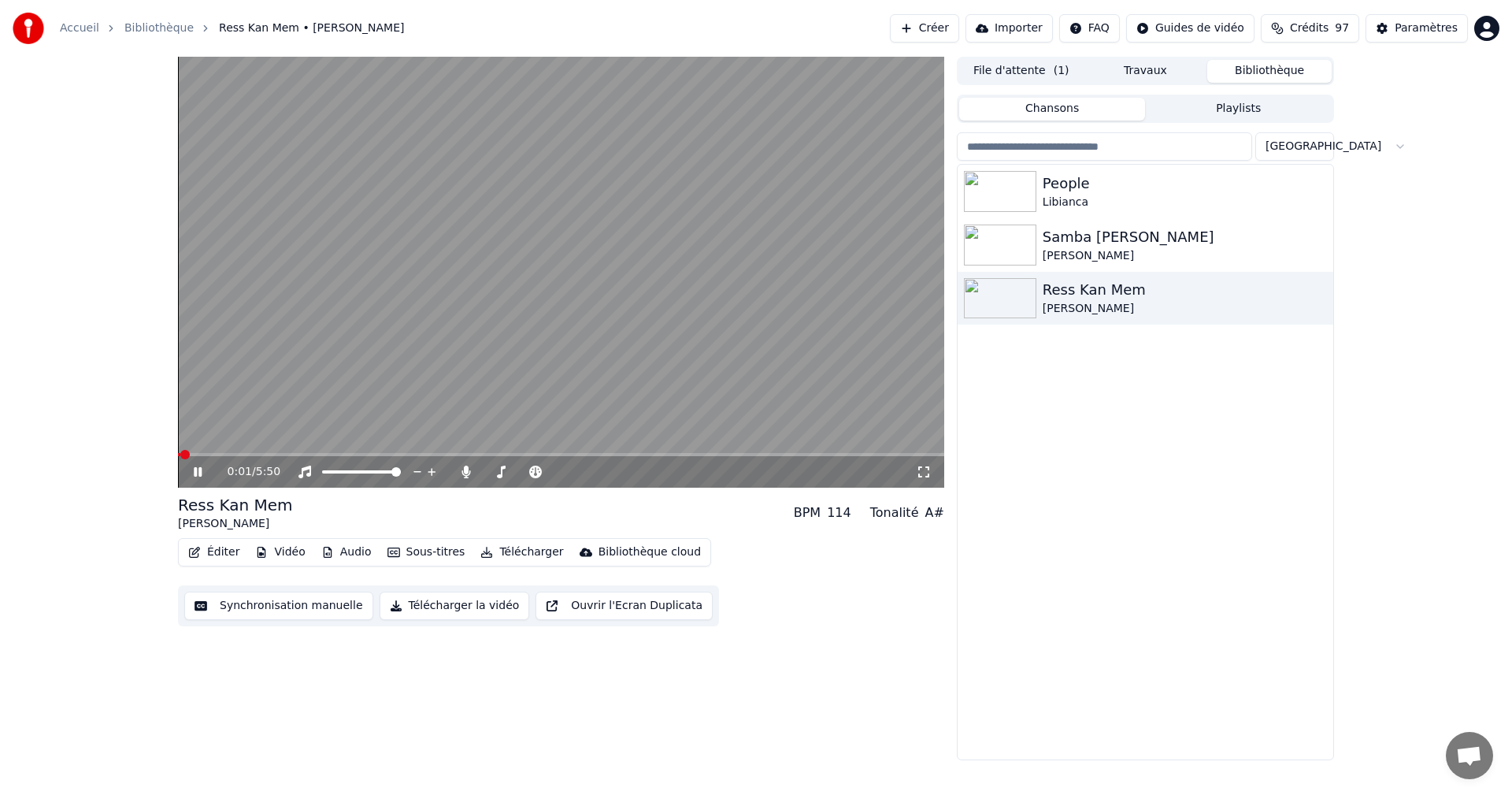
click at [197, 474] on icon at bounding box center [198, 472] width 8 height 10
click at [1425, 30] on div "Paramètres" at bounding box center [1426, 29] width 63 height 16
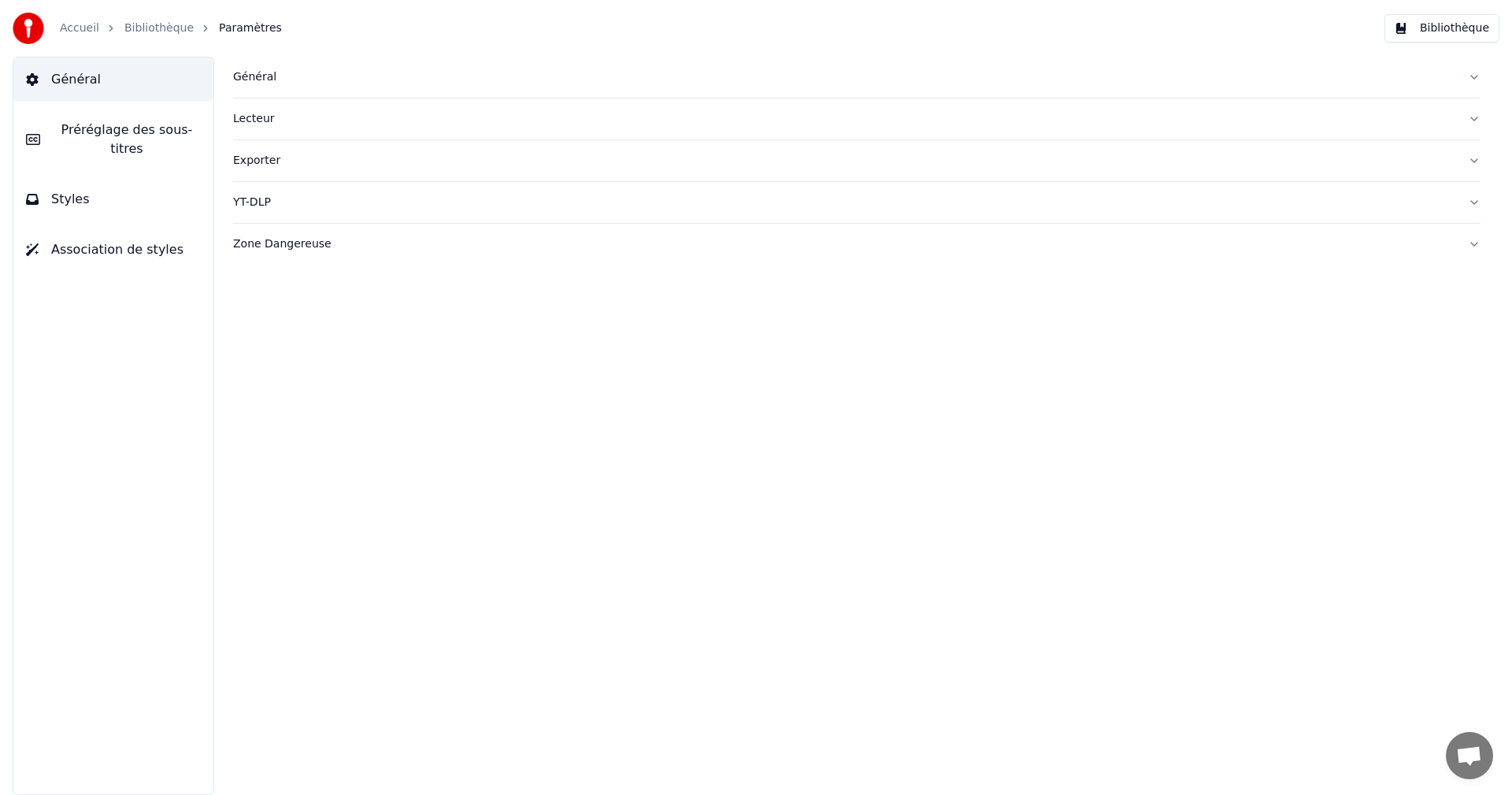
click at [186, 191] on button "Styles" at bounding box center [114, 199] width 200 height 44
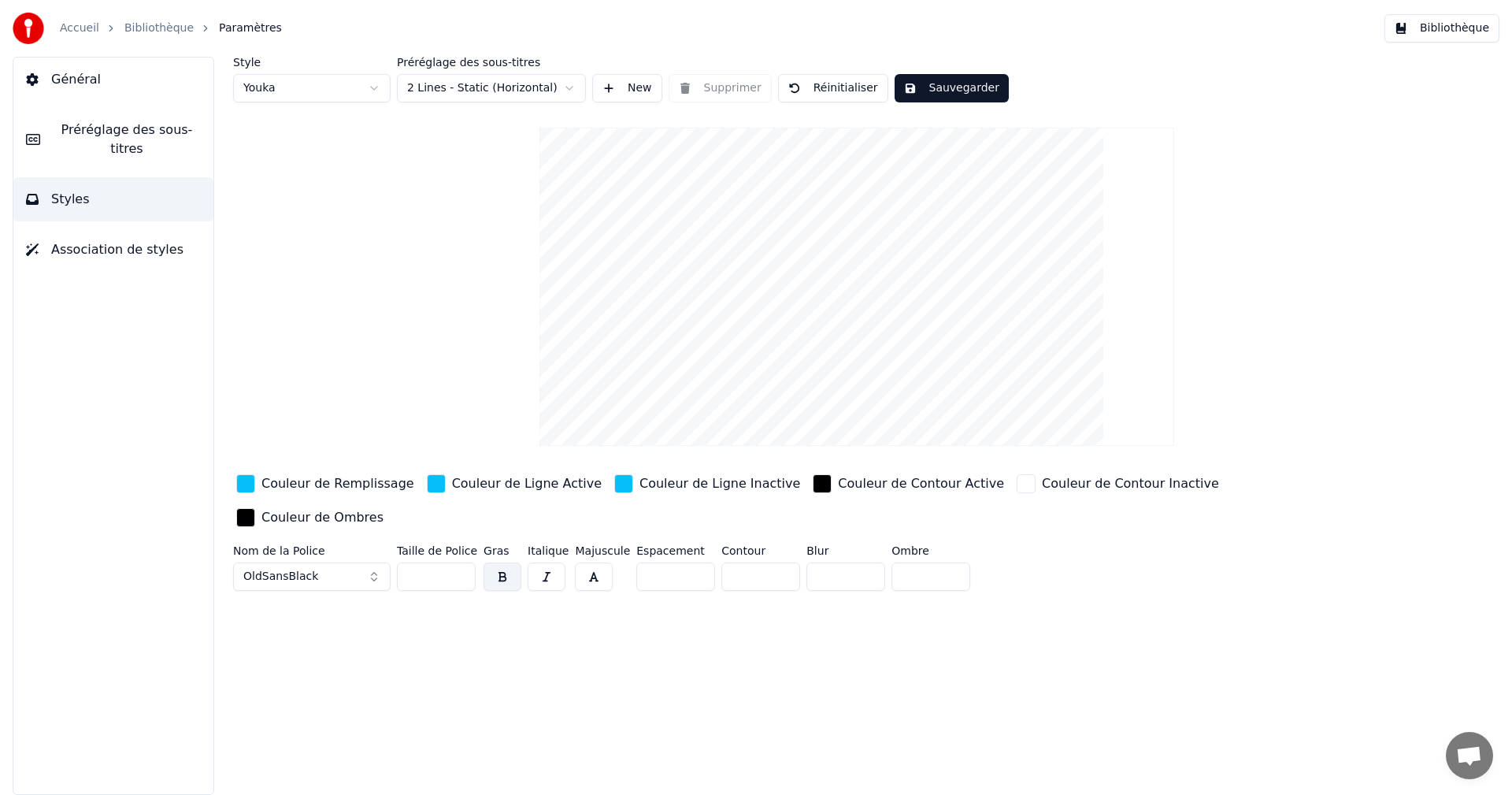
click at [321, 484] on div "Couleur de Remplissage" at bounding box center [338, 484] width 153 height 19
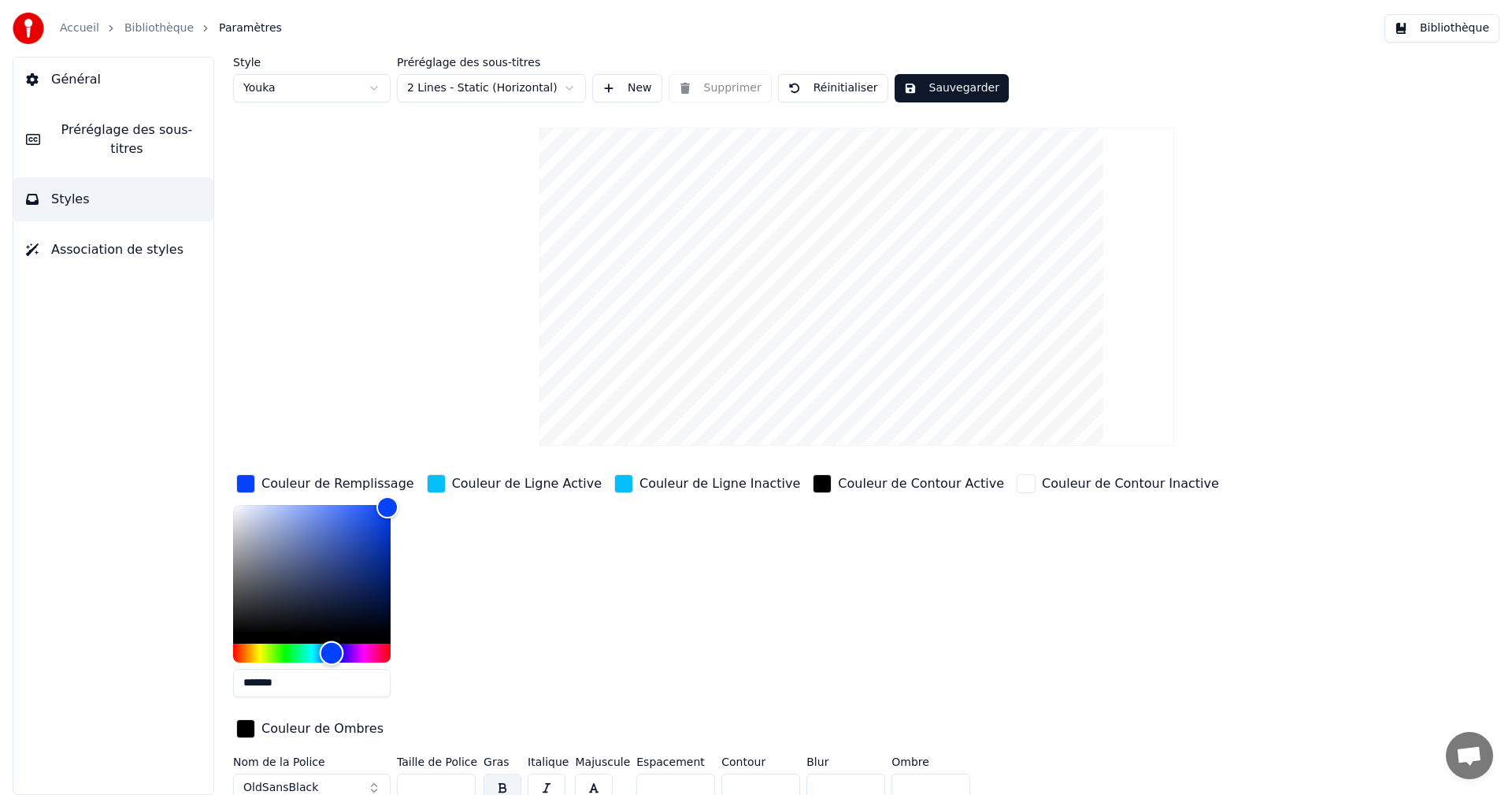
type input "*******"
drag, startPoint x: 323, startPoint y: 652, endPoint x: 332, endPoint y: 652, distance: 9.0
click at [332, 652] on div "Hue" at bounding box center [332, 652] width 24 height 24
click at [501, 484] on div "Couleur de Ligne Active" at bounding box center [527, 484] width 150 height 19
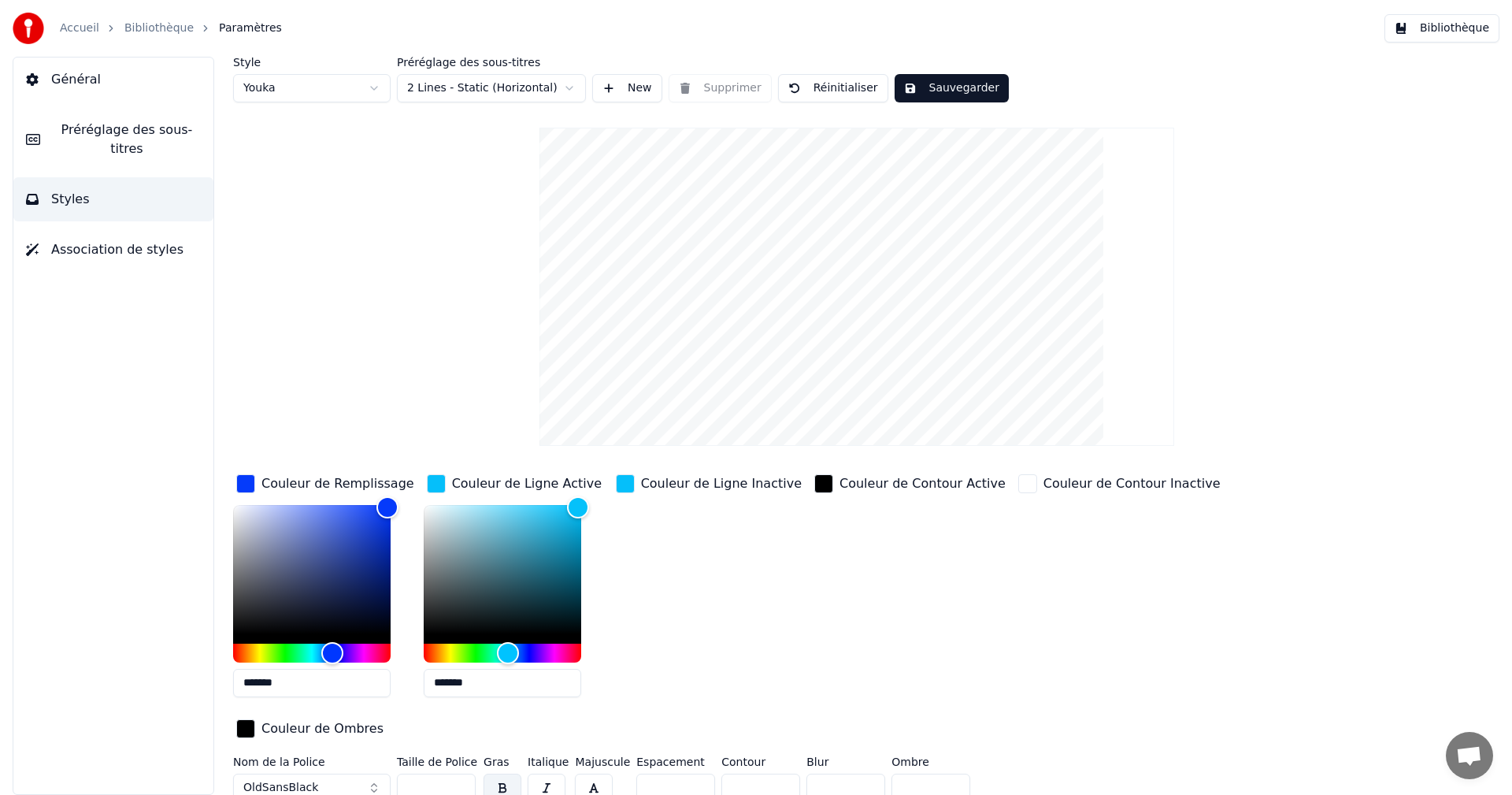
click at [460, 682] on input "*******" at bounding box center [502, 682] width 158 height 28
drag, startPoint x: 450, startPoint y: 683, endPoint x: 450, endPoint y: 693, distance: 10.0
click at [450, 688] on input "******" at bounding box center [502, 682] width 158 height 28
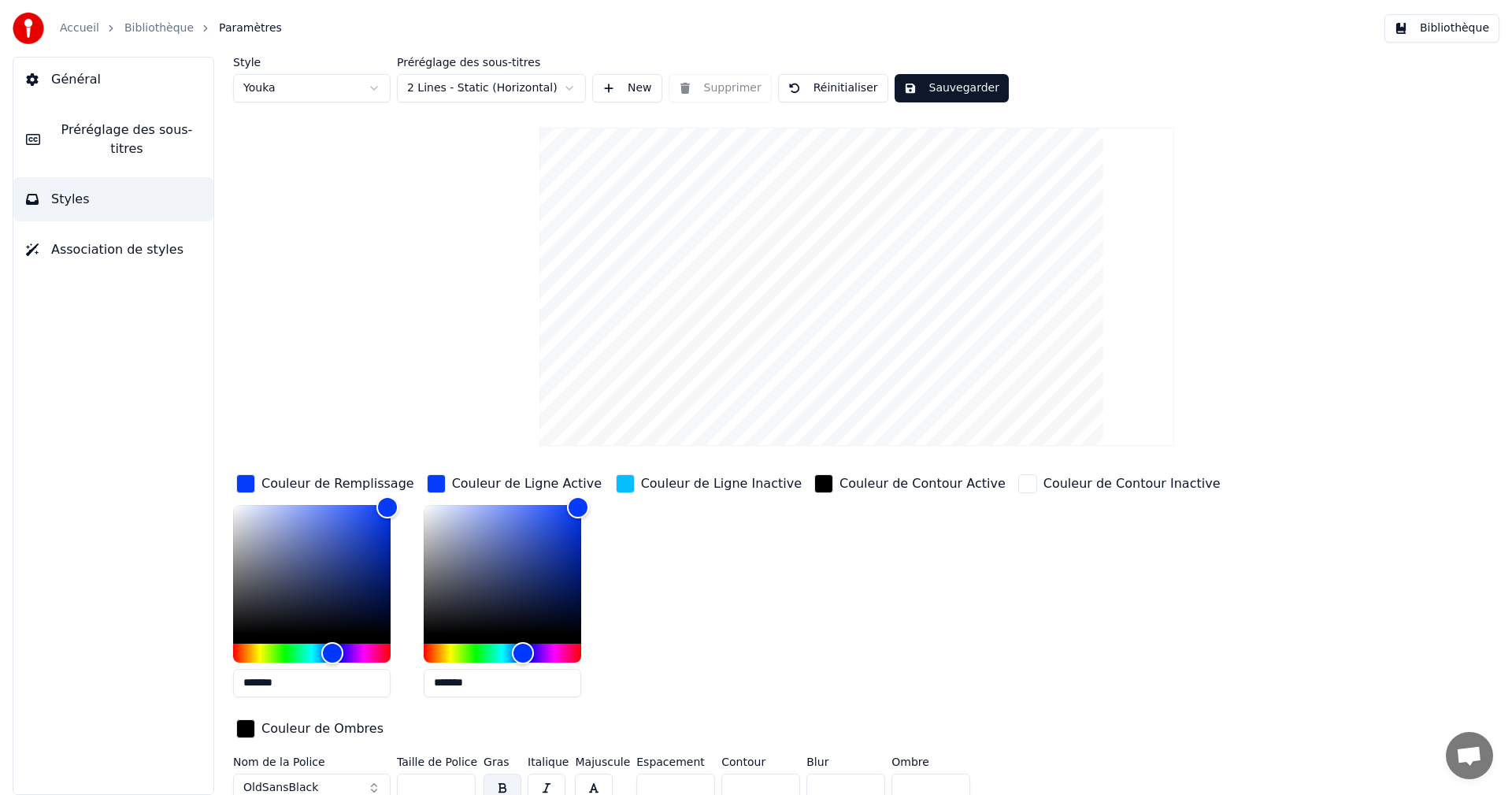
type input "*******"
click at [952, 85] on button "Sauvegarder" at bounding box center [951, 87] width 114 height 28
click at [1463, 28] on button "Bibliothèque" at bounding box center [1442, 28] width 115 height 28
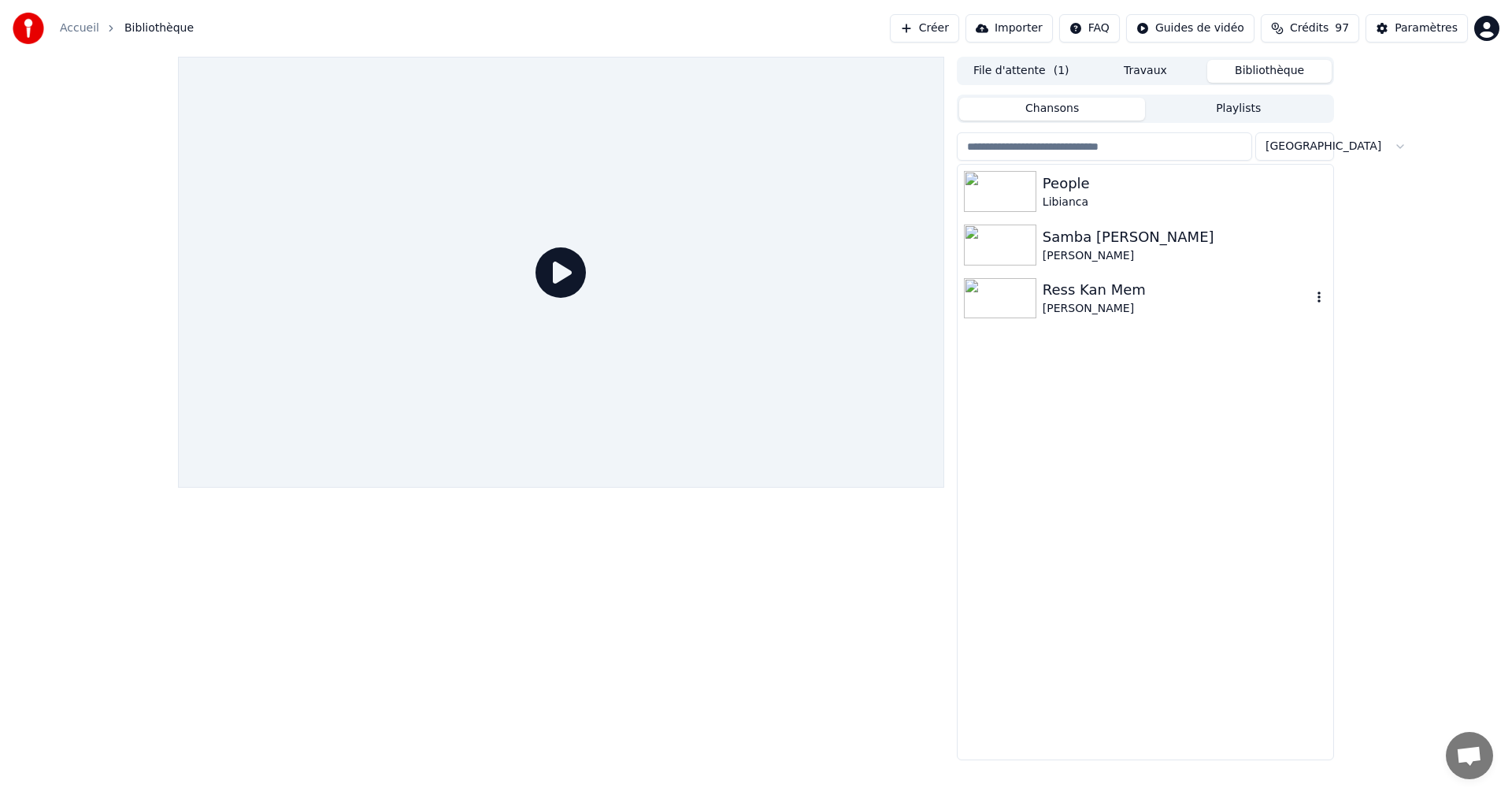
click at [1088, 291] on div "Ress Kan Mem" at bounding box center [1176, 290] width 268 height 22
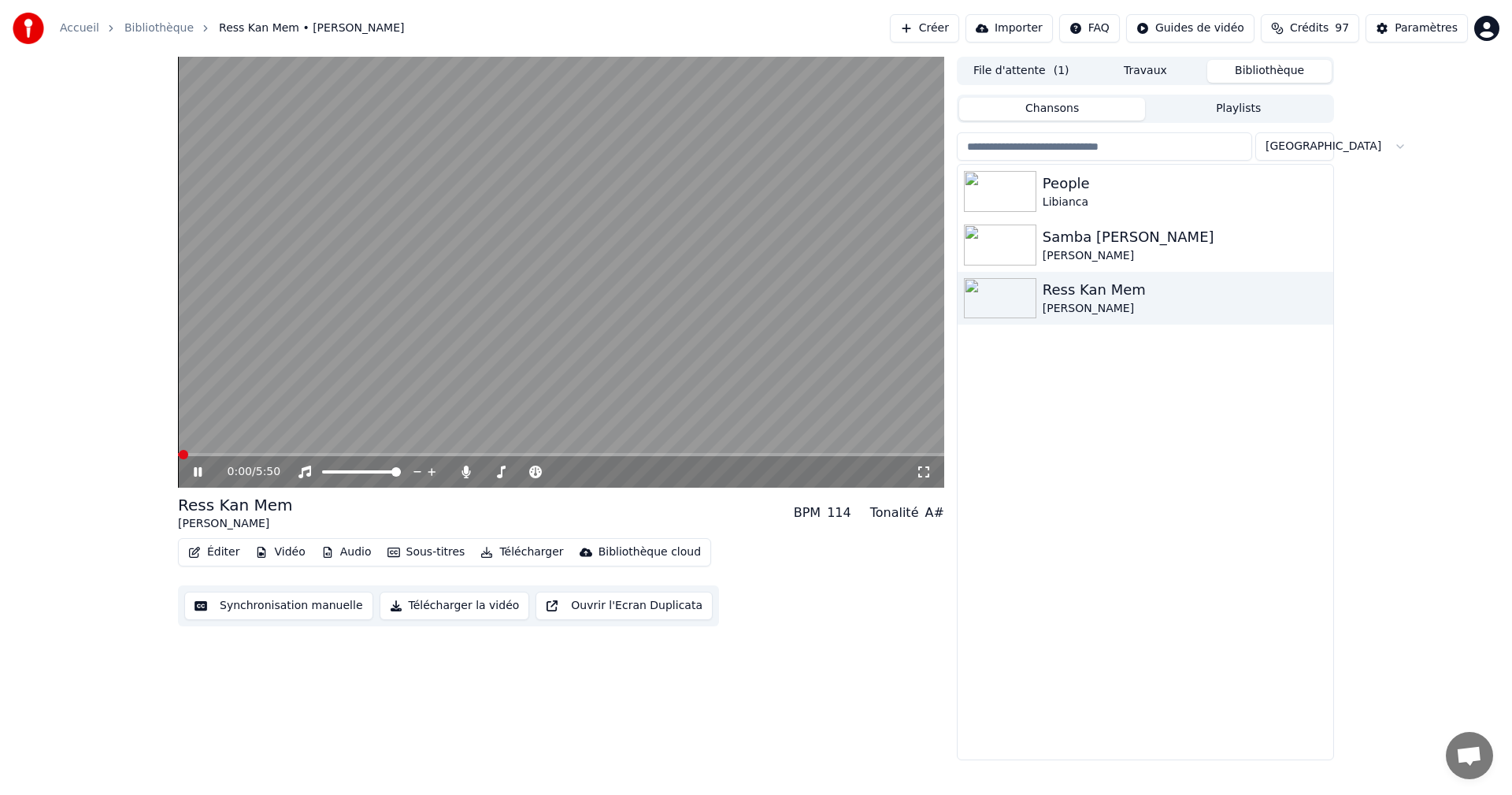
click at [196, 470] on icon at bounding box center [198, 472] width 8 height 10
click at [198, 469] on icon at bounding box center [198, 472] width 10 height 11
click at [198, 470] on icon at bounding box center [209, 472] width 37 height 13
click at [1442, 32] on div "Paramètres" at bounding box center [1426, 29] width 63 height 16
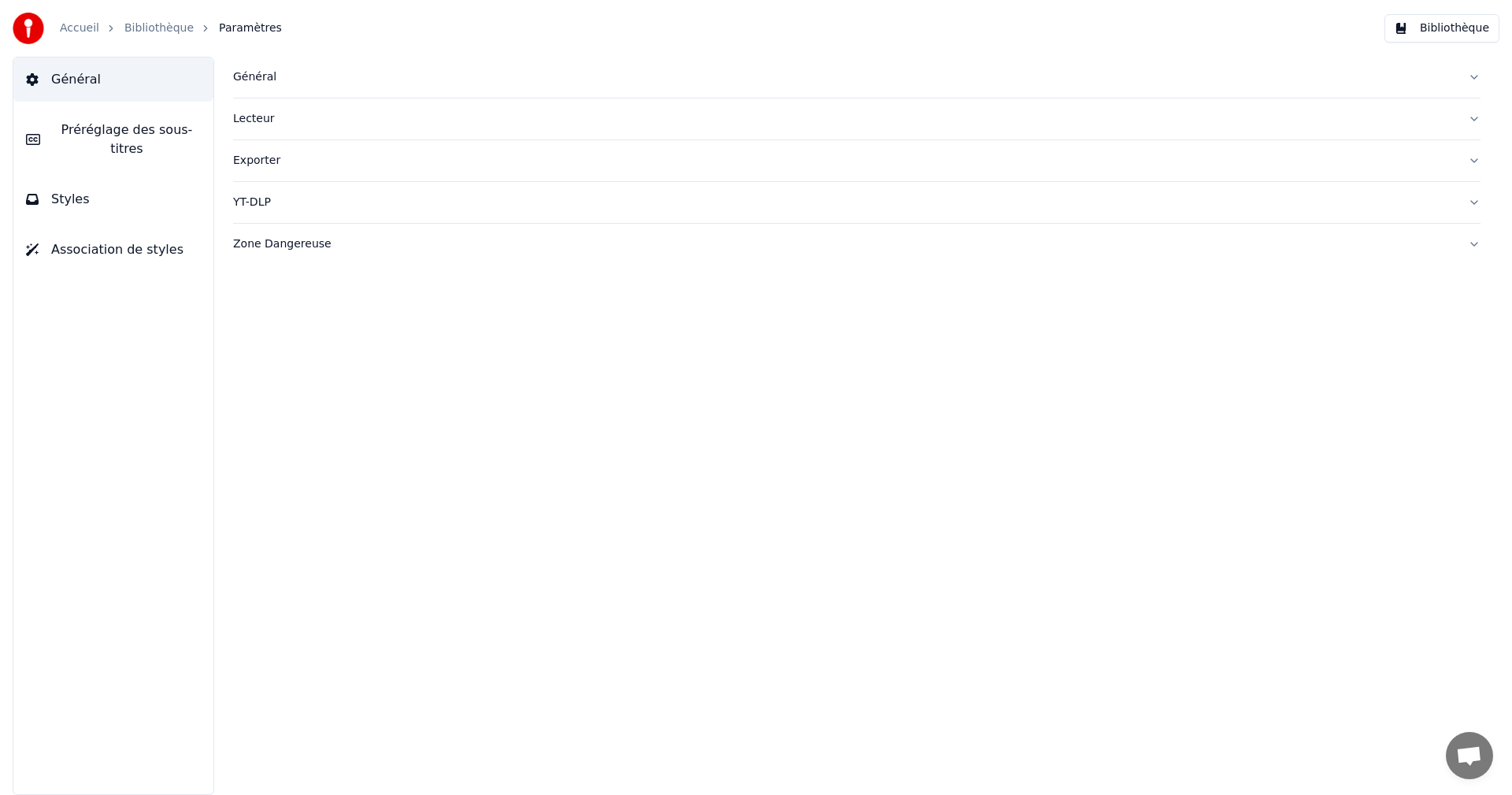
click at [180, 184] on button "Styles" at bounding box center [114, 199] width 200 height 44
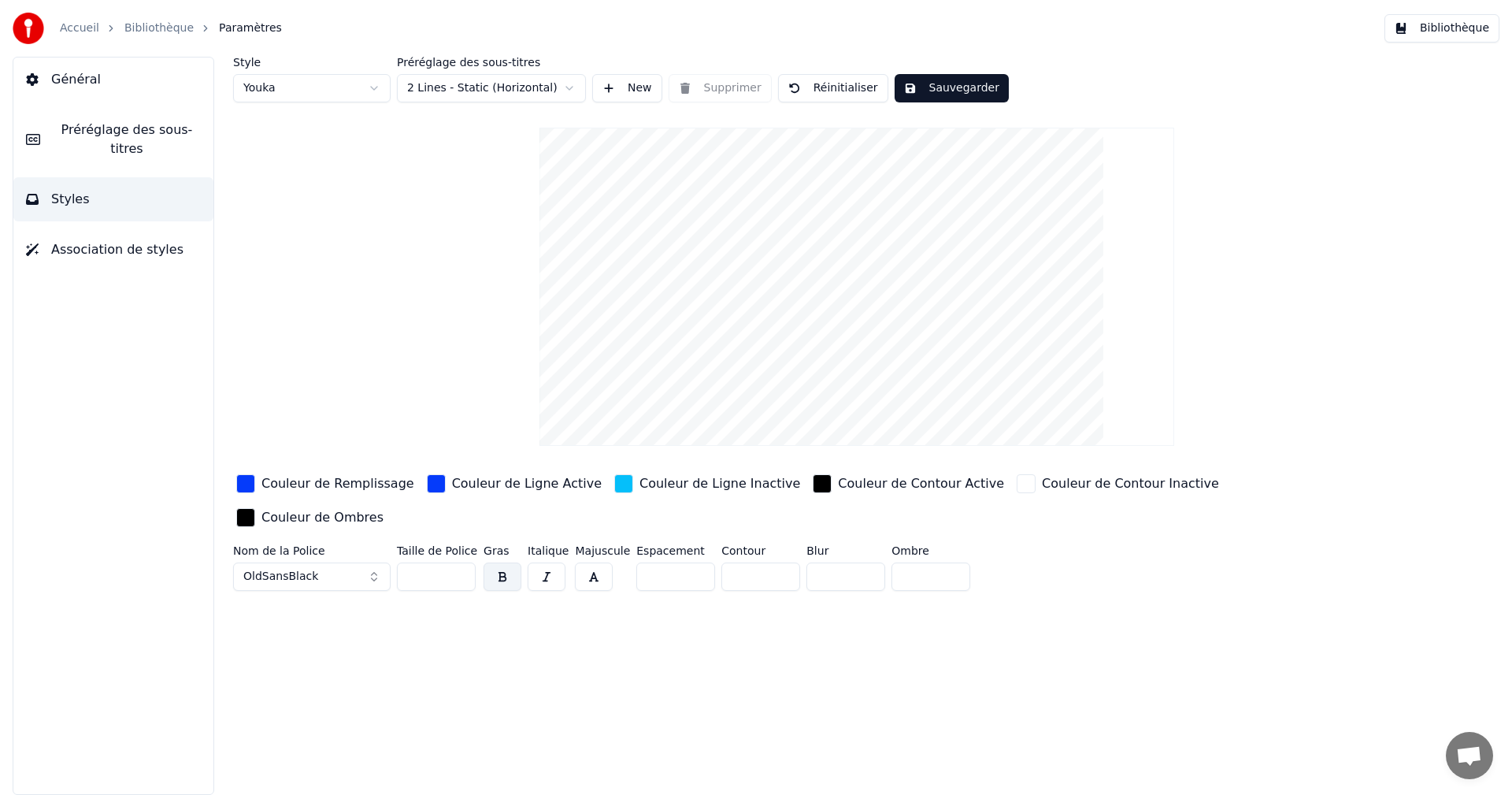
click at [668, 482] on div "Couleur de Ligne Inactive" at bounding box center [720, 484] width 161 height 19
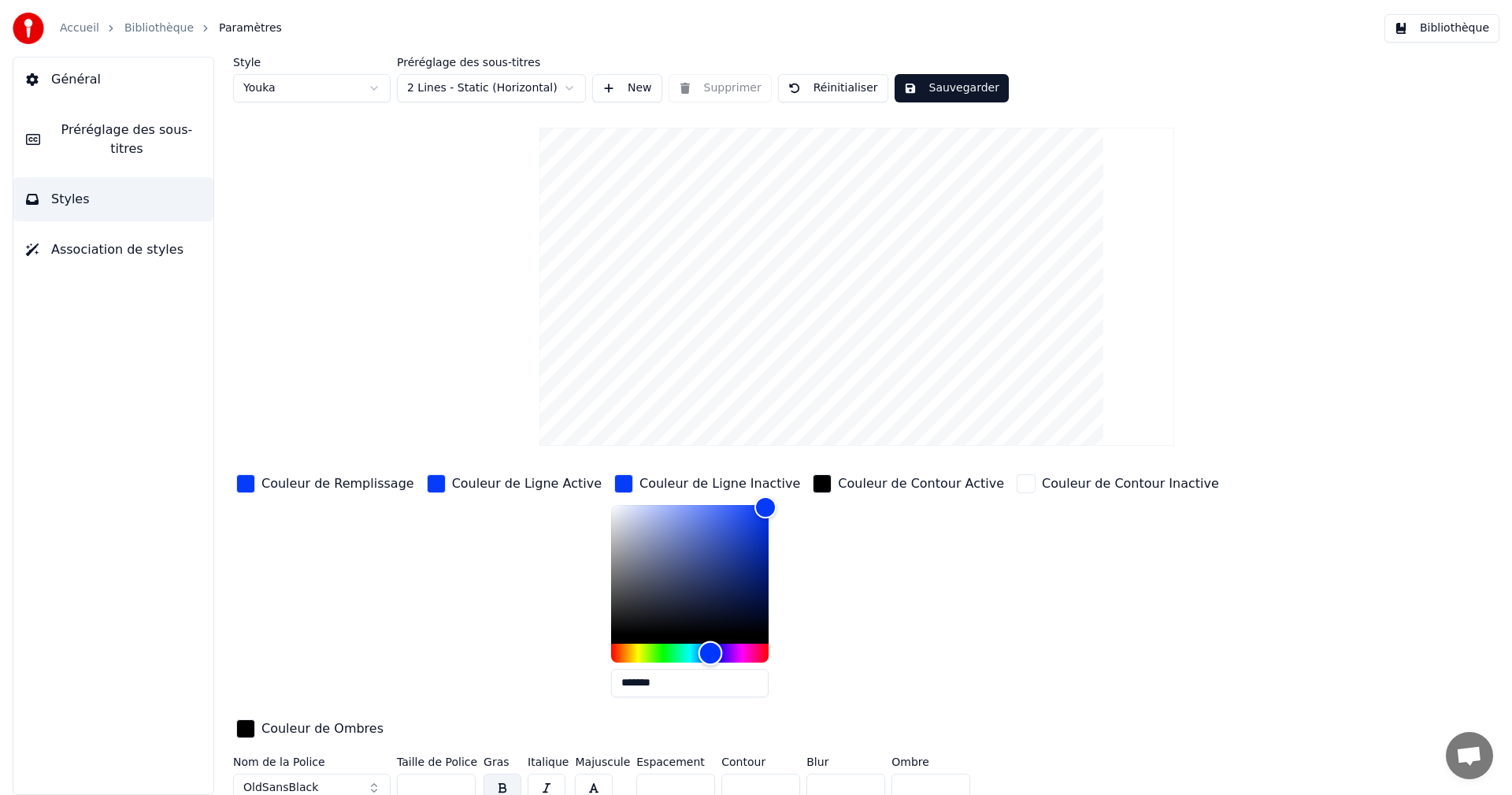
drag, startPoint x: 653, startPoint y: 647, endPoint x: 673, endPoint y: 649, distance: 20.1
click at [698, 649] on div "Hue" at bounding box center [710, 652] width 24 height 24
drag, startPoint x: 612, startPoint y: 683, endPoint x: 613, endPoint y: 706, distance: 23.0
click at [613, 689] on input "*******" at bounding box center [689, 682] width 158 height 28
type input "*******"
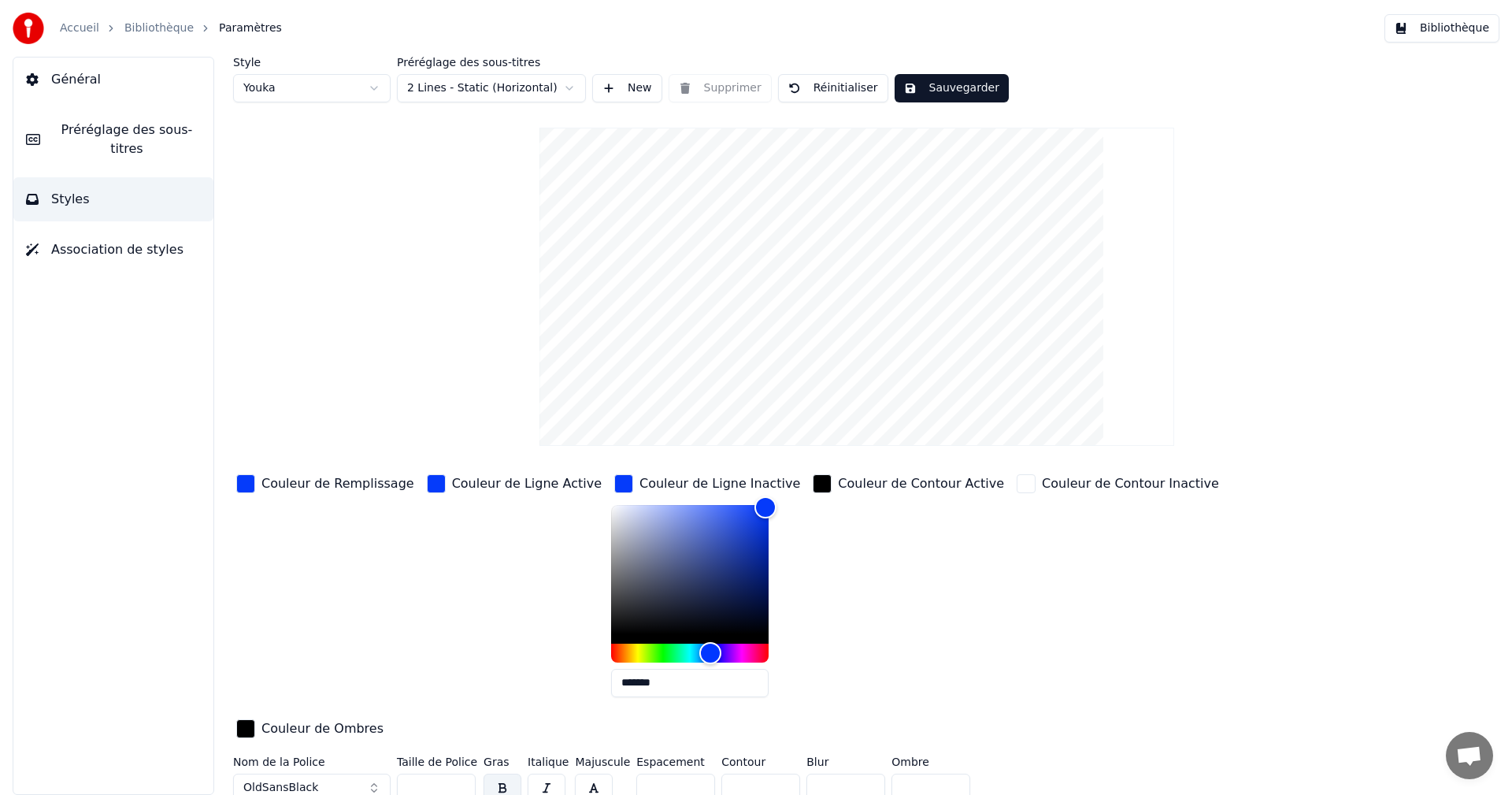
click at [452, 484] on div "Couleur de Ligne Active" at bounding box center [527, 484] width 150 height 19
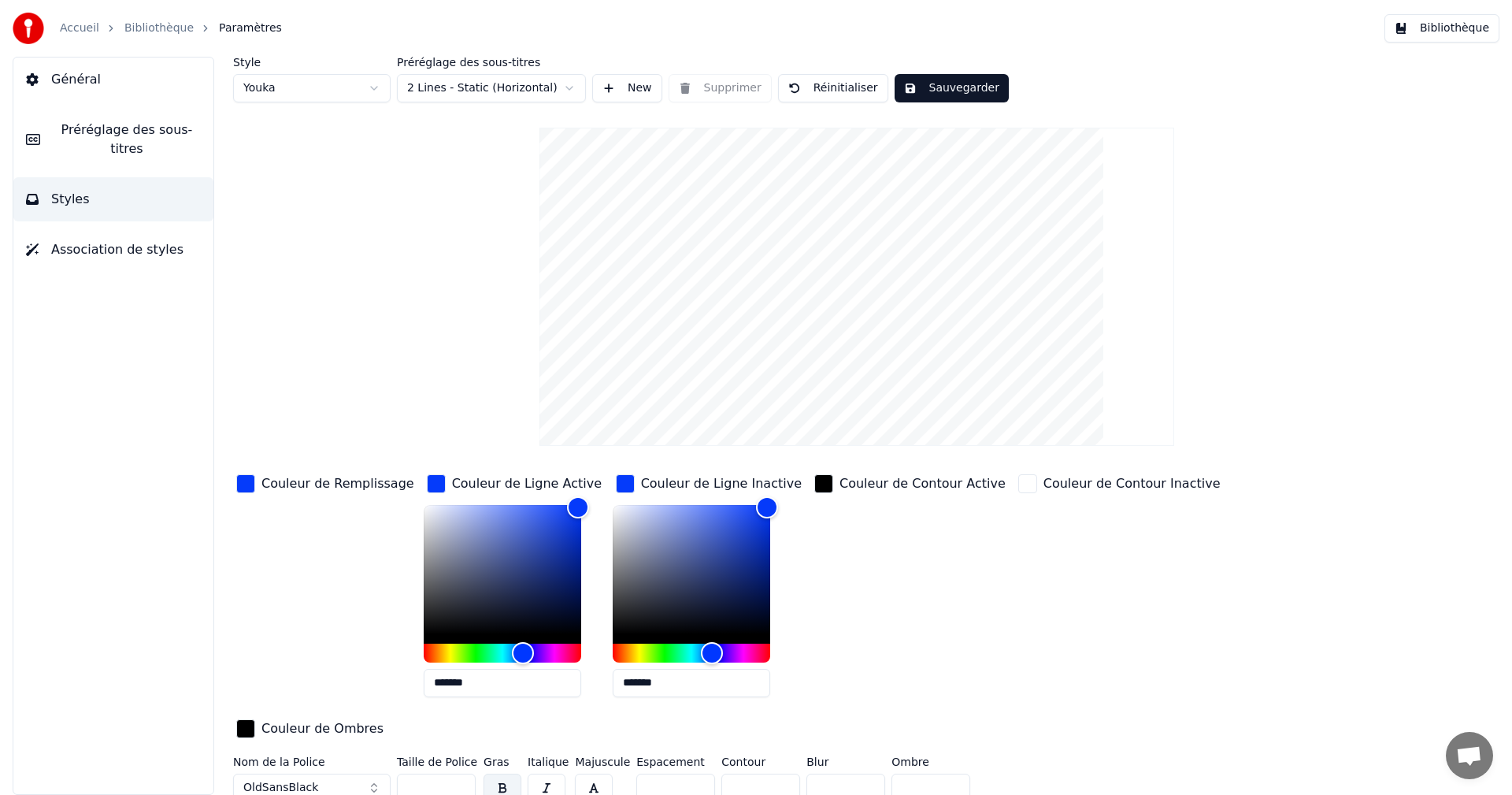
click at [948, 89] on button "Sauvegarder" at bounding box center [951, 87] width 114 height 28
click at [1474, 30] on button "Bibliothèque" at bounding box center [1442, 28] width 115 height 28
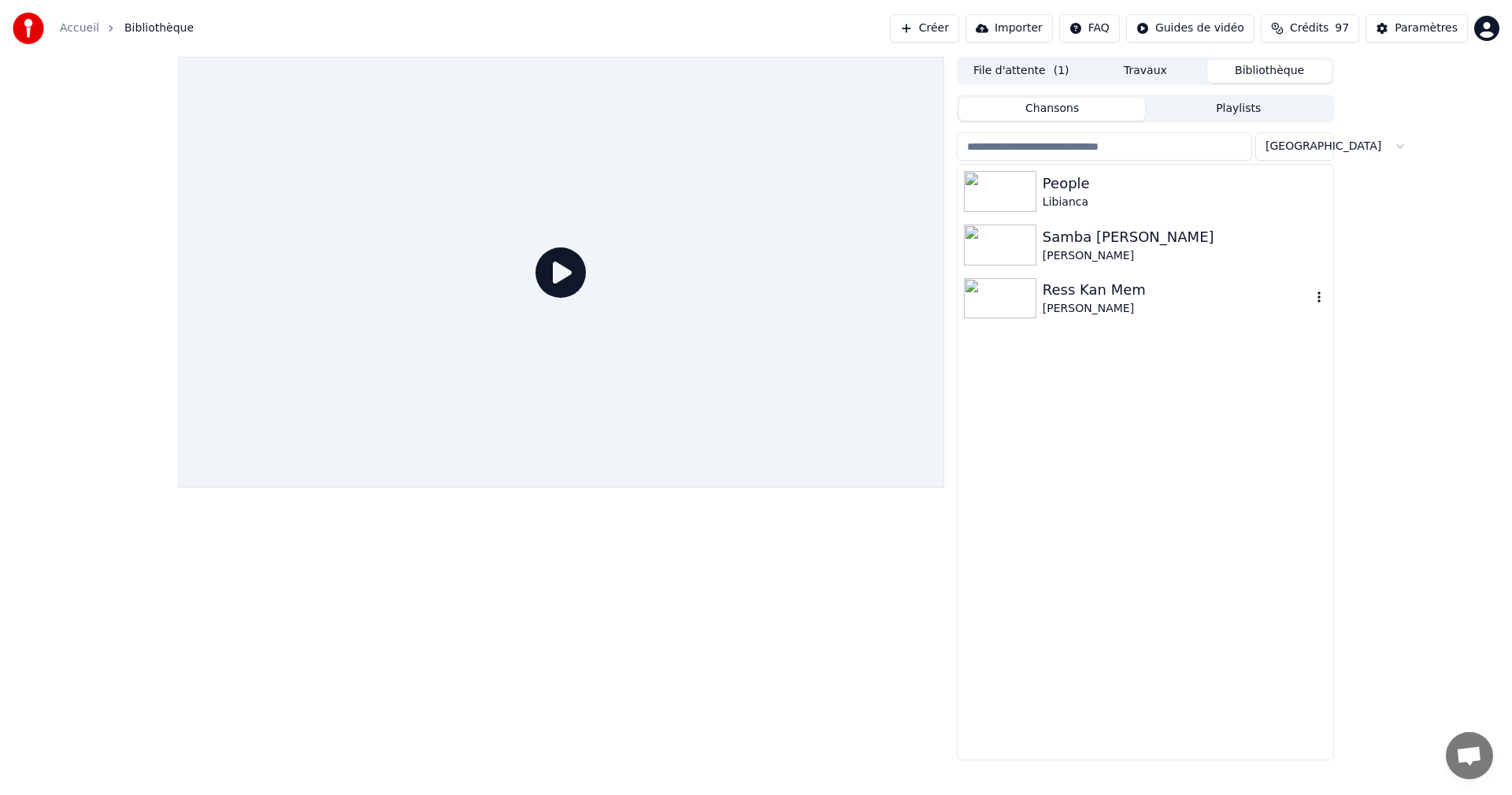
click at [1096, 306] on div "[PERSON_NAME]" at bounding box center [1176, 309] width 268 height 16
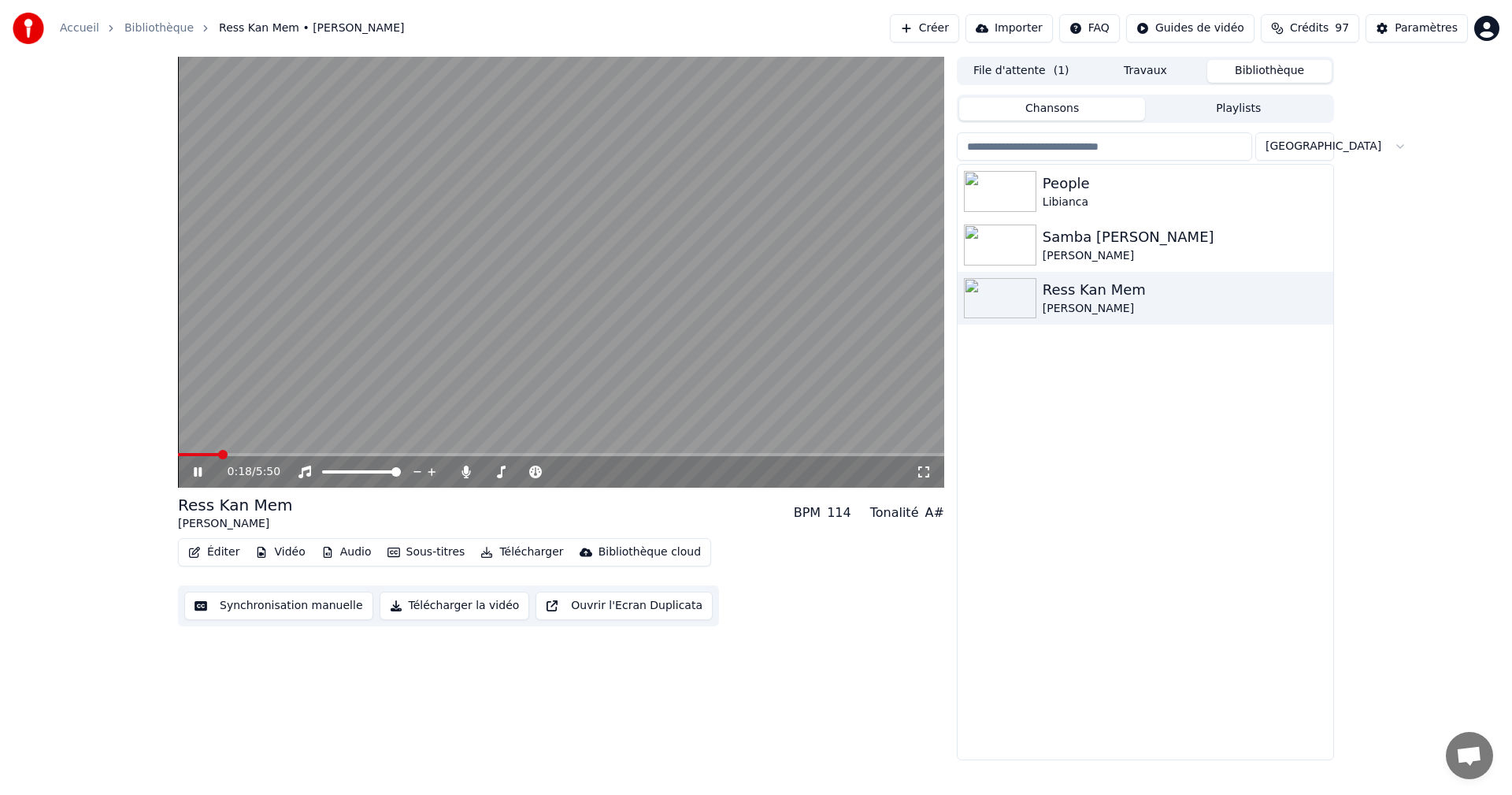
click at [194, 471] on icon at bounding box center [209, 472] width 37 height 13
click at [920, 476] on icon at bounding box center [924, 472] width 16 height 13
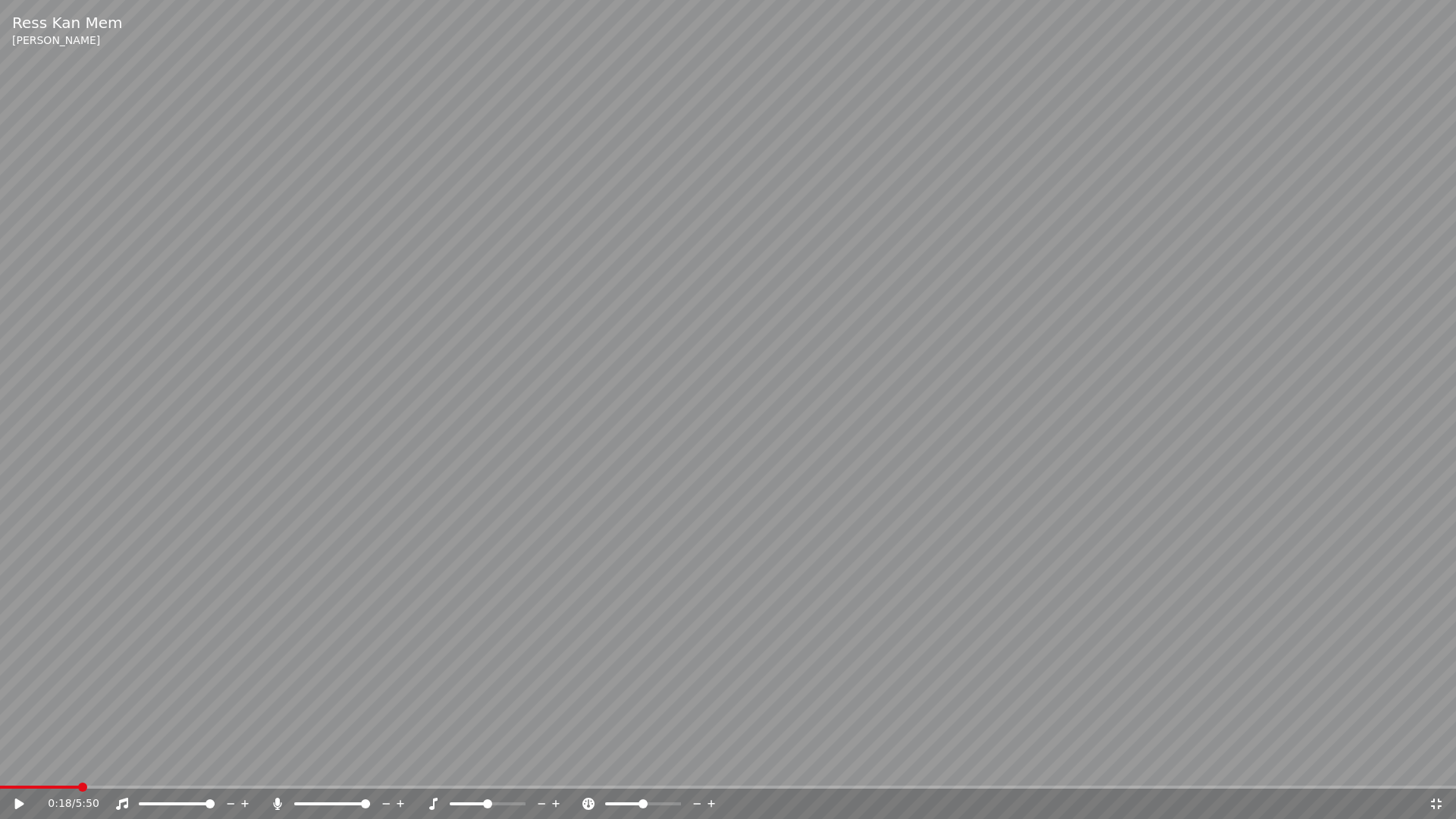
click at [19, 765] on icon at bounding box center [20, 804] width 9 height 11
click at [1436, 765] on icon at bounding box center [1436, 804] width 15 height 12
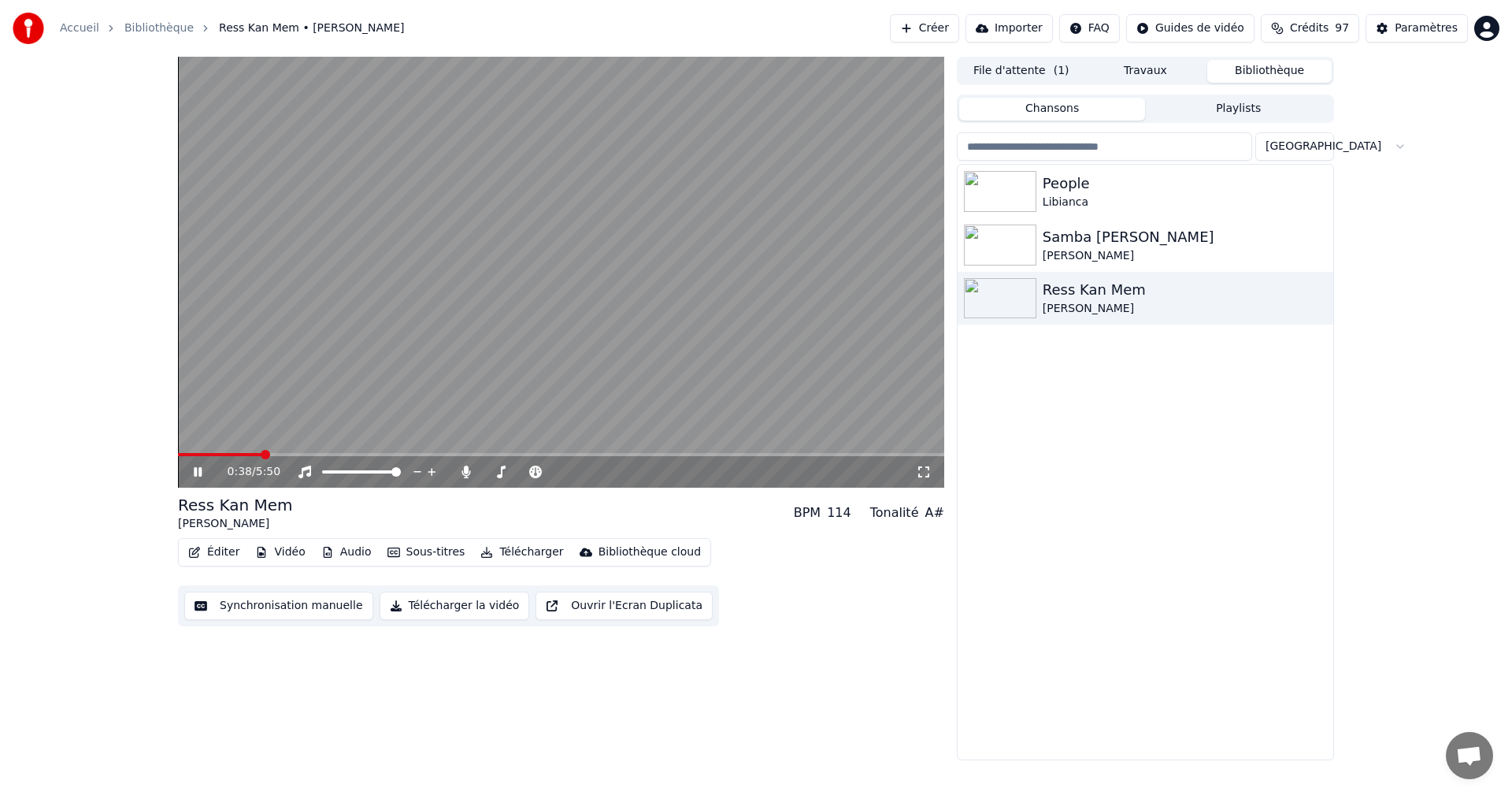
click at [196, 471] on icon at bounding box center [198, 472] width 8 height 10
click at [1405, 30] on div "Paramètres" at bounding box center [1426, 29] width 63 height 16
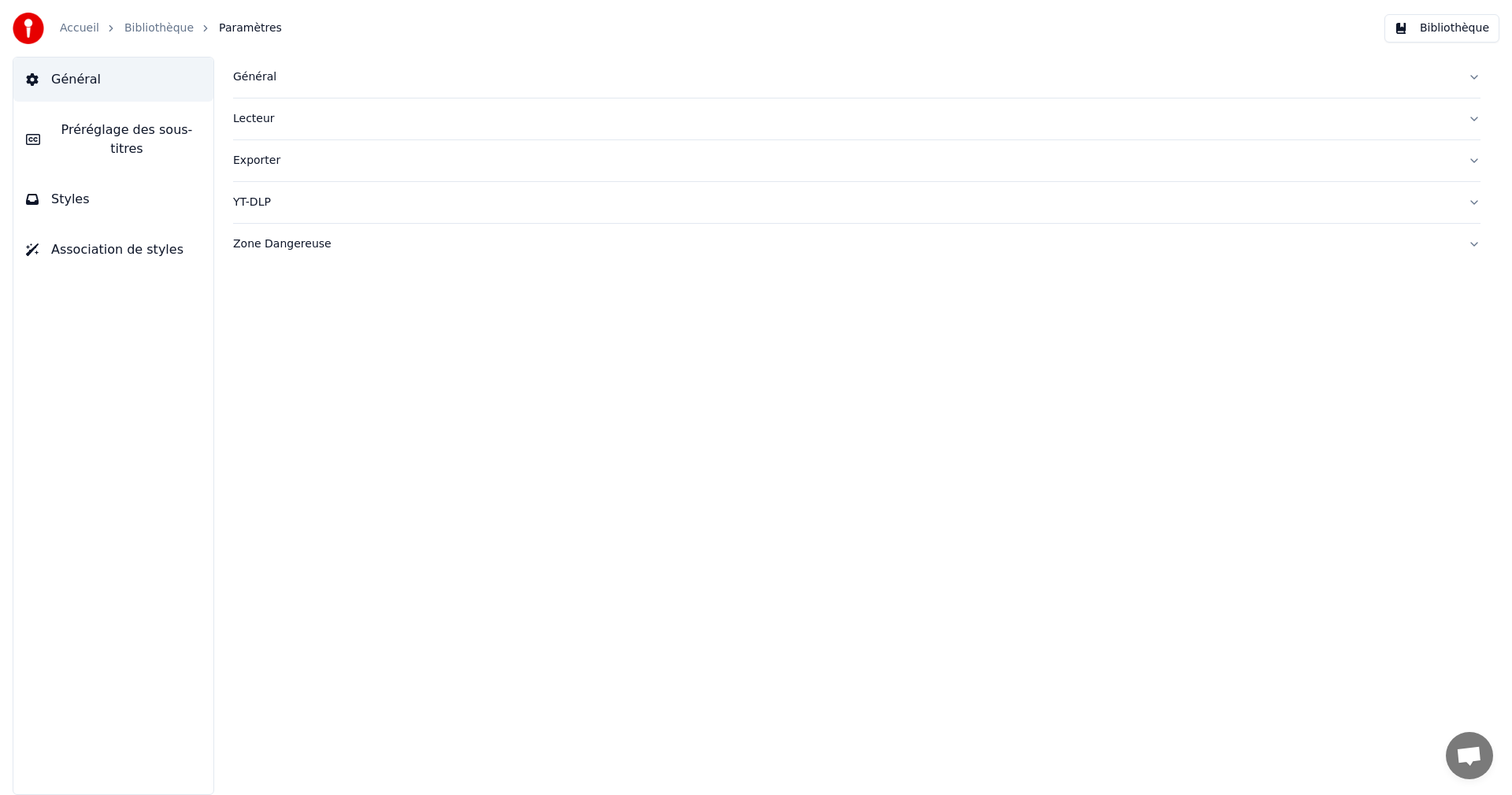
click at [179, 184] on button "Styles" at bounding box center [114, 199] width 200 height 44
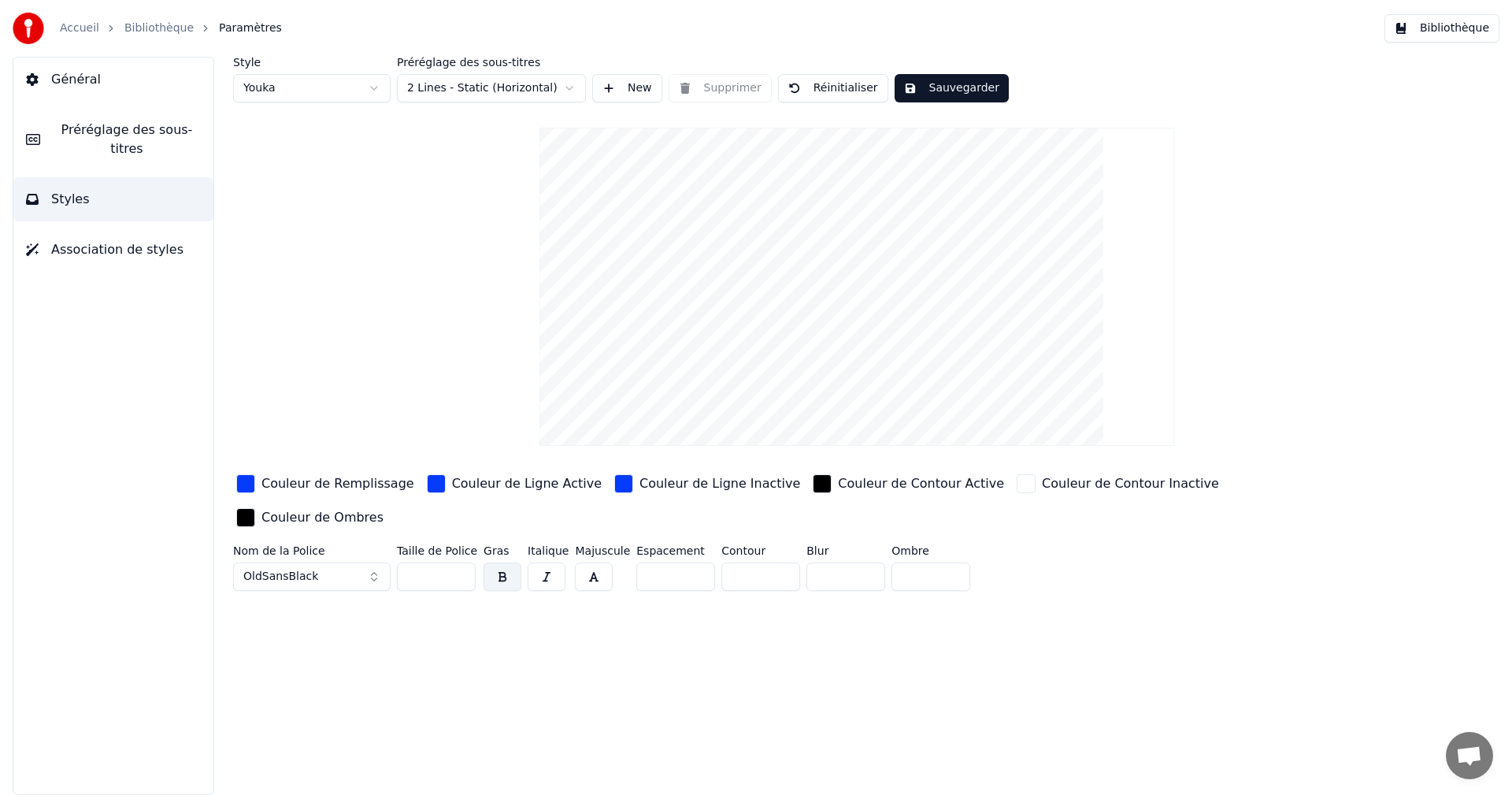
click at [335, 486] on div "Couleur de Remplissage" at bounding box center [338, 484] width 153 height 19
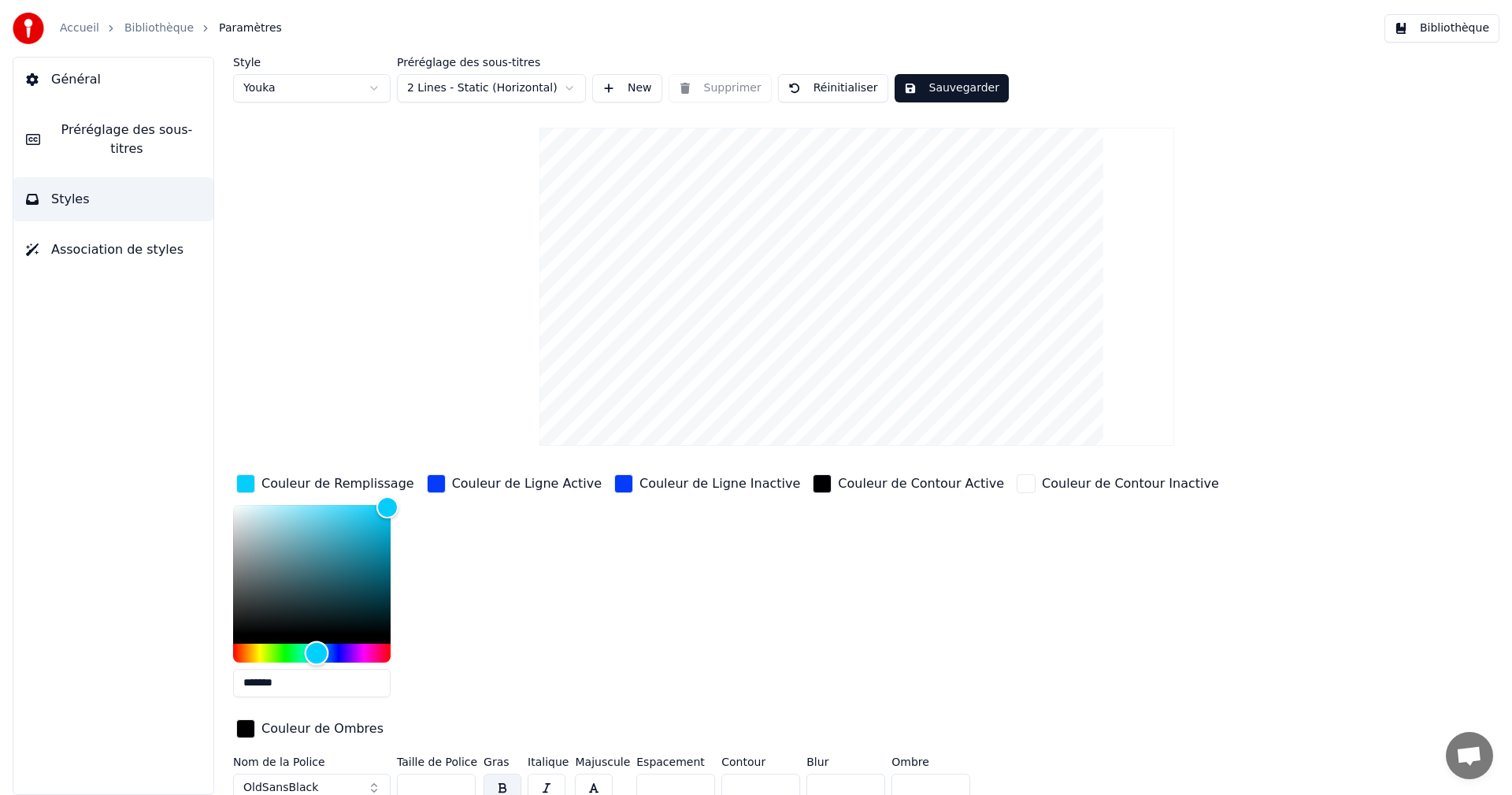
type input "*******"
drag, startPoint x: 327, startPoint y: 653, endPoint x: 315, endPoint y: 653, distance: 12.0
click at [315, 653] on div "Hue" at bounding box center [315, 652] width 24 height 24
click at [942, 87] on button "Sauvegarder" at bounding box center [951, 87] width 114 height 28
click at [1466, 27] on button "Bibliothèque" at bounding box center [1442, 28] width 115 height 28
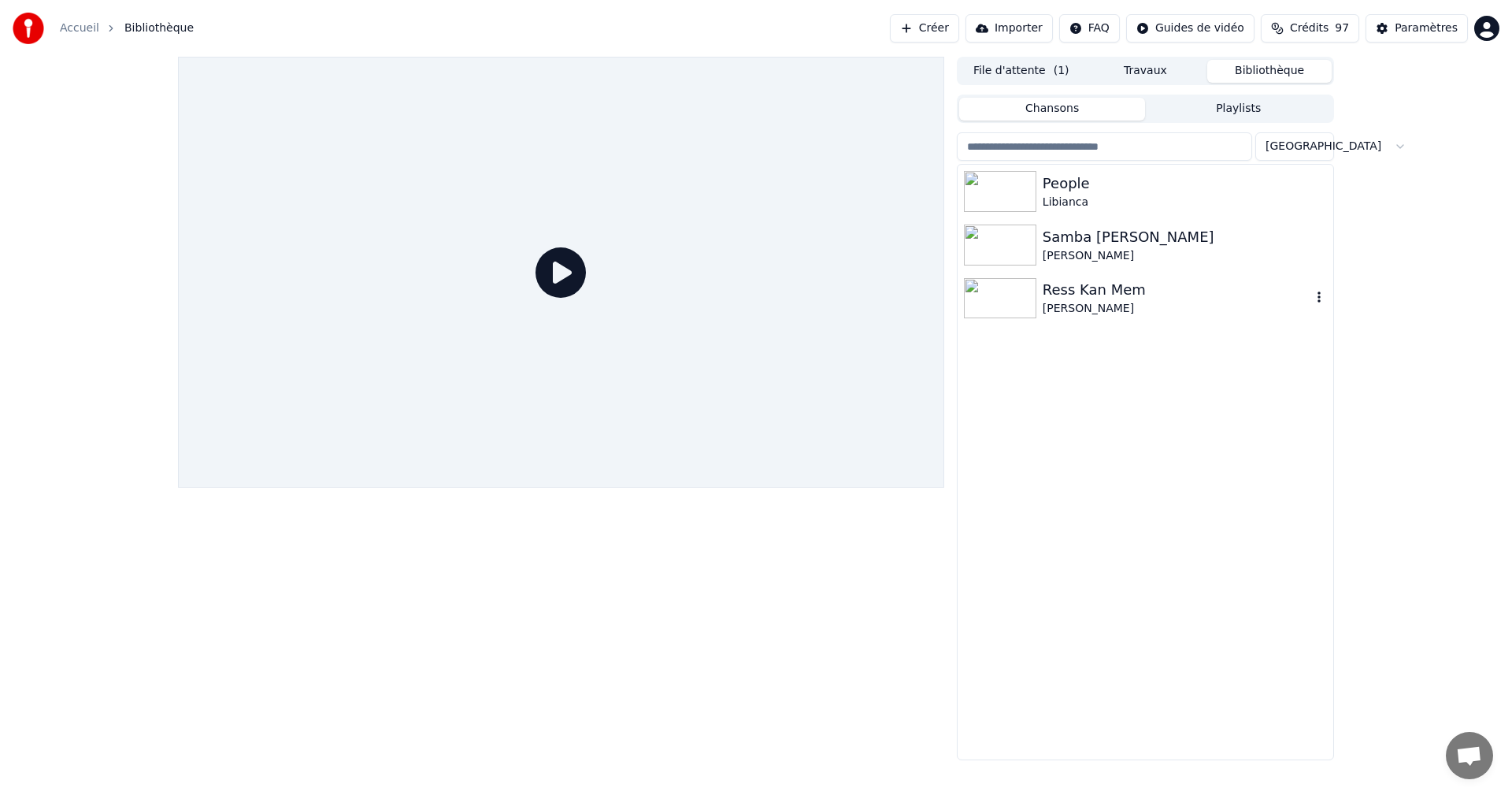
click at [1082, 291] on div "Ress Kan Mem" at bounding box center [1176, 290] width 268 height 22
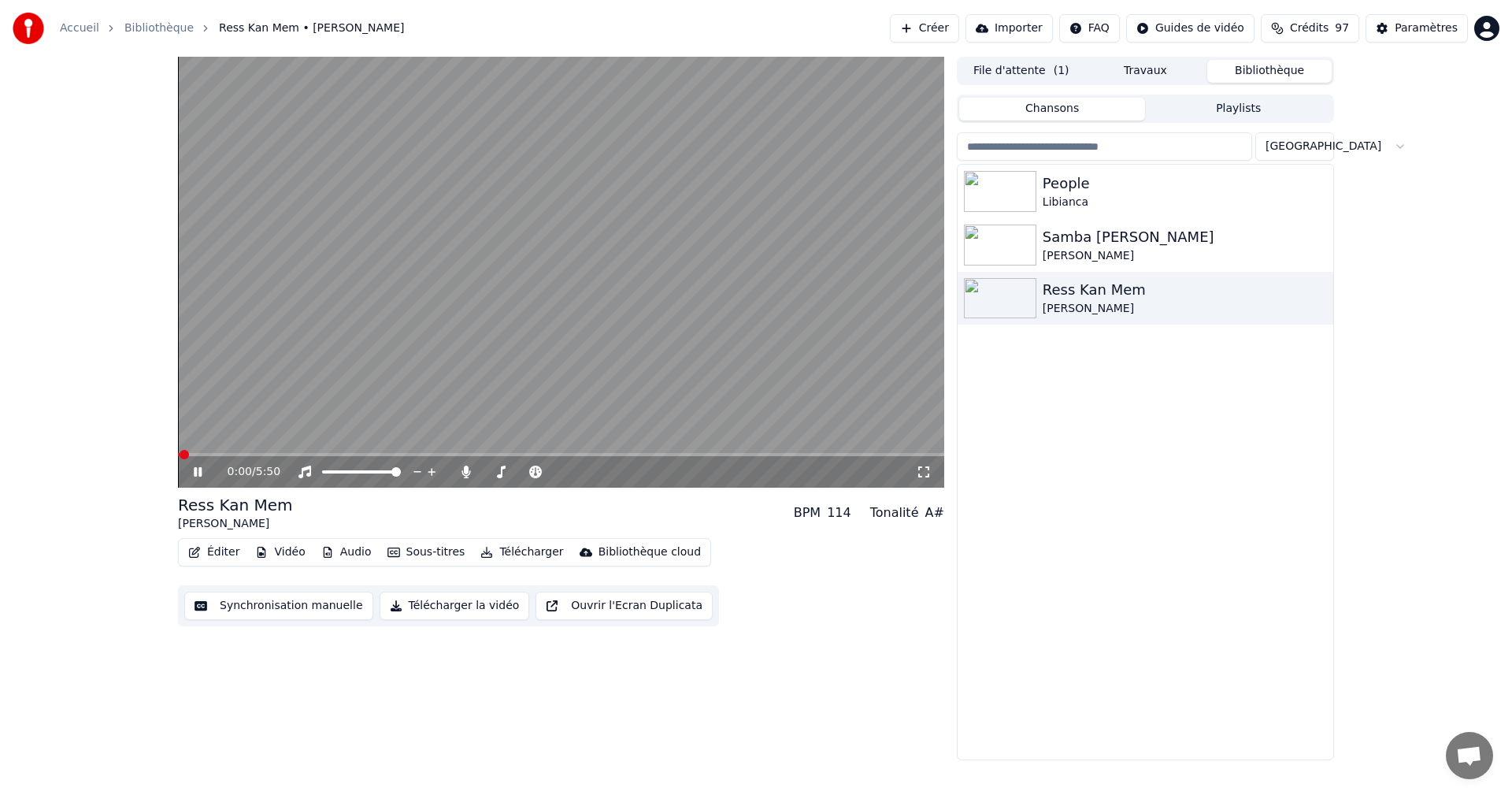
click at [198, 472] on icon at bounding box center [209, 472] width 37 height 13
click at [198, 472] on icon at bounding box center [198, 472] width 10 height 11
click at [200, 470] on icon at bounding box center [198, 472] width 8 height 10
click at [920, 475] on icon at bounding box center [924, 472] width 16 height 13
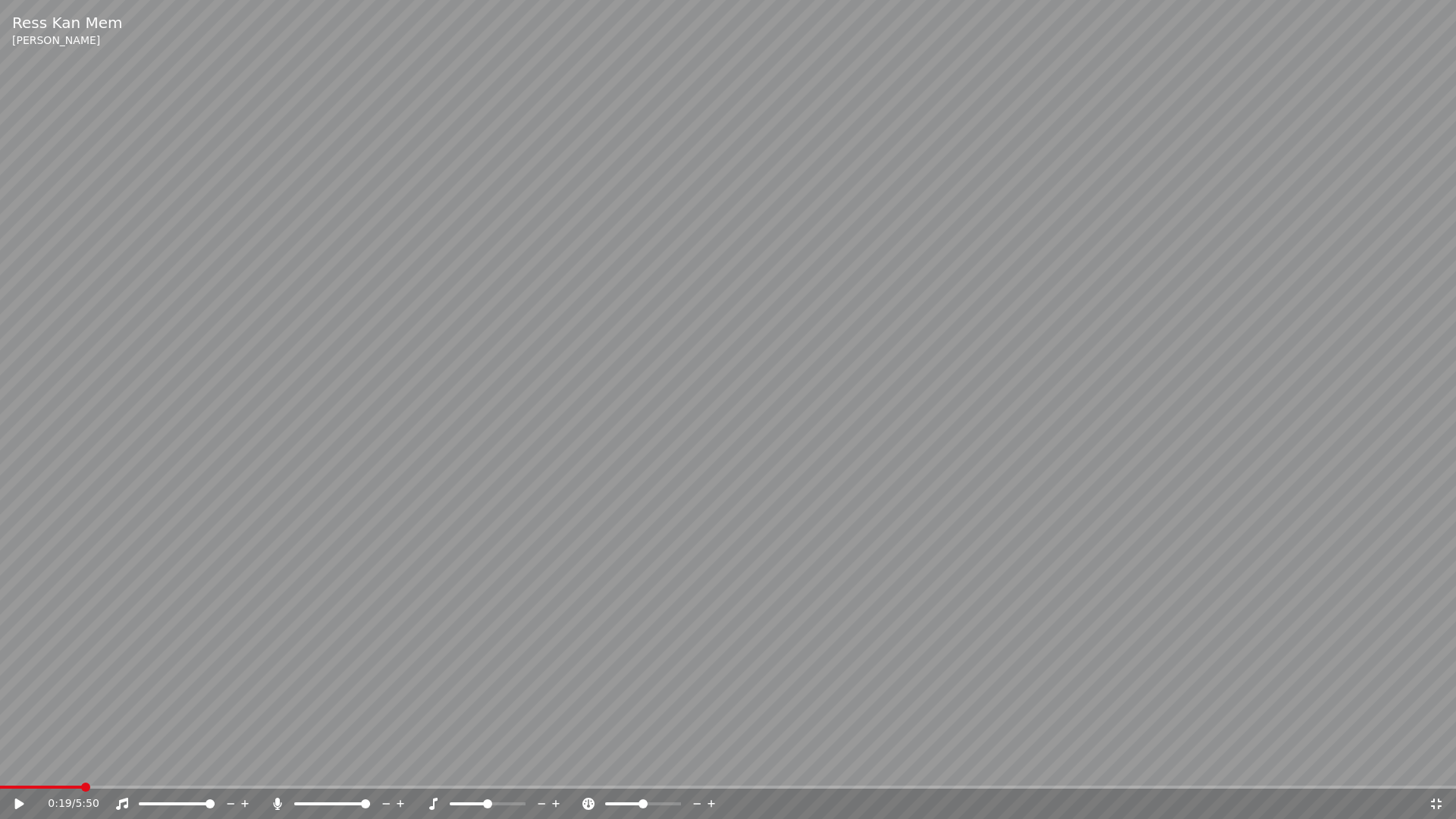
click at [19, 765] on icon at bounding box center [20, 804] width 9 height 11
click at [22, 765] on icon at bounding box center [20, 804] width 8 height 9
click at [0, 765] on span at bounding box center [5, 787] width 9 height 9
click at [21, 765] on icon at bounding box center [20, 804] width 9 height 11
click at [1440, 765] on icon at bounding box center [1436, 804] width 11 height 11
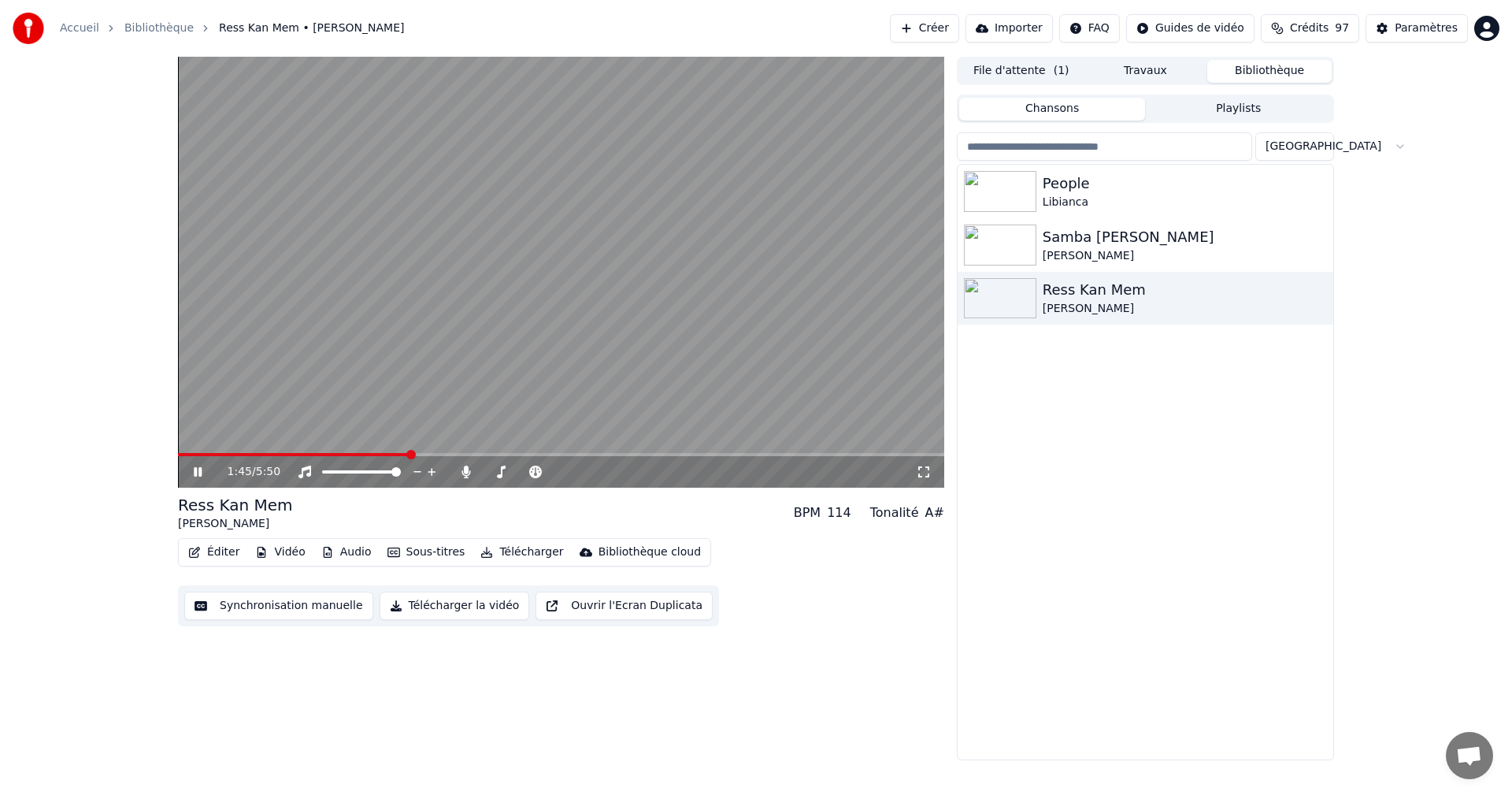
click at [194, 468] on icon at bounding box center [209, 472] width 37 height 13
click at [1081, 237] on div "Samba [PERSON_NAME]" at bounding box center [1176, 237] width 268 height 22
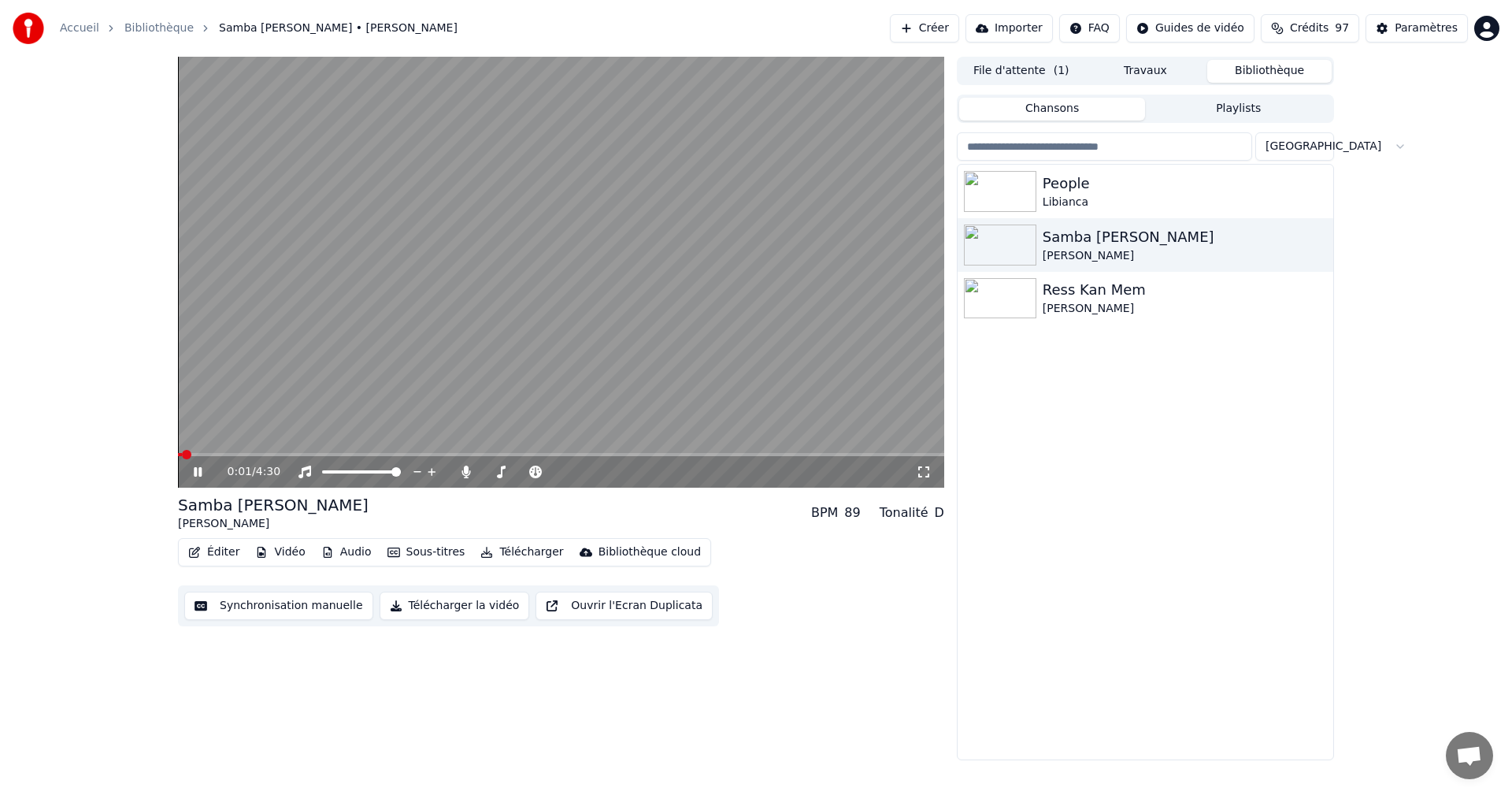
click at [924, 474] on icon at bounding box center [924, 472] width 16 height 13
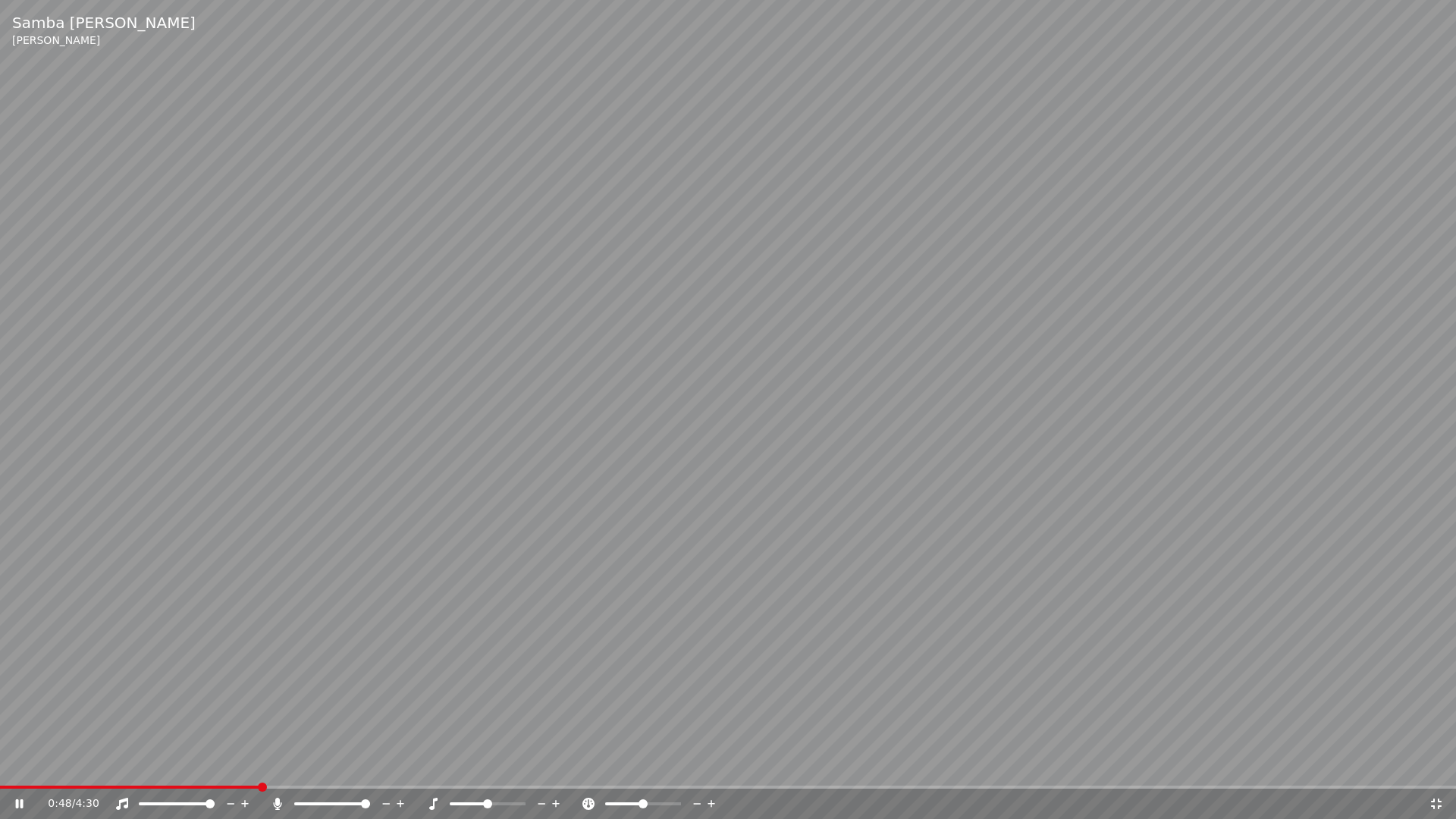
click at [1441, 765] on icon at bounding box center [1436, 804] width 15 height 12
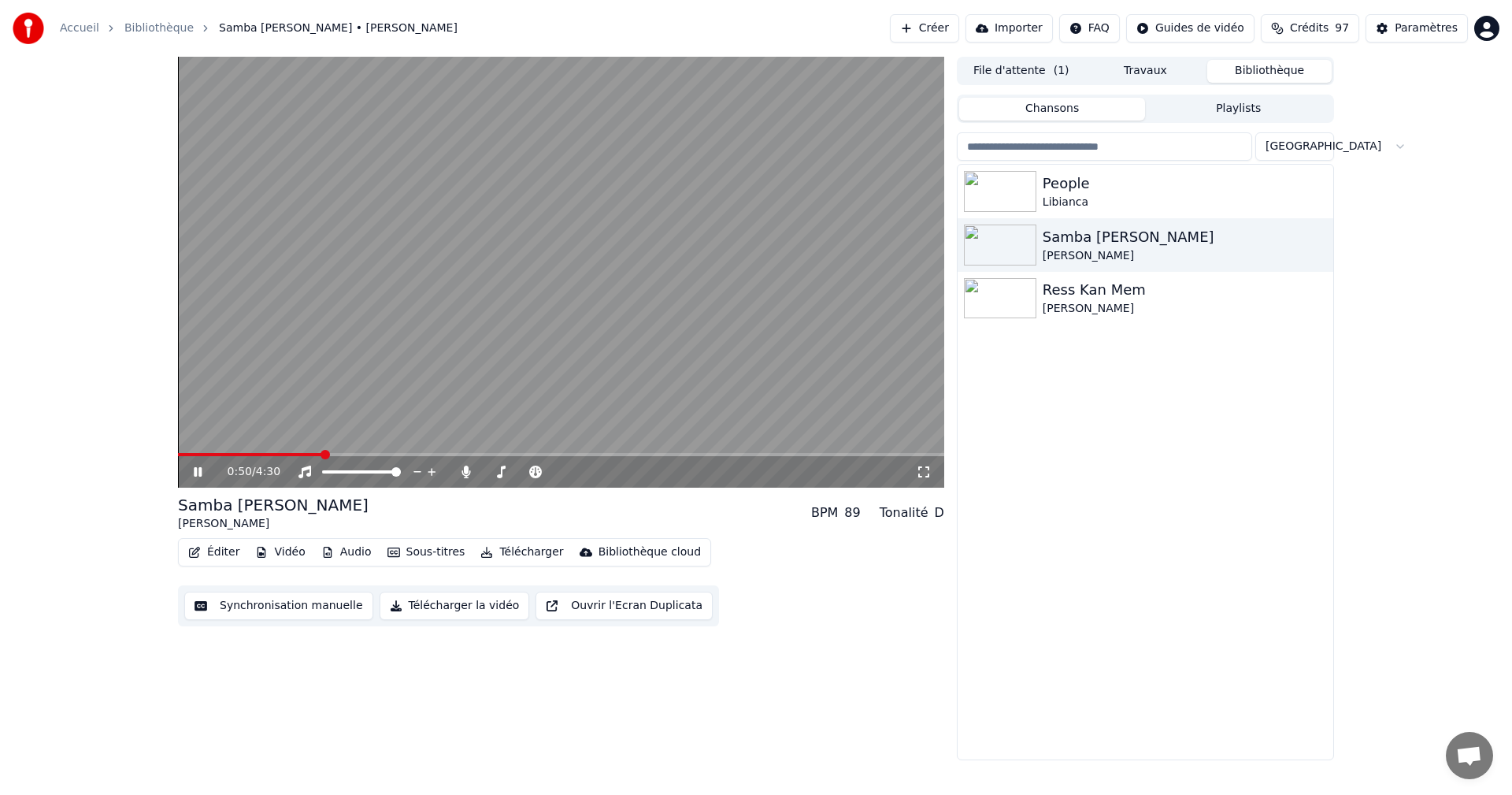
click at [201, 471] on icon at bounding box center [198, 472] width 8 height 10
click at [1427, 26] on div "Paramètres" at bounding box center [1426, 29] width 63 height 16
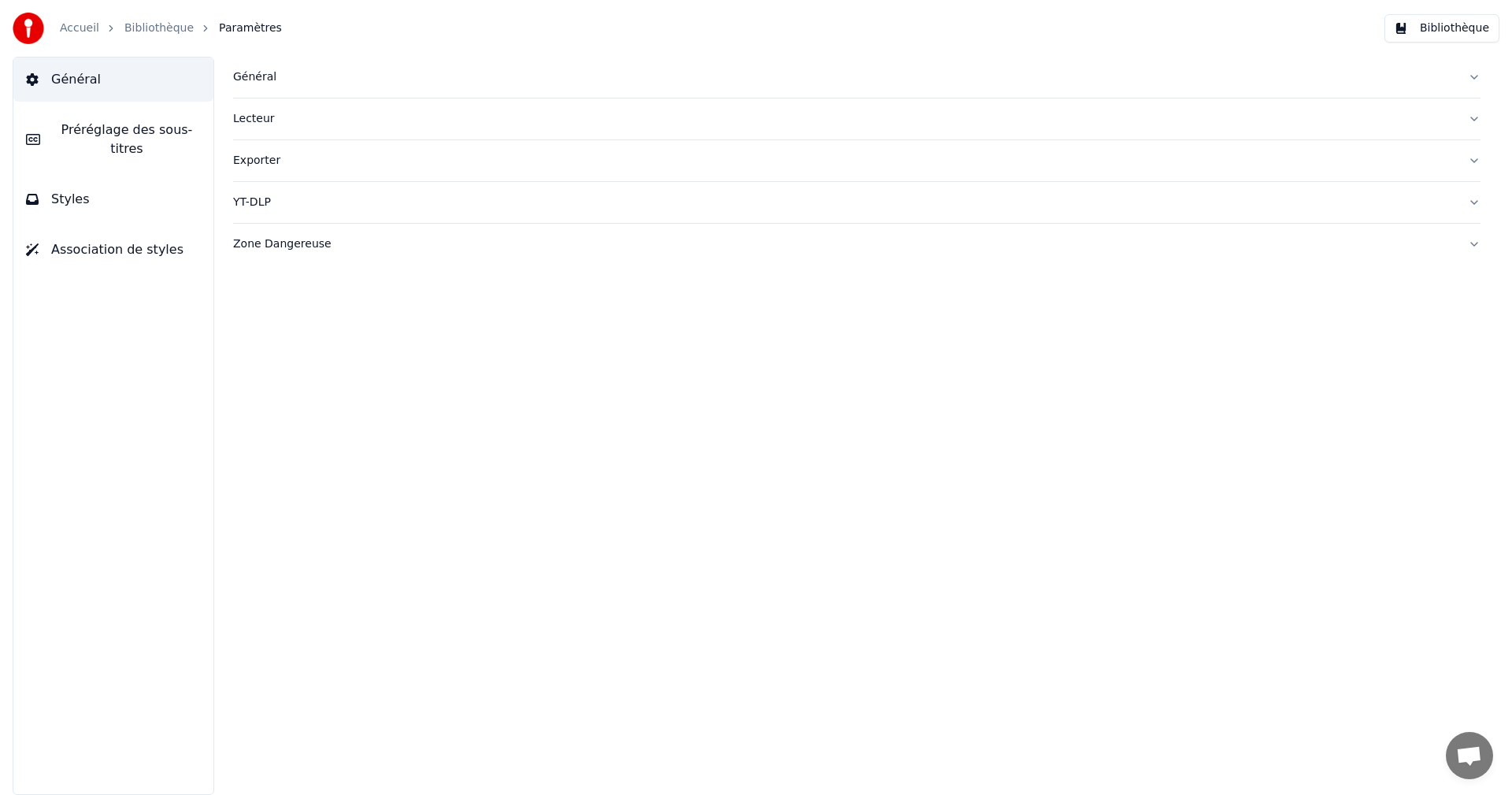
click at [67, 190] on span "Styles" at bounding box center [70, 199] width 38 height 19
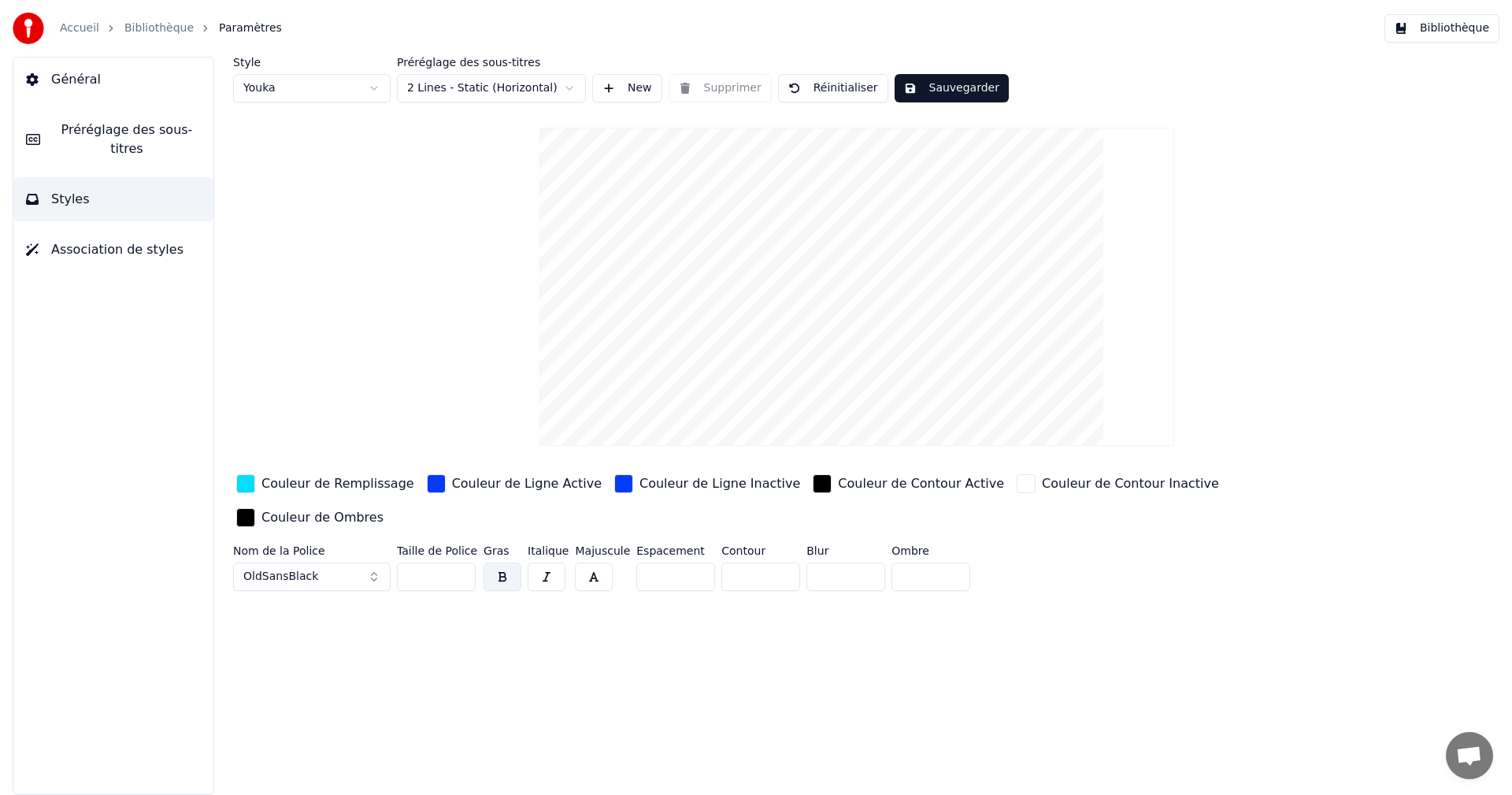
click at [118, 135] on span "Préréglage des sous-titres" at bounding box center [126, 139] width 148 height 38
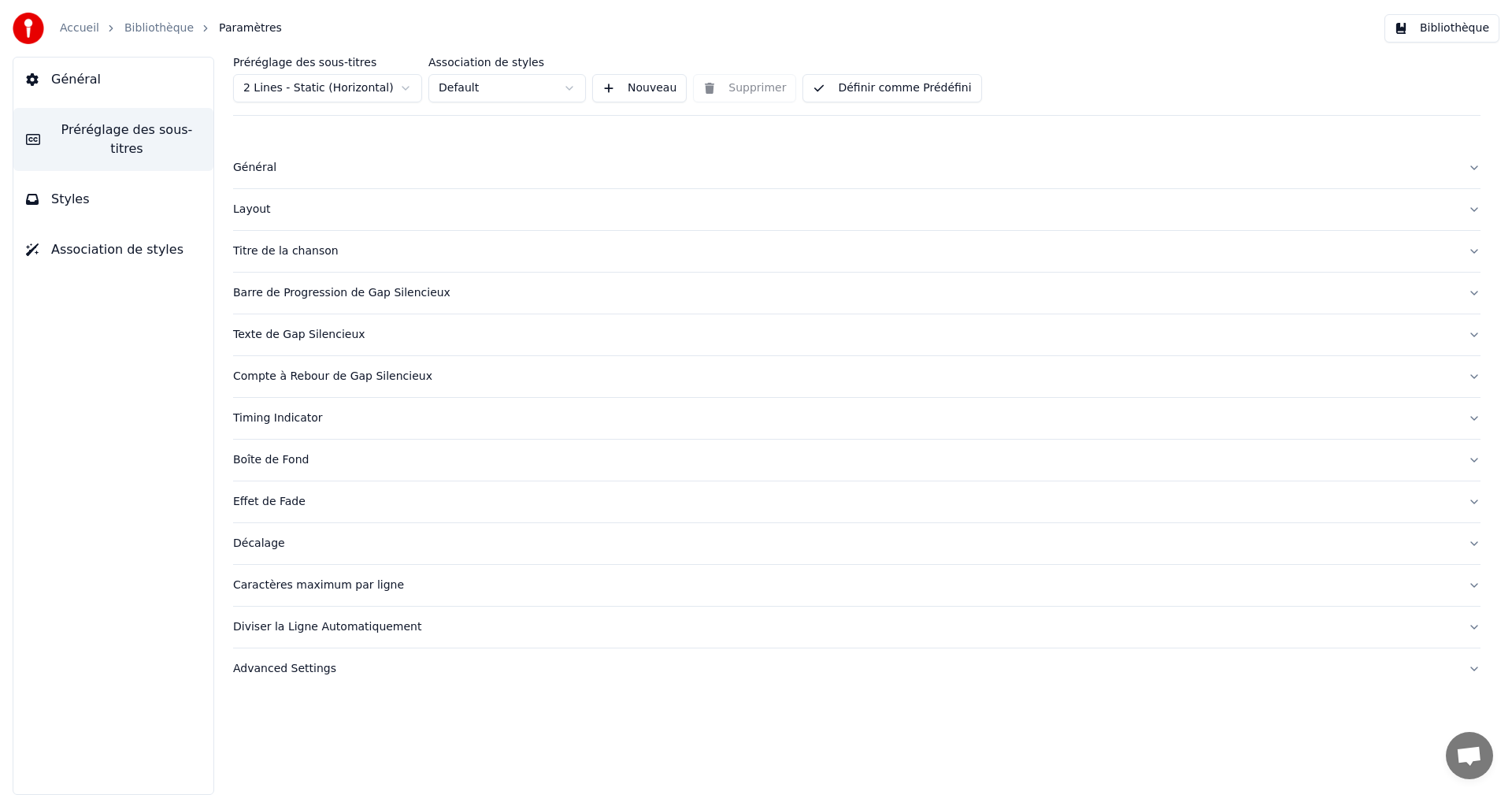
click at [289, 588] on div "Caractères maximum par ligne" at bounding box center [844, 585] width 1222 height 16
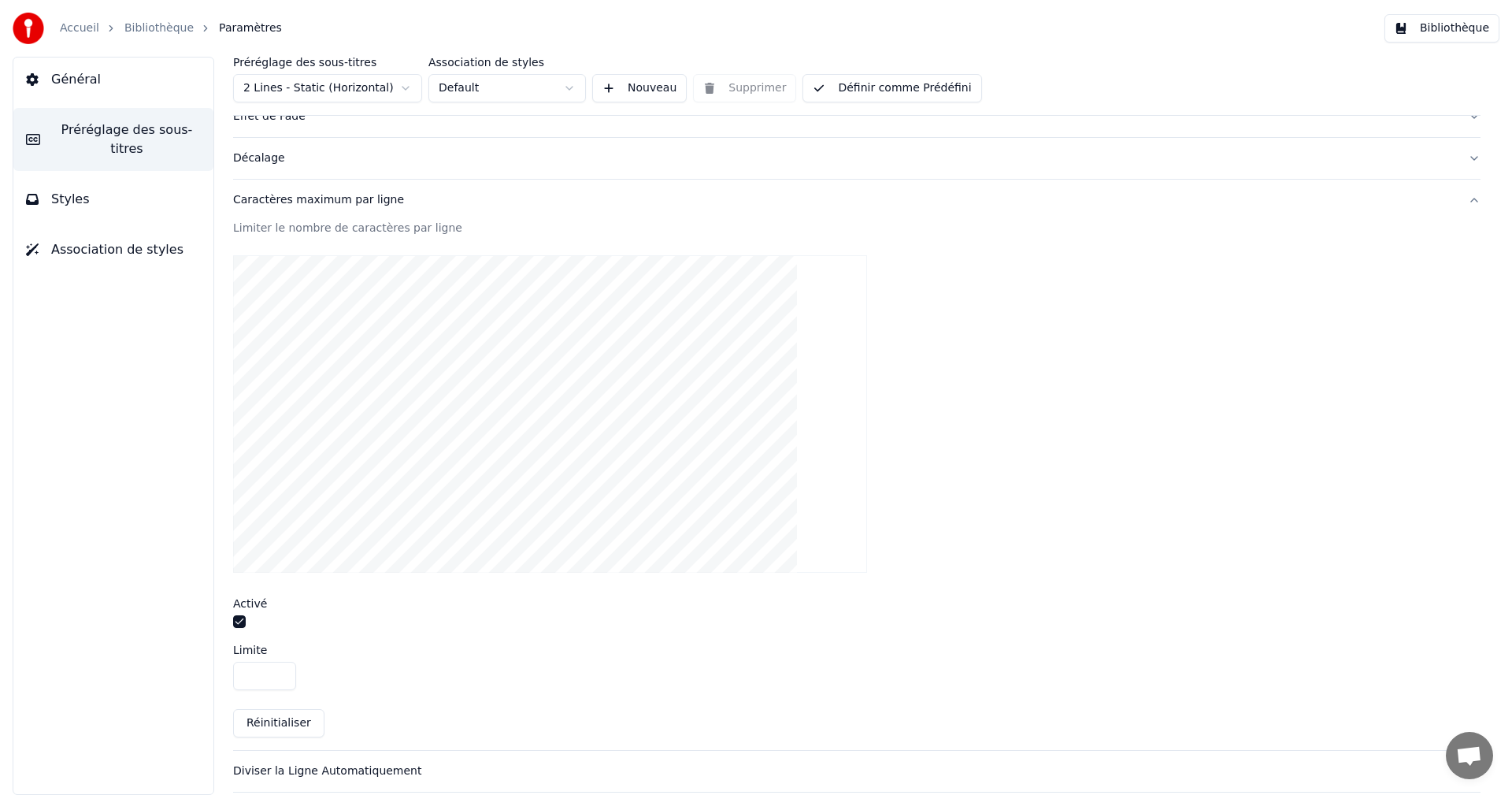
scroll to position [394, 0]
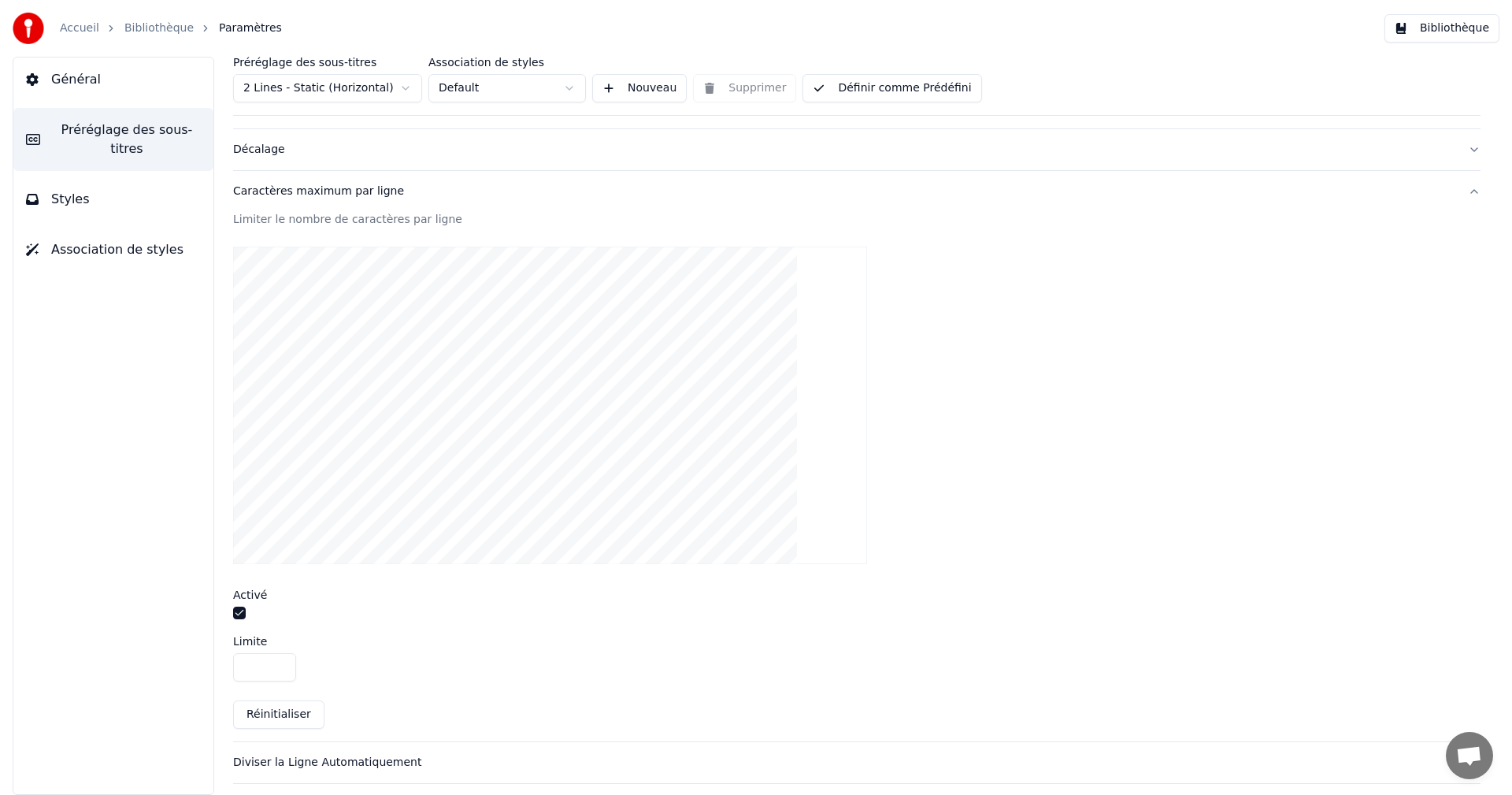
drag, startPoint x: 239, startPoint y: 611, endPoint x: 248, endPoint y: 614, distance: 9.5
click at [239, 612] on button "button" at bounding box center [239, 612] width 13 height 13
click at [1455, 26] on button "Bibliothèque" at bounding box center [1442, 28] width 115 height 28
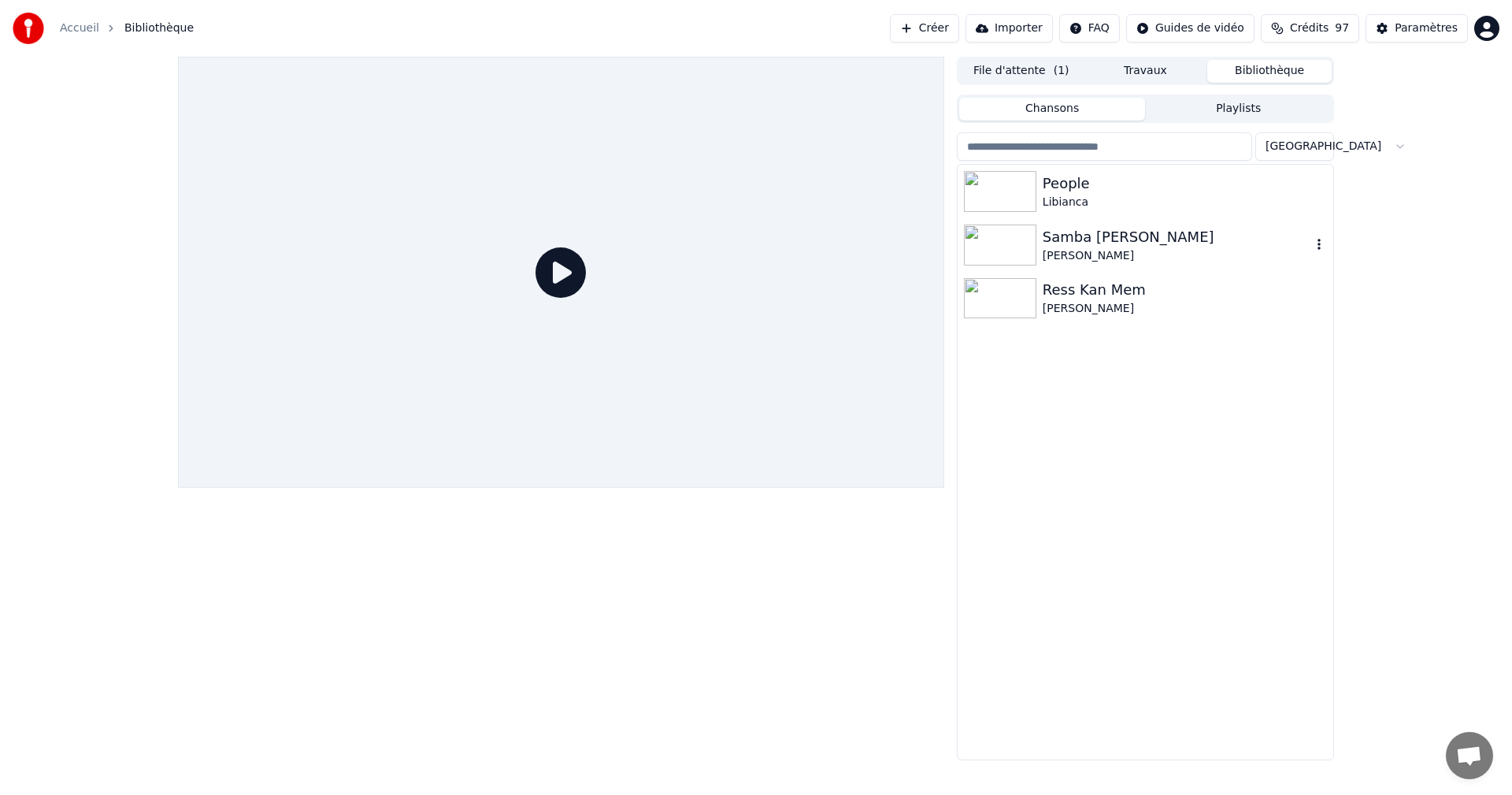
click at [1137, 239] on div "Samba [PERSON_NAME]" at bounding box center [1176, 237] width 268 height 22
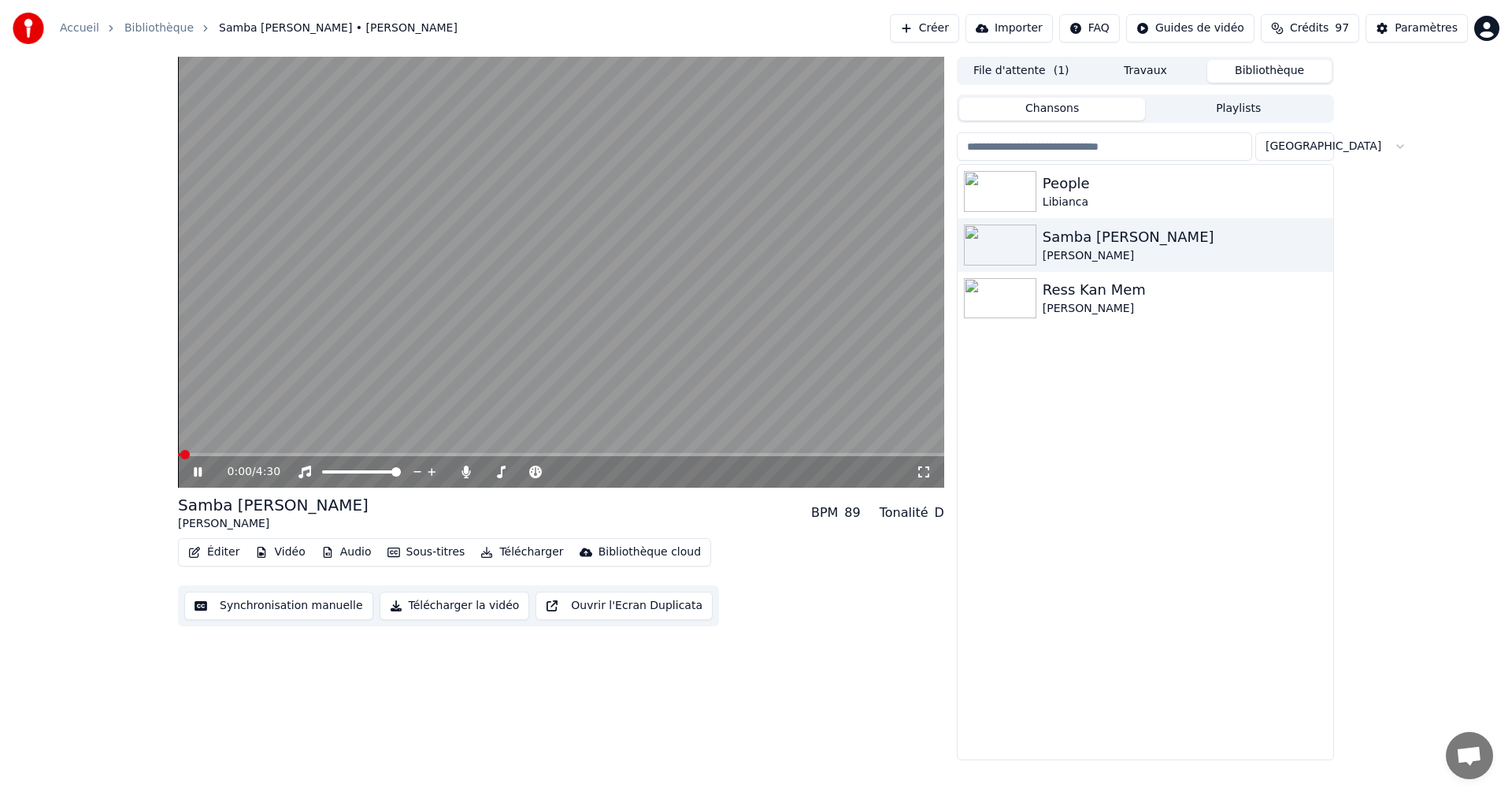
click at [198, 473] on icon at bounding box center [209, 472] width 37 height 13
click at [926, 474] on icon at bounding box center [924, 472] width 16 height 13
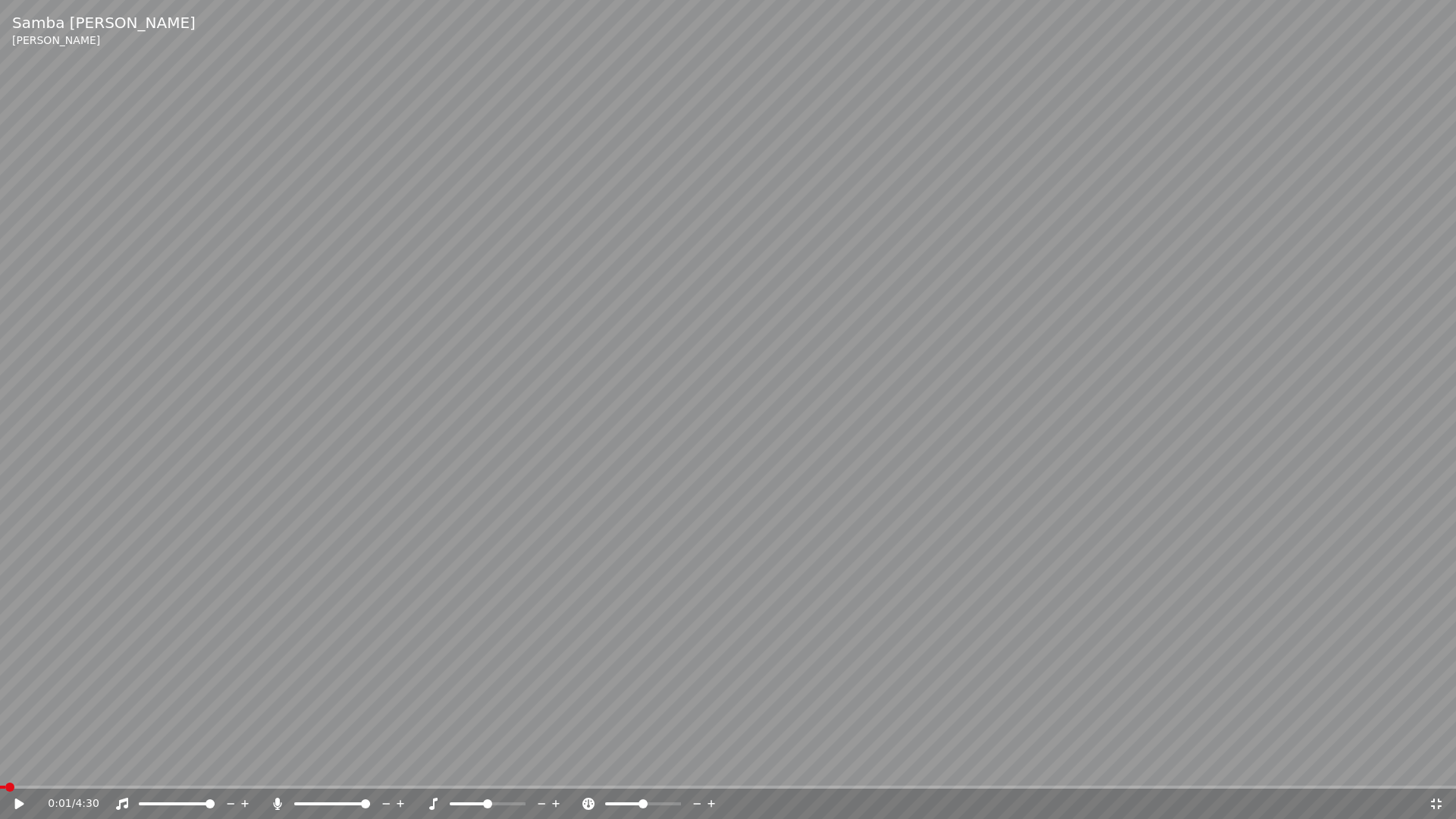
click at [23, 765] on icon at bounding box center [30, 804] width 35 height 12
click at [1438, 765] on icon at bounding box center [1436, 804] width 15 height 12
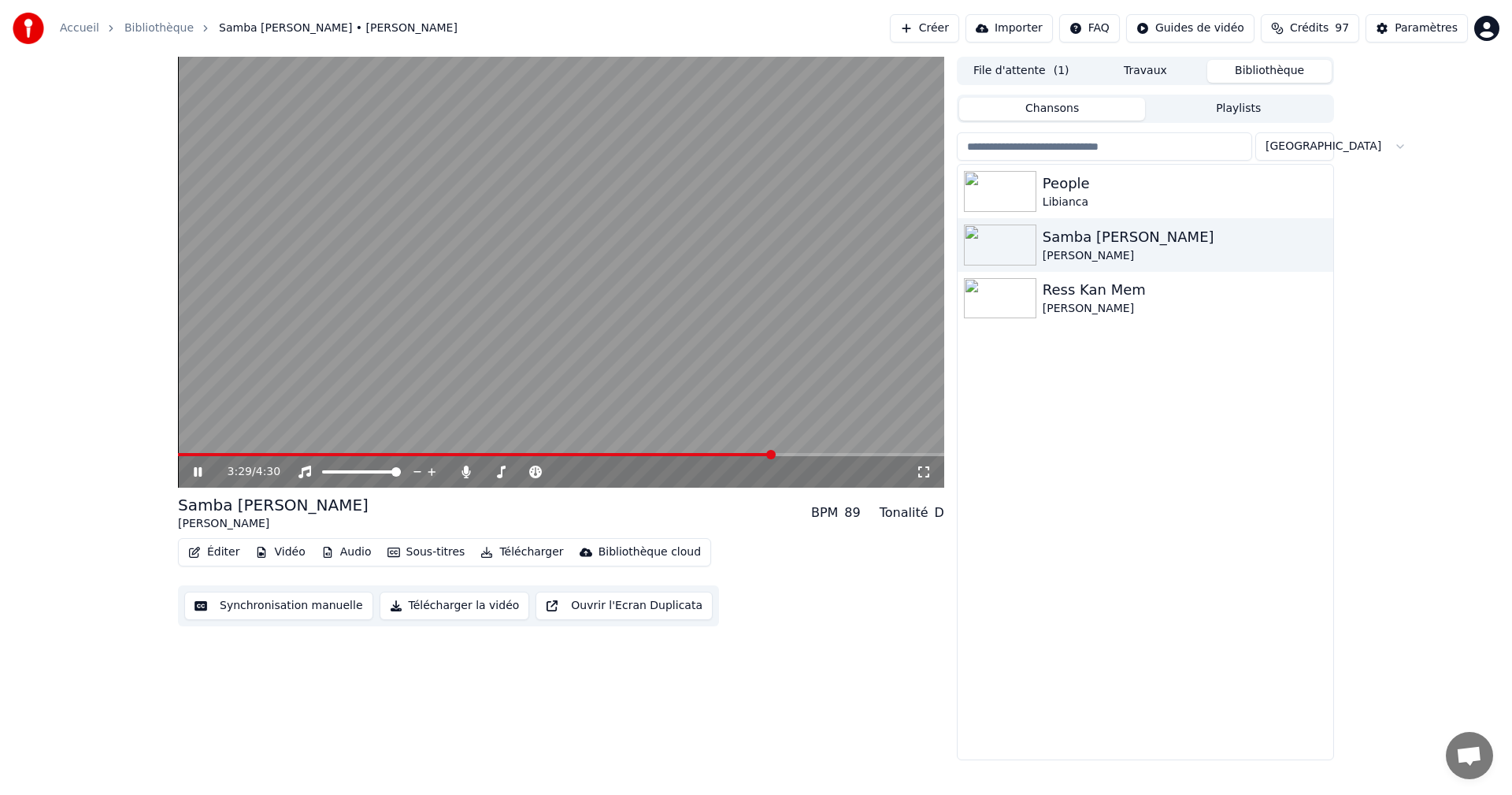
click at [198, 466] on icon at bounding box center [209, 472] width 37 height 13
click at [1108, 191] on div "People" at bounding box center [1176, 183] width 268 height 22
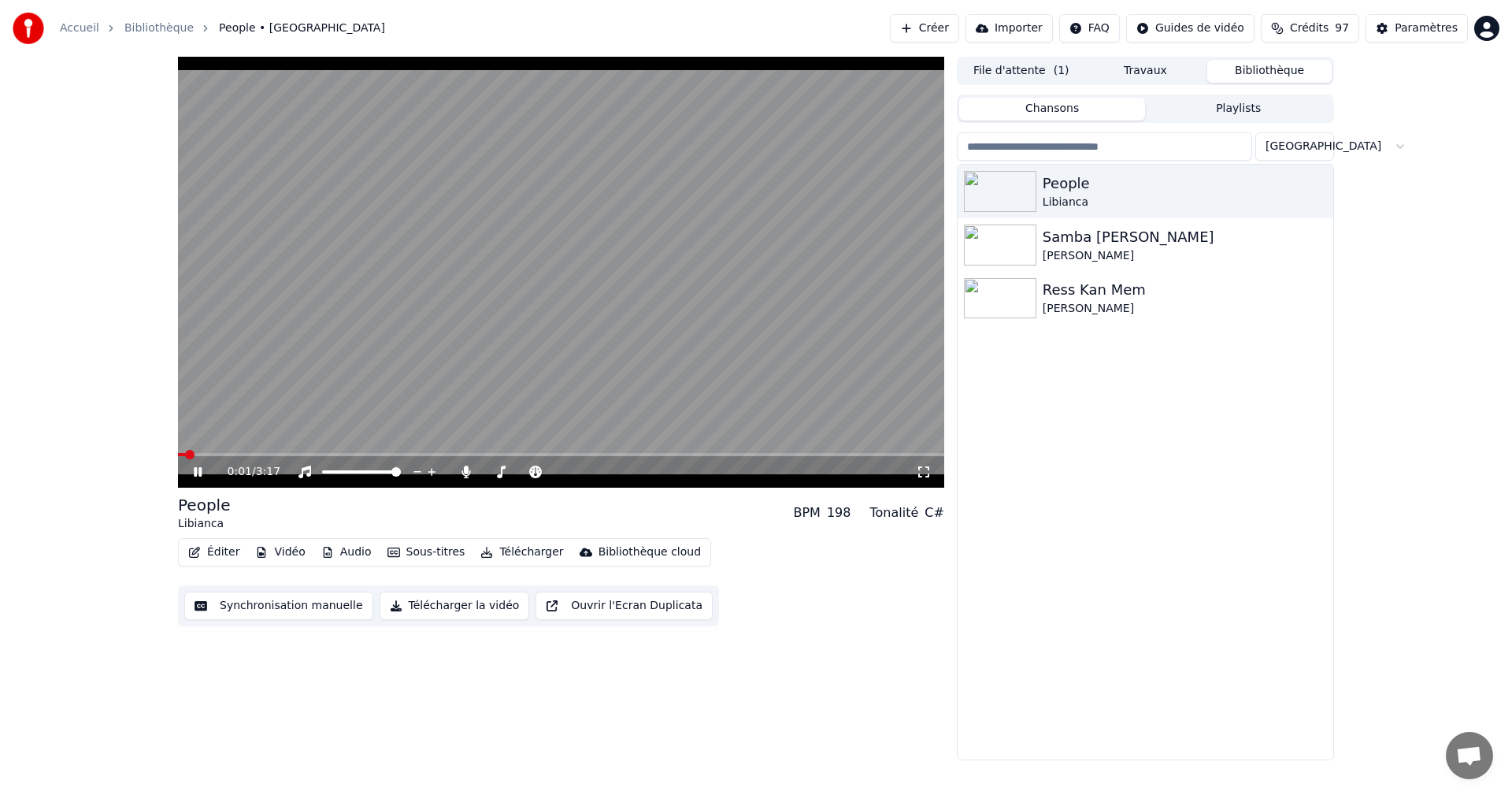
click at [925, 470] on icon at bounding box center [924, 472] width 16 height 13
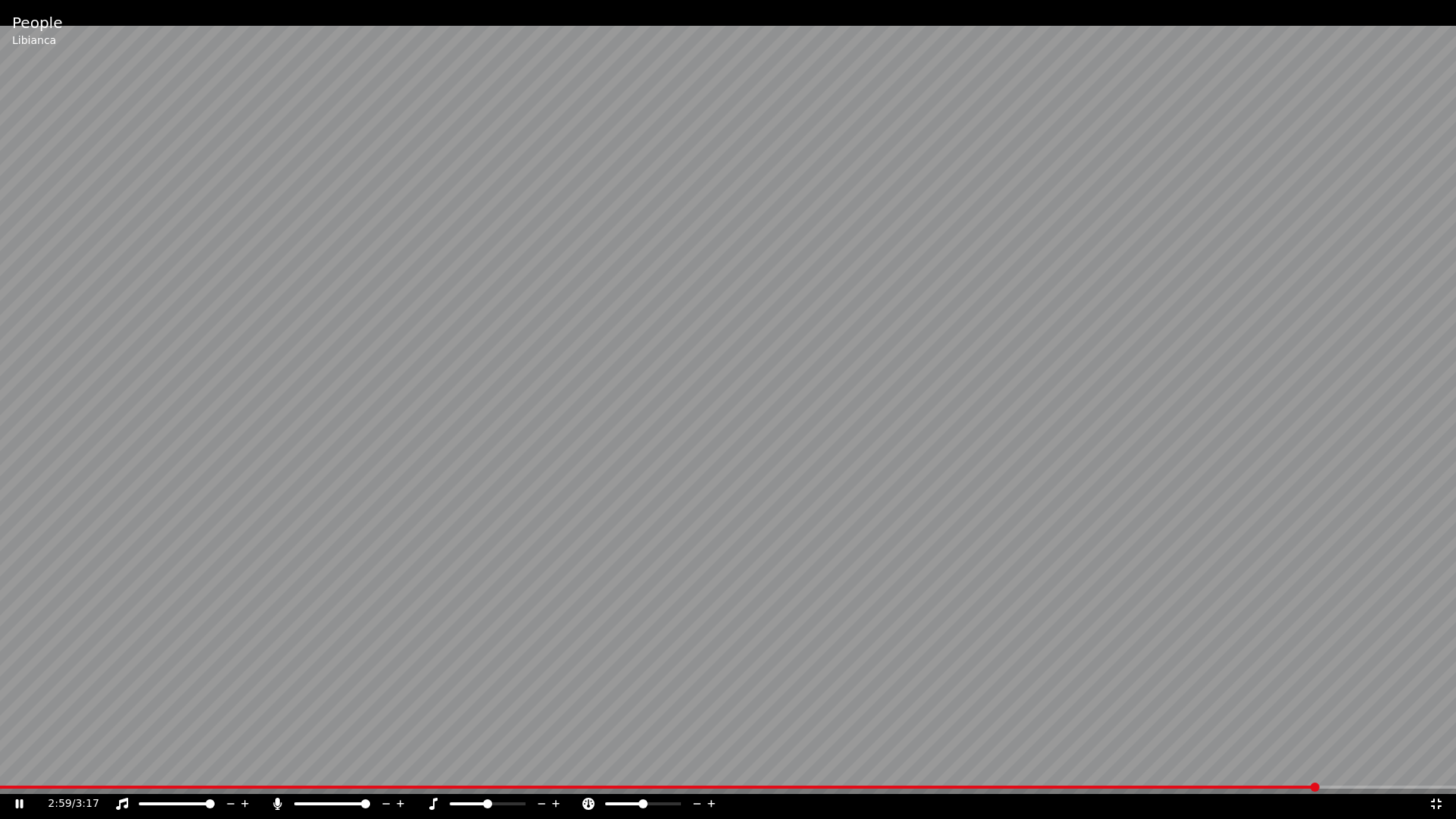
click at [22, 765] on icon at bounding box center [20, 804] width 8 height 9
click at [1434, 765] on icon at bounding box center [1436, 804] width 11 height 11
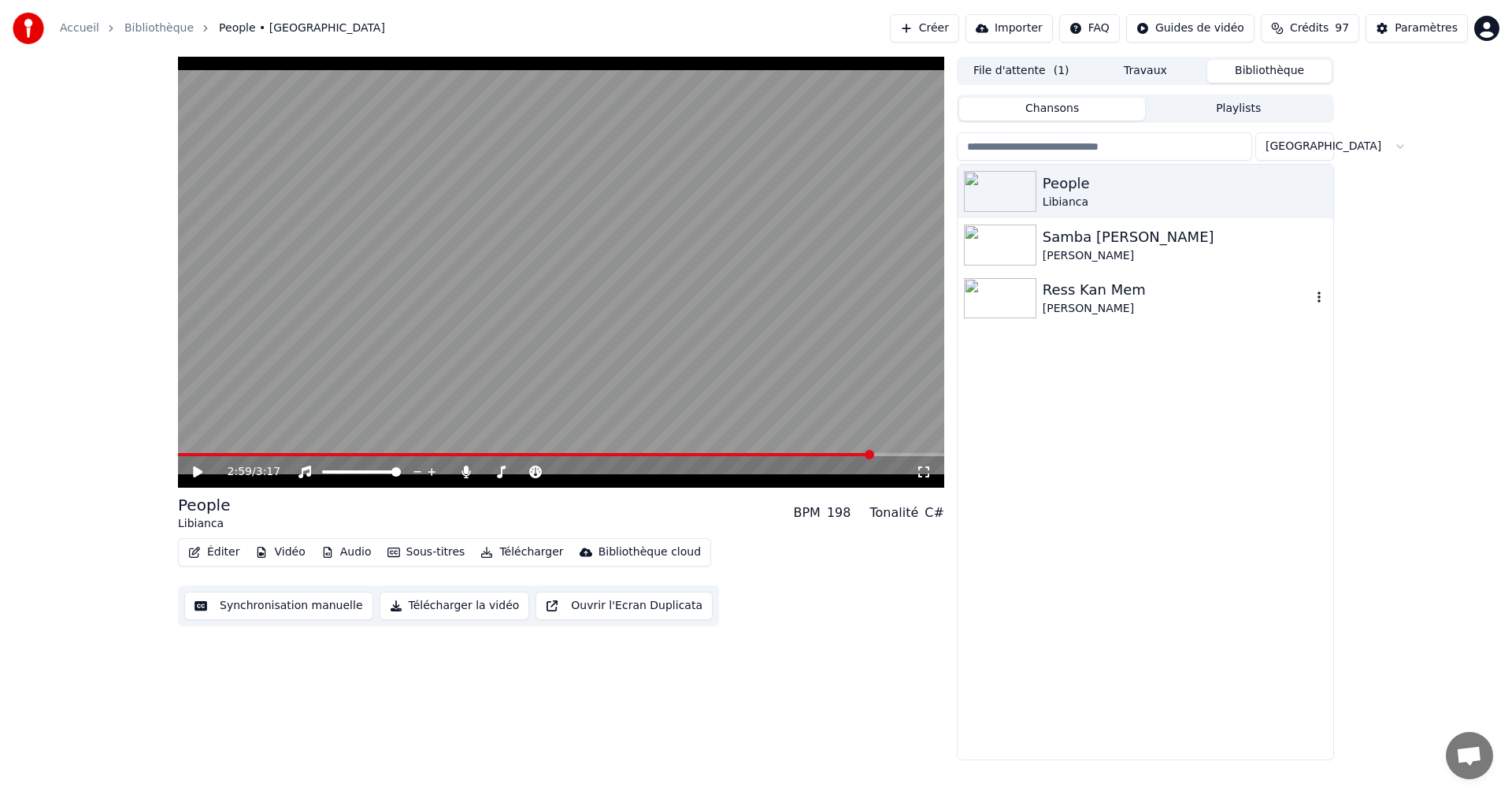
click at [1102, 303] on div "[PERSON_NAME]" at bounding box center [1176, 309] width 268 height 16
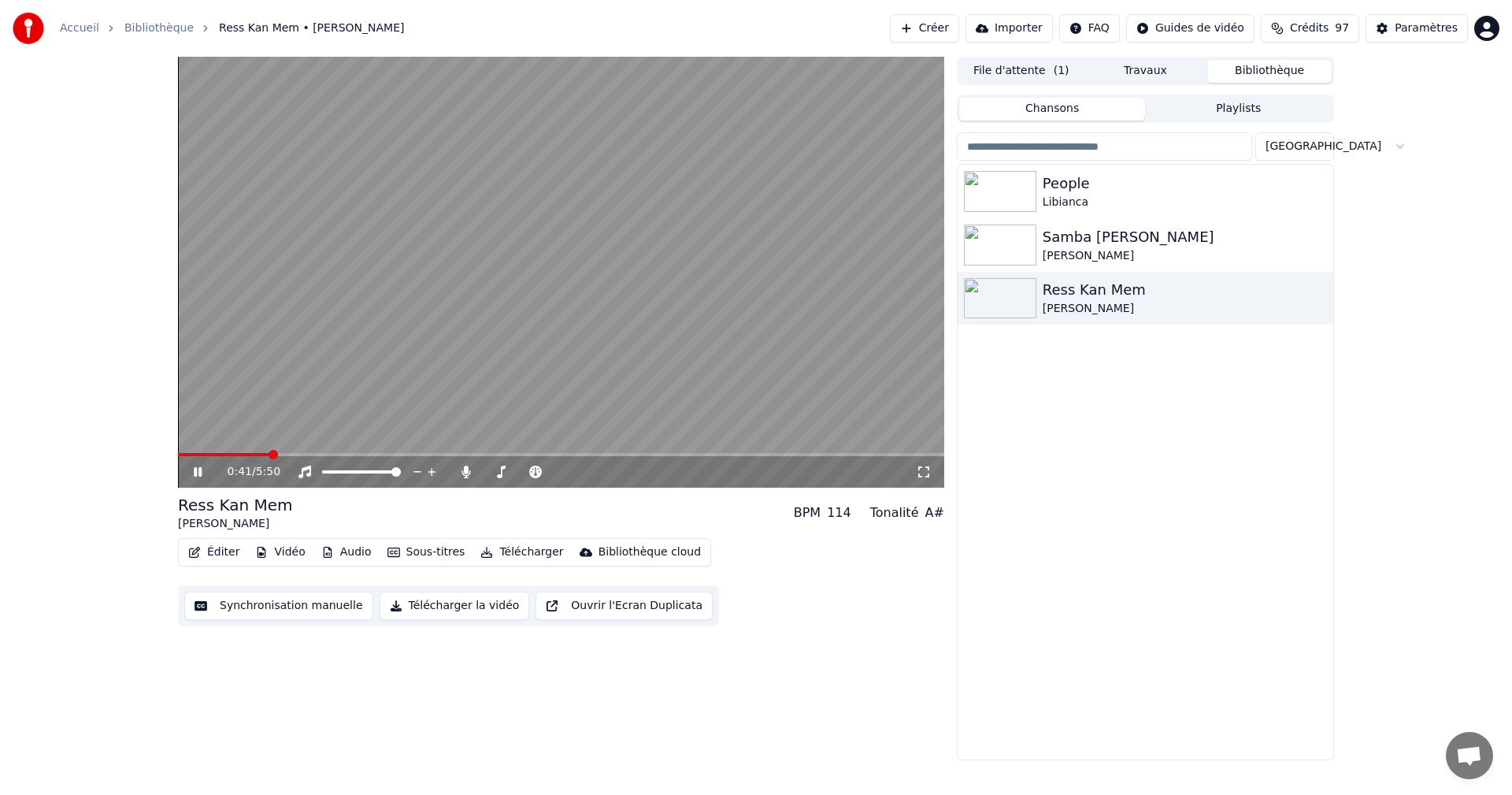
click at [195, 469] on icon at bounding box center [198, 472] width 8 height 10
click at [1436, 24] on div "Paramètres" at bounding box center [1426, 29] width 63 height 16
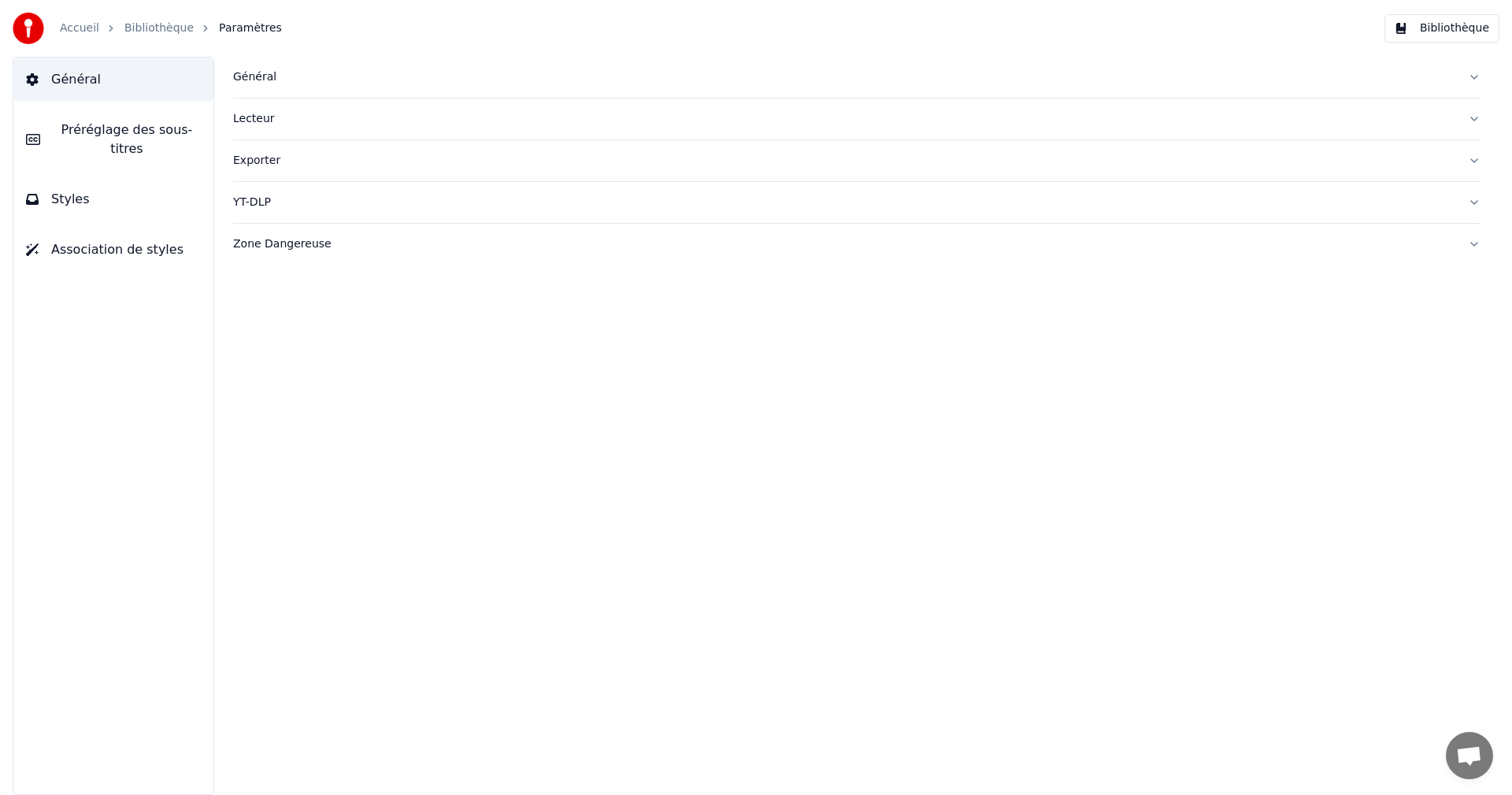
click at [191, 125] on span "Préréglage des sous-titres" at bounding box center [126, 139] width 148 height 38
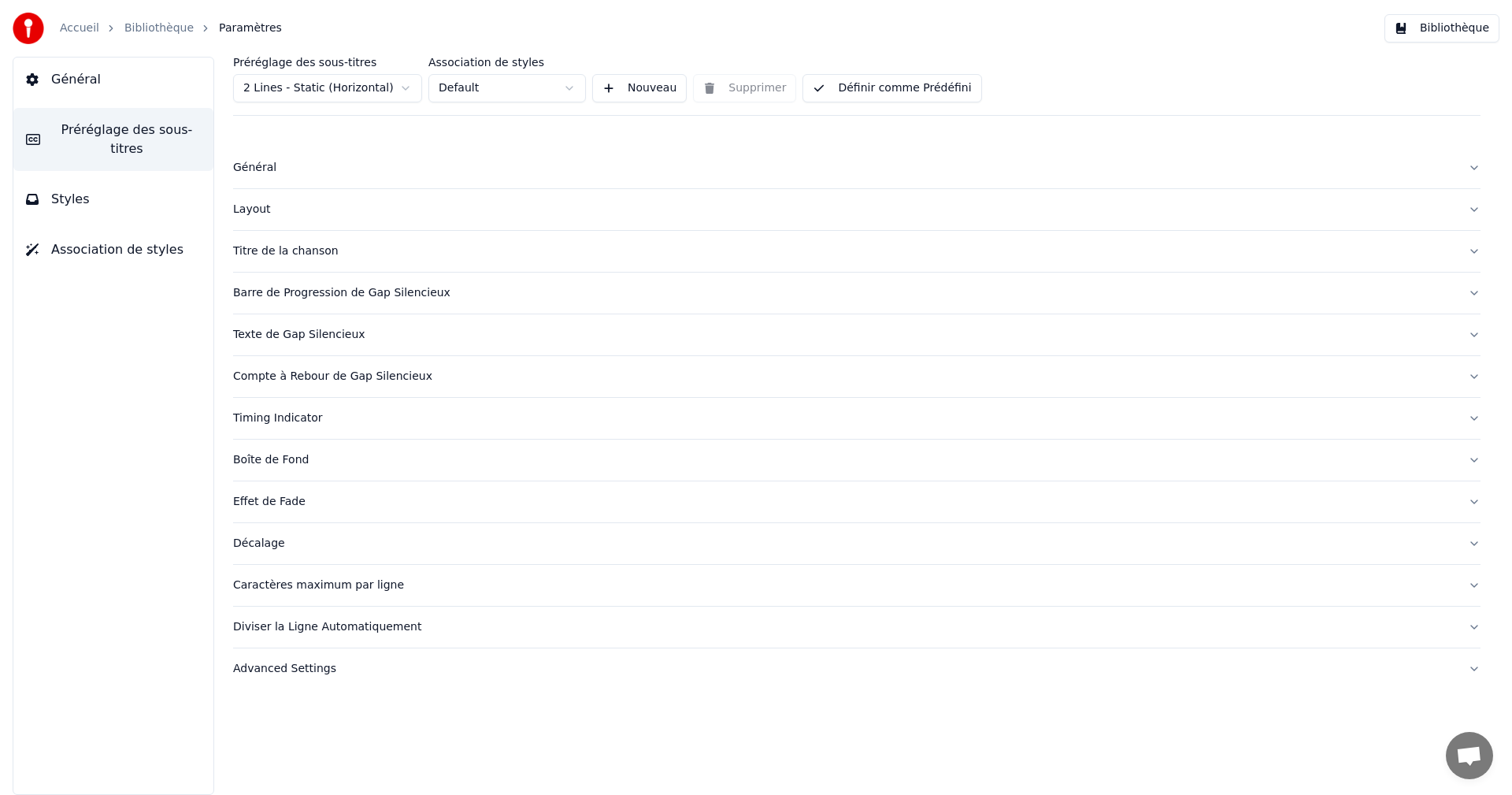
click at [275, 580] on div "Caractères maximum par ligne" at bounding box center [844, 585] width 1222 height 16
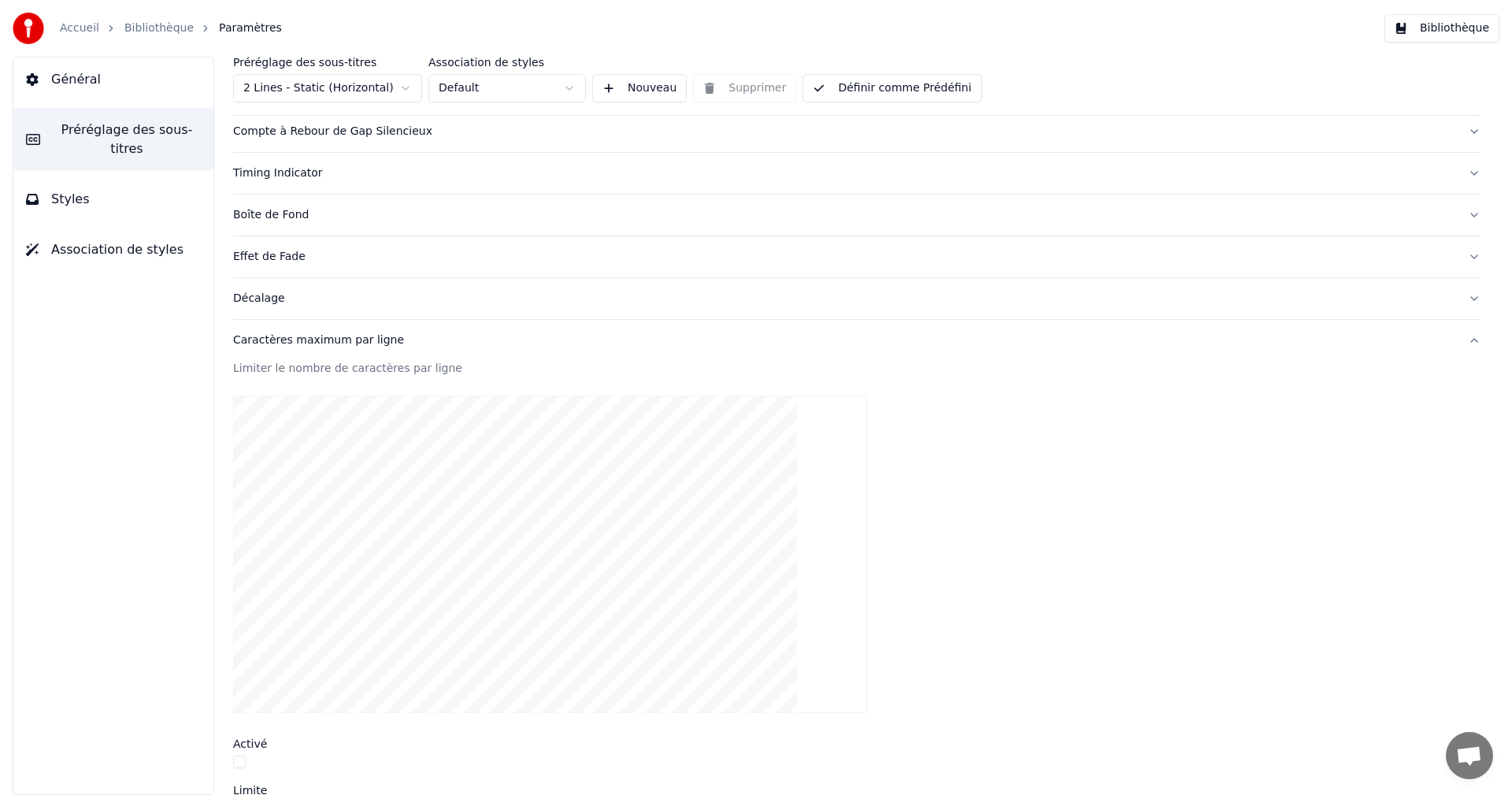
scroll to position [394, 0]
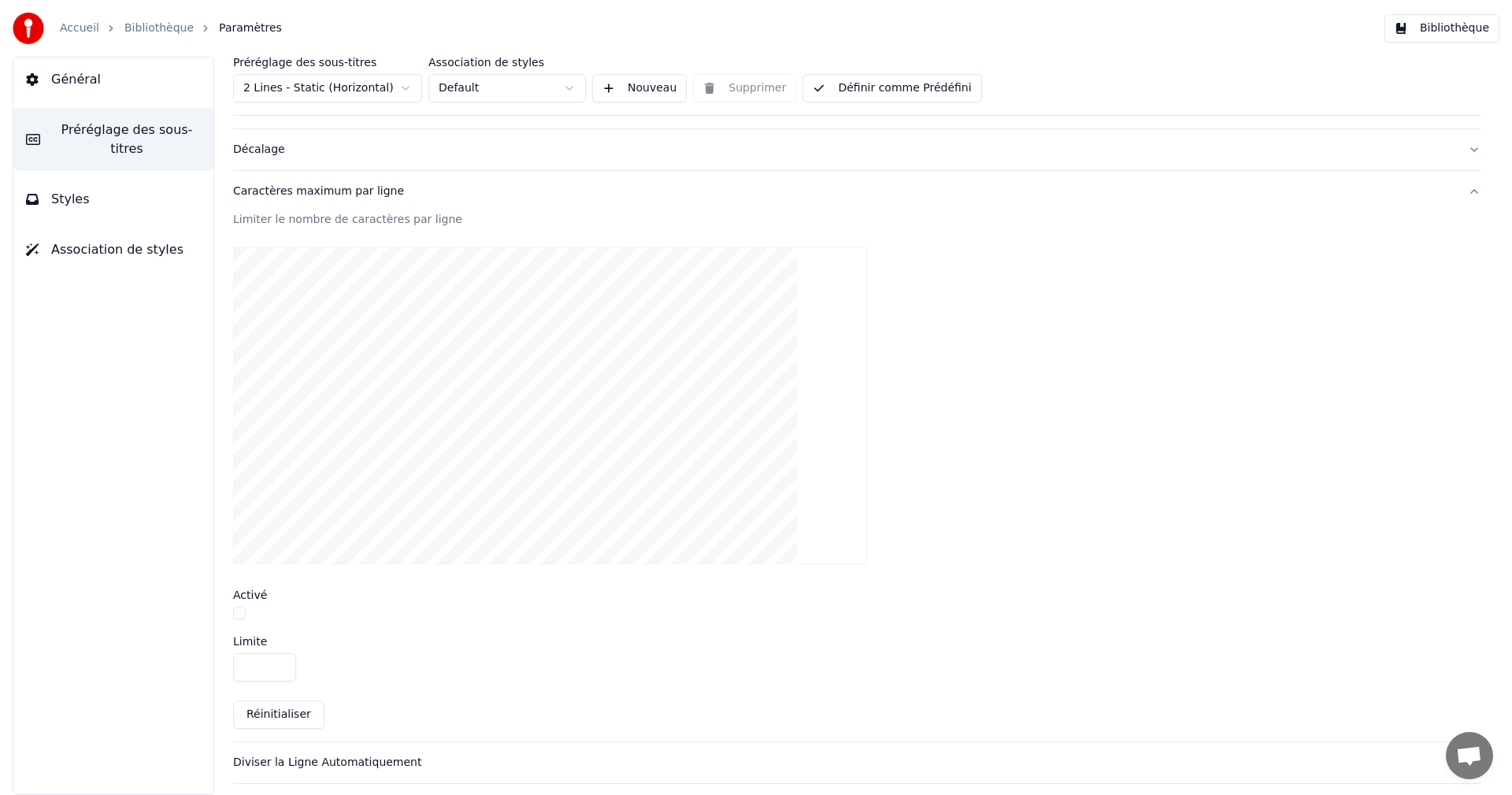
click at [236, 604] on div "Activé" at bounding box center [856, 606] width 1247 height 34
click at [243, 615] on button "button" at bounding box center [239, 612] width 13 height 13
click at [944, 87] on button "Définir comme Prédéfini" at bounding box center [891, 87] width 178 height 28
click at [1462, 27] on button "Bibliothèque" at bounding box center [1442, 28] width 115 height 28
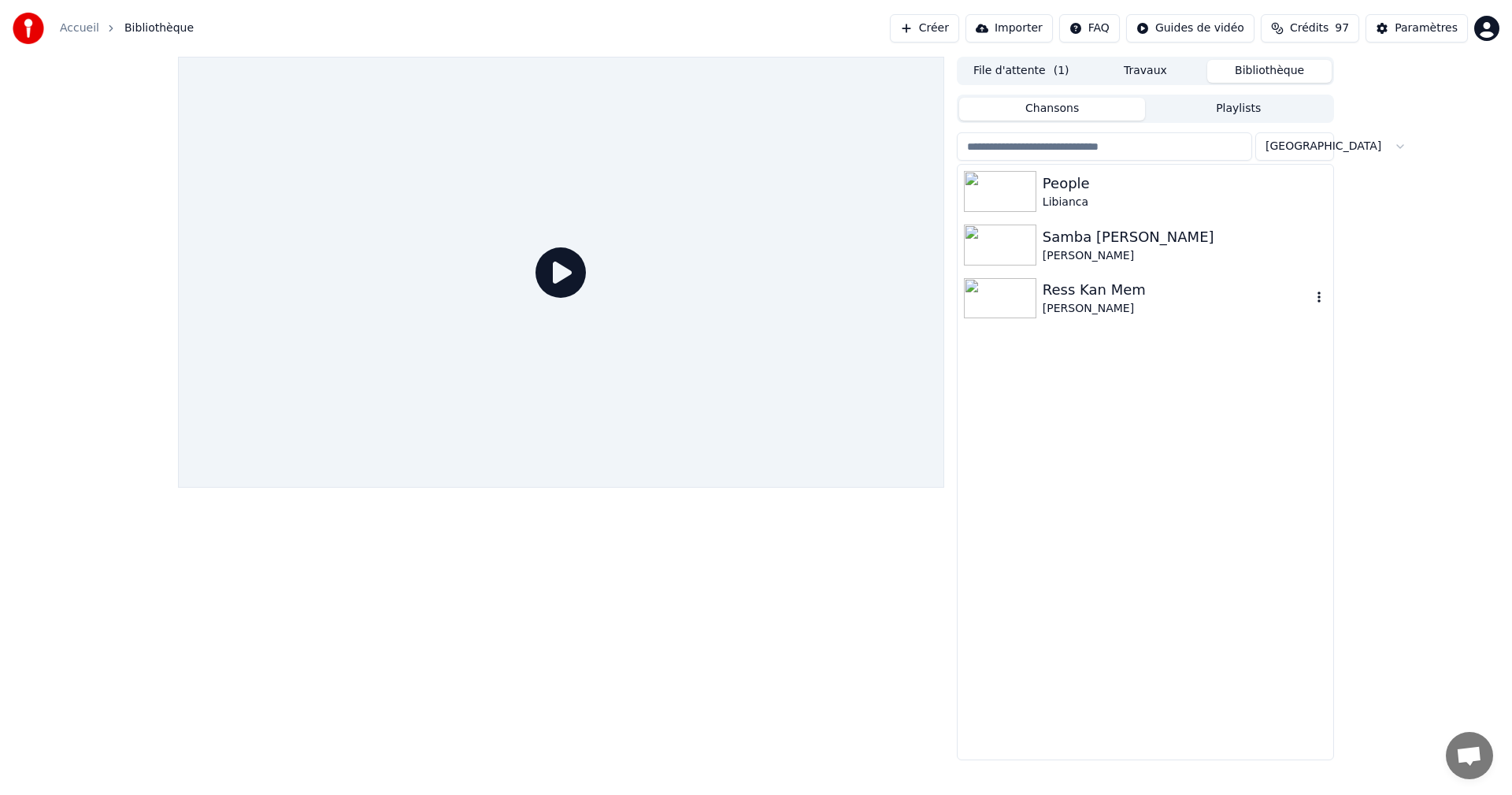
click at [1128, 294] on div "Ress Kan Mem" at bounding box center [1176, 290] width 268 height 22
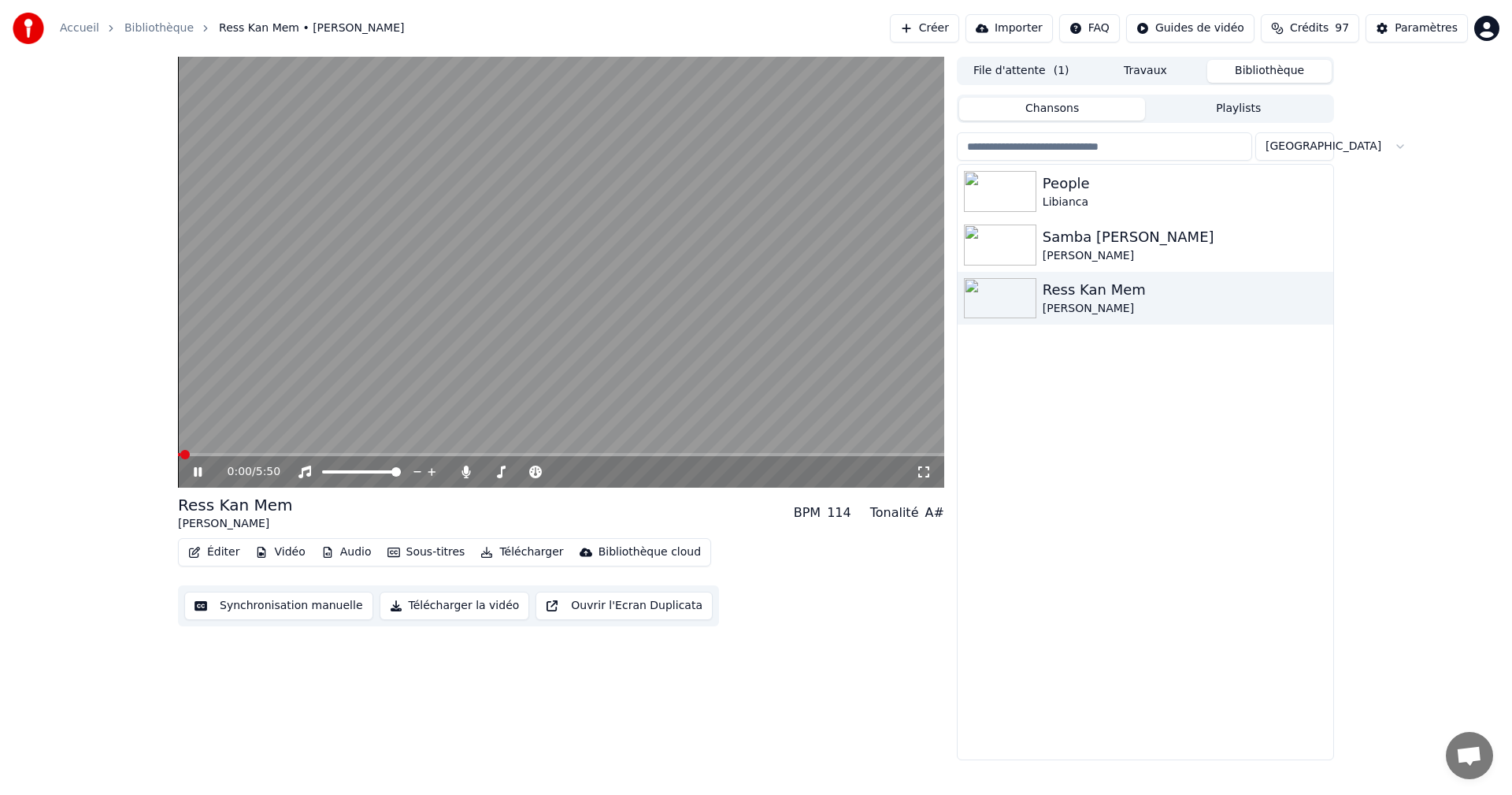
click at [199, 472] on icon at bounding box center [209, 472] width 37 height 13
drag, startPoint x: 921, startPoint y: 471, endPoint x: 921, endPoint y: 492, distance: 21.0
click at [921, 472] on icon at bounding box center [924, 472] width 16 height 13
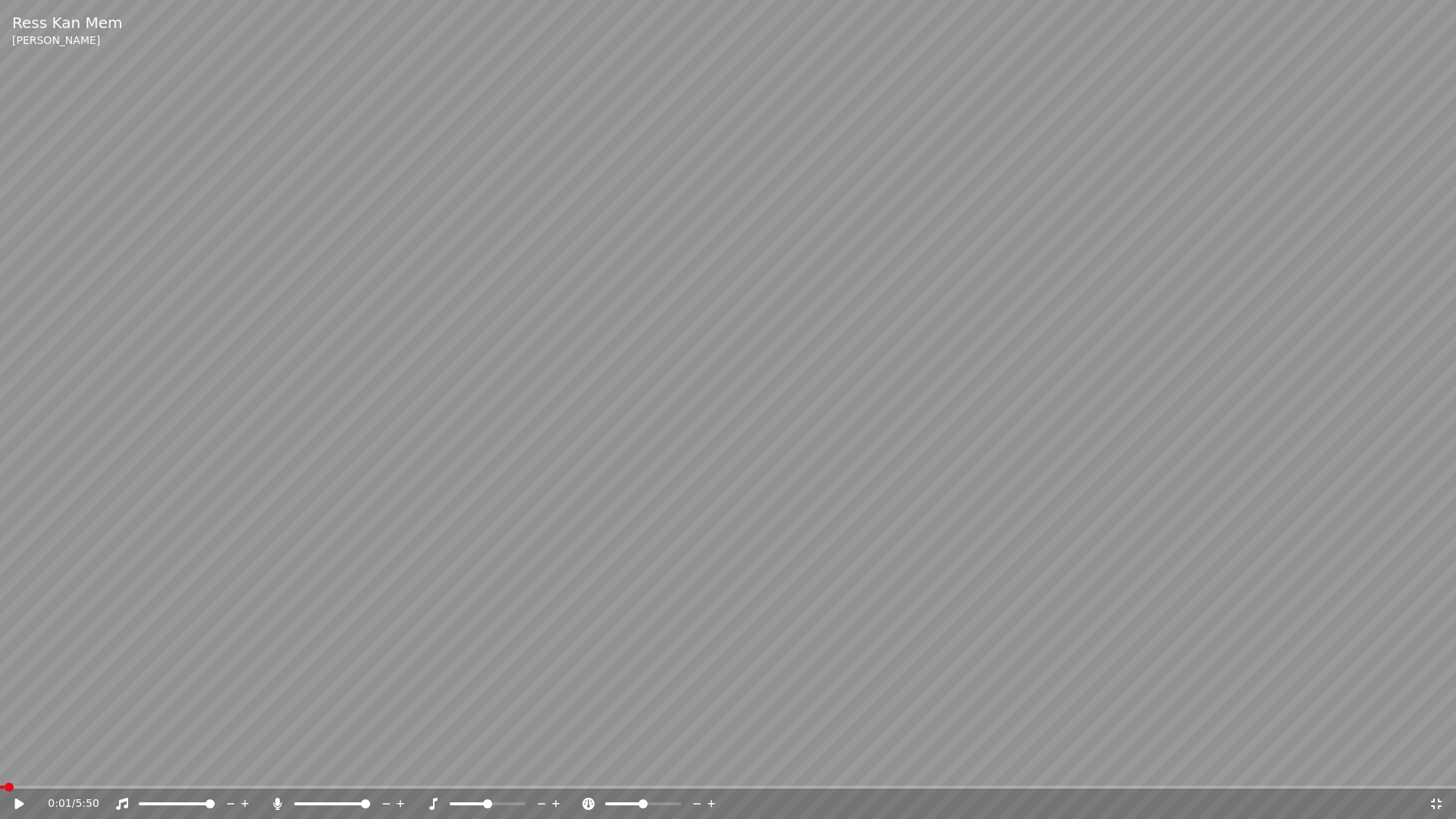
click at [20, 765] on icon at bounding box center [30, 804] width 35 height 12
click at [1434, 765] on icon at bounding box center [1436, 804] width 15 height 12
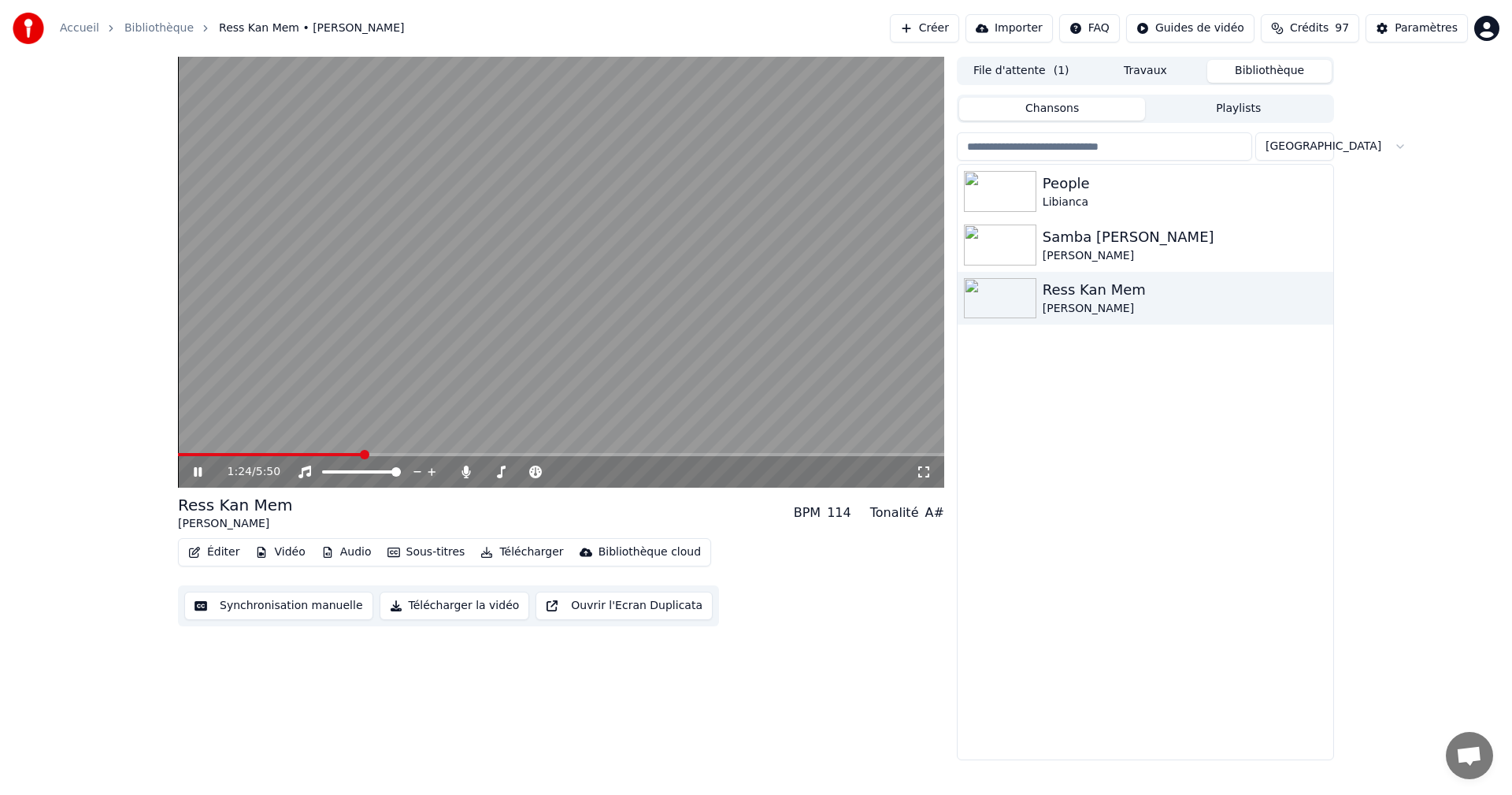
click at [195, 470] on icon at bounding box center [198, 472] width 8 height 10
click at [1442, 26] on div "Paramètres" at bounding box center [1426, 29] width 63 height 16
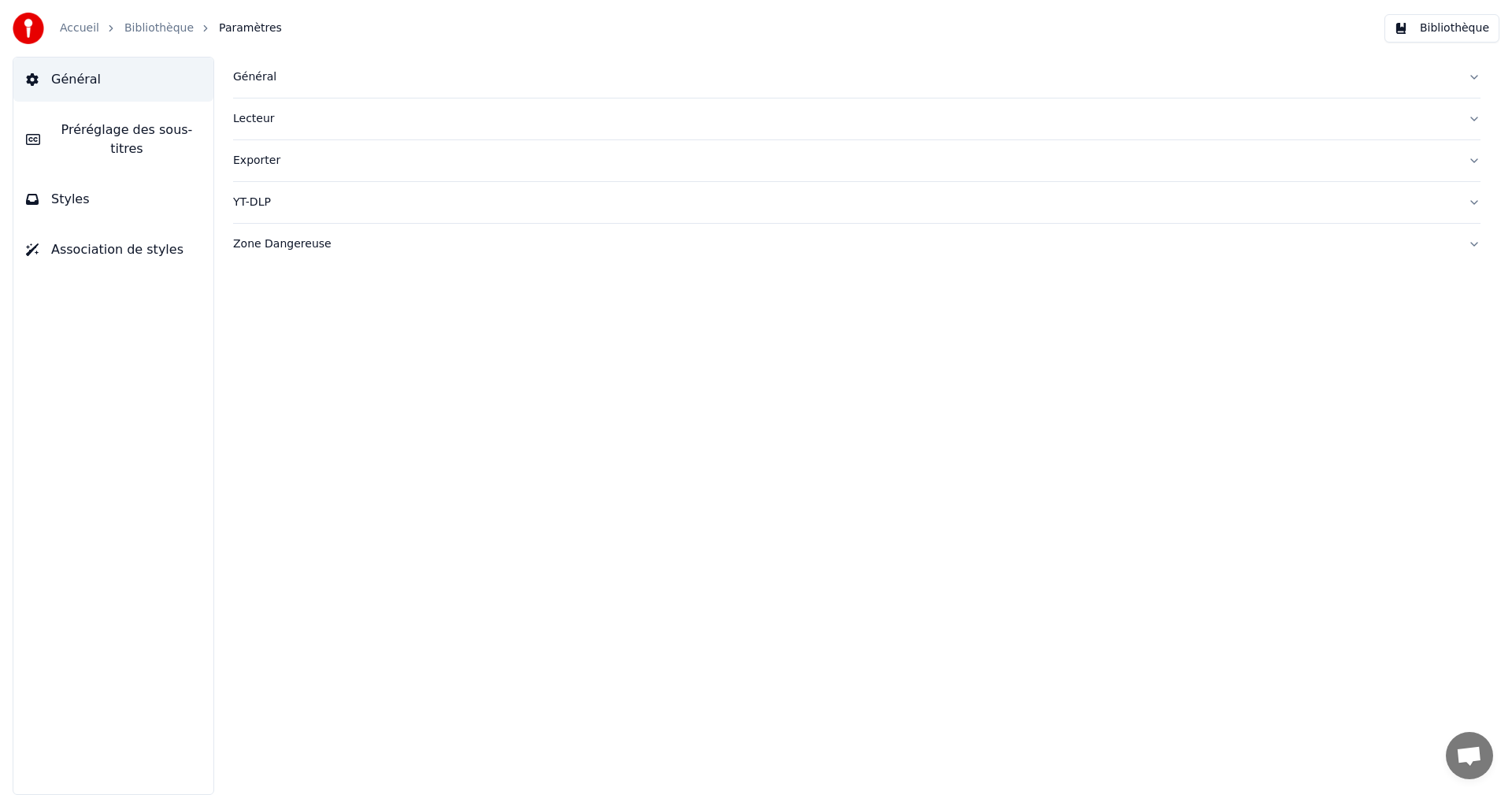
click at [91, 195] on button "Styles" at bounding box center [114, 199] width 200 height 44
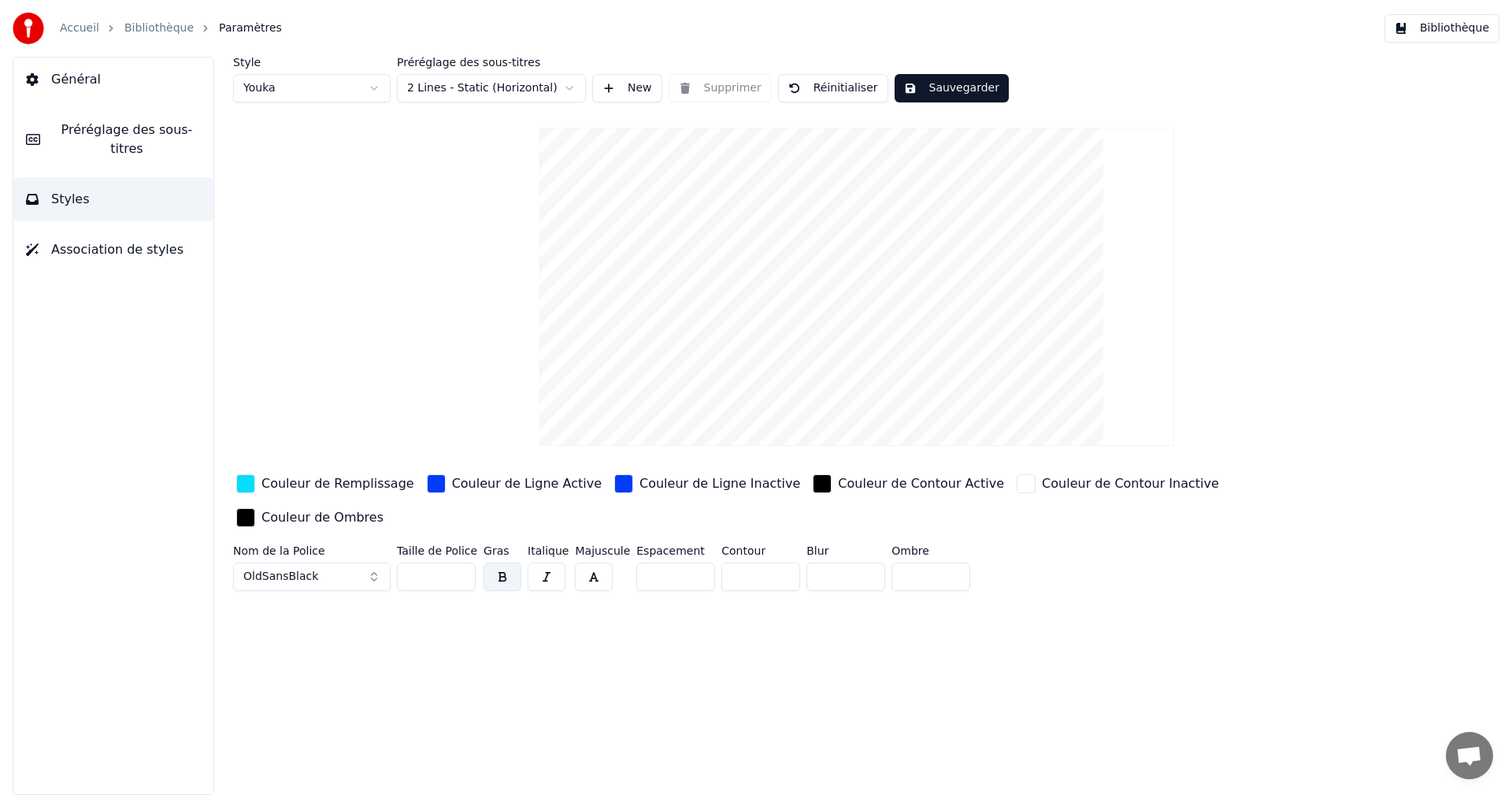
click at [301, 484] on div "Couleur de Remplissage" at bounding box center [338, 484] width 153 height 19
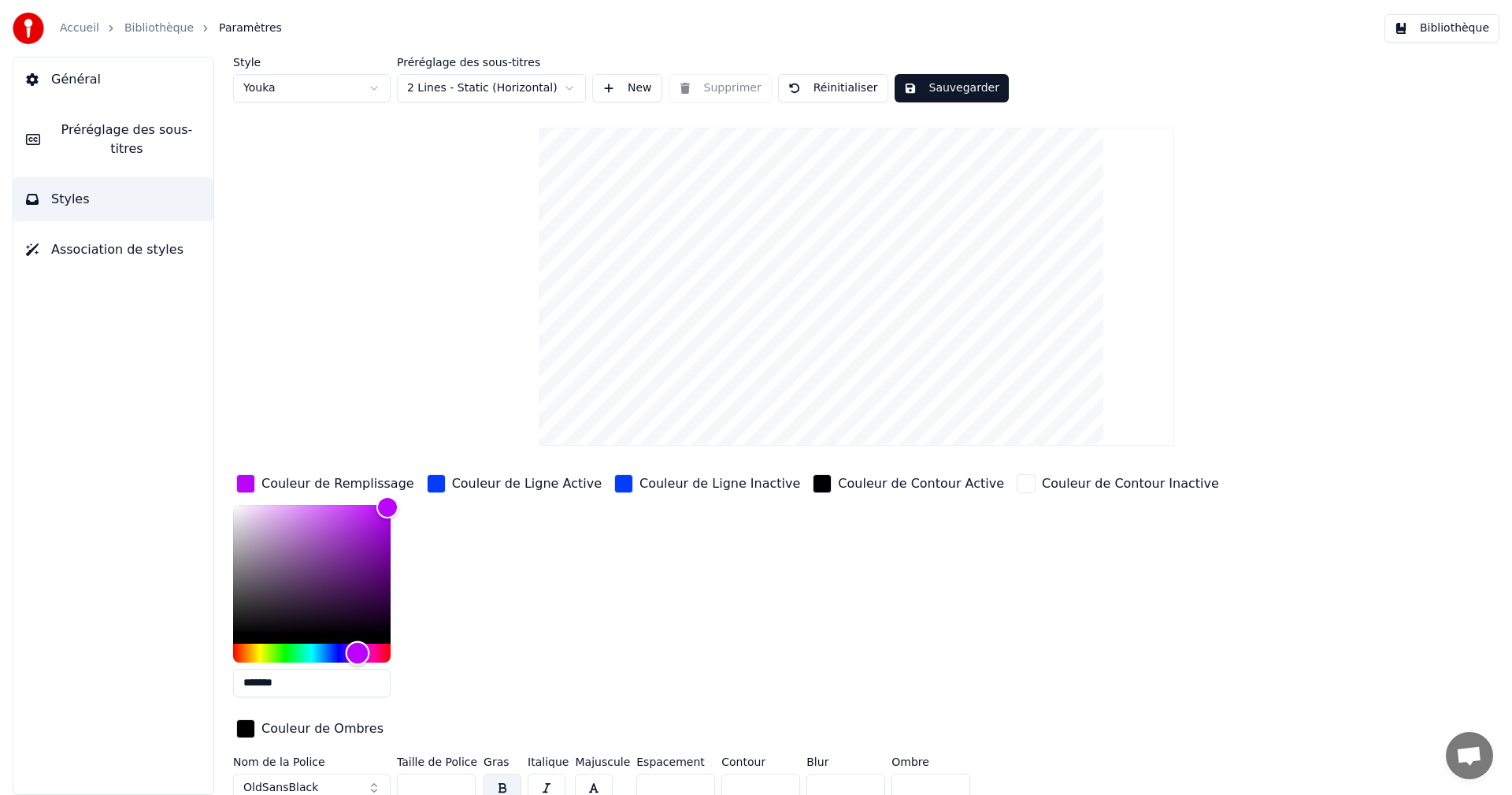
type input "*******"
drag, startPoint x: 318, startPoint y: 652, endPoint x: 363, endPoint y: 654, distance: 45.0
click at [363, 654] on div "Hue" at bounding box center [363, 652] width 24 height 24
click at [499, 480] on div "Couleur de Ligne Active" at bounding box center [527, 484] width 150 height 19
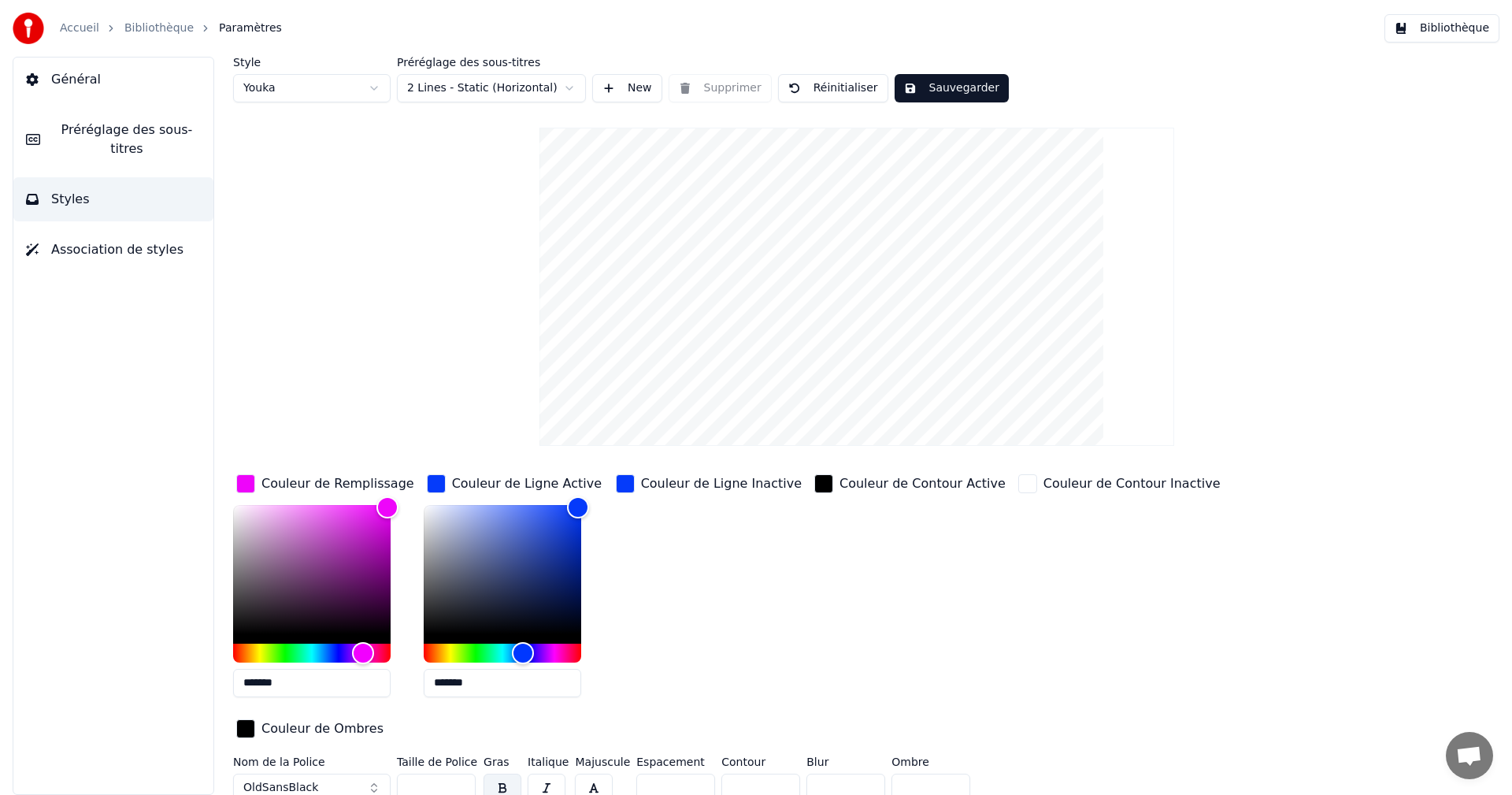
drag, startPoint x: 439, startPoint y: 682, endPoint x: 544, endPoint y: 677, distance: 105.1
click at [544, 677] on input "*******" at bounding box center [502, 682] width 158 height 28
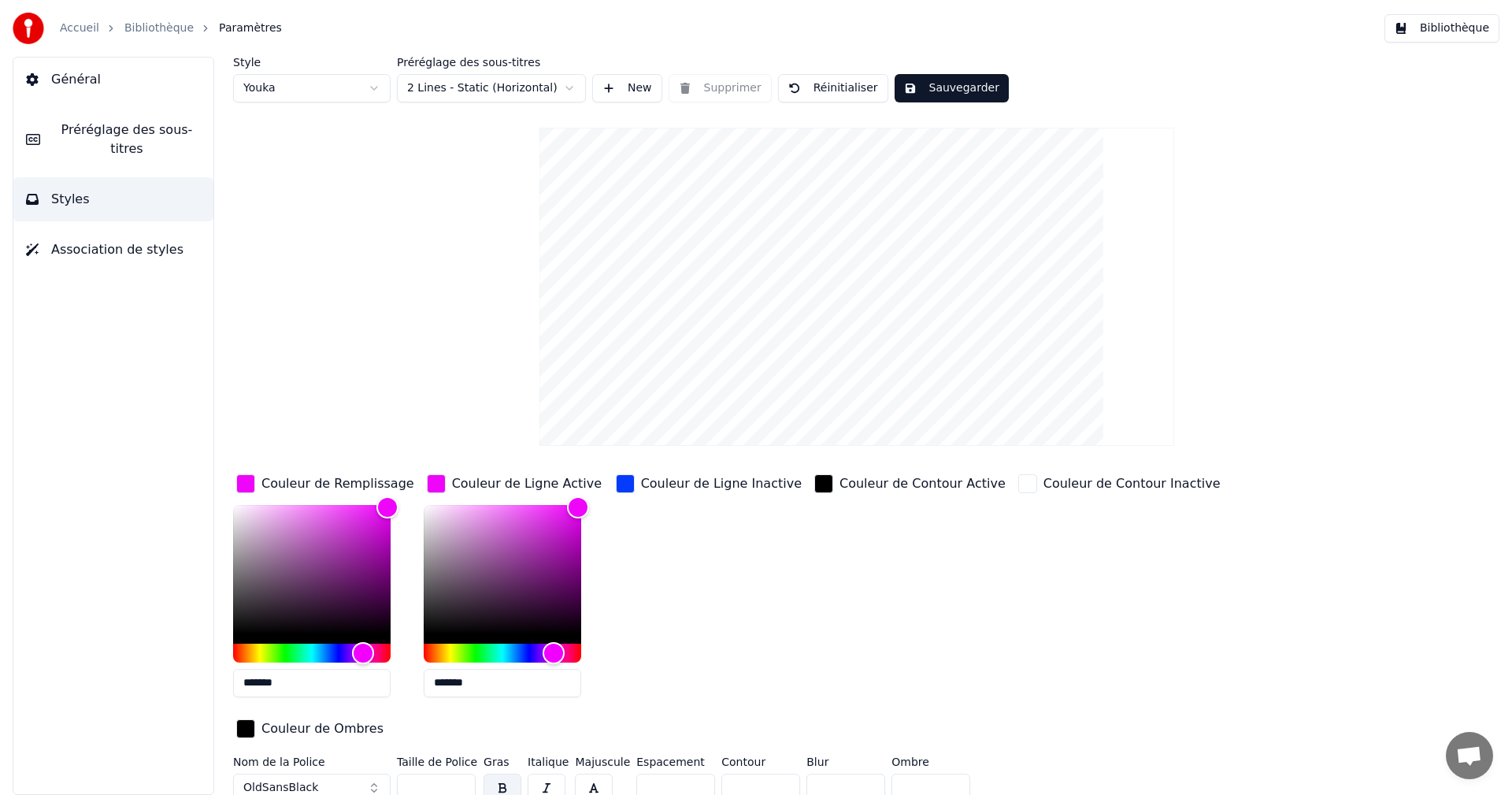
type input "*******"
click at [708, 484] on div "Couleur de Ligne Inactive" at bounding box center [721, 484] width 161 height 19
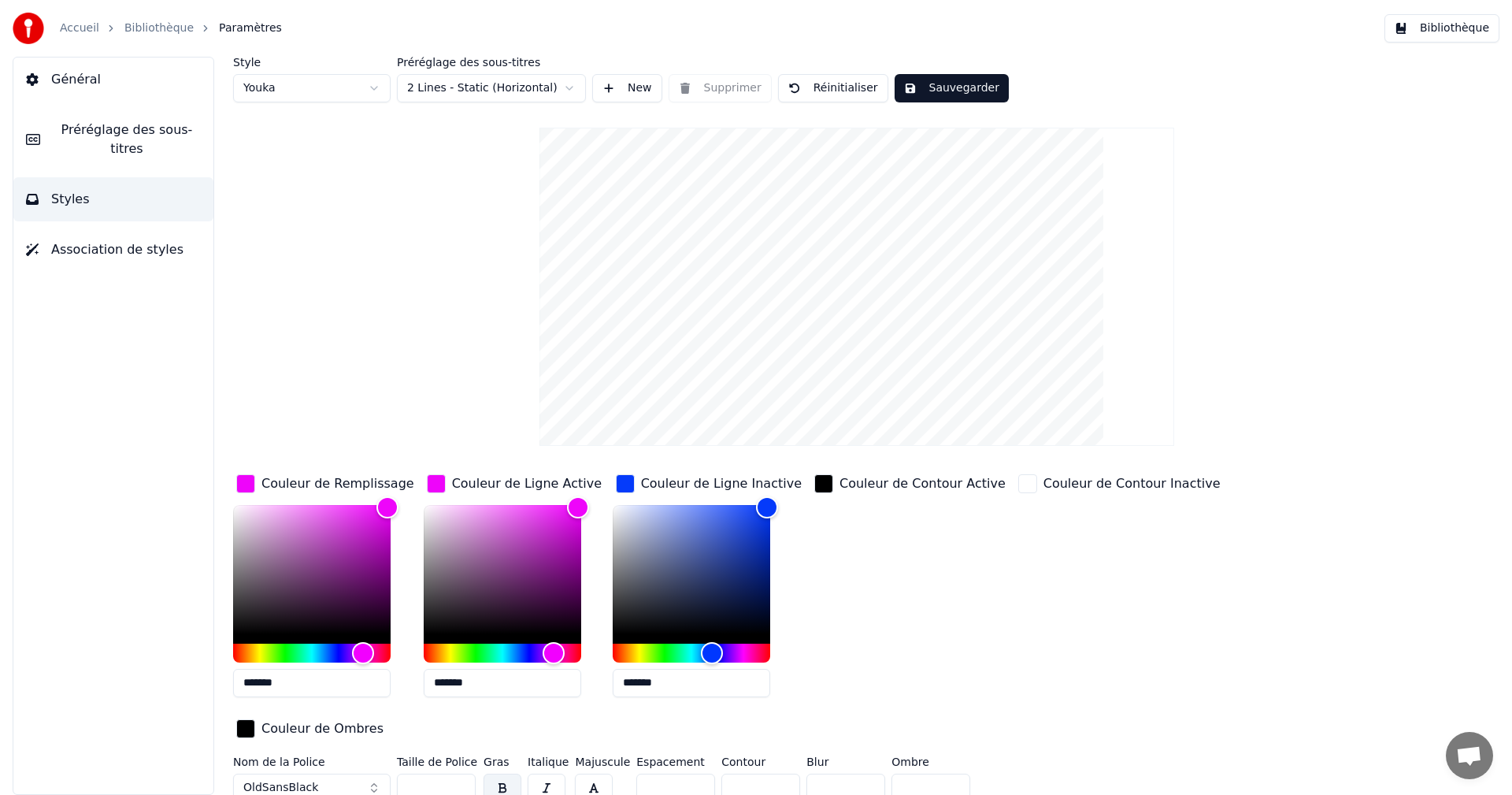
drag, startPoint x: 629, startPoint y: 685, endPoint x: 779, endPoint y: 640, distance: 156.6
click at [726, 681] on input "*******" at bounding box center [691, 682] width 158 height 28
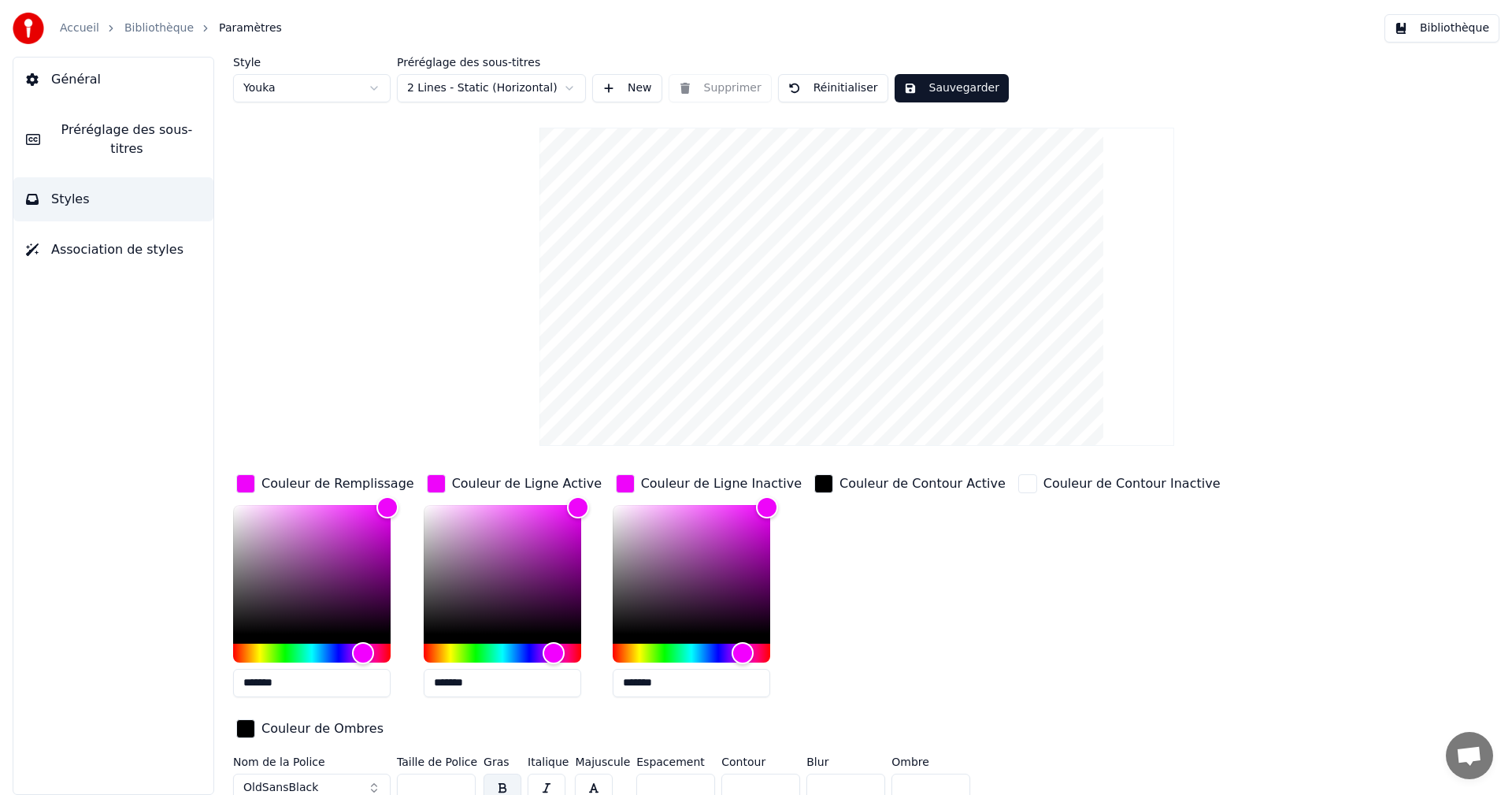
type input "*******"
click at [931, 88] on button "Sauvegarder" at bounding box center [951, 87] width 114 height 28
click at [1438, 27] on button "Bibliothèque" at bounding box center [1442, 28] width 115 height 28
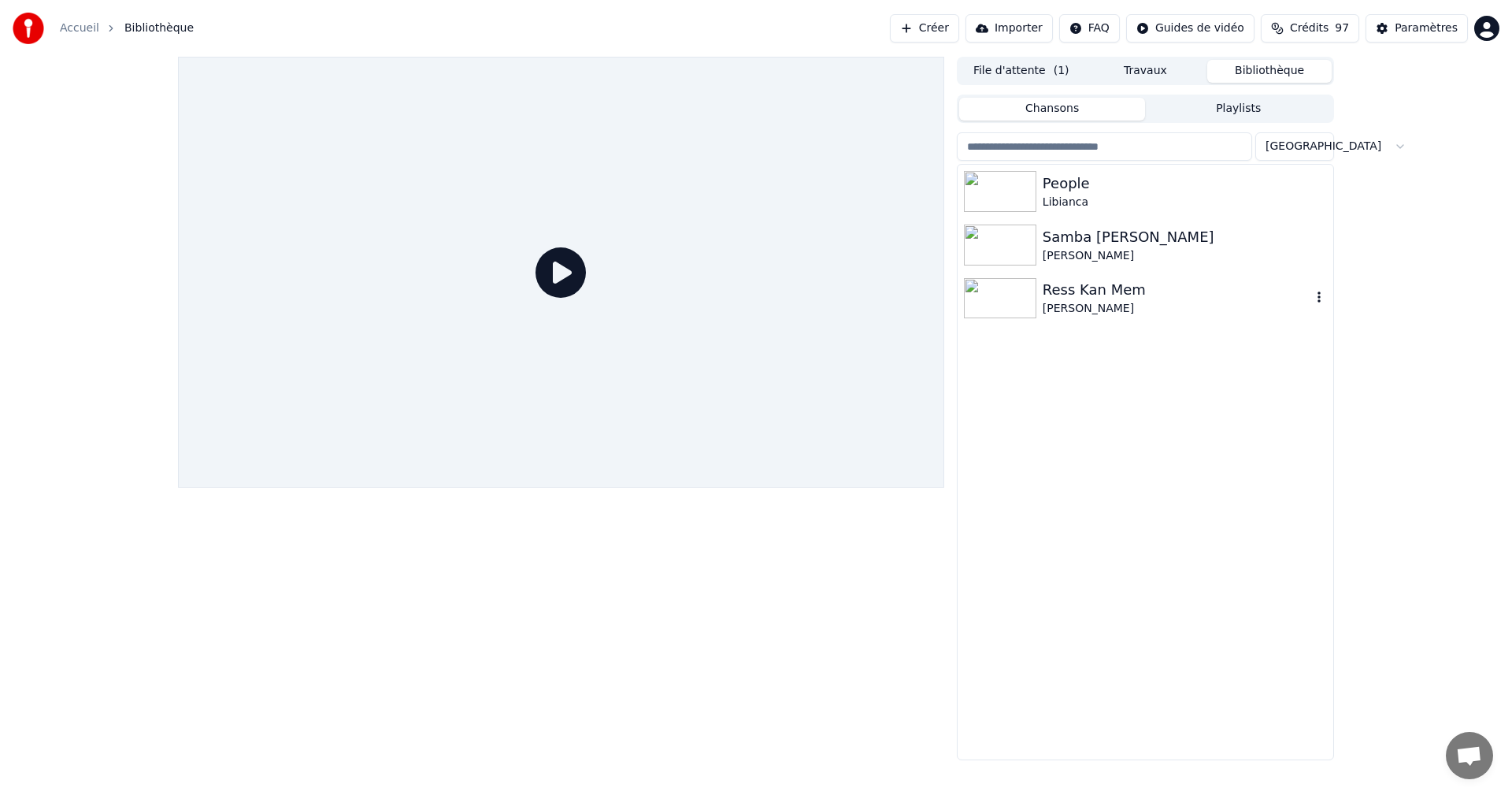
click at [1095, 308] on div "[PERSON_NAME]" at bounding box center [1176, 309] width 268 height 16
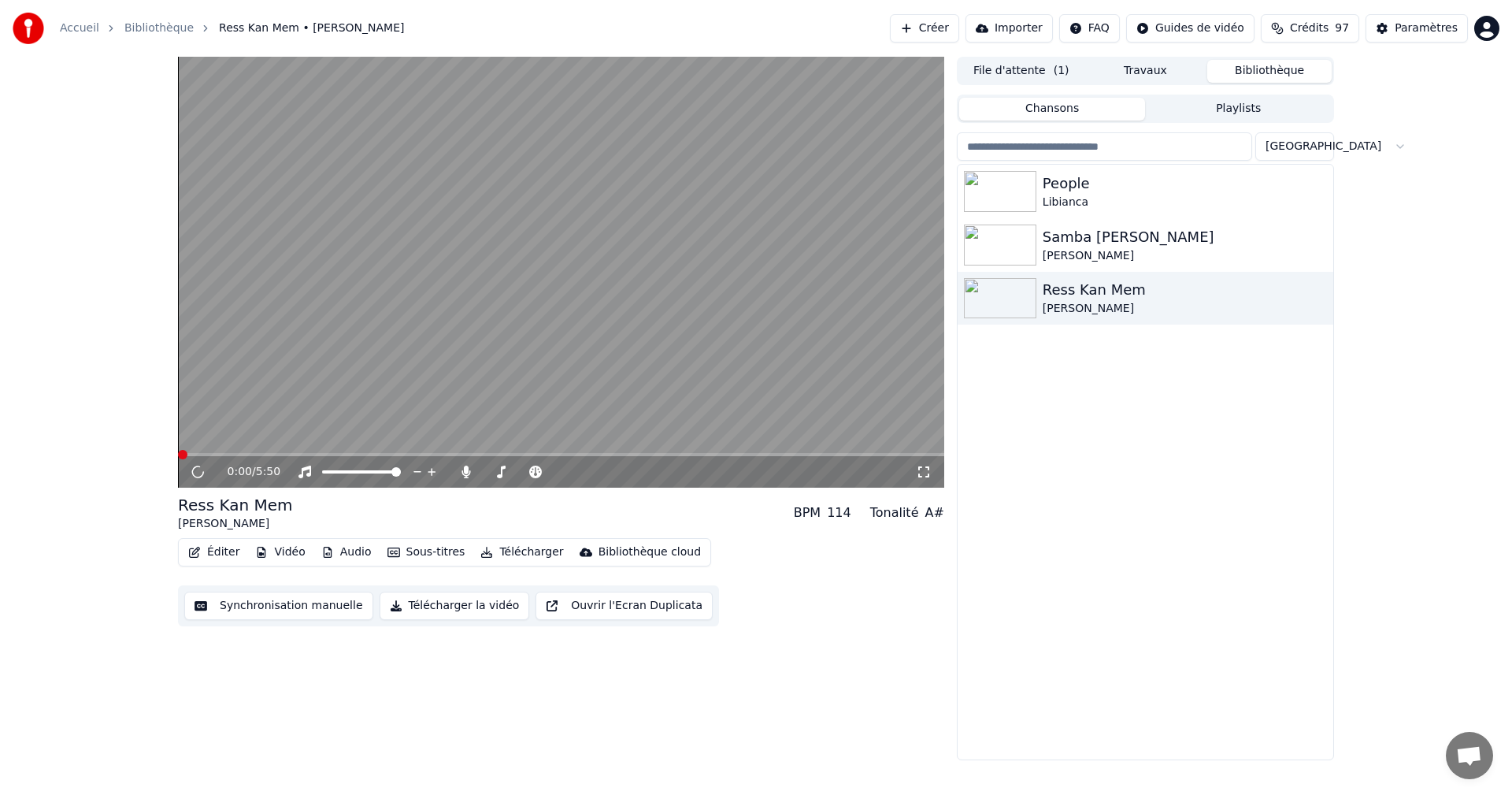
click at [917, 471] on icon at bounding box center [924, 472] width 16 height 13
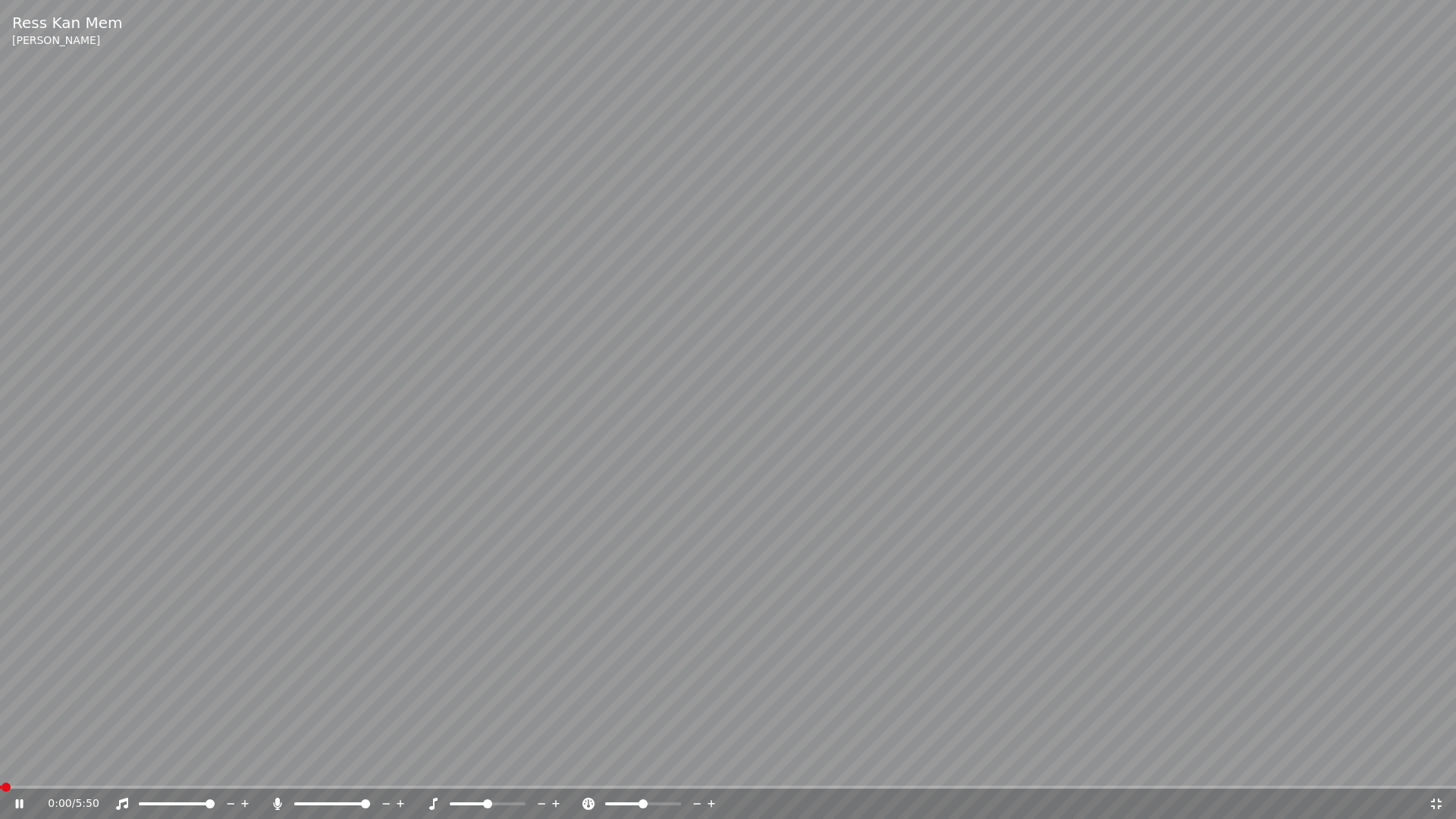
click at [17, 765] on icon at bounding box center [20, 804] width 8 height 9
click at [17, 765] on icon at bounding box center [20, 804] width 9 height 11
click at [1438, 765] on icon at bounding box center [1436, 804] width 11 height 11
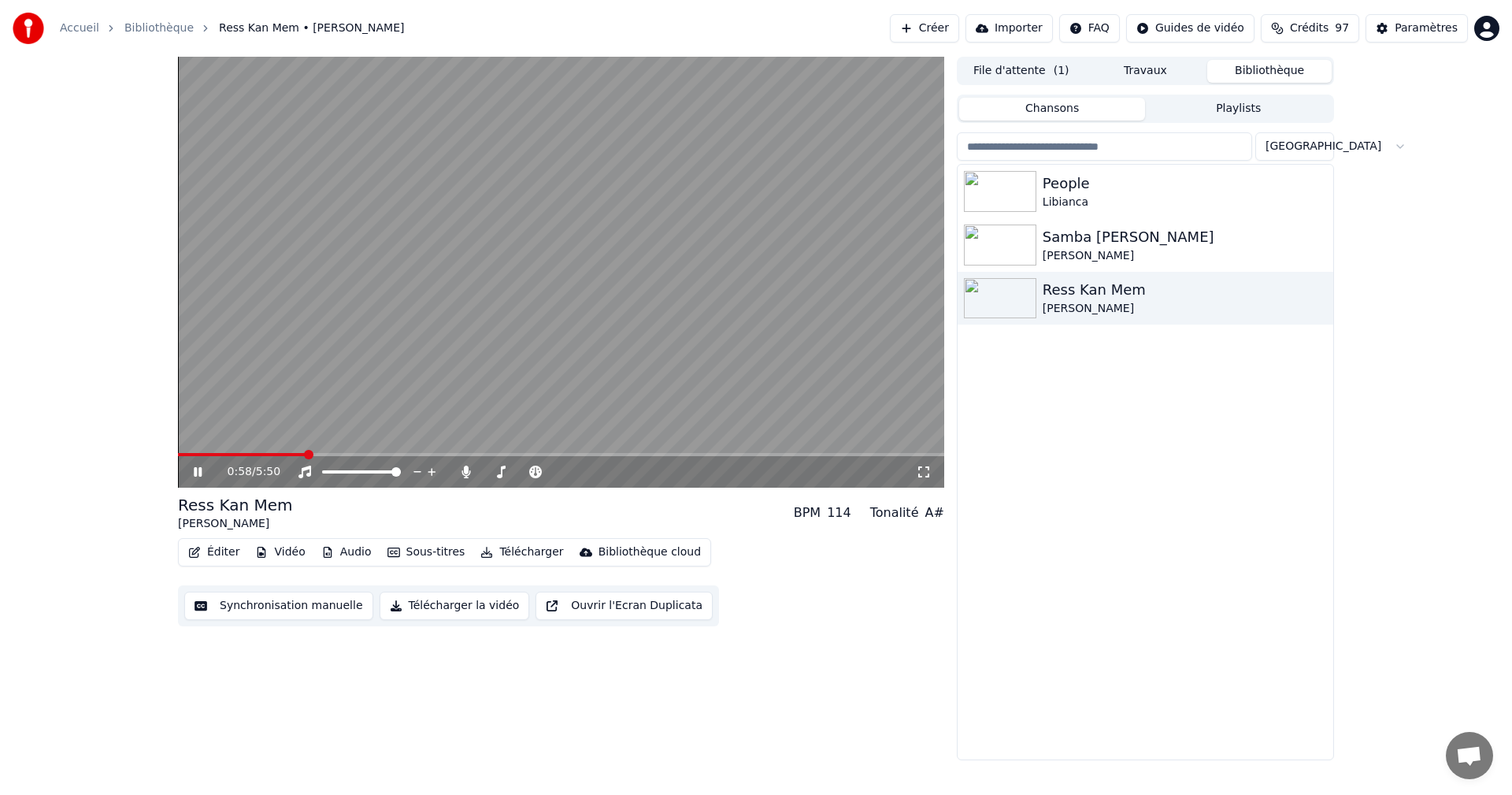
click at [1494, 781] on div "Accueil Bibliothèque Ress Kan Mem • [PERSON_NAME] Créer Importer FAQ Guides de …" at bounding box center [756, 397] width 1512 height 795
click at [197, 468] on icon at bounding box center [198, 472] width 8 height 10
click at [1097, 240] on div "Samba [PERSON_NAME]" at bounding box center [1176, 237] width 268 height 22
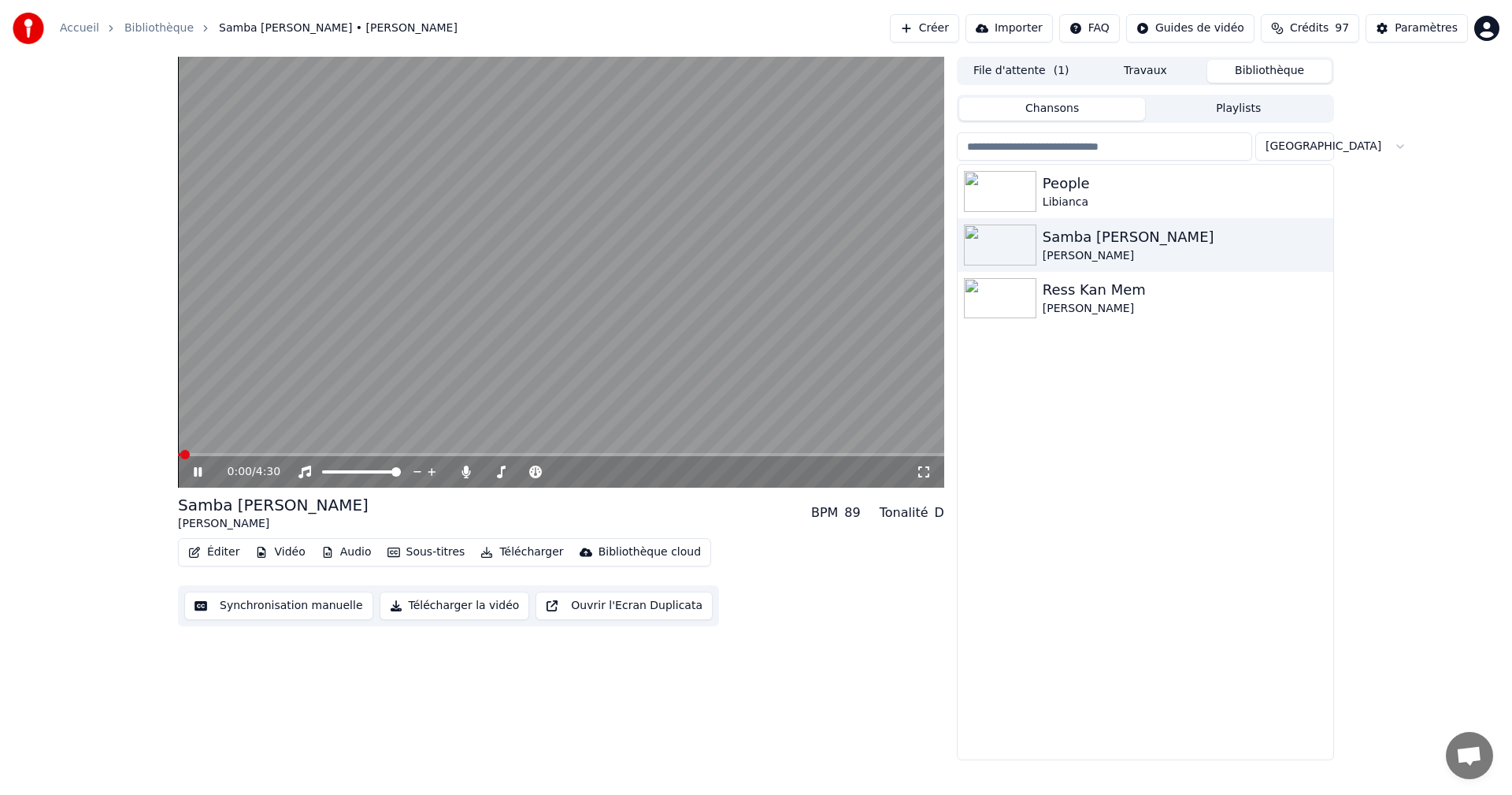
click at [196, 468] on icon at bounding box center [198, 472] width 8 height 10
click at [1413, 35] on div "Paramètres" at bounding box center [1426, 29] width 63 height 16
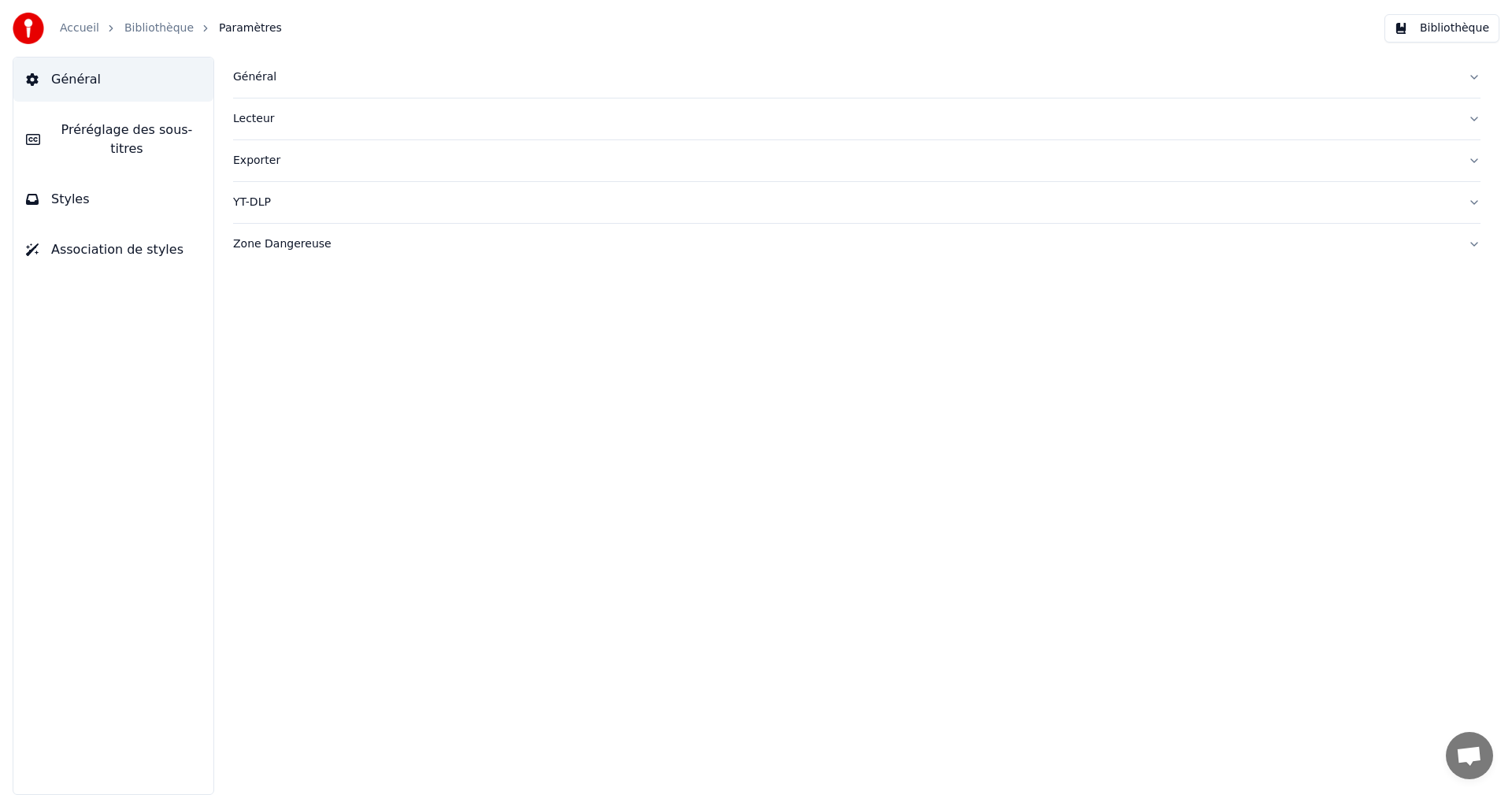
click at [133, 130] on span "Préréglage des sous-titres" at bounding box center [126, 139] width 148 height 38
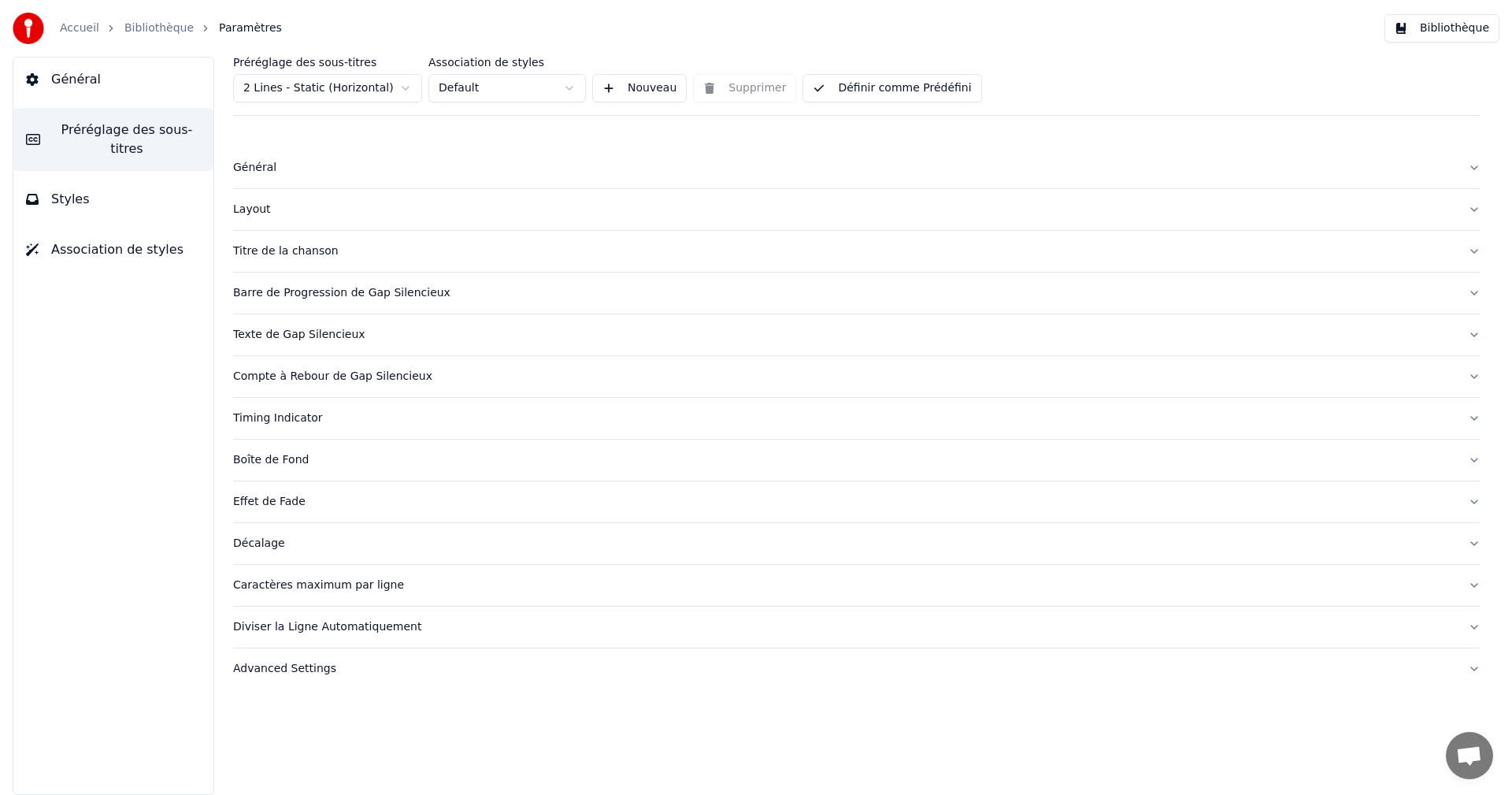
click at [316, 586] on div "Caractères maximum par ligne" at bounding box center [844, 585] width 1222 height 16
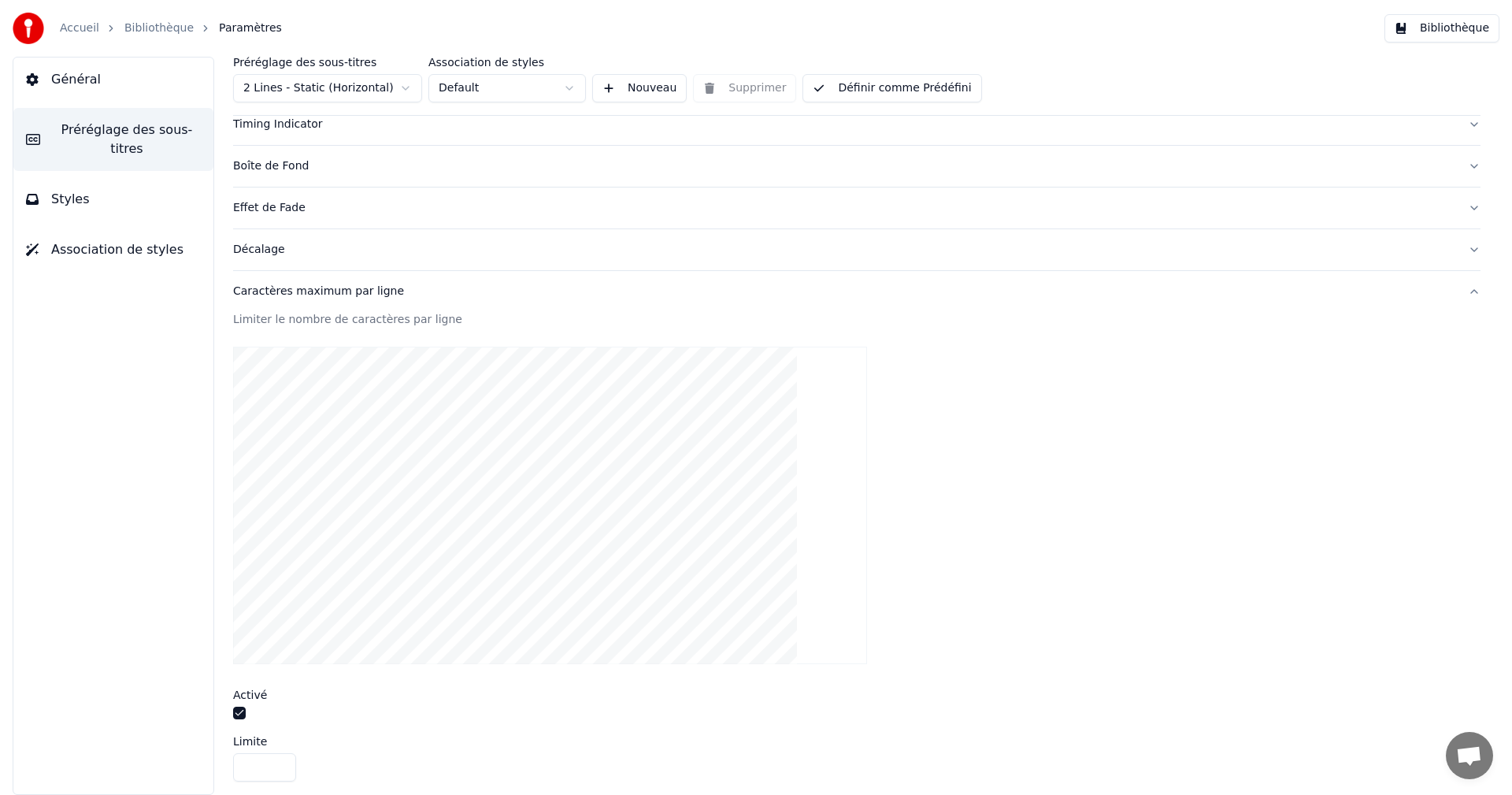
scroll to position [394, 0]
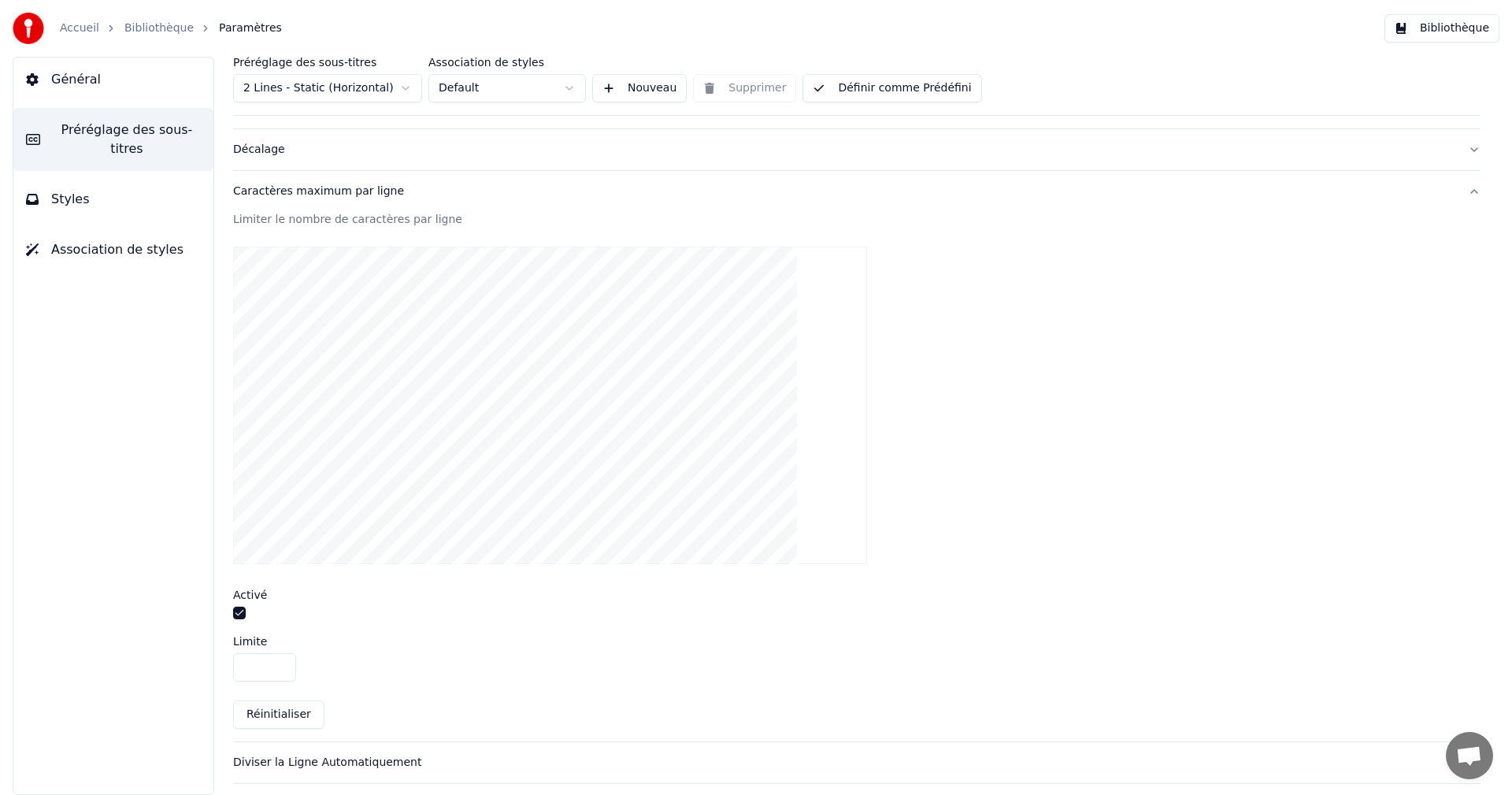
click at [237, 612] on button "button" at bounding box center [239, 612] width 13 height 13
click at [1458, 30] on button "Bibliothèque" at bounding box center [1442, 28] width 115 height 28
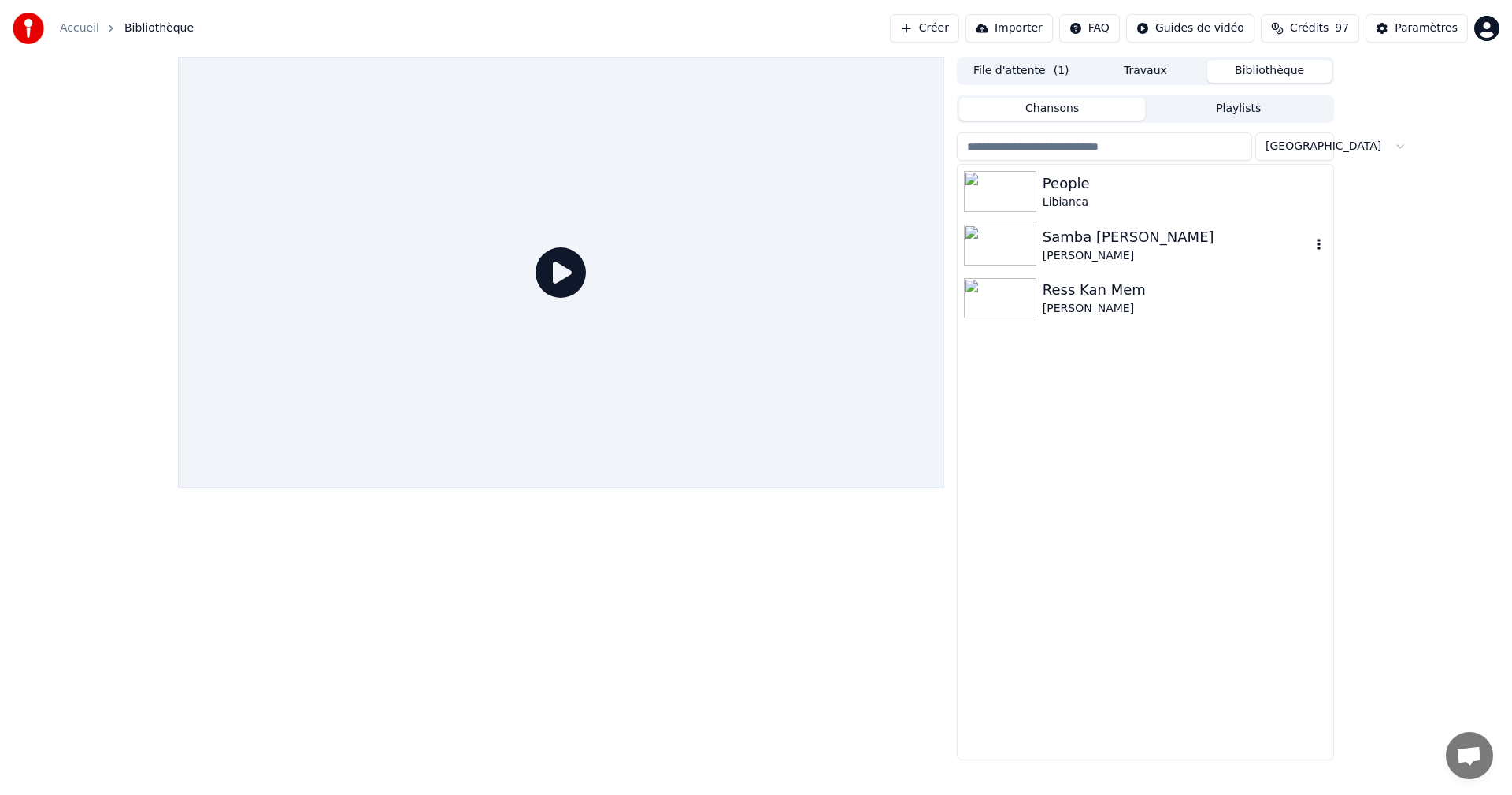
click at [1118, 249] on div "[PERSON_NAME]" at bounding box center [1176, 256] width 268 height 16
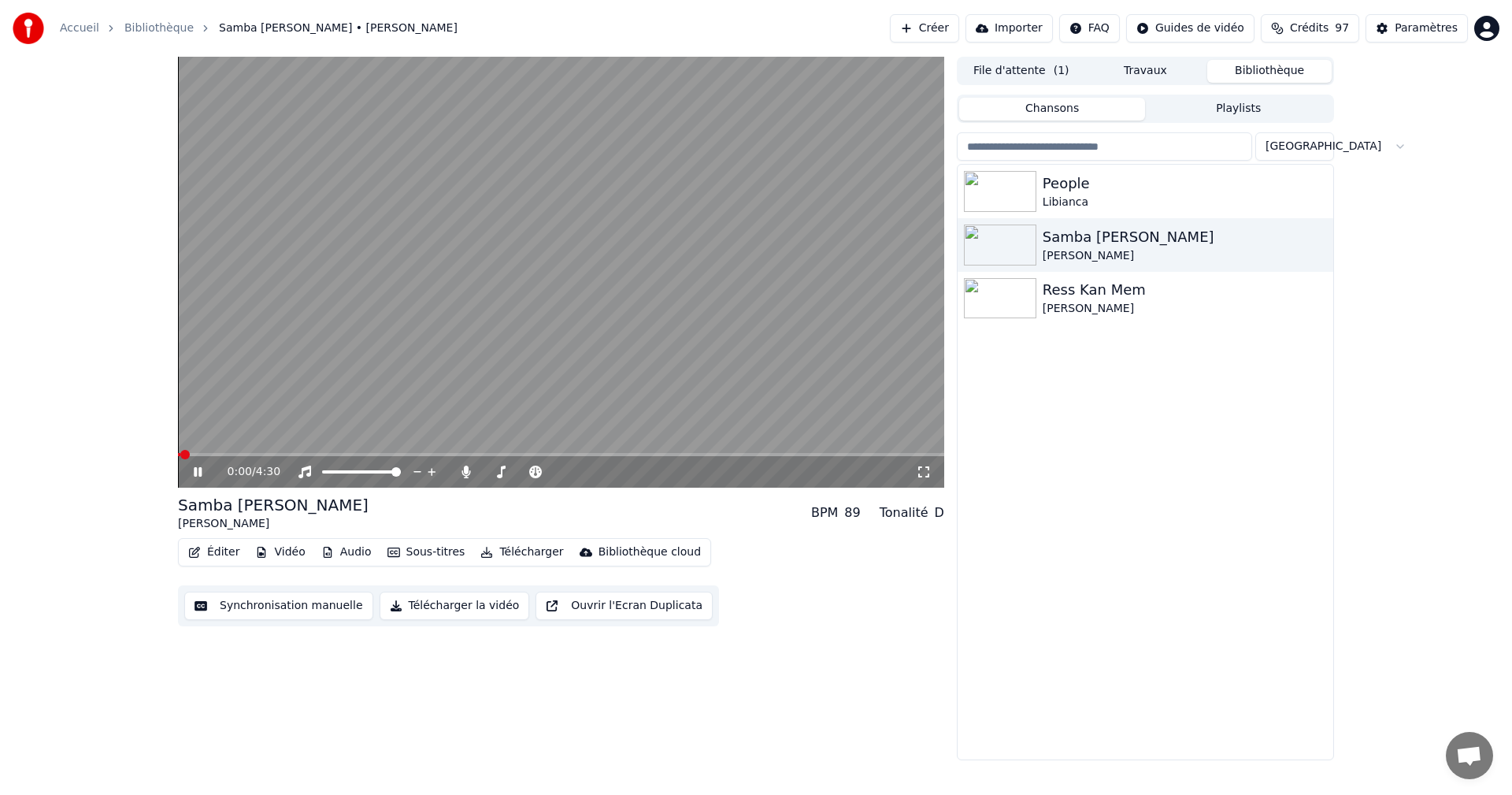
click at [201, 469] on icon at bounding box center [198, 472] width 8 height 10
click at [921, 468] on icon at bounding box center [924, 472] width 11 height 11
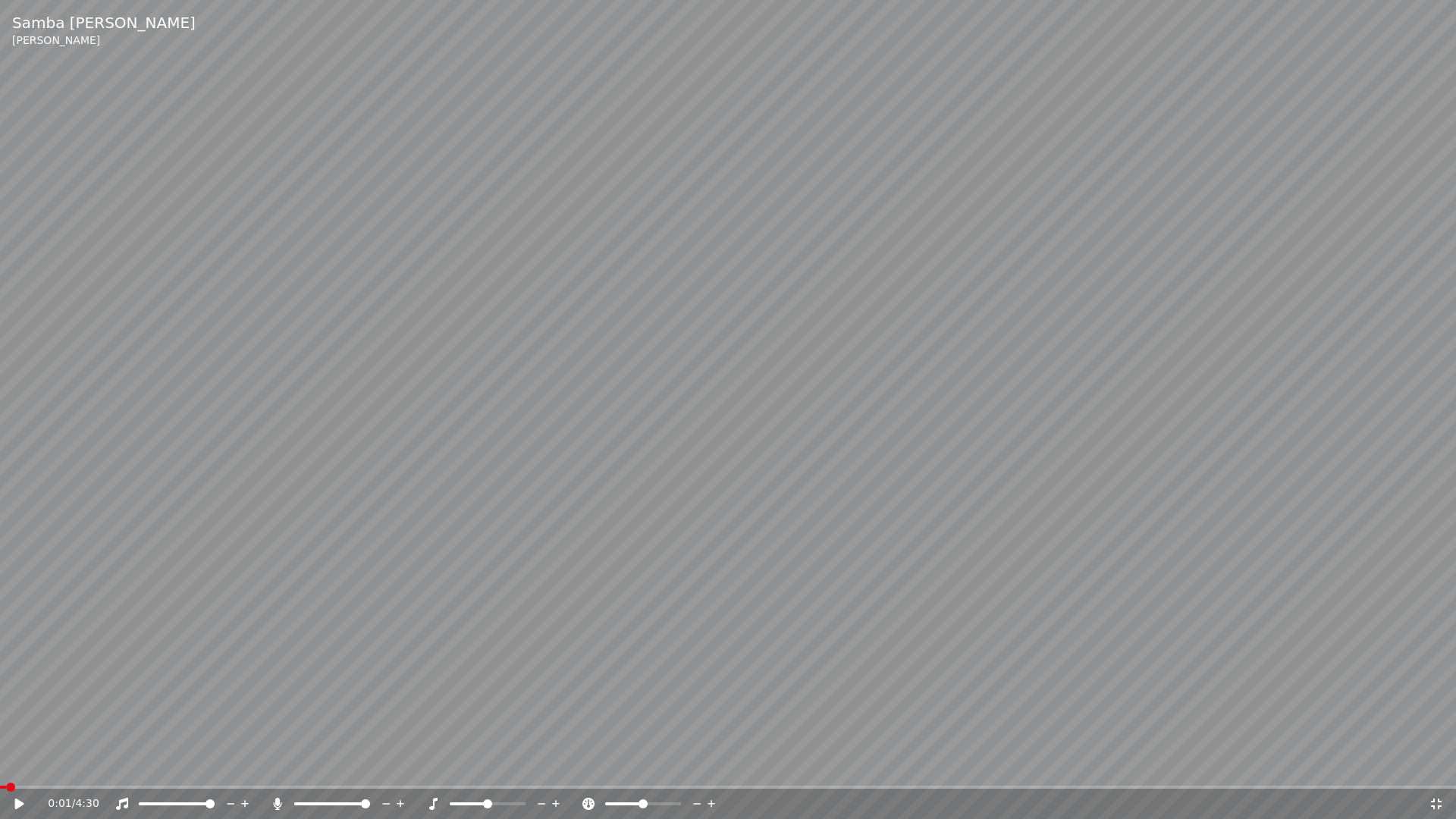
click at [21, 765] on icon at bounding box center [30, 804] width 35 height 12
click at [1440, 765] on icon at bounding box center [1436, 804] width 15 height 12
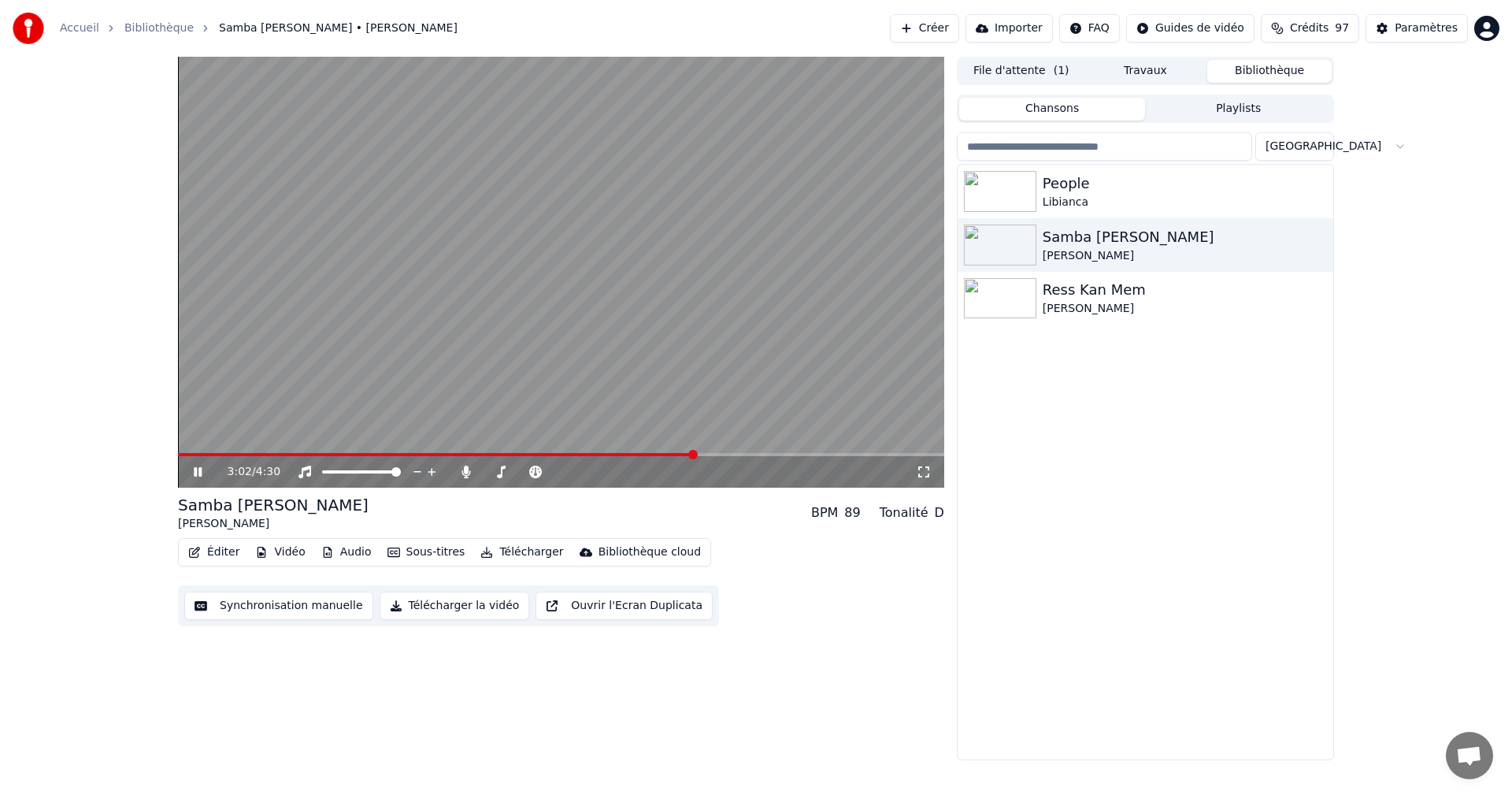
click at [197, 472] on icon at bounding box center [198, 472] width 8 height 10
